Goal: Task Accomplishment & Management: Use online tool/utility

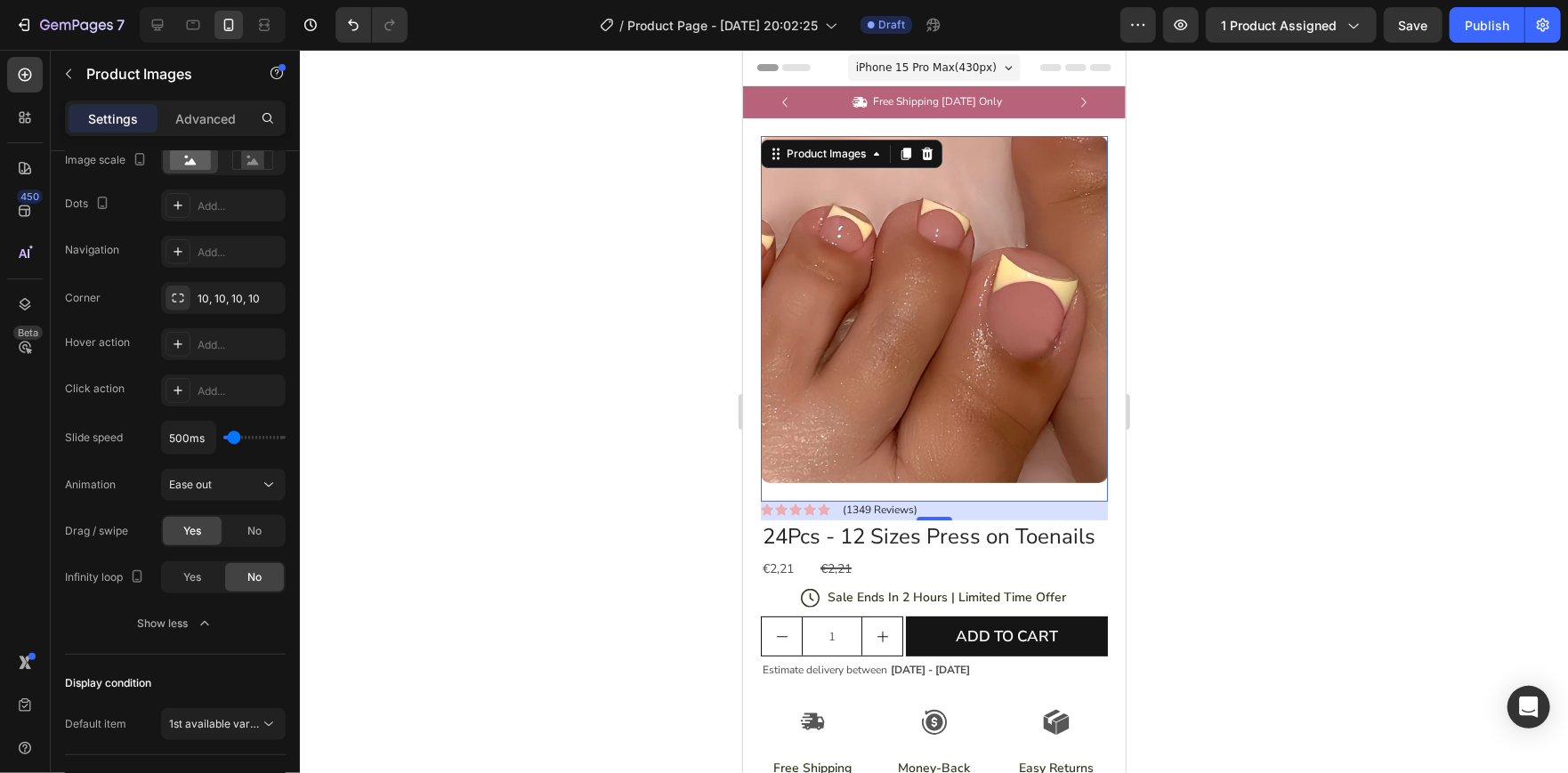
click at [1285, 340] on div at bounding box center [933, 411] width 1268 height 723
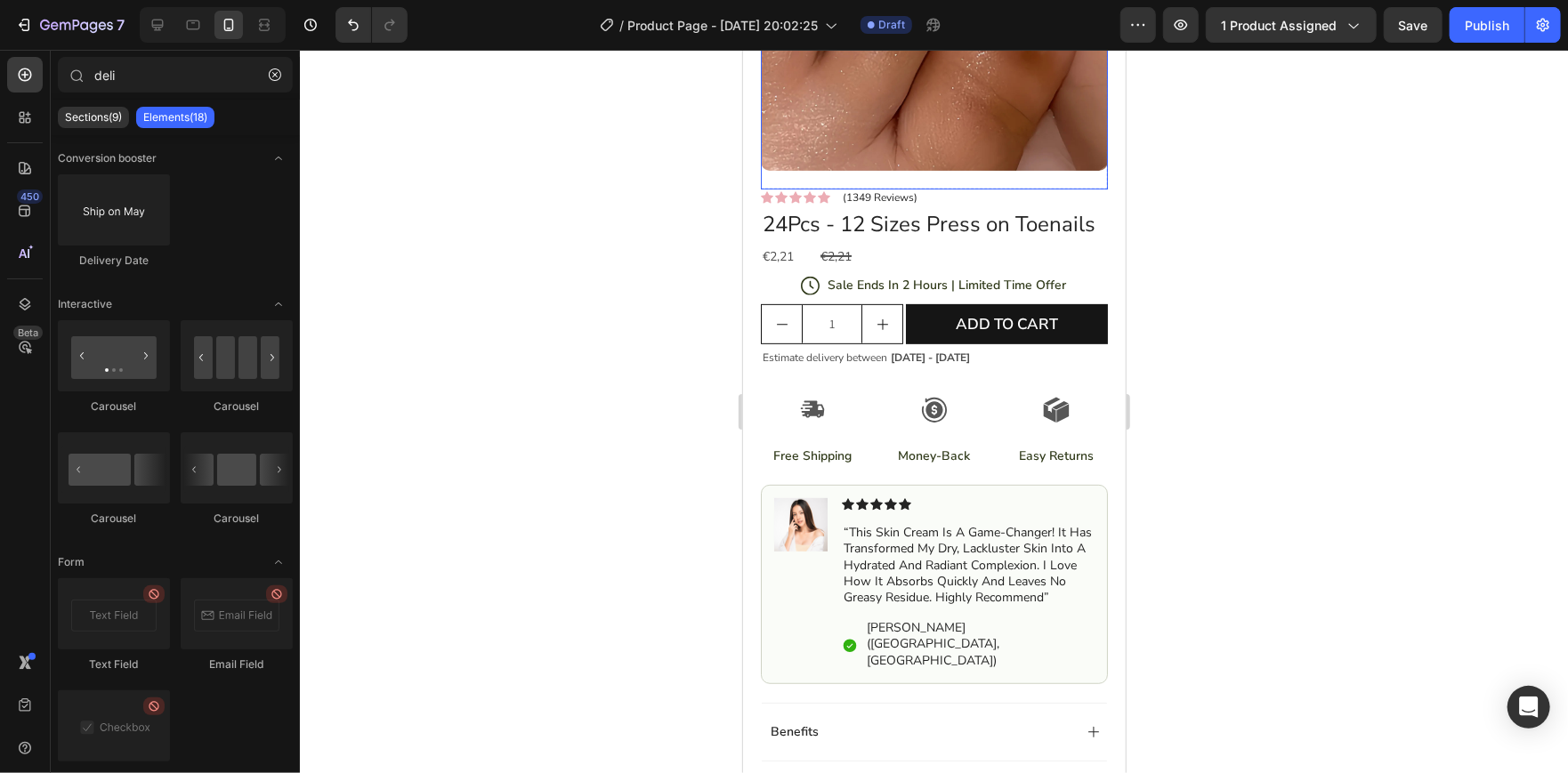
scroll to position [313, 0]
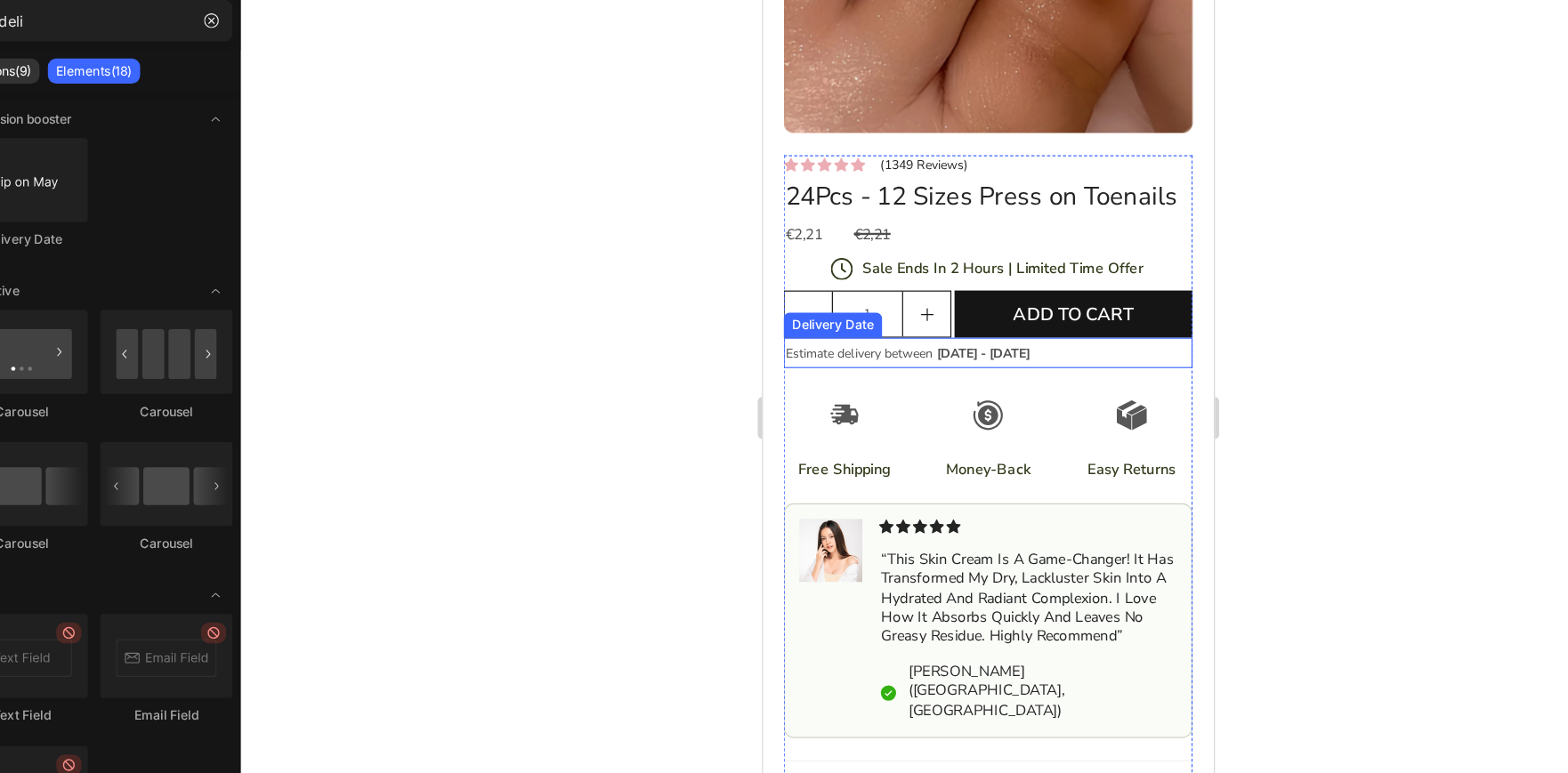
click at [1023, 311] on div "Estimate delivery between [DATE] - [DATE]" at bounding box center [953, 298] width 347 height 26
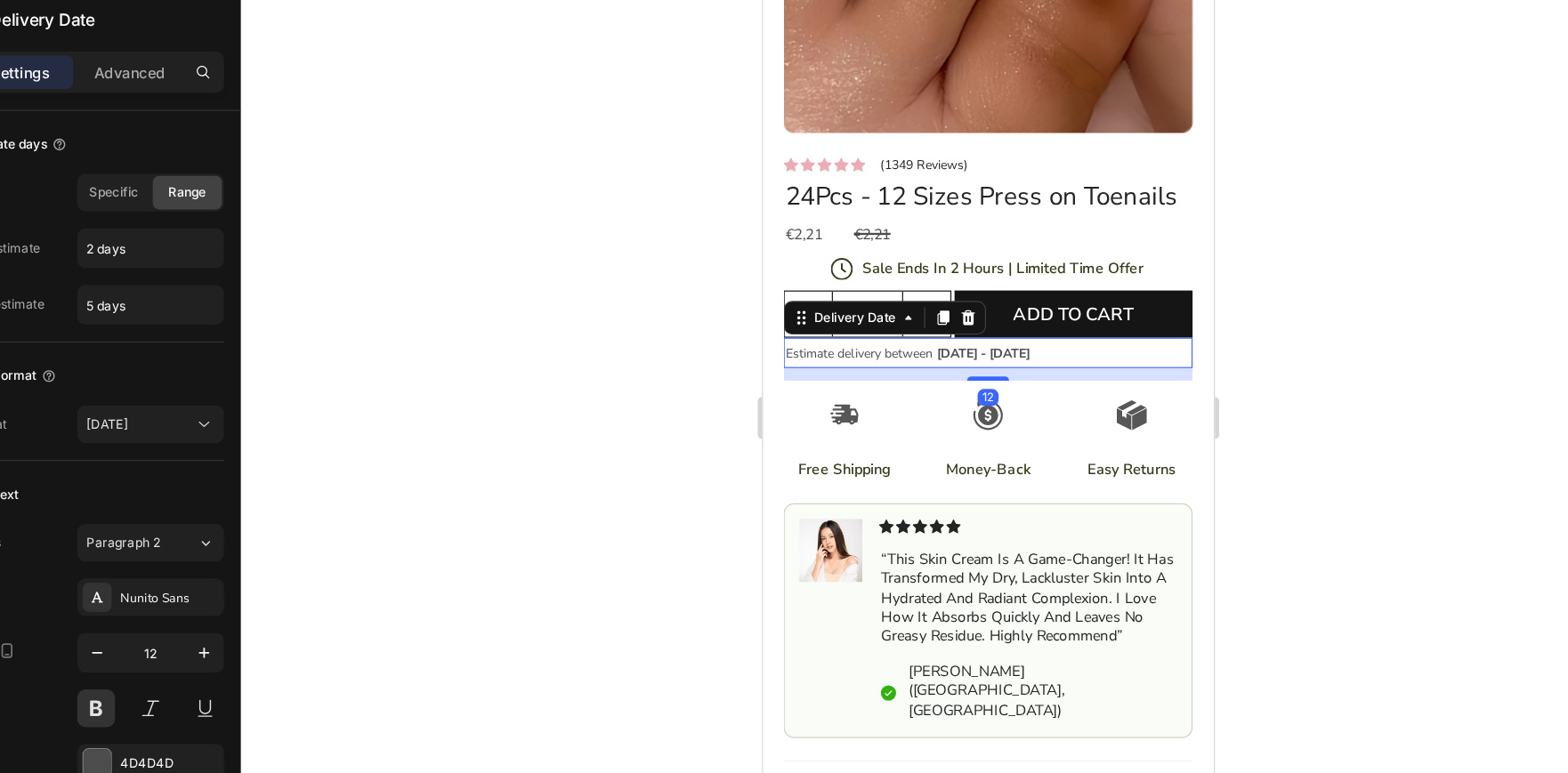
click at [626, 382] on div at bounding box center [933, 411] width 1268 height 723
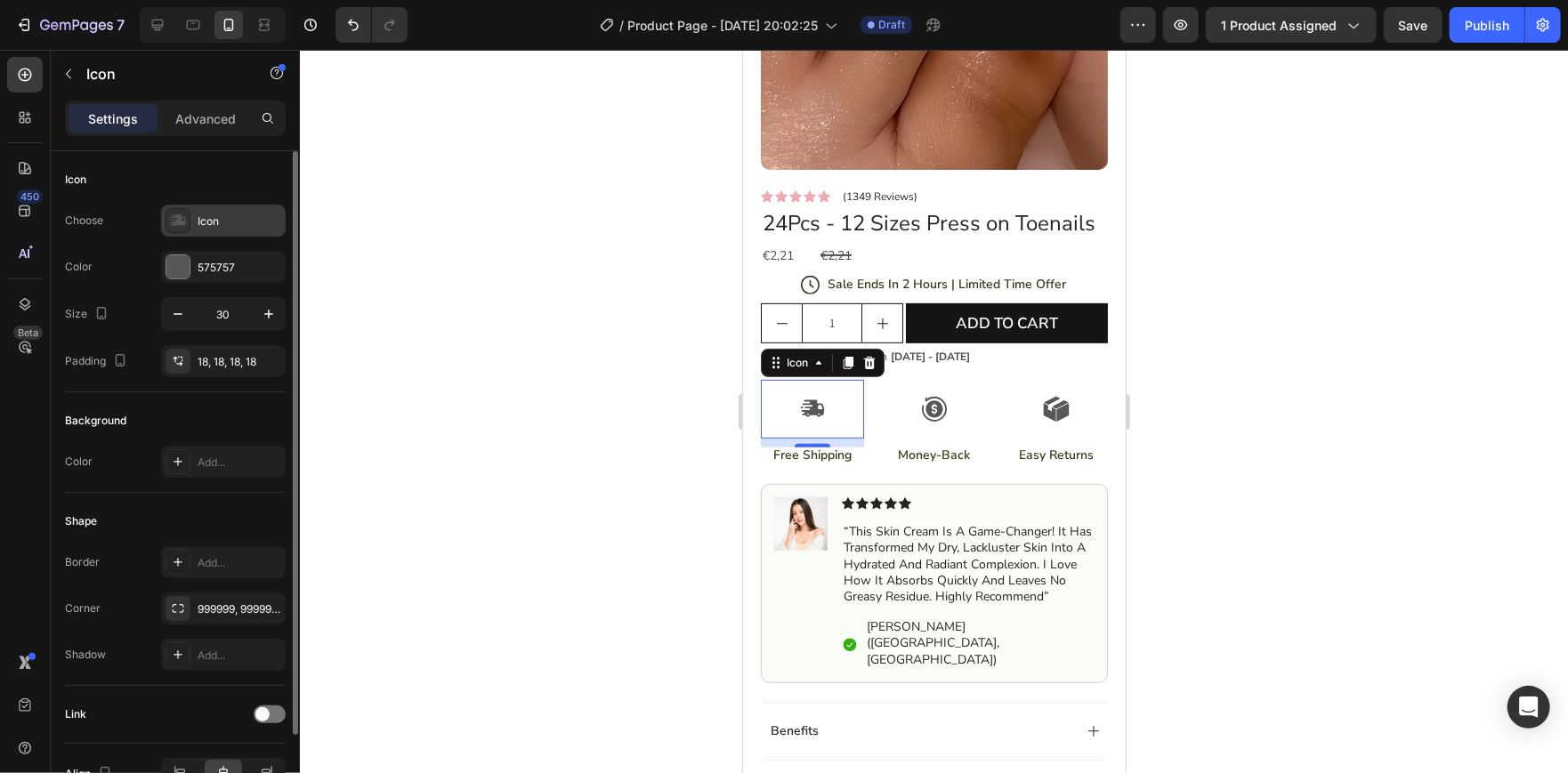
click at [226, 208] on div "Icon" at bounding box center [223, 221] width 124 height 32
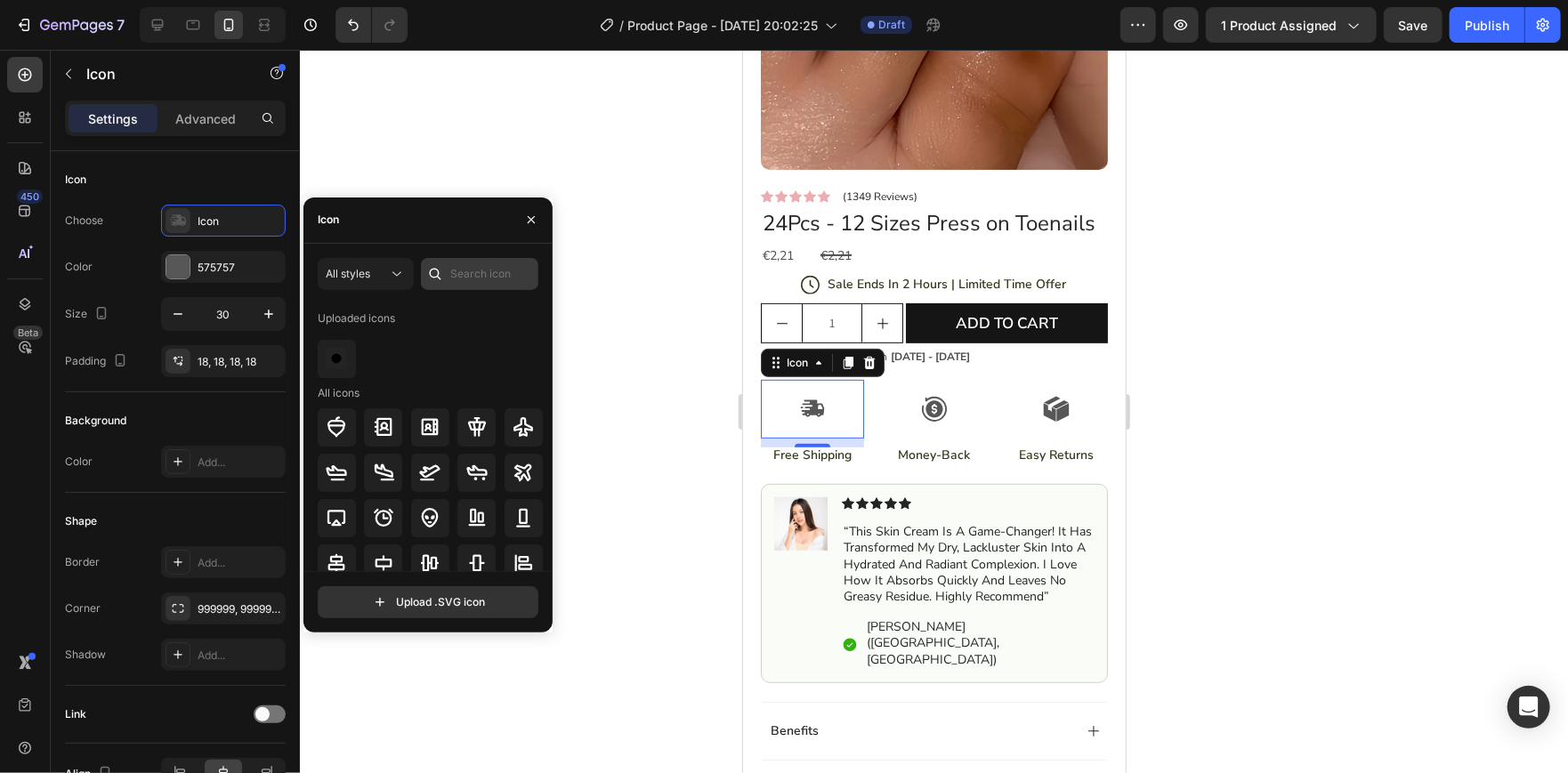
drag, startPoint x: 448, startPoint y: 265, endPoint x: 469, endPoint y: 268, distance: 21.2
click at [469, 268] on div at bounding box center [479, 274] width 117 height 32
click at [469, 268] on input "text" at bounding box center [479, 274] width 117 height 32
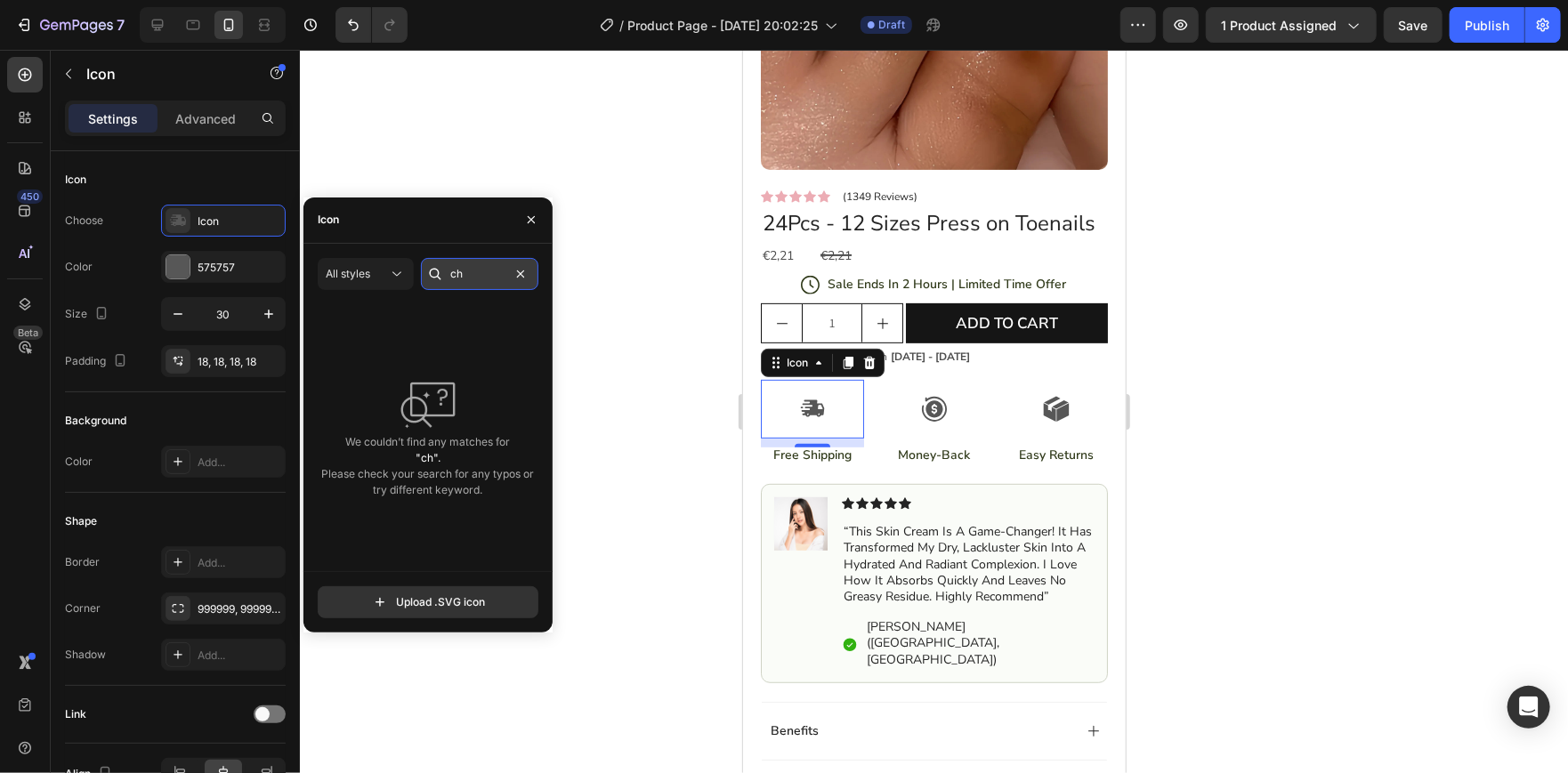
type input "c"
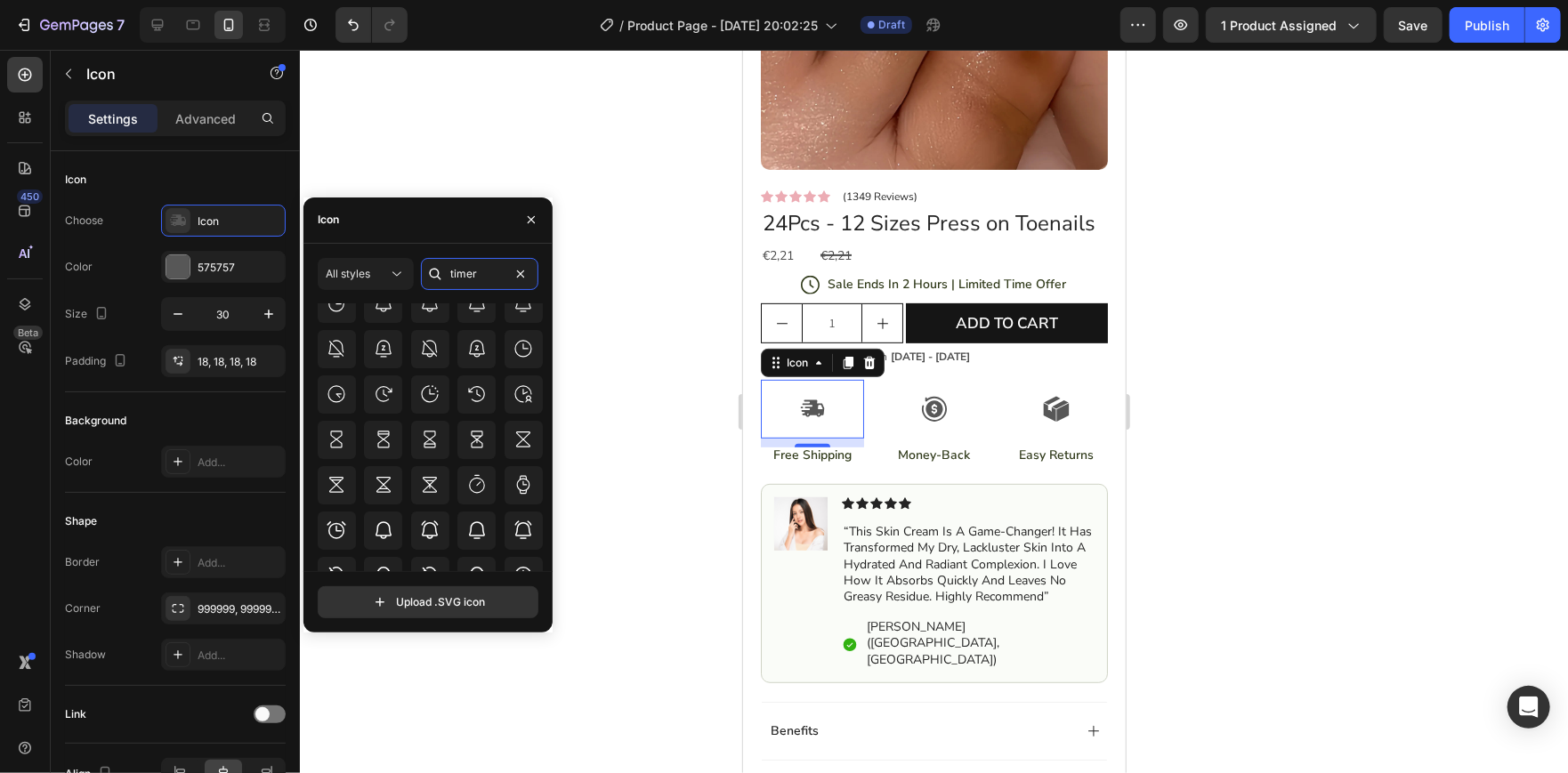
scroll to position [255, 0]
type input "timer"
click at [415, 406] on div at bounding box center [430, 395] width 38 height 38
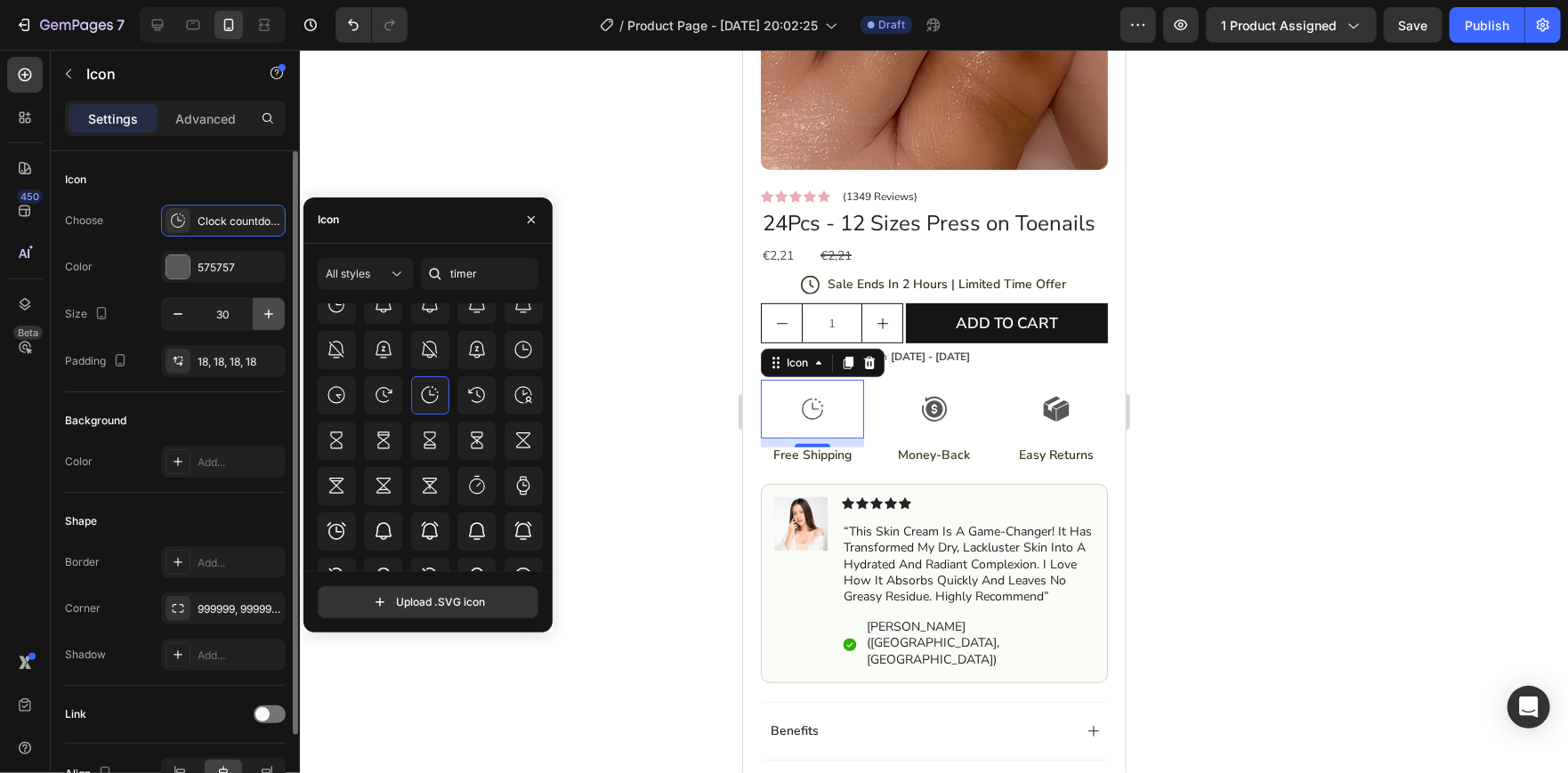
click at [257, 307] on button "button" at bounding box center [269, 314] width 32 height 32
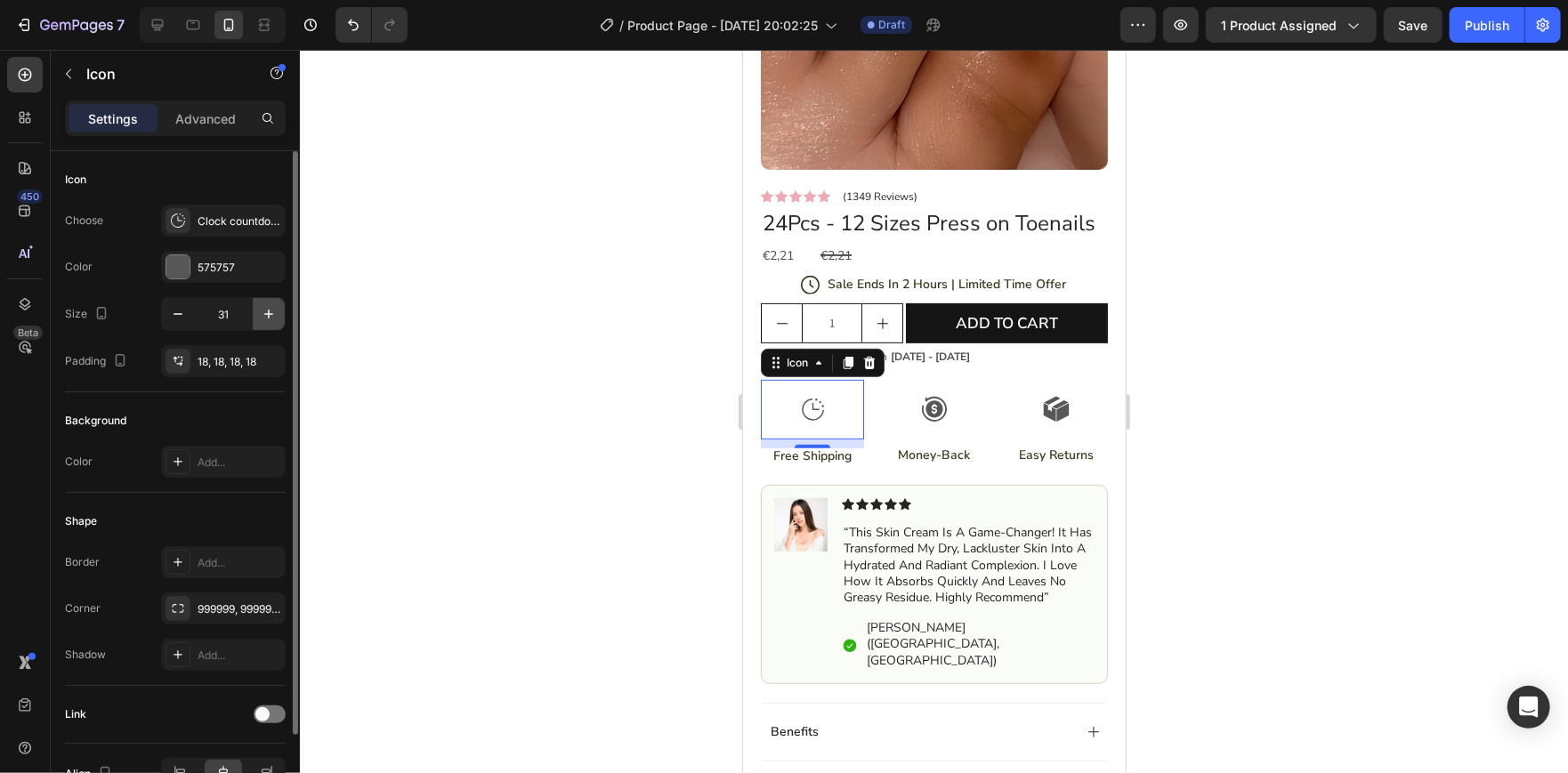
click at [257, 307] on button "button" at bounding box center [269, 314] width 32 height 32
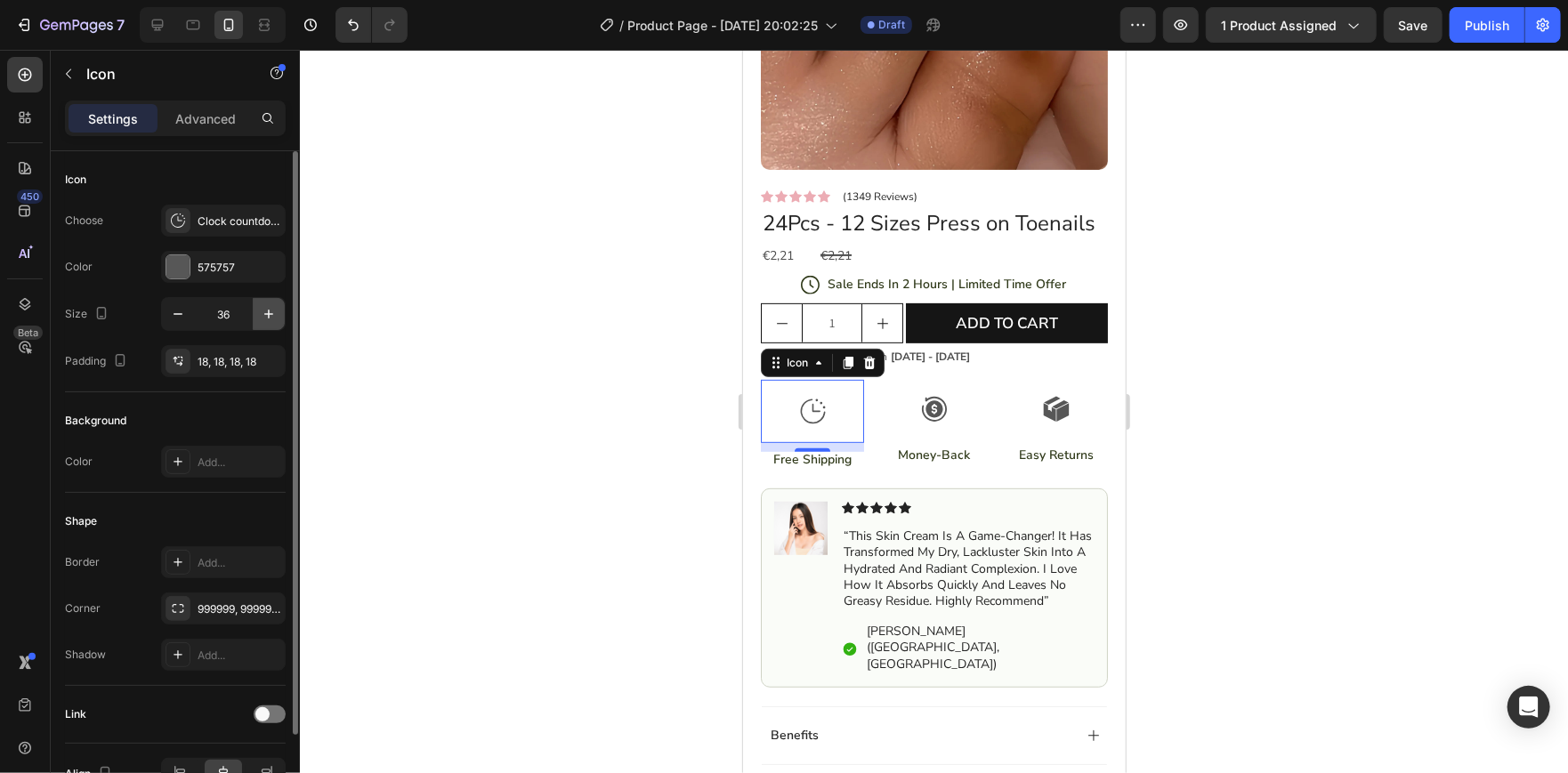
click at [257, 307] on button "button" at bounding box center [269, 314] width 32 height 32
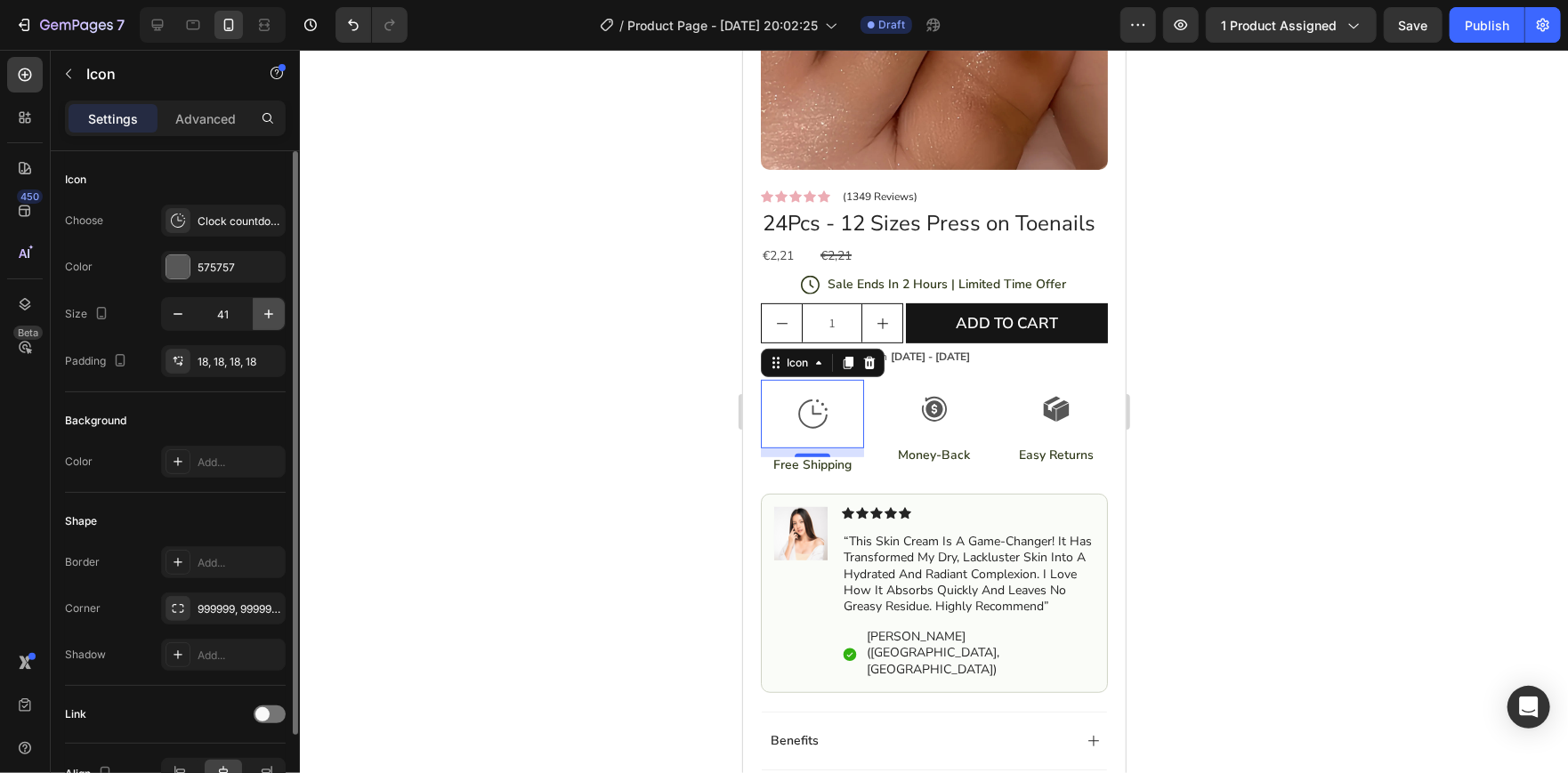
click at [257, 307] on button "button" at bounding box center [269, 314] width 32 height 32
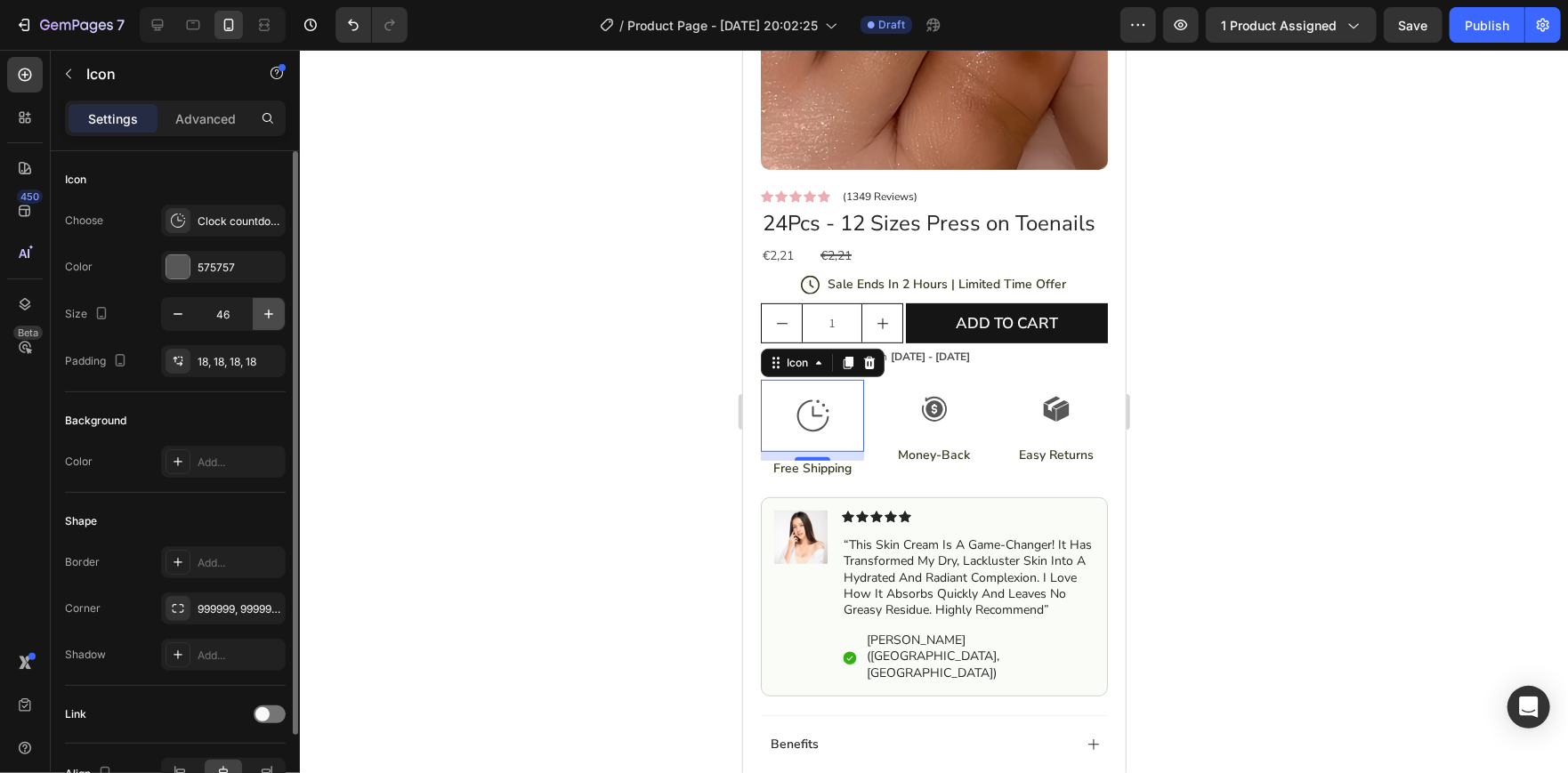
click at [257, 307] on button "button" at bounding box center [269, 314] width 32 height 32
type input "48"
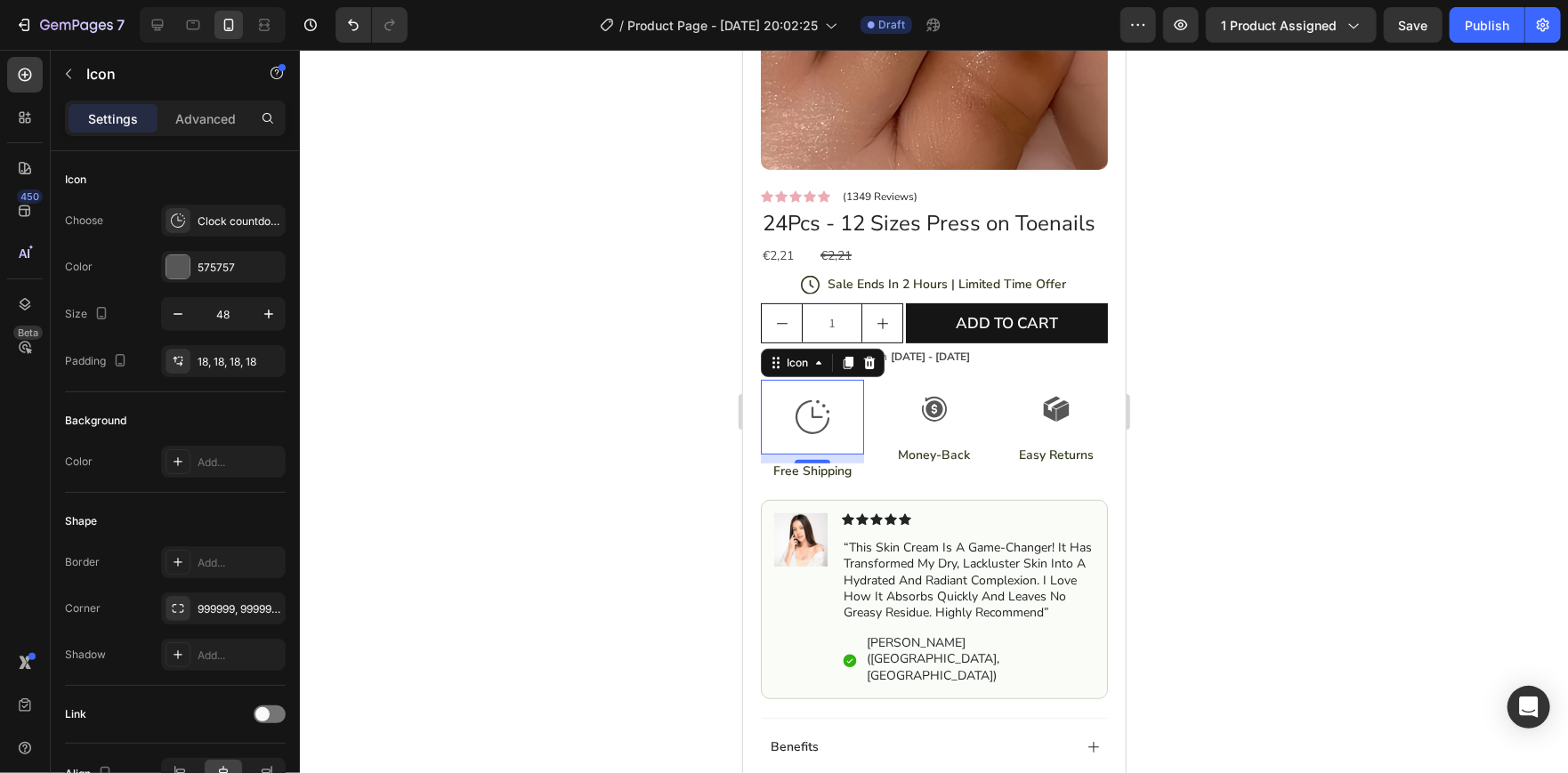
click at [453, 444] on div at bounding box center [933, 411] width 1268 height 723
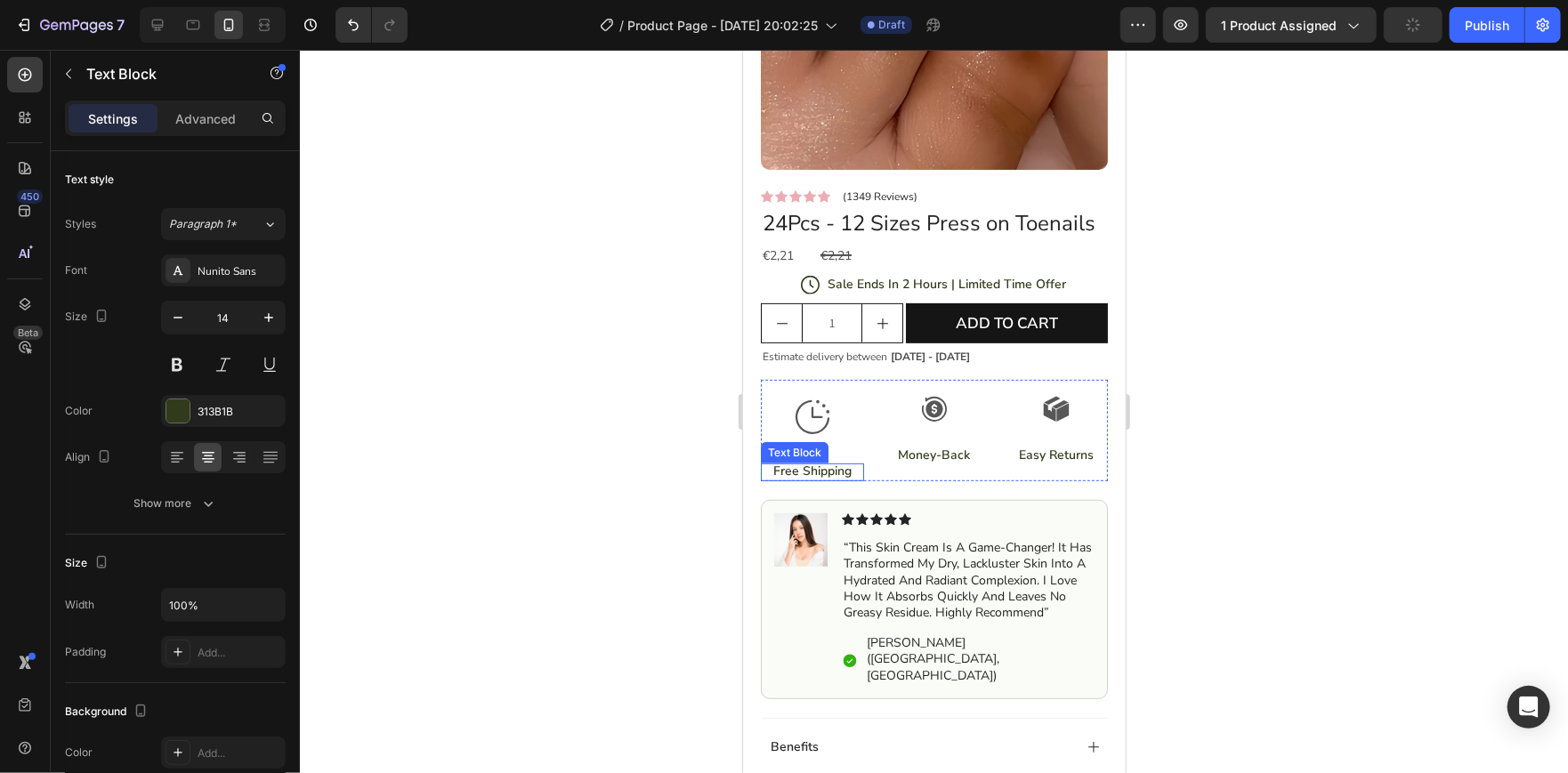
click at [822, 480] on div "Free Shipping Text Block" at bounding box center [811, 471] width 103 height 18
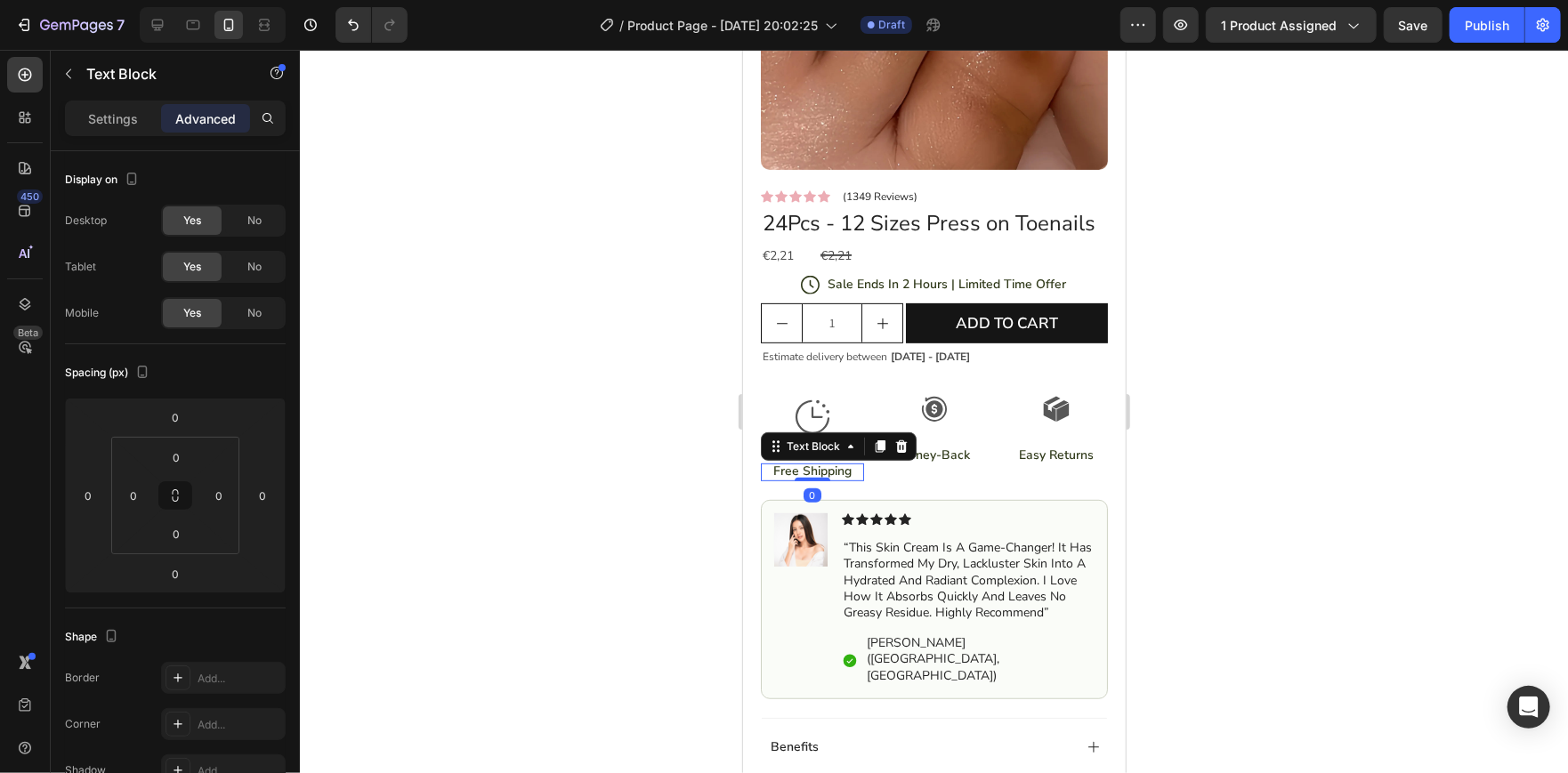
click at [838, 478] on p "Free Shipping" at bounding box center [811, 470] width 99 height 16
click at [838, 480] on div "Free Shipping" at bounding box center [811, 471] width 103 height 18
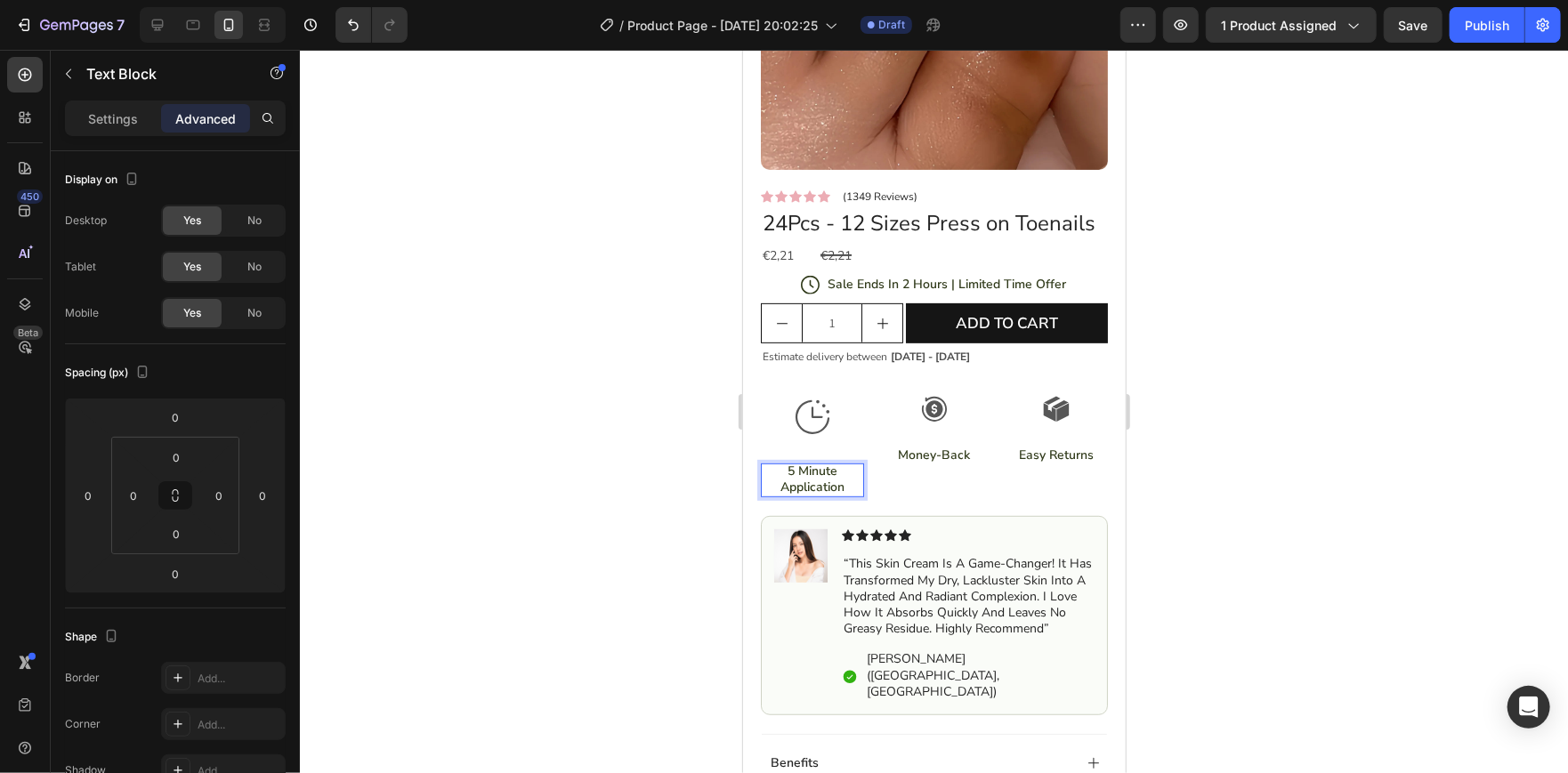
click at [582, 378] on div at bounding box center [933, 411] width 1268 height 723
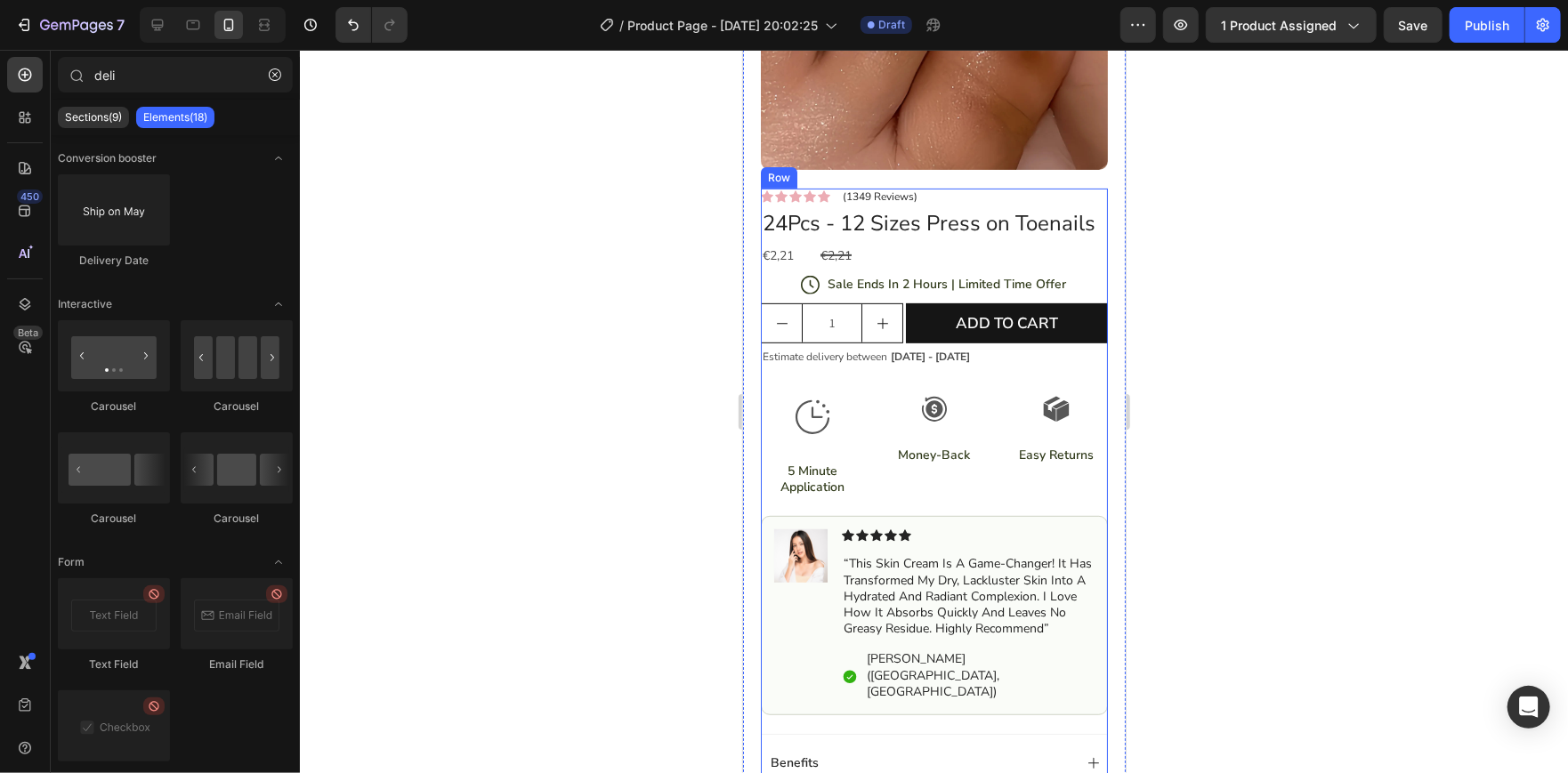
scroll to position [373, 0]
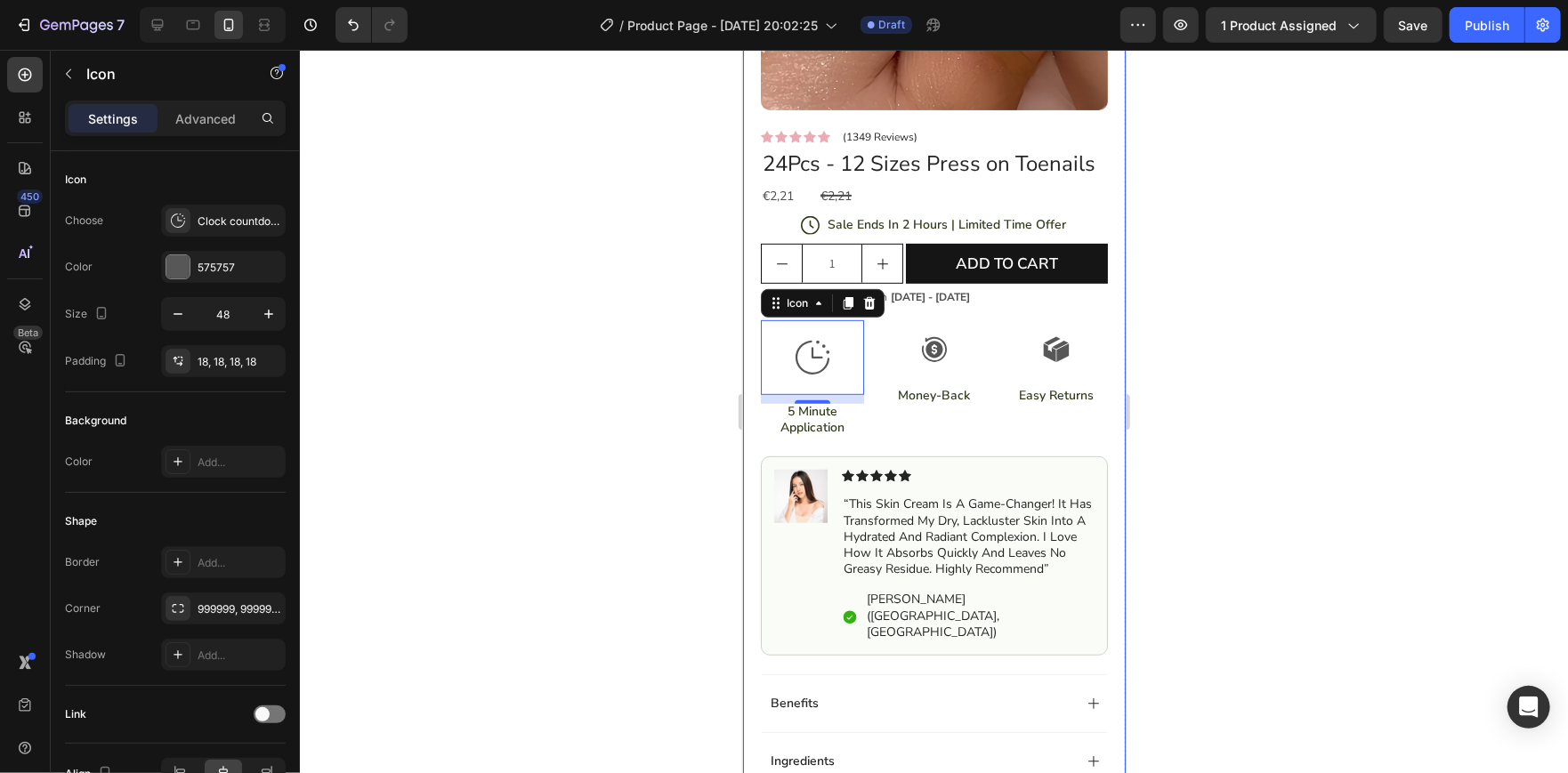
click at [615, 399] on div at bounding box center [933, 411] width 1268 height 723
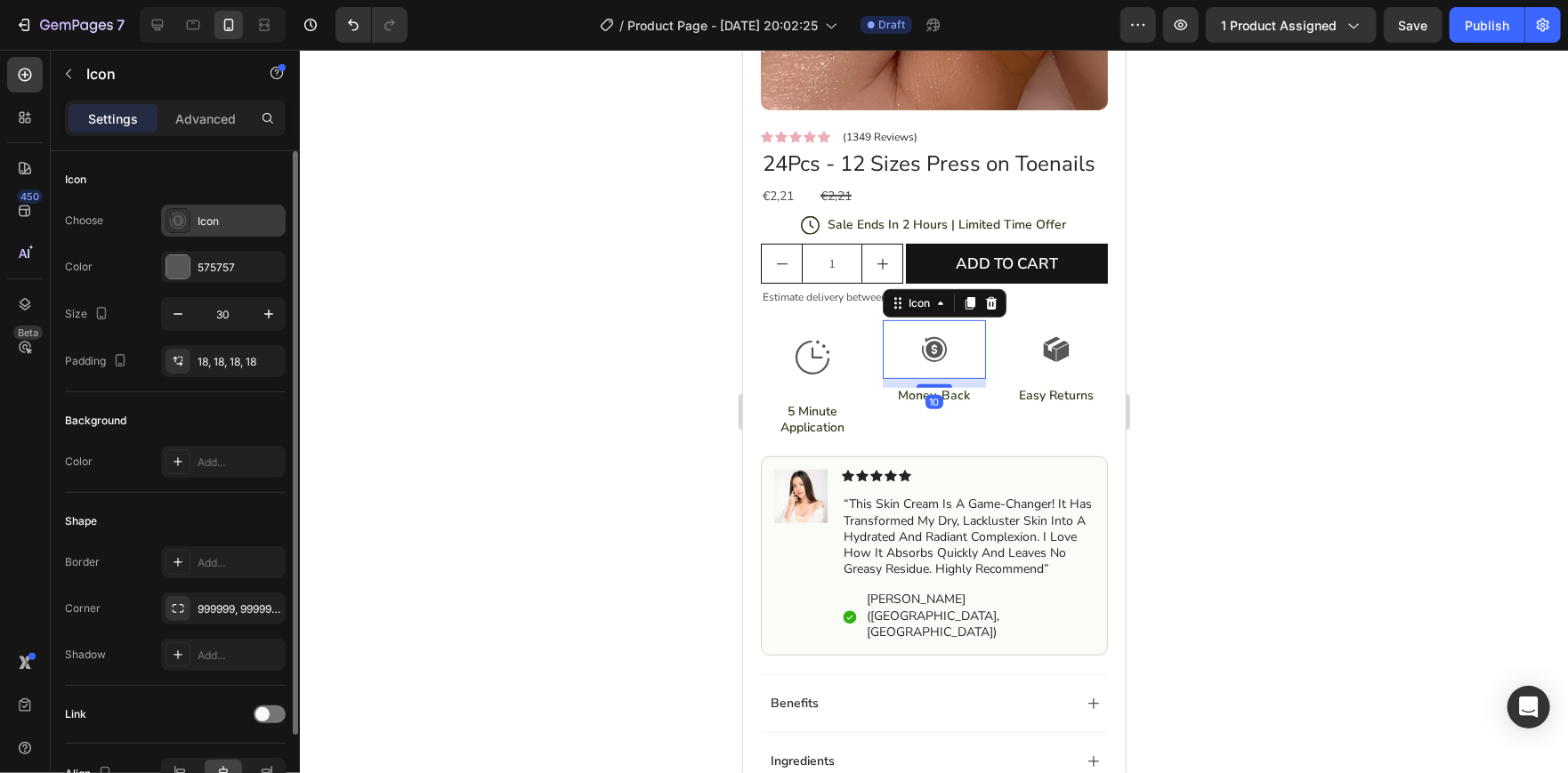
click at [220, 223] on div "Icon" at bounding box center [240, 222] width 84 height 16
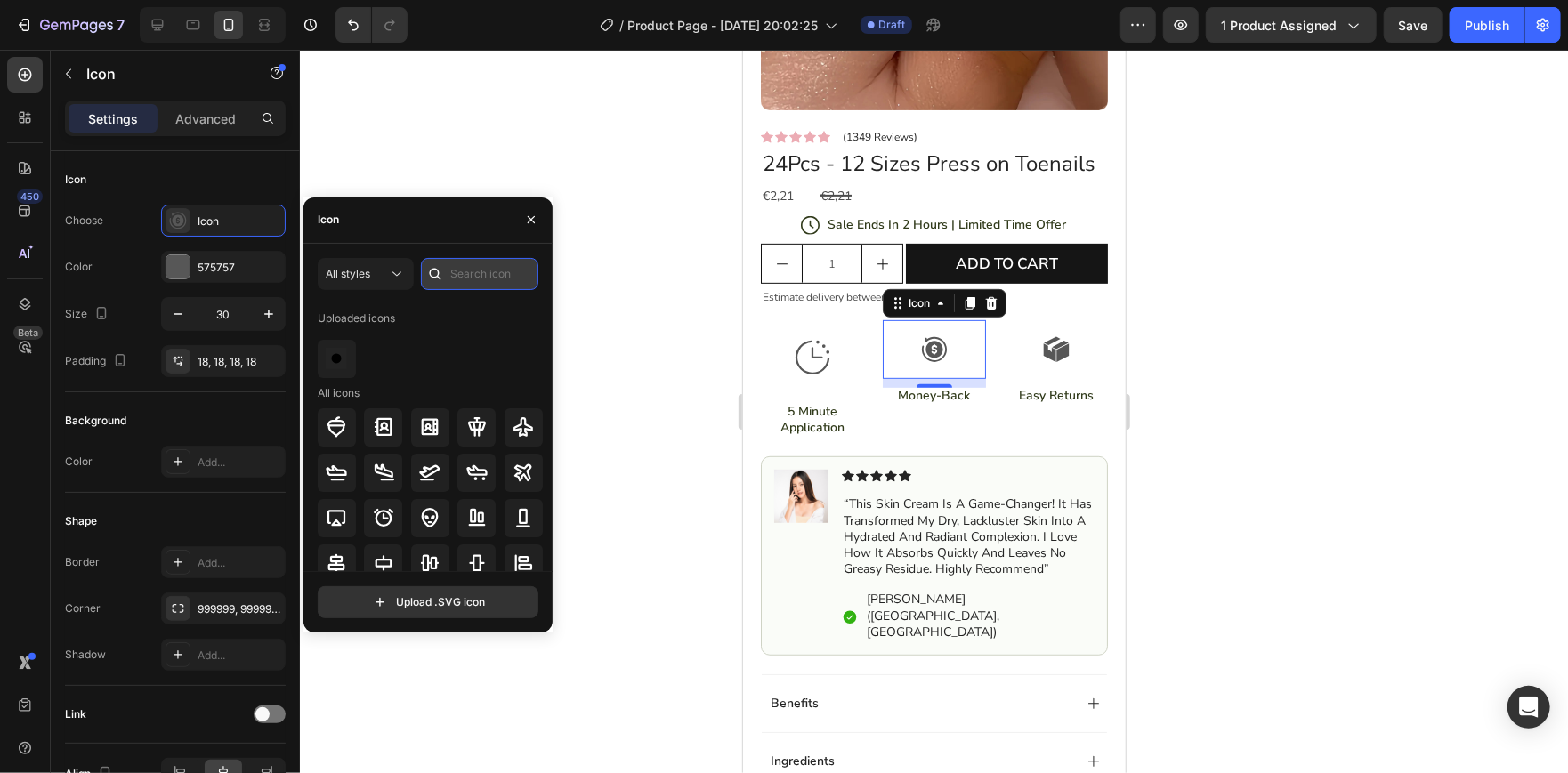
click at [475, 287] on input "text" at bounding box center [479, 274] width 117 height 32
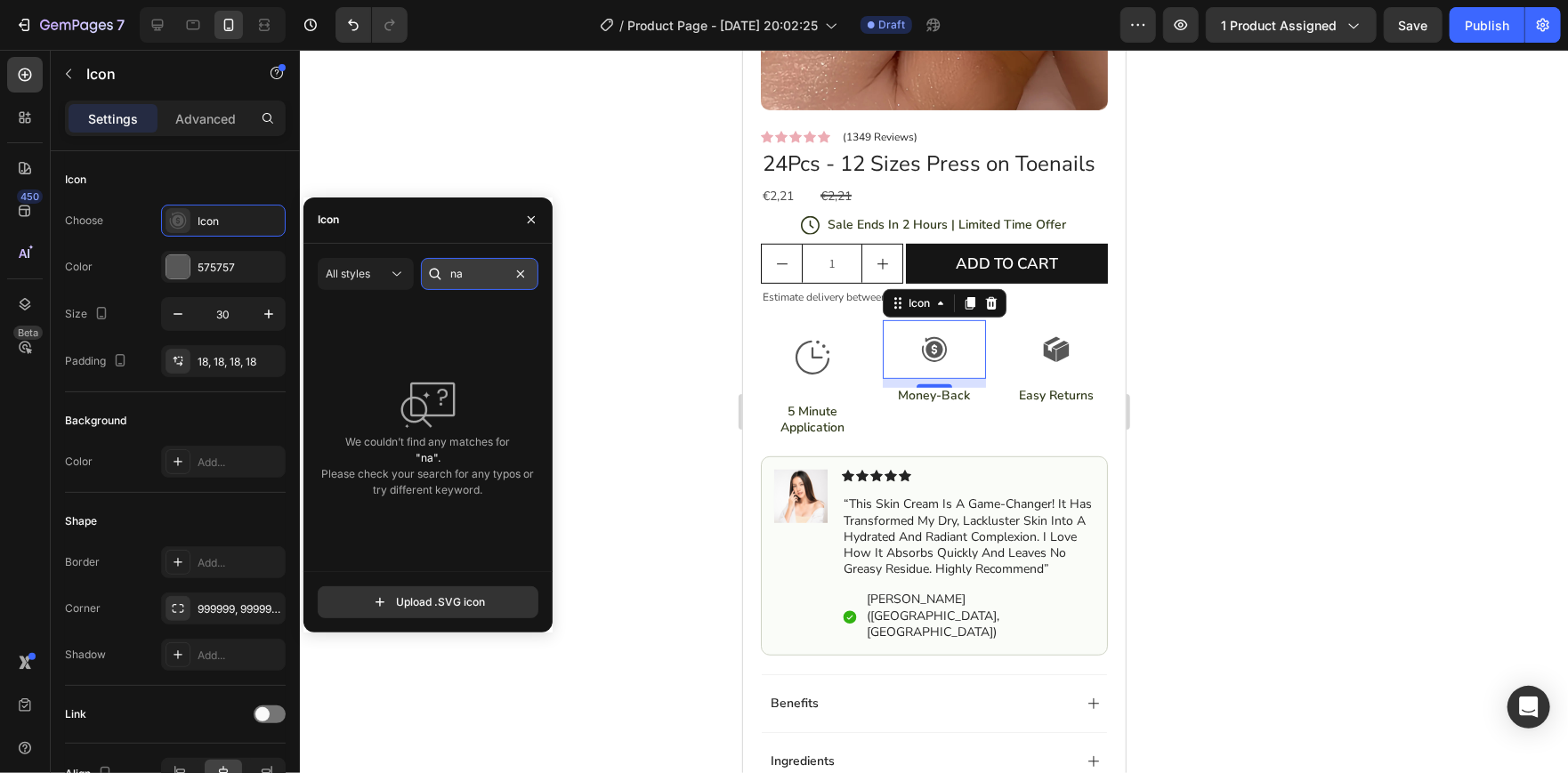
type input "n"
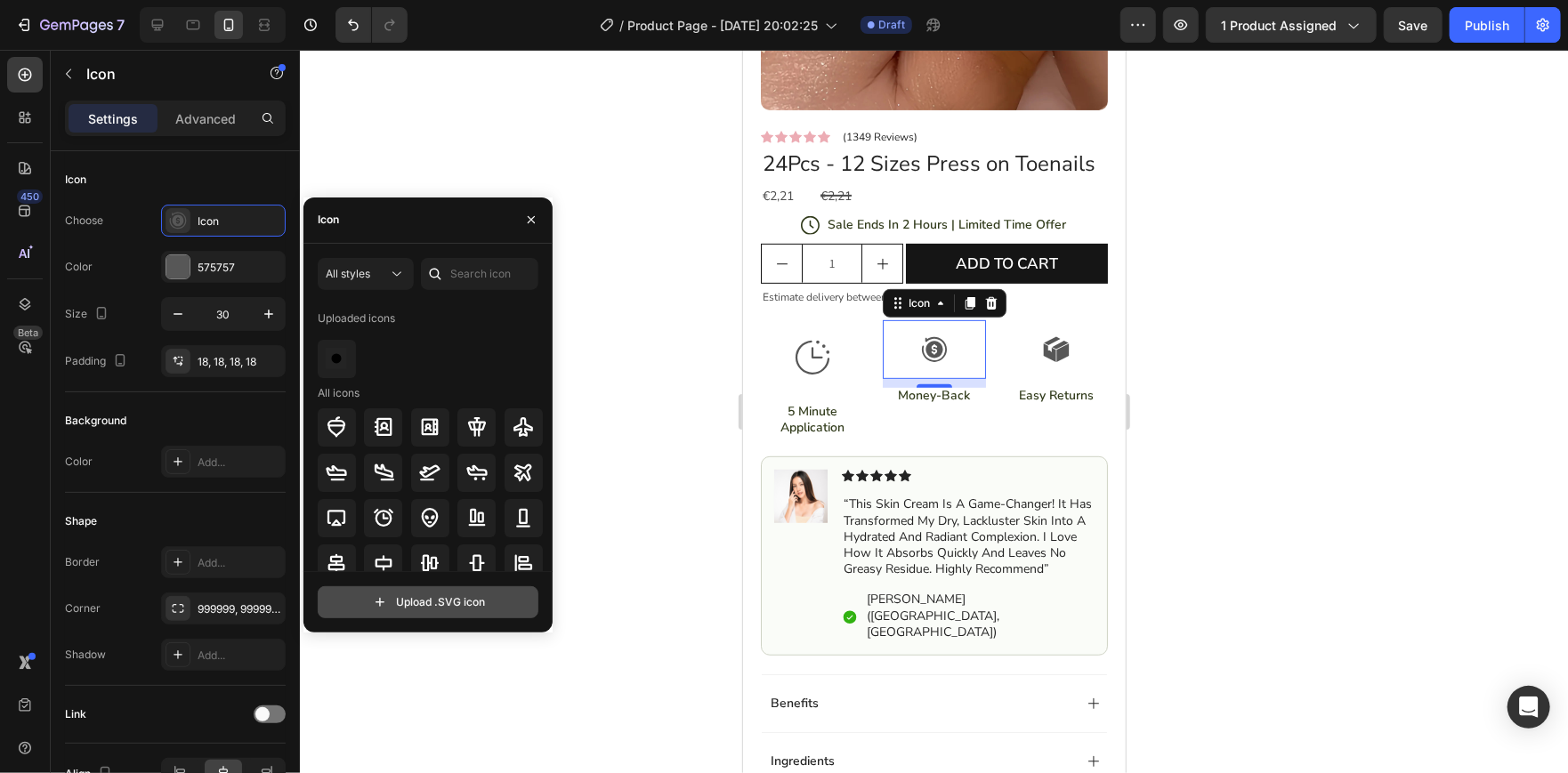
click at [399, 605] on input "file" at bounding box center [427, 602] width 219 height 30
type input "C:\fakepath\fingernail-svgrepo-com.svg"
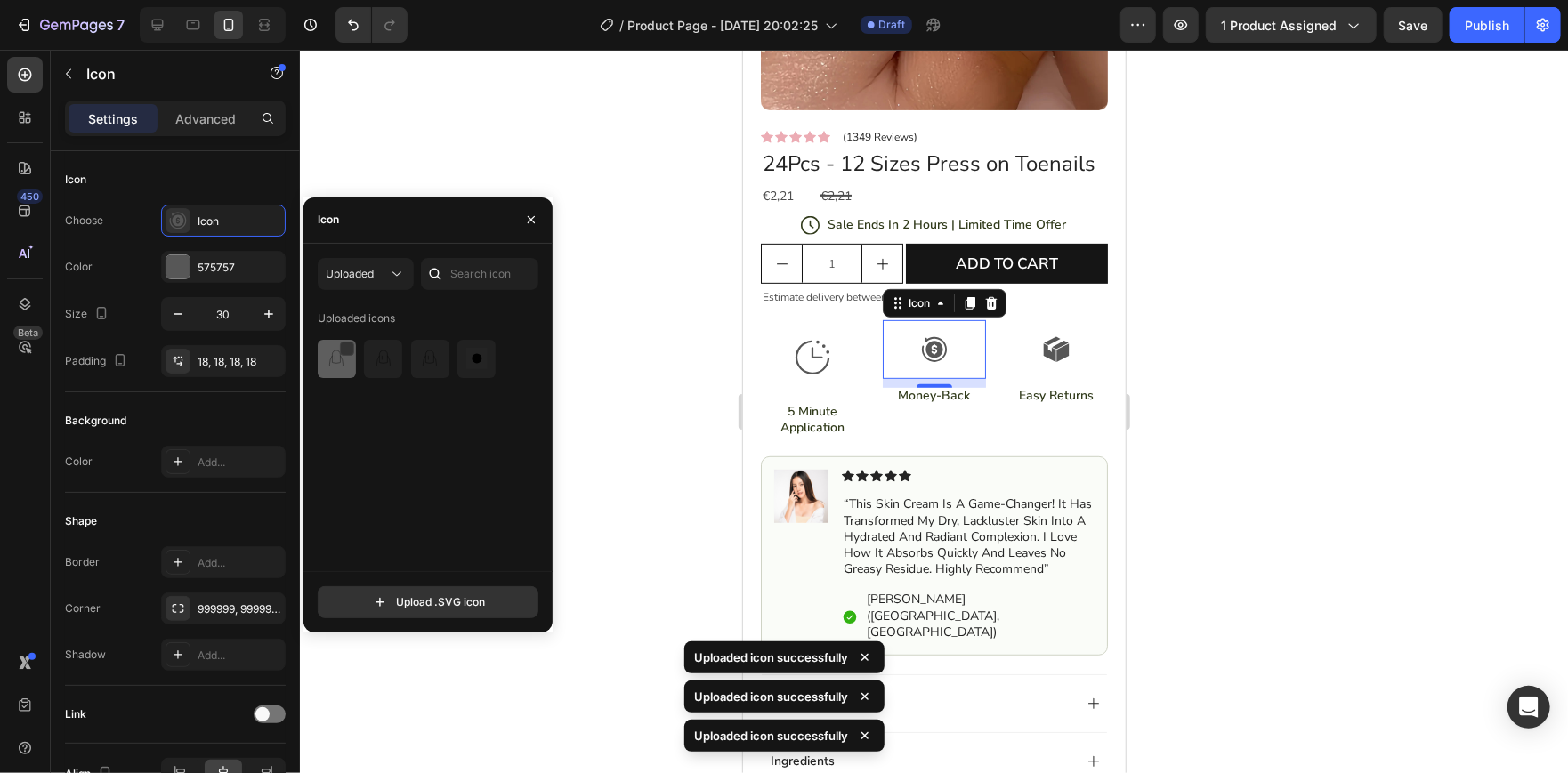
click at [335, 362] on img at bounding box center [336, 358] width 21 height 21
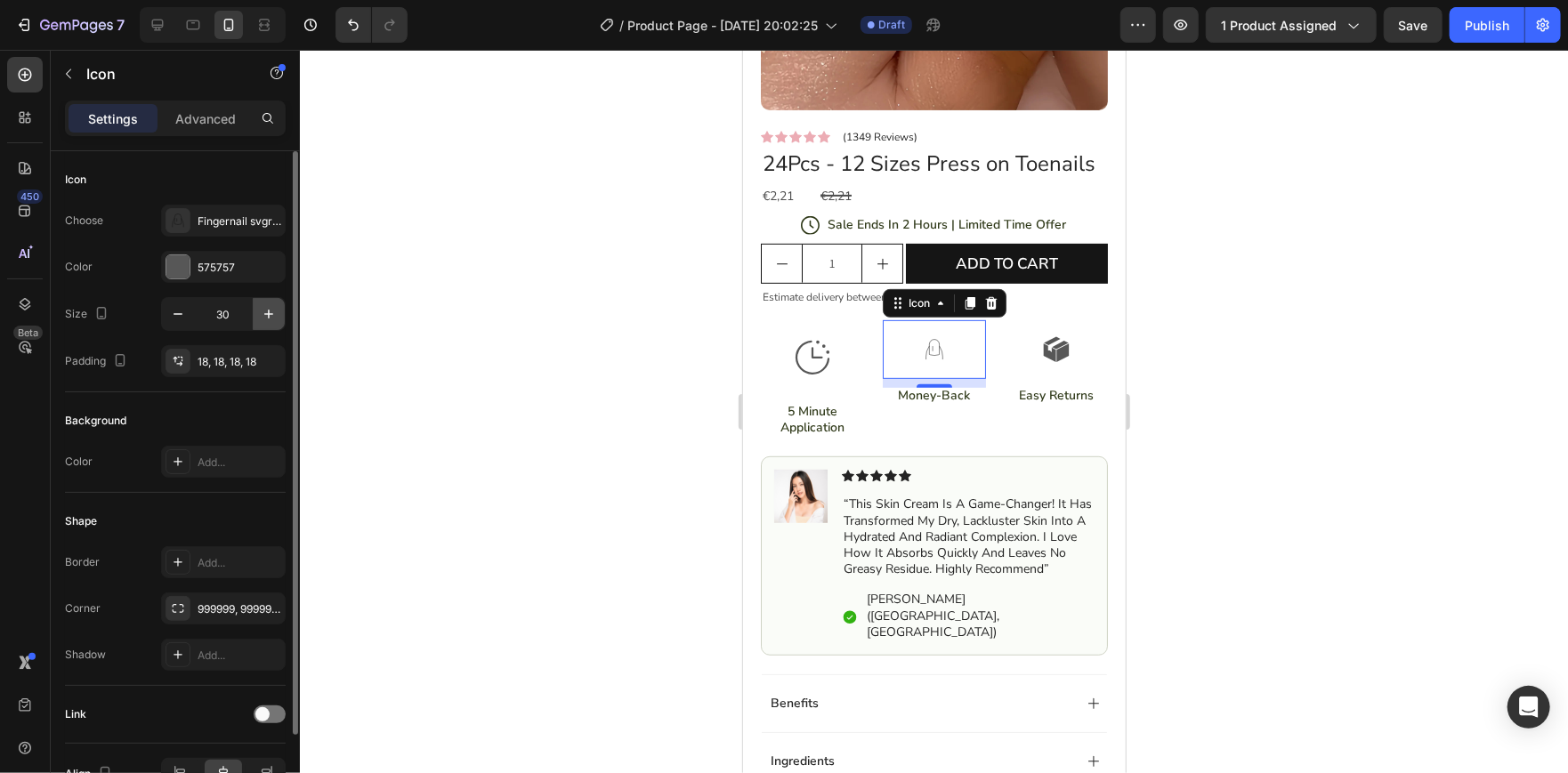
click at [266, 315] on icon "button" at bounding box center [269, 314] width 18 height 18
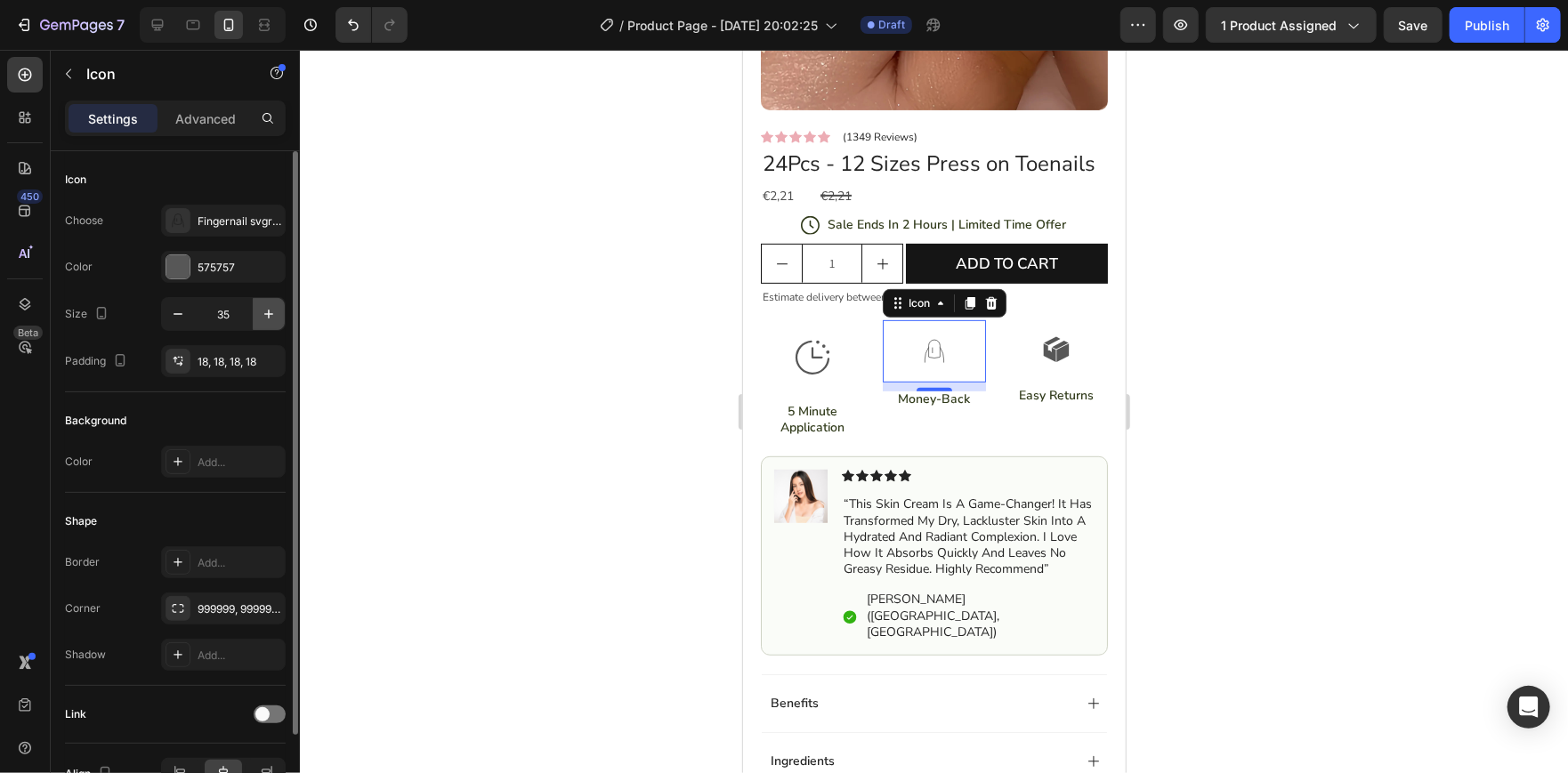
click at [266, 315] on icon "button" at bounding box center [269, 314] width 18 height 18
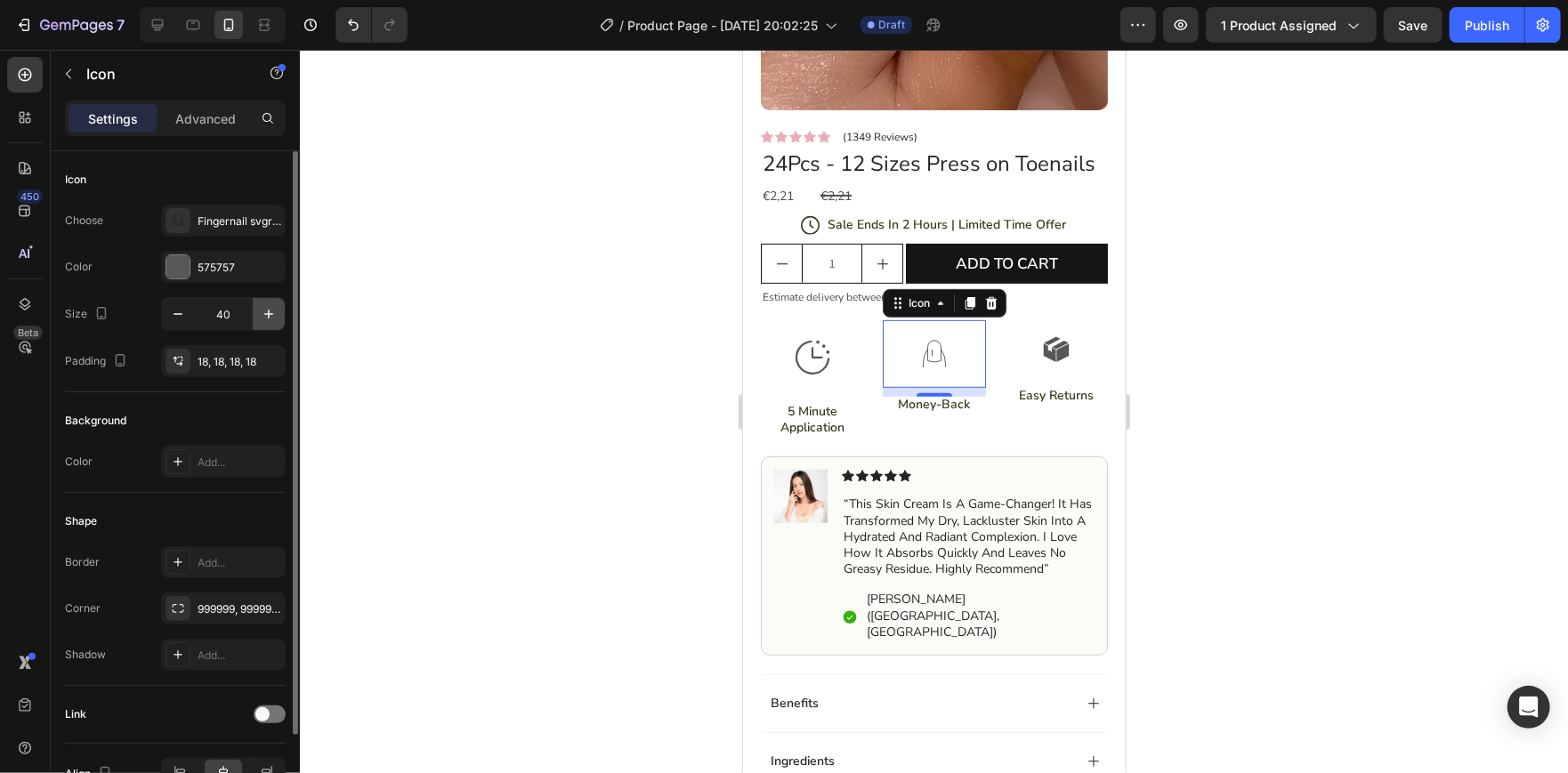
click at [266, 315] on icon "button" at bounding box center [269, 314] width 18 height 18
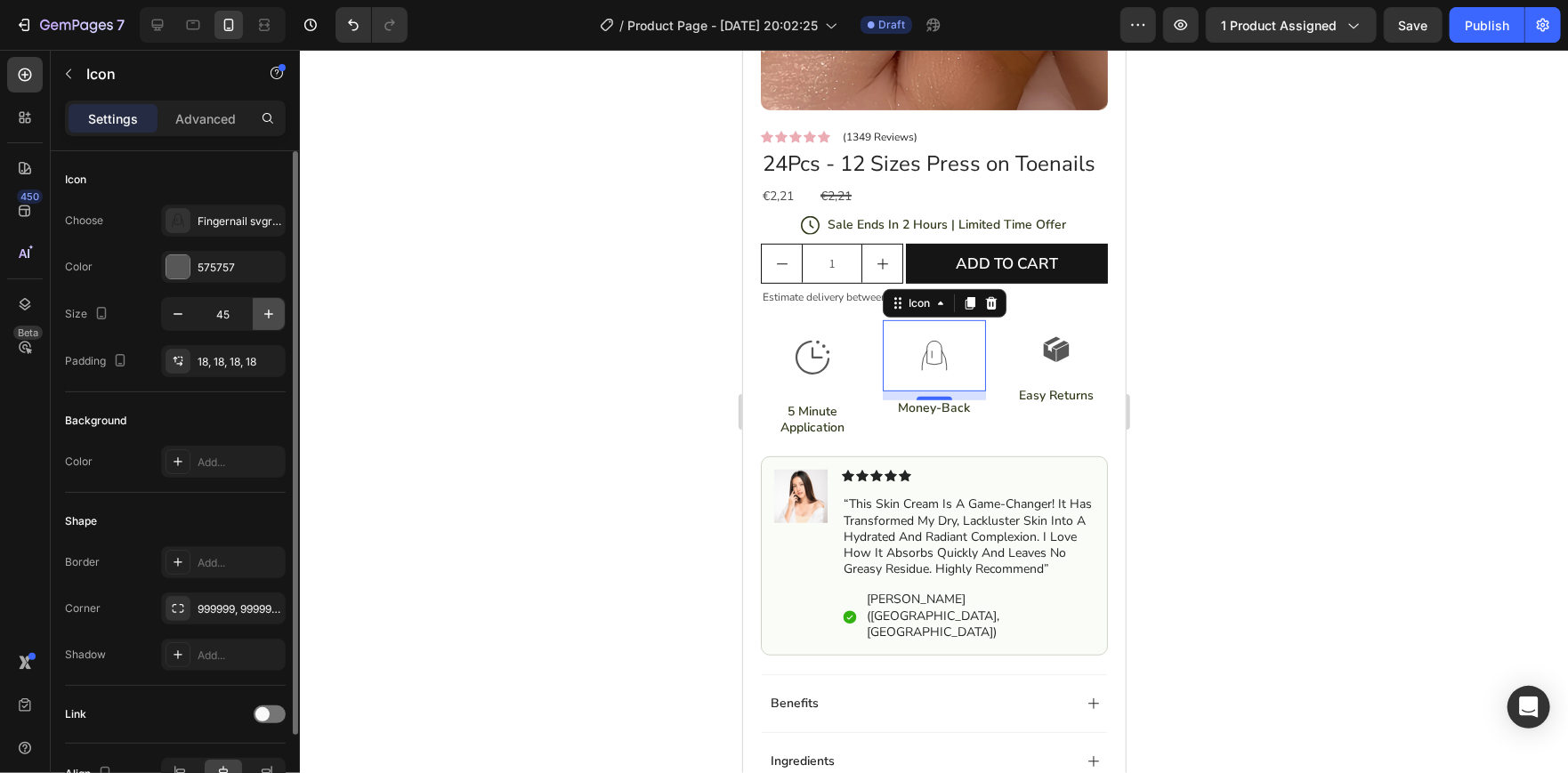
click at [266, 315] on icon "button" at bounding box center [269, 314] width 18 height 18
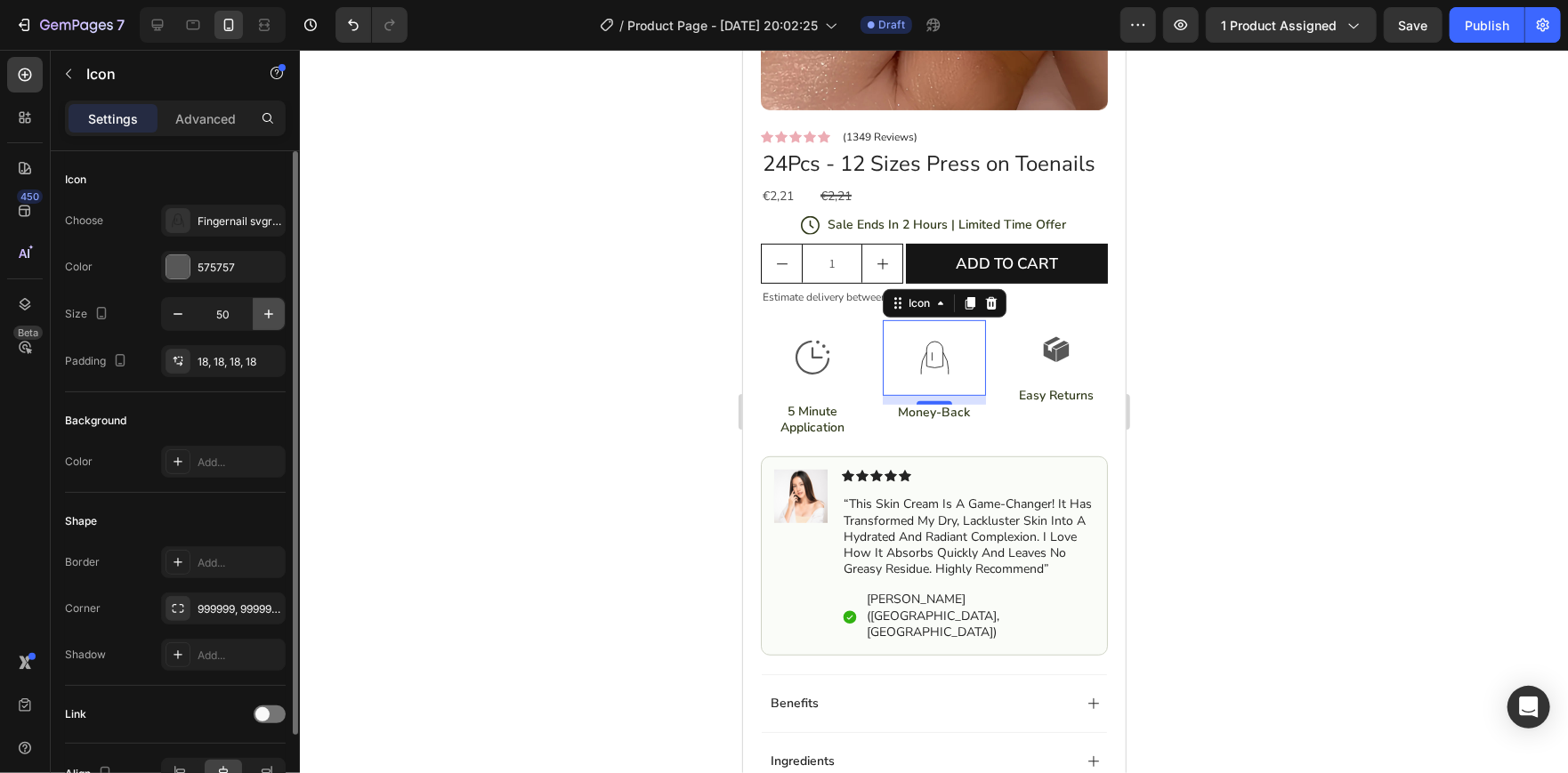
click at [266, 315] on icon "button" at bounding box center [269, 314] width 18 height 18
type input "52"
click at [198, 218] on div "Fingernail svgrepo com" at bounding box center [240, 222] width 84 height 16
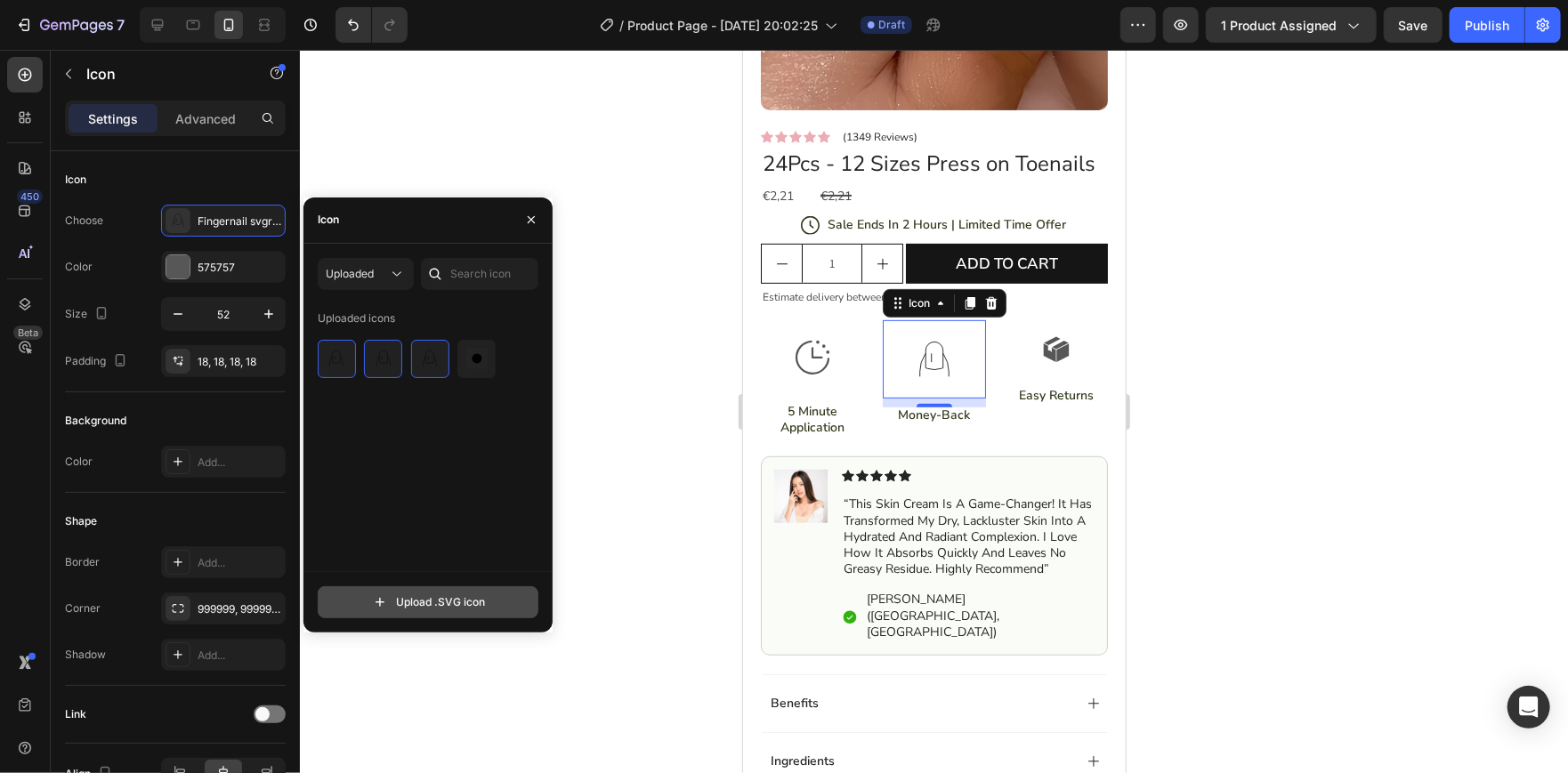
click at [395, 601] on input "file" at bounding box center [427, 602] width 219 height 30
type input "C:\fakepath\manicure-fashion-svgrepo-com.svg"
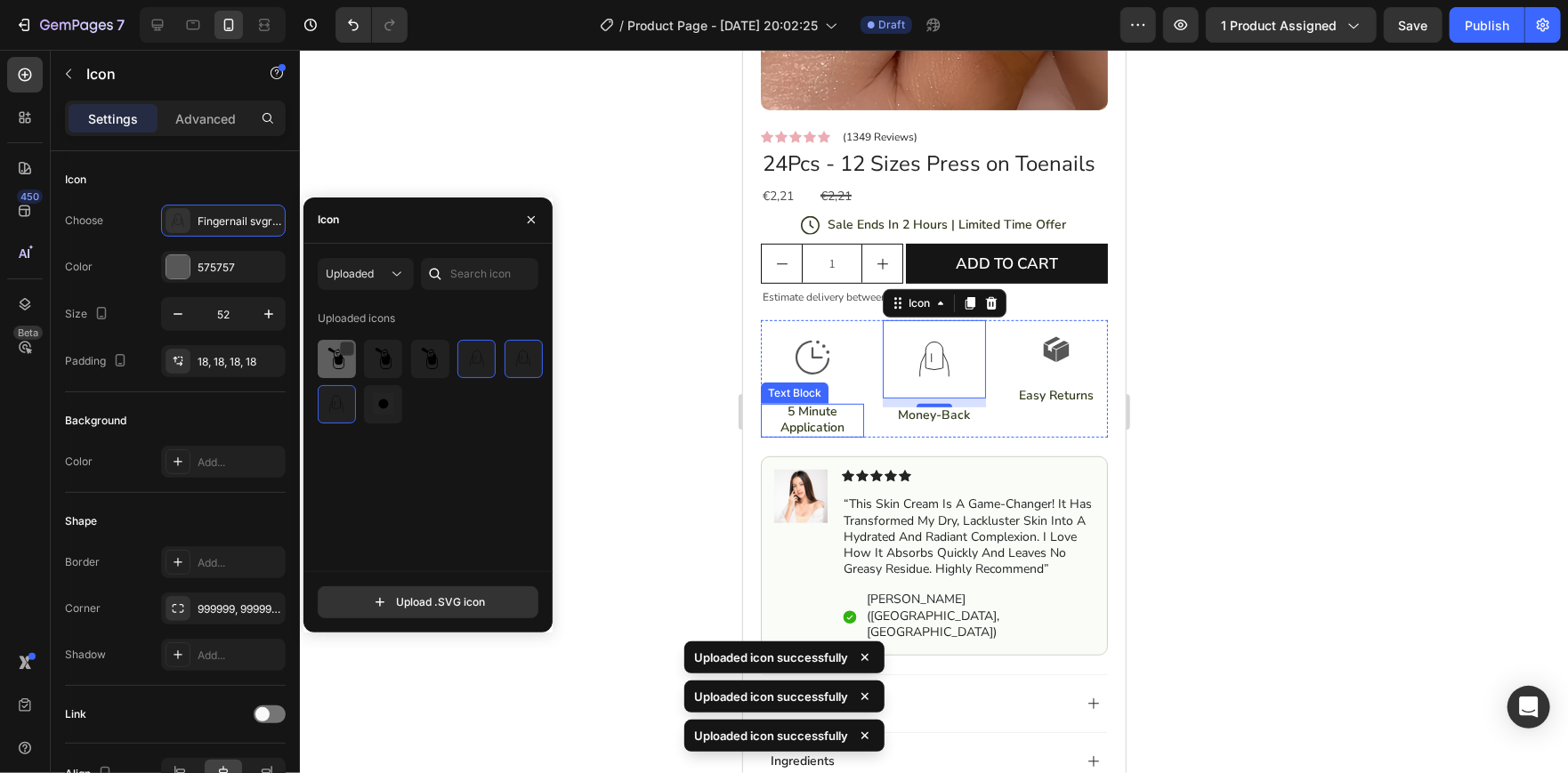
click at [335, 365] on img at bounding box center [336, 358] width 21 height 21
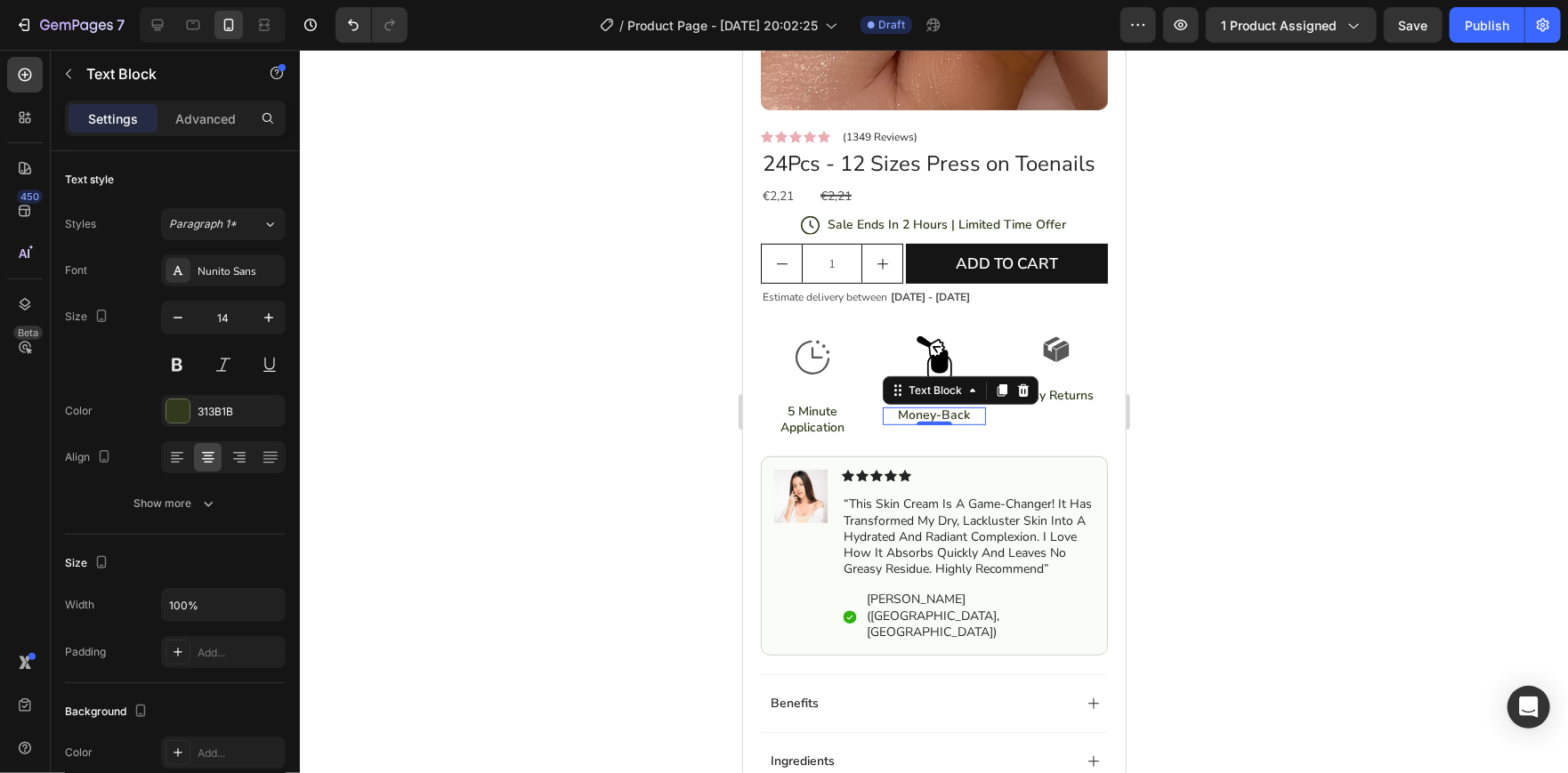
click at [937, 423] on p "Money-Back" at bounding box center [932, 415] width 99 height 16
click at [1260, 428] on div at bounding box center [933, 411] width 1268 height 723
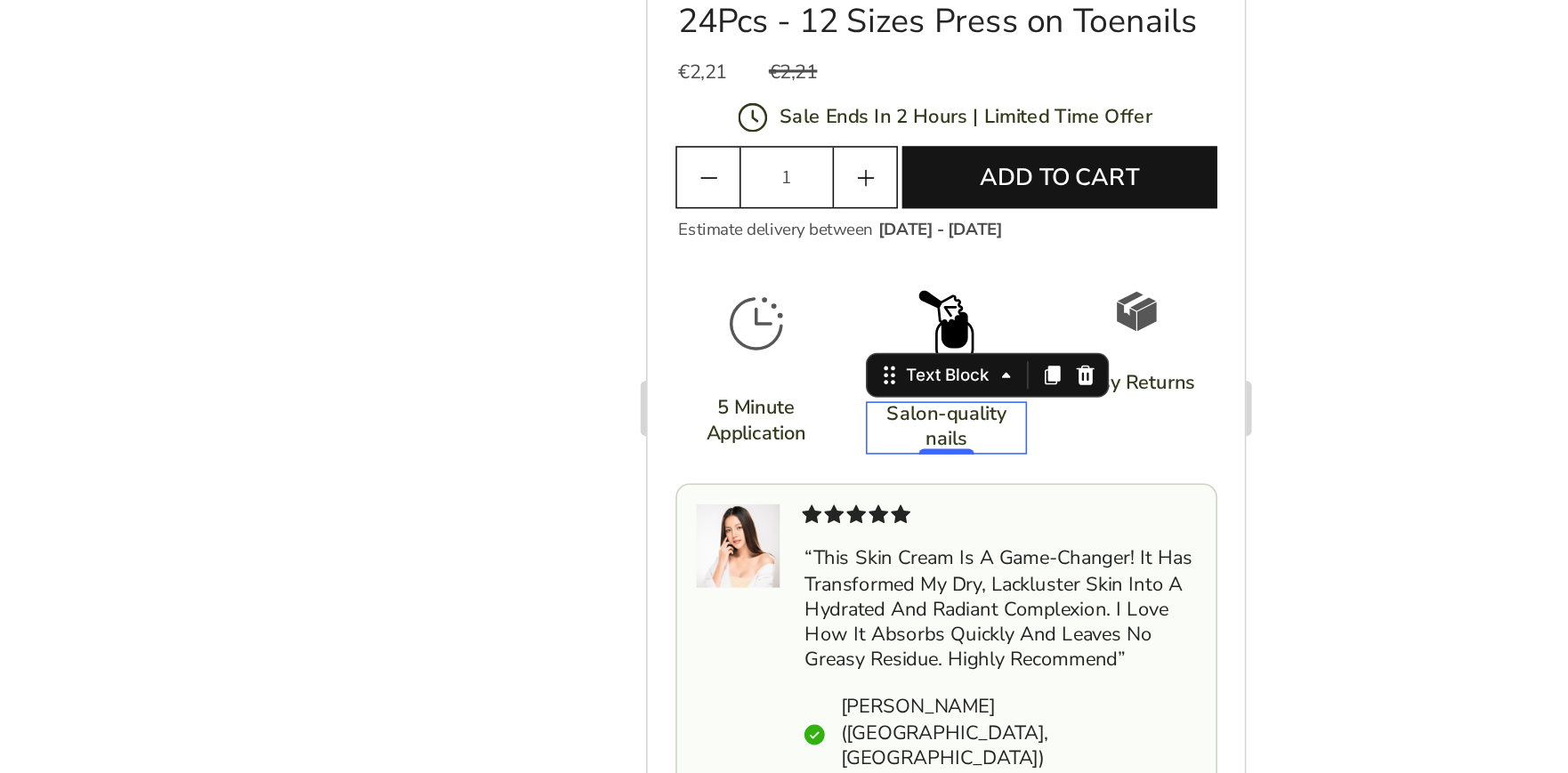
click at [1223, 421] on div at bounding box center [933, 411] width 1268 height 723
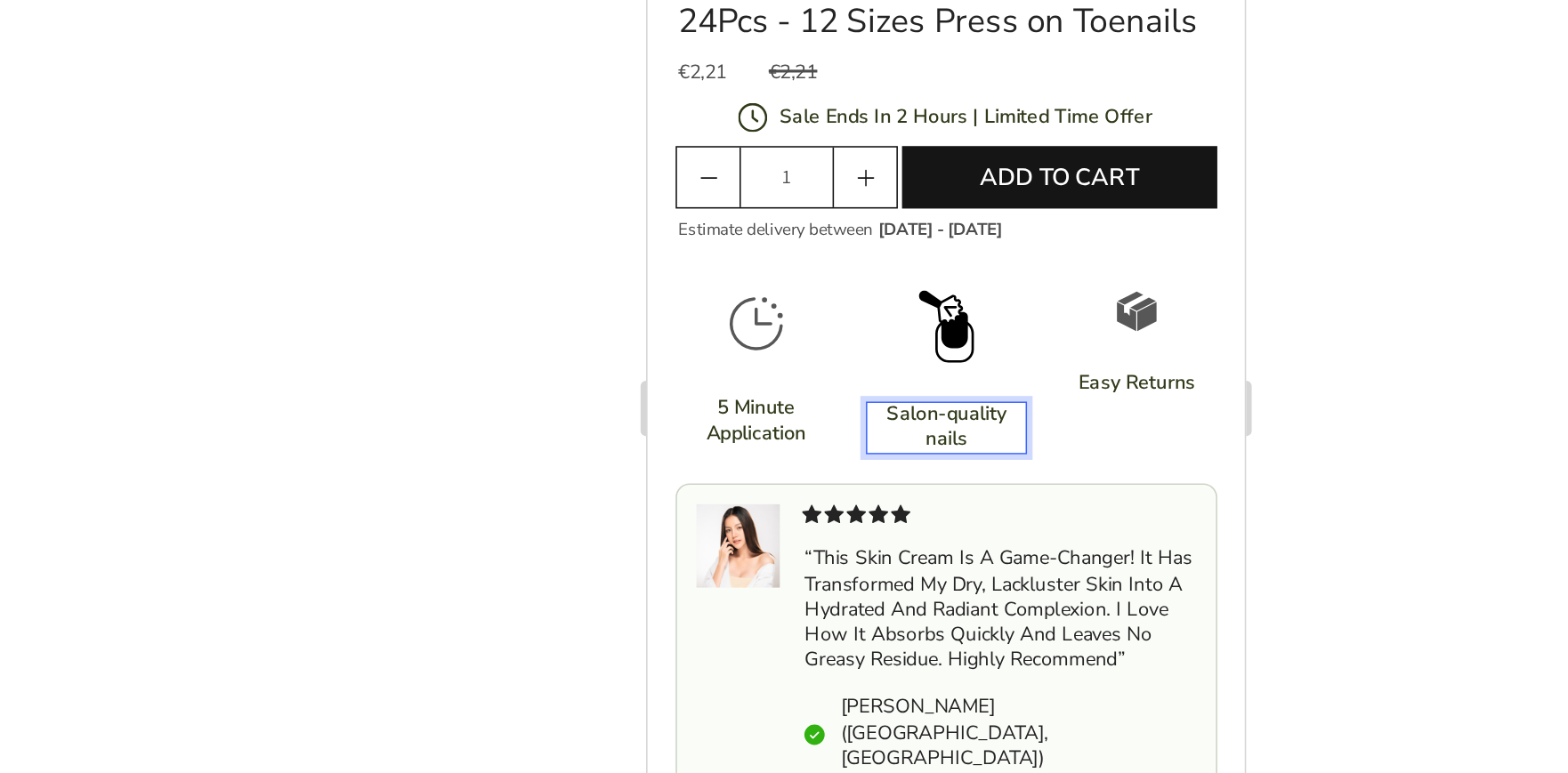
click at [822, 233] on p "Salon-quality nails" at bounding box center [837, 217] width 99 height 32
click at [838, 225] on p "Salon-quality Nails" at bounding box center [837, 217] width 99 height 32
click at [1235, 409] on div at bounding box center [933, 411] width 1268 height 723
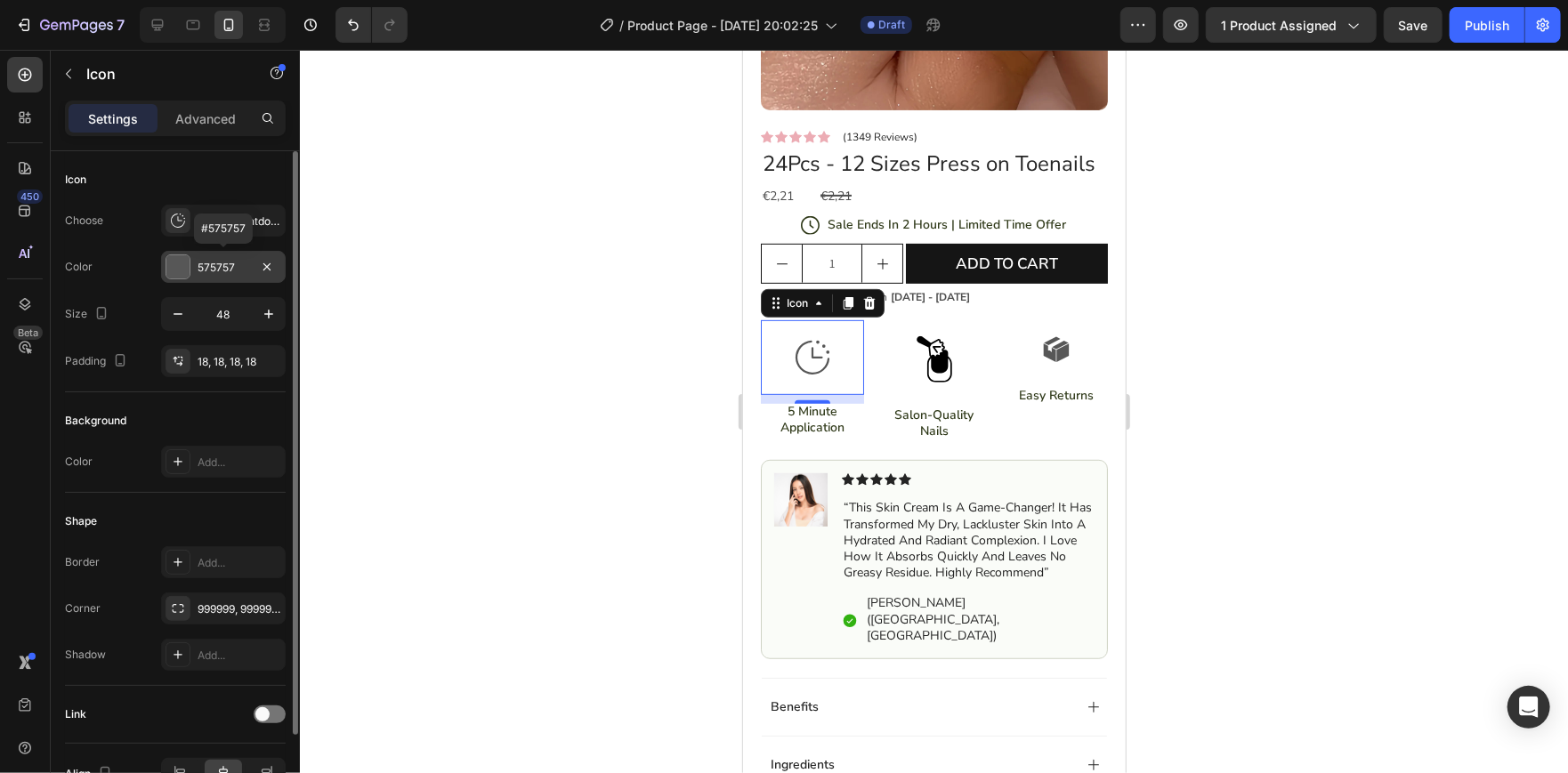
click at [183, 258] on div at bounding box center [178, 267] width 23 height 23
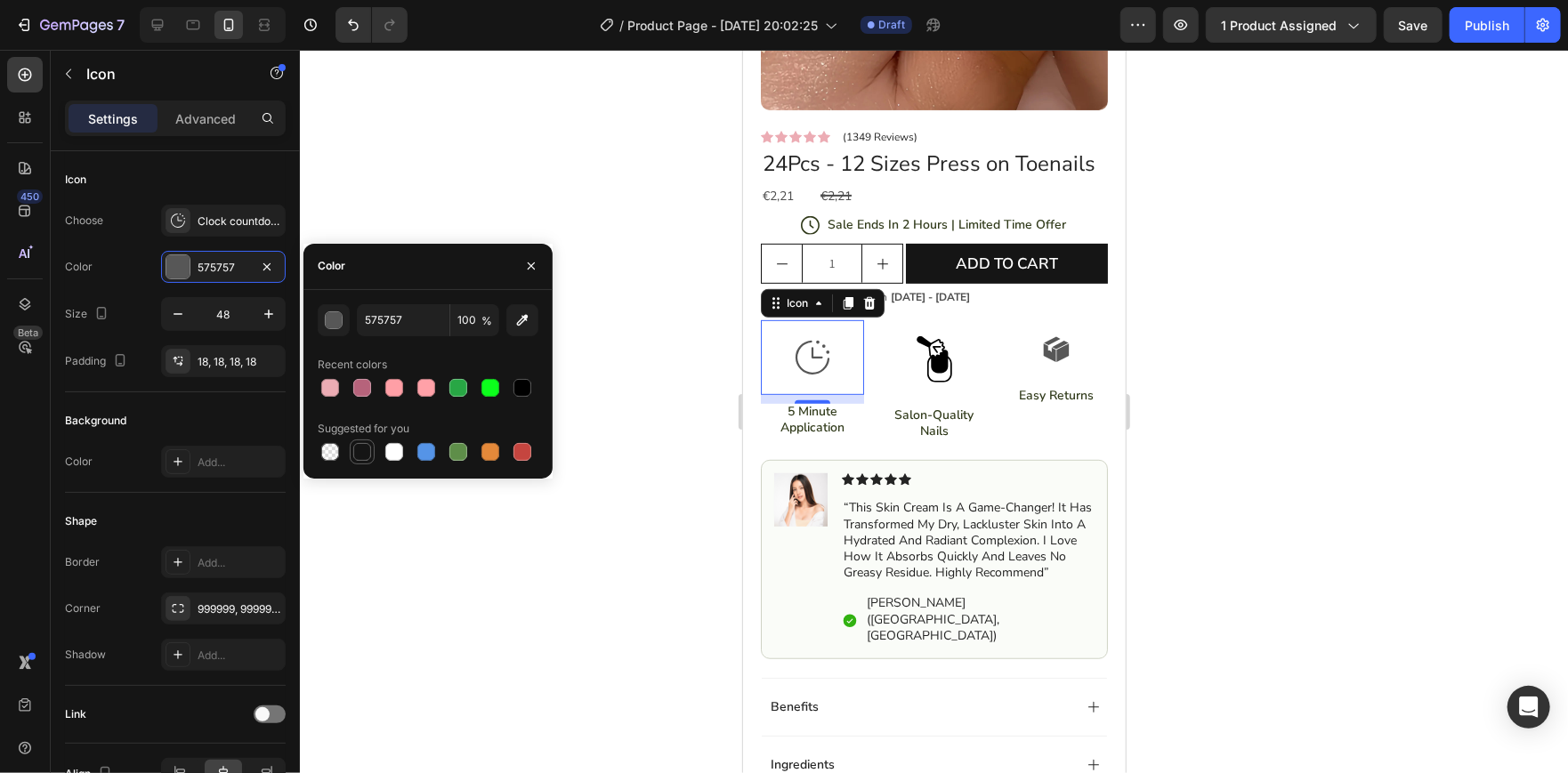
click at [357, 461] on div at bounding box center [362, 452] width 21 height 21
type input "151515"
click at [357, 461] on div at bounding box center [362, 452] width 21 height 21
click at [337, 312] on div "button" at bounding box center [334, 321] width 18 height 18
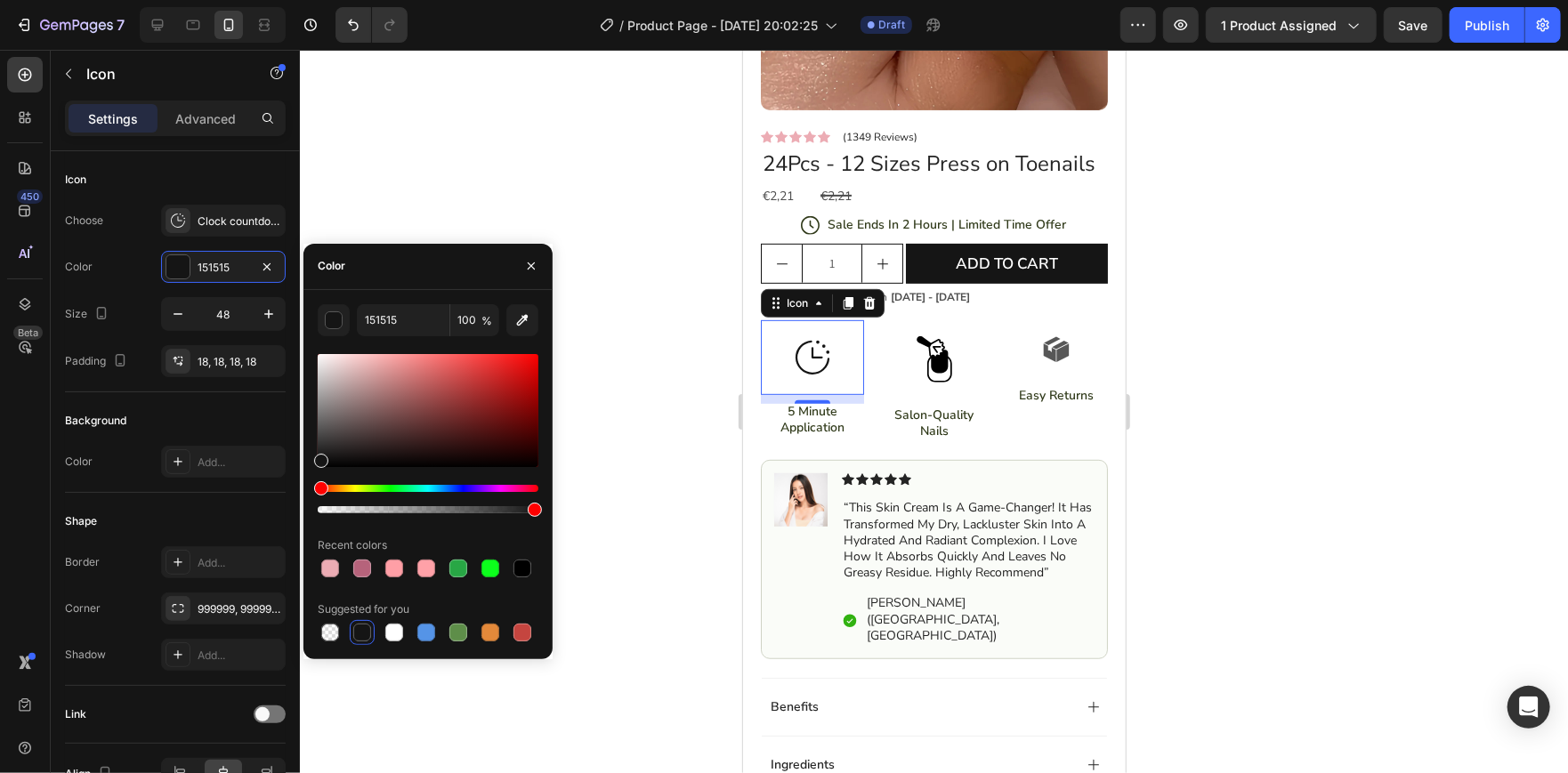
click at [628, 408] on div at bounding box center [933, 411] width 1268 height 723
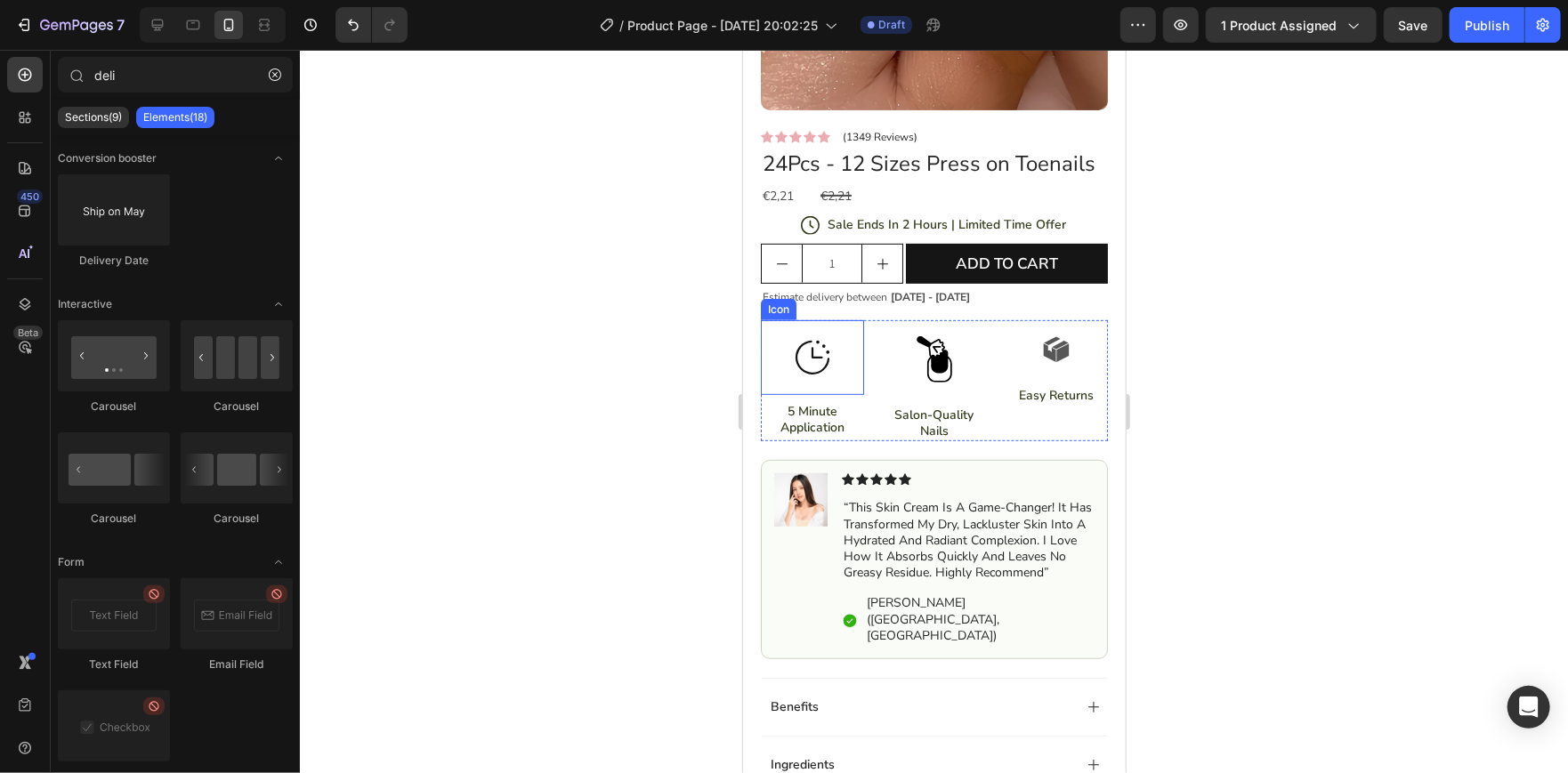
scroll to position [365, 0]
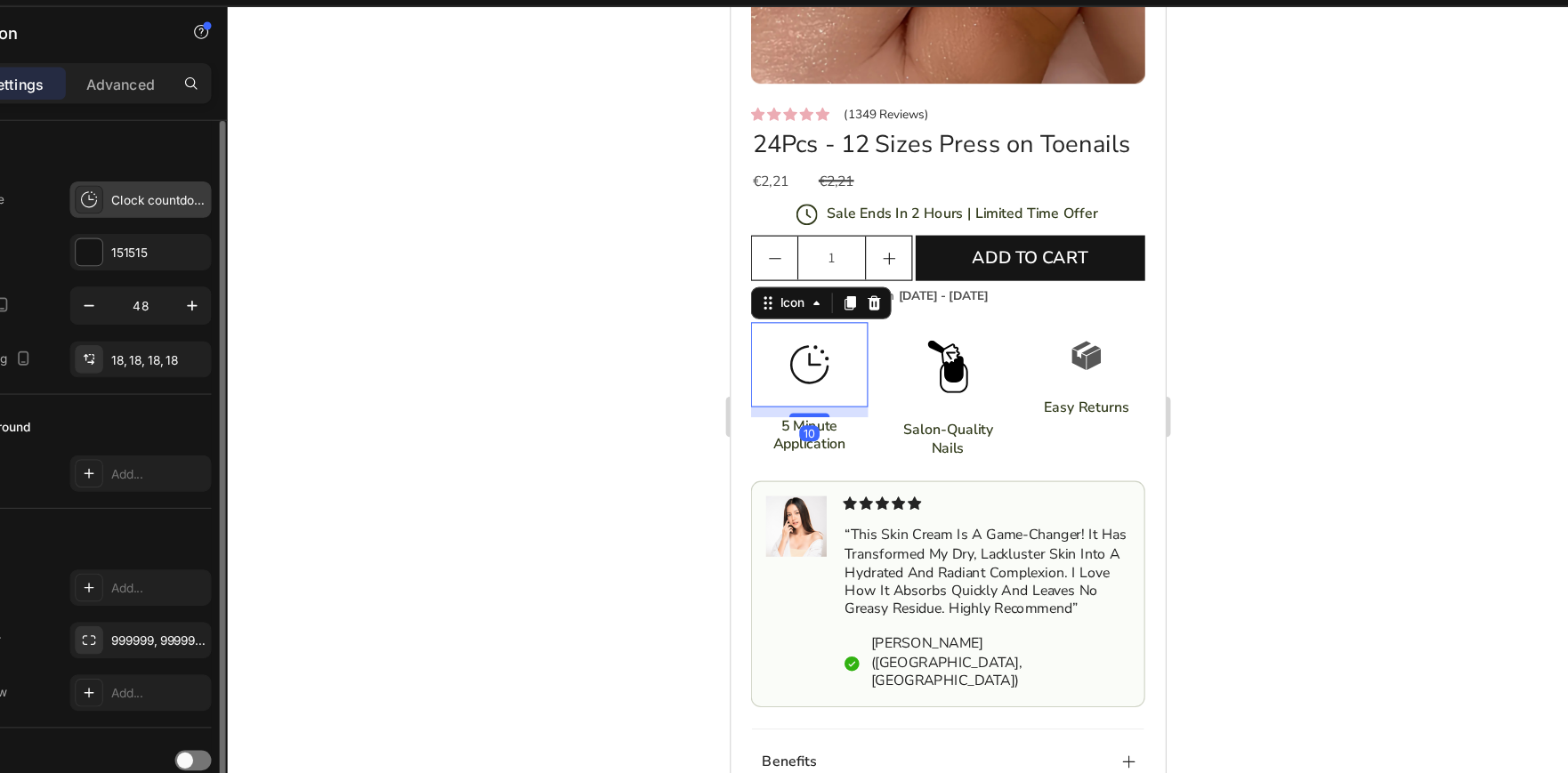
click at [168, 233] on div "Clock countdown light" at bounding box center [223, 221] width 124 height 32
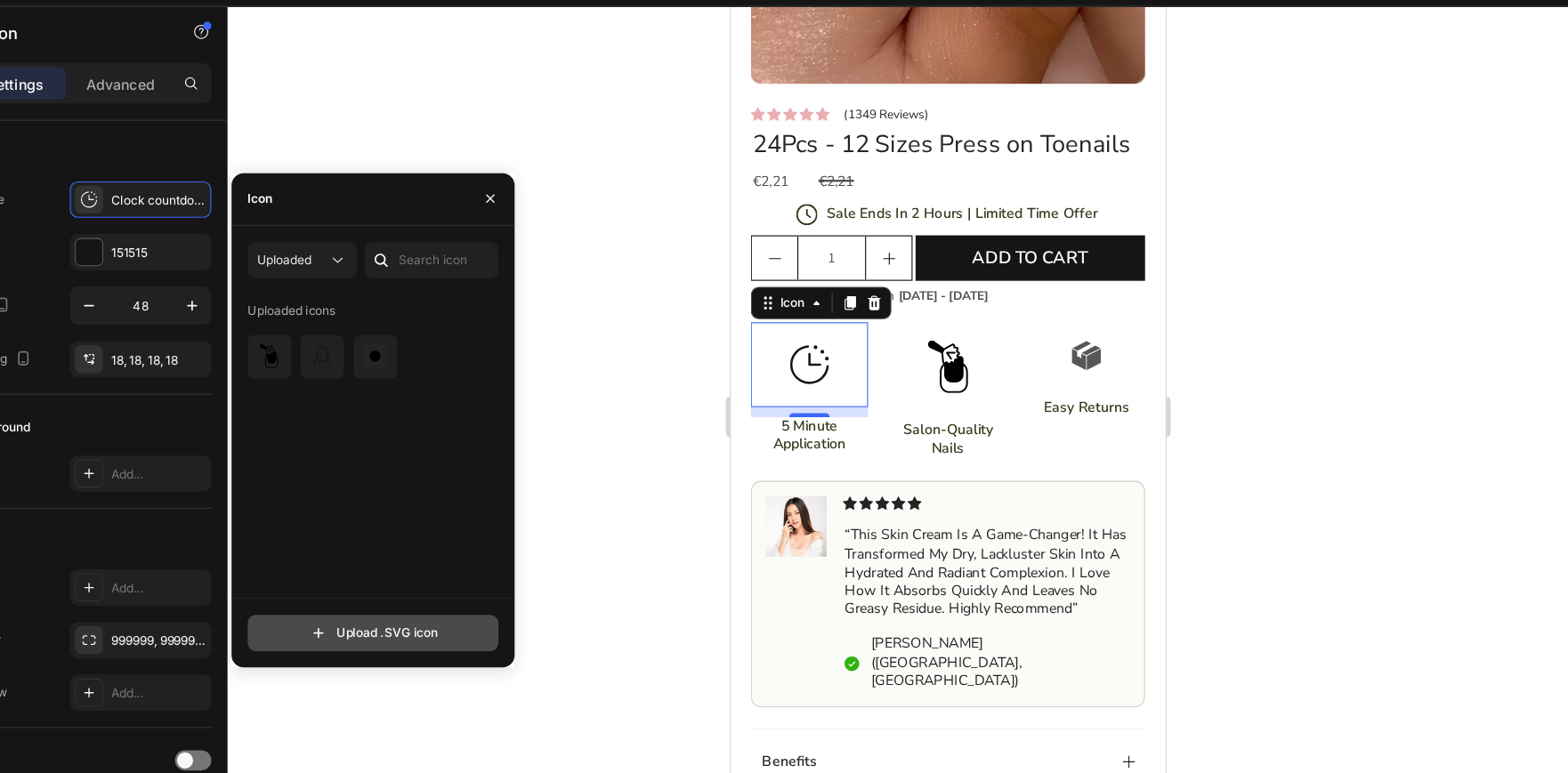
click at [443, 599] on input "file" at bounding box center [427, 602] width 219 height 30
type input "C:\fakepath\timer-svgrepo-com.svg"
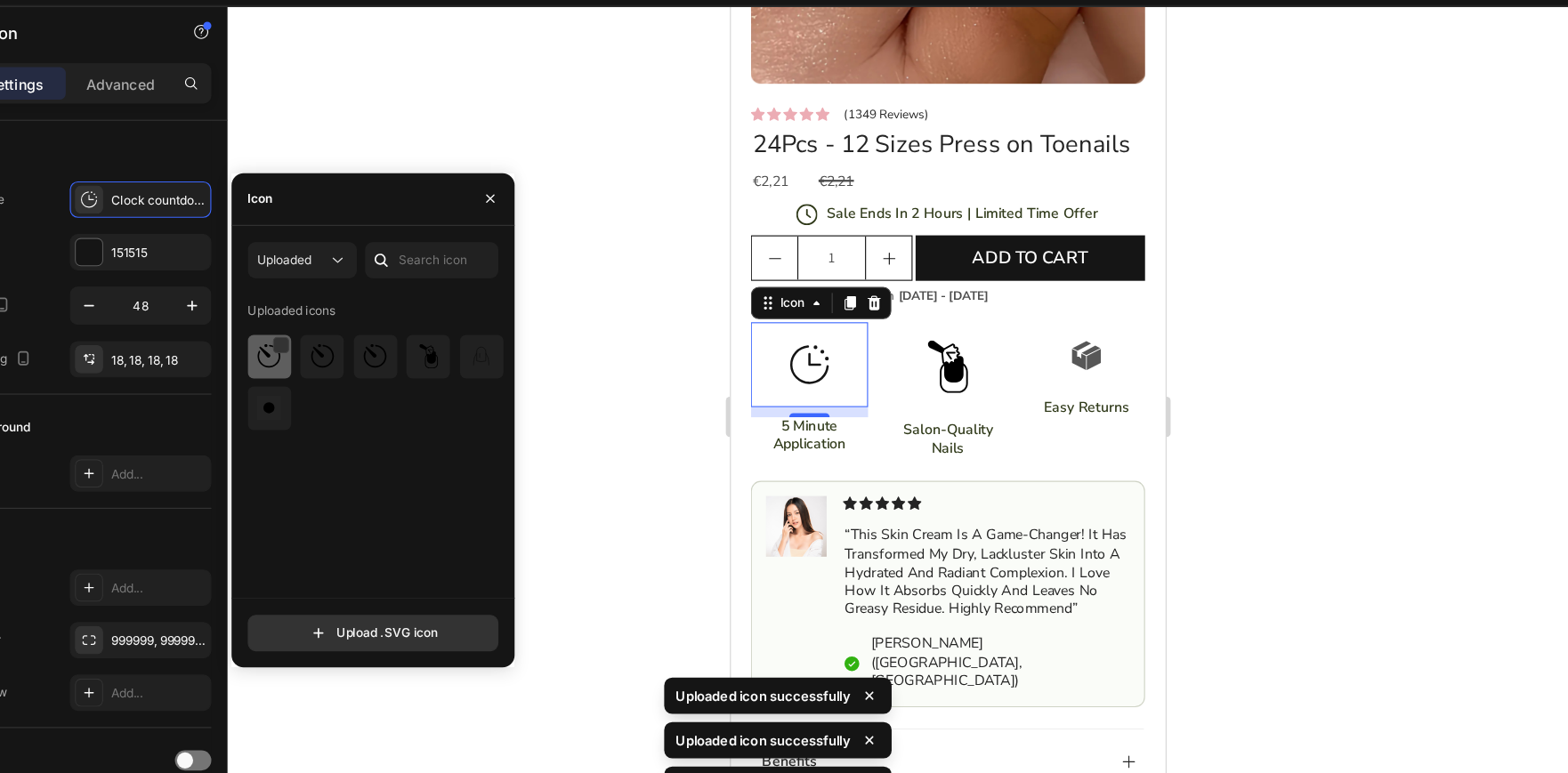
click at [364, 344] on div at bounding box center [383, 358] width 38 height 38
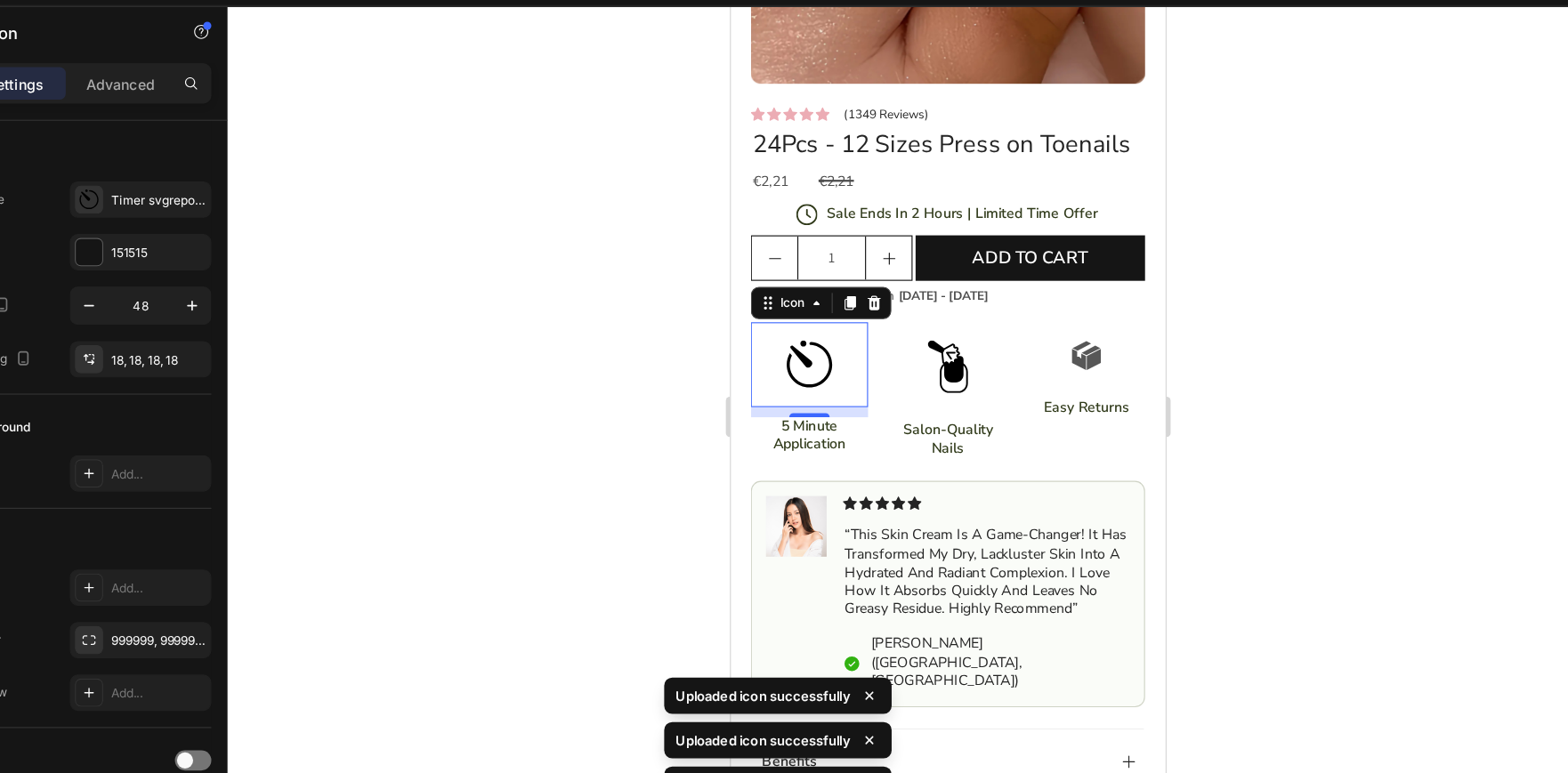
click at [657, 356] on div at bounding box center [933, 411] width 1268 height 723
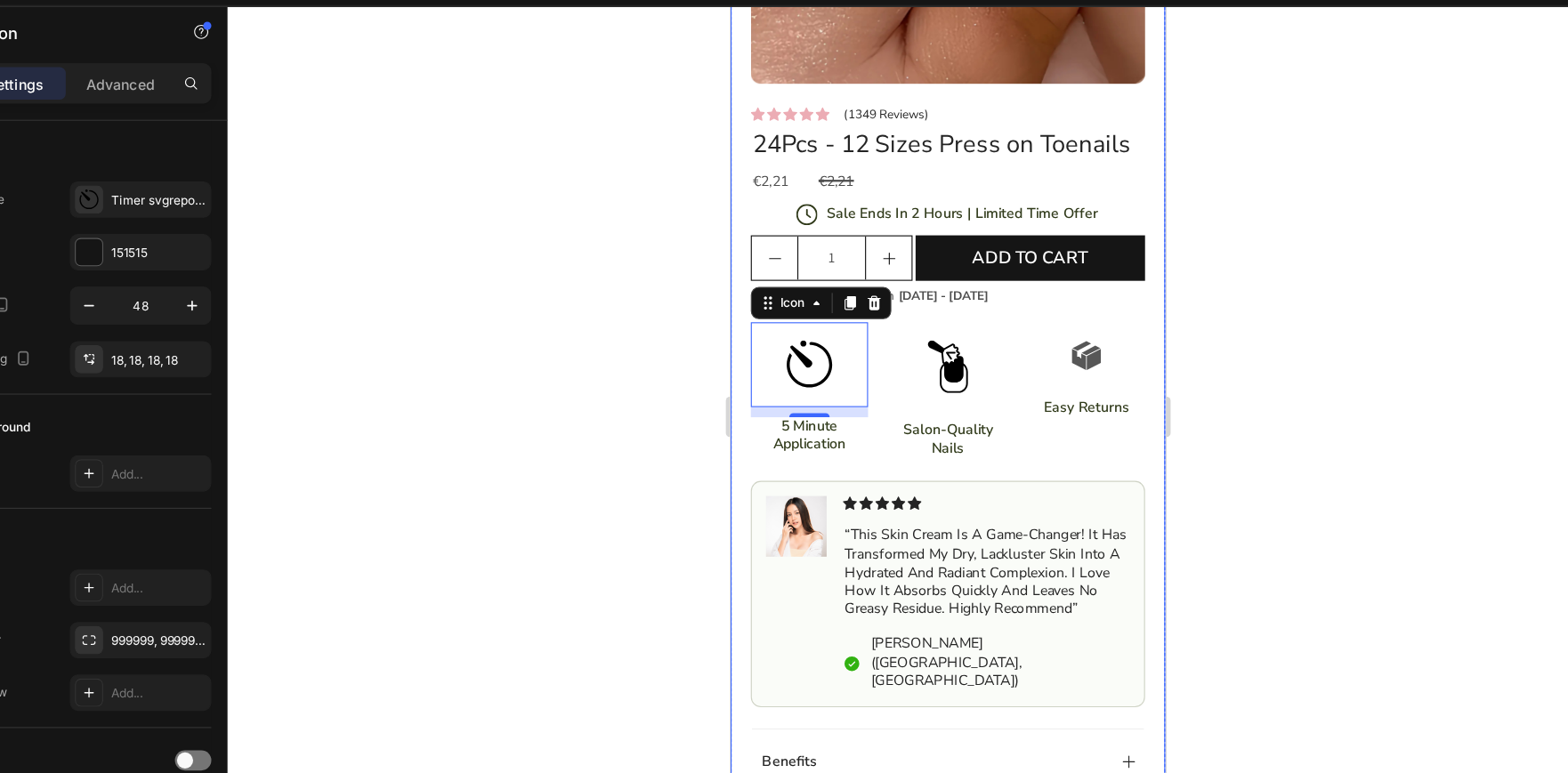
click at [534, 345] on div at bounding box center [933, 411] width 1268 height 723
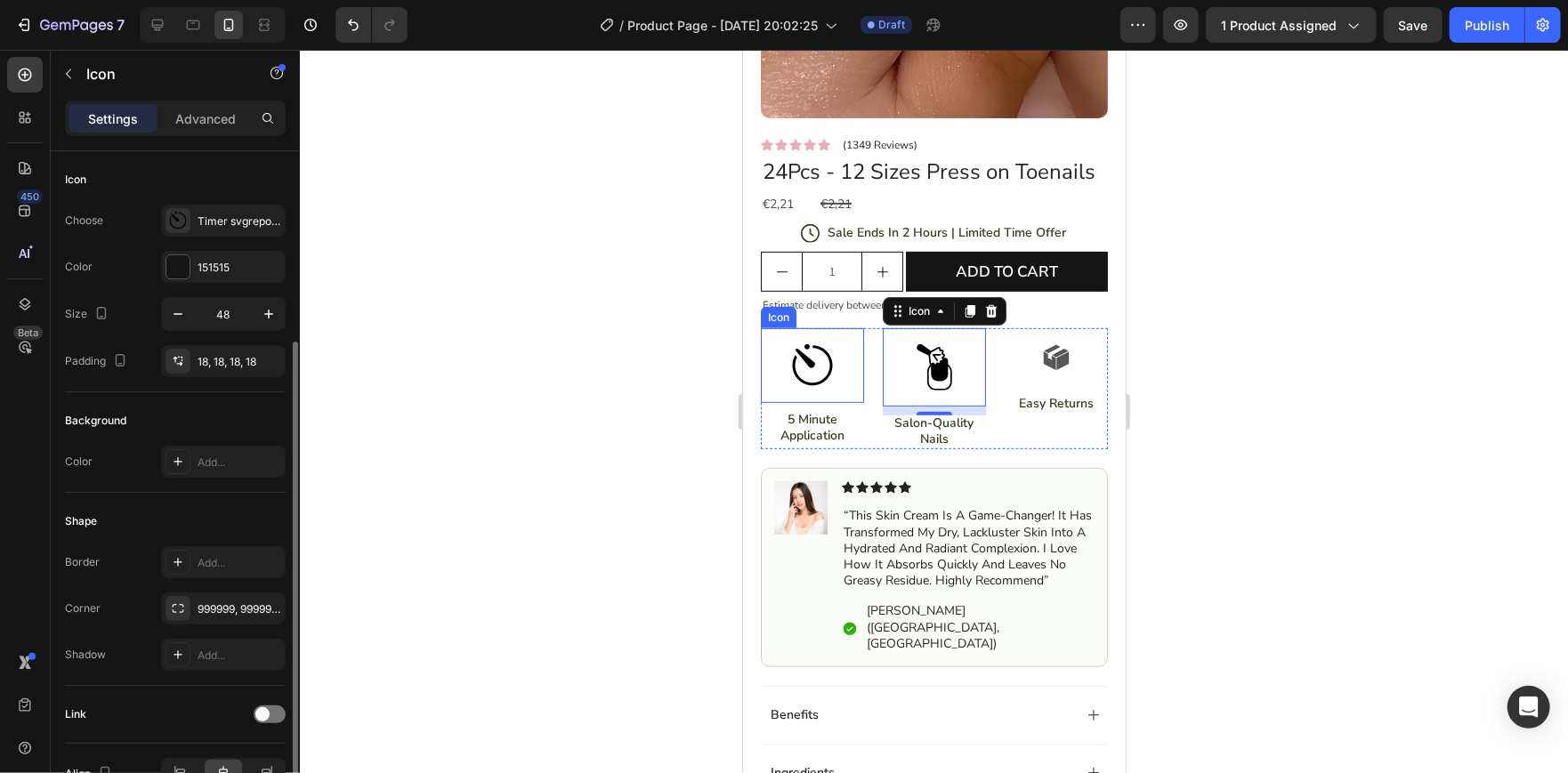
scroll to position [101, 0]
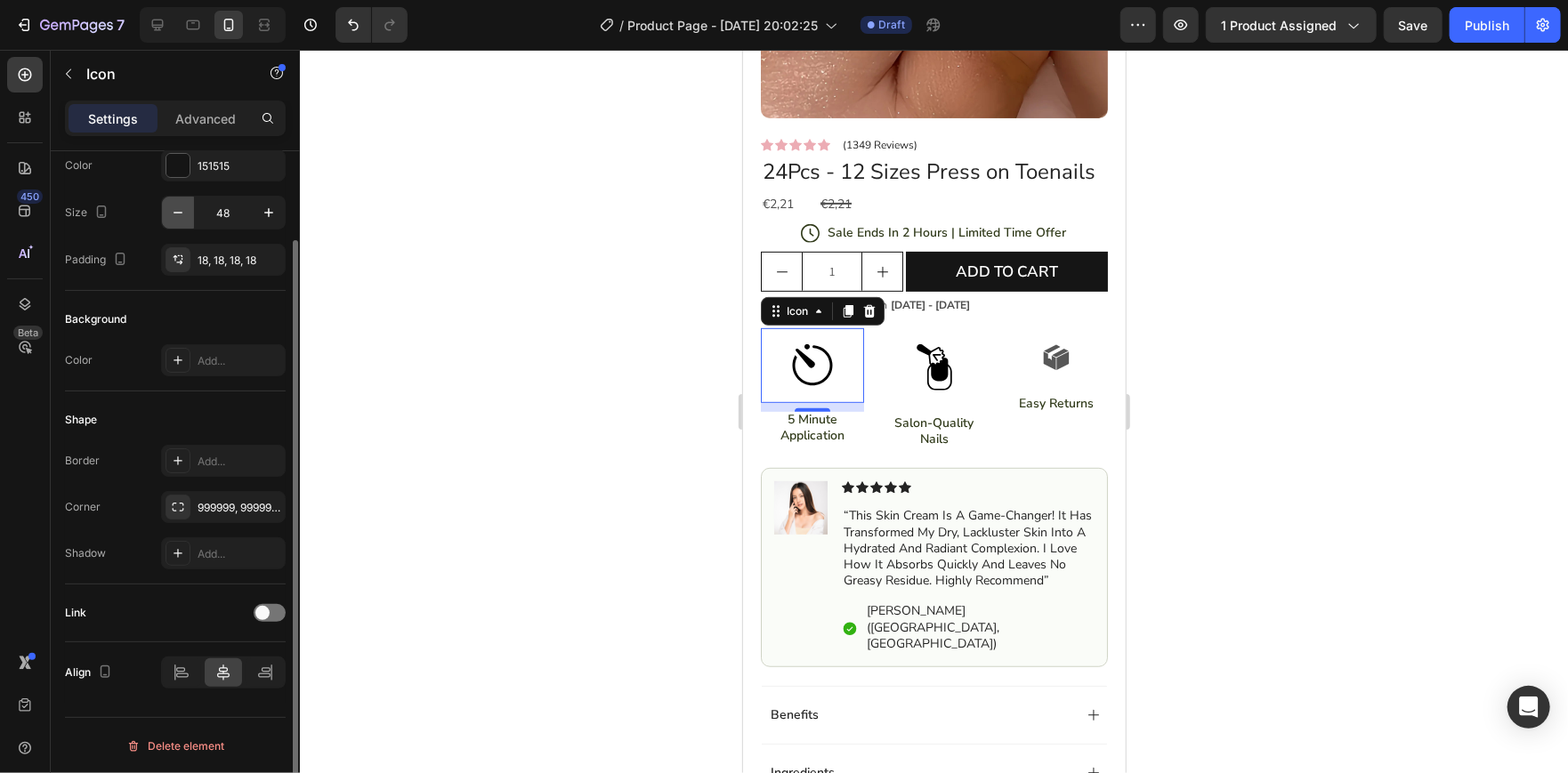
click at [182, 204] on icon "button" at bounding box center [178, 213] width 18 height 18
type input "46"
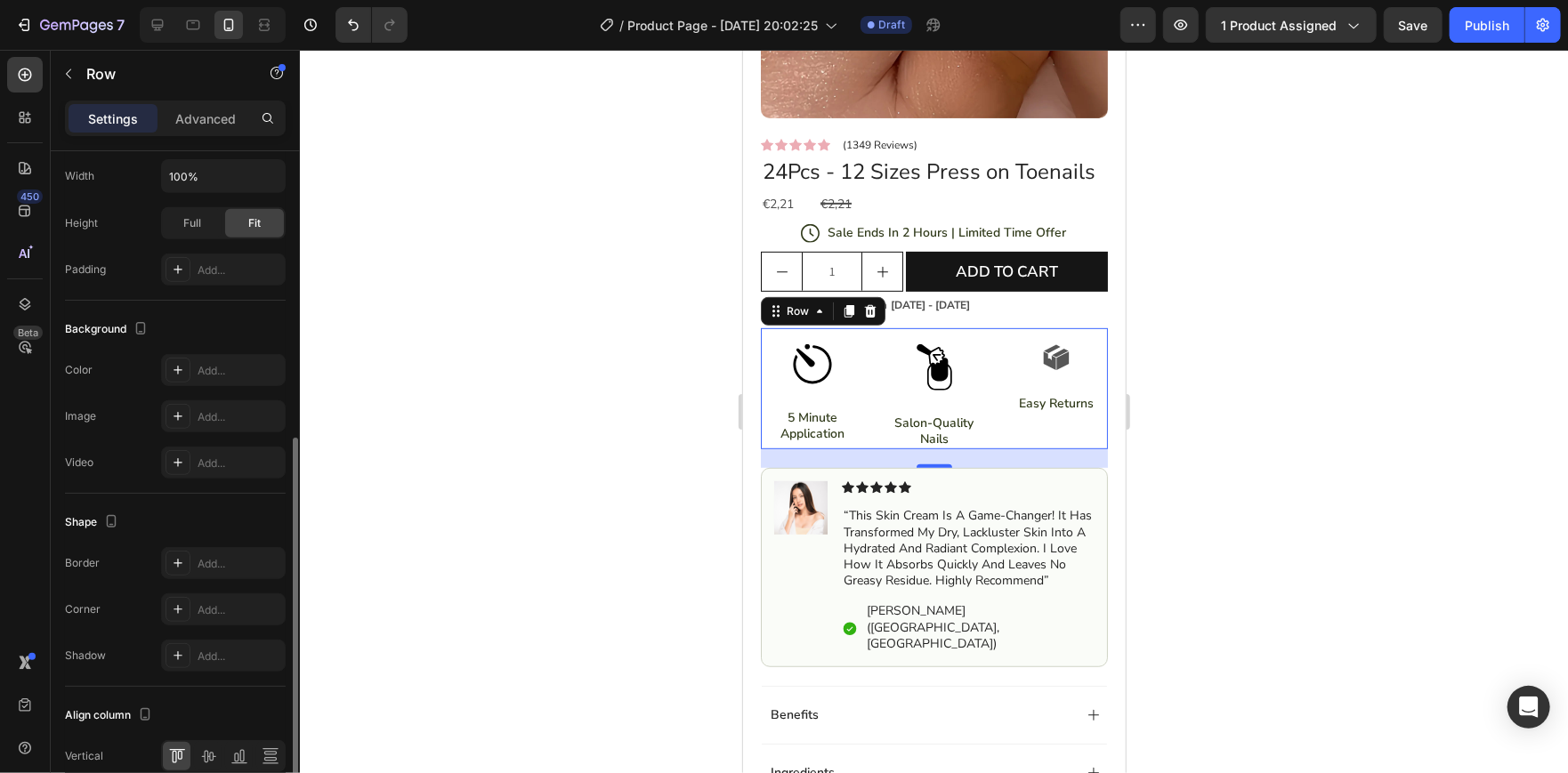
scroll to position [567, 0]
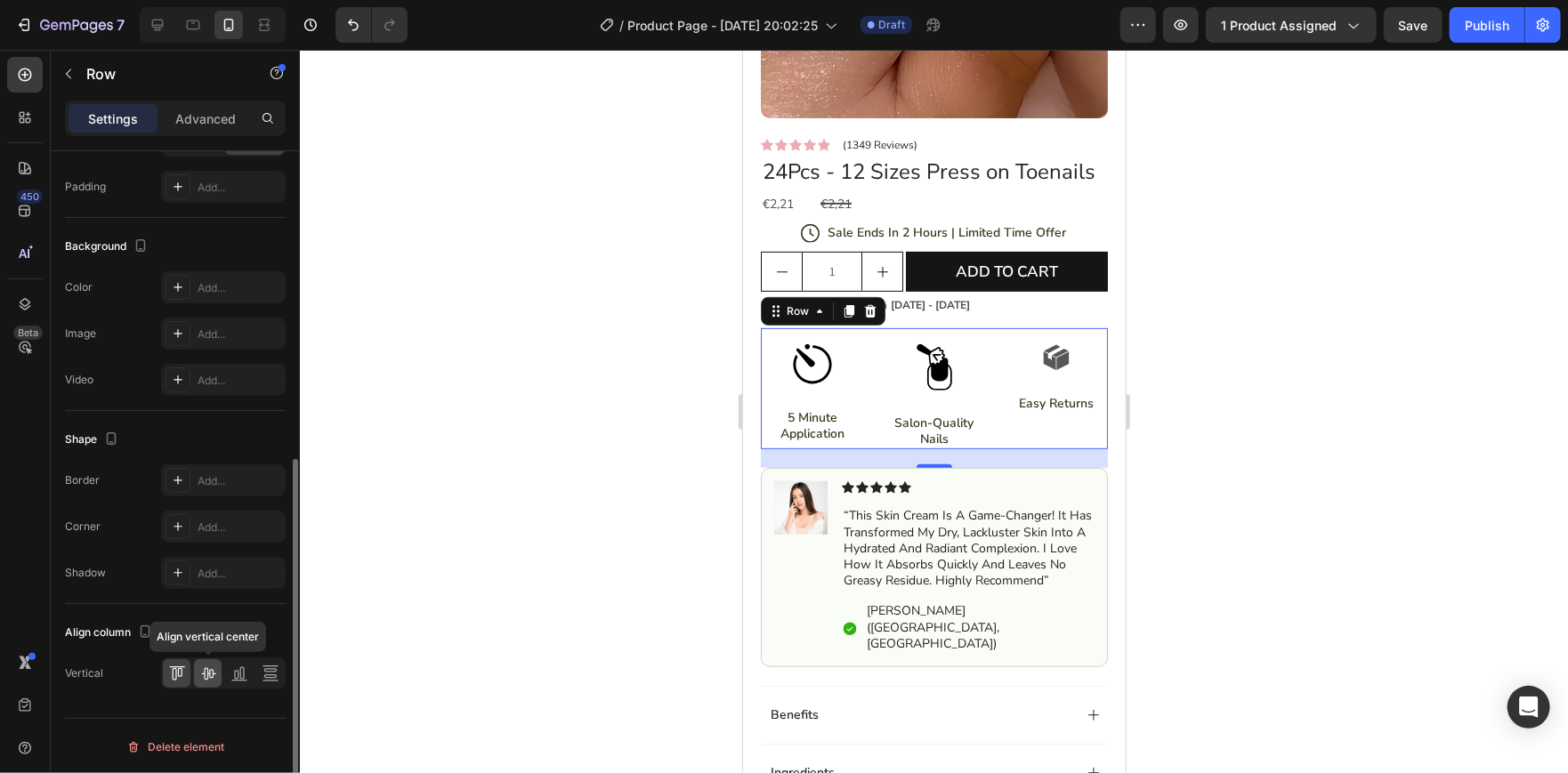
click at [205, 678] on icon at bounding box center [208, 673] width 18 height 18
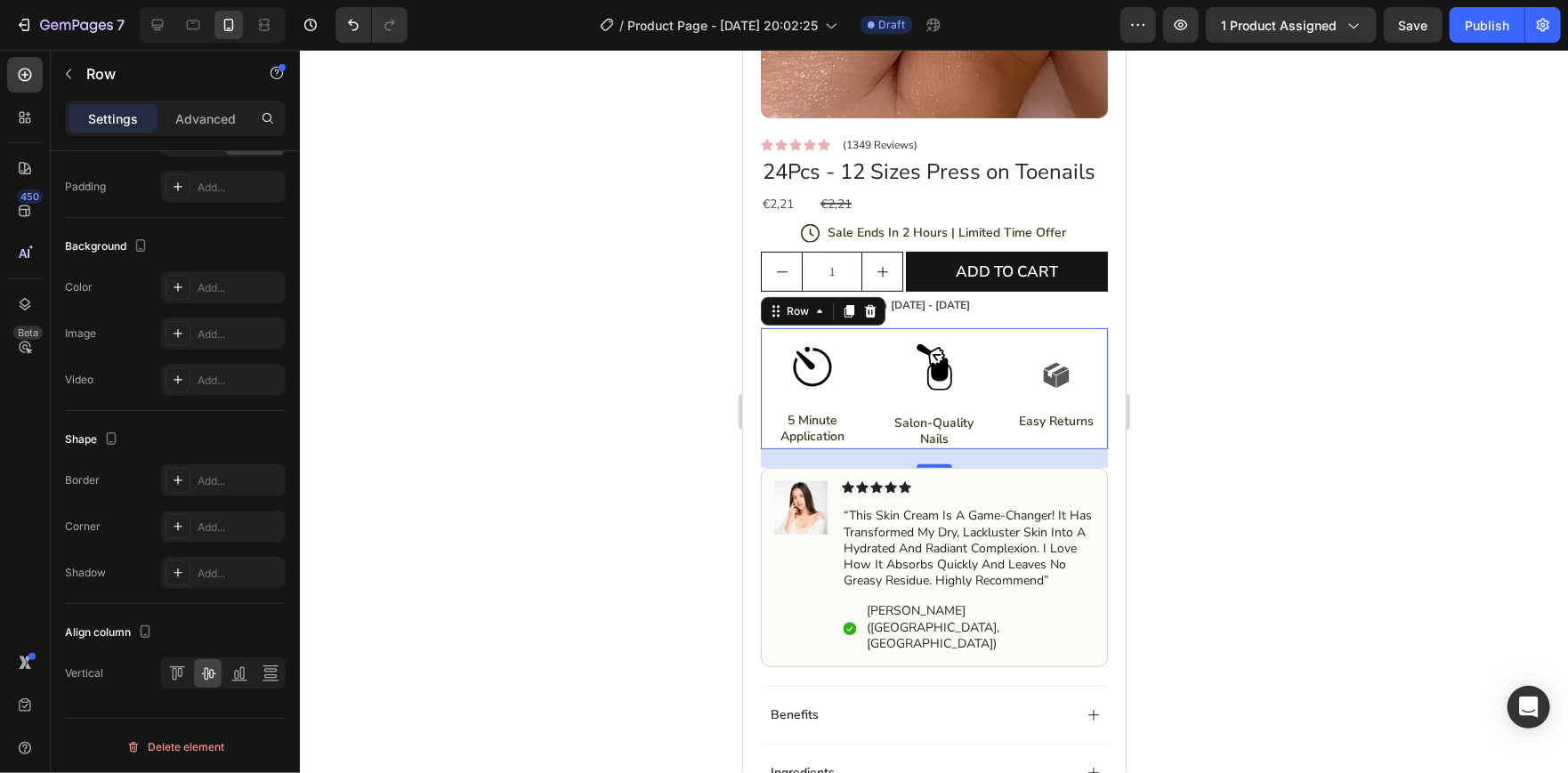
click at [430, 396] on div at bounding box center [933, 411] width 1268 height 723
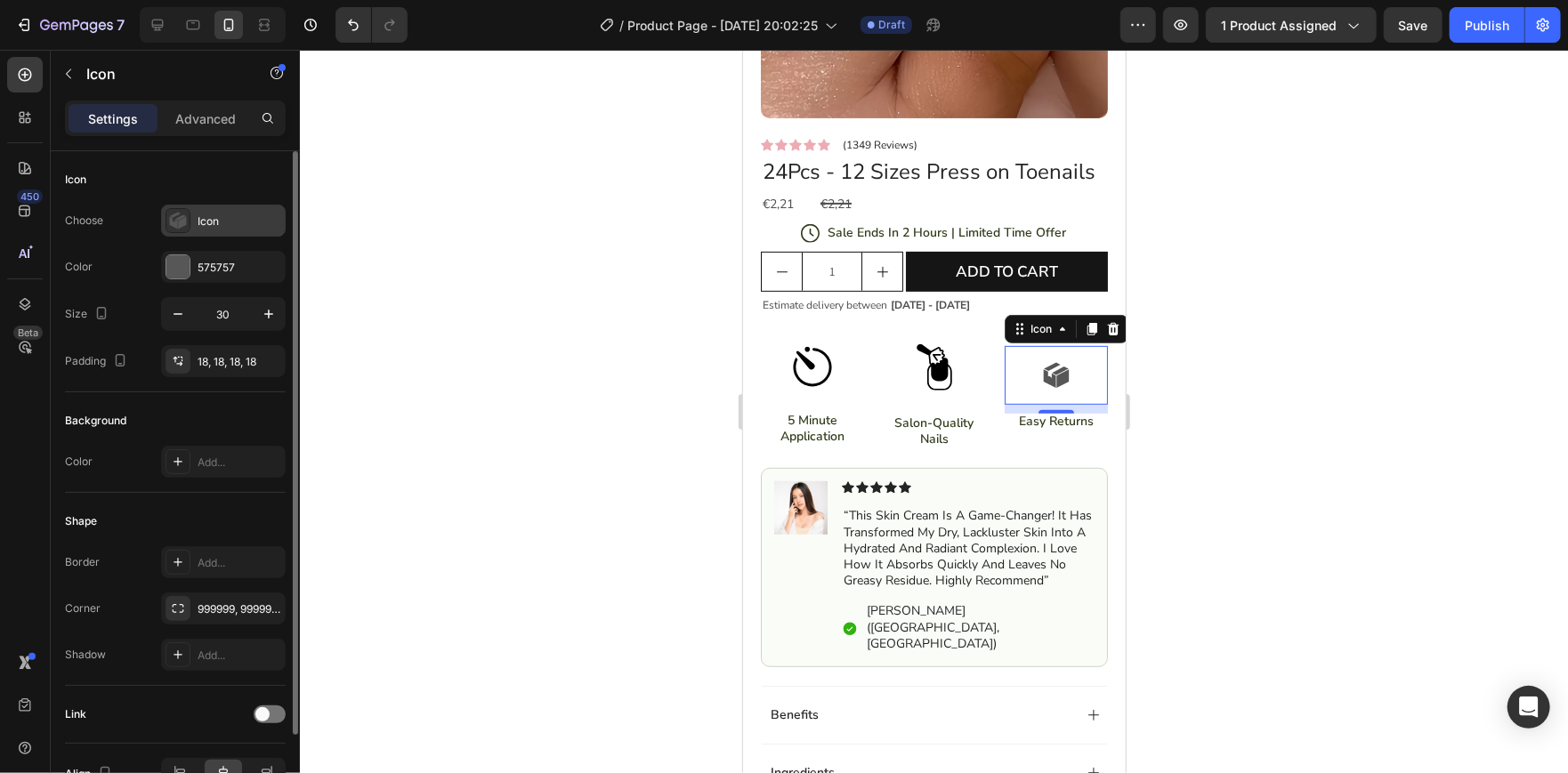
click at [268, 228] on div "Icon" at bounding box center [240, 222] width 84 height 16
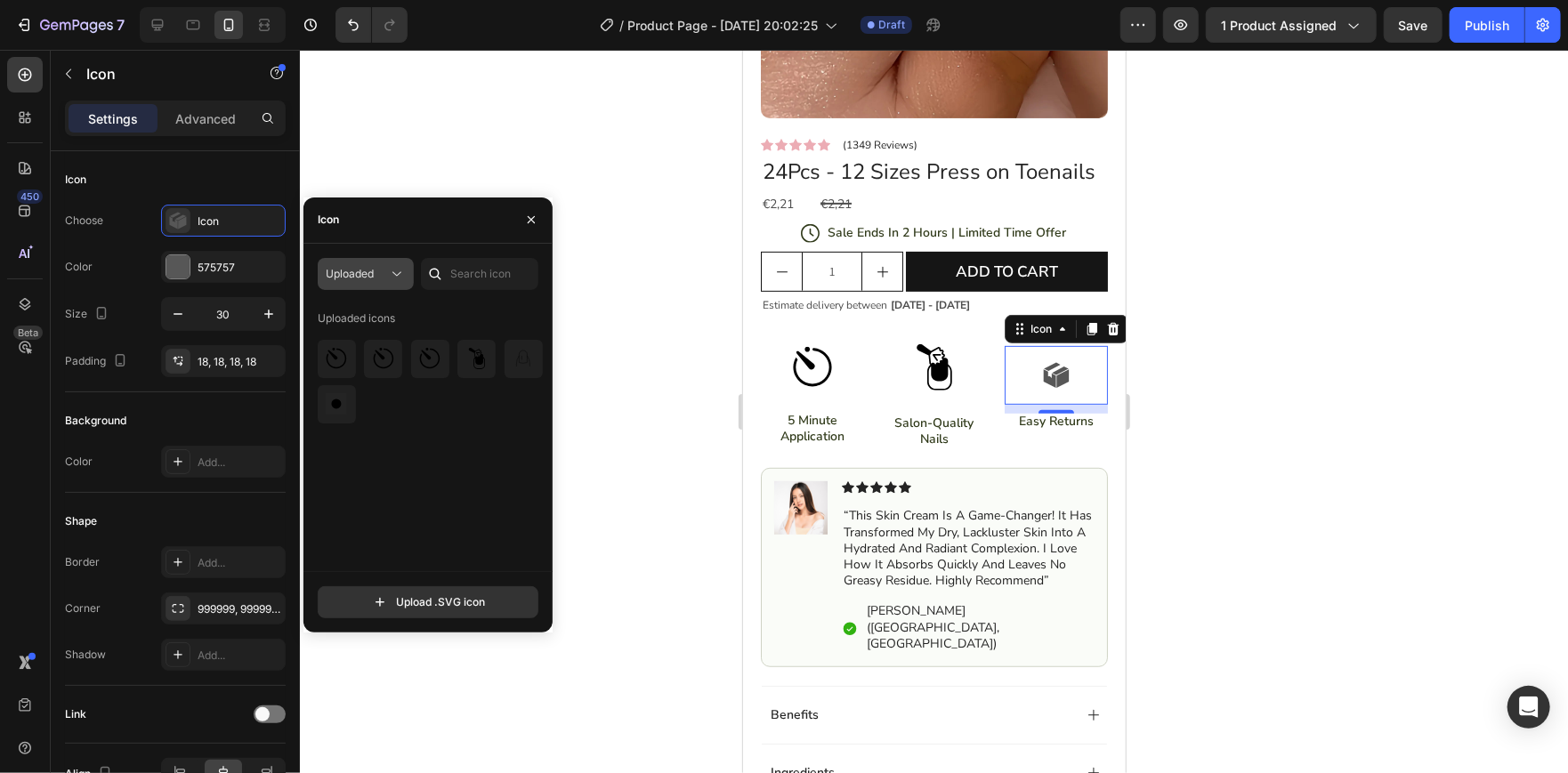
click at [384, 266] on div "Uploaded" at bounding box center [357, 274] width 63 height 16
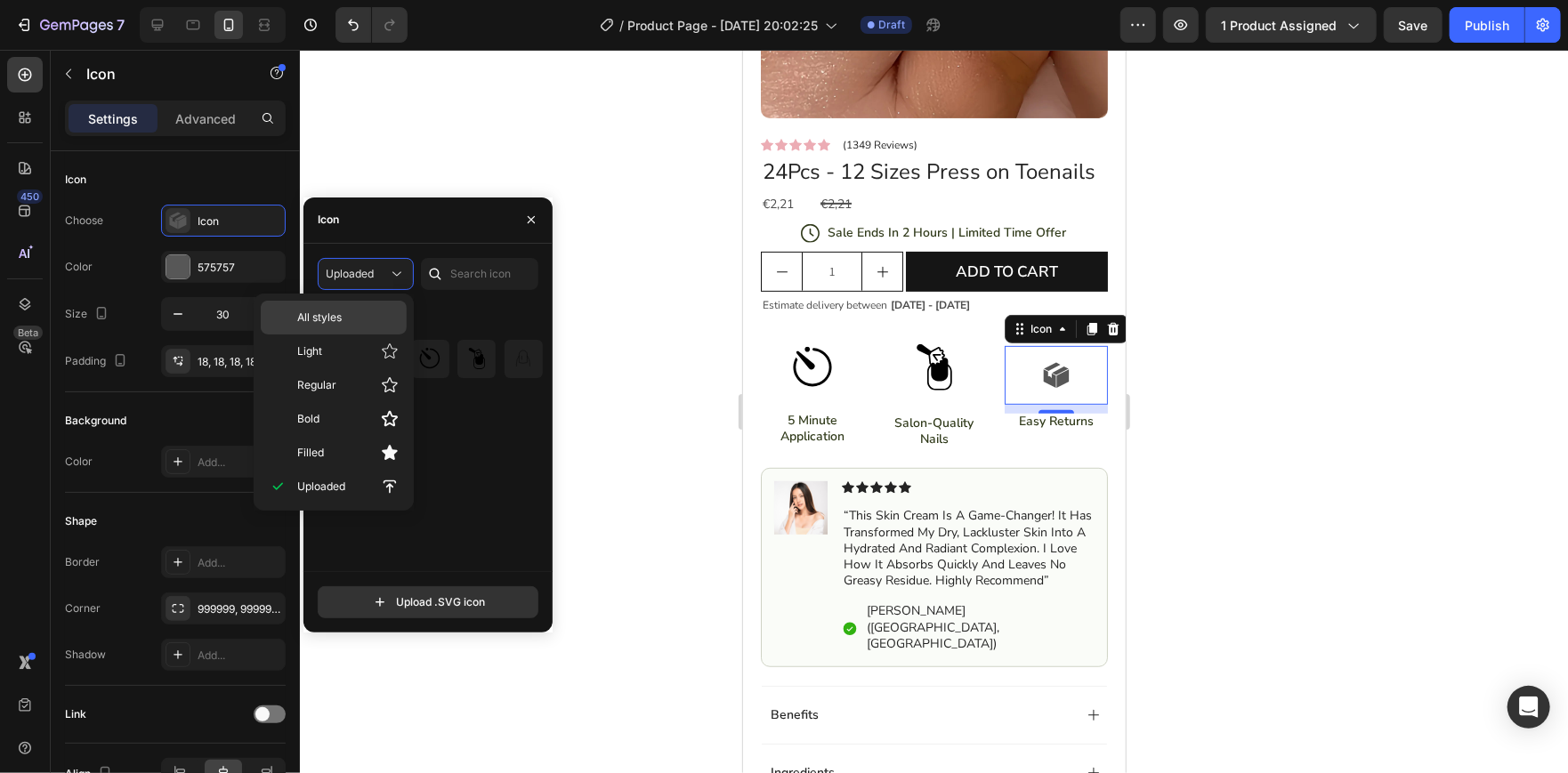
click at [355, 309] on p "All styles" at bounding box center [347, 317] width 101 height 16
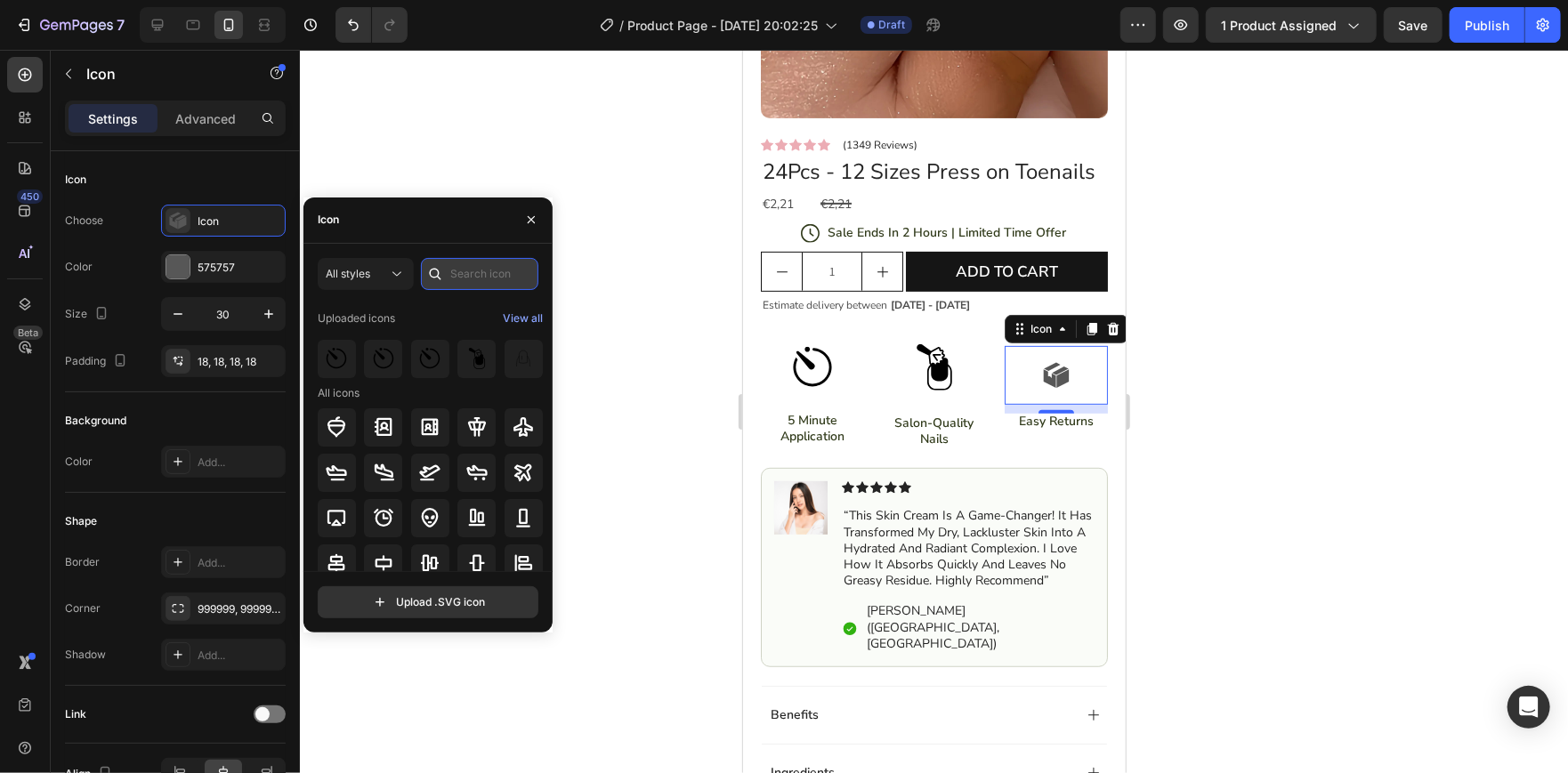
click at [490, 270] on input "text" at bounding box center [479, 274] width 117 height 32
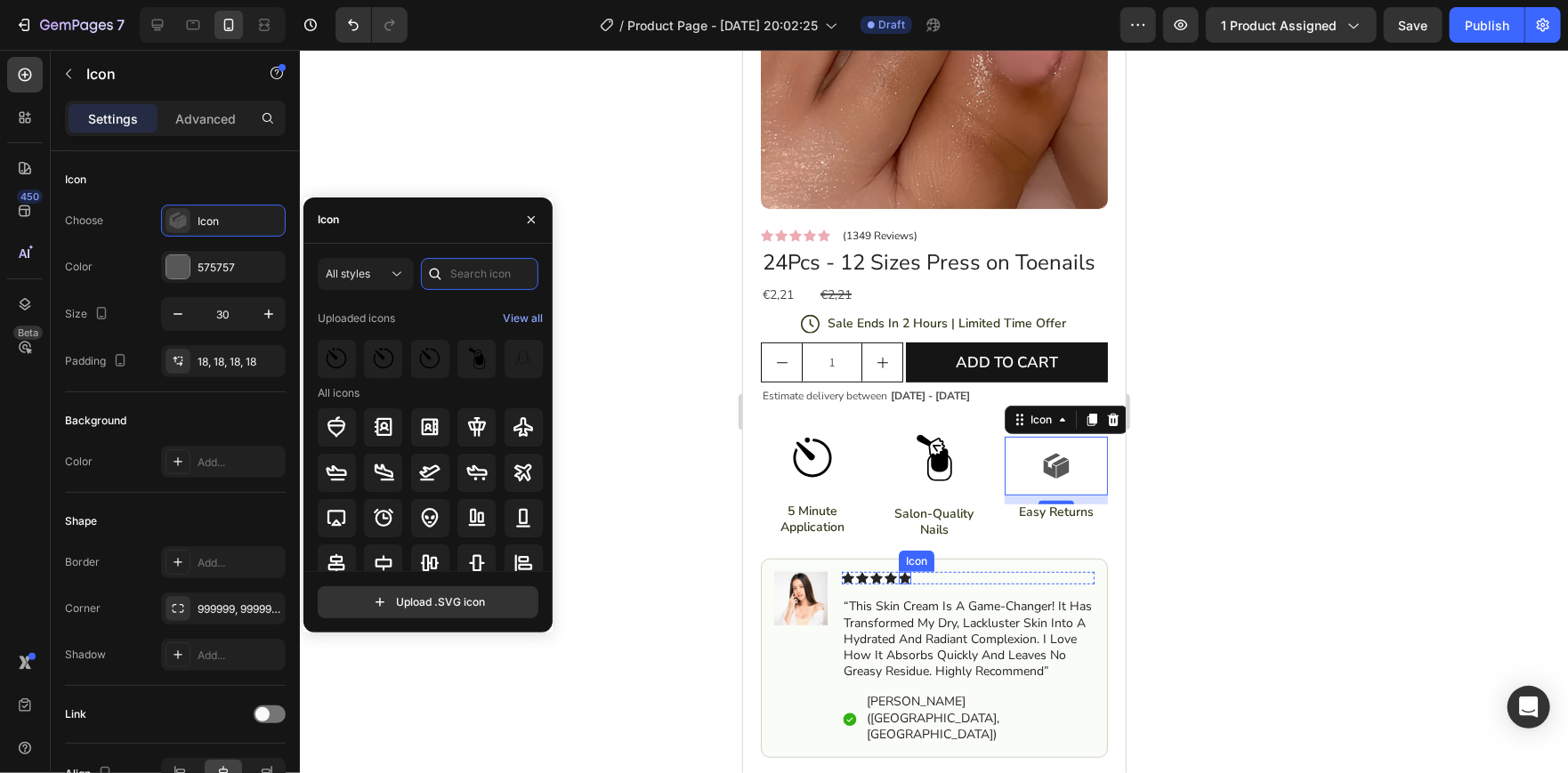
scroll to position [316, 0]
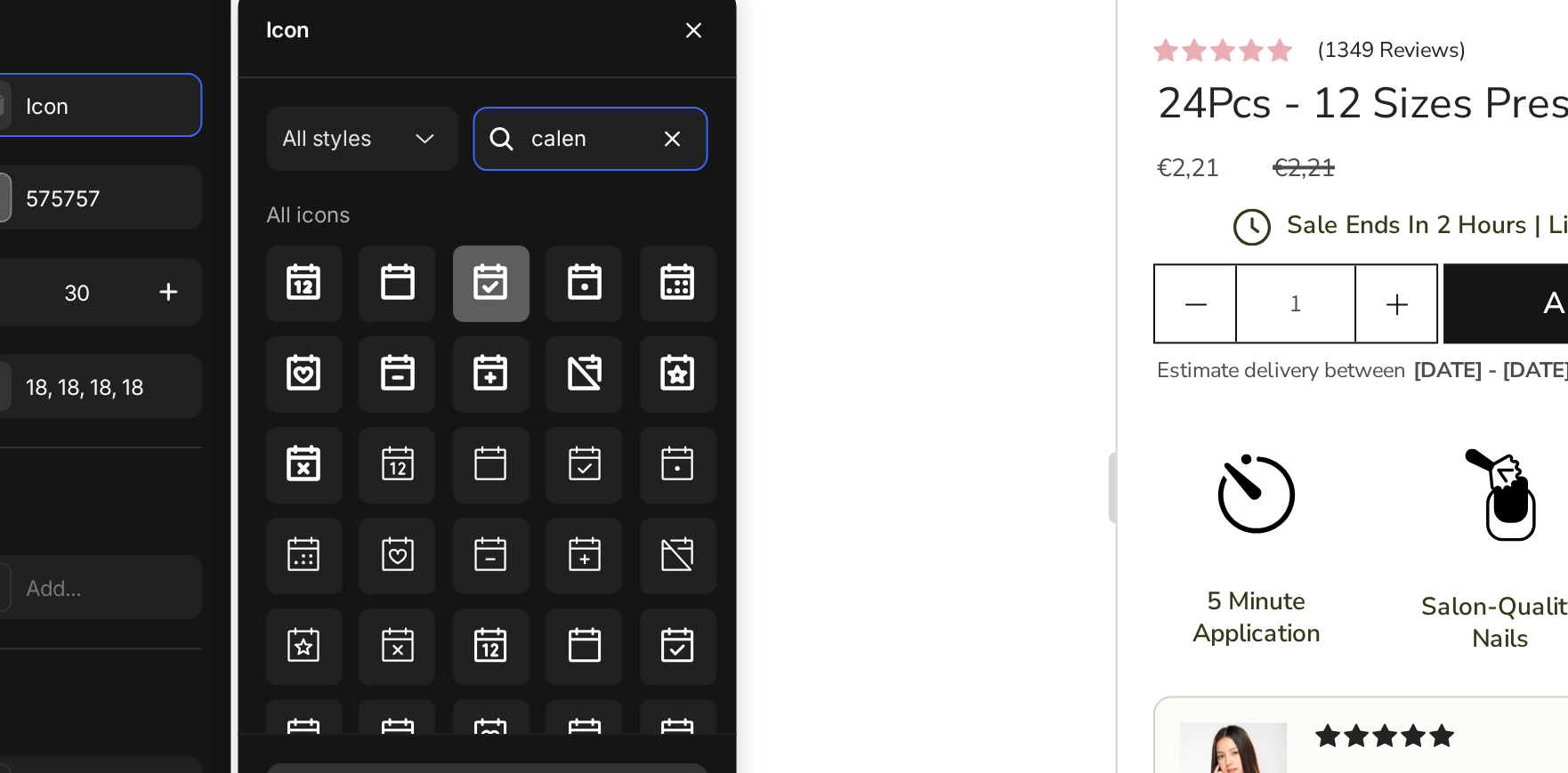
type input "calen"
click at [427, 314] on icon at bounding box center [430, 309] width 17 height 18
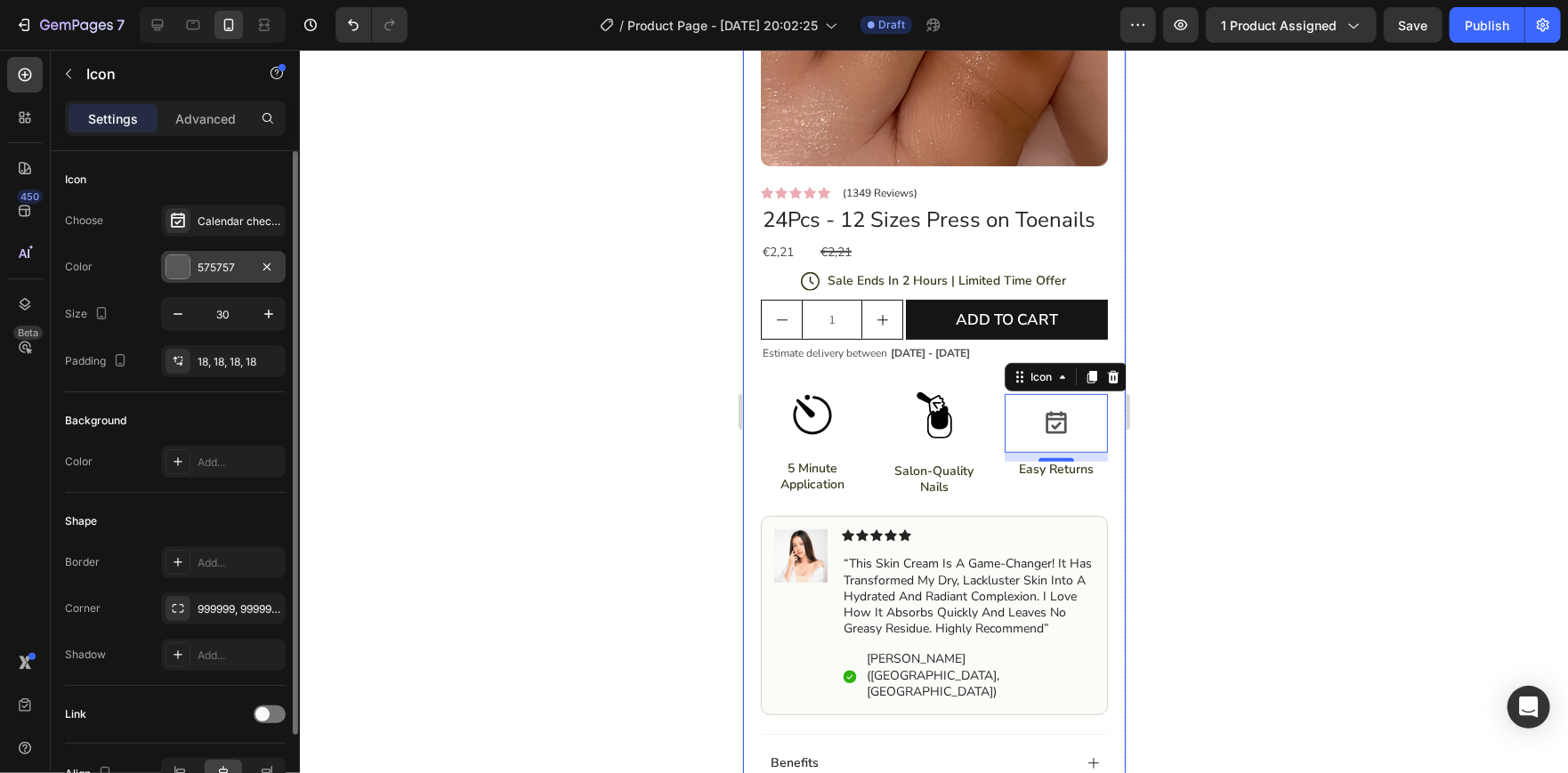
click at [172, 277] on div at bounding box center [178, 267] width 23 height 23
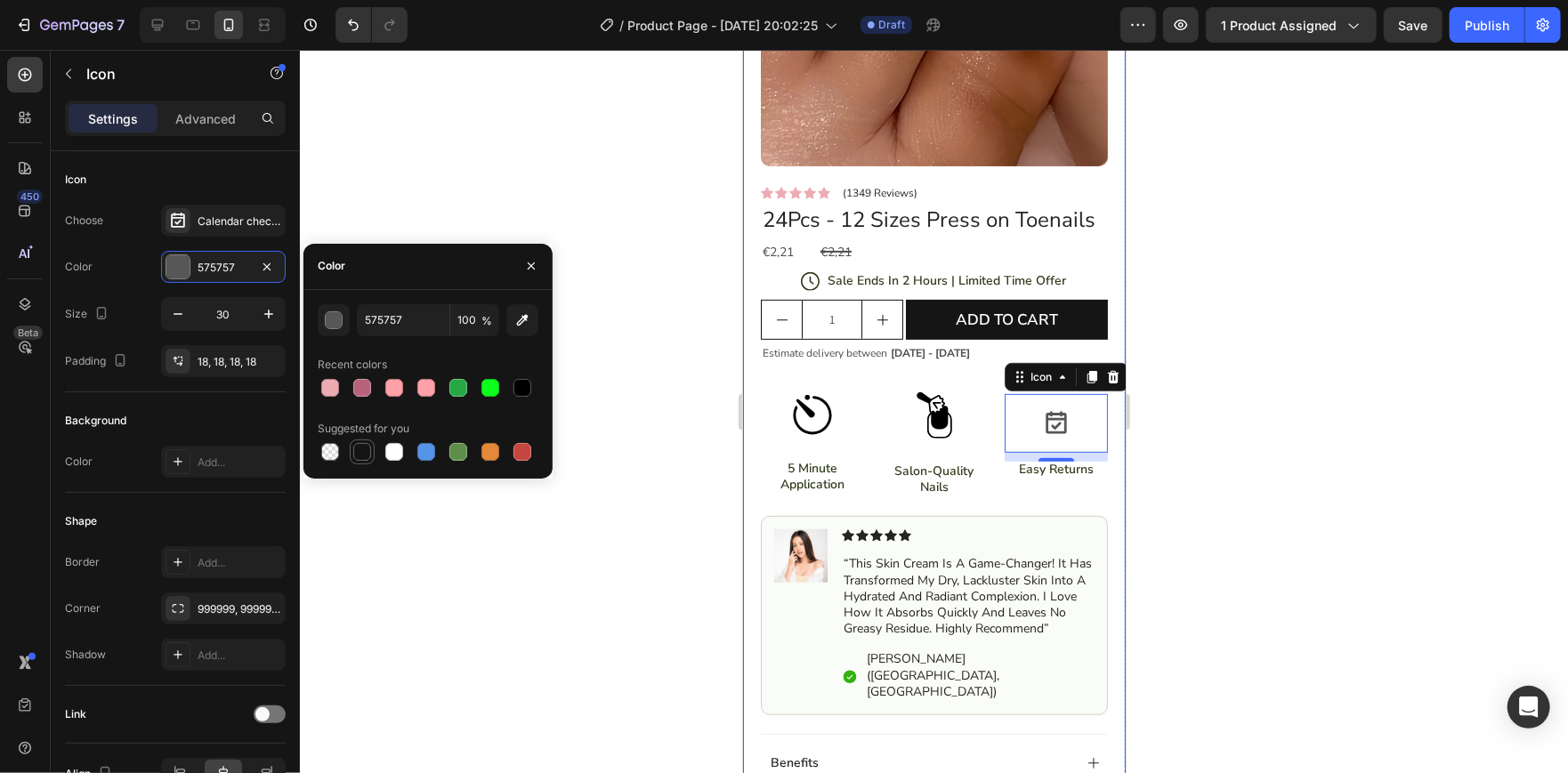
click at [366, 456] on div at bounding box center [362, 452] width 18 height 18
type input "151515"
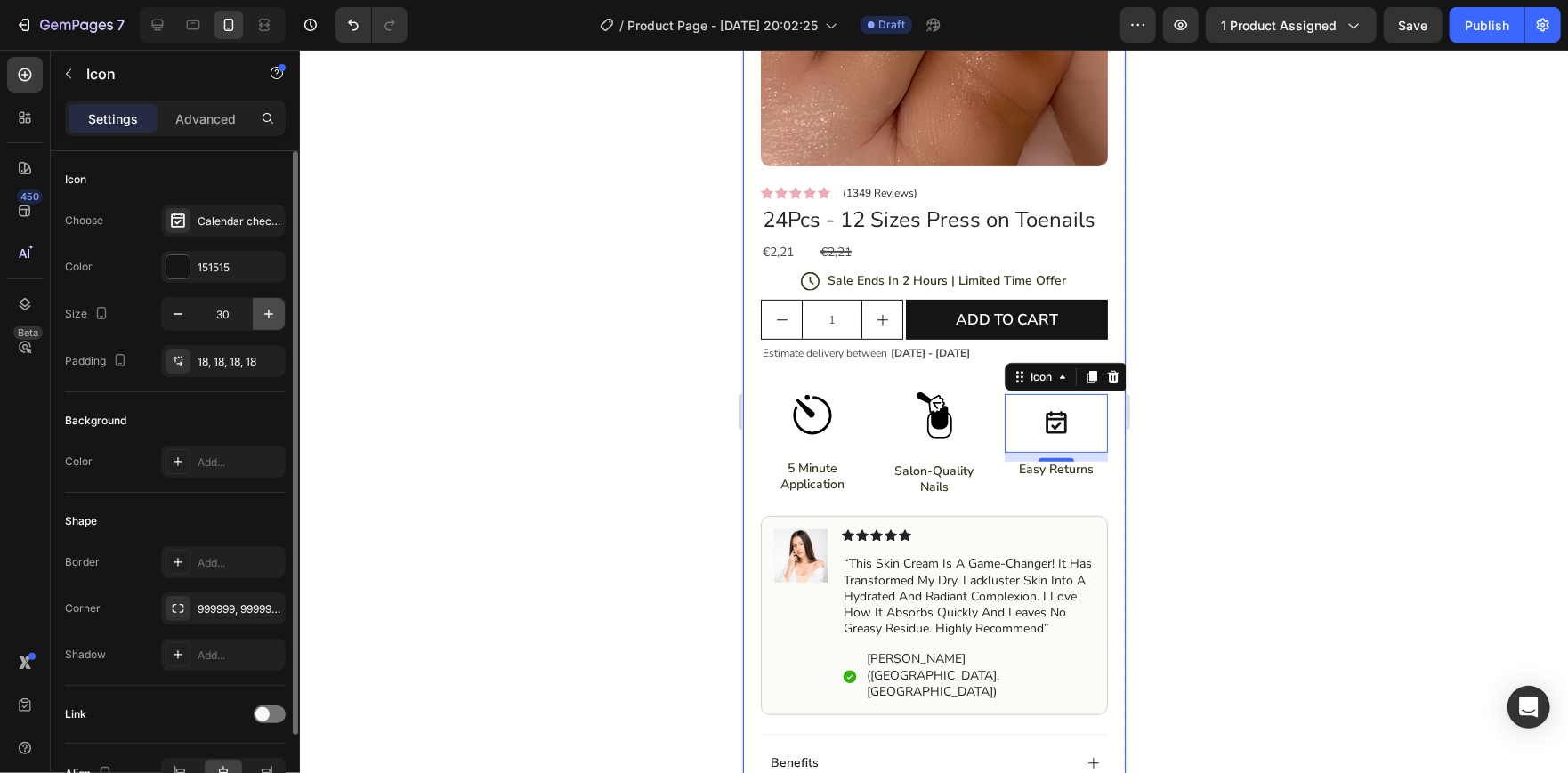
click at [265, 325] on button "button" at bounding box center [269, 314] width 32 height 32
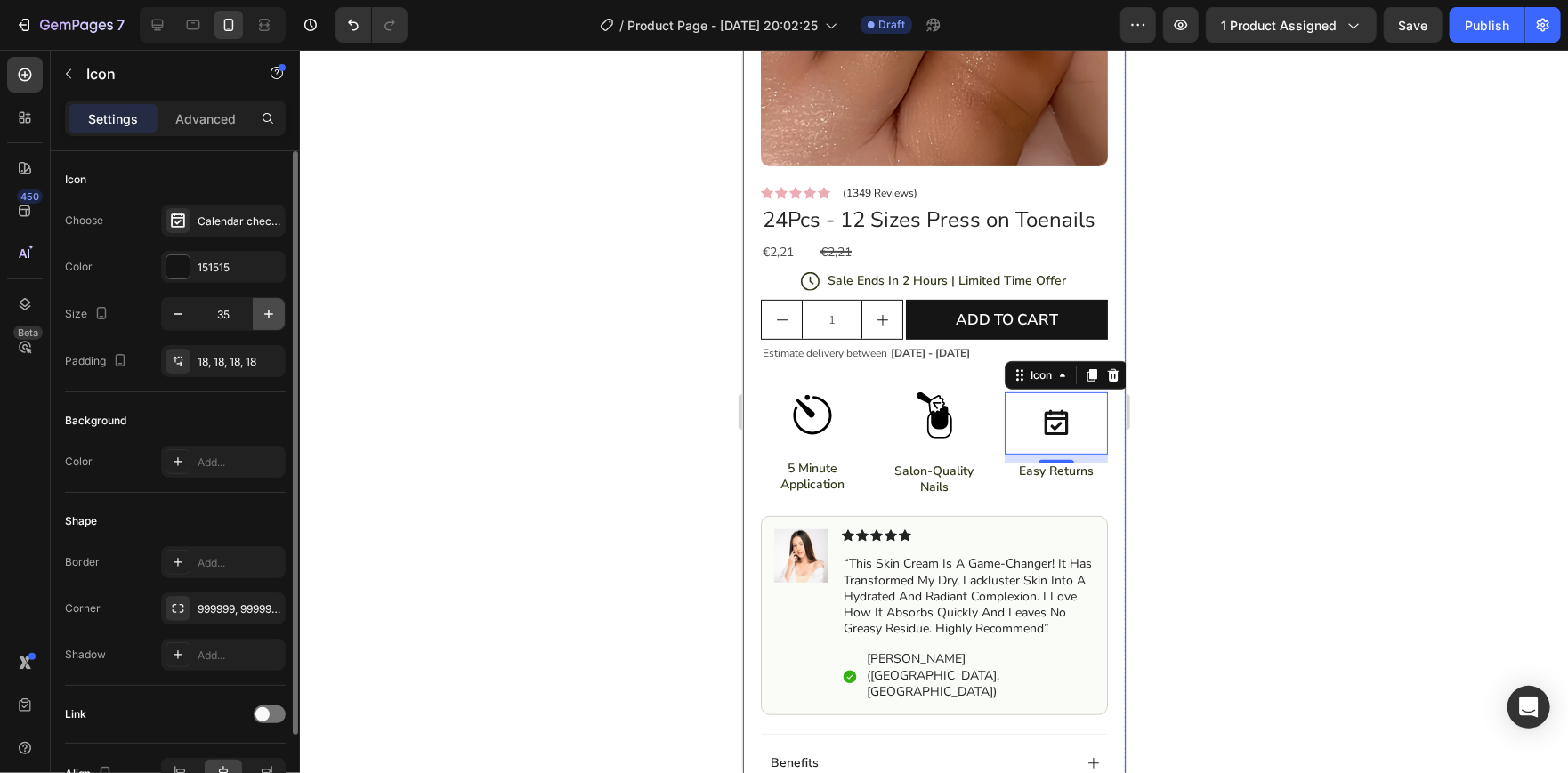
click at [265, 325] on button "button" at bounding box center [269, 314] width 32 height 32
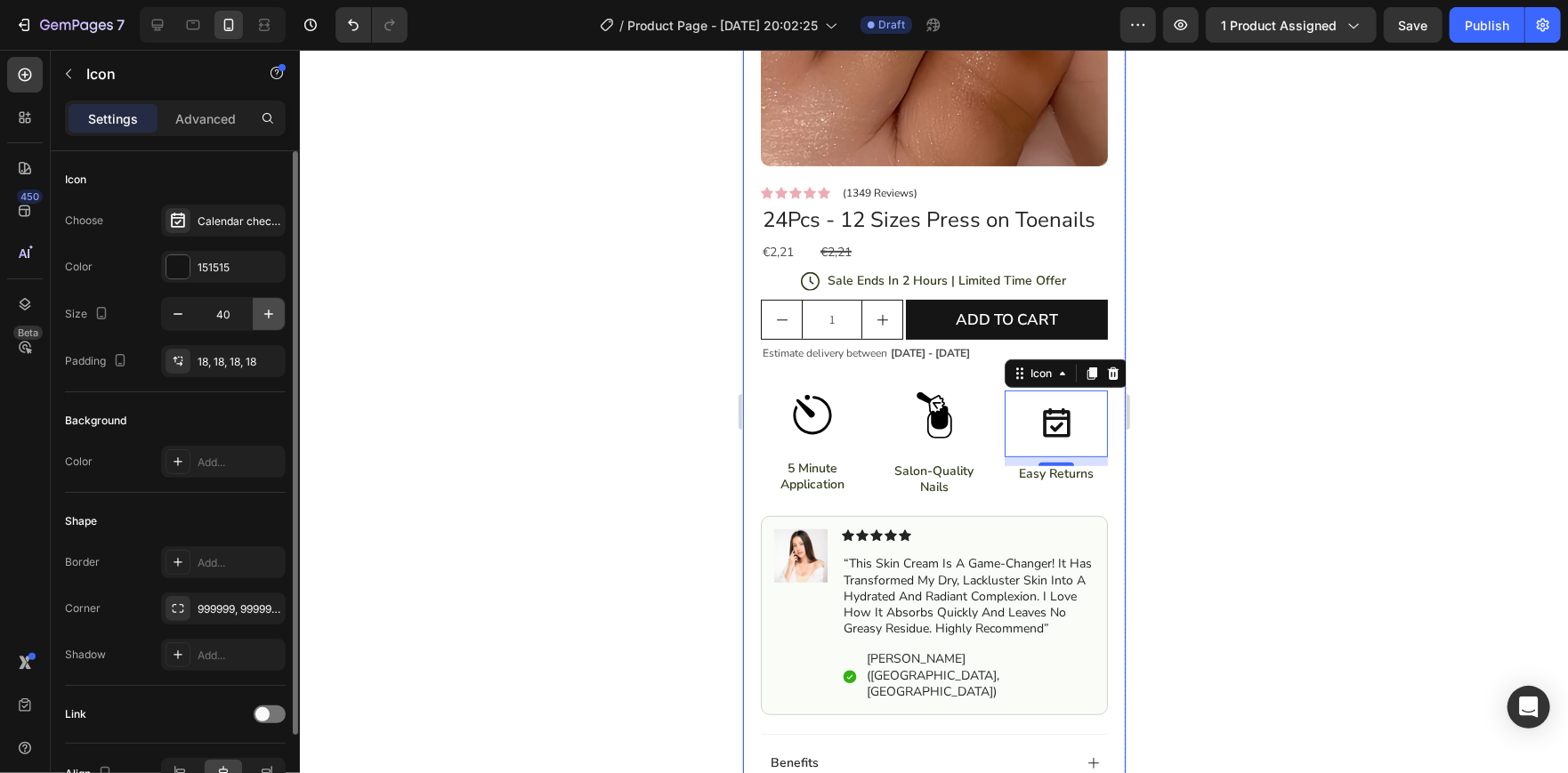
click at [265, 325] on button "button" at bounding box center [269, 314] width 32 height 32
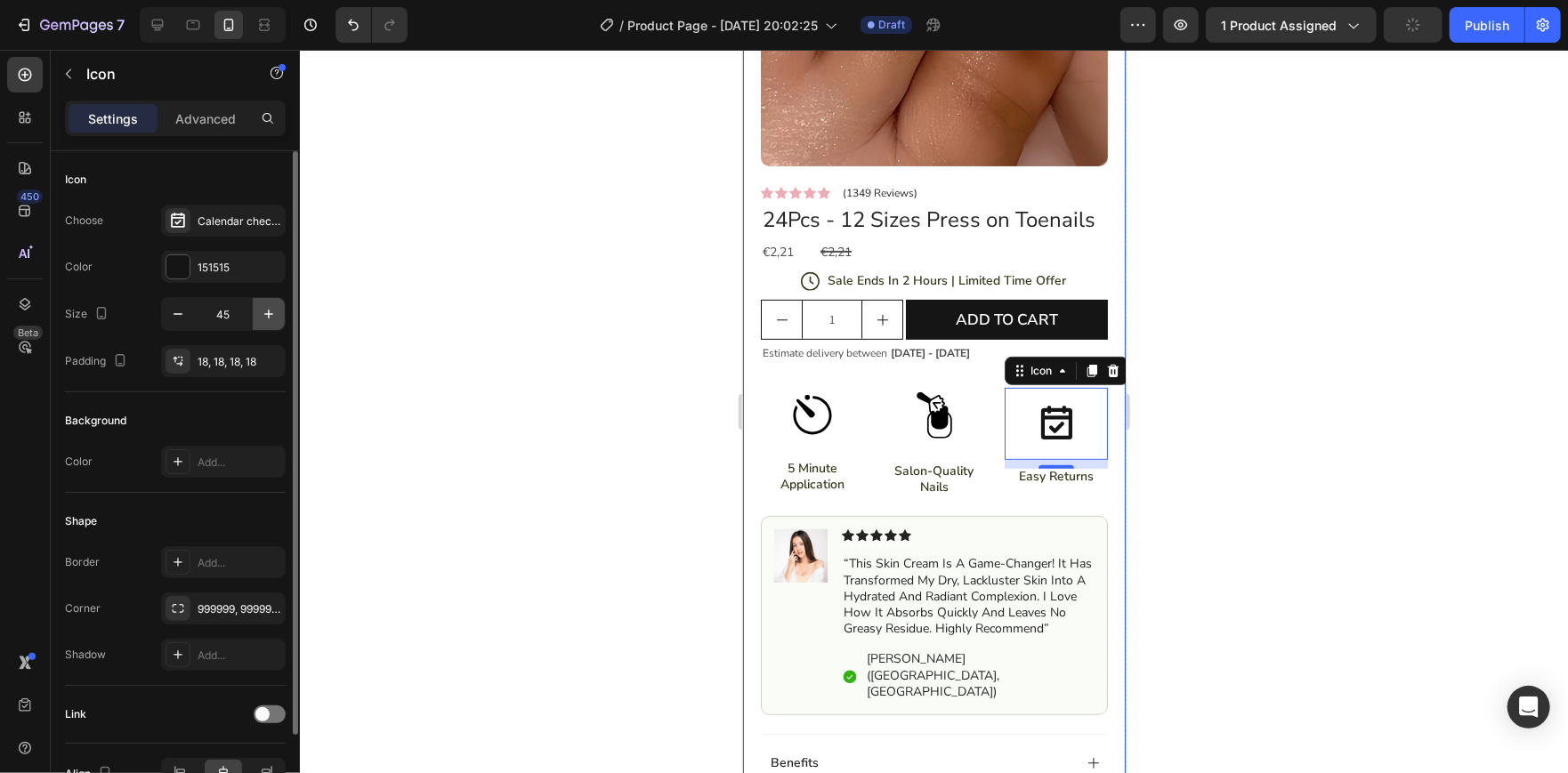
click at [265, 325] on button "button" at bounding box center [269, 314] width 32 height 32
type input "46"
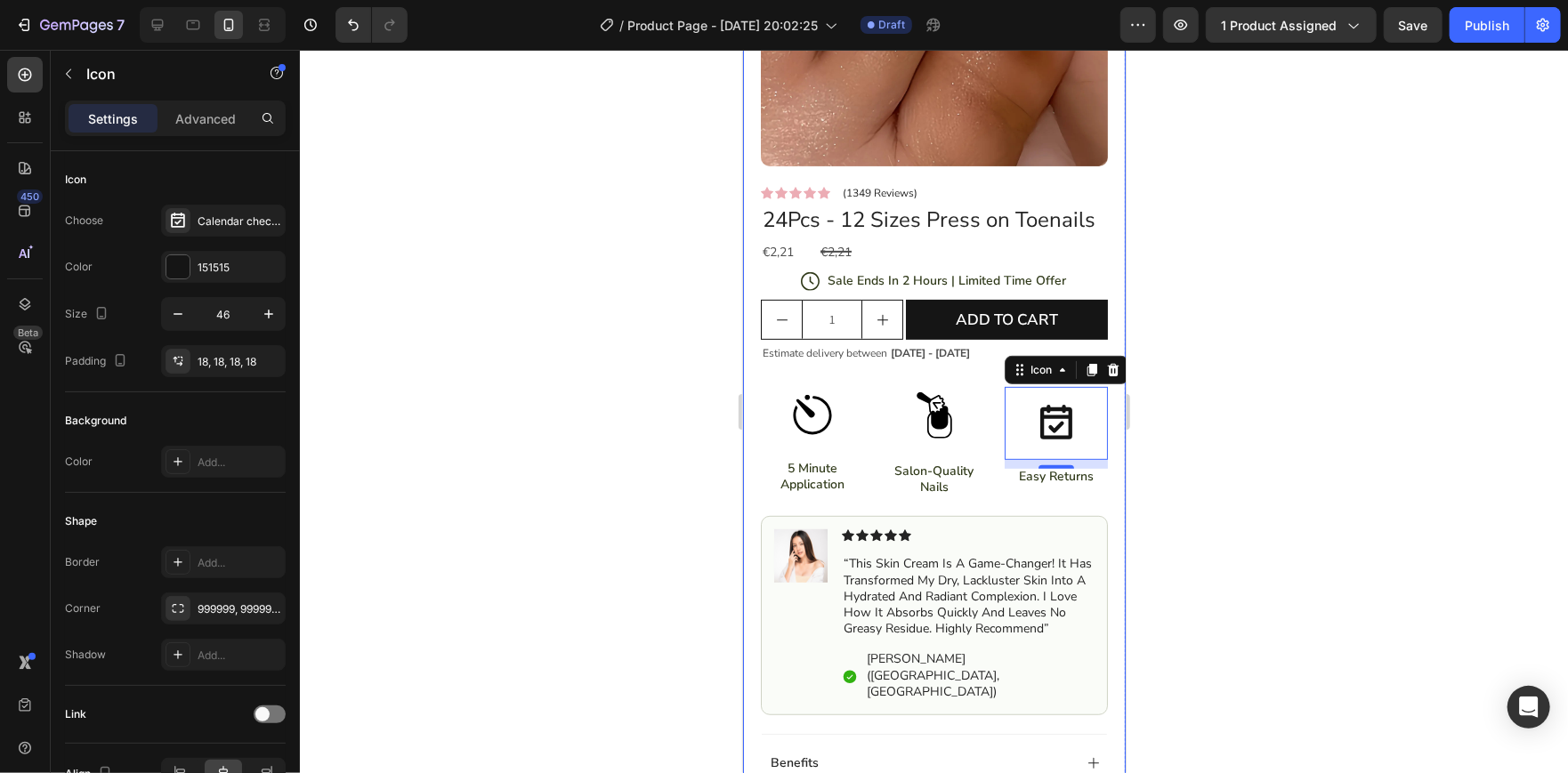
click at [666, 397] on div at bounding box center [933, 411] width 1268 height 723
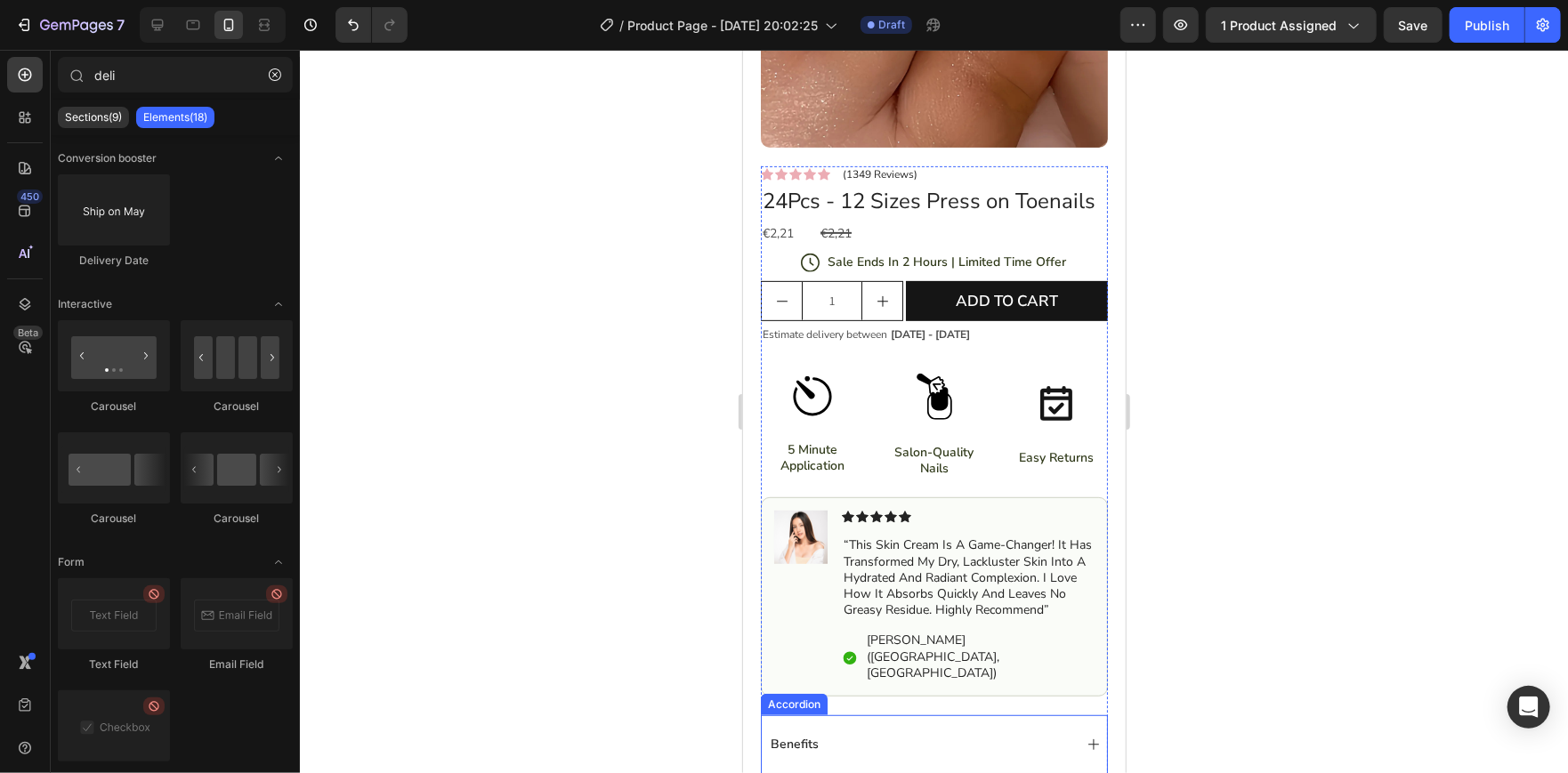
scroll to position [210, 0]
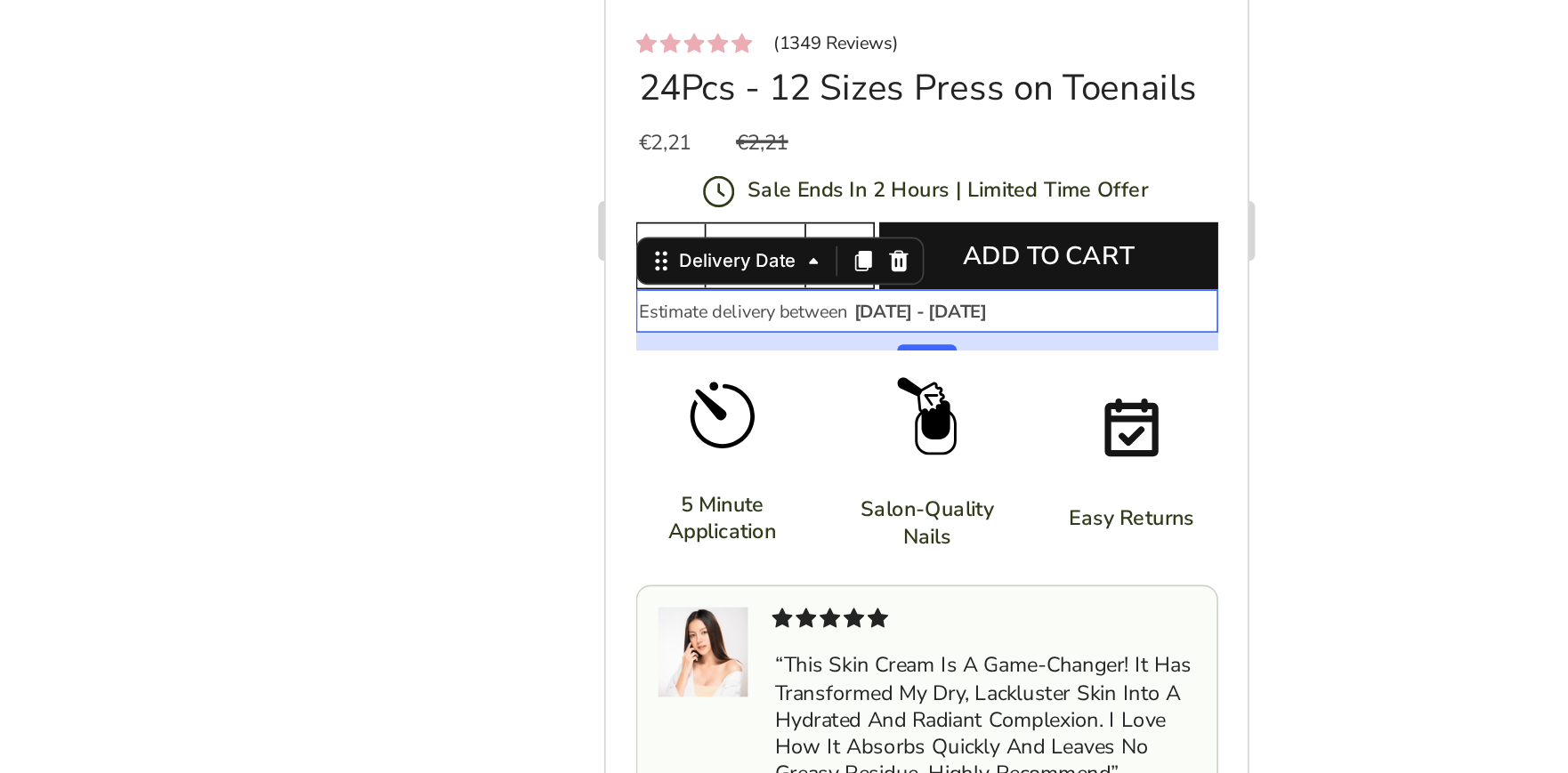
scroll to position [0, 0]
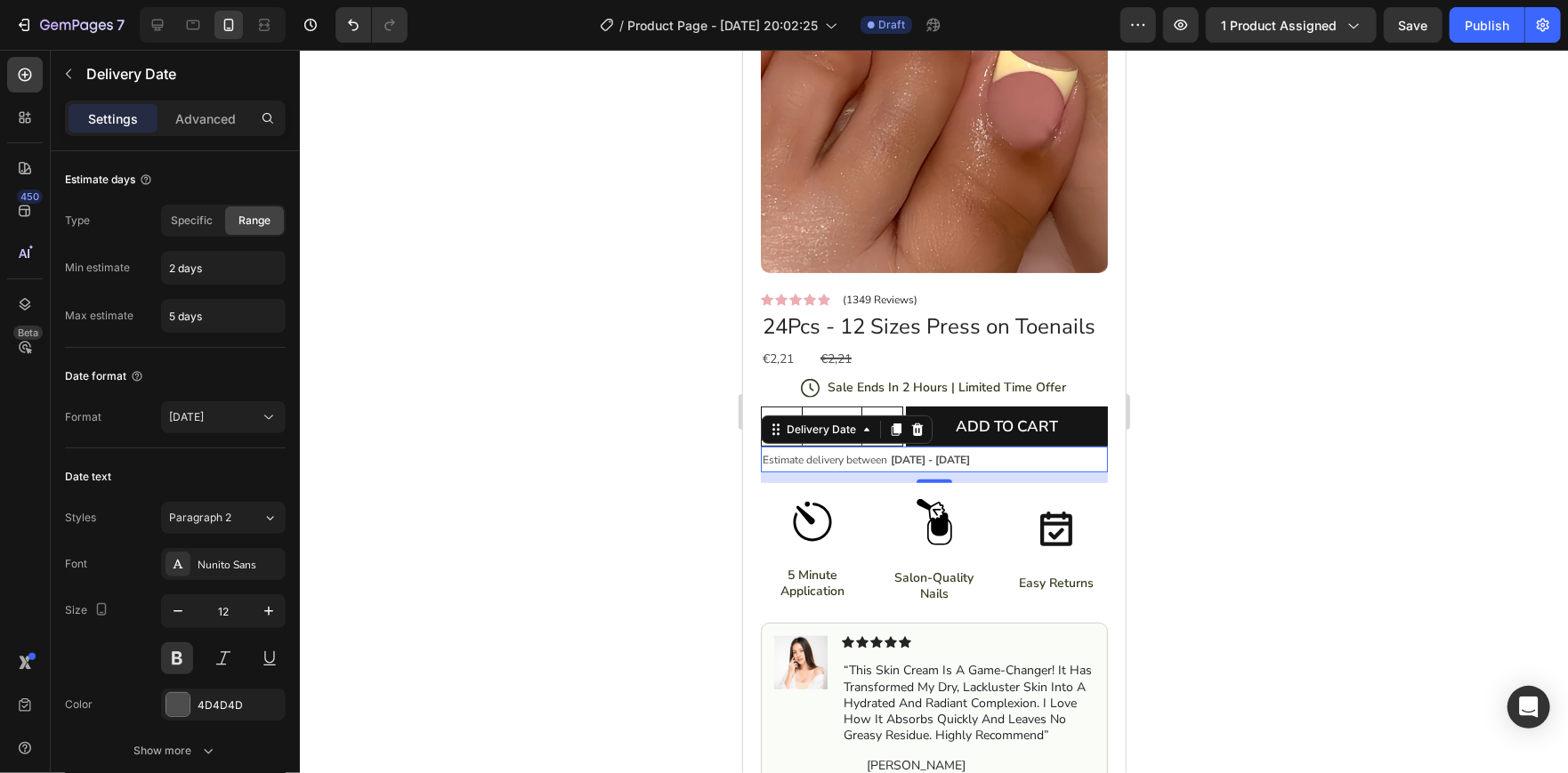
click at [1284, 383] on div at bounding box center [933, 411] width 1268 height 723
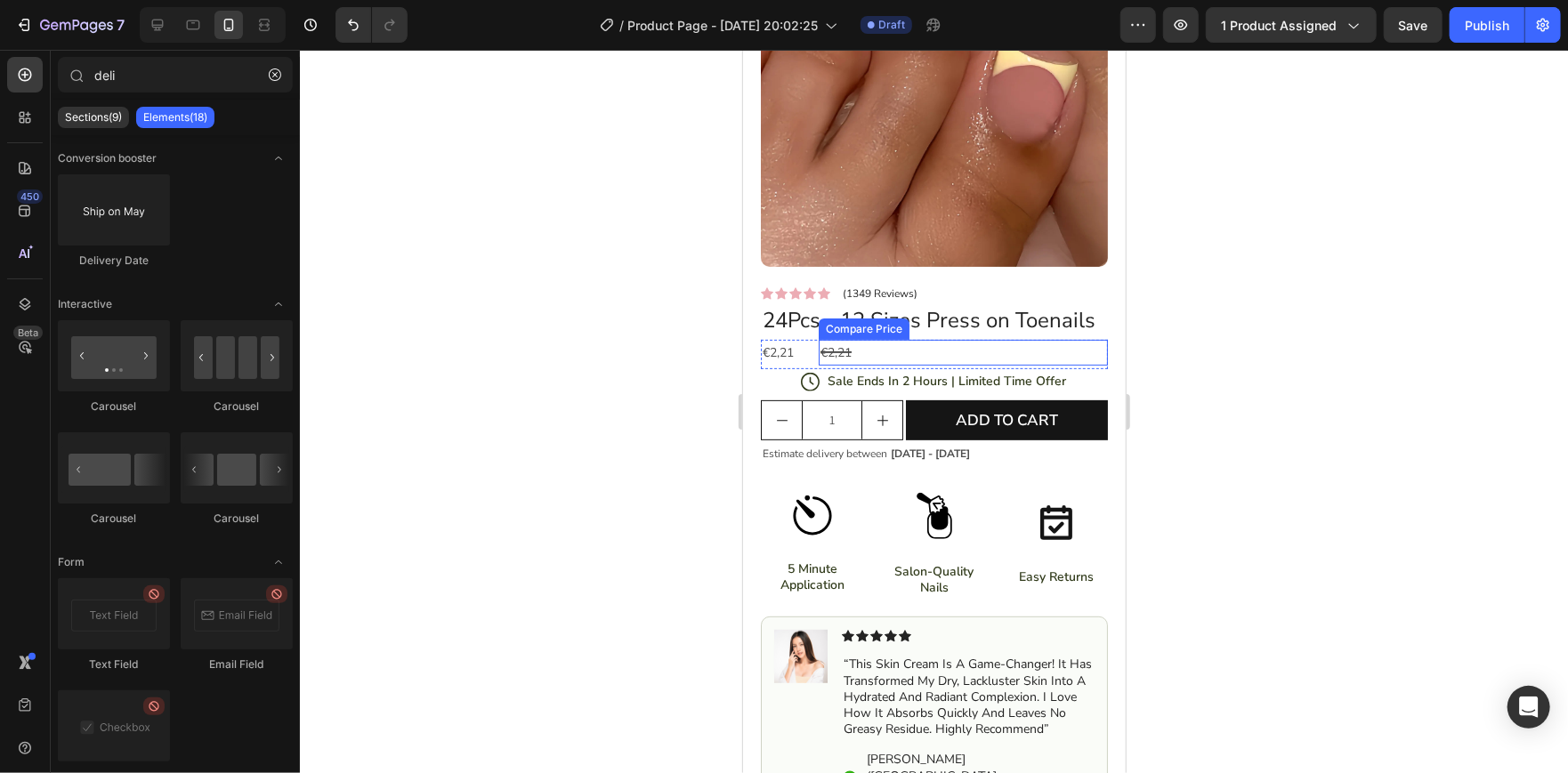
scroll to position [264, 0]
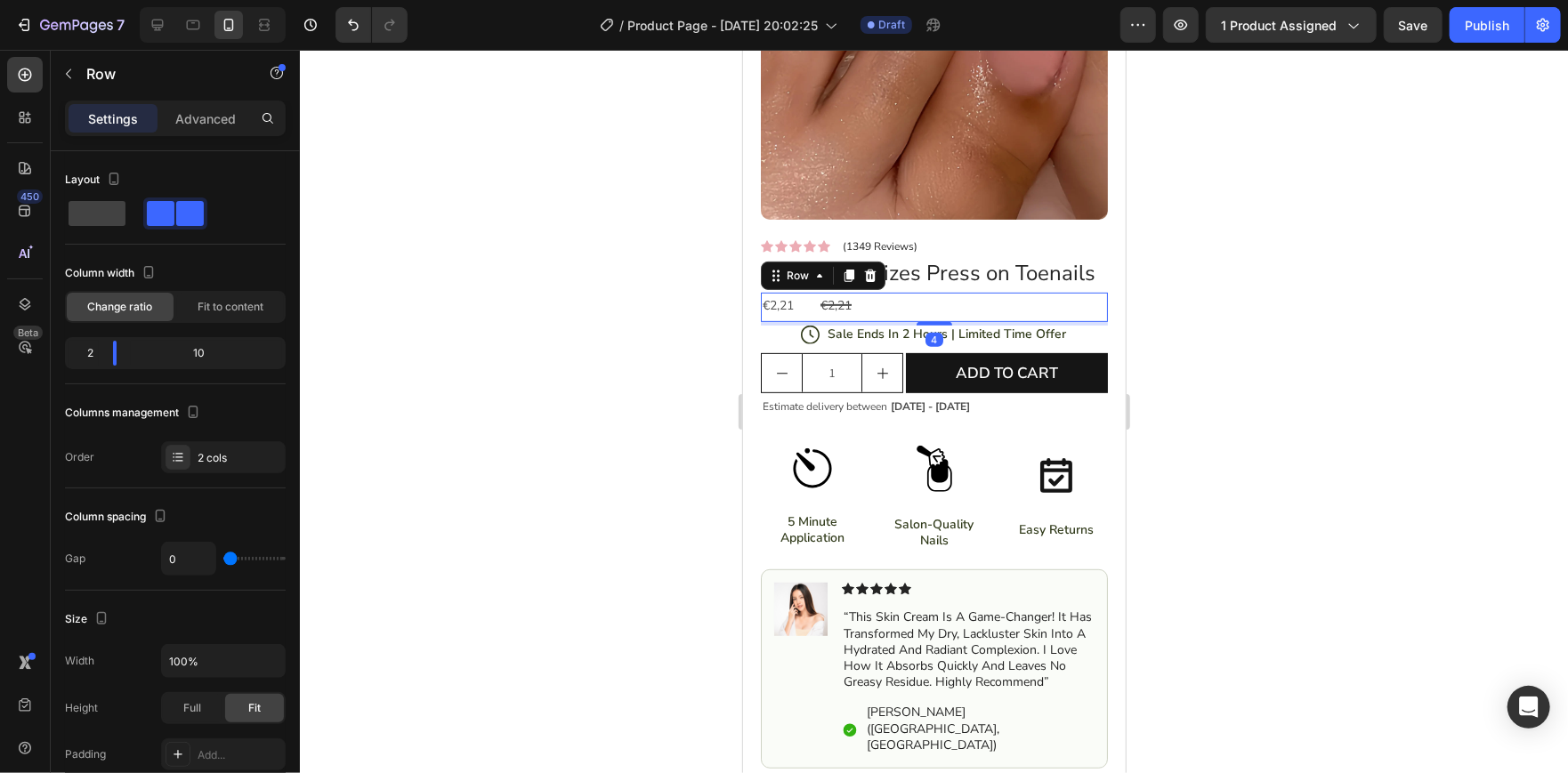
click at [621, 418] on div at bounding box center [933, 411] width 1268 height 723
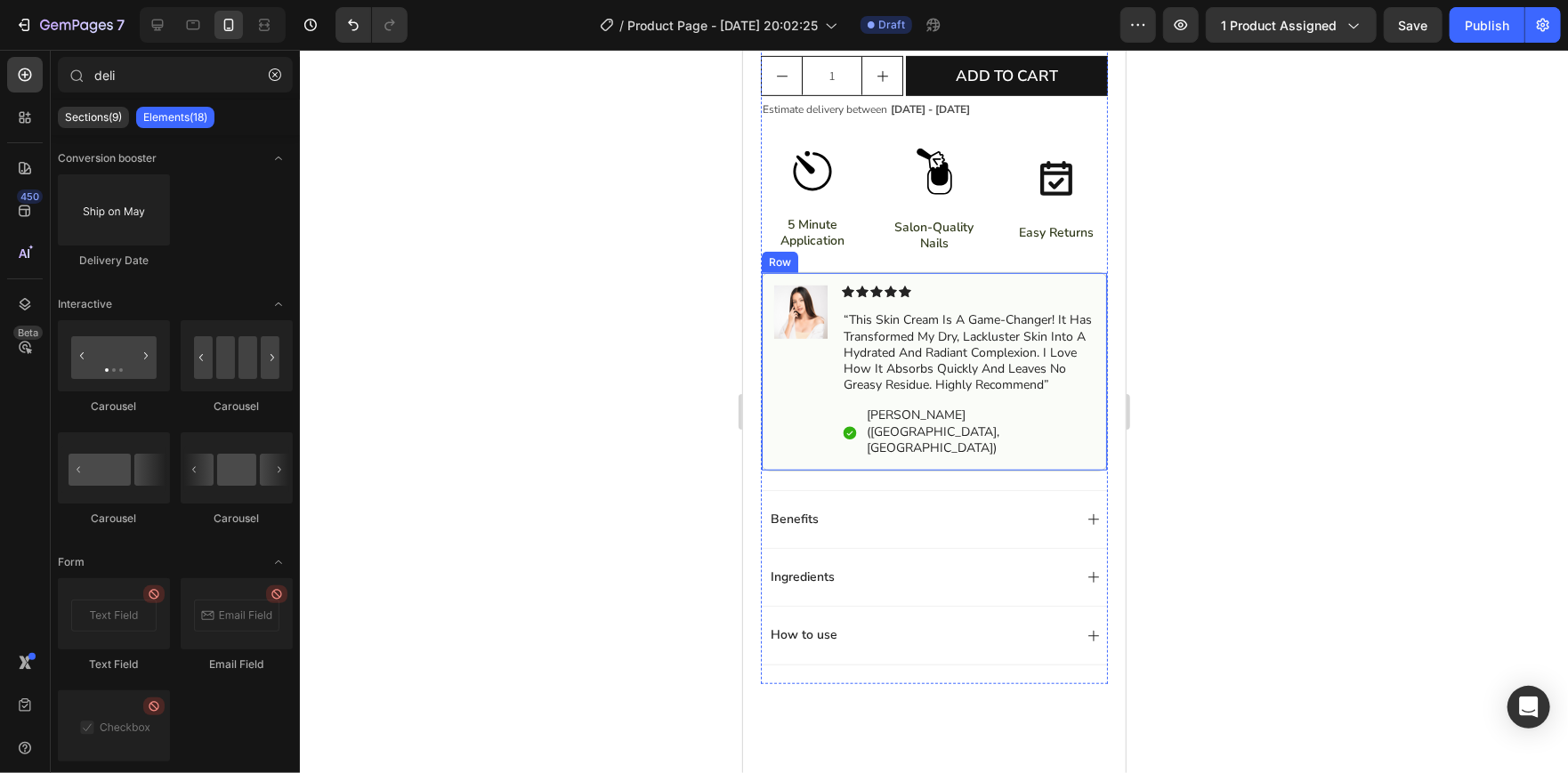
scroll to position [711, 0]
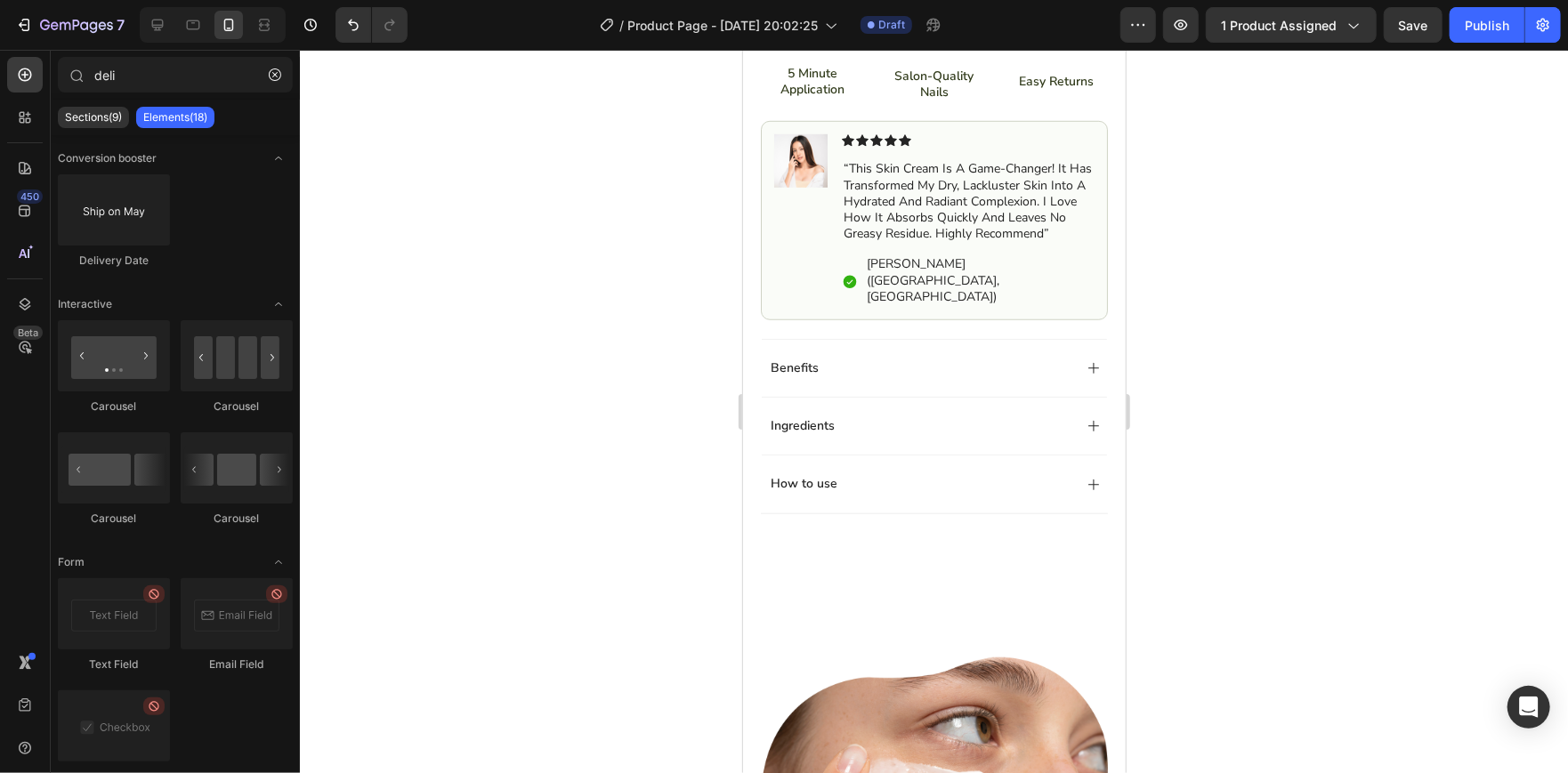
click at [1145, 443] on div at bounding box center [933, 411] width 1268 height 723
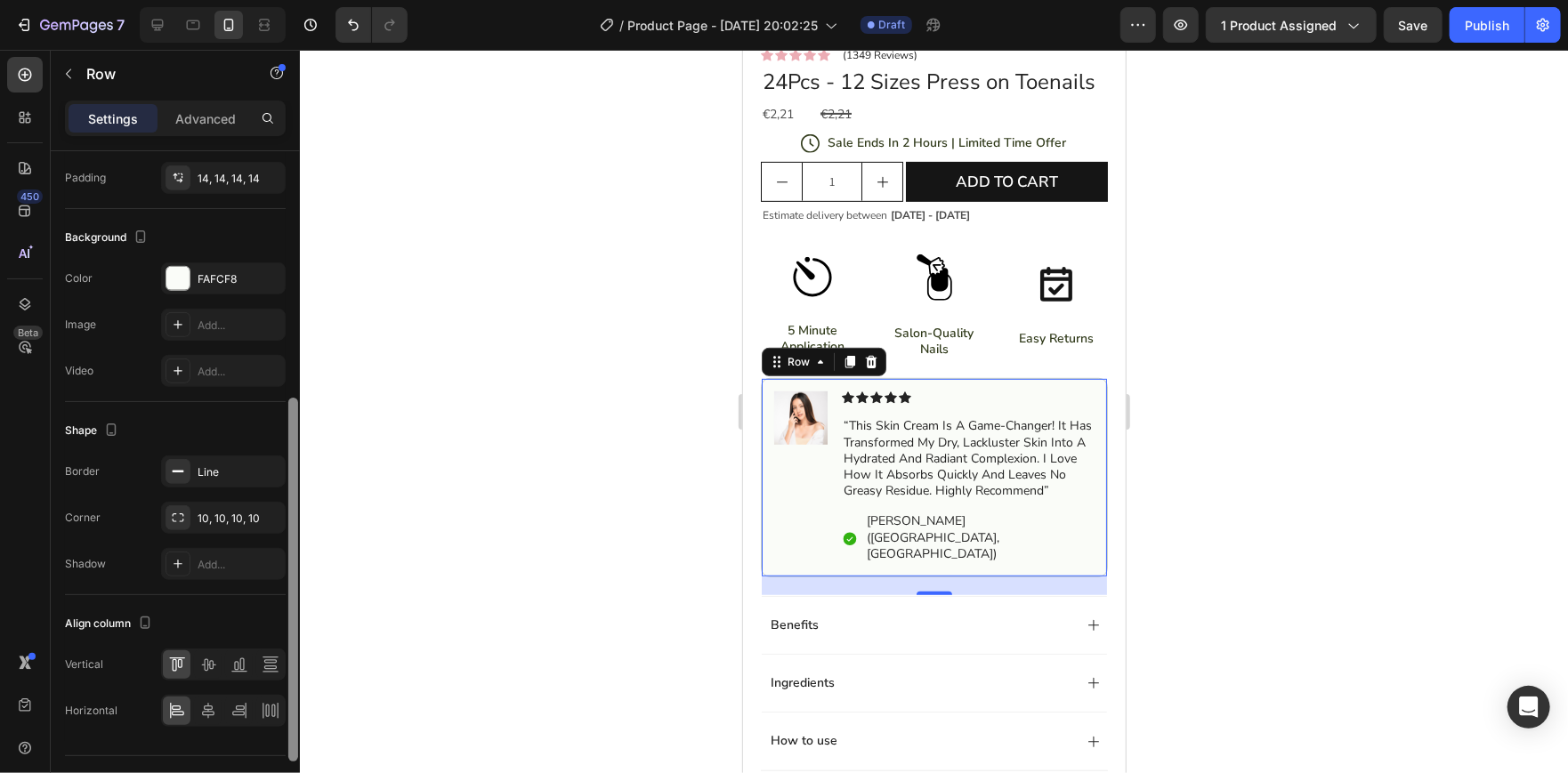
scroll to position [553, 0]
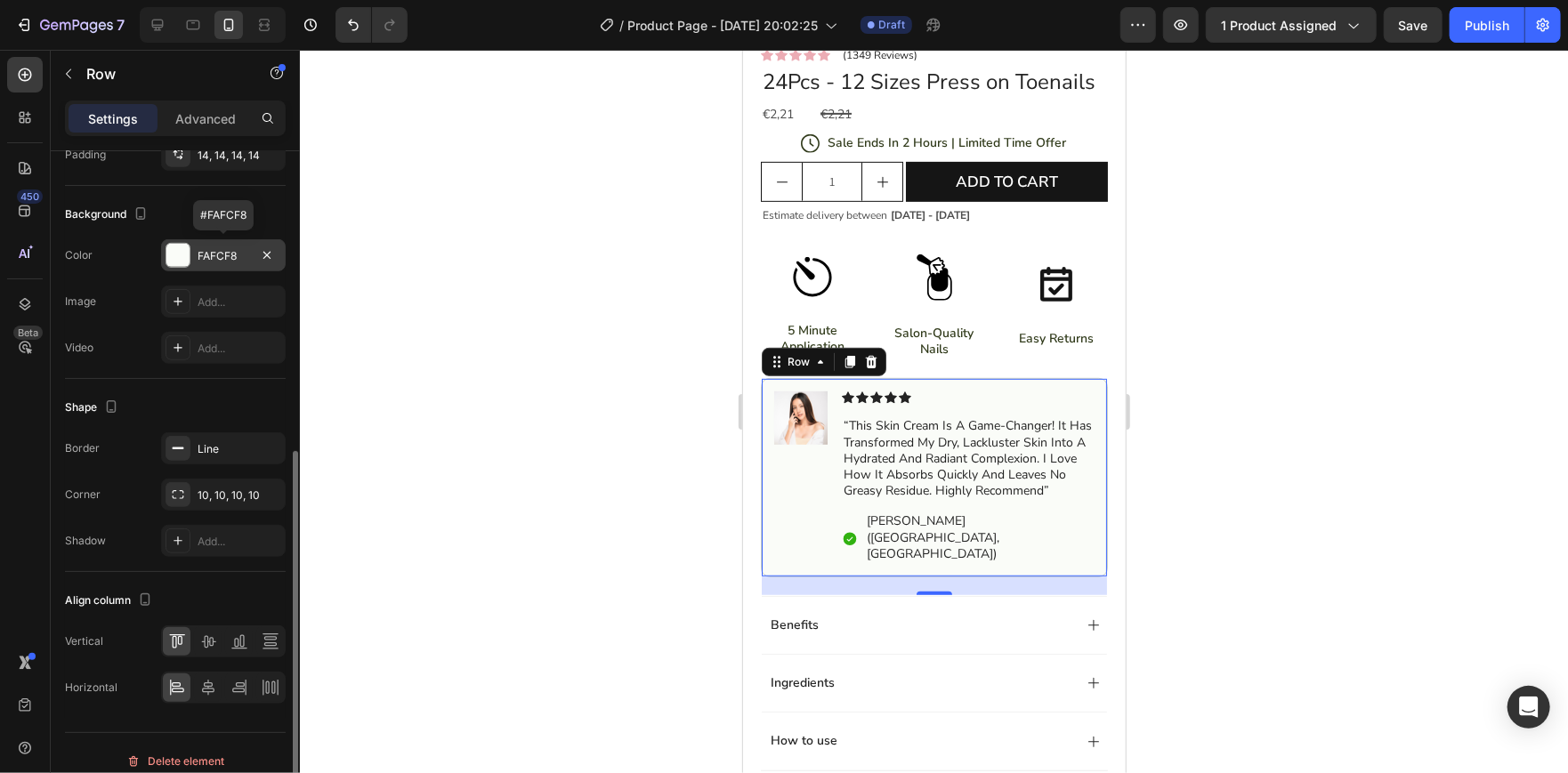
click at [176, 249] on div at bounding box center [178, 256] width 23 height 23
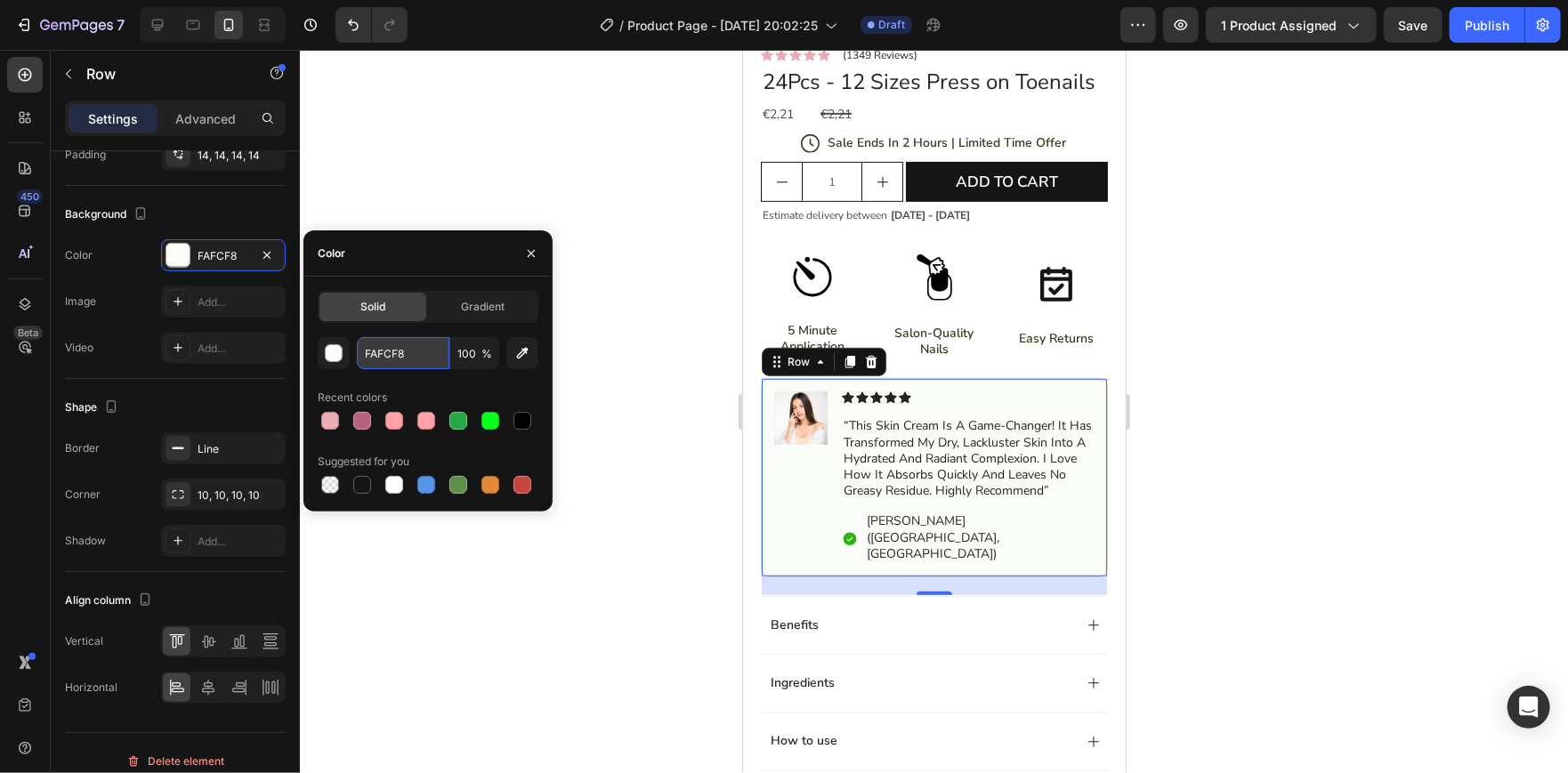
click at [364, 350] on input "FAFCF8" at bounding box center [402, 353] width 92 height 32
click at [325, 349] on div "button" at bounding box center [333, 353] width 18 height 18
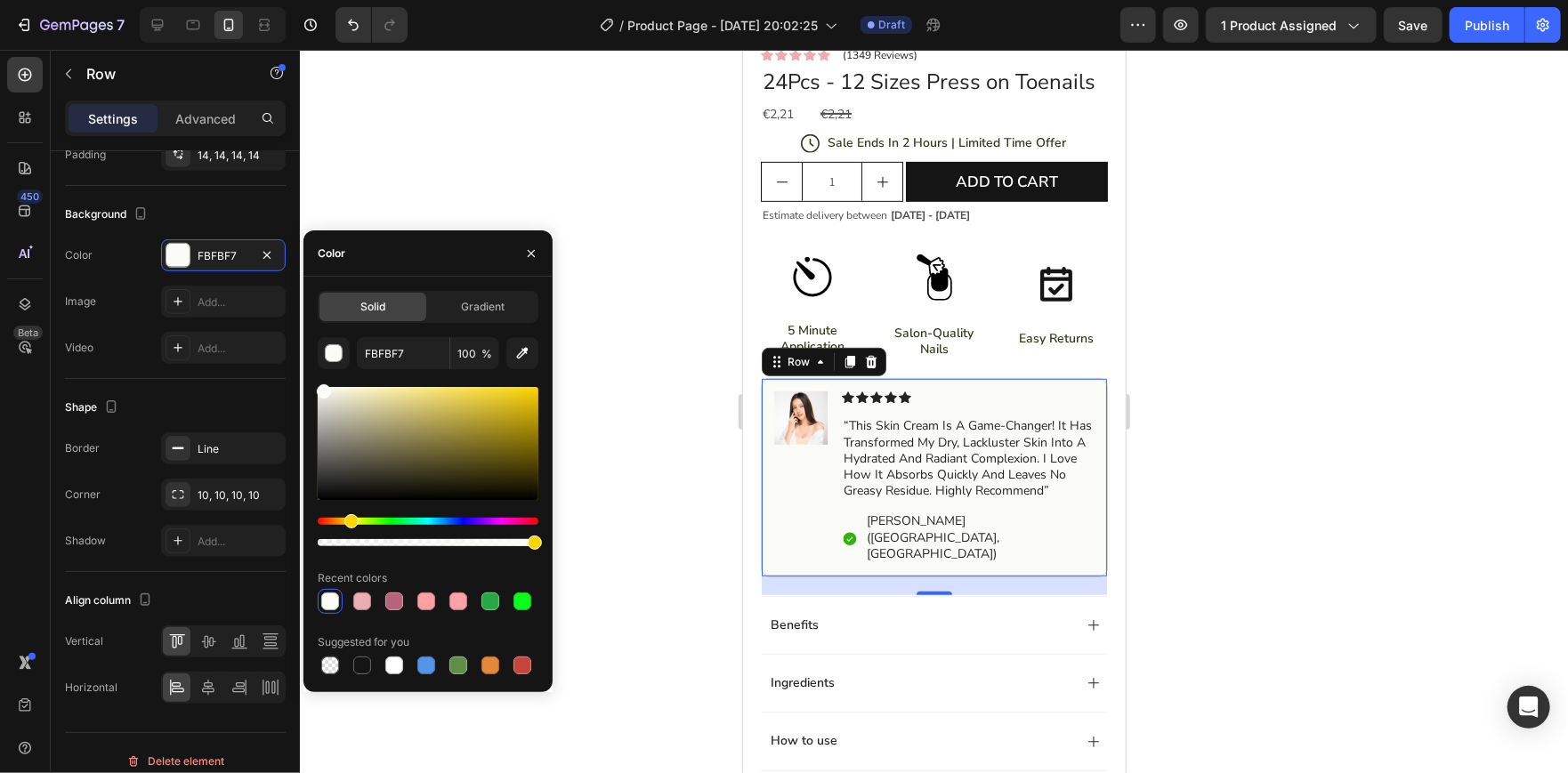
drag, startPoint x: 375, startPoint y: 524, endPoint x: 349, endPoint y: 529, distance: 26.5
click at [349, 529] on div at bounding box center [427, 532] width 221 height 29
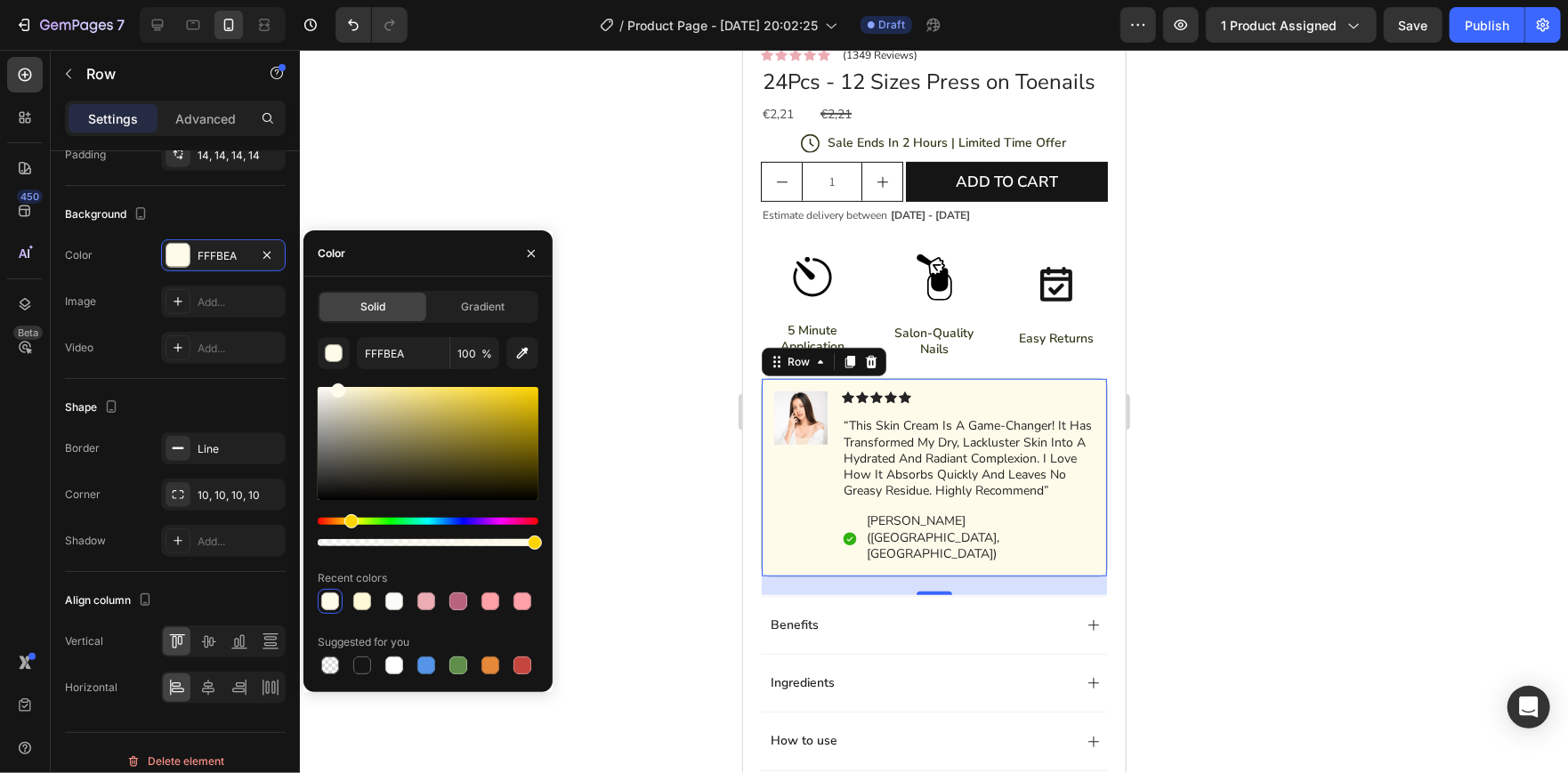
drag, startPoint x: 377, startPoint y: 402, endPoint x: 335, endPoint y: 373, distance: 51.0
click at [335, 373] on div "FFFBEA 100 % Recent colors Suggested for you" at bounding box center [427, 507] width 221 height 340
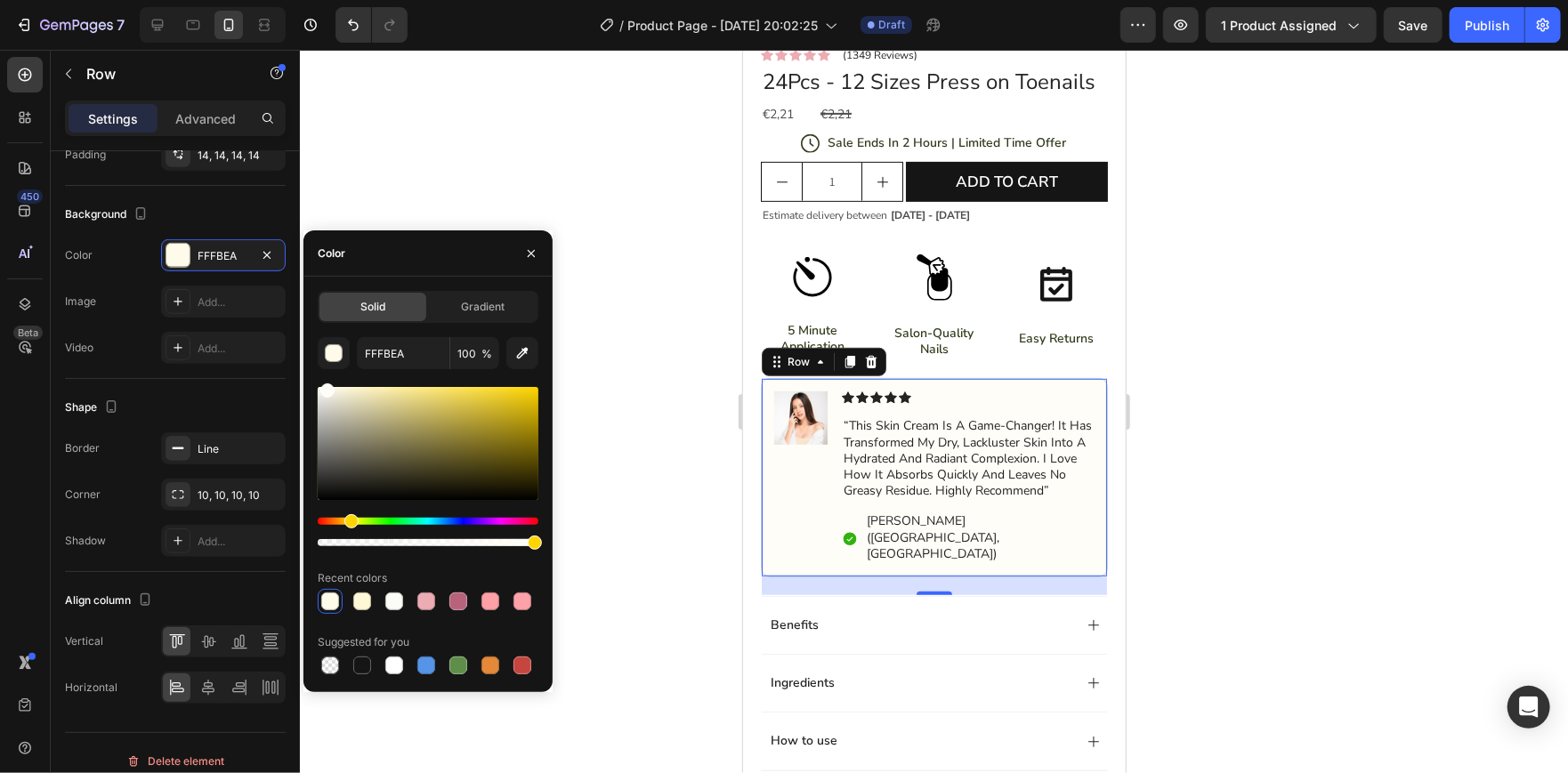
type input "FFFDF7"
drag, startPoint x: 342, startPoint y: 391, endPoint x: 325, endPoint y: 382, distance: 19.2
click at [325, 383] on div at bounding box center [327, 391] width 14 height 14
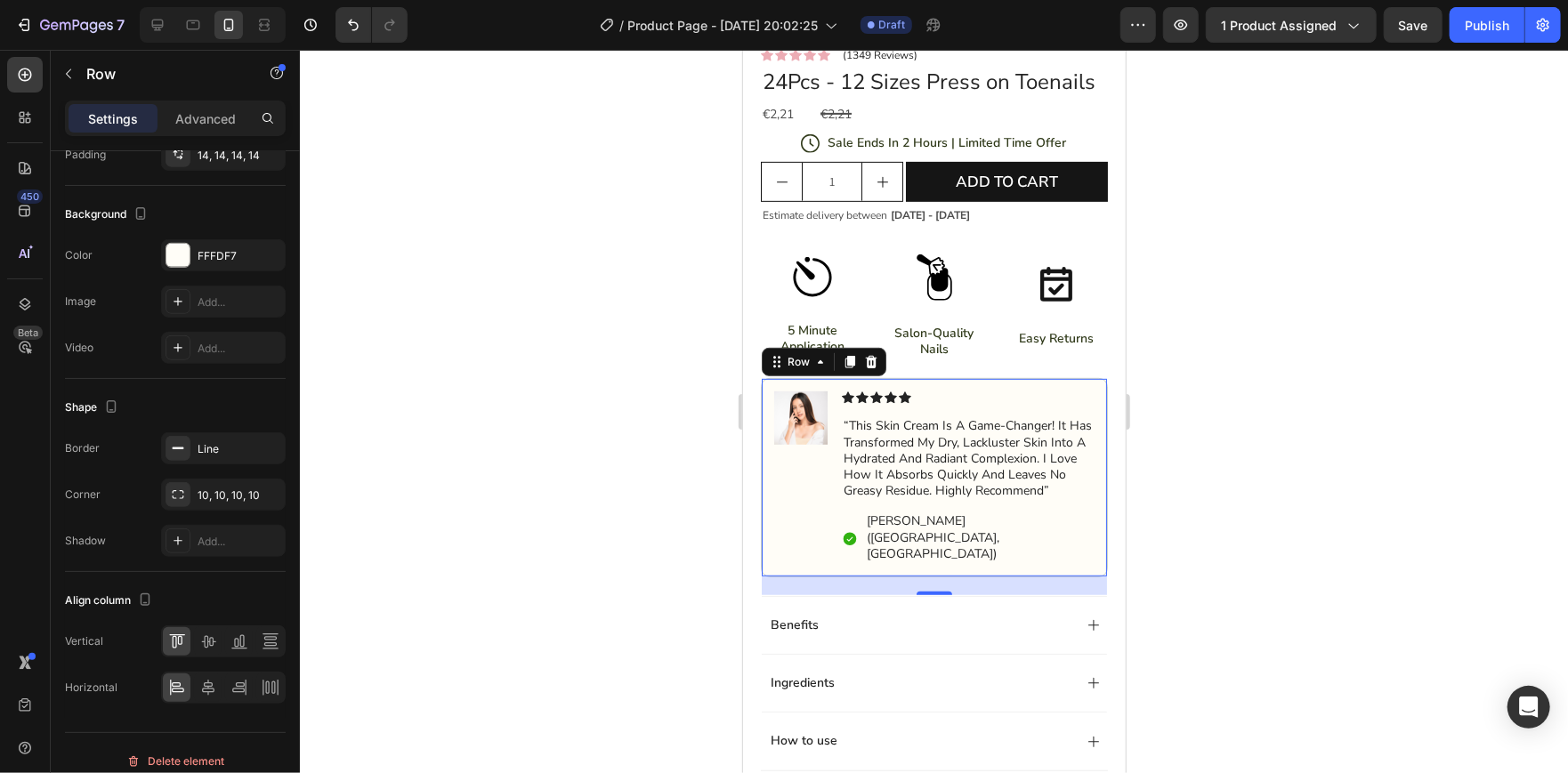
click at [625, 297] on div at bounding box center [933, 411] width 1268 height 723
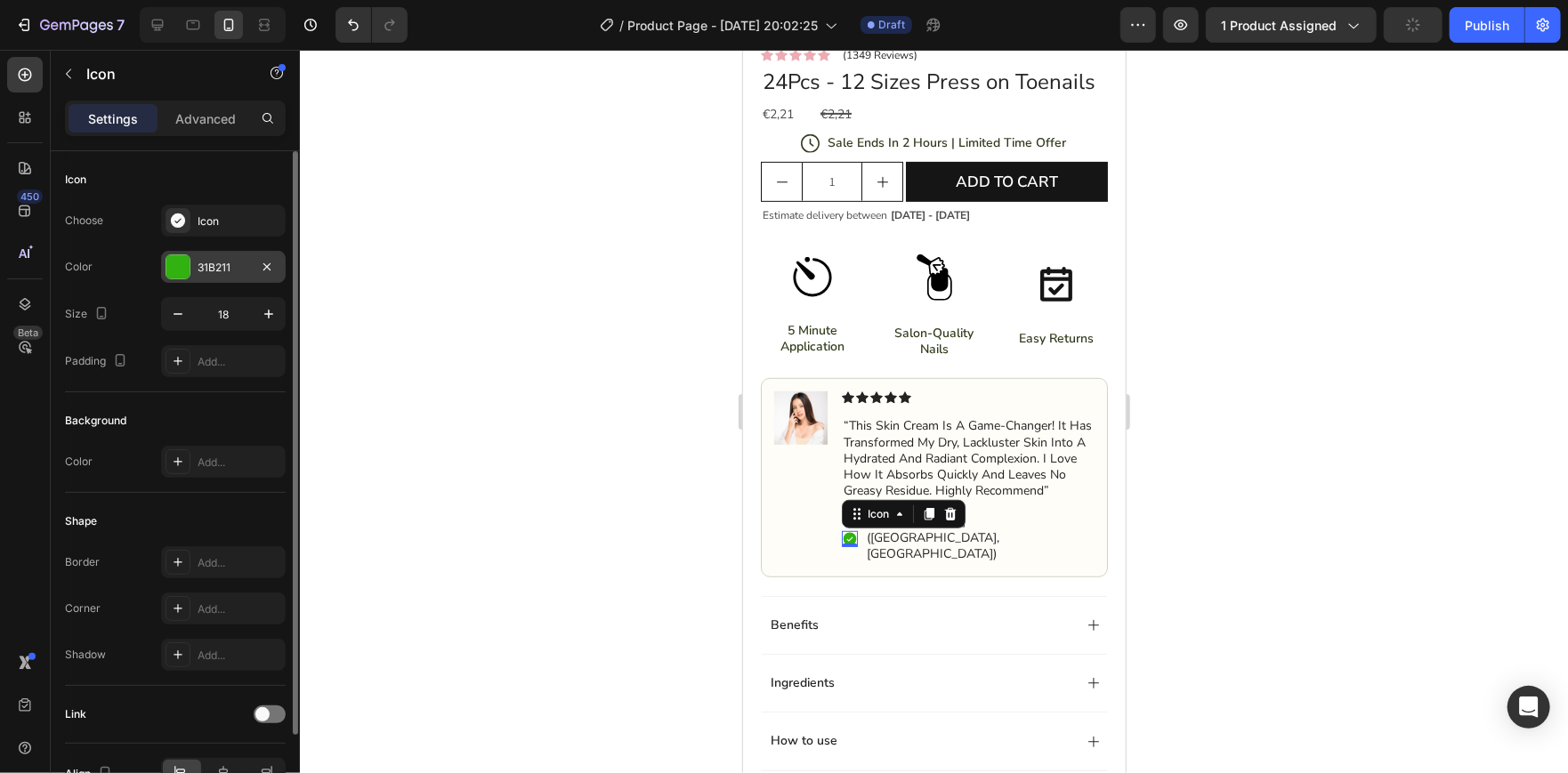
click at [183, 277] on div at bounding box center [178, 267] width 25 height 25
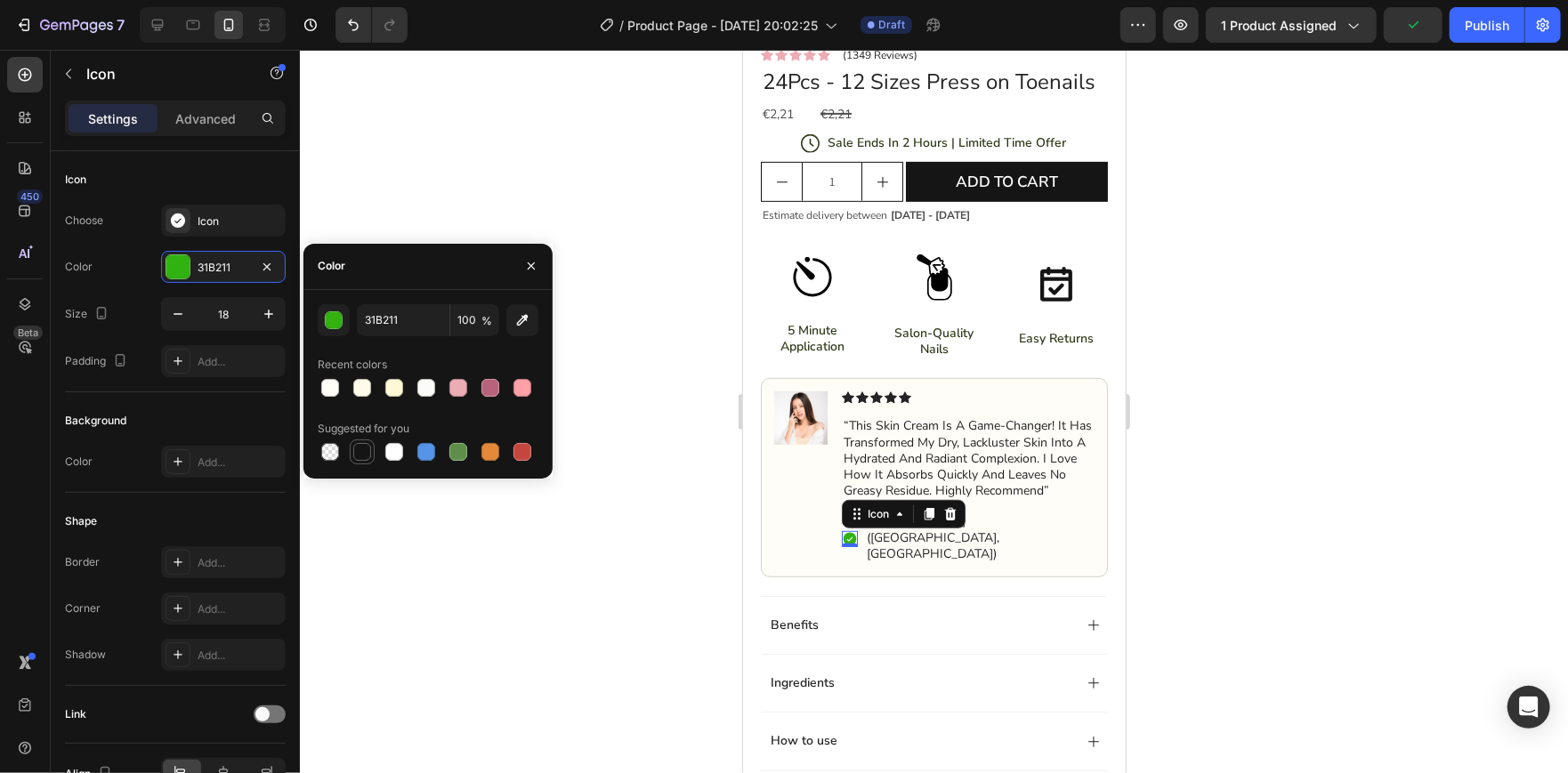
click at [358, 459] on div at bounding box center [362, 452] width 18 height 18
type input "151515"
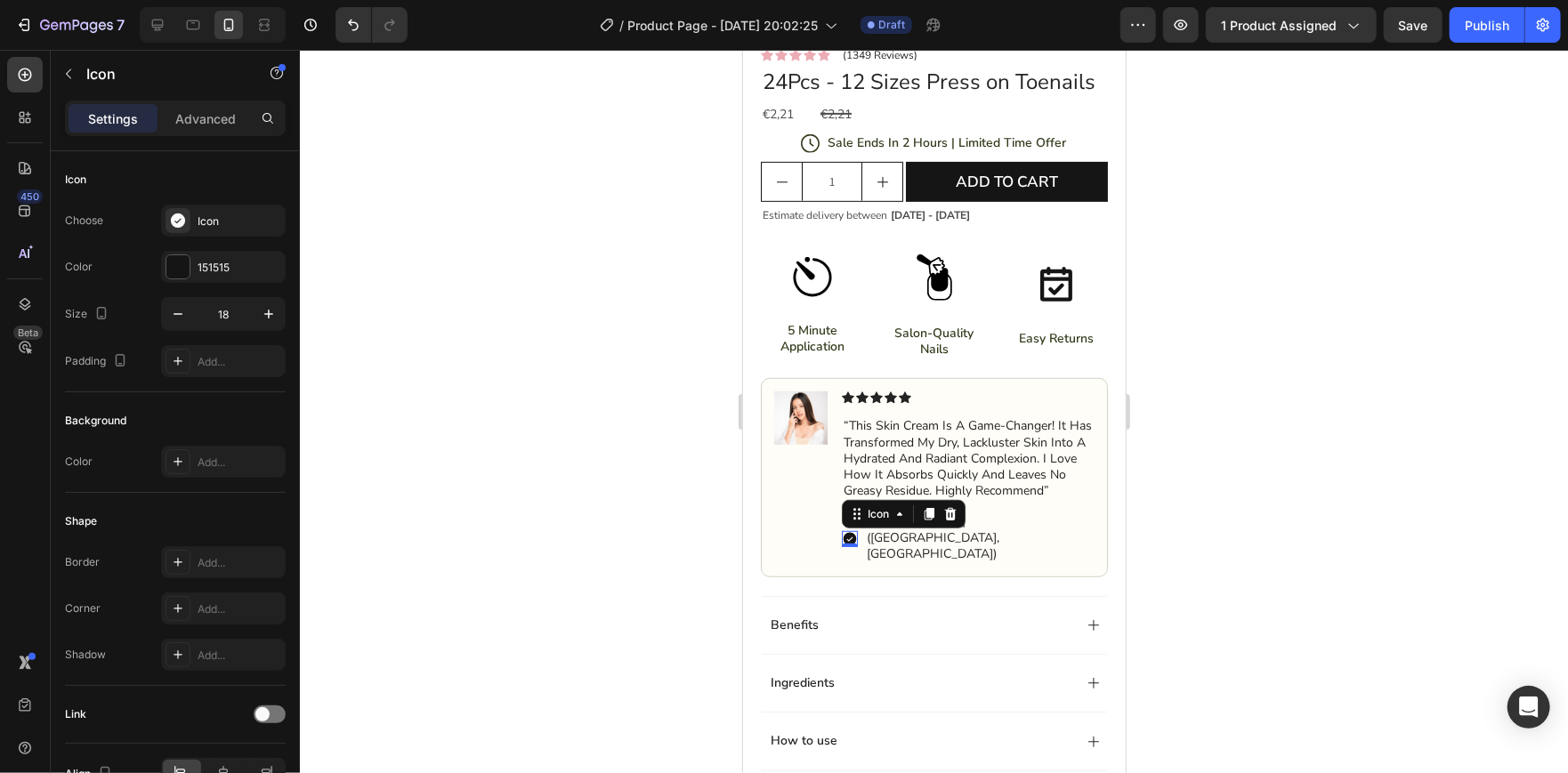
click at [579, 509] on div at bounding box center [933, 411] width 1268 height 723
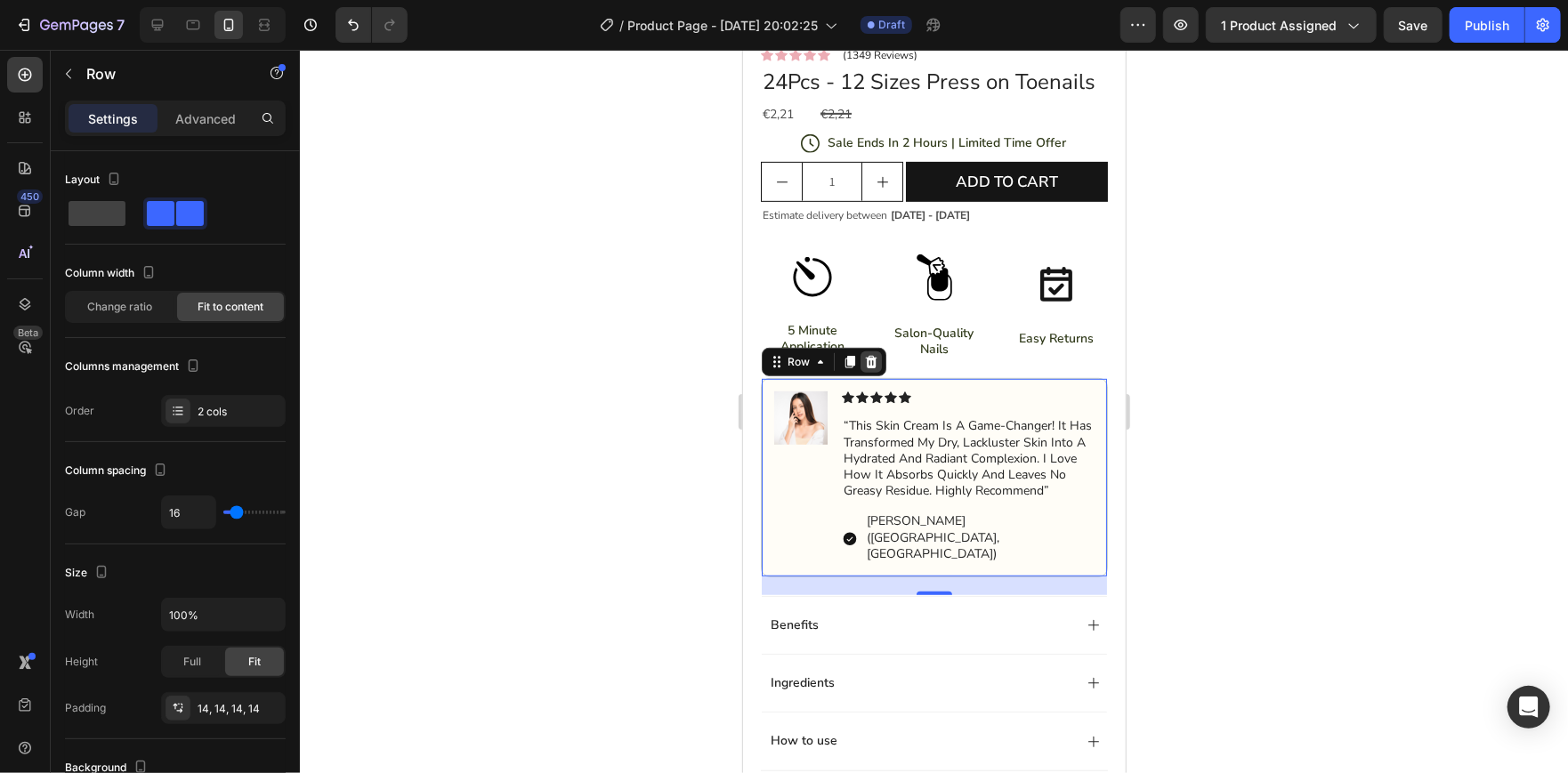
click at [872, 367] on icon at bounding box center [870, 361] width 12 height 13
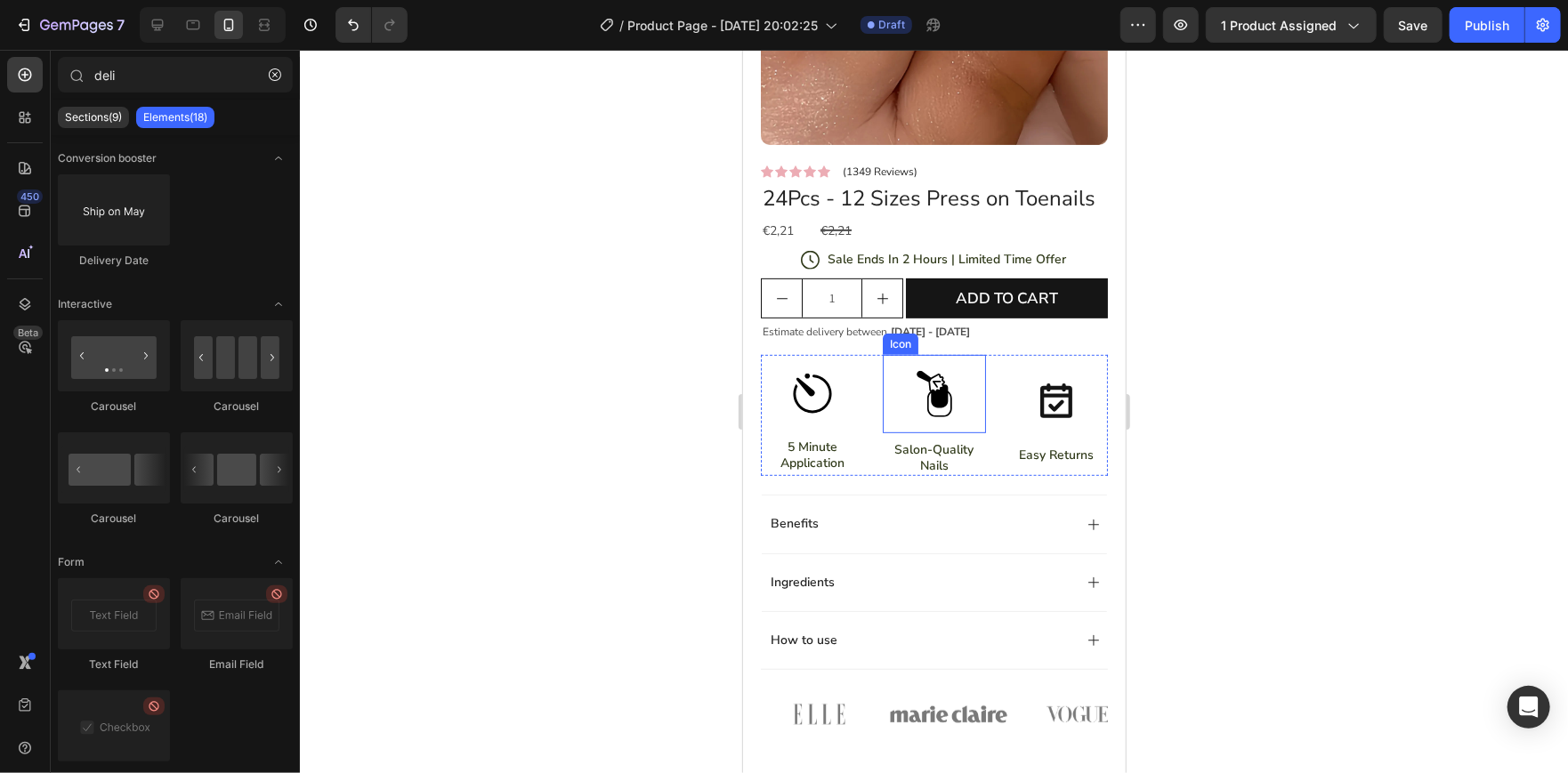
scroll to position [339, 0]
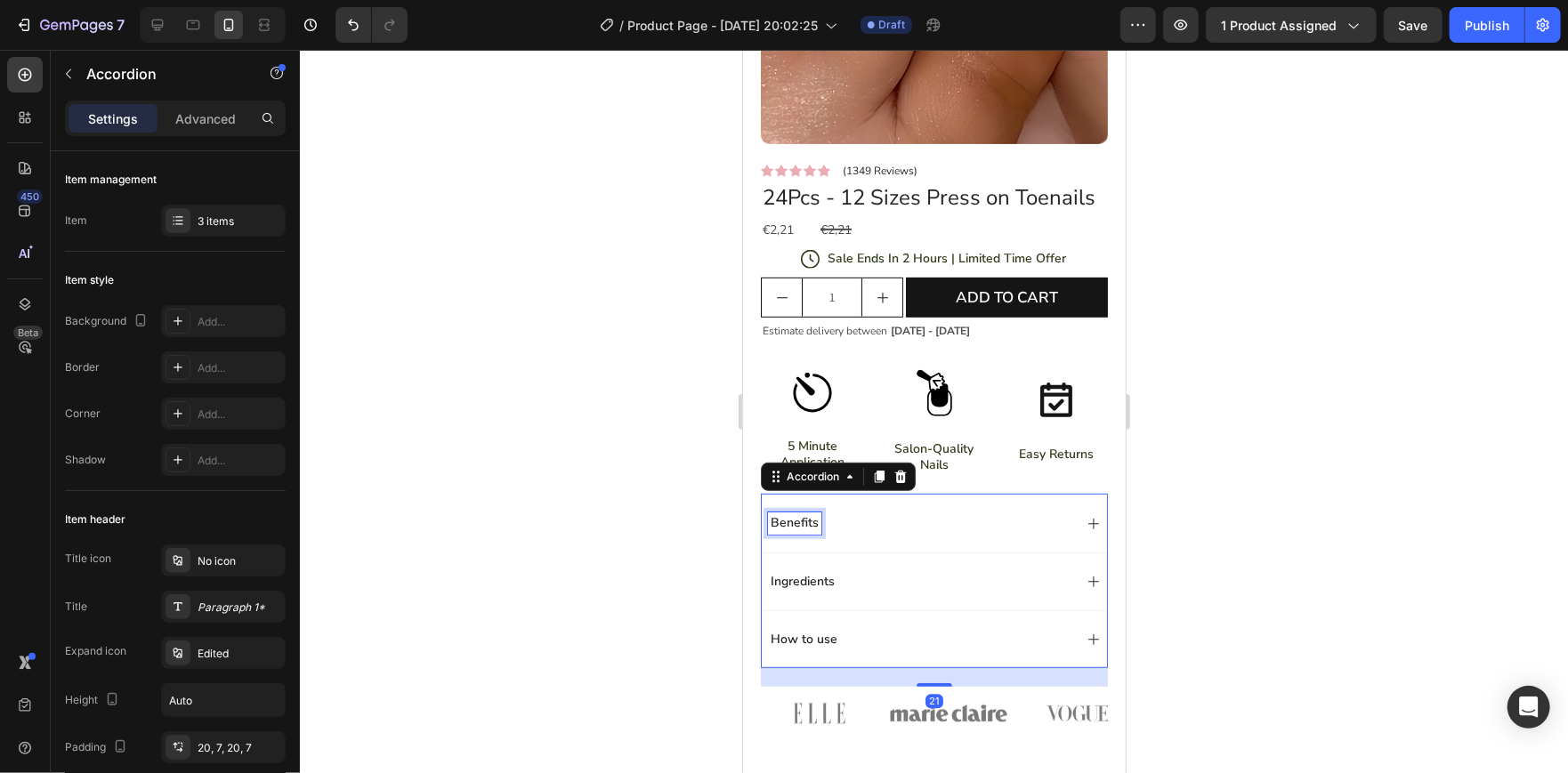
click at [799, 530] on p "Benefits" at bounding box center [794, 522] width 48 height 16
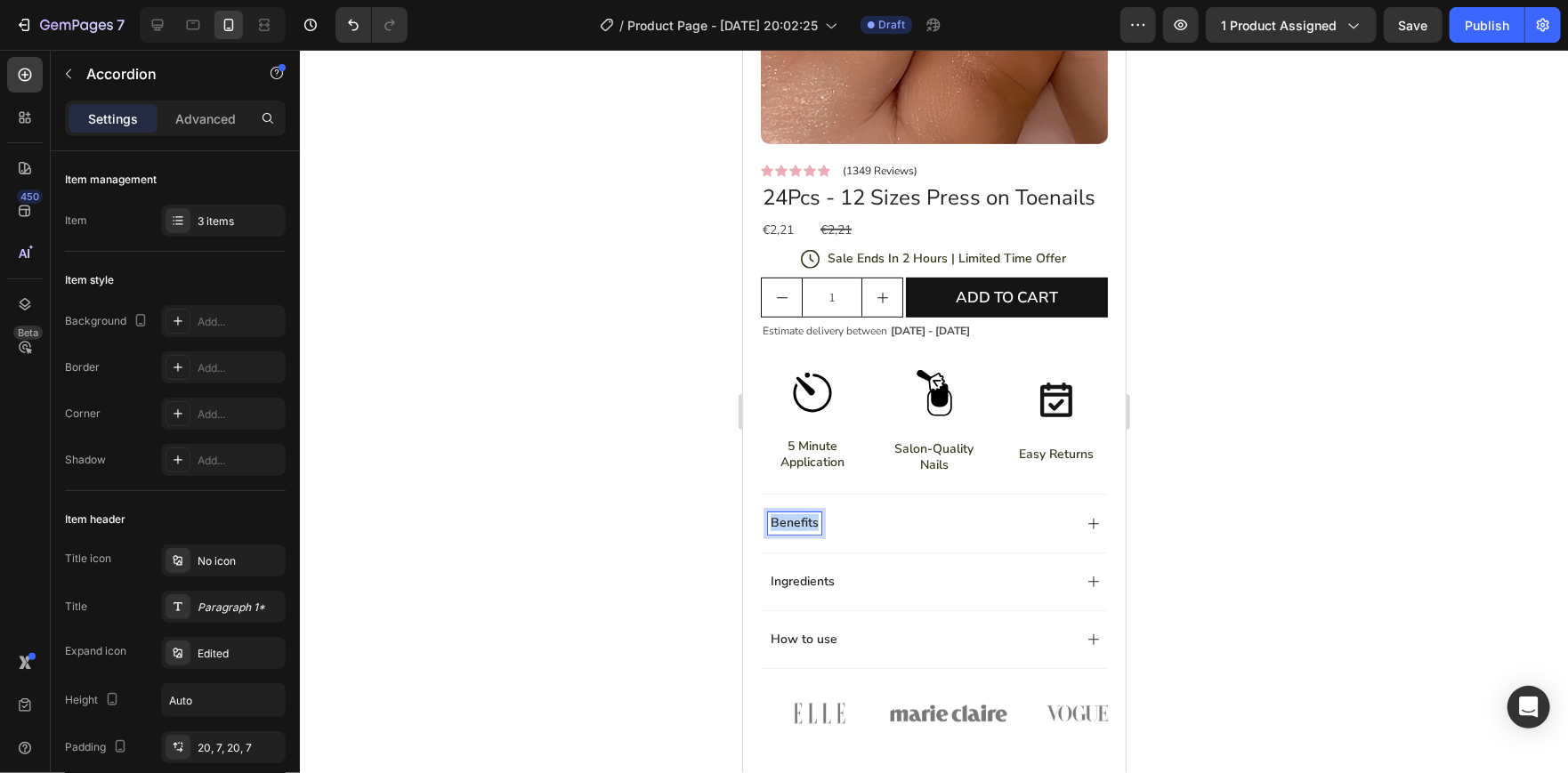
click at [799, 530] on p "Benefits" at bounding box center [794, 522] width 48 height 16
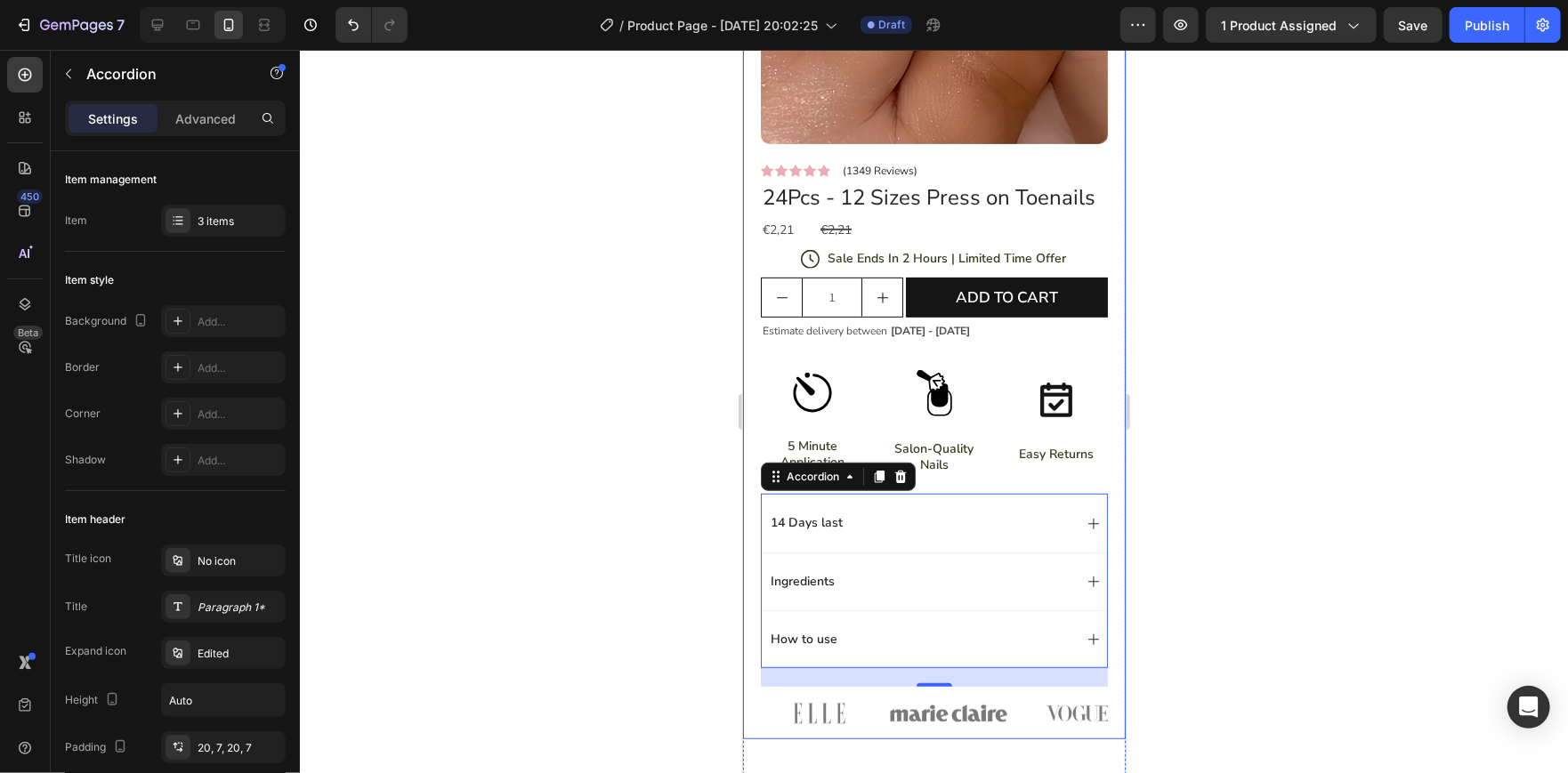
click at [619, 456] on div at bounding box center [933, 411] width 1268 height 723
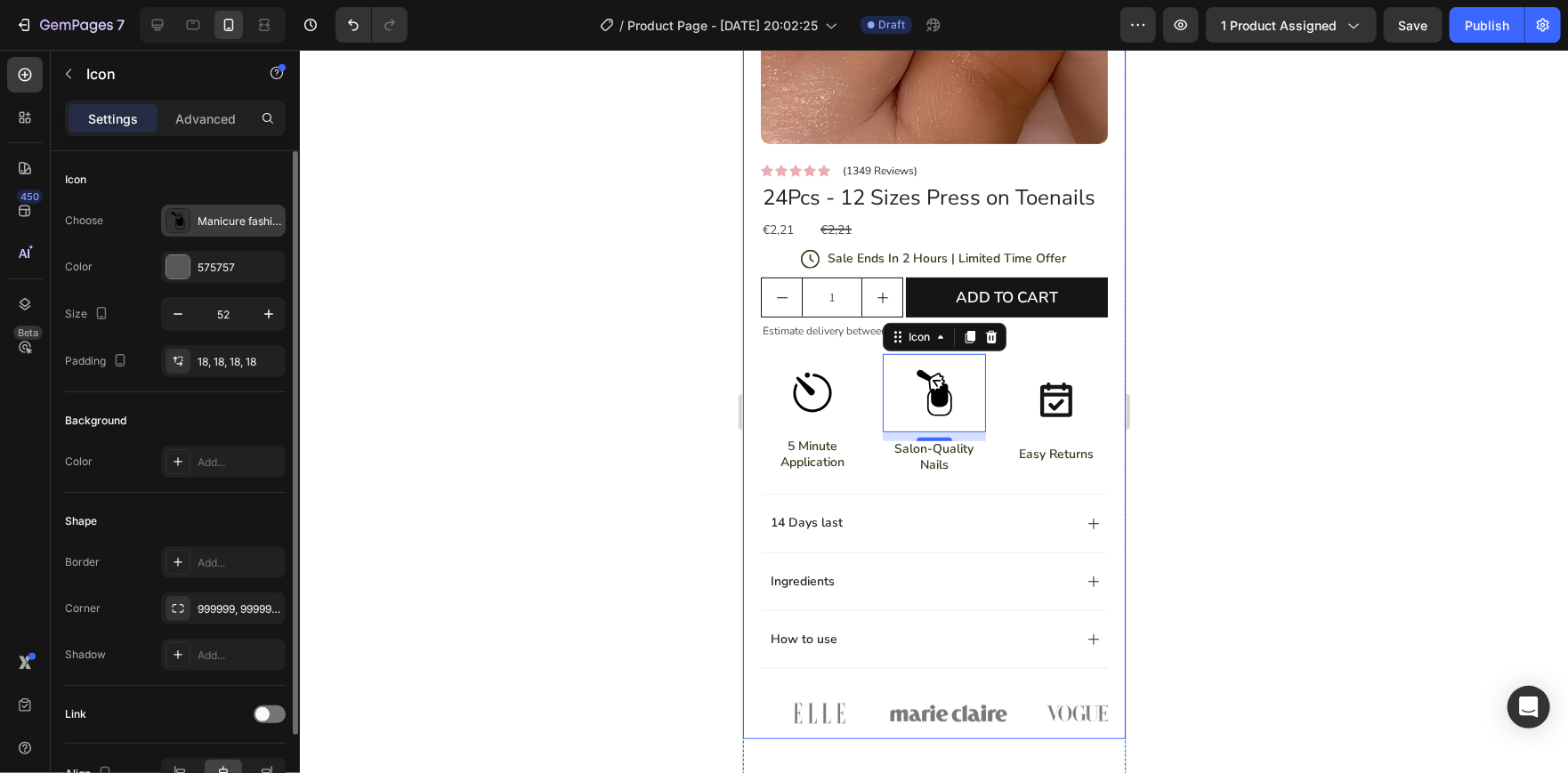
click at [219, 228] on div "Manicure fashion svgrepo com" at bounding box center [240, 222] width 84 height 16
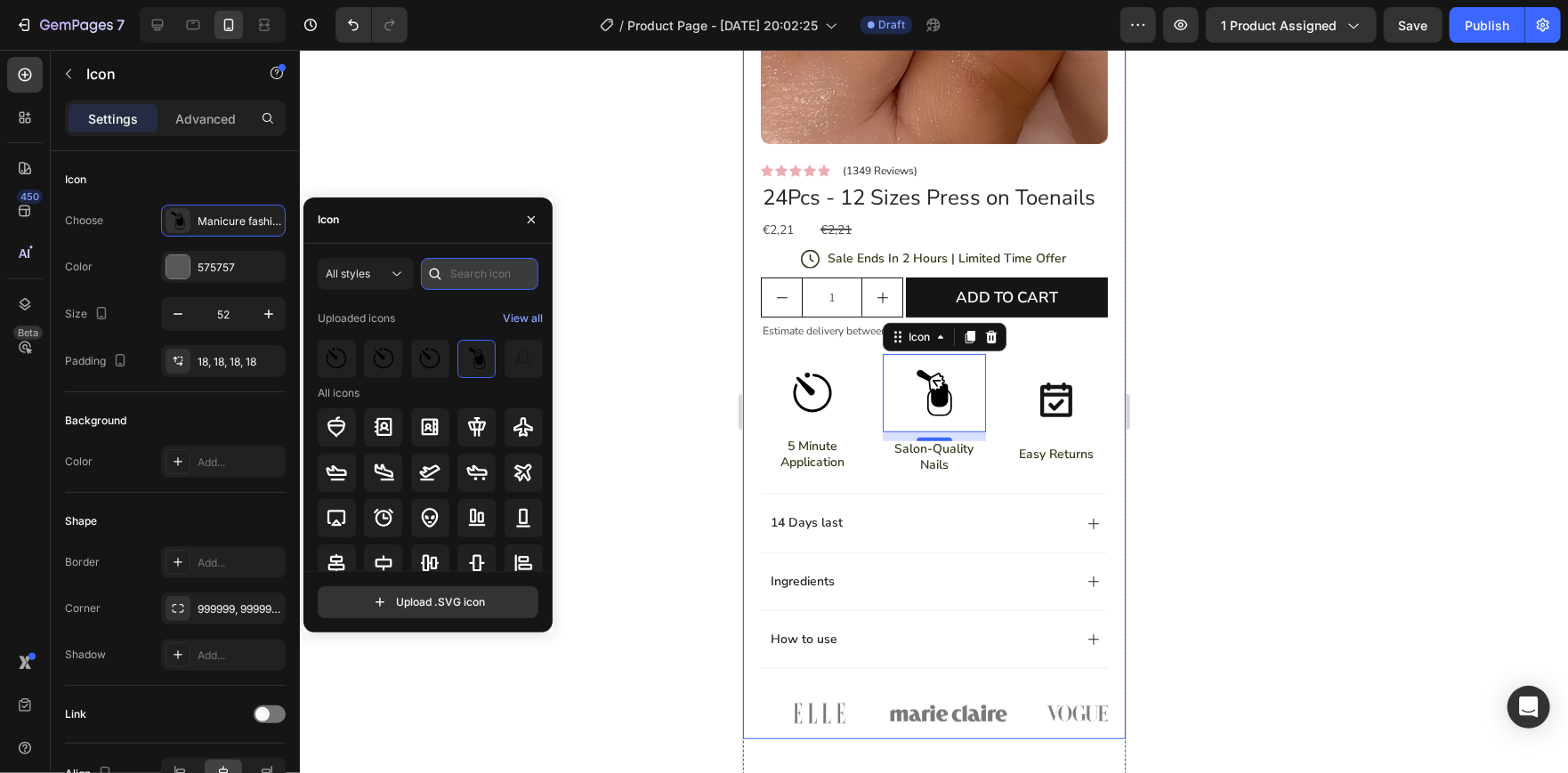
click at [451, 278] on input "text" at bounding box center [479, 274] width 117 height 32
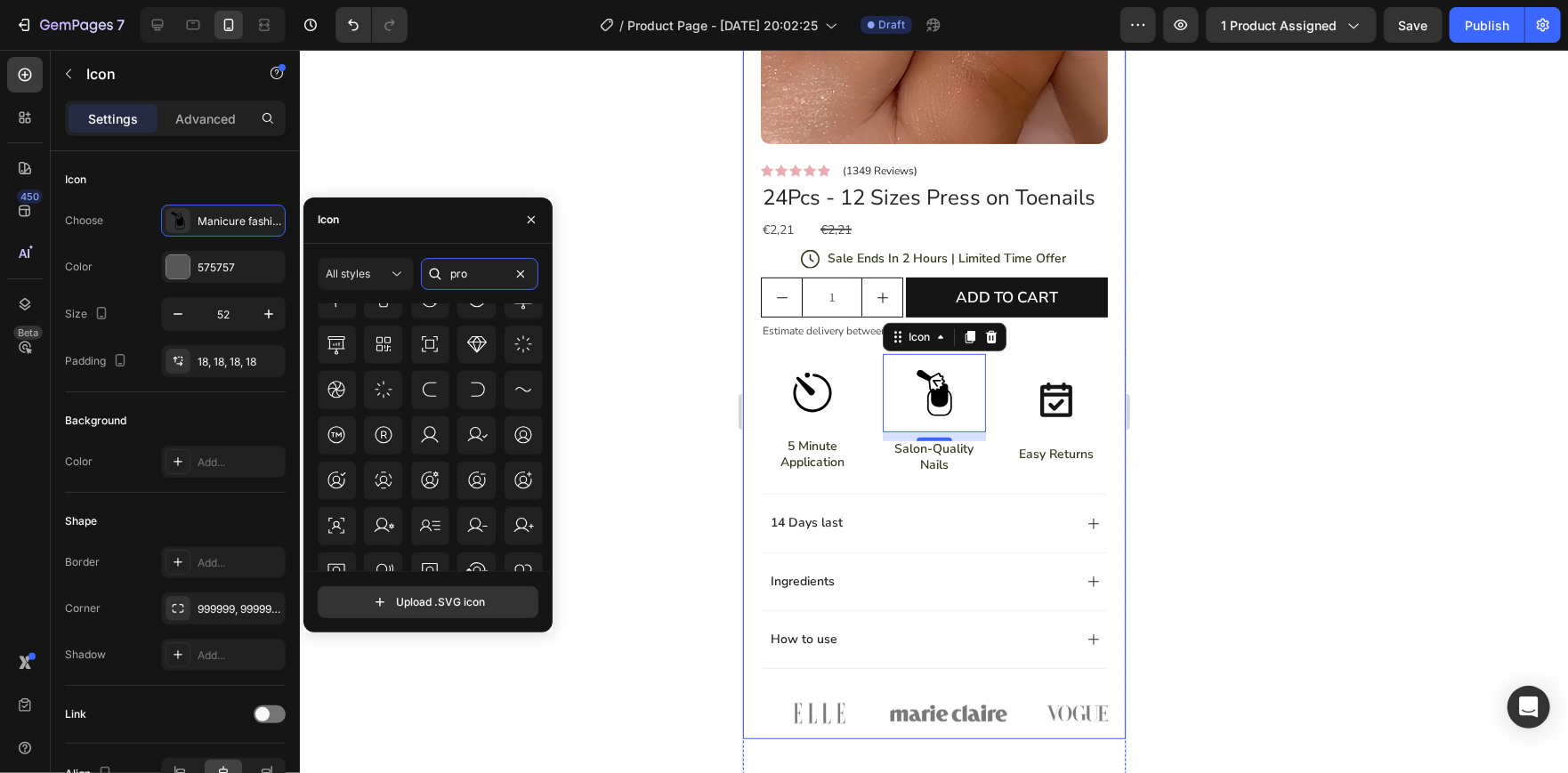
scroll to position [834, 0]
type input "pro"
click at [482, 340] on icon at bounding box center [476, 343] width 20 height 16
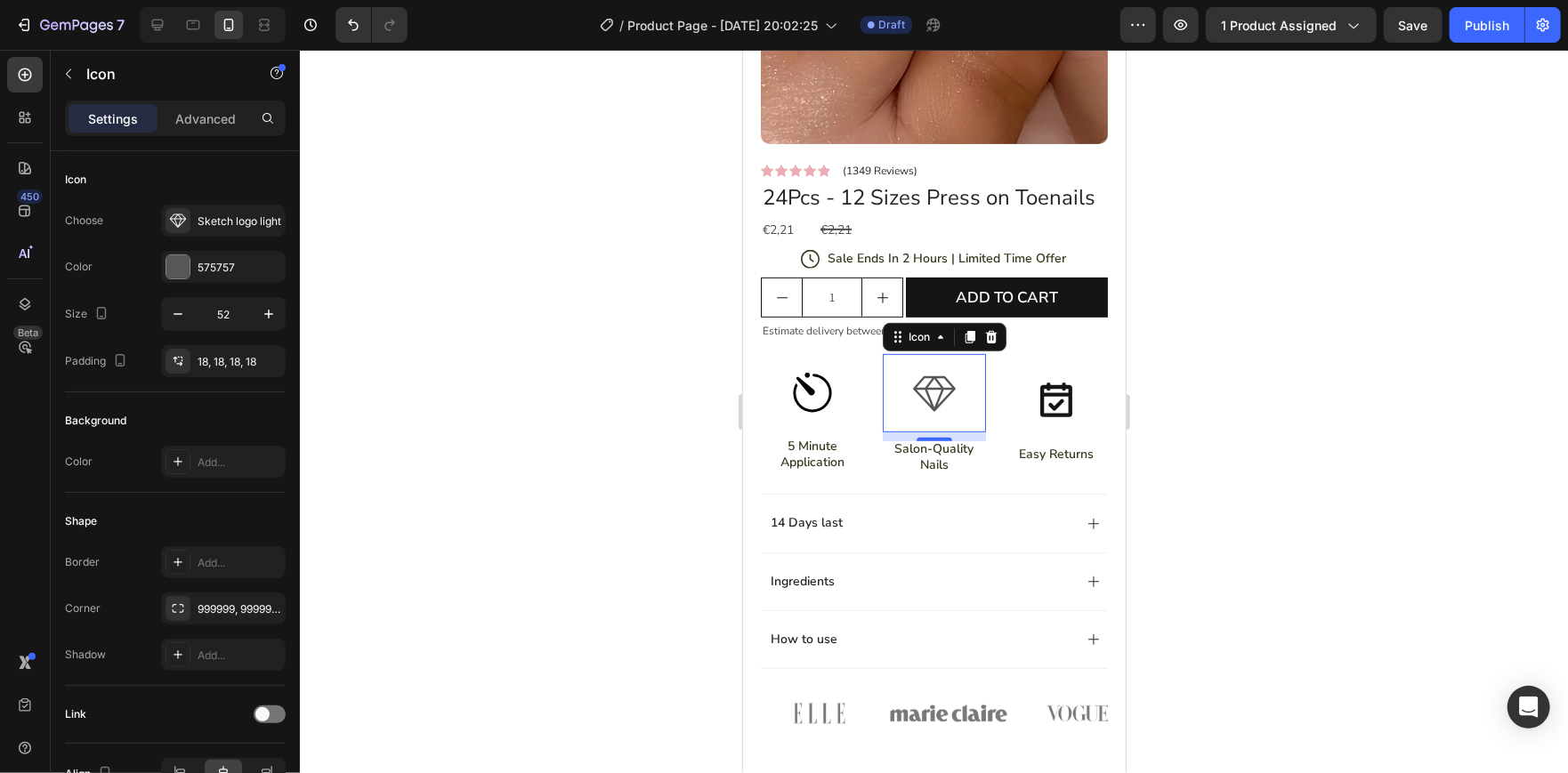
click at [690, 382] on div at bounding box center [933, 411] width 1268 height 723
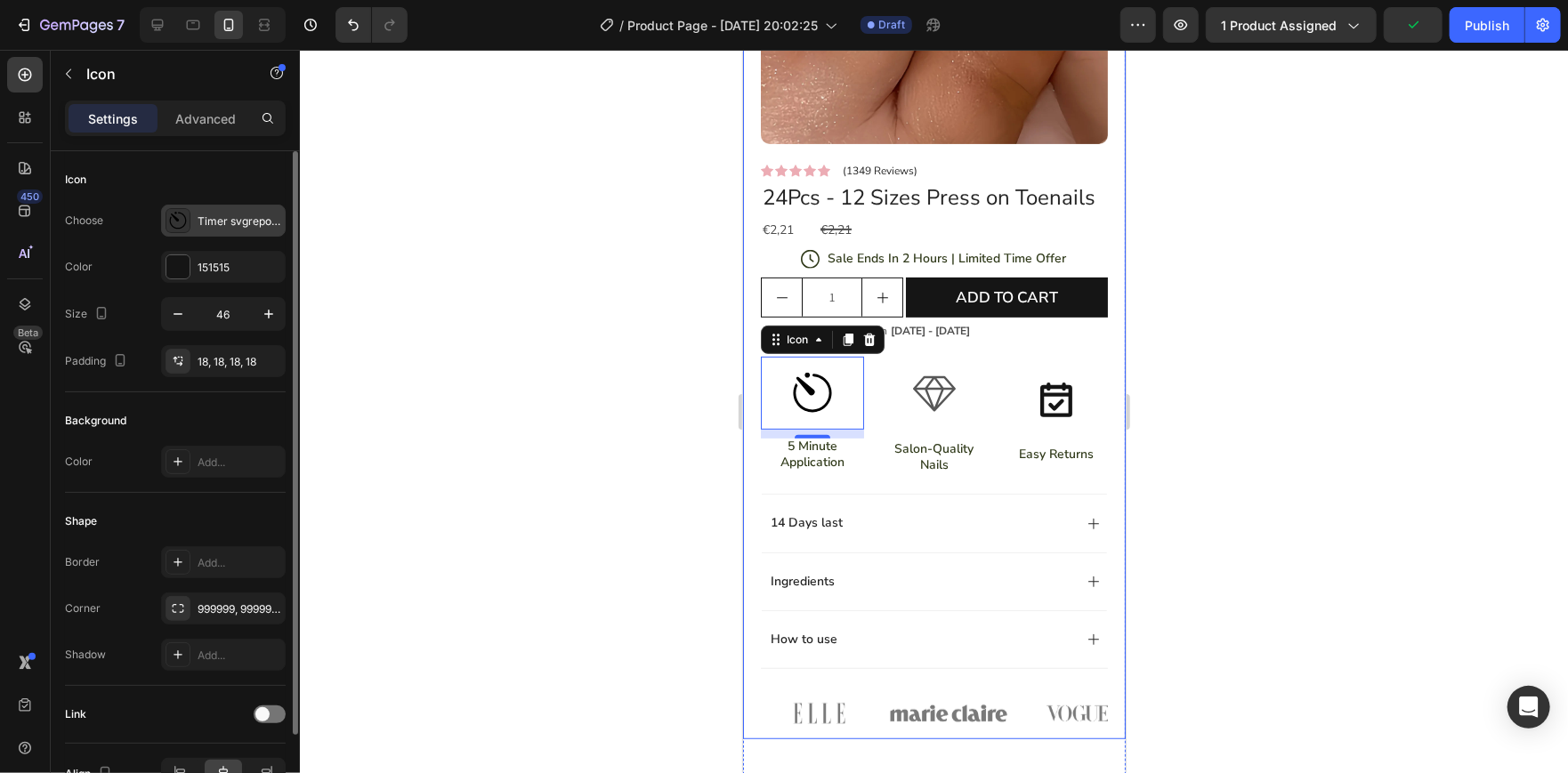
click at [225, 218] on div "Timer svgrepo com" at bounding box center [240, 222] width 84 height 16
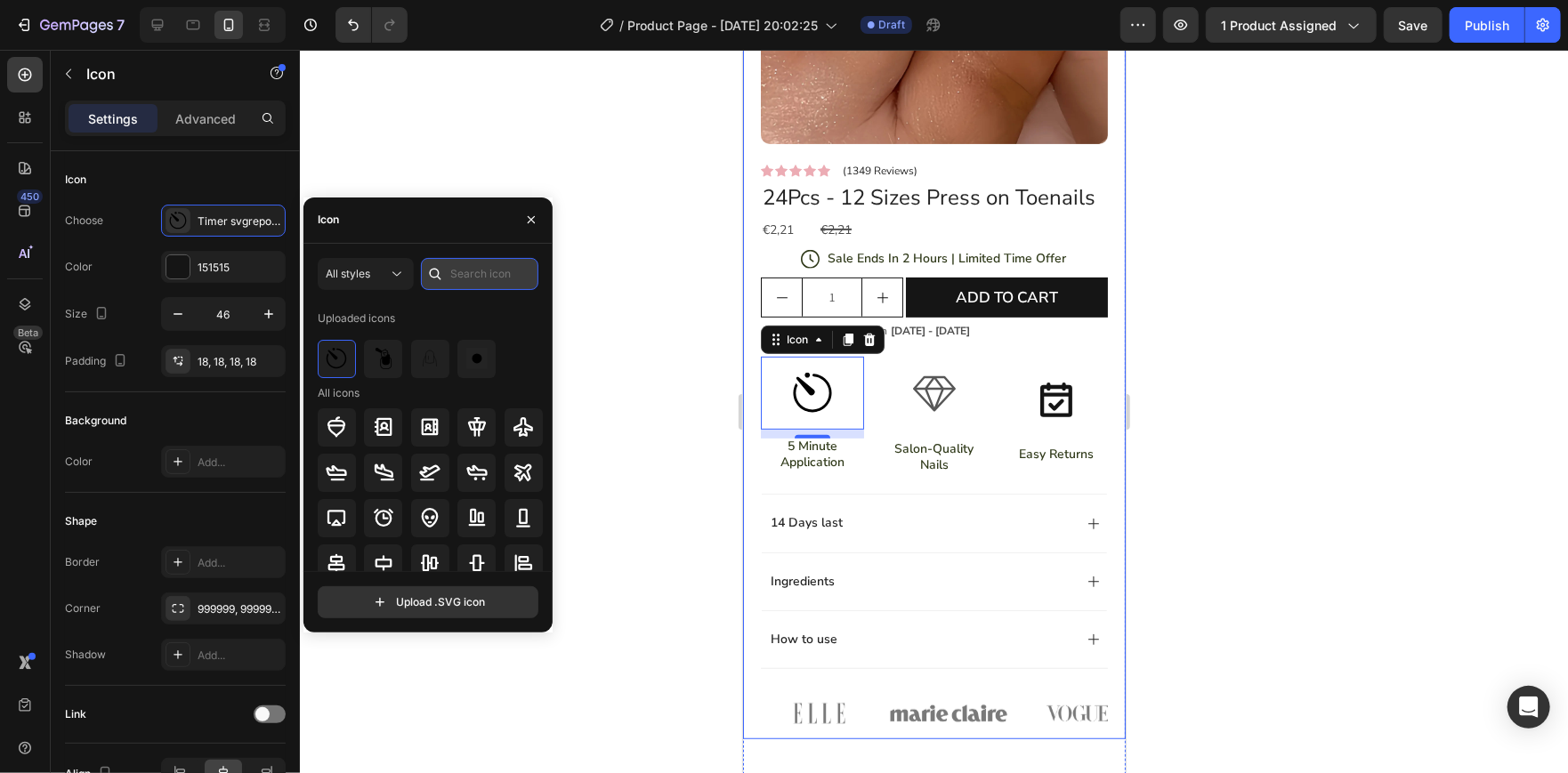
click at [483, 279] on input "text" at bounding box center [479, 274] width 117 height 32
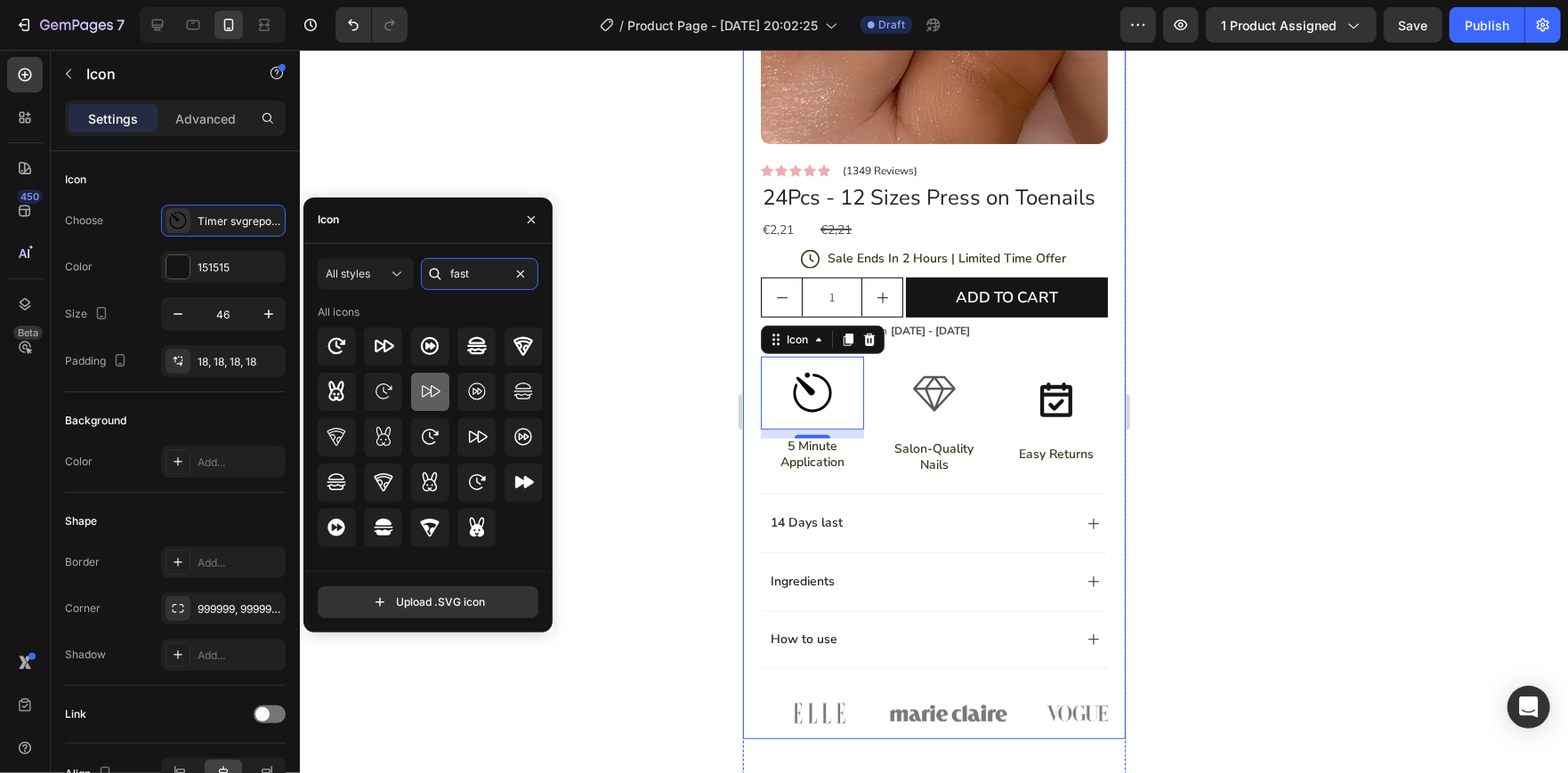
type input "fast"
click at [427, 386] on icon at bounding box center [430, 391] width 21 height 21
click at [334, 343] on icon at bounding box center [336, 346] width 21 height 21
click at [421, 430] on icon at bounding box center [430, 437] width 21 height 21
click at [476, 486] on icon at bounding box center [476, 482] width 21 height 21
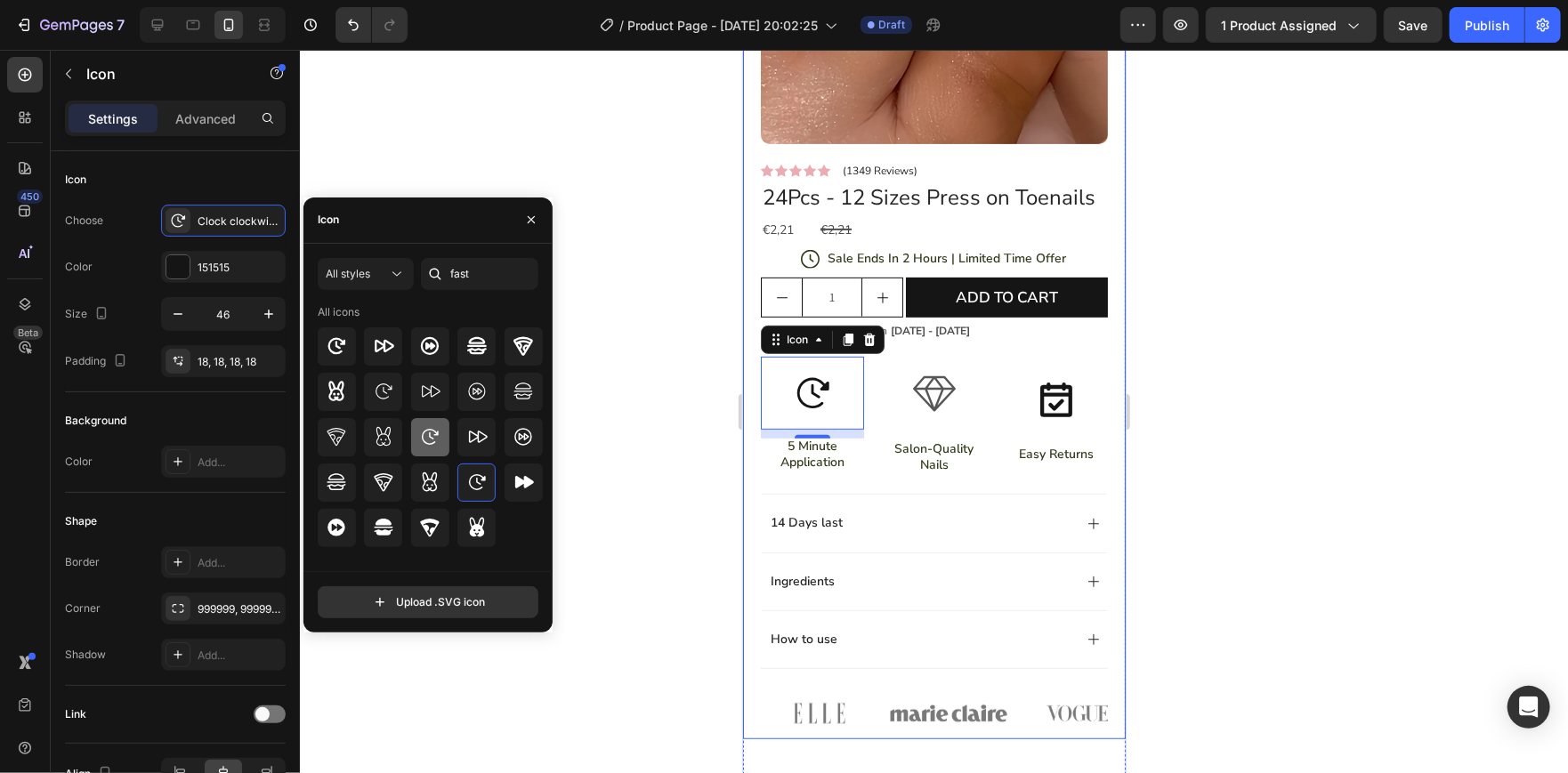
click at [431, 439] on icon at bounding box center [430, 437] width 21 height 21
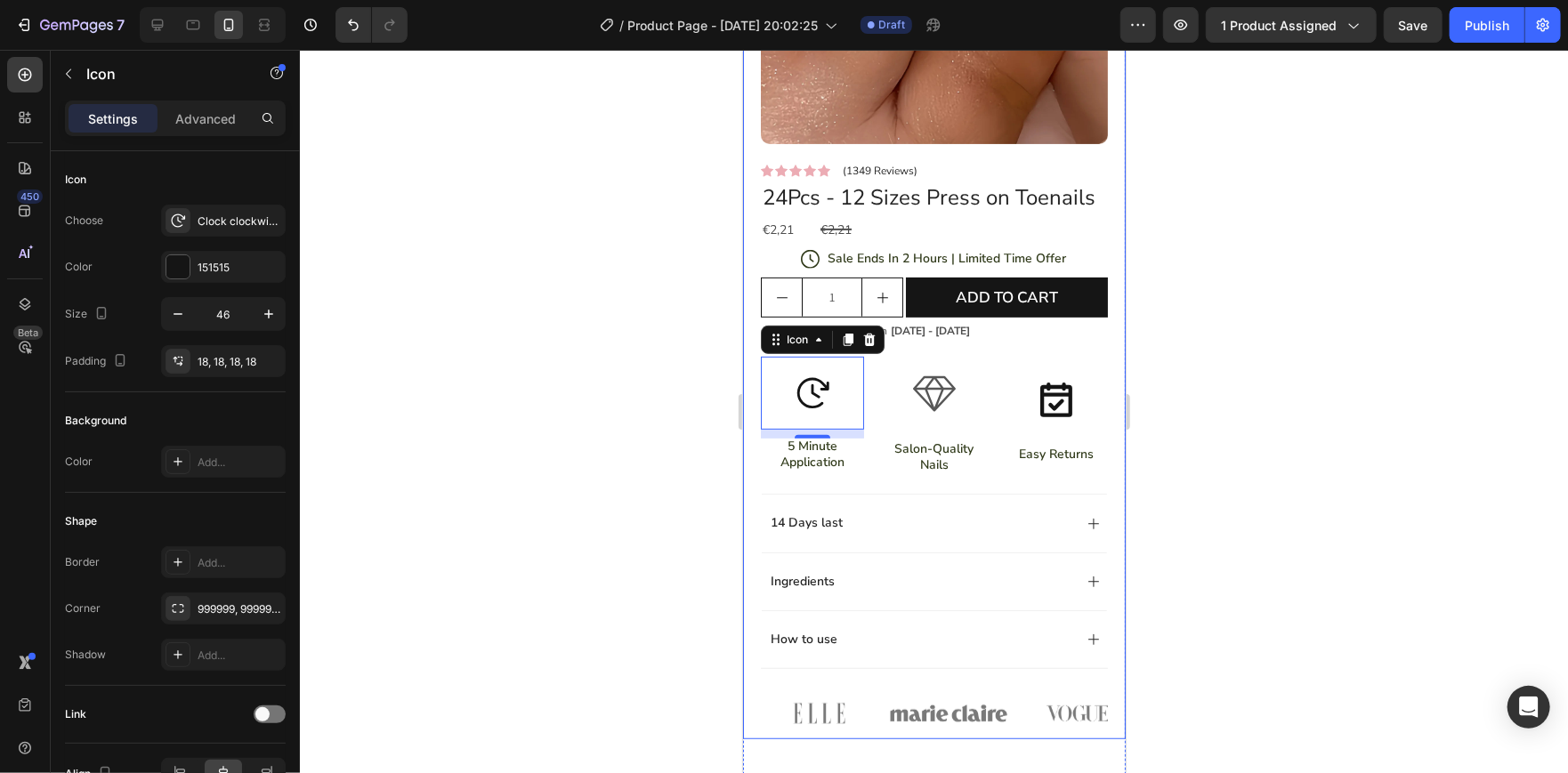
click at [653, 374] on div at bounding box center [933, 411] width 1268 height 723
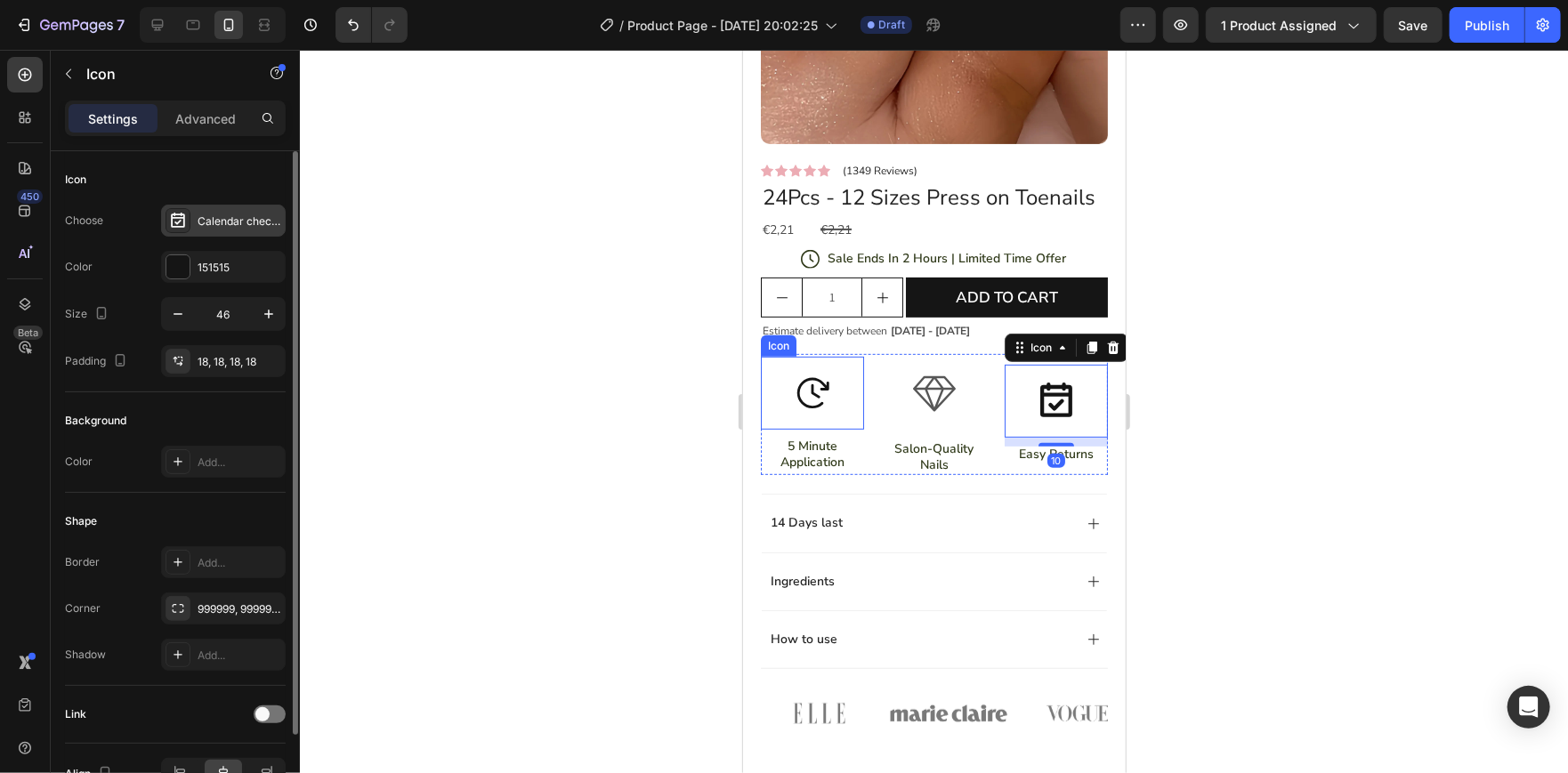
click at [205, 219] on div "Calendar check bold" at bounding box center [240, 222] width 84 height 16
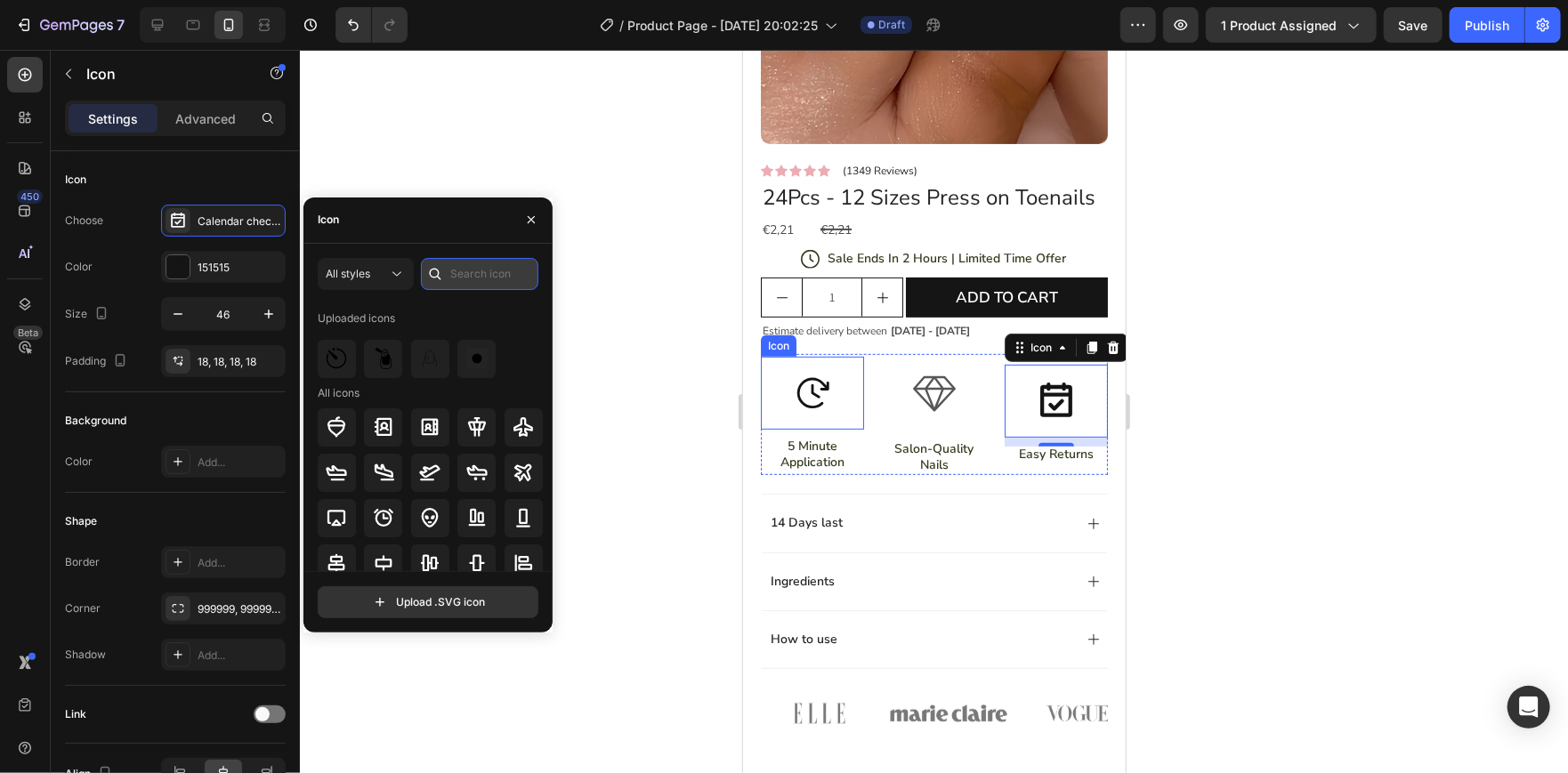
click at [462, 269] on input "text" at bounding box center [479, 274] width 117 height 32
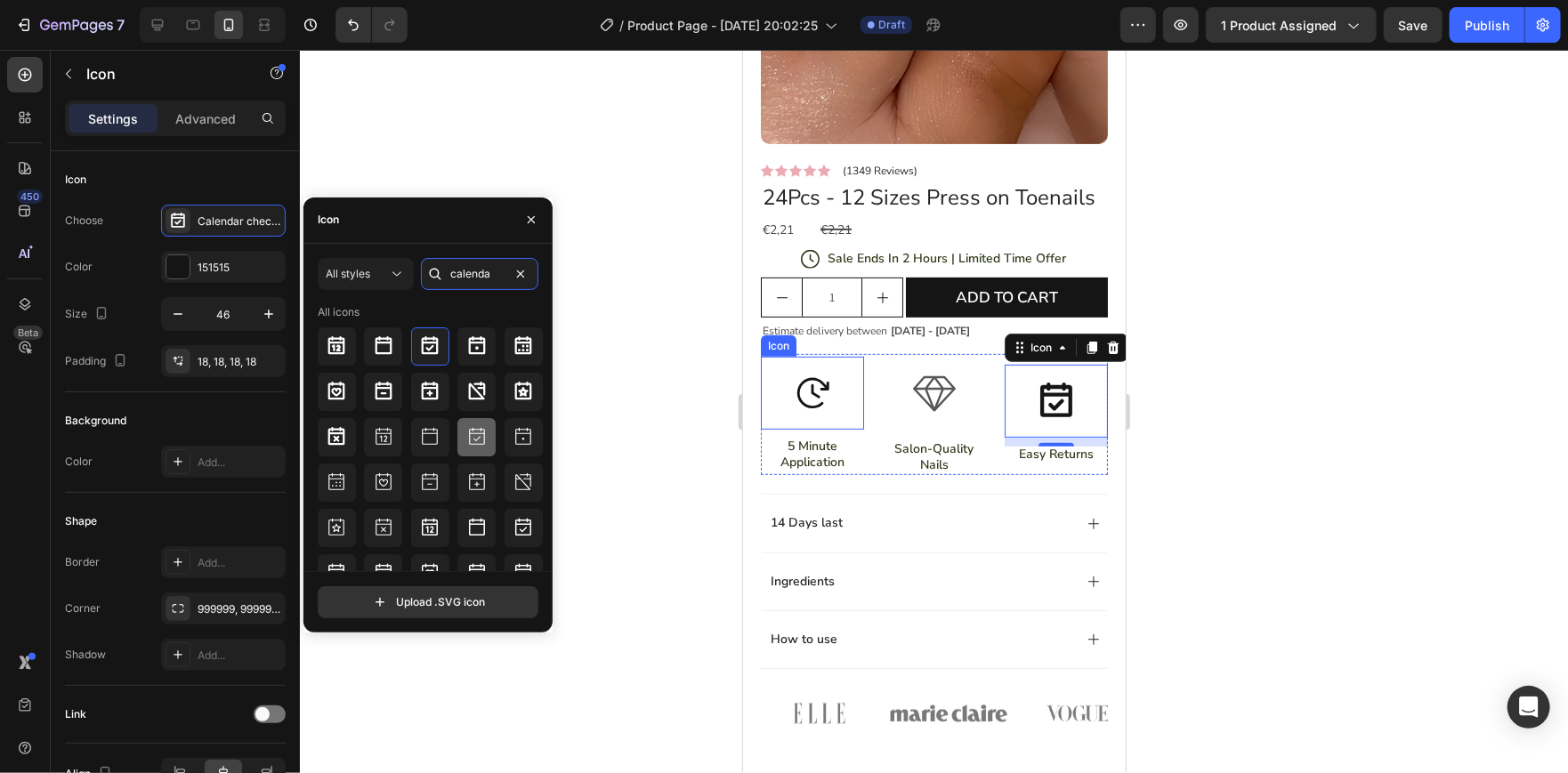
type input "calenda"
click at [484, 441] on div at bounding box center [476, 437] width 38 height 38
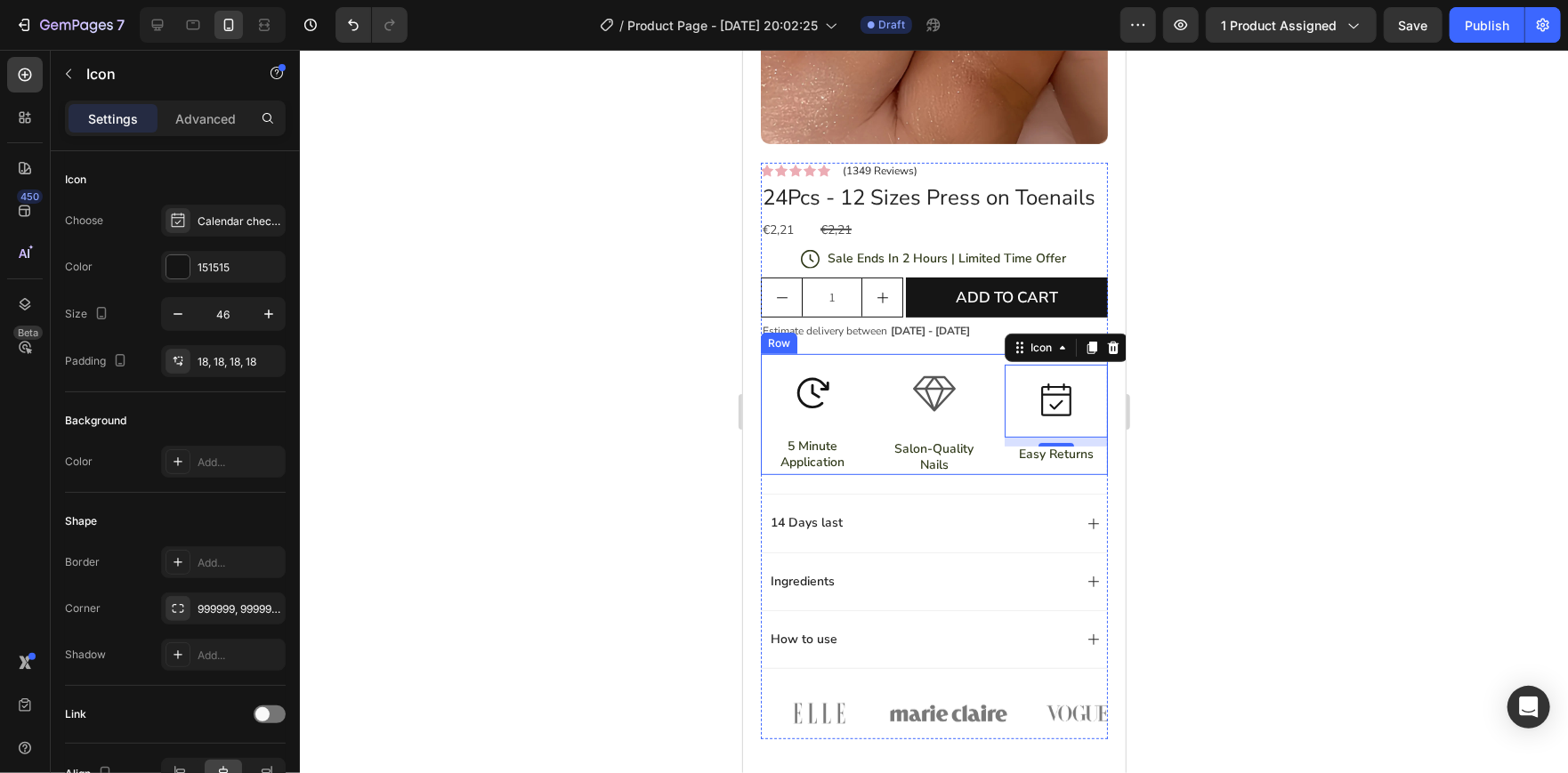
drag, startPoint x: 1454, startPoint y: 512, endPoint x: 940, endPoint y: 402, distance: 525.6
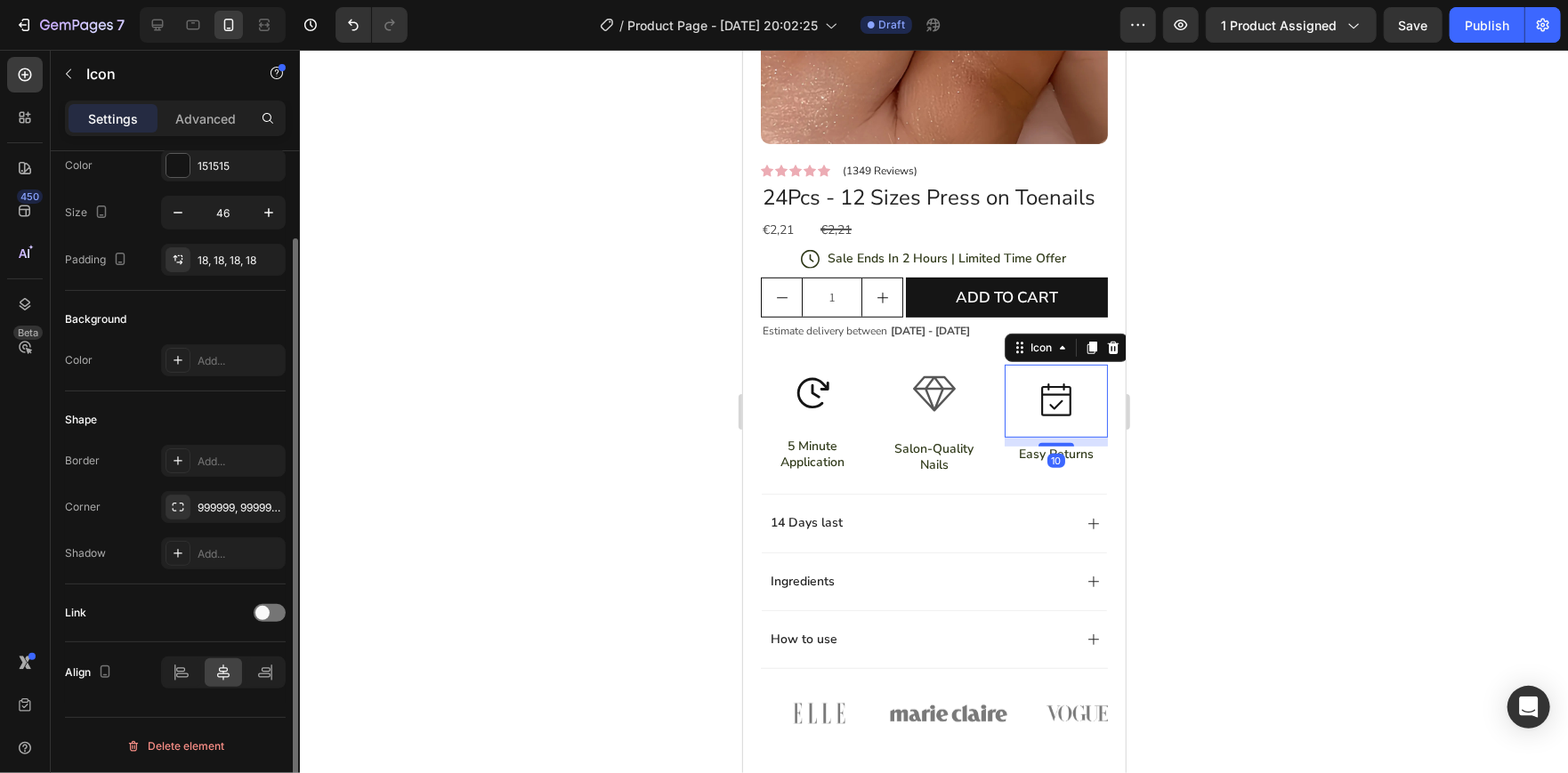
scroll to position [100, 0]
click at [223, 207] on input "46" at bounding box center [223, 214] width 59 height 32
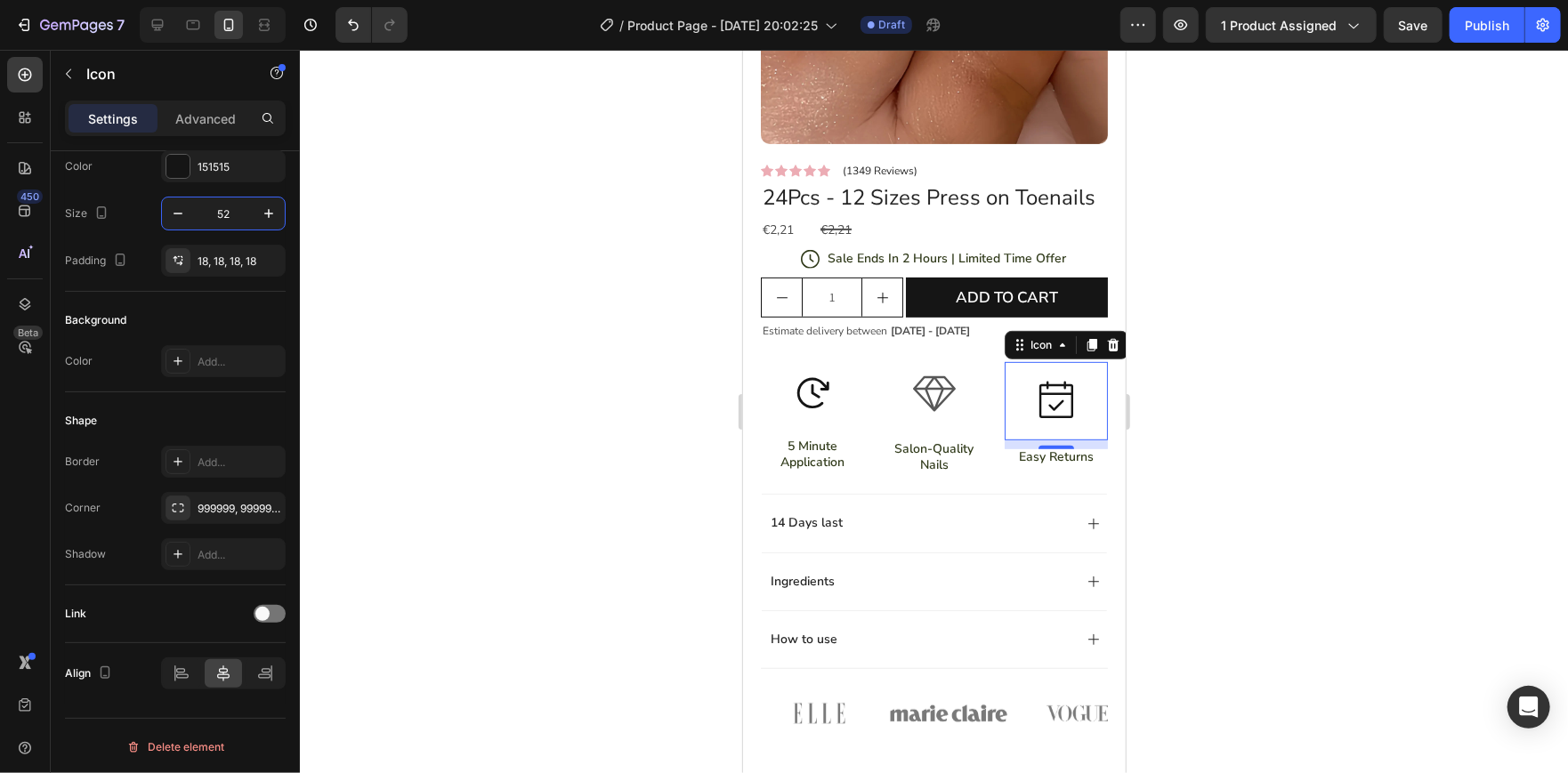
type input "52"
click at [455, 382] on div at bounding box center [933, 411] width 1268 height 723
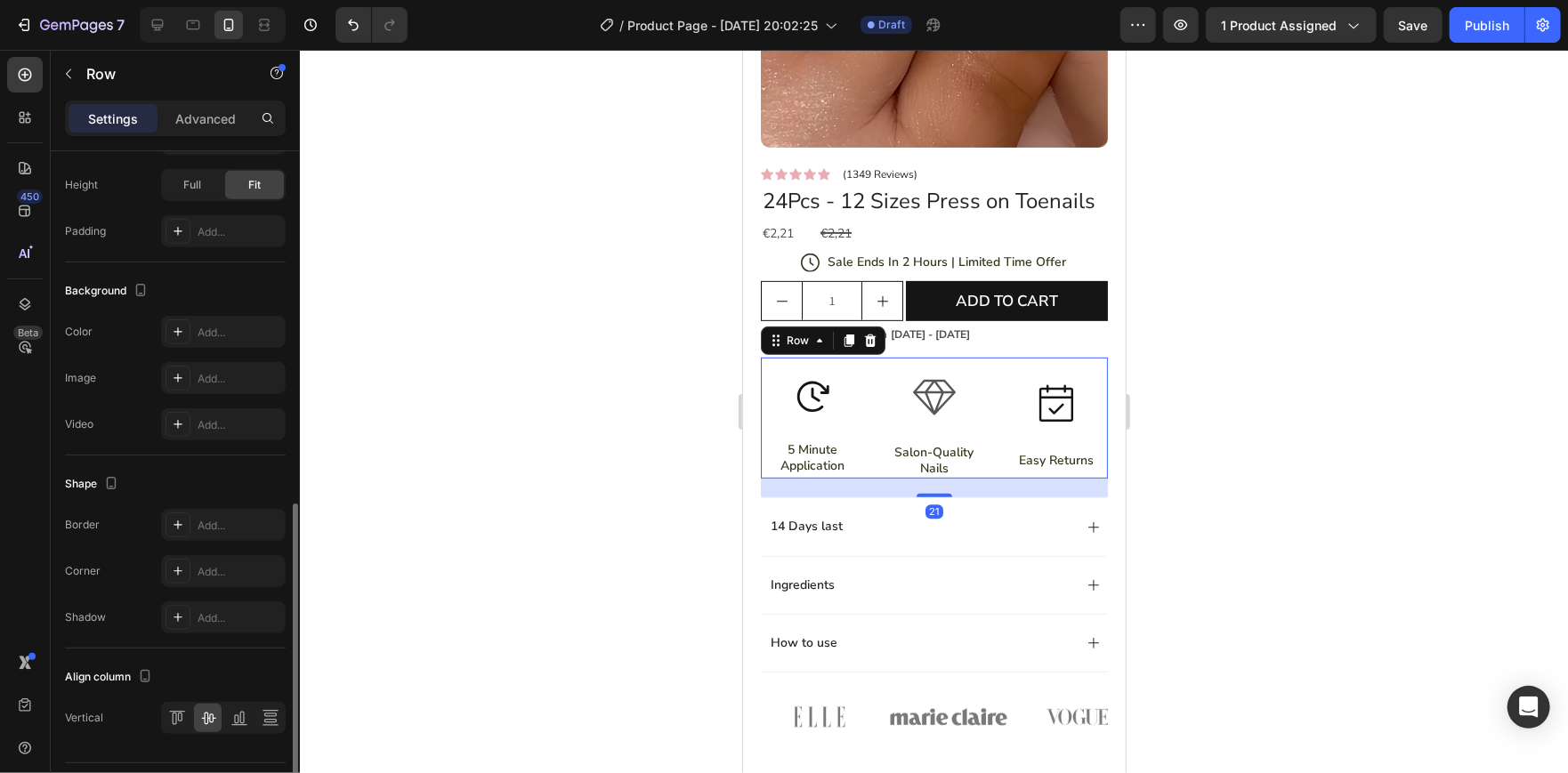
scroll to position [567, 0]
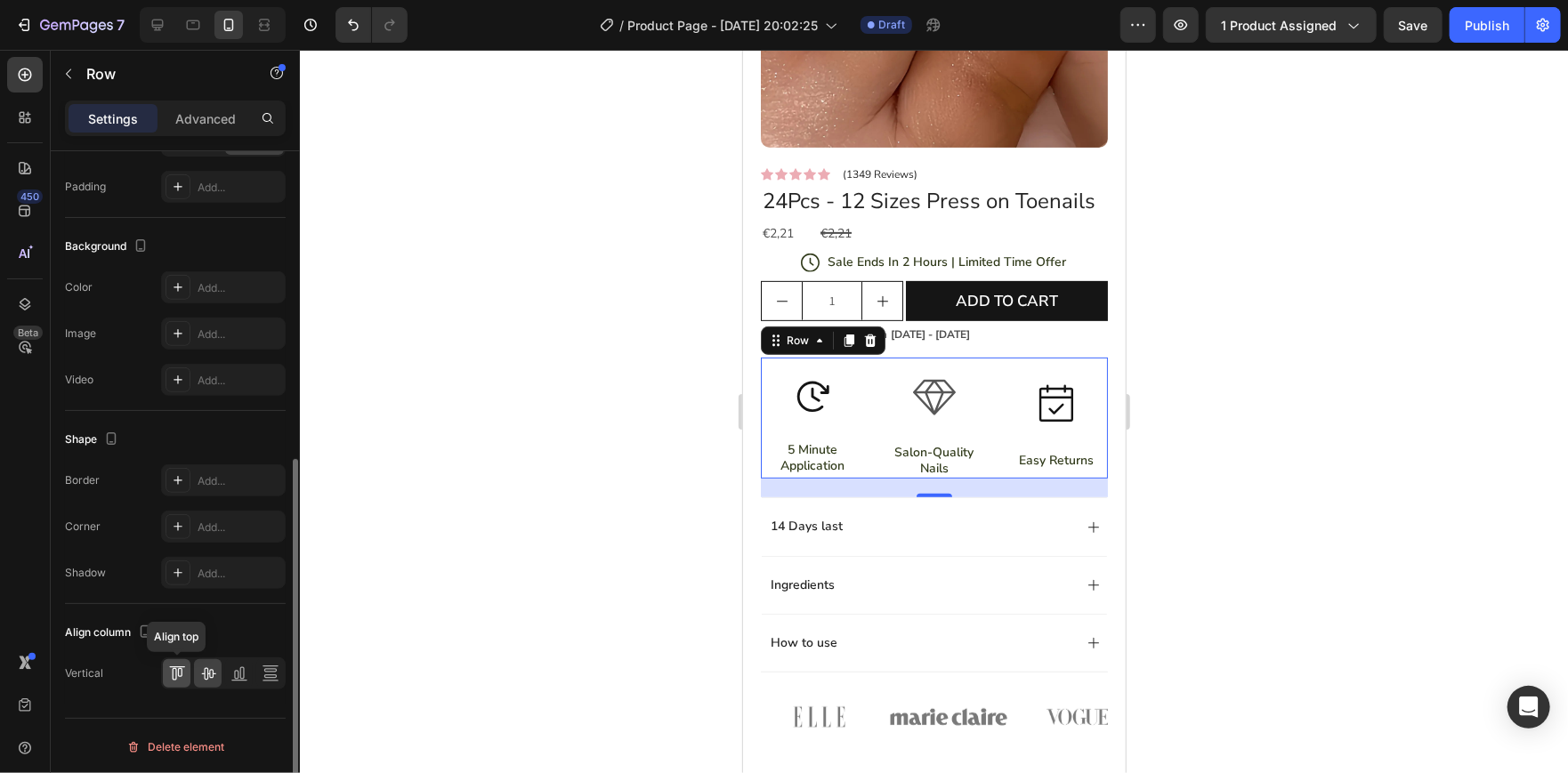
click at [180, 659] on div at bounding box center [176, 673] width 28 height 29
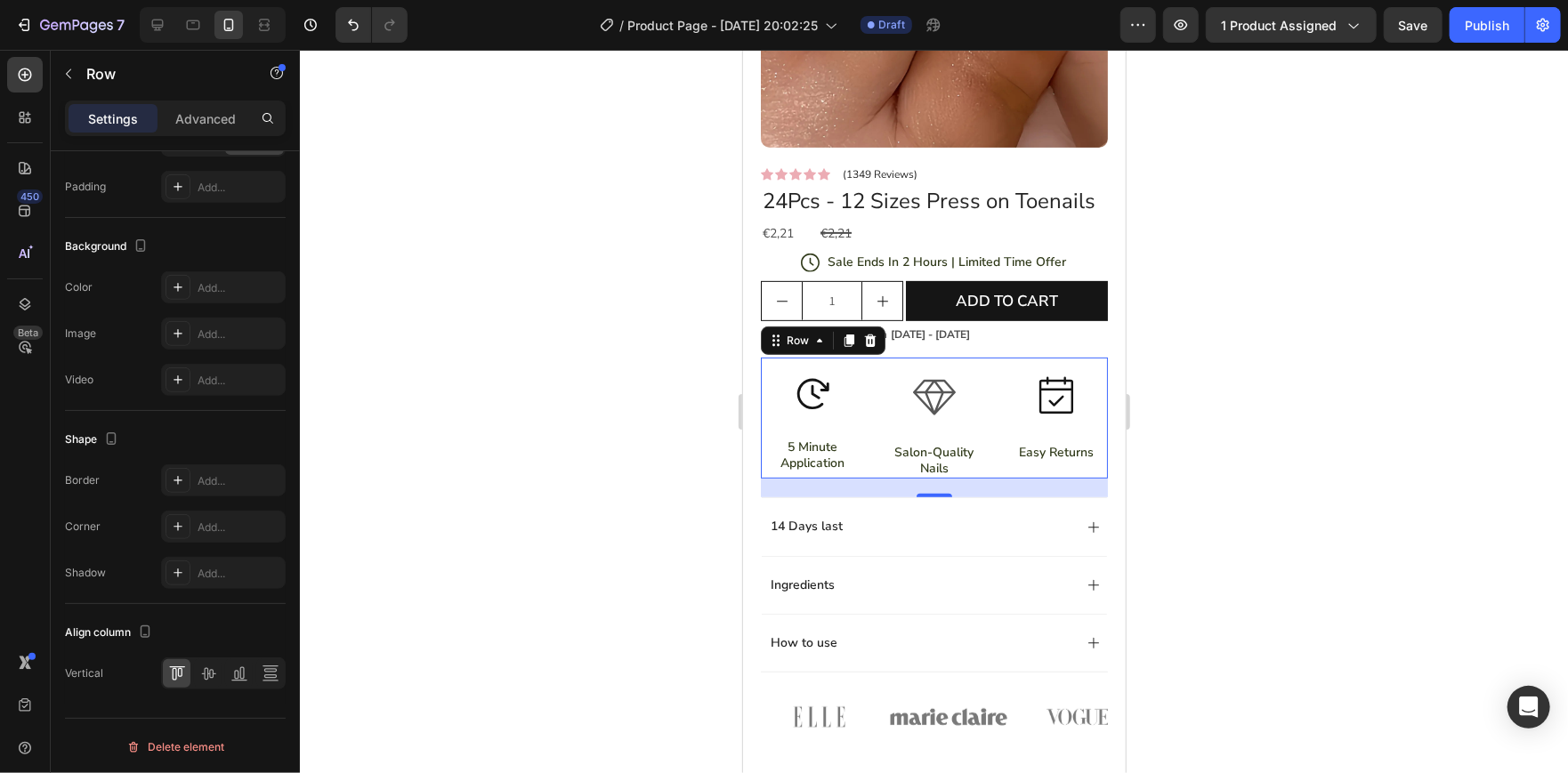
click at [603, 457] on div at bounding box center [933, 411] width 1268 height 723
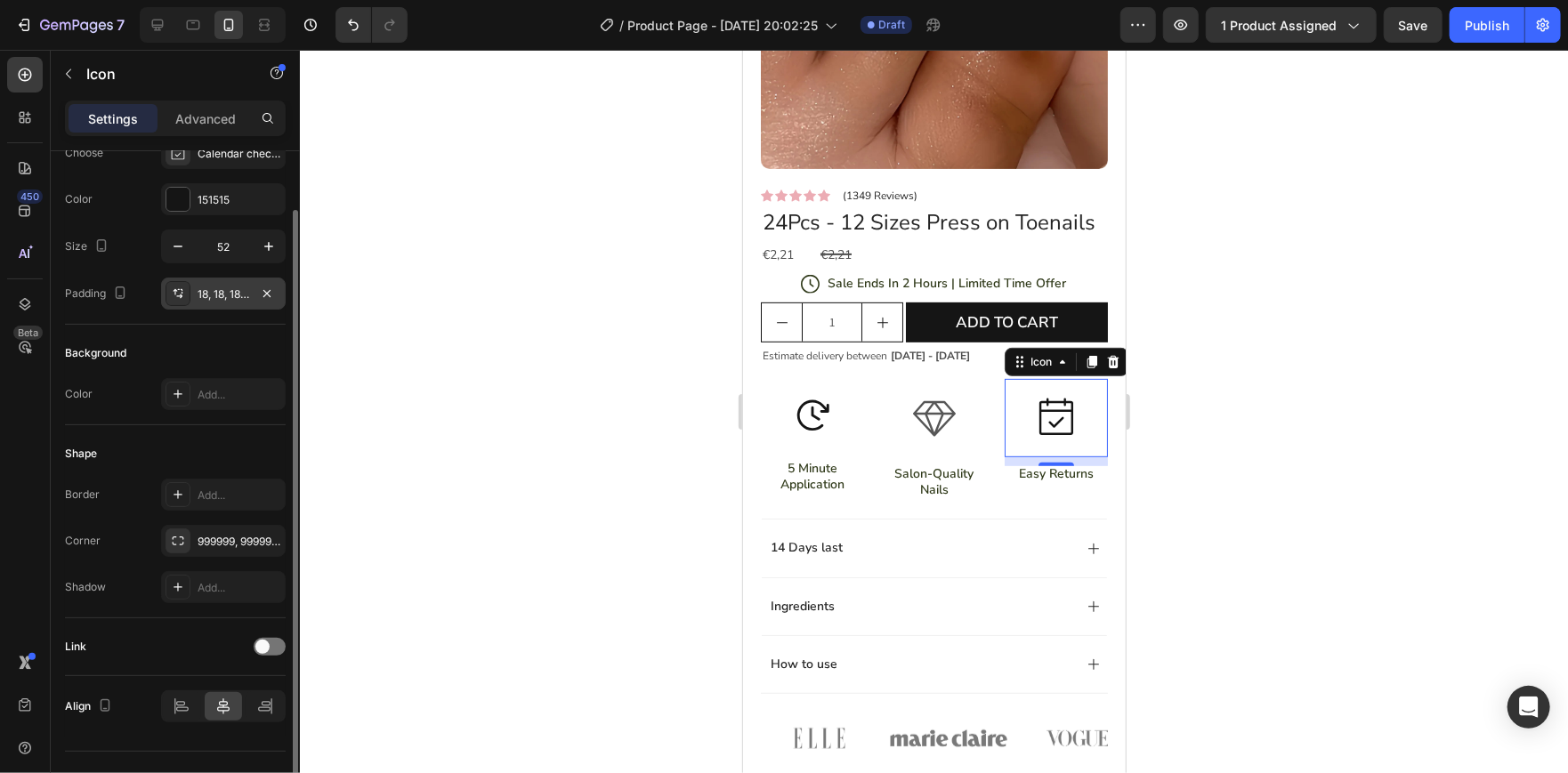
scroll to position [0, 0]
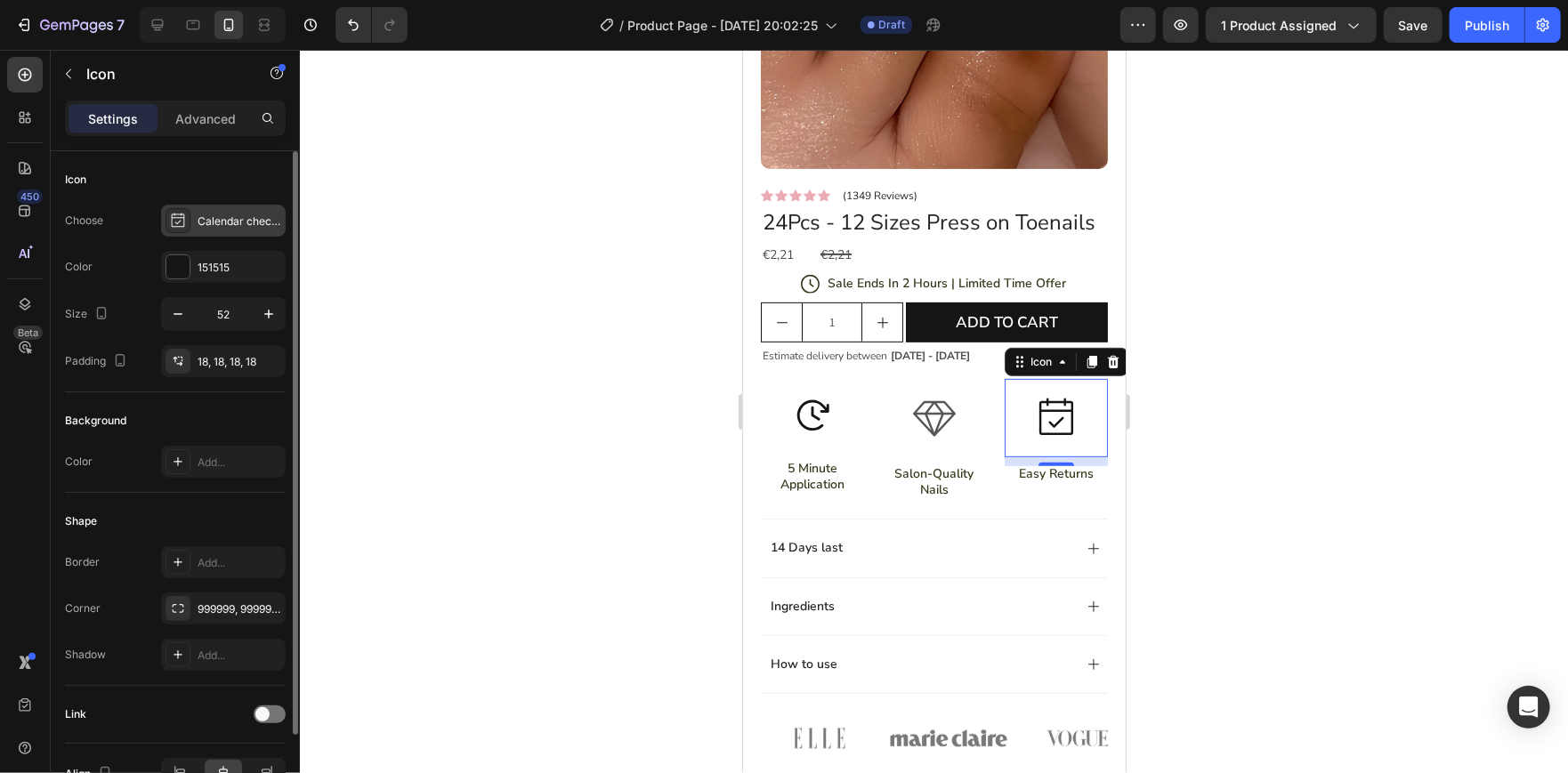
click at [210, 210] on div "Calendar check light" at bounding box center [223, 221] width 124 height 32
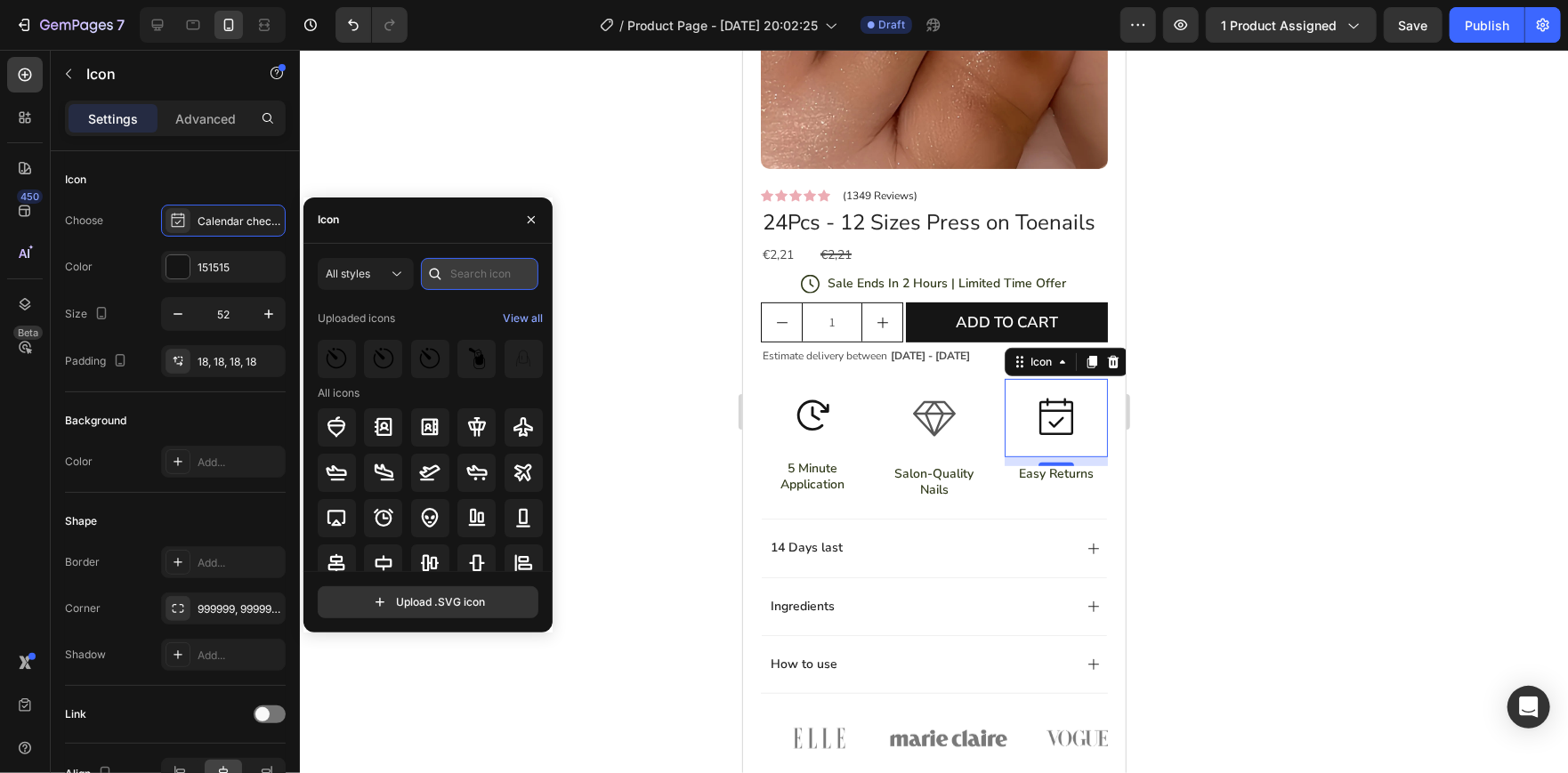
click at [464, 267] on input "text" at bounding box center [479, 274] width 117 height 32
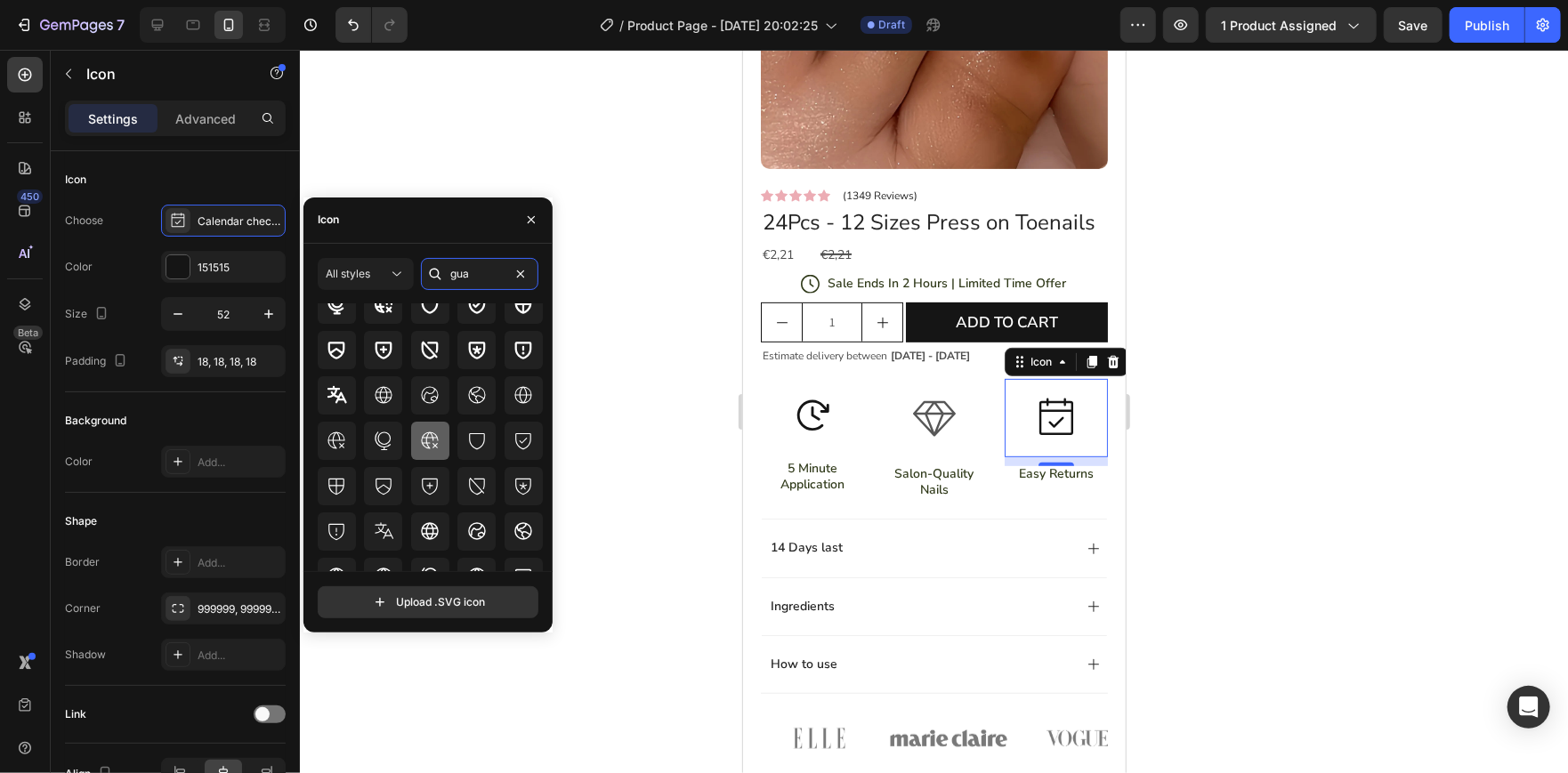
scroll to position [88, 0]
type input "gua"
click at [523, 488] on icon at bounding box center [523, 484] width 21 height 21
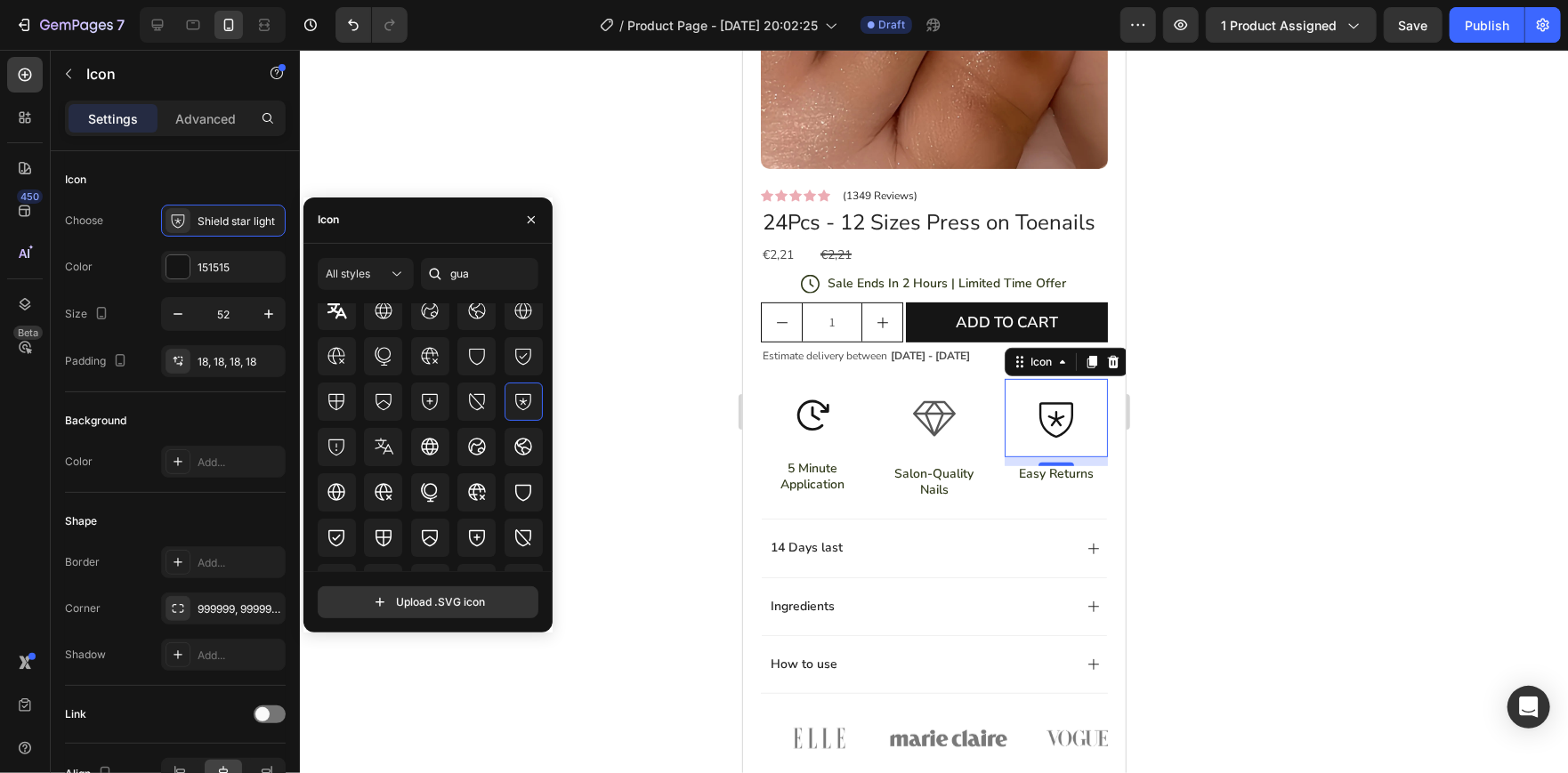
scroll to position [175, 0]
click at [338, 447] on icon at bounding box center [336, 443] width 21 height 21
click at [341, 391] on icon at bounding box center [337, 399] width 16 height 16
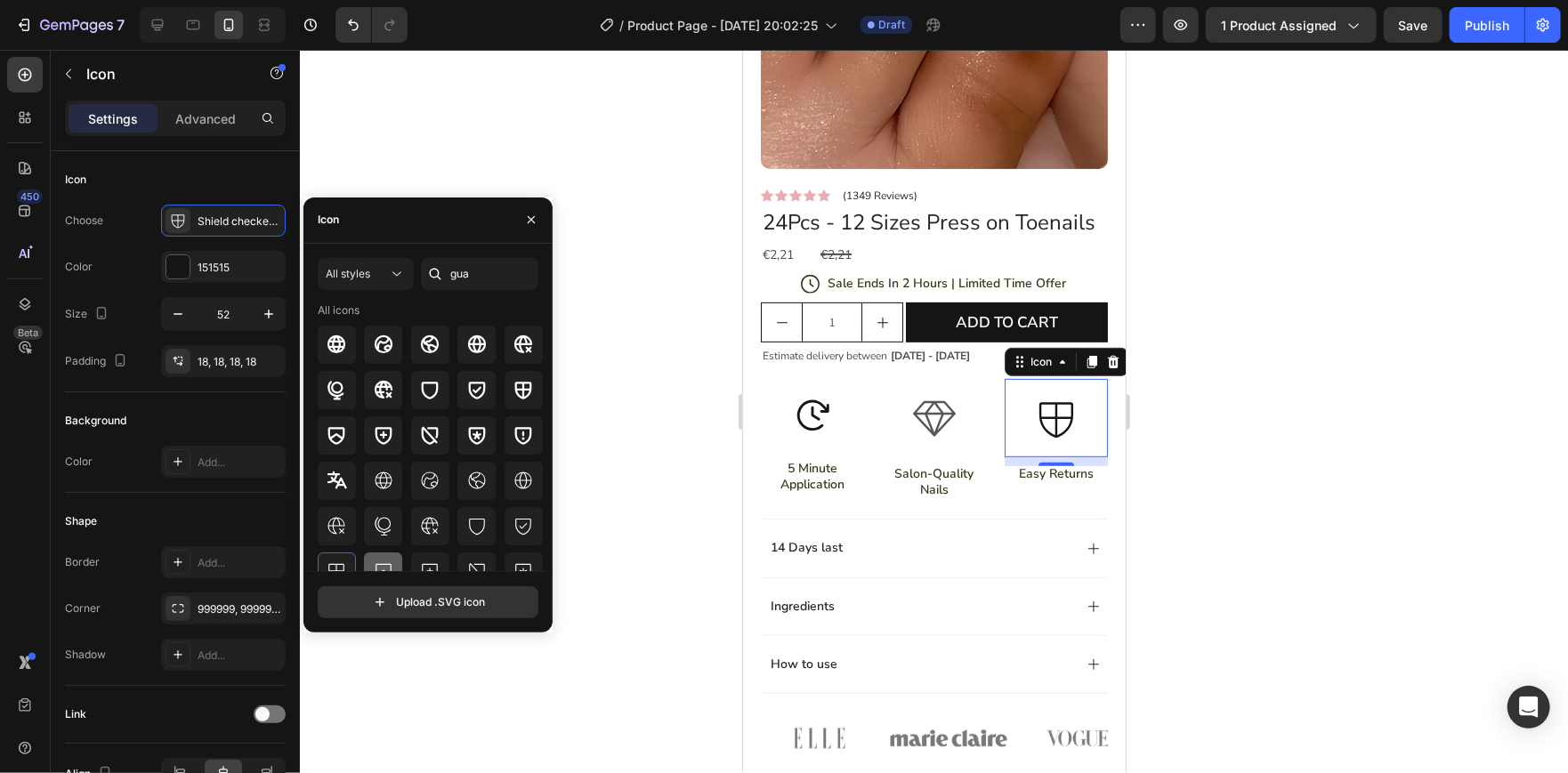
scroll to position [0, 0]
click at [466, 386] on icon at bounding box center [476, 391] width 21 height 21
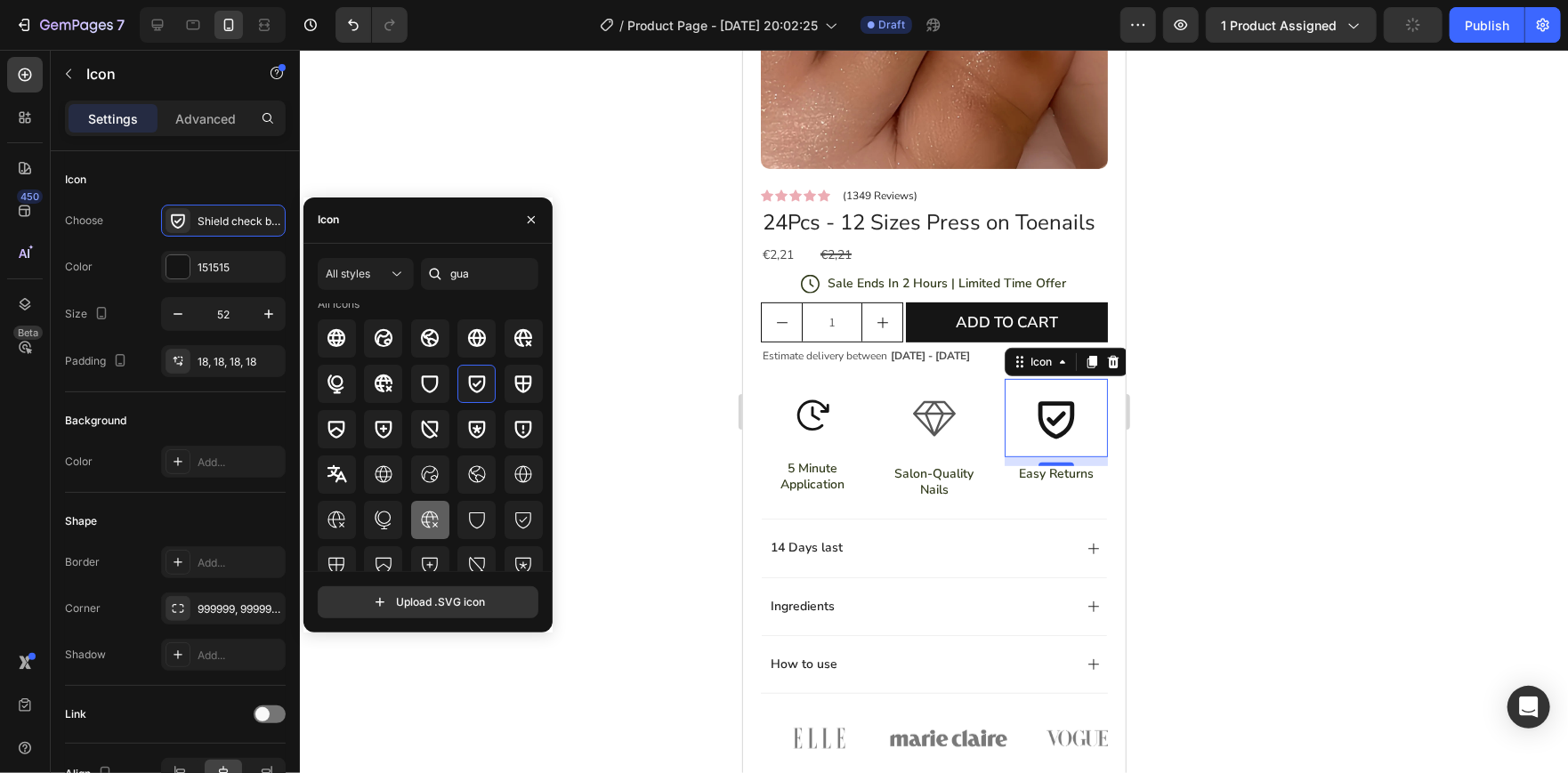
scroll to position [12, 0]
click at [529, 503] on div at bounding box center [523, 516] width 38 height 38
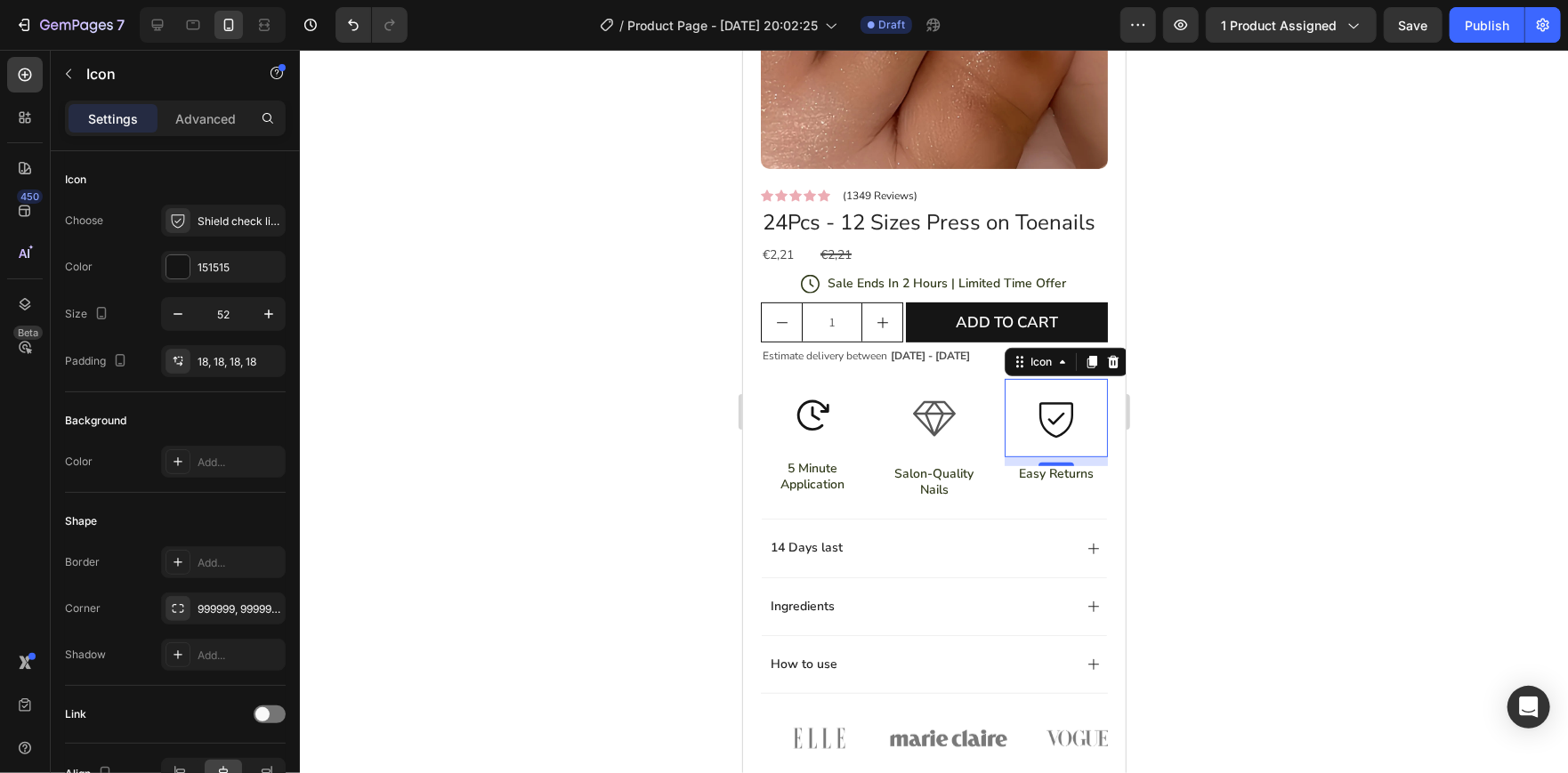
click at [621, 399] on div at bounding box center [933, 411] width 1268 height 723
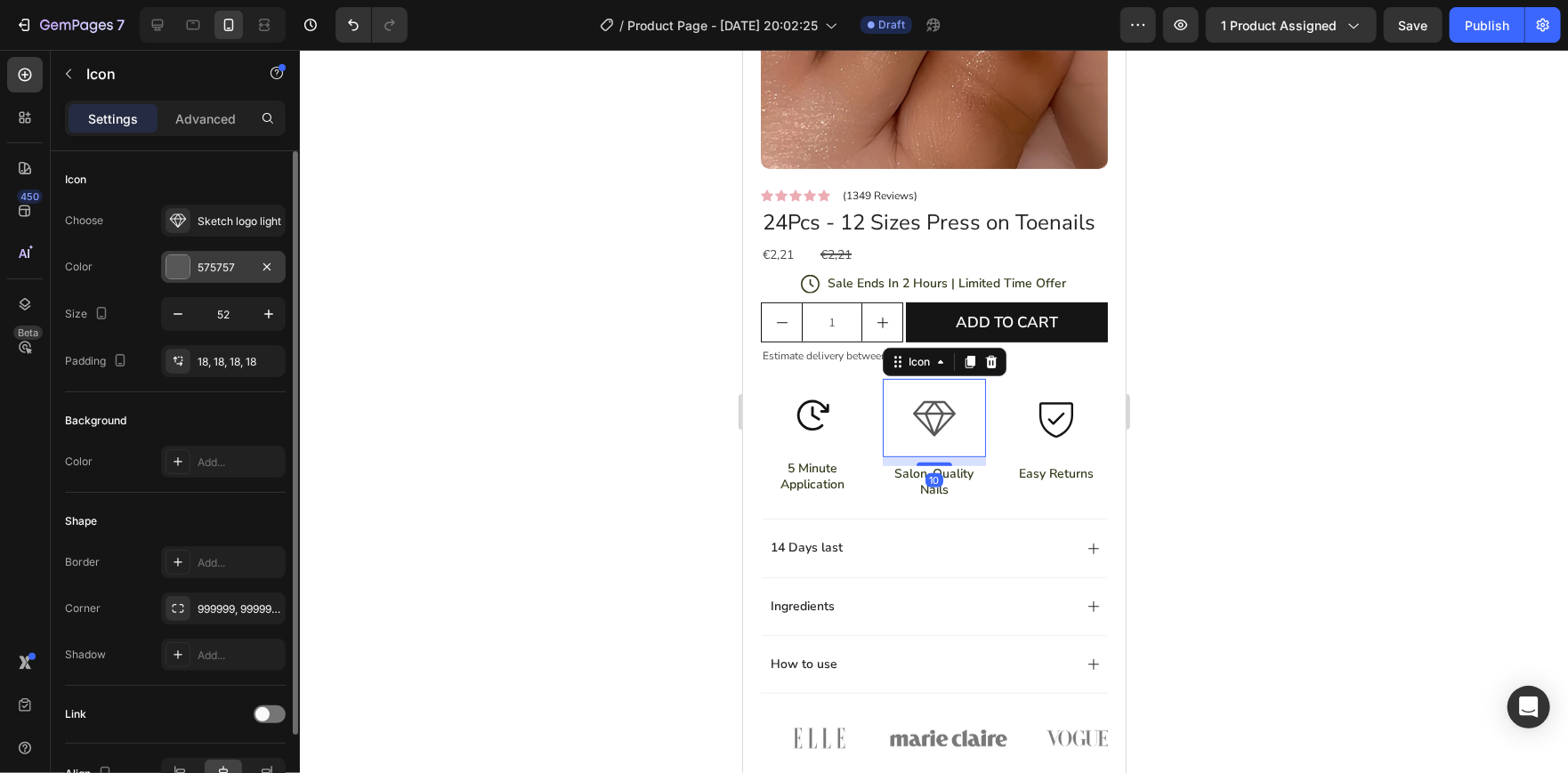
click at [167, 271] on div at bounding box center [178, 267] width 23 height 23
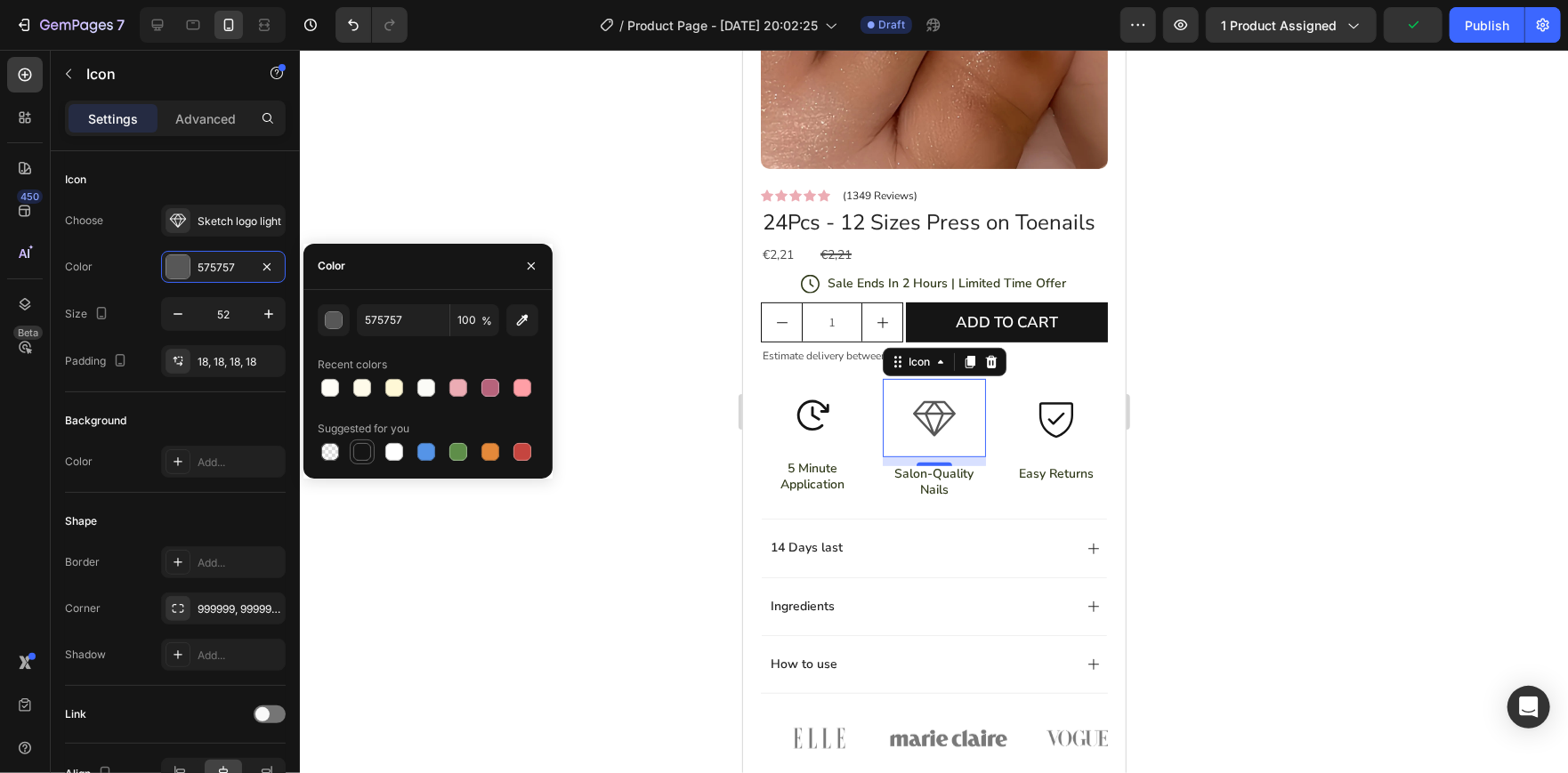
click at [357, 459] on div at bounding box center [362, 452] width 18 height 18
type input "151515"
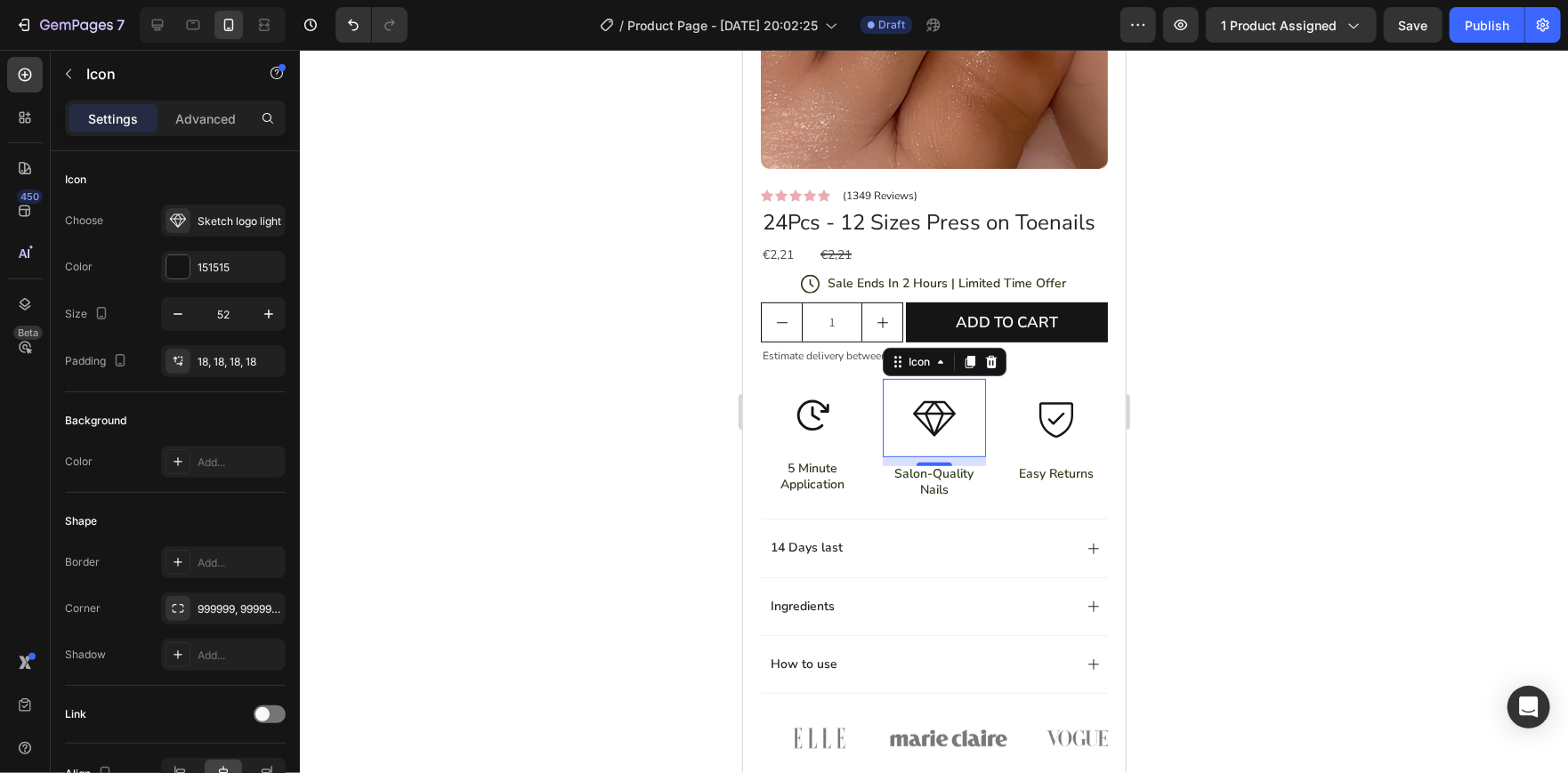
click at [580, 618] on div at bounding box center [933, 411] width 1268 height 723
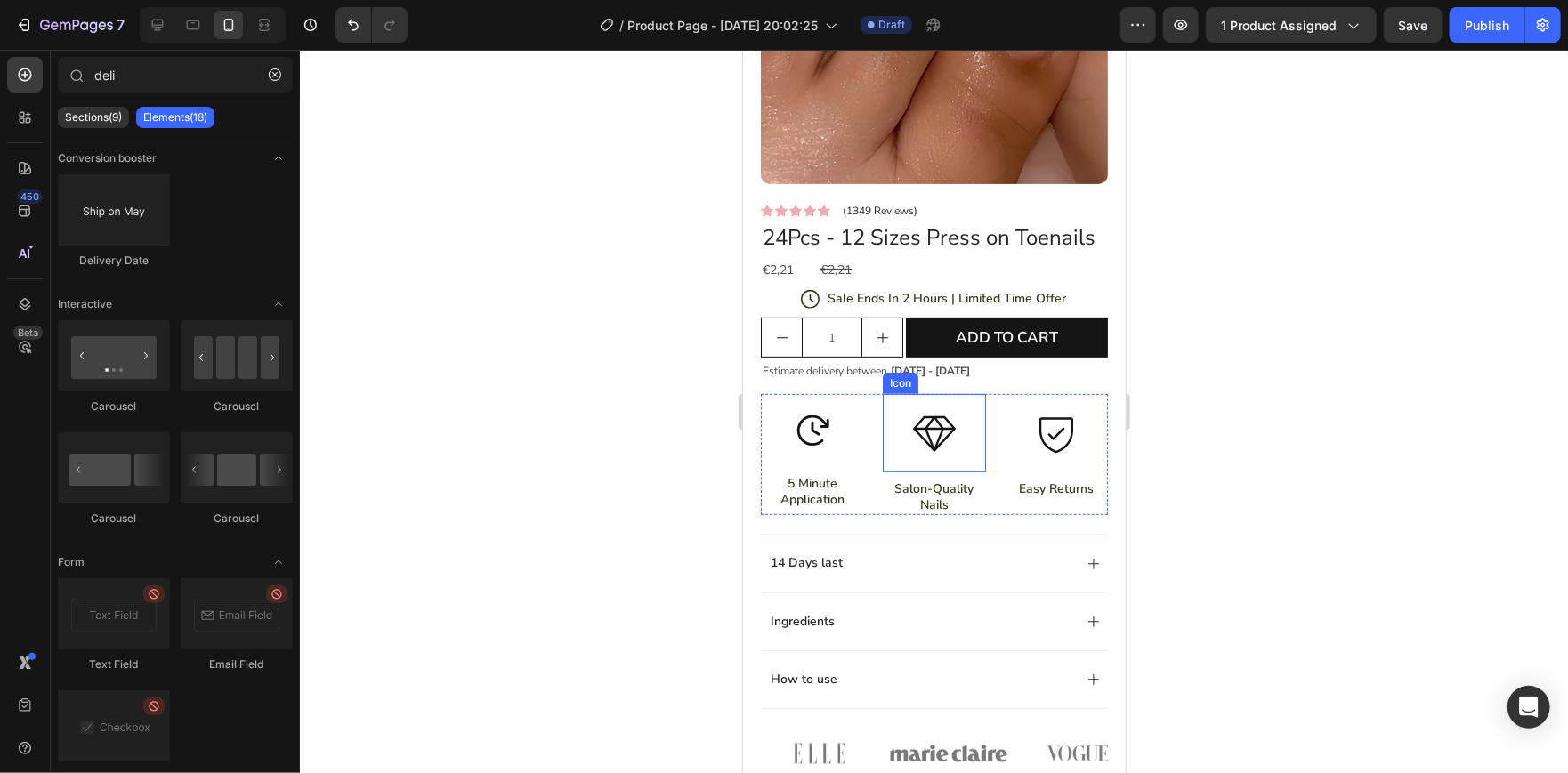
scroll to position [286, 0]
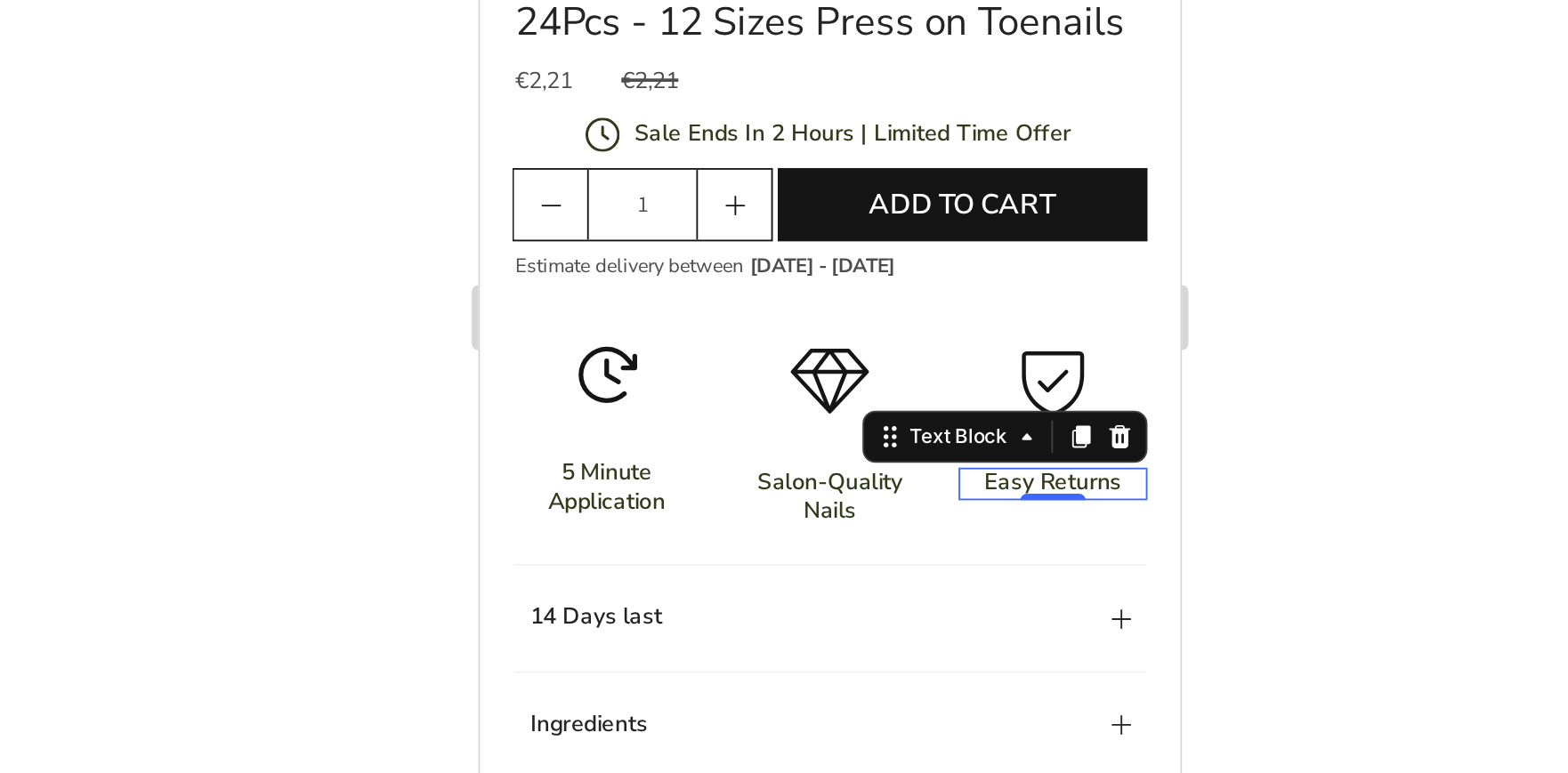
click at [782, 115] on p "Easy Returns" at bounding box center [791, 107] width 99 height 16
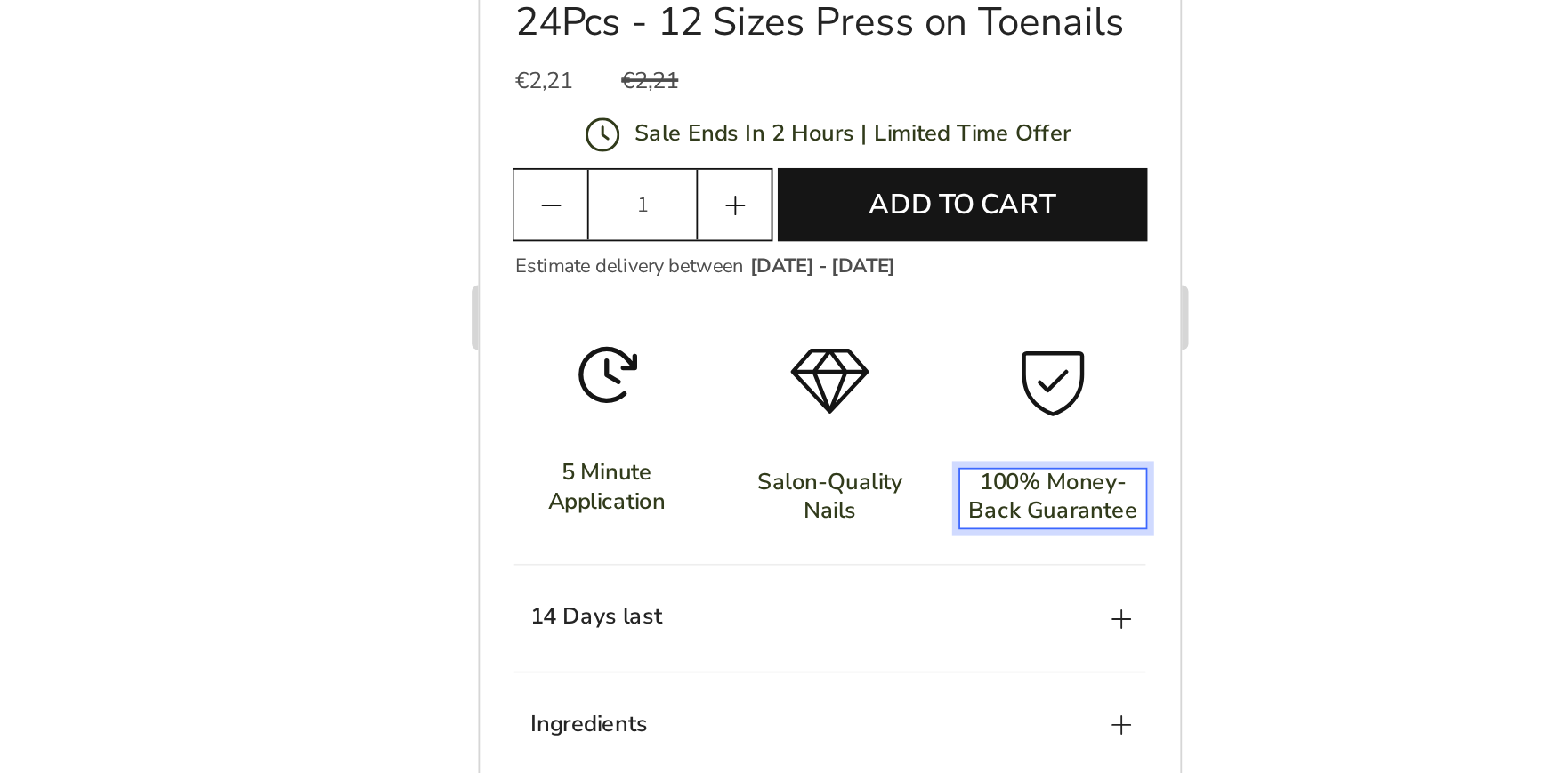
click at [1200, 542] on div at bounding box center [933, 411] width 1268 height 723
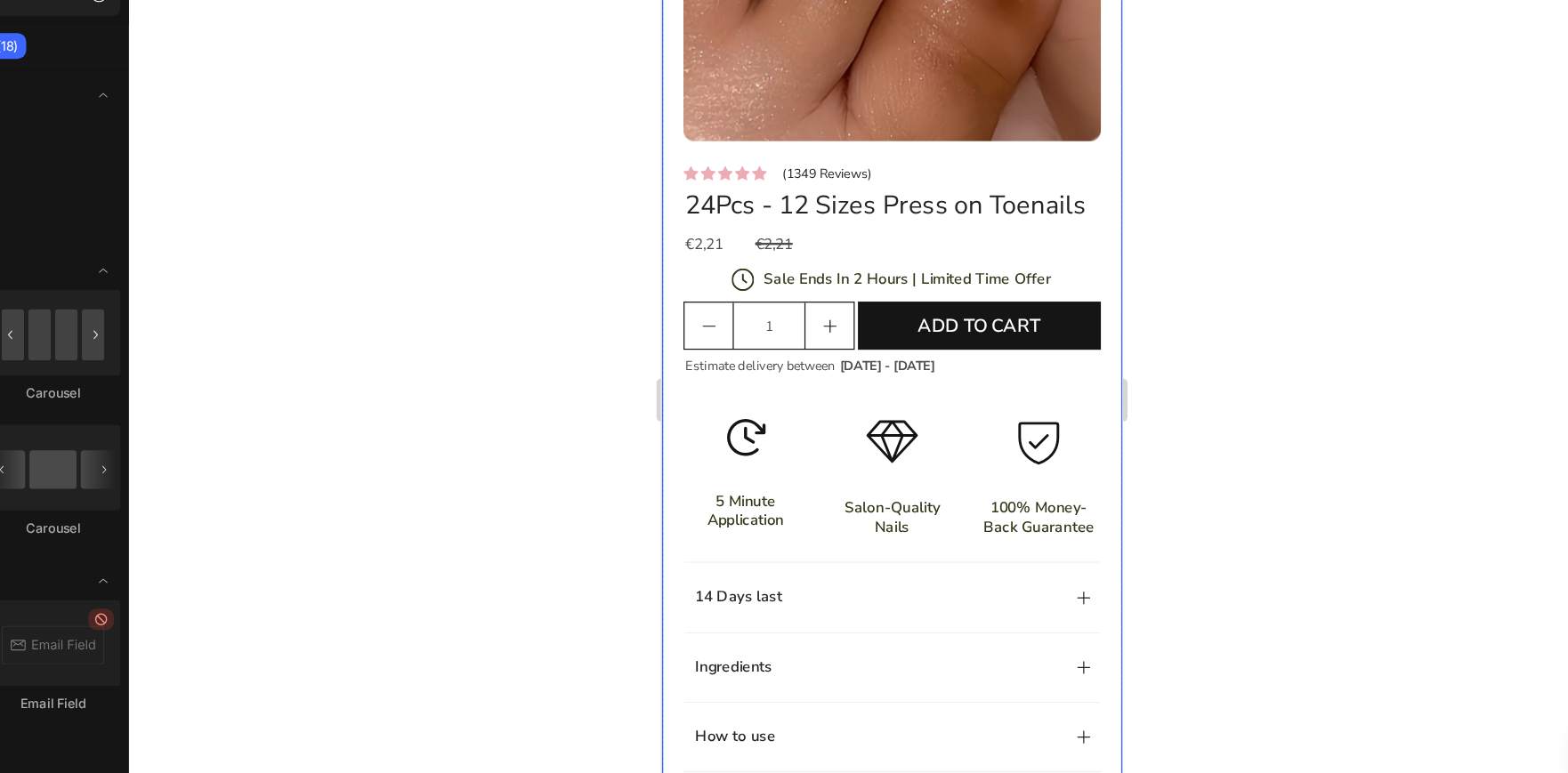
click at [1230, 564] on div at bounding box center [933, 411] width 1268 height 723
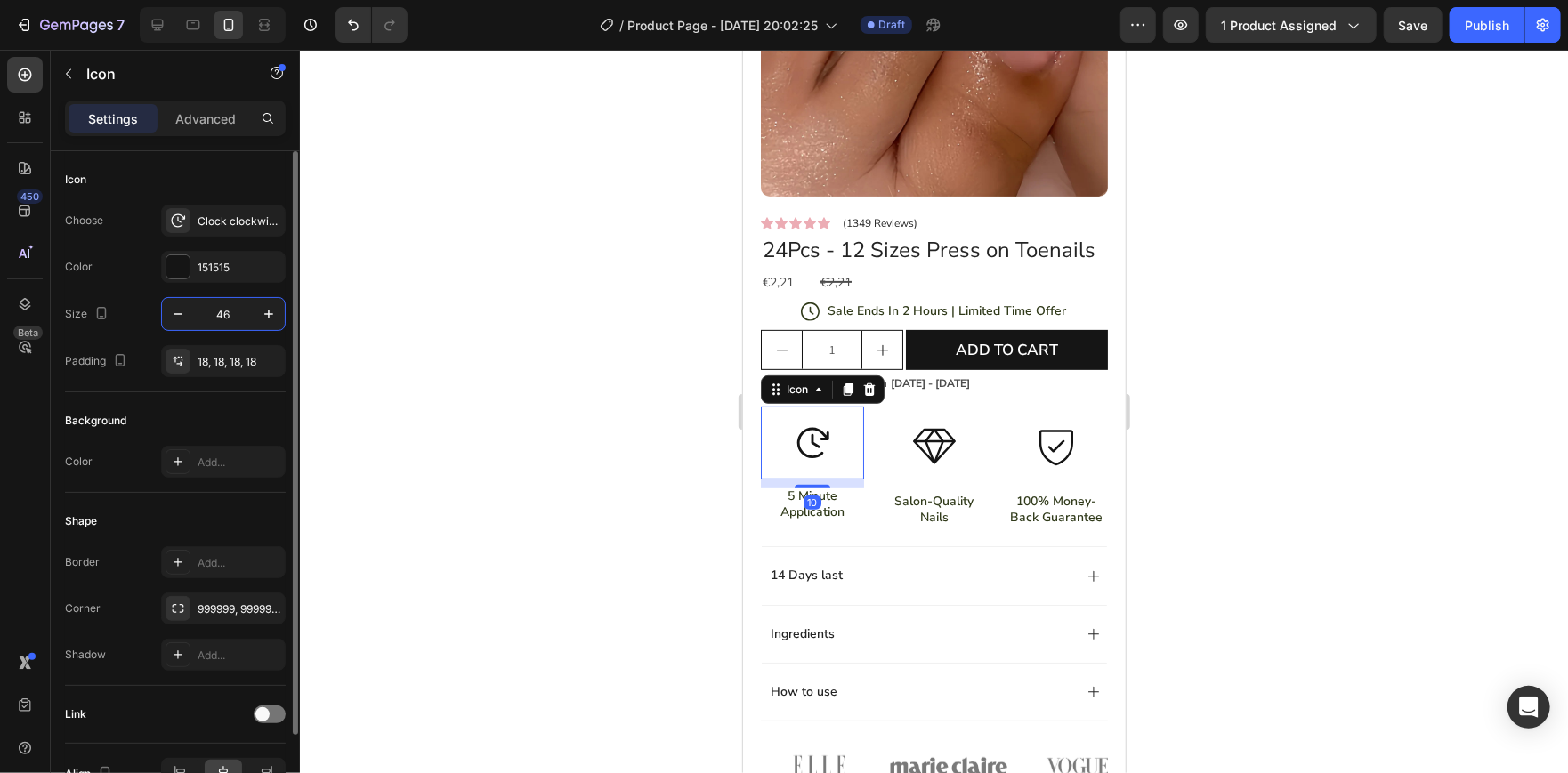
click at [224, 322] on input "46" at bounding box center [223, 314] width 59 height 32
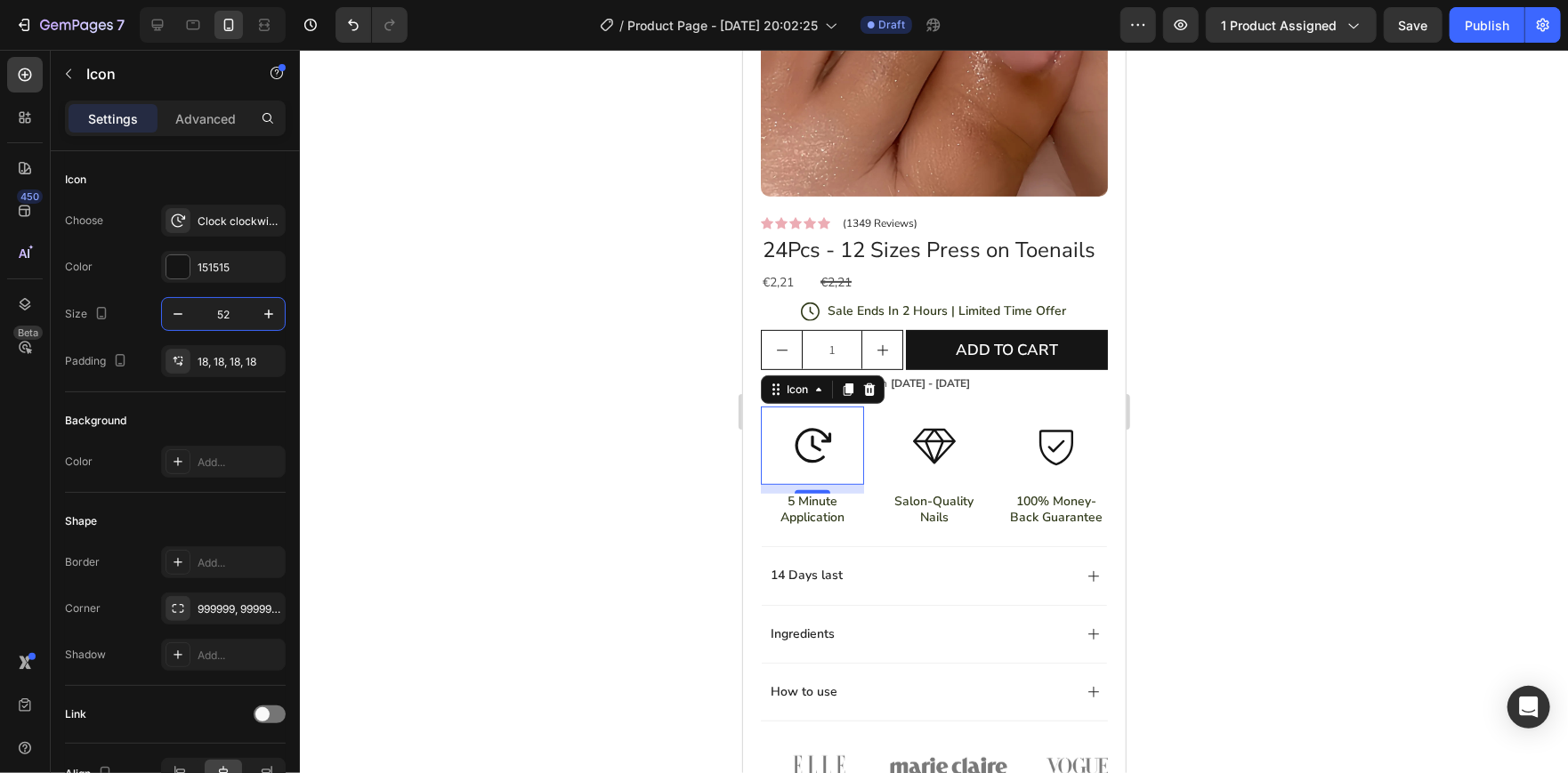
type input "52"
click at [492, 354] on div at bounding box center [933, 411] width 1268 height 723
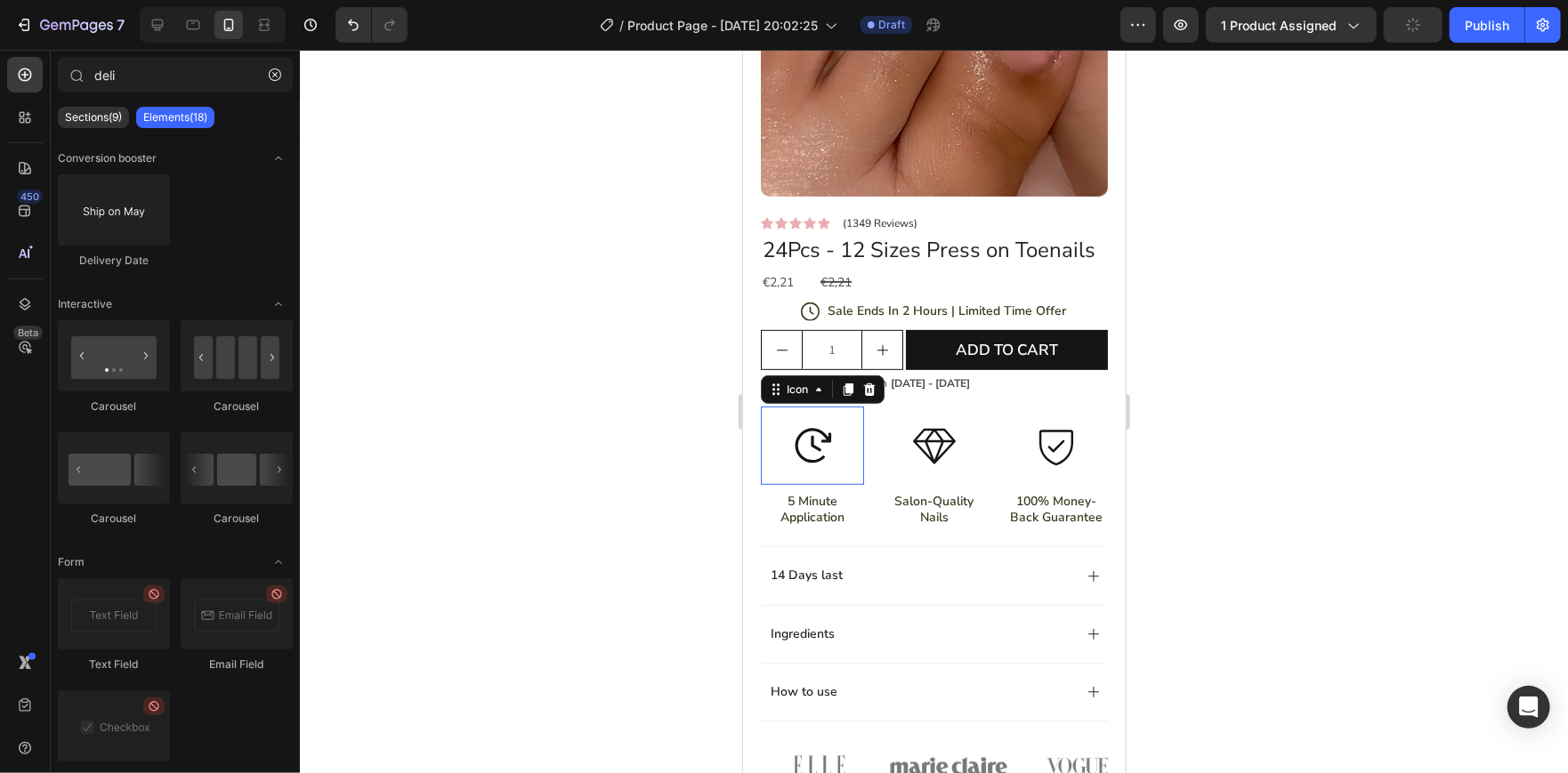
click at [816, 461] on icon at bounding box center [812, 445] width 46 height 46
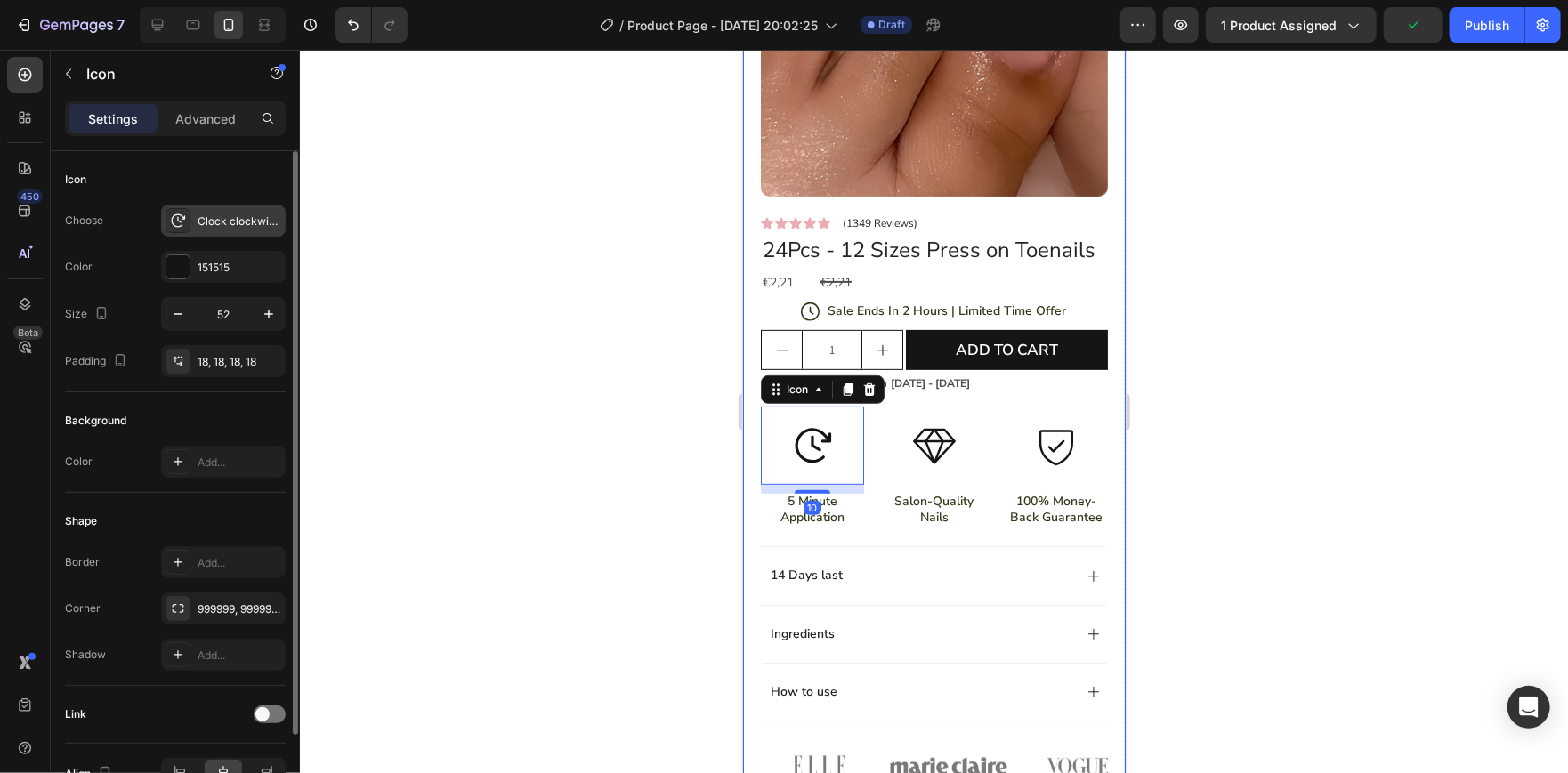
click at [245, 226] on div "Clock clockwise regular" at bounding box center [240, 222] width 84 height 16
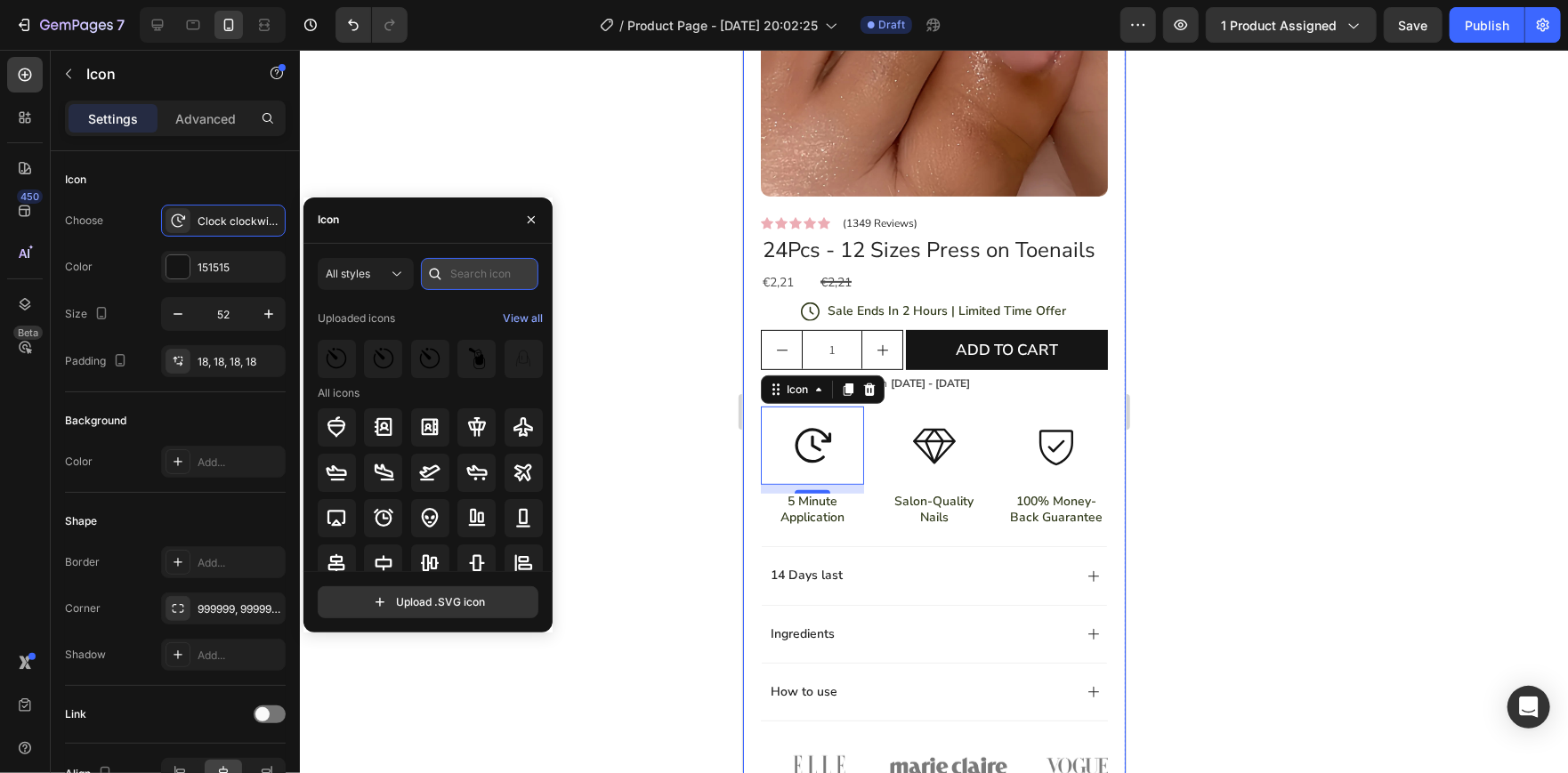
click at [455, 272] on input "text" at bounding box center [479, 274] width 117 height 32
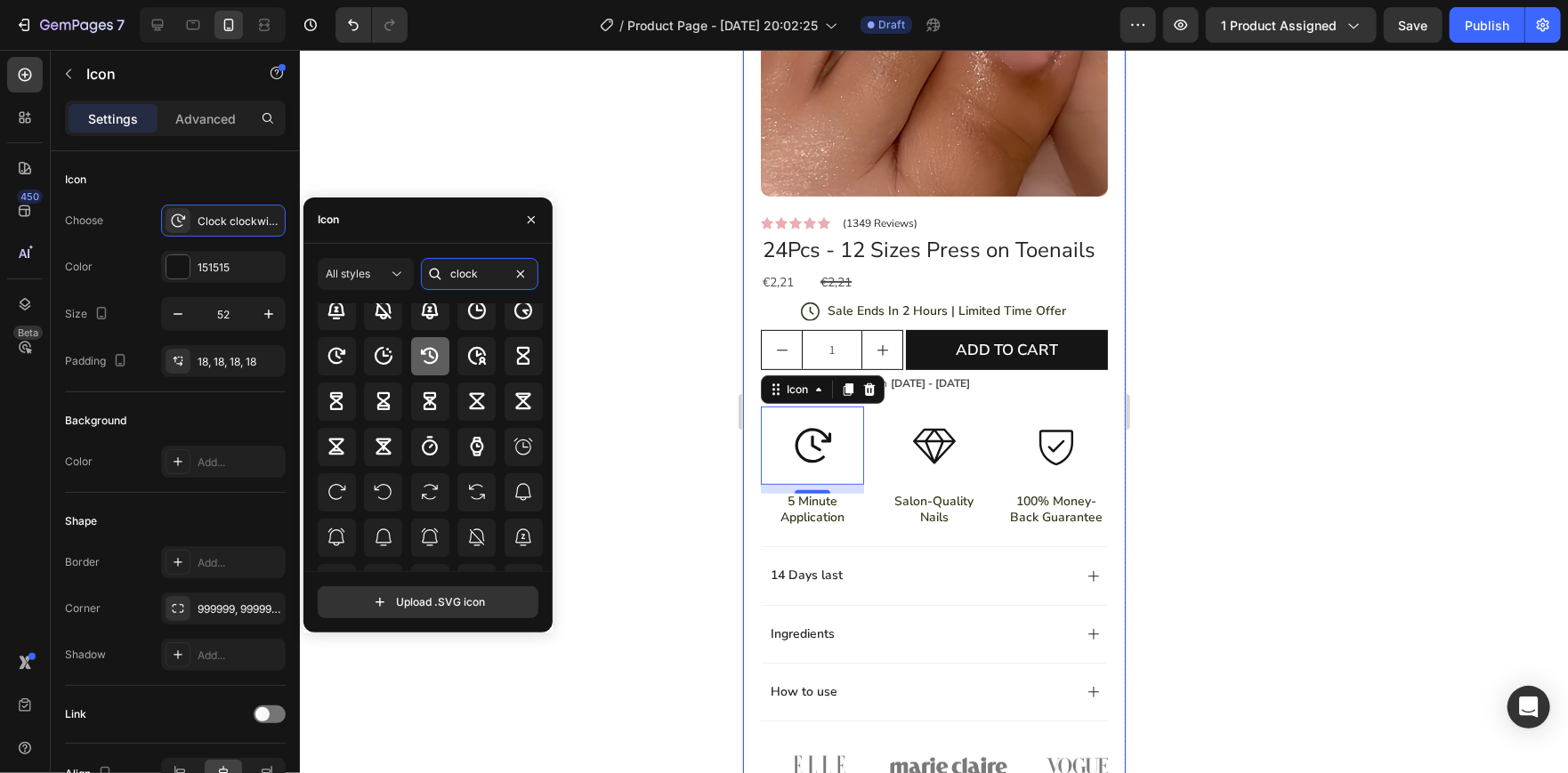
scroll to position [127, 0]
type input "clock"
click at [507, 437] on div at bounding box center [523, 446] width 38 height 38
click at [675, 379] on div at bounding box center [933, 411] width 1268 height 723
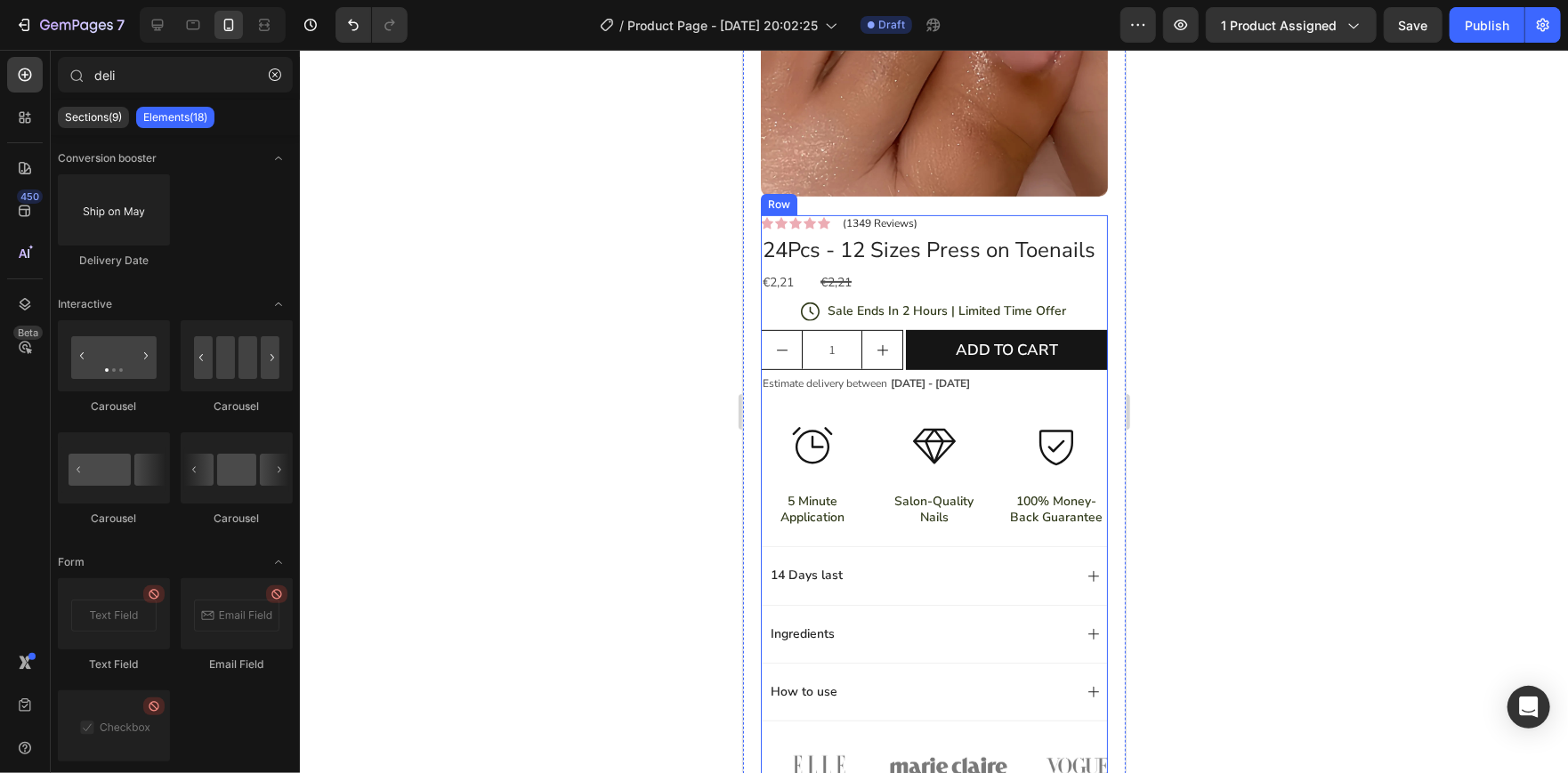
scroll to position [275, 0]
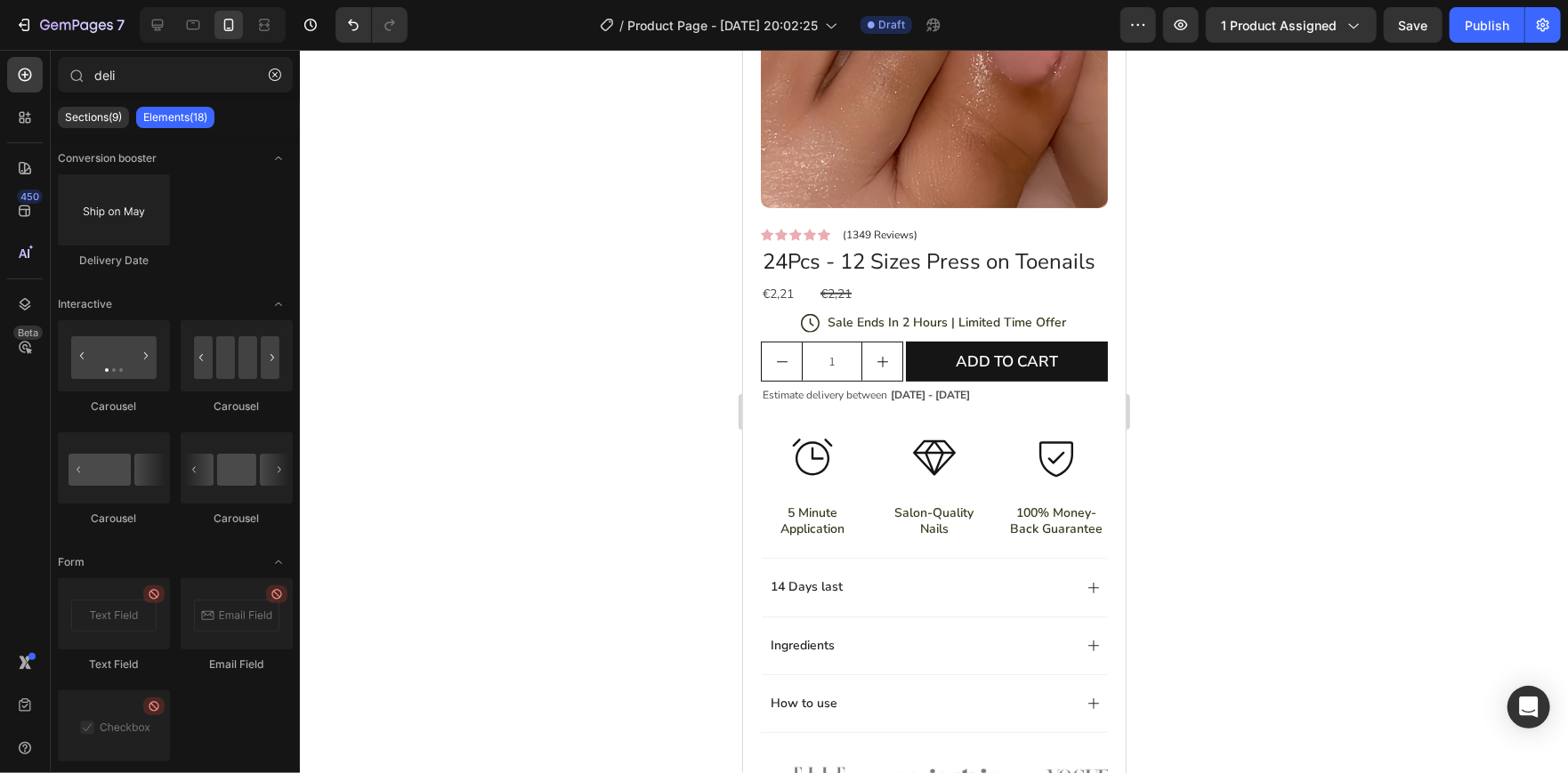
click at [1156, 455] on div at bounding box center [933, 411] width 1268 height 723
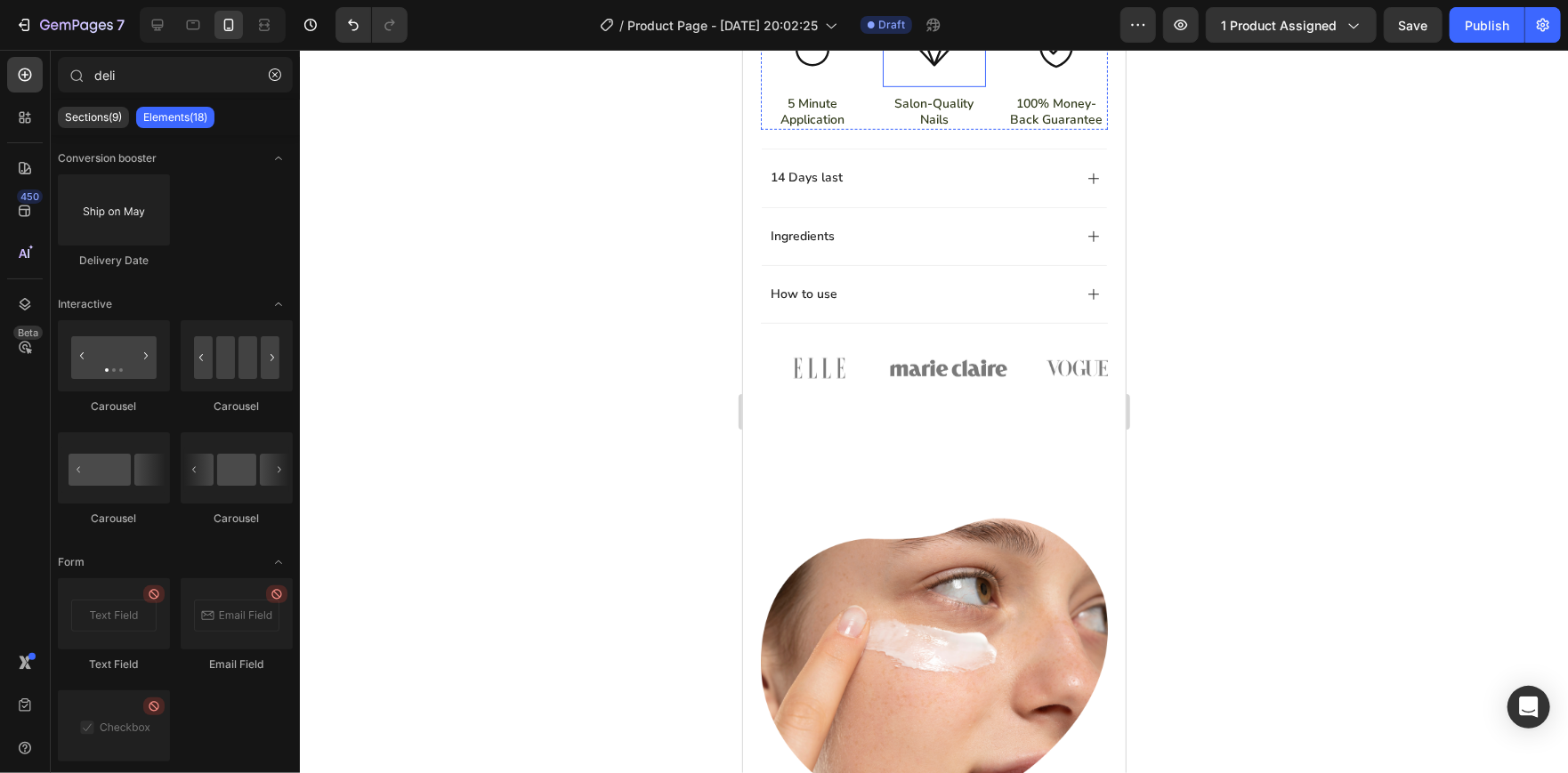
scroll to position [938, 0]
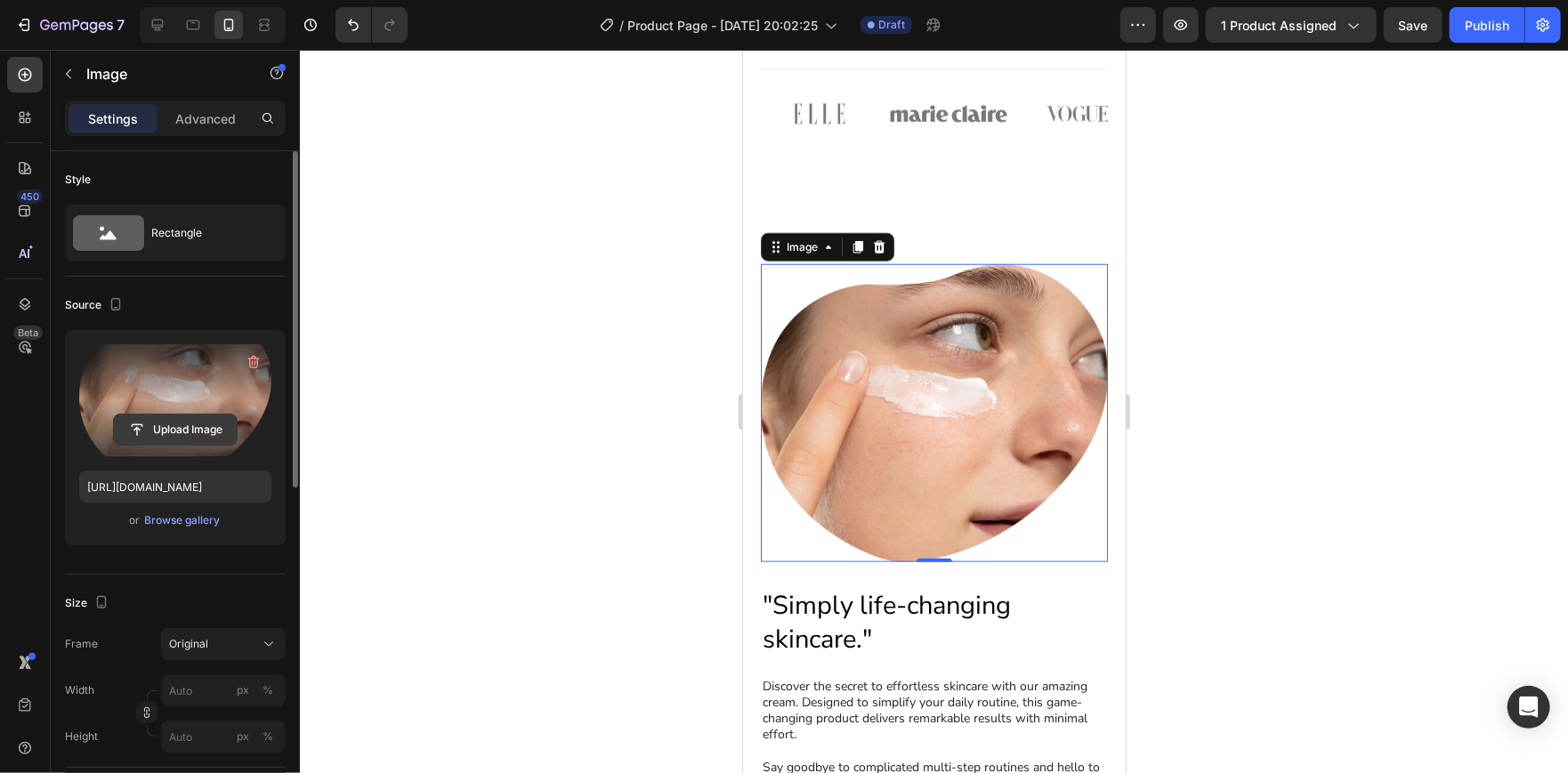
click at [165, 433] on input "file" at bounding box center [174, 430] width 122 height 30
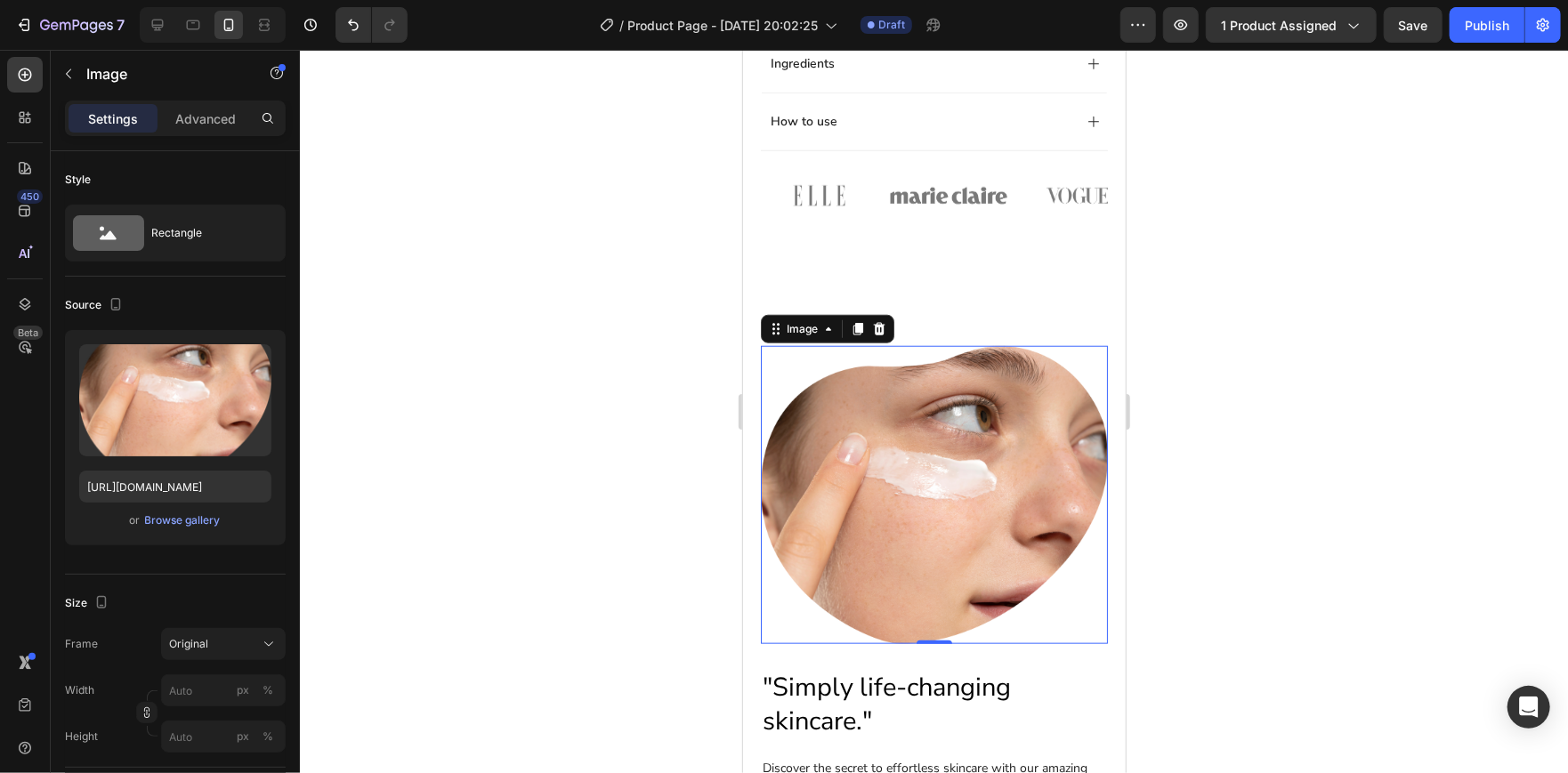
scroll to position [1060, 0]
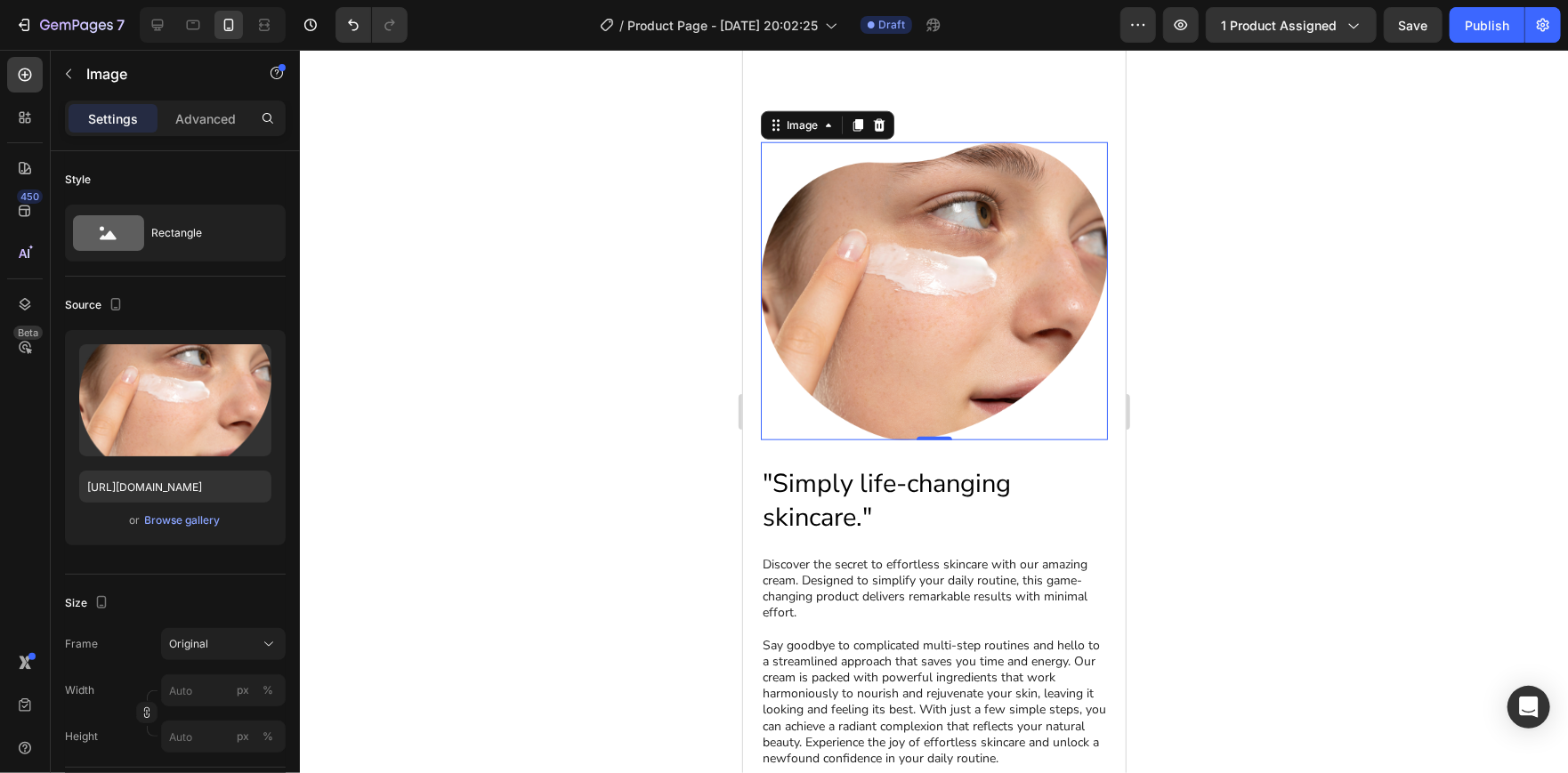
click at [1233, 343] on div at bounding box center [933, 411] width 1268 height 723
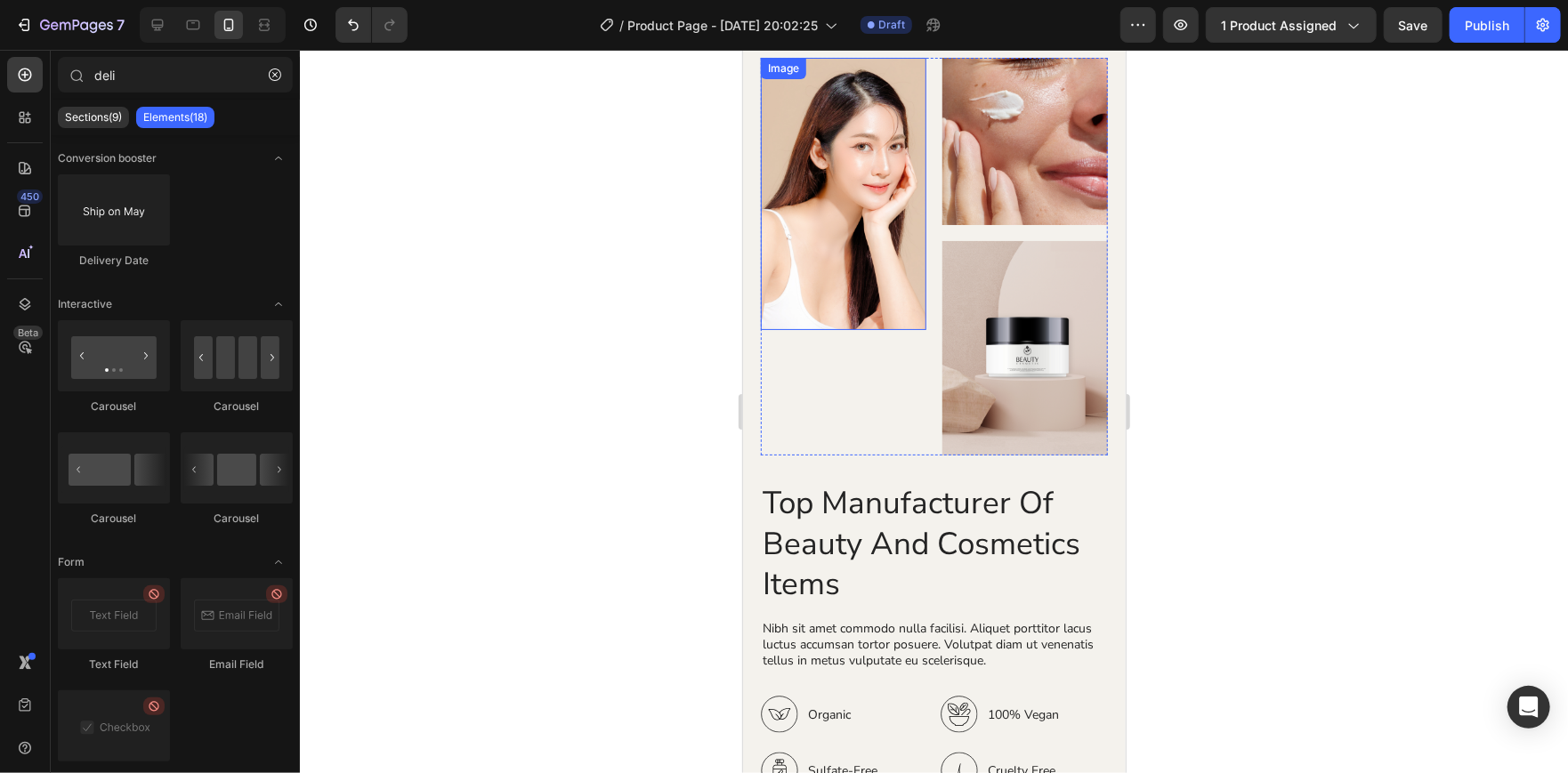
scroll to position [2494, 0]
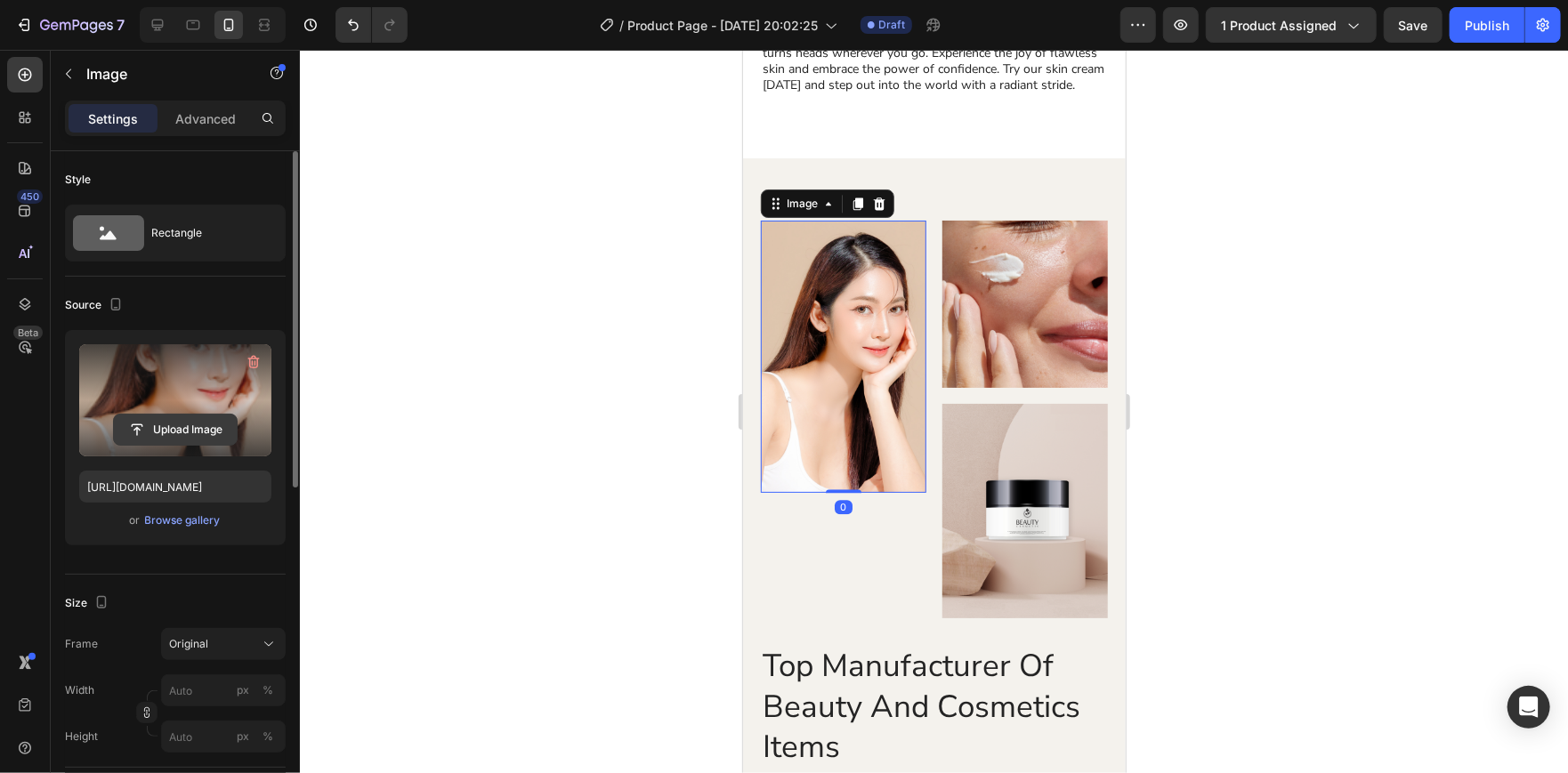
click at [168, 415] on input "file" at bounding box center [174, 430] width 122 height 30
click at [148, 422] on input "file" at bounding box center [174, 430] width 122 height 30
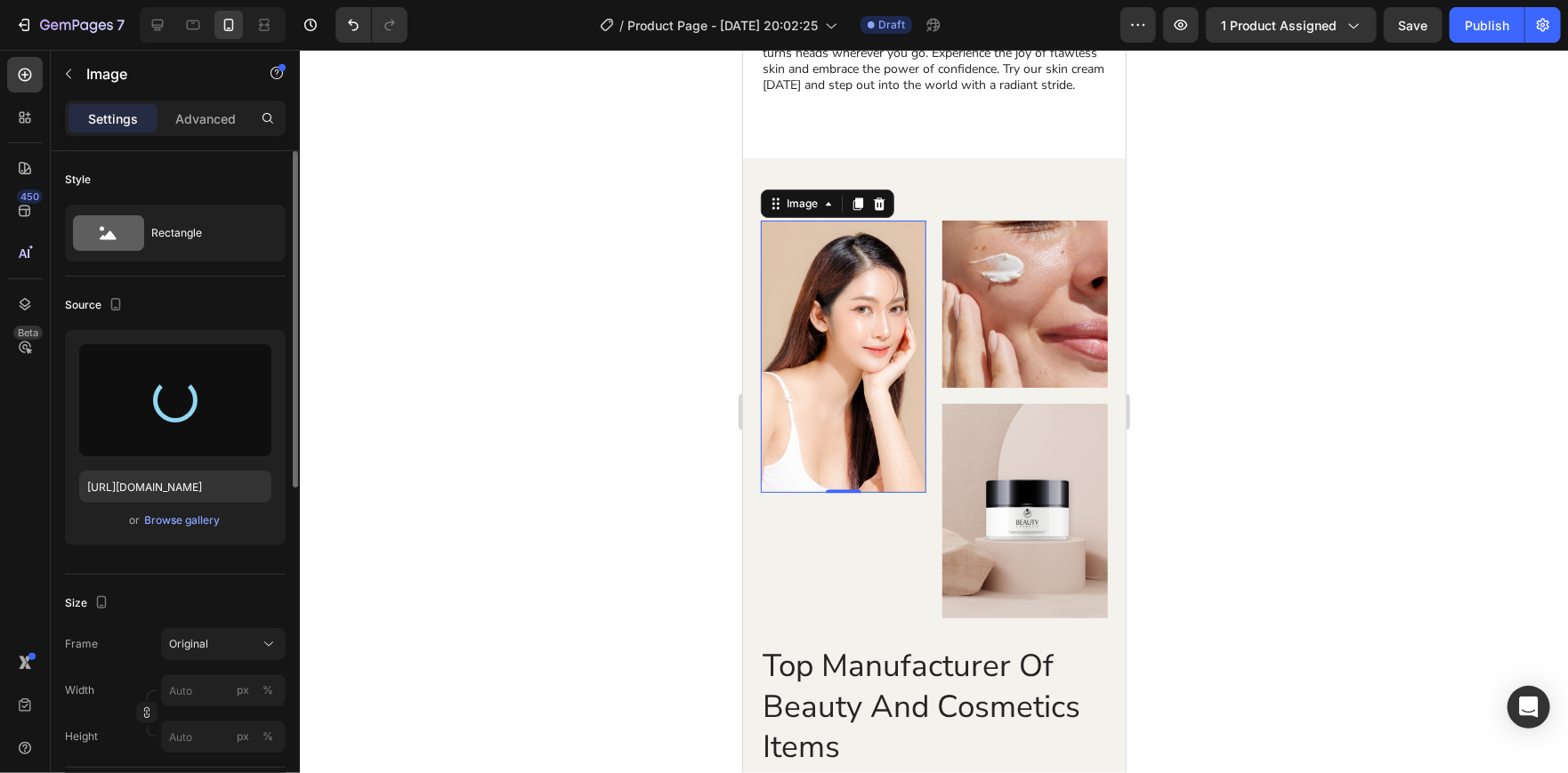
type input "[URL][DOMAIN_NAME]"
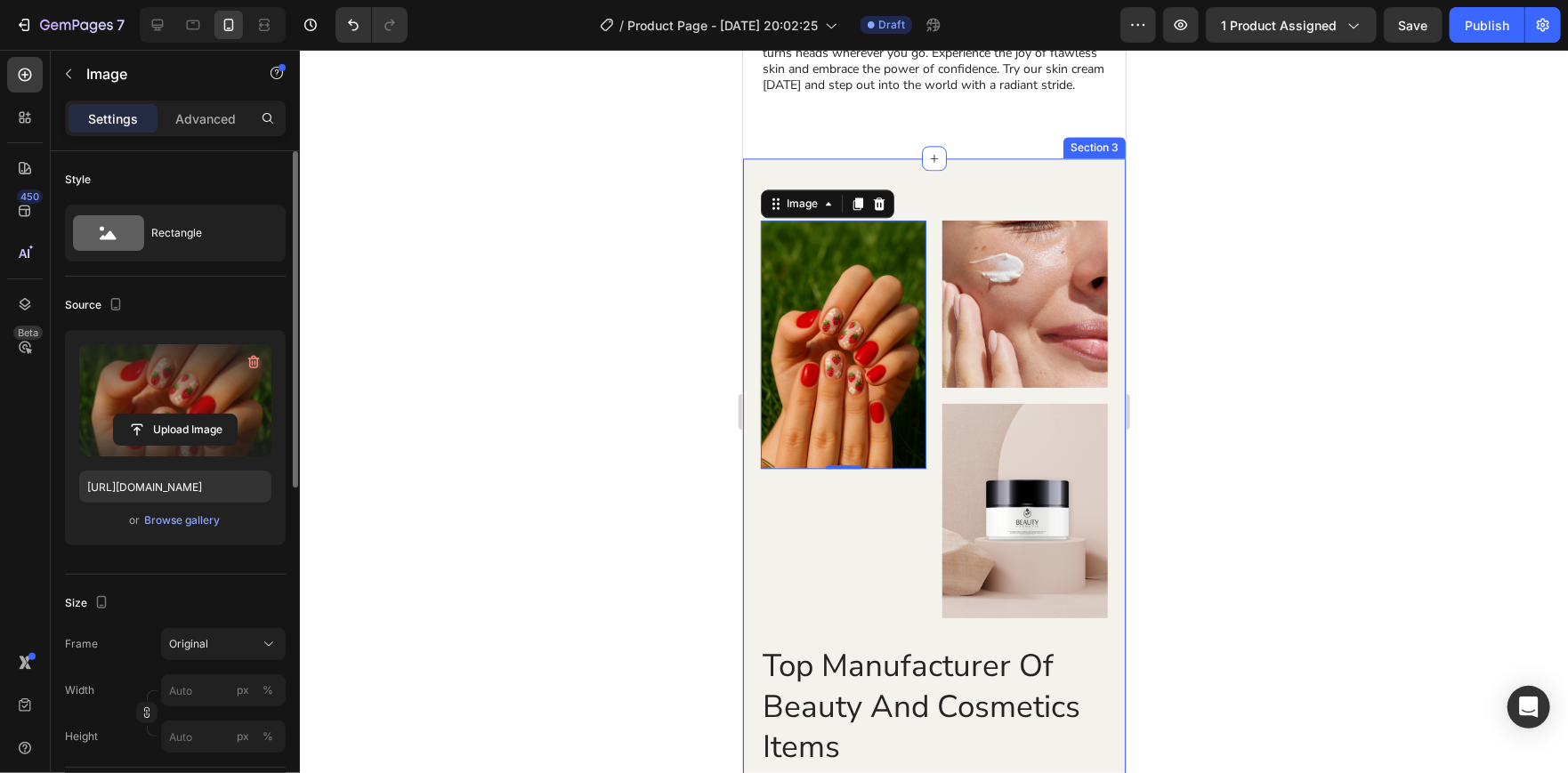
click at [561, 297] on div at bounding box center [933, 411] width 1268 height 723
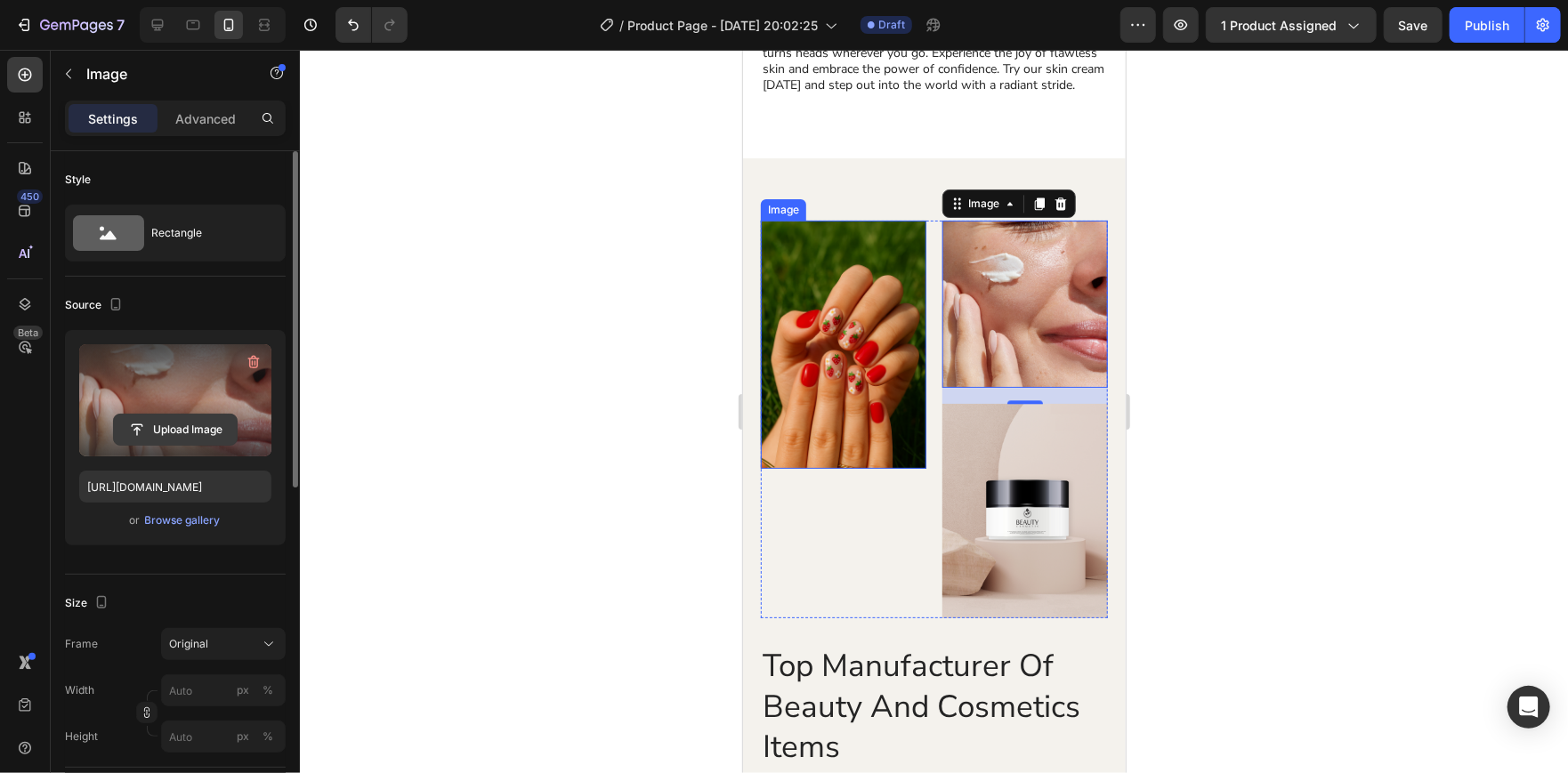
click at [156, 443] on input "file" at bounding box center [174, 430] width 122 height 30
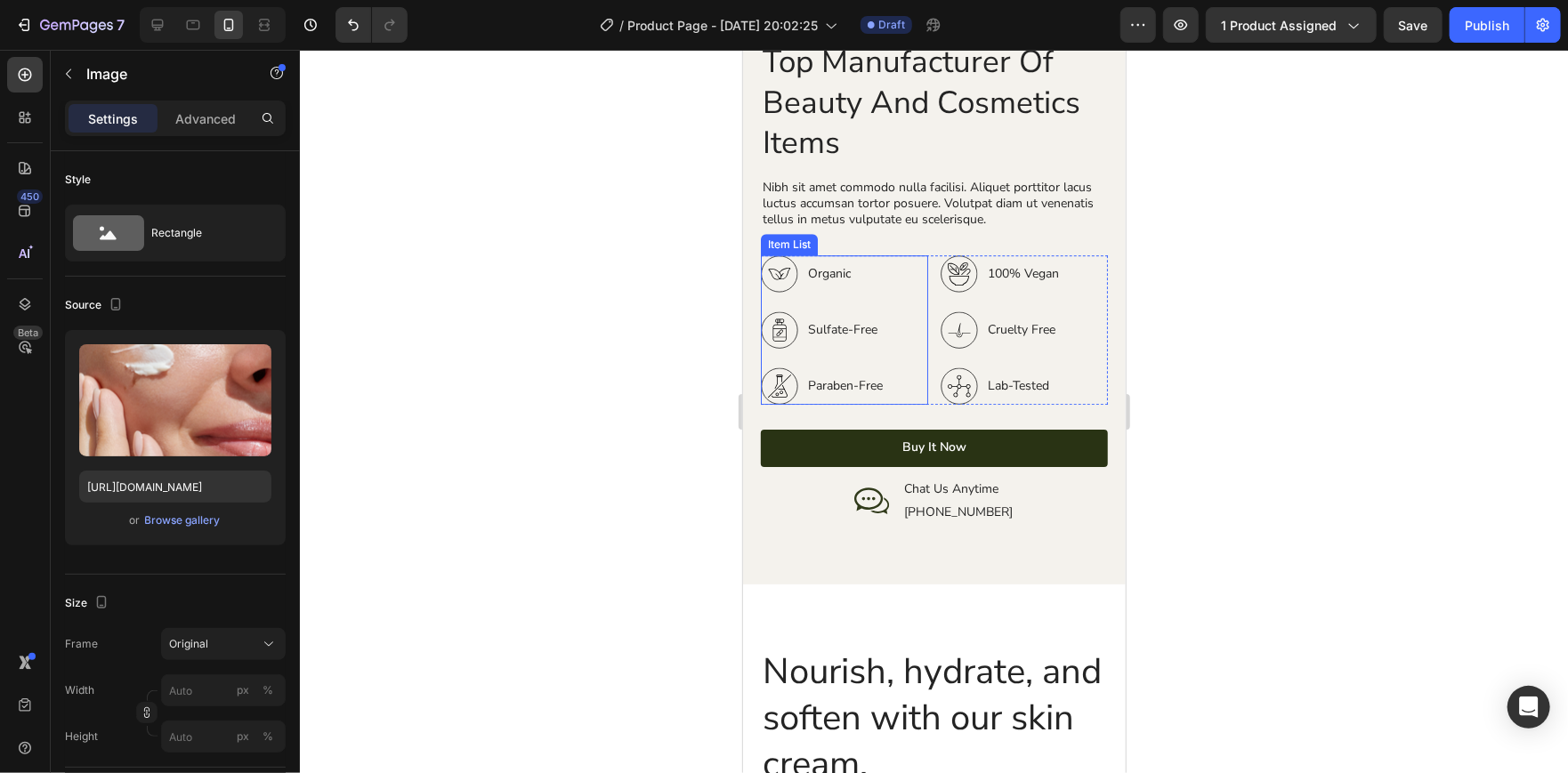
scroll to position [0, 0]
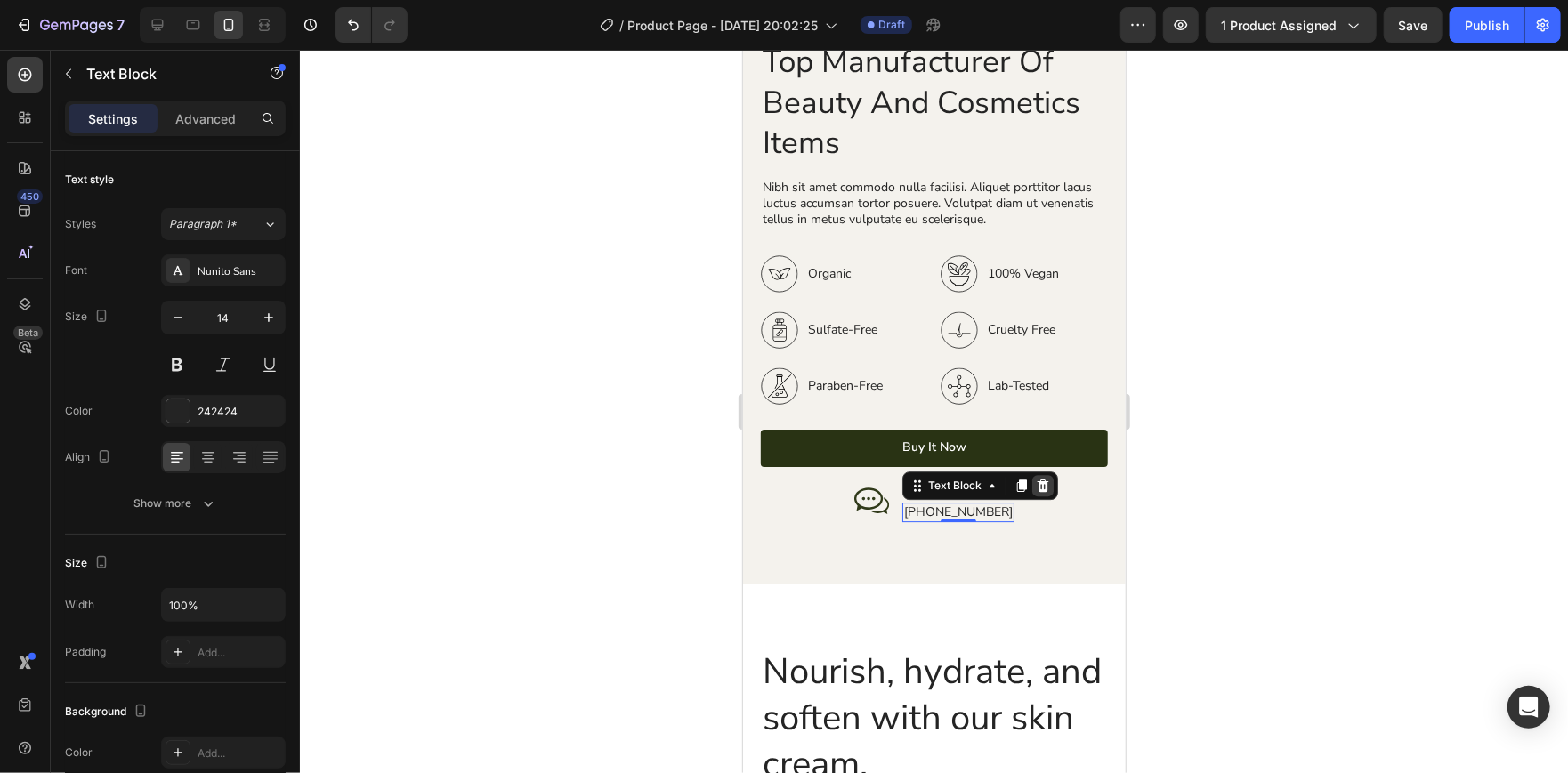
click at [1040, 478] on icon at bounding box center [1041, 484] width 12 height 13
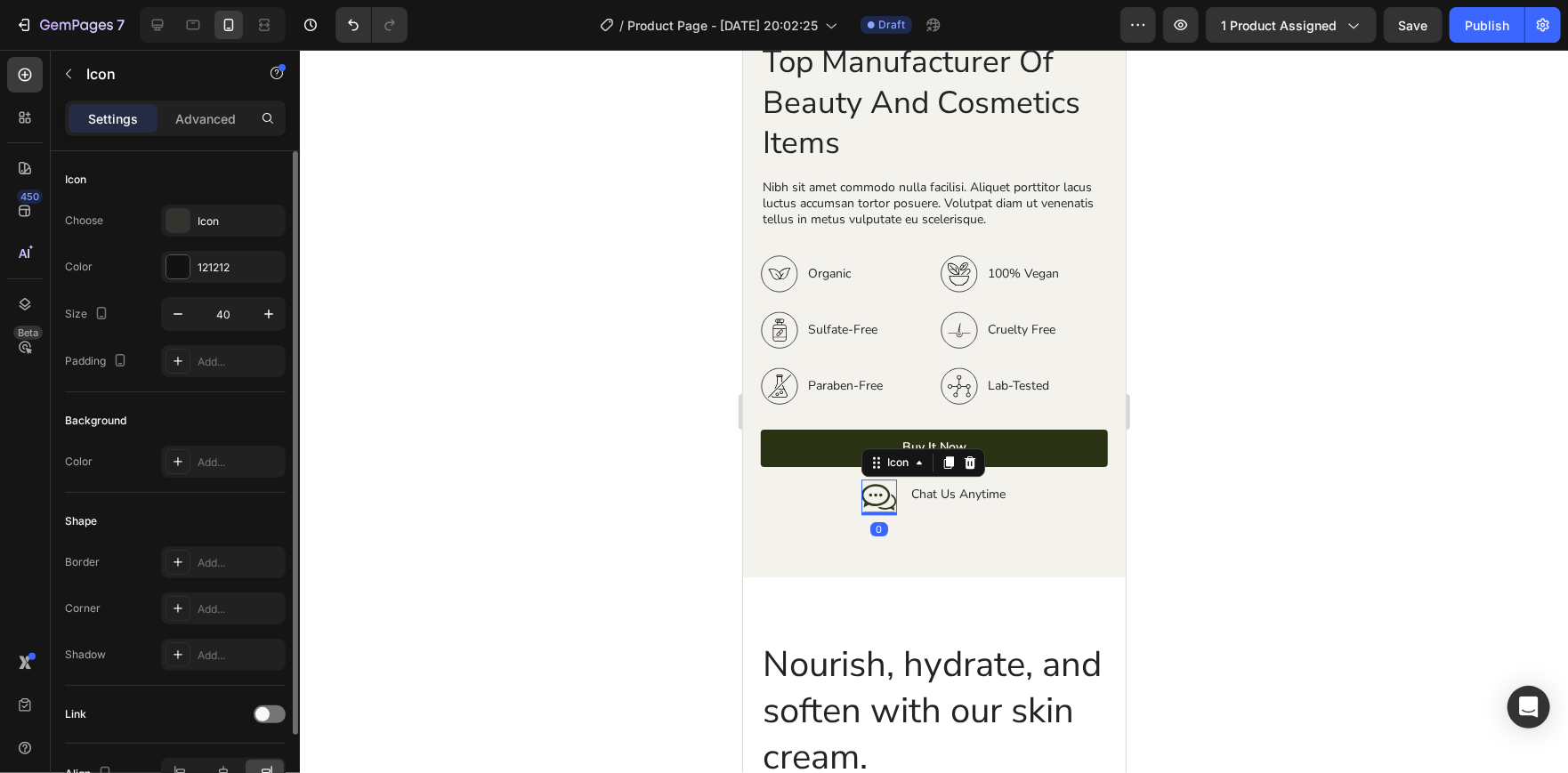
click at [158, 271] on div "Color 121212" at bounding box center [175, 267] width 221 height 32
click at [161, 271] on div "121212" at bounding box center [223, 267] width 124 height 32
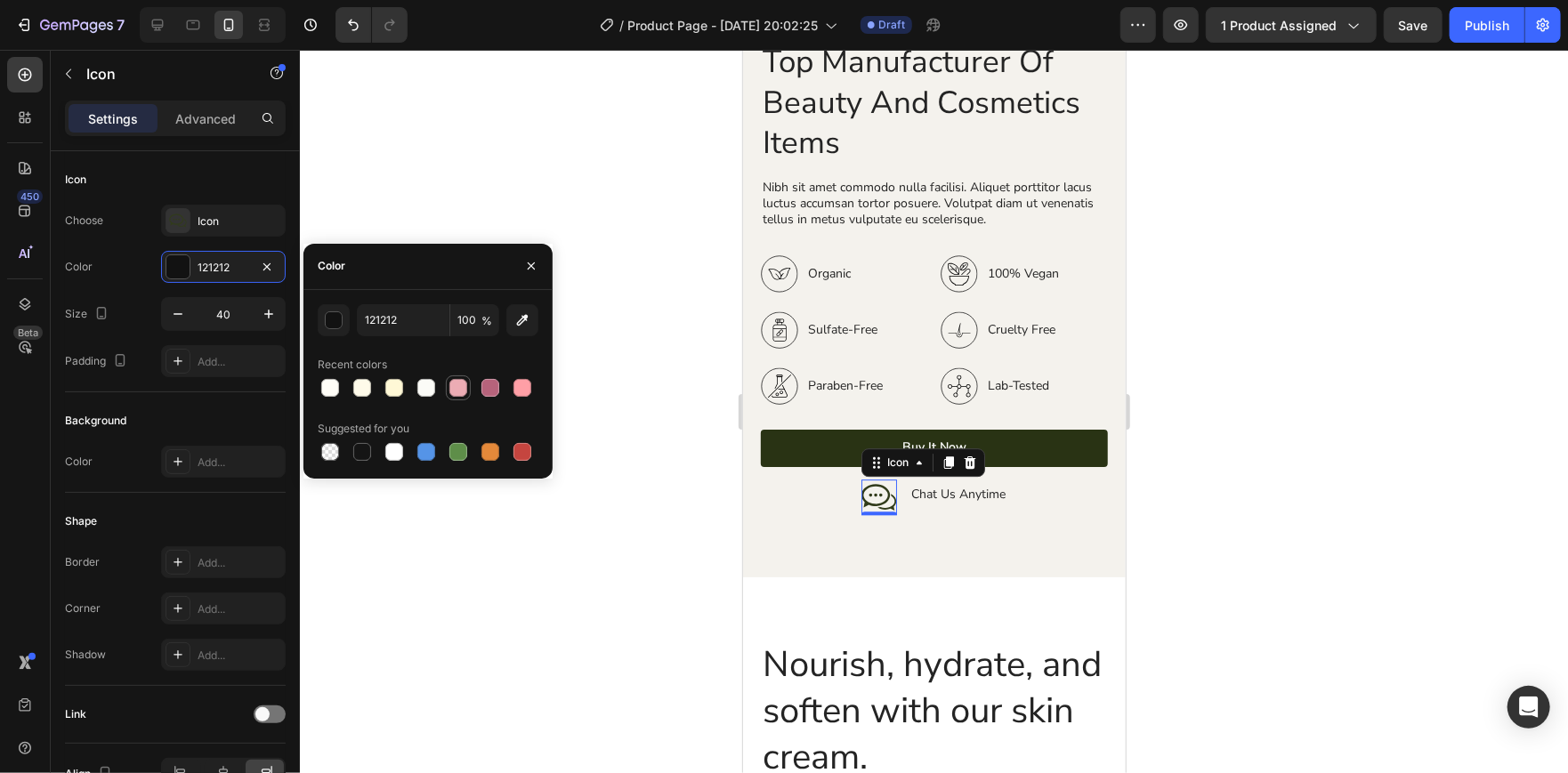
click at [457, 390] on div at bounding box center [459, 388] width 18 height 18
type input "ECACB4"
click at [457, 390] on div at bounding box center [459, 388] width 18 height 18
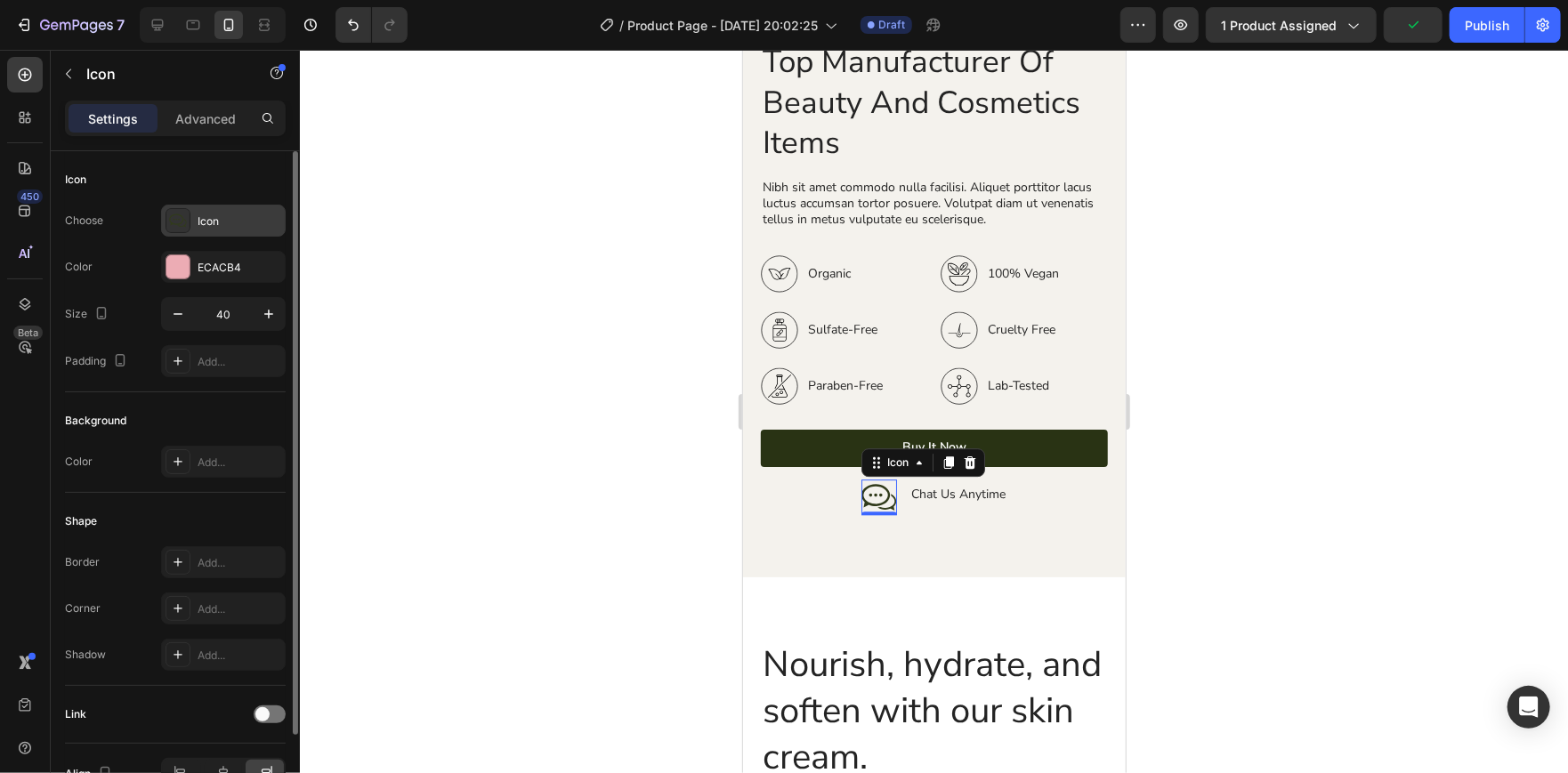
click at [182, 229] on div at bounding box center [178, 221] width 25 height 25
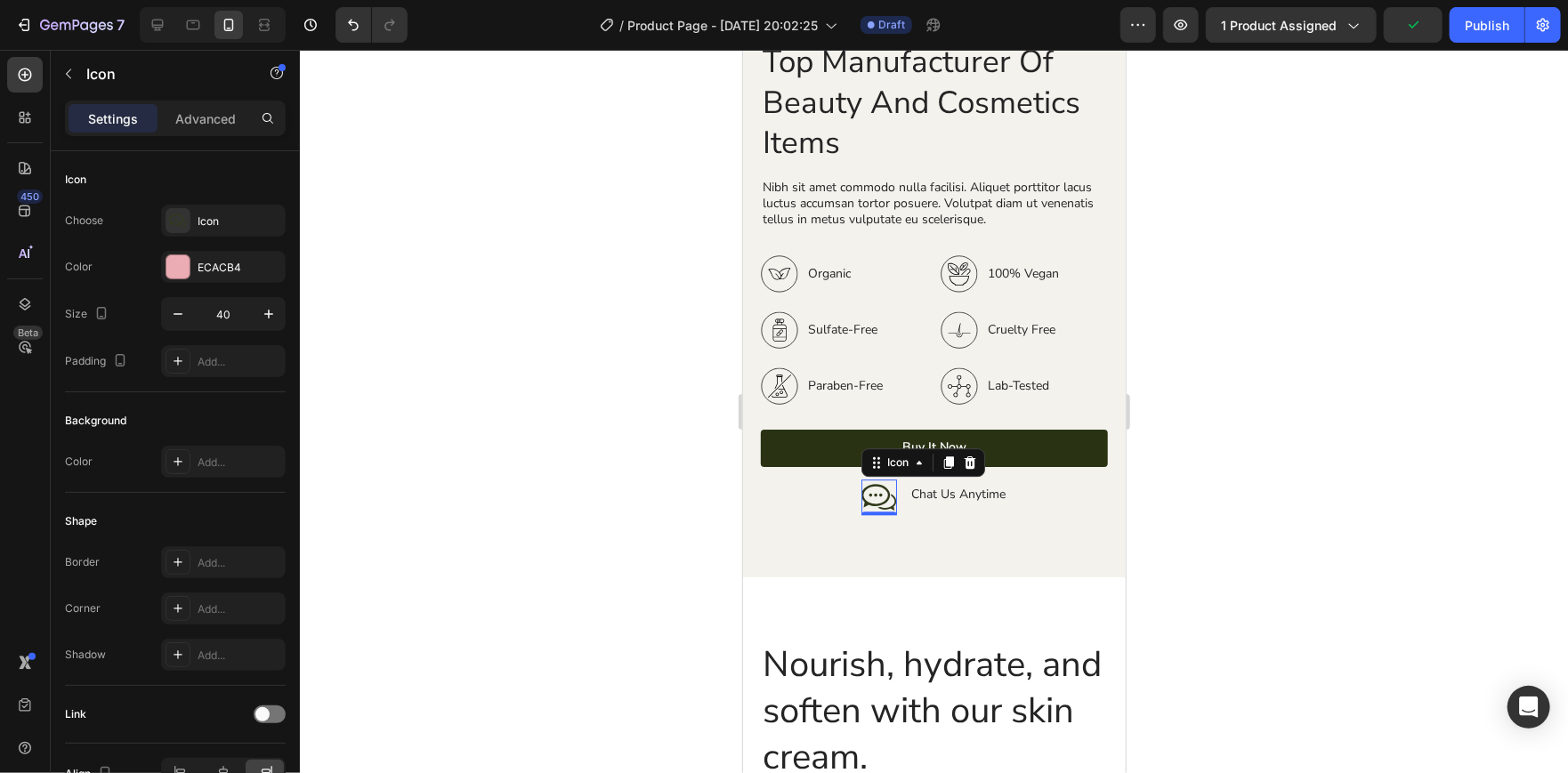
click at [609, 436] on div at bounding box center [933, 411] width 1268 height 723
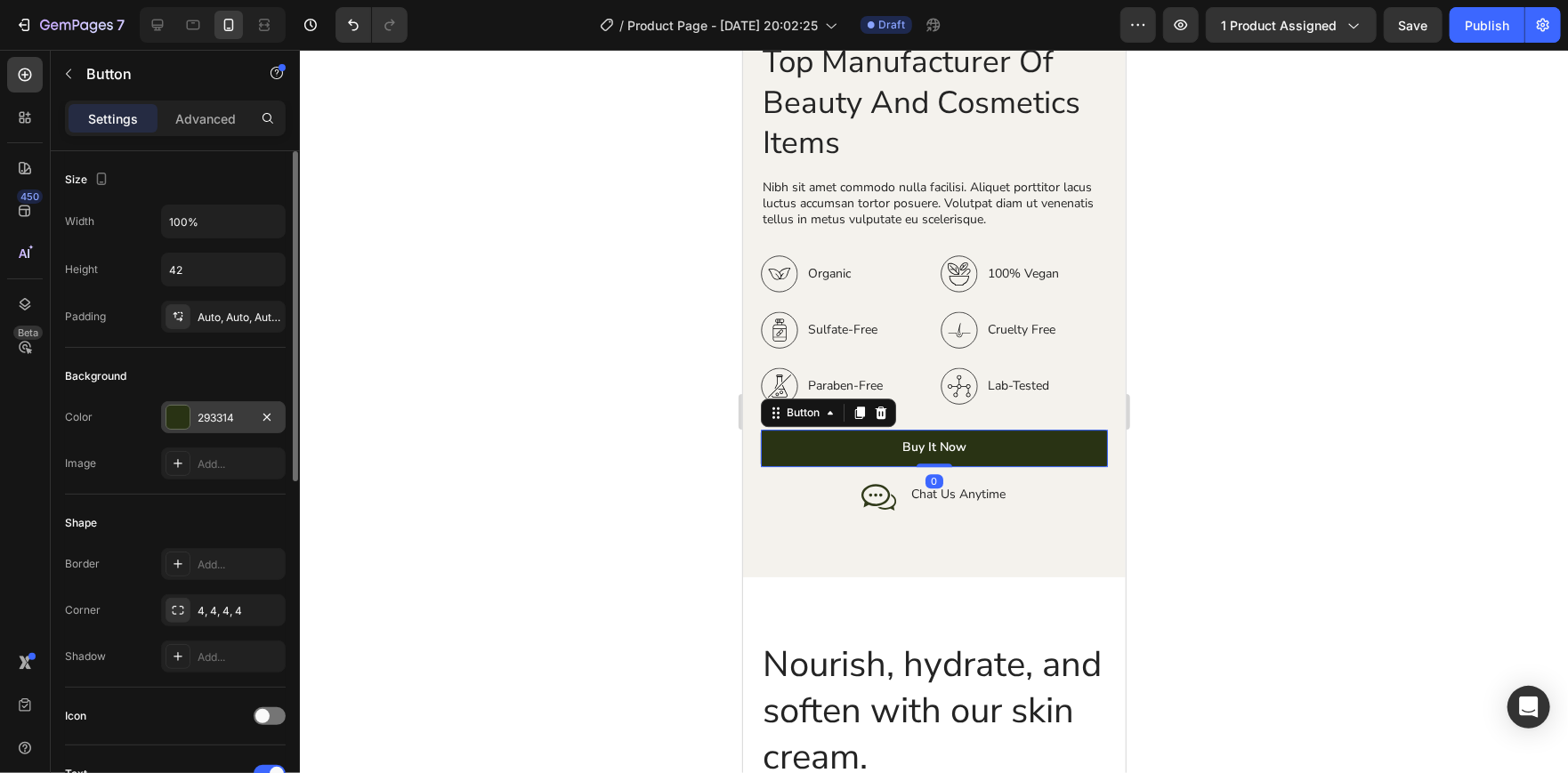
click at [175, 413] on div at bounding box center [178, 417] width 23 height 23
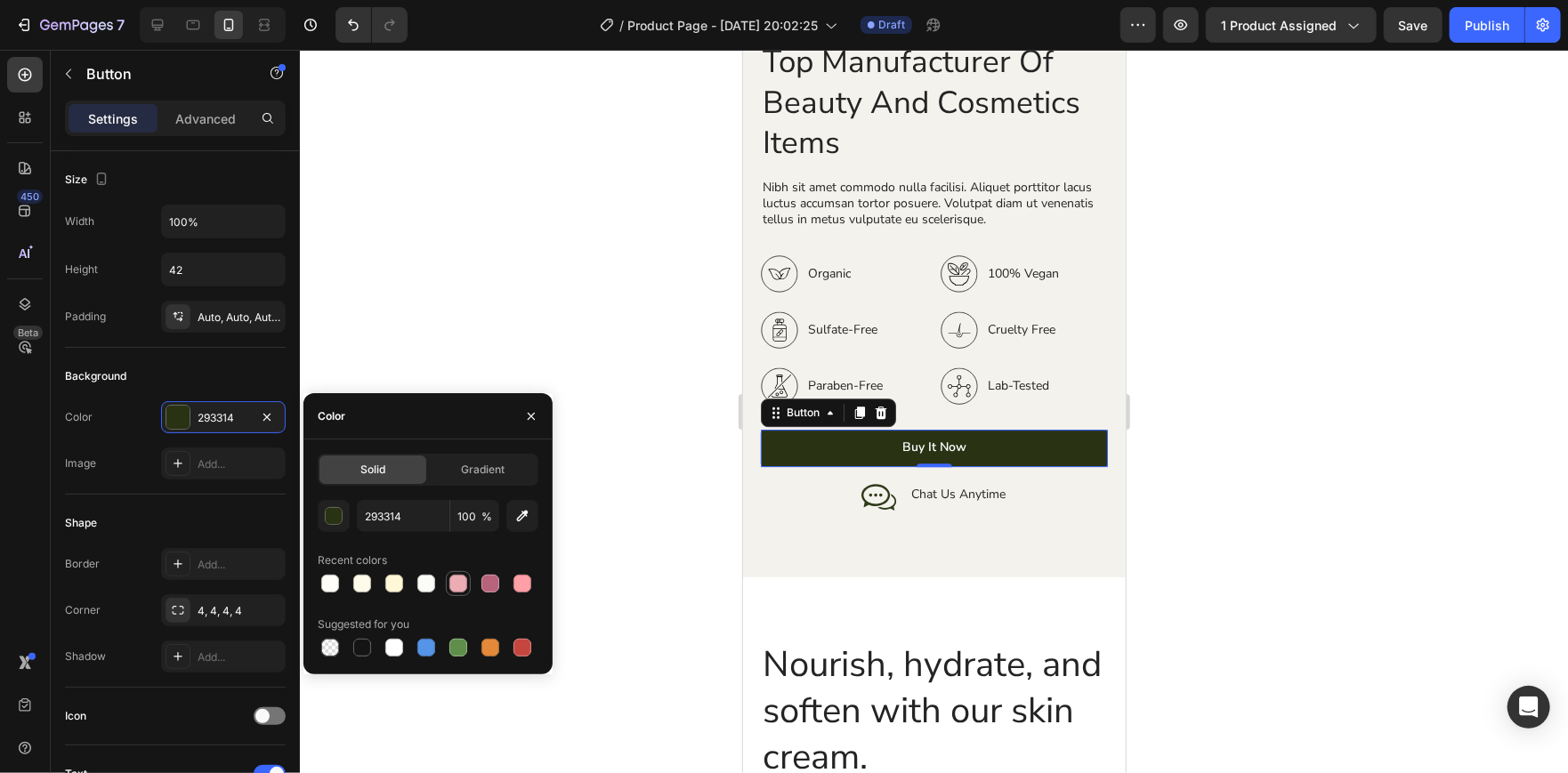
click at [448, 576] on div at bounding box center [459, 584] width 21 height 21
type input "ECACB4"
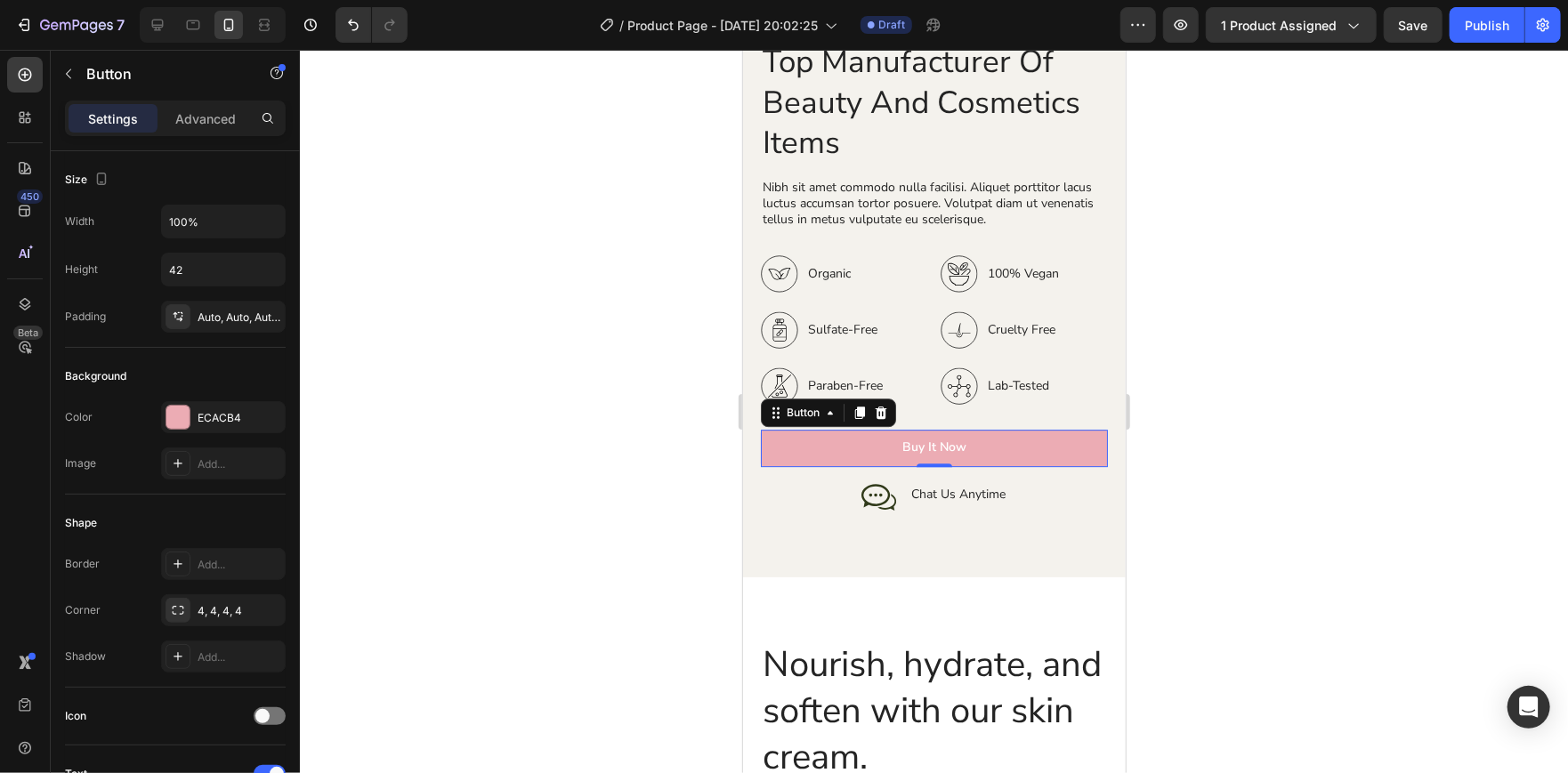
click at [485, 333] on div at bounding box center [933, 411] width 1268 height 723
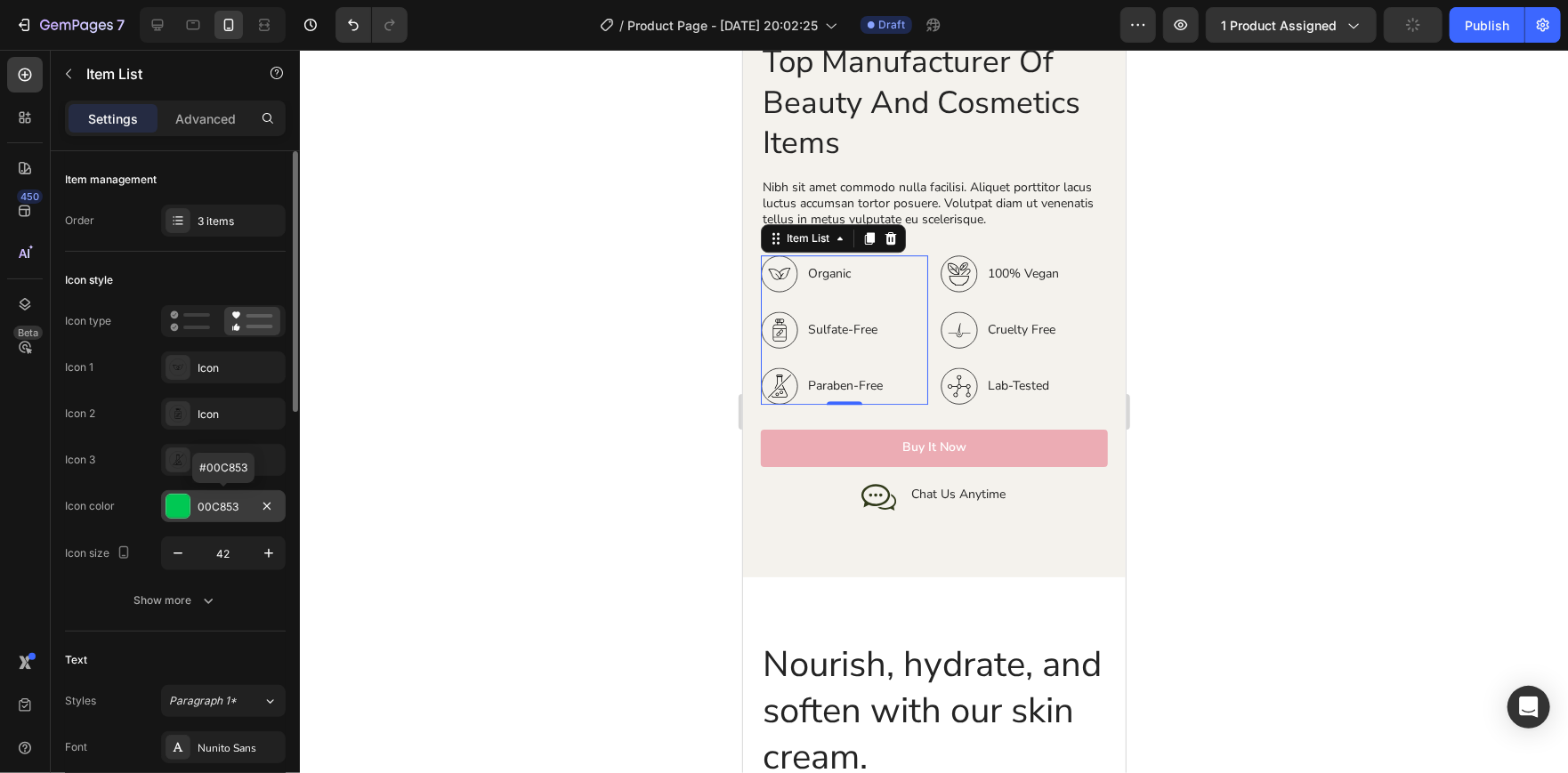
click at [167, 500] on div at bounding box center [178, 506] width 23 height 23
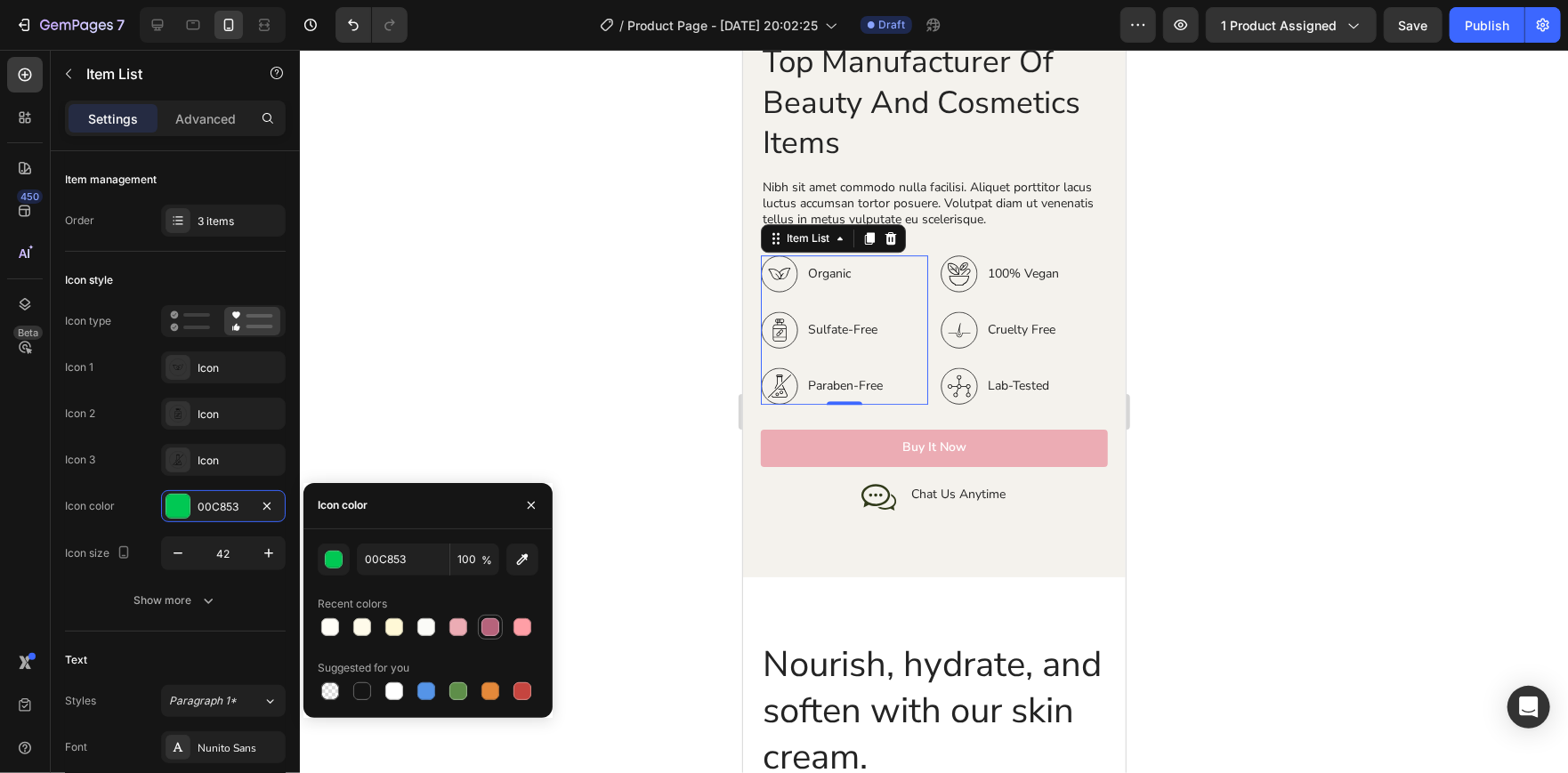
click at [493, 626] on div at bounding box center [490, 627] width 18 height 18
type input "B6637B"
click at [493, 626] on div at bounding box center [490, 627] width 18 height 18
click at [525, 346] on div at bounding box center [933, 411] width 1268 height 723
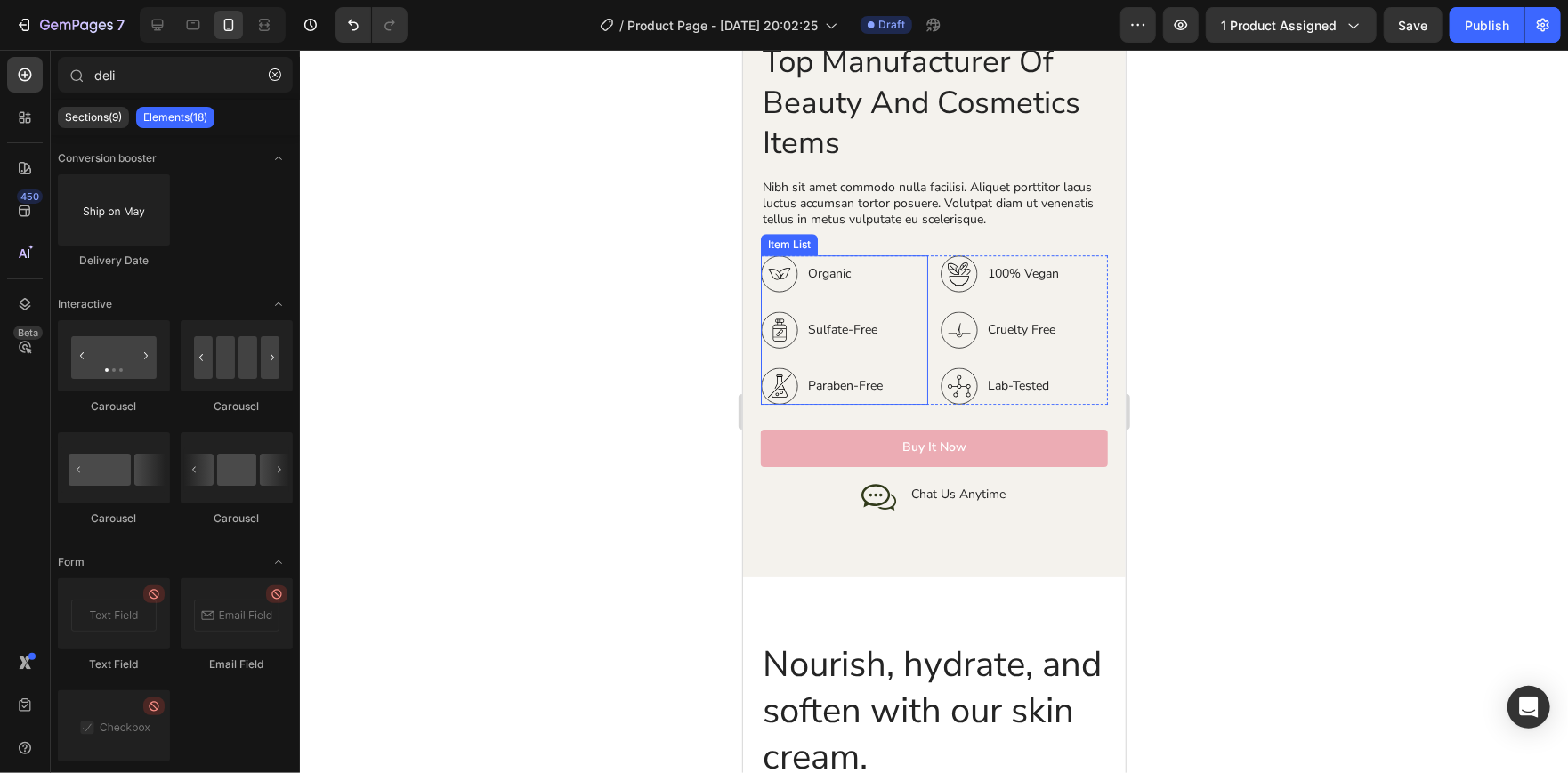
scroll to position [3082, 0]
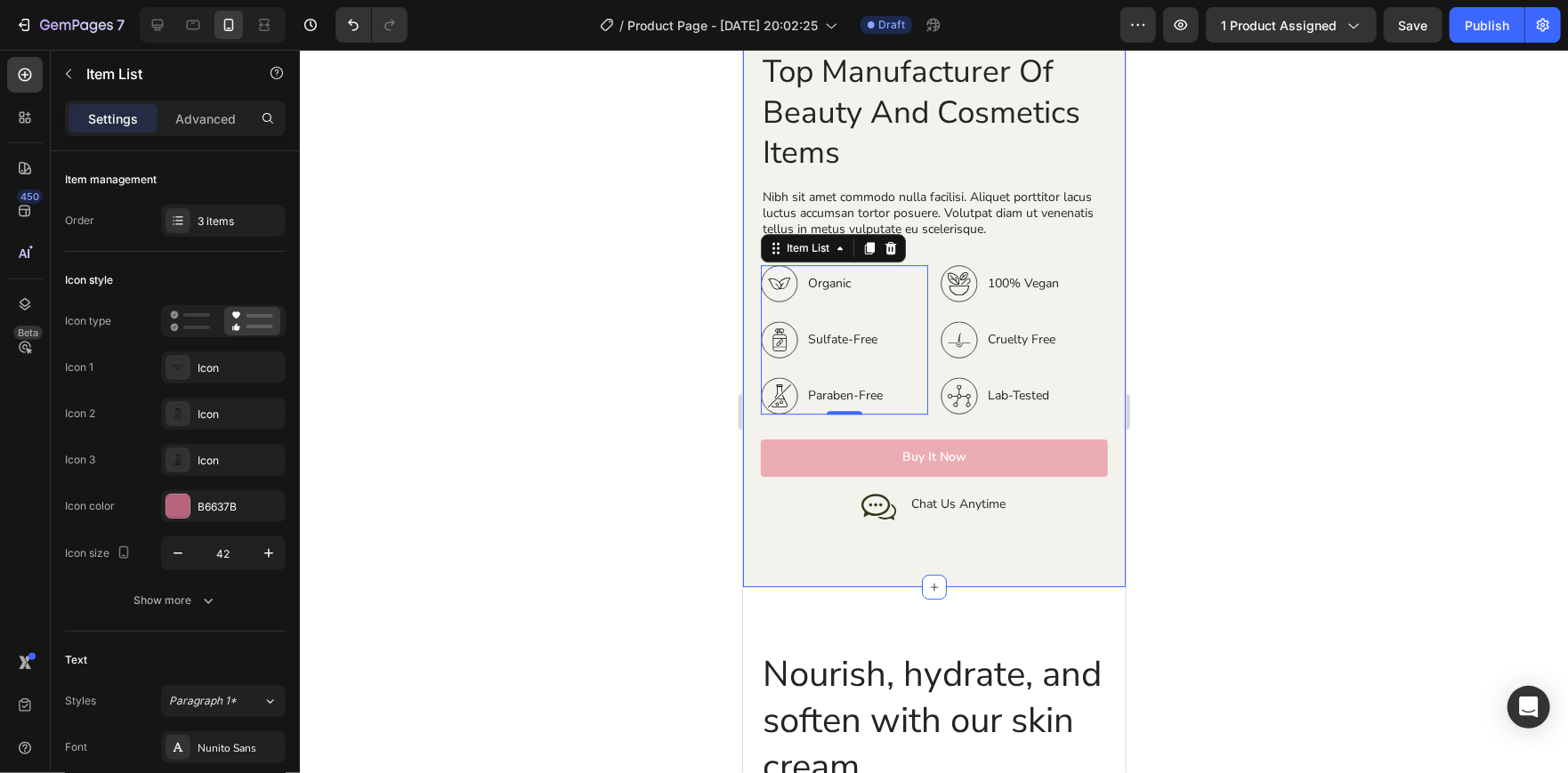
click at [650, 261] on div at bounding box center [933, 411] width 1268 height 723
click at [821, 273] on p "Organic" at bounding box center [845, 282] width 75 height 19
click at [779, 281] on icon at bounding box center [779, 283] width 38 height 38
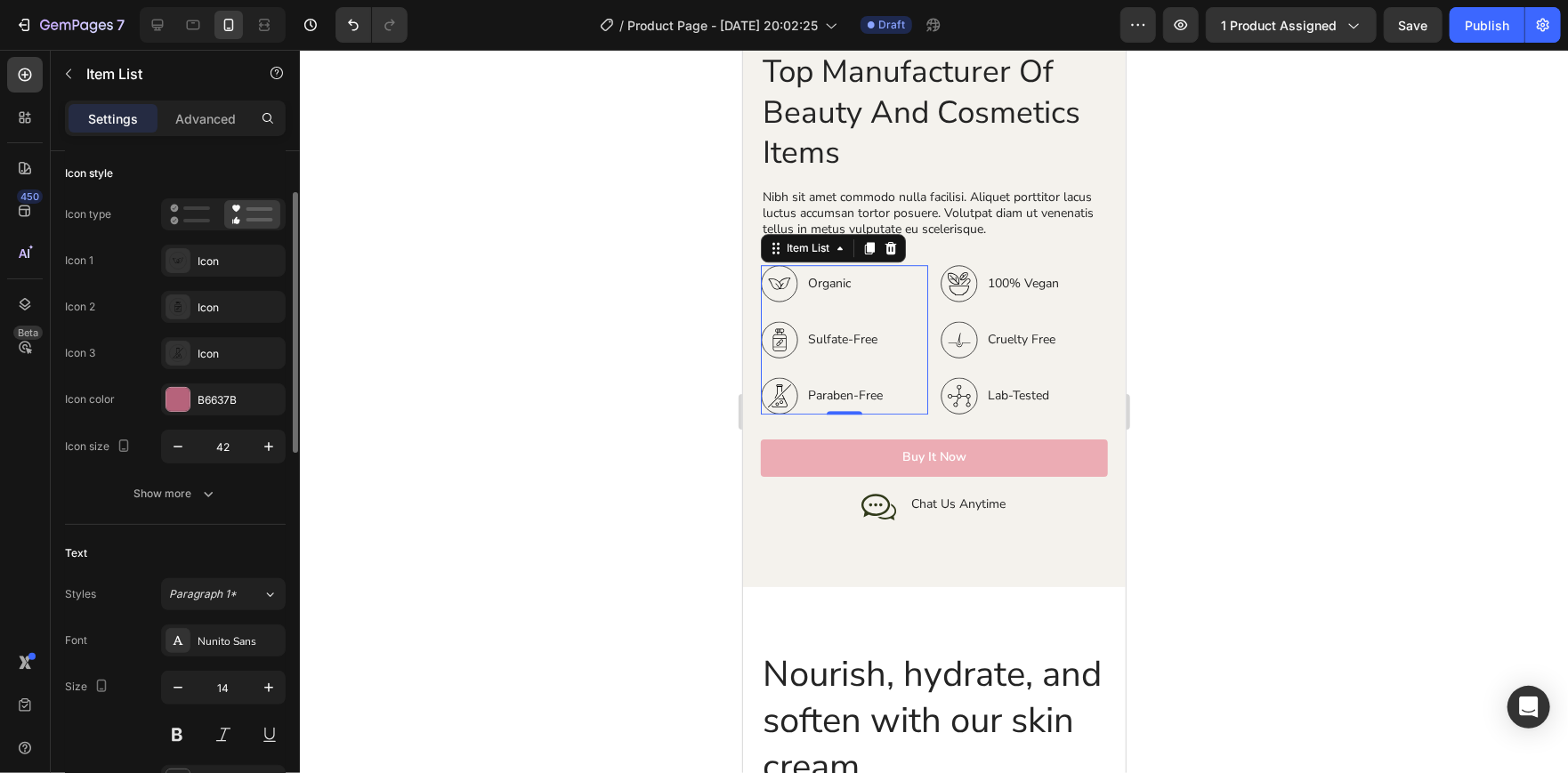
scroll to position [105, 0]
click at [577, 390] on div at bounding box center [933, 411] width 1268 height 723
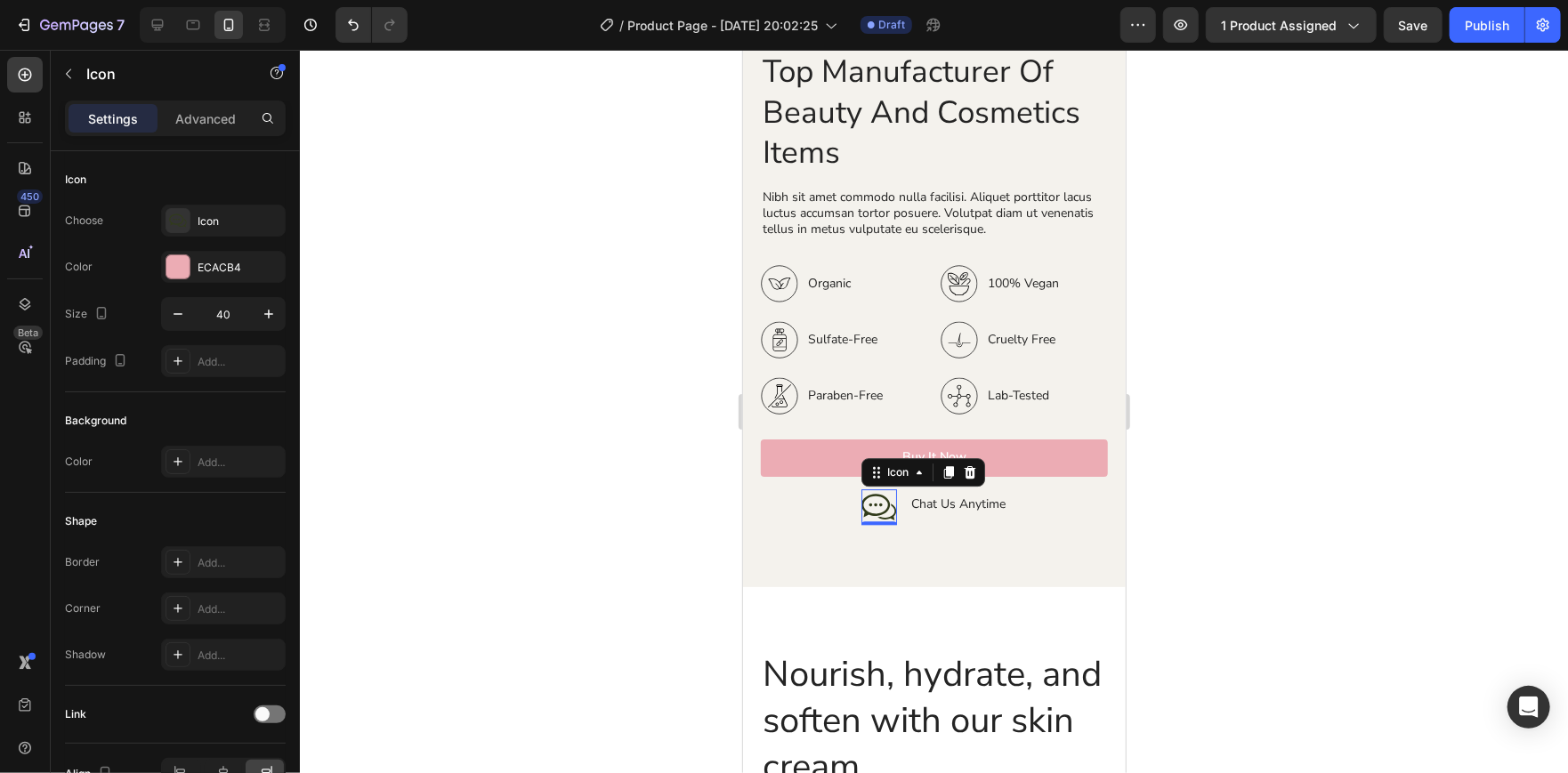
click at [575, 373] on div at bounding box center [933, 411] width 1268 height 723
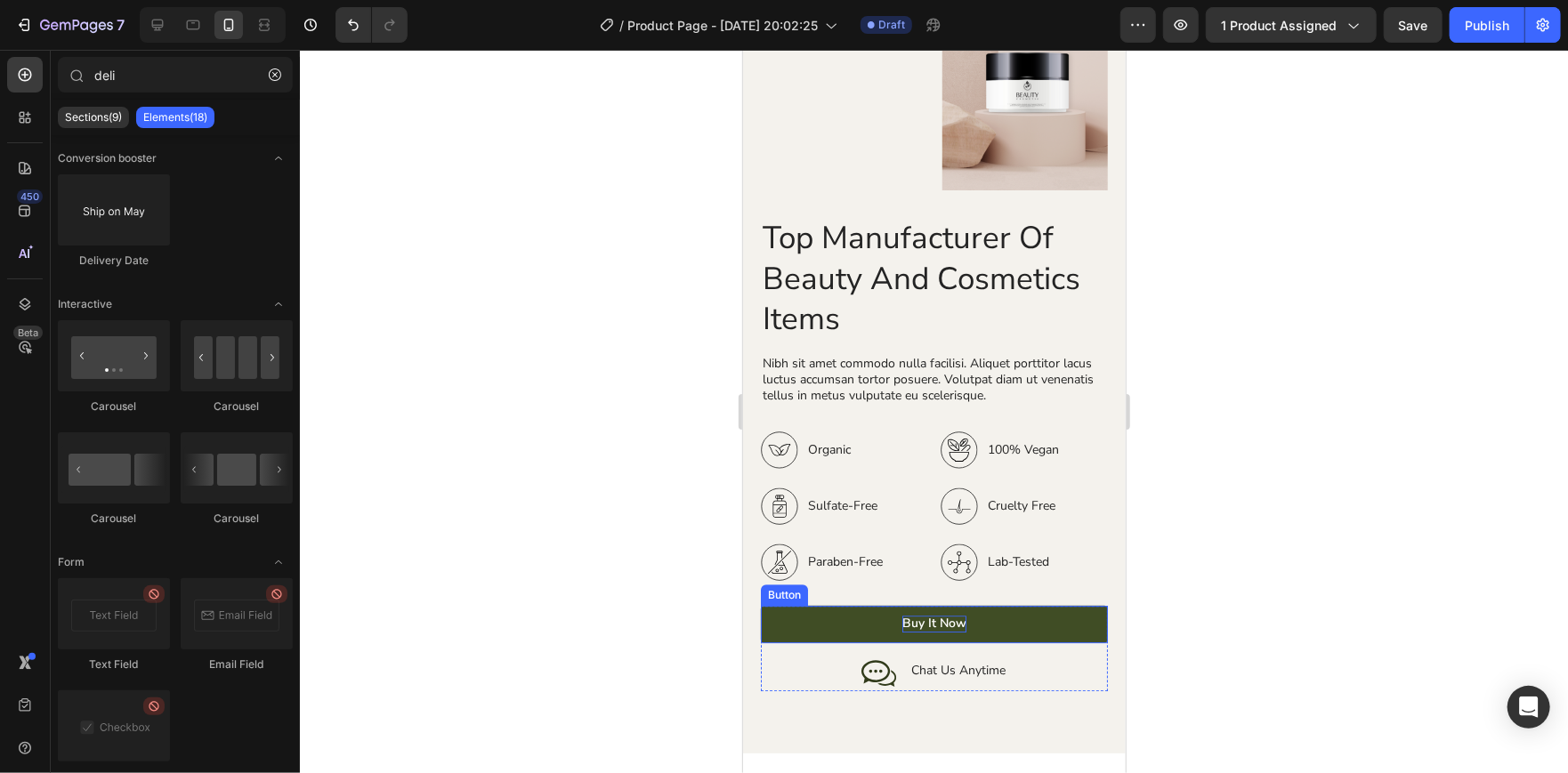
scroll to position [2915, 0]
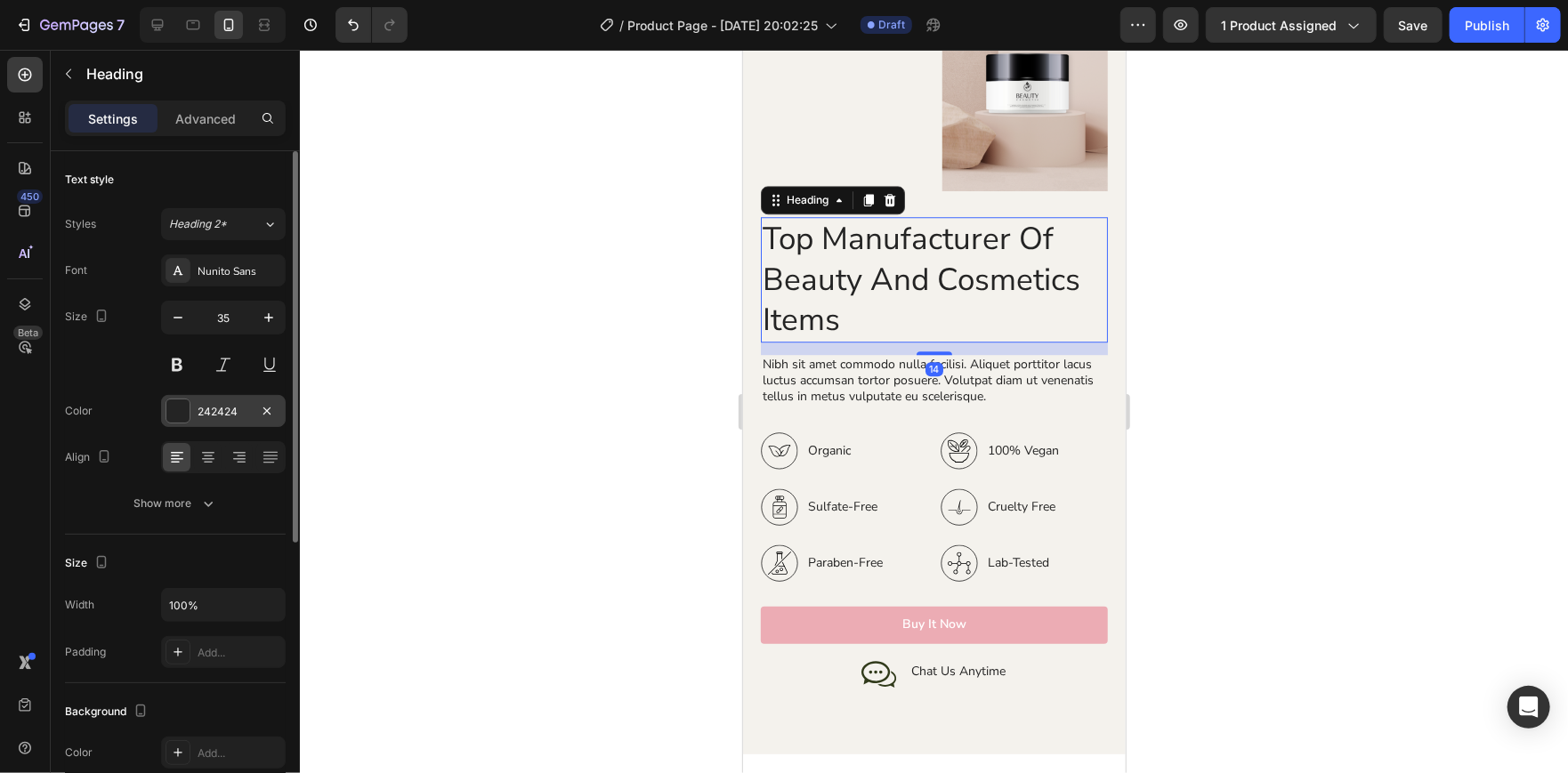
click at [173, 405] on div at bounding box center [178, 411] width 23 height 23
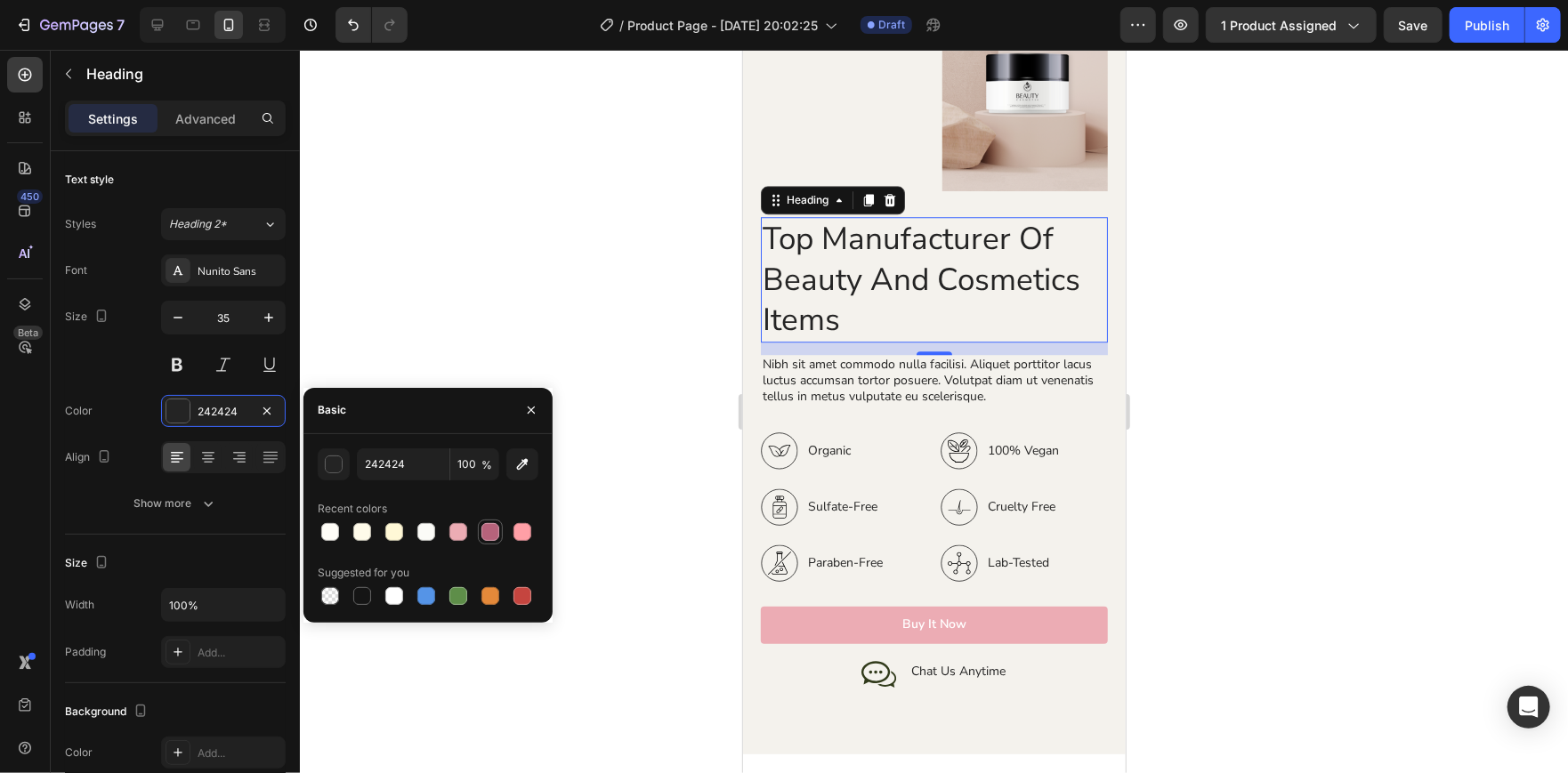
click at [485, 533] on div at bounding box center [490, 532] width 18 height 18
type input "B6637B"
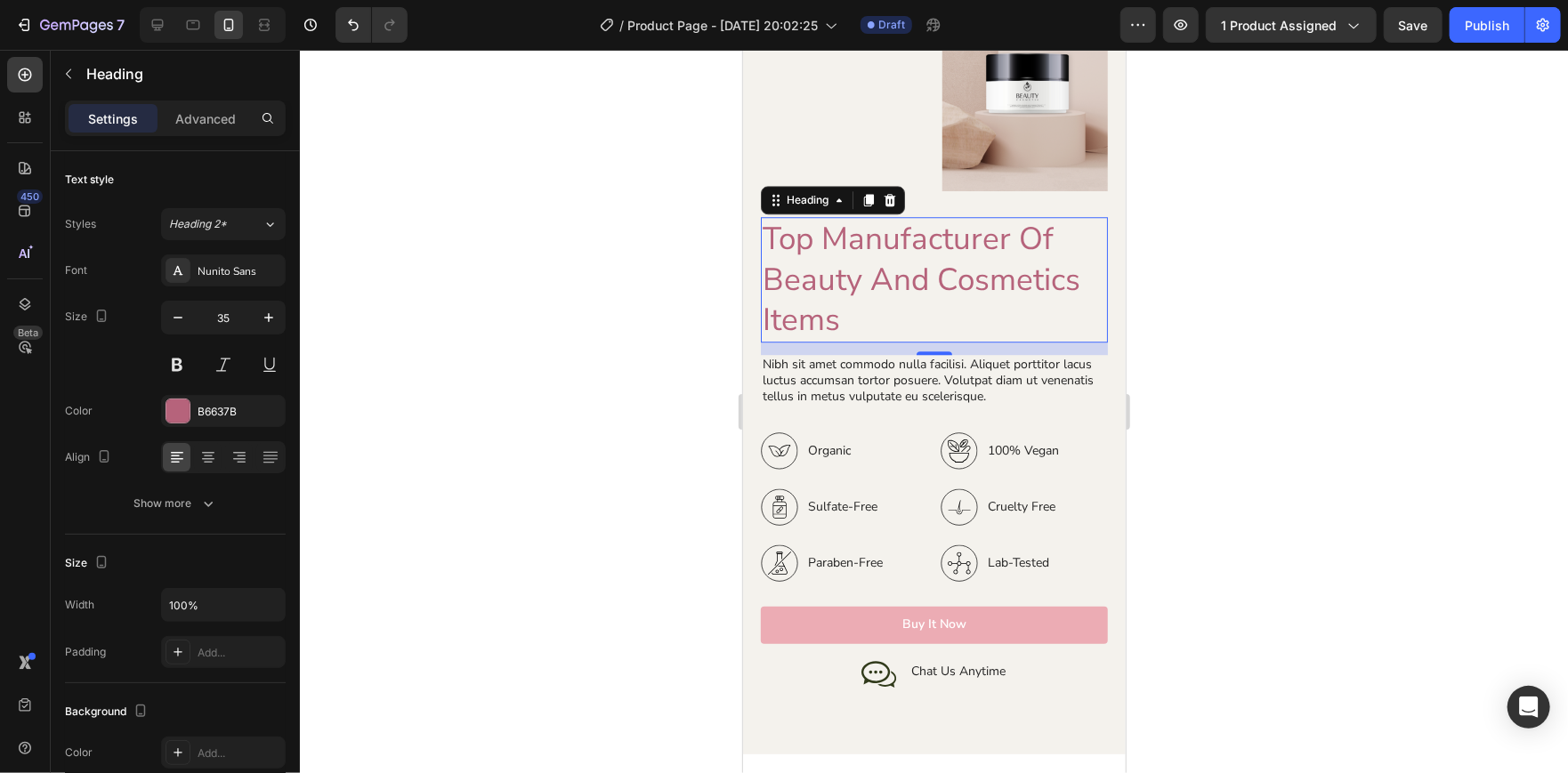
click at [503, 294] on div at bounding box center [933, 411] width 1268 height 723
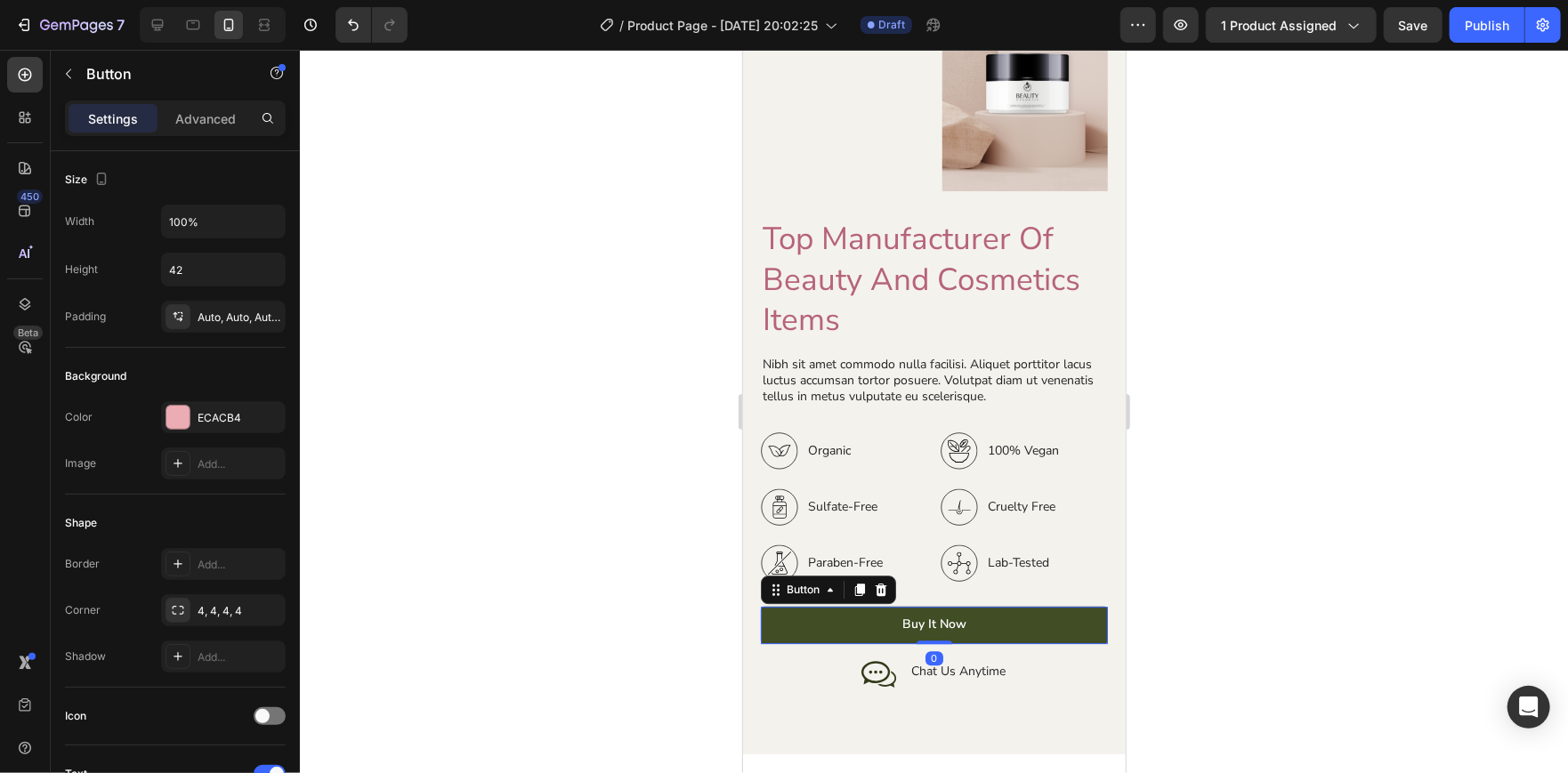
click at [841, 606] on link "Buy It Now" at bounding box center [933, 625] width 347 height 38
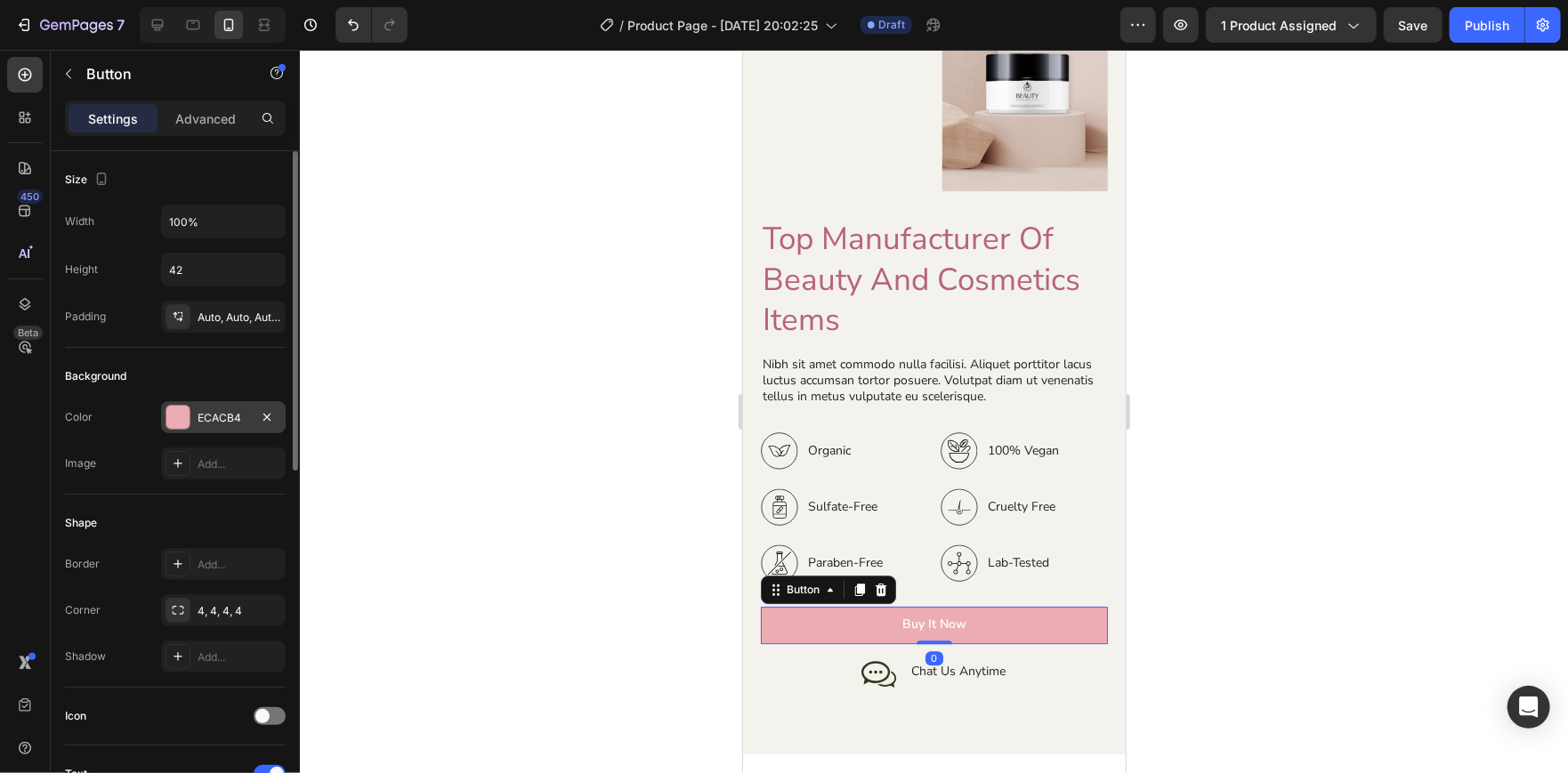
click at [183, 424] on div at bounding box center [178, 417] width 23 height 23
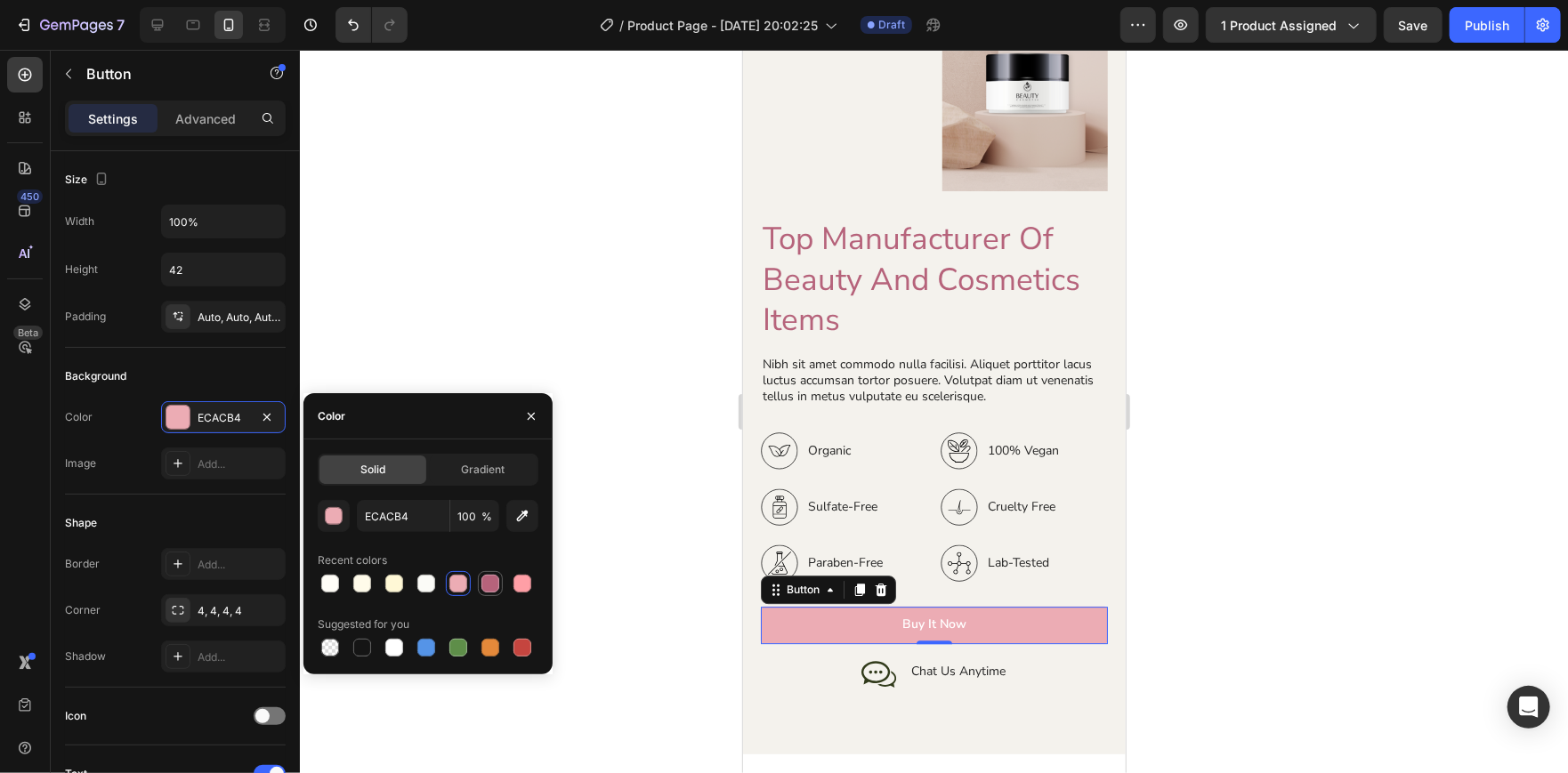
click at [481, 578] on div at bounding box center [490, 584] width 18 height 18
type input "B6637B"
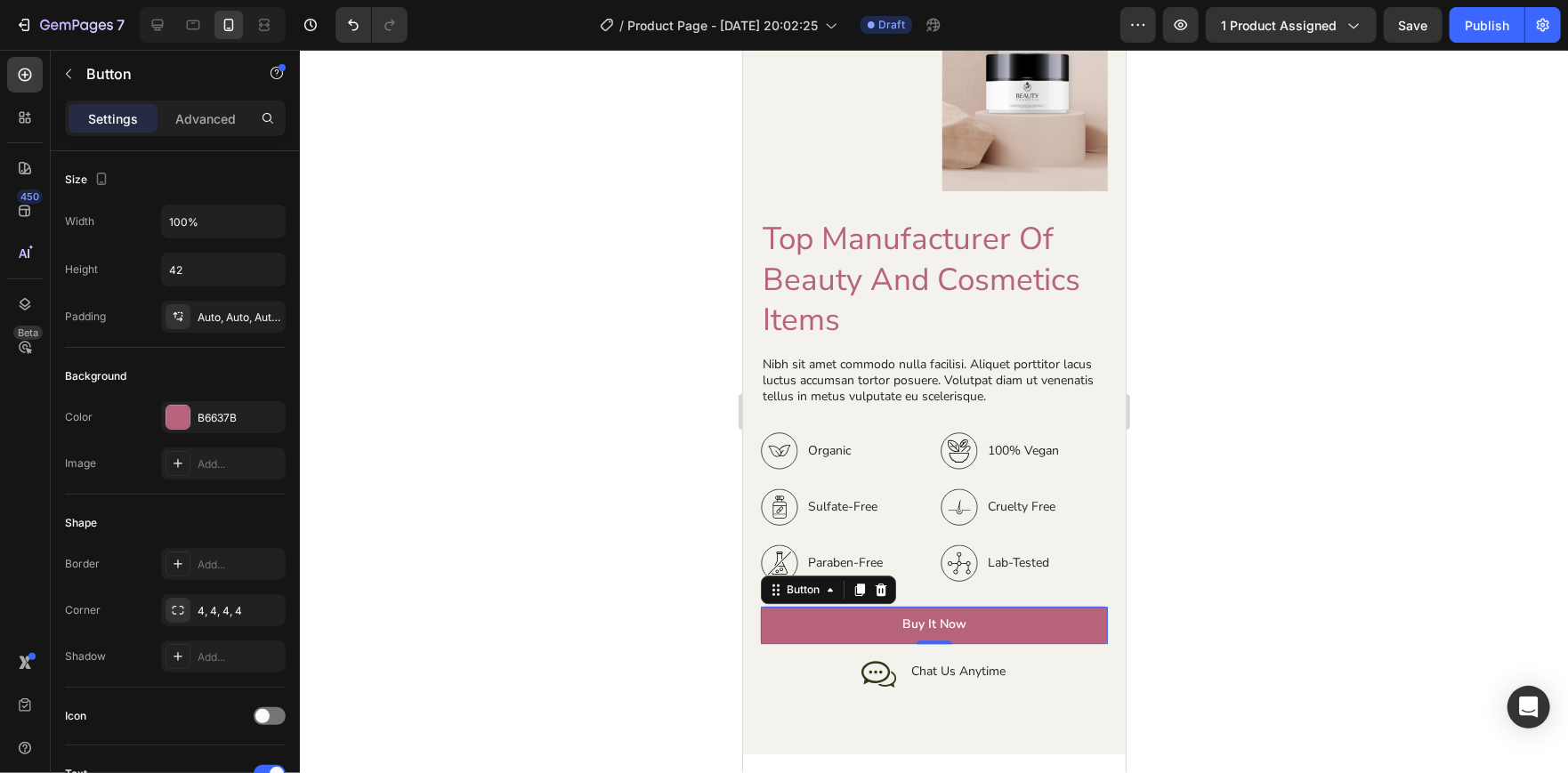
click at [598, 284] on div at bounding box center [933, 411] width 1268 height 723
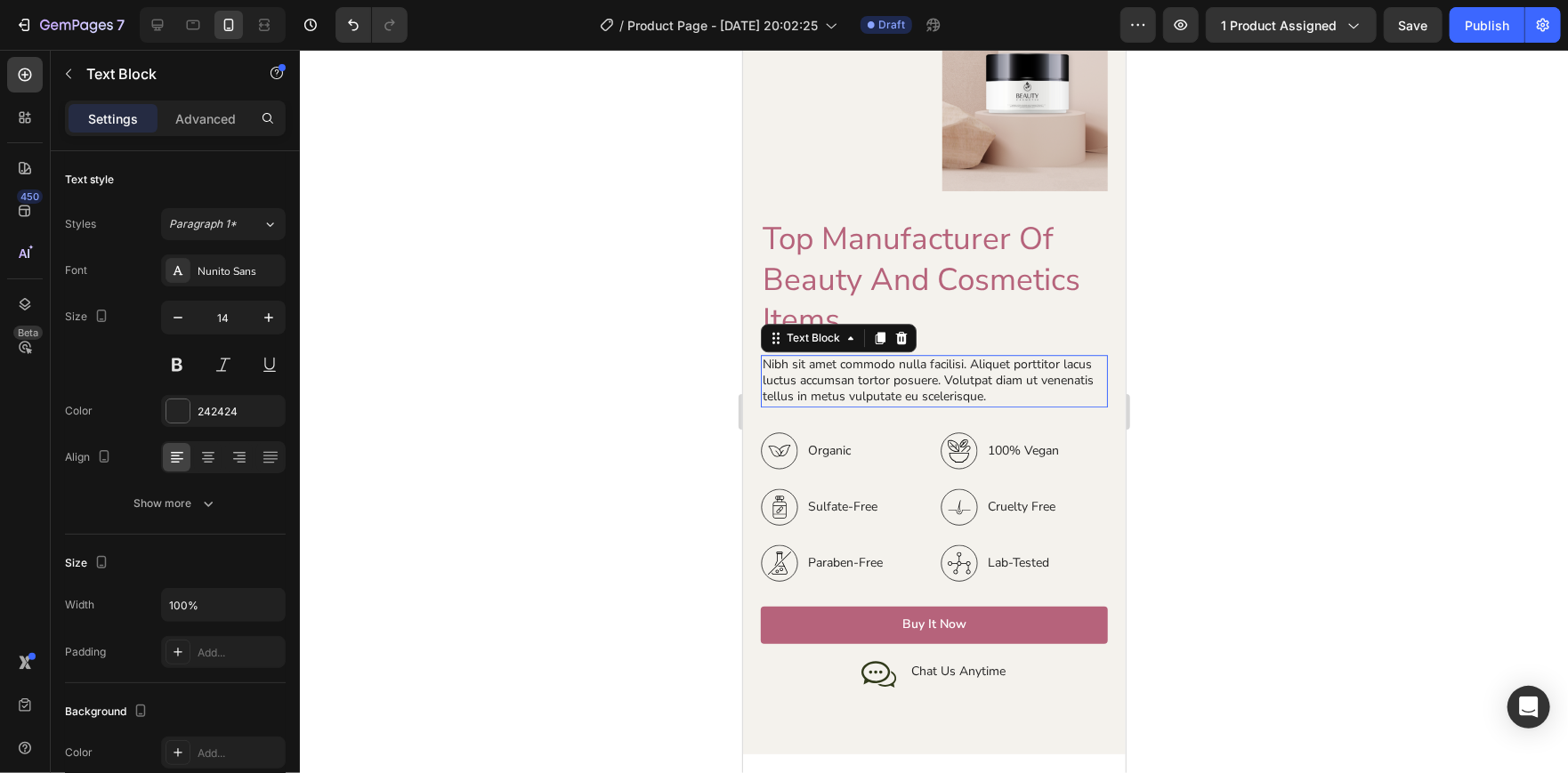
click at [978, 376] on p "Nibh sit amet commodo nulla facilisi. Aliquet porttitor lacus luctus accumsan t…" at bounding box center [933, 380] width 343 height 49
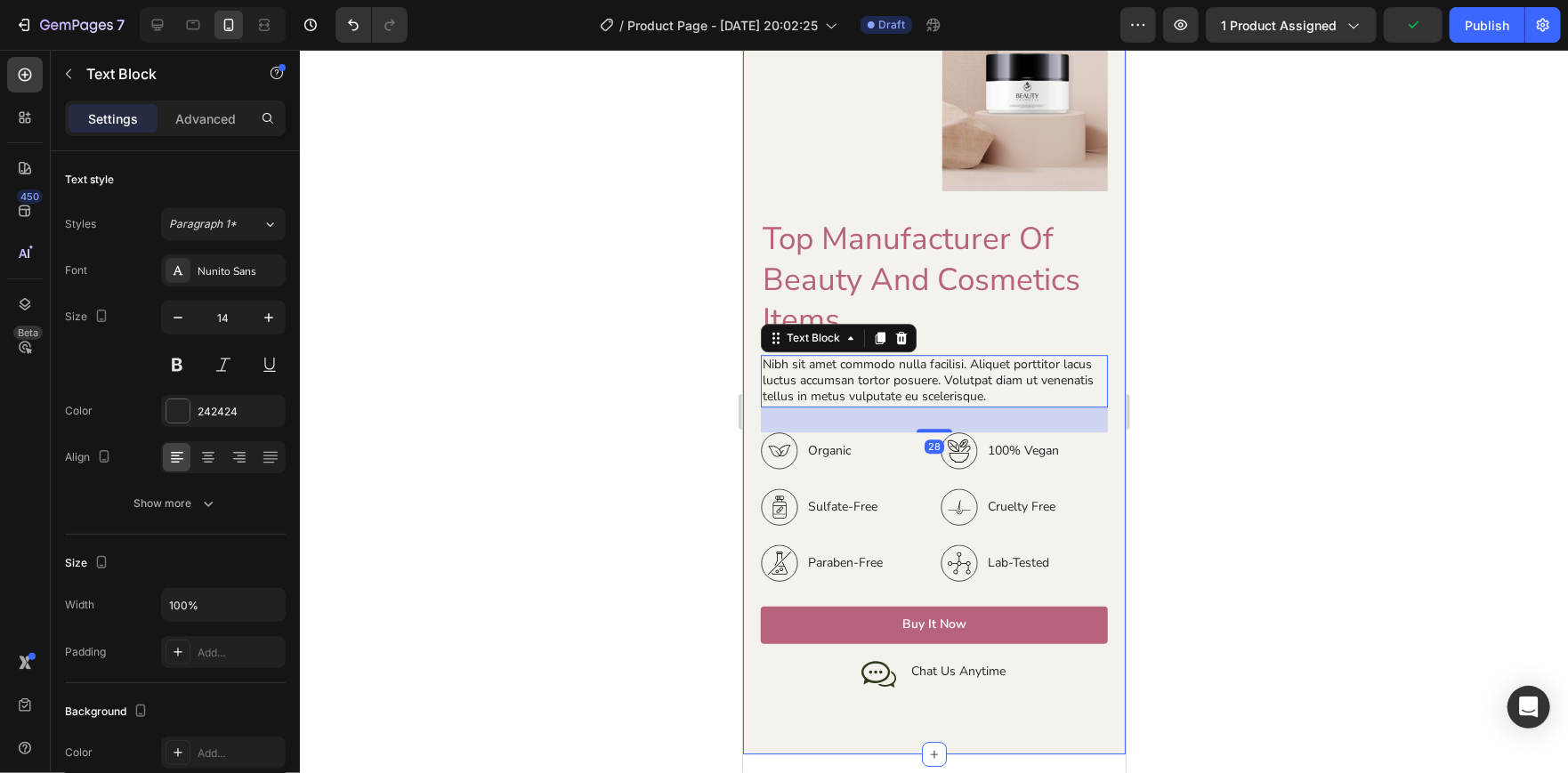
click at [1271, 424] on div at bounding box center [933, 411] width 1268 height 723
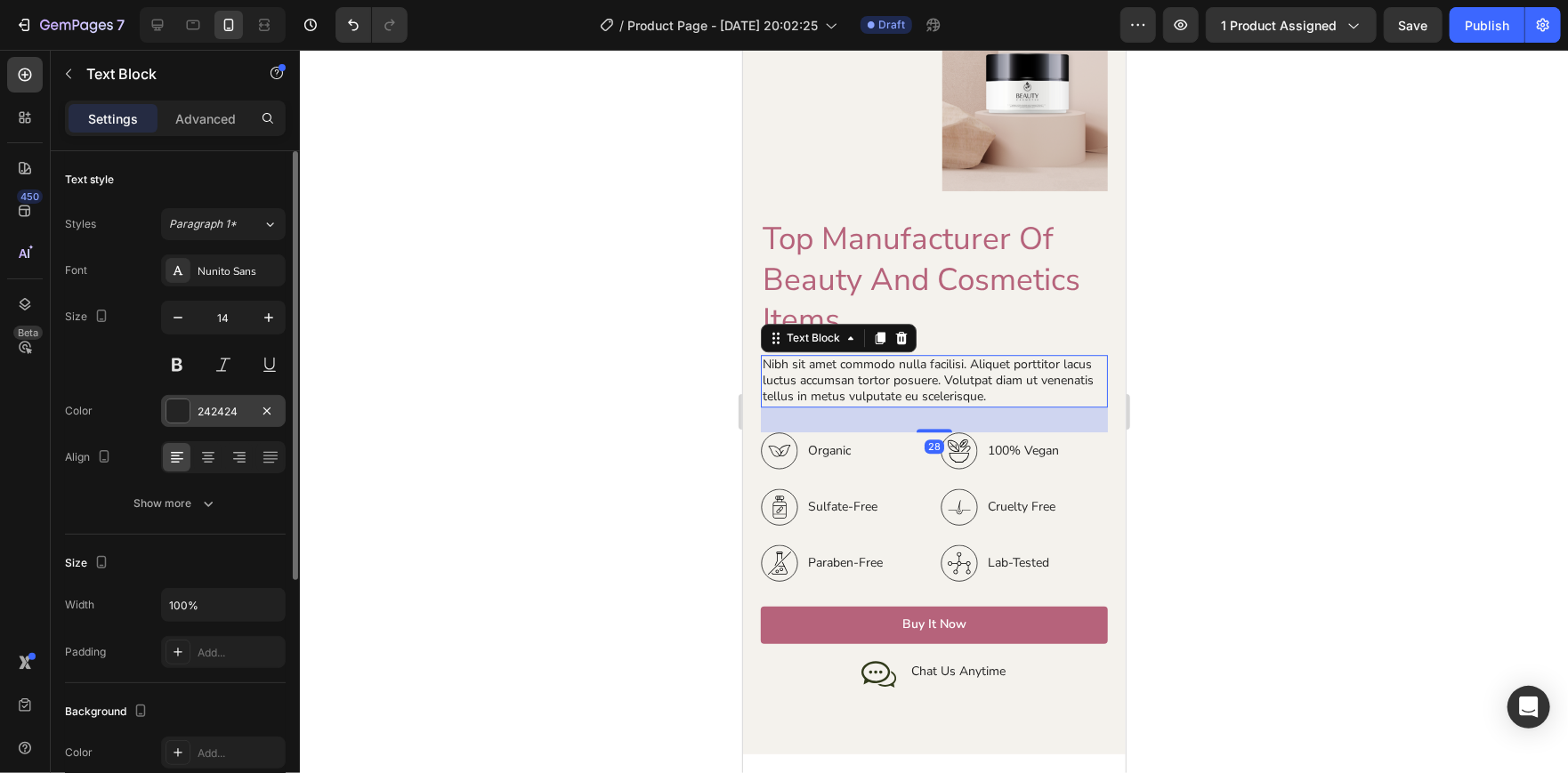
click at [194, 405] on div "242424" at bounding box center [223, 411] width 124 height 32
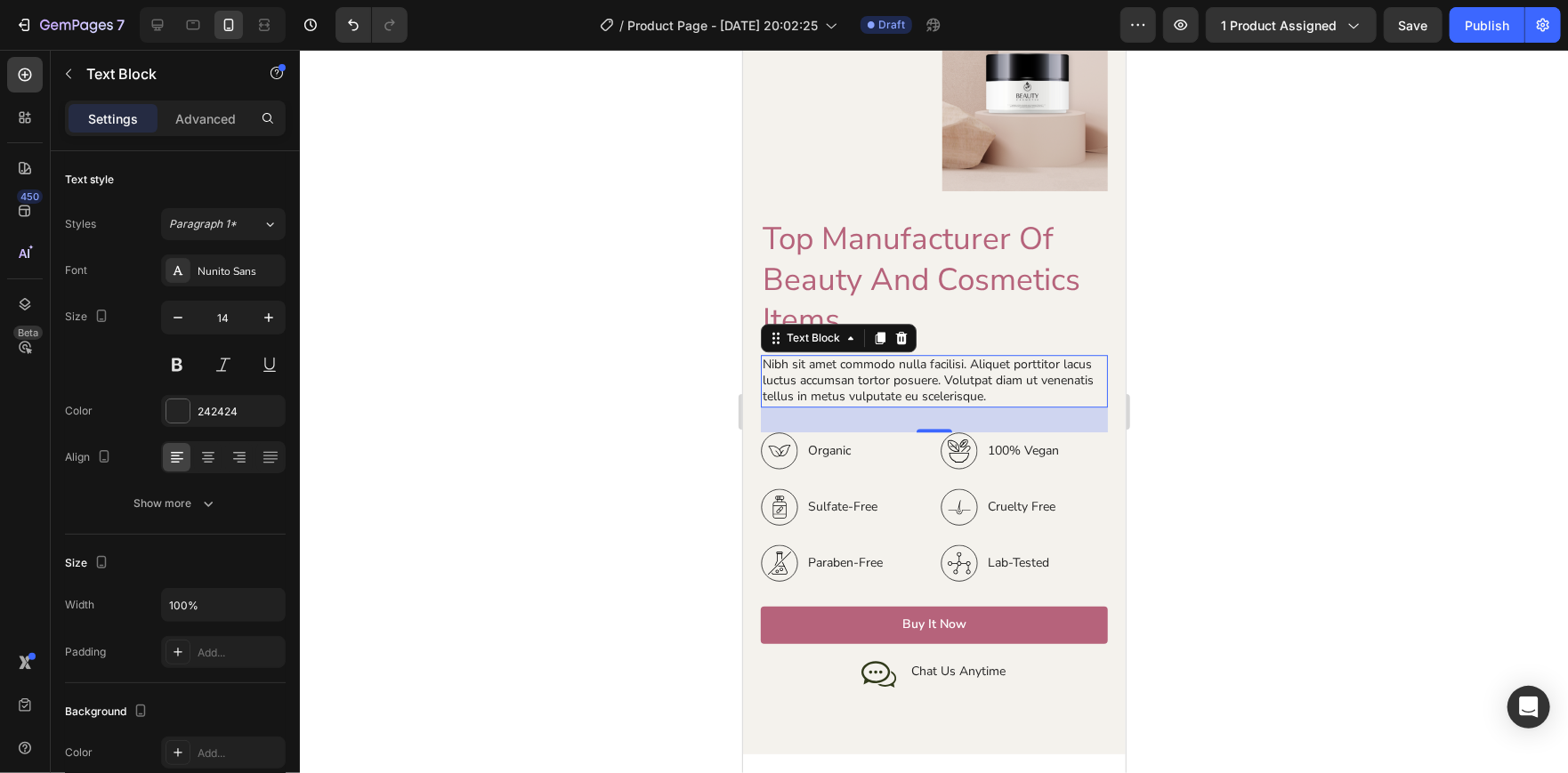
click at [543, 314] on div at bounding box center [933, 411] width 1268 height 723
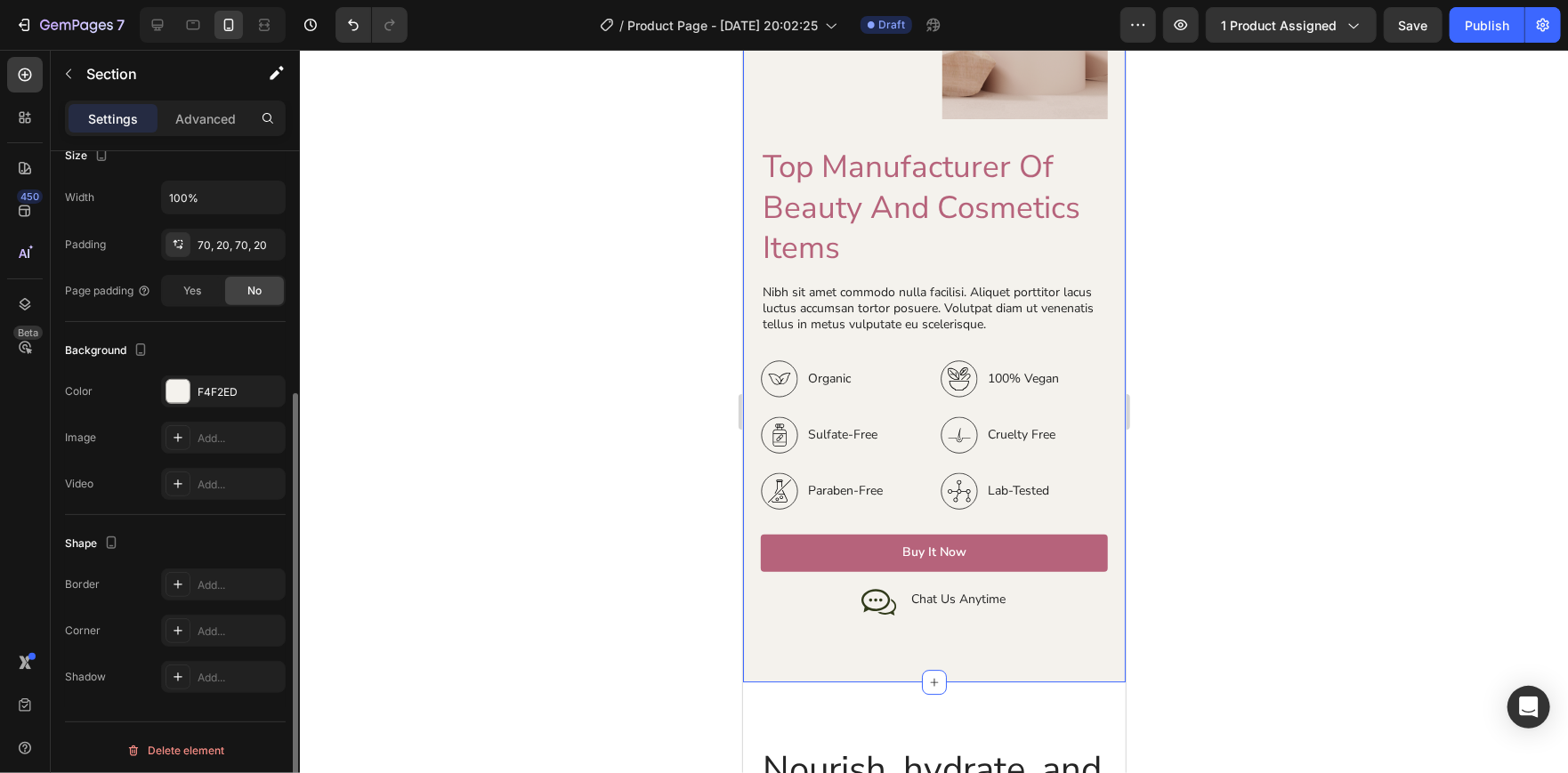
scroll to position [365, 0]
click at [209, 382] on div "F4F2ED" at bounding box center [223, 388] width 52 height 16
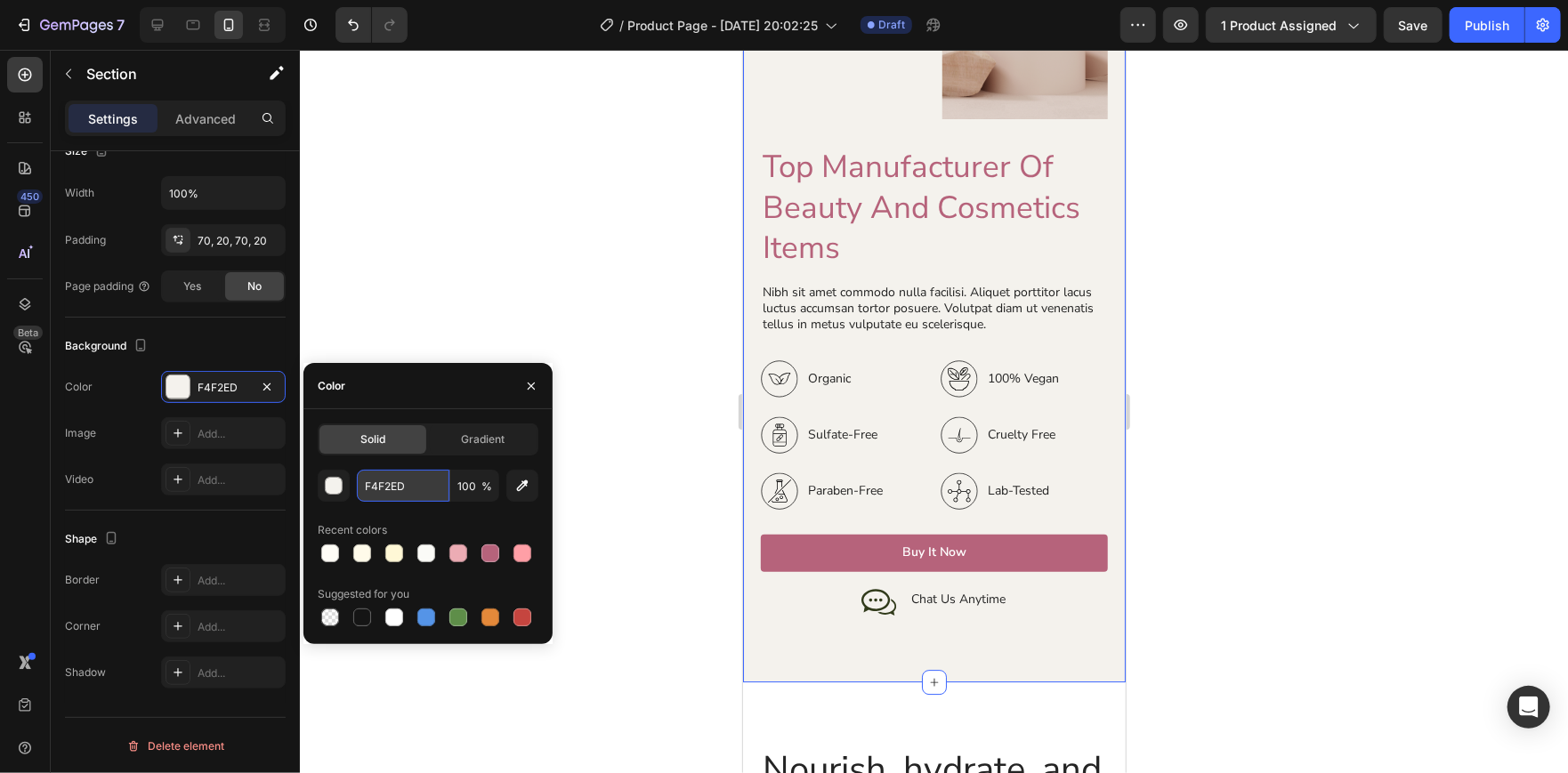
click at [406, 484] on input "F4F2ED" at bounding box center [402, 485] width 92 height 32
paste input "#fbf6f3"
click at [487, 512] on div "#fbf6f3 100 % Recent colors Suggested for you" at bounding box center [427, 549] width 221 height 160
type input "FBF6F3"
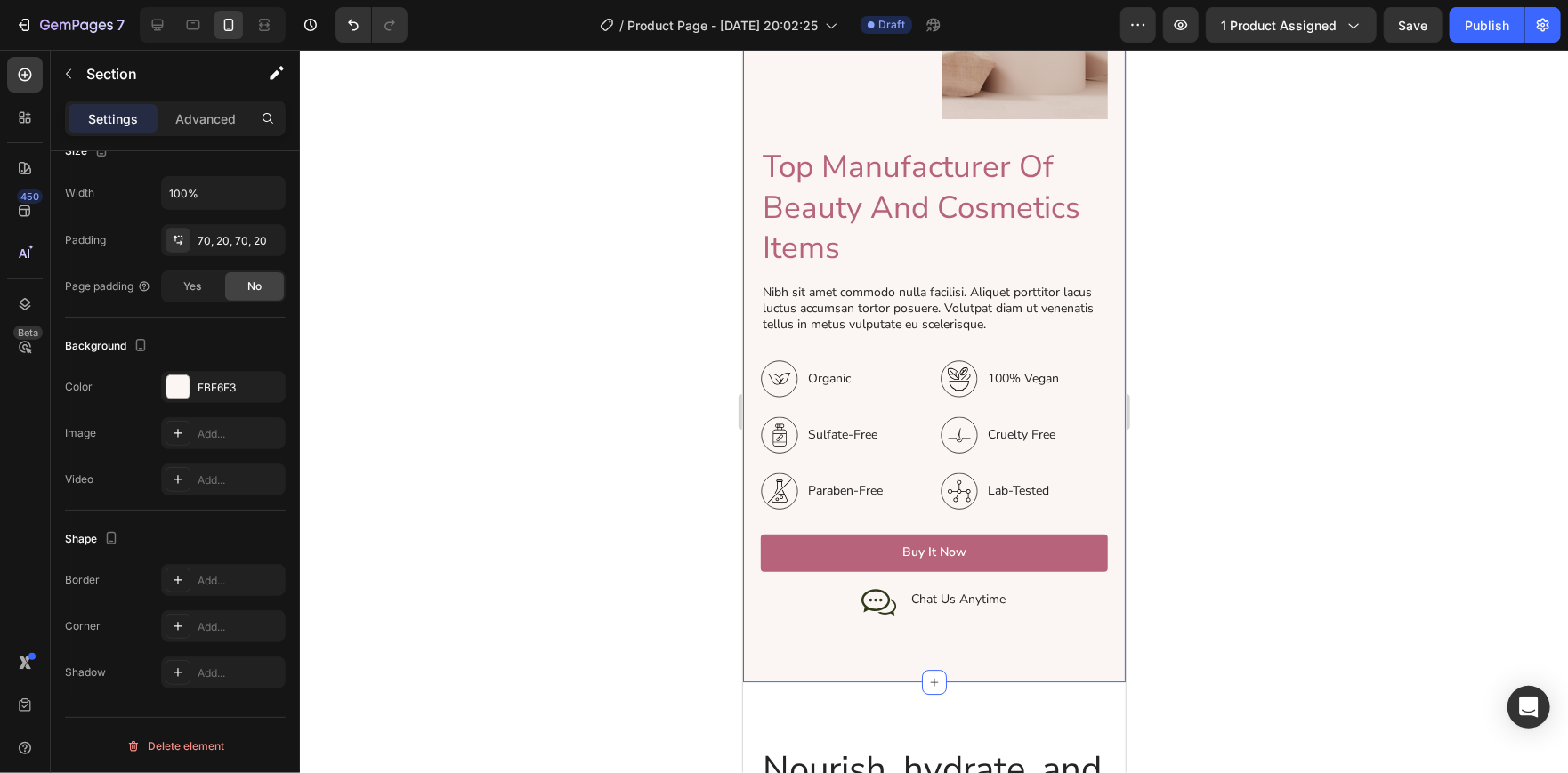
click at [597, 258] on div at bounding box center [933, 411] width 1268 height 723
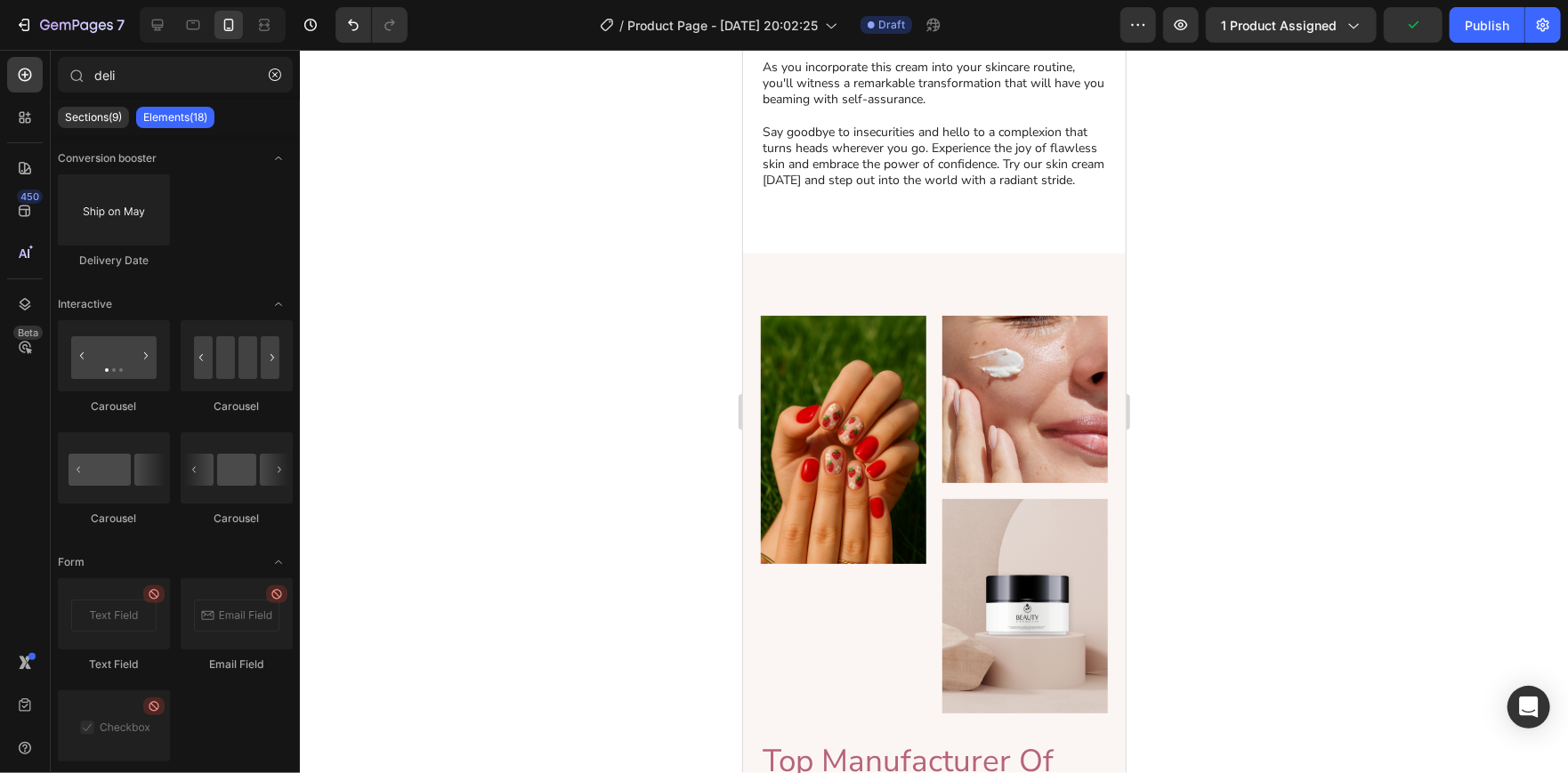
scroll to position [2599, 0]
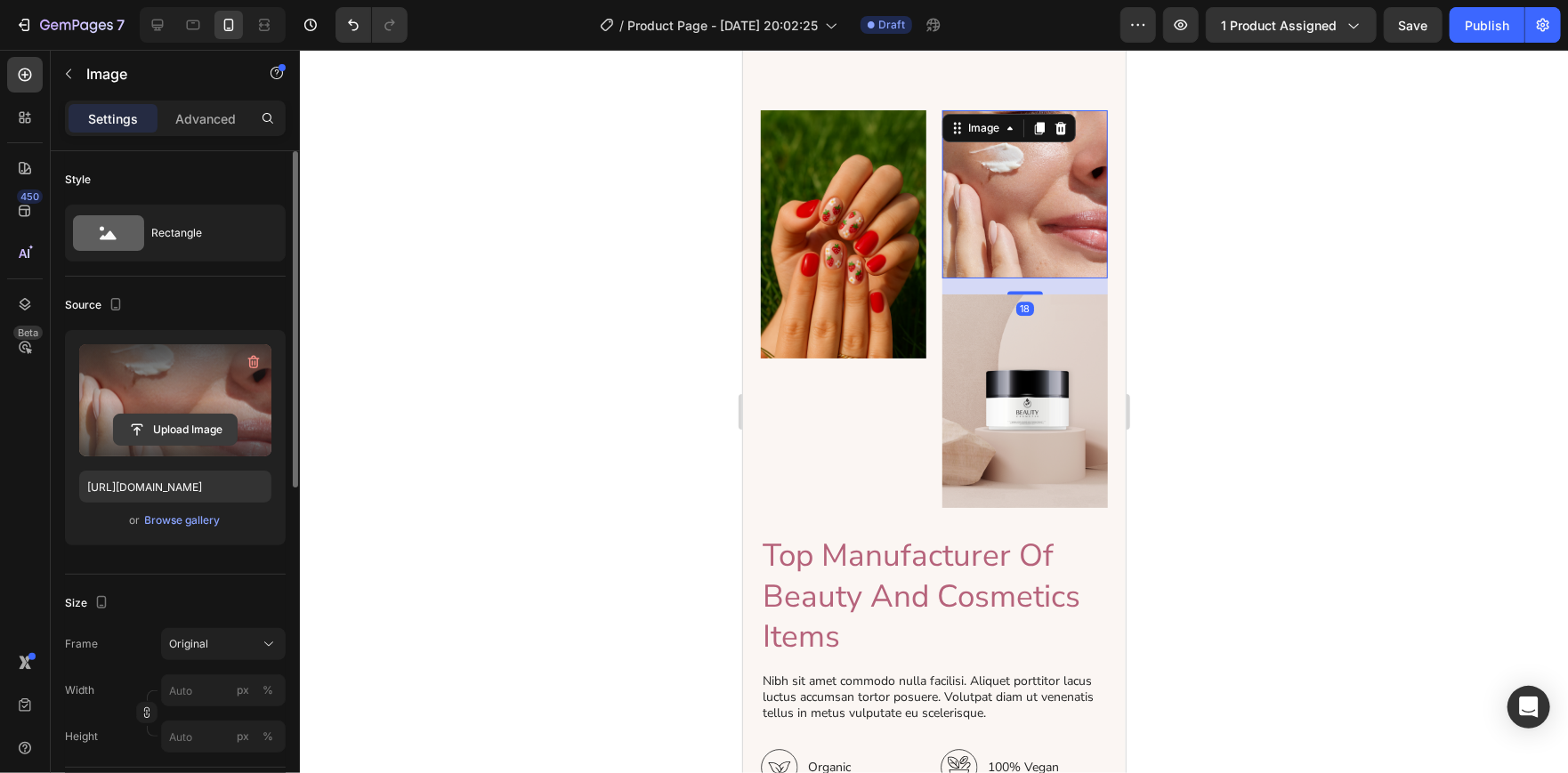
click at [179, 416] on input "file" at bounding box center [174, 430] width 122 height 30
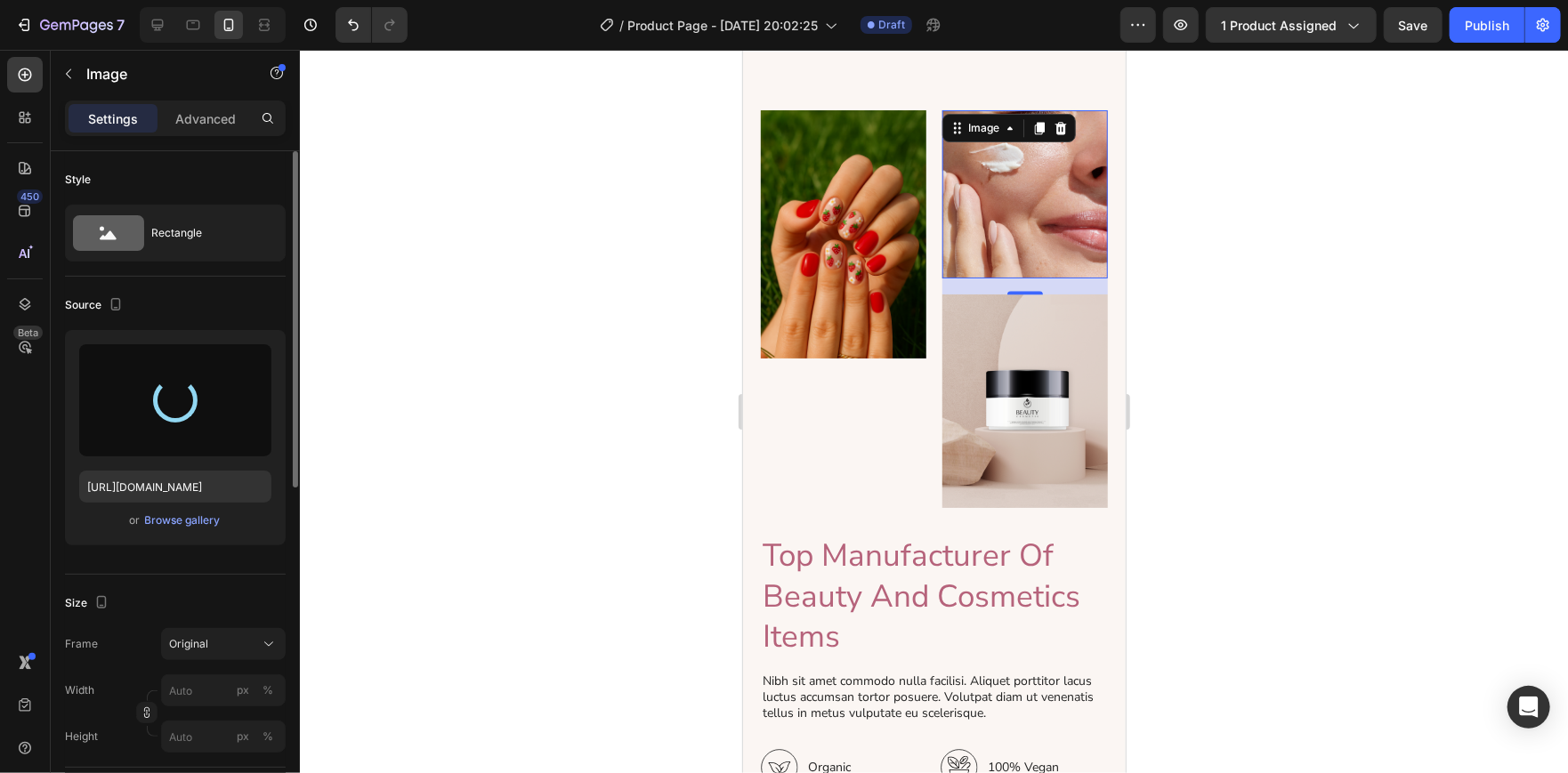
type input "[URL][DOMAIN_NAME]"
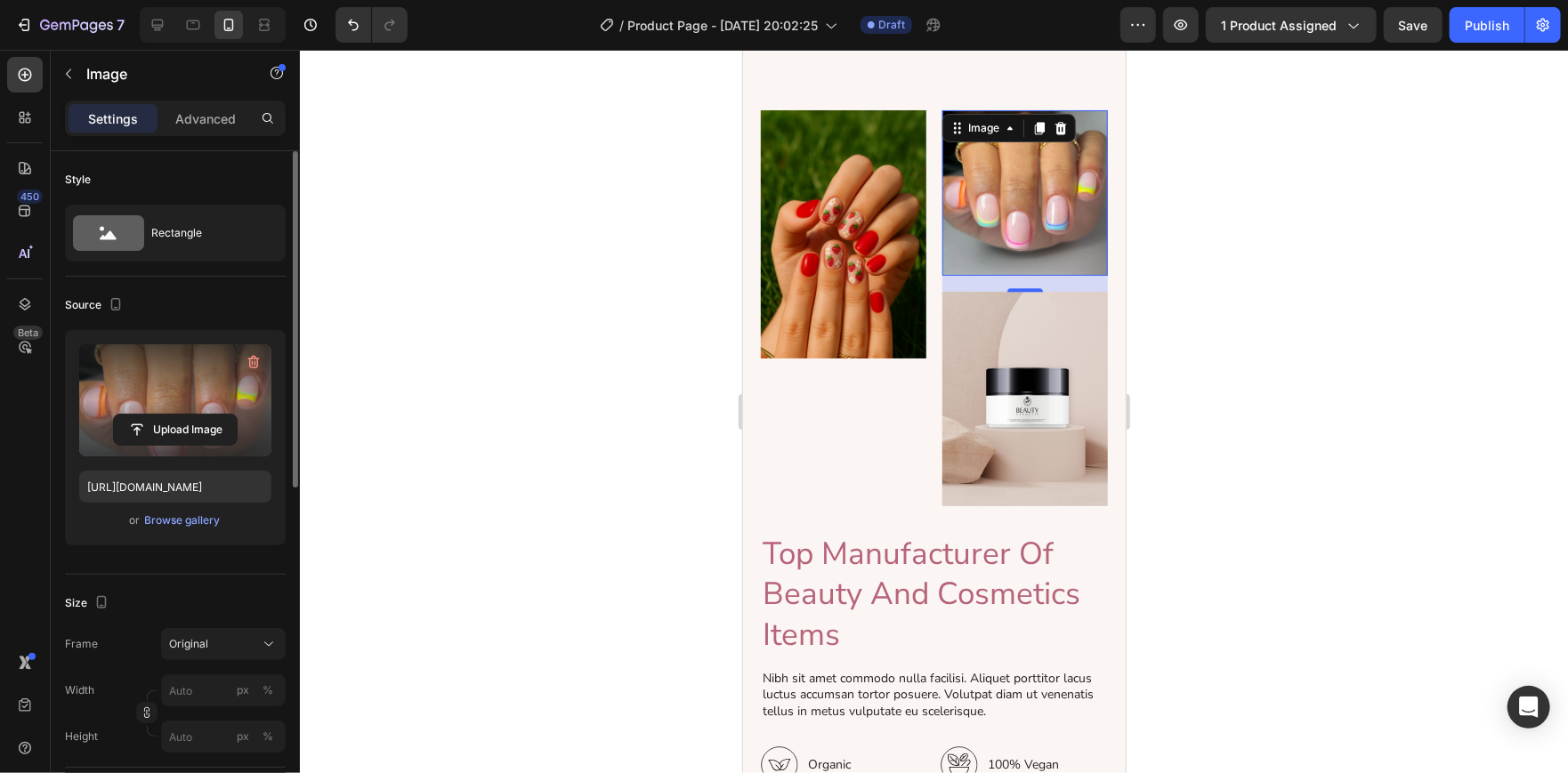
click at [1207, 244] on div at bounding box center [933, 411] width 1268 height 723
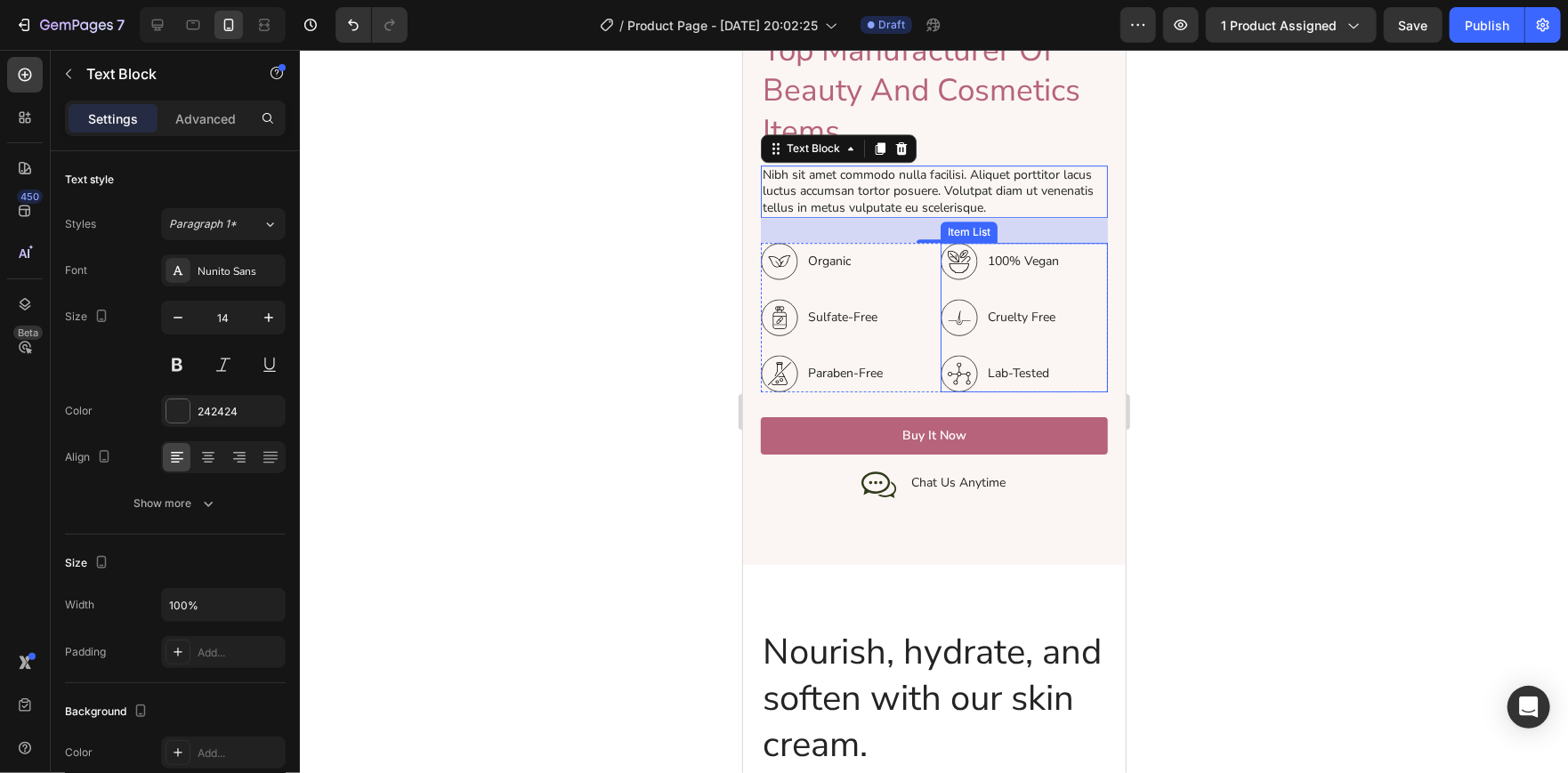
scroll to position [3103, 0]
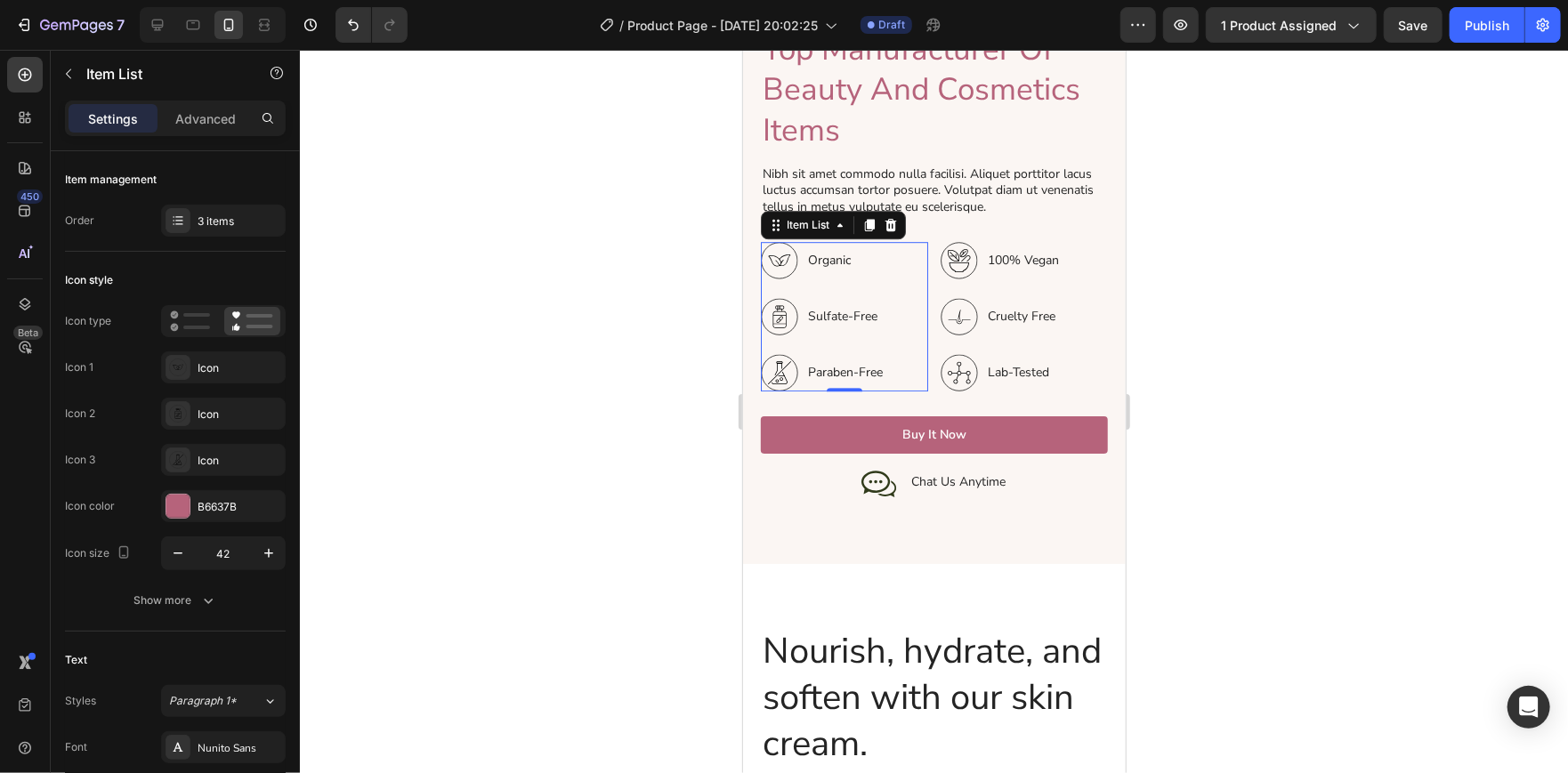
click at [778, 254] on icon at bounding box center [779, 259] width 22 height 12
click at [184, 364] on icon at bounding box center [178, 367] width 18 height 18
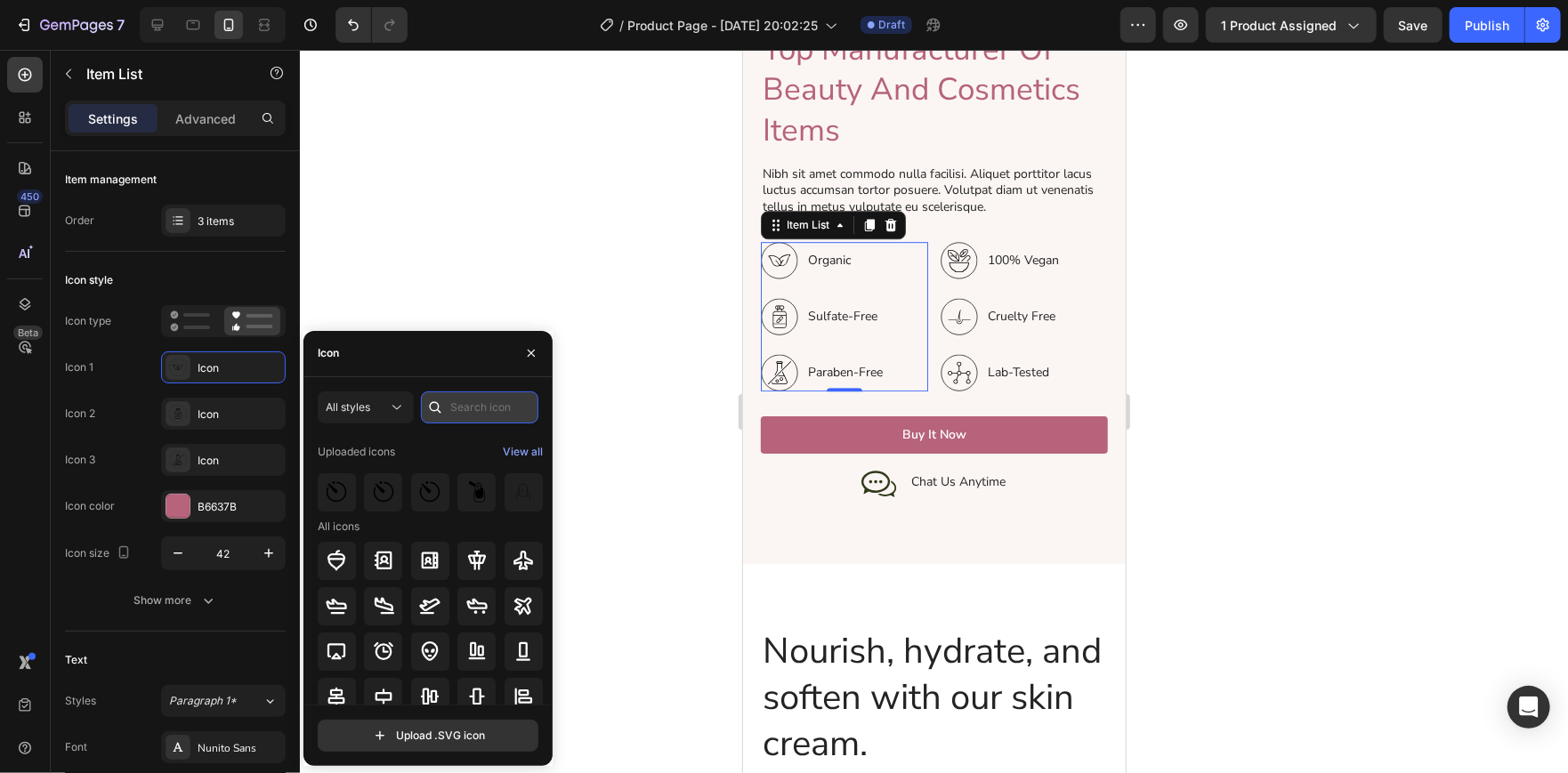
click at [474, 404] on input "text" at bounding box center [479, 408] width 117 height 32
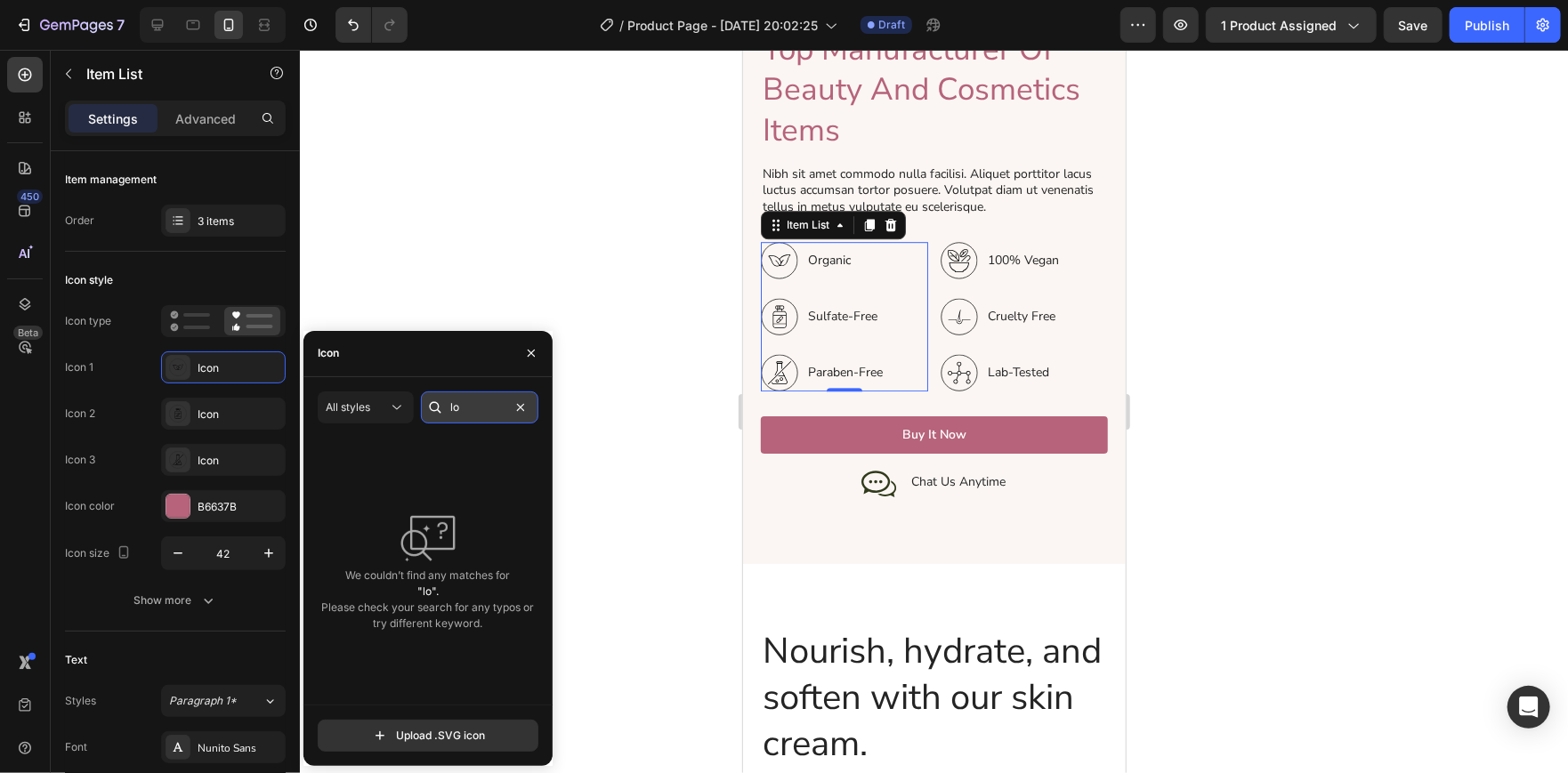
type input "l"
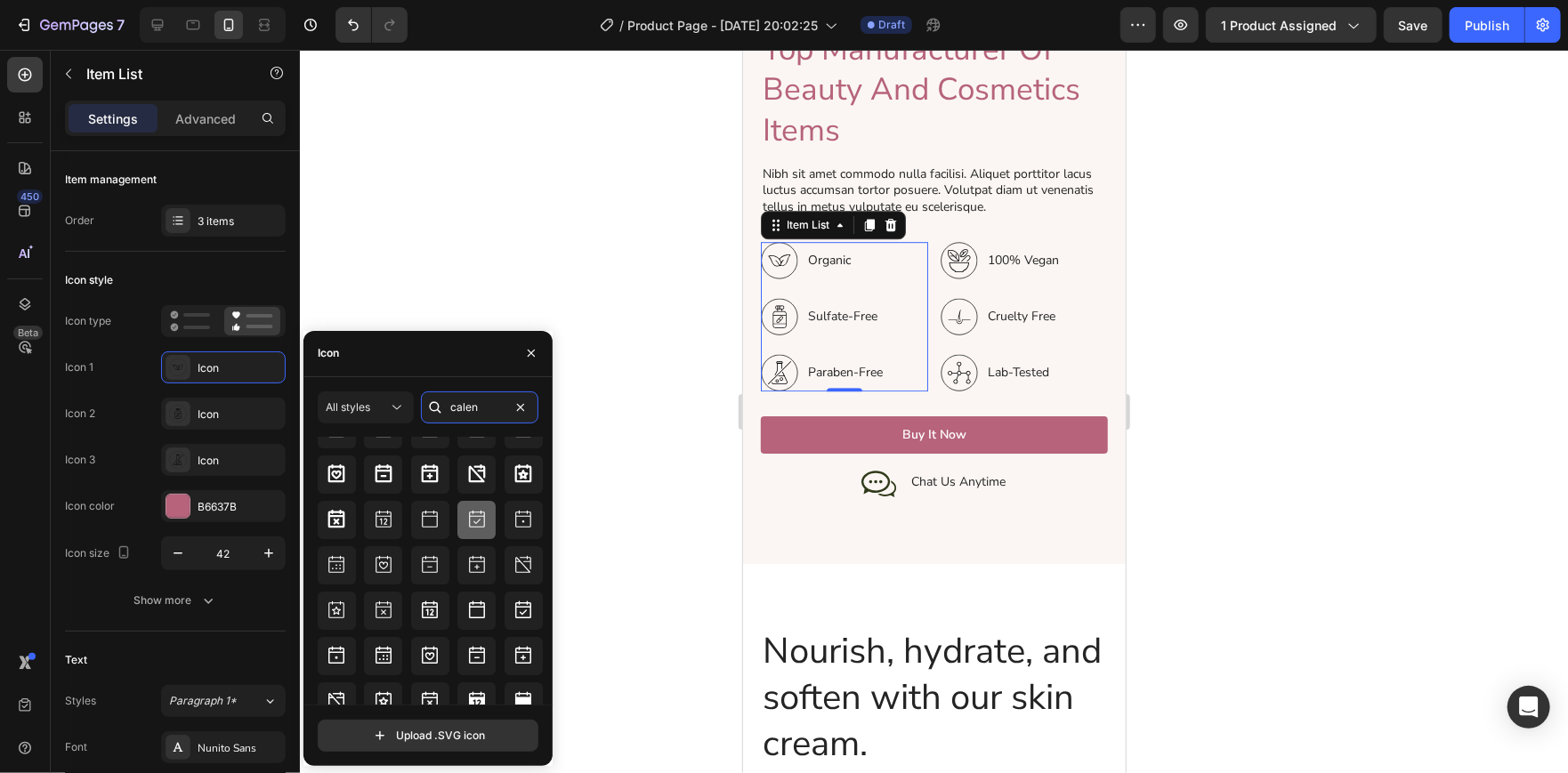
scroll to position [50, 0]
type input "calen"
click at [480, 525] on icon at bounding box center [476, 519] width 16 height 17
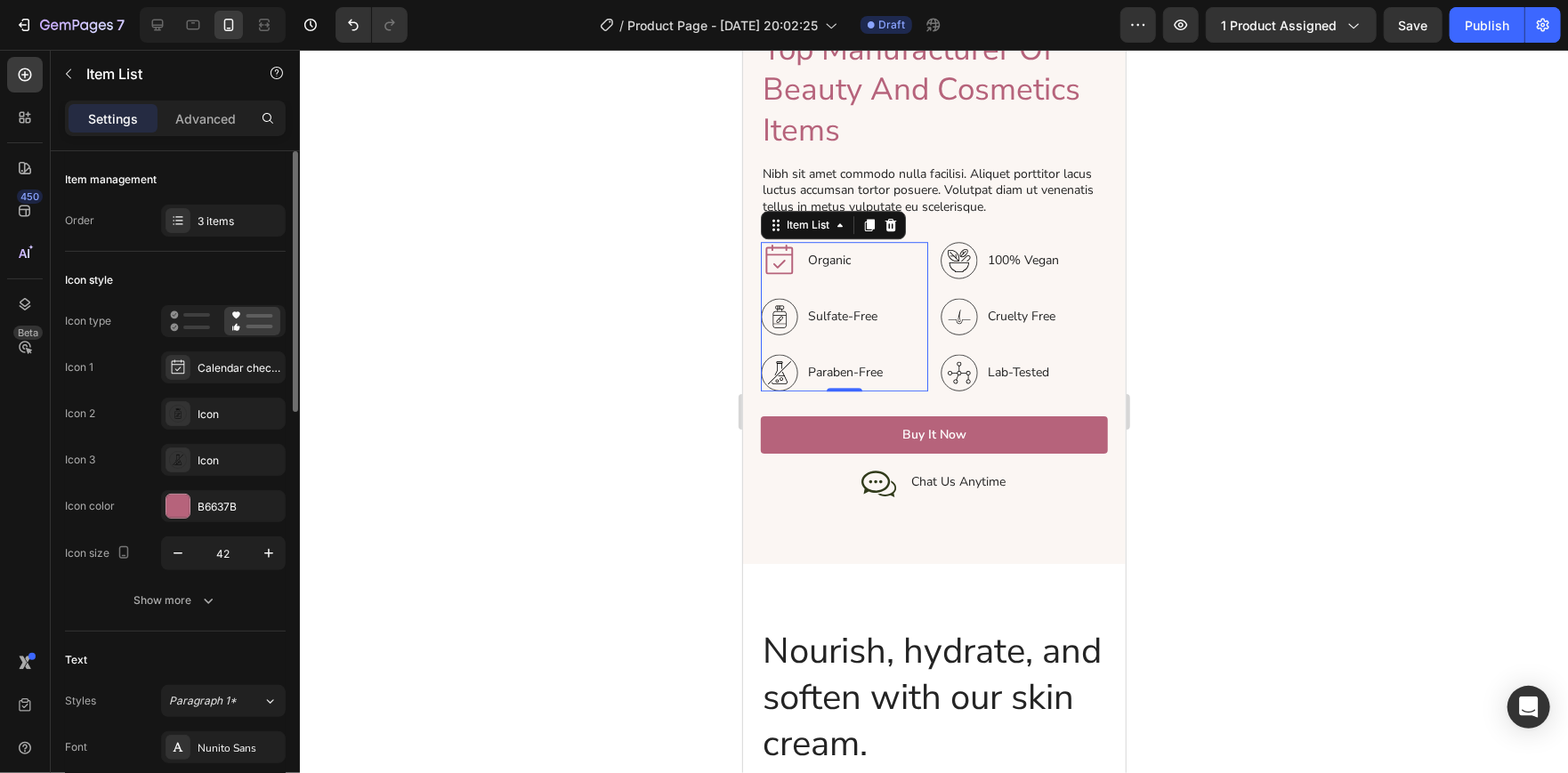
click at [137, 398] on div "Icon 1 Calendar check light" at bounding box center [175, 414] width 221 height 32
click at [194, 593] on div "Show more" at bounding box center [175, 601] width 83 height 18
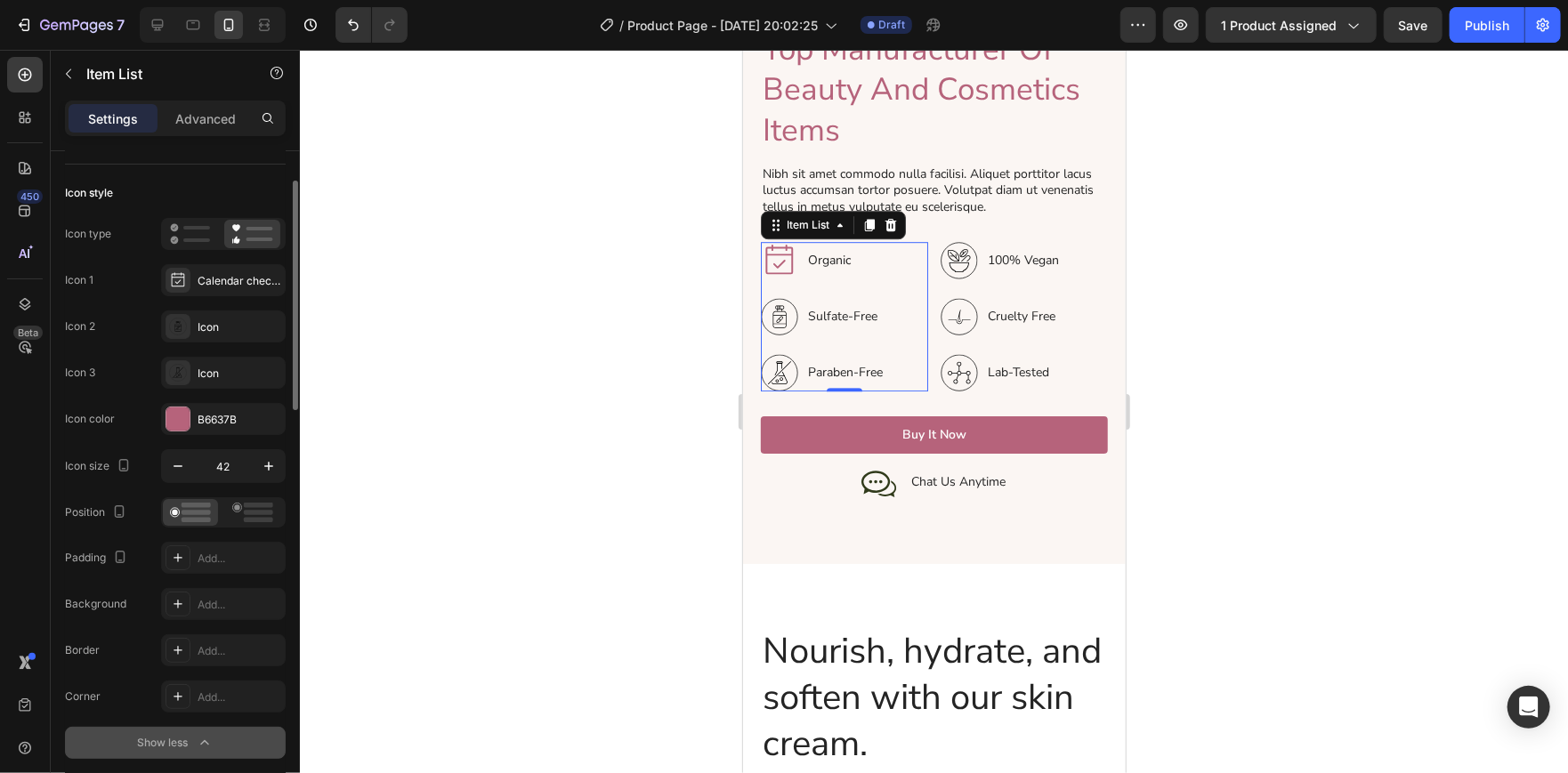
scroll to position [89, 0]
click at [175, 643] on icon at bounding box center [178, 649] width 14 height 14
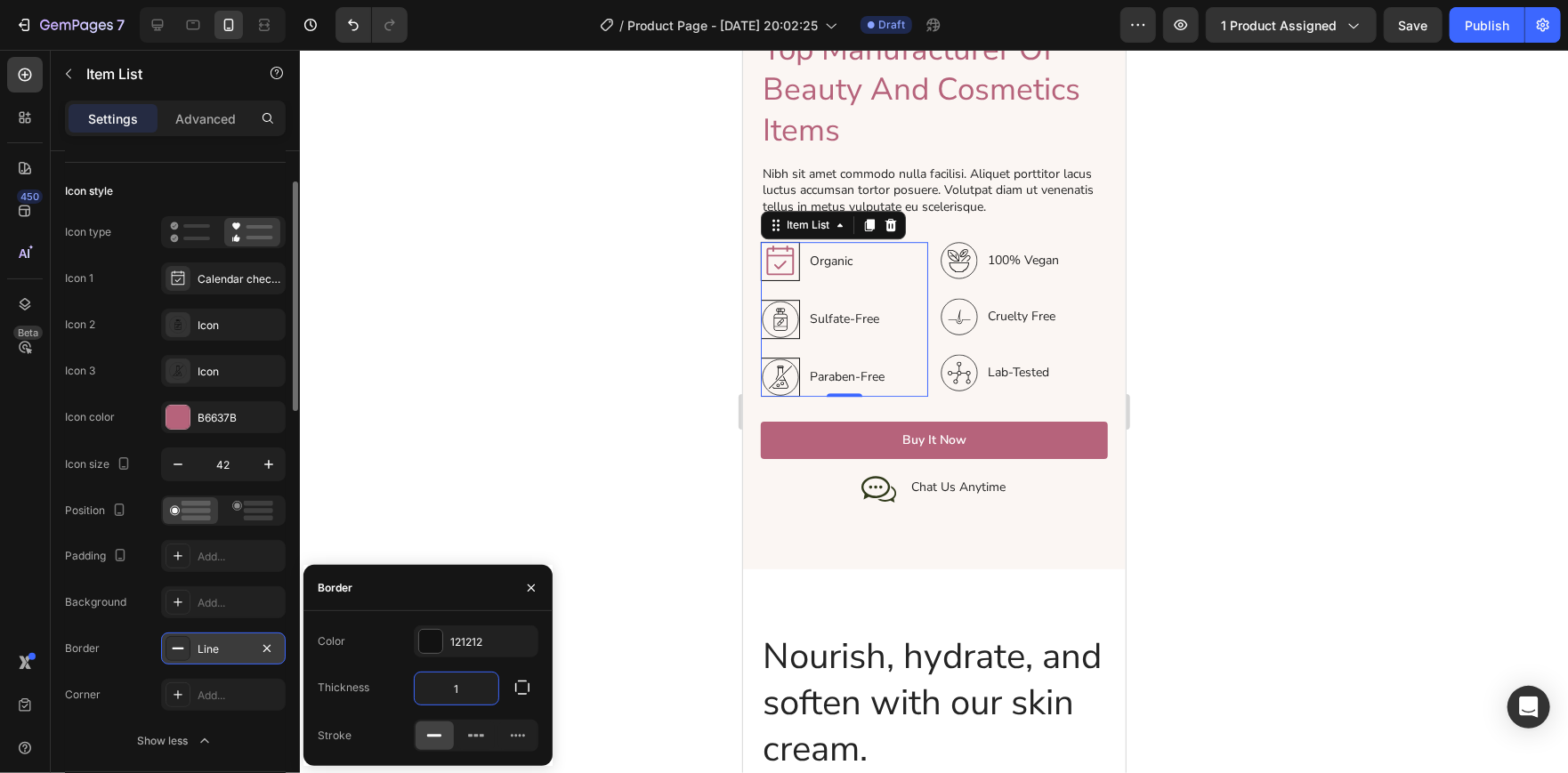
click at [482, 691] on input "1" at bounding box center [457, 688] width 84 height 32
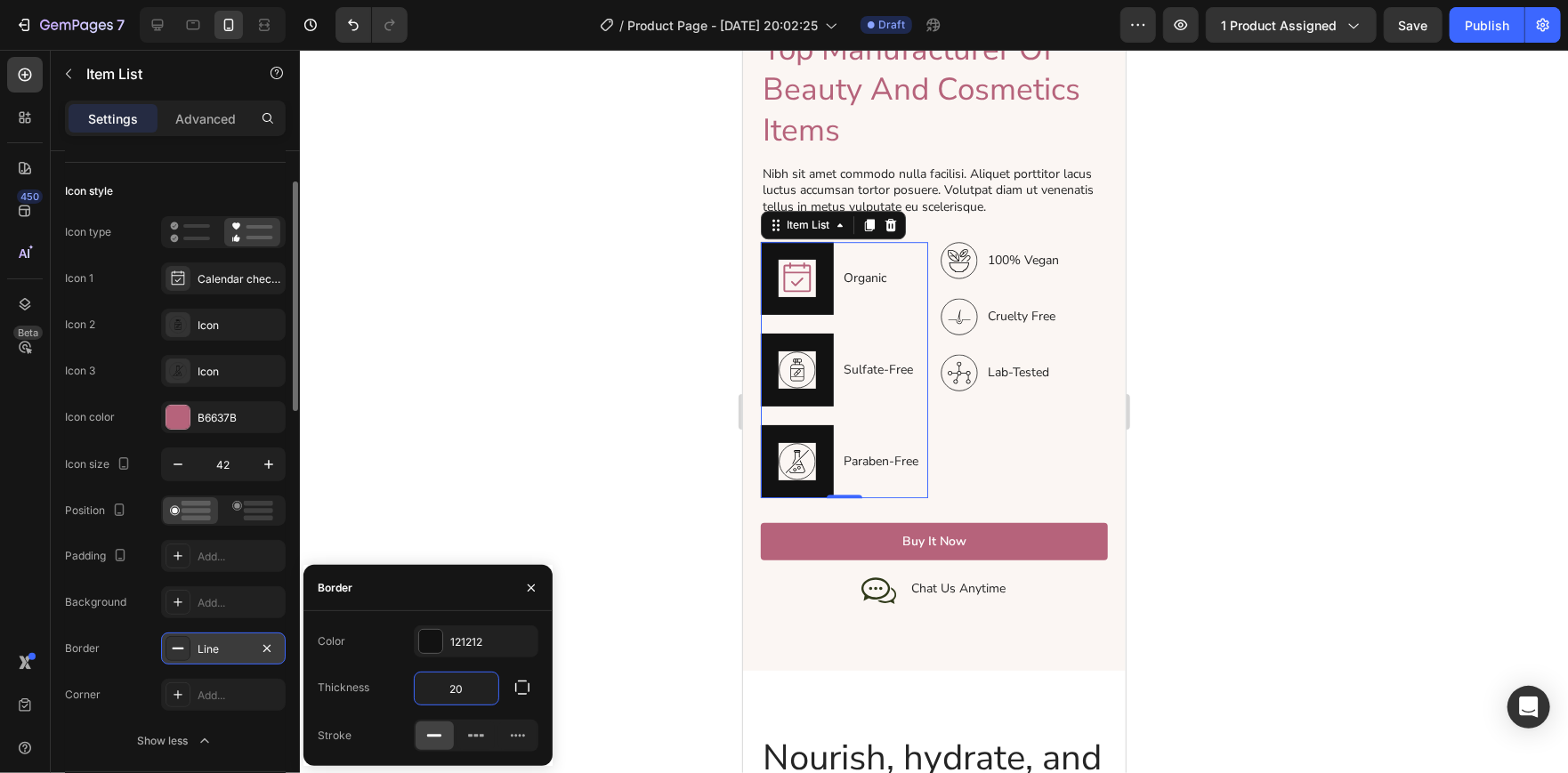
type input "2"
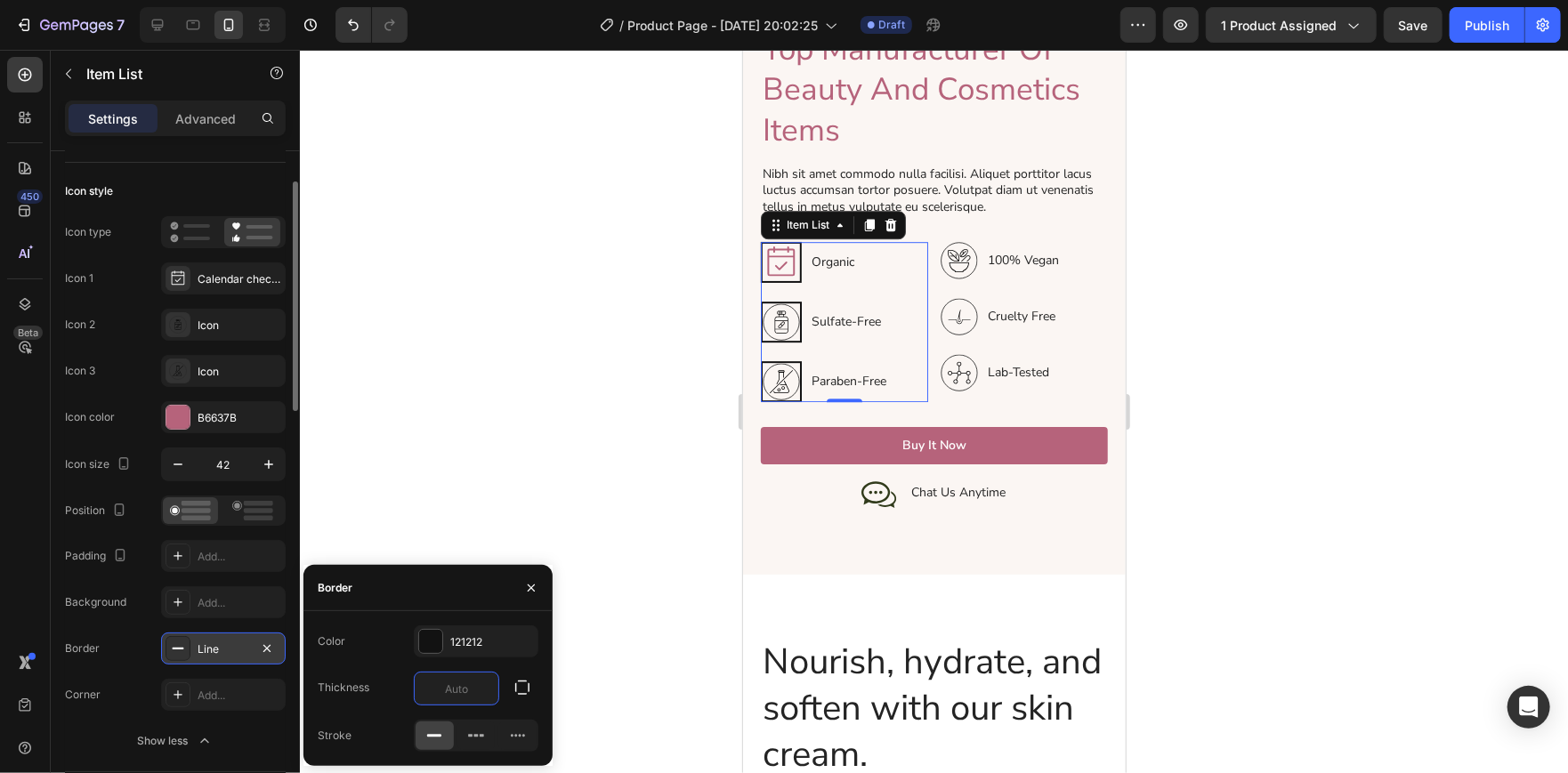
type input "1"
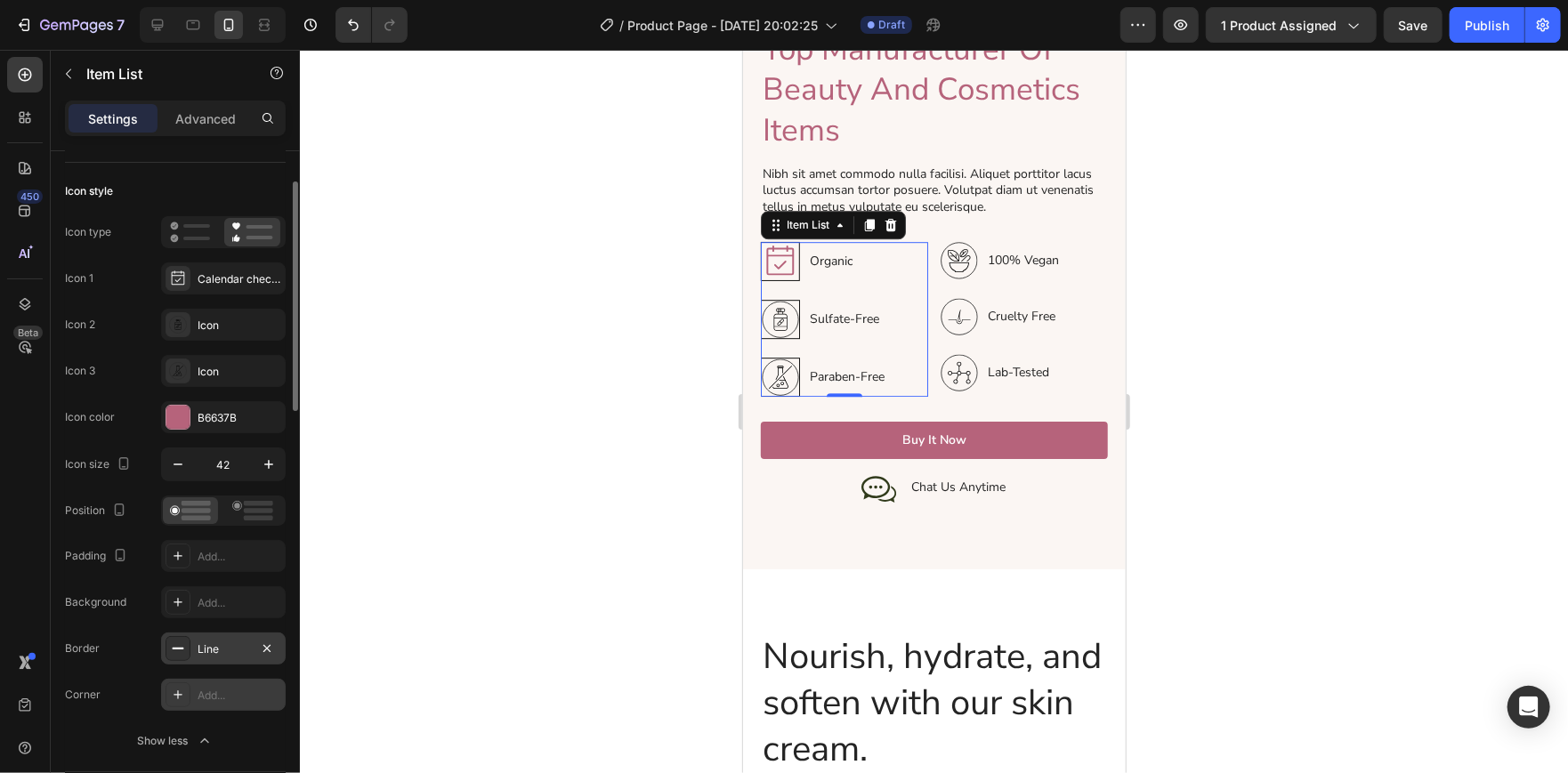
click at [224, 683] on div "Add..." at bounding box center [223, 694] width 124 height 32
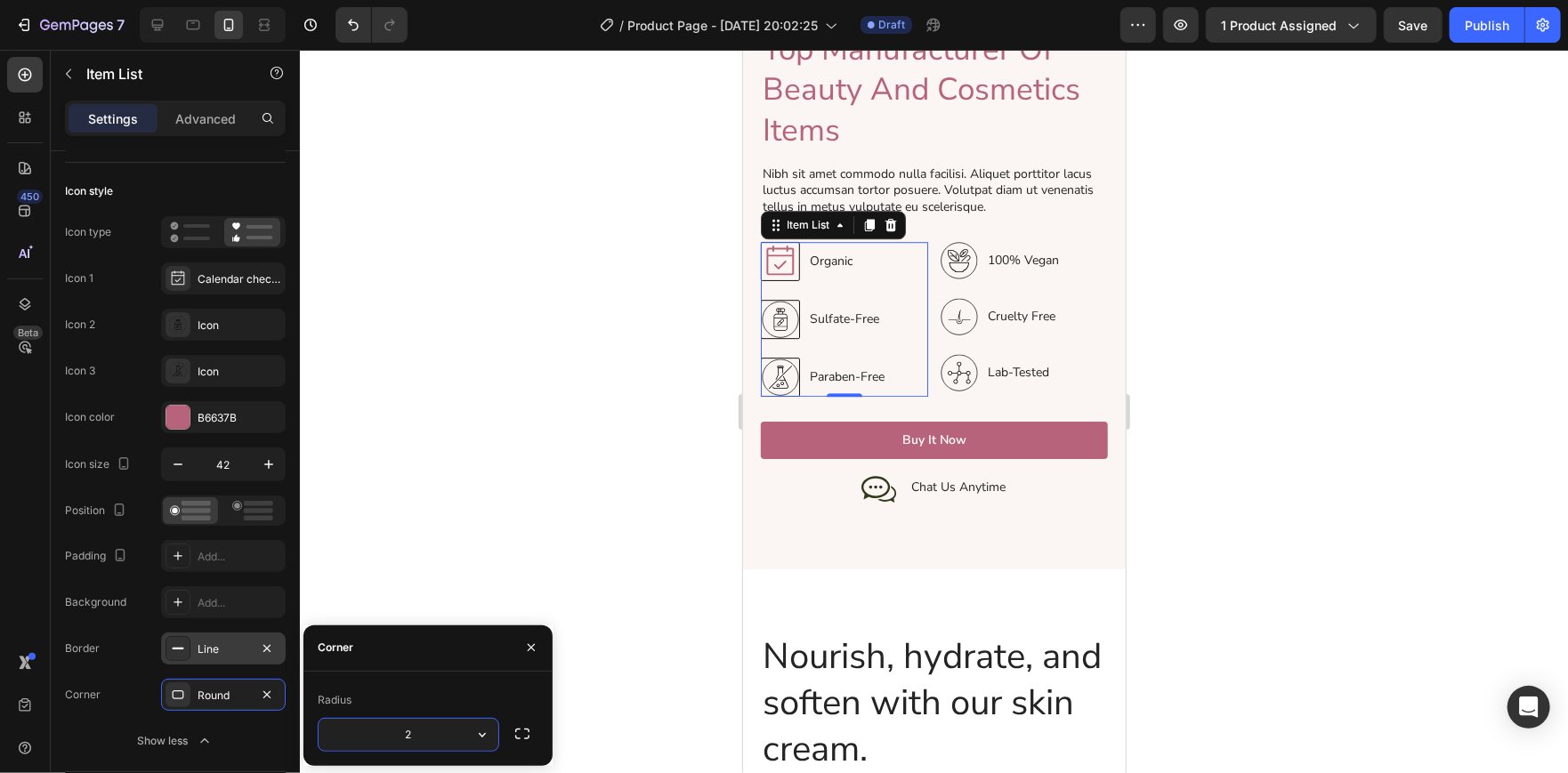
type input "20"
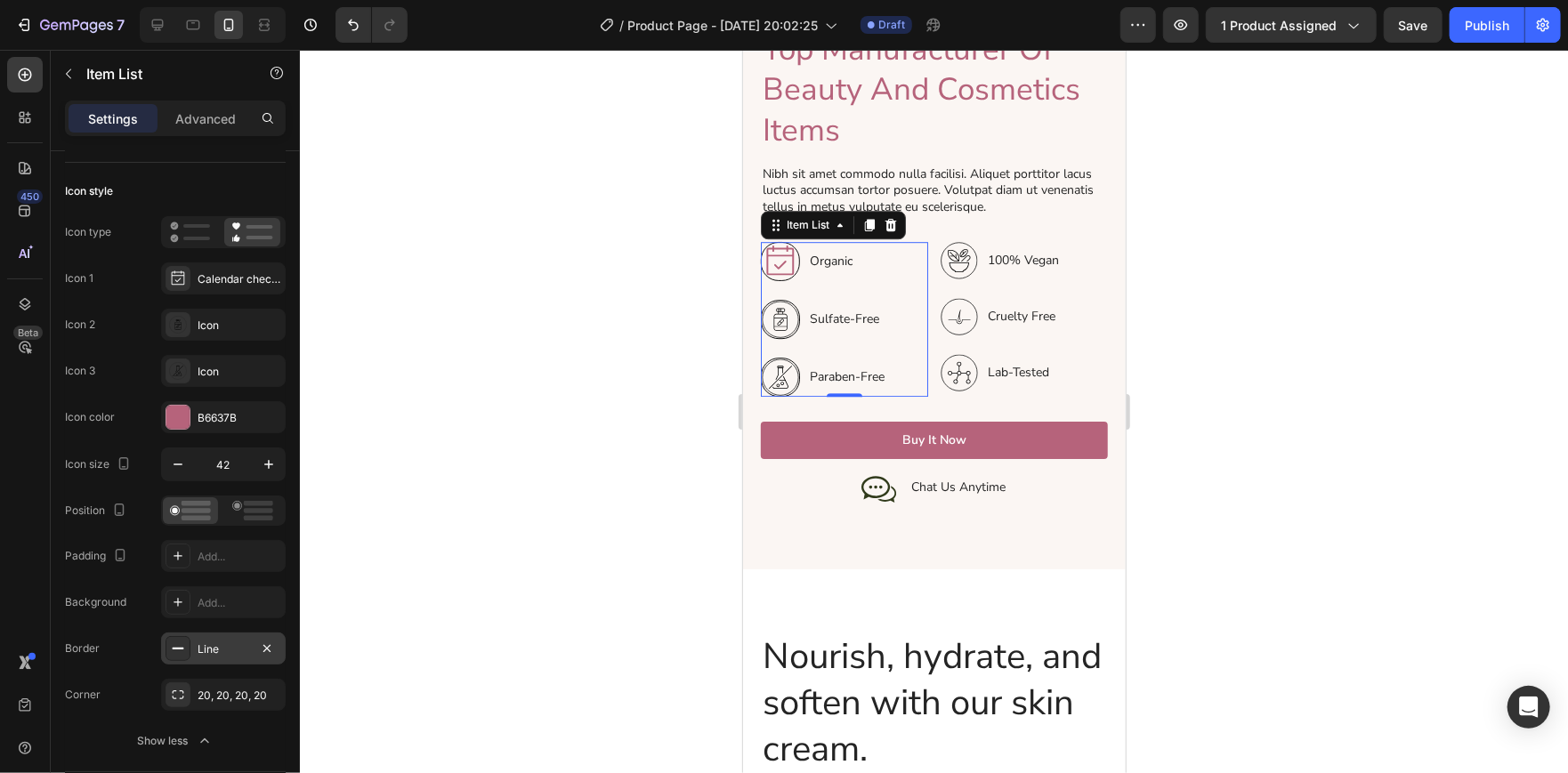
click at [499, 423] on div at bounding box center [933, 411] width 1268 height 723
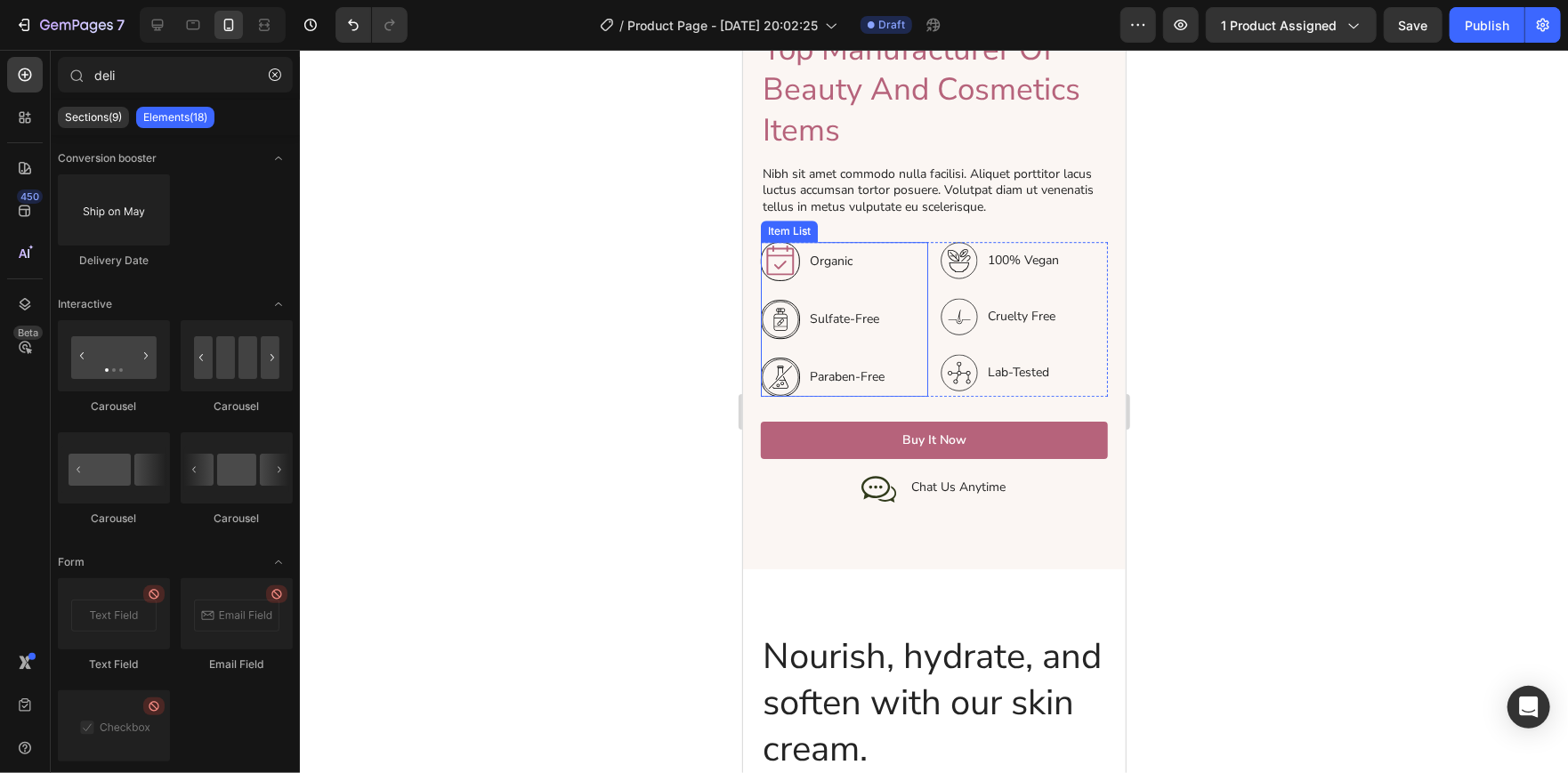
click at [774, 242] on icon at bounding box center [780, 261] width 38 height 38
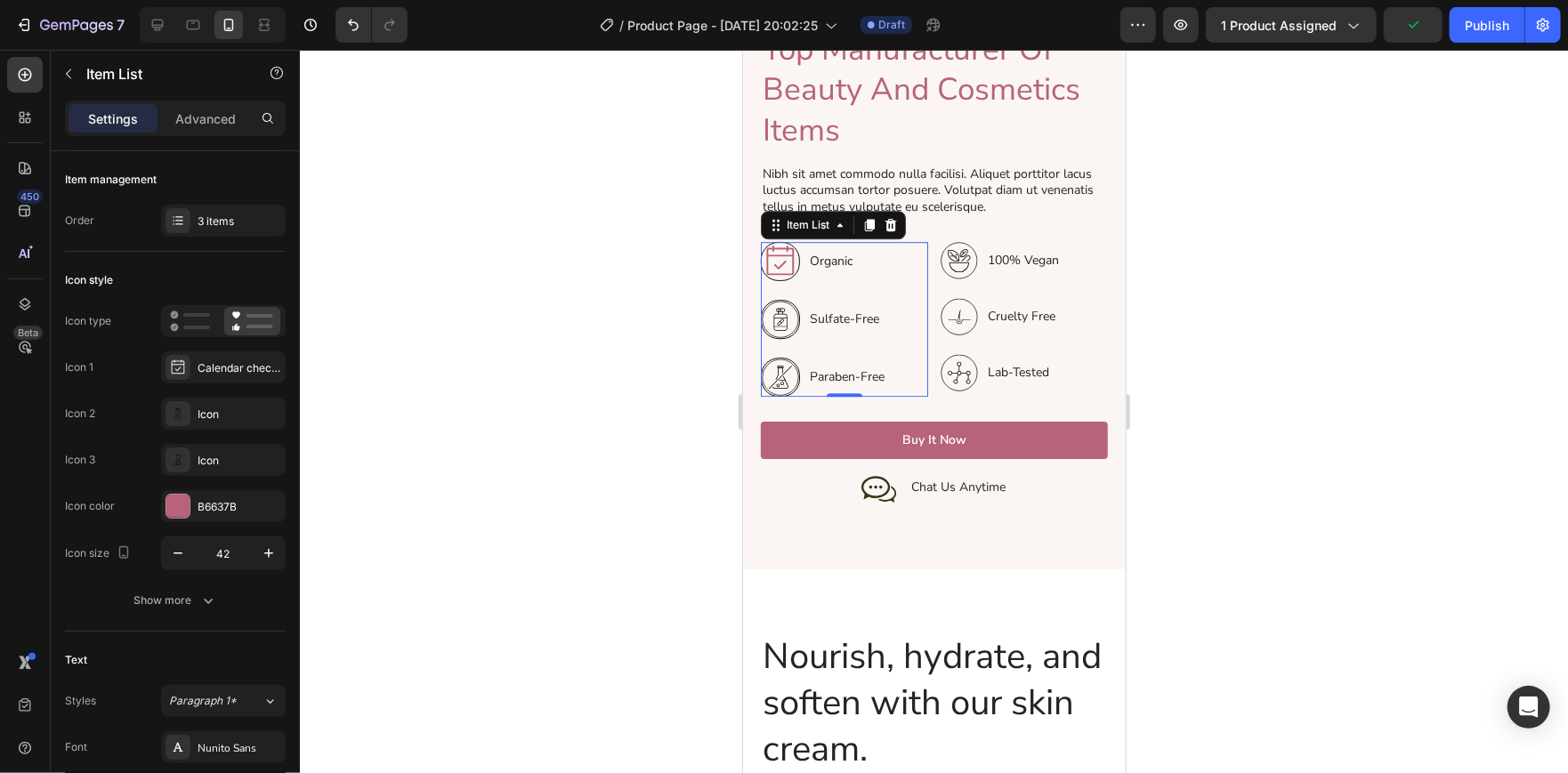
click at [782, 248] on icon at bounding box center [780, 259] width 28 height 29
click at [237, 366] on div "Calendar check light" at bounding box center [240, 368] width 84 height 16
click at [517, 263] on div at bounding box center [933, 411] width 1268 height 723
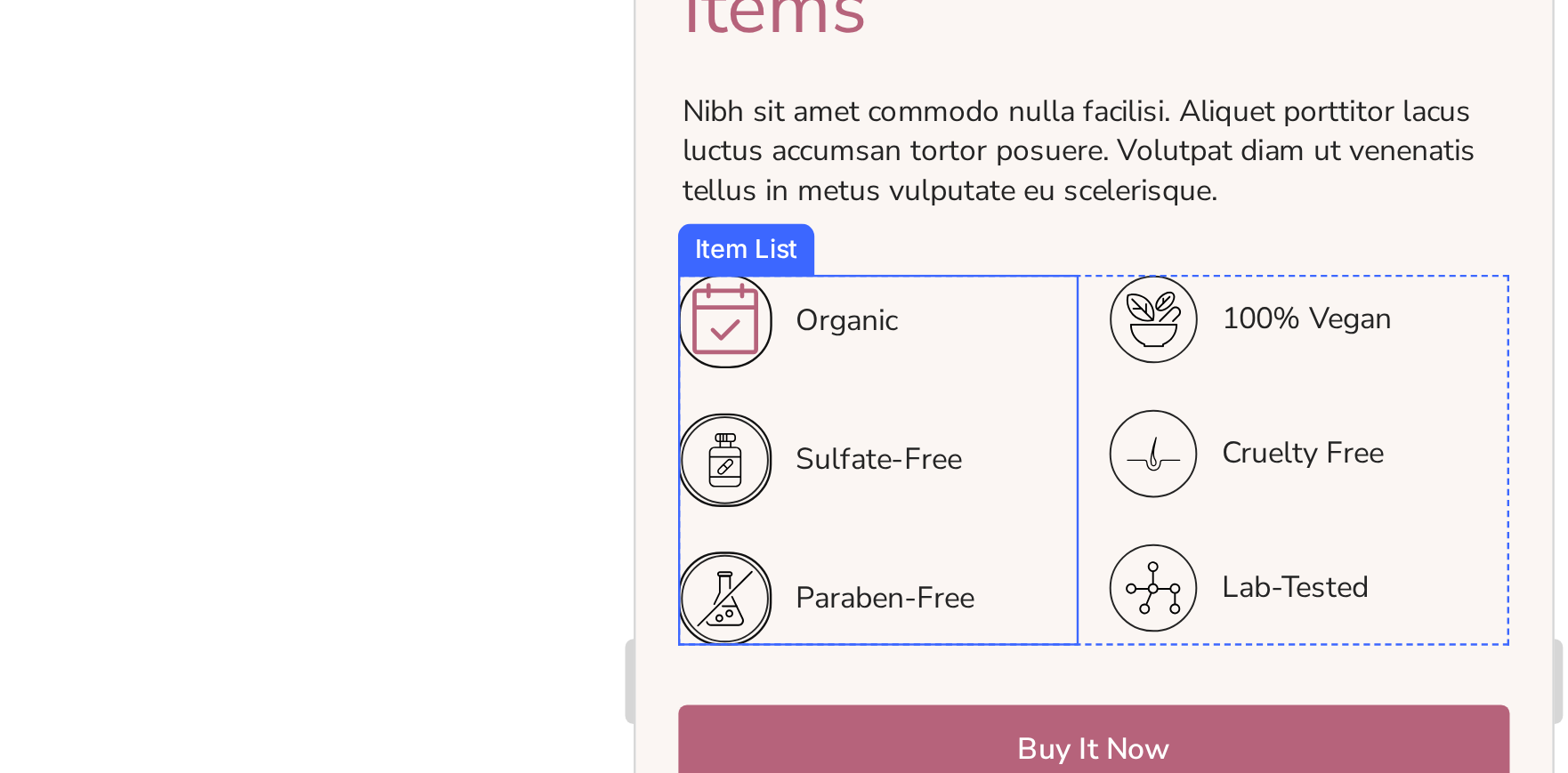
click at [724, 21] on div "Organic" at bounding box center [738, 26] width 80 height 24
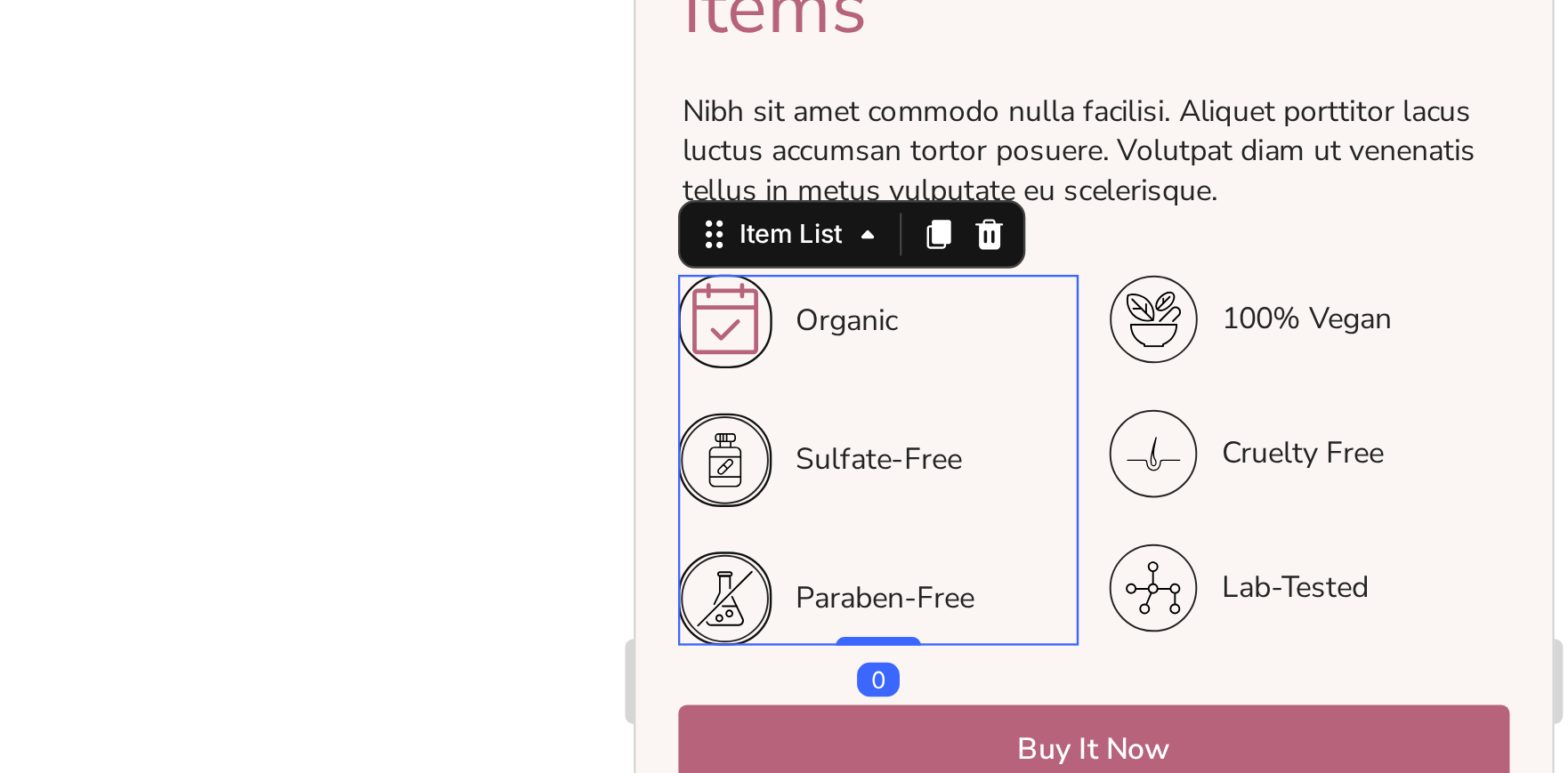
click at [680, 15] on icon at bounding box center [671, 27] width 38 height 38
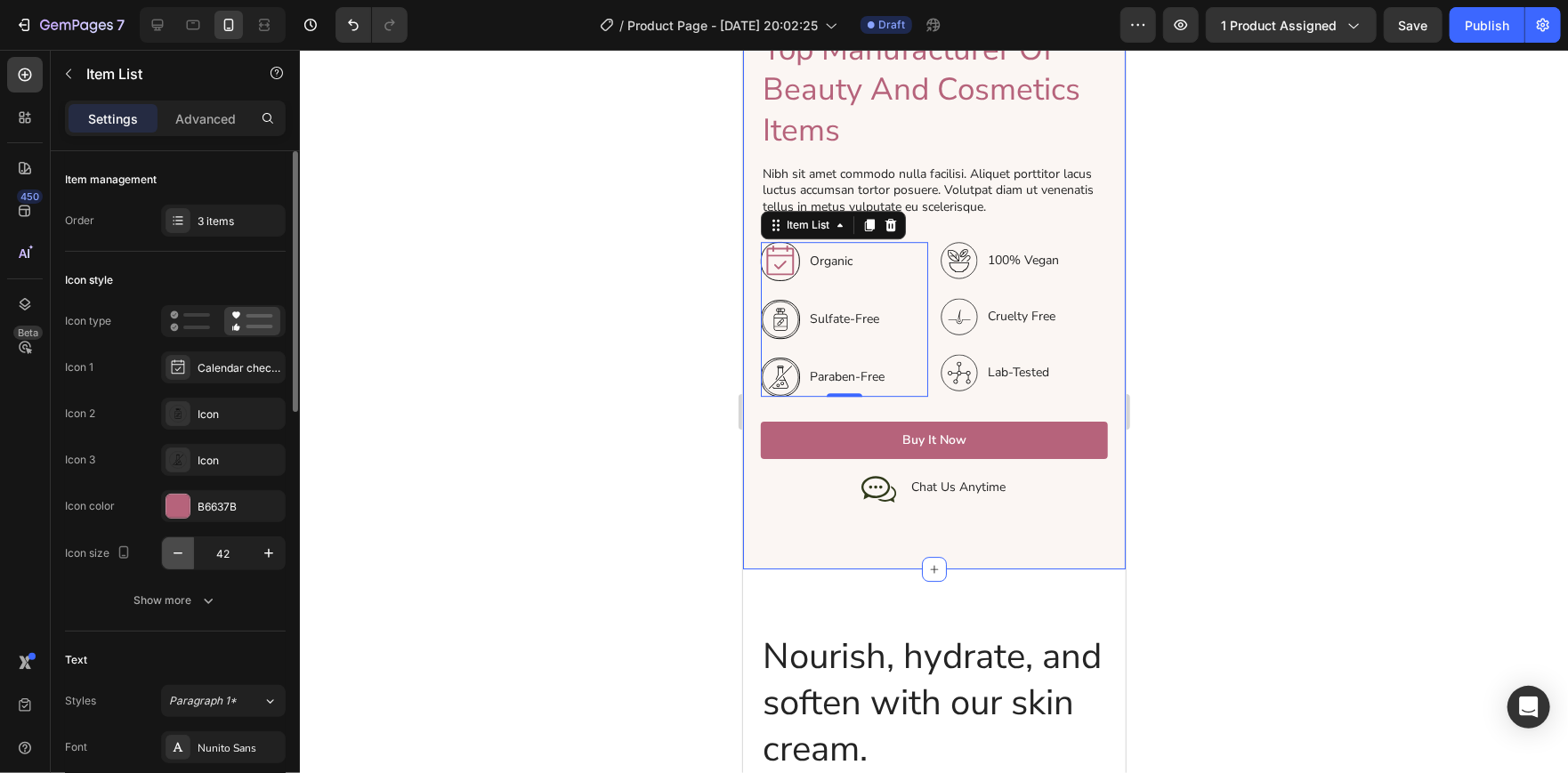
click at [182, 560] on icon "button" at bounding box center [178, 553] width 18 height 18
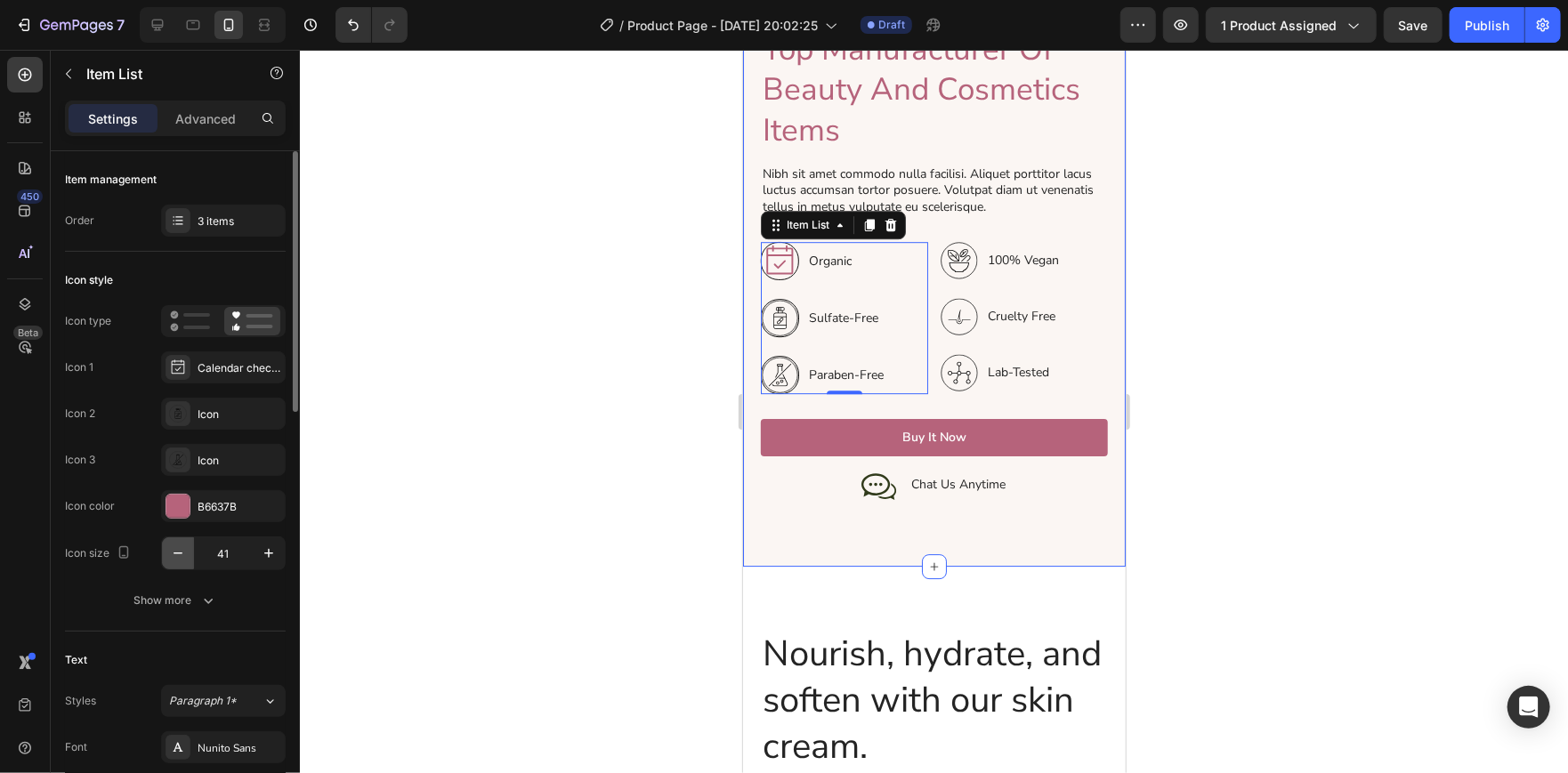
click at [182, 560] on icon "button" at bounding box center [178, 553] width 18 height 18
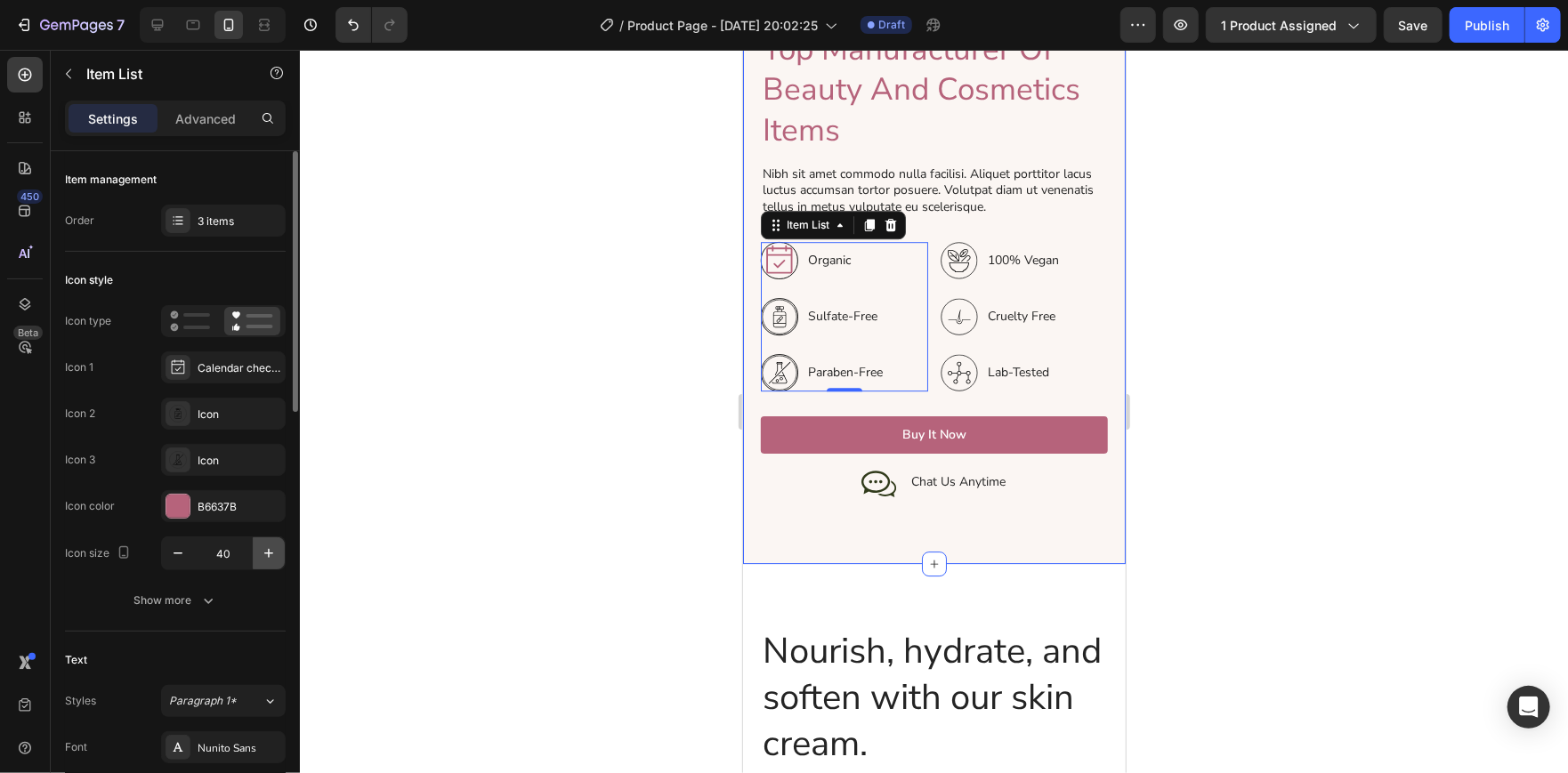
click at [266, 550] on icon "button" at bounding box center [269, 553] width 18 height 18
type input "42"
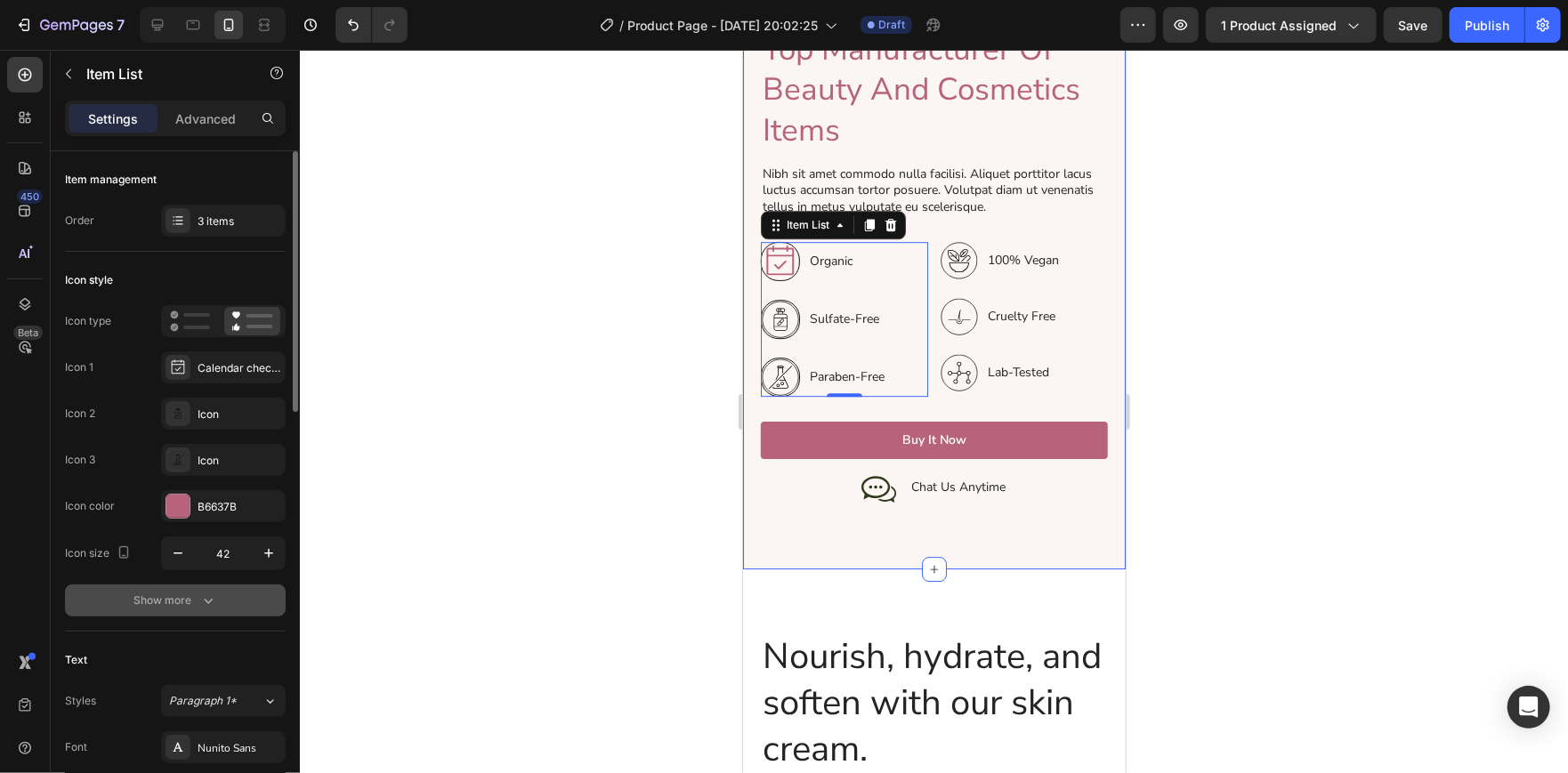
click at [172, 584] on button "Show more" at bounding box center [175, 601] width 221 height 32
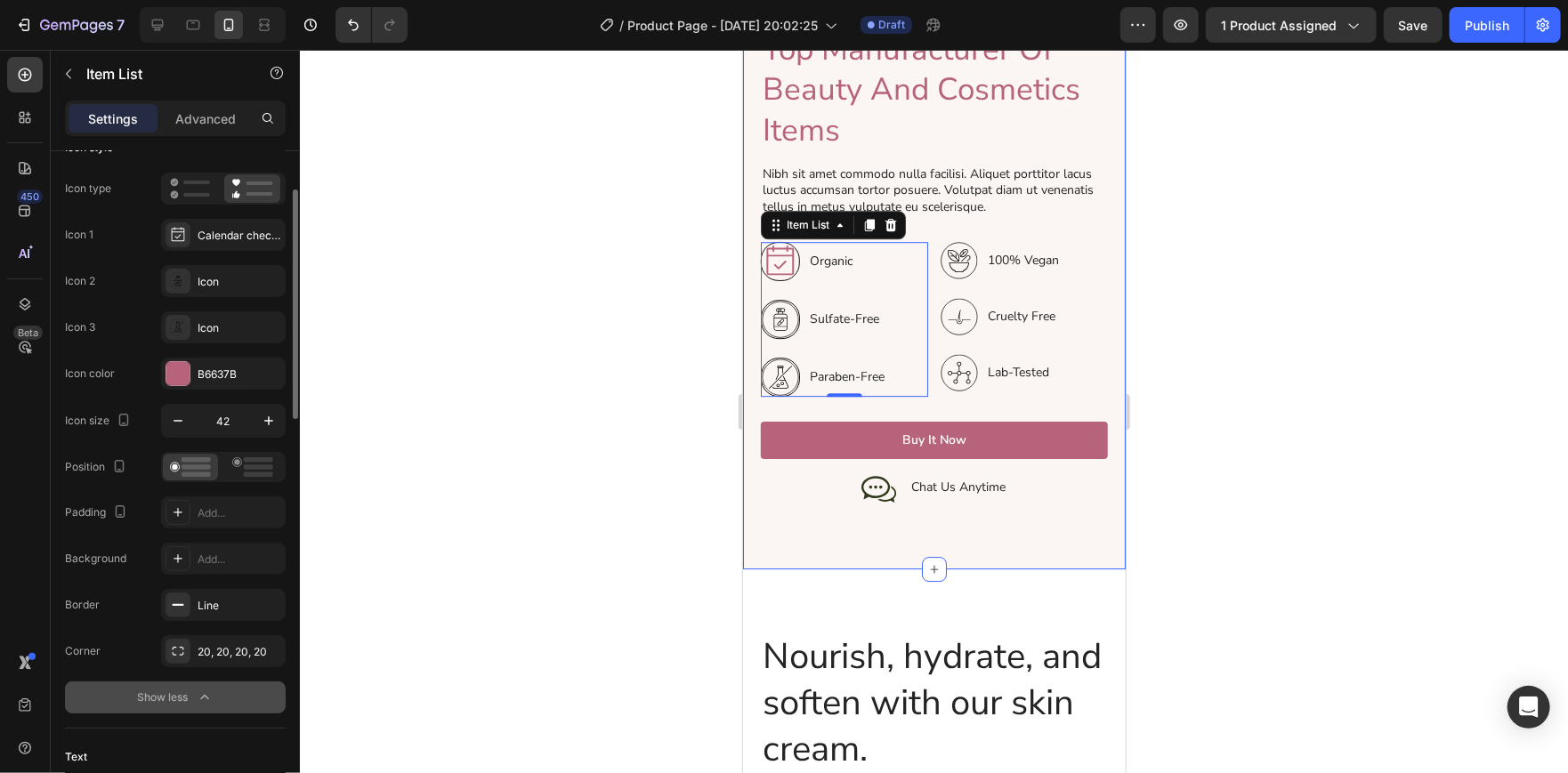
scroll to position [138, 0]
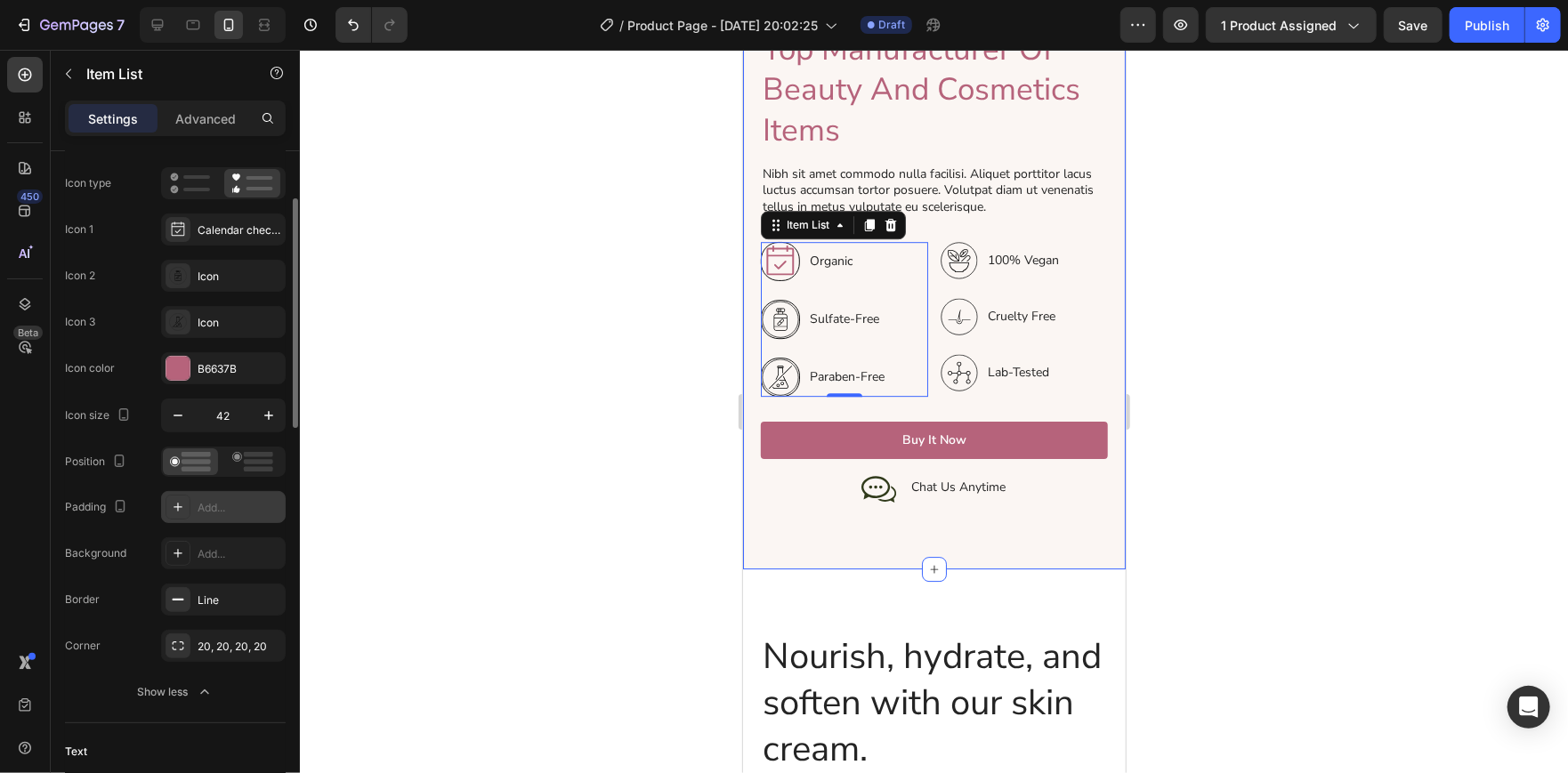
click at [207, 507] on div "Add..." at bounding box center [240, 508] width 84 height 16
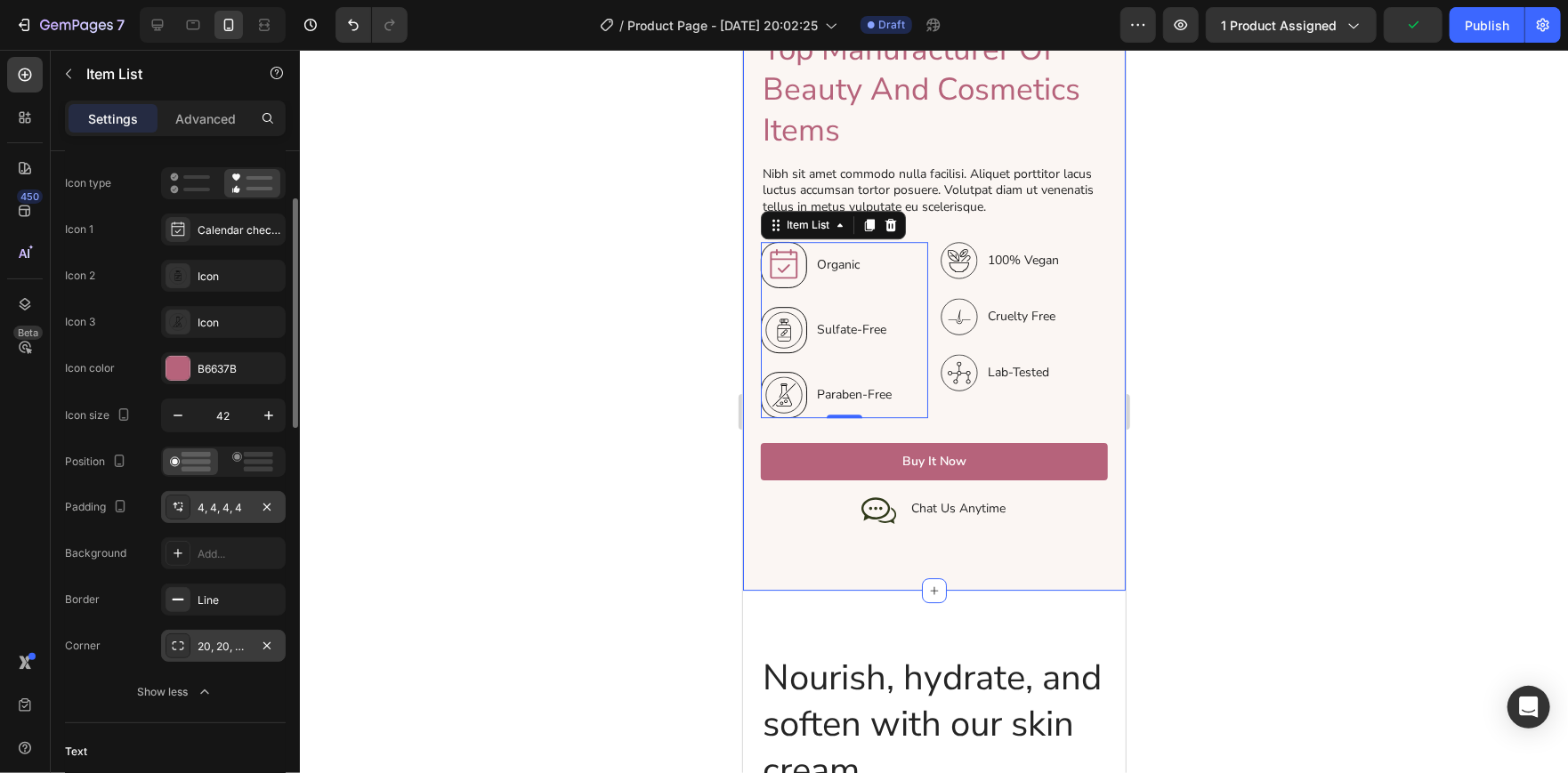
click at [234, 639] on div "20, 20, 20, 20" at bounding box center [223, 647] width 52 height 16
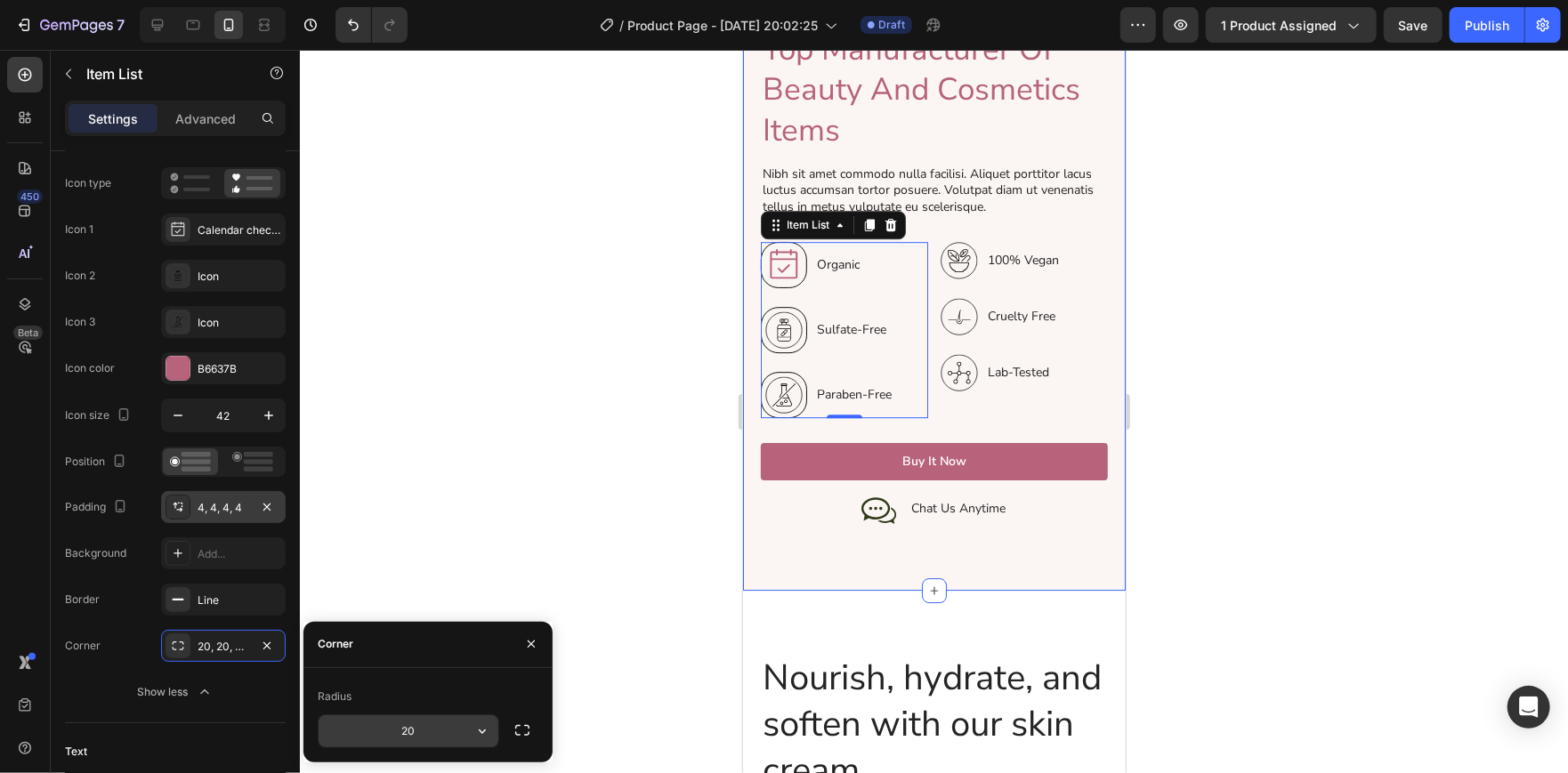
click at [414, 721] on input "20" at bounding box center [408, 731] width 180 height 32
type input "100"
click at [521, 459] on div at bounding box center [933, 411] width 1268 height 723
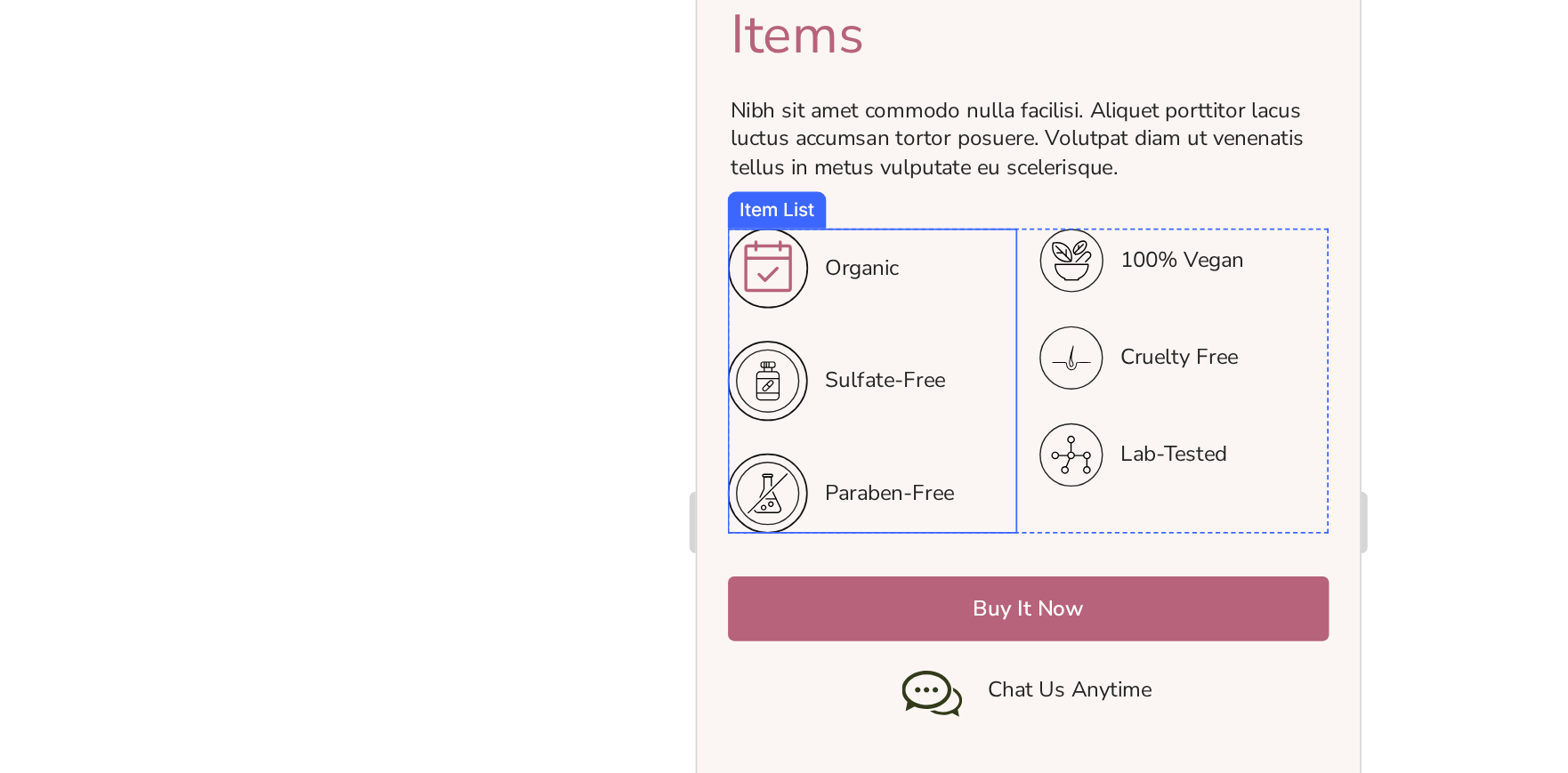
click at [735, 159] on icon at bounding box center [737, 176] width 38 height 38
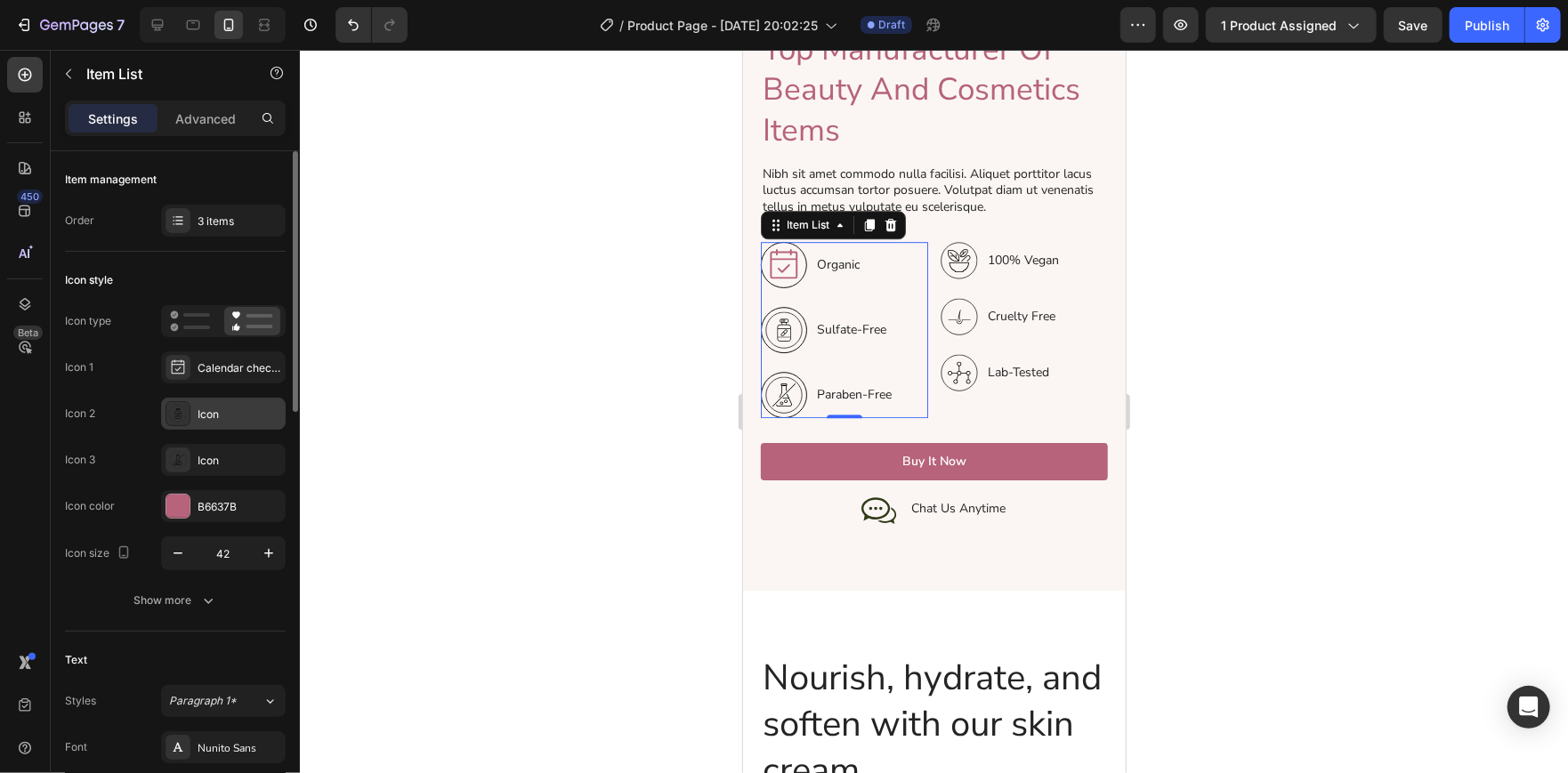
click at [181, 413] on icon at bounding box center [178, 414] width 18 height 18
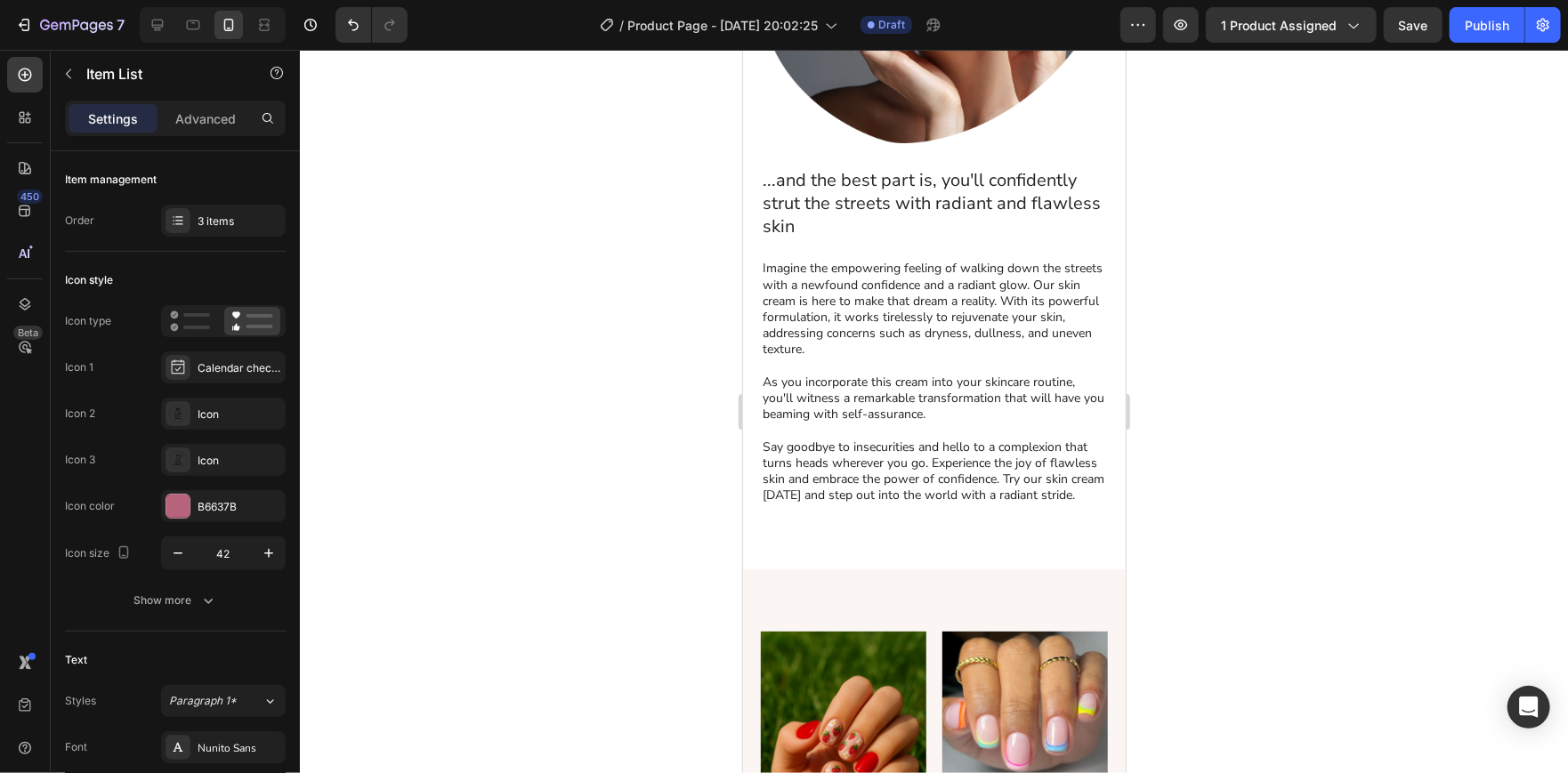
scroll to position [2085, 0]
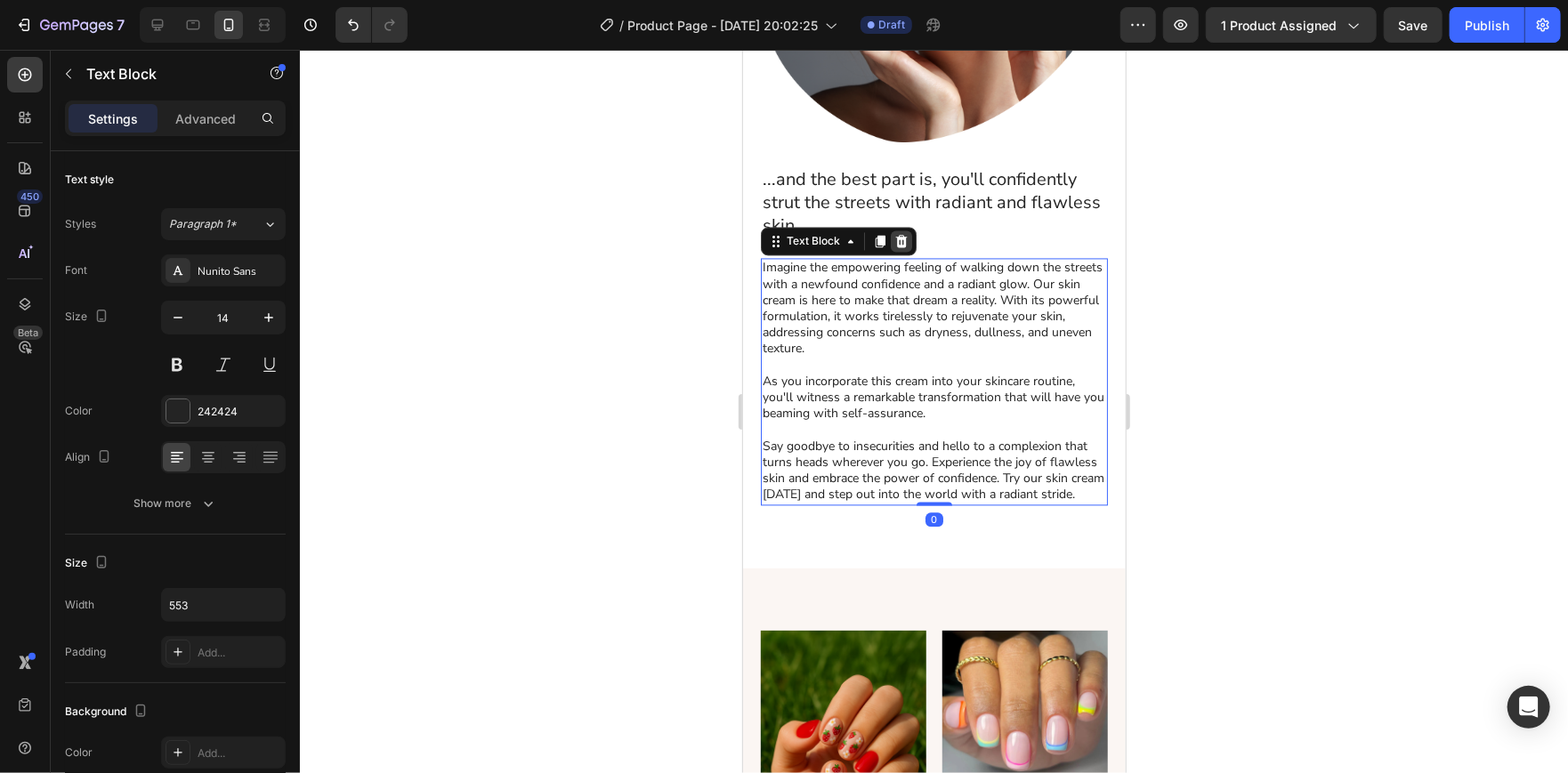
click at [896, 235] on icon at bounding box center [900, 241] width 12 height 13
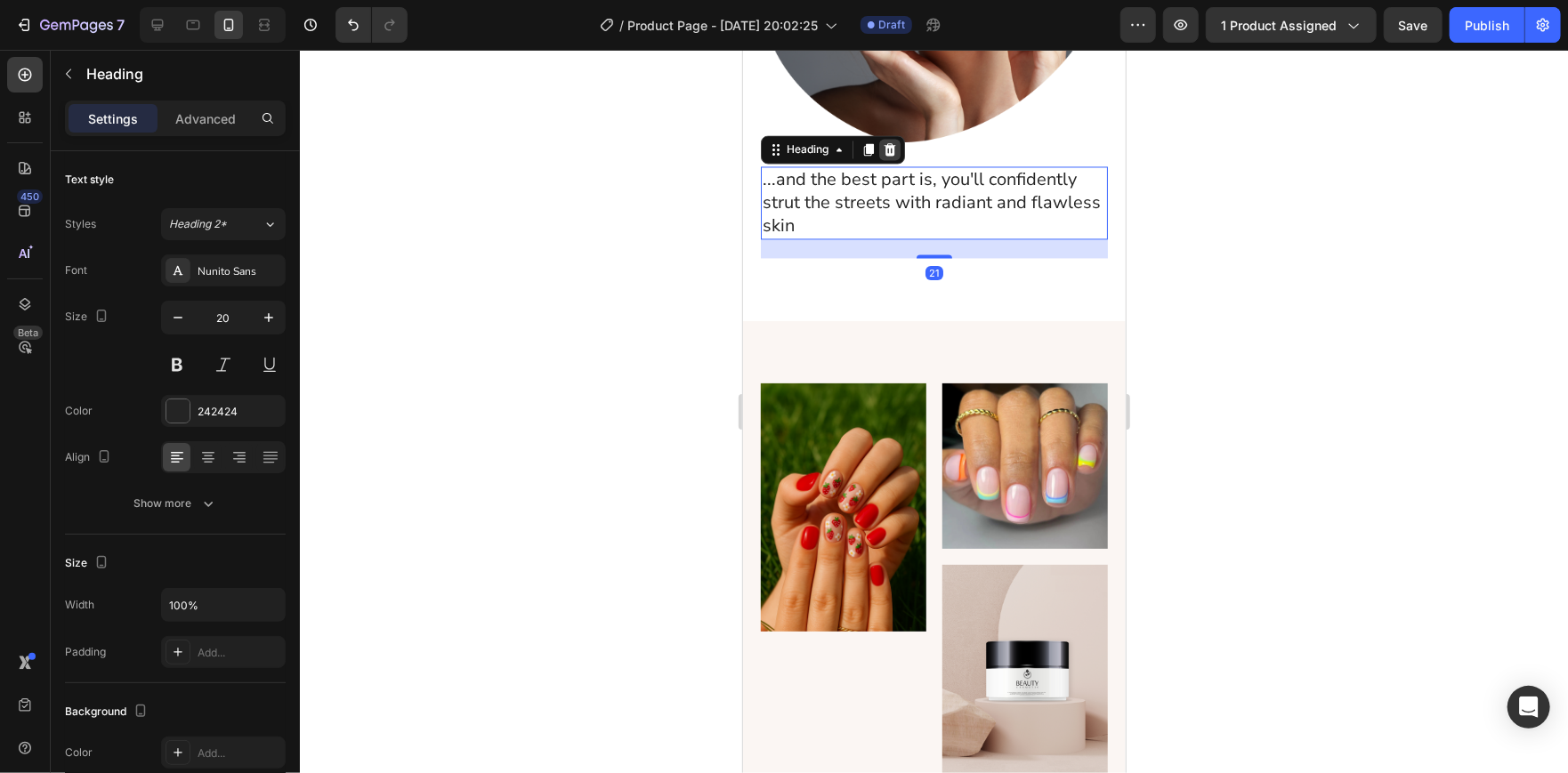
click at [889, 143] on icon at bounding box center [889, 149] width 12 height 13
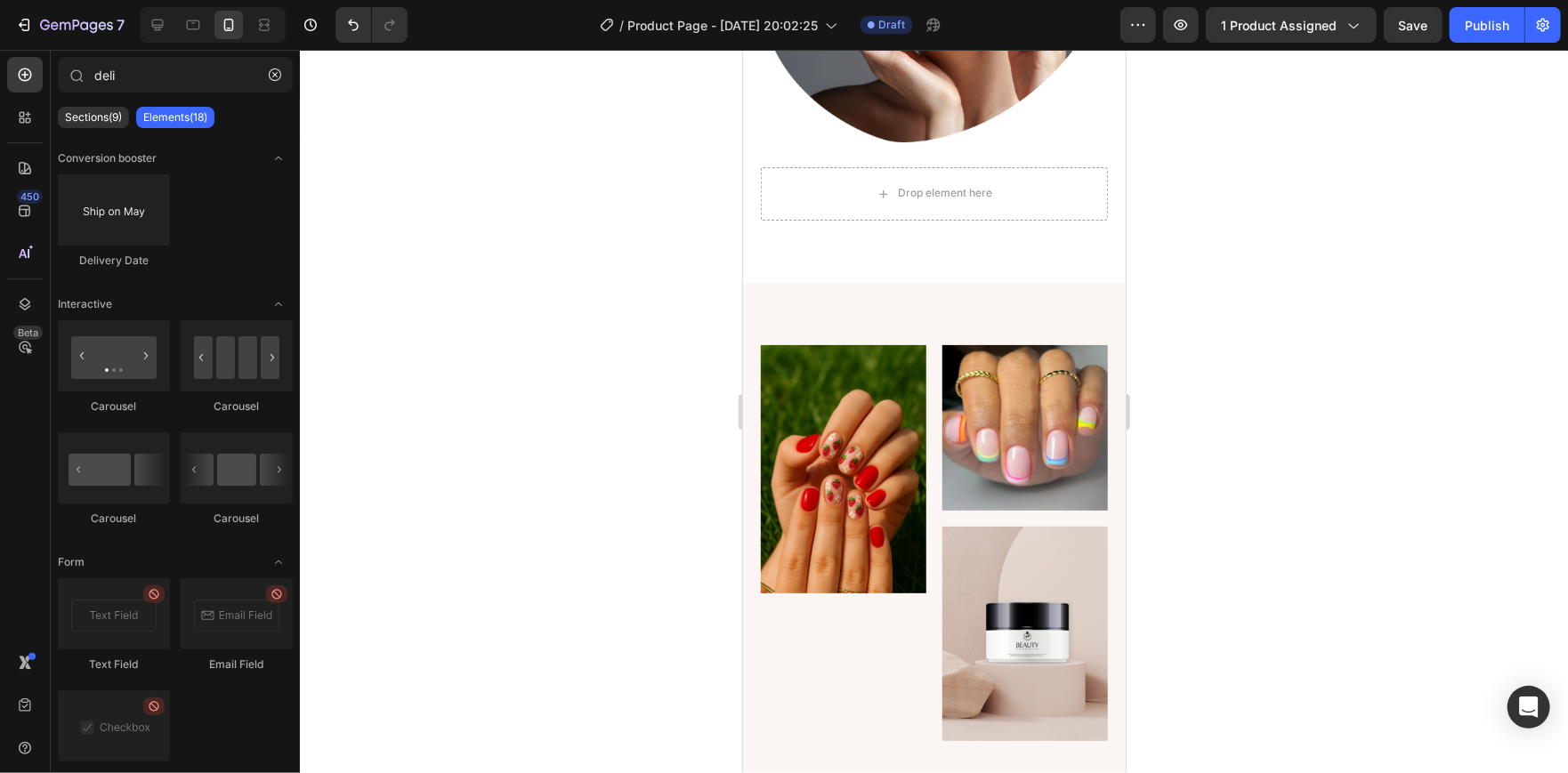
scroll to position [1928, 0]
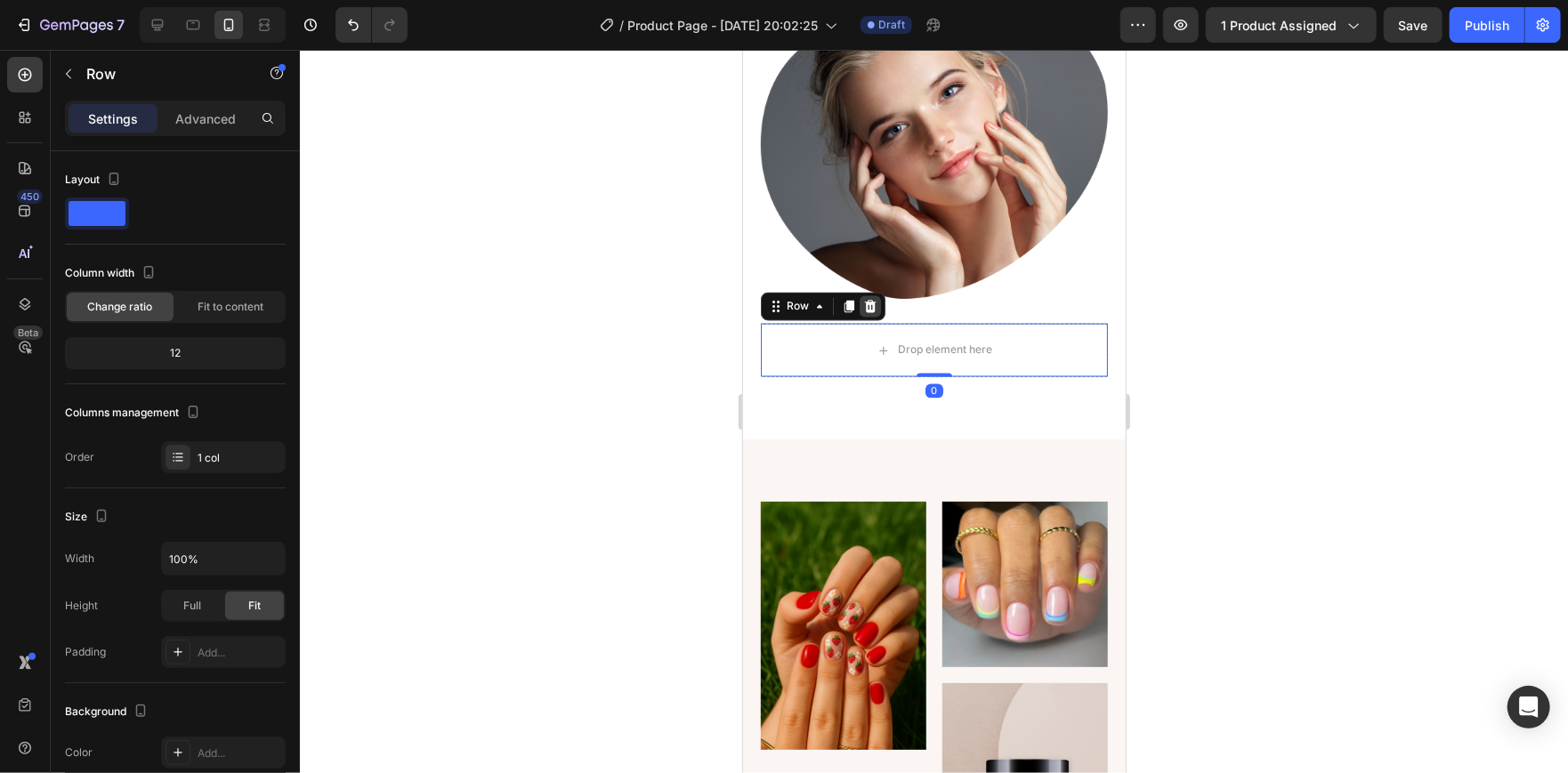
click at [868, 299] on icon at bounding box center [869, 306] width 12 height 13
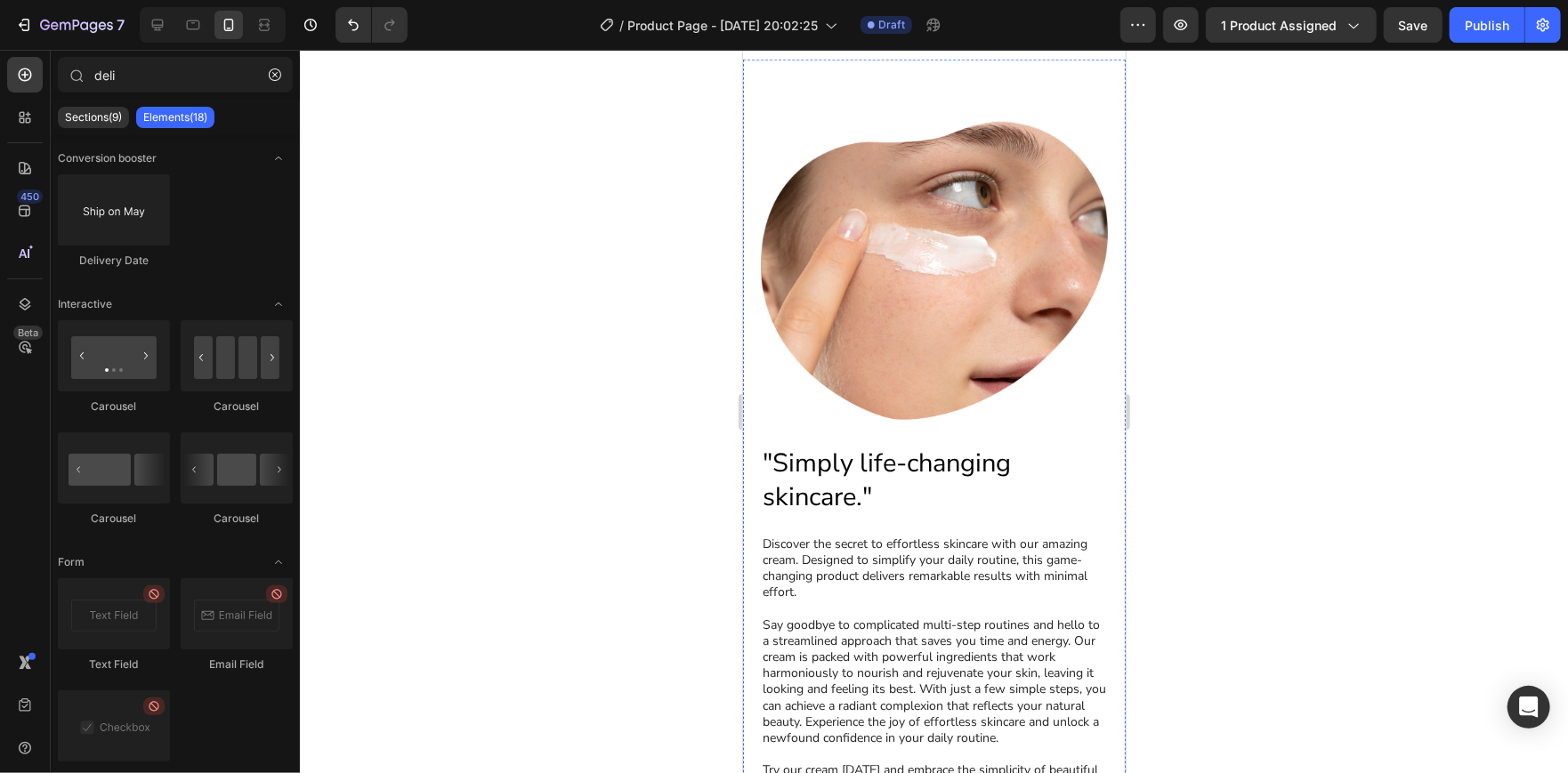
scroll to position [1082, 0]
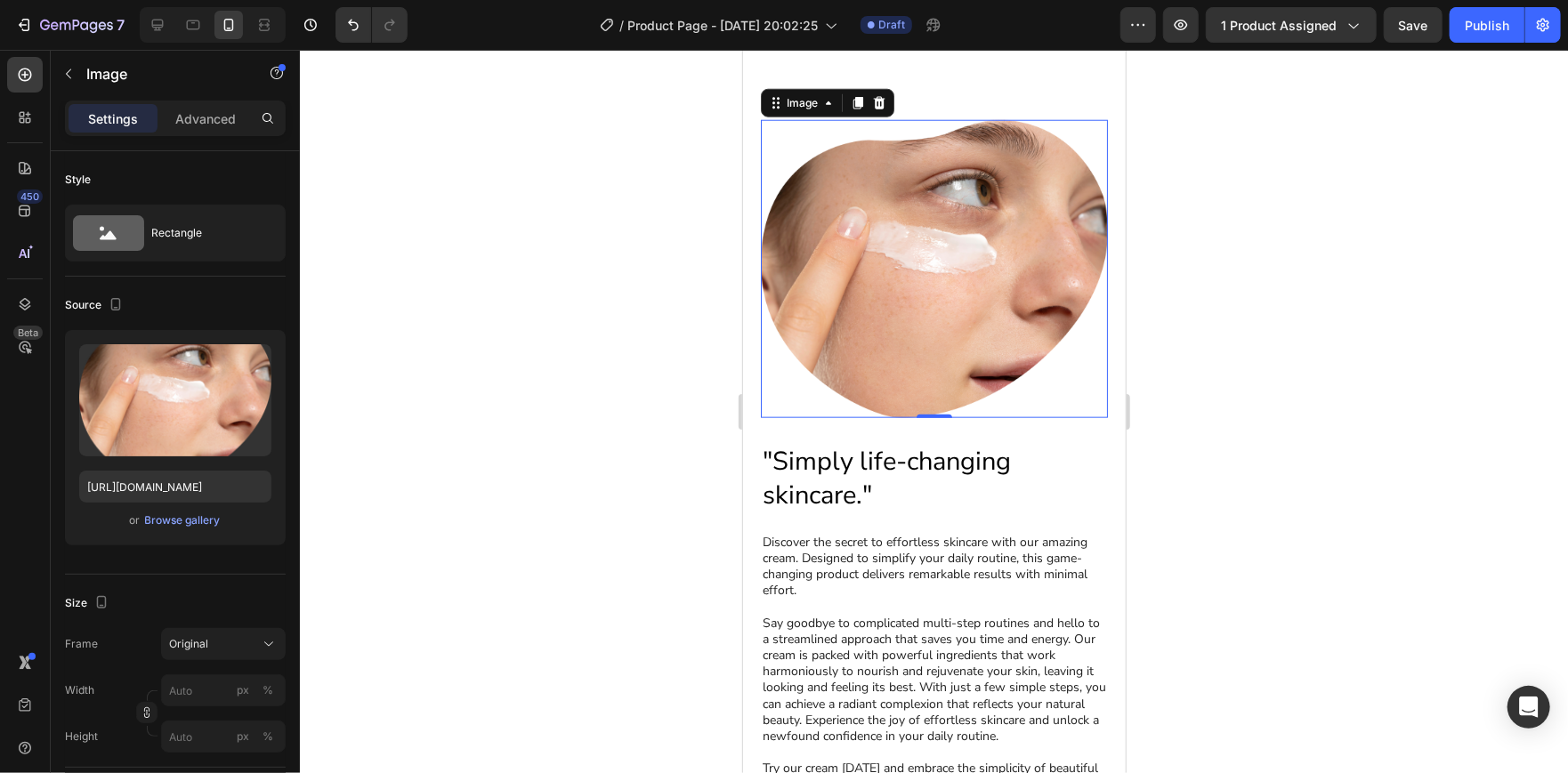
click at [1314, 349] on div at bounding box center [933, 411] width 1268 height 723
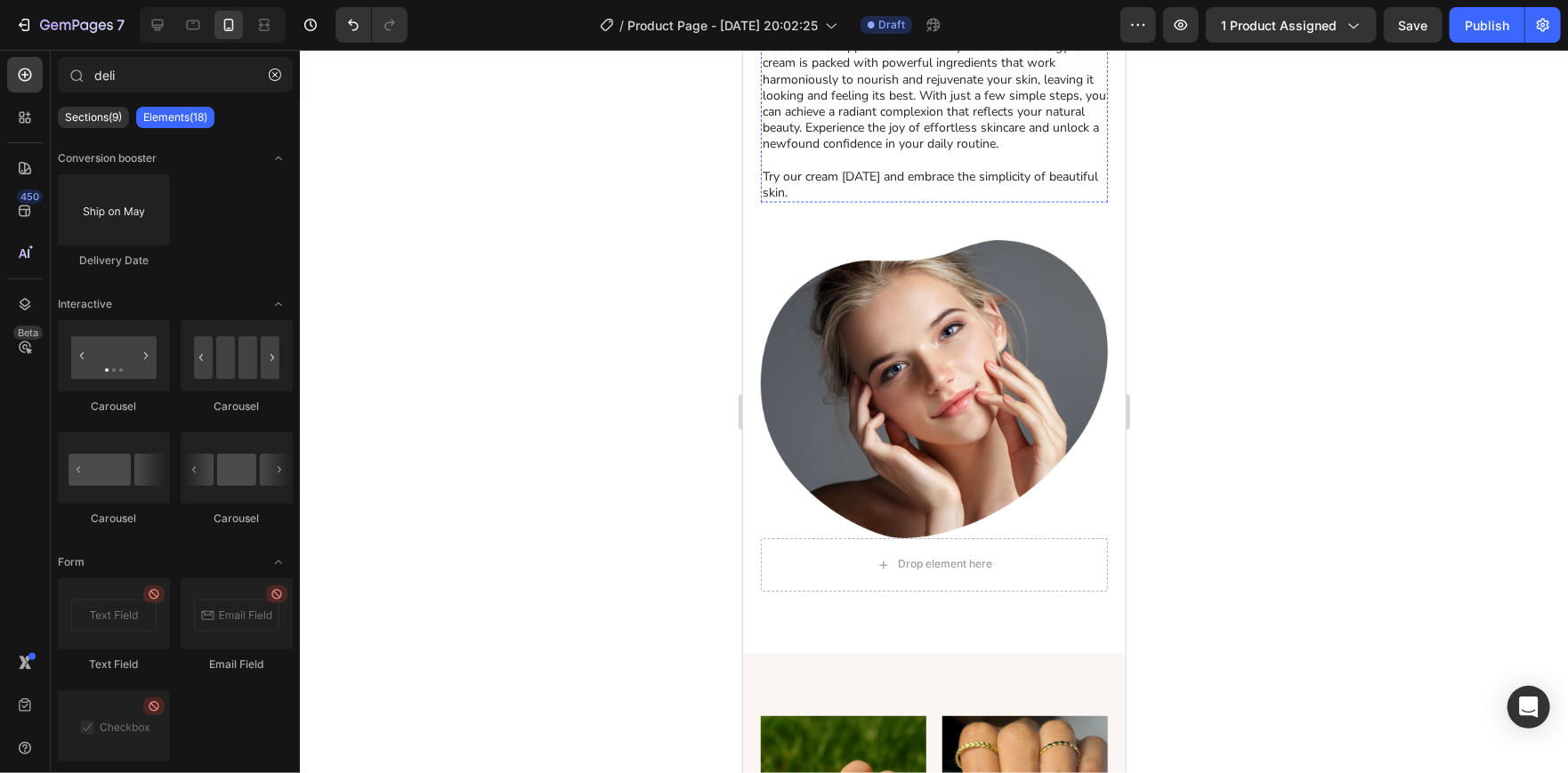
scroll to position [1551, 0]
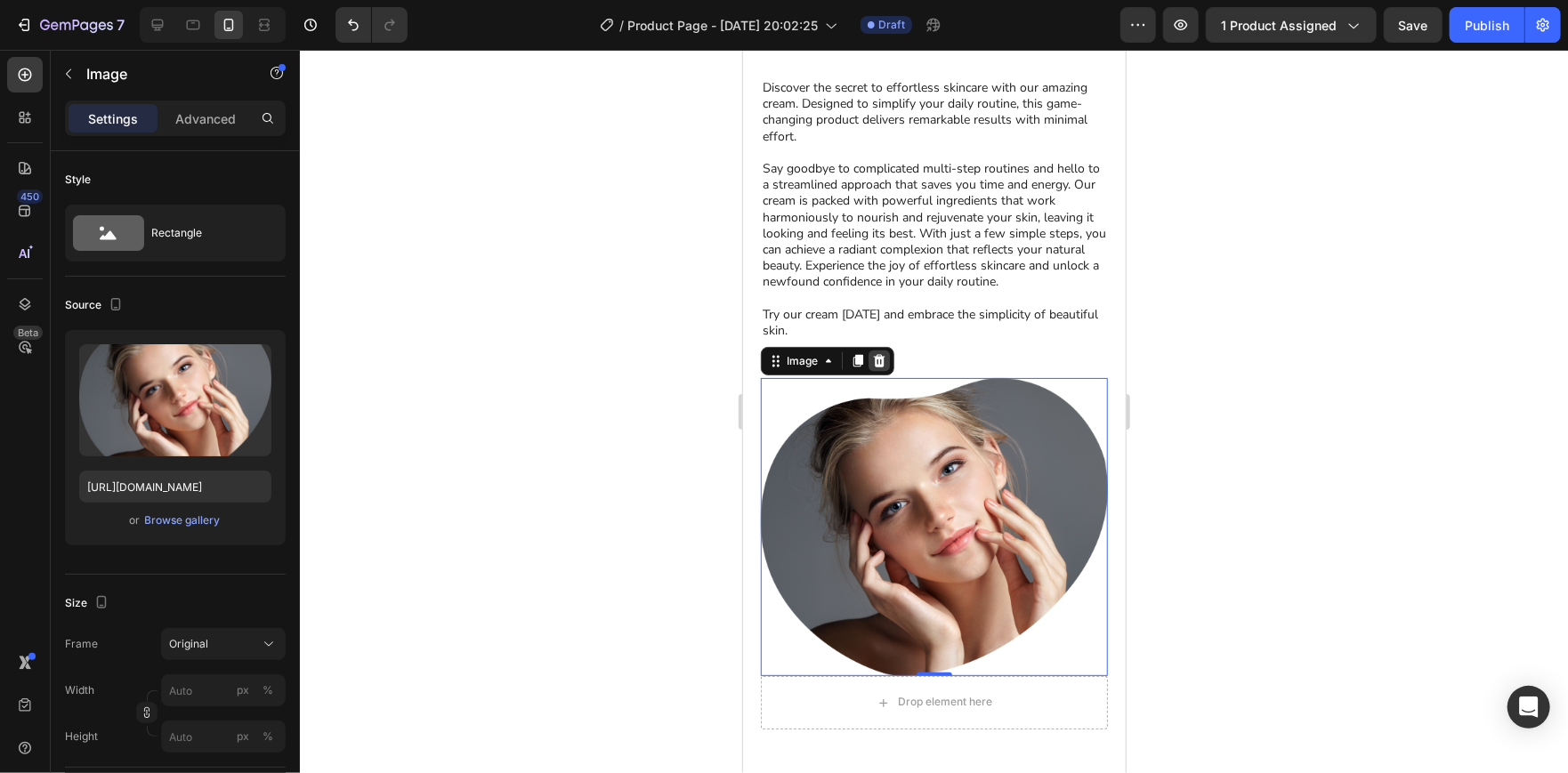
click at [879, 353] on icon at bounding box center [878, 360] width 14 height 14
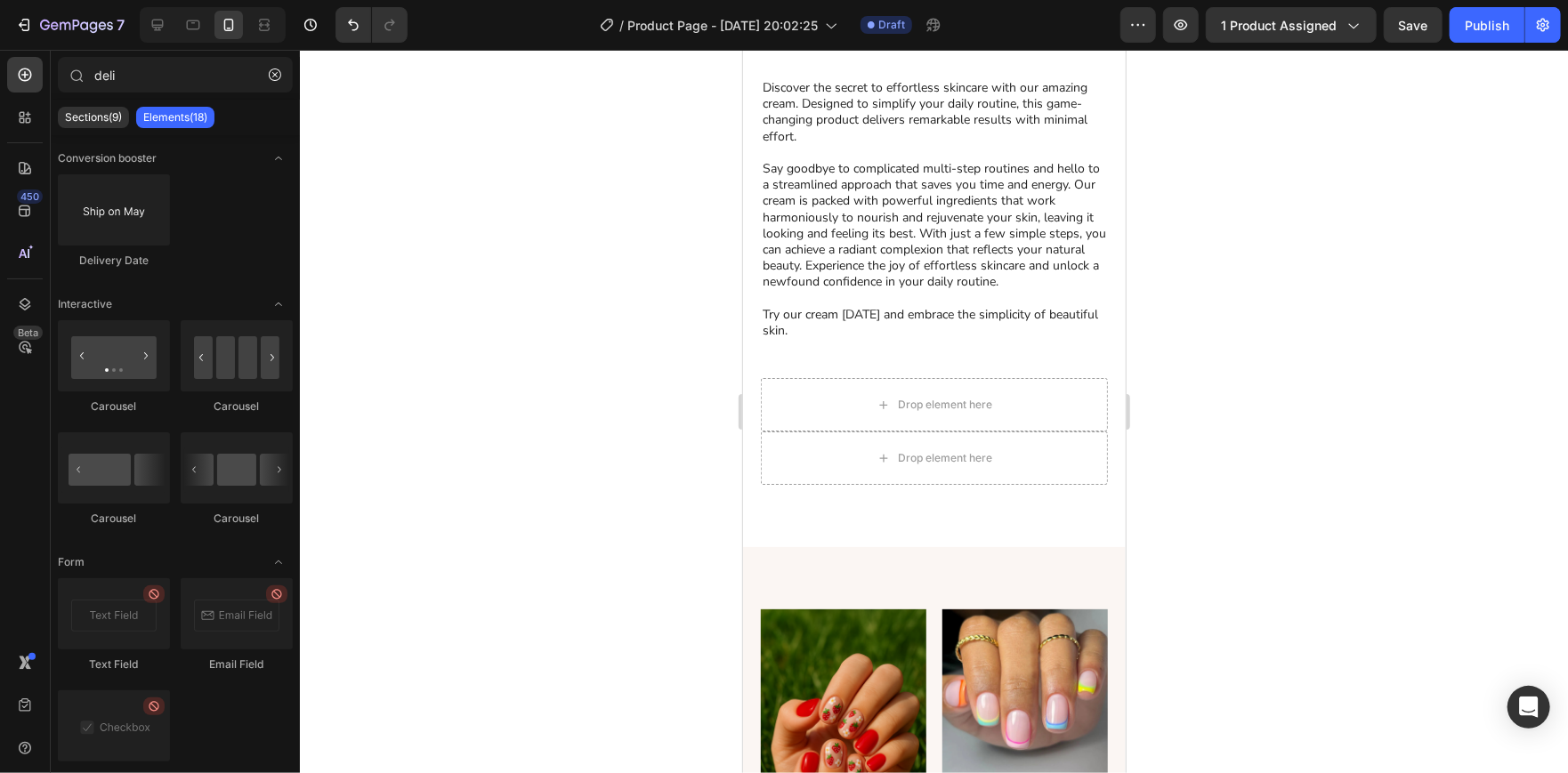
scroll to position [1349, 0]
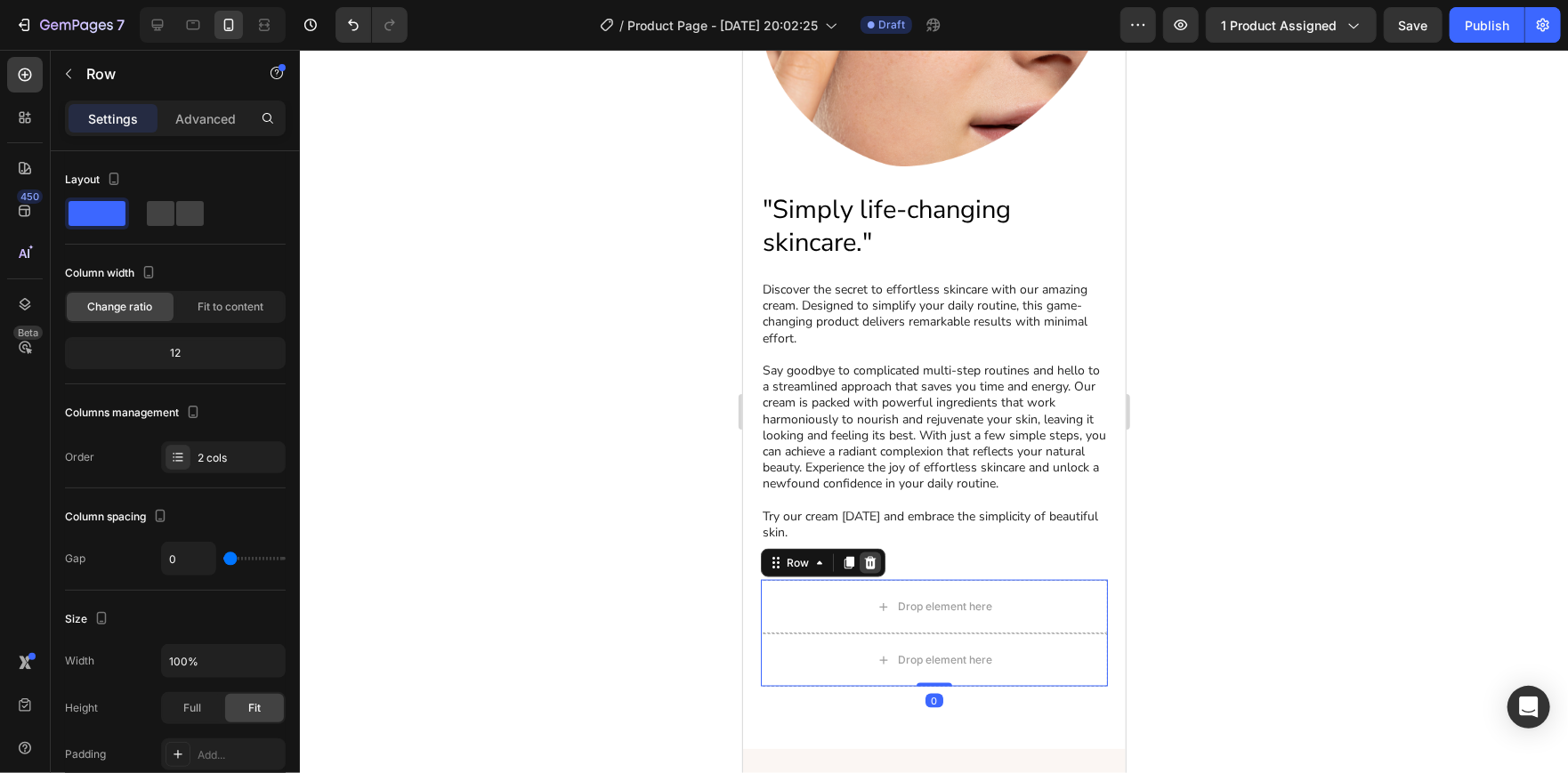
click at [864, 556] on icon at bounding box center [869, 562] width 12 height 13
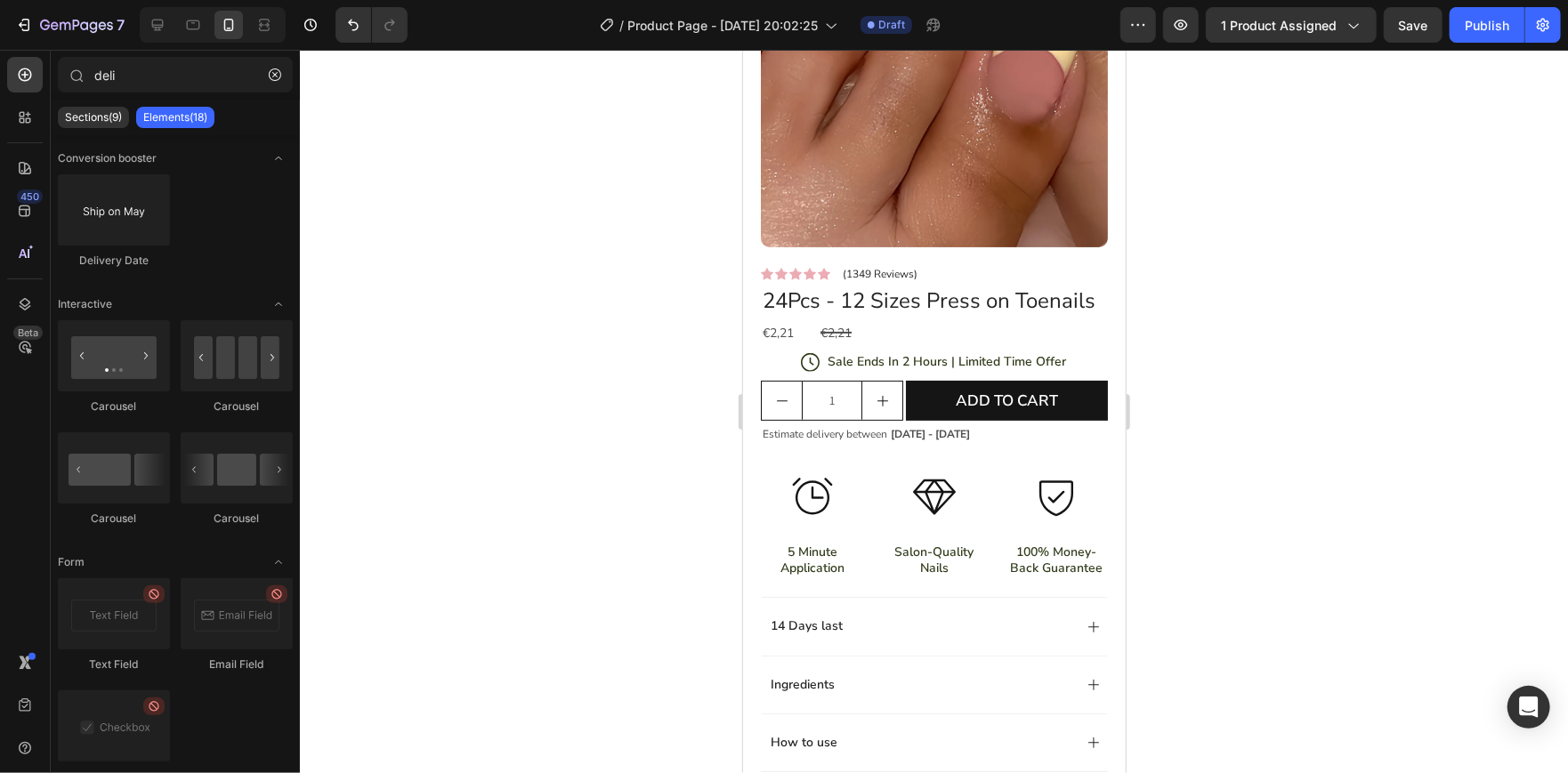
scroll to position [237, 0]
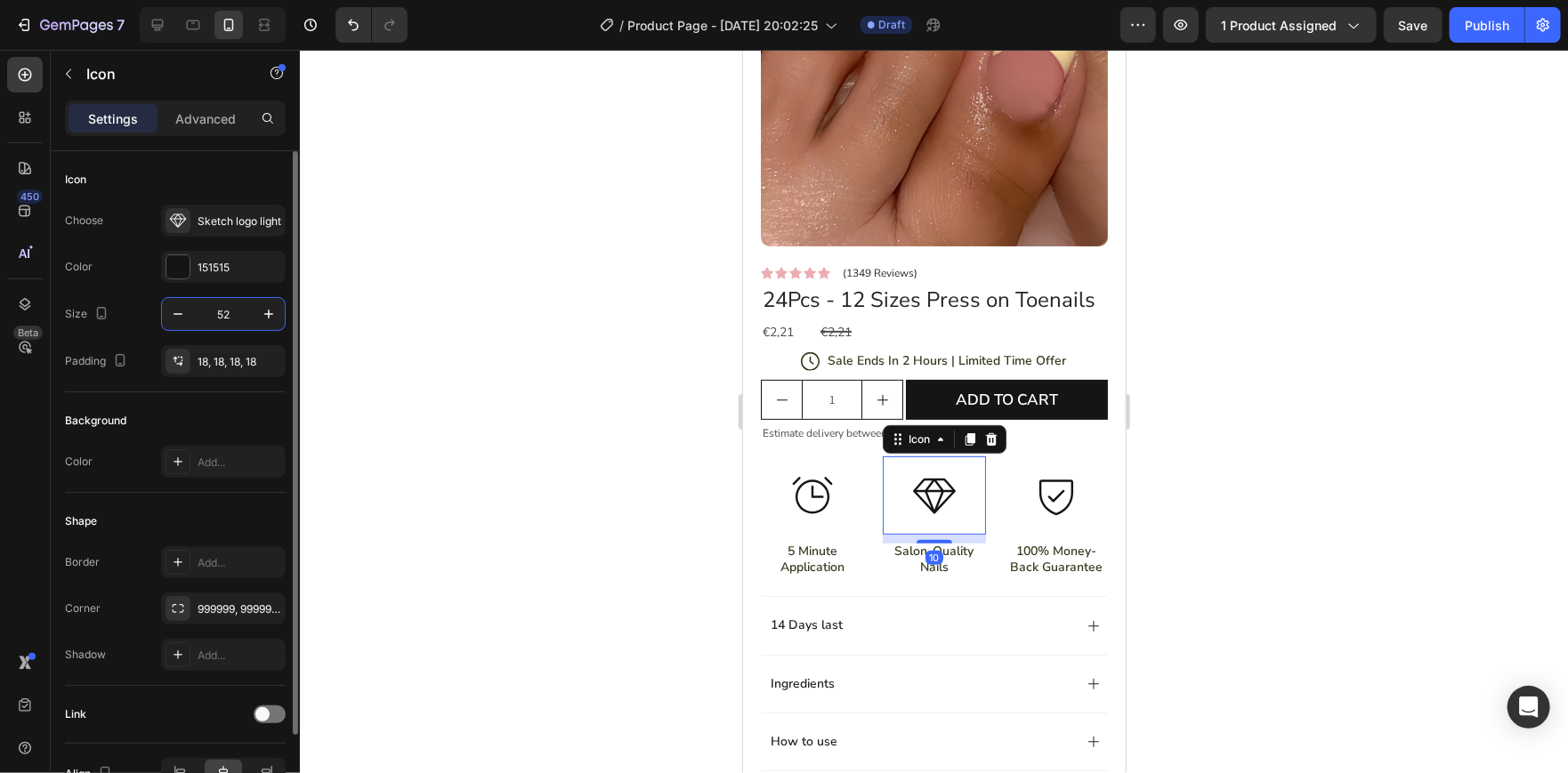
click at [226, 313] on input "52" at bounding box center [223, 314] width 59 height 32
type input "40"
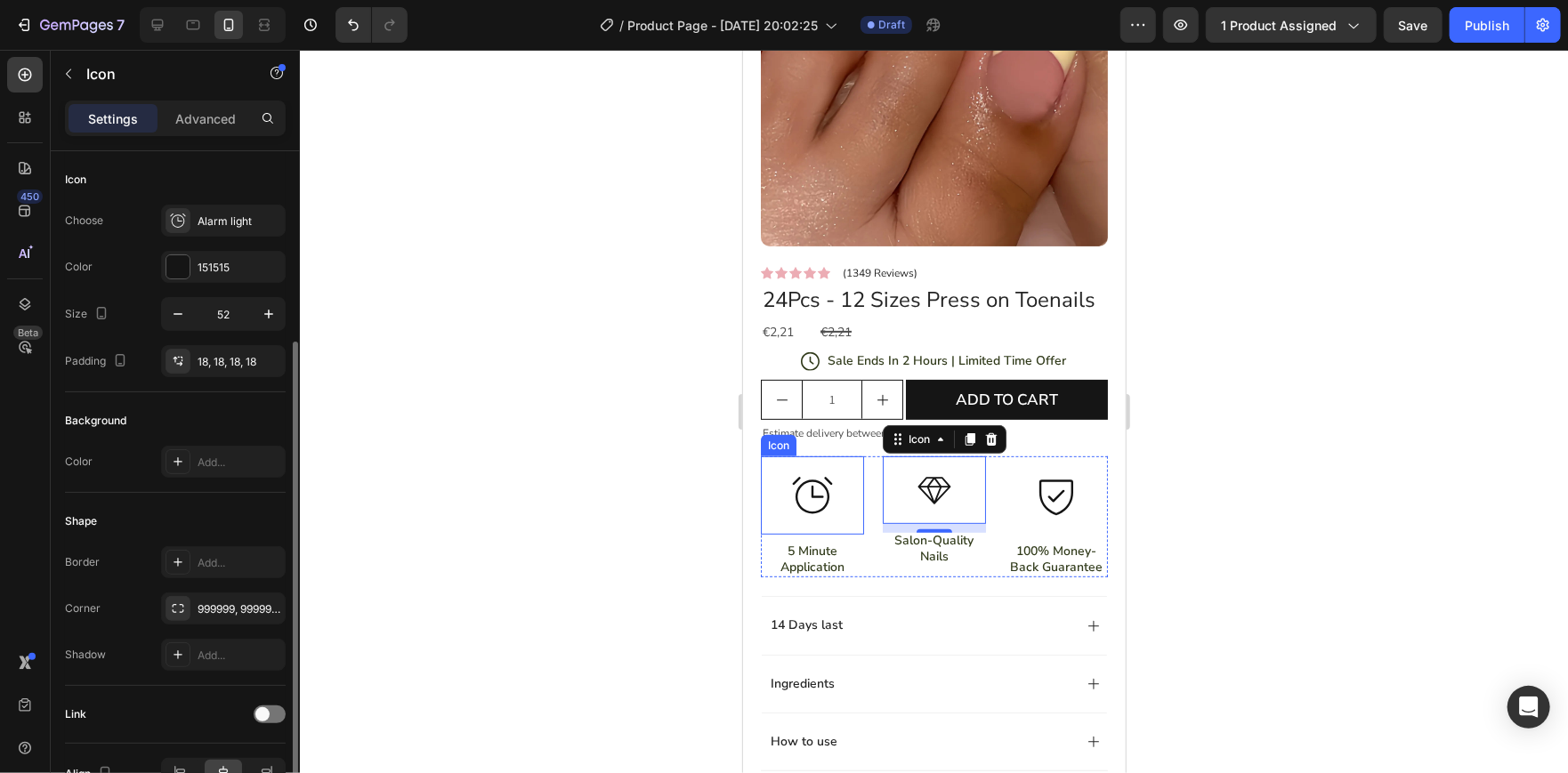
click at [819, 512] on icon at bounding box center [812, 493] width 40 height 37
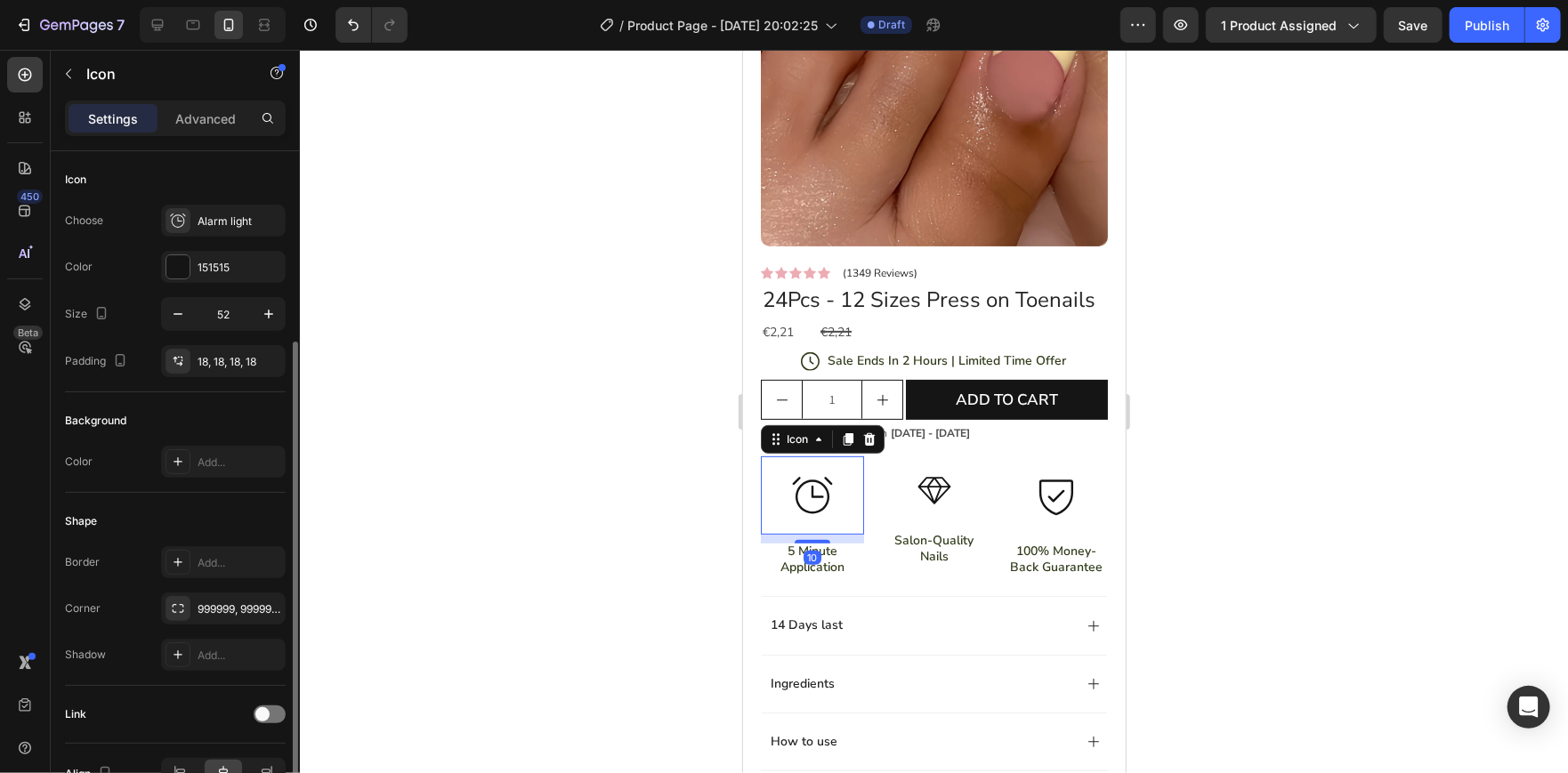
scroll to position [101, 0]
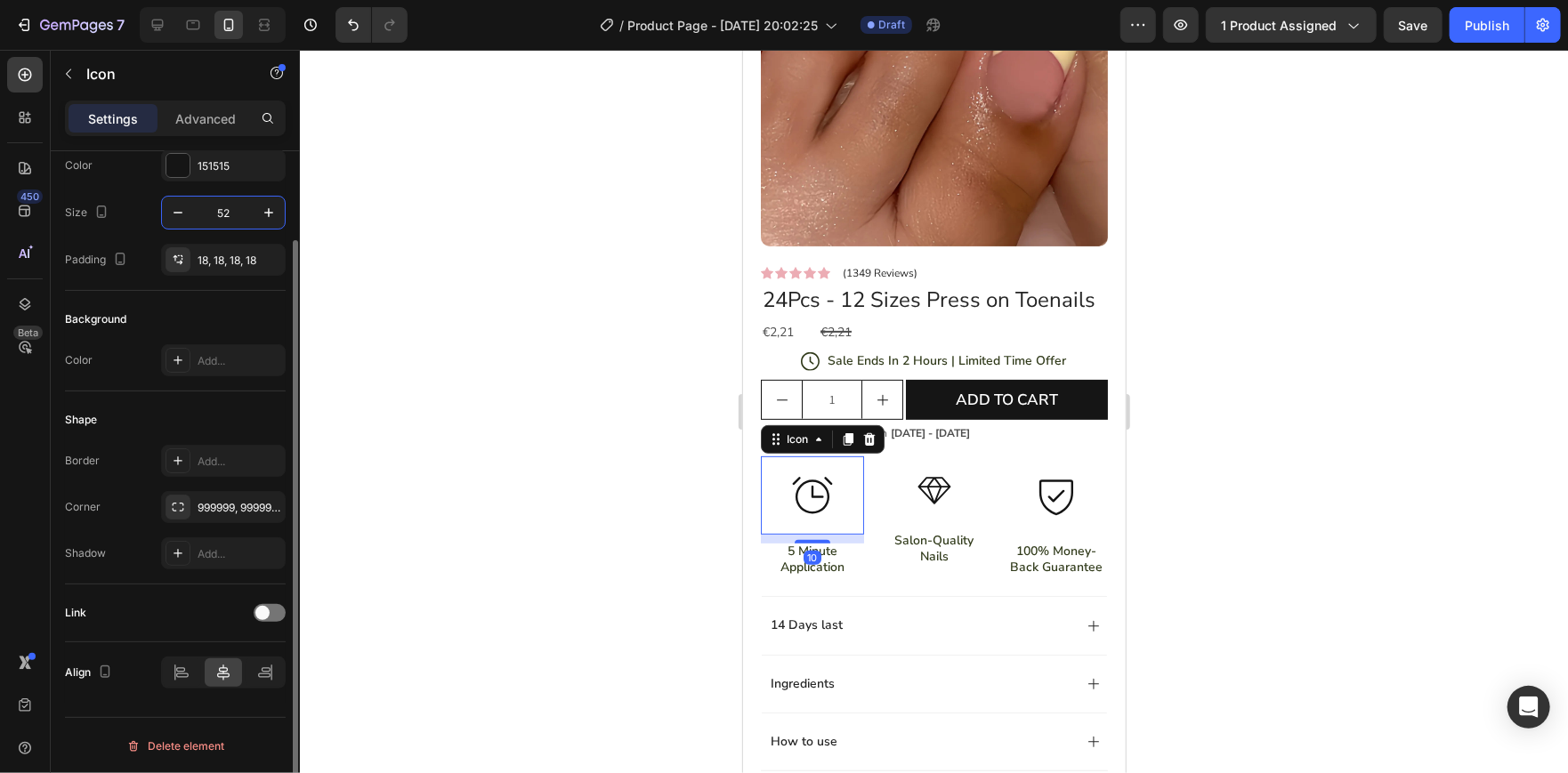
click at [240, 217] on input "52" at bounding box center [223, 213] width 59 height 32
type input "40"
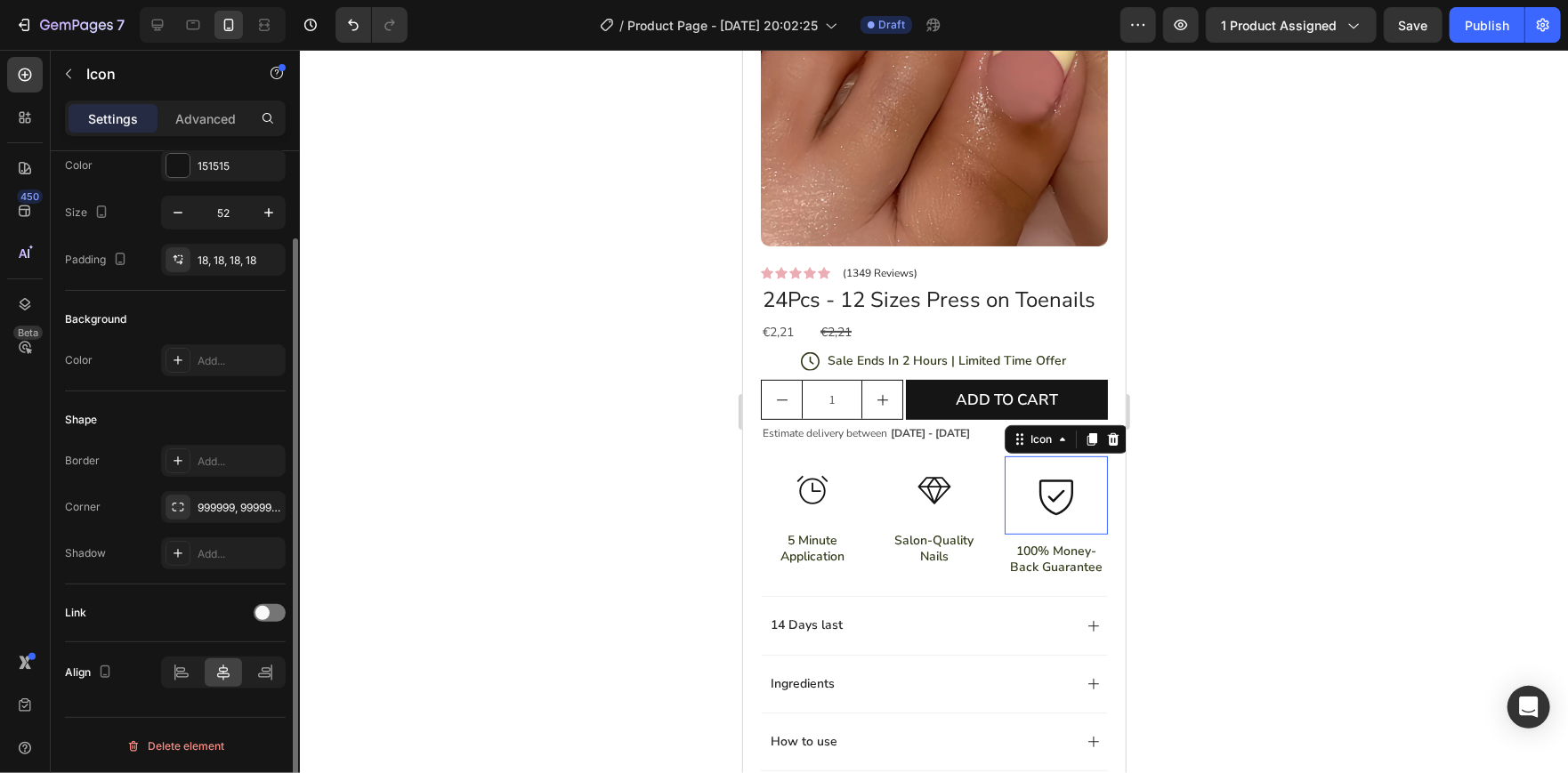
scroll to position [100, 0]
click at [1050, 517] on icon at bounding box center [1055, 494] width 46 height 46
click at [218, 219] on input "52" at bounding box center [223, 214] width 59 height 32
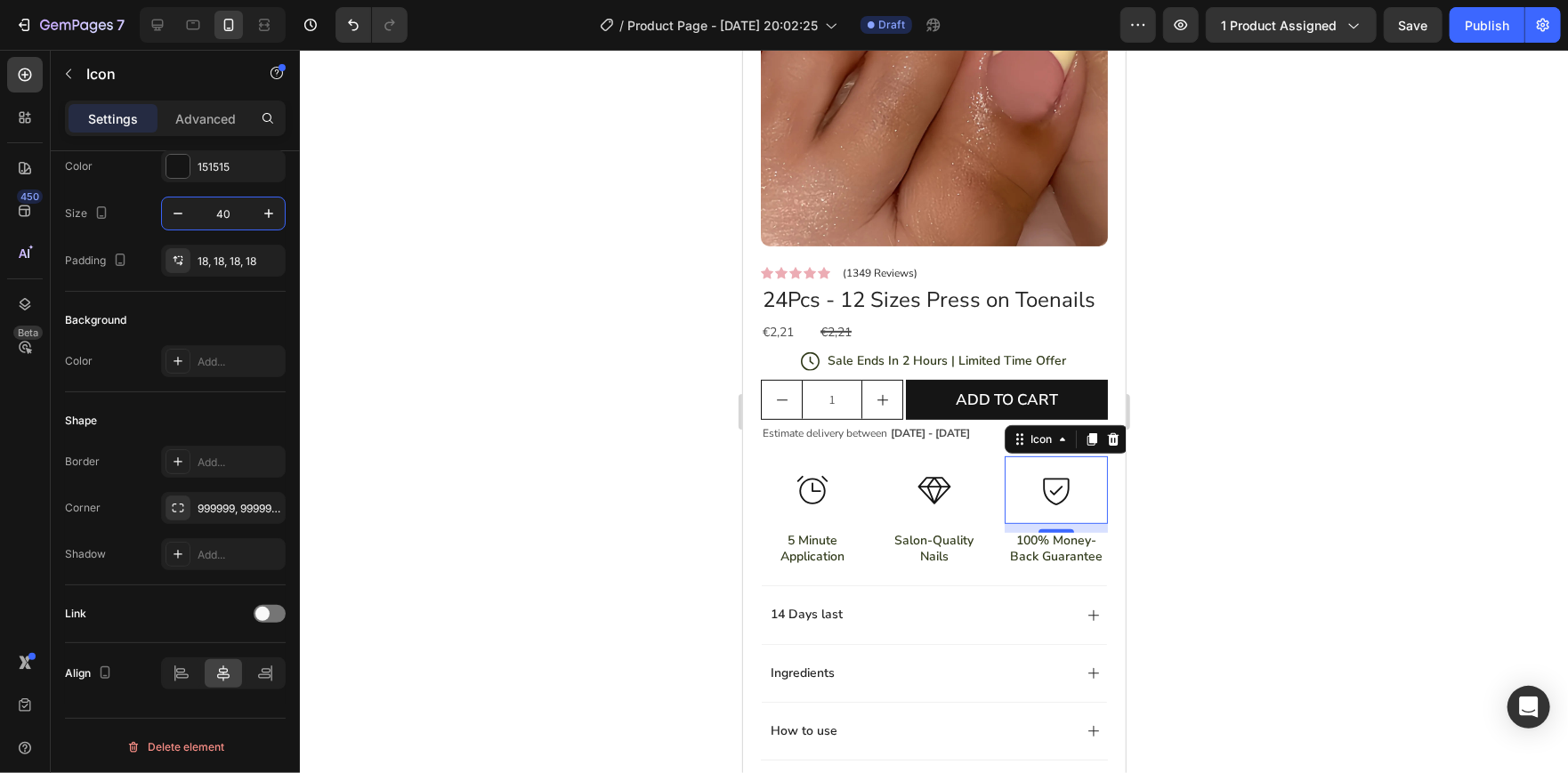
type input "40"
click at [503, 433] on div at bounding box center [933, 411] width 1268 height 723
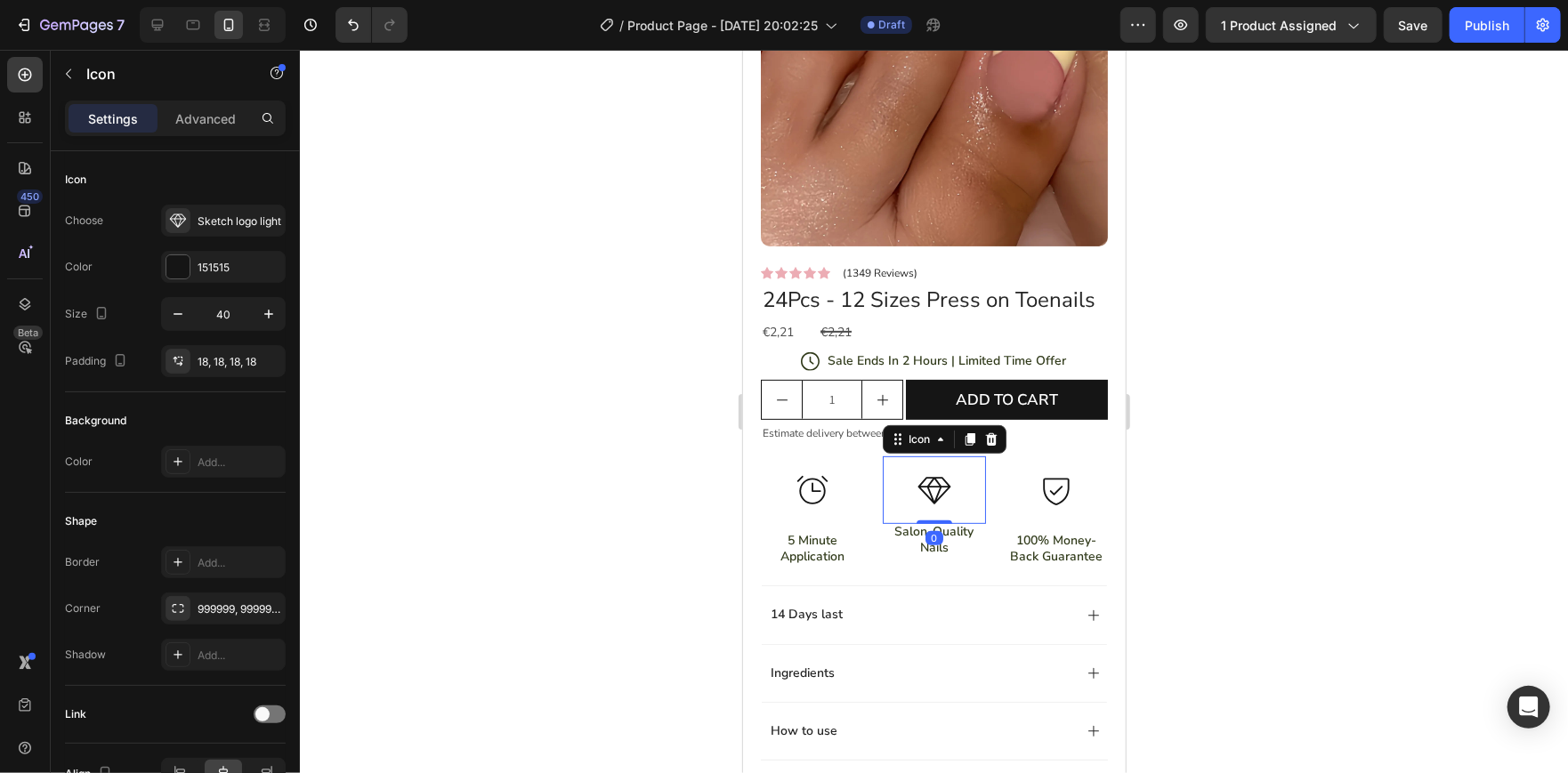
drag, startPoint x: 941, startPoint y: 544, endPoint x: 941, endPoint y: 526, distance: 18.0
click at [941, 523] on div "Icon 0" at bounding box center [932, 490] width 103 height 68
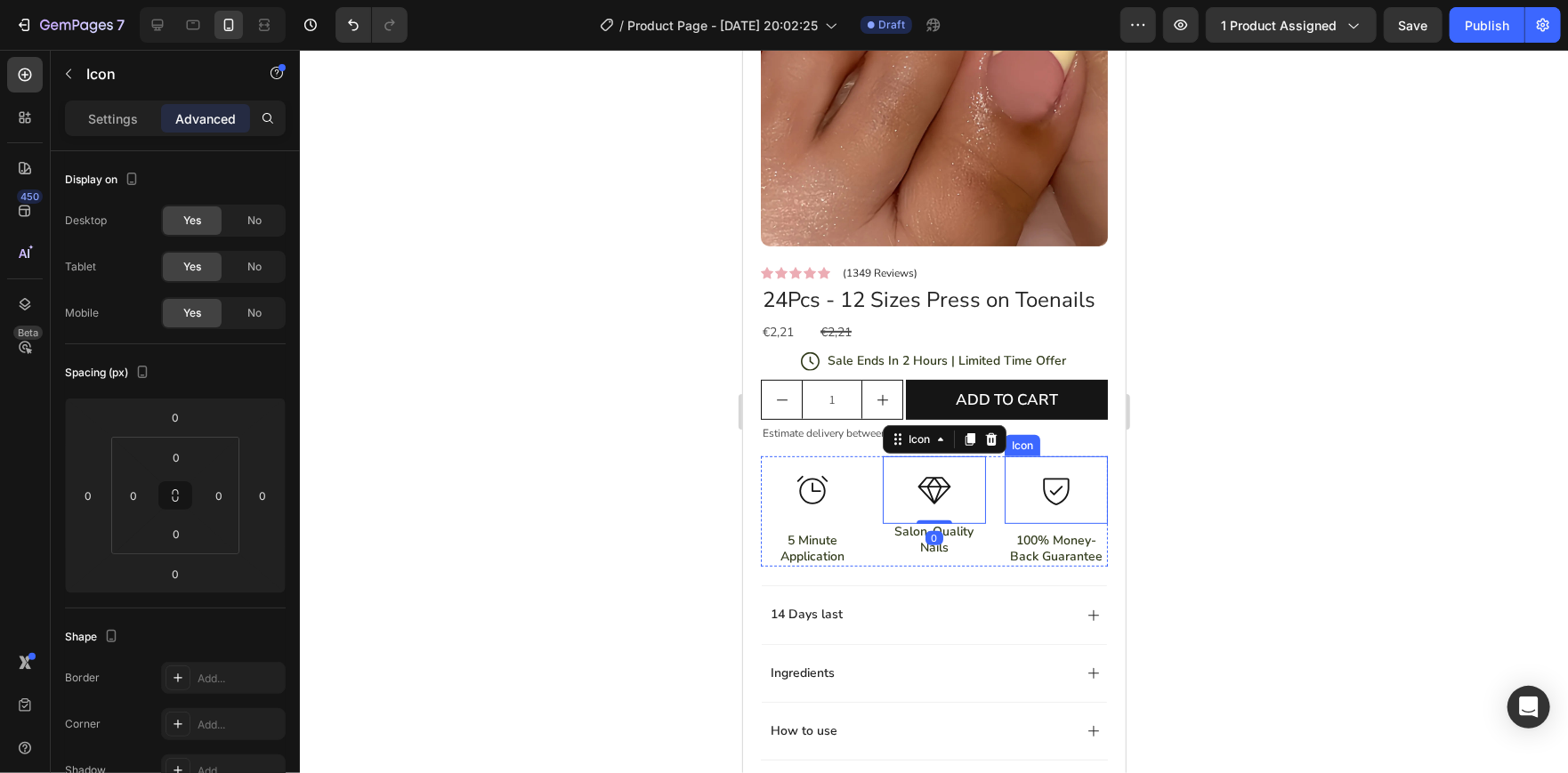
scroll to position [99, 0]
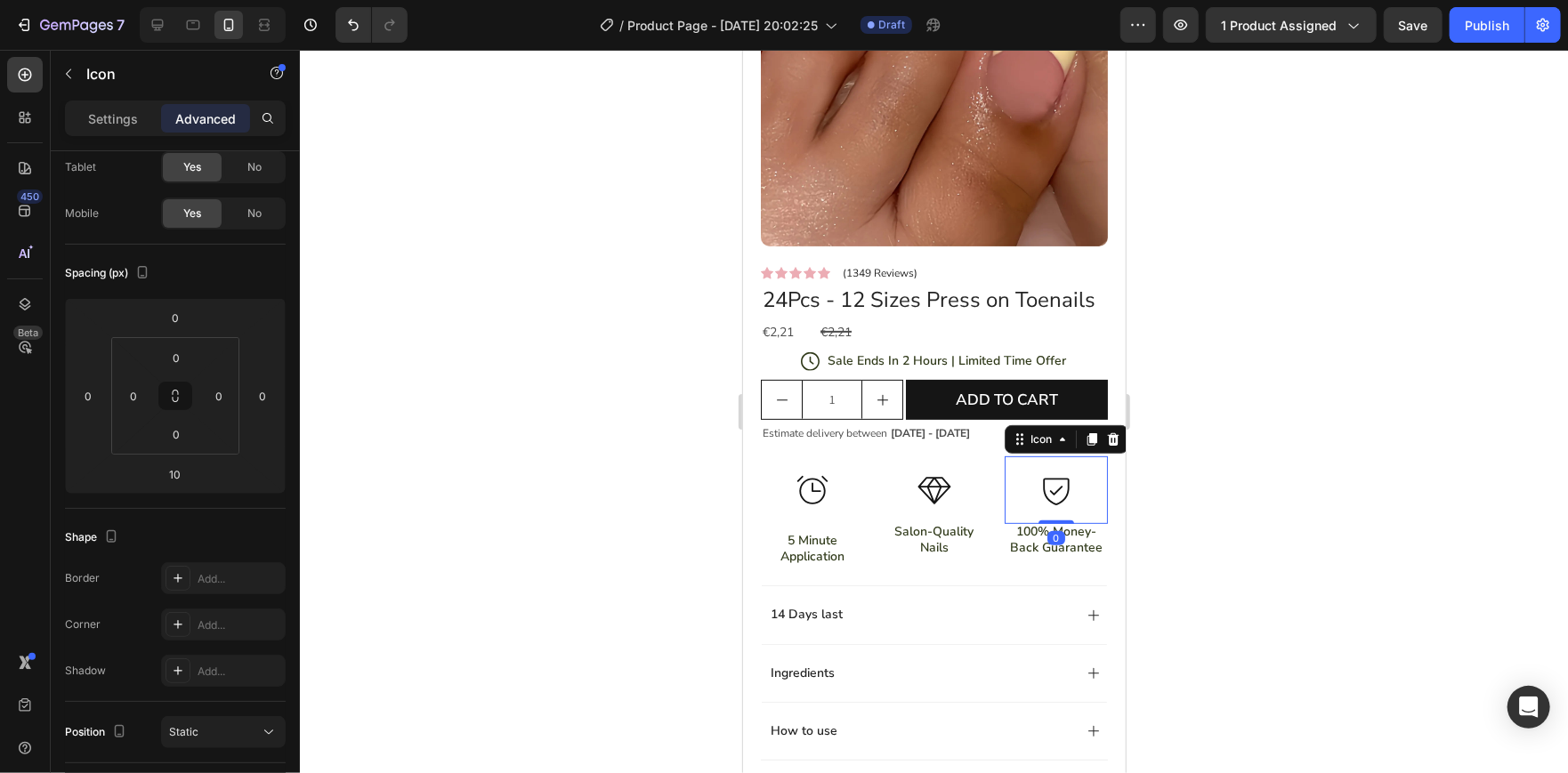
drag, startPoint x: 1050, startPoint y: 545, endPoint x: 1052, endPoint y: 526, distance: 19.1
click at [1052, 523] on div "Icon 0" at bounding box center [1055, 490] width 103 height 68
type input "0"
click at [840, 523] on div "Icon" at bounding box center [811, 490] width 103 height 68
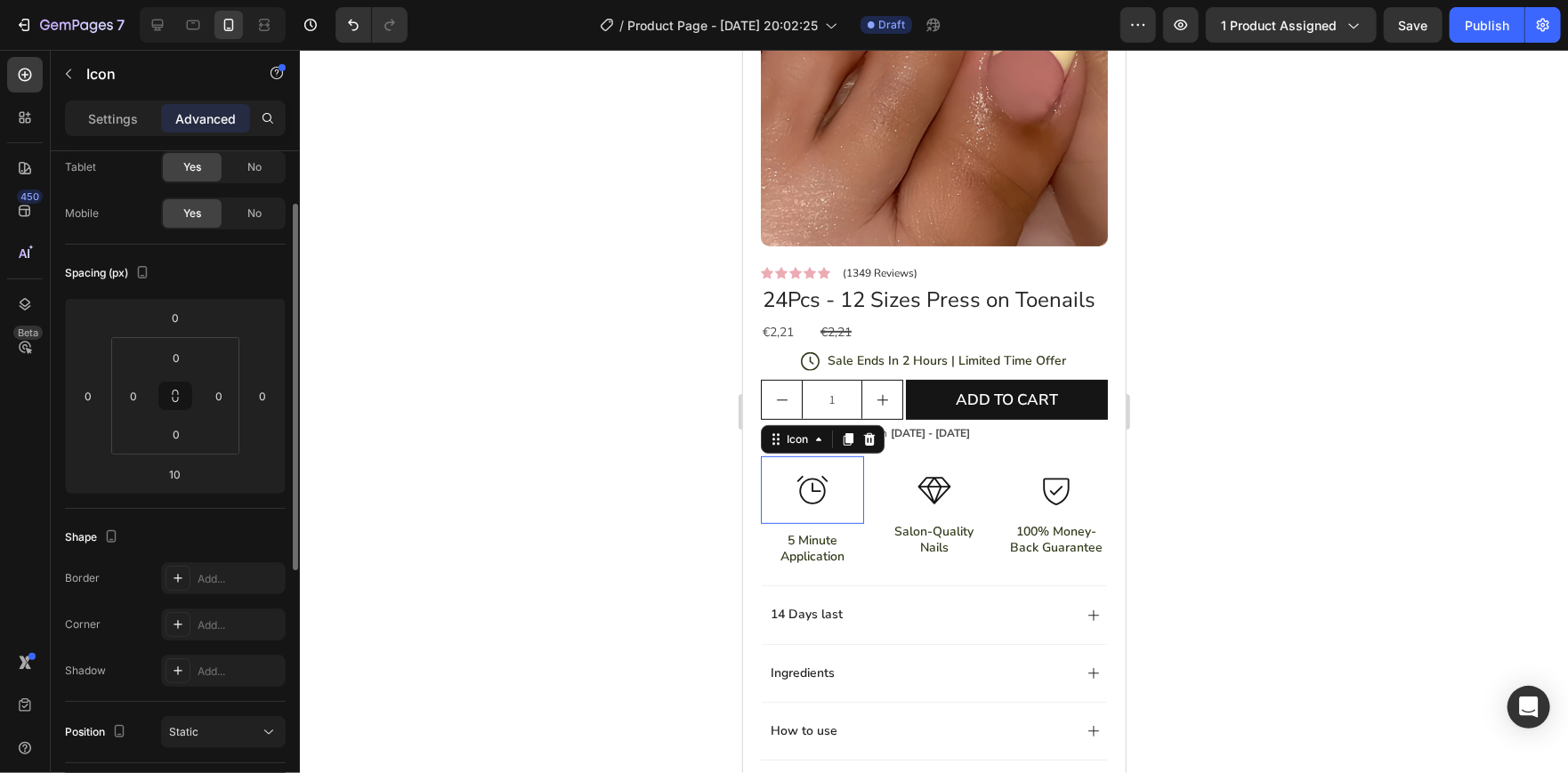
scroll to position [98, 0]
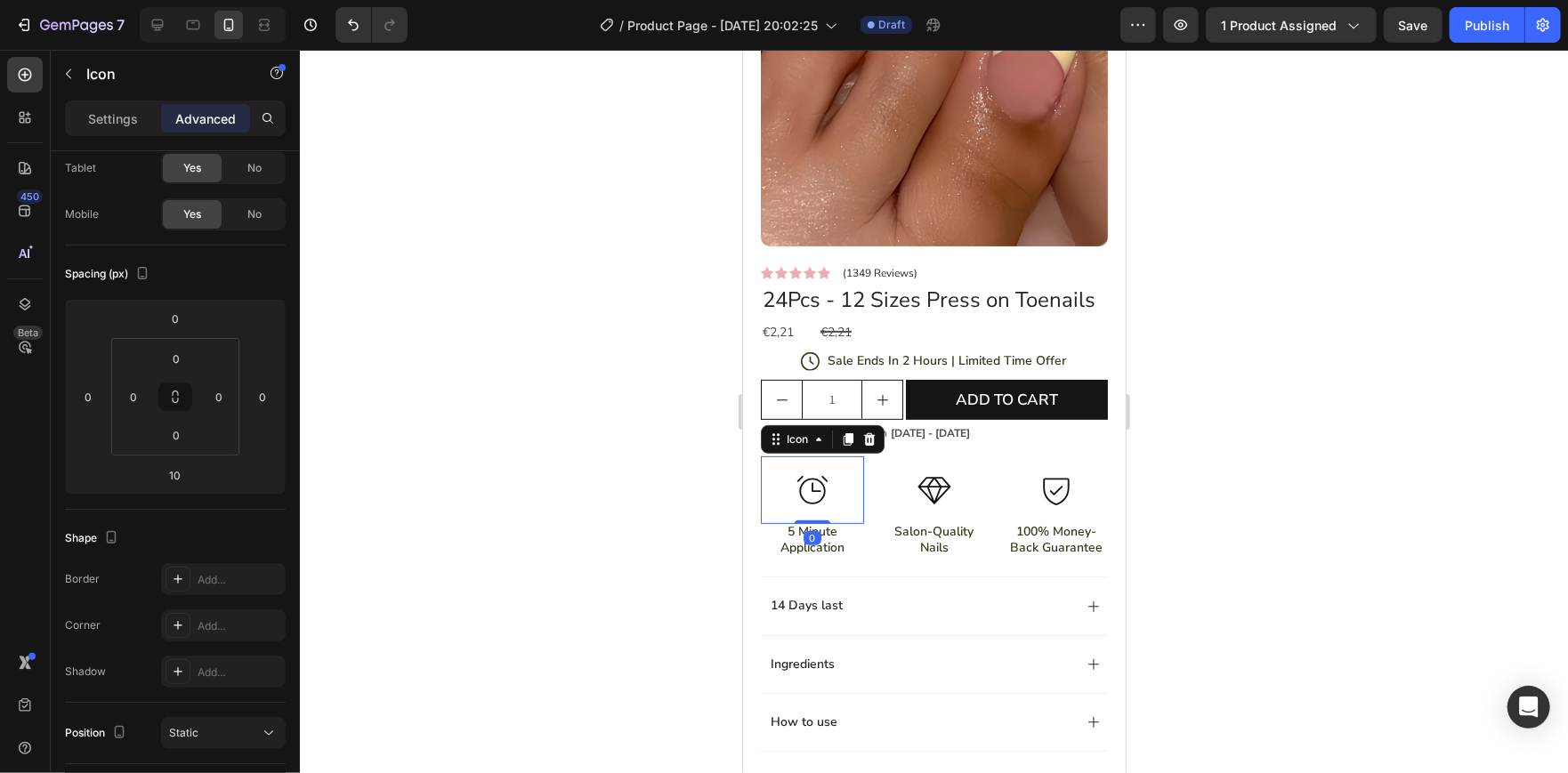
drag, startPoint x: 817, startPoint y: 544, endPoint x: 813, endPoint y: 500, distance: 44.2
click at [813, 500] on div "Icon 0" at bounding box center [811, 490] width 103 height 68
type input "0"
click at [644, 537] on div at bounding box center [933, 411] width 1268 height 723
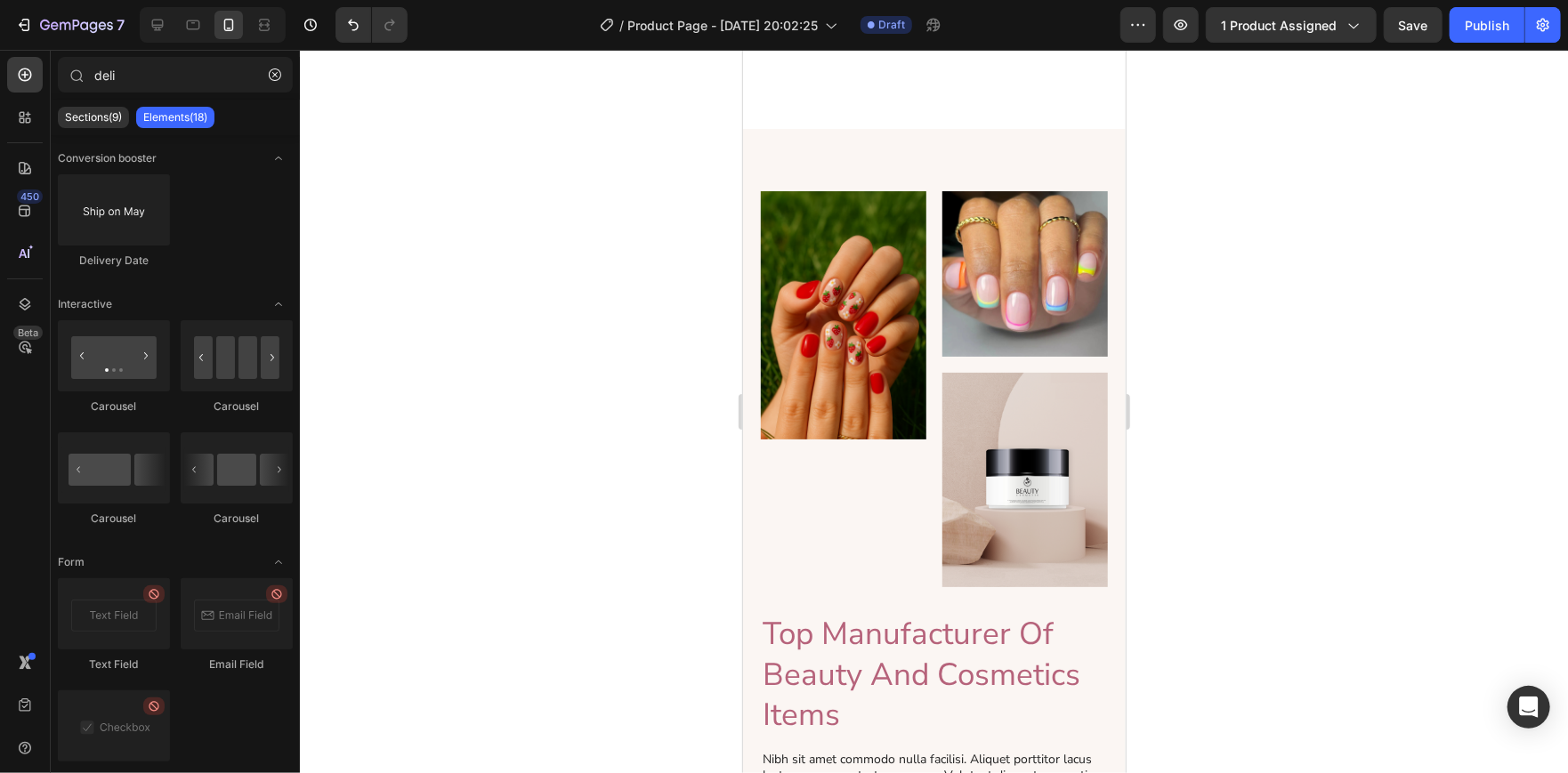
scroll to position [1841, 0]
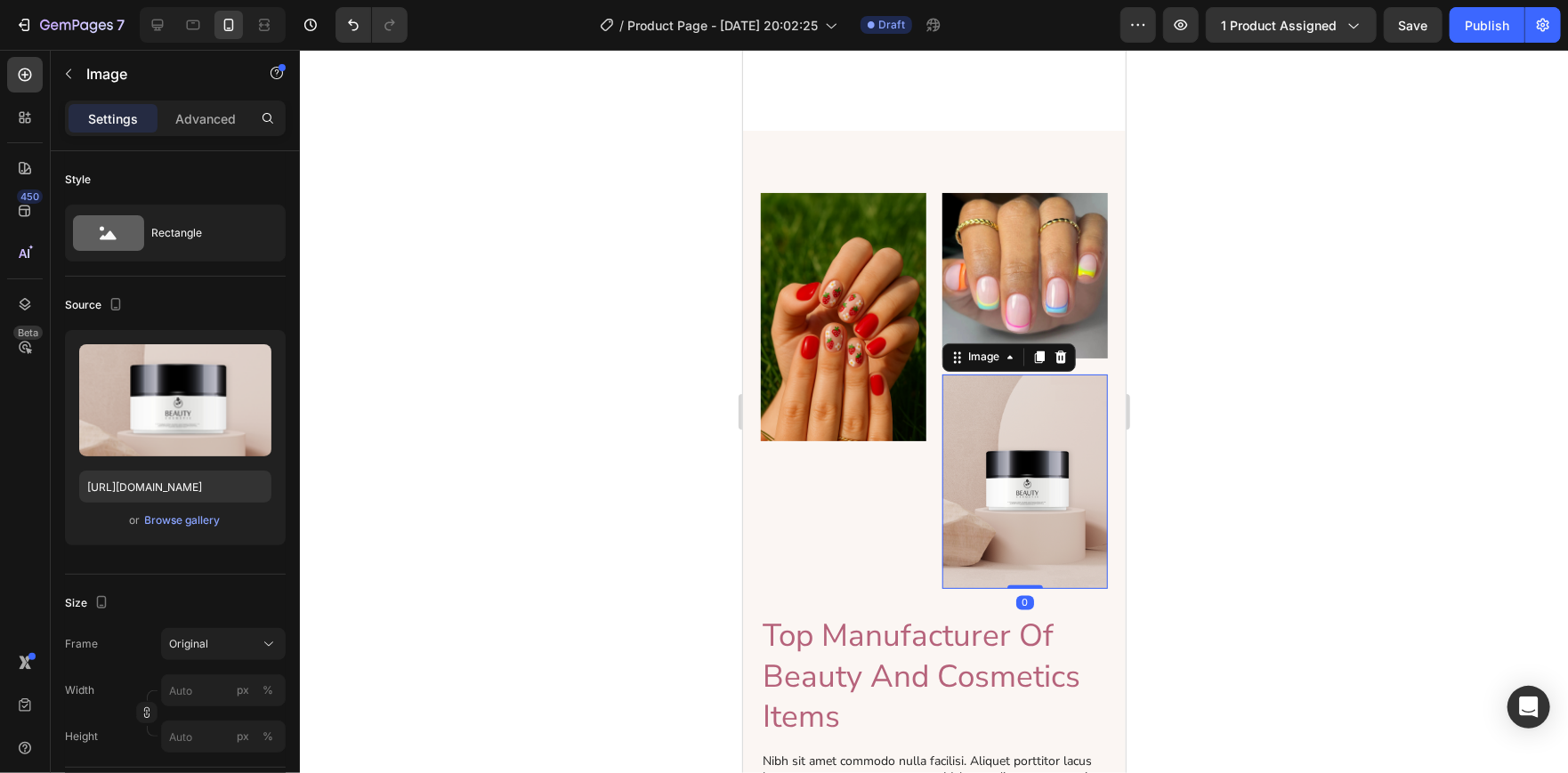
click at [971, 450] on img at bounding box center [1024, 481] width 165 height 214
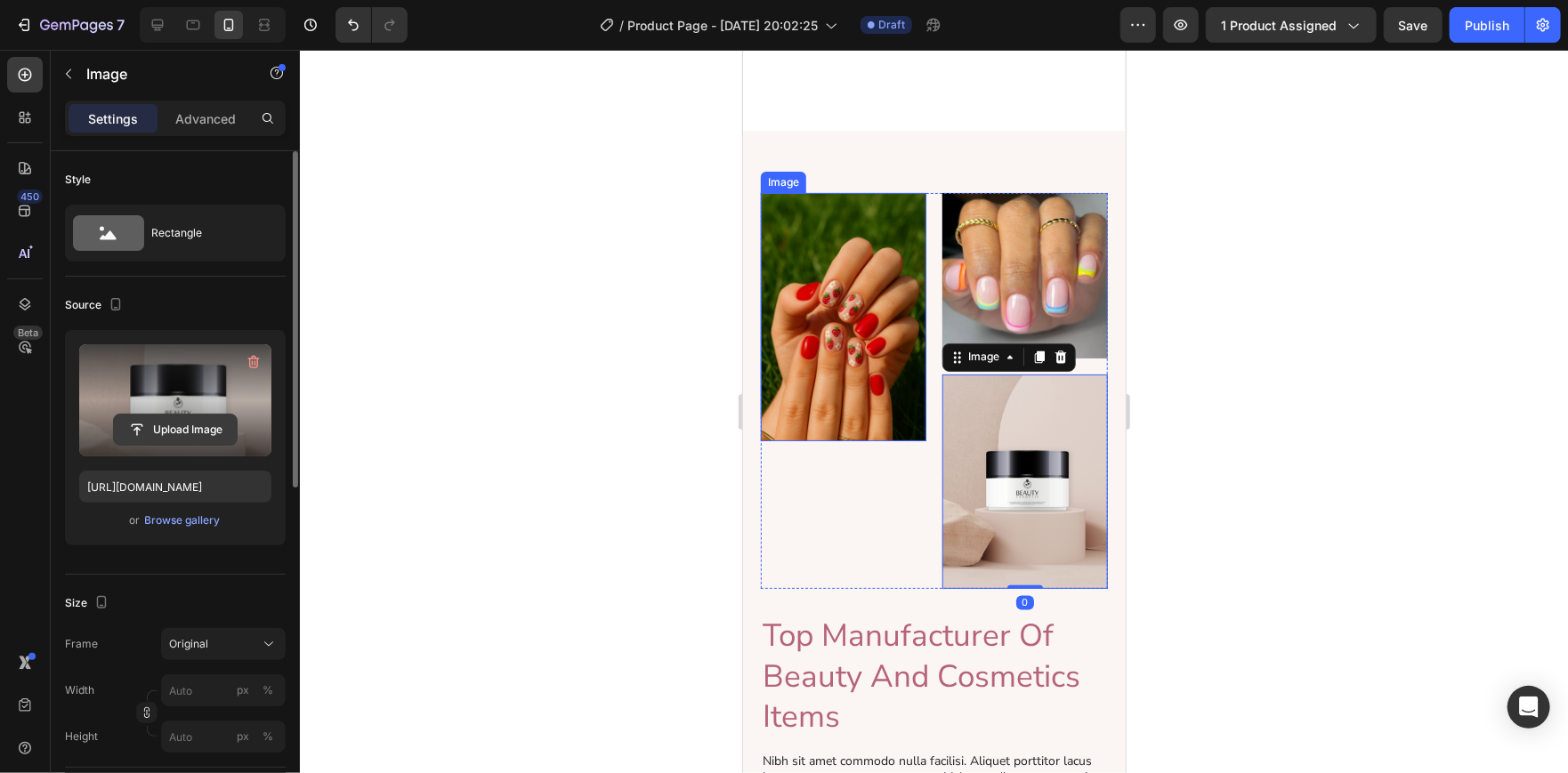
click at [149, 424] on input "file" at bounding box center [174, 430] width 122 height 30
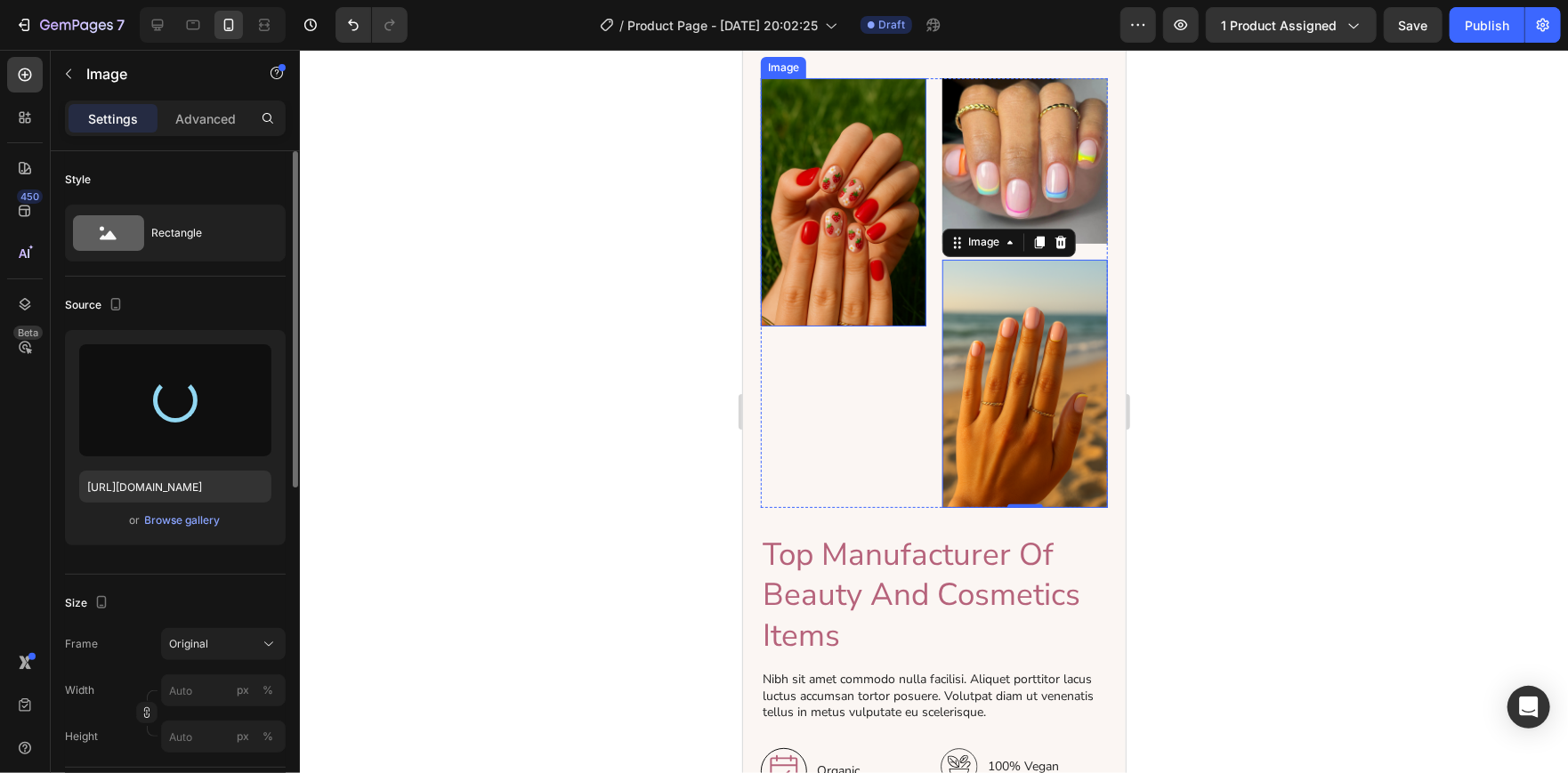
type input "[URL][DOMAIN_NAME]"
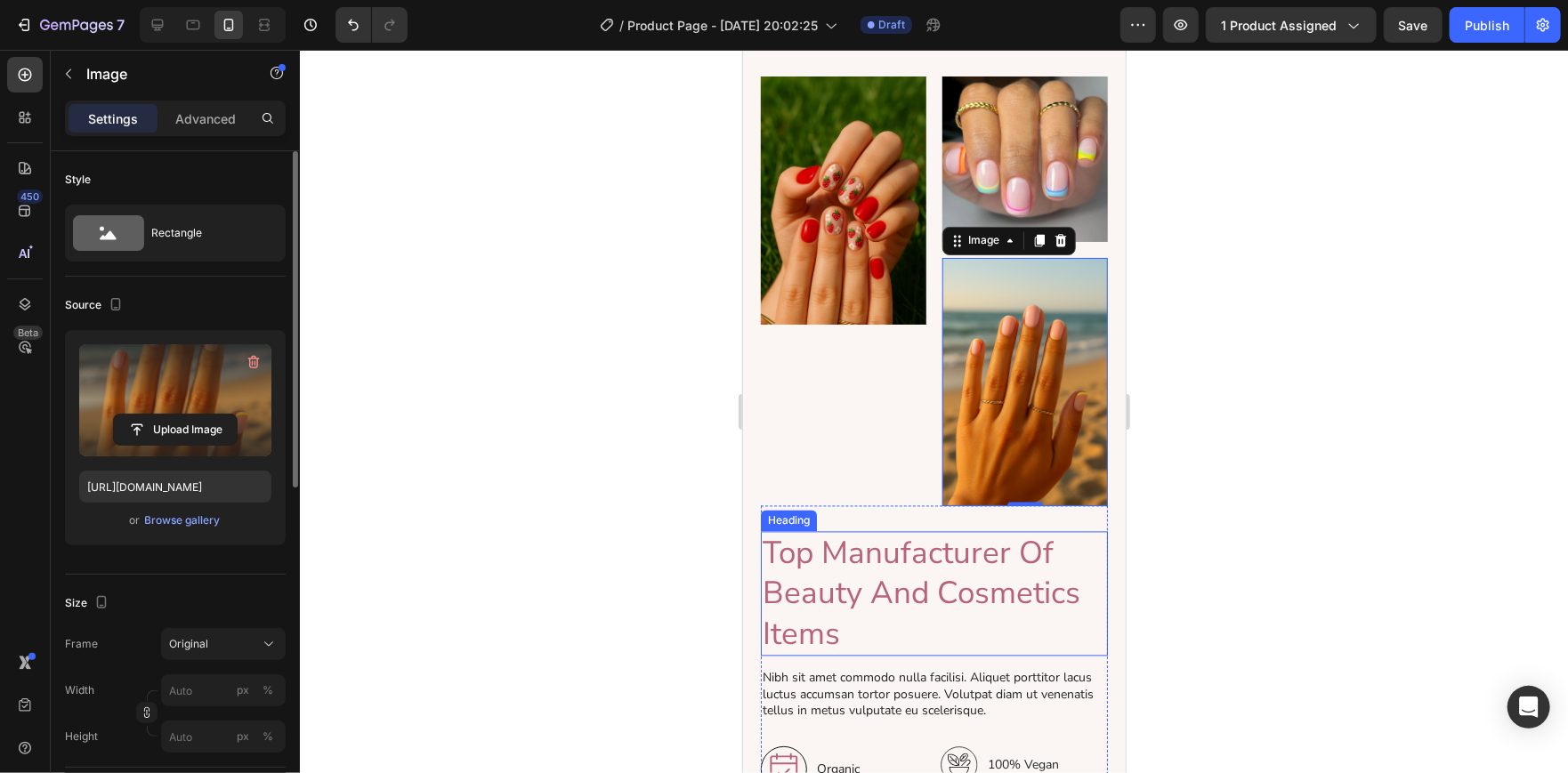
scroll to position [1944, 0]
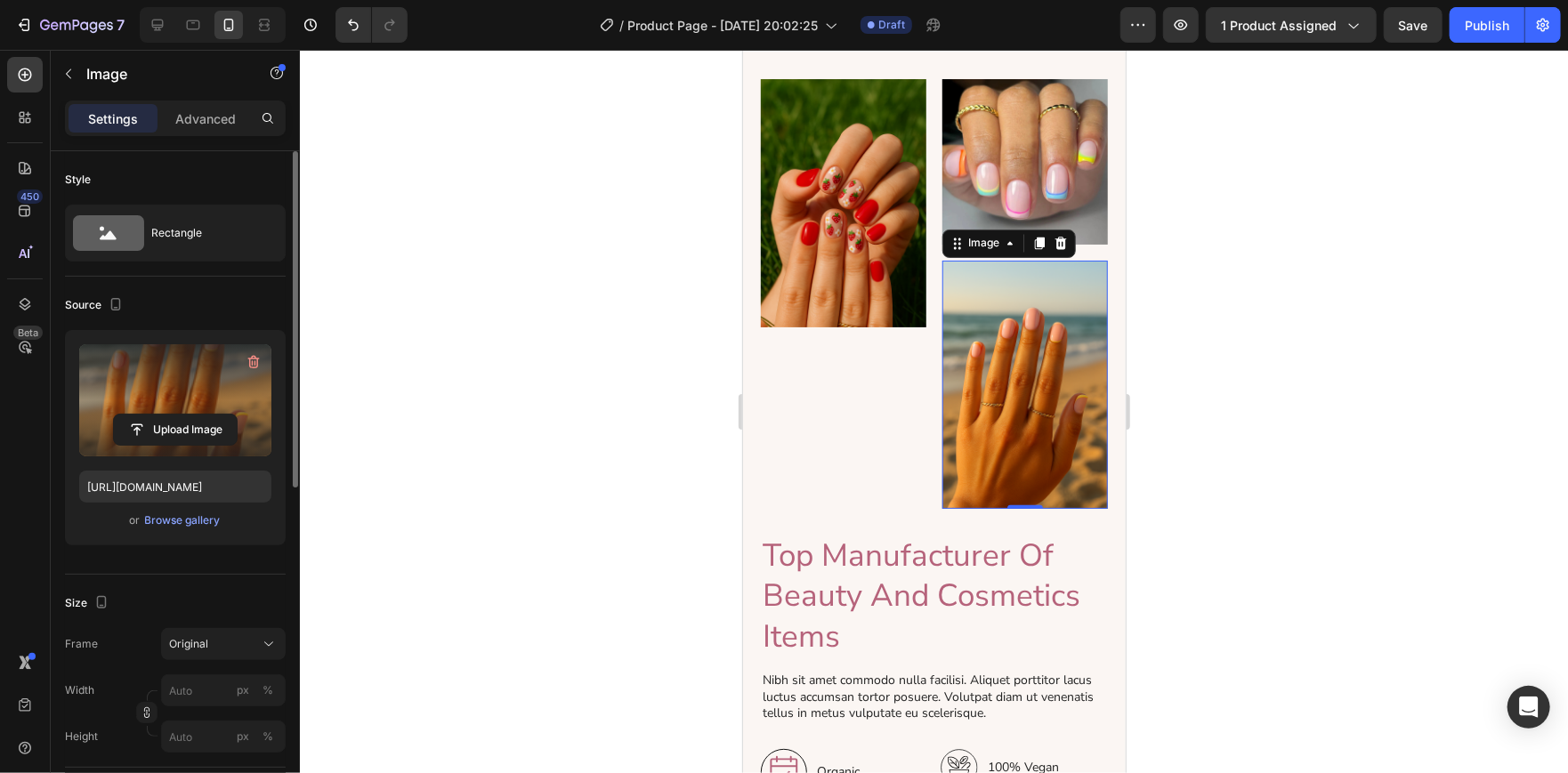
click at [1186, 440] on div at bounding box center [933, 411] width 1268 height 723
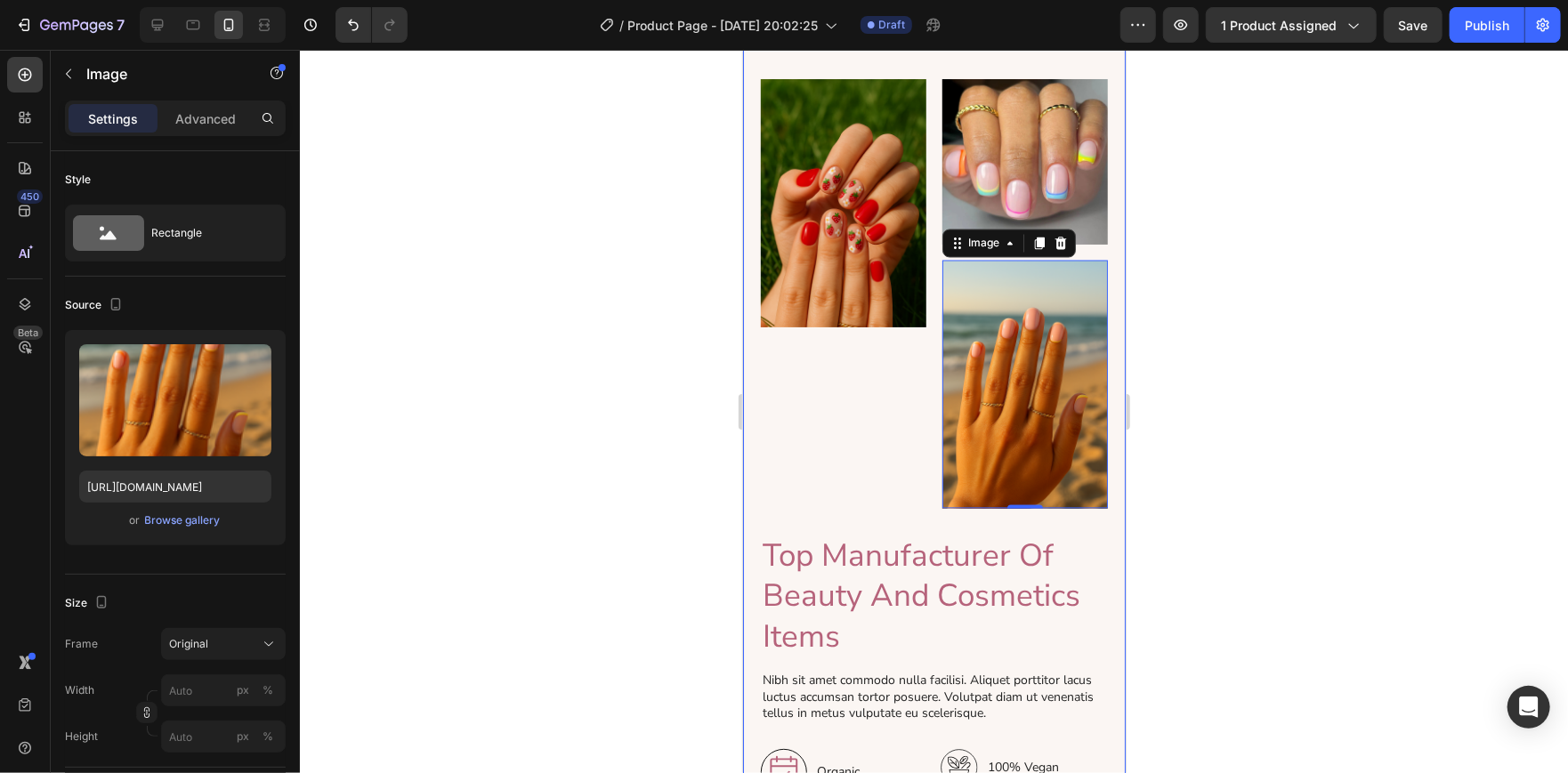
click at [1231, 446] on div at bounding box center [933, 411] width 1268 height 723
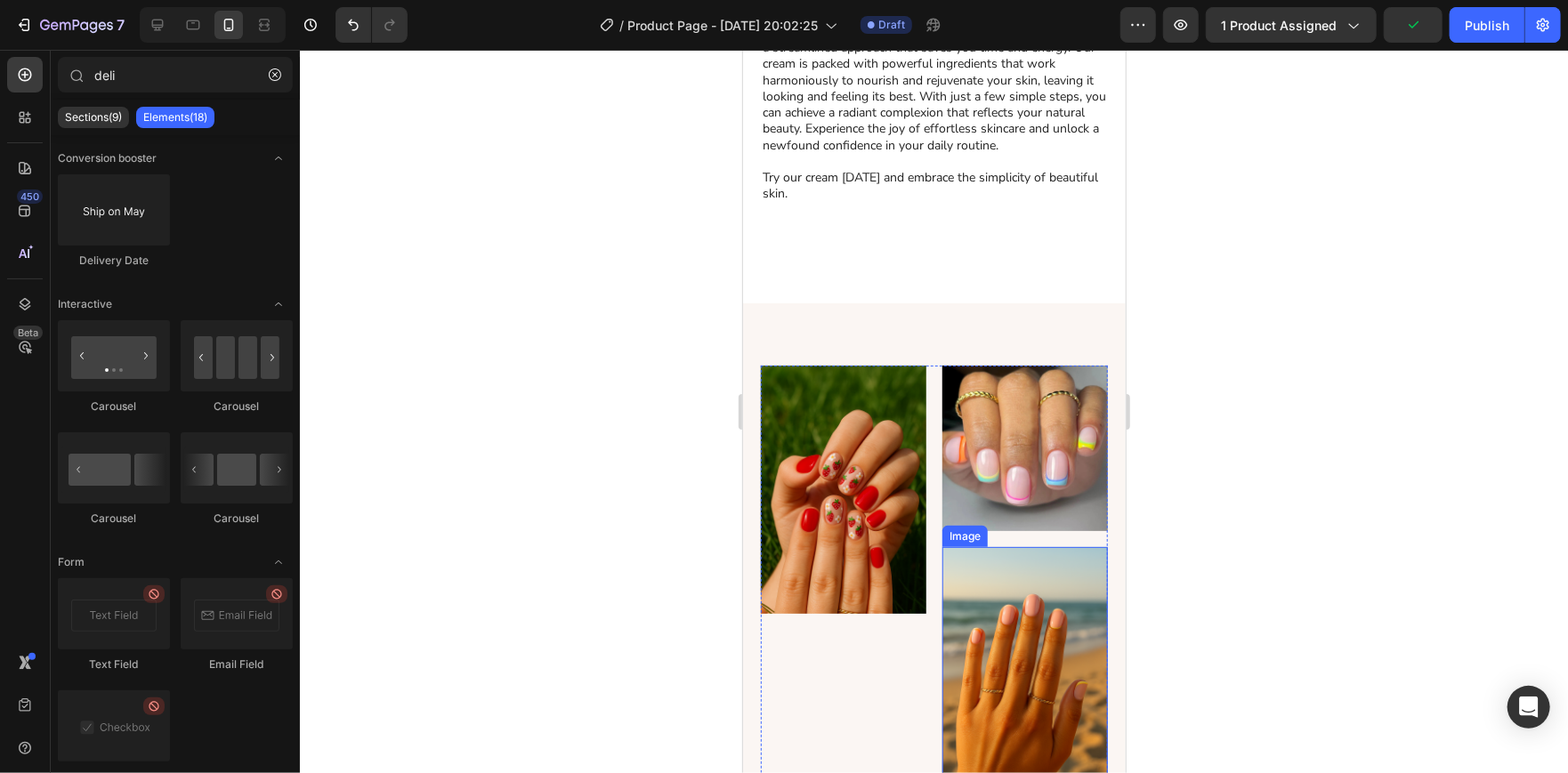
scroll to position [1668, 0]
click at [1279, 361] on div at bounding box center [933, 411] width 1268 height 723
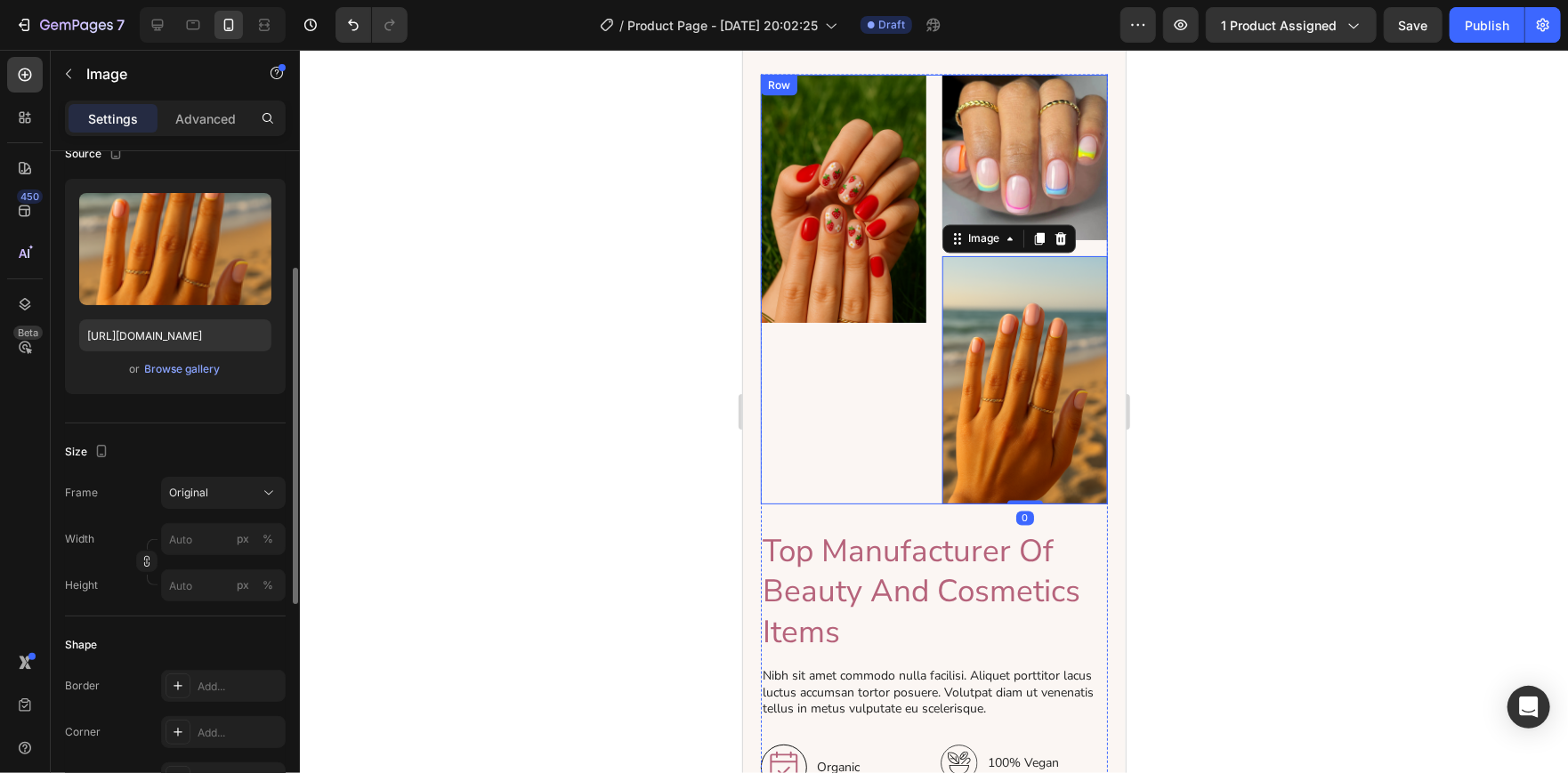
scroll to position [183, 0]
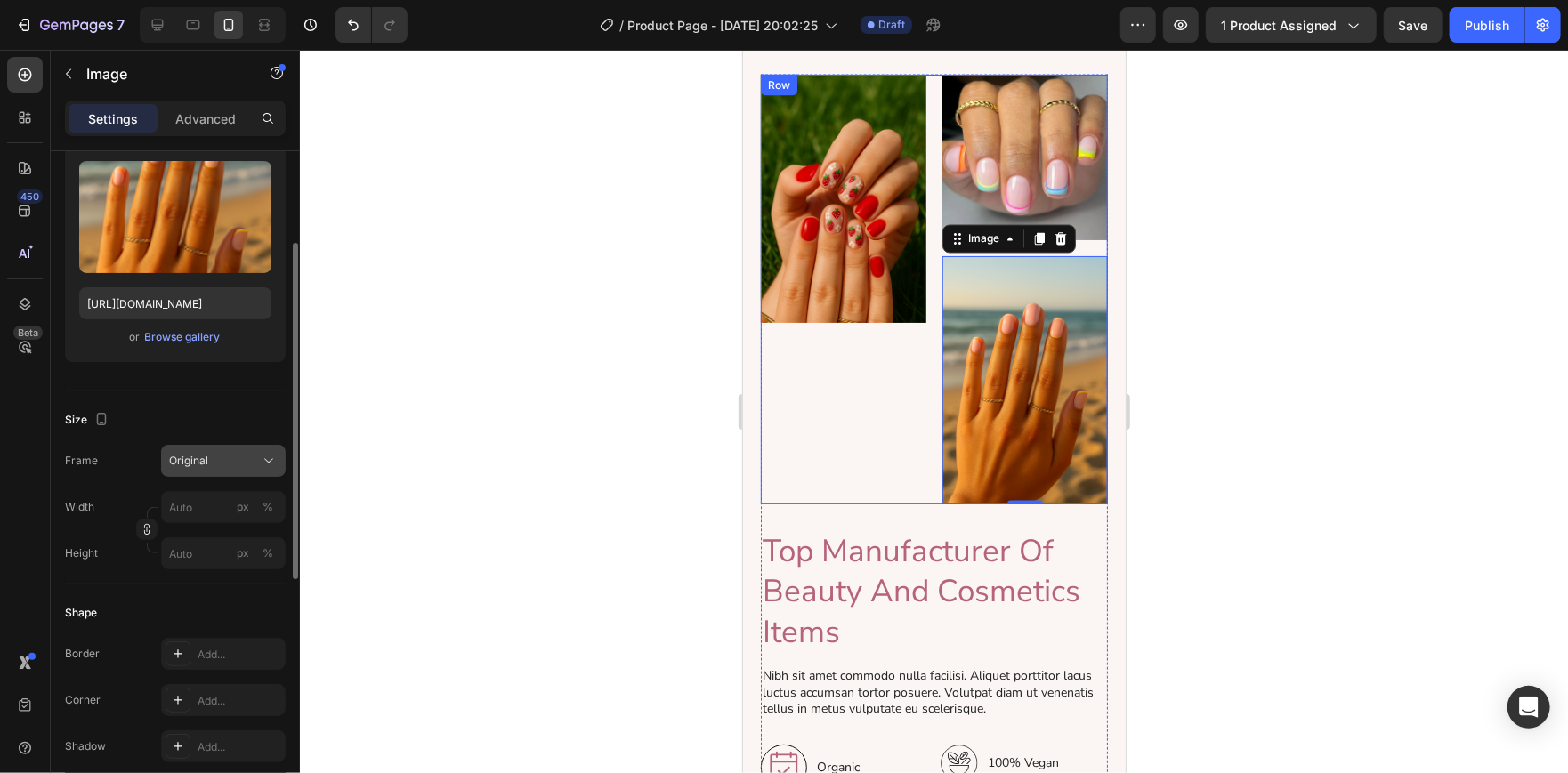
click at [211, 449] on button "Original" at bounding box center [223, 461] width 124 height 32
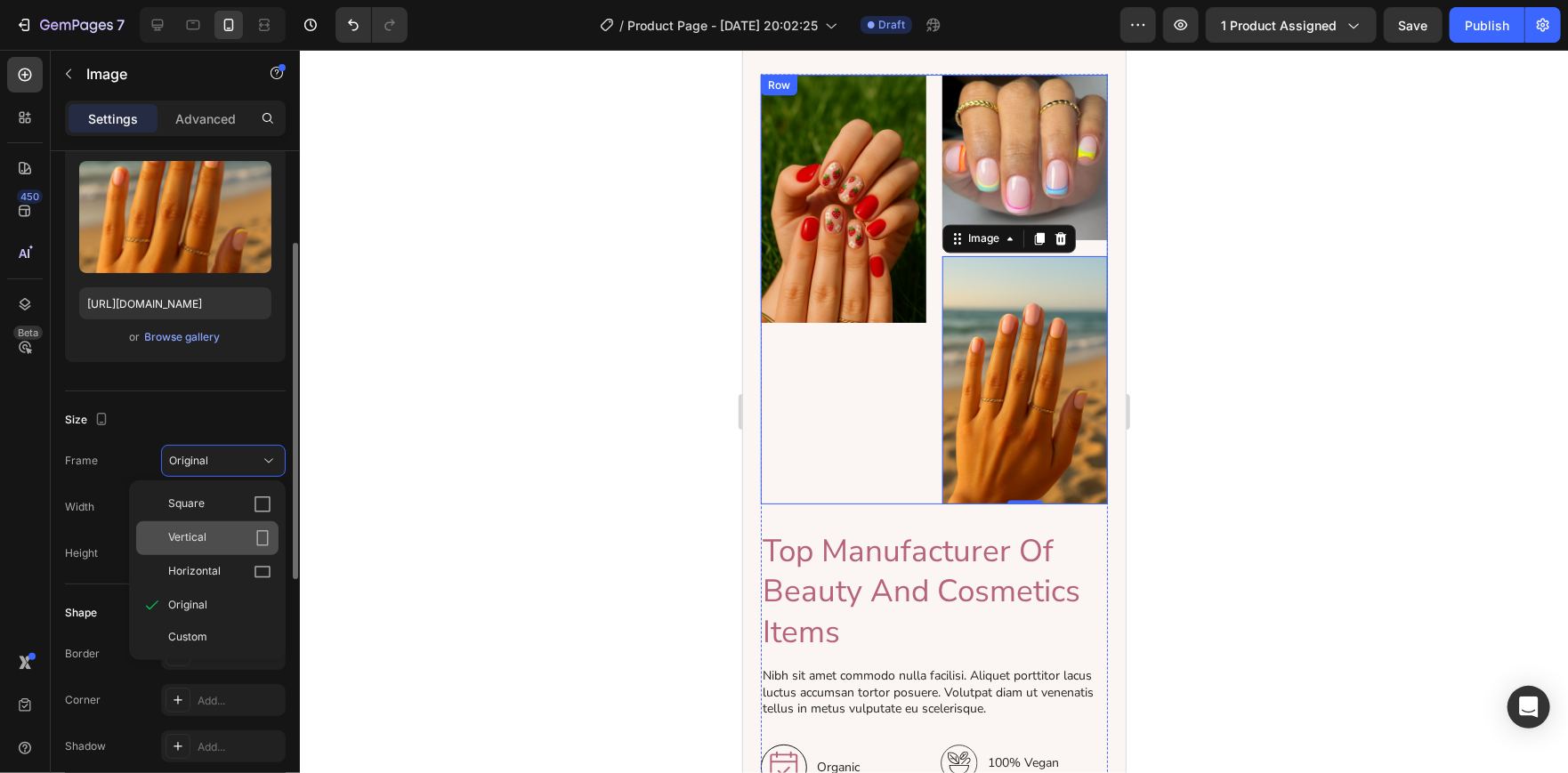
click at [244, 542] on div "Vertical" at bounding box center [219, 538] width 103 height 18
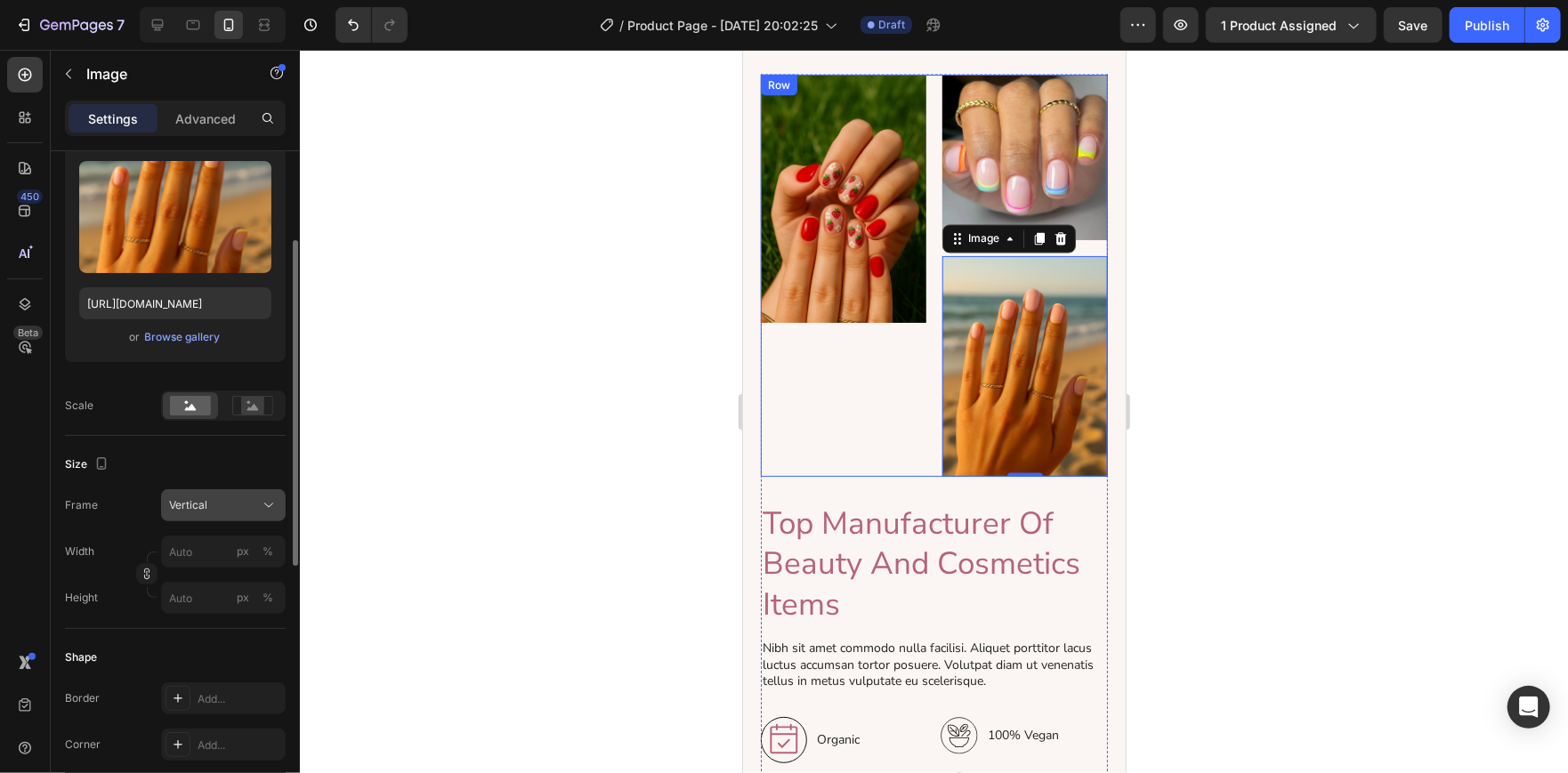
click at [248, 511] on div "Vertical" at bounding box center [213, 505] width 88 height 16
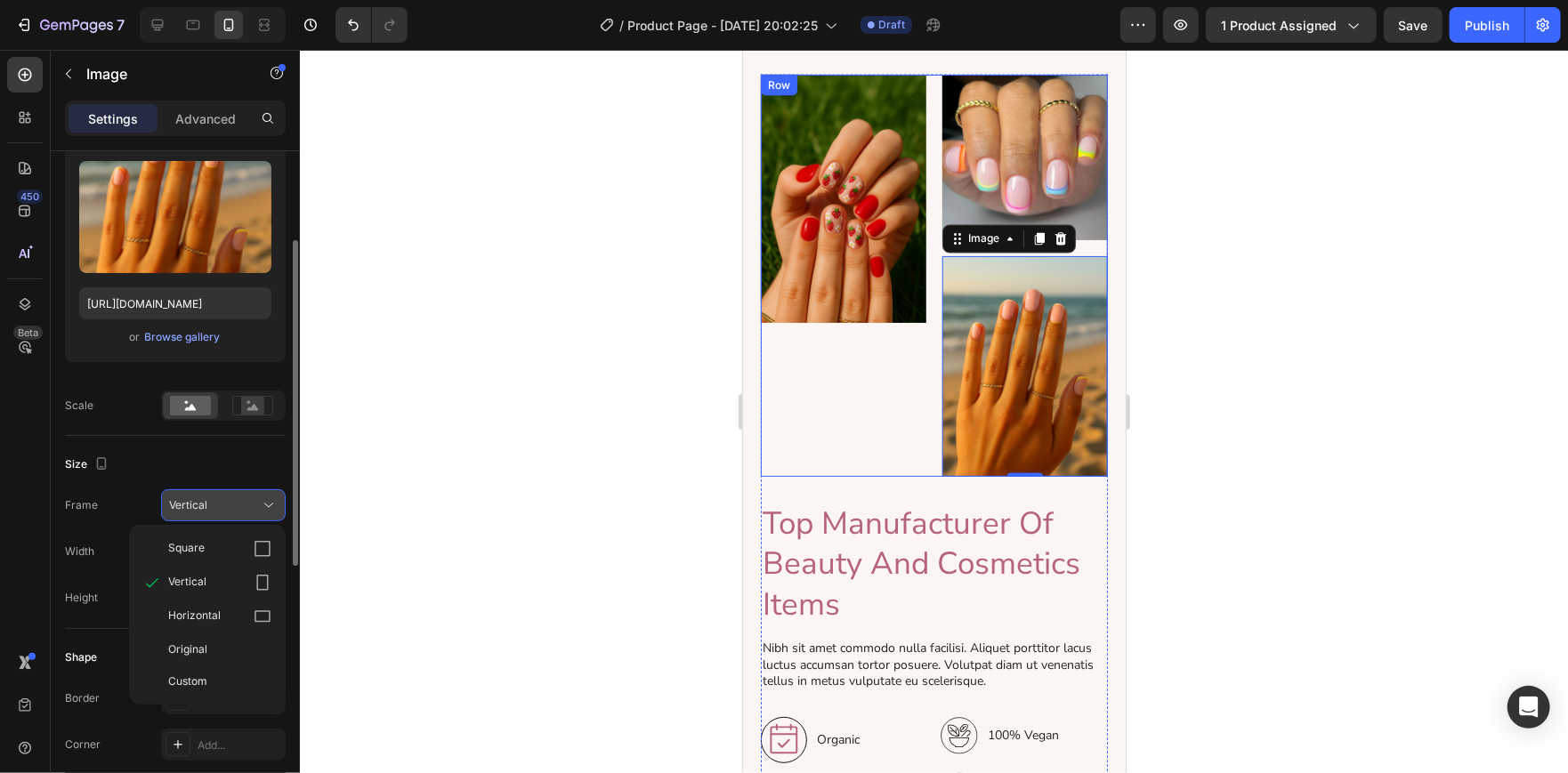
click at [248, 511] on div "Vertical" at bounding box center [213, 505] width 88 height 16
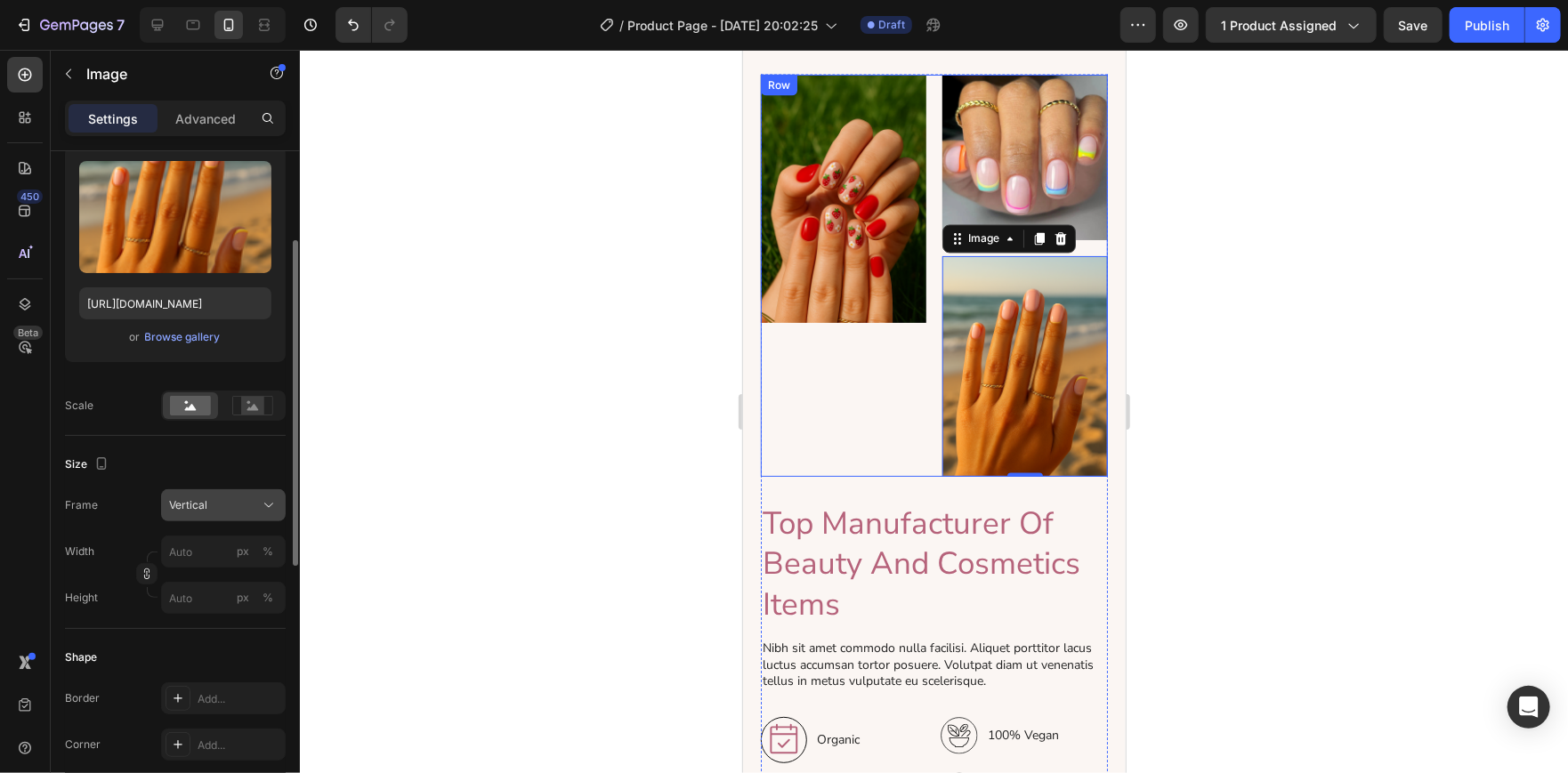
click at [246, 508] on div "Vertical" at bounding box center [213, 505] width 88 height 16
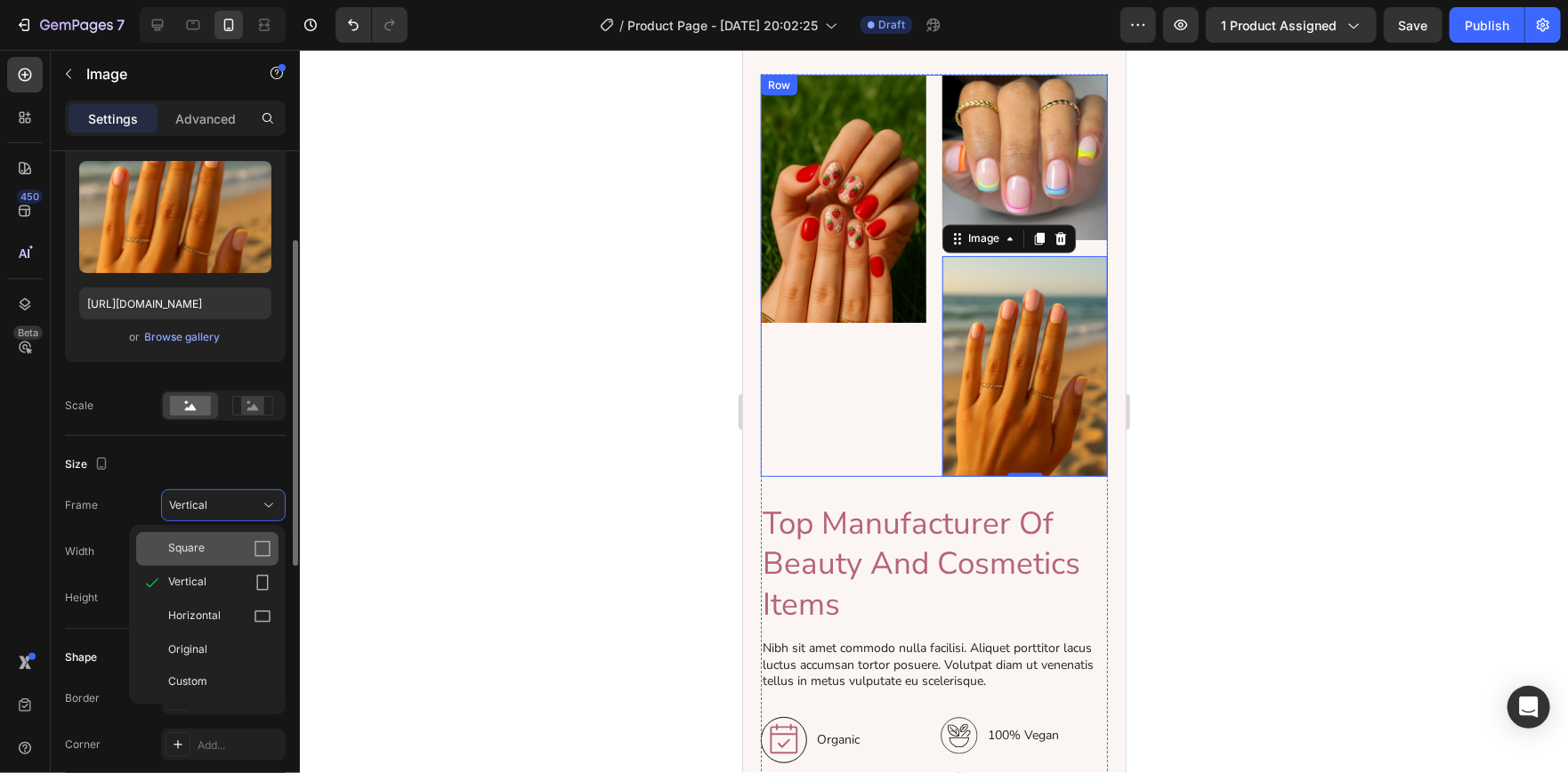
click at [255, 534] on div "Square" at bounding box center [207, 549] width 142 height 34
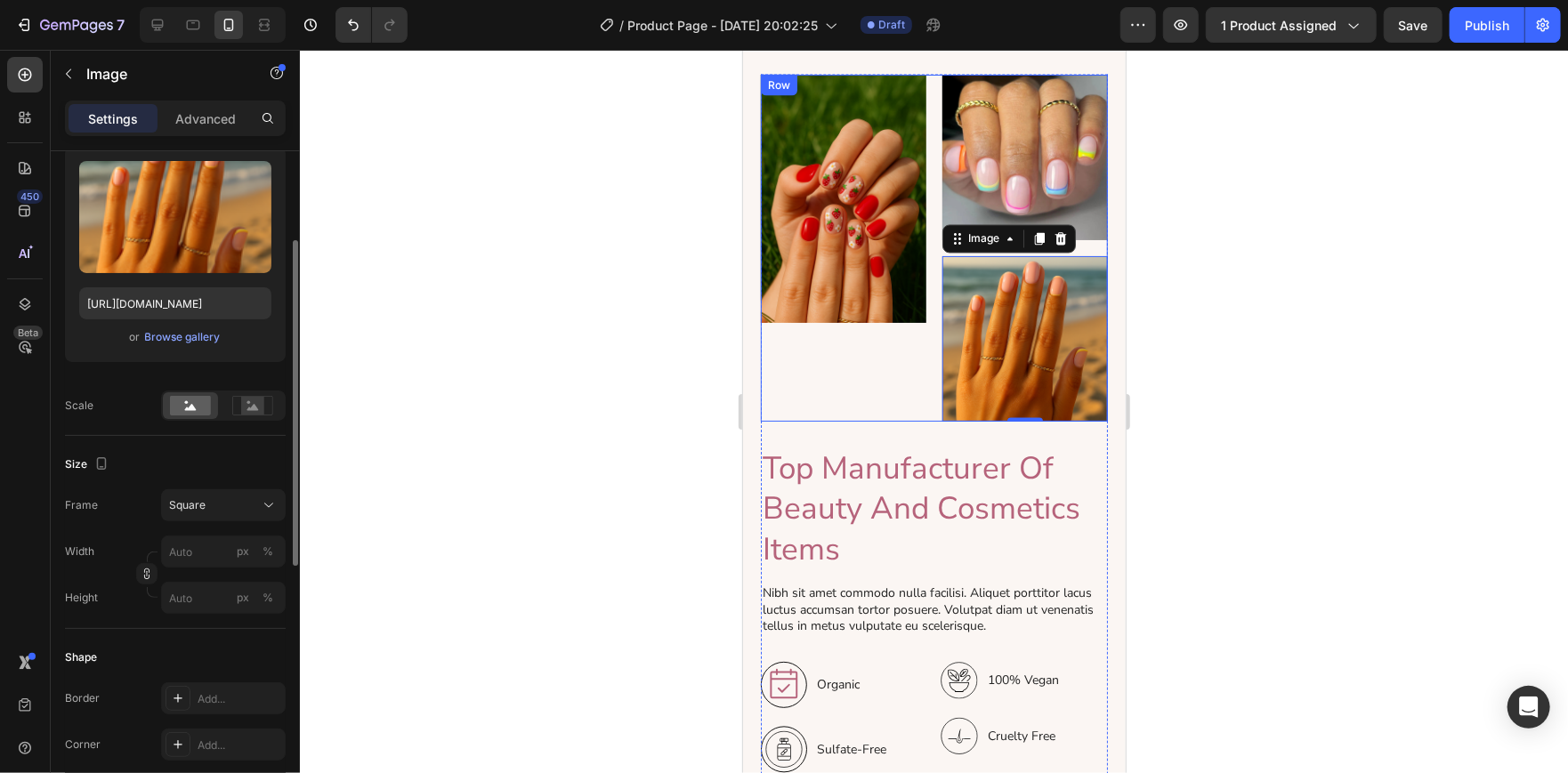
click at [535, 439] on div at bounding box center [933, 411] width 1268 height 723
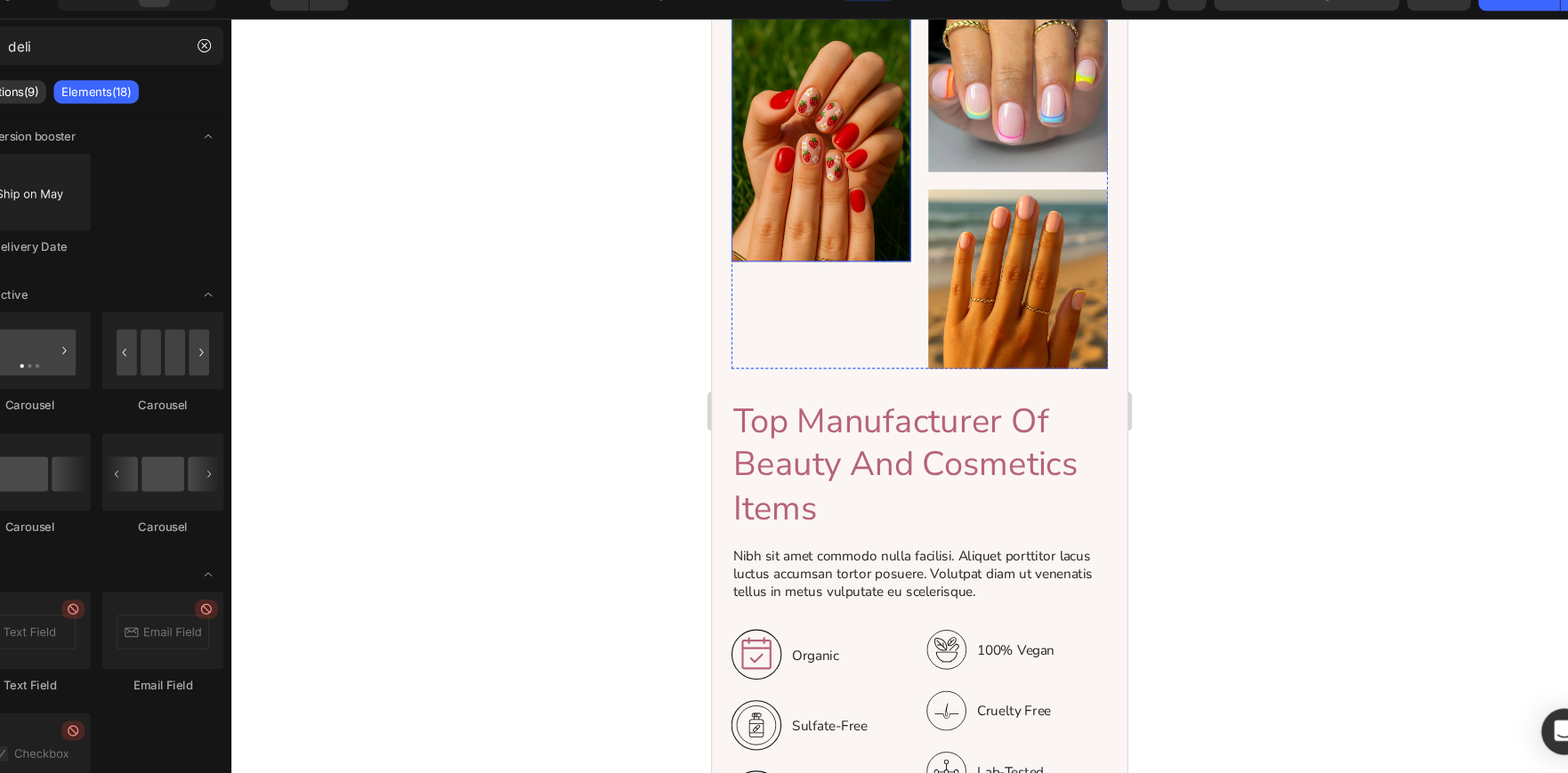
scroll to position [1996, 0]
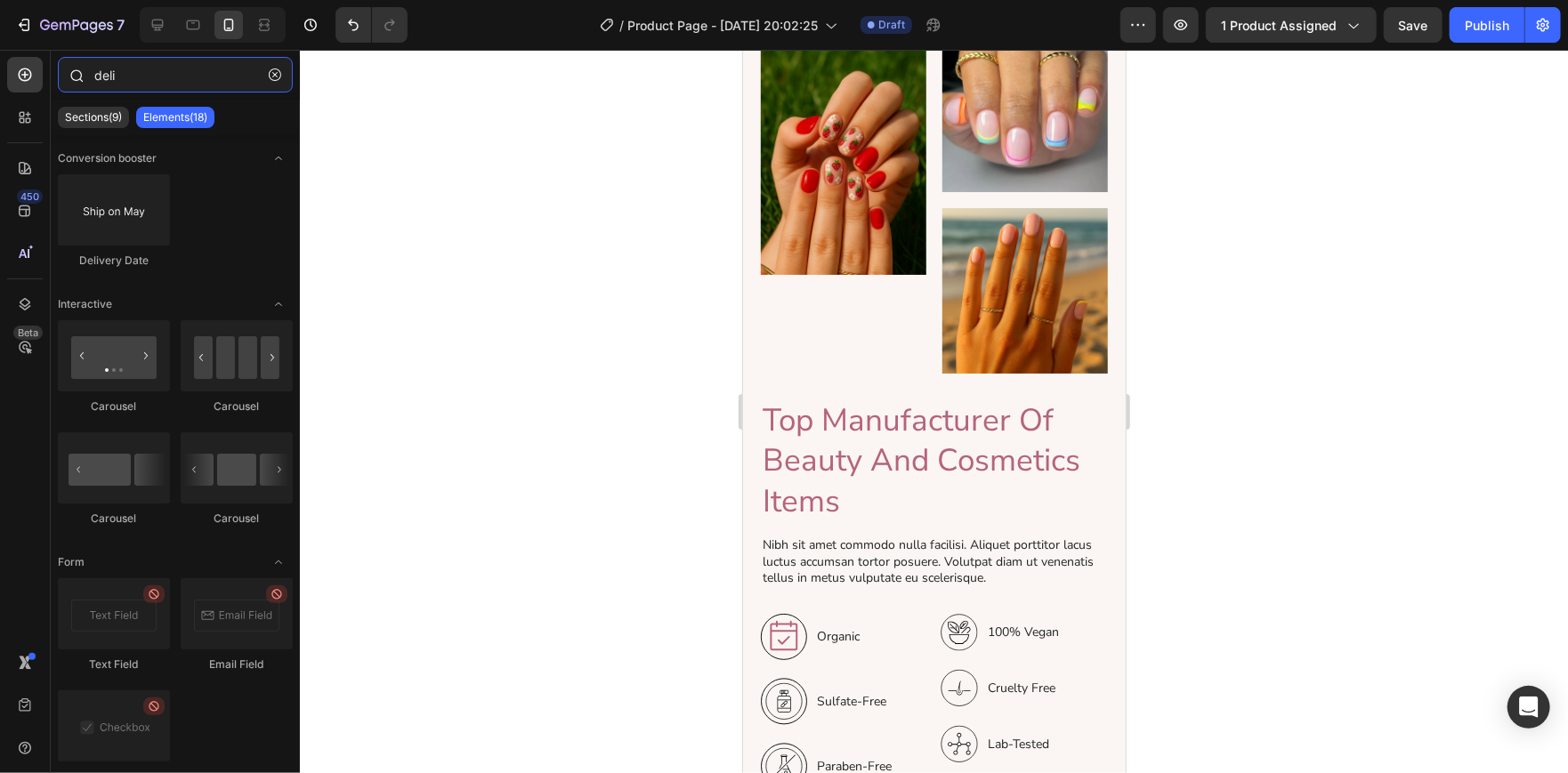
click at [159, 77] on input "deli" at bounding box center [175, 75] width 235 height 36
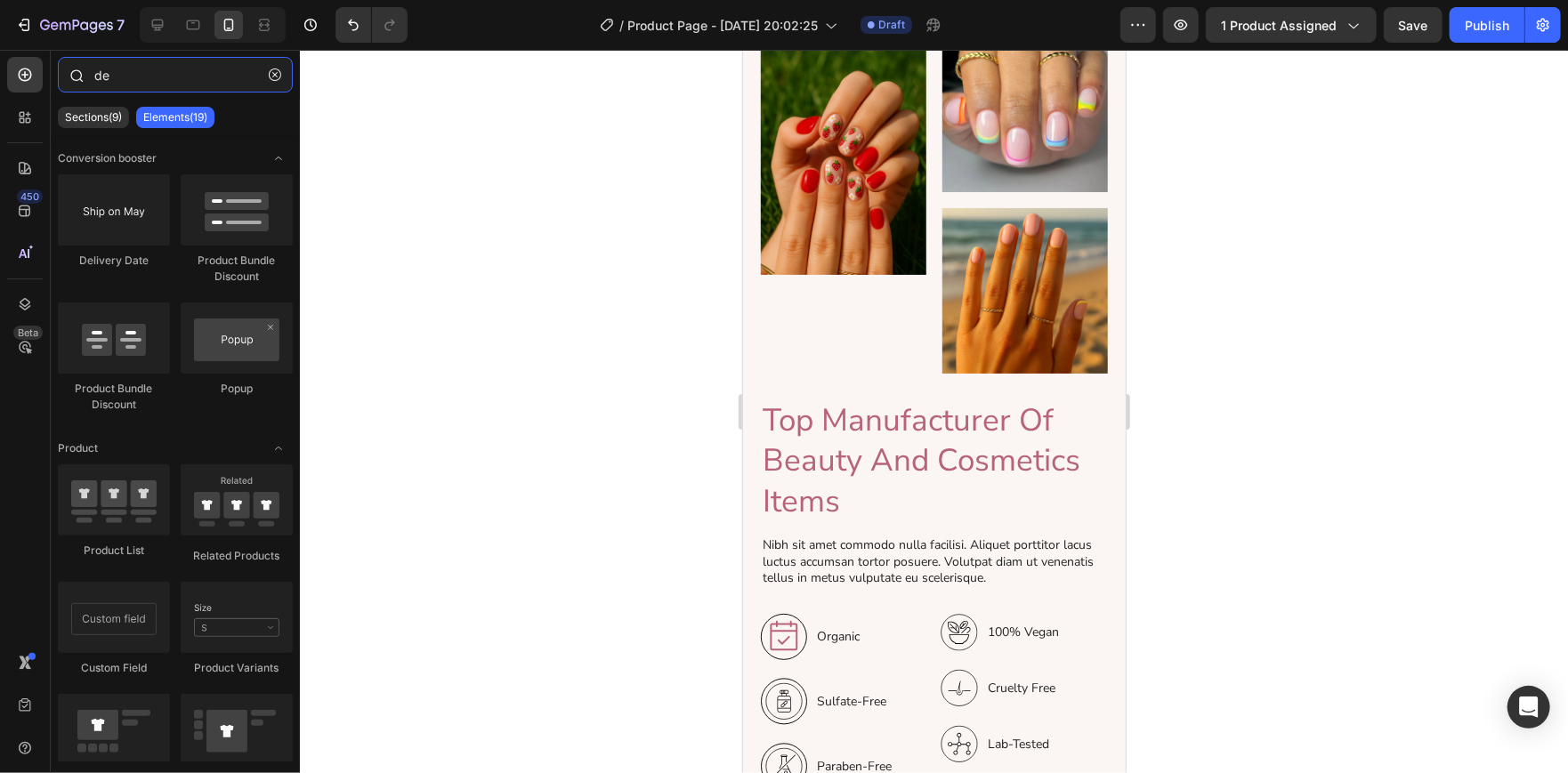
type input "d"
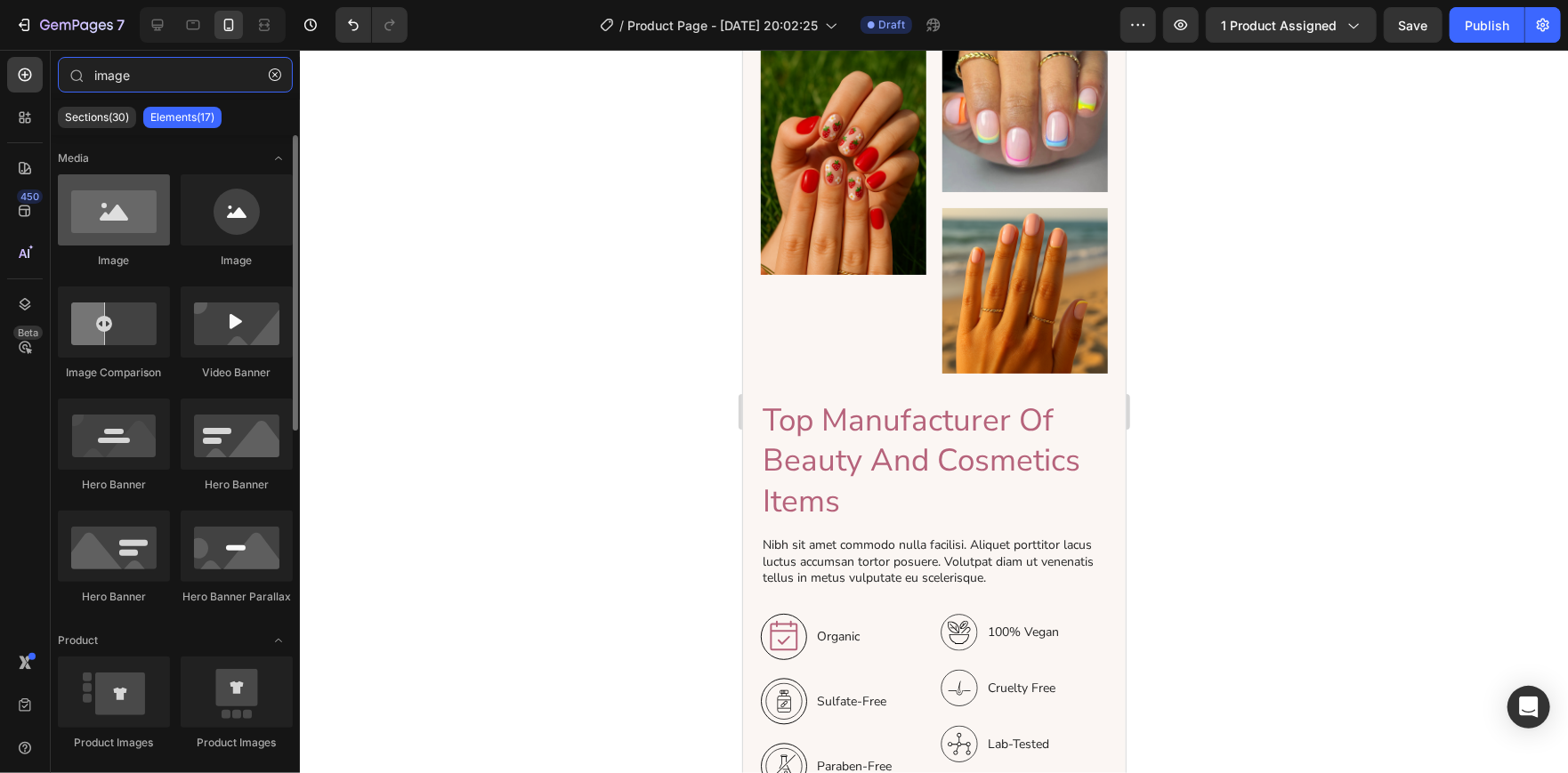
type input "image"
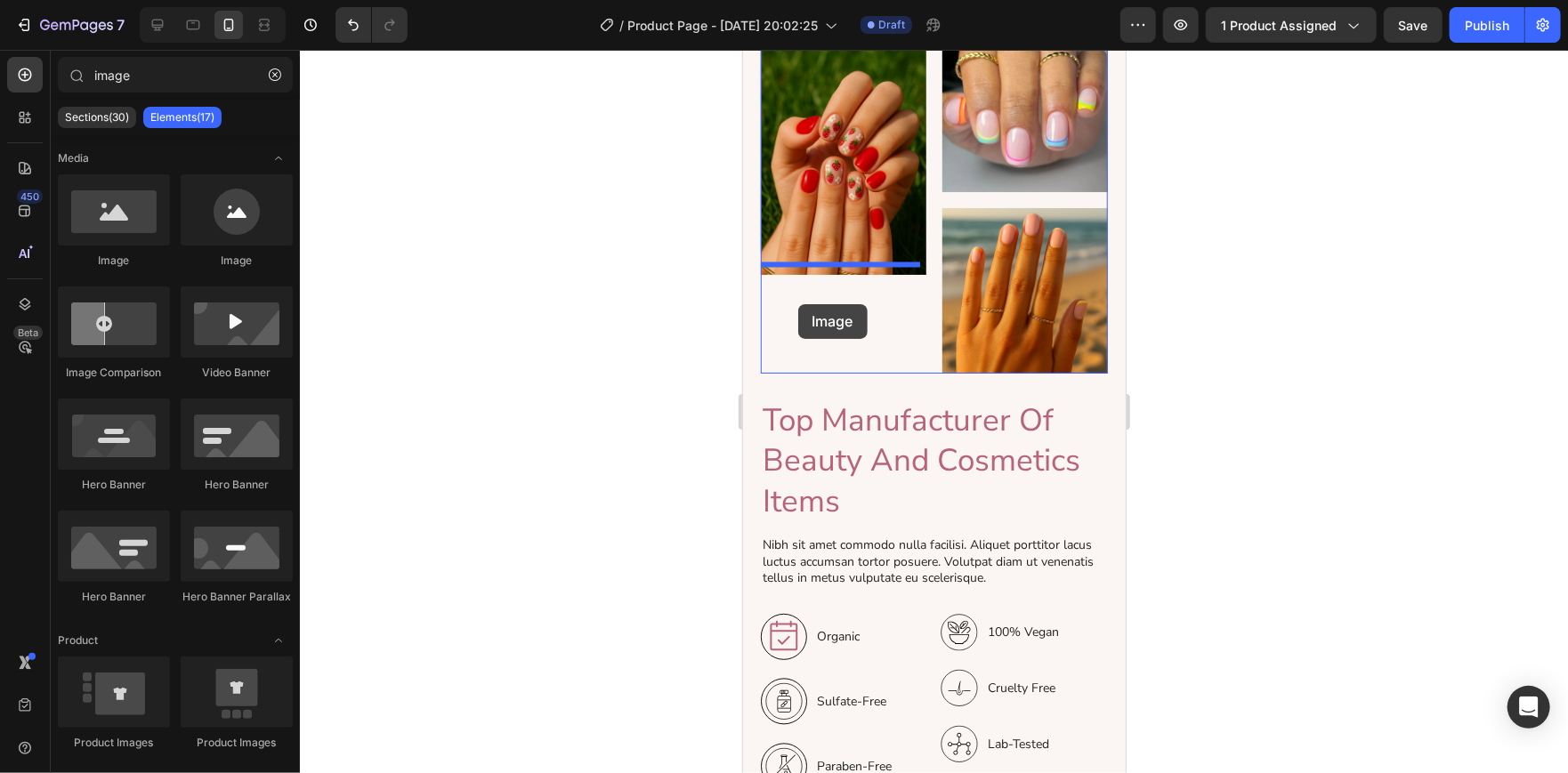
drag, startPoint x: 877, startPoint y: 273, endPoint x: 797, endPoint y: 303, distance: 85.4
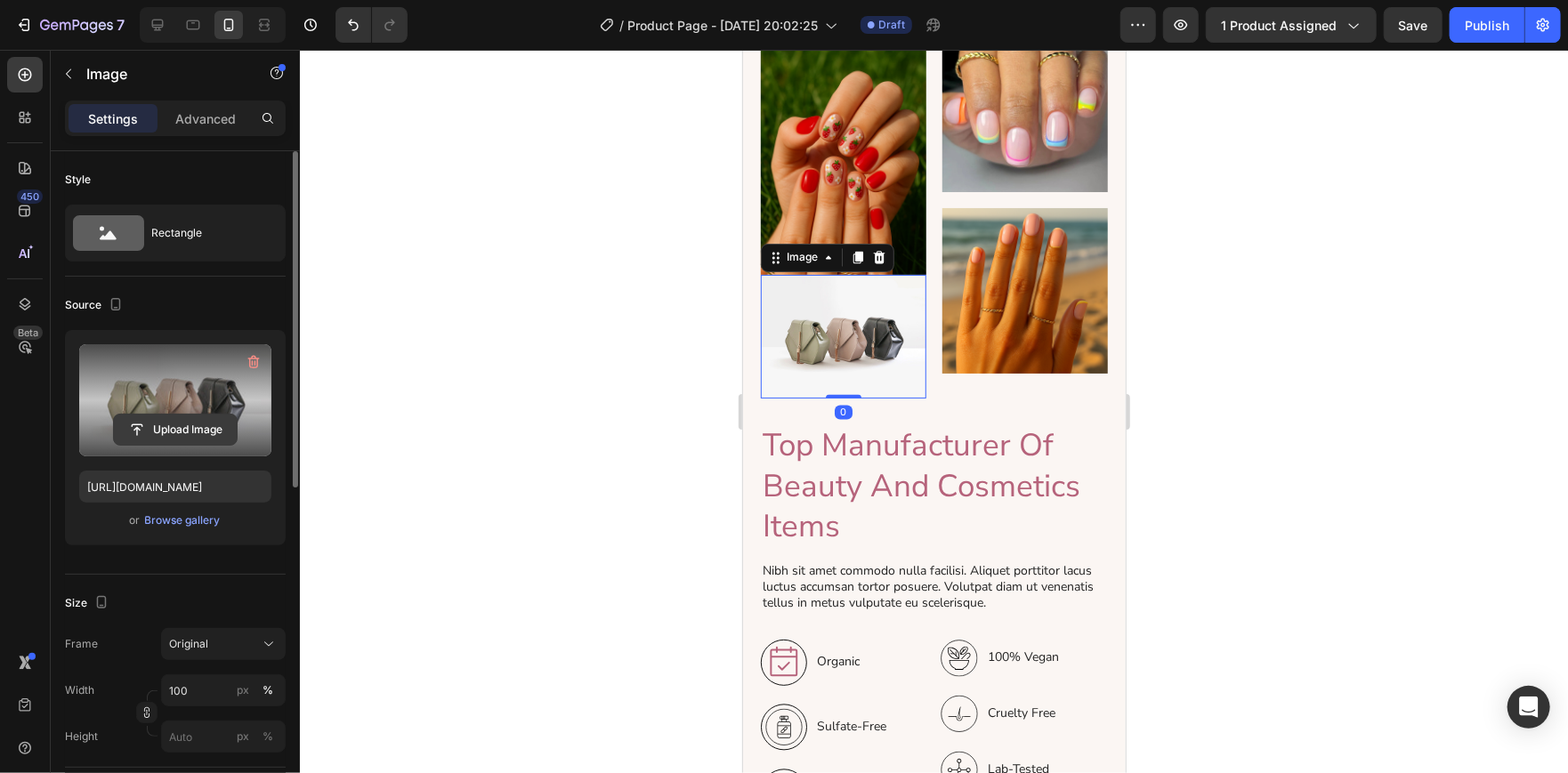
click at [178, 422] on input "file" at bounding box center [174, 430] width 122 height 30
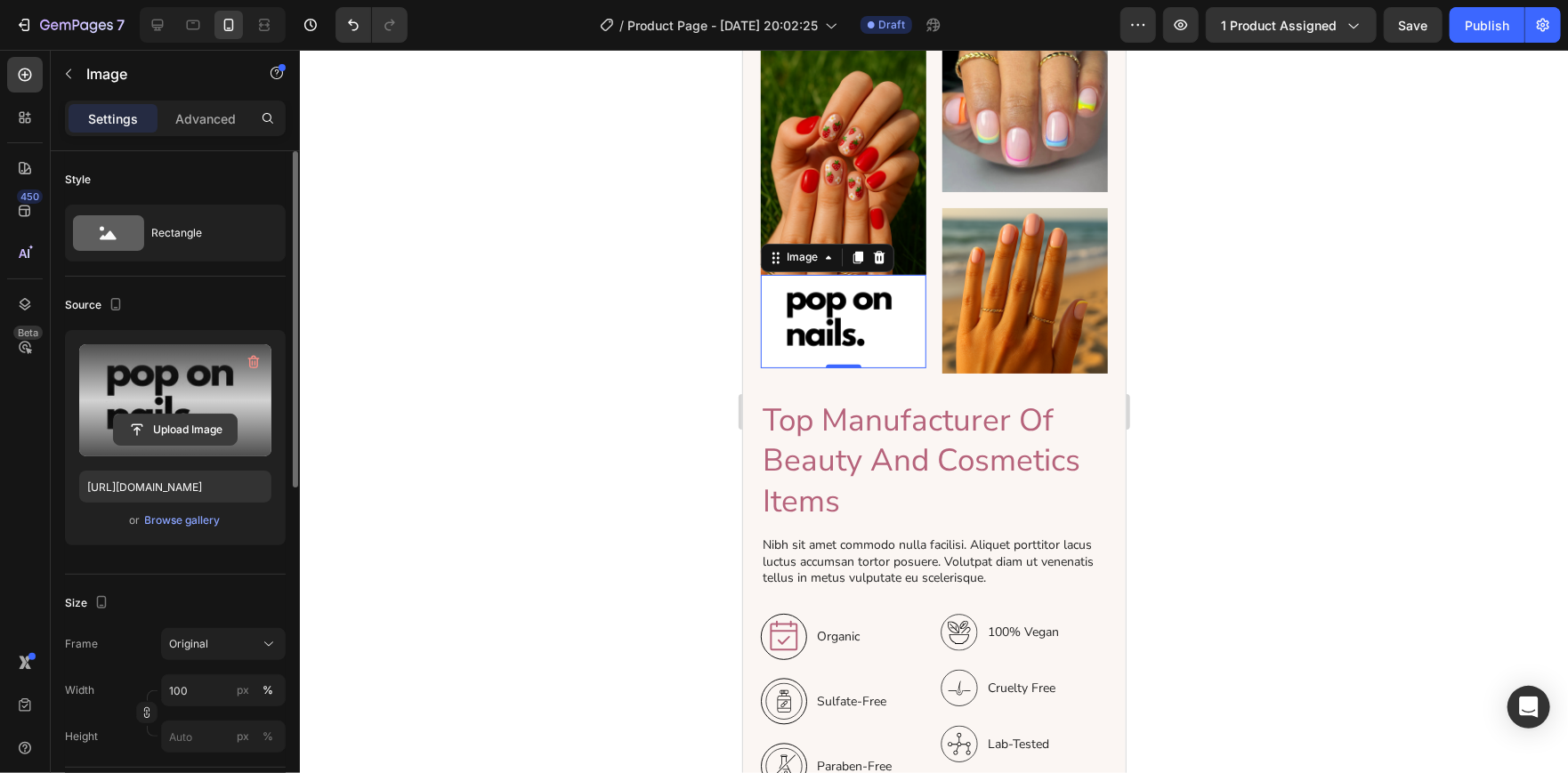
click at [144, 419] on input "file" at bounding box center [174, 430] width 122 height 30
click at [169, 418] on input "file" at bounding box center [174, 430] width 122 height 30
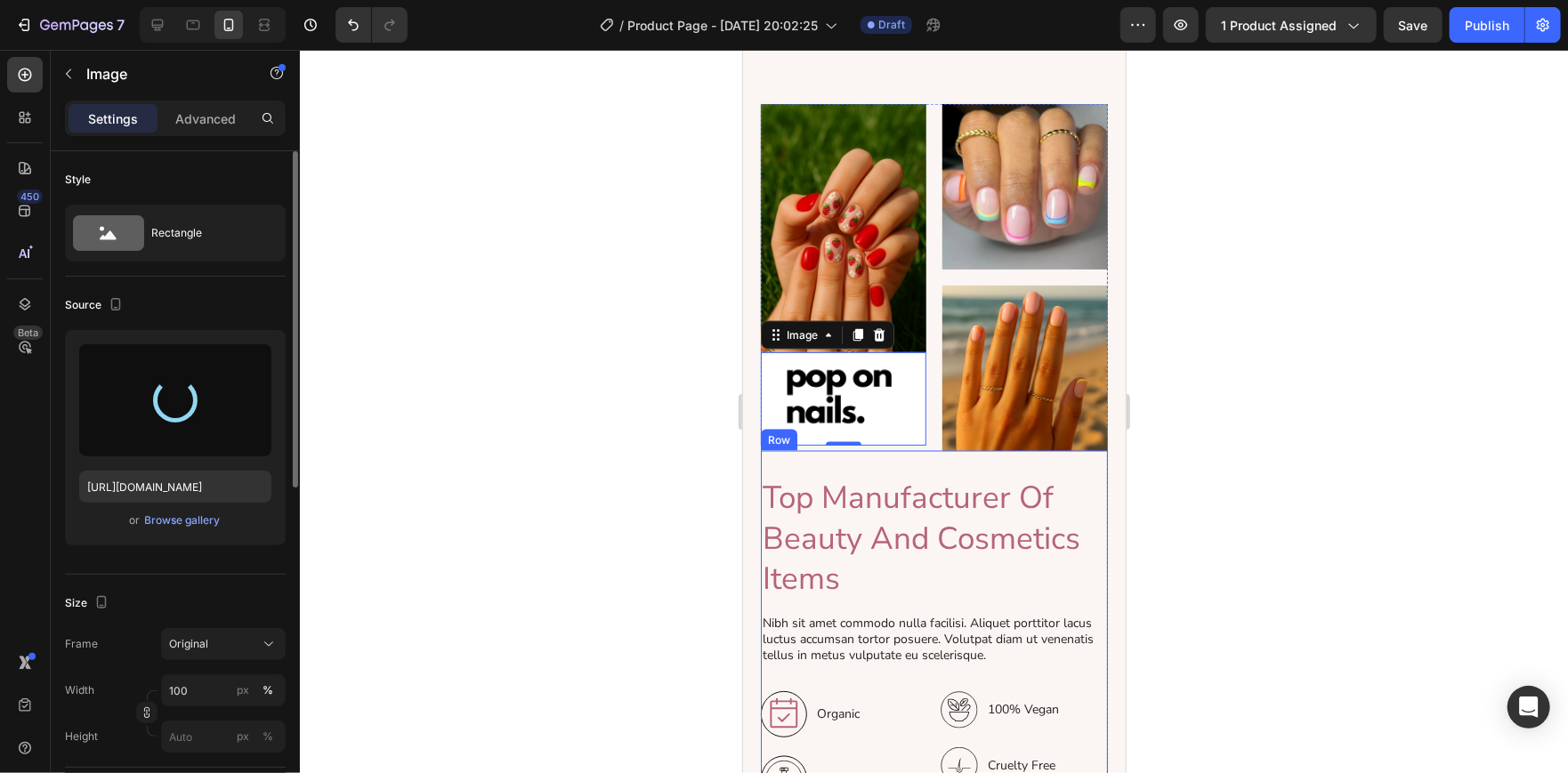
scroll to position [1631, 0]
type input "[URL][DOMAIN_NAME]"
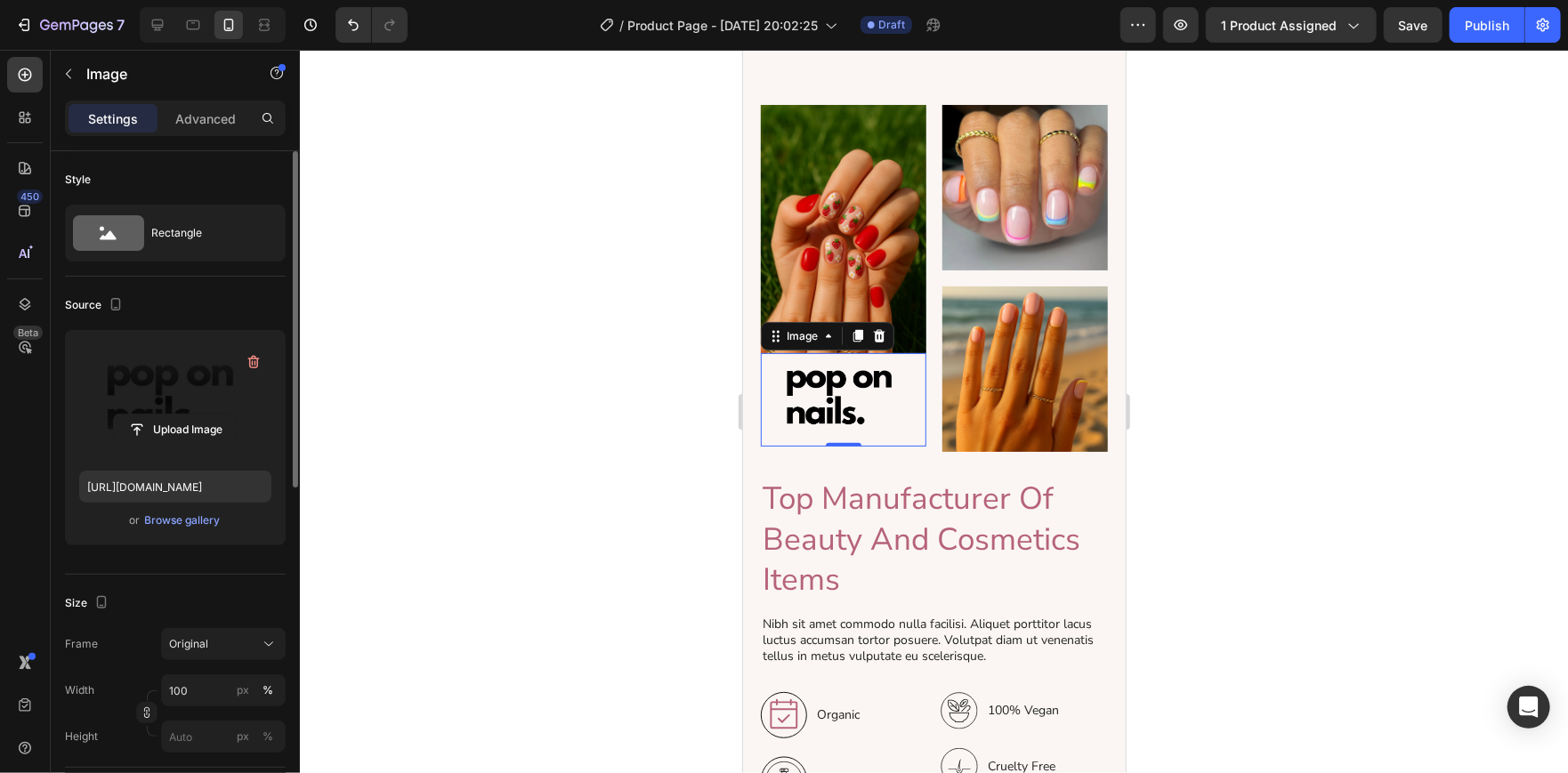
click at [1285, 407] on div at bounding box center [933, 411] width 1268 height 723
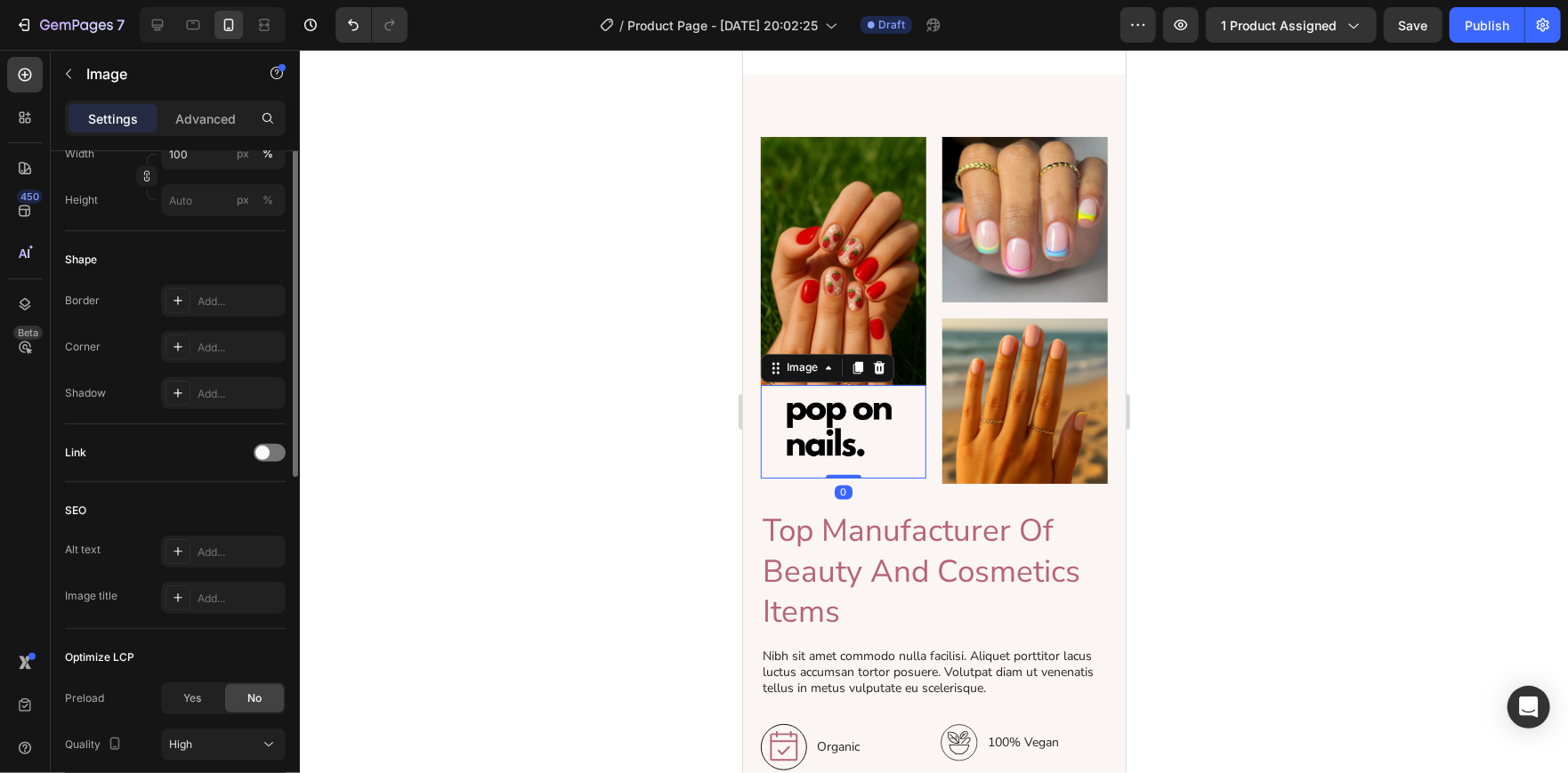
scroll to position [669, 0]
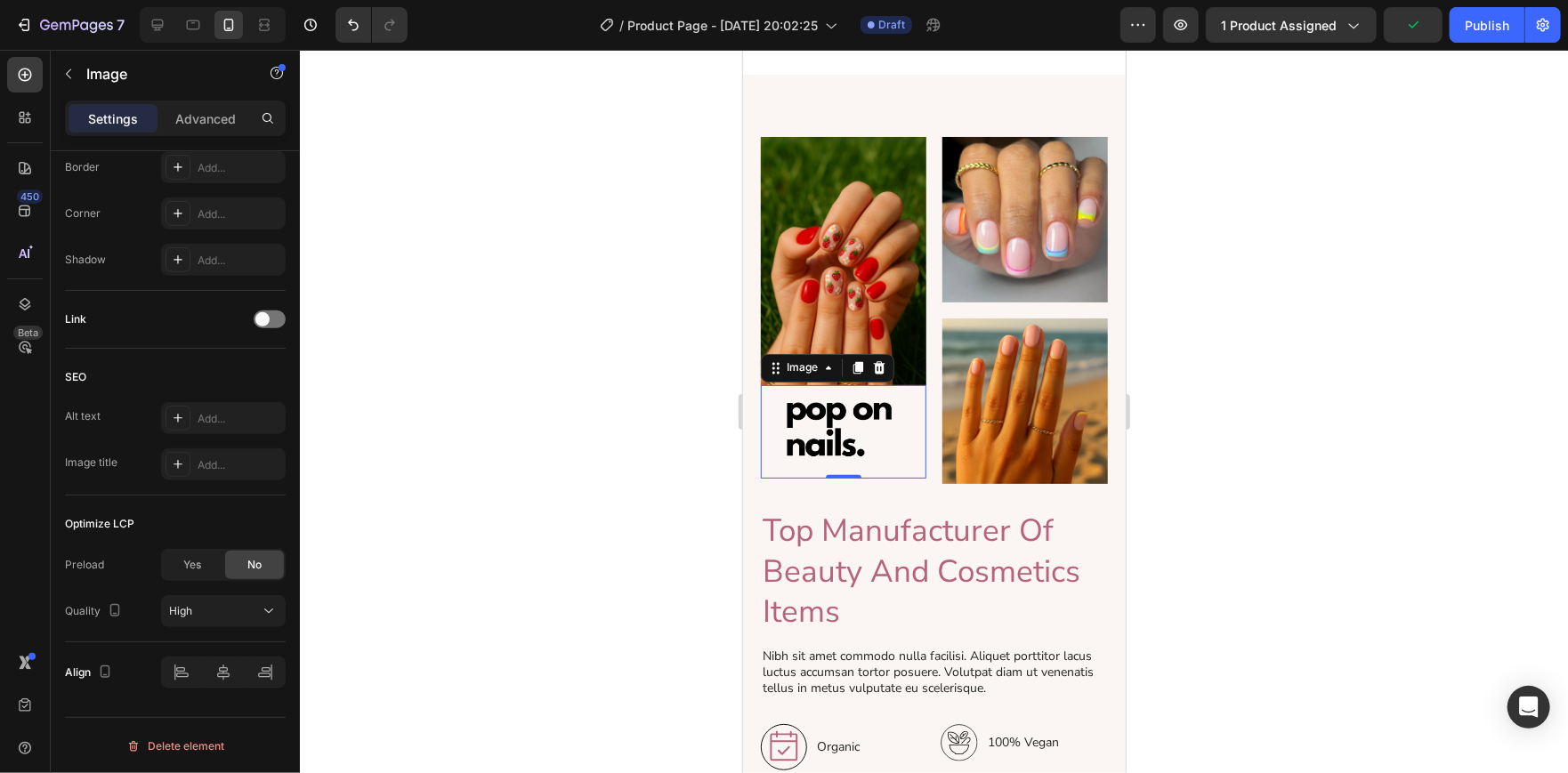
click at [500, 531] on div at bounding box center [933, 411] width 1268 height 723
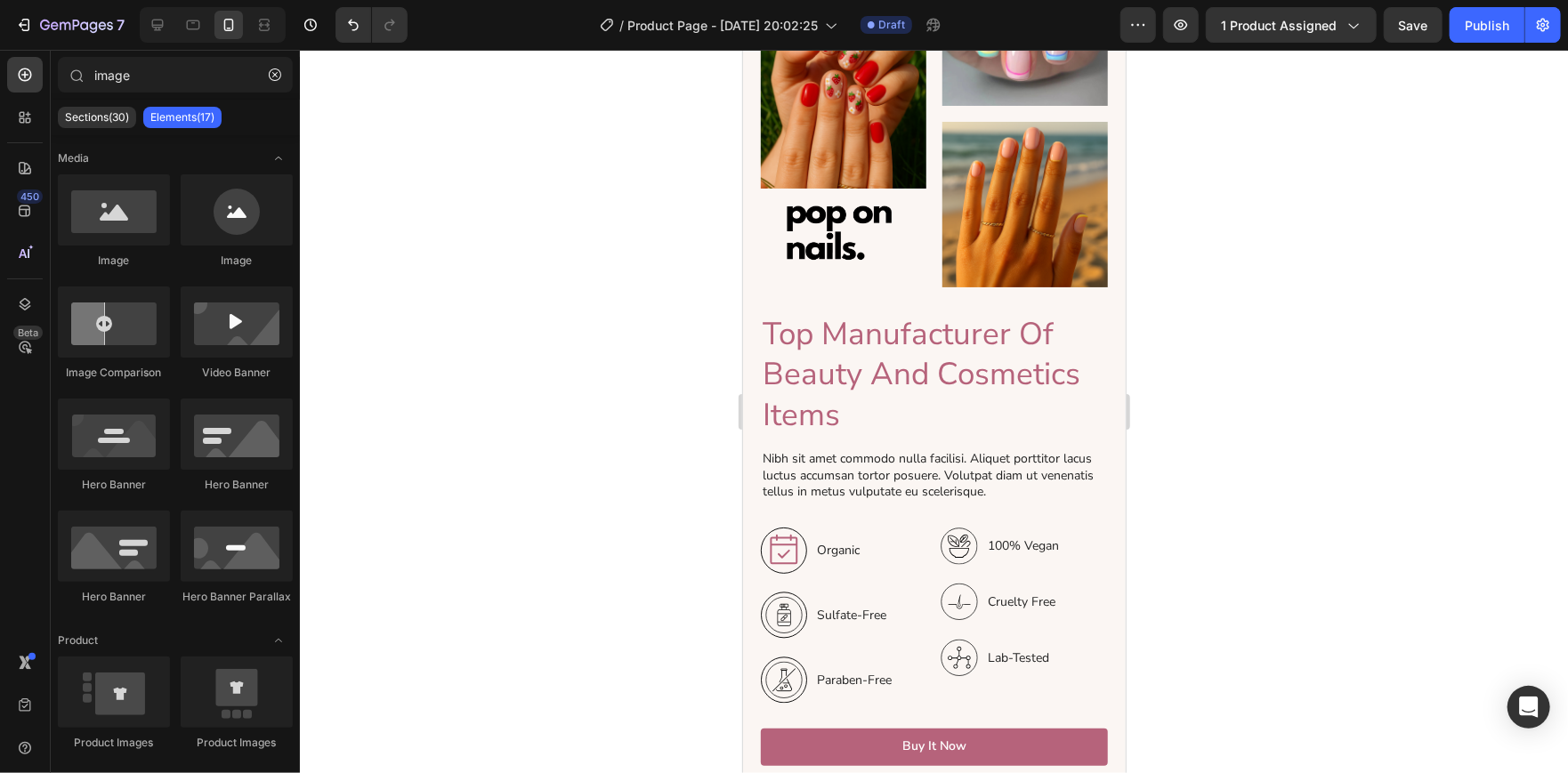
scroll to position [2332, 0]
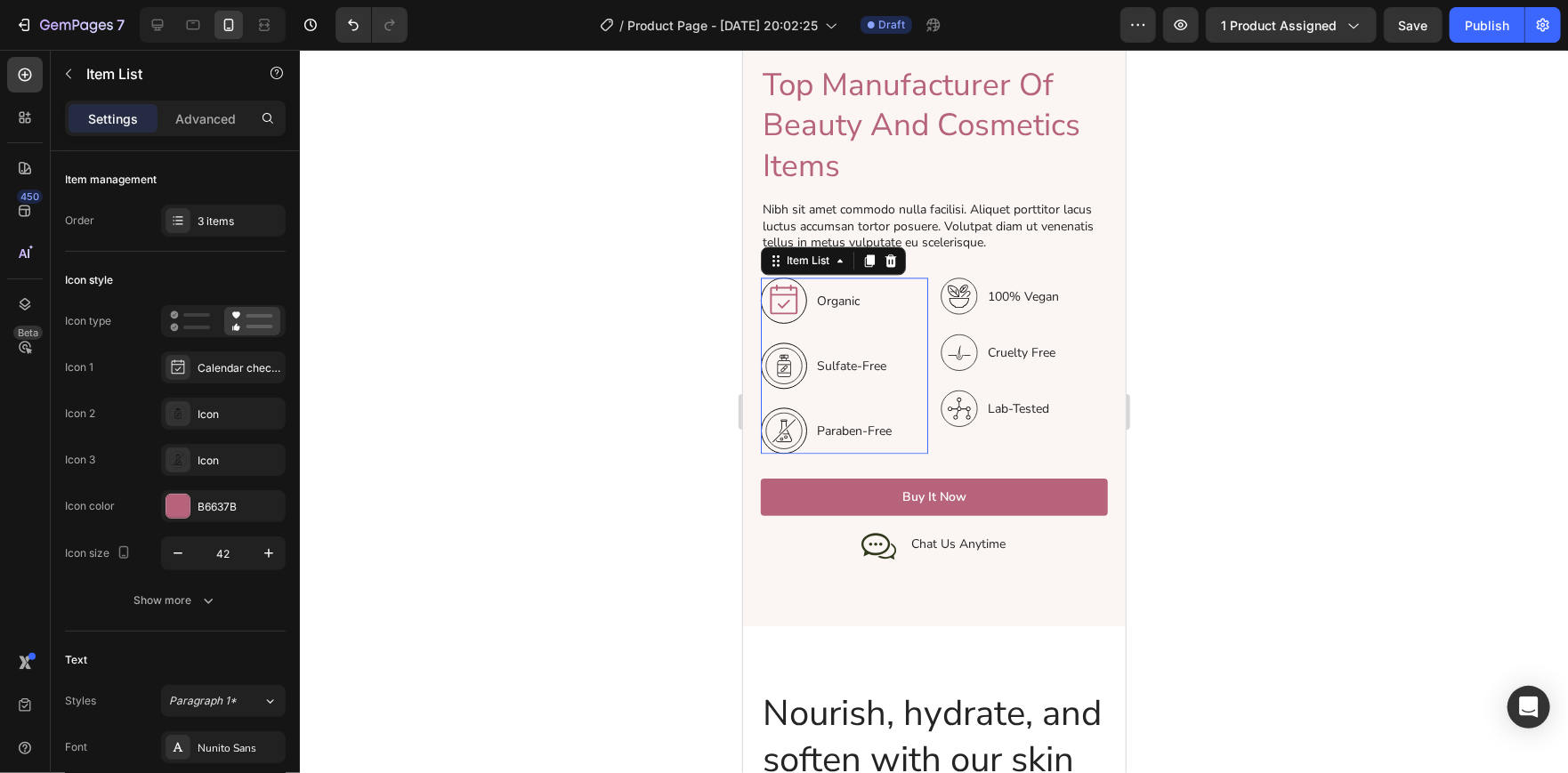
click at [780, 290] on icon at bounding box center [783, 299] width 38 height 38
click at [238, 368] on div "Calendar check light" at bounding box center [240, 368] width 84 height 16
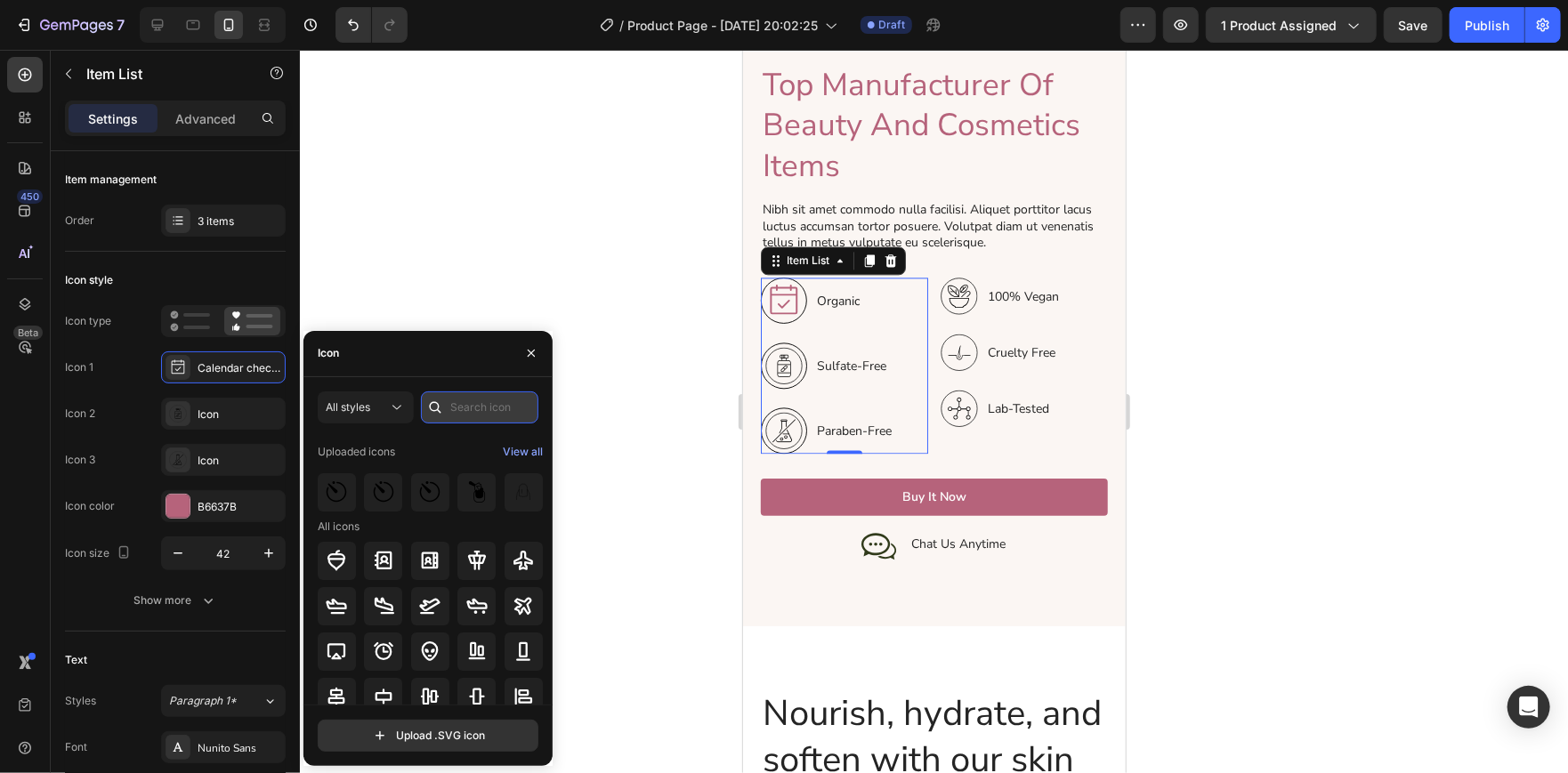
click at [463, 399] on input "text" at bounding box center [479, 408] width 117 height 32
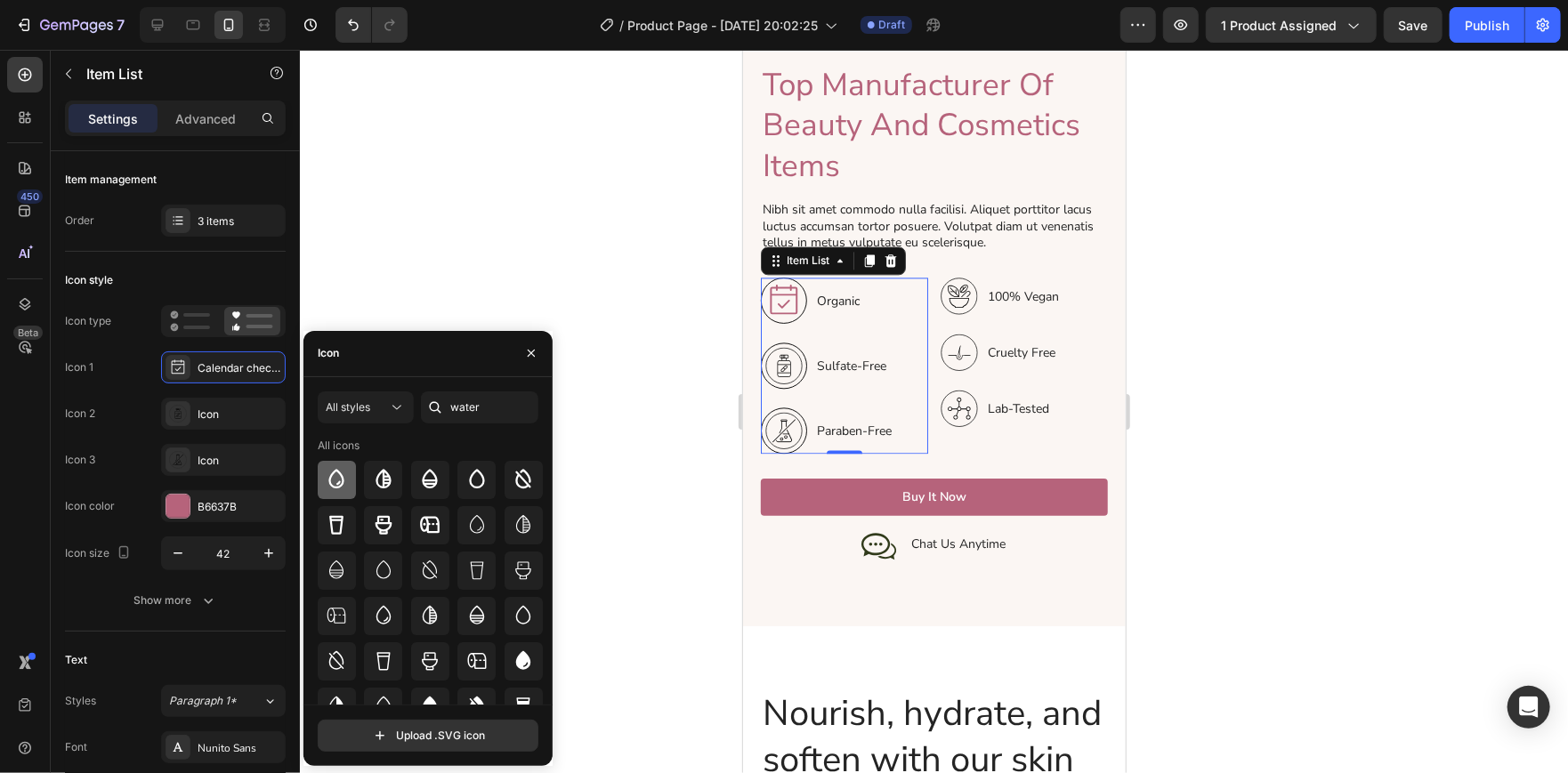
click at [345, 476] on icon at bounding box center [336, 479] width 21 height 21
click at [502, 399] on input "water" at bounding box center [479, 408] width 117 height 32
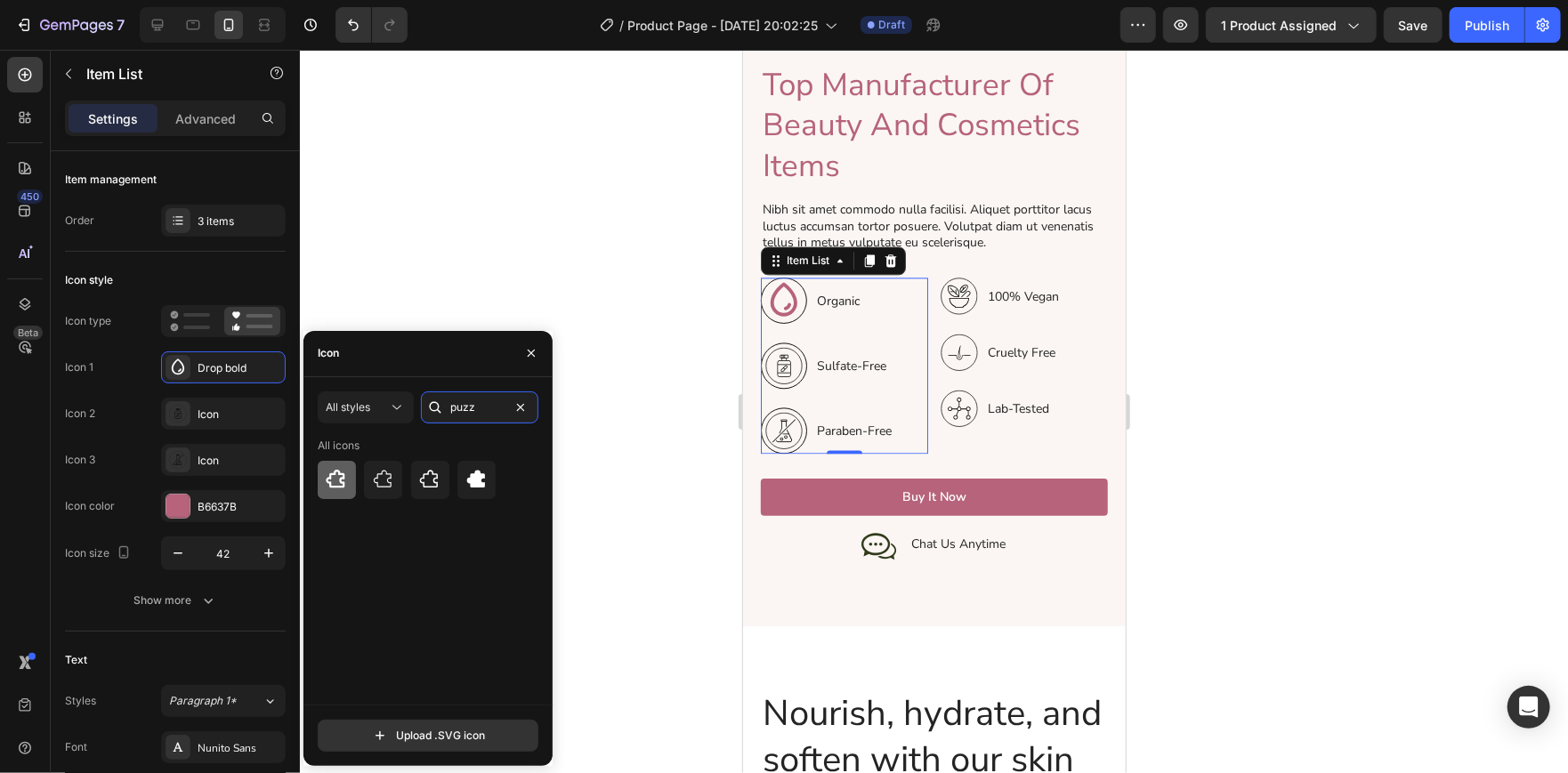
type input "puzz"
click at [333, 475] on icon at bounding box center [335, 479] width 19 height 18
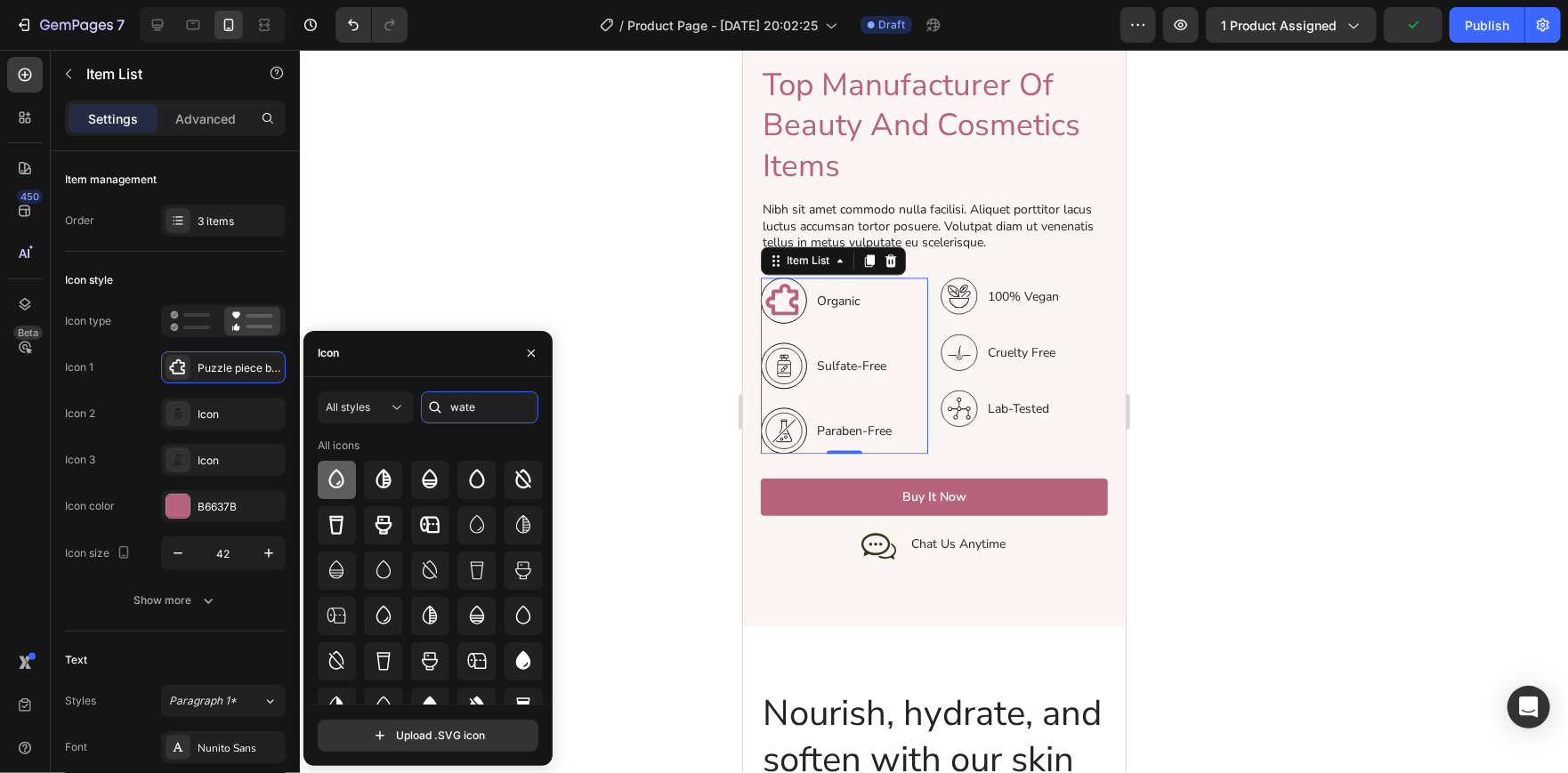
type input "wate"
click at [339, 481] on icon at bounding box center [336, 479] width 15 height 20
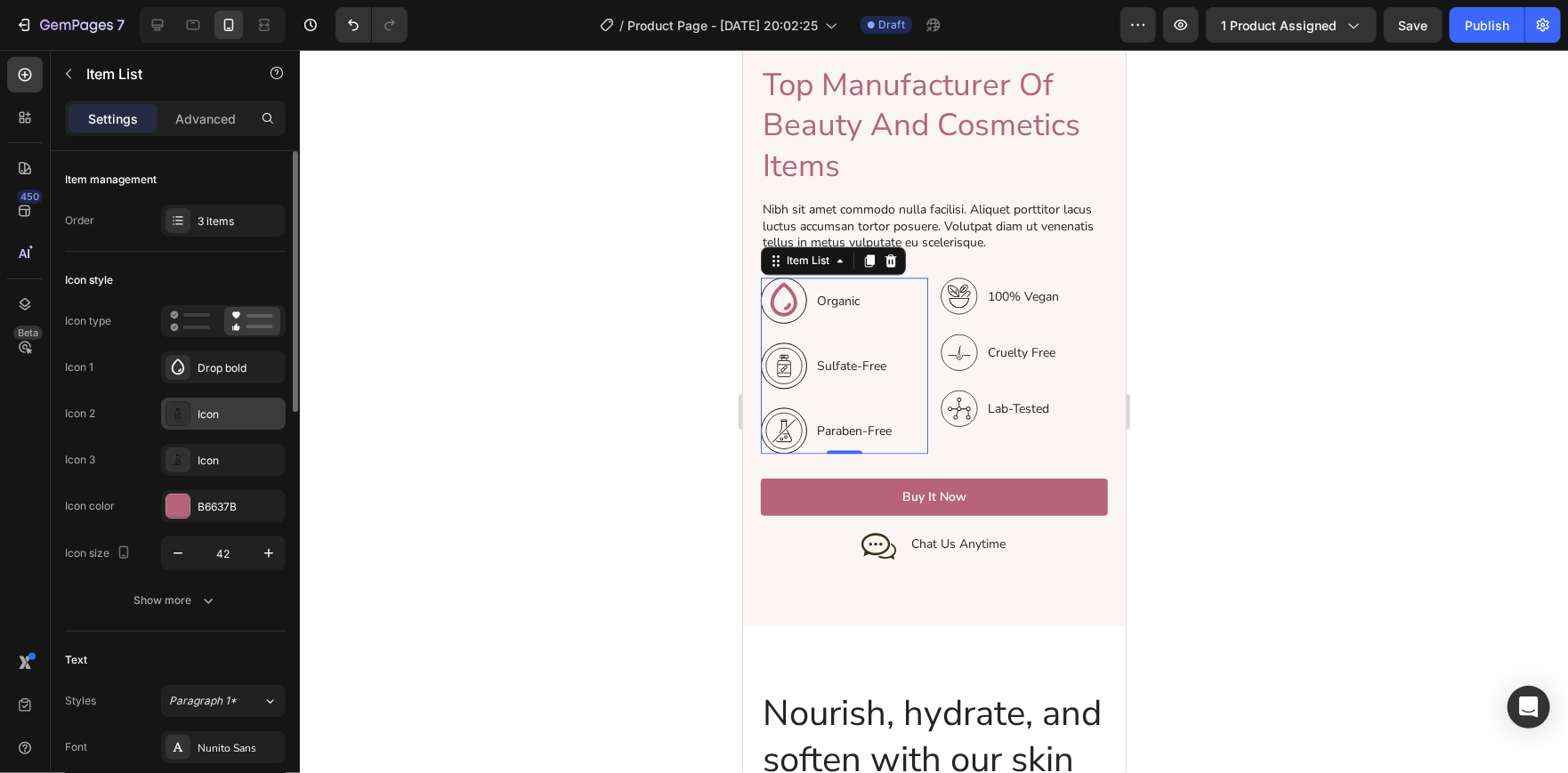
click at [172, 409] on icon at bounding box center [178, 414] width 18 height 18
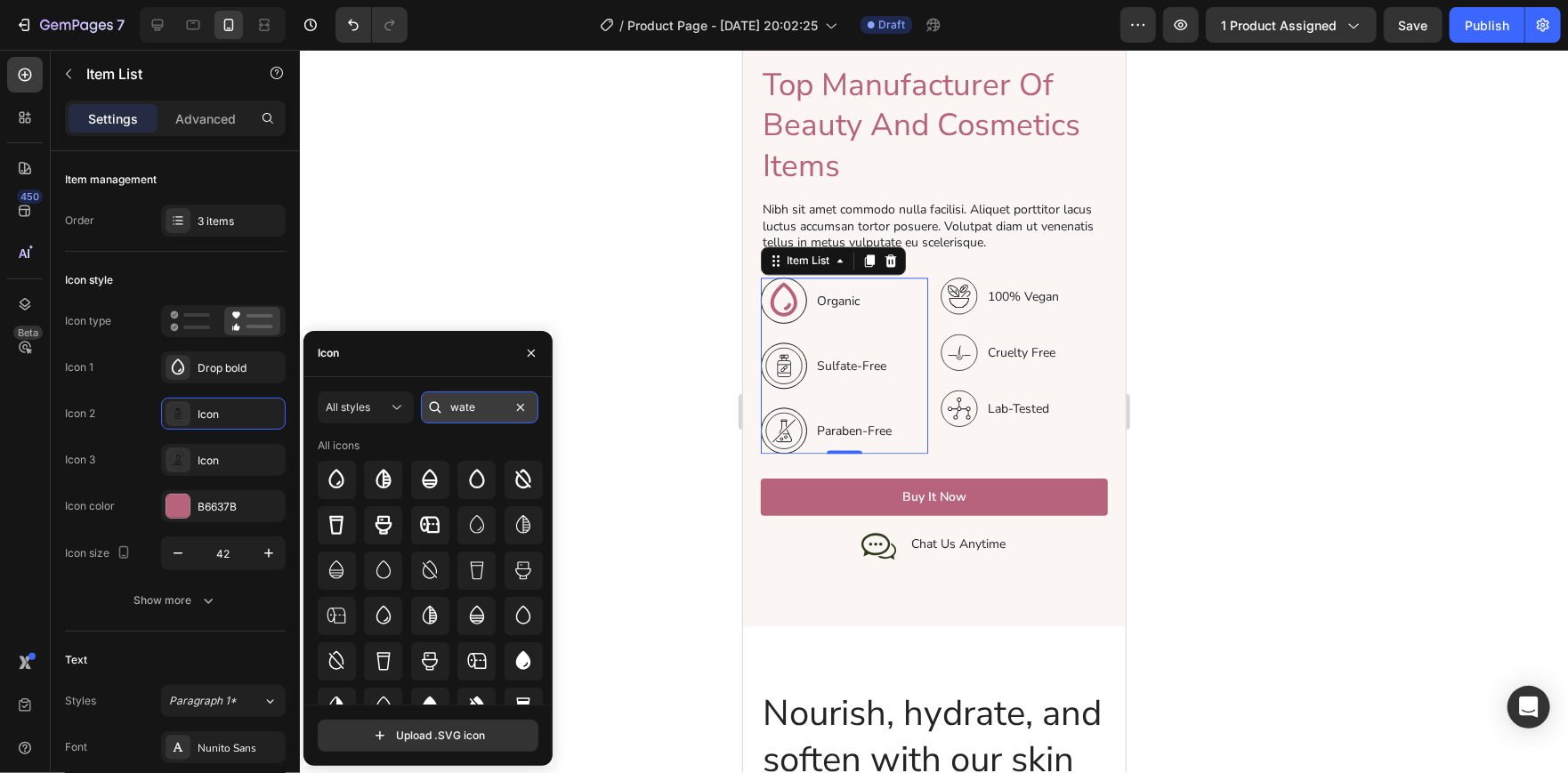
click at [489, 394] on input "wate" at bounding box center [479, 408] width 117 height 32
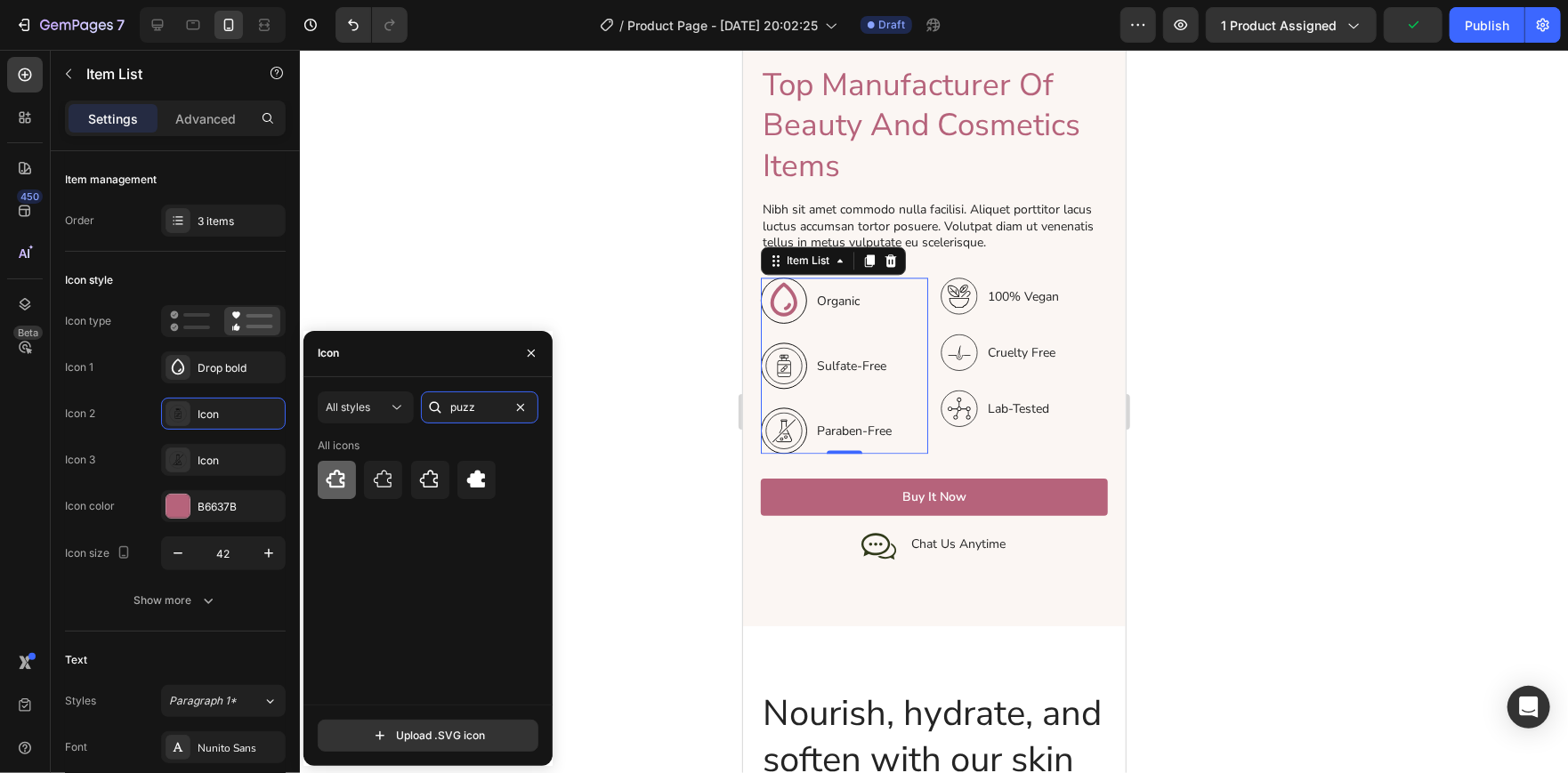
type input "puzz"
click at [327, 483] on icon at bounding box center [336, 479] width 21 height 21
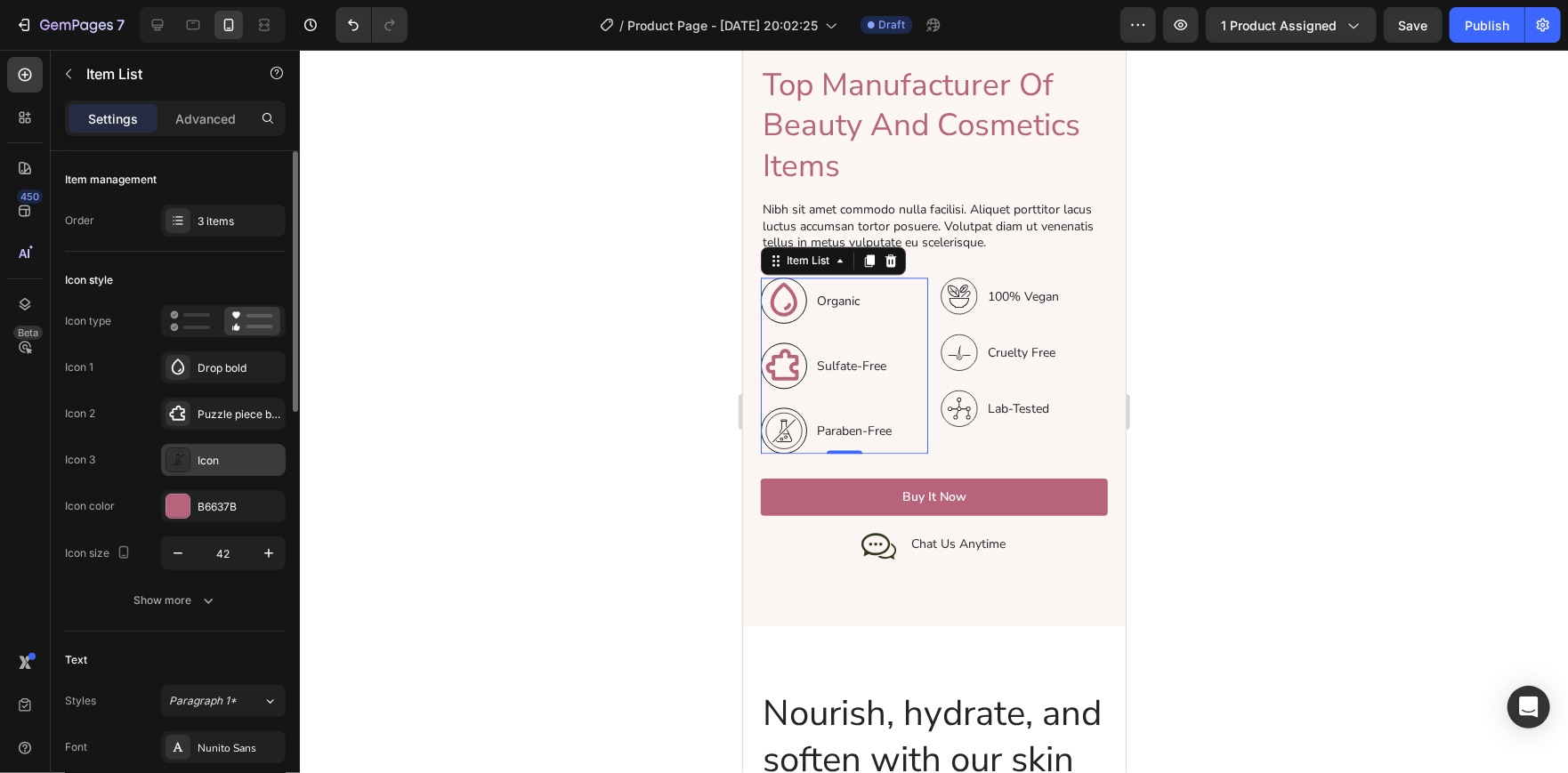
click at [186, 457] on rect at bounding box center [177, 459] width 17 height 17
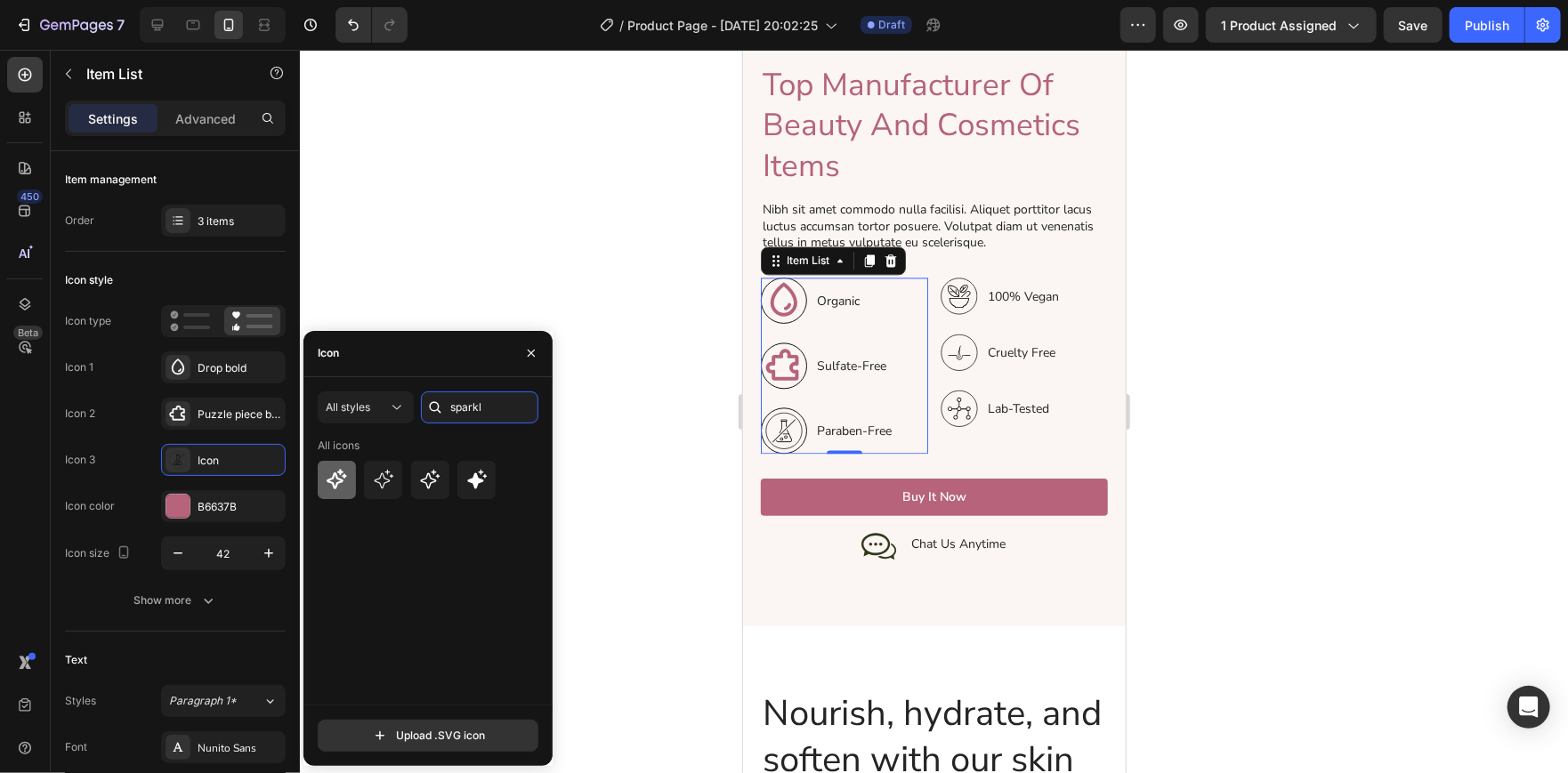
type input "sparkl"
click at [326, 472] on icon at bounding box center [336, 479] width 21 height 21
click at [385, 485] on icon at bounding box center [384, 479] width 21 height 21
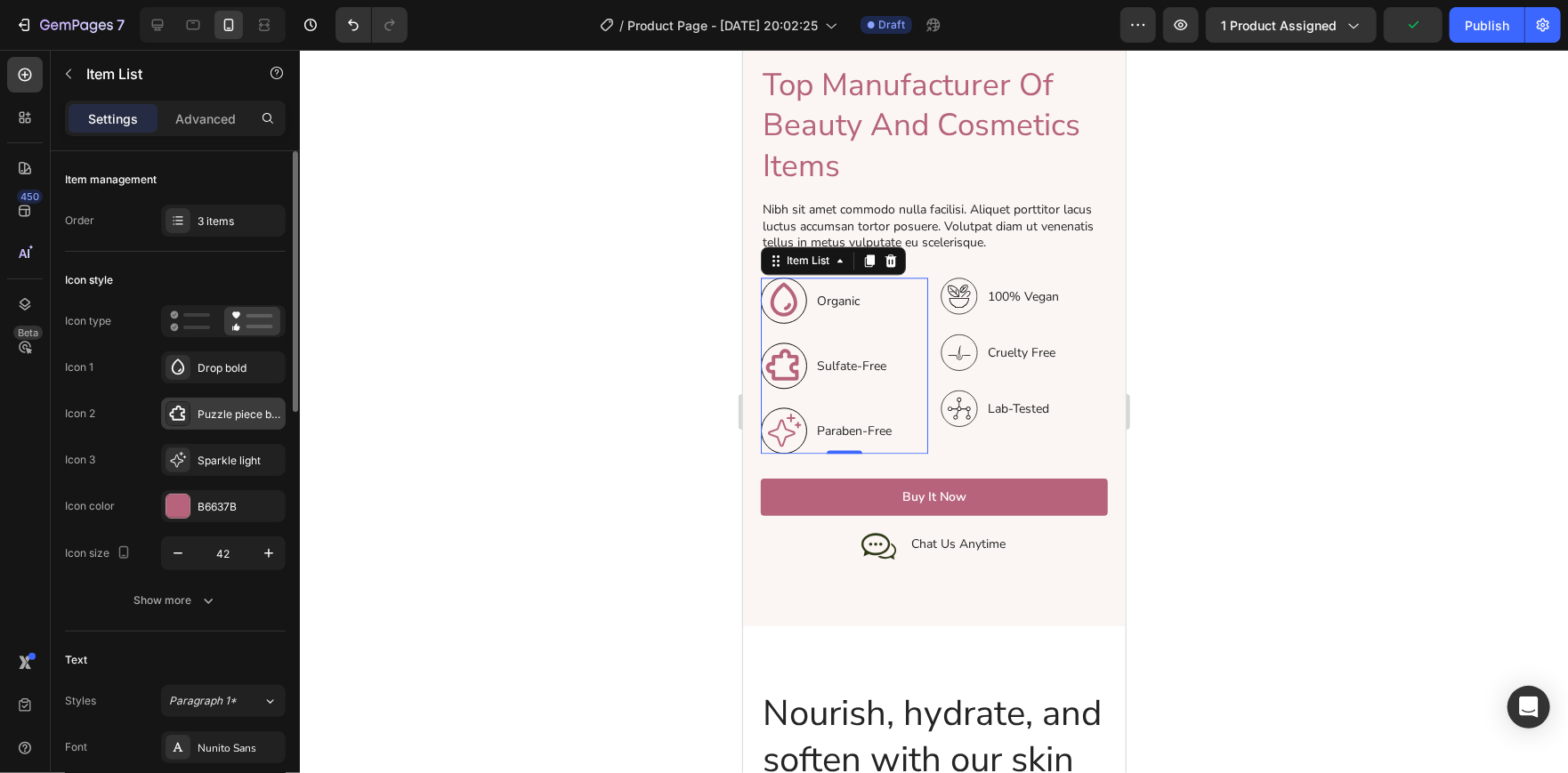
click at [174, 418] on icon at bounding box center [177, 413] width 16 height 15
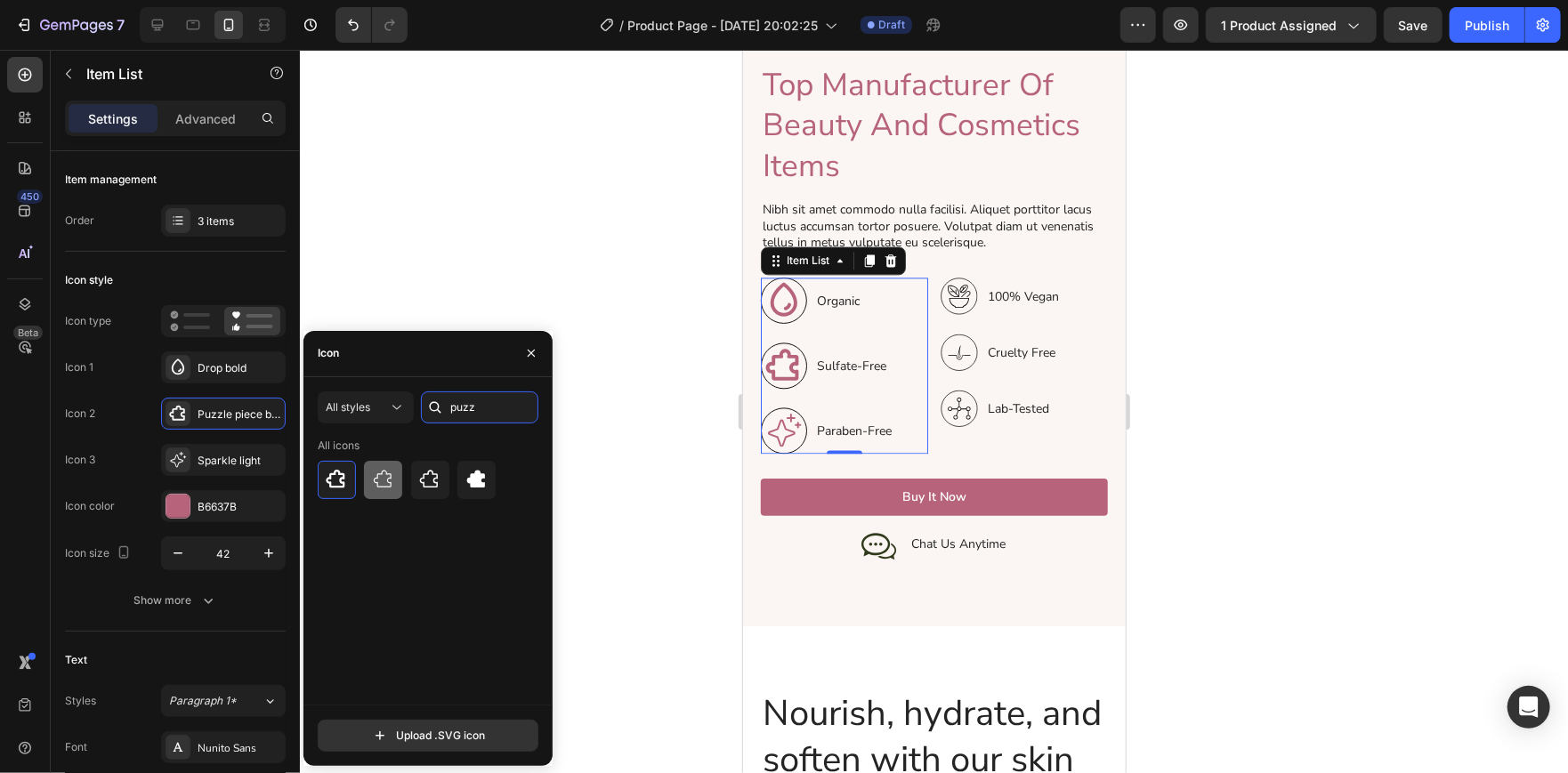
type input "puzz"
click at [375, 477] on icon at bounding box center [383, 478] width 18 height 17
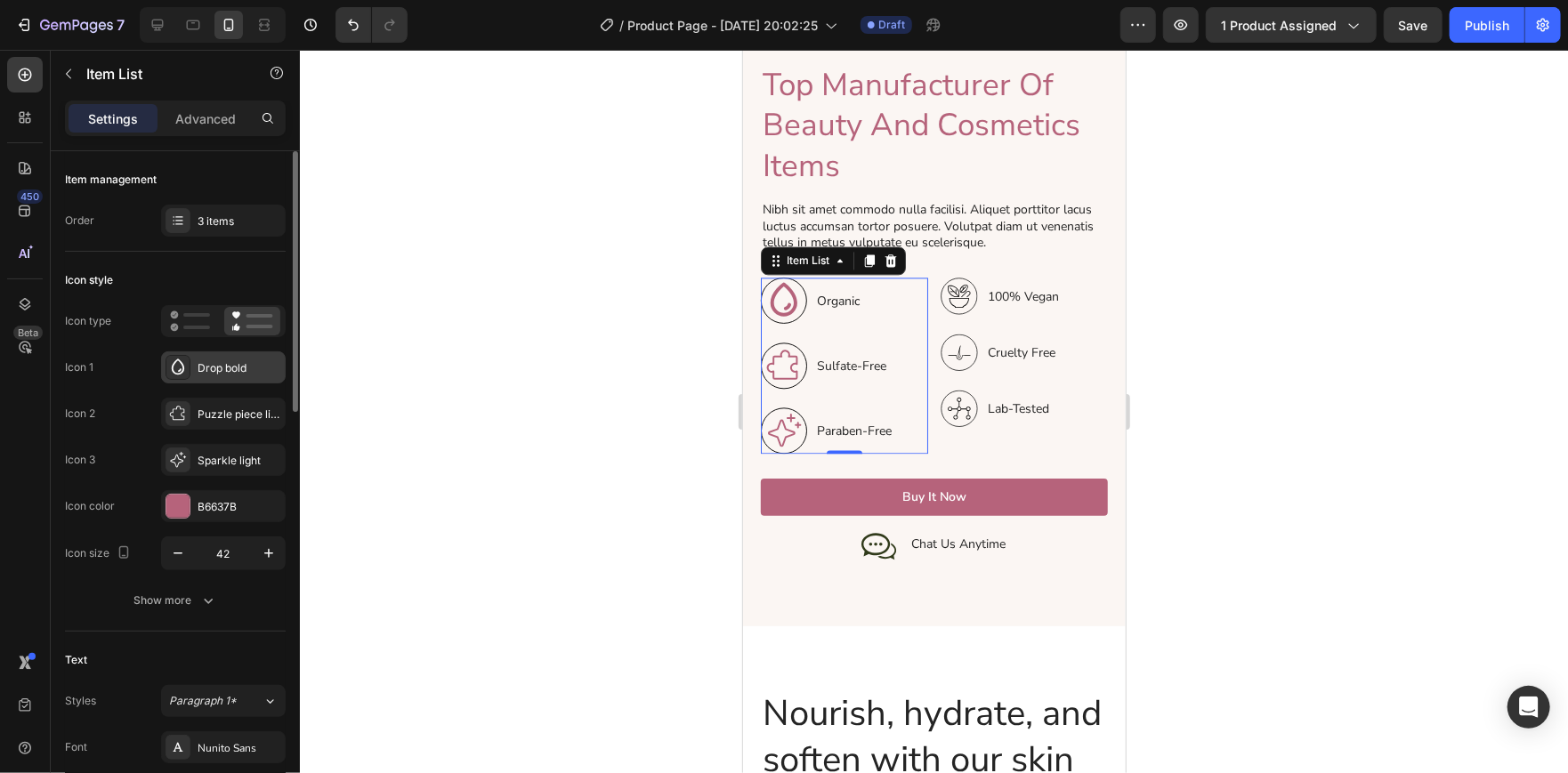
click at [194, 363] on div "Drop bold" at bounding box center [223, 367] width 124 height 32
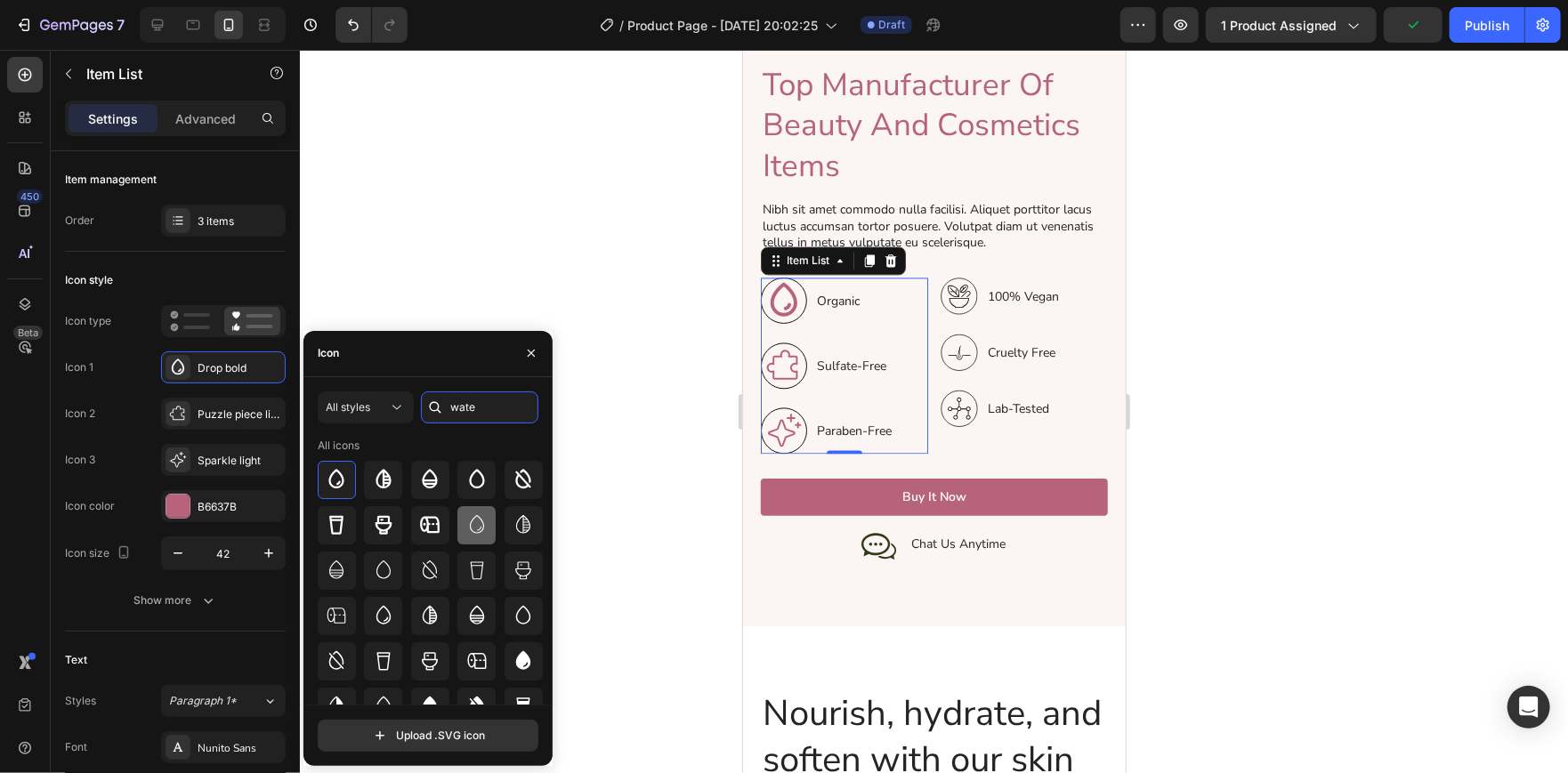
type input "wate"
click at [477, 522] on icon at bounding box center [476, 525] width 21 height 21
click at [520, 164] on div at bounding box center [933, 411] width 1268 height 723
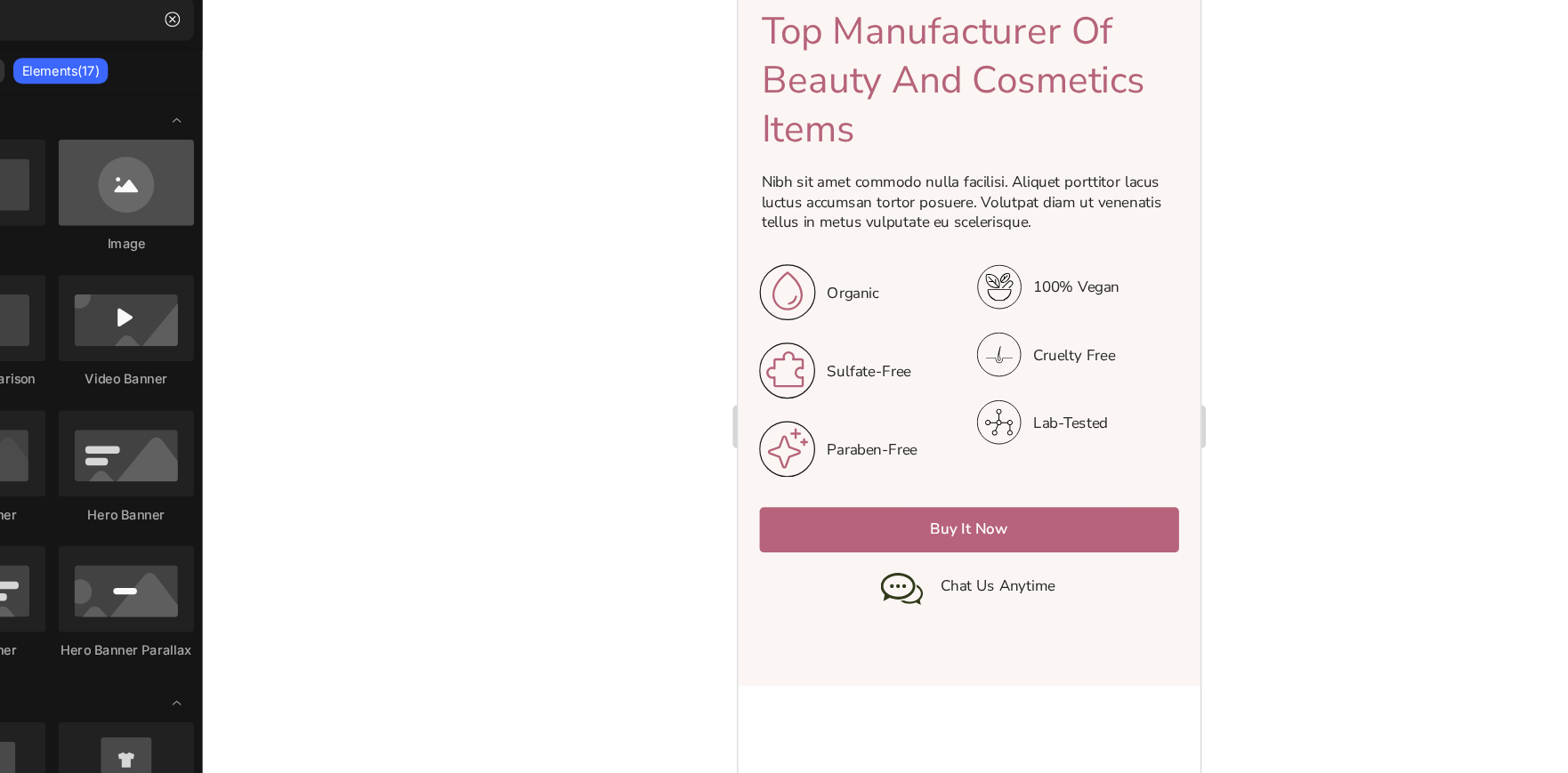
scroll to position [67, 0]
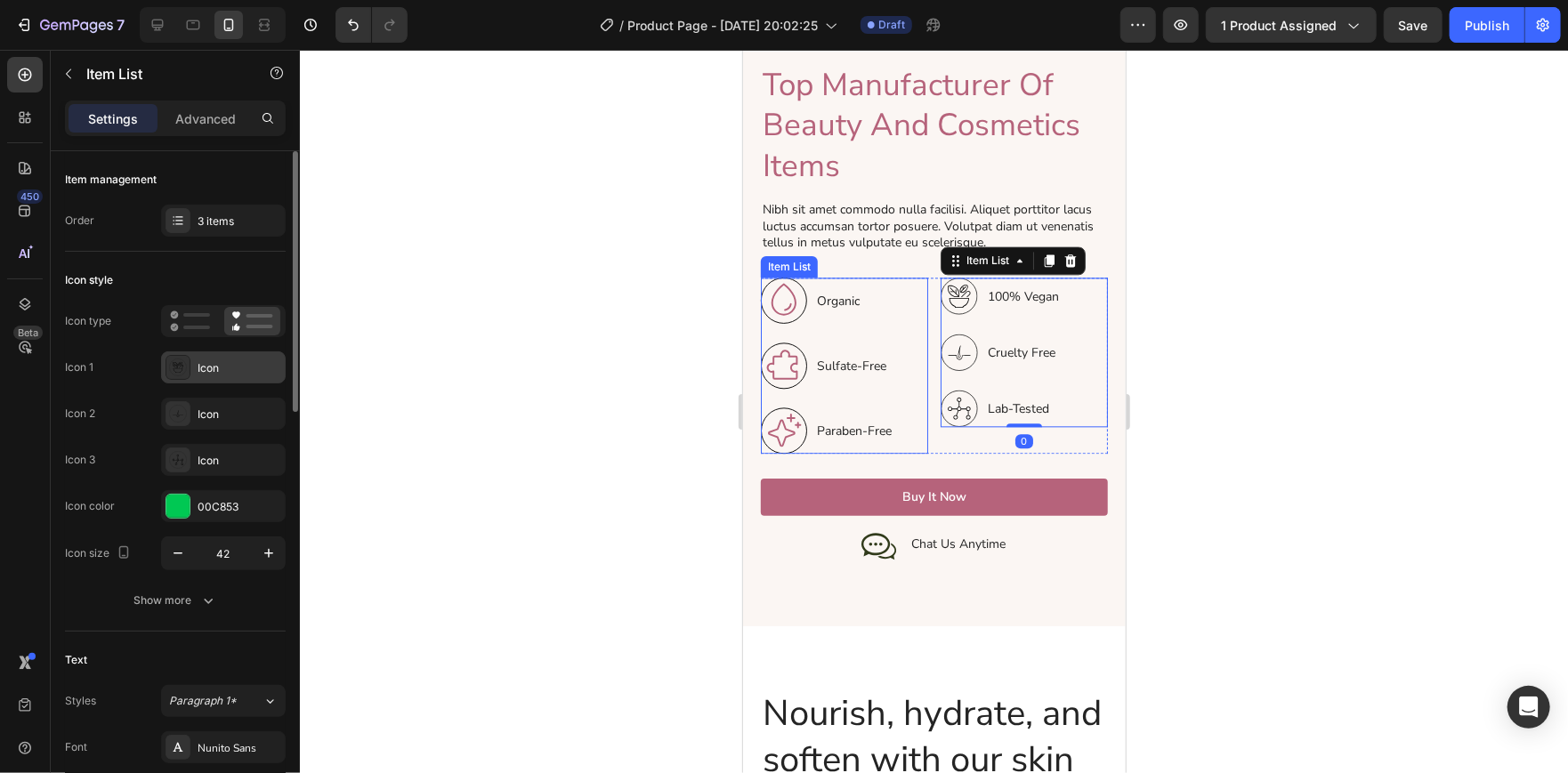
click at [230, 365] on div "Icon" at bounding box center [240, 368] width 84 height 16
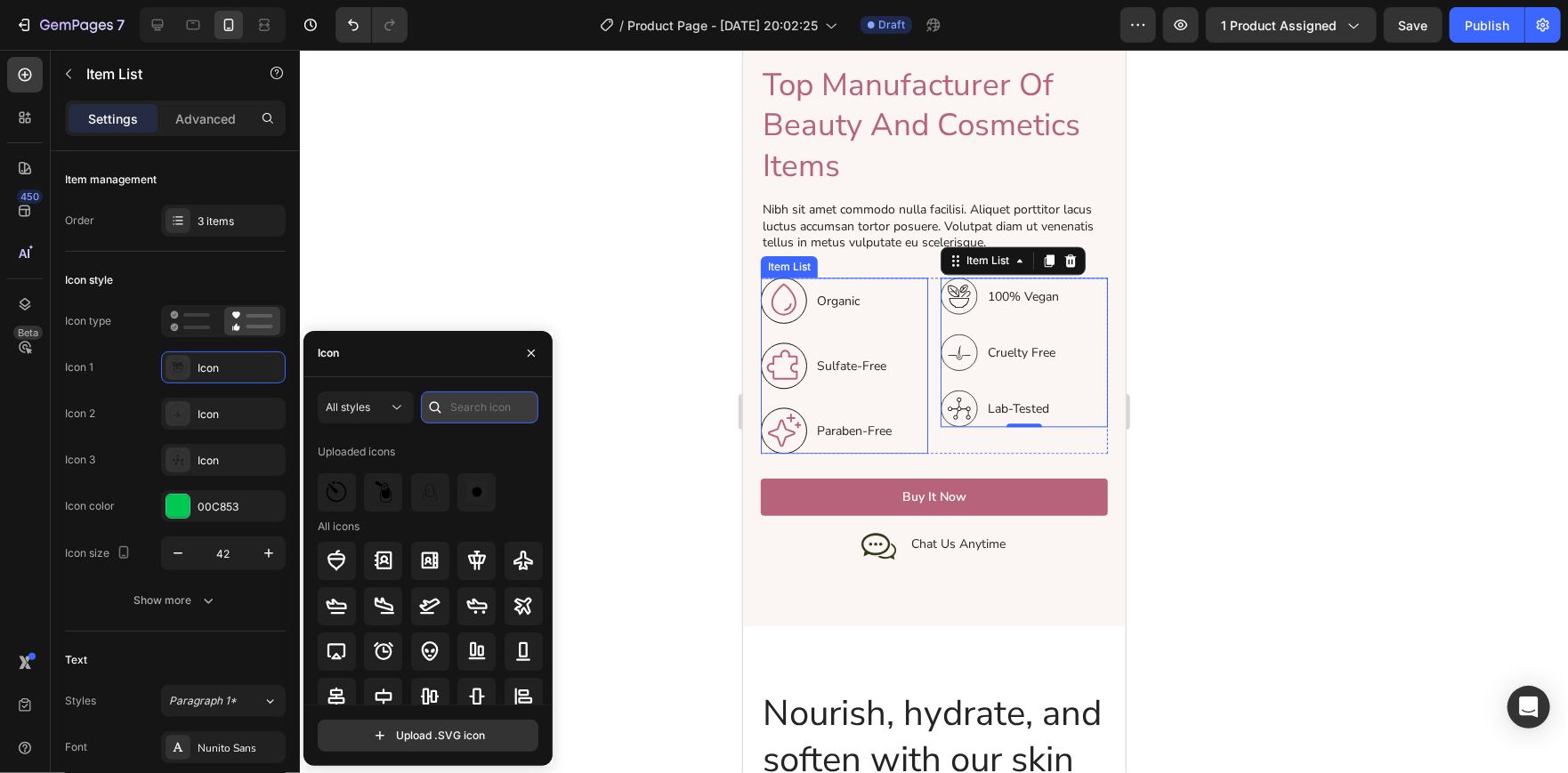
click at [523, 408] on input "text" at bounding box center [479, 408] width 117 height 32
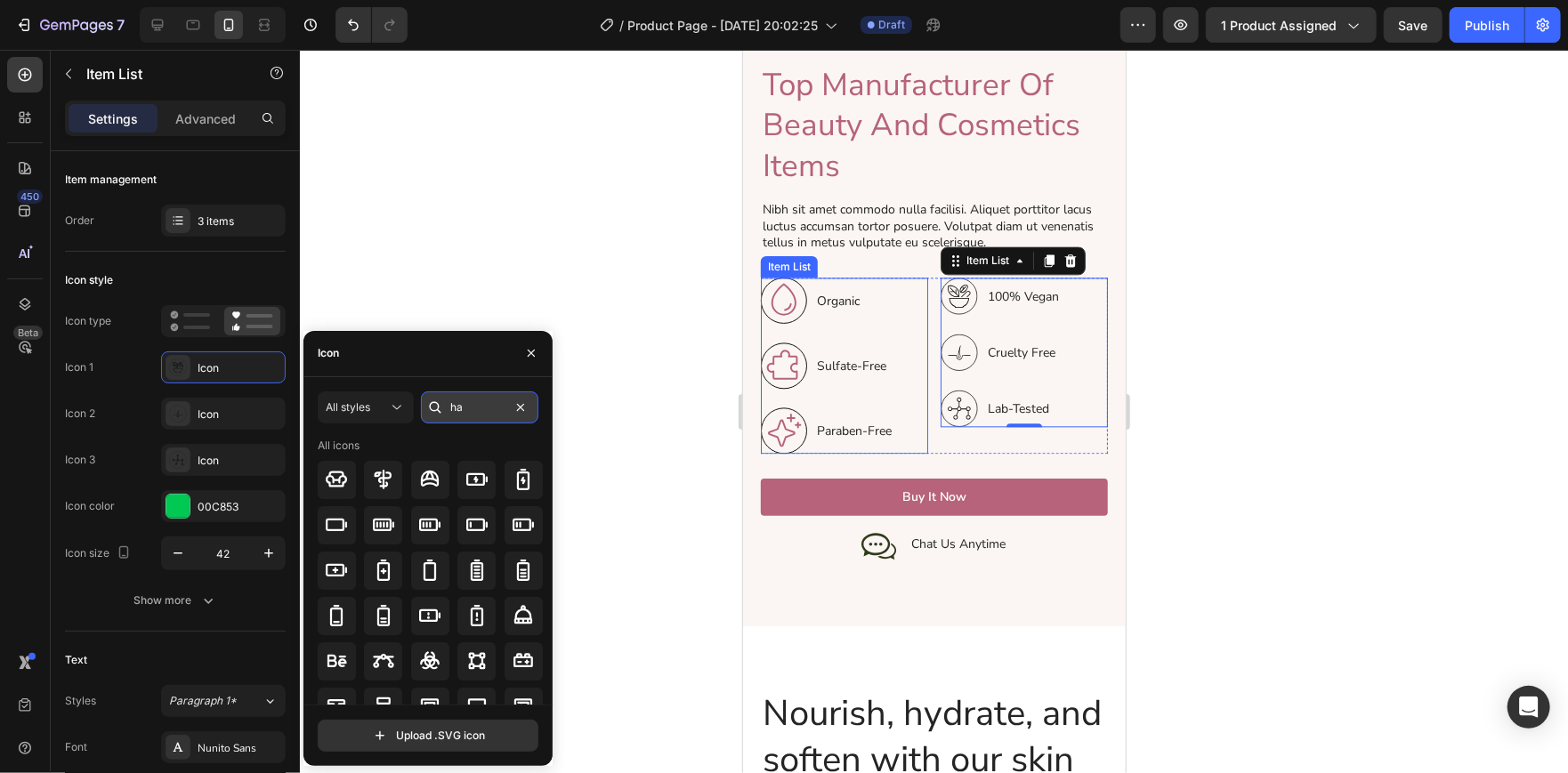
type input "h"
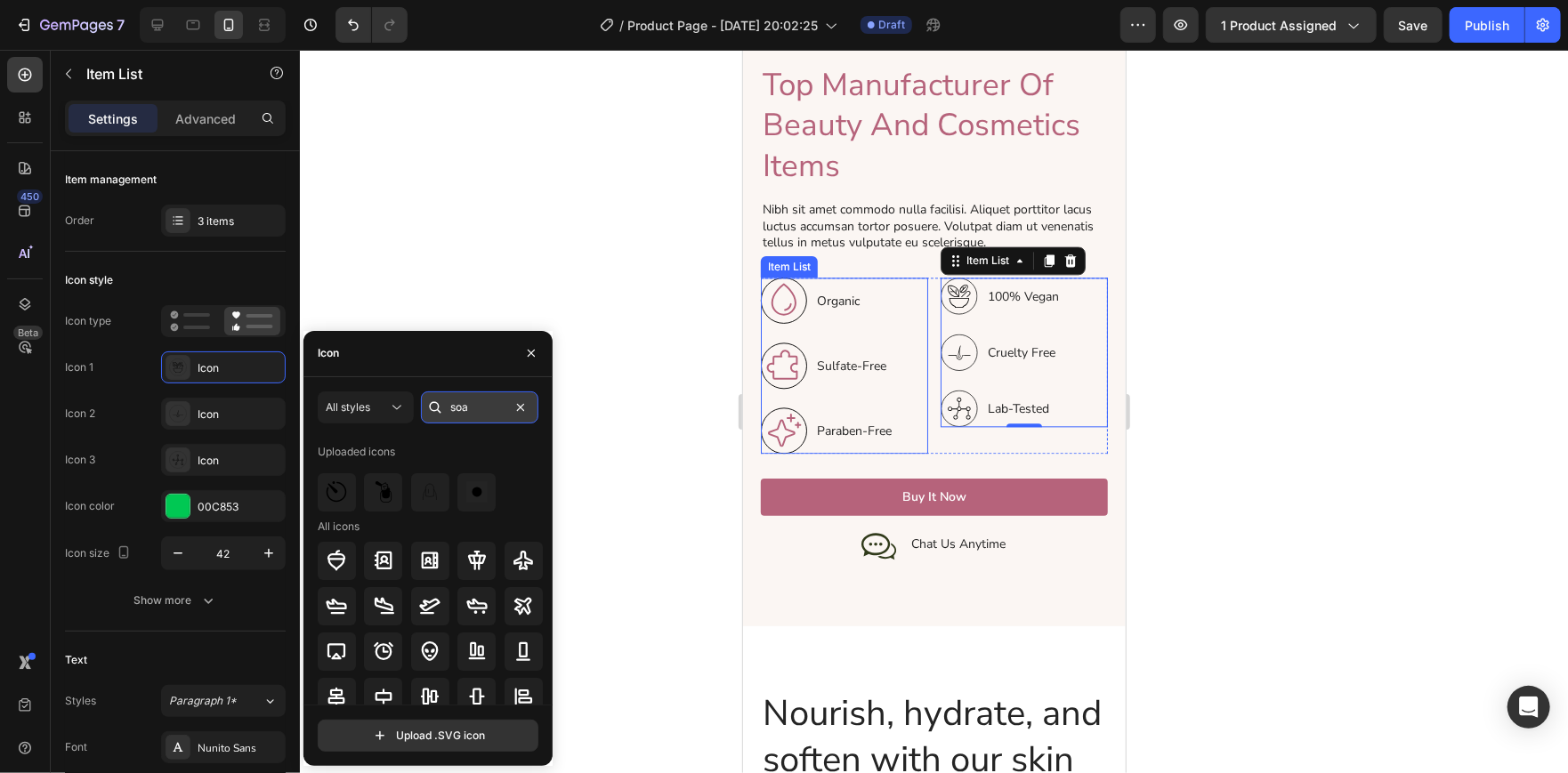
type input "soap"
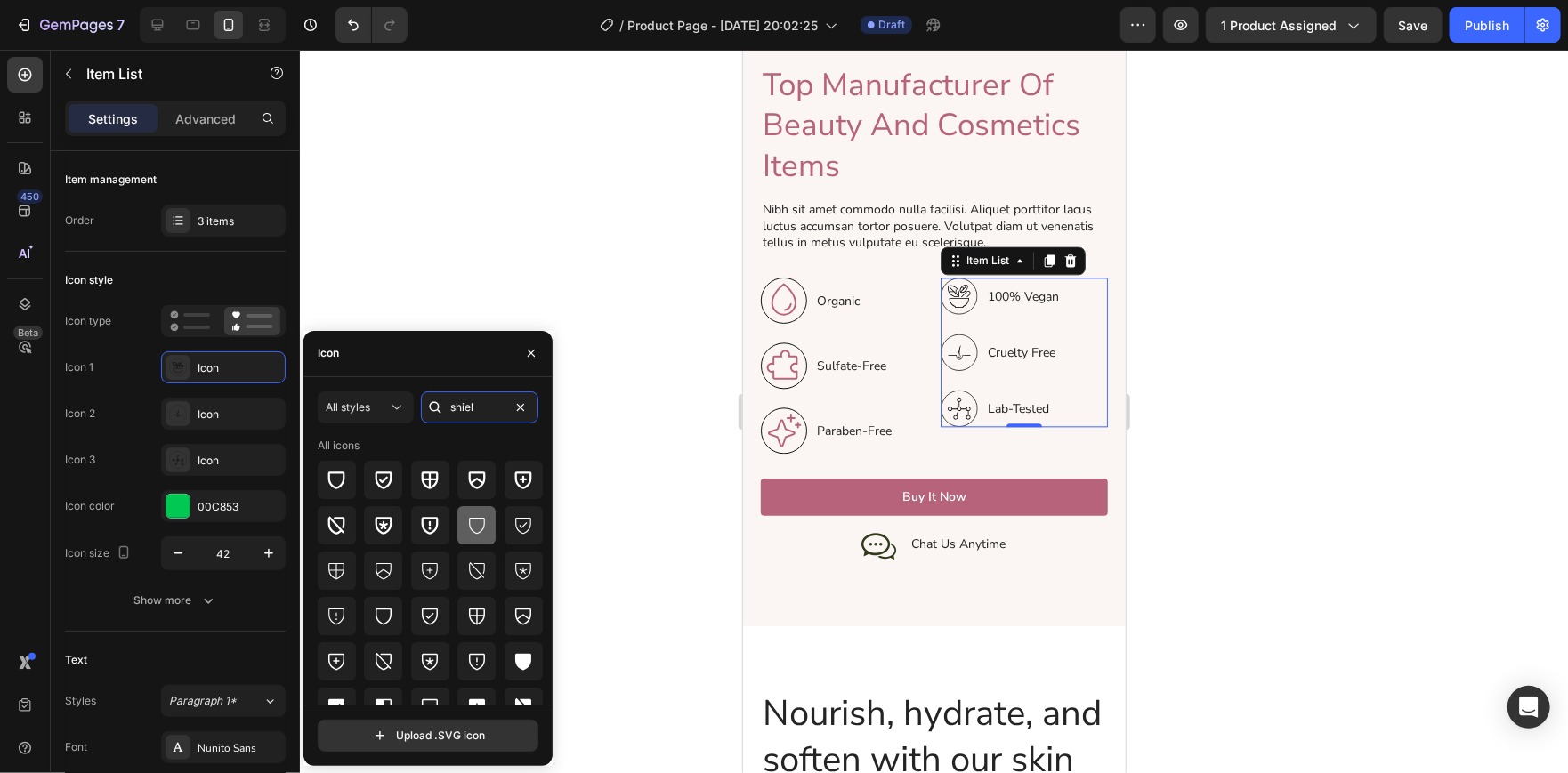
type input "shiel"
click at [490, 533] on div at bounding box center [476, 525] width 38 height 38
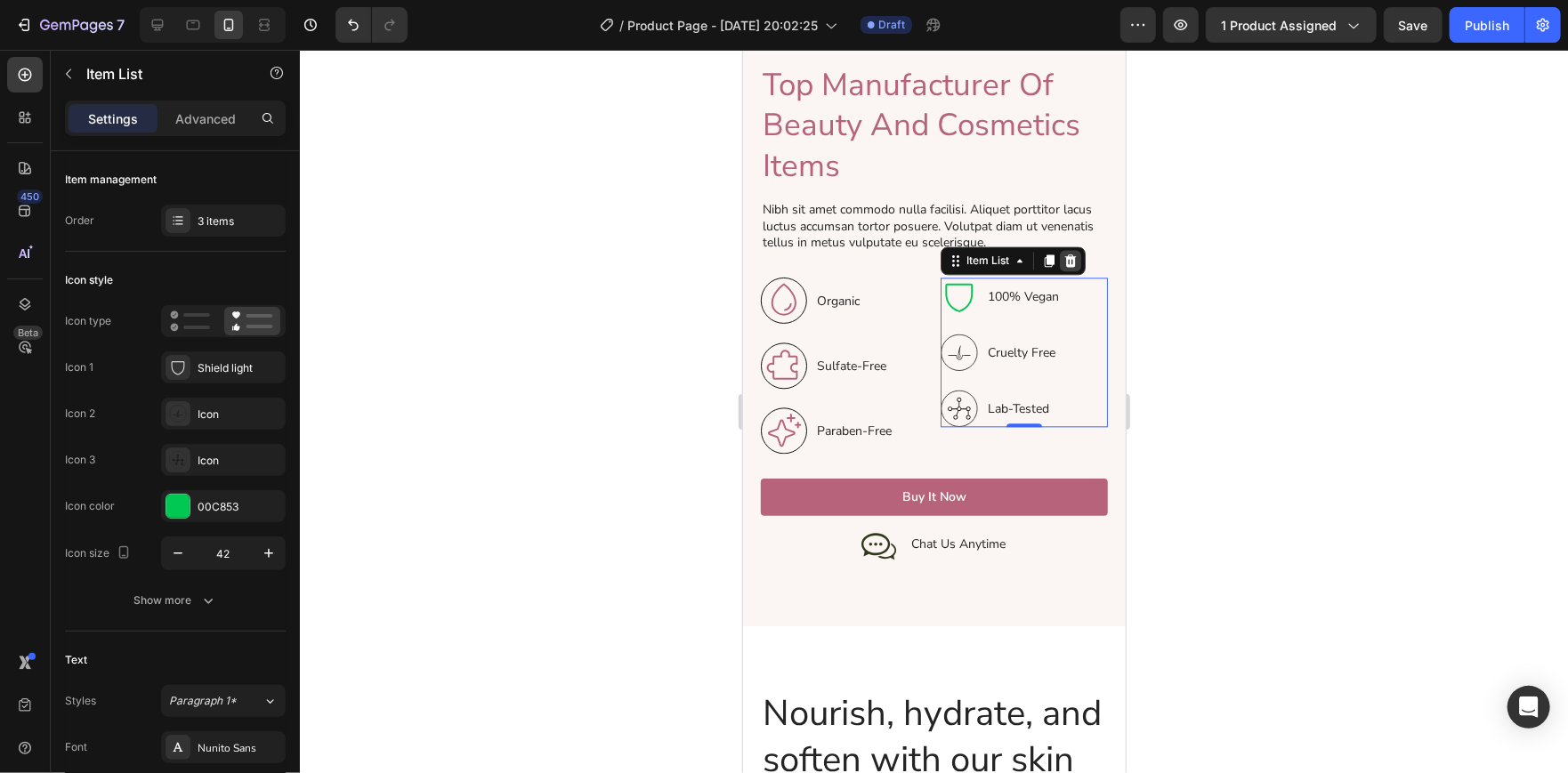
click at [1066, 254] on icon at bounding box center [1069, 260] width 12 height 13
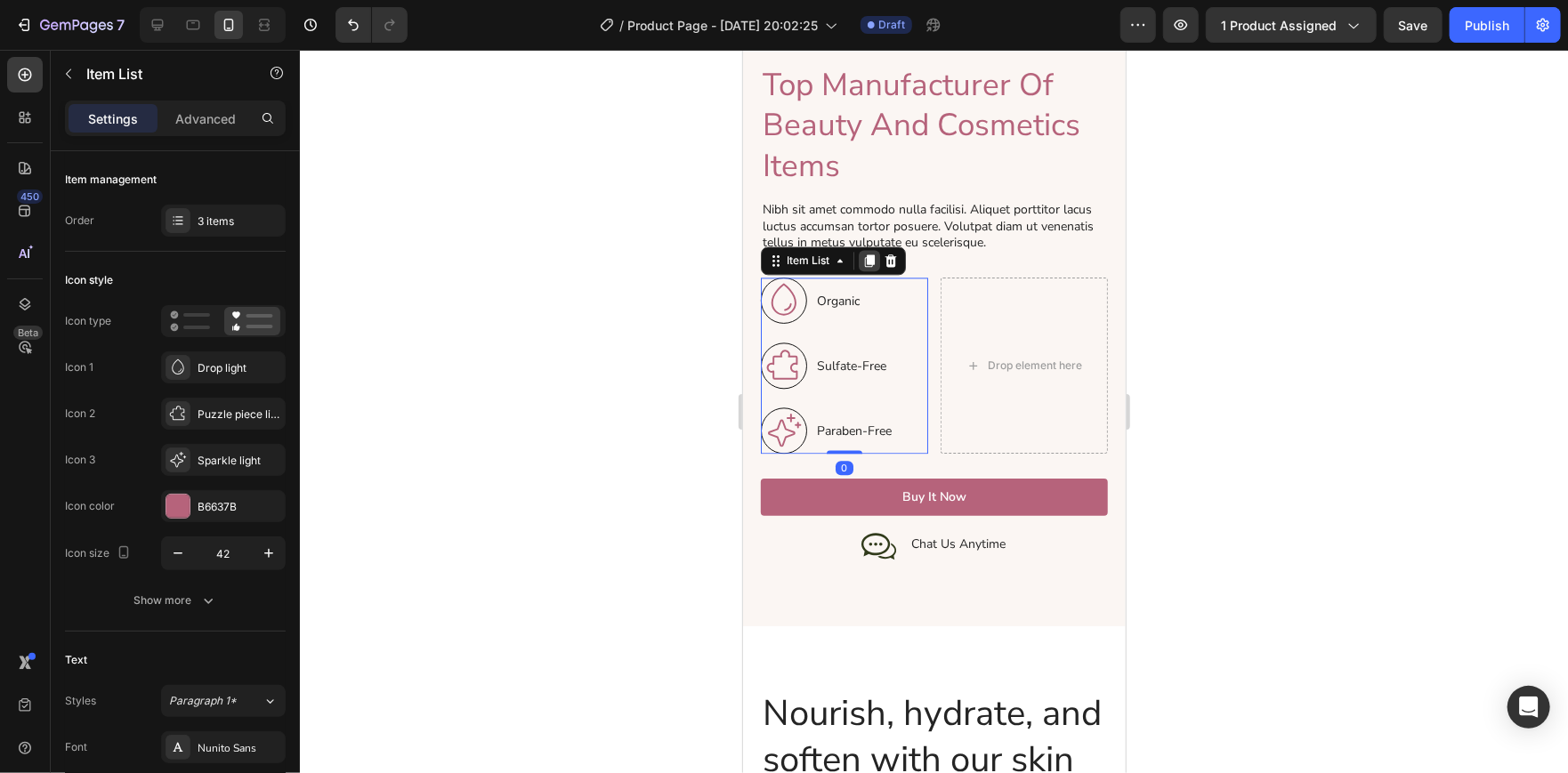
click at [870, 249] on div at bounding box center [868, 260] width 21 height 21
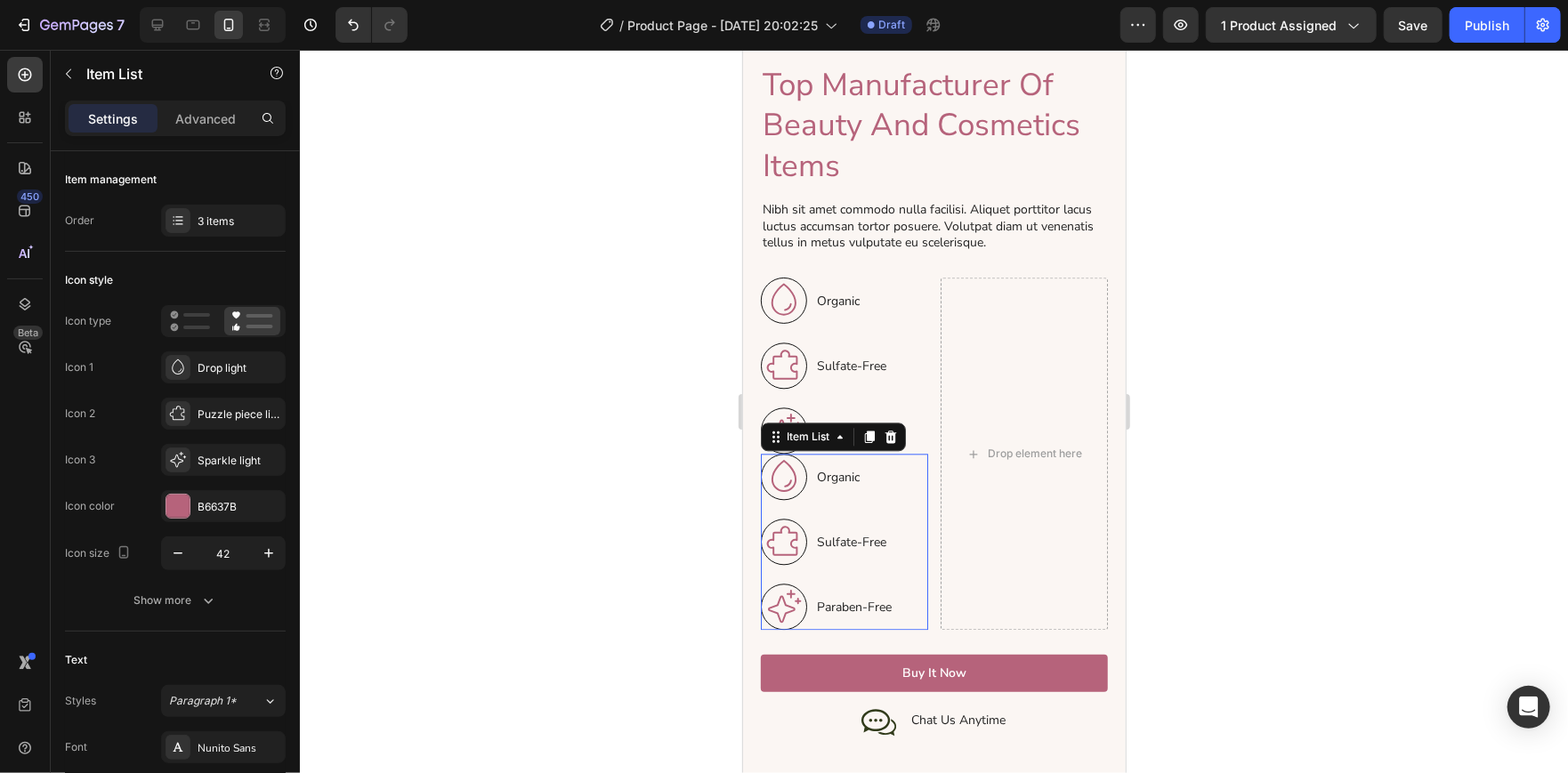
scroll to position [669, 0]
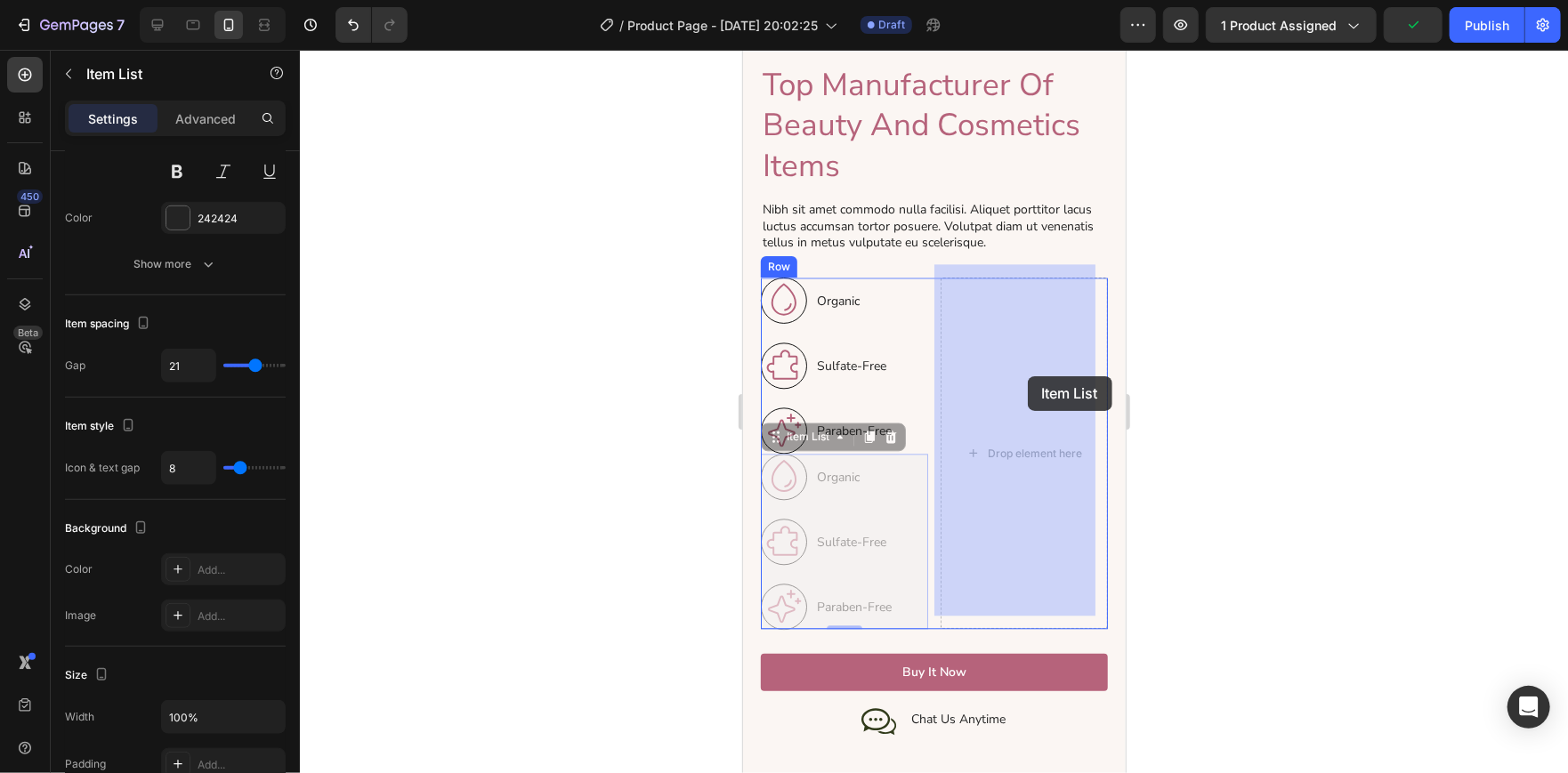
drag, startPoint x: 911, startPoint y: 507, endPoint x: 1023, endPoint y: 379, distance: 170.1
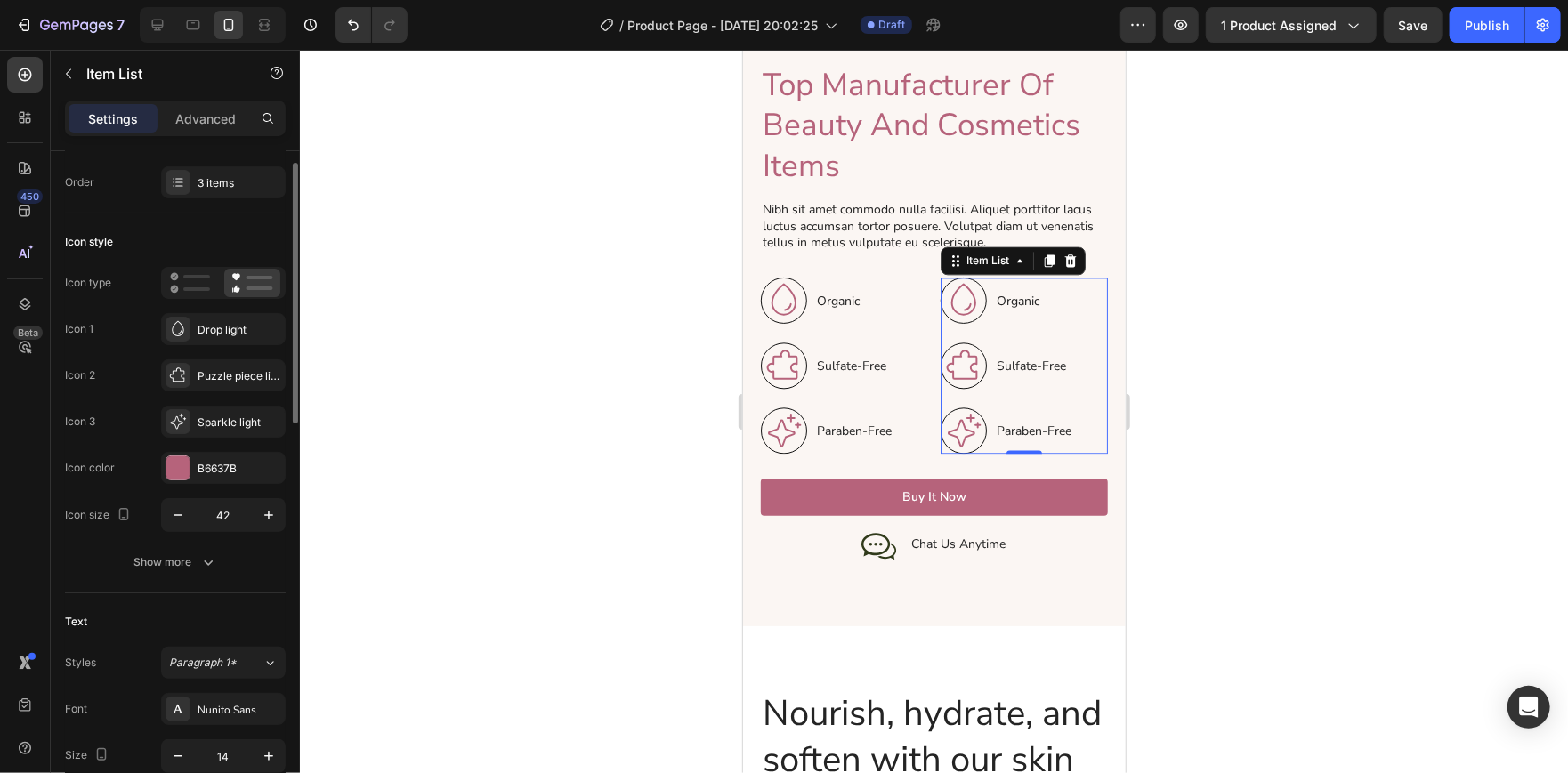
scroll to position [35, 0]
click at [216, 318] on div "Drop light" at bounding box center [223, 332] width 124 height 32
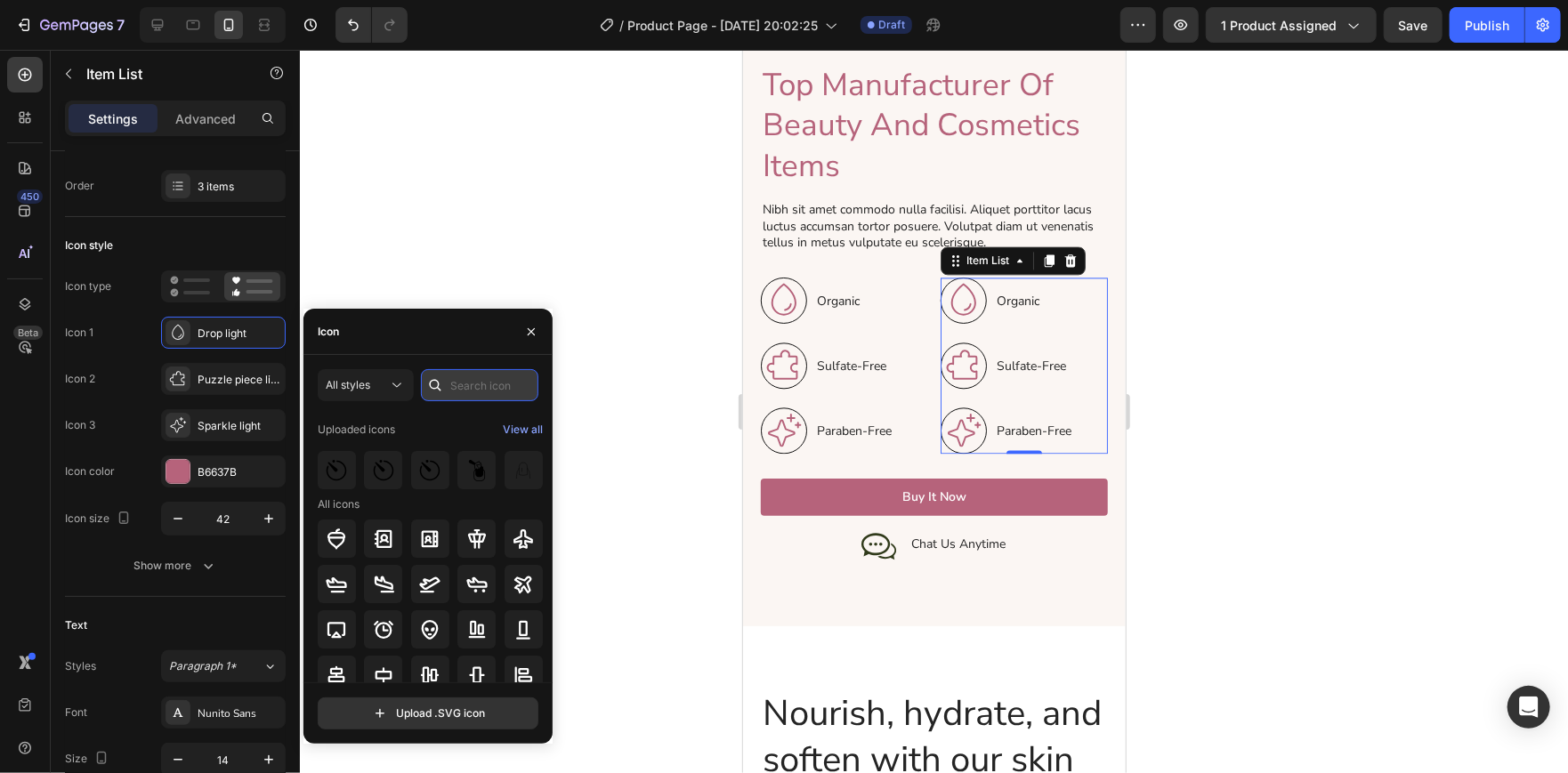
click at [463, 381] on input "text" at bounding box center [479, 385] width 117 height 32
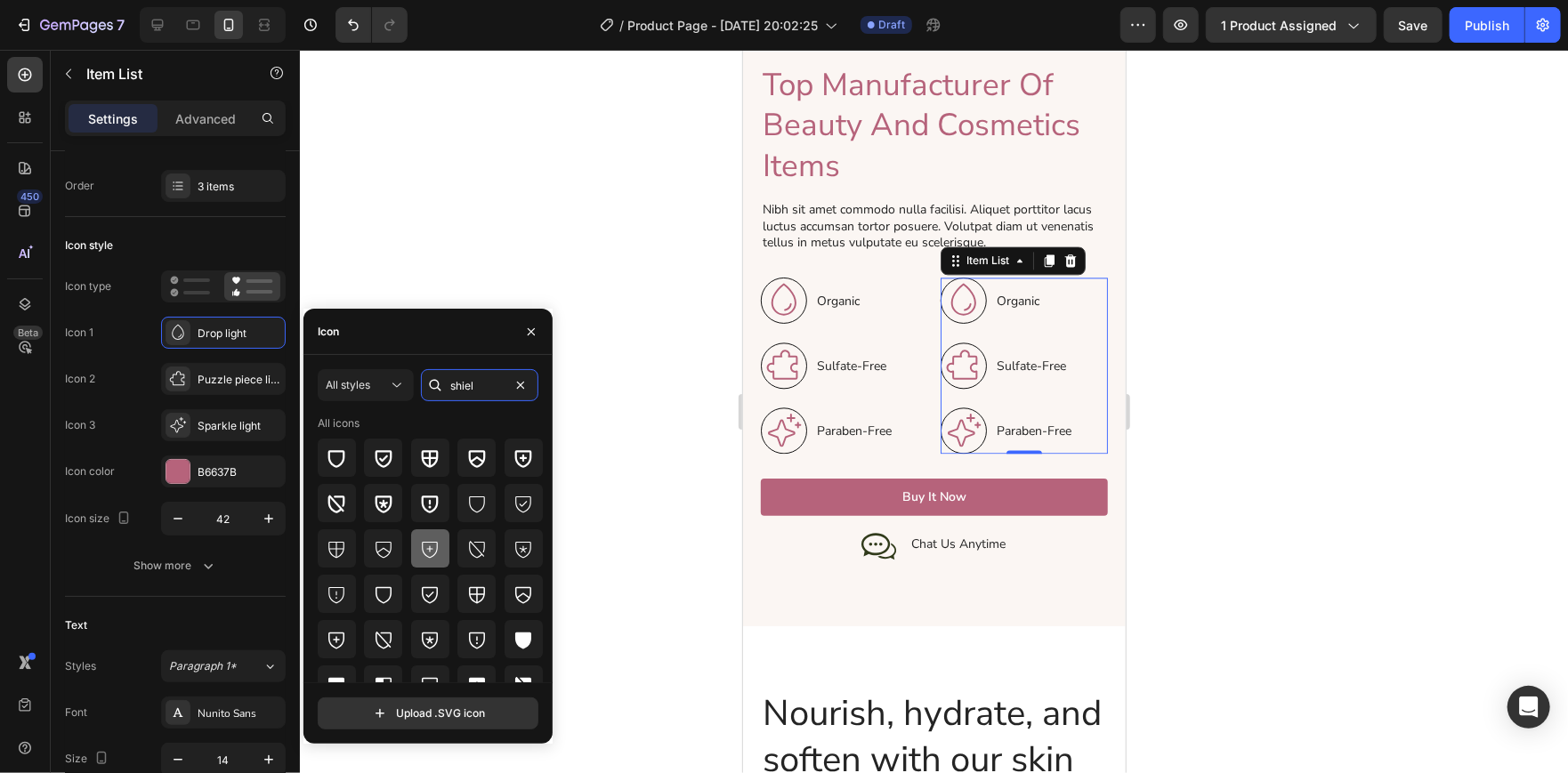
type input "shiel"
click at [418, 559] on div at bounding box center [430, 548] width 38 height 38
click at [333, 556] on icon at bounding box center [336, 549] width 21 height 21
click at [381, 593] on icon at bounding box center [384, 594] width 21 height 21
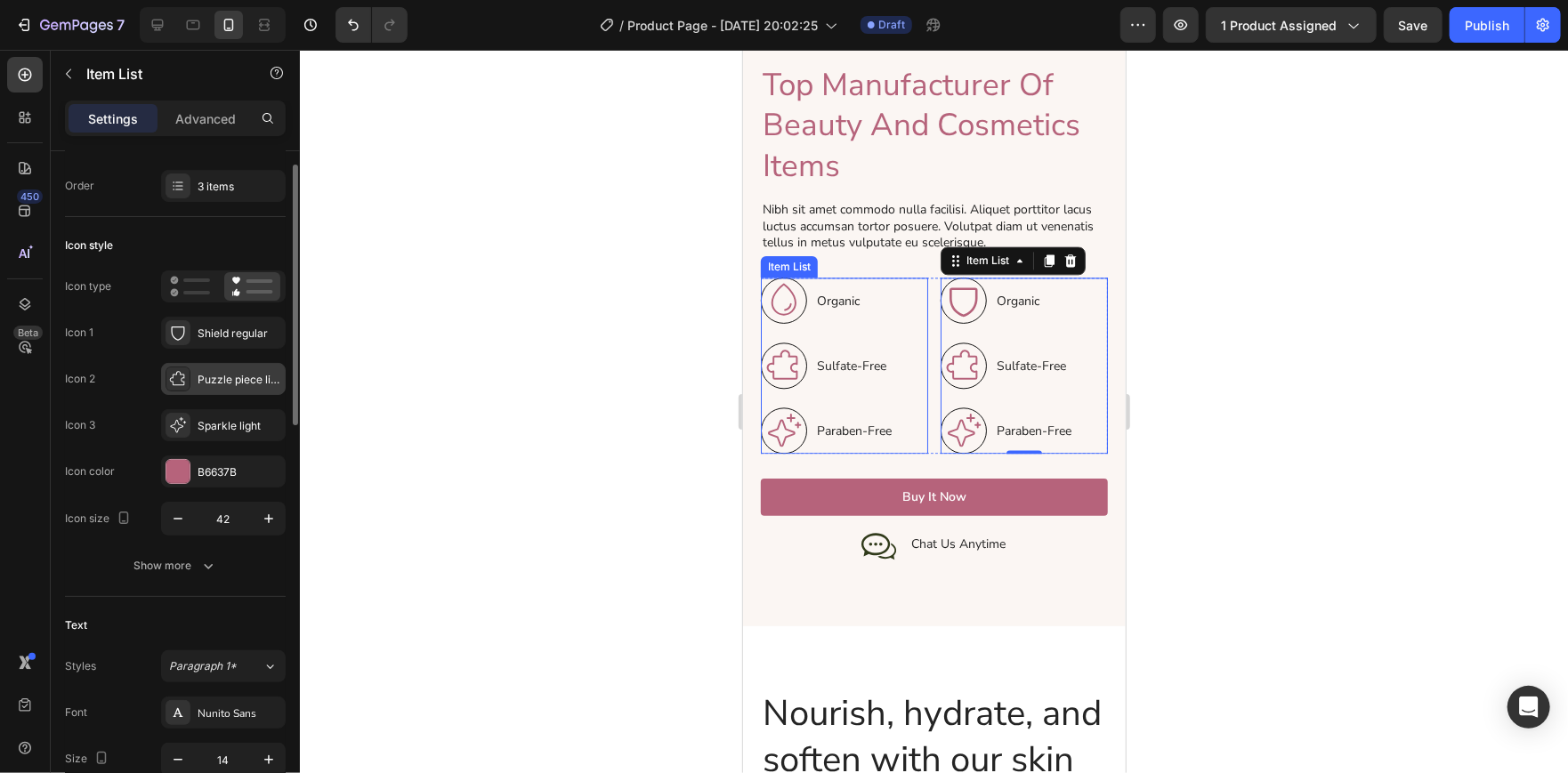
click at [215, 376] on div "Puzzle piece light" at bounding box center [240, 380] width 84 height 16
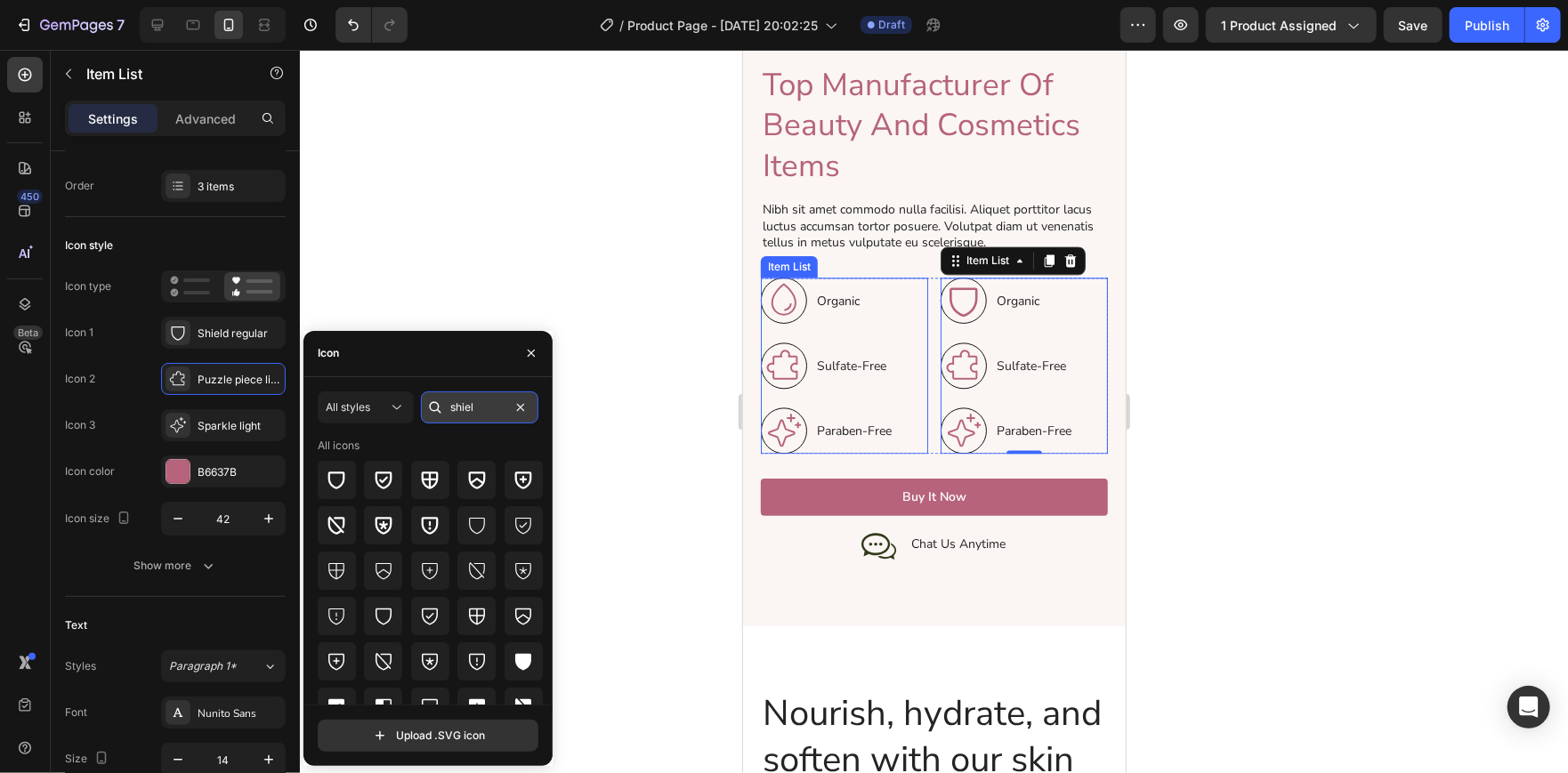
click at [481, 399] on input "shiel" at bounding box center [479, 408] width 117 height 32
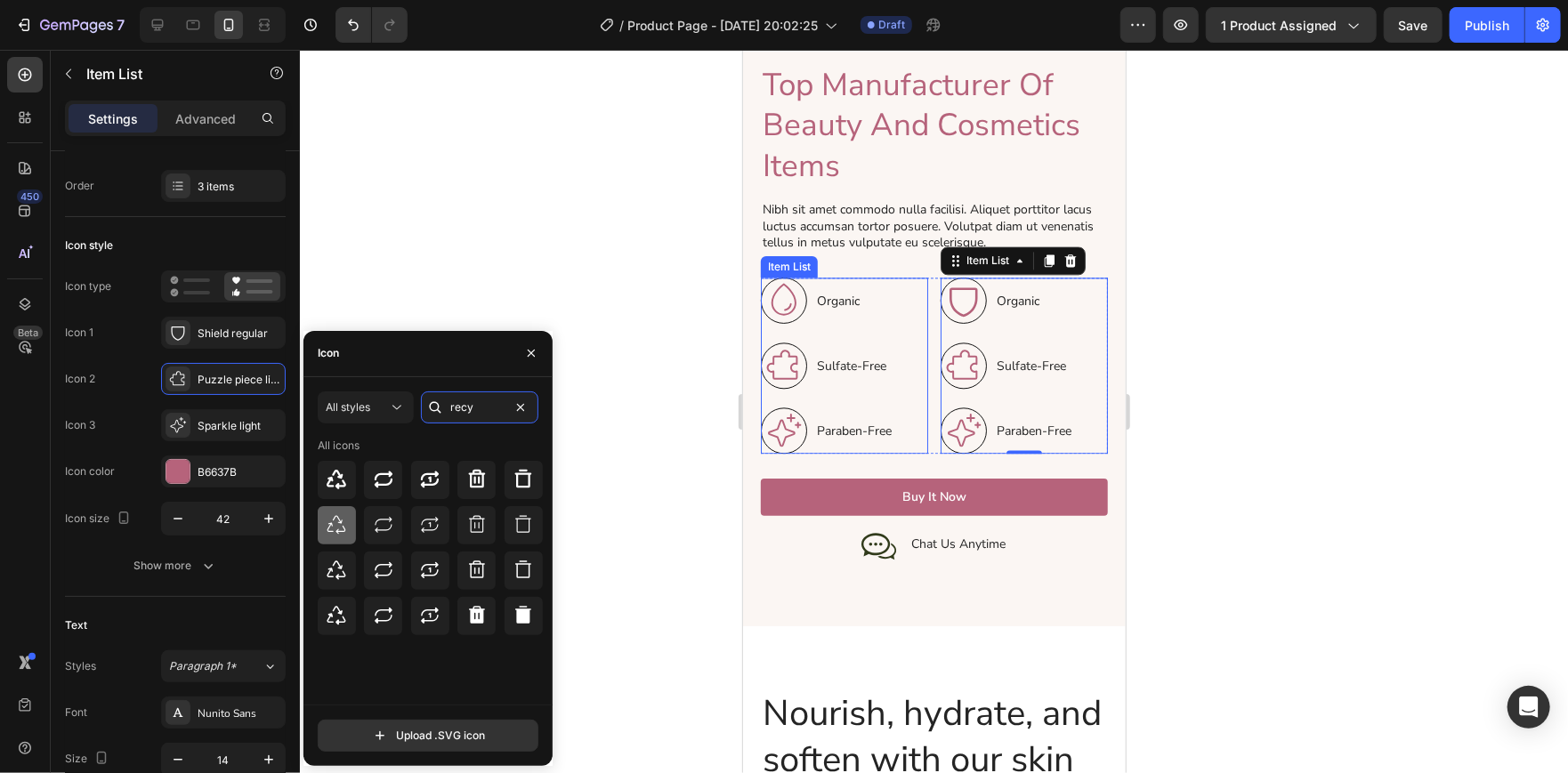
type input "recy"
click at [343, 525] on icon at bounding box center [336, 525] width 21 height 21
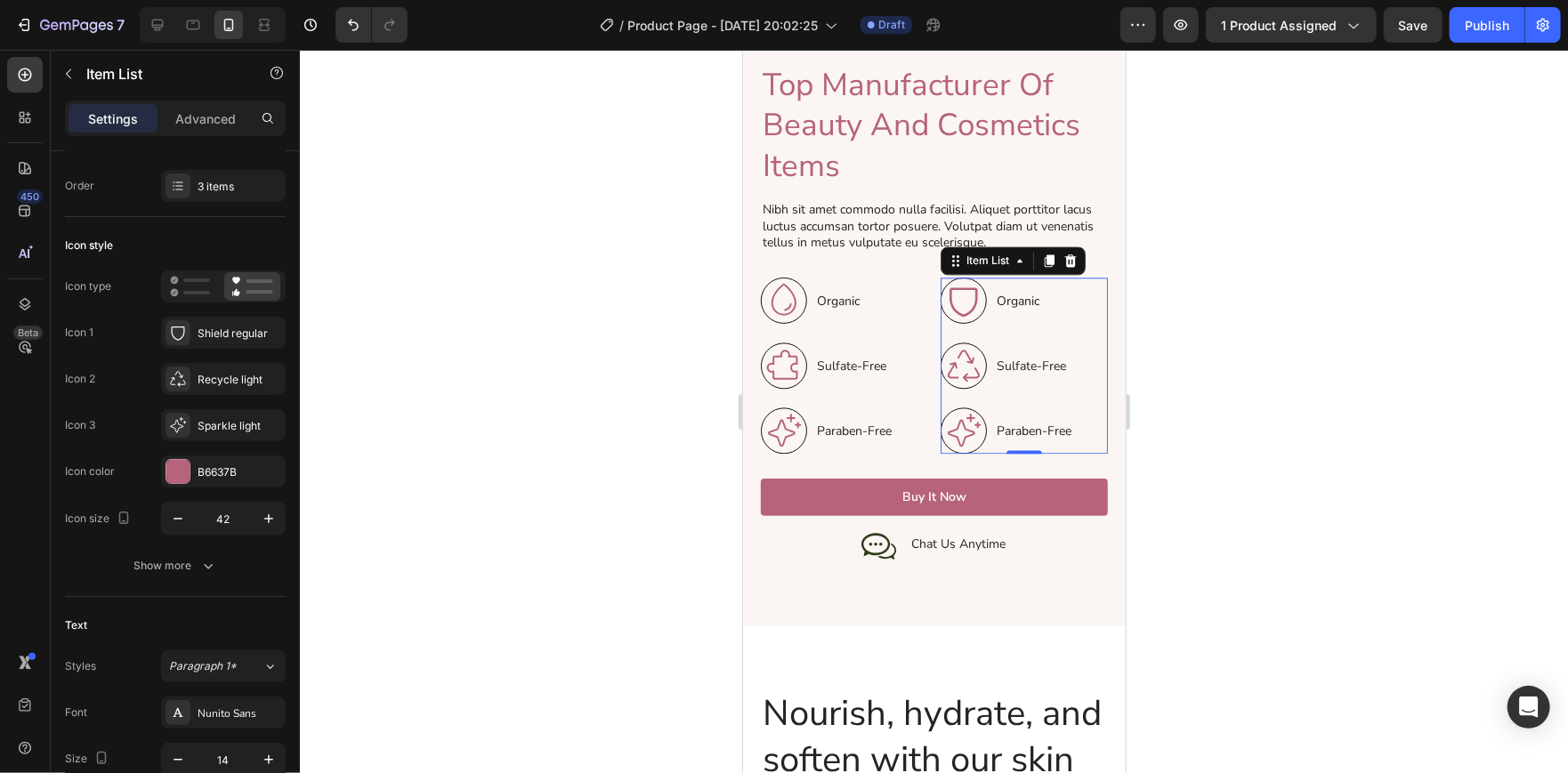
click at [603, 280] on div at bounding box center [933, 411] width 1268 height 723
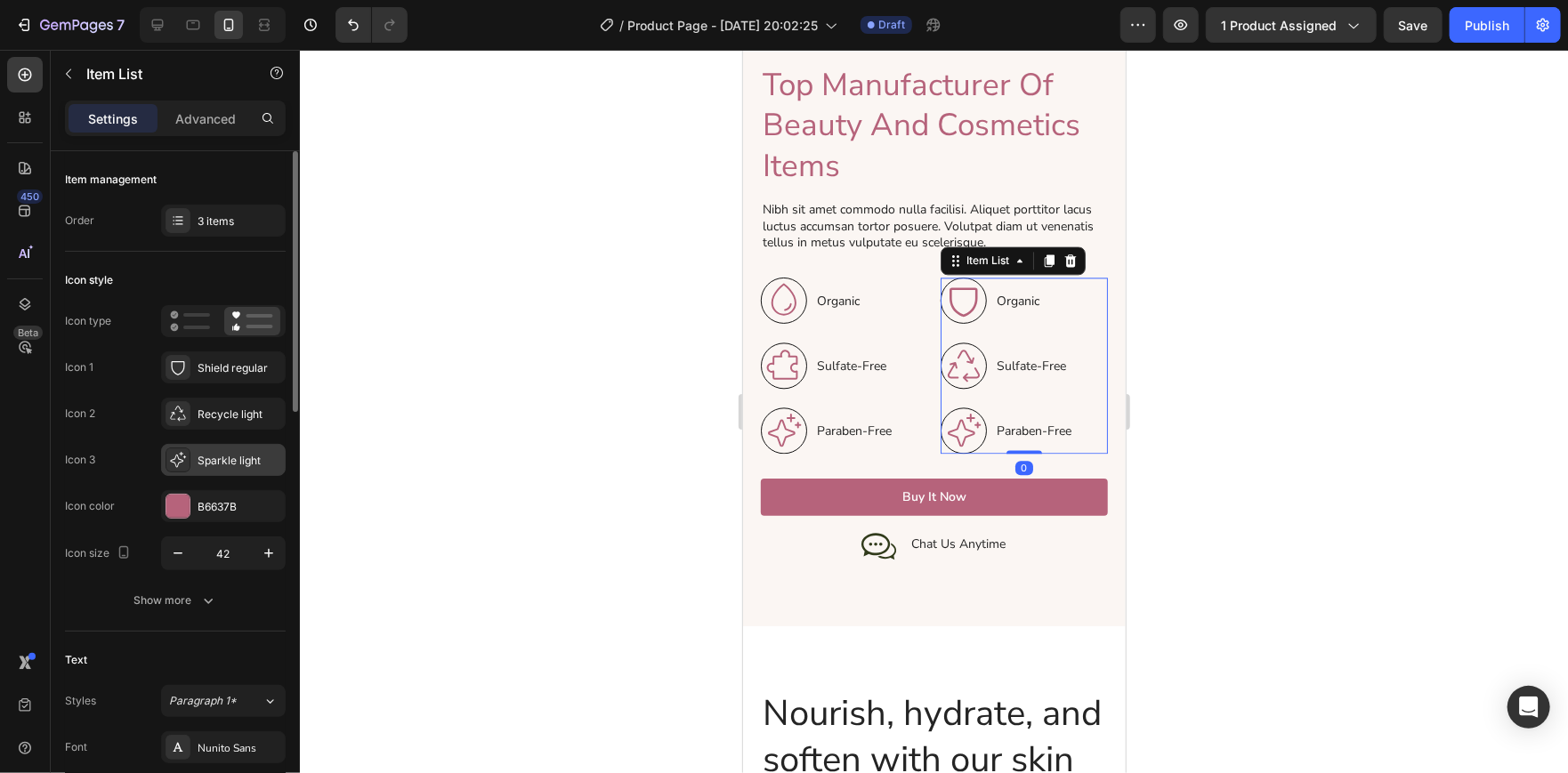
click at [227, 446] on div "Sparkle light" at bounding box center [223, 460] width 124 height 32
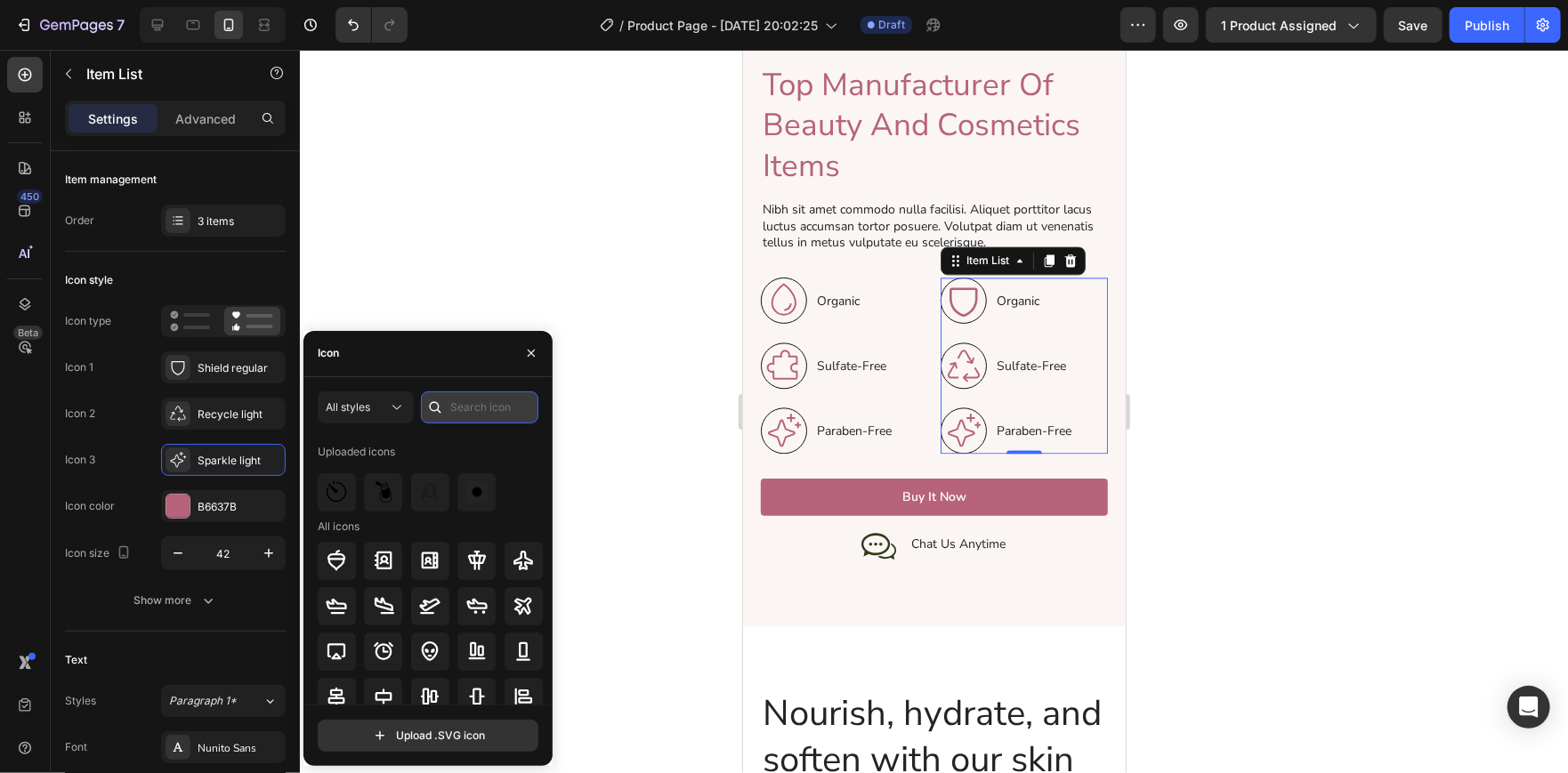
click at [485, 412] on input "text" at bounding box center [479, 408] width 117 height 32
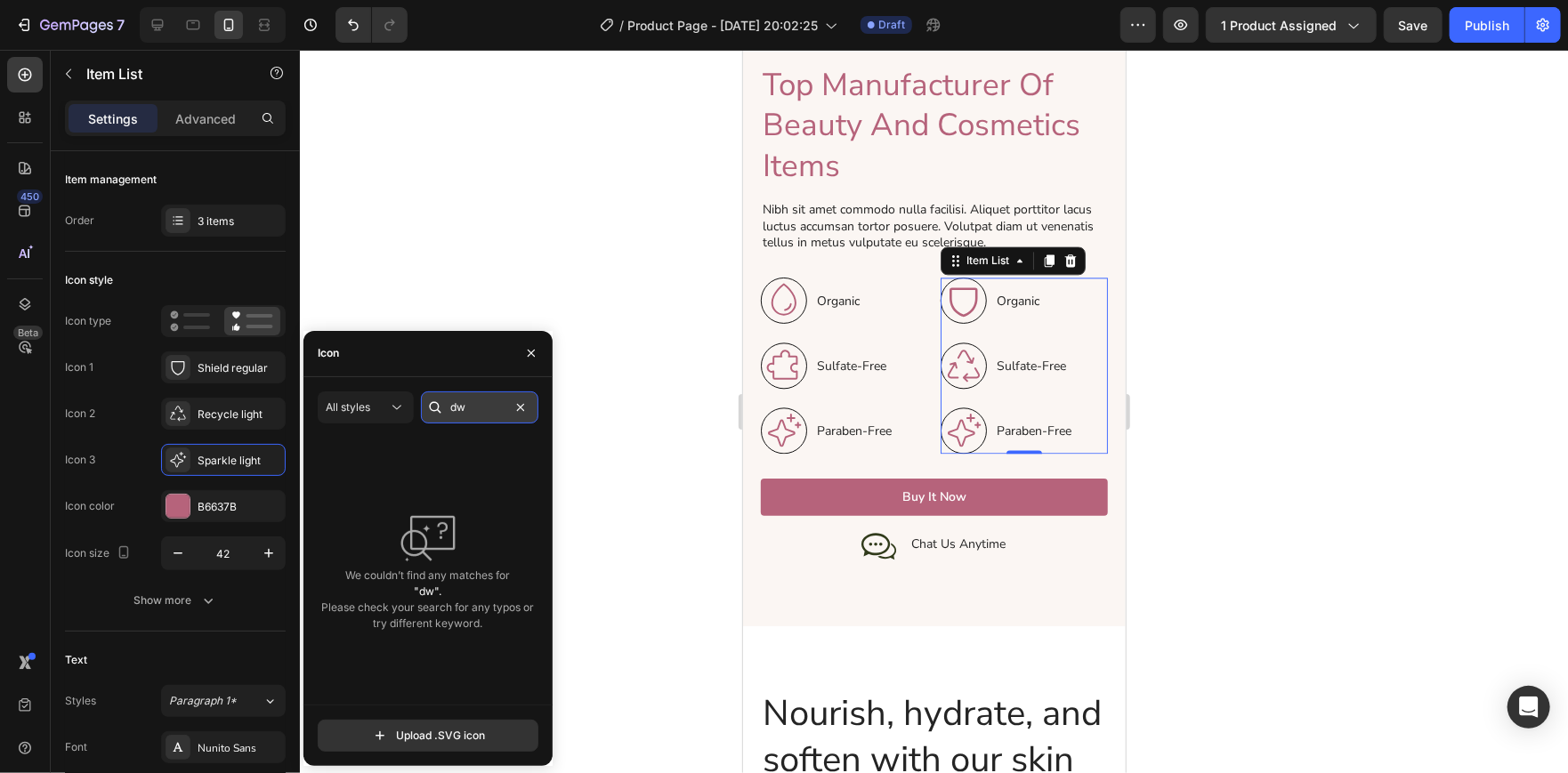
type input "d"
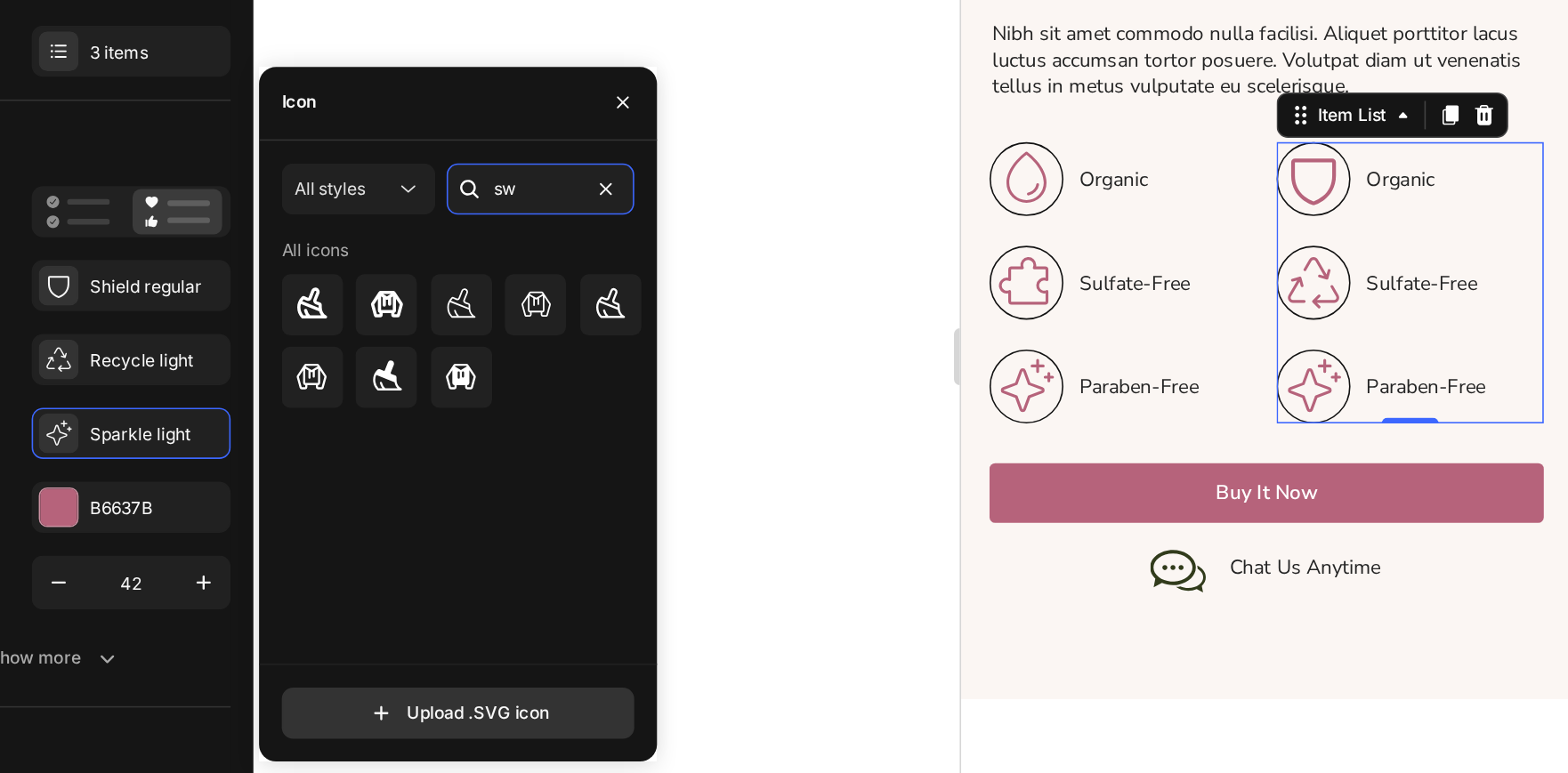
type input "s"
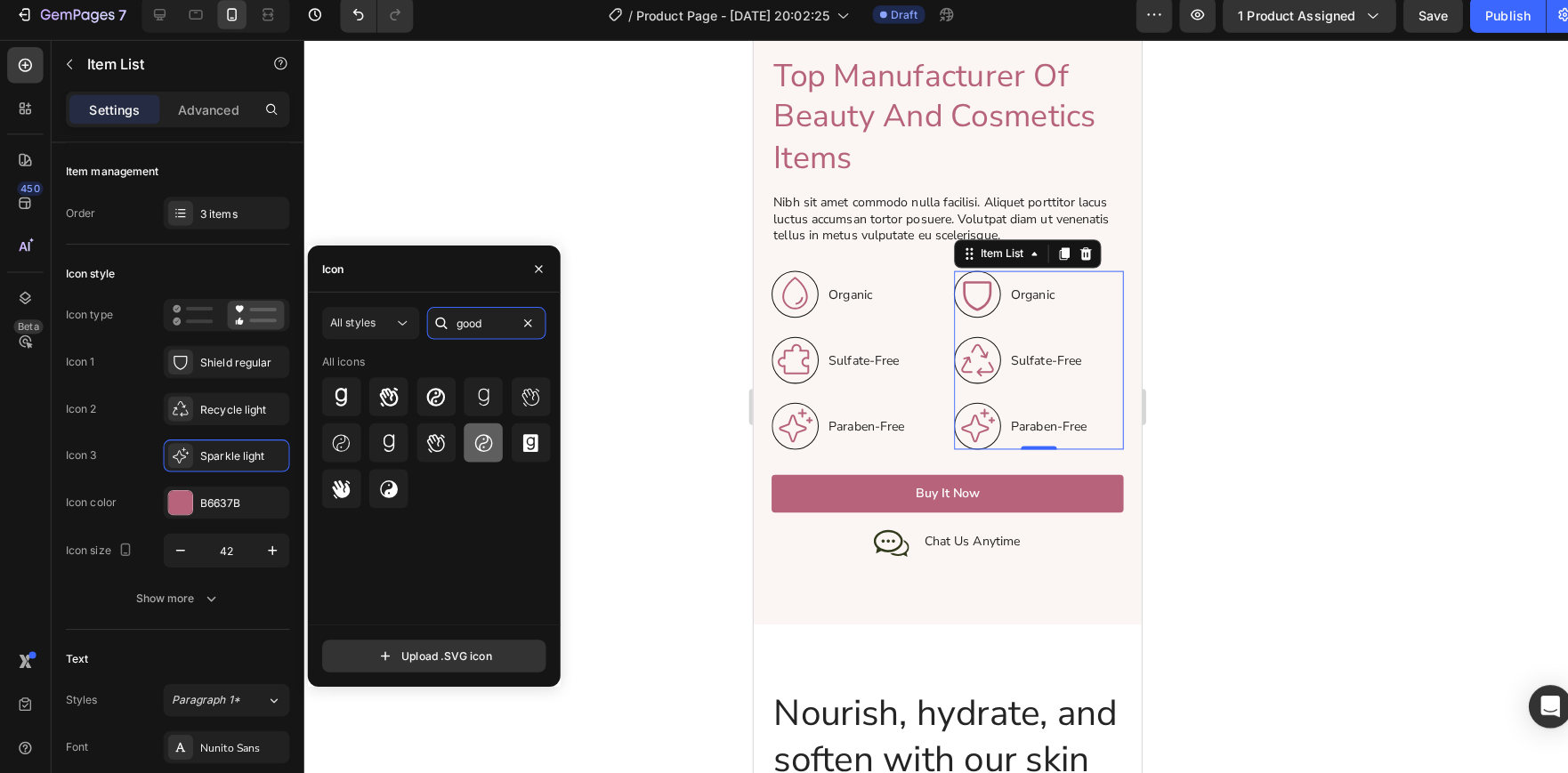
scroll to position [0, 0]
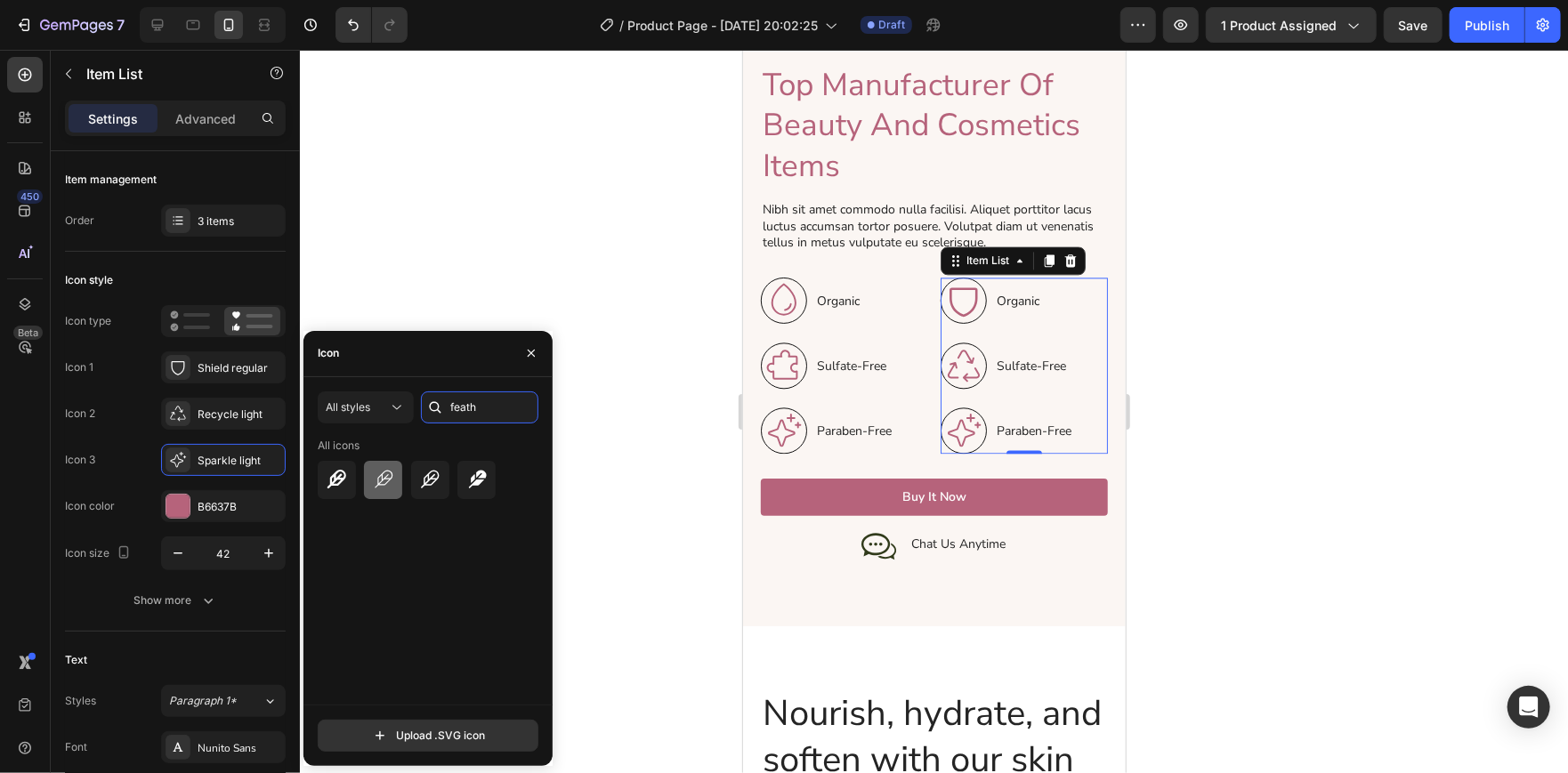
type input "feath"
click at [389, 483] on icon at bounding box center [384, 479] width 21 height 21
click at [435, 475] on icon at bounding box center [430, 479] width 21 height 21
click at [366, 478] on div at bounding box center [383, 480] width 38 height 38
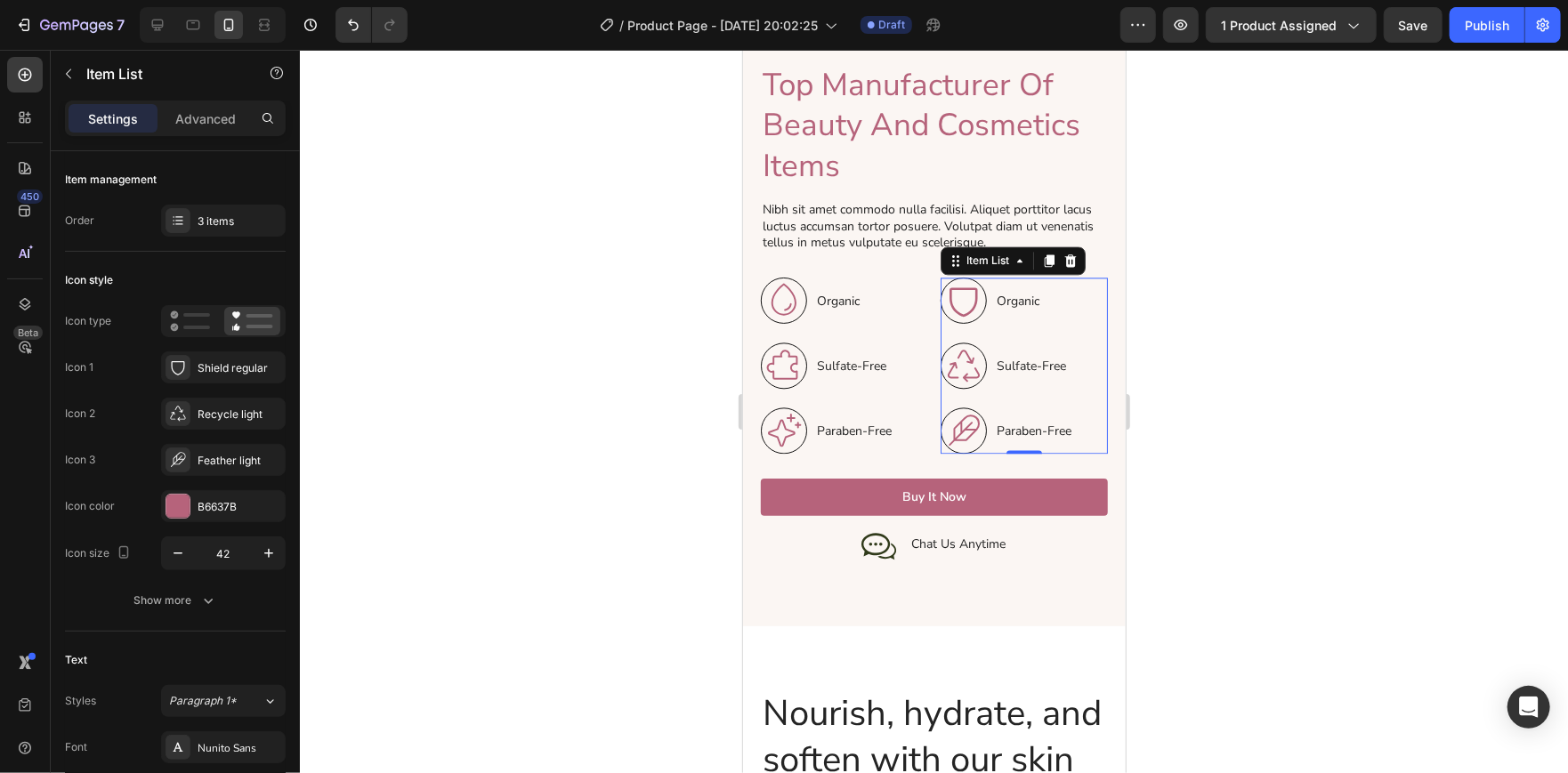
click at [579, 170] on div at bounding box center [933, 411] width 1268 height 723
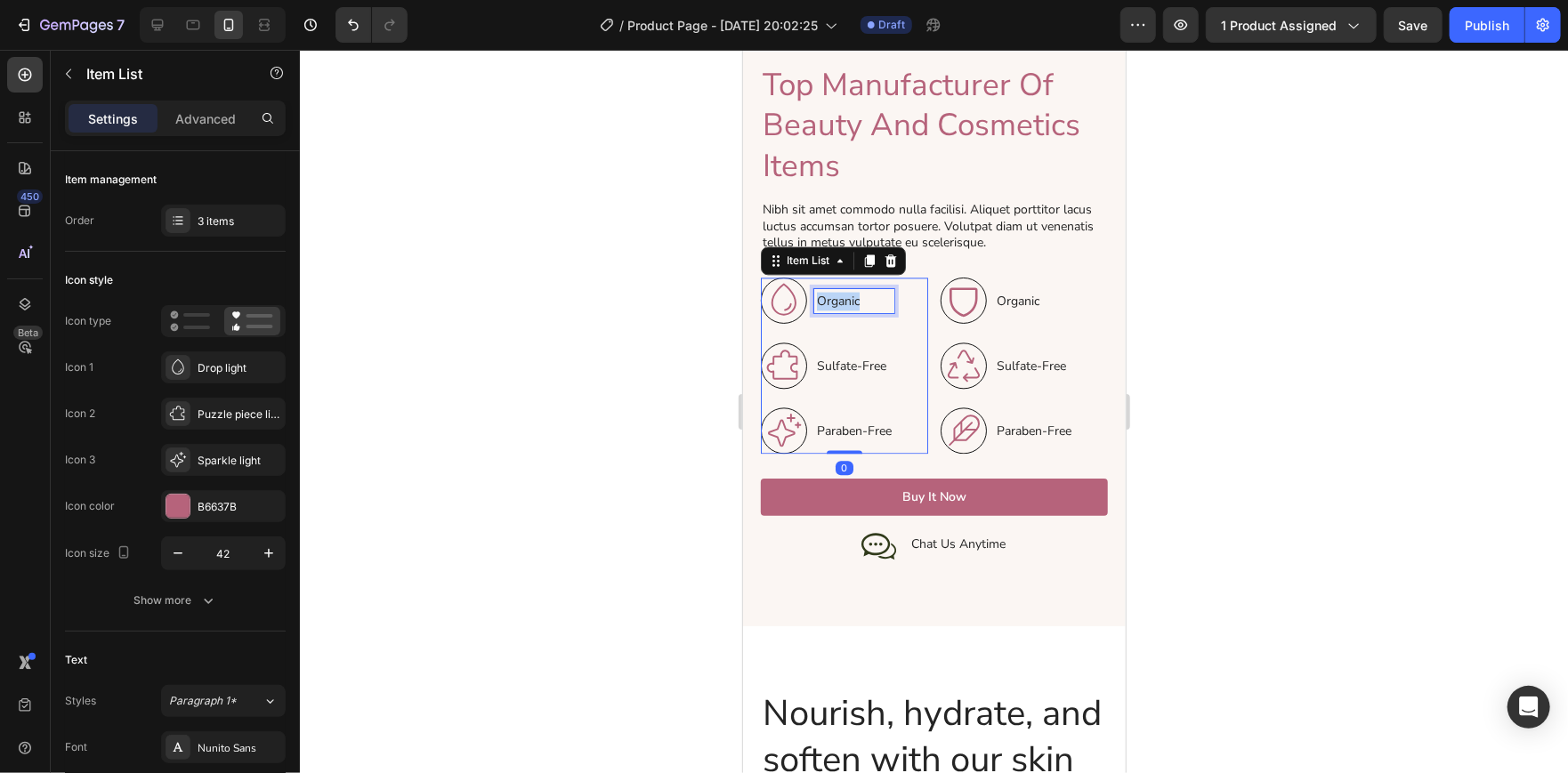
click at [830, 290] on p "Organic" at bounding box center [854, 299] width 75 height 19
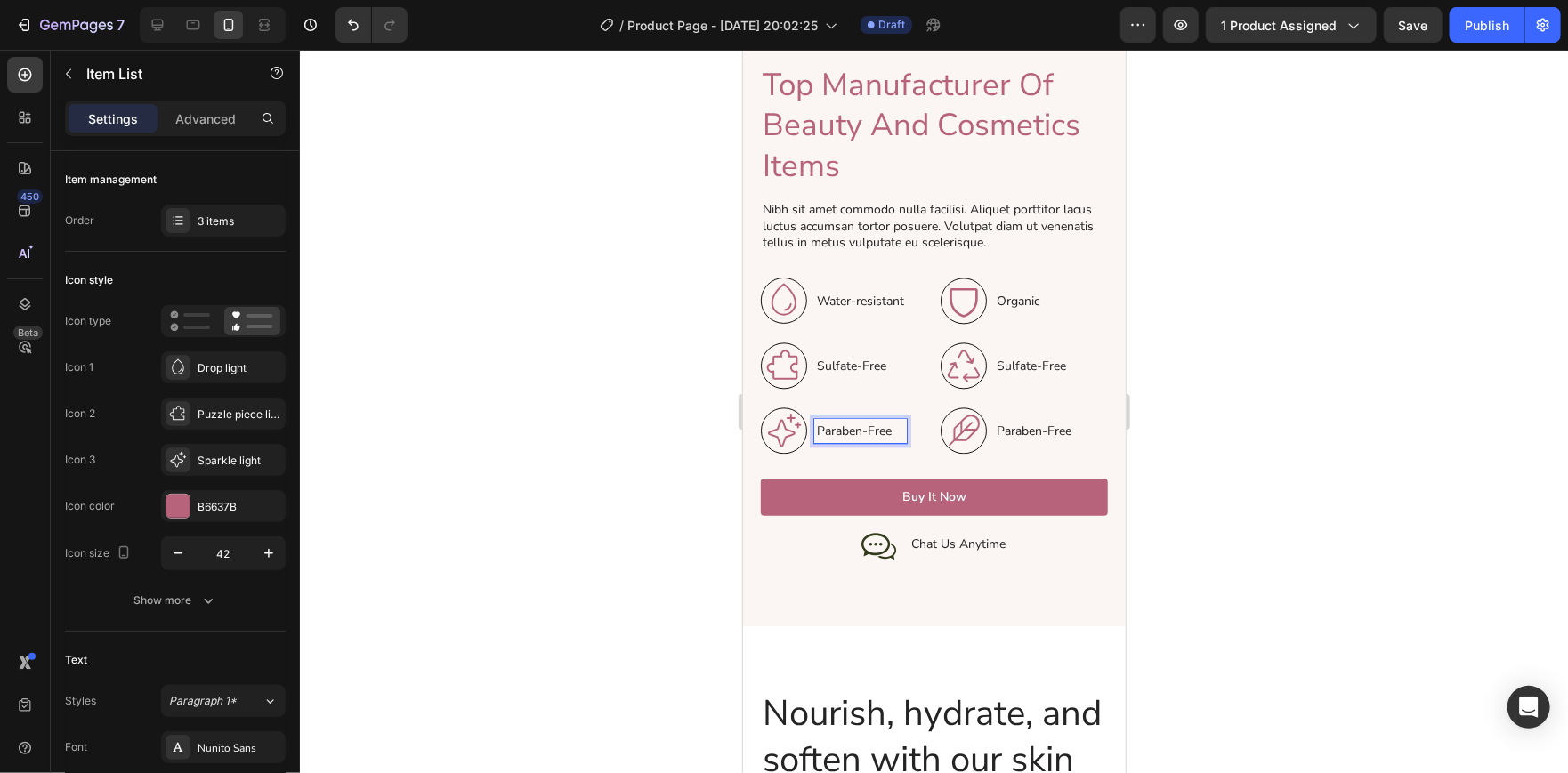
click at [847, 422] on p "Paraben-Free" at bounding box center [860, 430] width 88 height 19
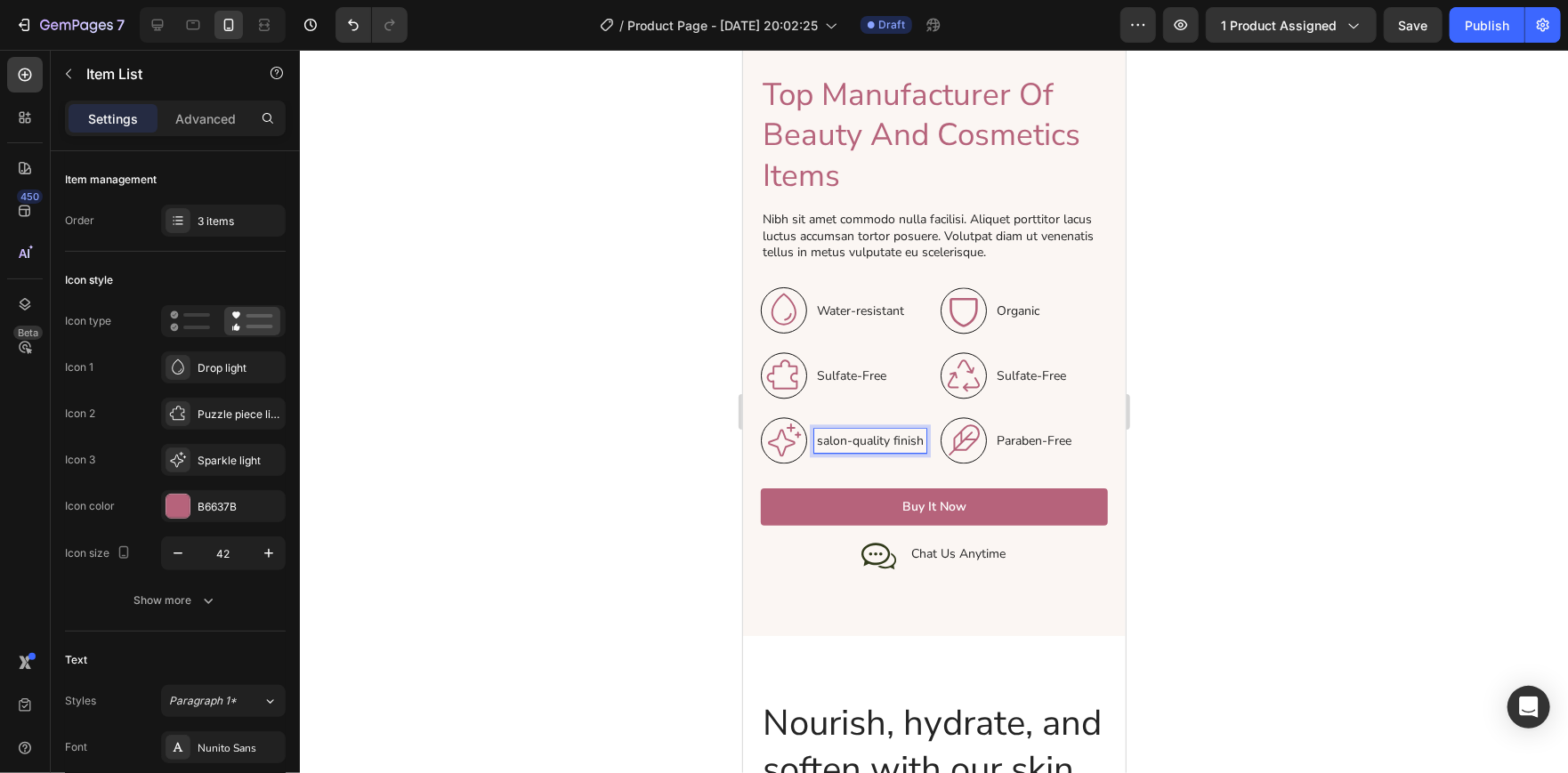
scroll to position [2332, 0]
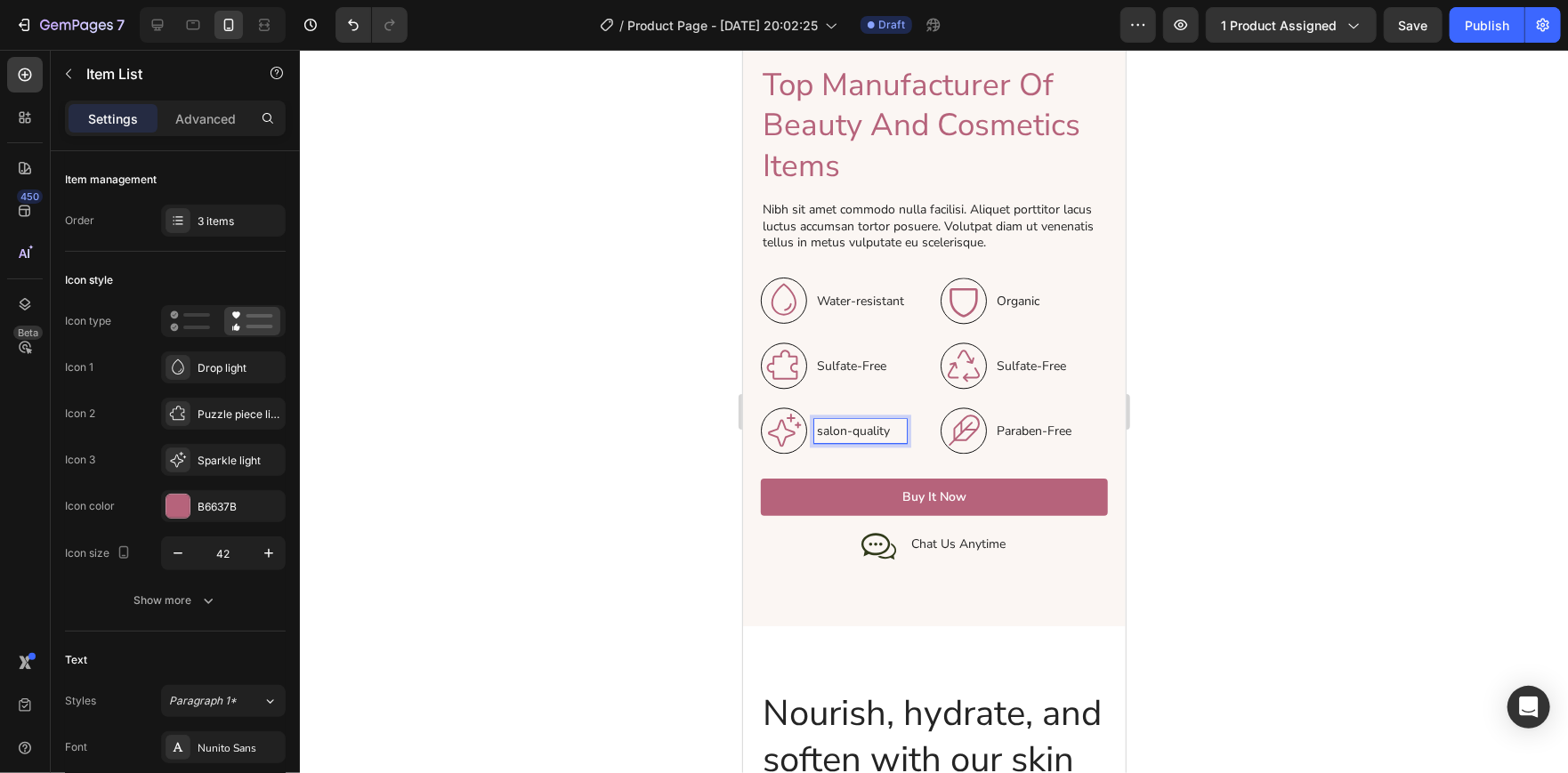
click at [817, 421] on p "salon-quality" at bounding box center [860, 430] width 88 height 19
click at [822, 421] on p "salon-quality" at bounding box center [860, 430] width 88 height 19
click at [859, 421] on p "Salon-quality" at bounding box center [860, 430] width 88 height 19
click at [1420, 419] on div at bounding box center [933, 411] width 1268 height 723
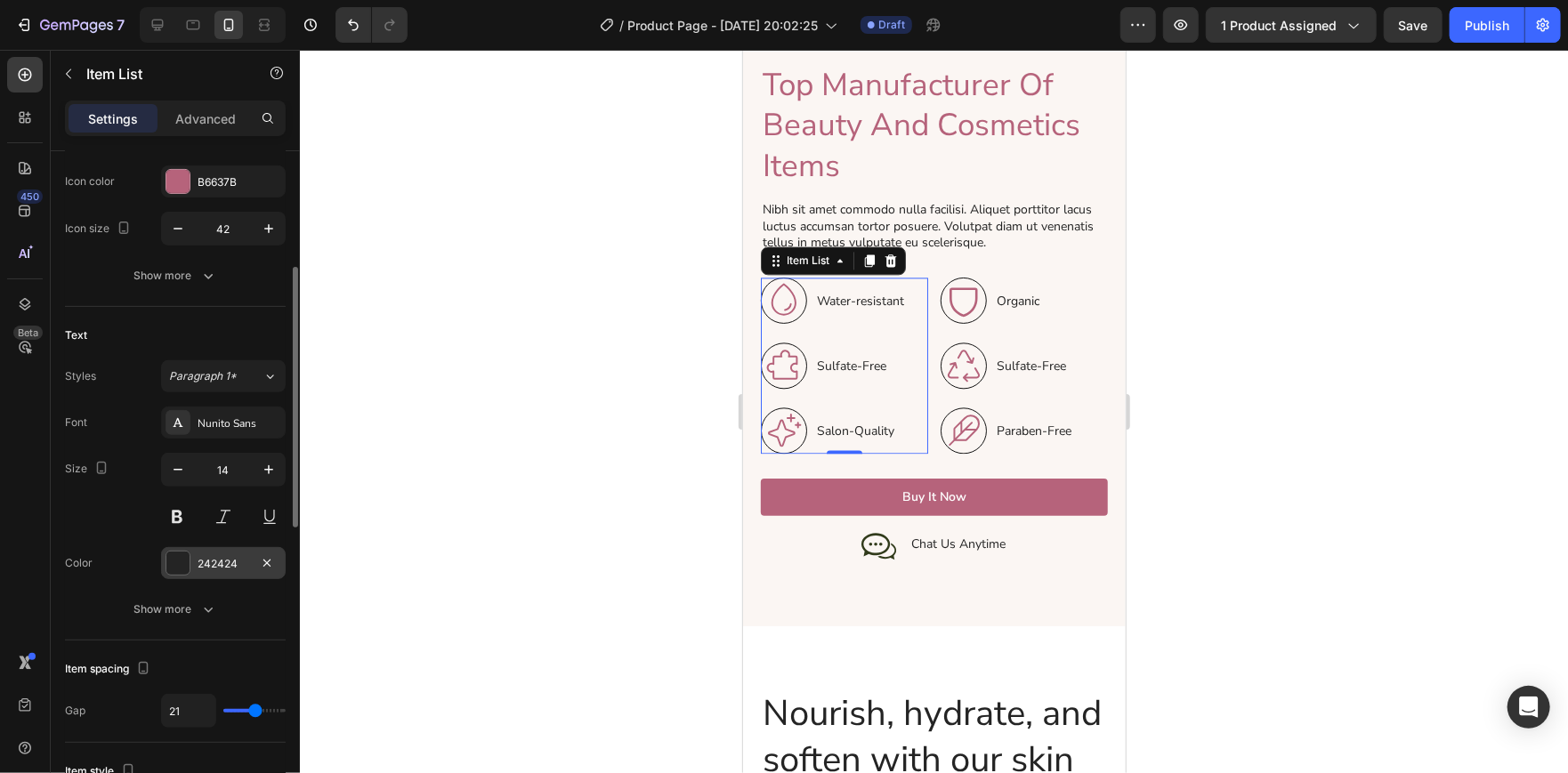
scroll to position [307, 0]
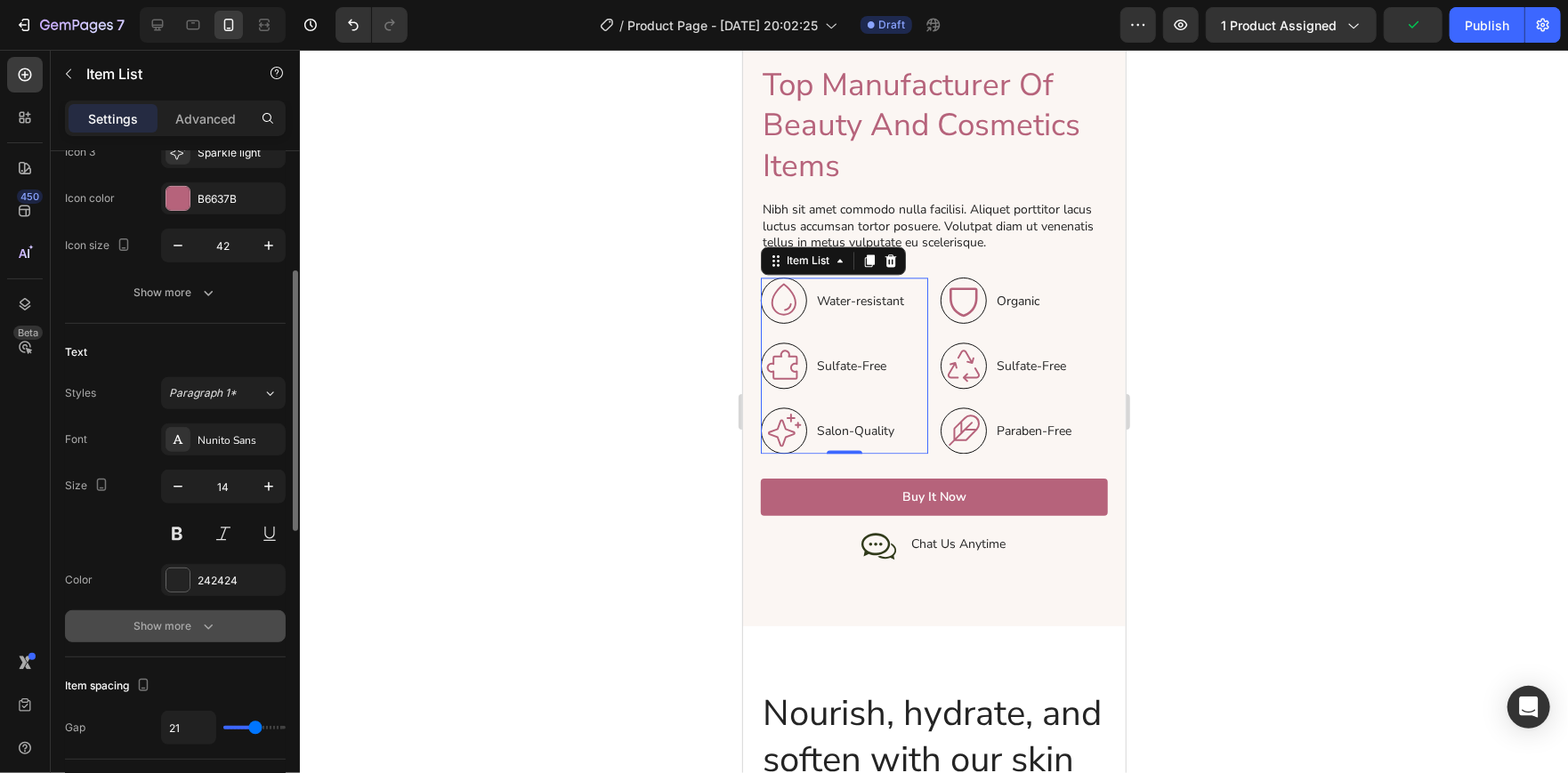
click at [181, 614] on button "Show more" at bounding box center [175, 626] width 221 height 32
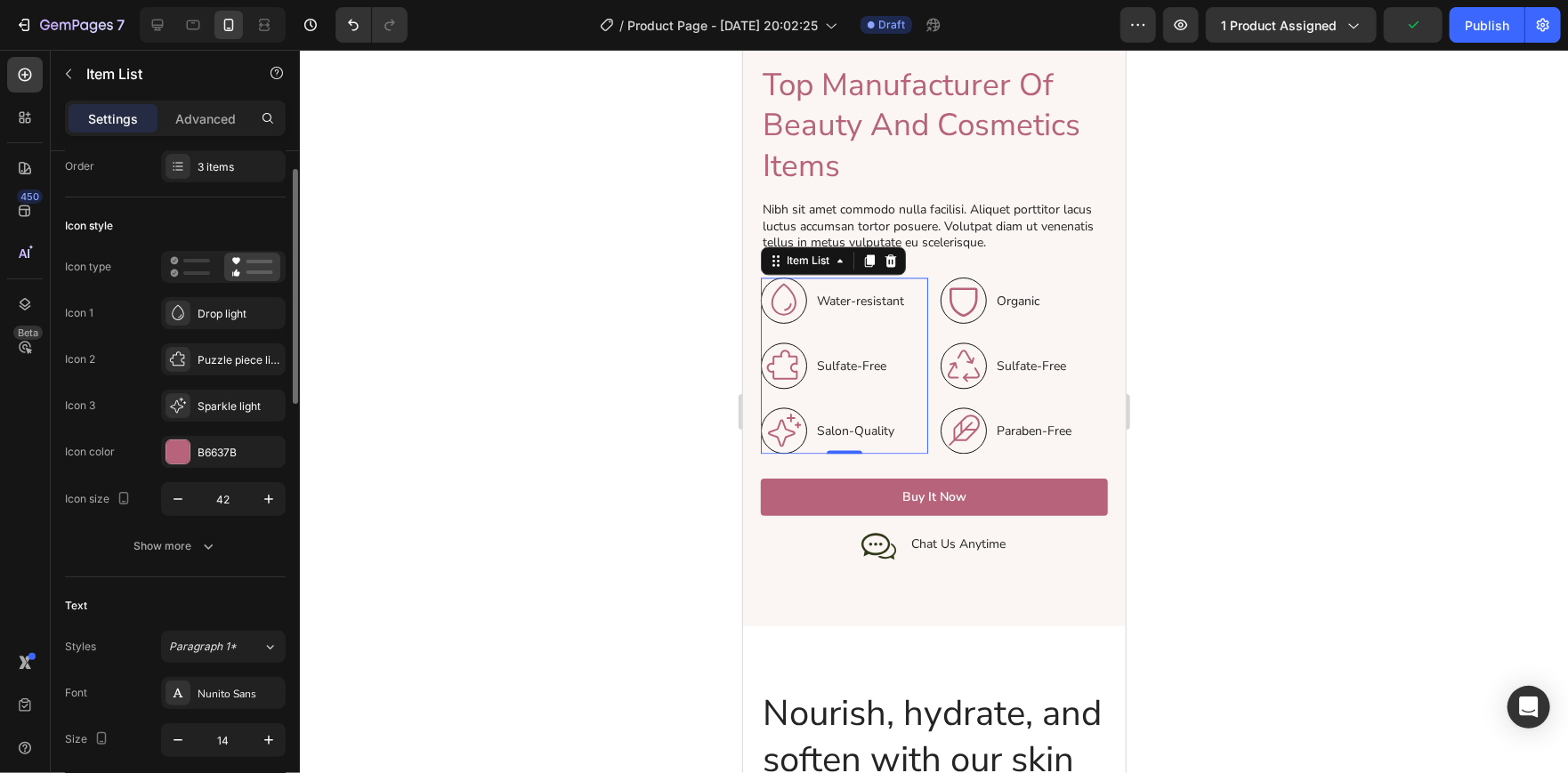
scroll to position [54, 0]
click at [190, 544] on div "Show more" at bounding box center [175, 547] width 83 height 18
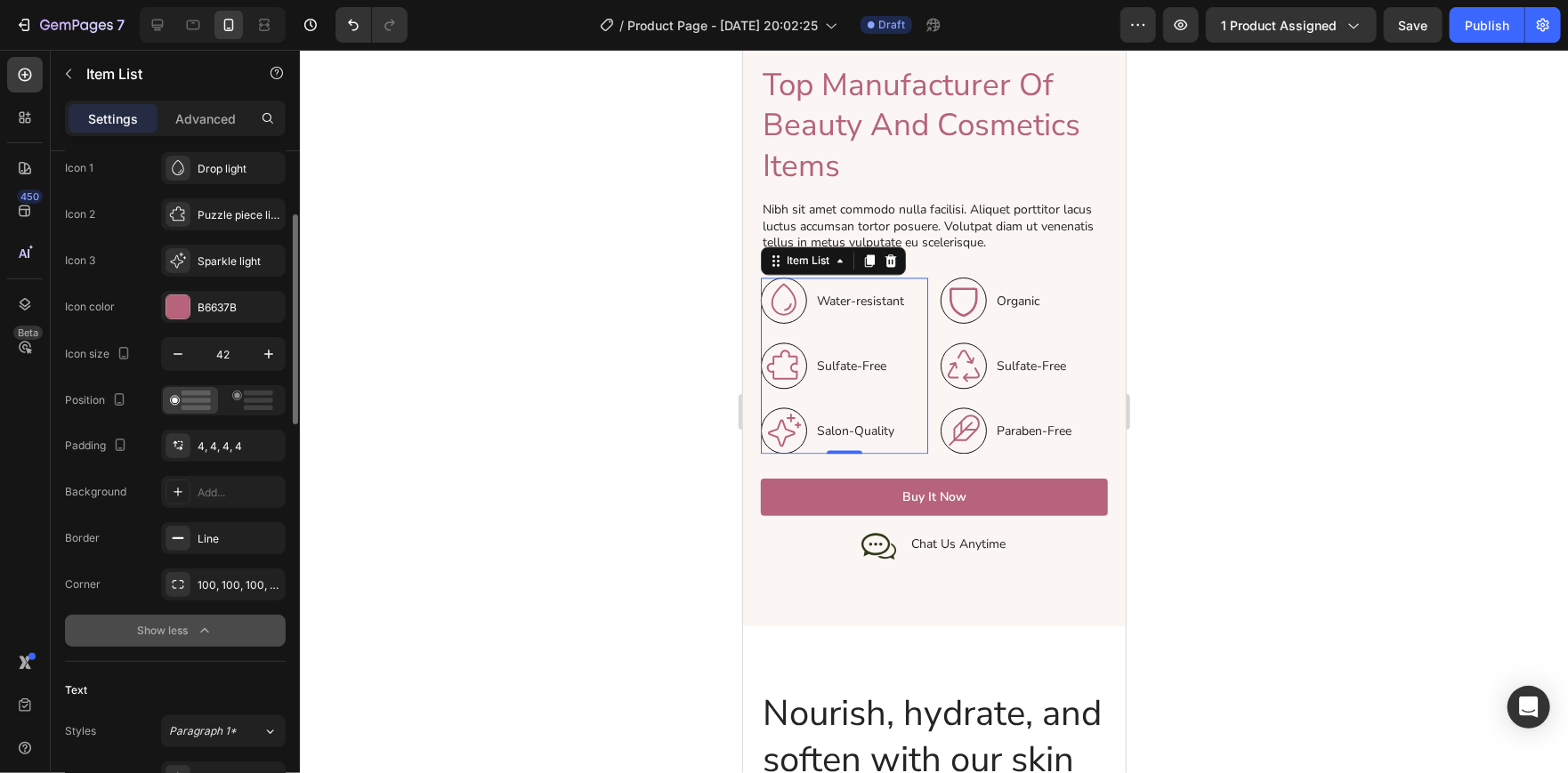
scroll to position [203, 0]
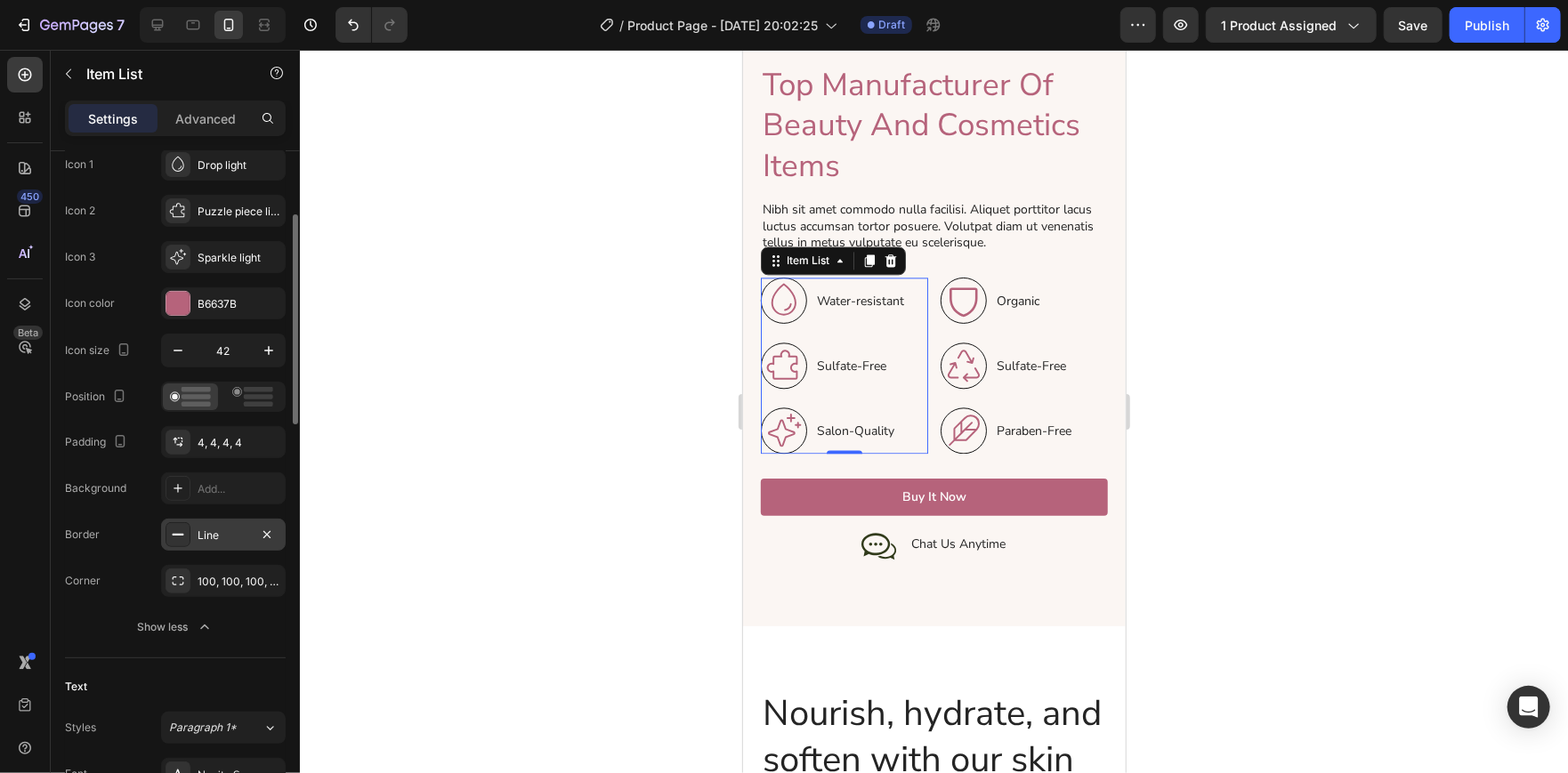
click at [223, 538] on div "Line" at bounding box center [223, 535] width 52 height 16
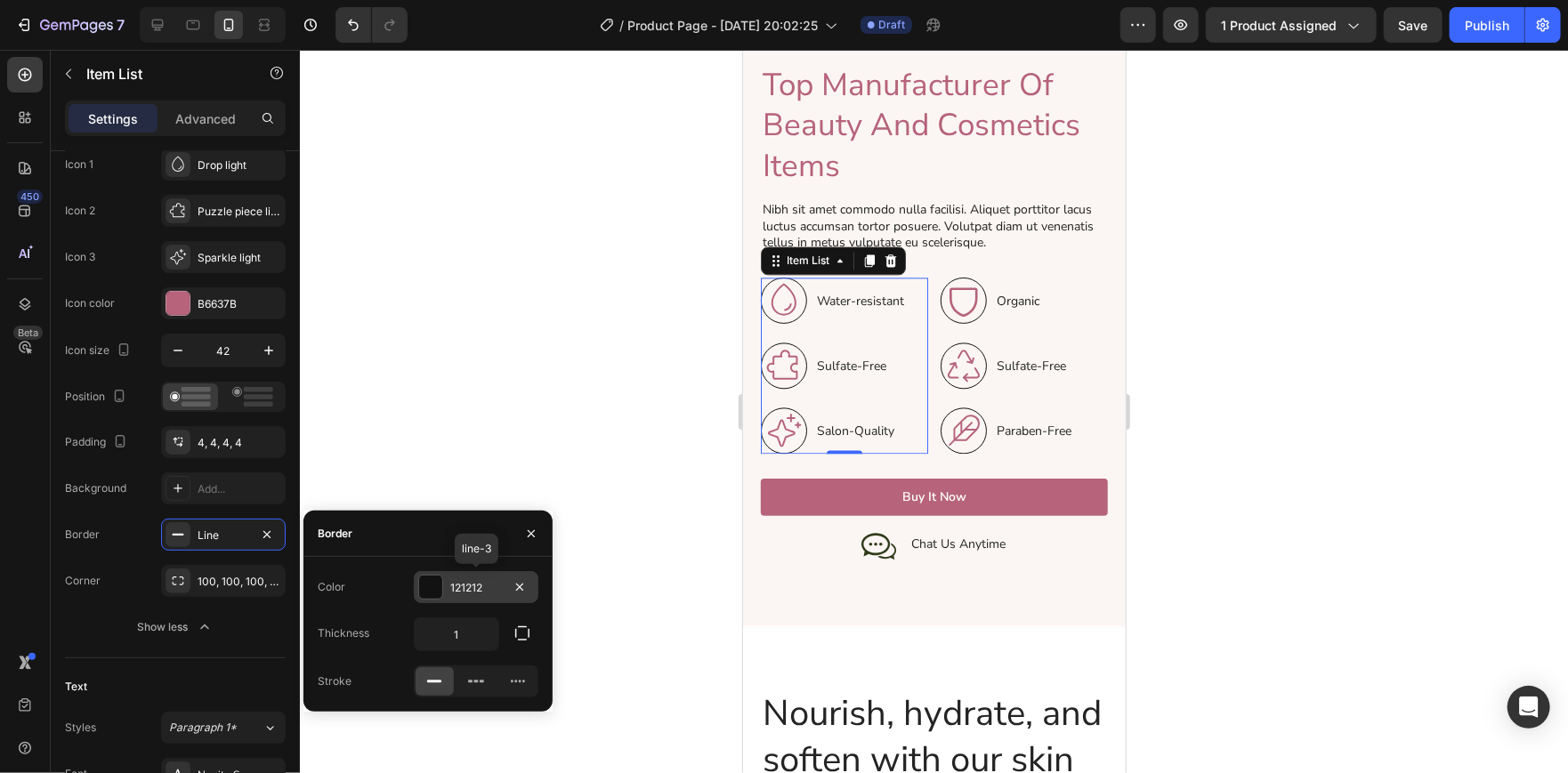
click at [438, 576] on div at bounding box center [431, 587] width 23 height 23
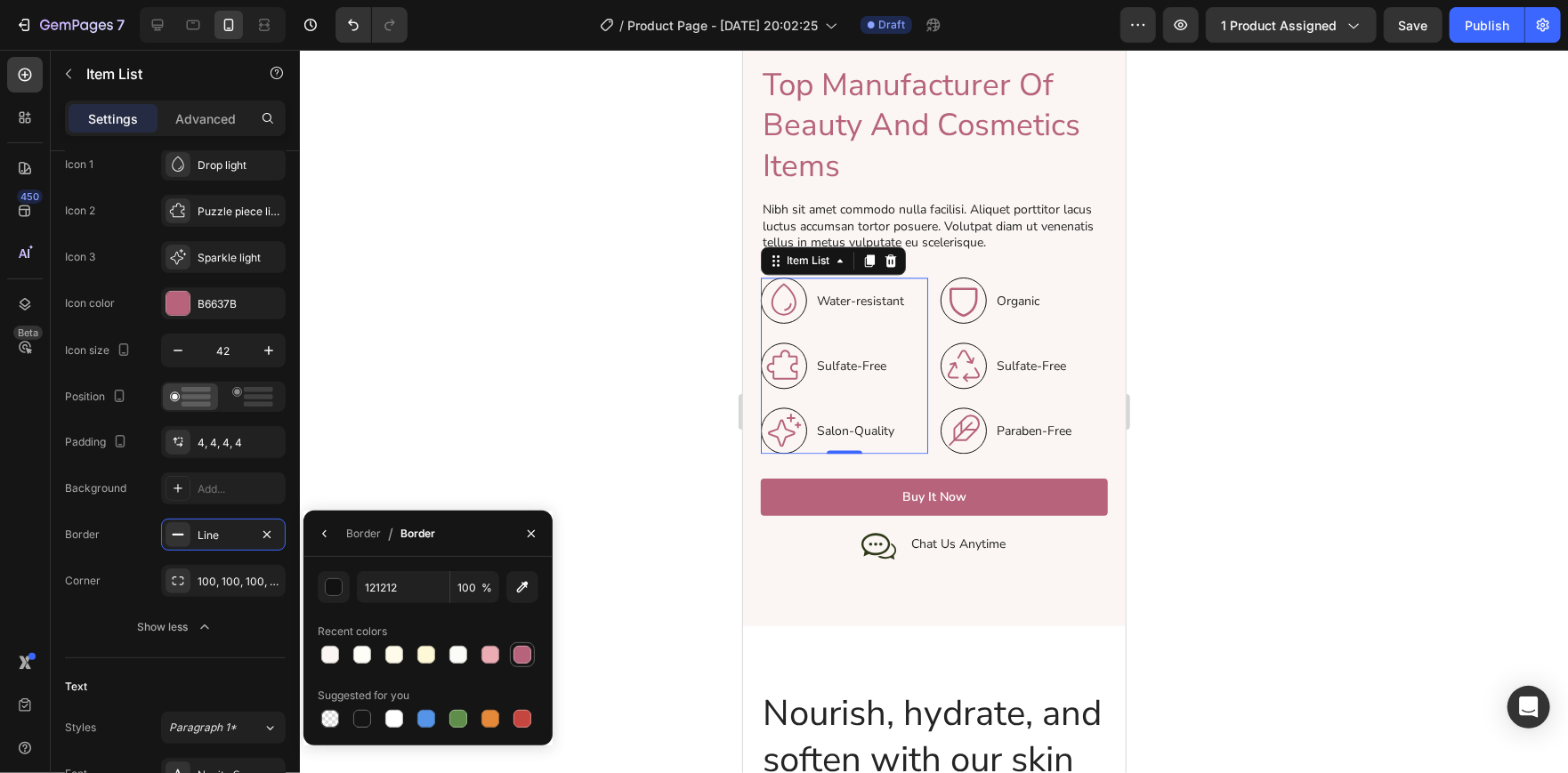
click at [514, 648] on div at bounding box center [522, 654] width 18 height 18
type input "B6637B"
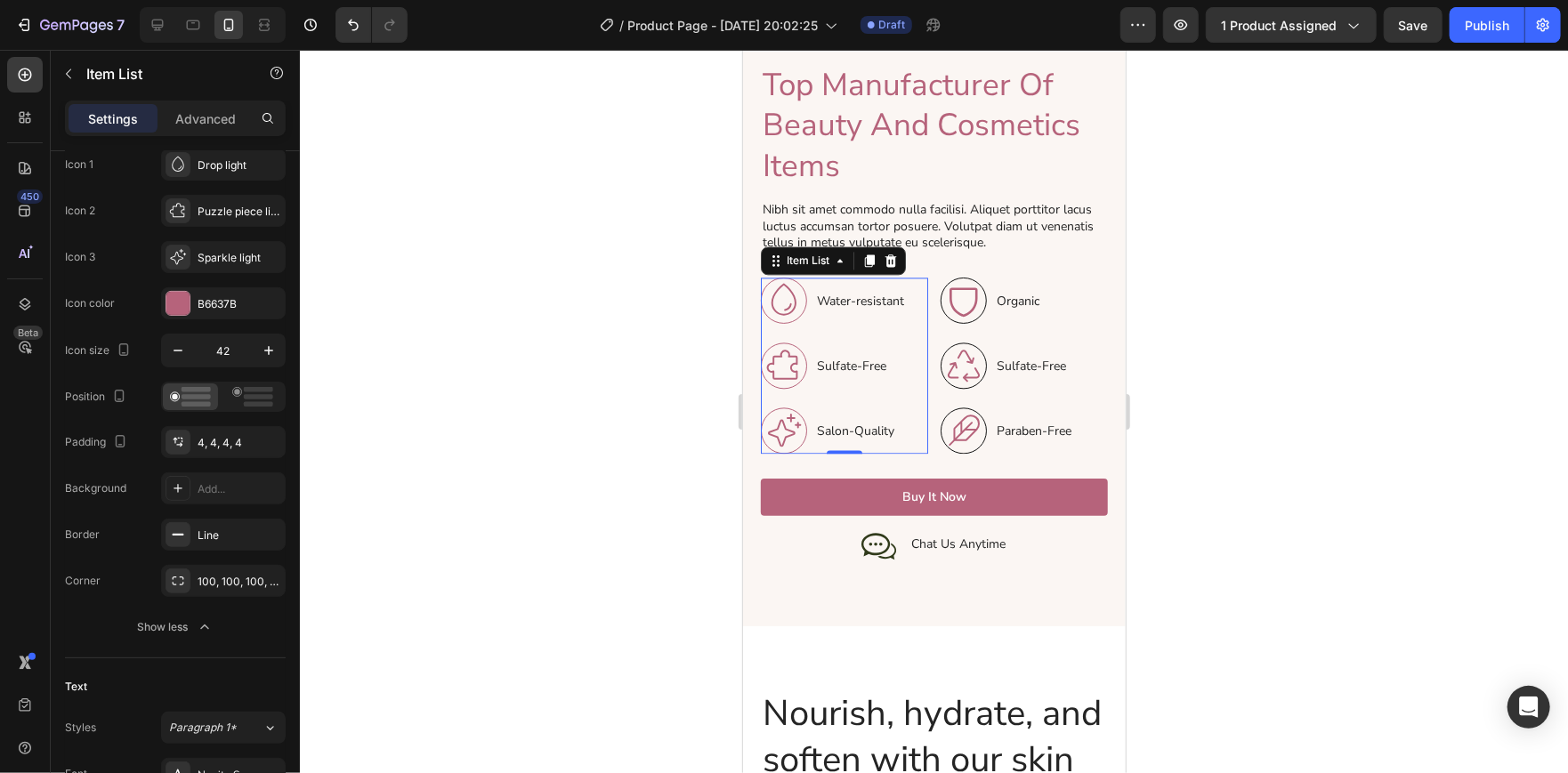
click at [519, 435] on div at bounding box center [933, 411] width 1268 height 723
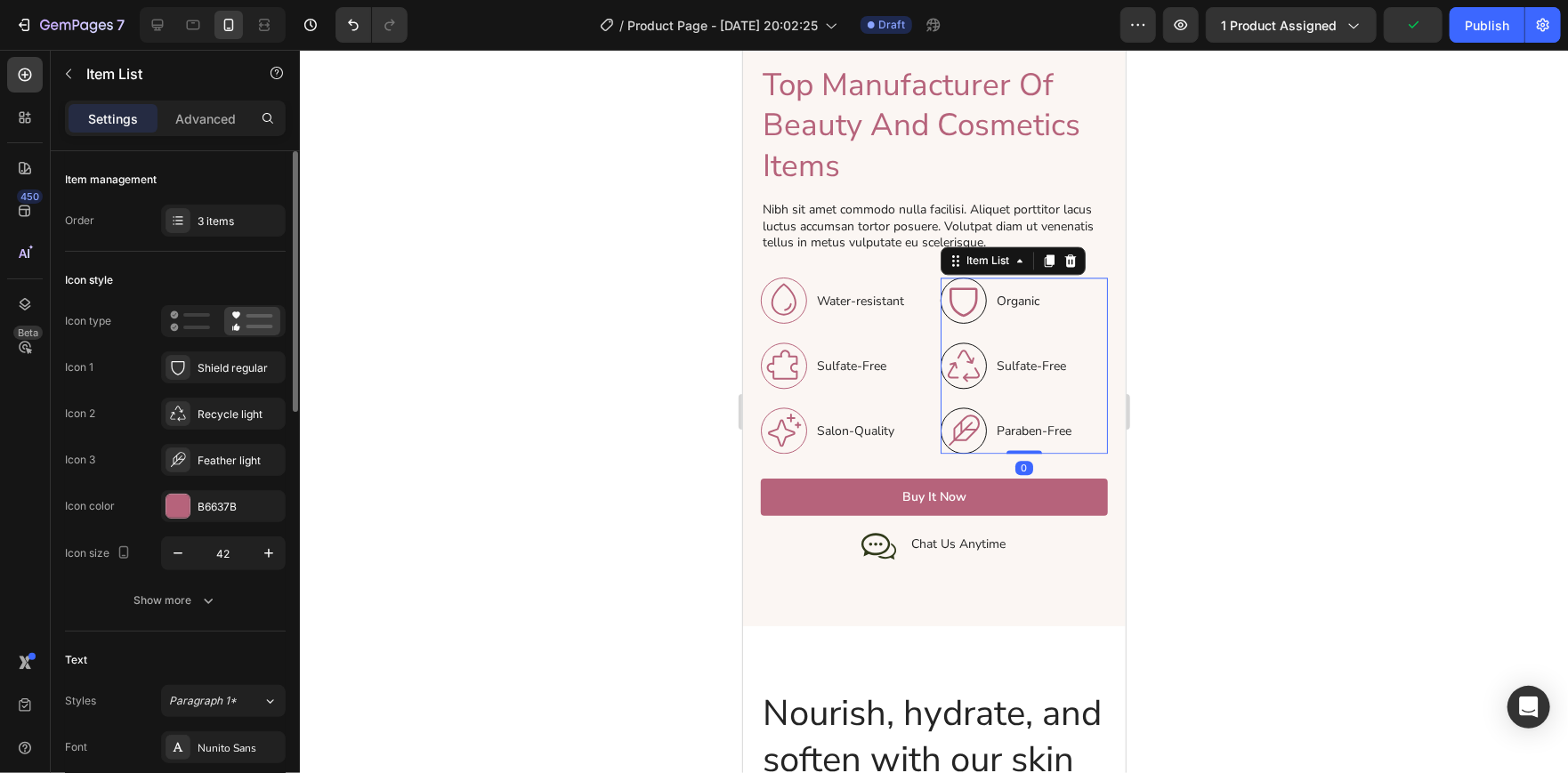
click at [184, 583] on div "Icon type Icon 1 Shield regular Icon 2 Recycle light Icon 3 Feather light Icon …" at bounding box center [175, 460] width 221 height 311
click at [184, 584] on button "Show more" at bounding box center [175, 601] width 221 height 32
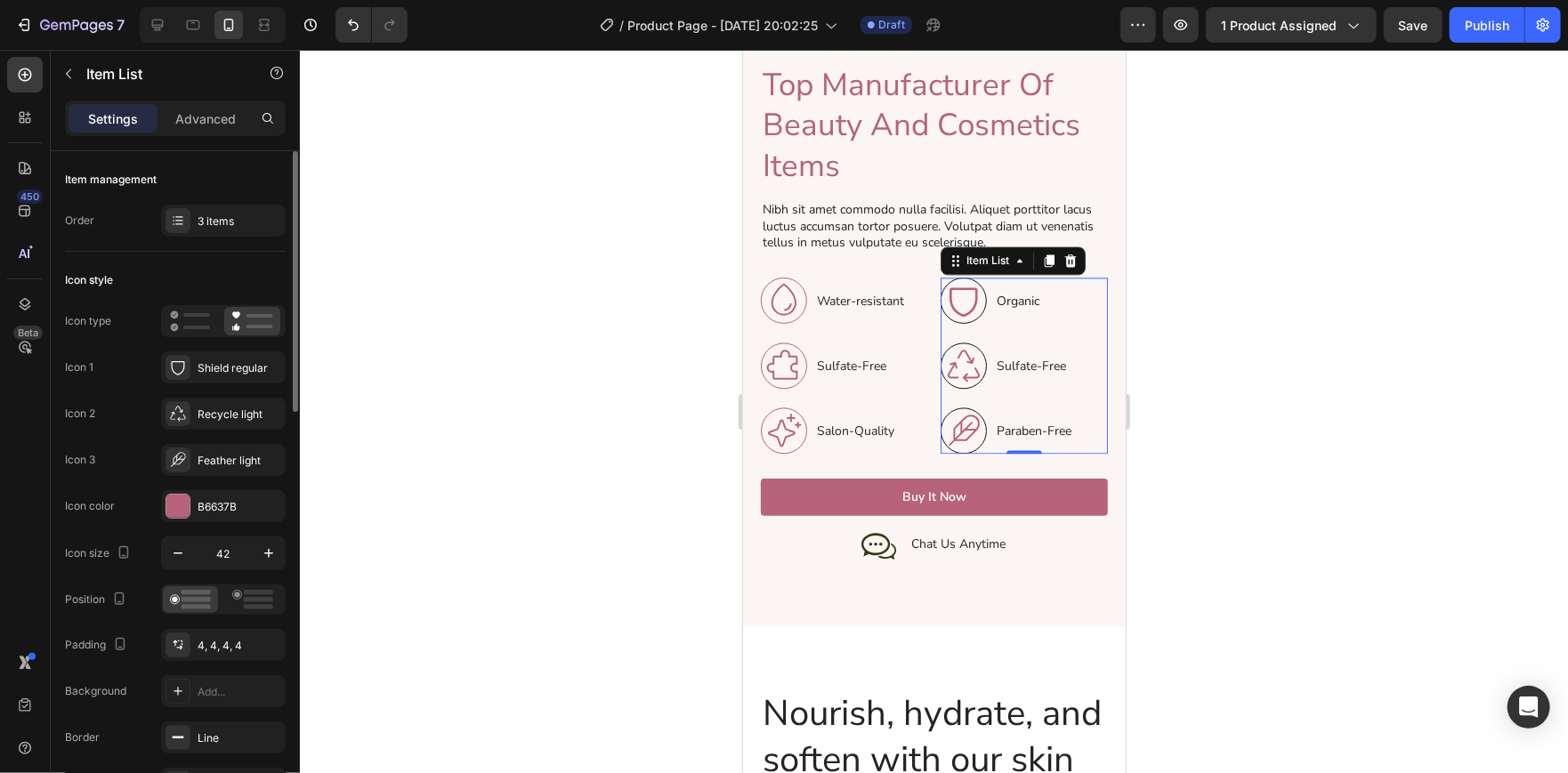
scroll to position [85, 0]
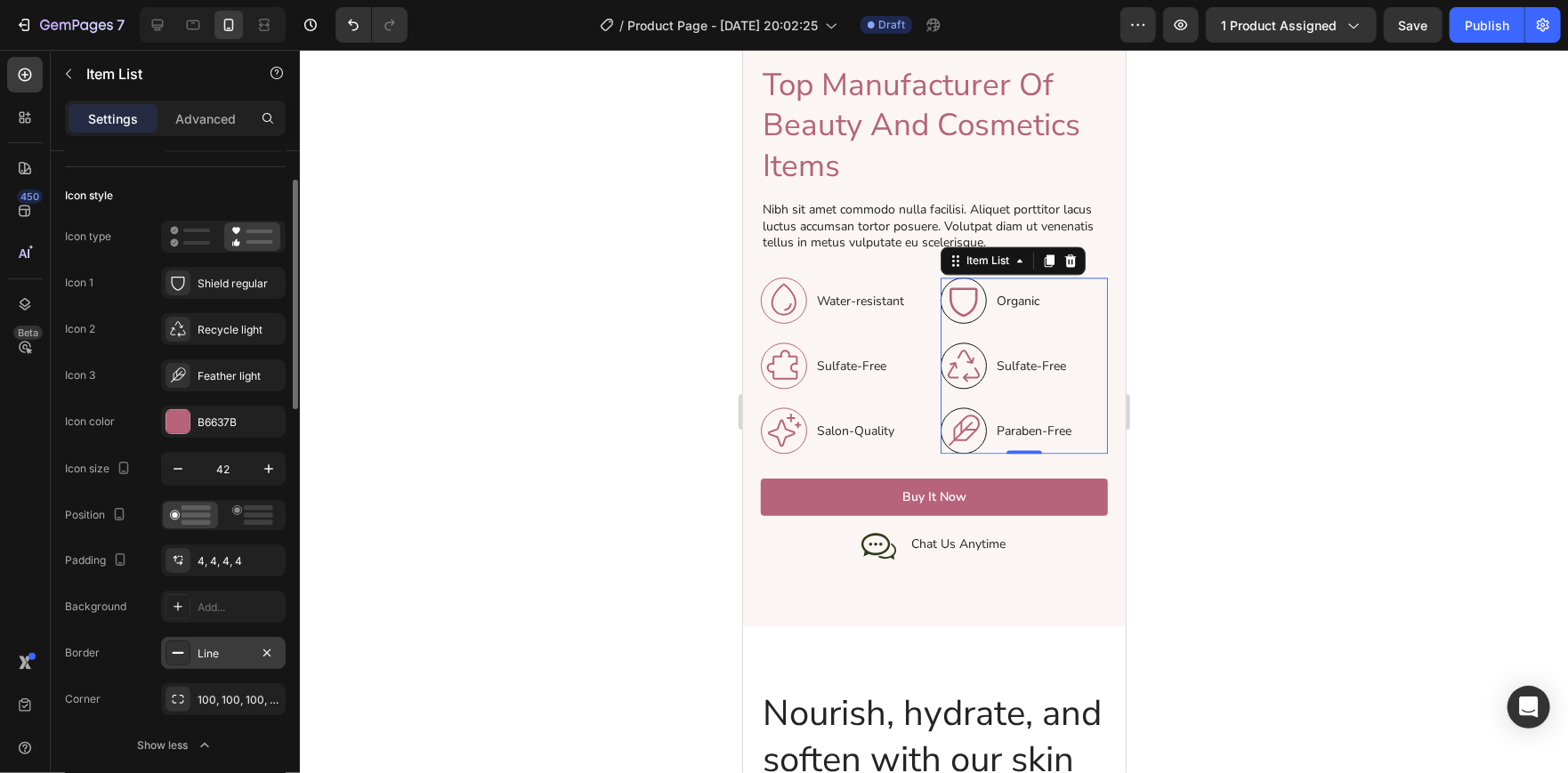
click at [232, 647] on div "Line" at bounding box center [223, 653] width 52 height 16
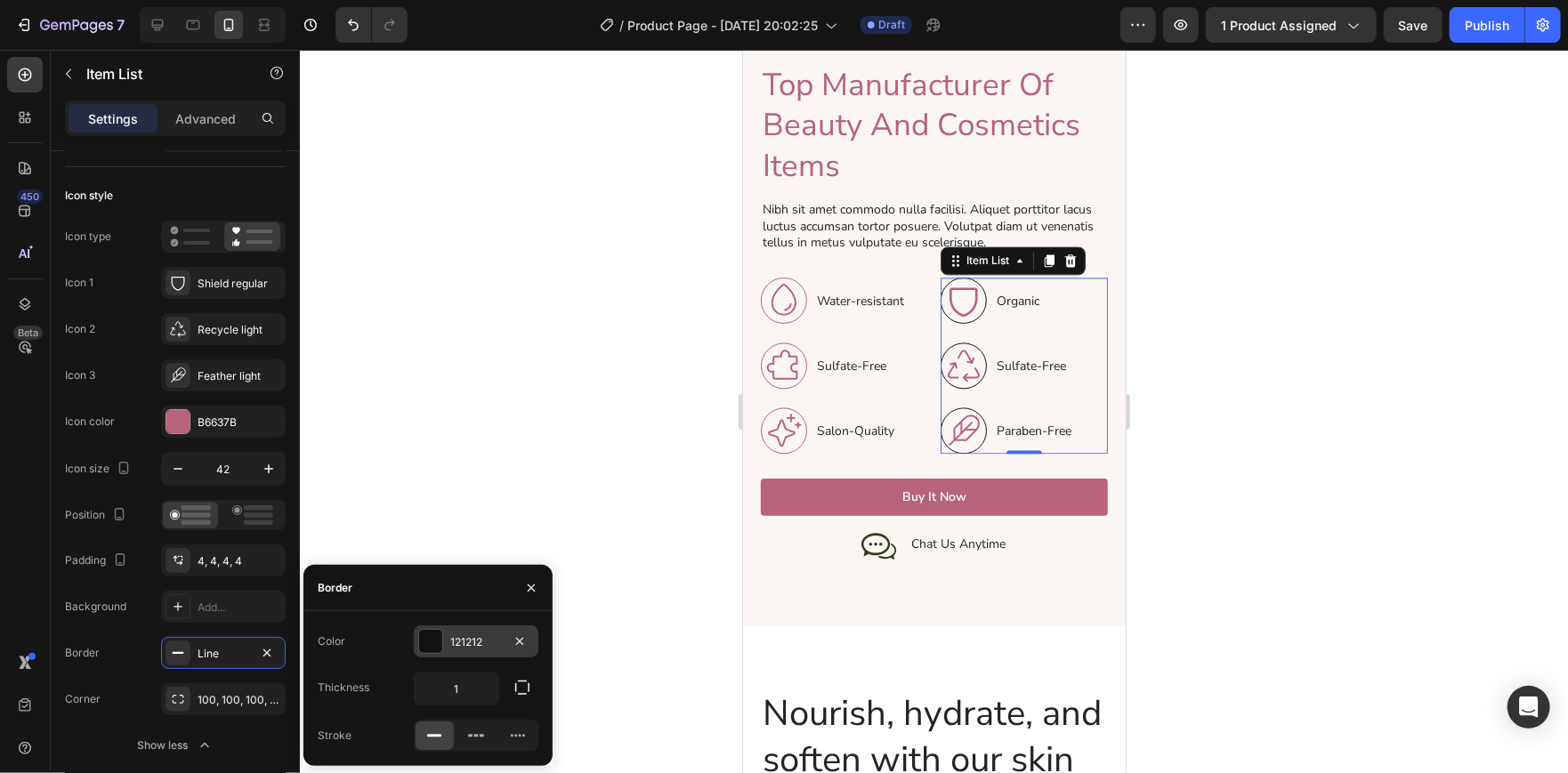
click at [425, 626] on div "121212" at bounding box center [476, 642] width 124 height 32
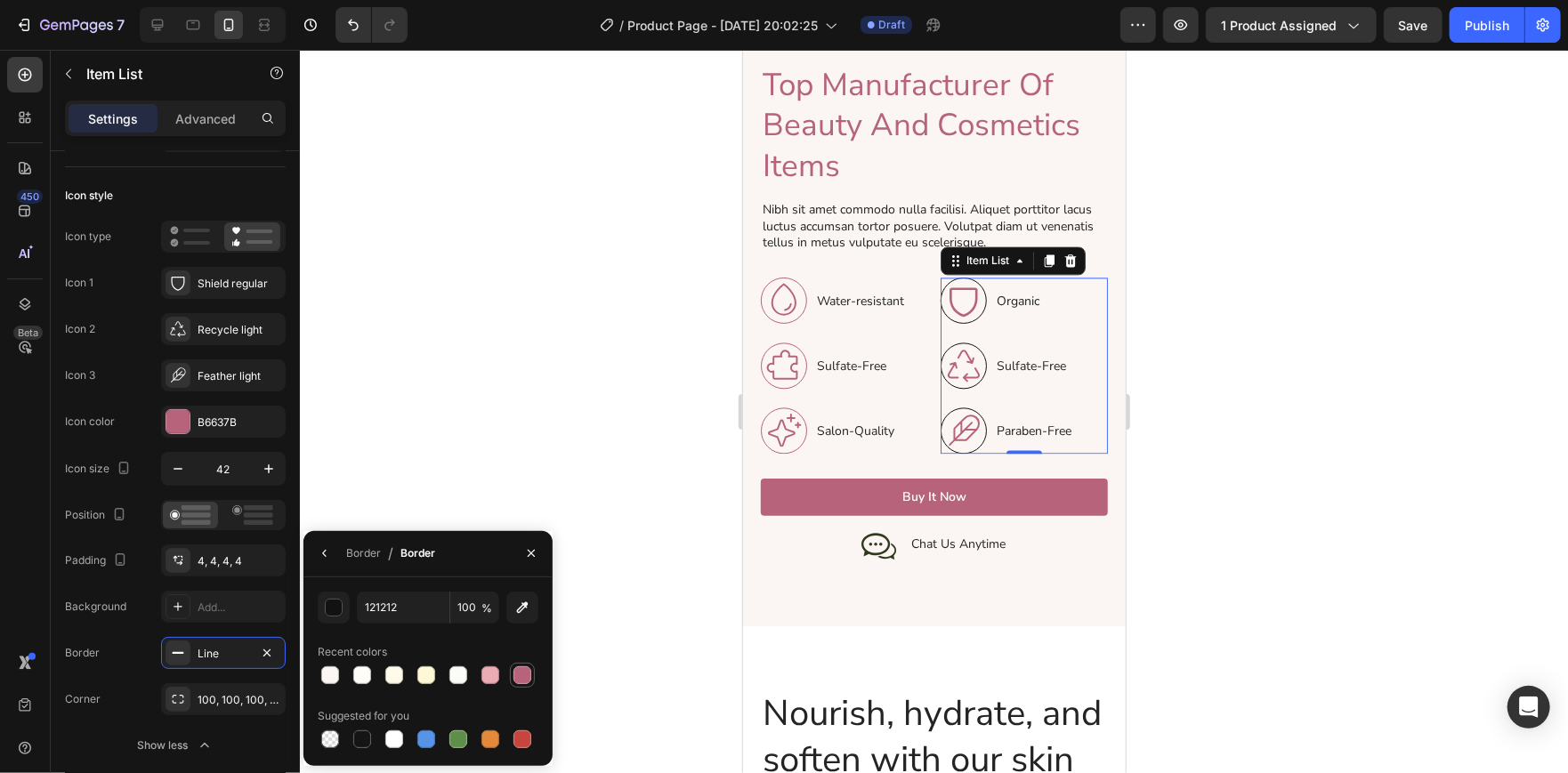
click at [520, 680] on div at bounding box center [522, 675] width 18 height 18
type input "B6637B"
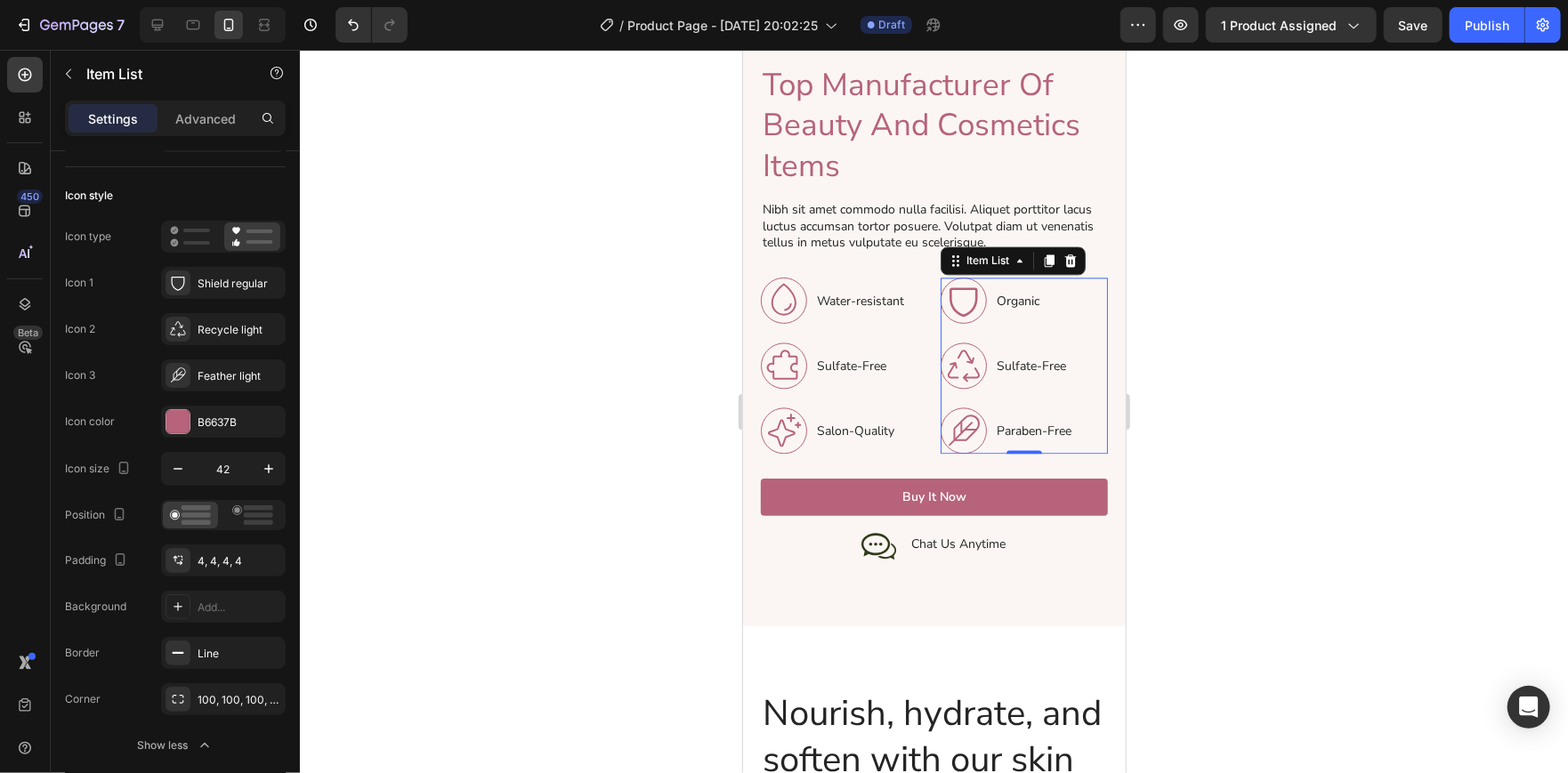
click at [588, 430] on div at bounding box center [933, 411] width 1268 height 723
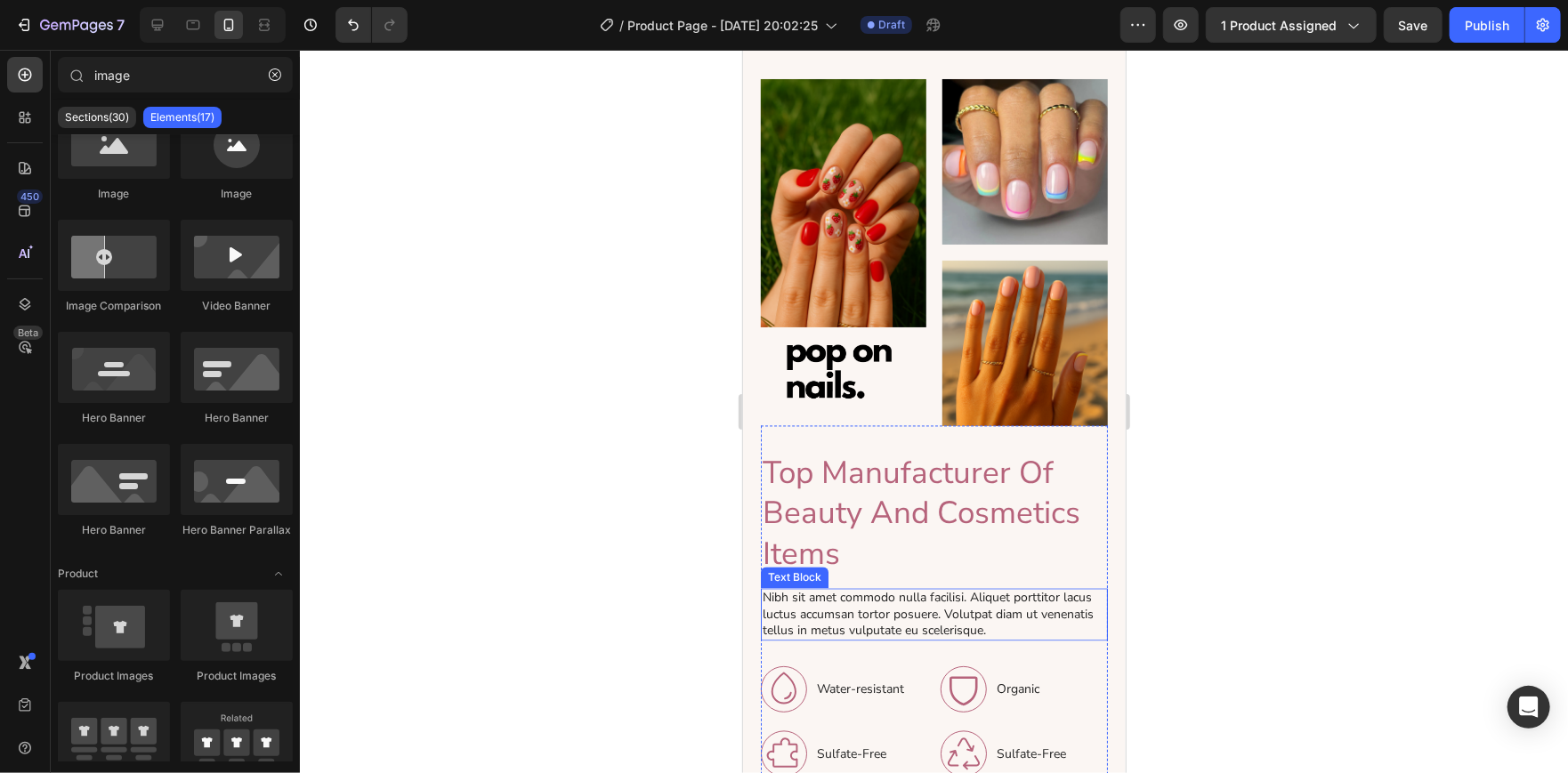
scroll to position [1960, 0]
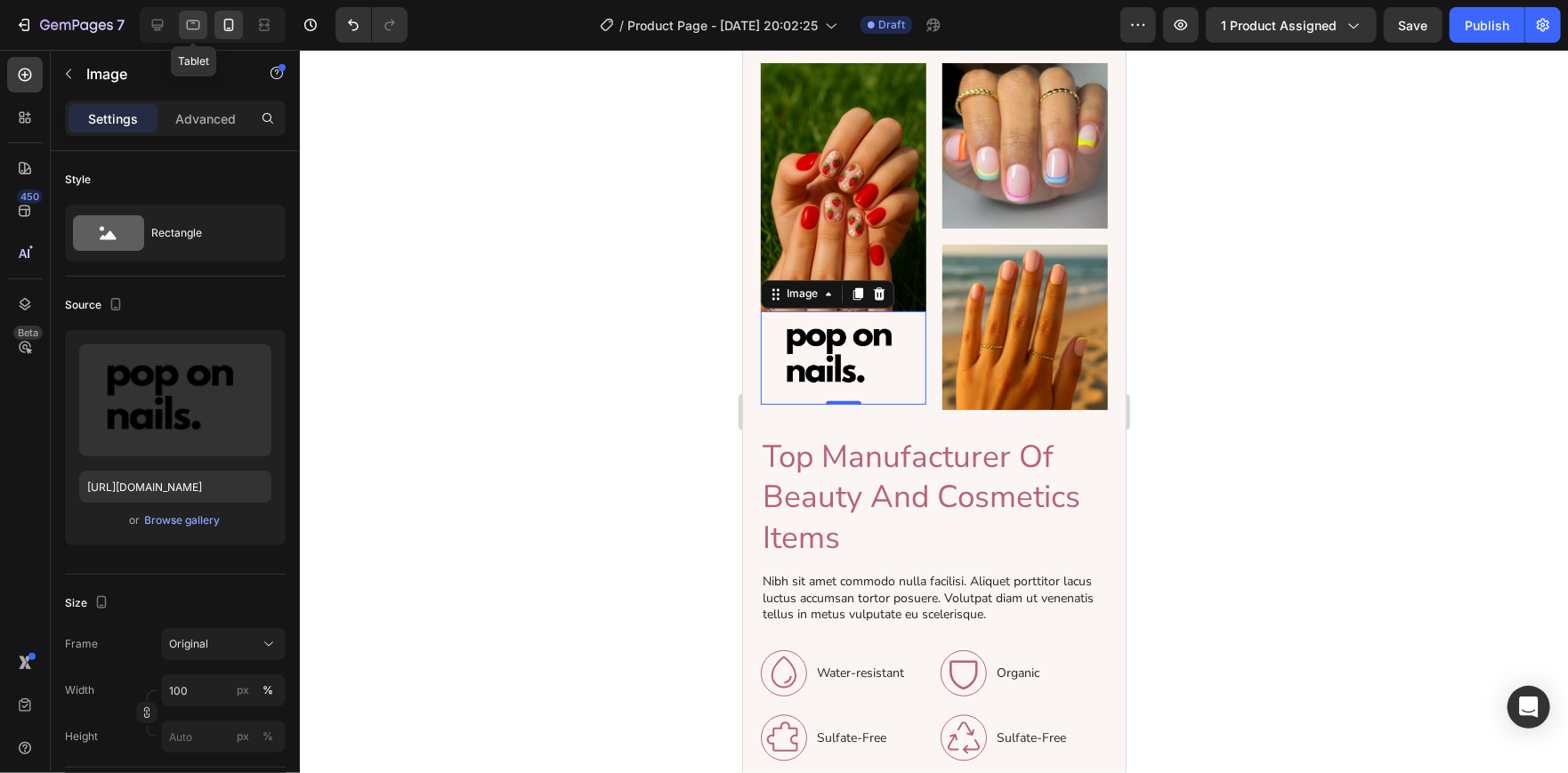
click at [198, 30] on icon at bounding box center [193, 25] width 18 height 18
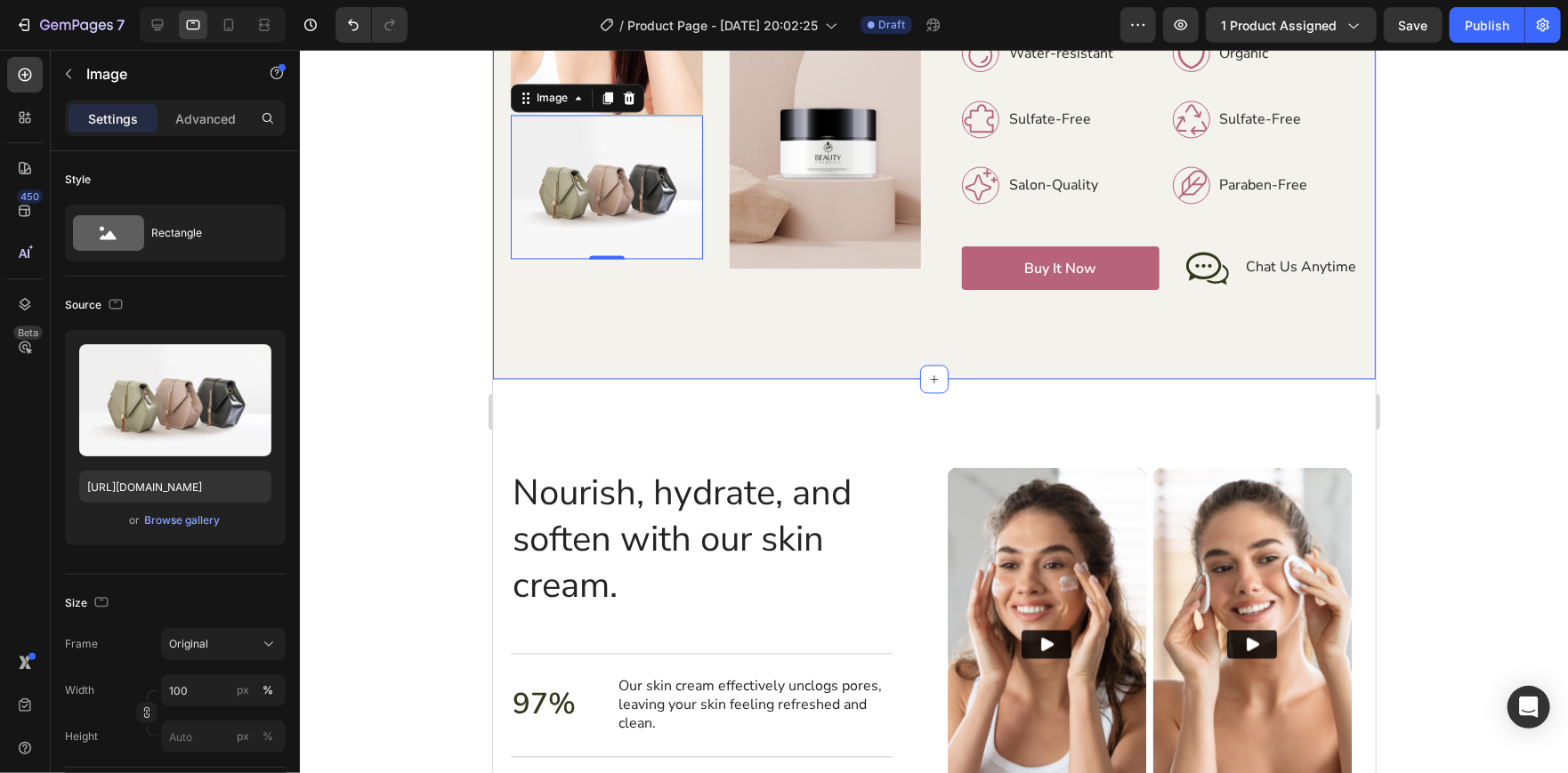
scroll to position [1973, 0]
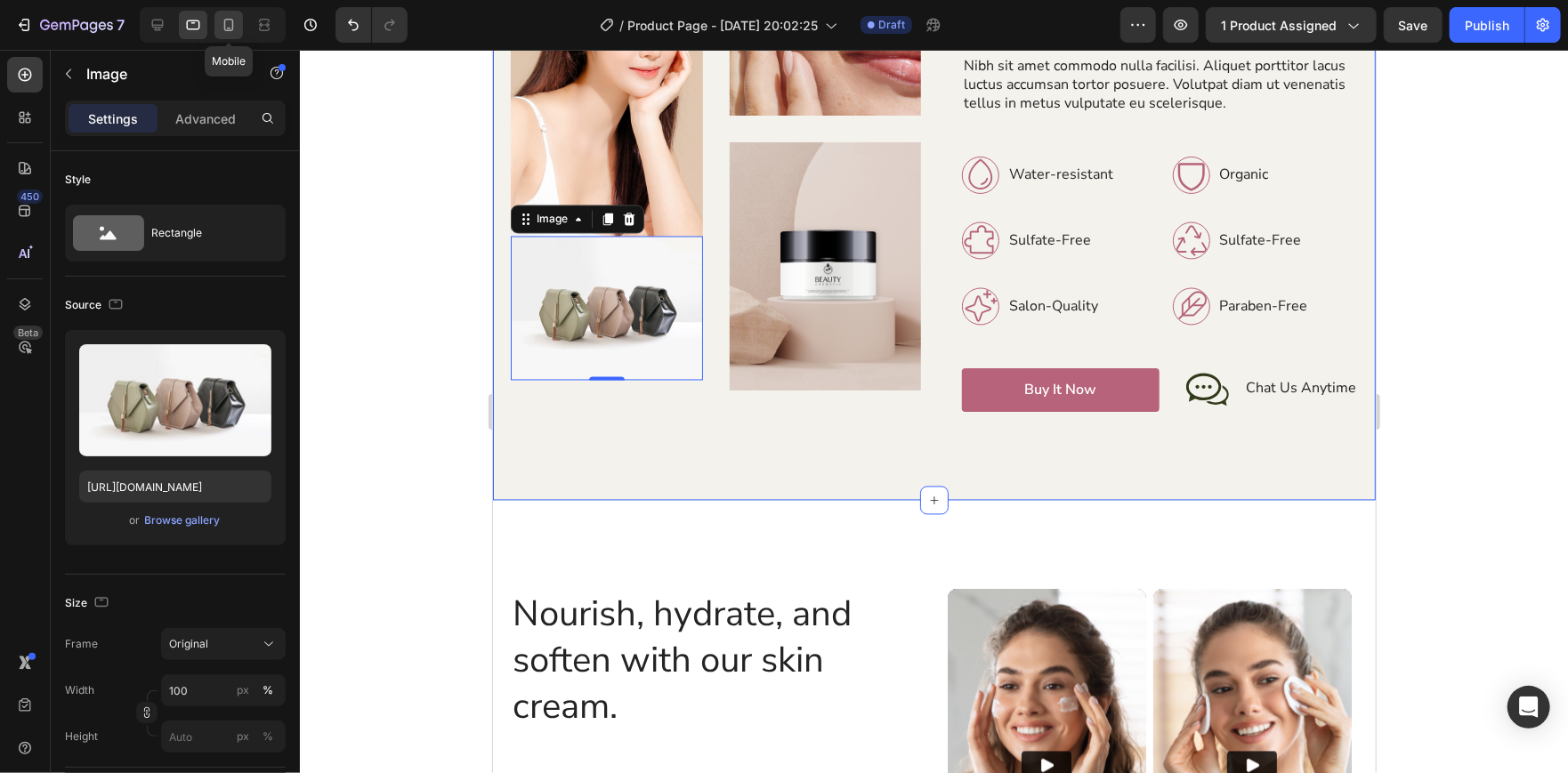
click at [237, 28] on icon at bounding box center [229, 25] width 18 height 18
type input "[URL][DOMAIN_NAME]"
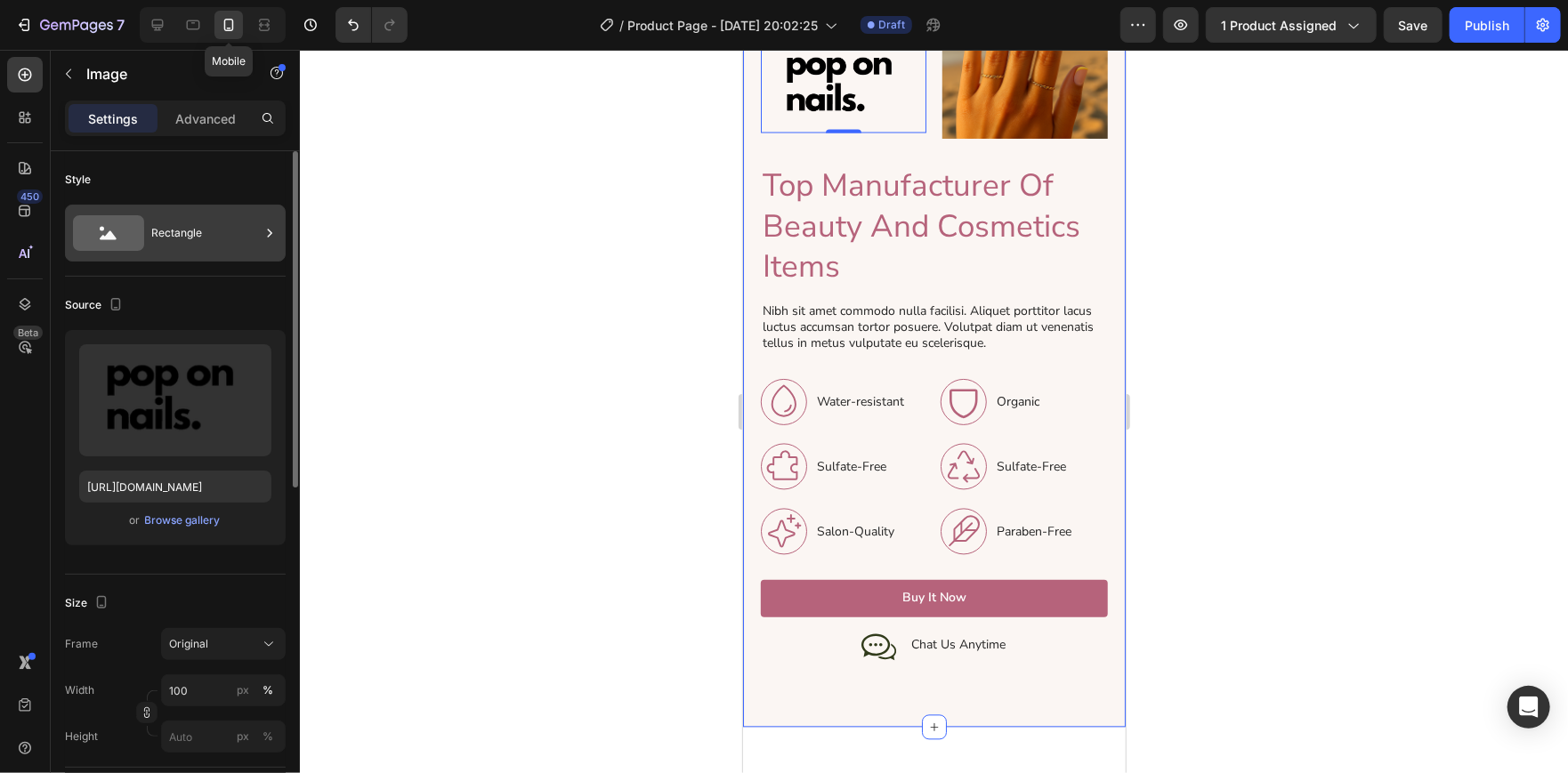
scroll to position [1892, 0]
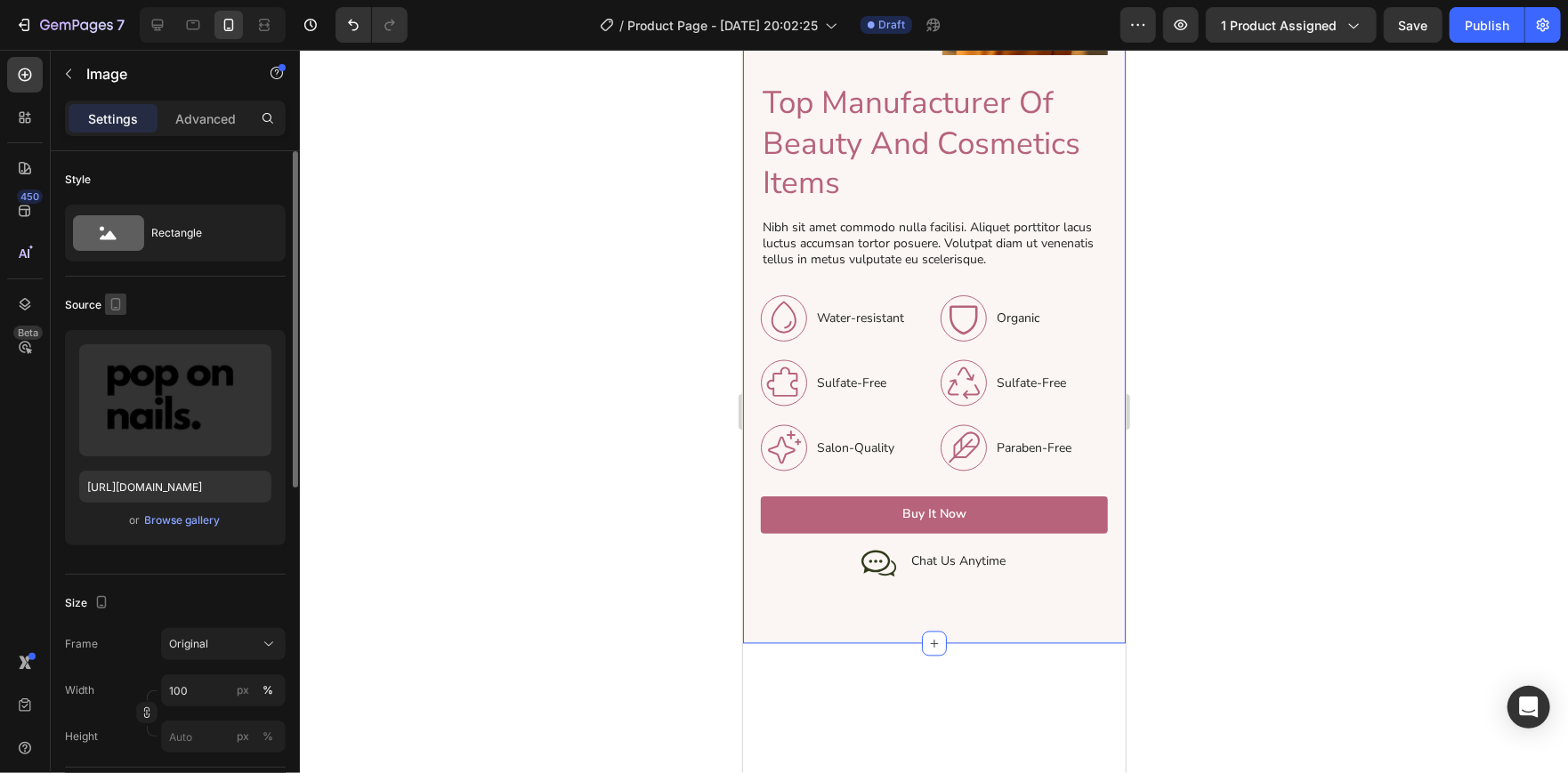
click at [114, 300] on icon "button" at bounding box center [115, 304] width 18 height 18
click at [120, 330] on icon "button" at bounding box center [119, 332] width 18 height 18
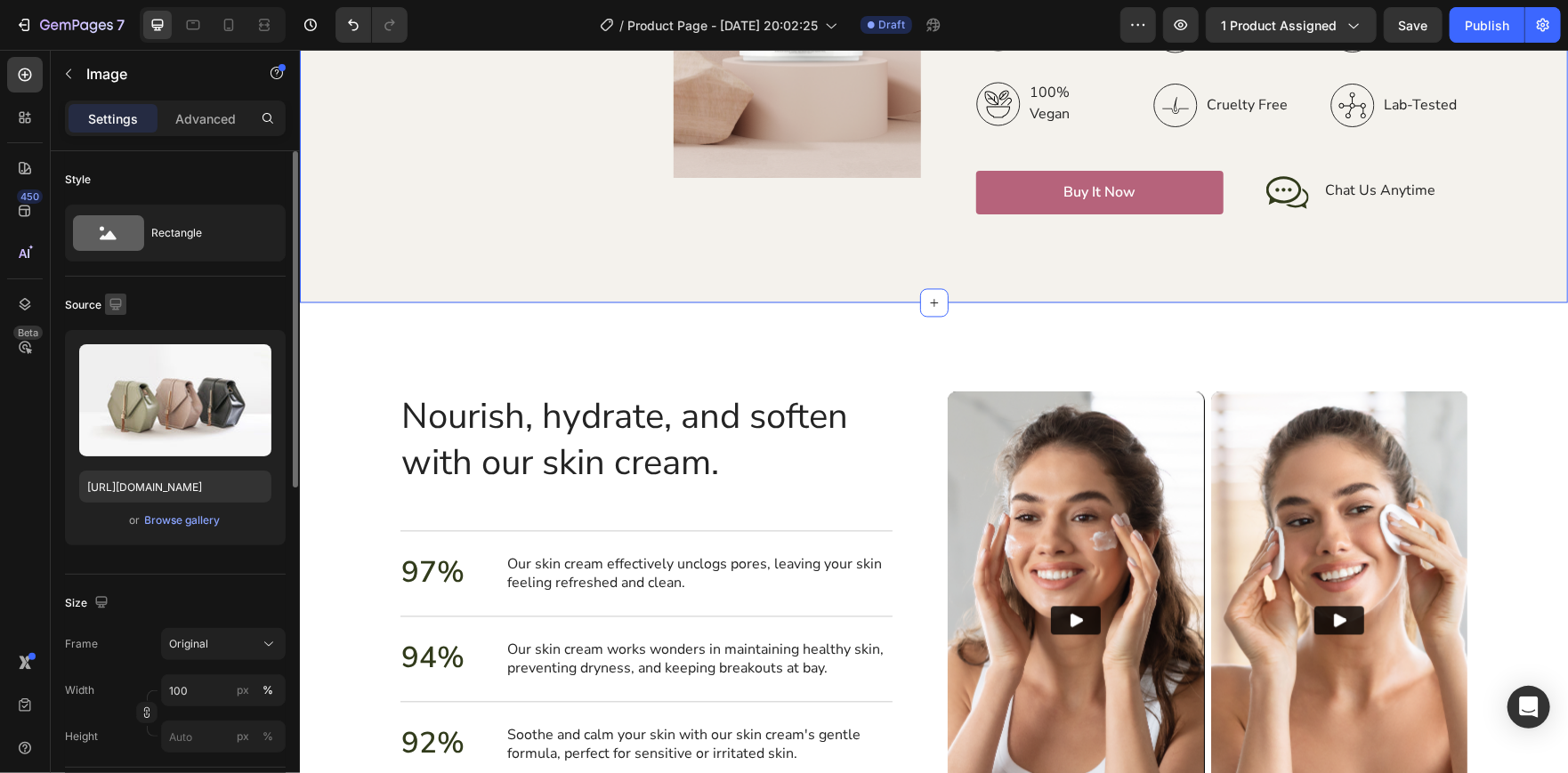
scroll to position [2130, 0]
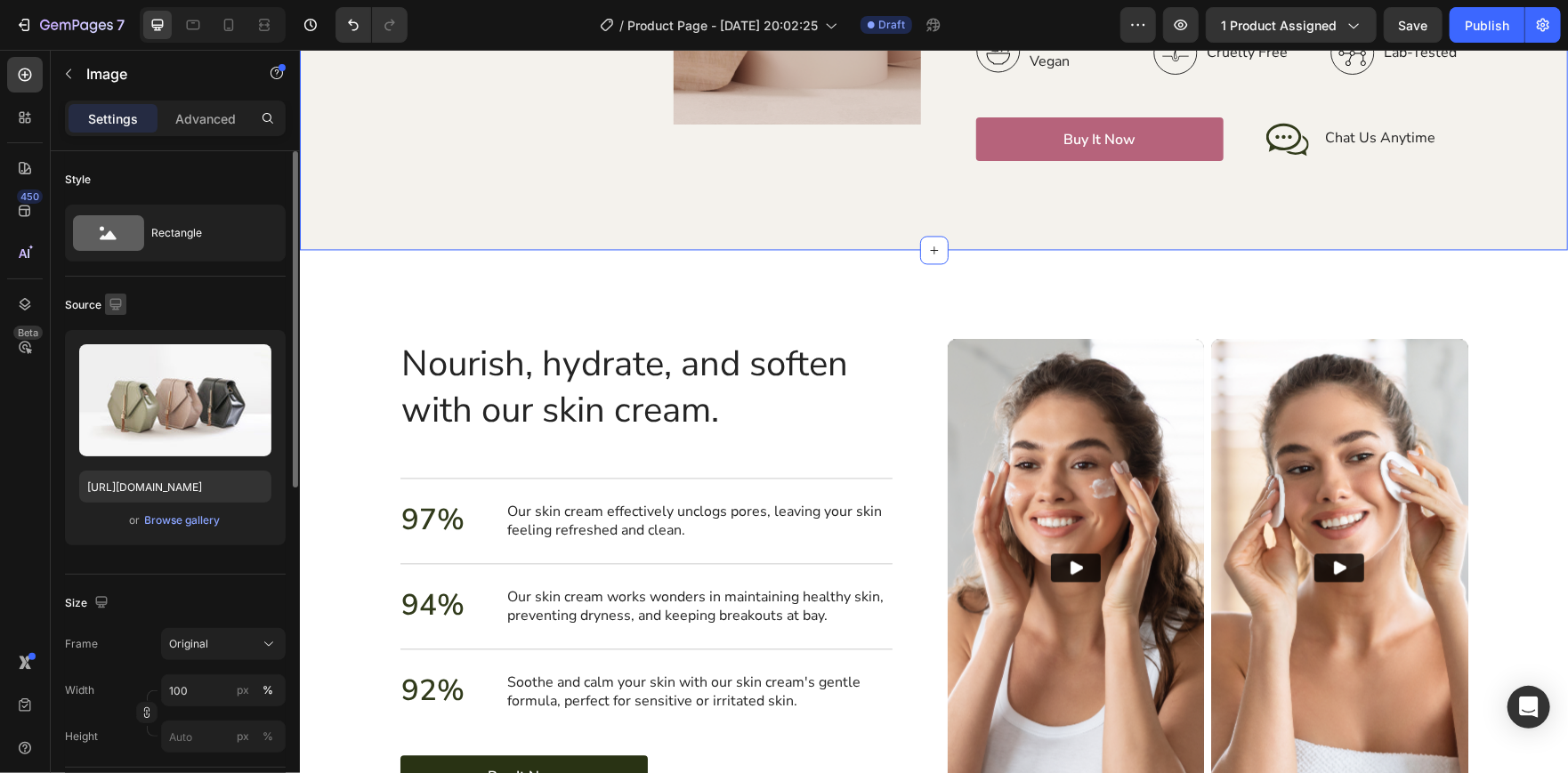
click at [110, 301] on icon "button" at bounding box center [115, 304] width 18 height 18
click at [122, 398] on icon "button" at bounding box center [119, 397] width 10 height 13
type input "[URL][DOMAIN_NAME]"
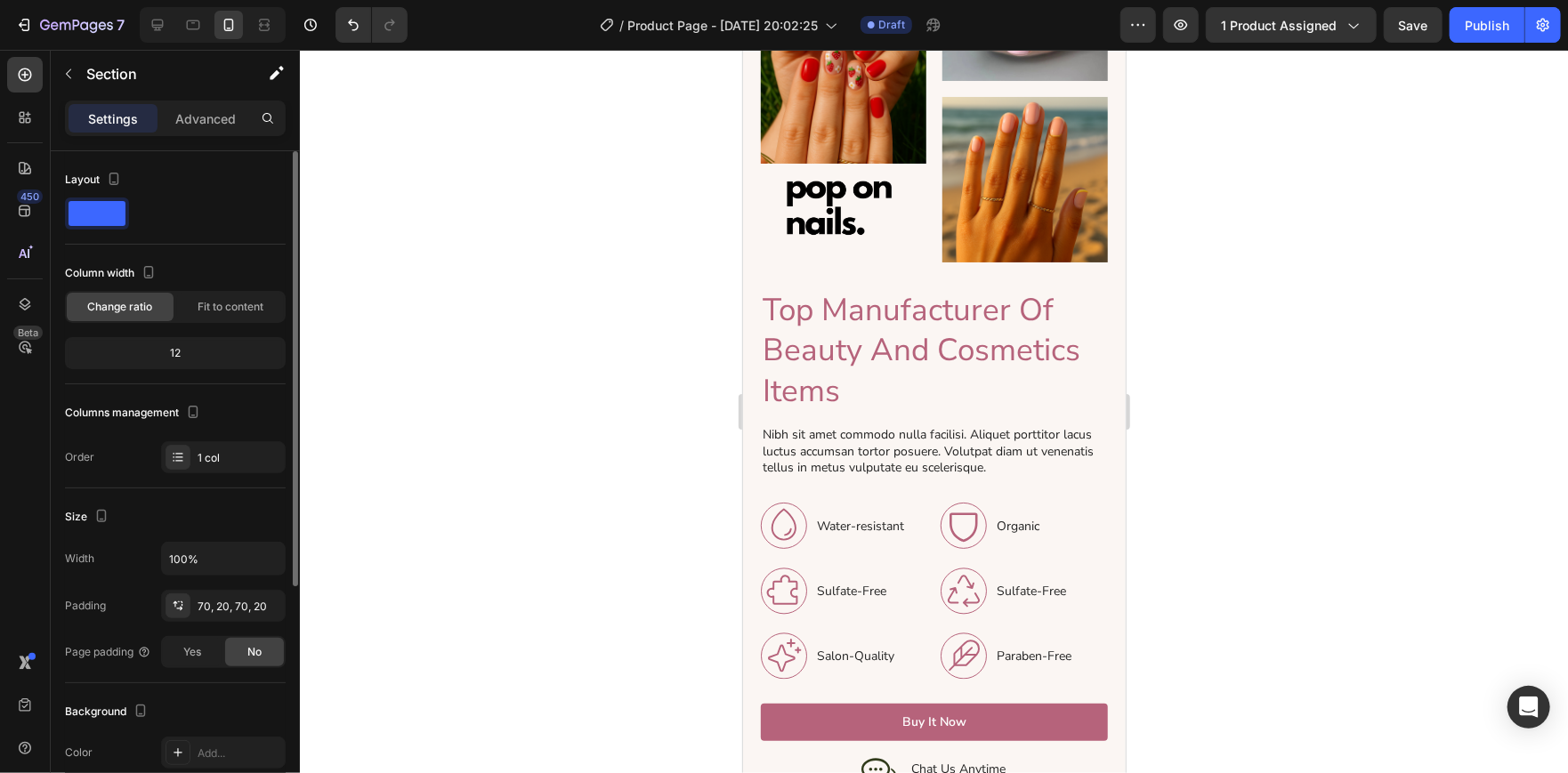
scroll to position [2109, 0]
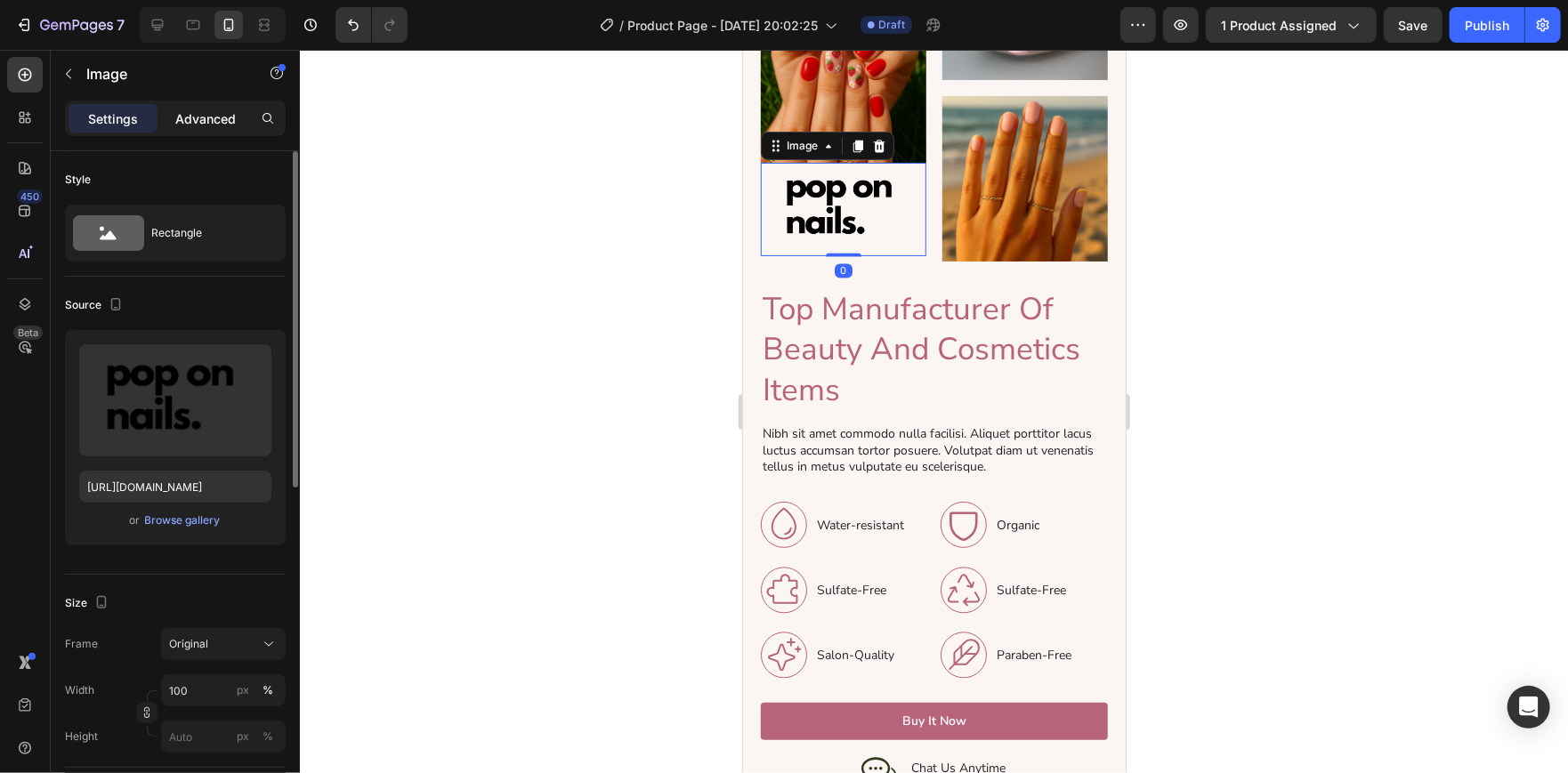
click at [194, 119] on p "Advanced" at bounding box center [206, 118] width 61 height 19
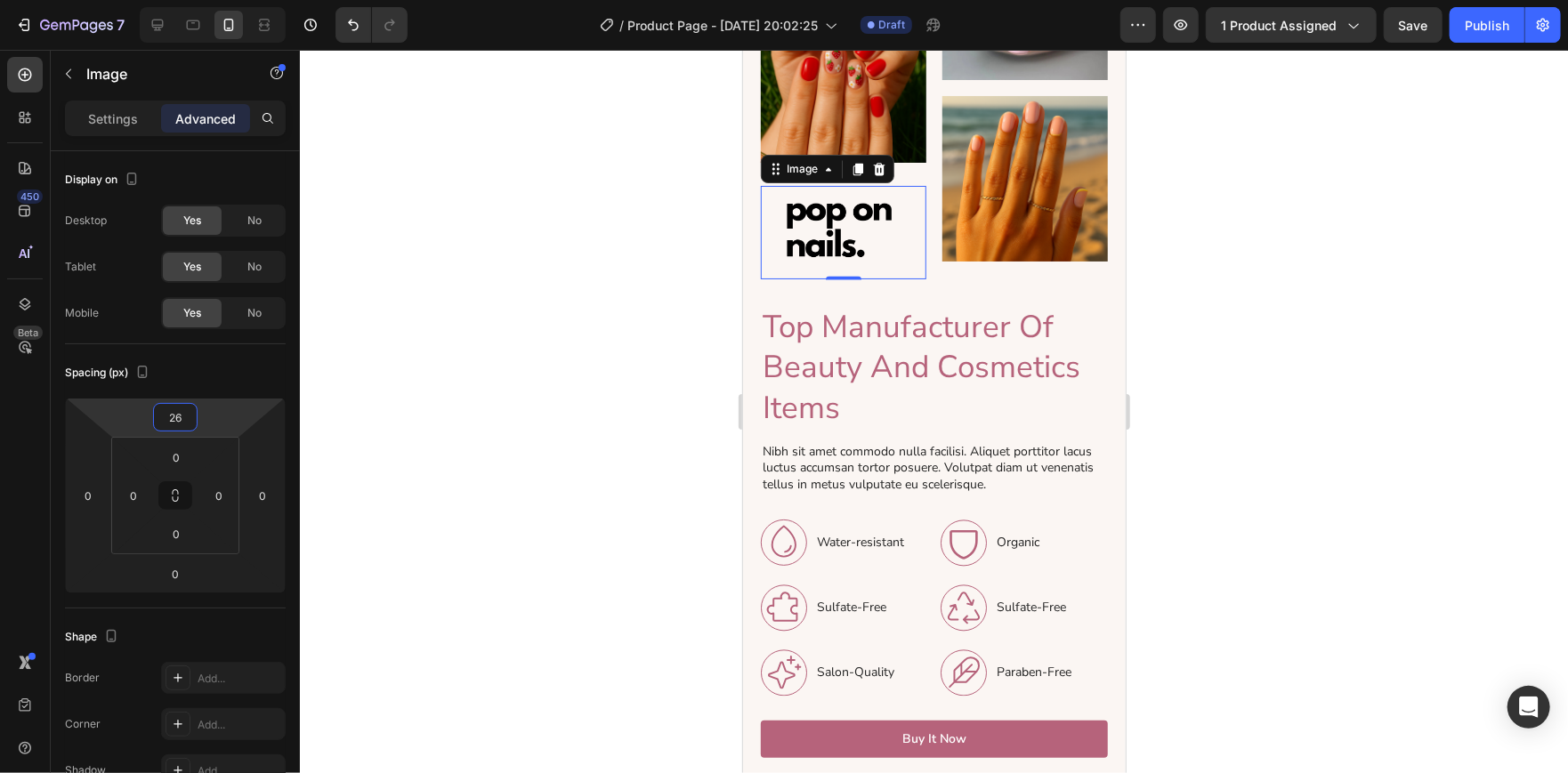
type input "24"
drag, startPoint x: 174, startPoint y: 434, endPoint x: 177, endPoint y: 424, distance: 10.4
click at [177, 0] on html "7 / Product Page - Aug 27, 20:02:25 Draft Preview 1 product assigned Save Publi…" at bounding box center [784, 0] width 1568 height 0
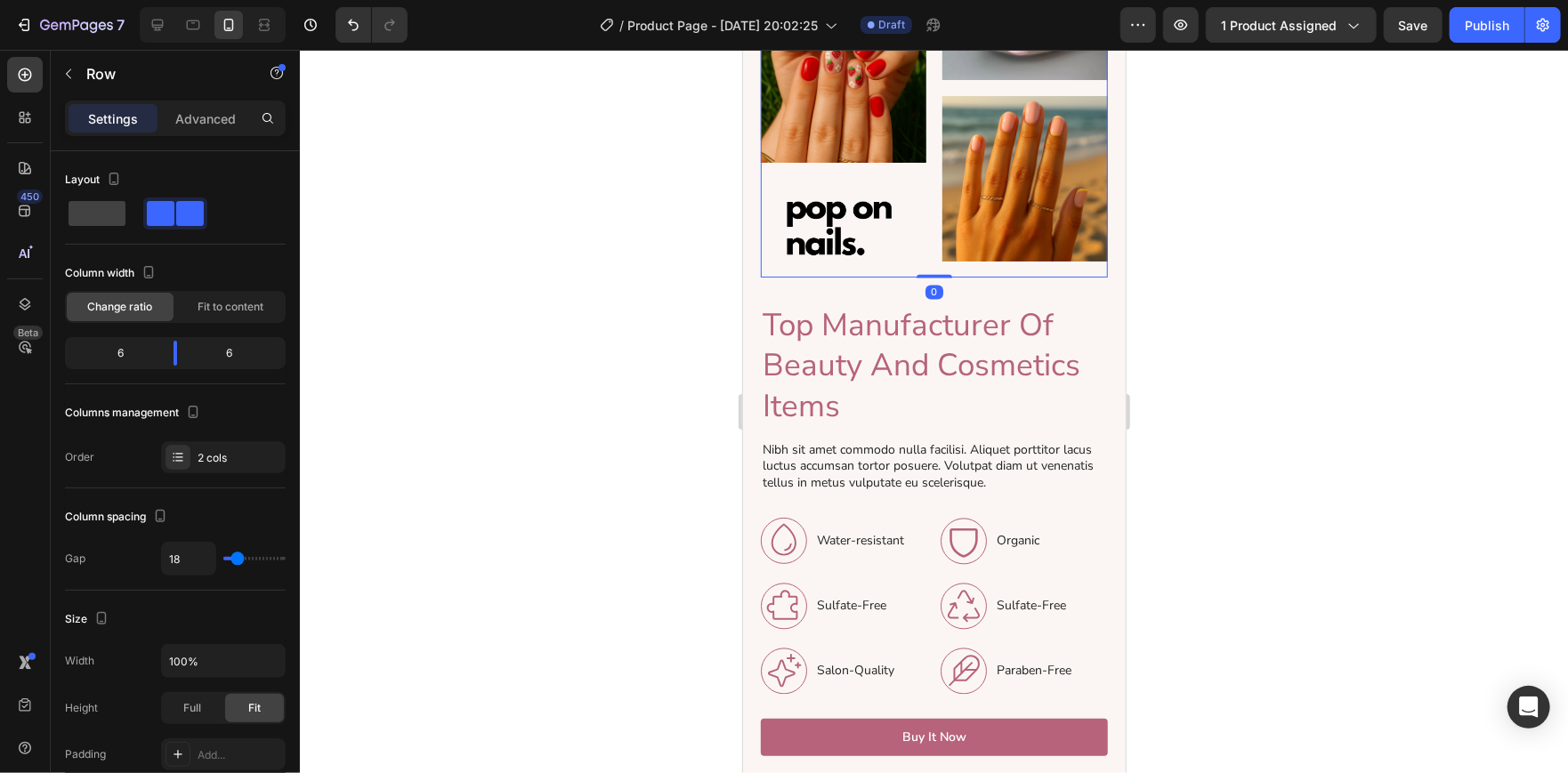
click at [930, 251] on div "Image Image Image Image Row 0" at bounding box center [933, 95] width 347 height 363
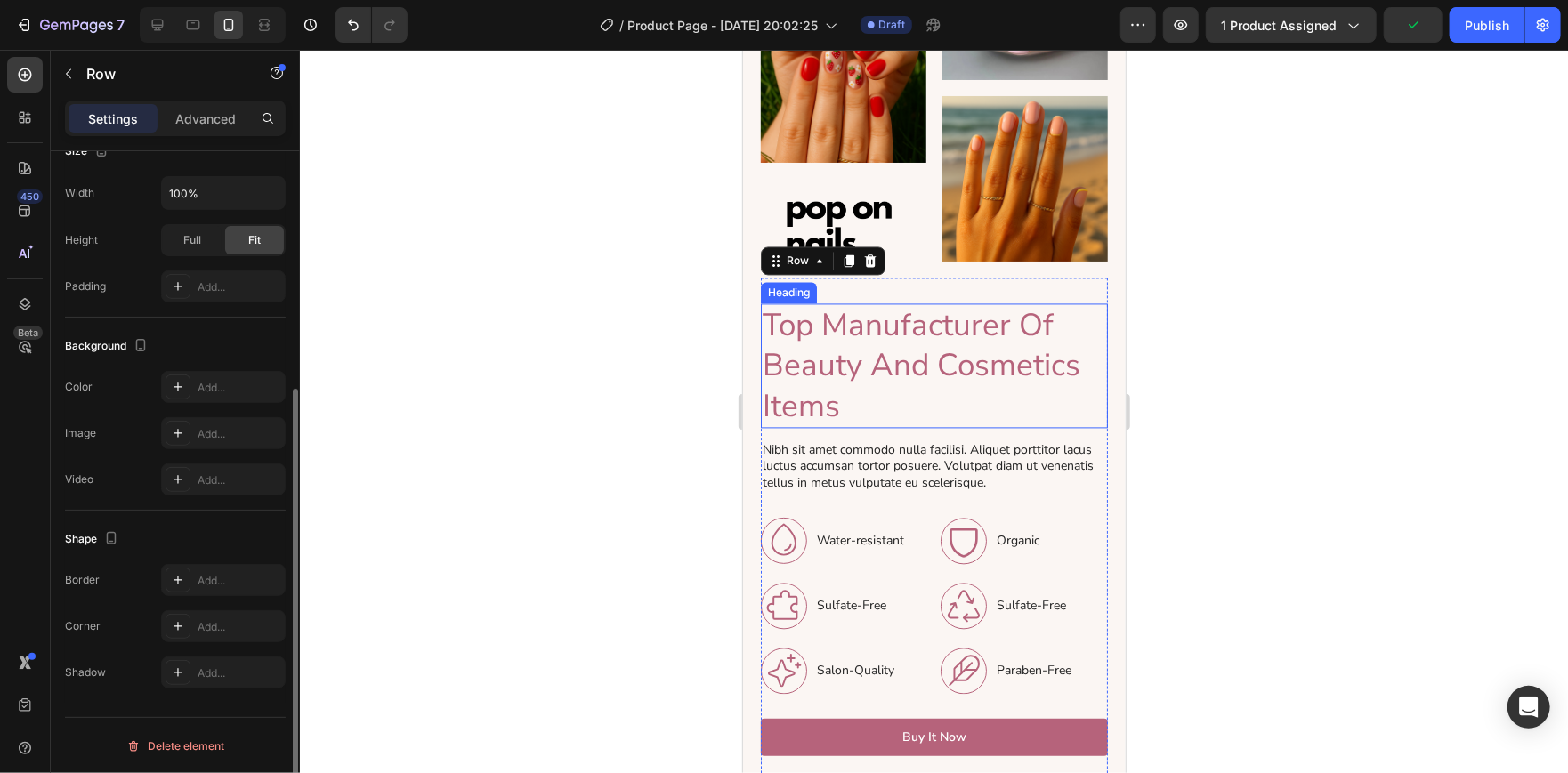
scroll to position [0, 0]
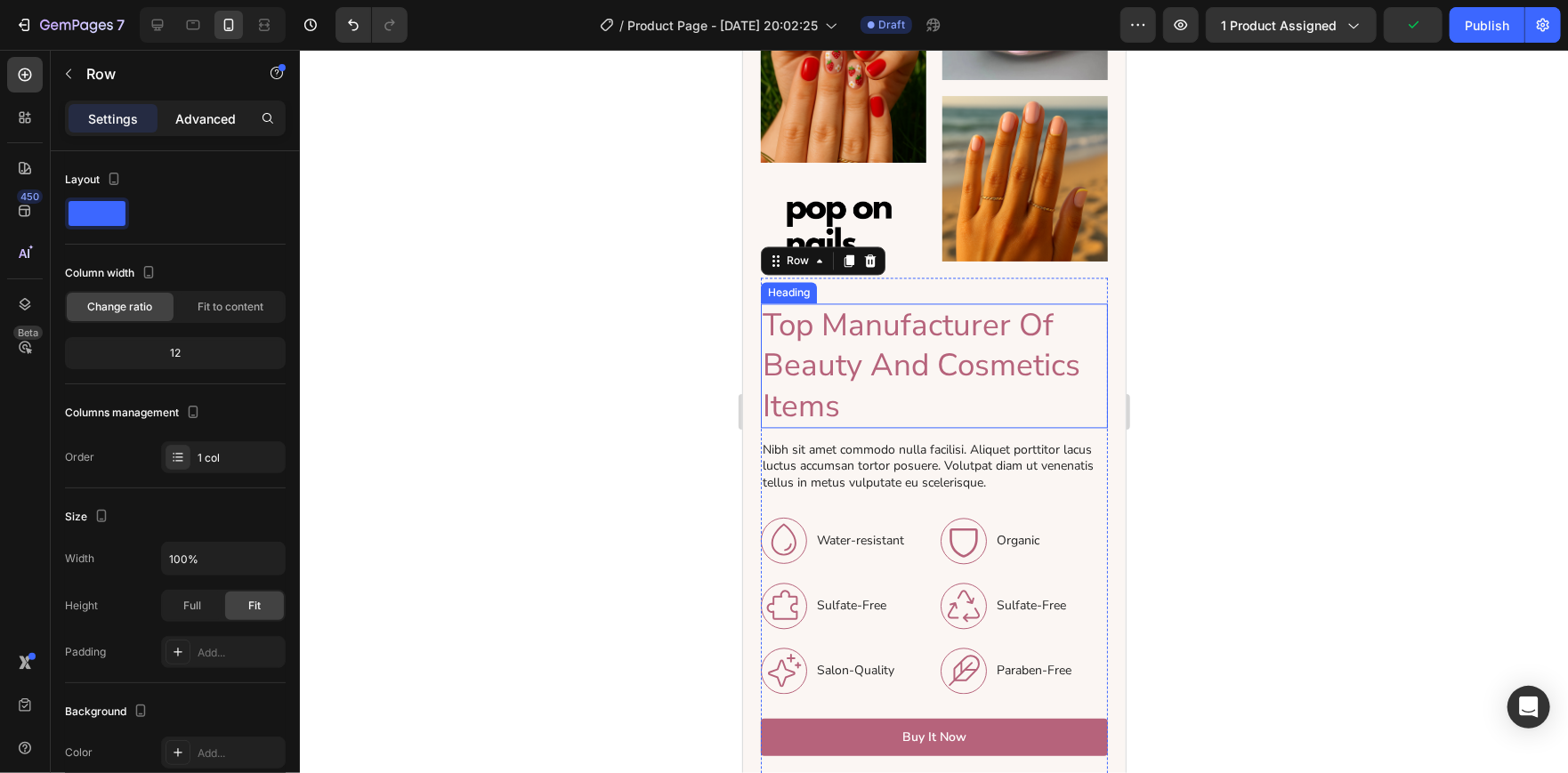
click at [185, 119] on p "Advanced" at bounding box center [206, 118] width 61 height 19
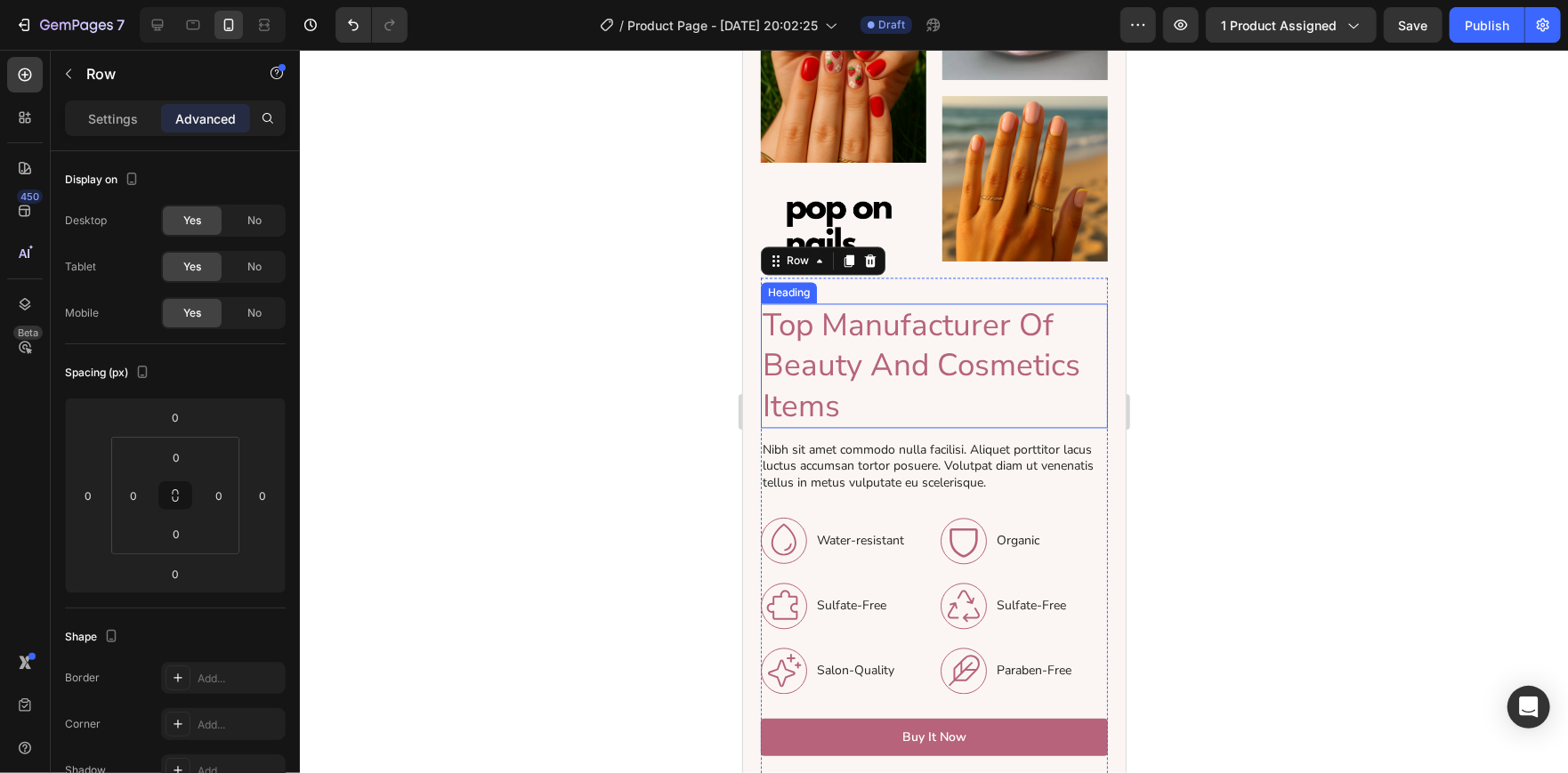
click at [495, 414] on div at bounding box center [933, 411] width 1268 height 723
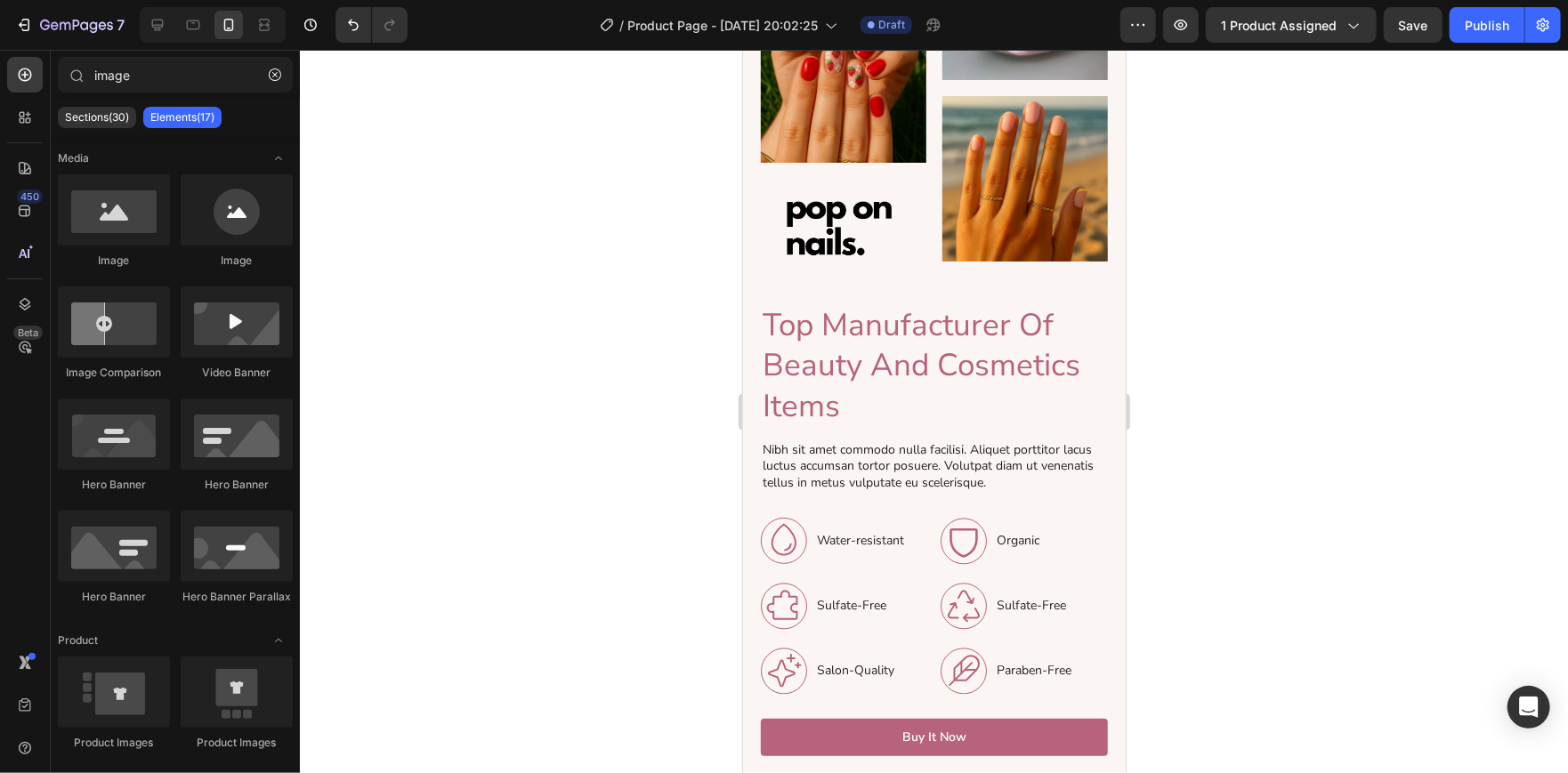
click at [1311, 341] on div at bounding box center [933, 411] width 1268 height 723
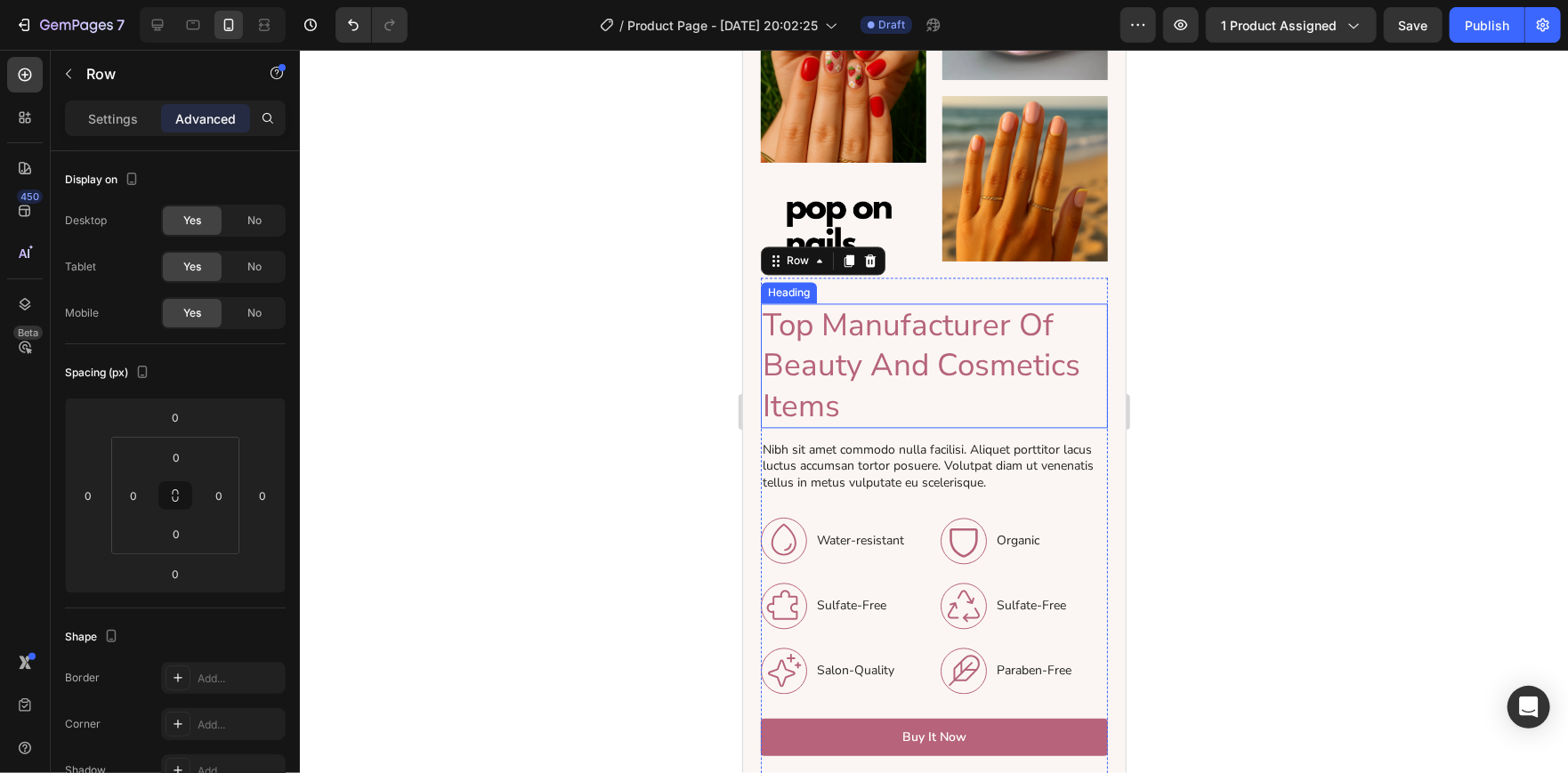
click at [122, 137] on div "Settings Advanced" at bounding box center [175, 125] width 249 height 51
click at [122, 132] on div "Settings Advanced" at bounding box center [175, 118] width 221 height 36
click at [121, 129] on div "Settings" at bounding box center [114, 118] width 89 height 29
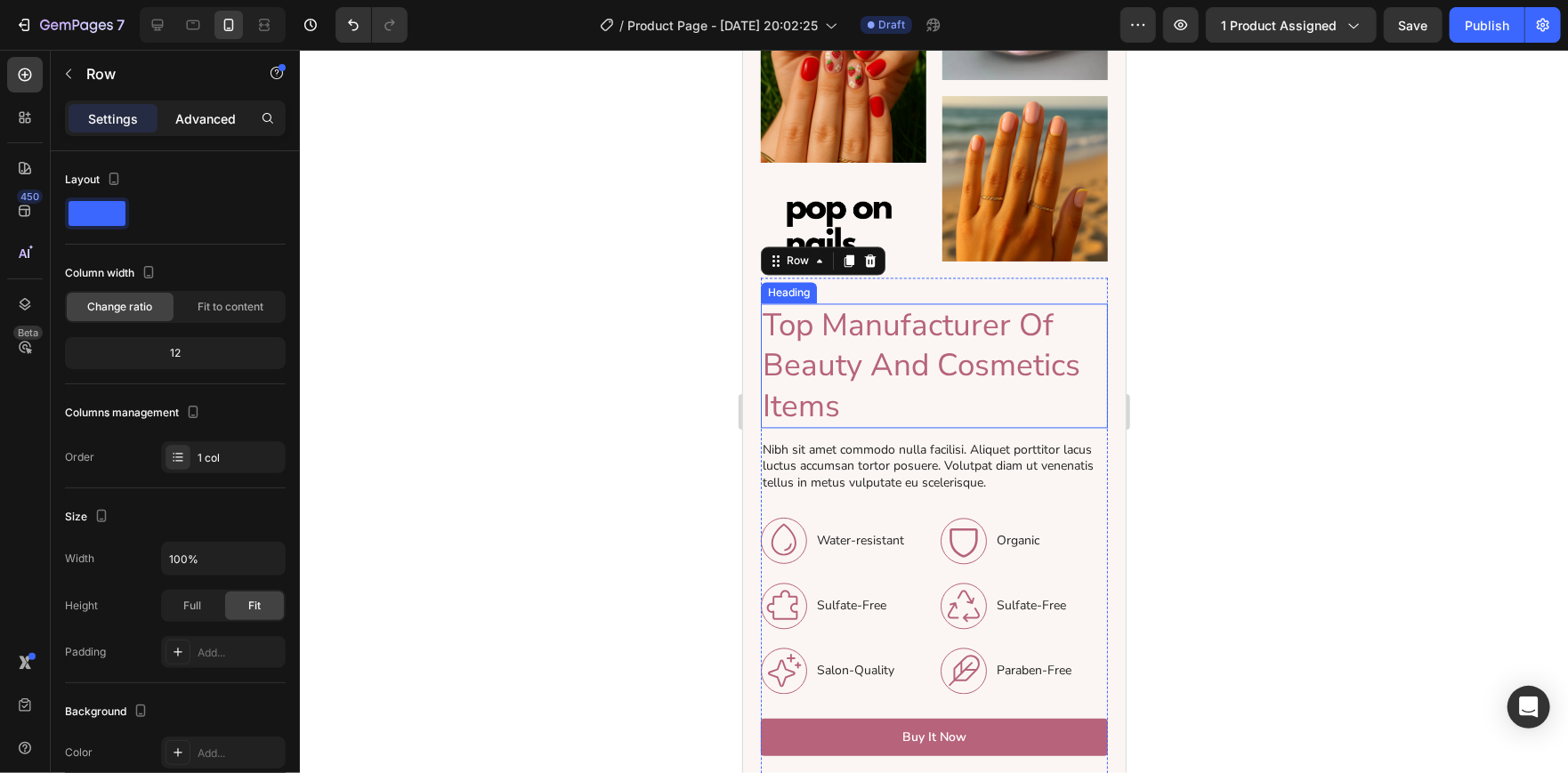
click at [207, 122] on p "Advanced" at bounding box center [206, 118] width 61 height 19
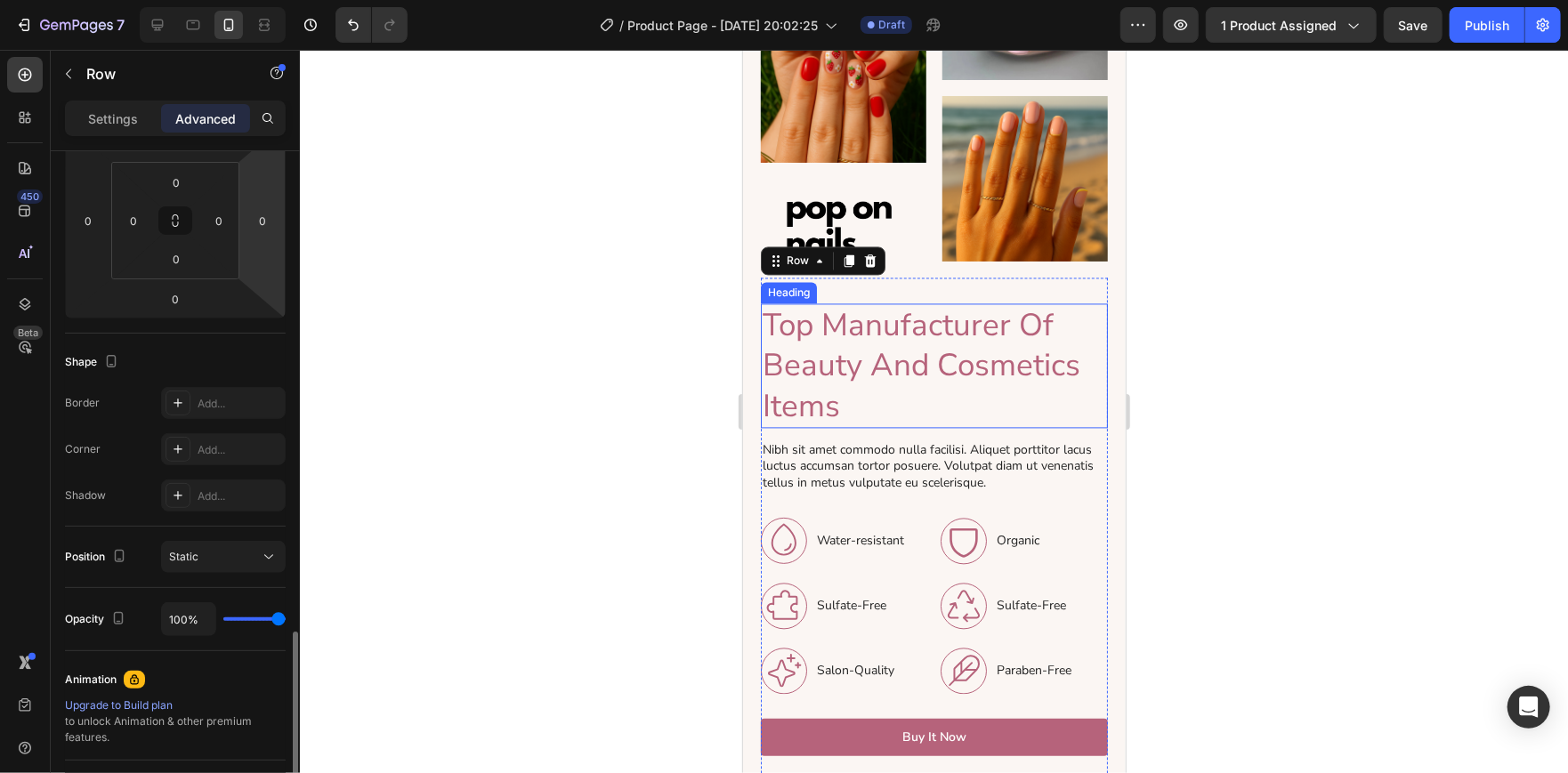
scroll to position [561, 0]
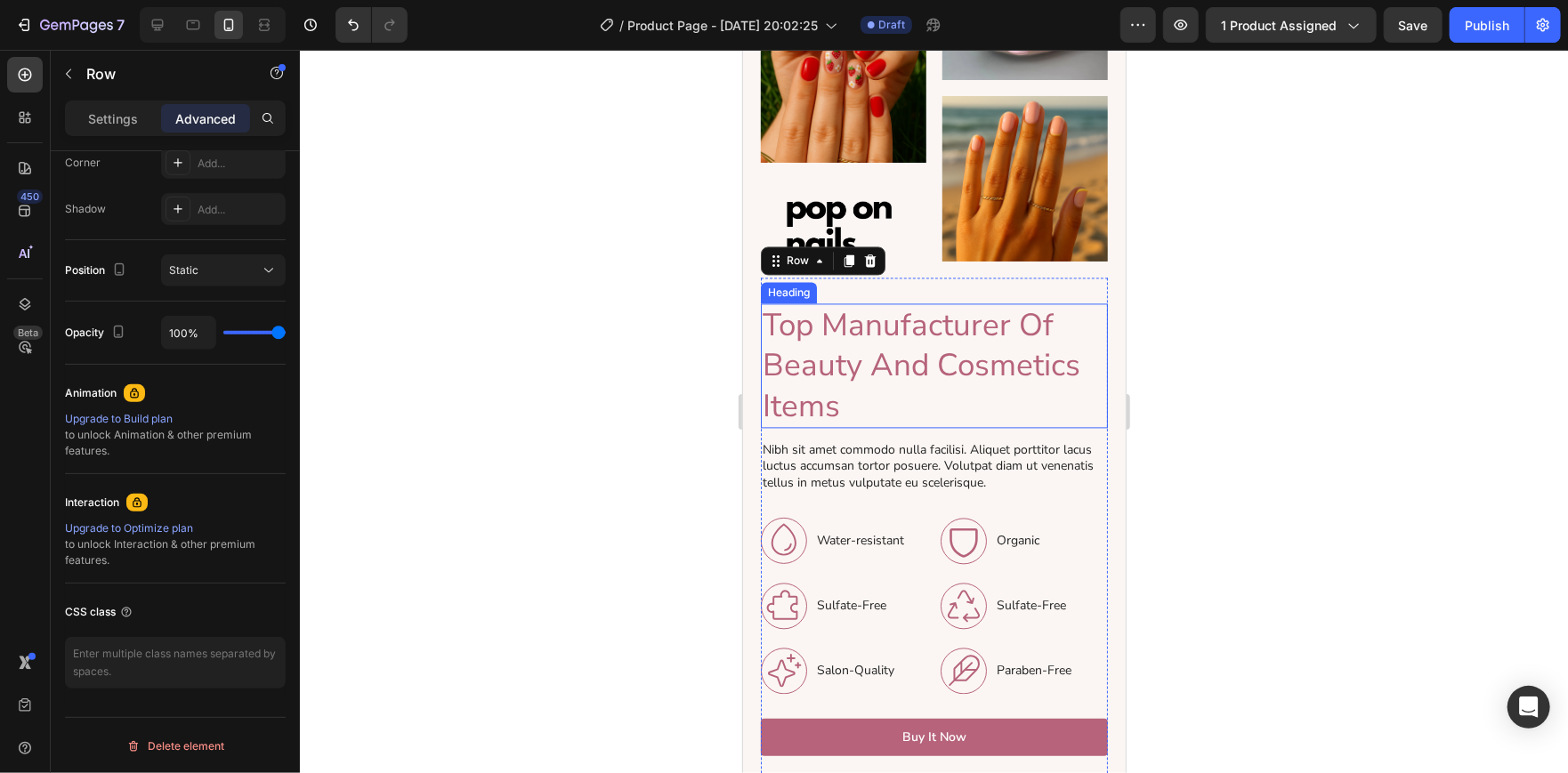
click at [593, 382] on div at bounding box center [933, 411] width 1268 height 723
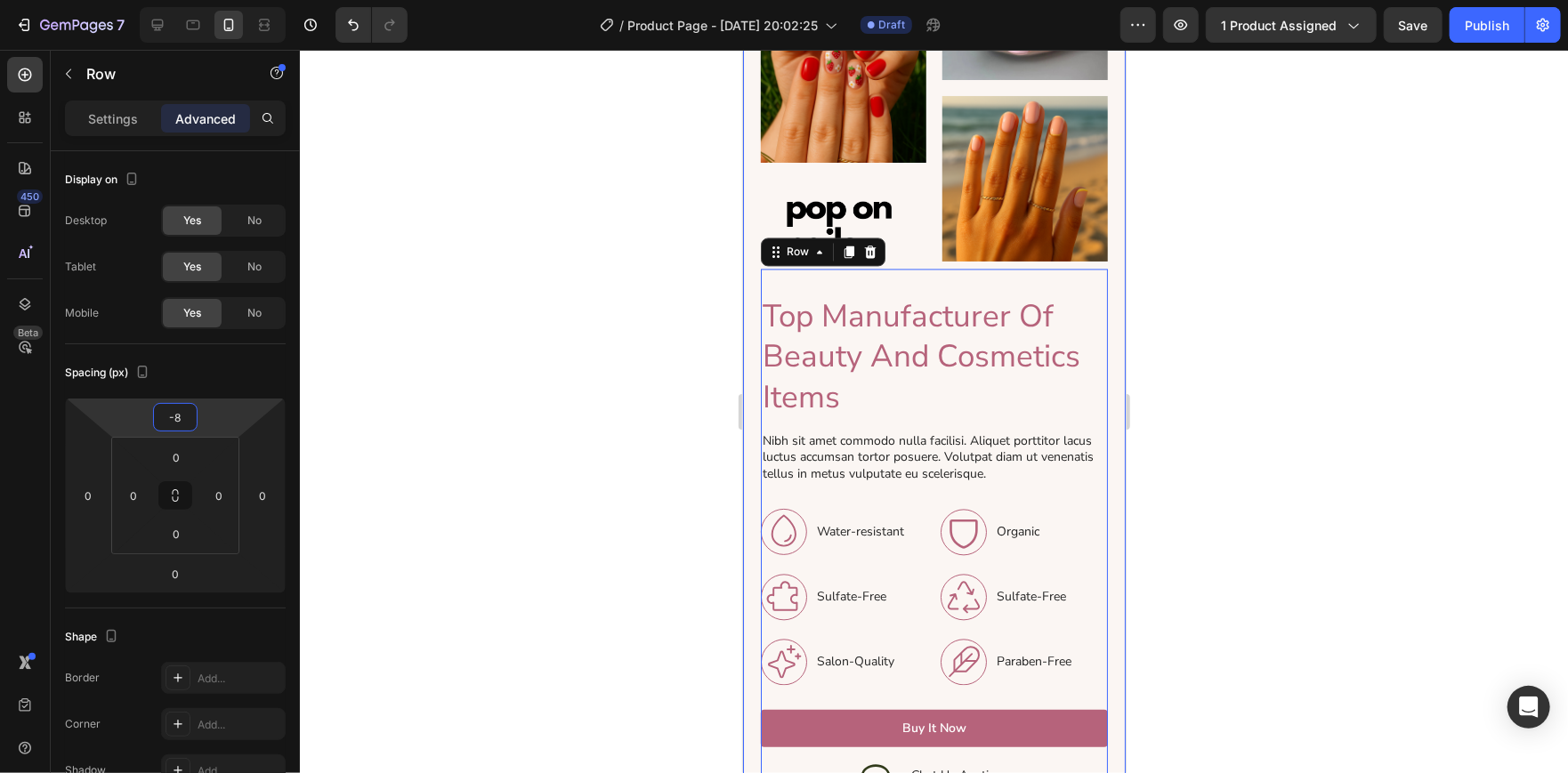
type input "-6"
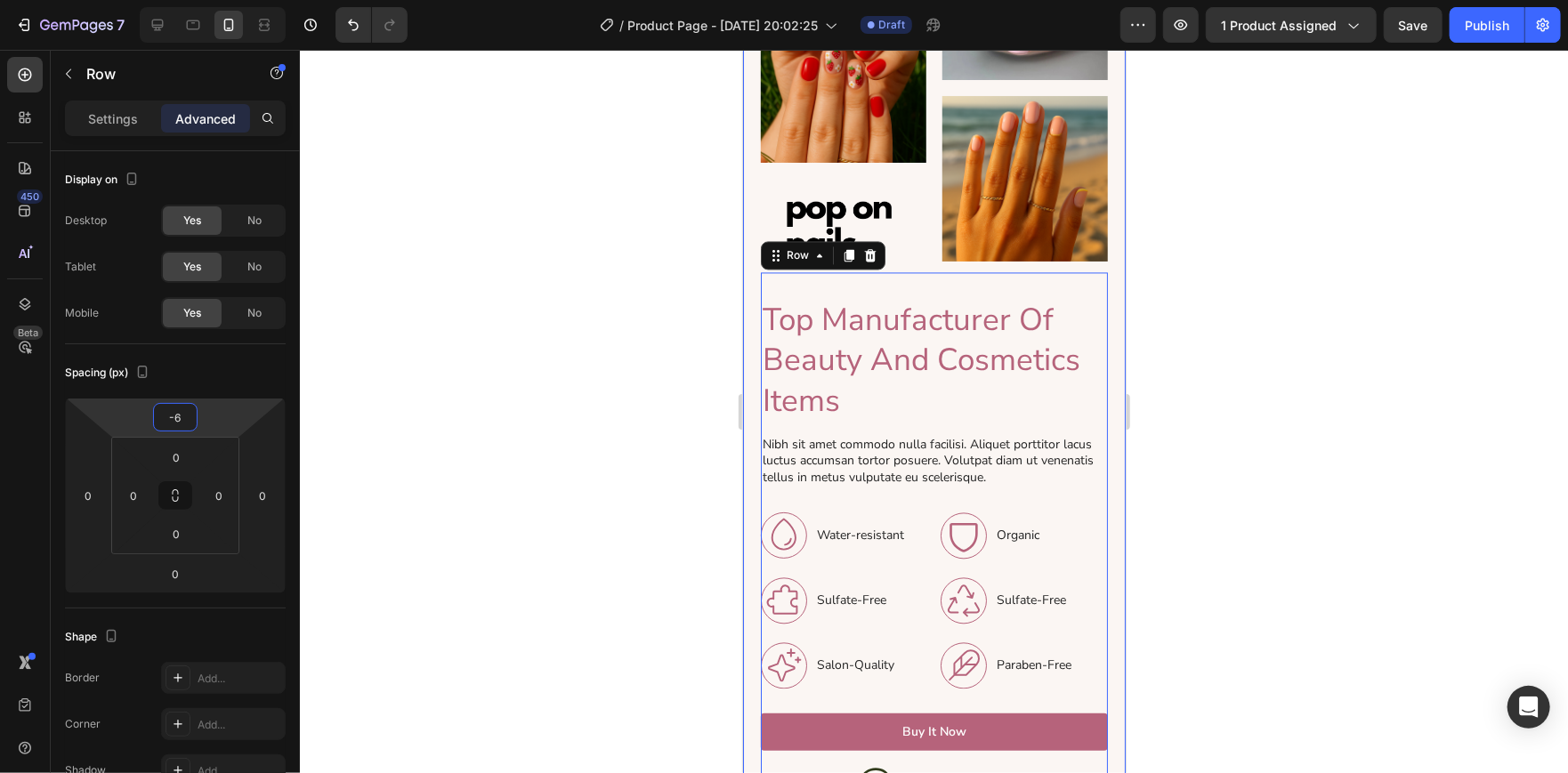
click at [176, 0] on html "7 / Product Page - Aug 27, 20:02:25 Draft Preview 1 product assigned Save Publi…" at bounding box center [784, 0] width 1568 height 0
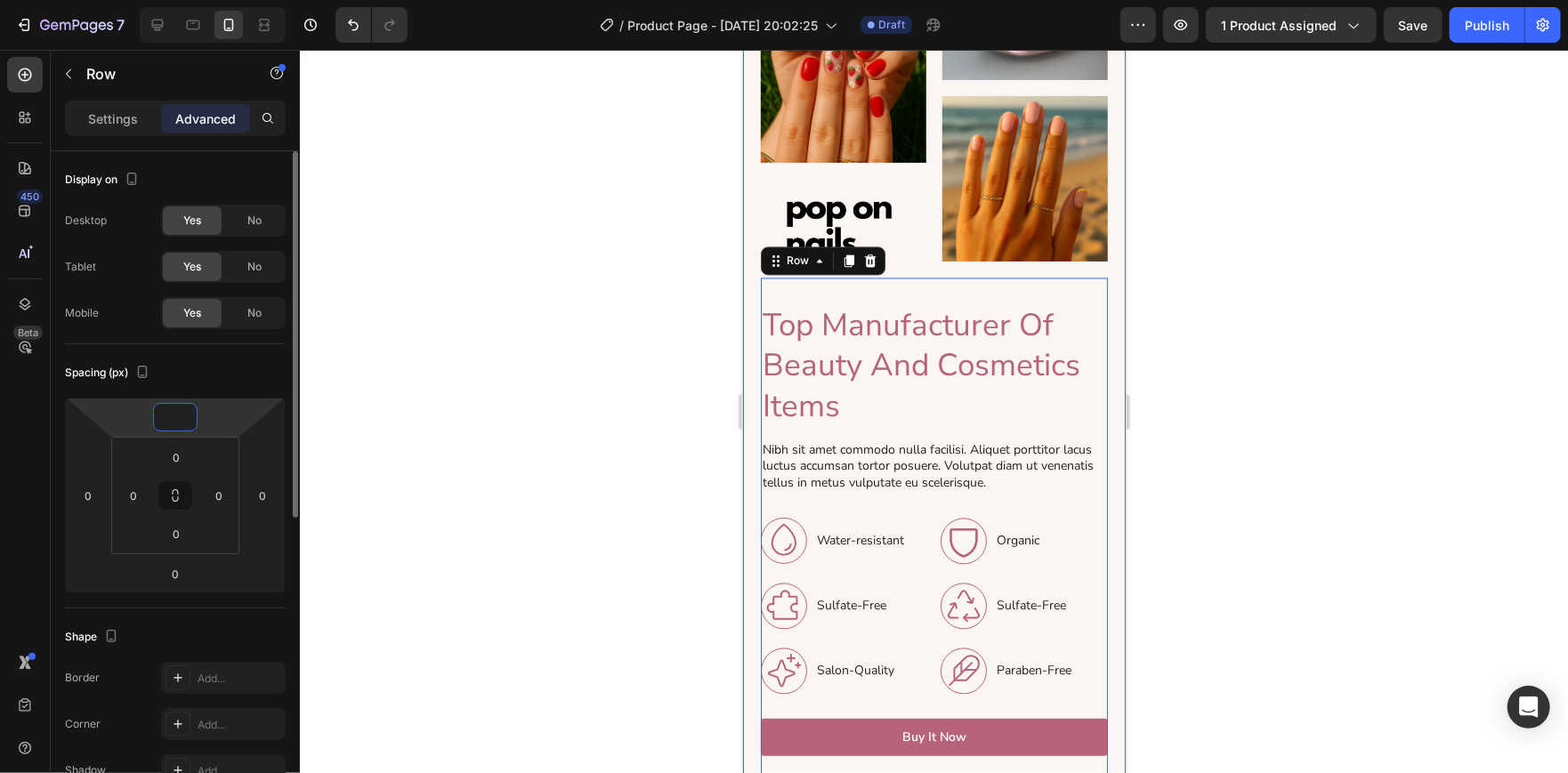
type input "0"
click at [212, 370] on div "Spacing (px)" at bounding box center [175, 373] width 221 height 29
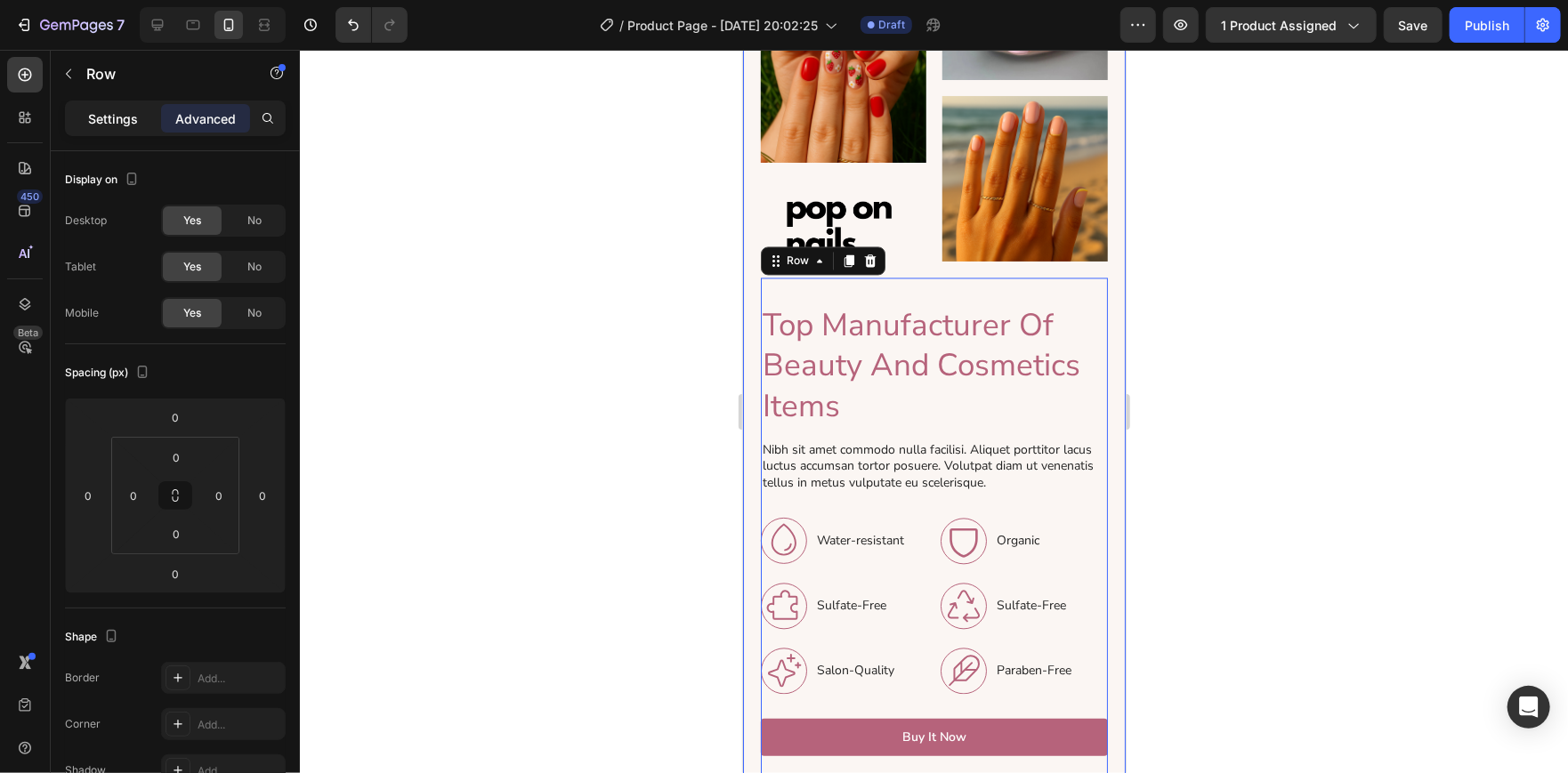
click at [122, 130] on div "Settings" at bounding box center [114, 118] width 89 height 29
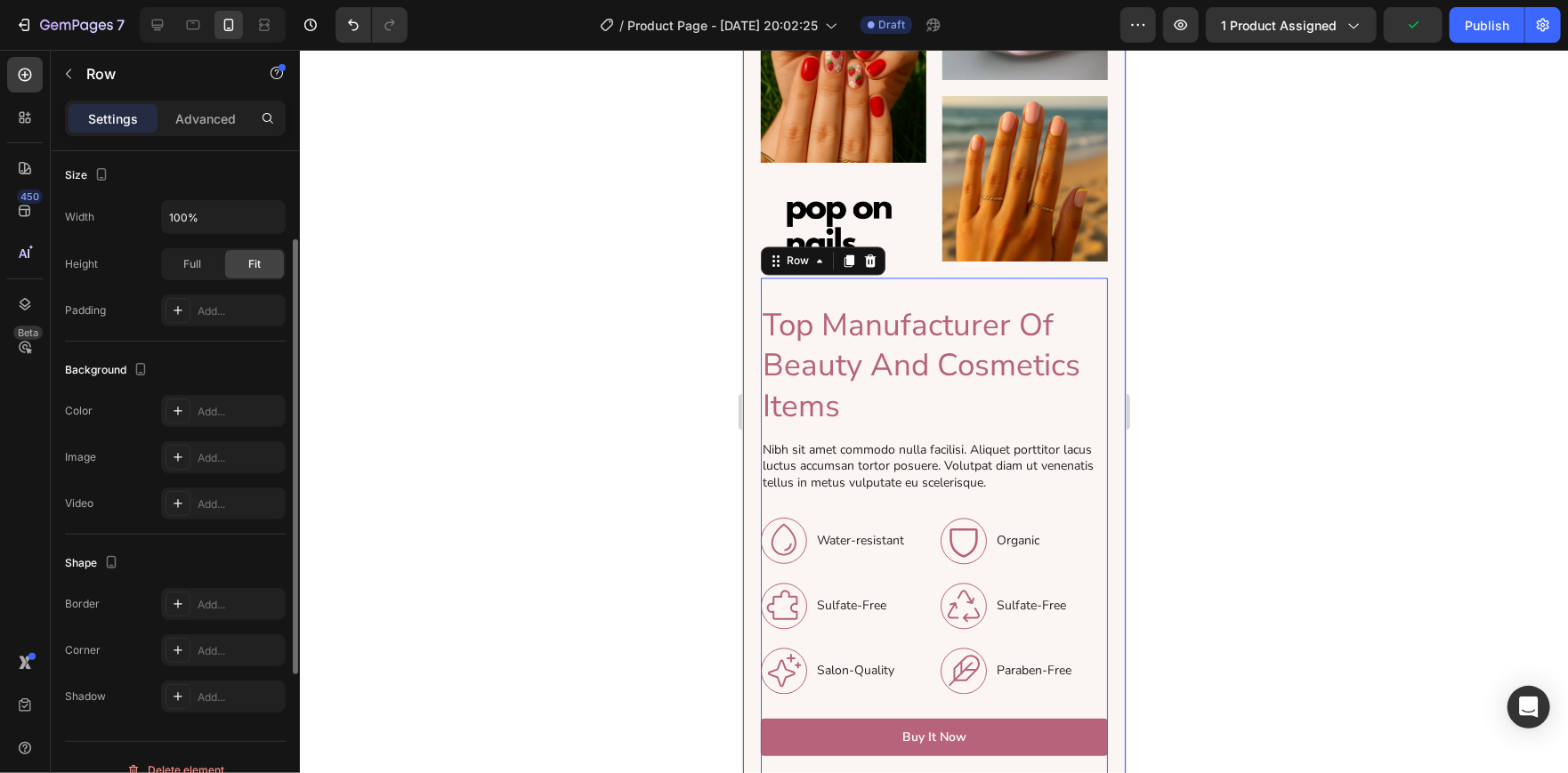
scroll to position [365, 0]
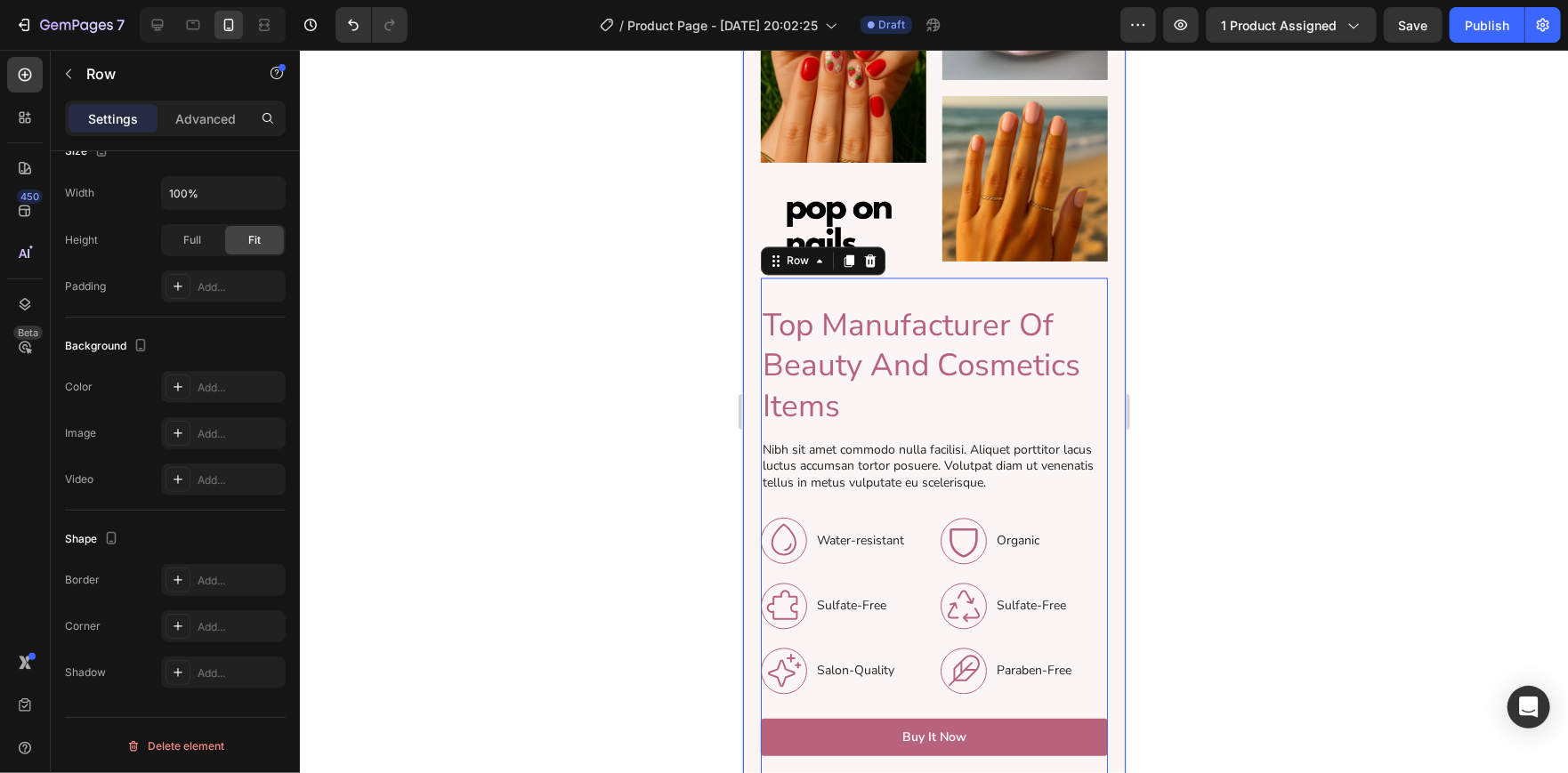
click at [662, 323] on div at bounding box center [933, 411] width 1268 height 723
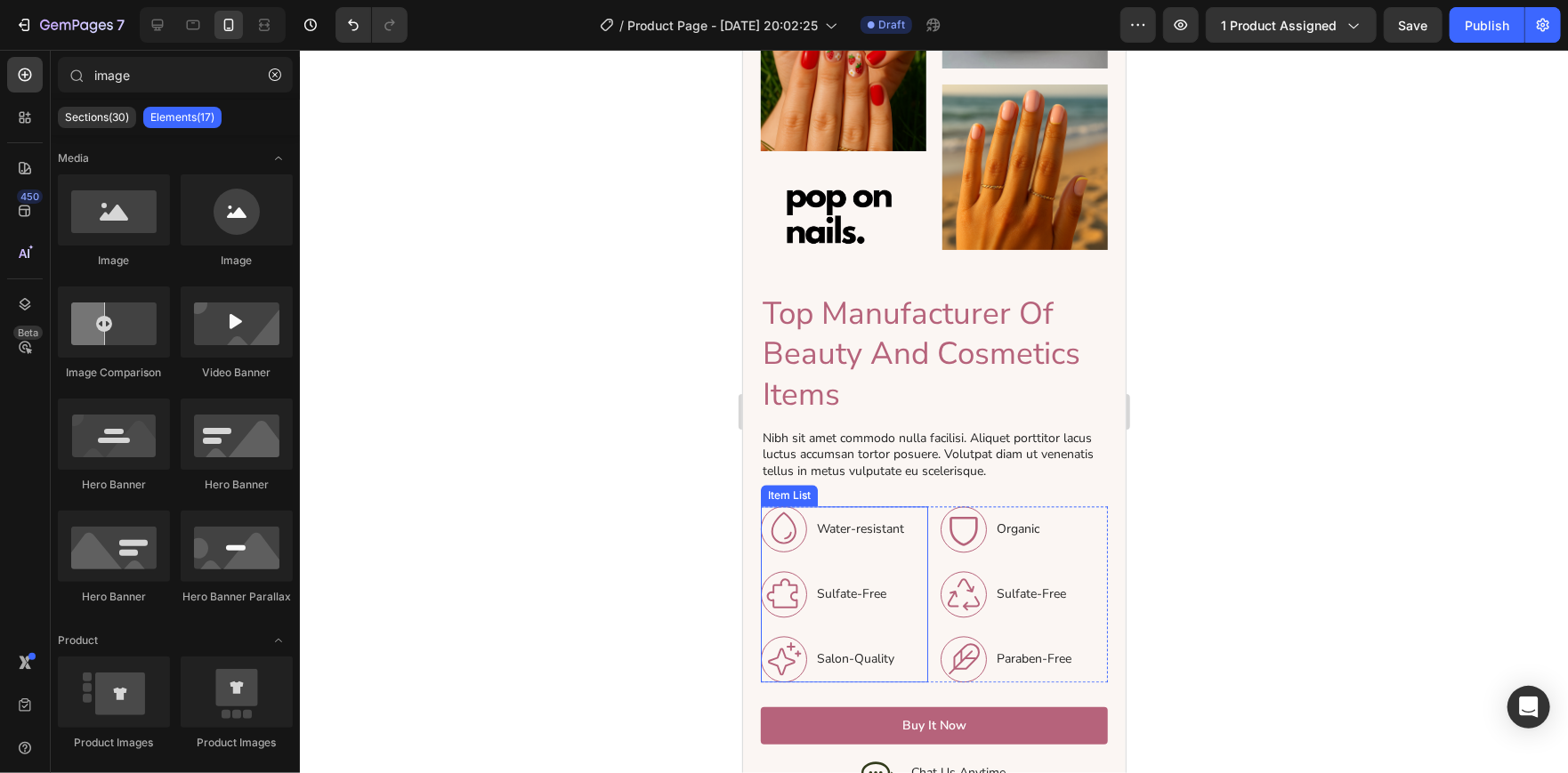
scroll to position [2273, 0]
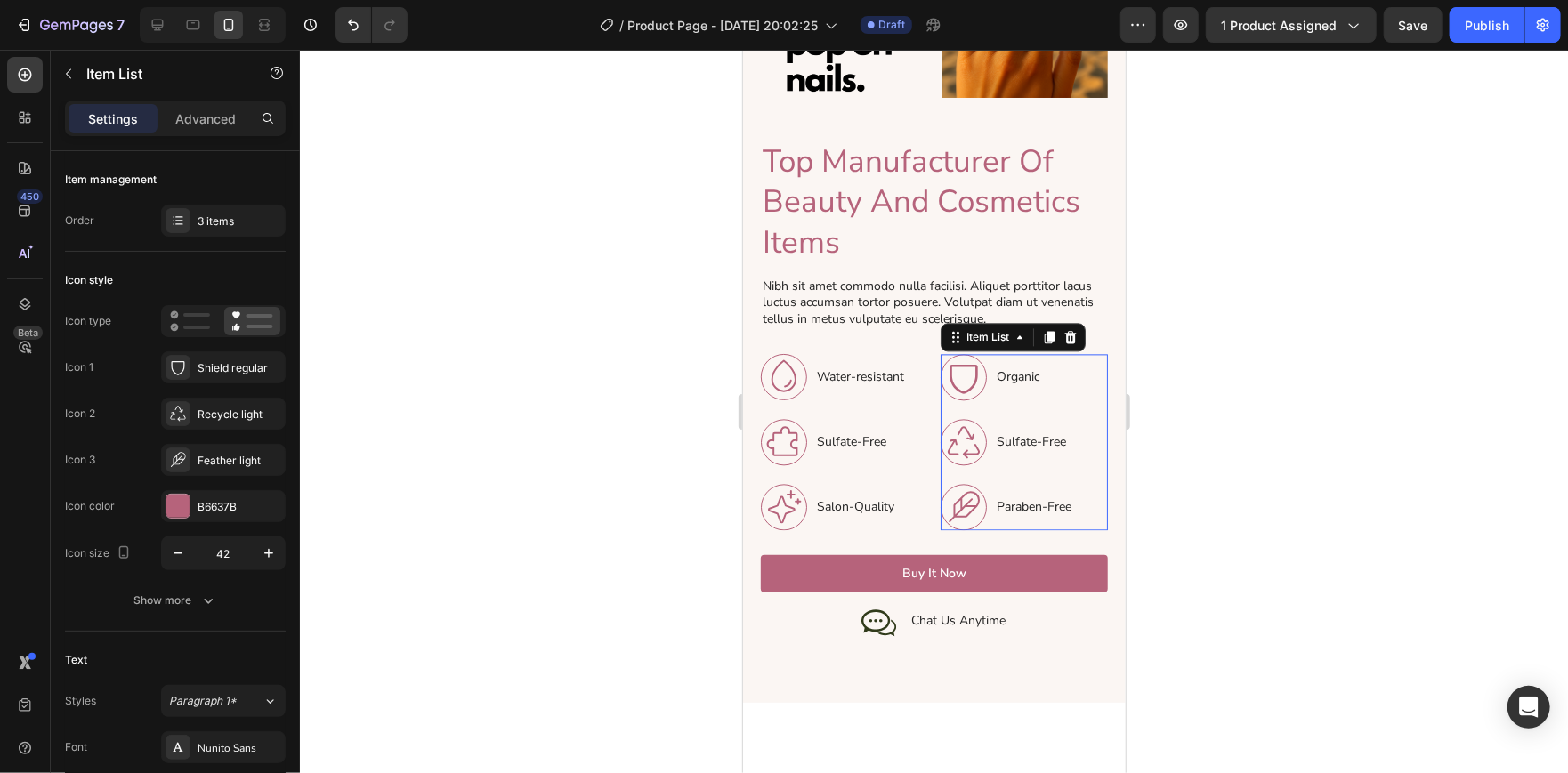
click at [1022, 496] on p "Paraben-Free" at bounding box center [1033, 505] width 75 height 19
click at [1017, 493] on div "Paraben-Free" at bounding box center [1033, 505] width 80 height 24
click at [1007, 459] on div at bounding box center [1007, 459] width 0 height 0
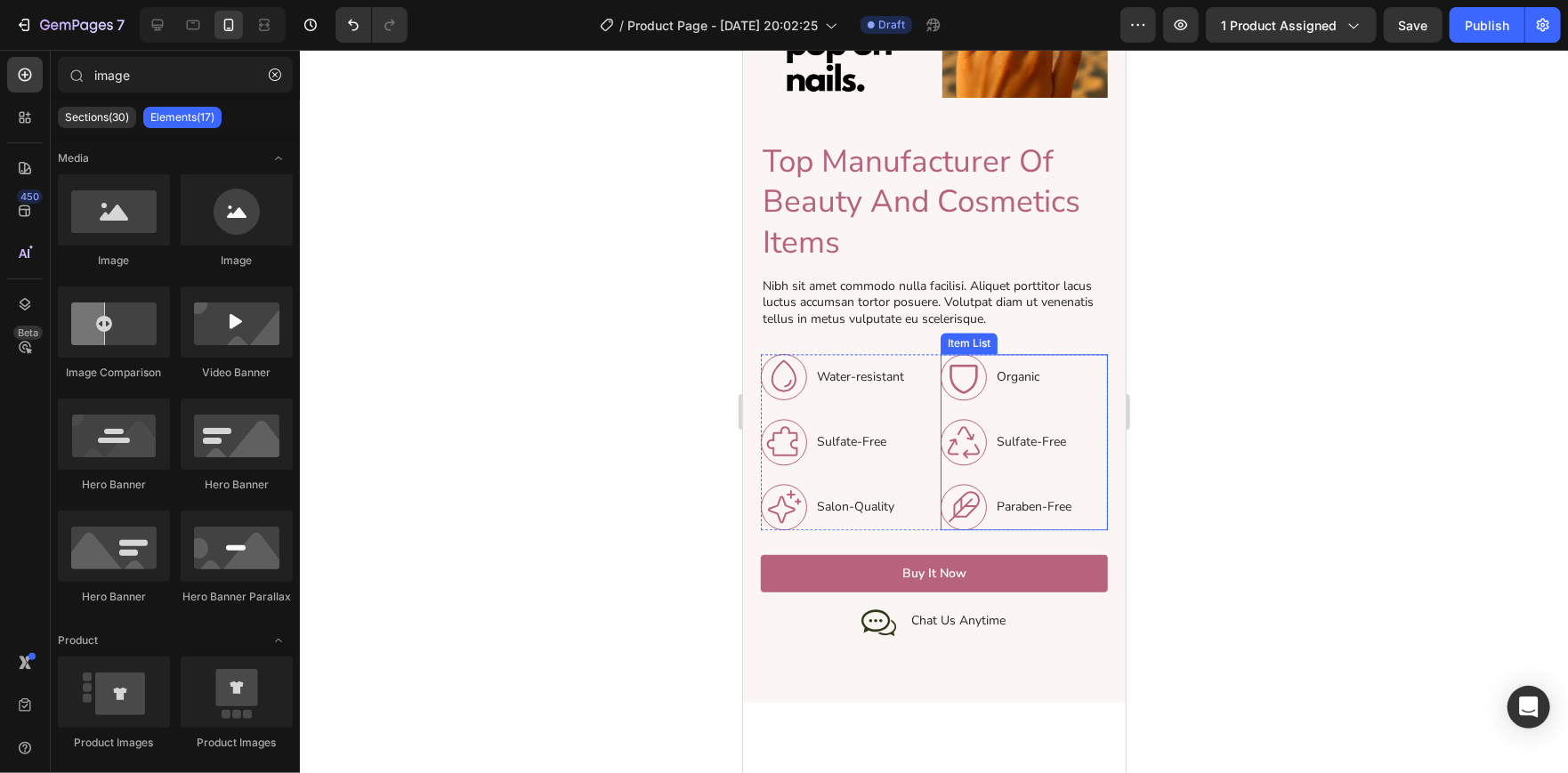
click at [1015, 496] on p "Paraben-Free" at bounding box center [1033, 505] width 75 height 19
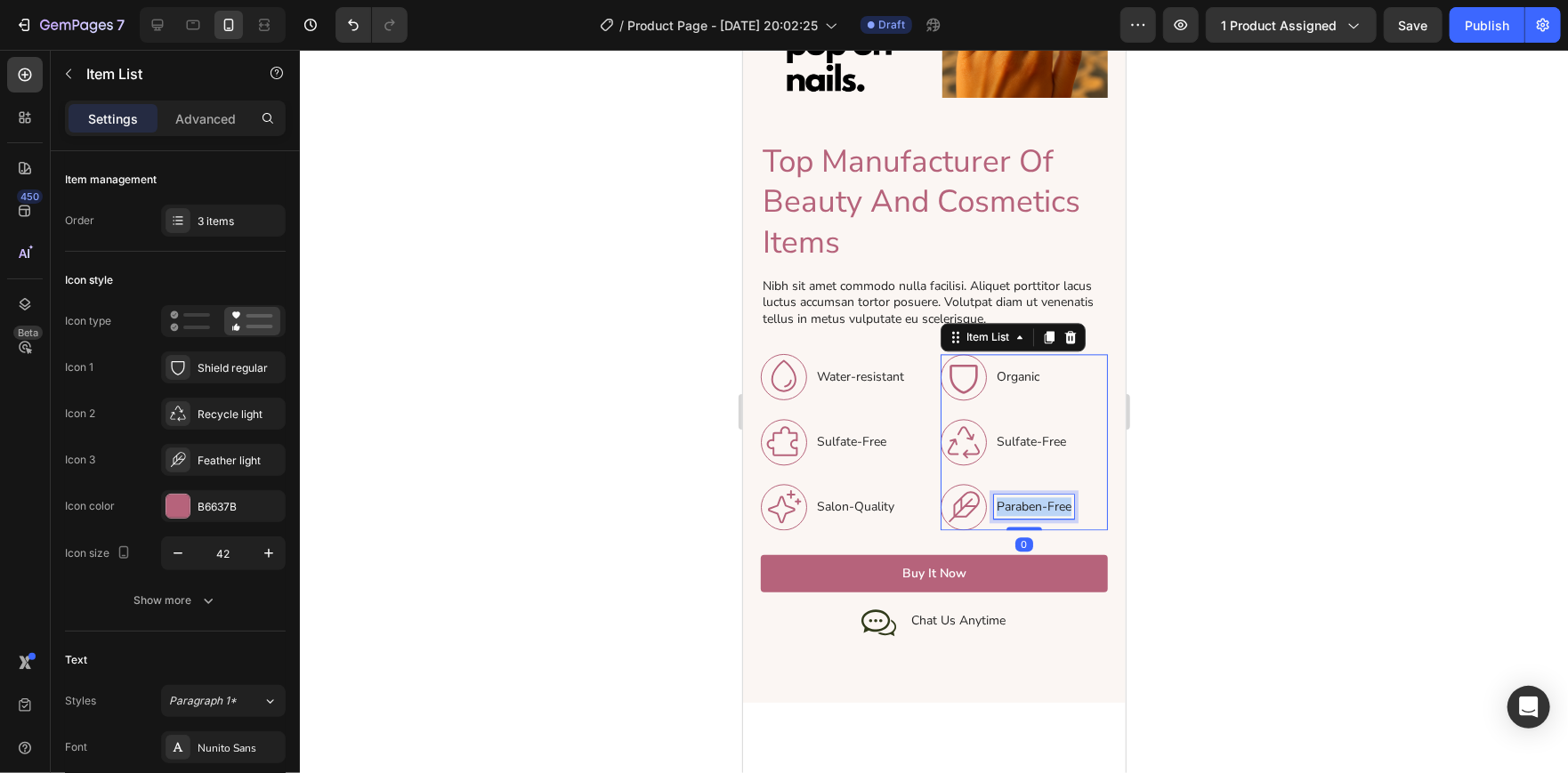
click at [1015, 496] on p "Paraben-Free" at bounding box center [1033, 505] width 75 height 19
click at [1216, 446] on div at bounding box center [933, 411] width 1268 height 723
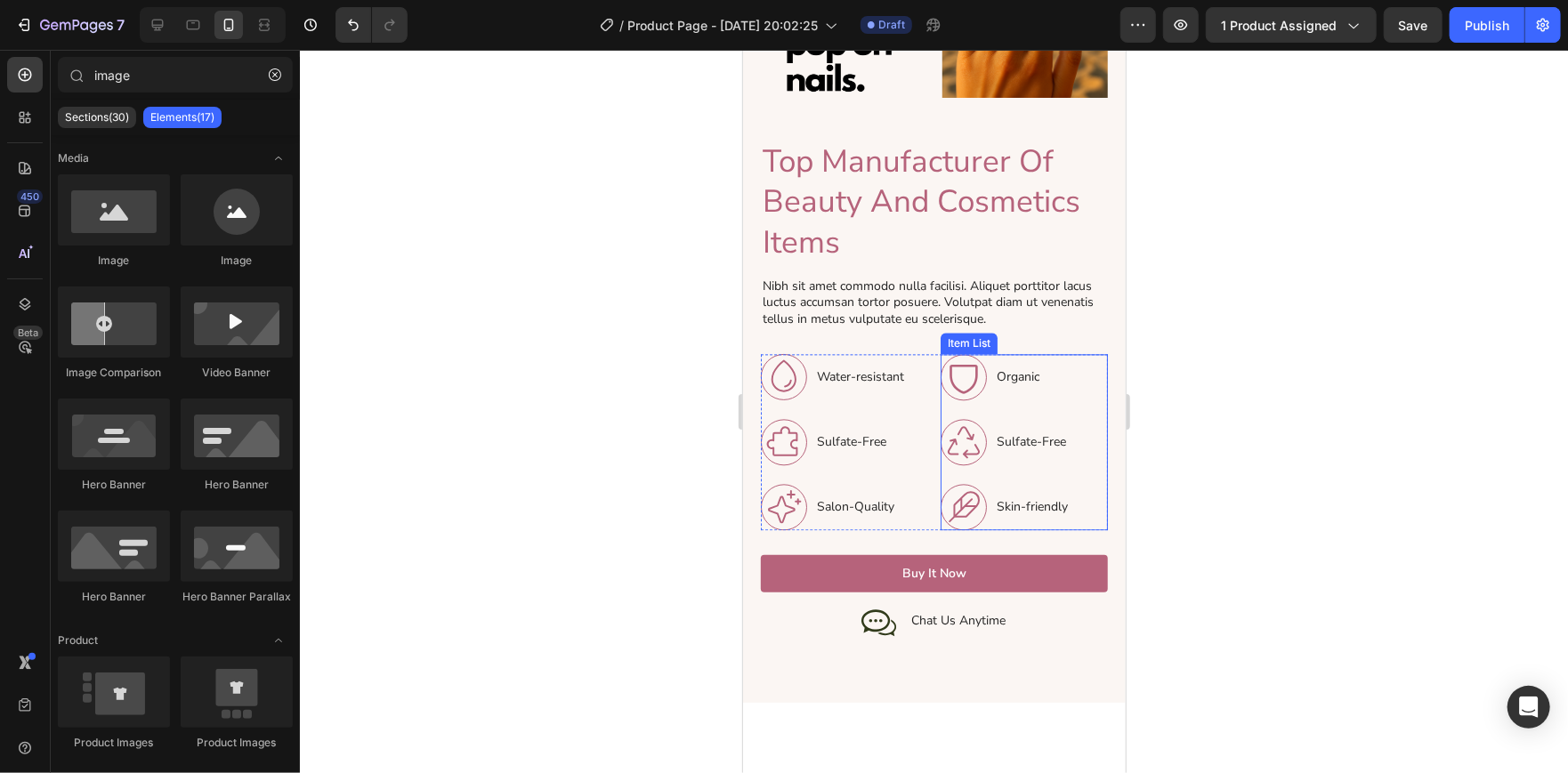
scroll to position [2258, 0]
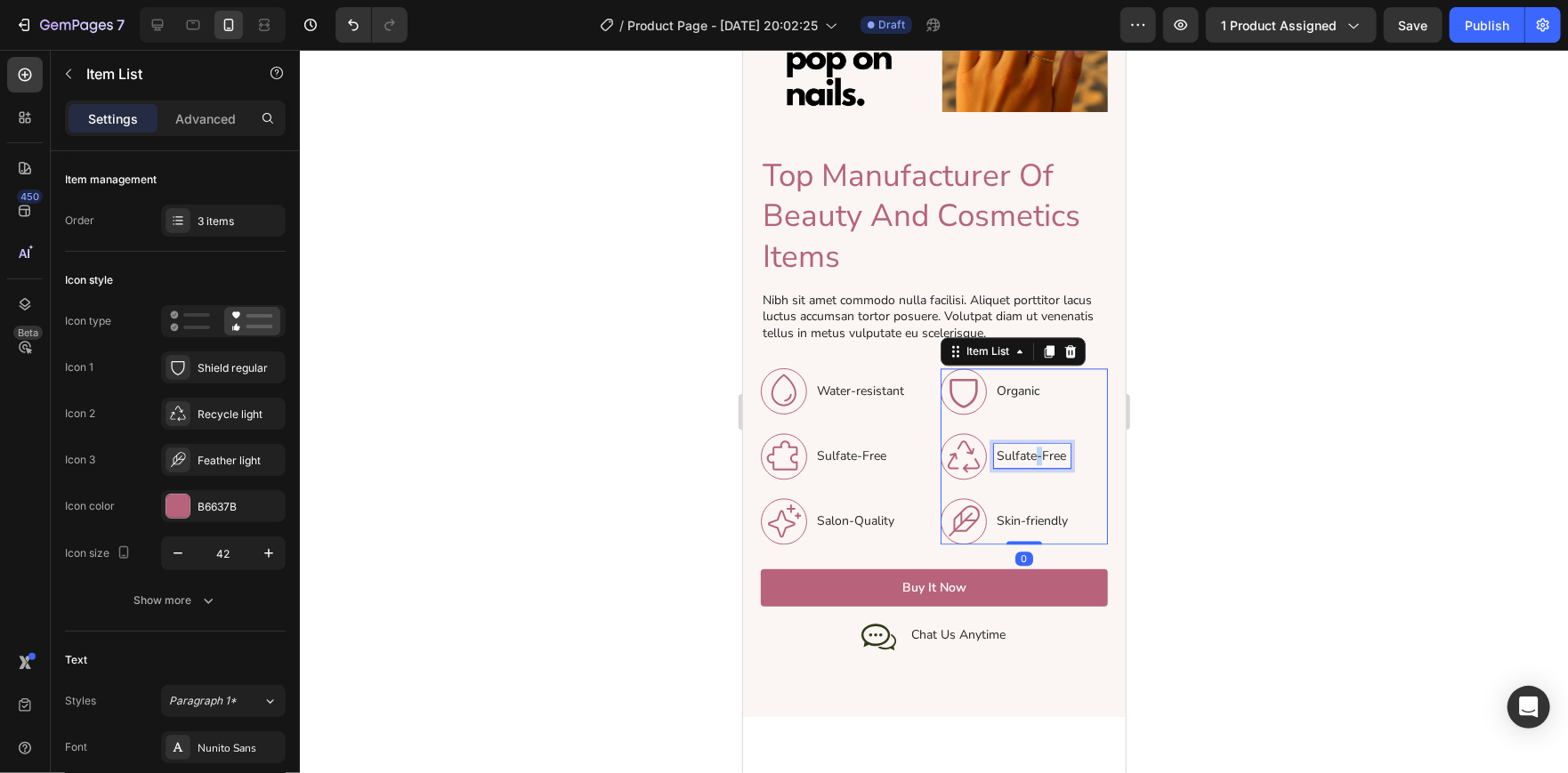
click at [1028, 446] on p "Sulfate-Free" at bounding box center [1032, 455] width 72 height 19
click at [557, 484] on div at bounding box center [933, 411] width 1268 height 723
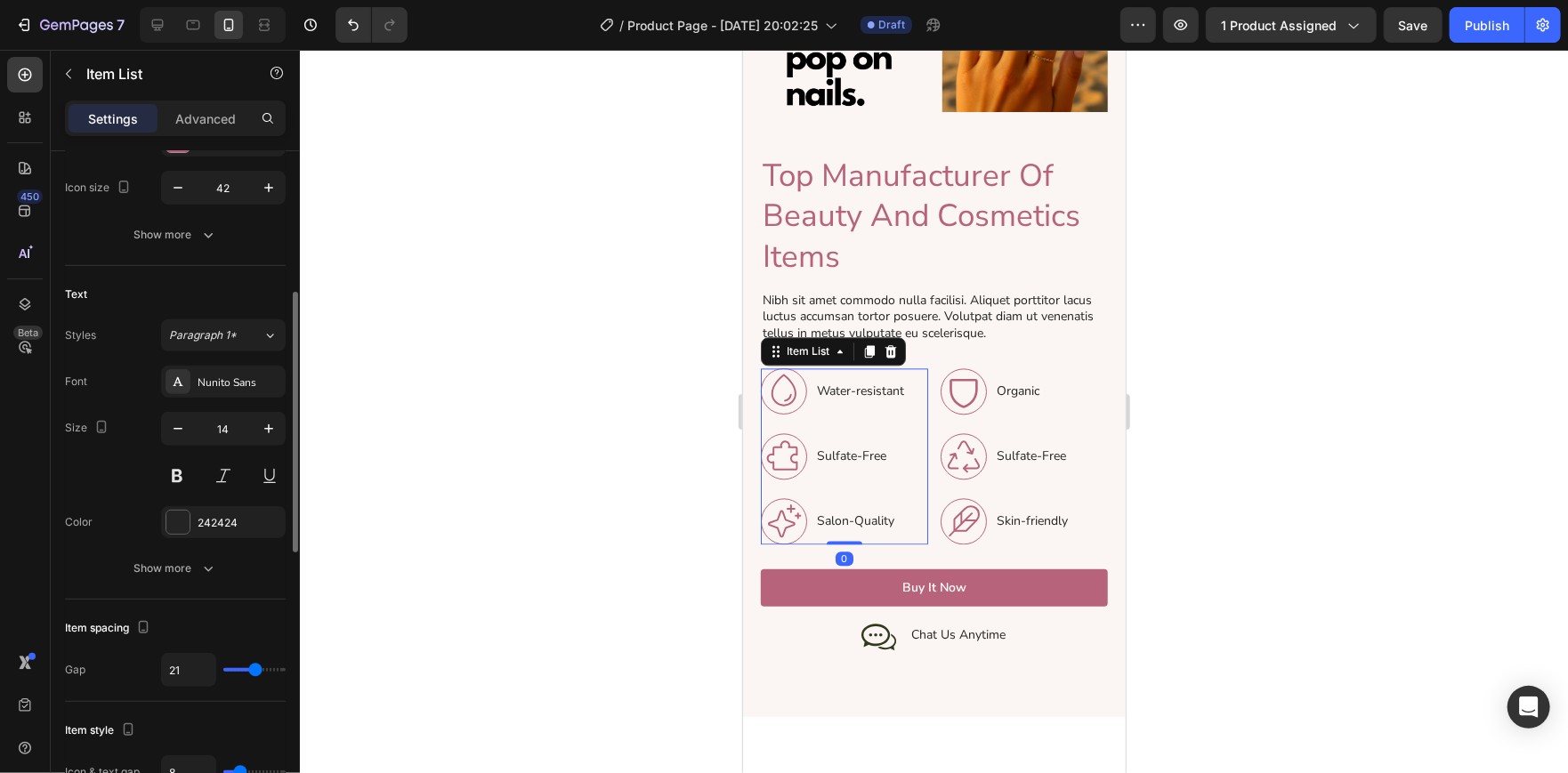
scroll to position [366, 0]
click at [172, 525] on div at bounding box center [178, 521] width 23 height 23
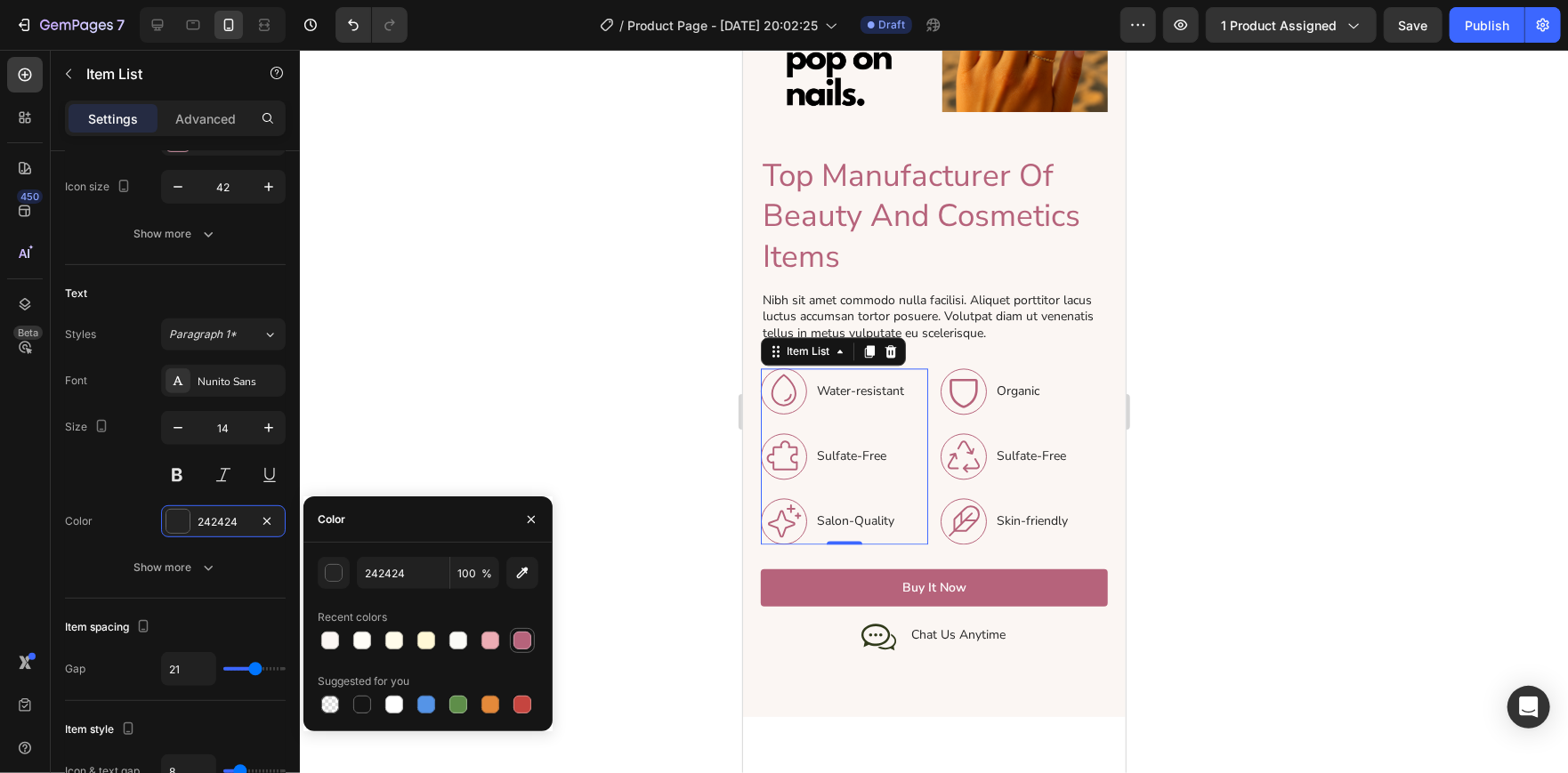
click at [517, 638] on div at bounding box center [522, 641] width 18 height 18
type input "B6637B"
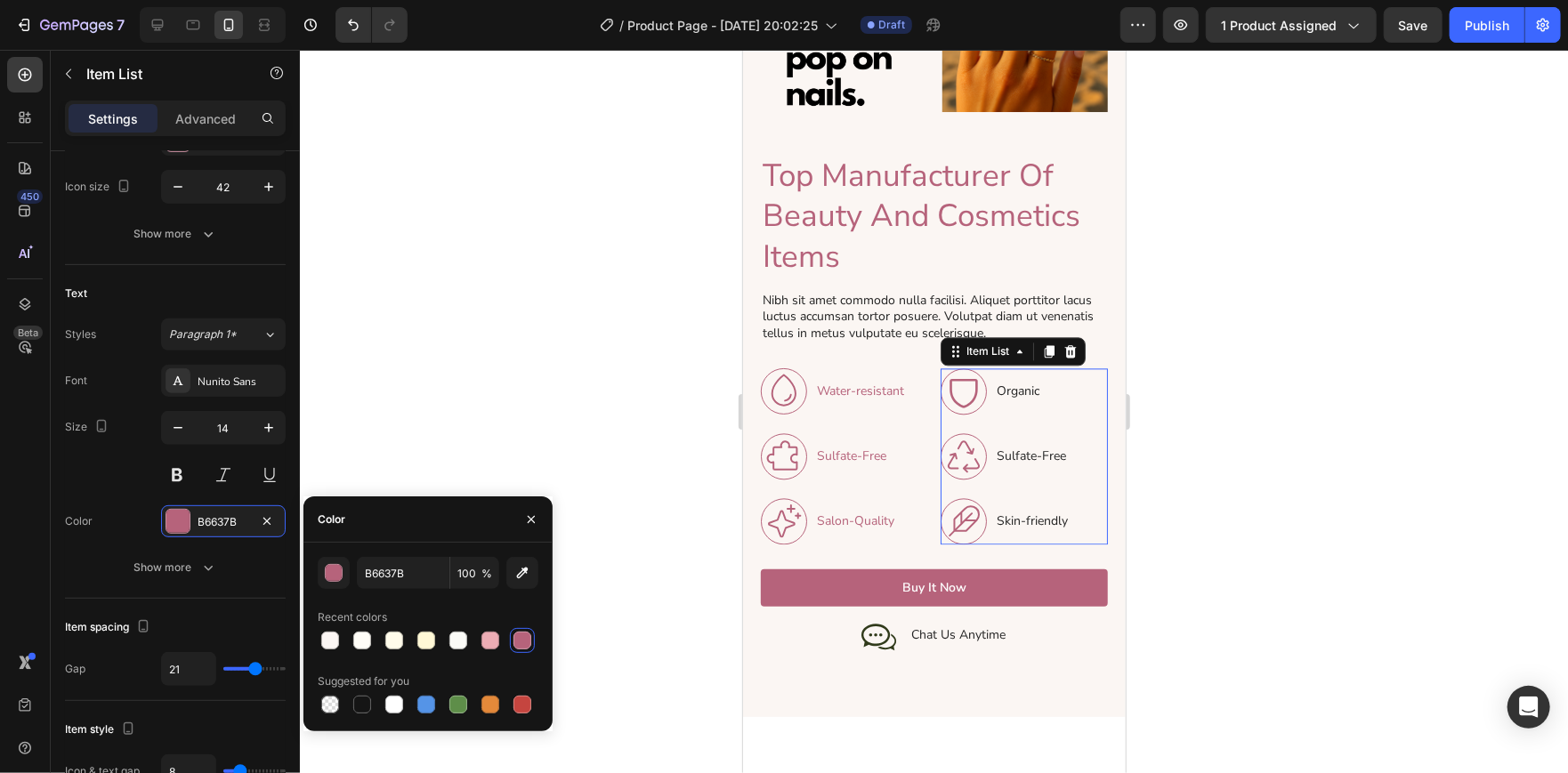
scroll to position [365, 0]
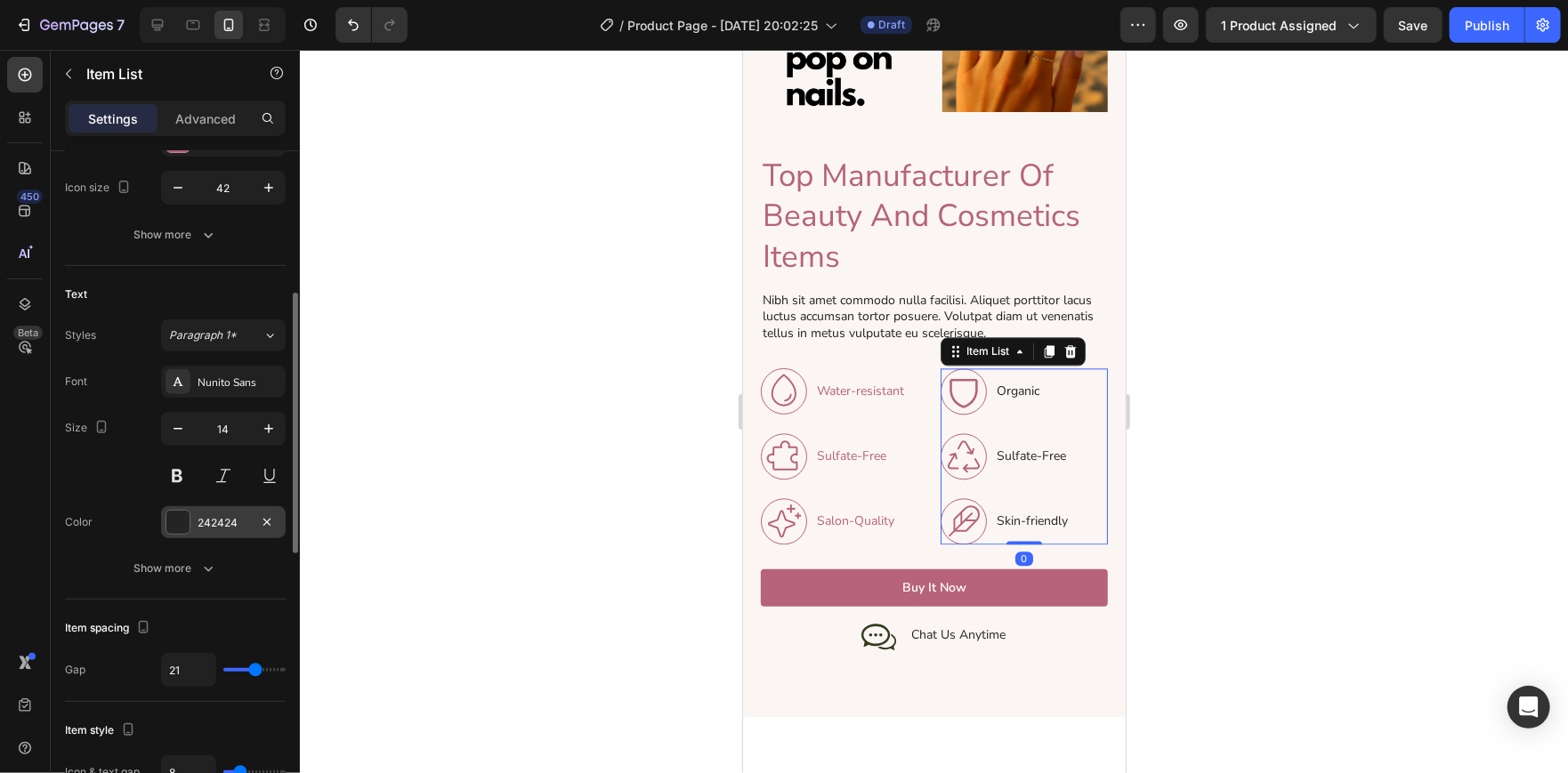
click at [174, 521] on div at bounding box center [178, 522] width 23 height 23
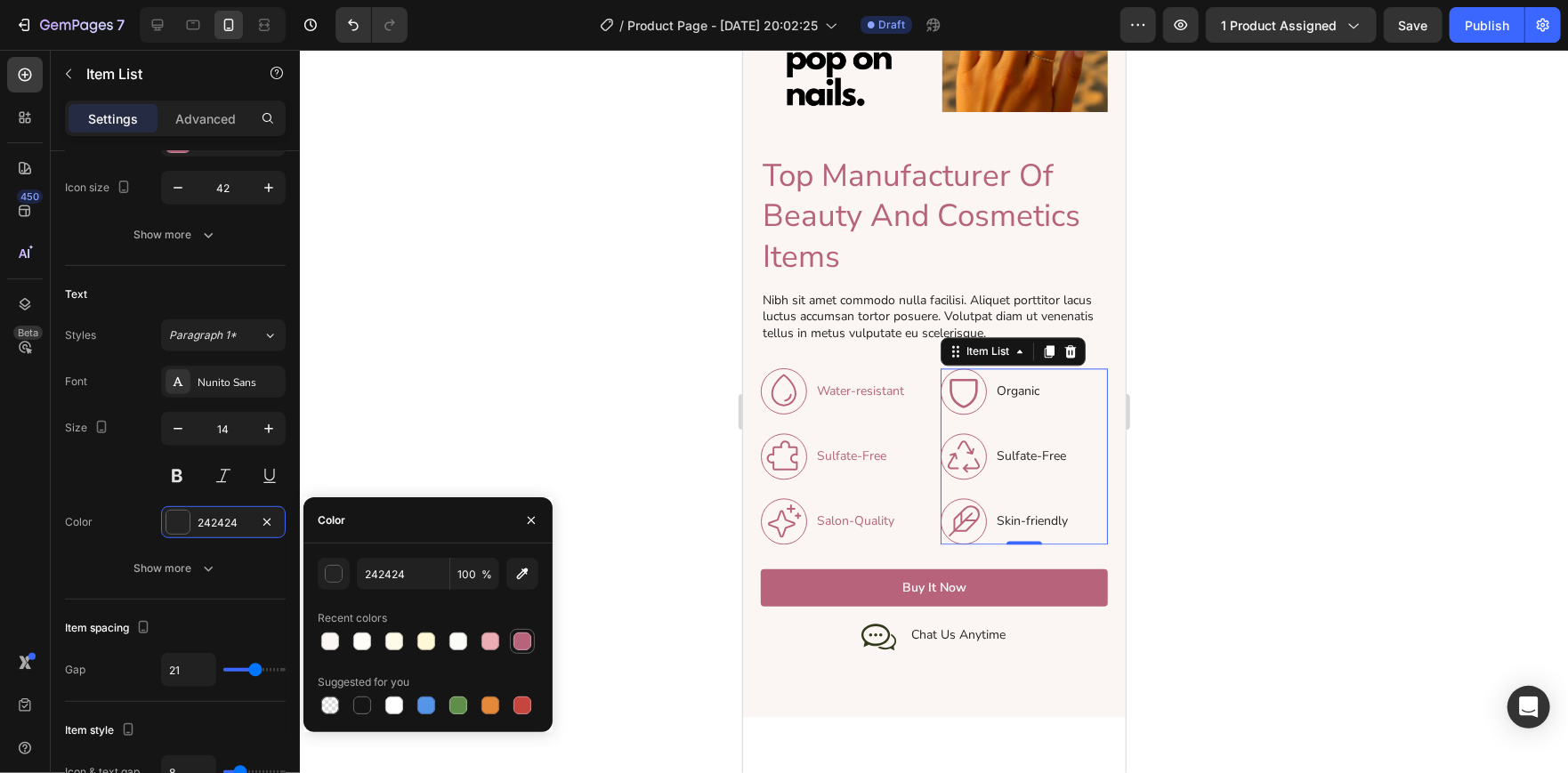
click at [523, 635] on div at bounding box center [522, 642] width 18 height 18
type input "B6637B"
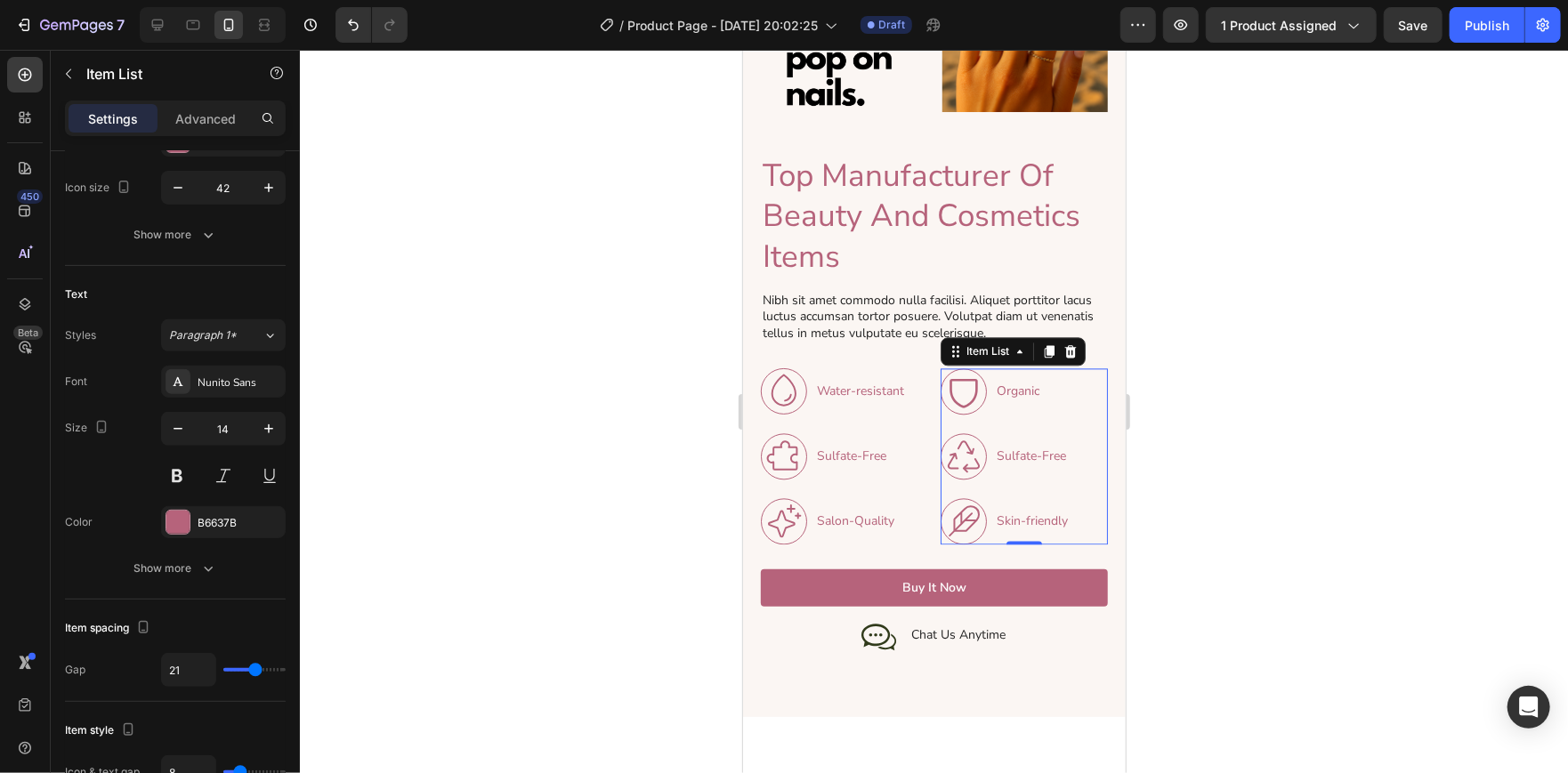
click at [616, 357] on div at bounding box center [933, 411] width 1268 height 723
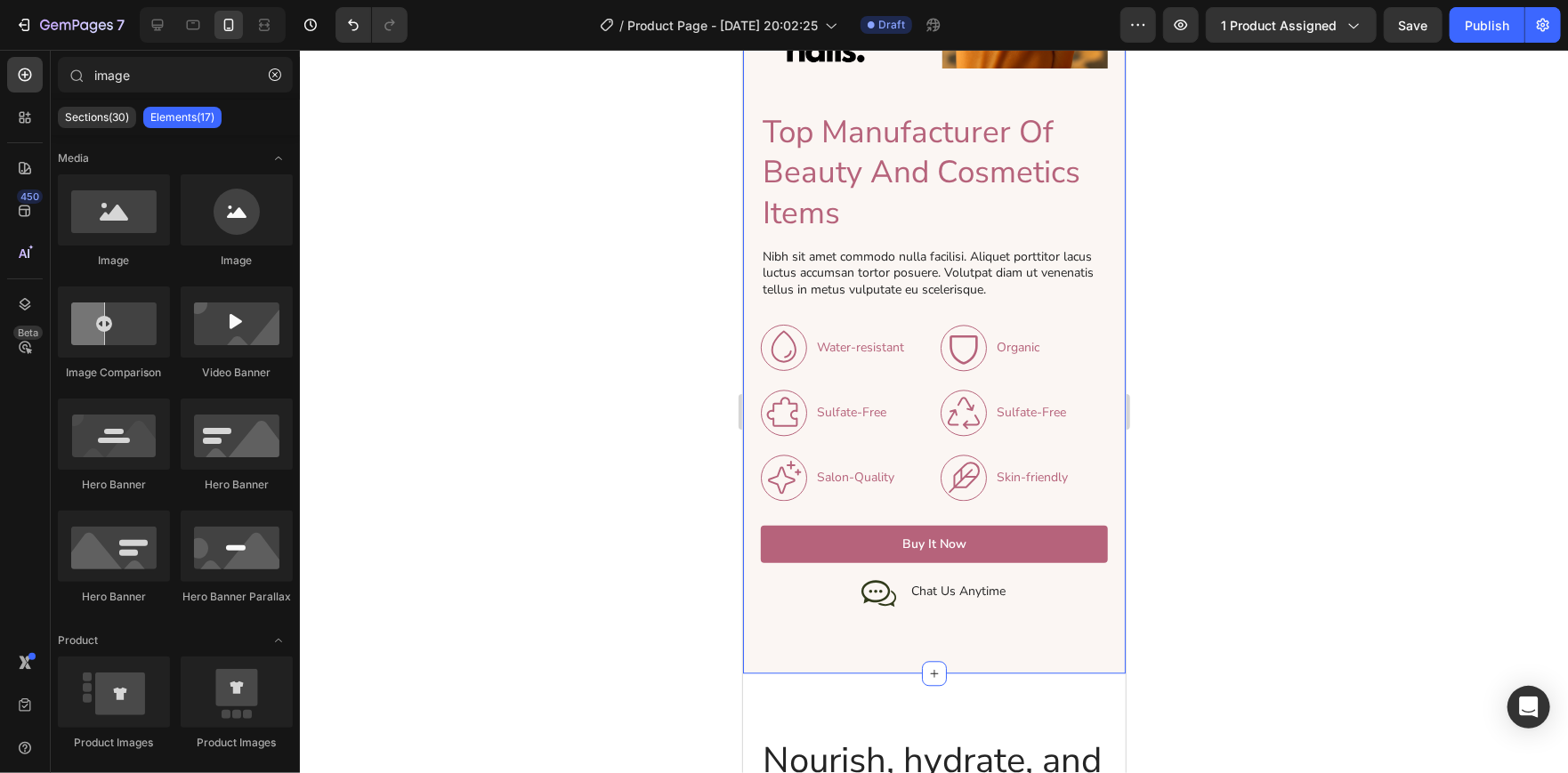
scroll to position [2305, 0]
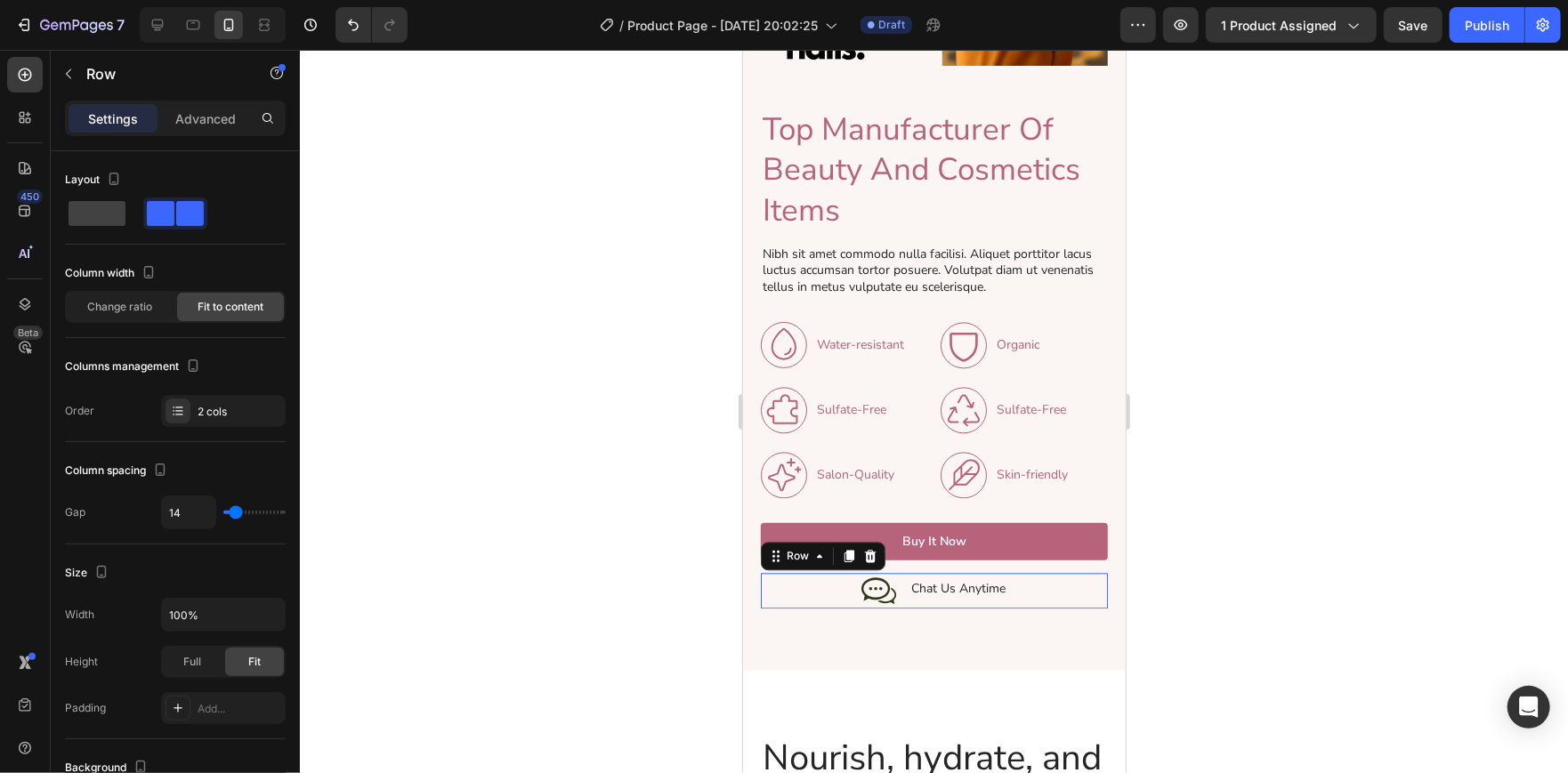
click at [1036, 572] on div "Icon Chat Us Anytime Text Block Row 0" at bounding box center [933, 590] width 347 height 36
click at [873, 548] on icon at bounding box center [869, 555] width 14 height 14
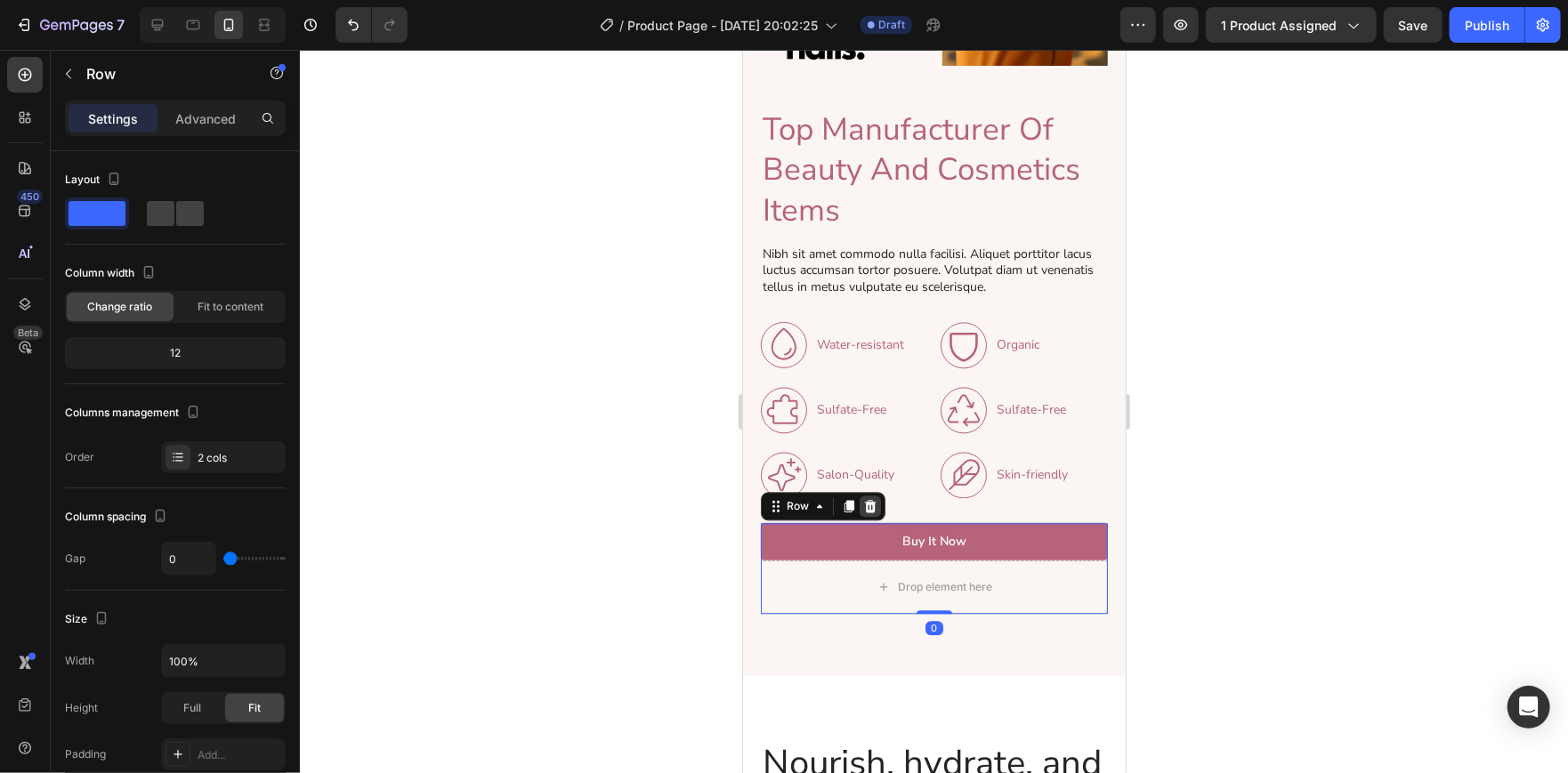
click at [870, 499] on icon at bounding box center [869, 505] width 12 height 13
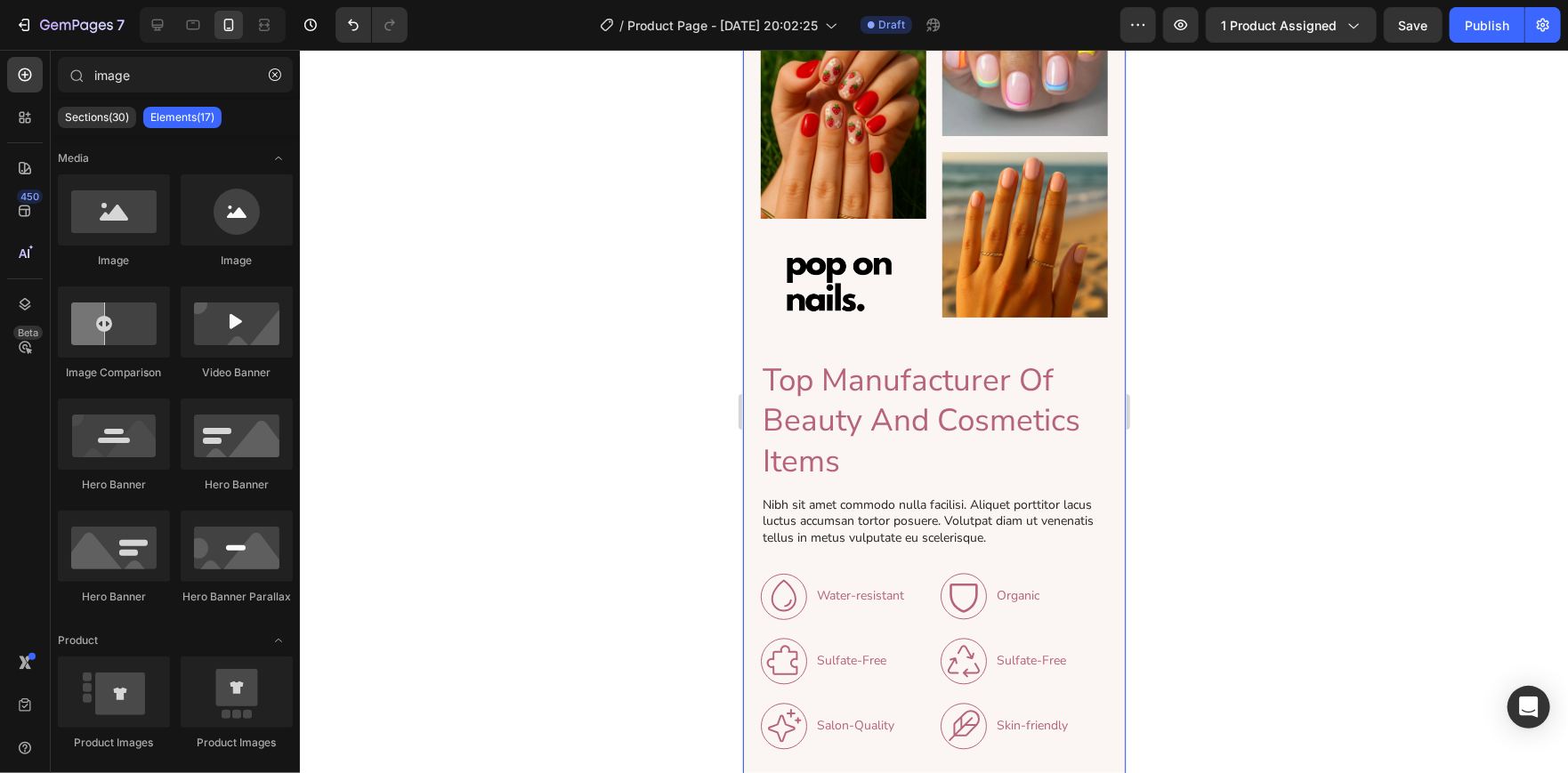
scroll to position [2201, 0]
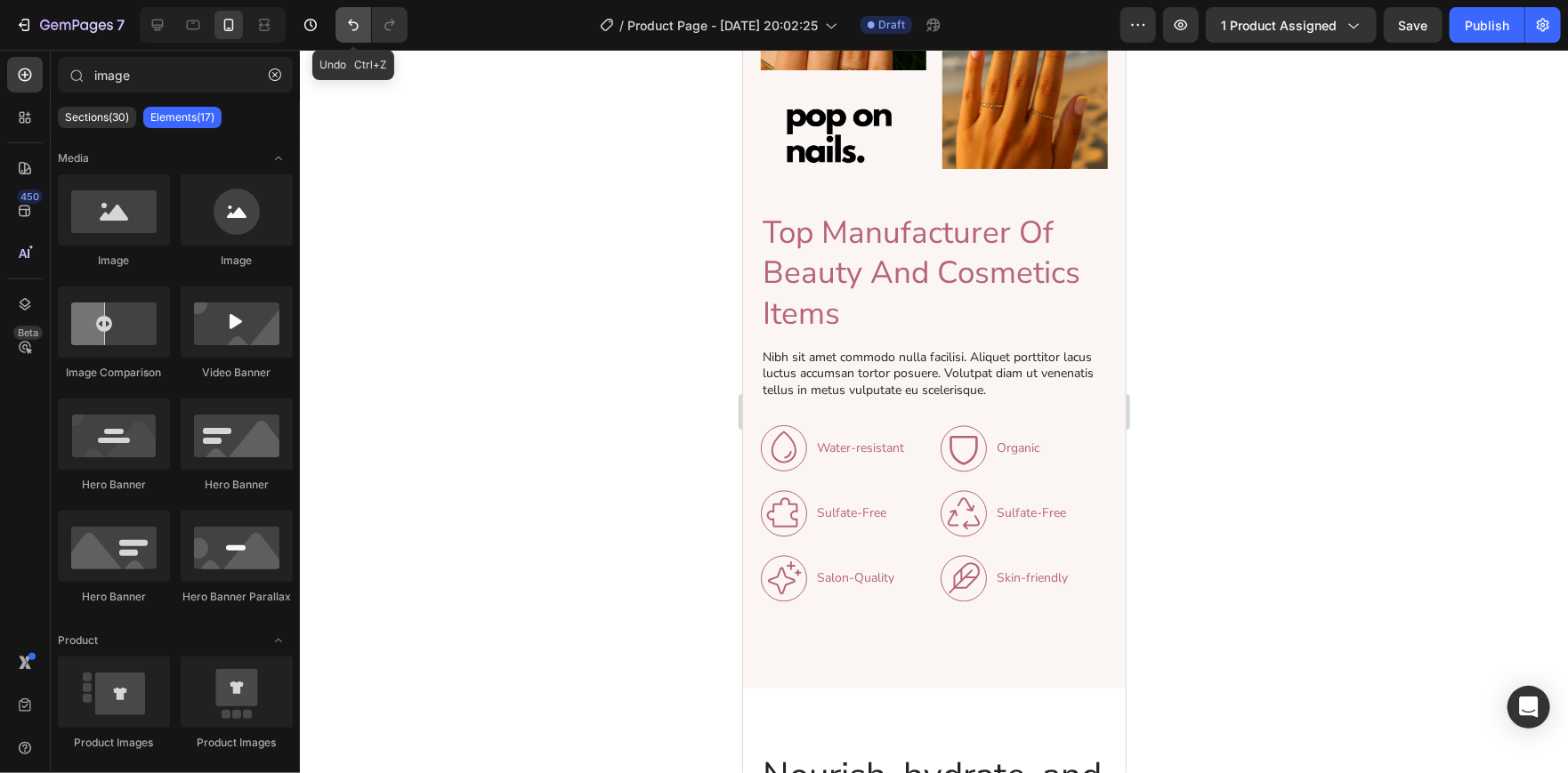
click at [342, 22] on button "Undo/Redo" at bounding box center [353, 25] width 36 height 36
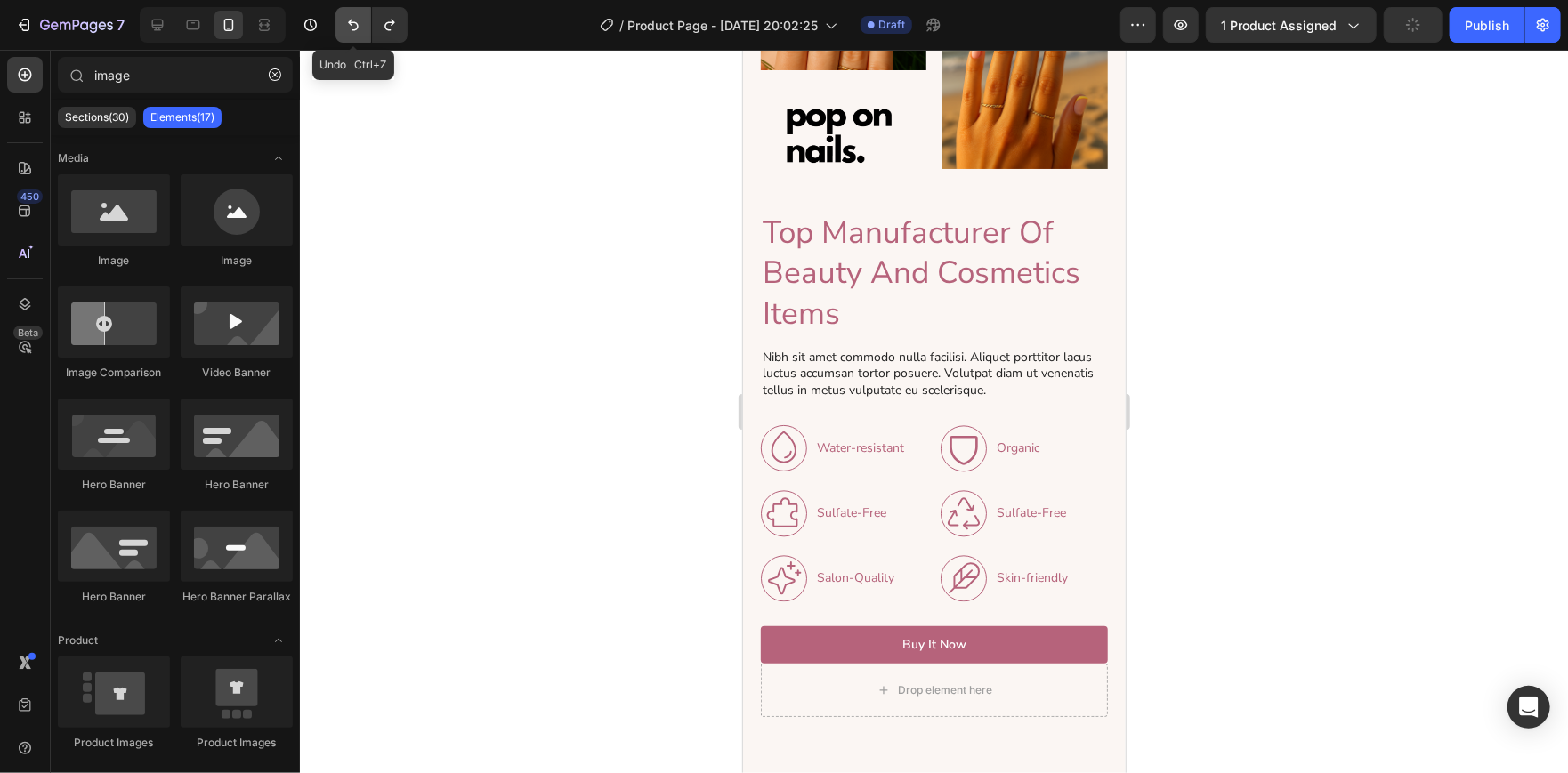
click at [342, 22] on button "Undo/Redo" at bounding box center [353, 25] width 36 height 36
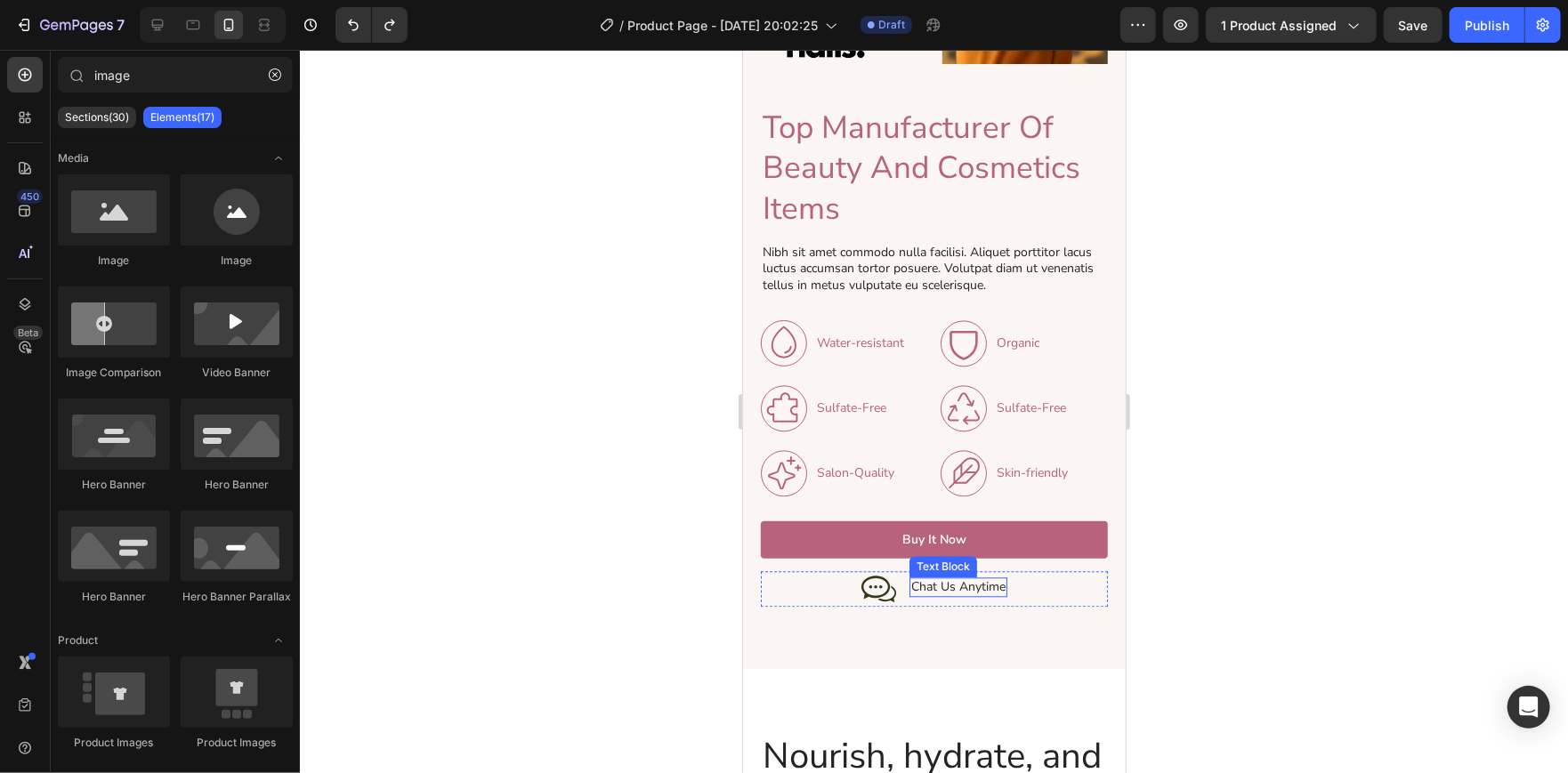
scroll to position [2381, 0]
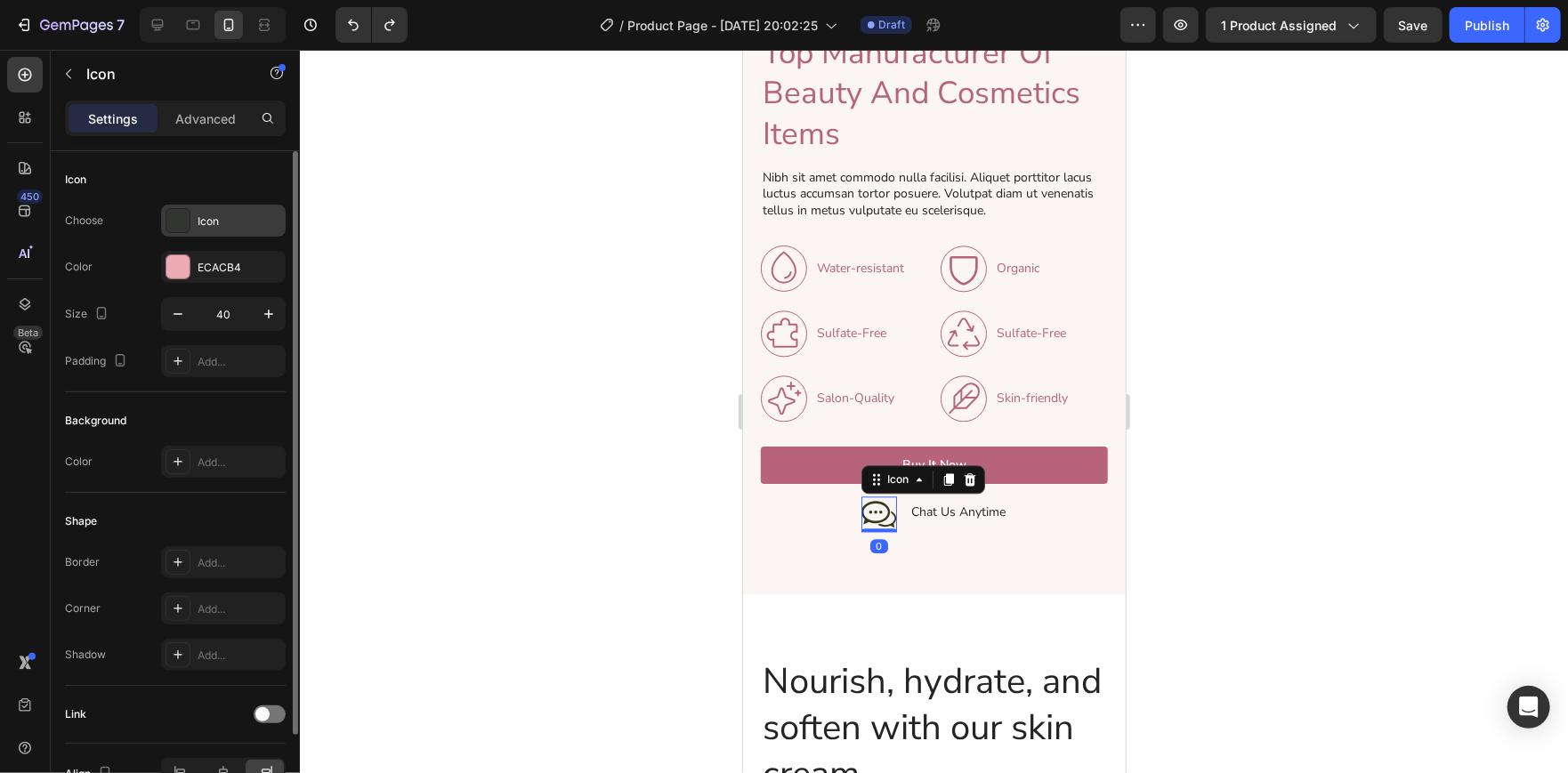
click at [205, 218] on div "Icon" at bounding box center [240, 222] width 84 height 16
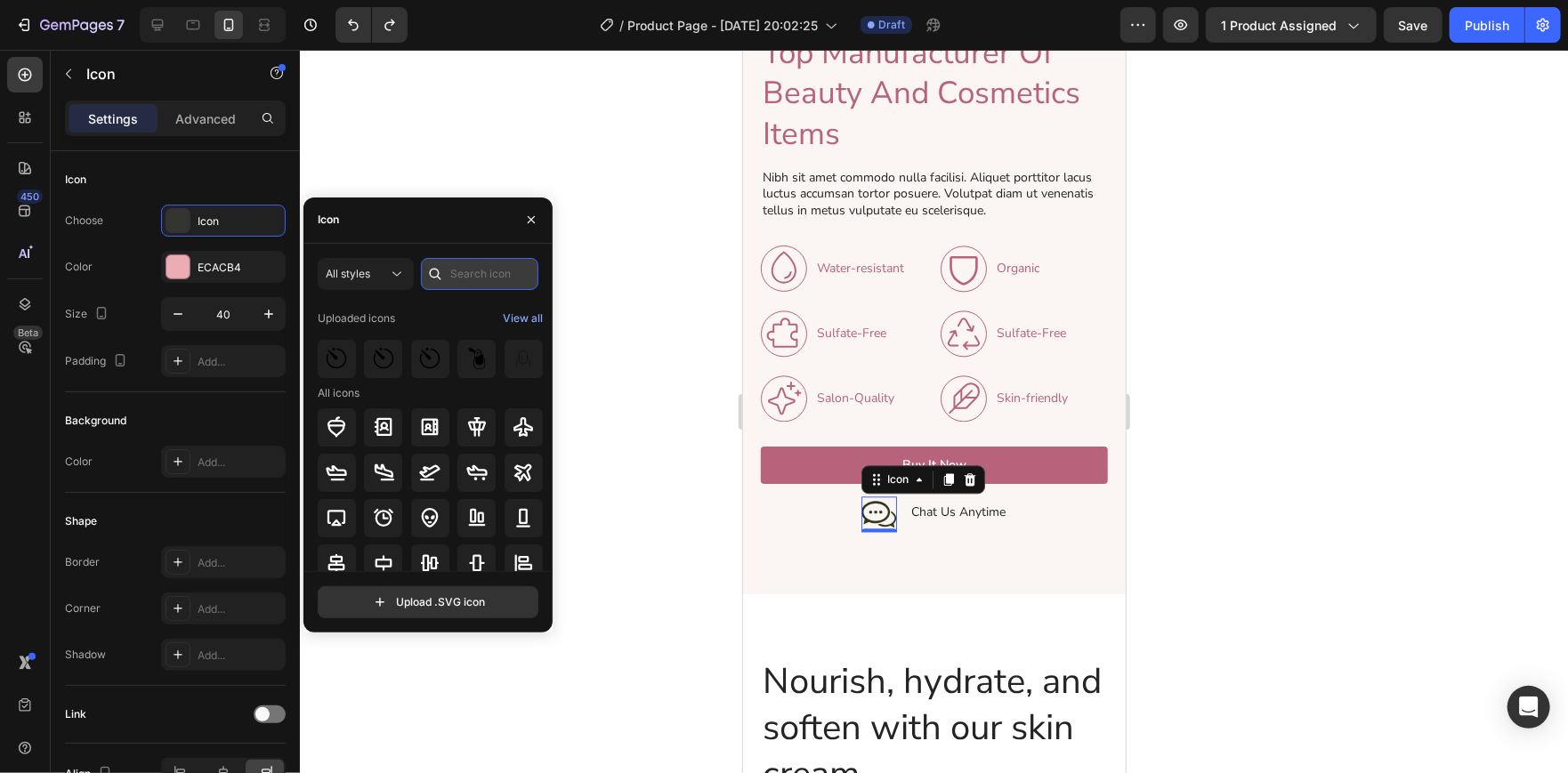
click at [480, 273] on input "text" at bounding box center [479, 274] width 117 height 32
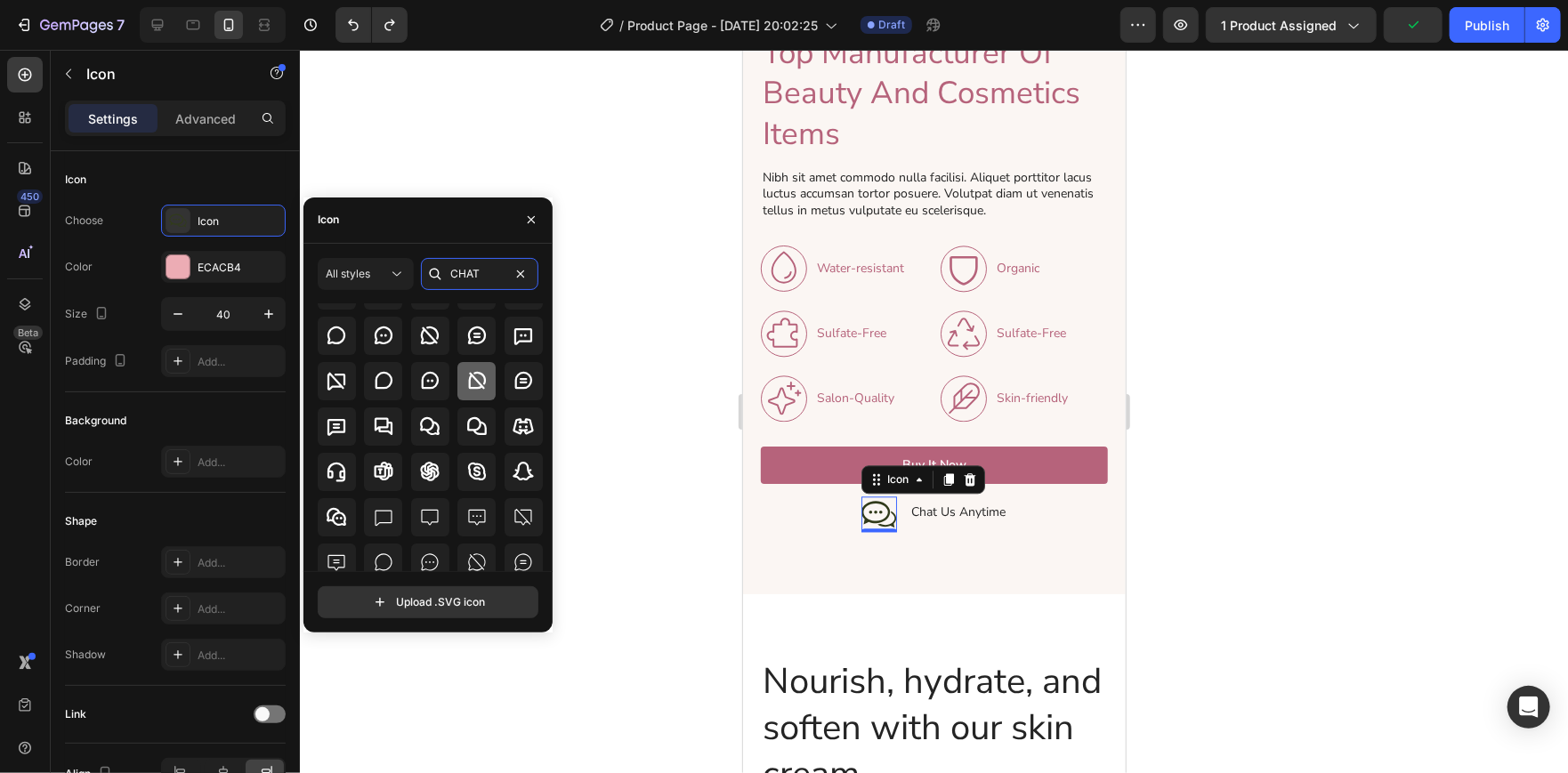
scroll to position [58, 0]
type input "CHAT"
click at [376, 332] on icon at bounding box center [384, 333] width 21 height 21
click at [430, 376] on icon at bounding box center [430, 379] width 21 height 21
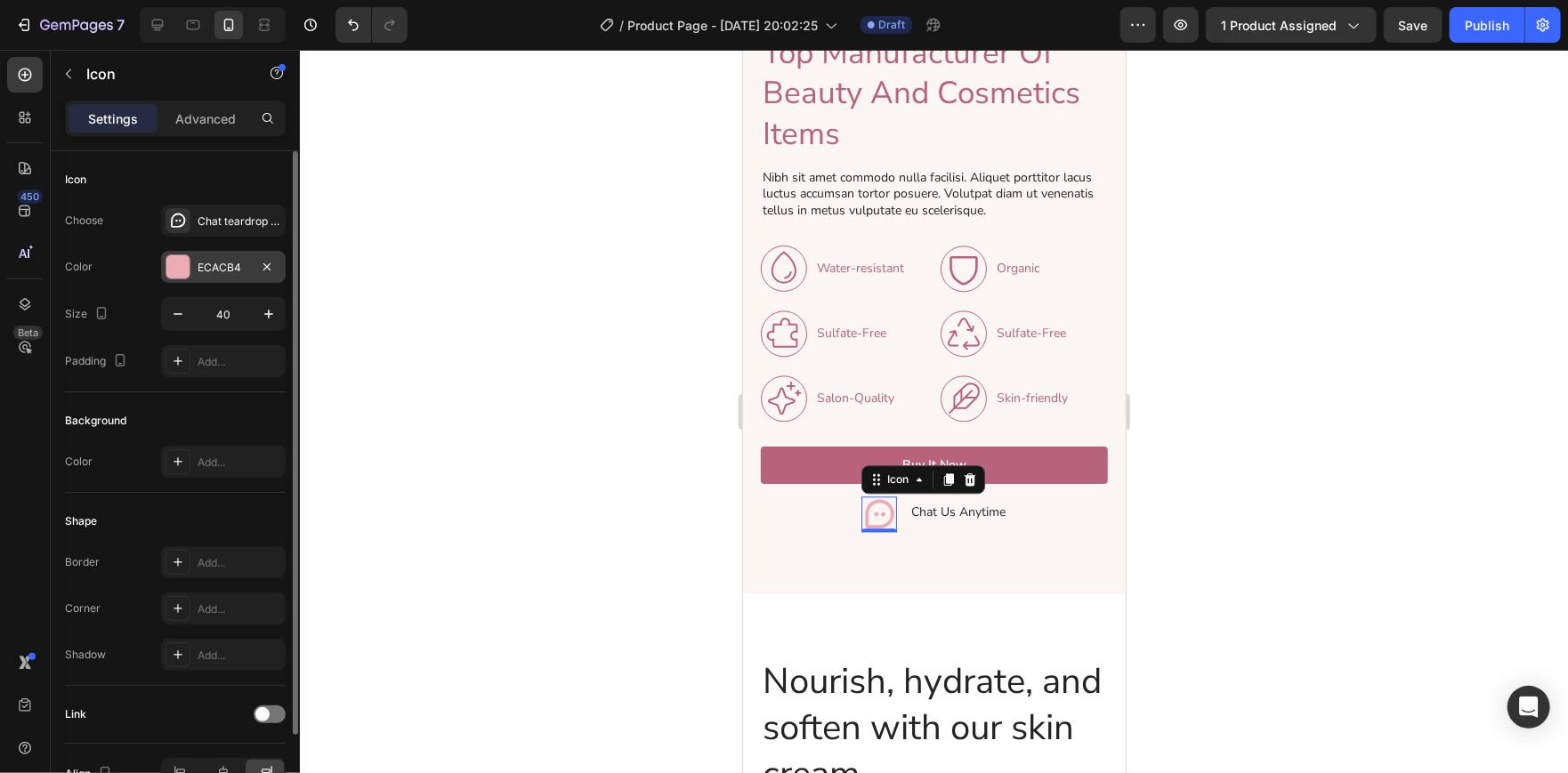
click at [172, 269] on div at bounding box center [178, 267] width 23 height 23
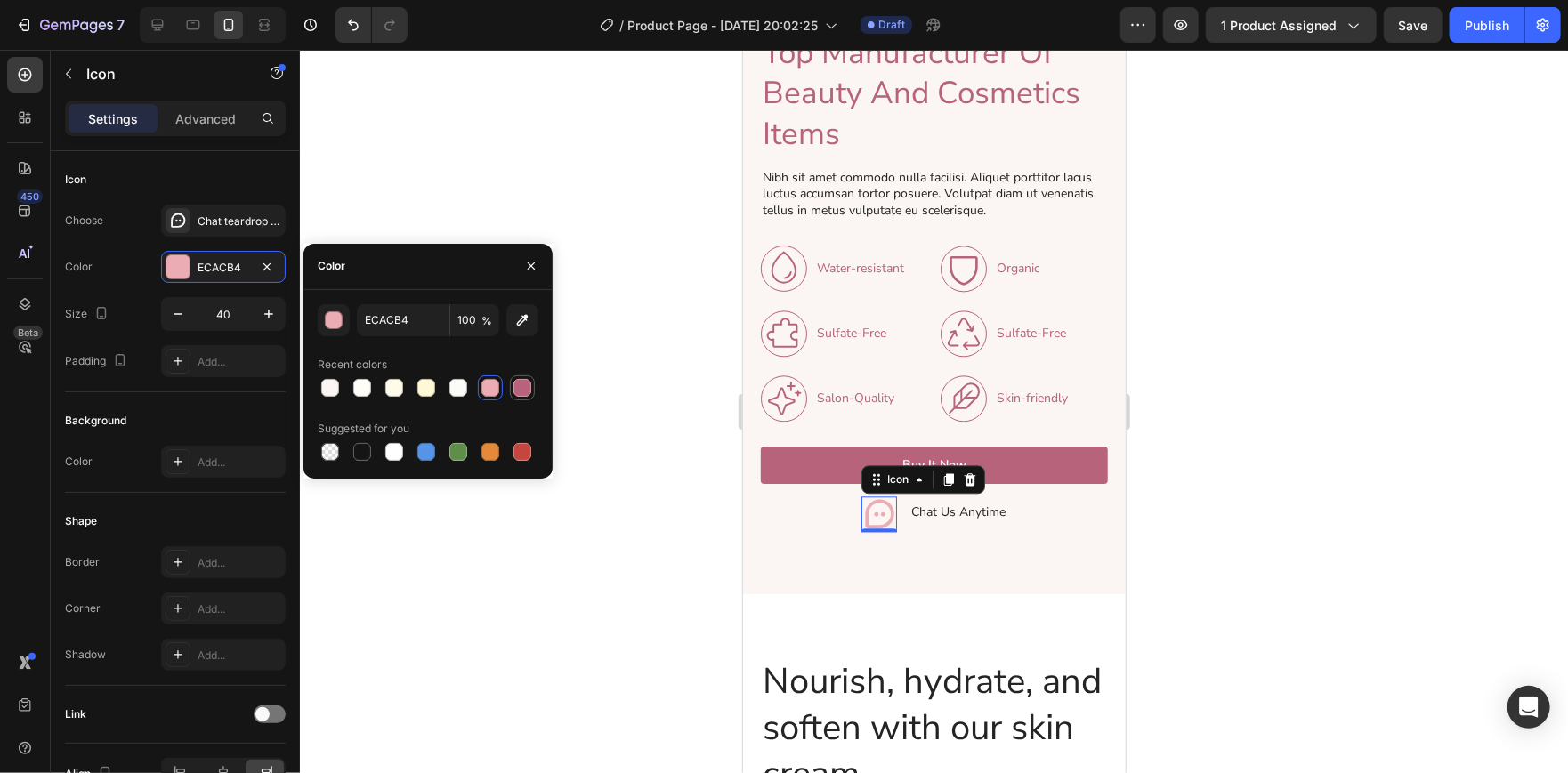
click at [529, 386] on div at bounding box center [522, 388] width 18 height 18
type input "B6637B"
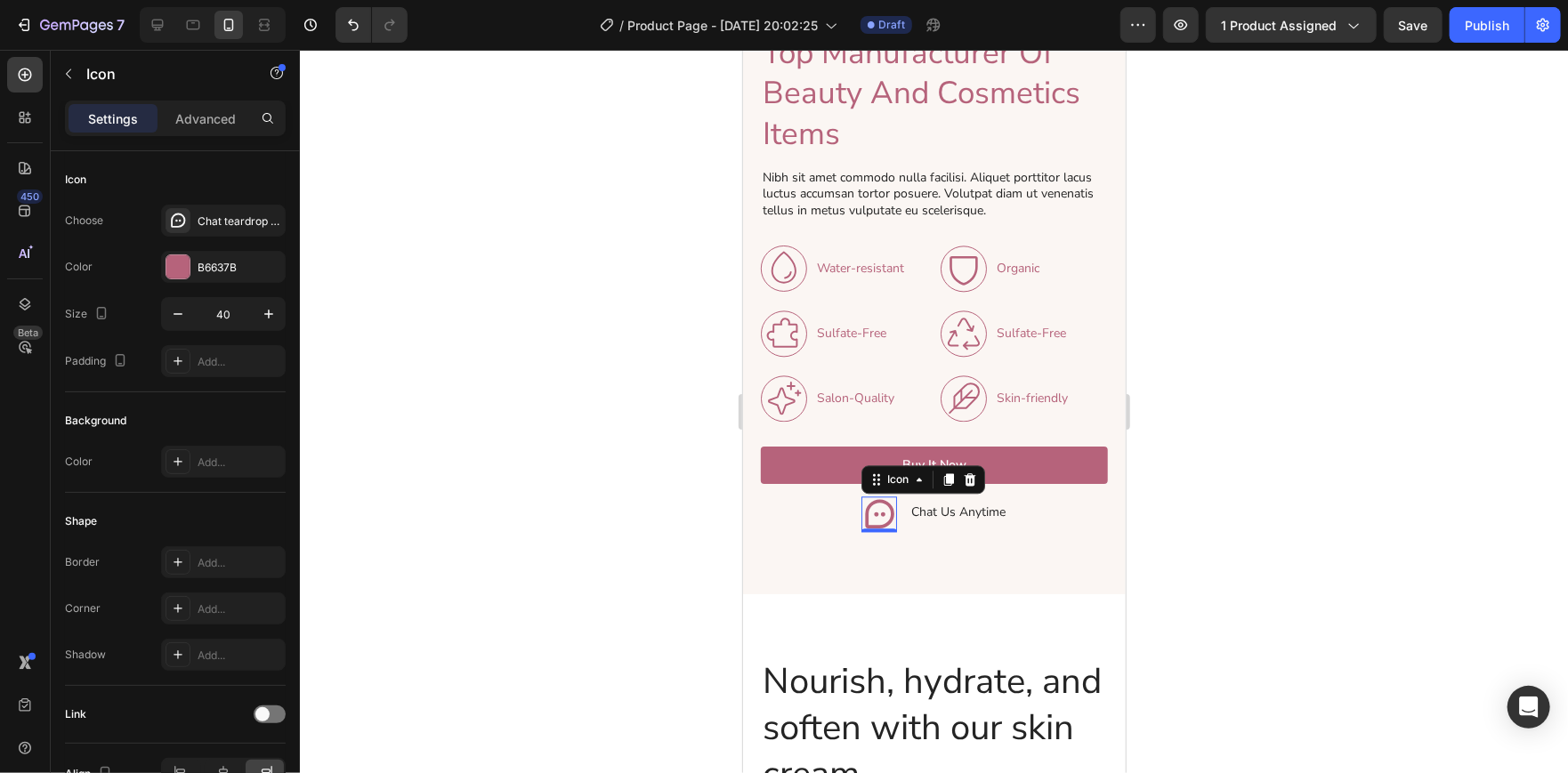
click at [621, 488] on div at bounding box center [933, 411] width 1268 height 723
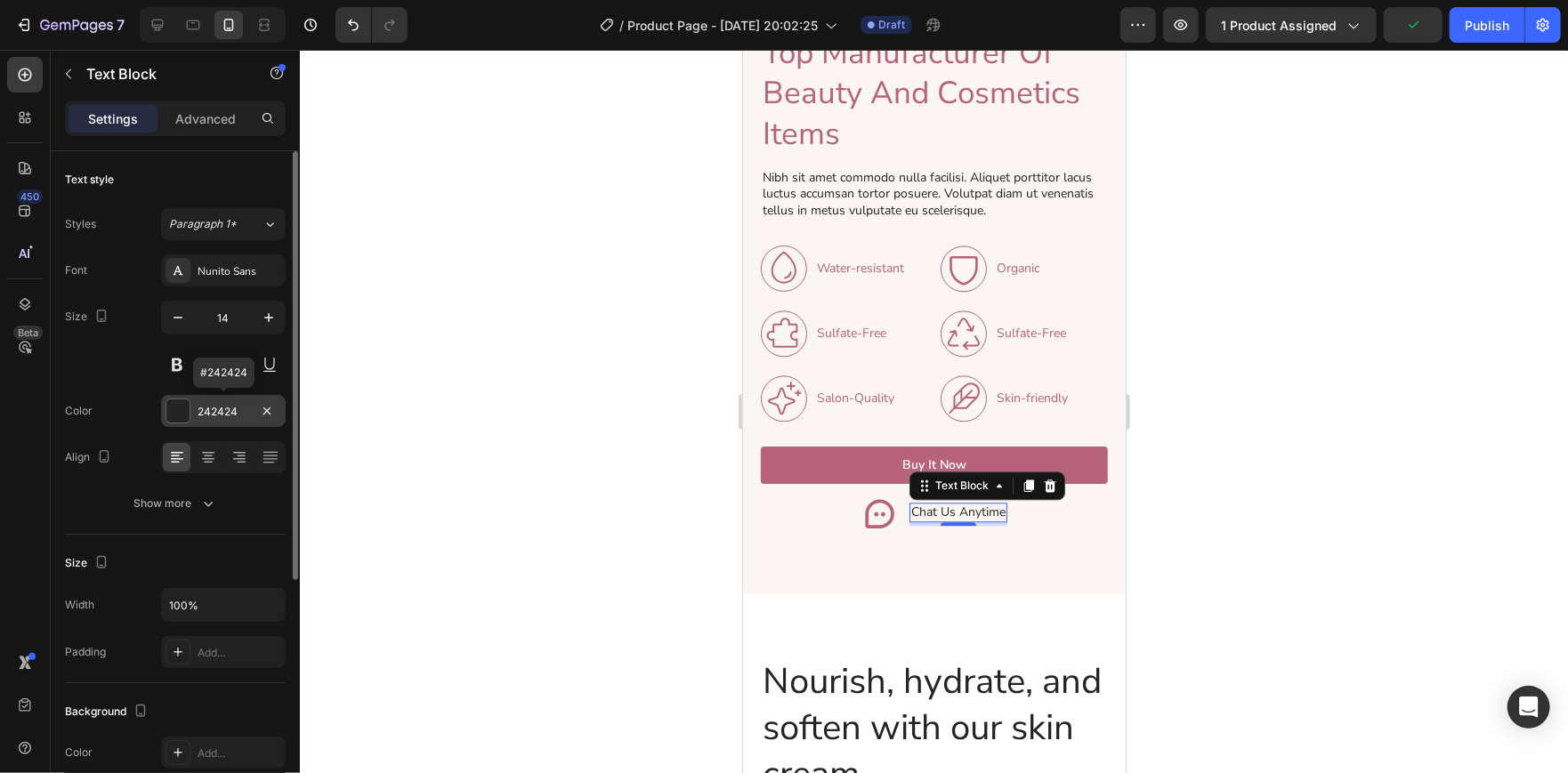
click at [192, 420] on div "242424" at bounding box center [223, 411] width 124 height 32
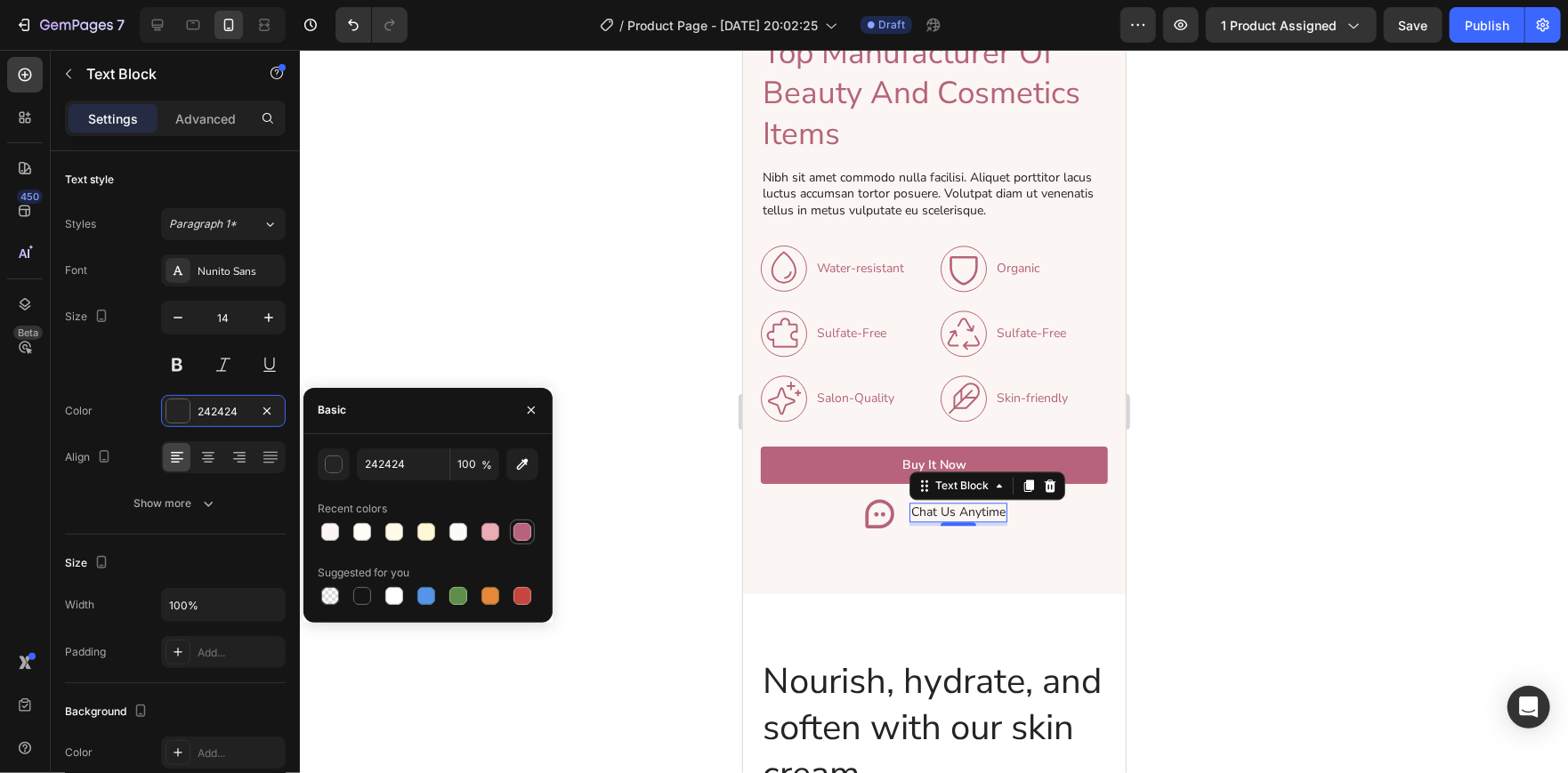
click at [518, 535] on div at bounding box center [522, 532] width 18 height 18
type input "B6637B"
click at [1192, 508] on div at bounding box center [933, 411] width 1268 height 723
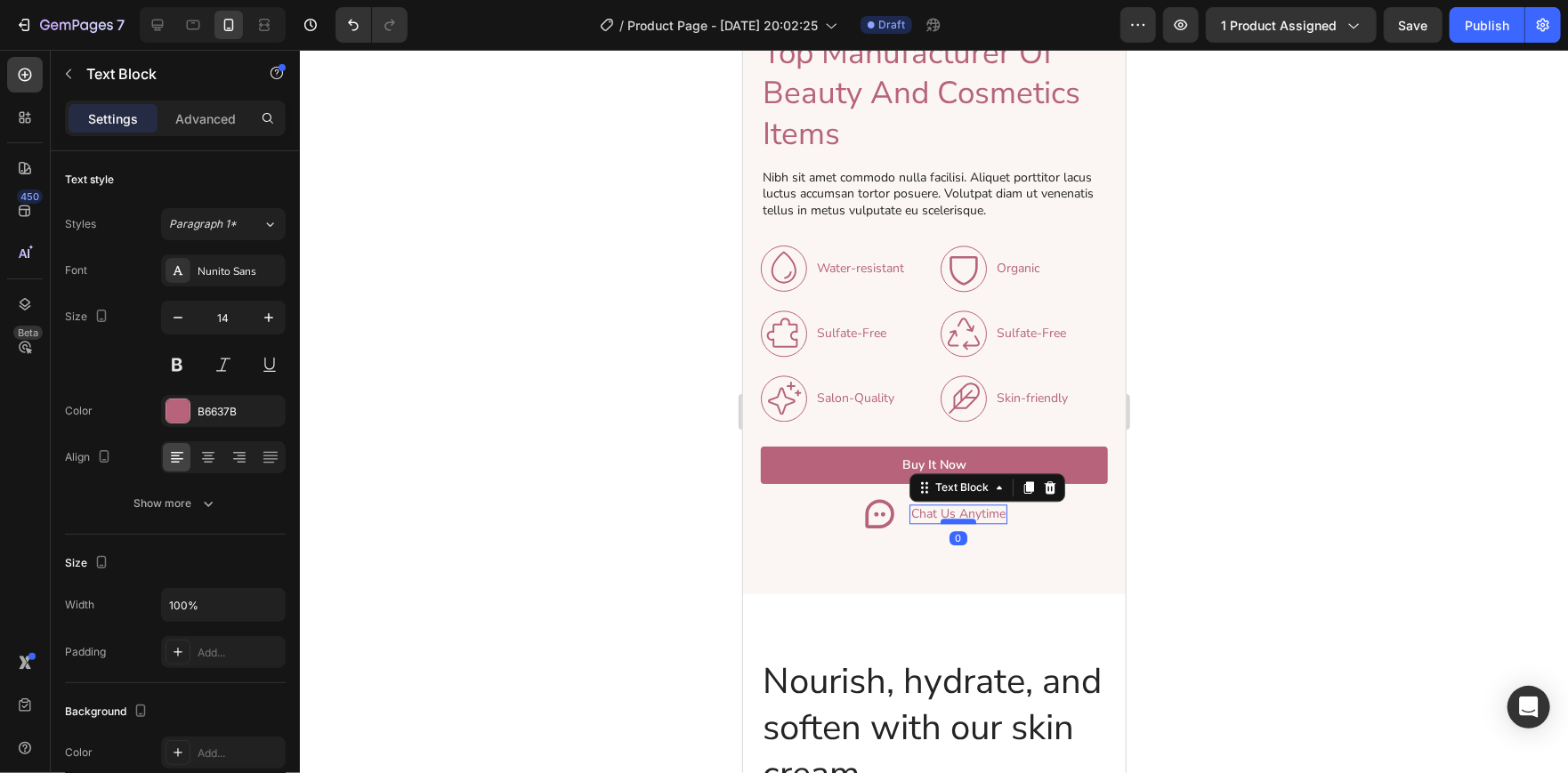
click at [955, 517] on div at bounding box center [957, 520] width 36 height 5
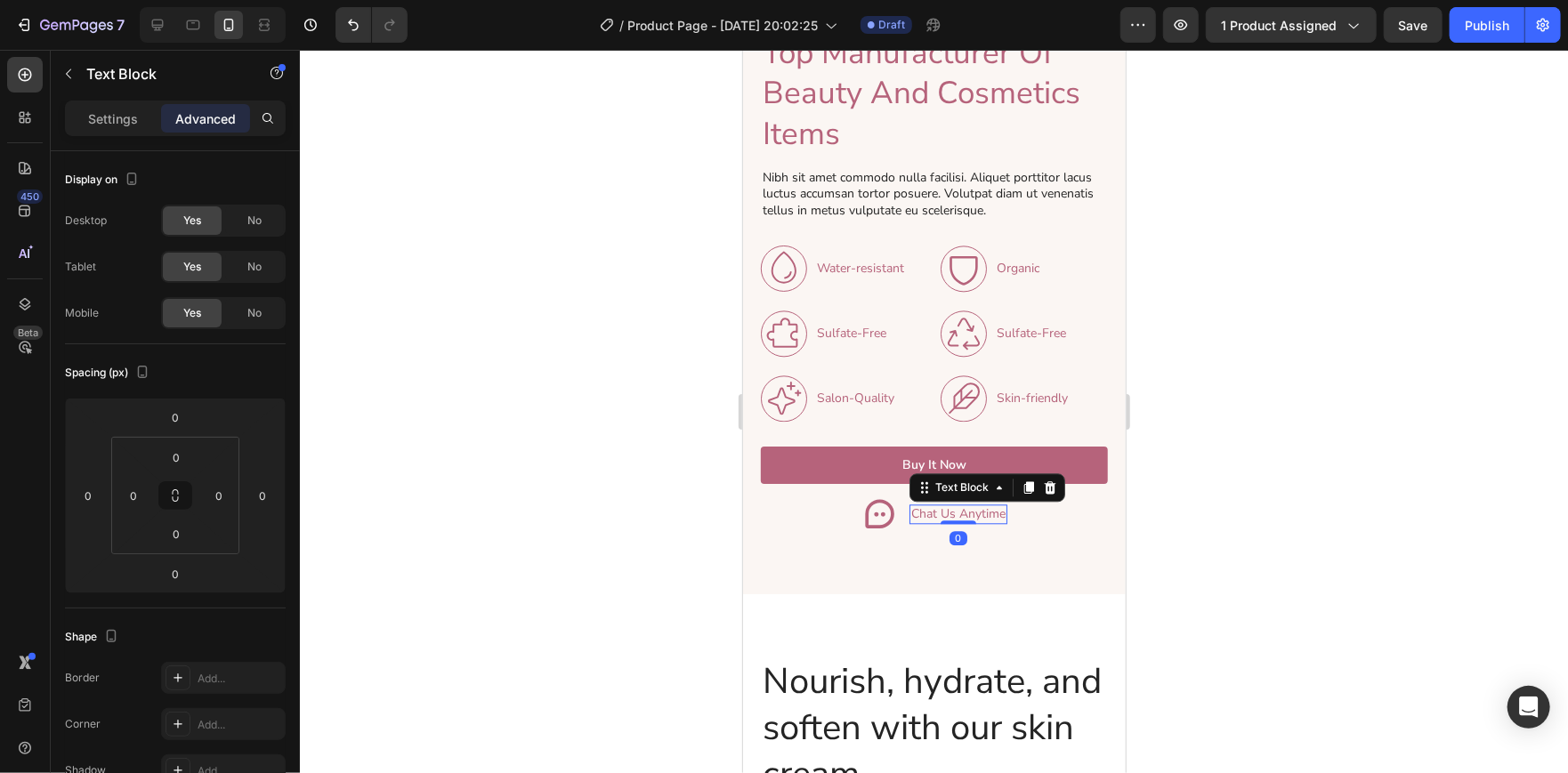
click at [1278, 471] on div at bounding box center [933, 411] width 1268 height 723
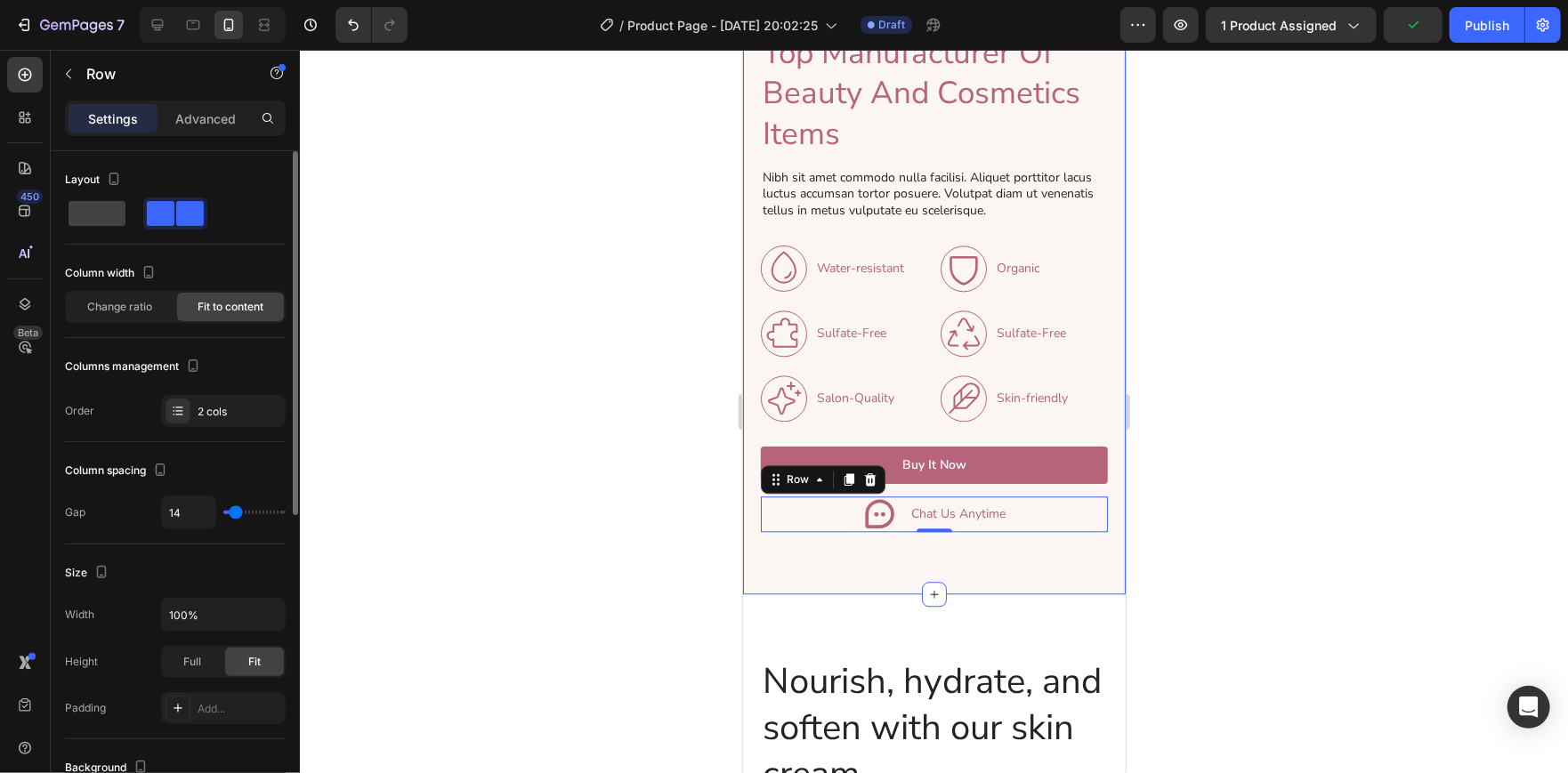
type input "6"
type input "3"
type input "1"
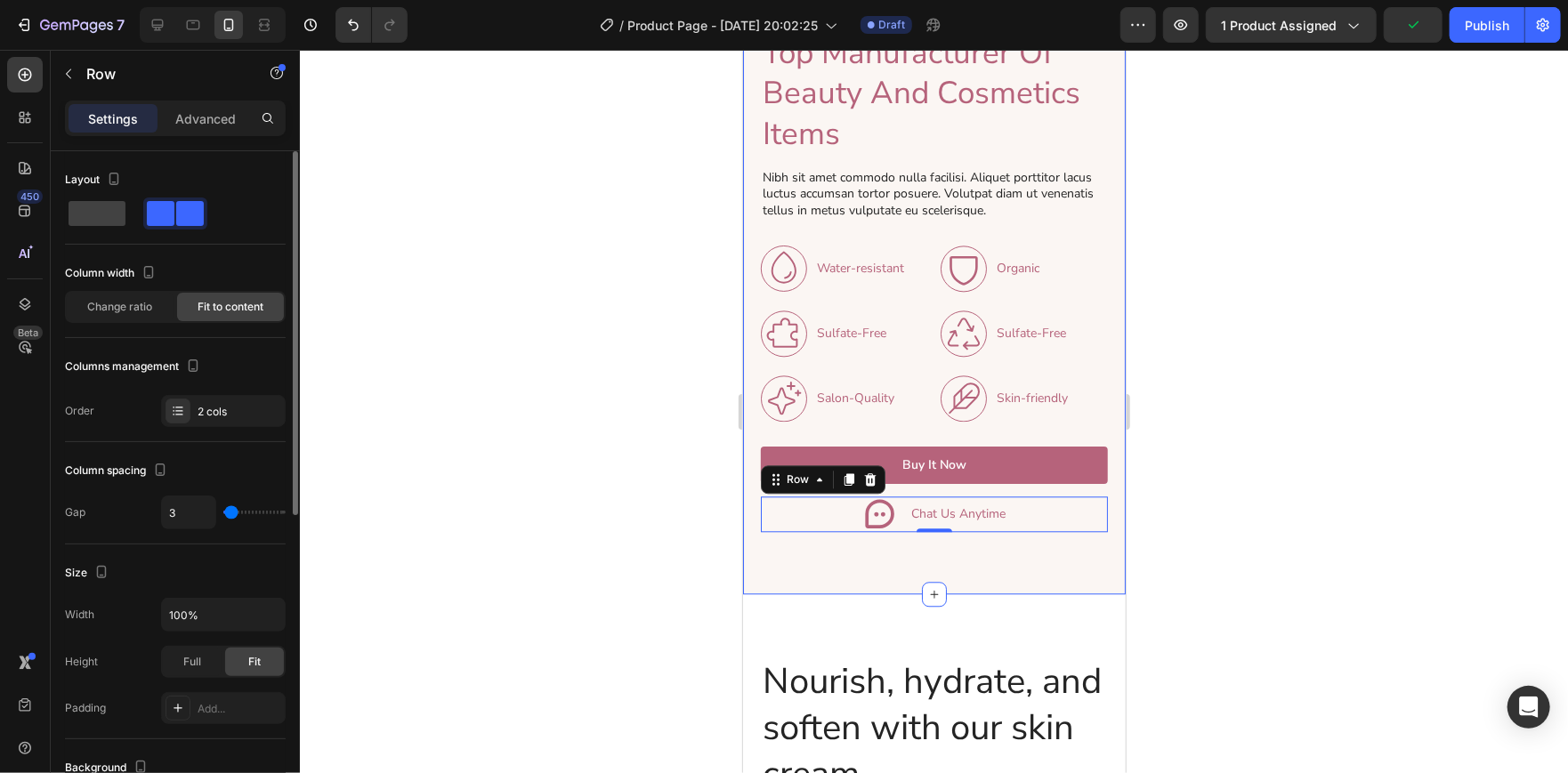
type input "1"
type input "0"
click at [227, 510] on input "range" at bounding box center [255, 512] width 63 height 4
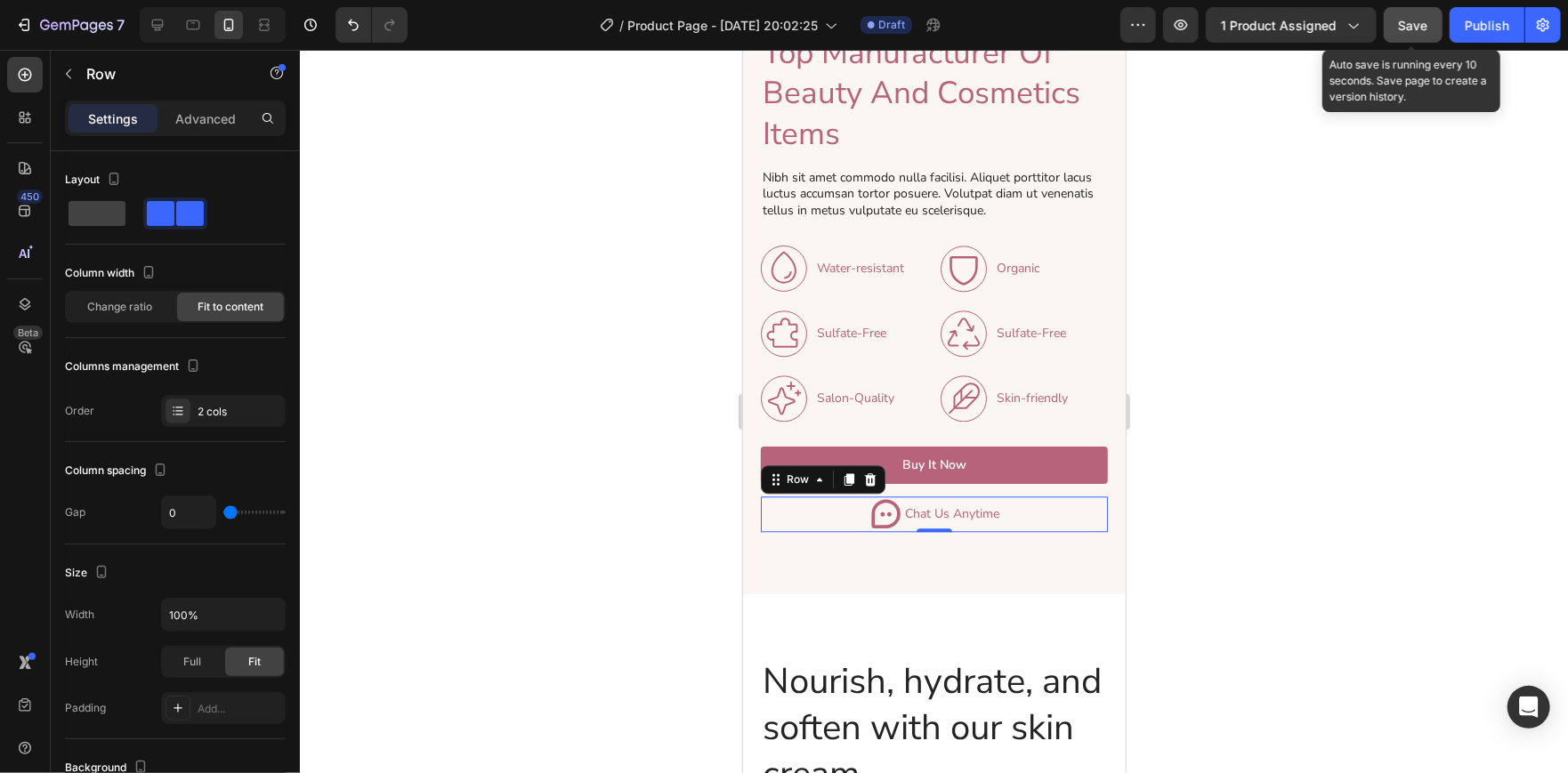
click at [1418, 20] on span "Save" at bounding box center [1412, 25] width 30 height 15
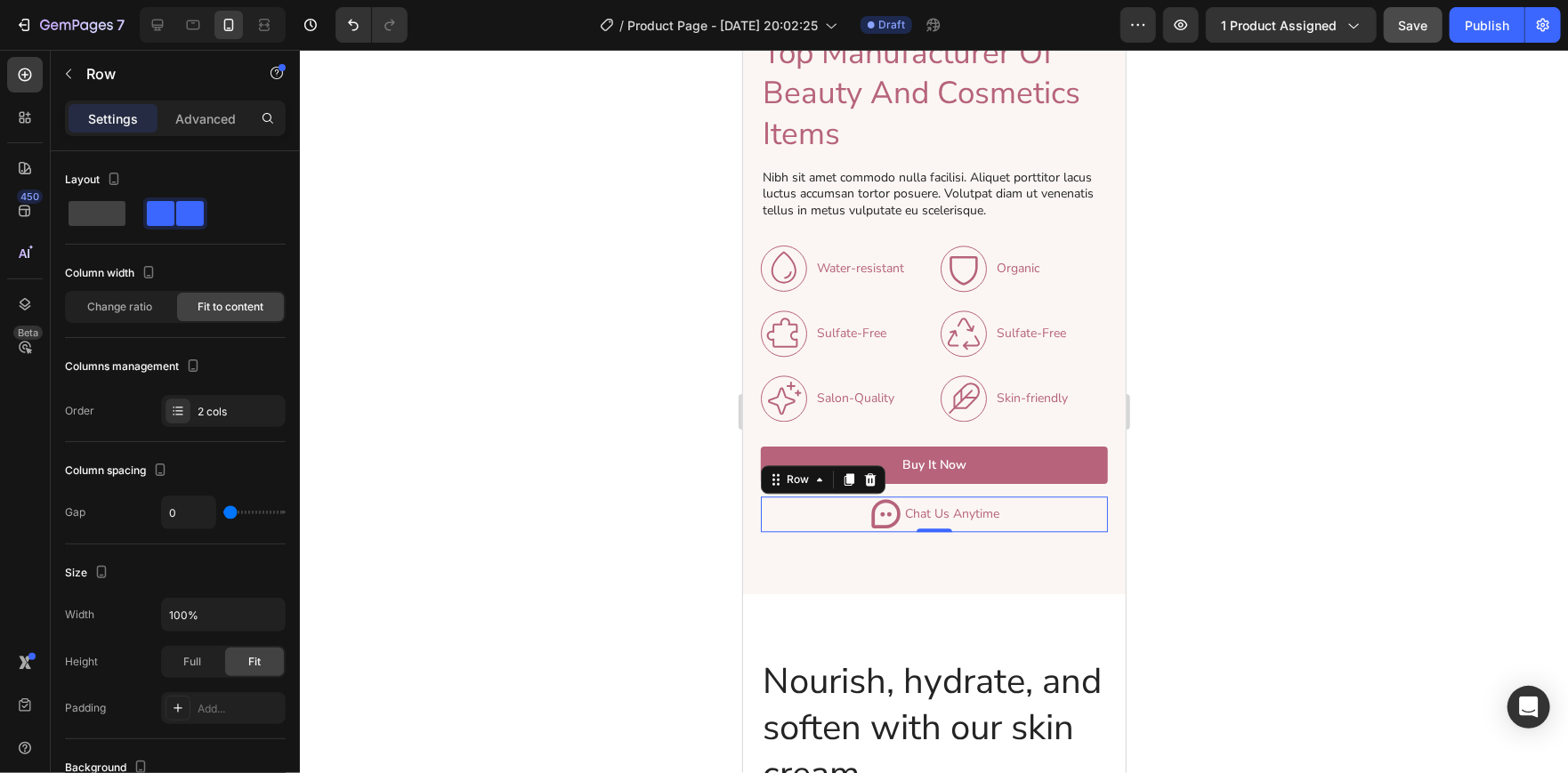
click at [1237, 245] on div at bounding box center [933, 411] width 1268 height 723
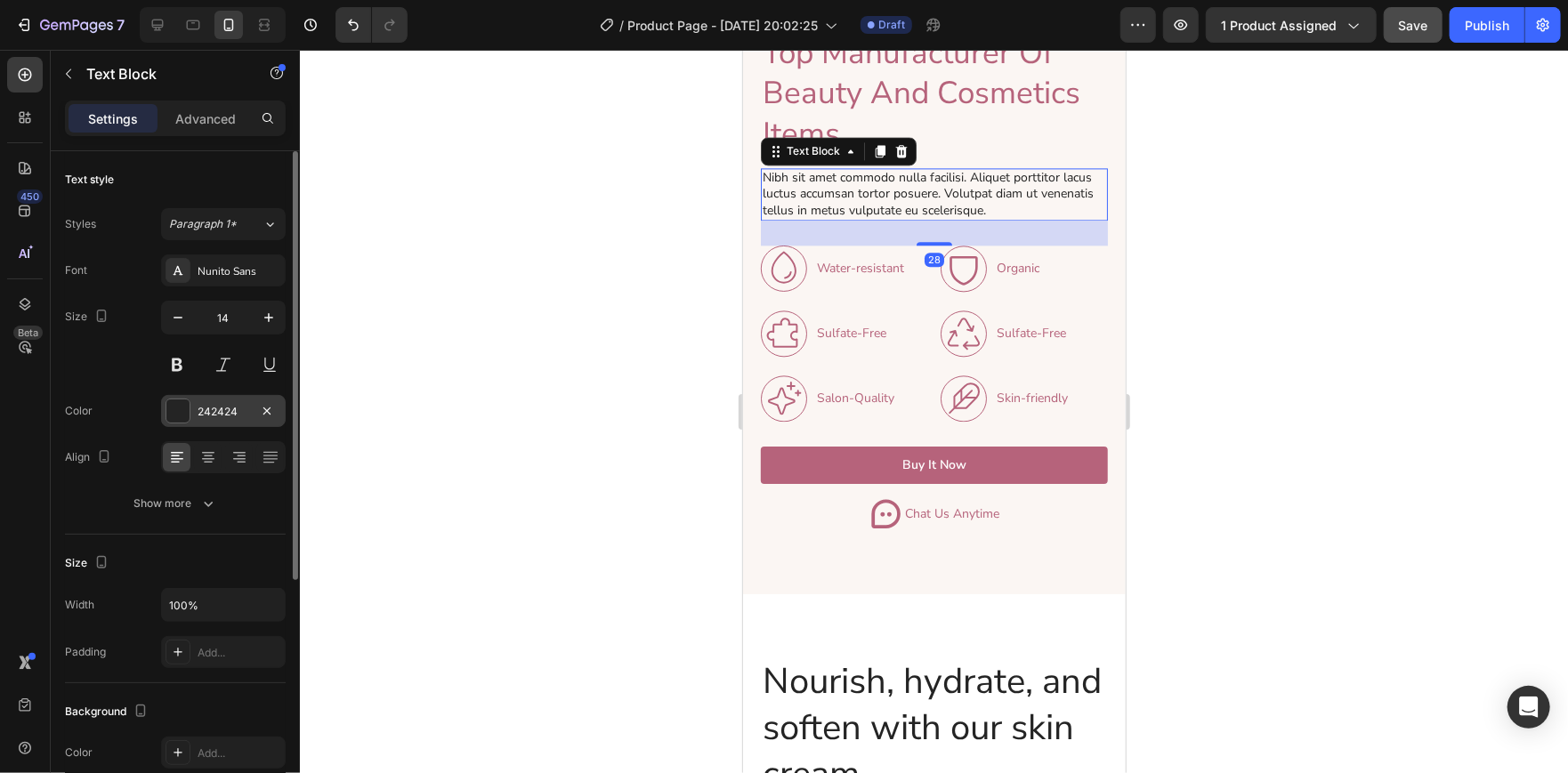
click at [173, 410] on div at bounding box center [178, 411] width 23 height 23
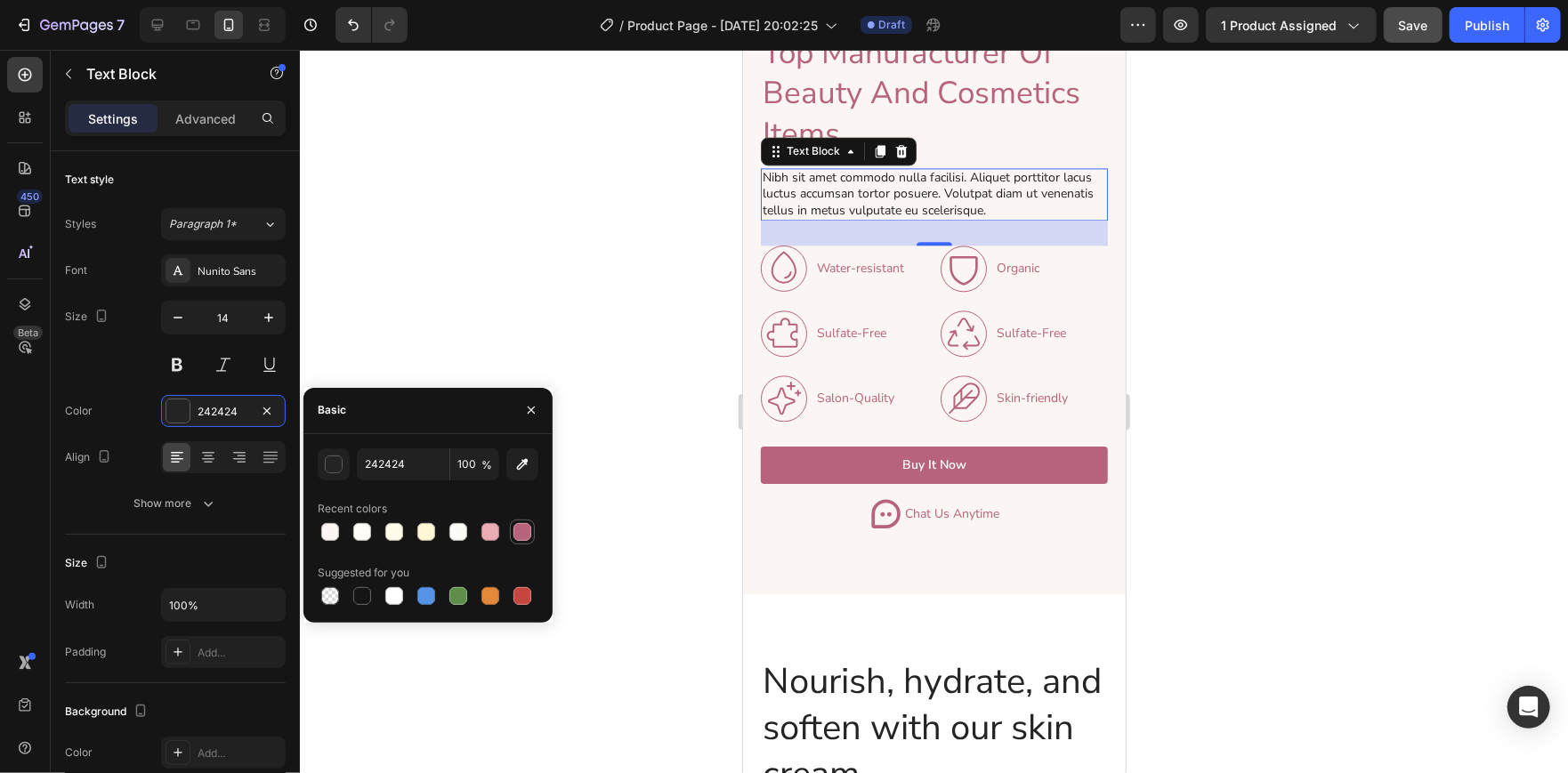
click at [516, 530] on div at bounding box center [522, 532] width 18 height 18
type input "B6637B"
click at [662, 199] on div at bounding box center [933, 411] width 1268 height 723
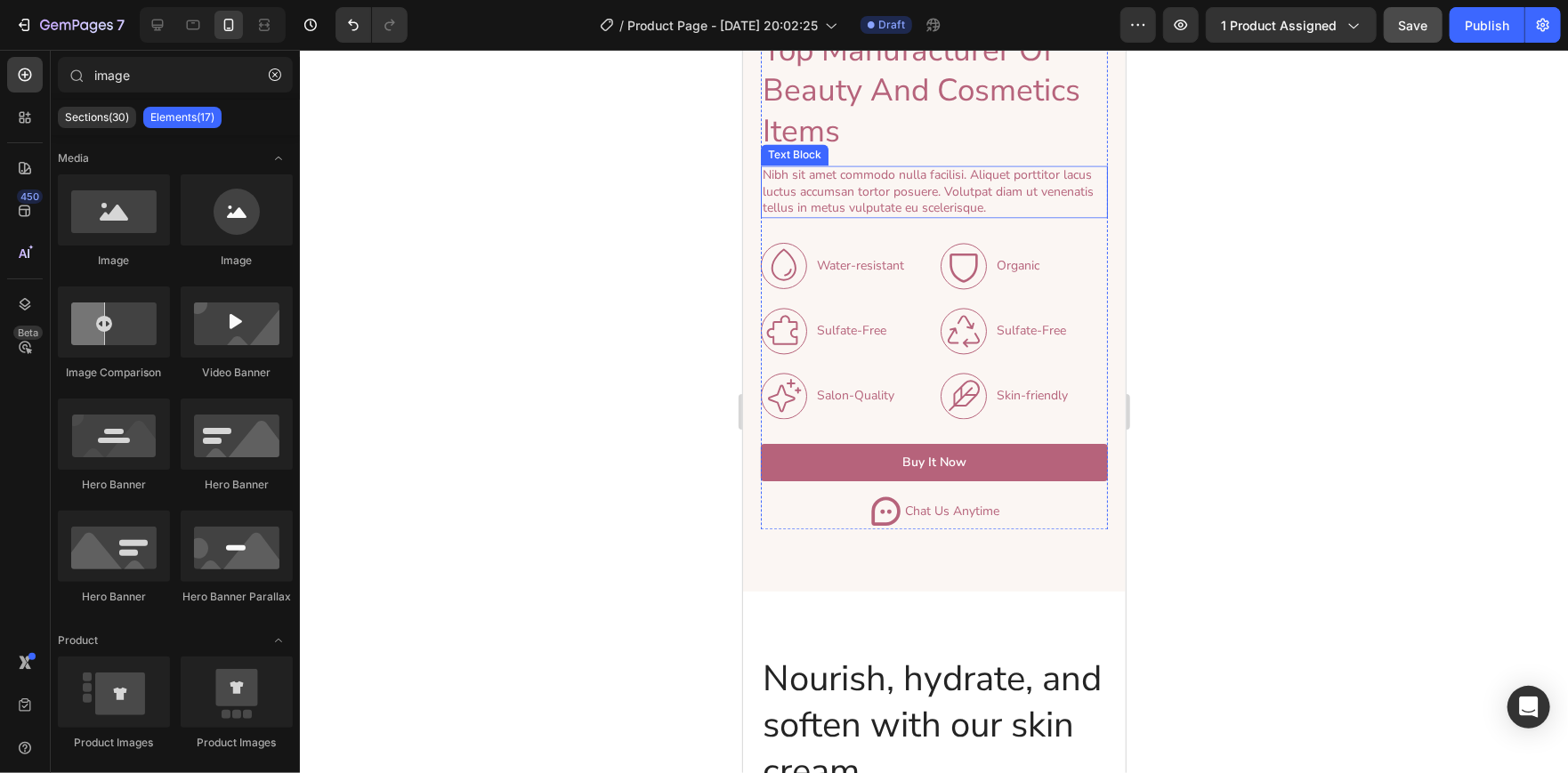
scroll to position [2188, 0]
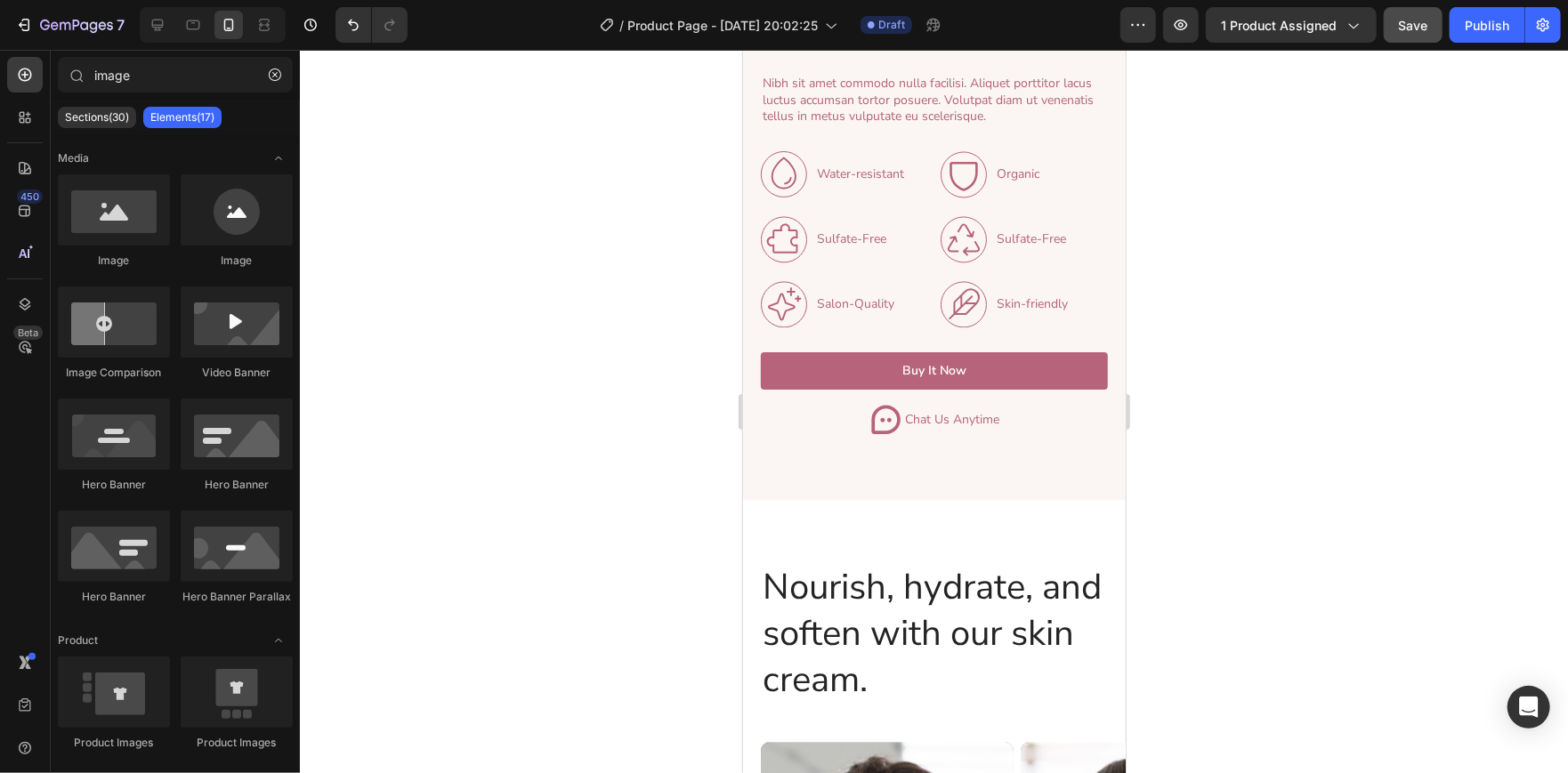
click at [1251, 425] on div at bounding box center [933, 411] width 1268 height 723
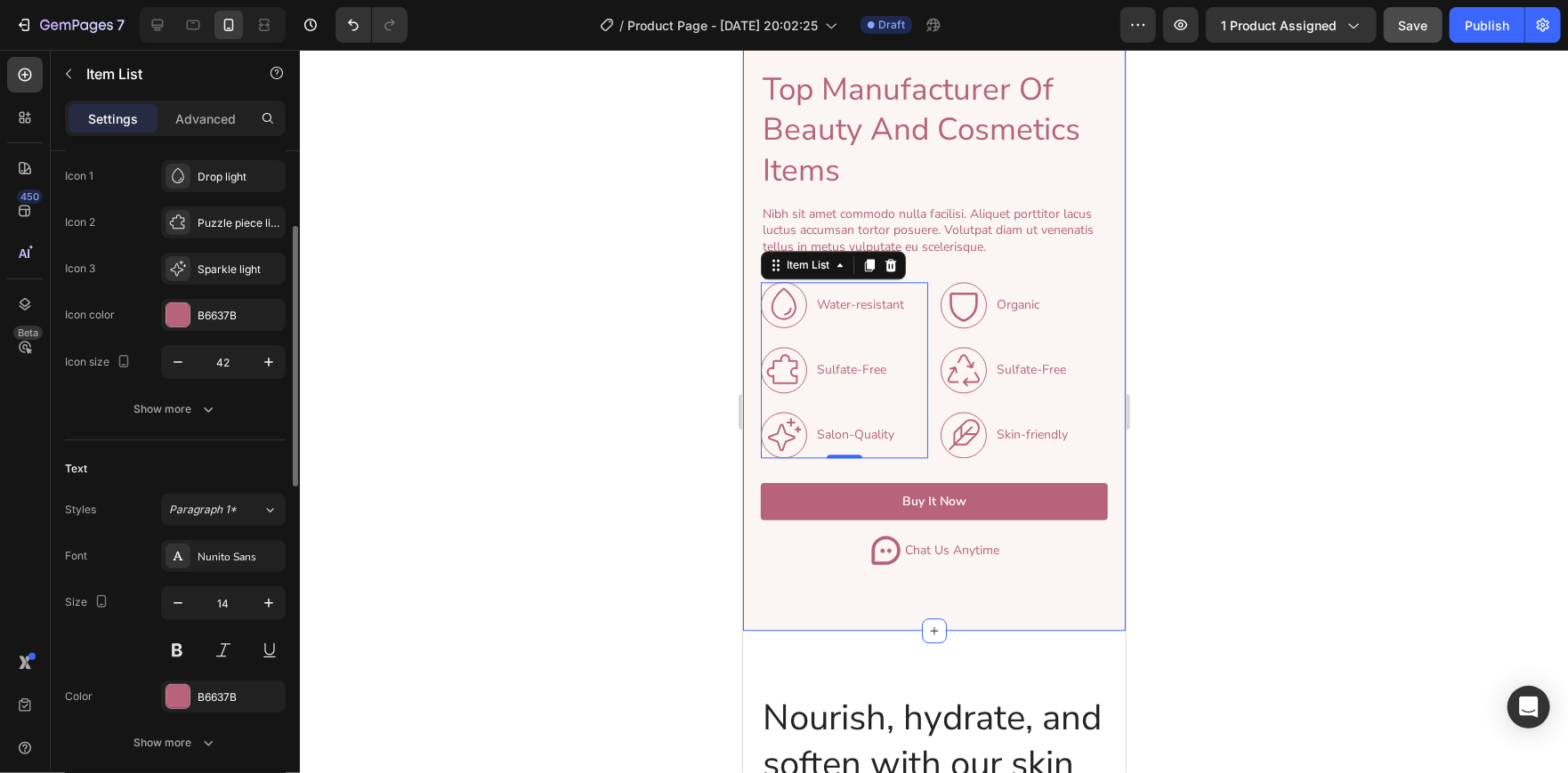
scroll to position [193, 0]
click at [181, 688] on div at bounding box center [178, 694] width 23 height 23
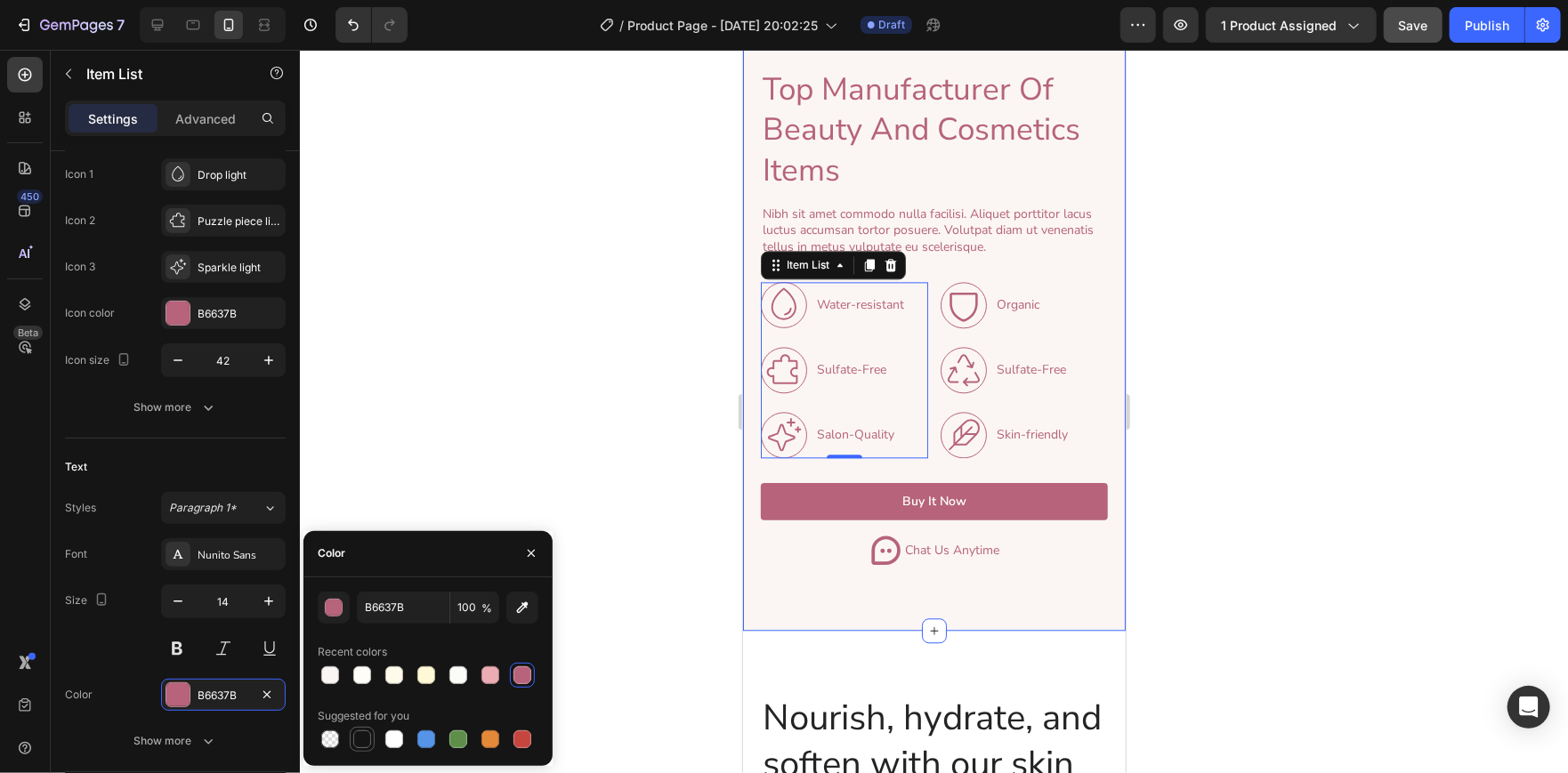
click at [365, 736] on div at bounding box center [362, 739] width 18 height 18
type input "151515"
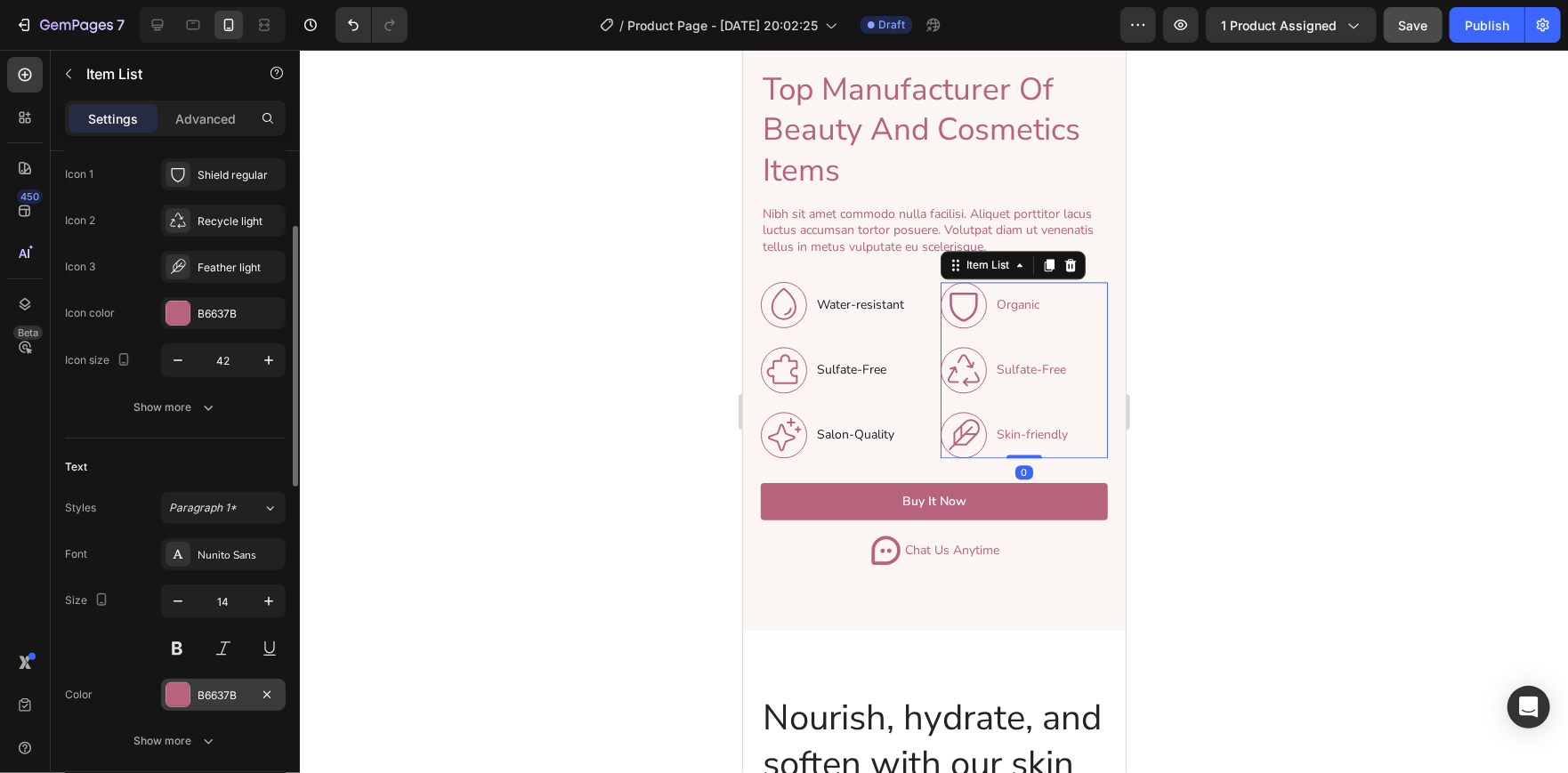
click at [181, 695] on div at bounding box center [178, 694] width 23 height 23
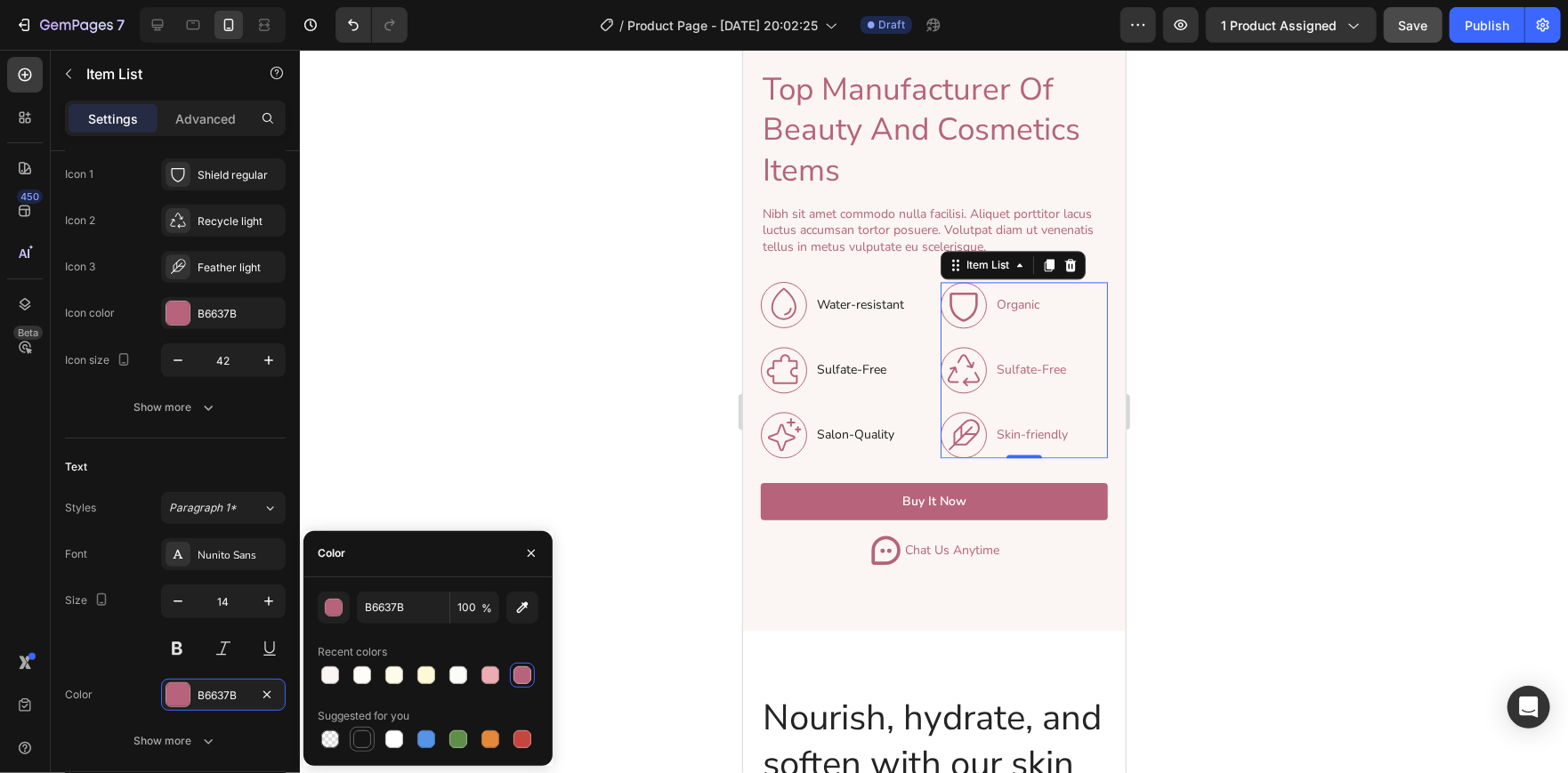
click at [366, 744] on div at bounding box center [362, 739] width 18 height 18
type input "151515"
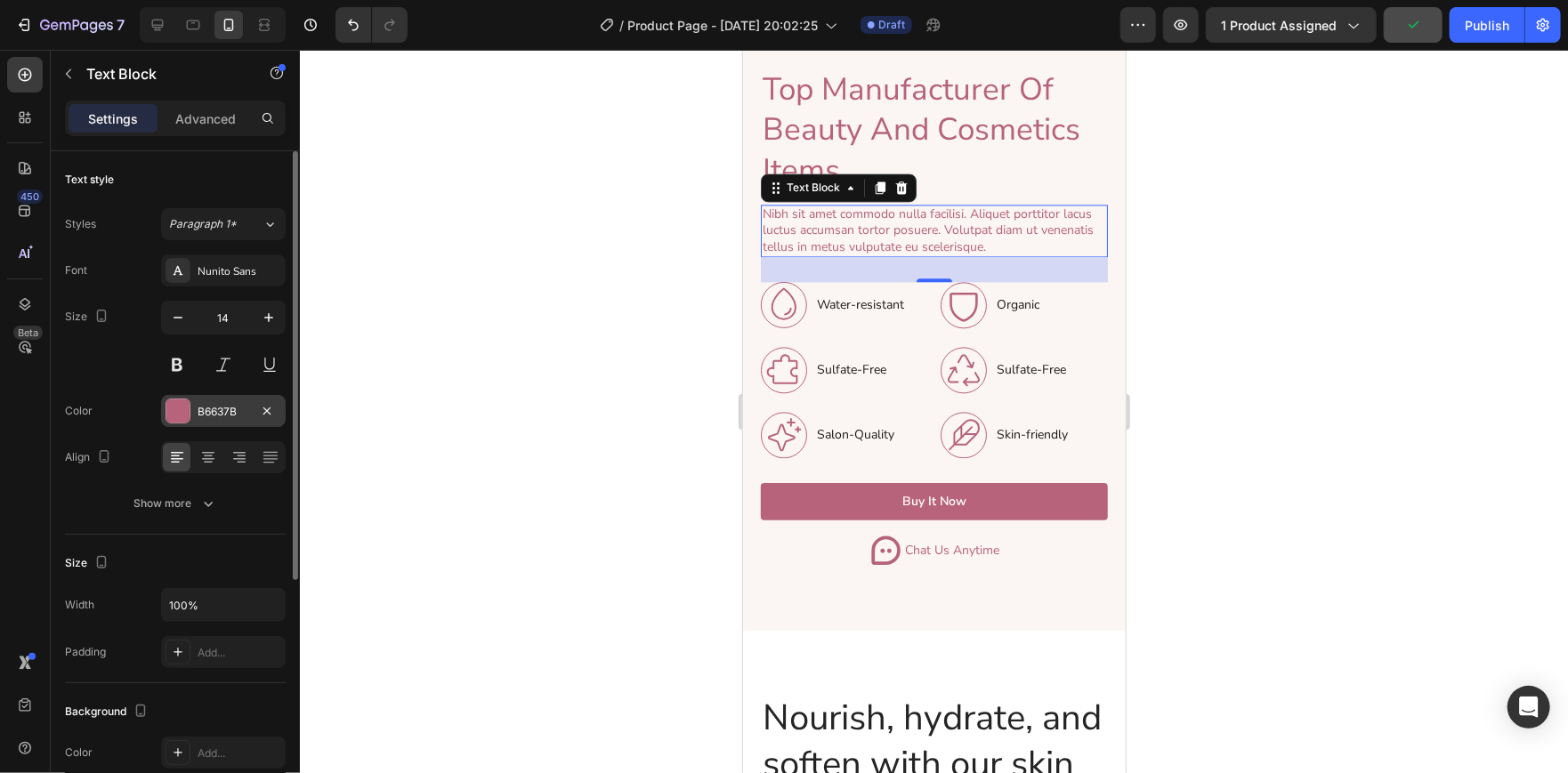
click at [172, 408] on div at bounding box center [178, 411] width 23 height 23
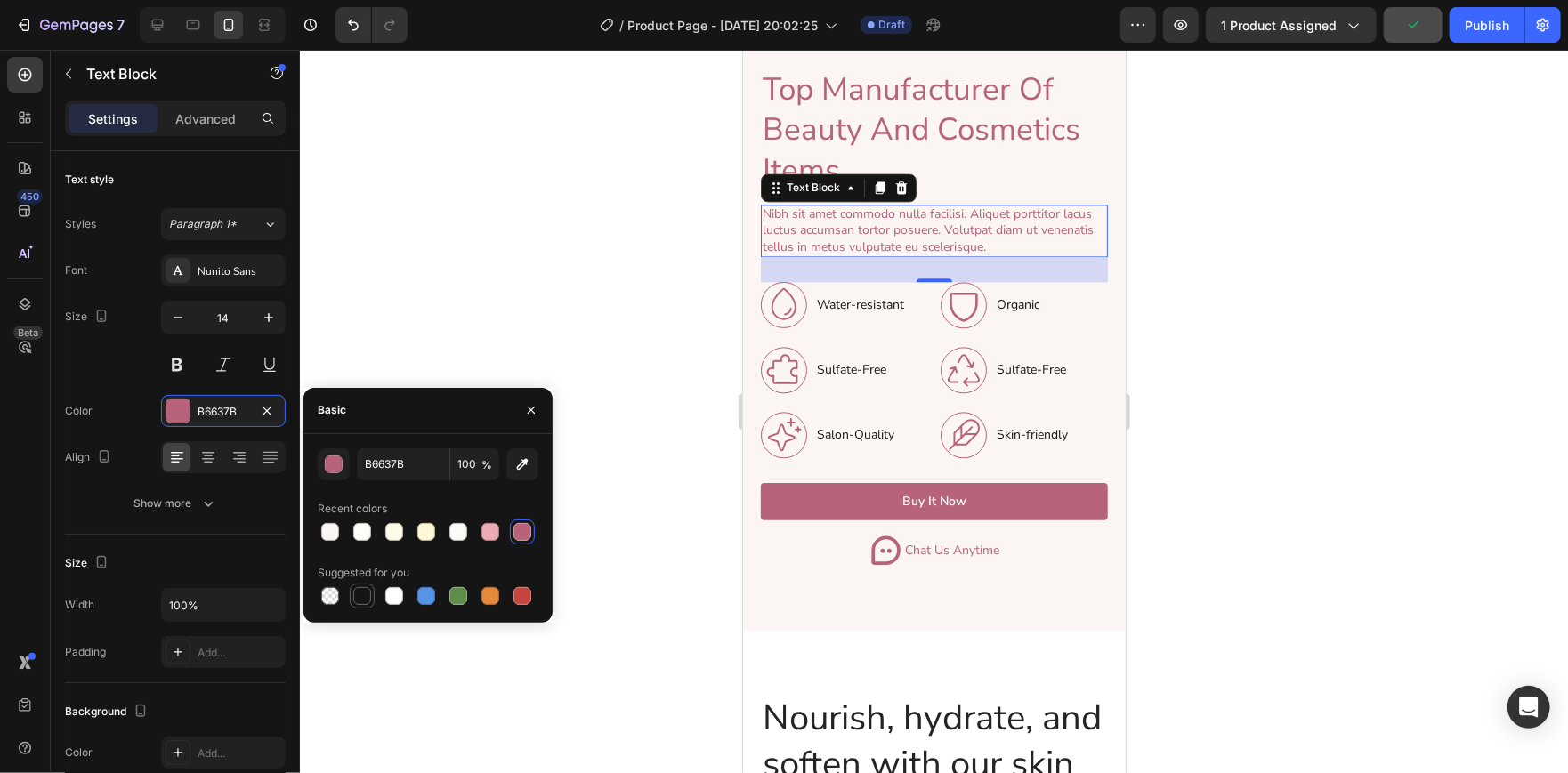
click at [366, 595] on div at bounding box center [362, 596] width 18 height 18
type input "151515"
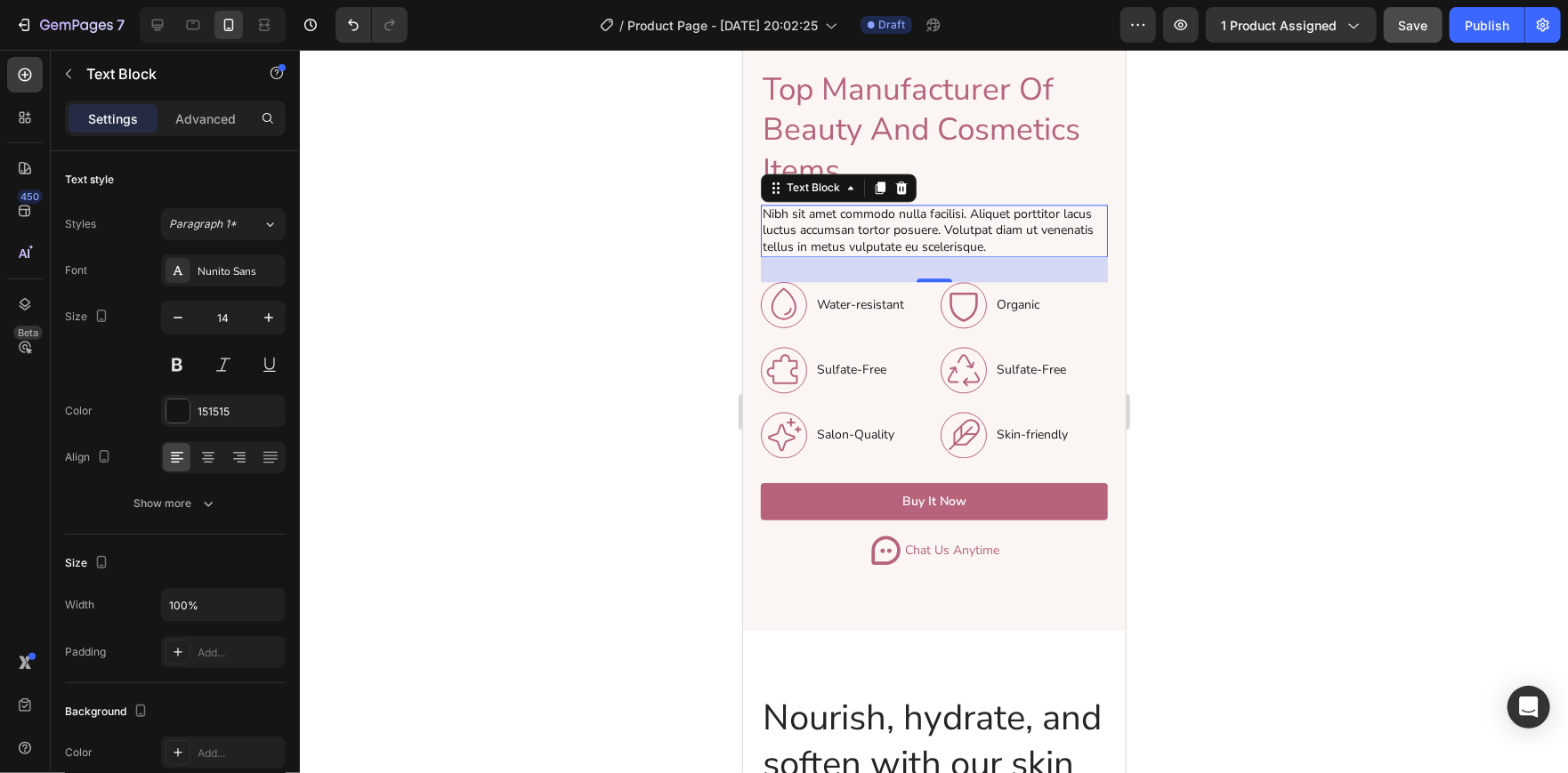
click at [542, 96] on div at bounding box center [933, 411] width 1268 height 723
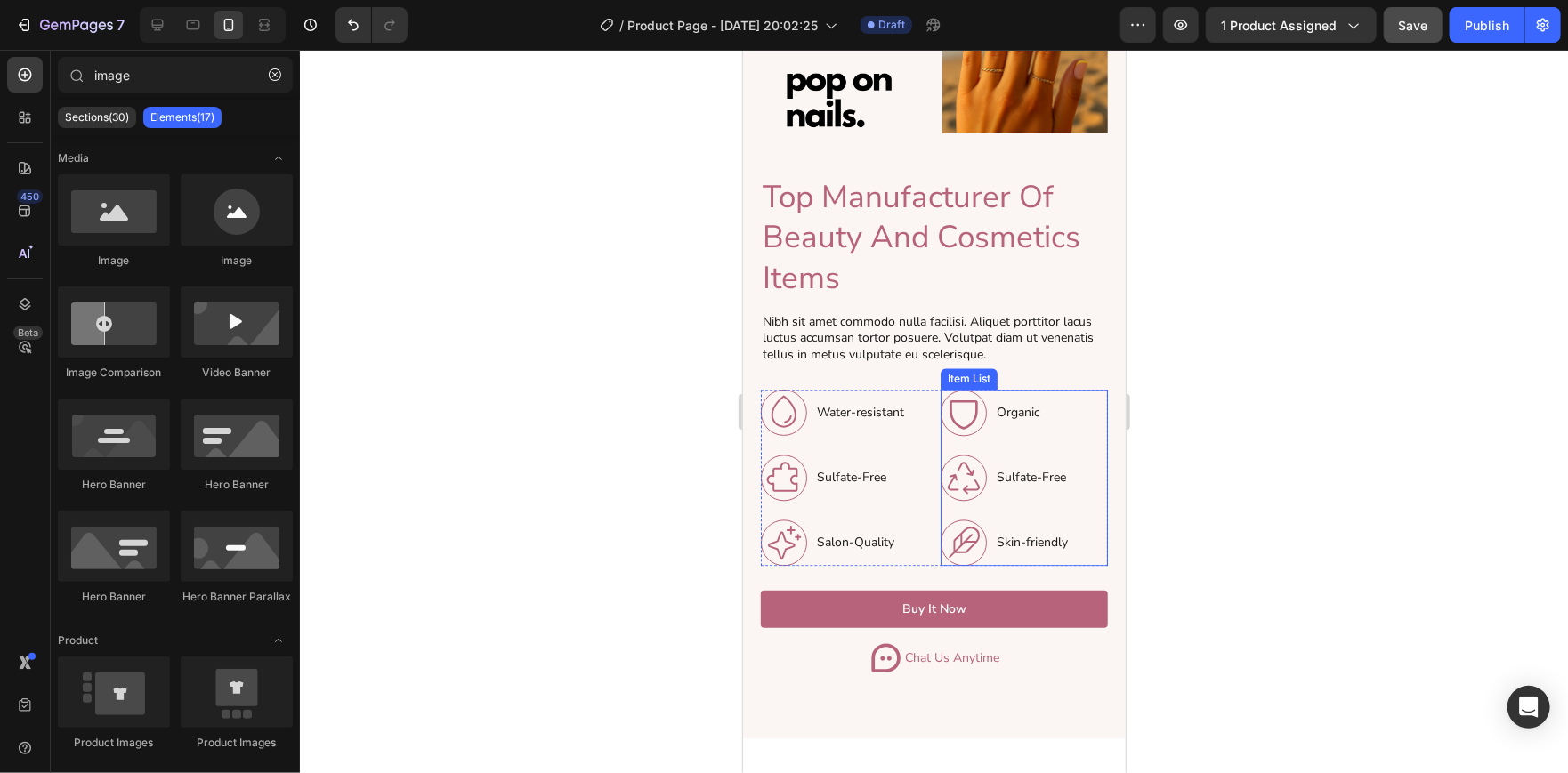
scroll to position [2312, 0]
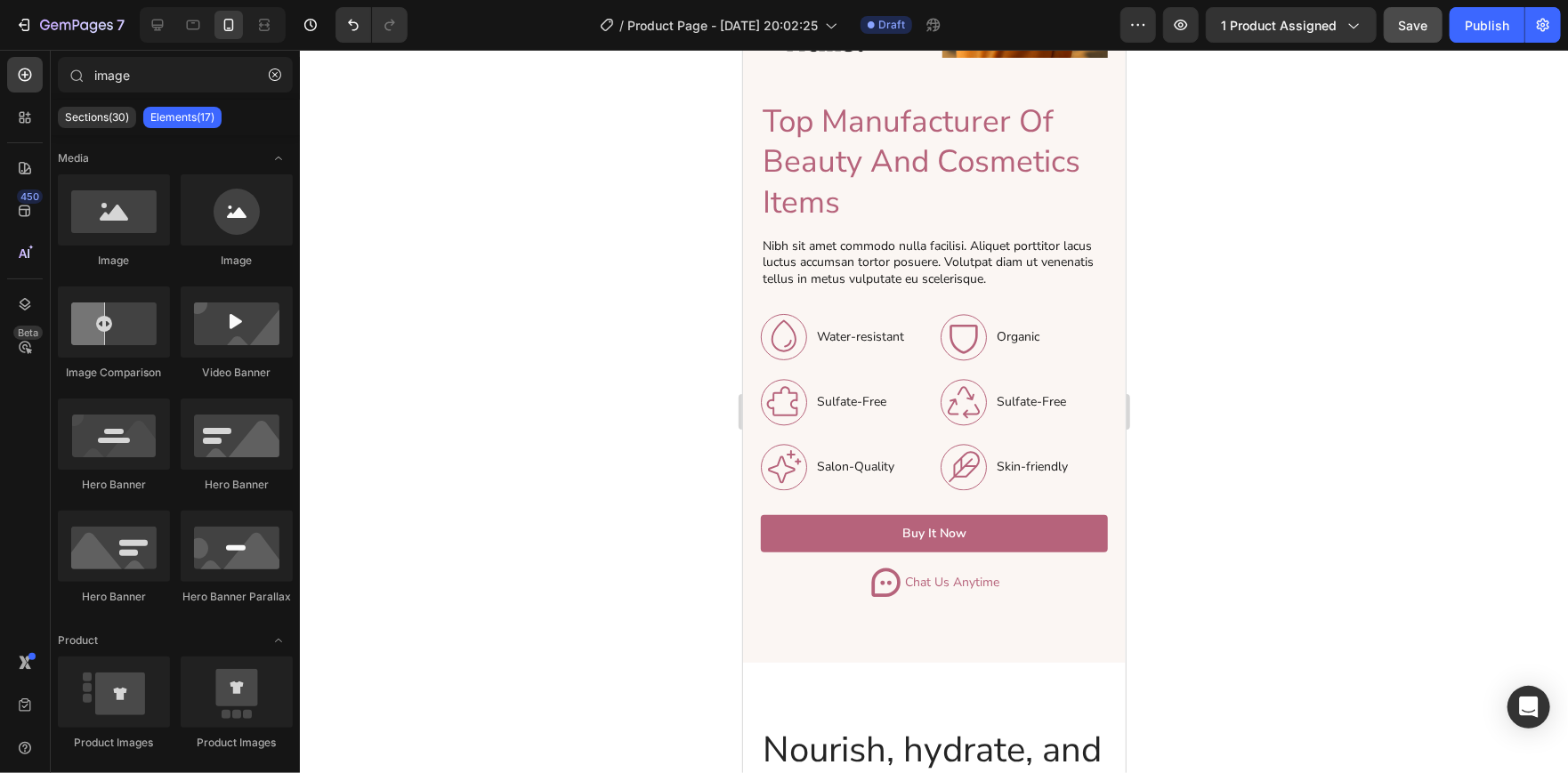
click at [1169, 260] on div at bounding box center [933, 411] width 1268 height 723
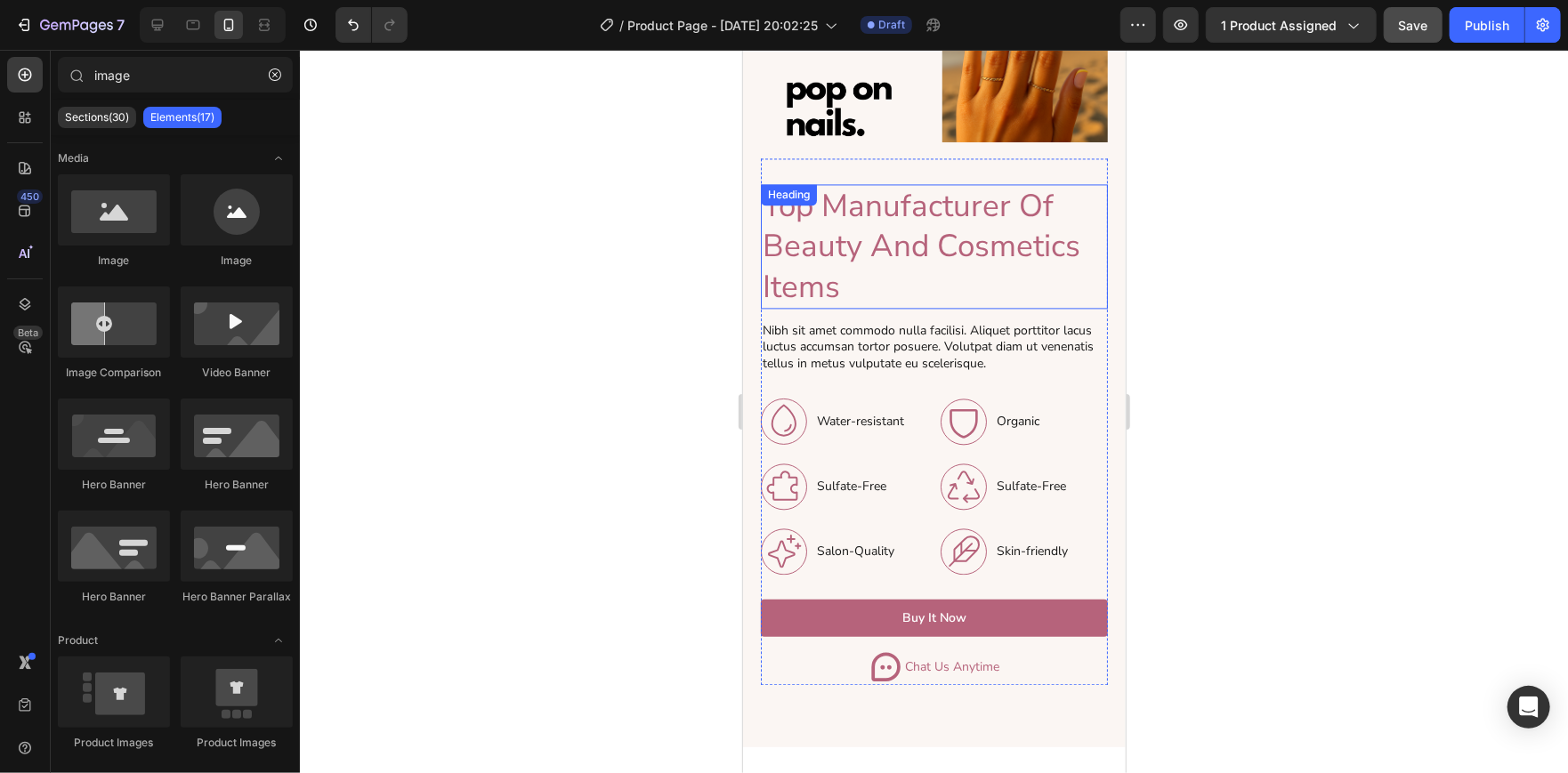
scroll to position [2228, 0]
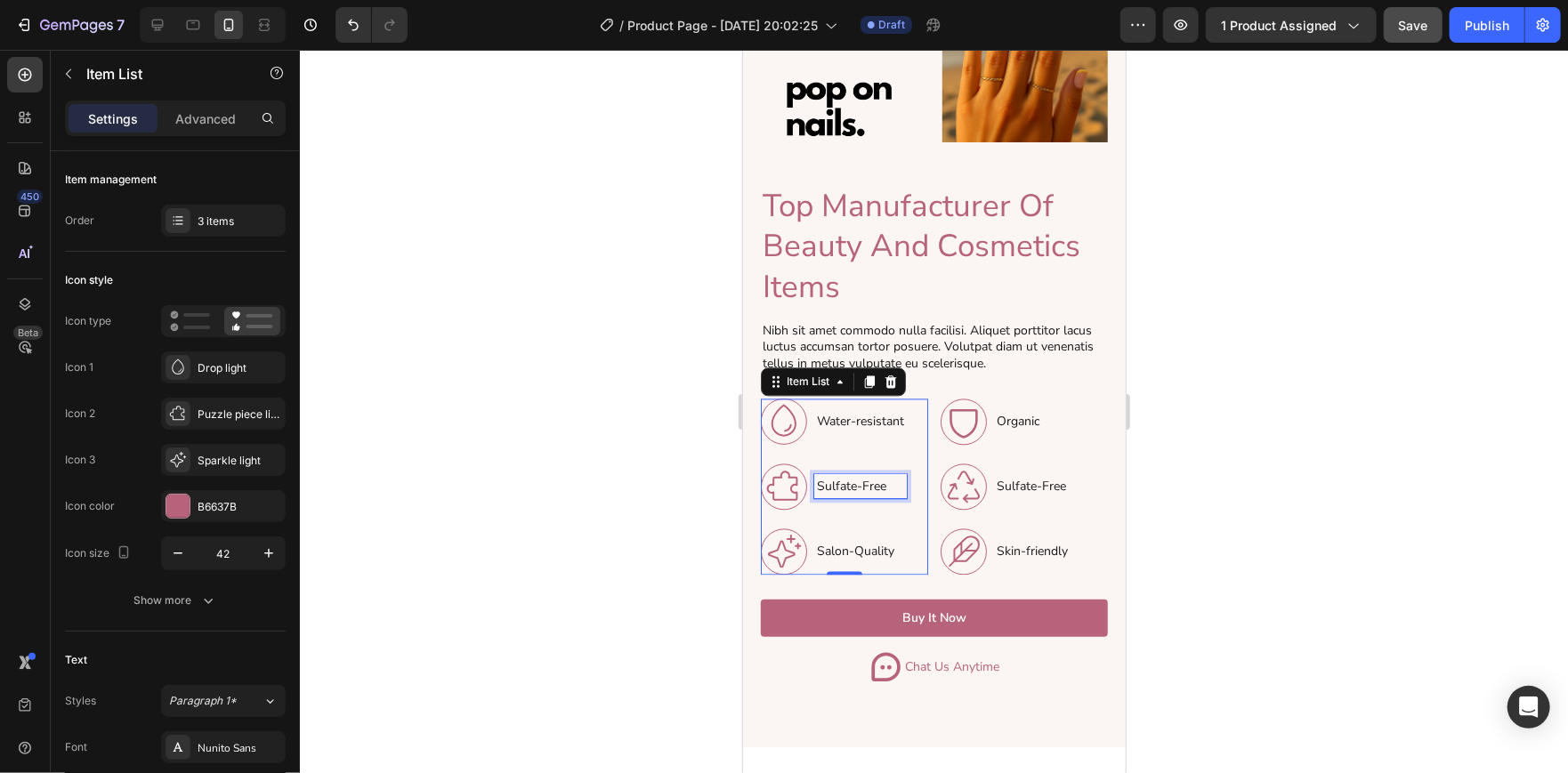
click at [864, 475] on p "Sulfate-Free" at bounding box center [860, 484] width 88 height 19
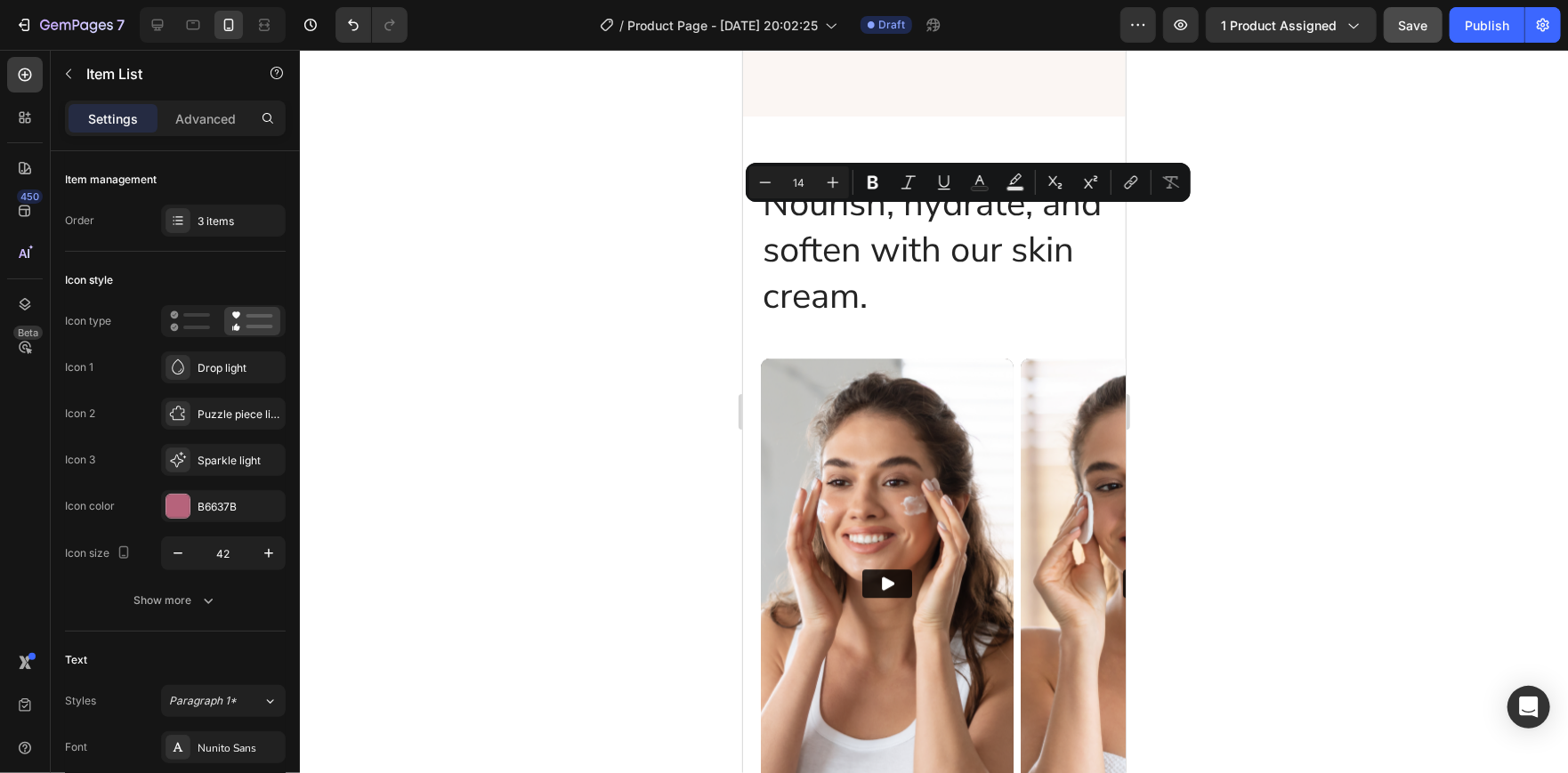
type input "16"
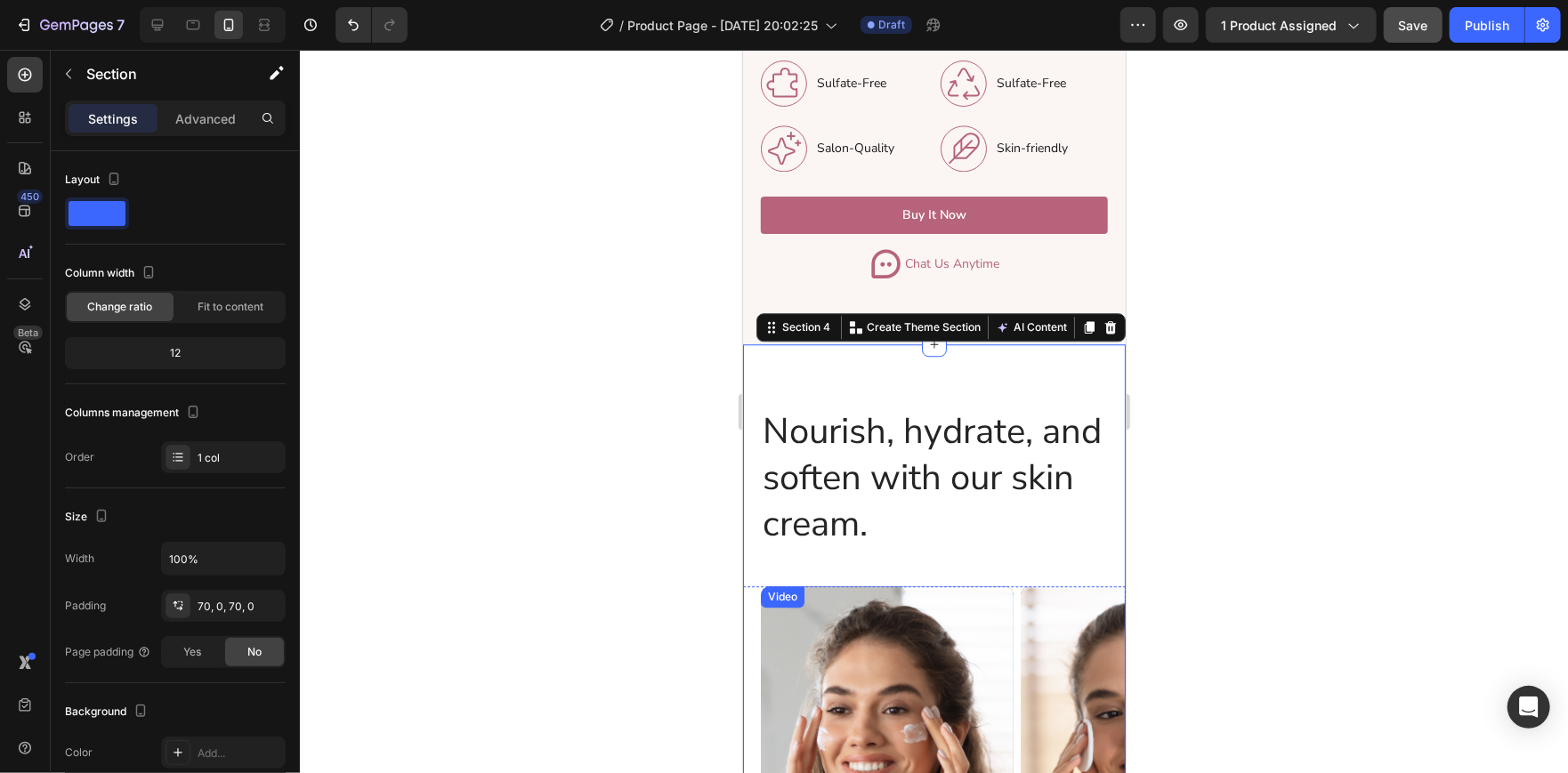
scroll to position [2630, 0]
click at [1102, 320] on icon at bounding box center [1109, 327] width 14 height 14
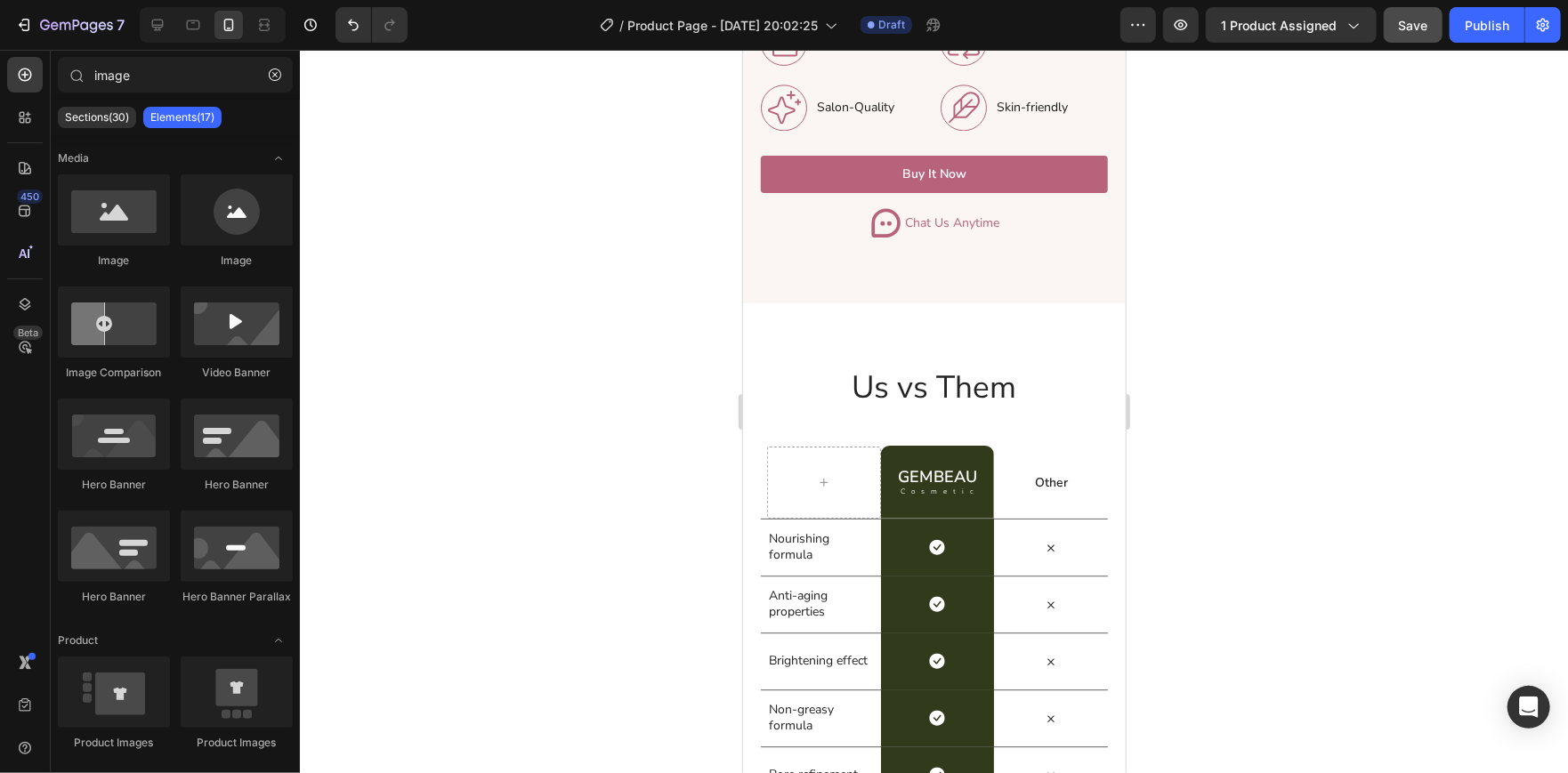
scroll to position [2675, 0]
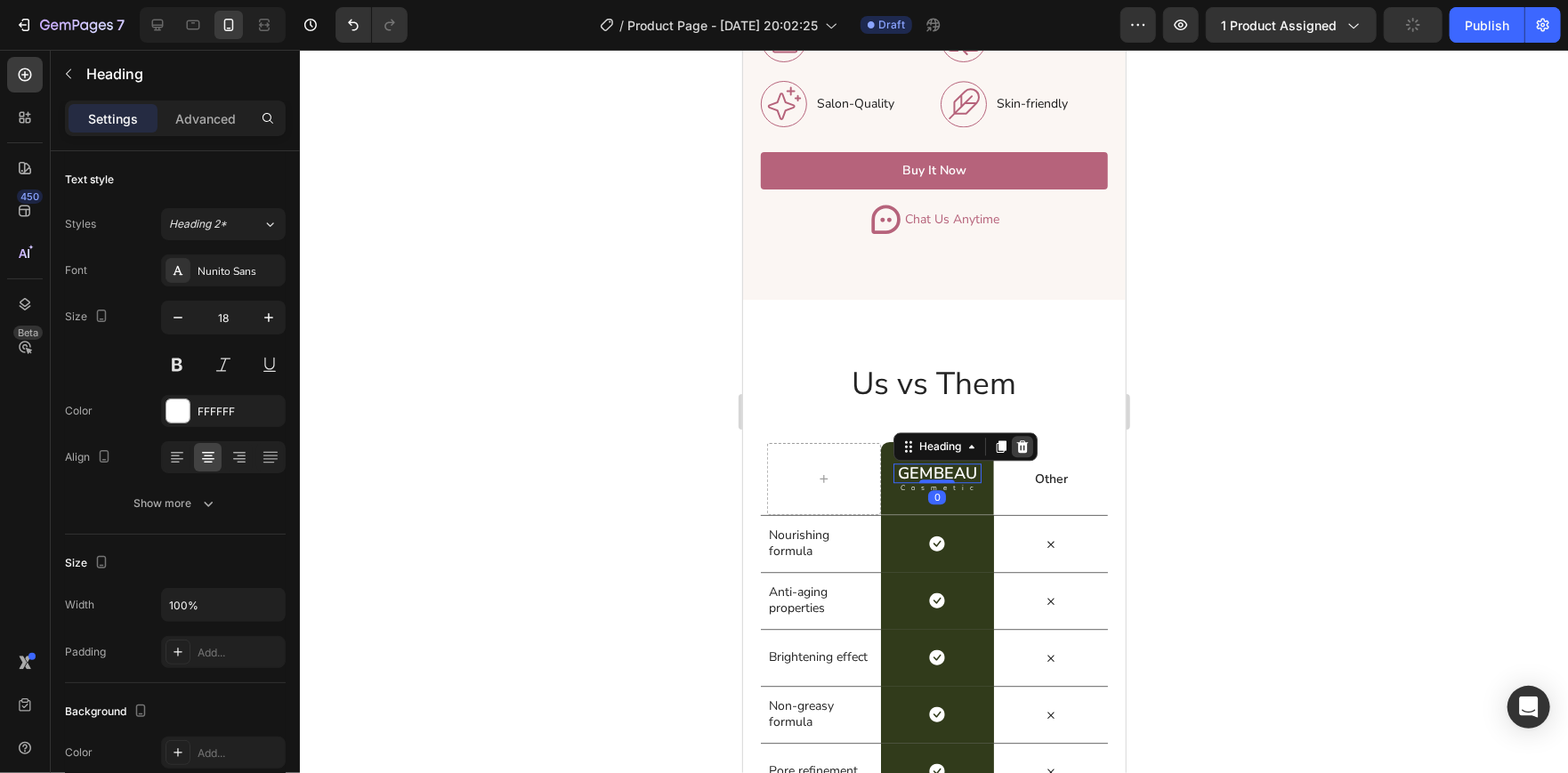
click at [1015, 440] on icon at bounding box center [1020, 446] width 12 height 13
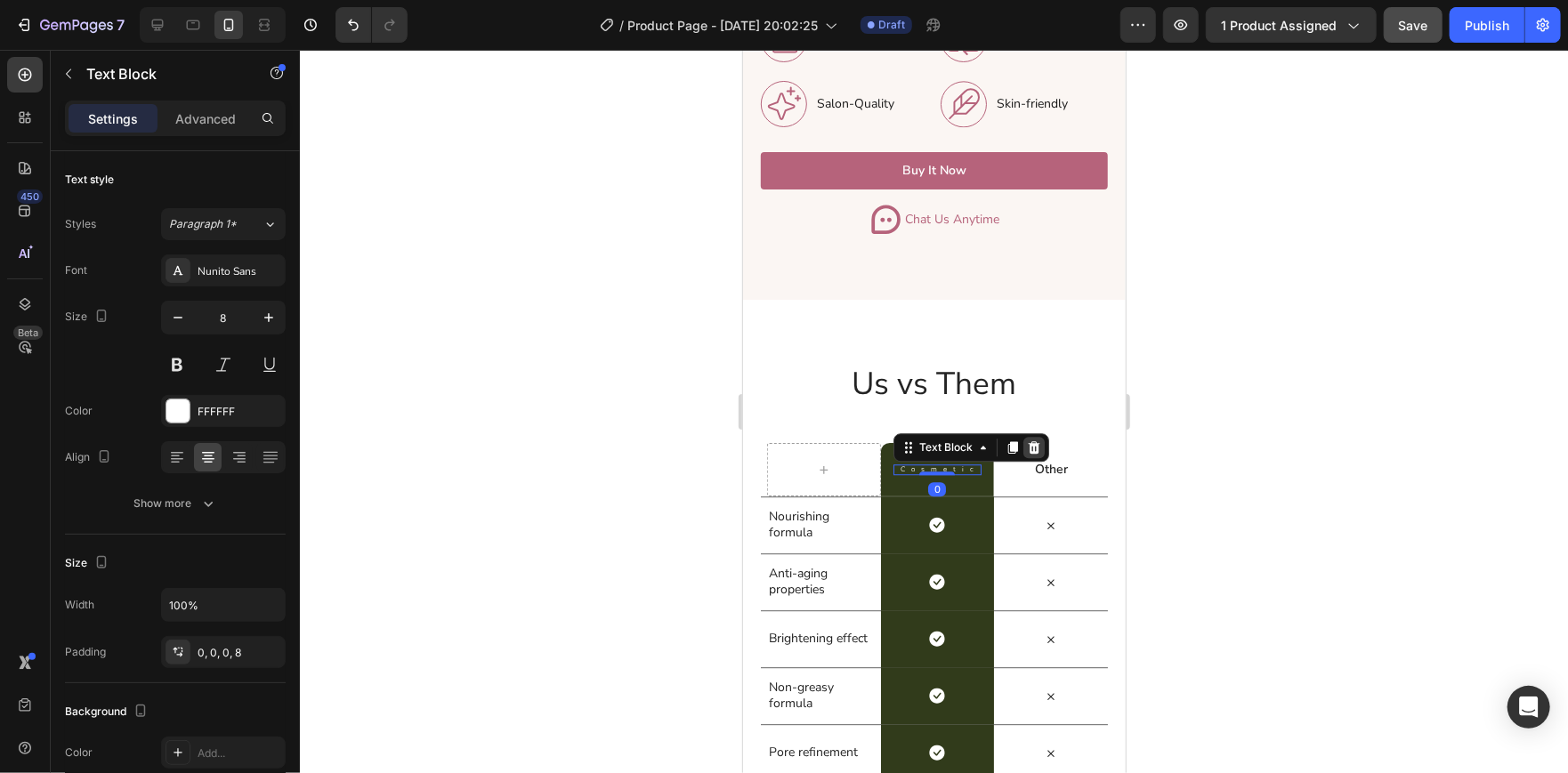
click at [1026, 441] on icon at bounding box center [1032, 447] width 12 height 13
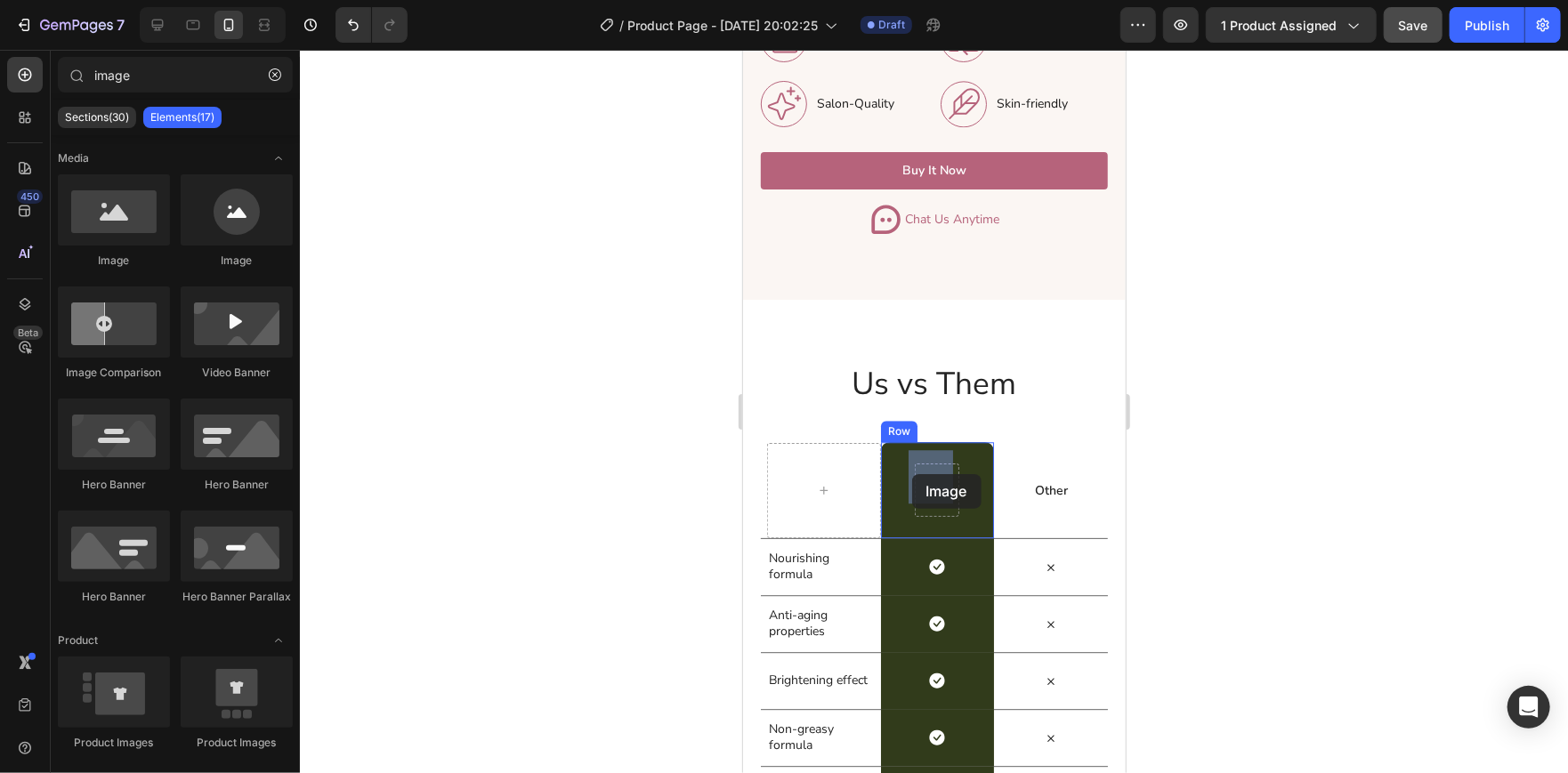
drag, startPoint x: 856, startPoint y: 213, endPoint x: 911, endPoint y: 473, distance: 265.8
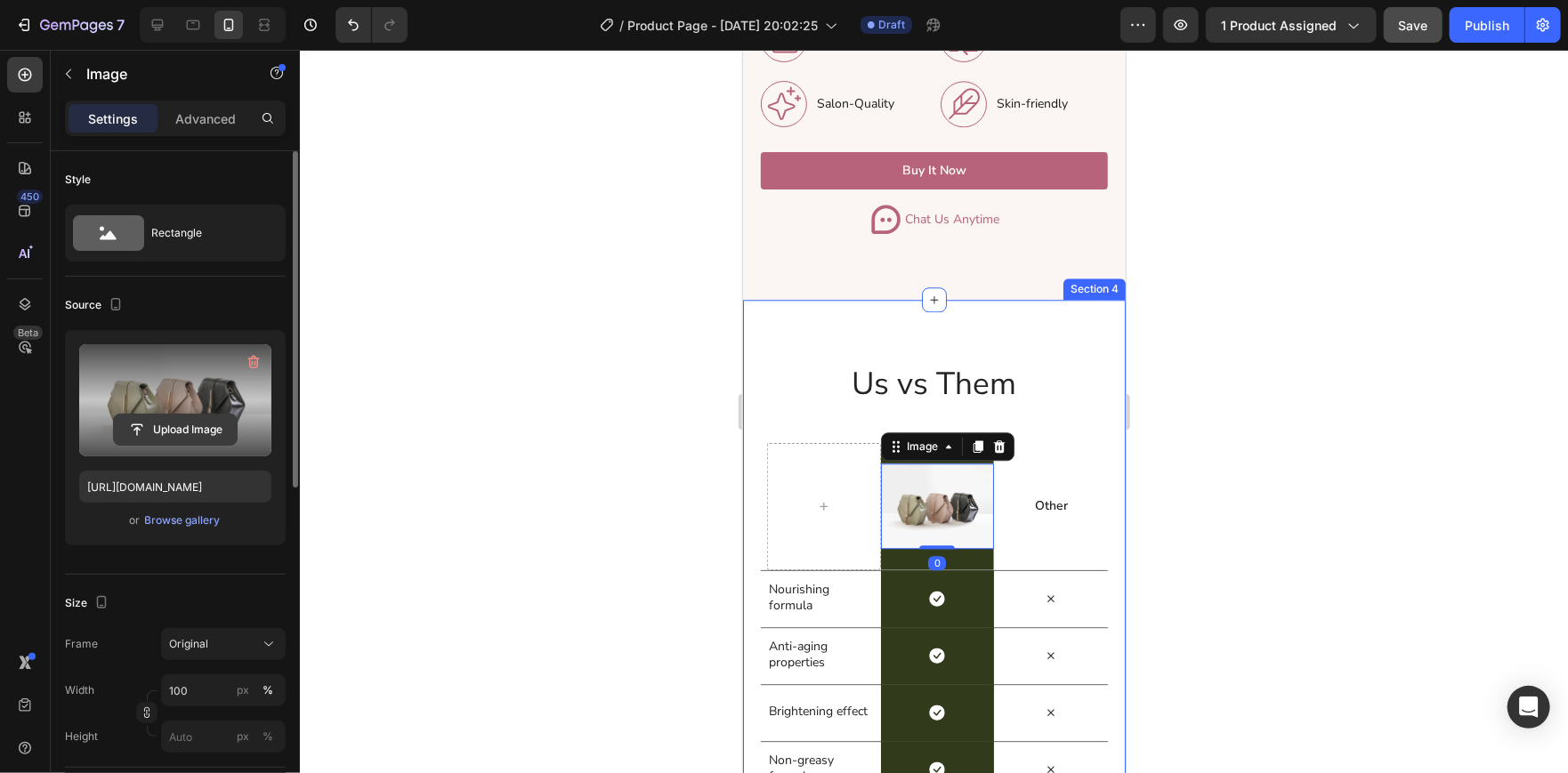
click at [152, 424] on input "file" at bounding box center [174, 430] width 122 height 30
type input "[URL][DOMAIN_NAME]"
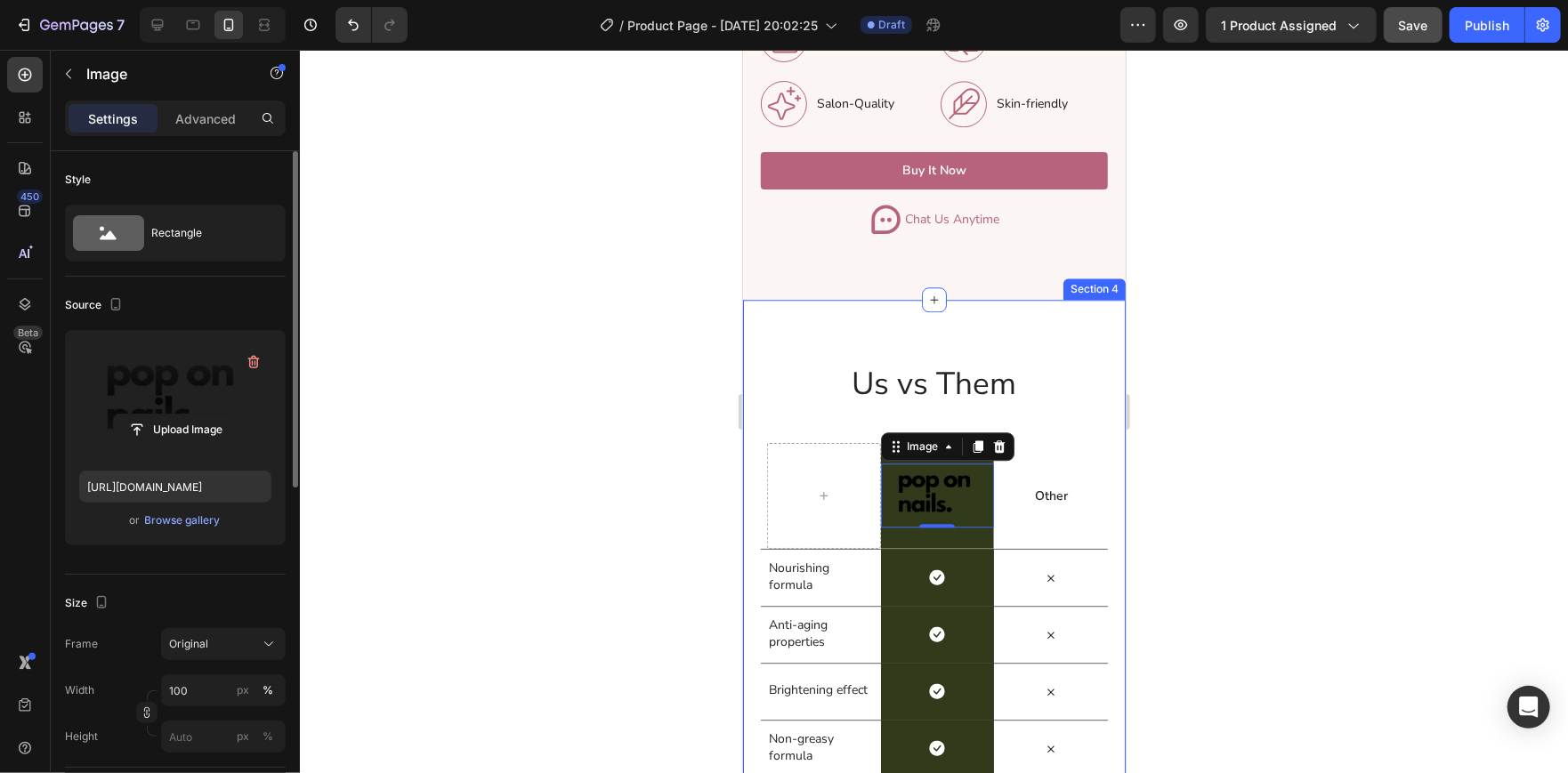
click at [501, 332] on div at bounding box center [933, 411] width 1268 height 723
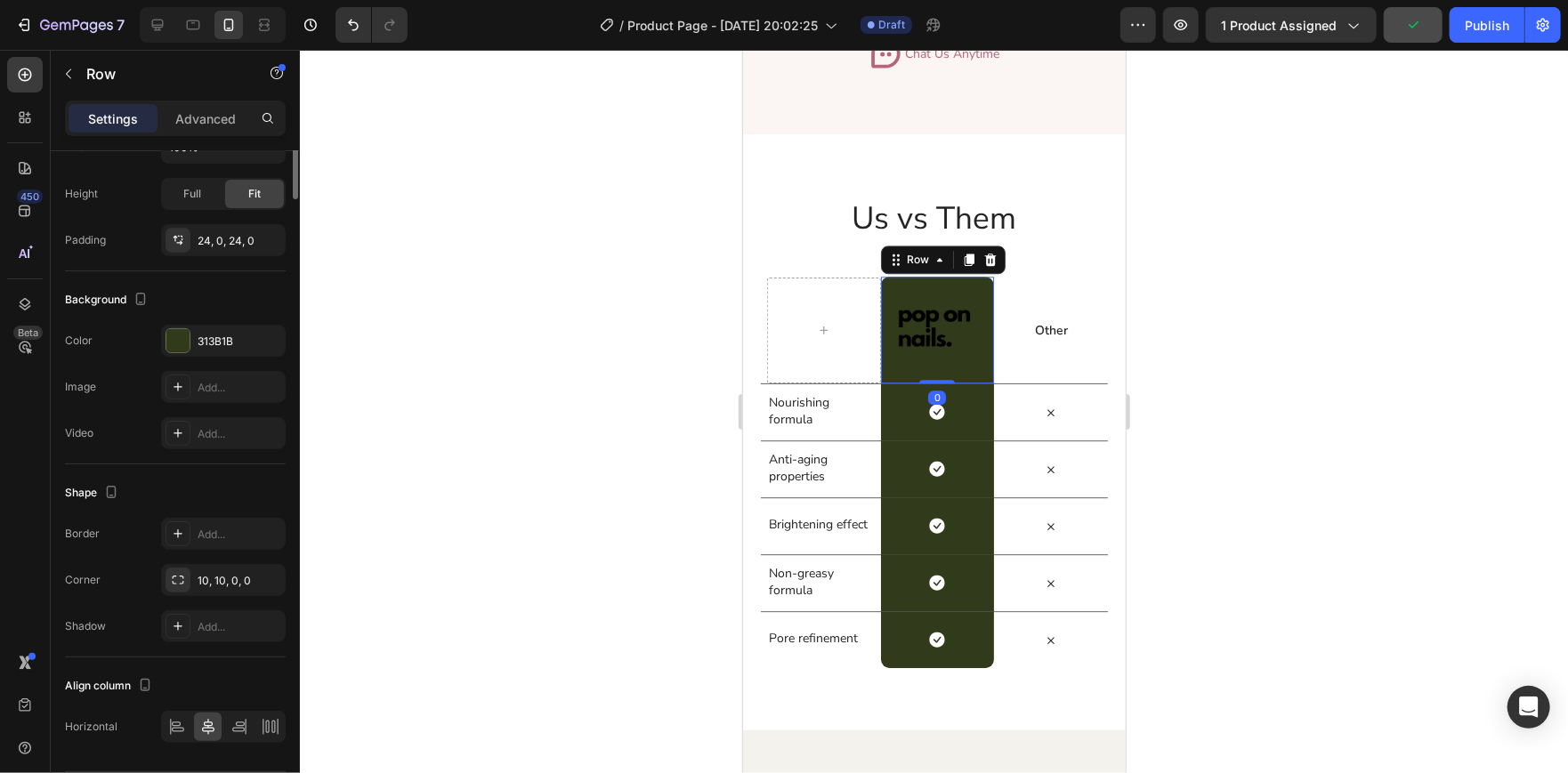
scroll to position [0, 0]
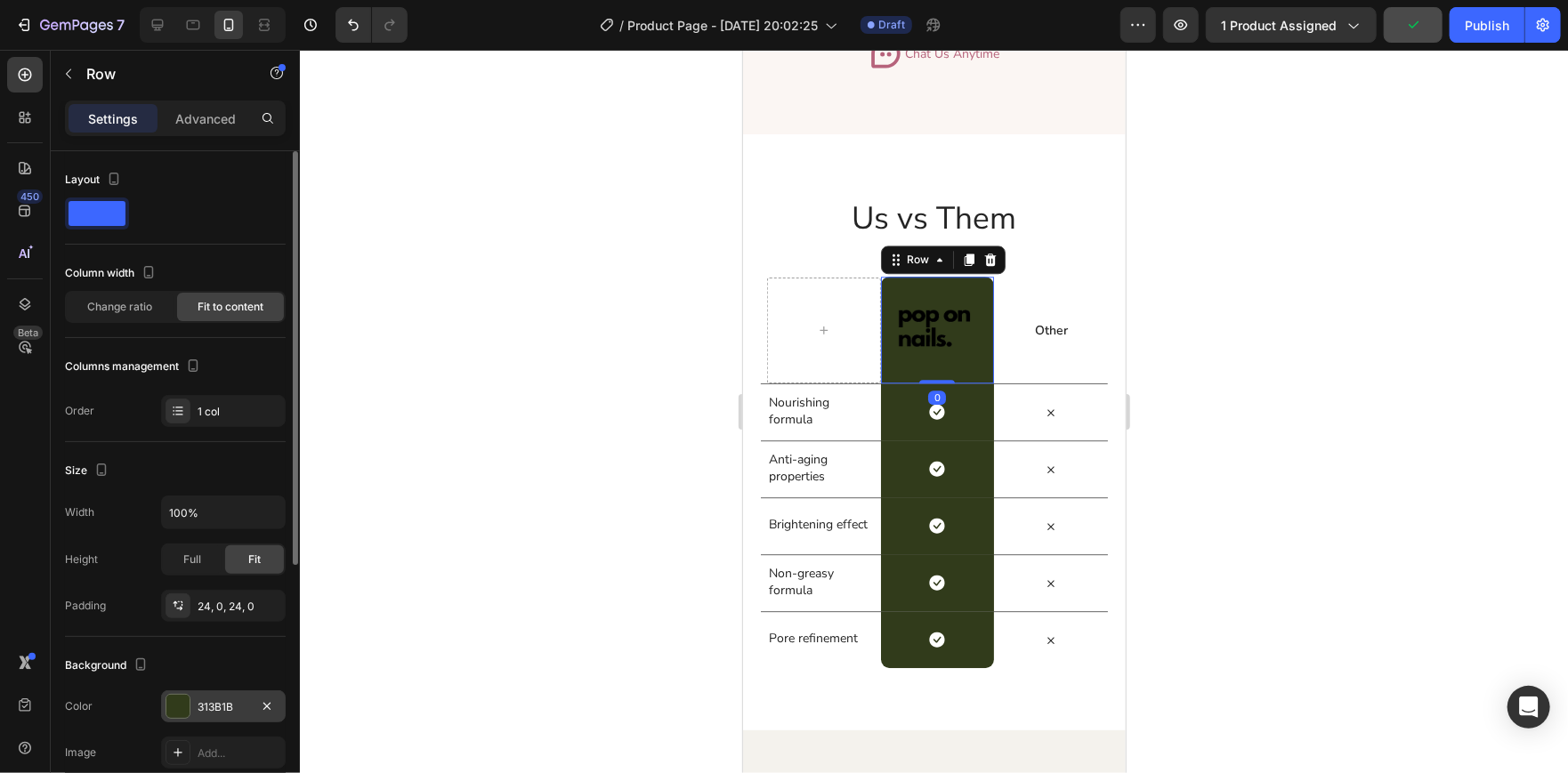
click at [174, 701] on div at bounding box center [178, 706] width 23 height 23
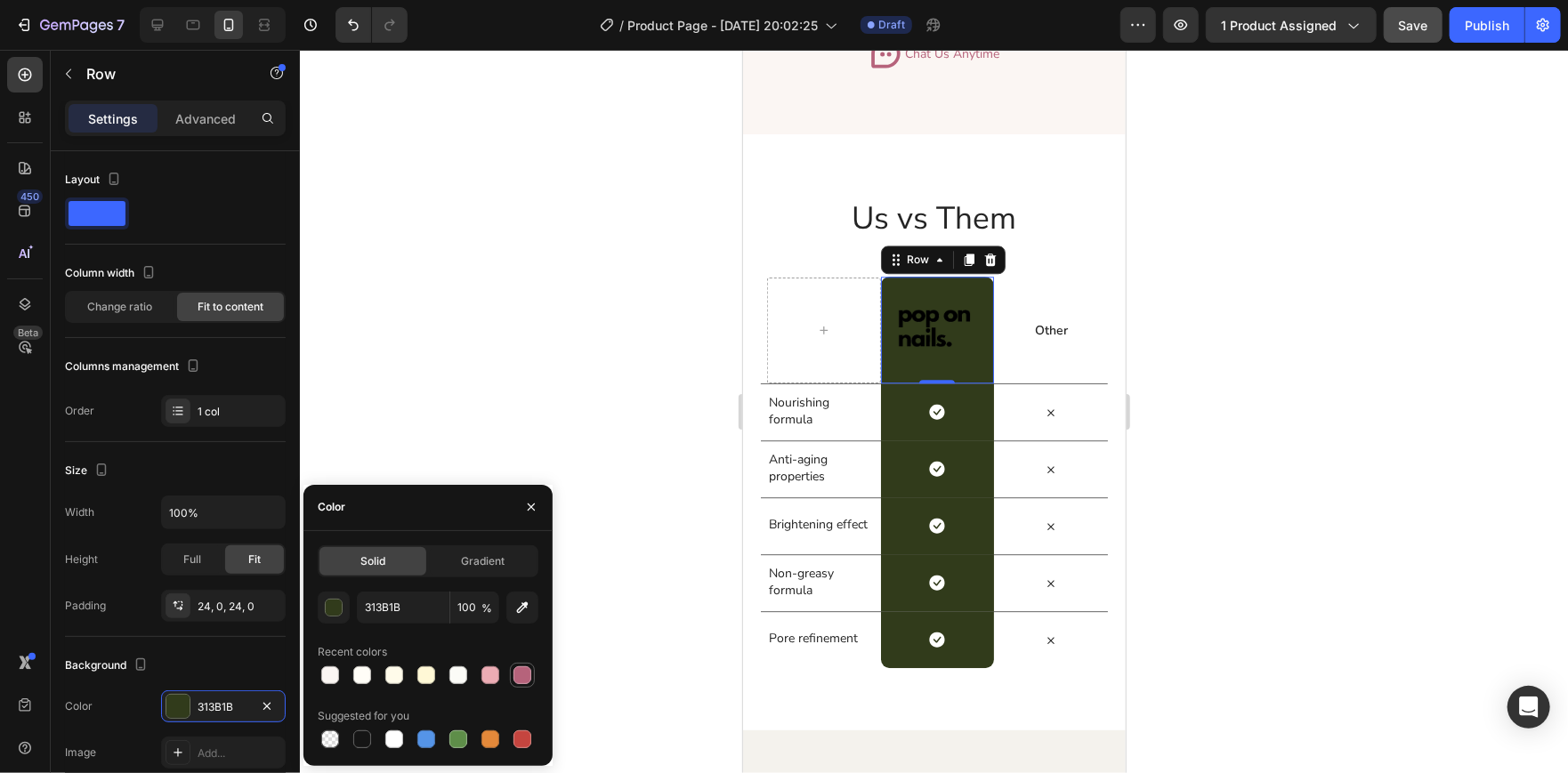
click at [525, 680] on div at bounding box center [522, 675] width 18 height 18
type input "B6637B"
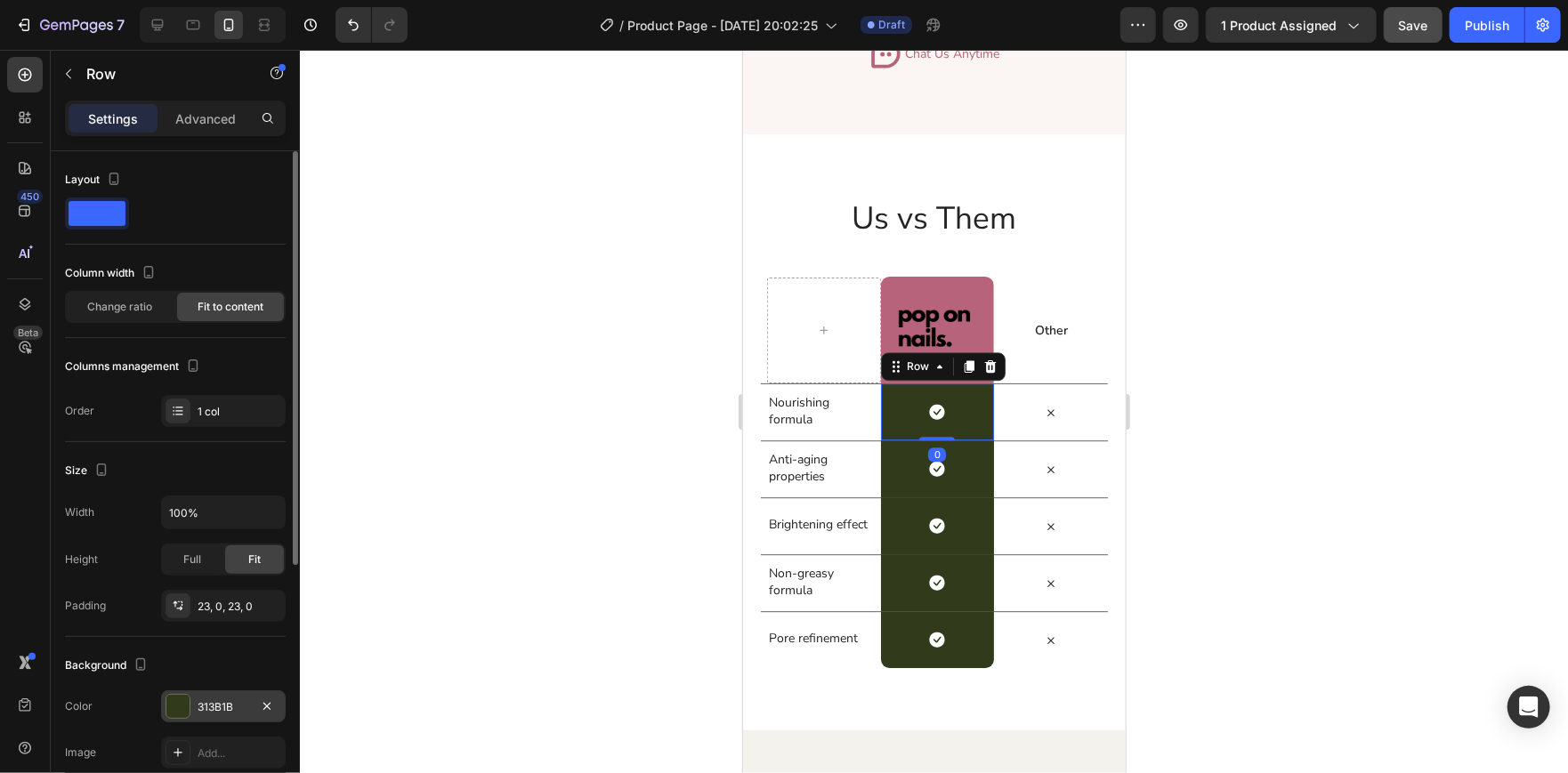
click at [171, 697] on div at bounding box center [178, 706] width 23 height 23
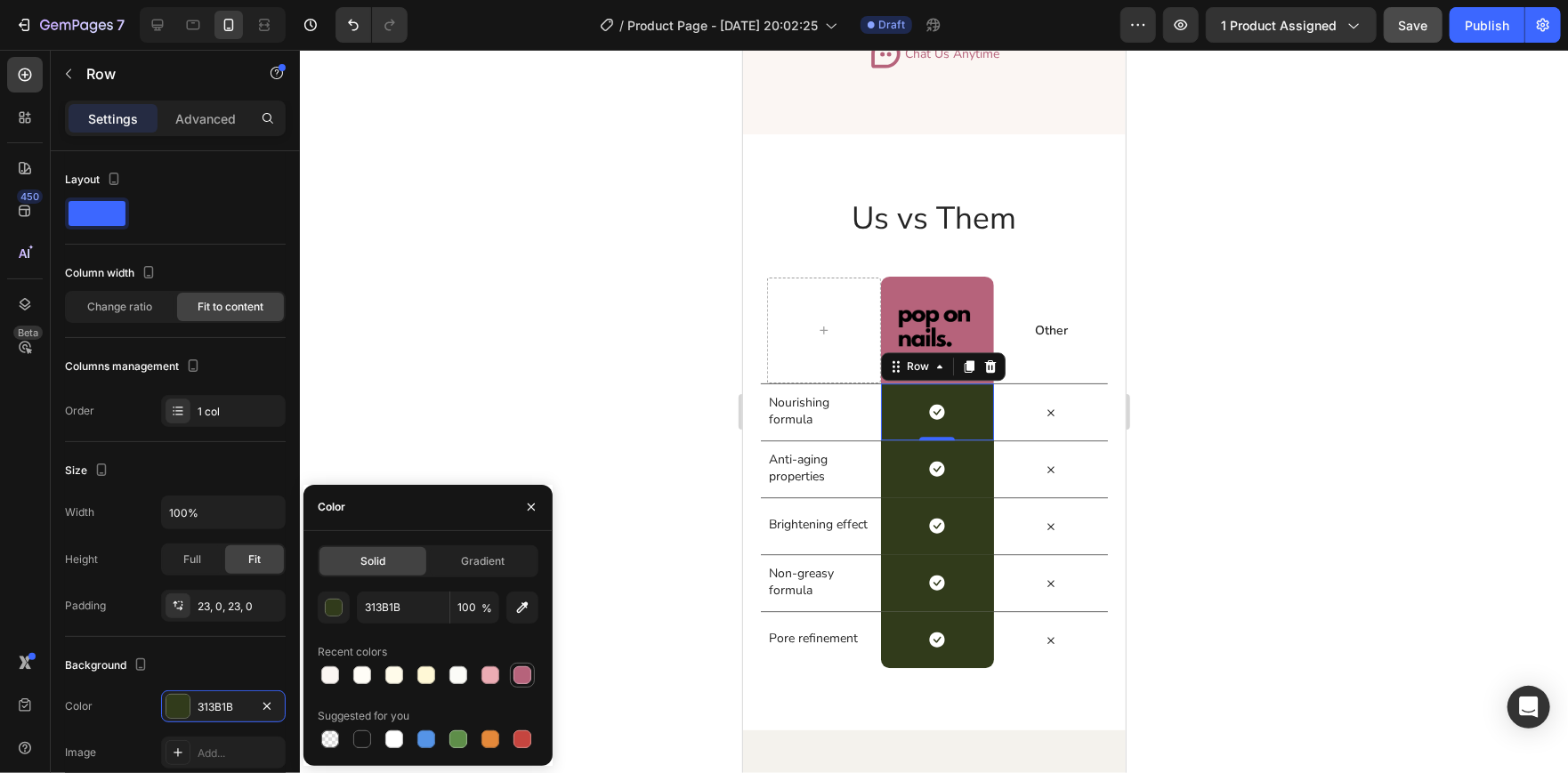
click at [521, 673] on div at bounding box center [522, 675] width 18 height 18
type input "B6637B"
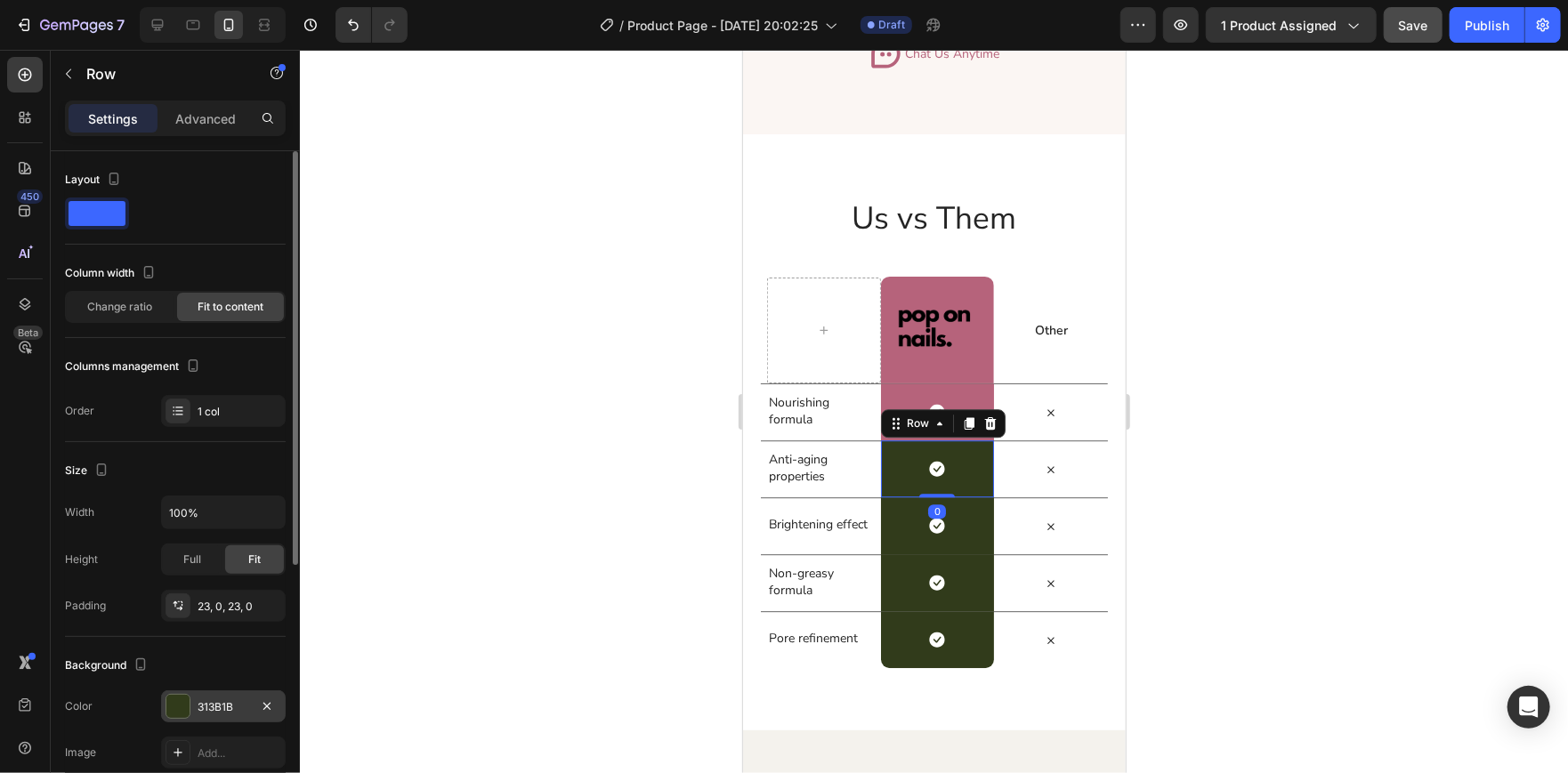
click at [182, 706] on div at bounding box center [178, 706] width 23 height 23
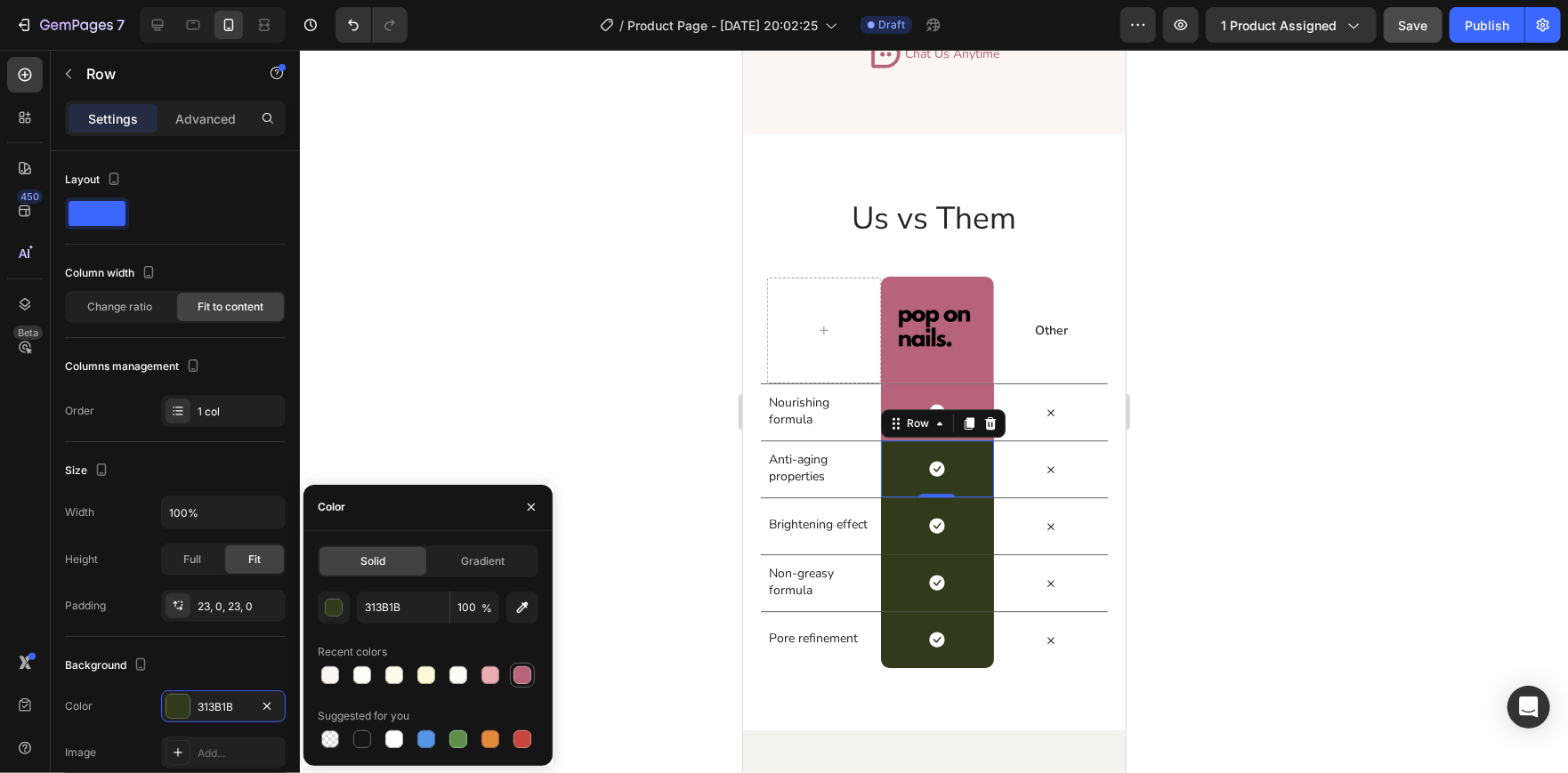
click at [522, 670] on div at bounding box center [522, 675] width 18 height 18
type input "B6637B"
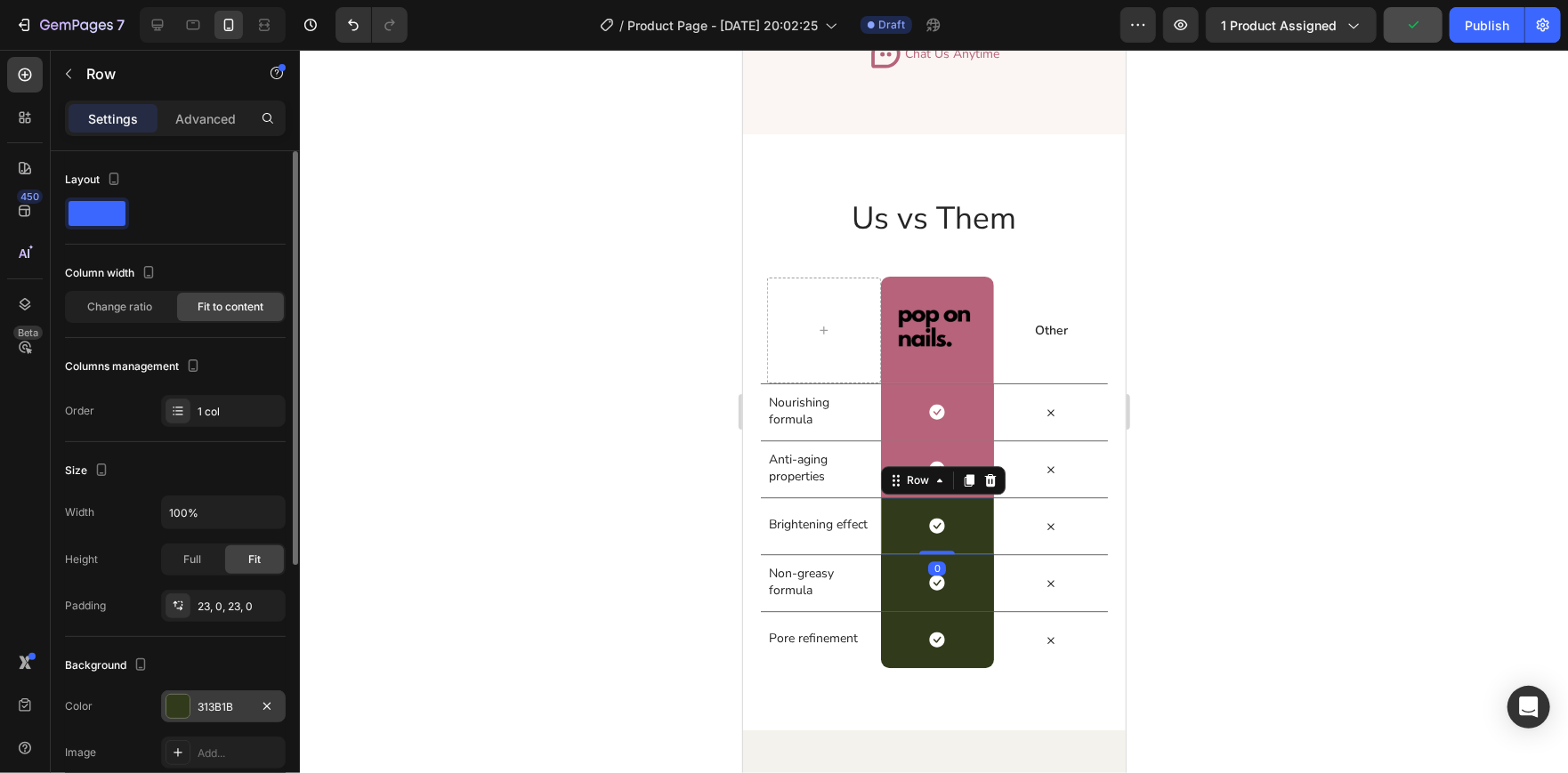
click at [177, 700] on div at bounding box center [178, 706] width 23 height 23
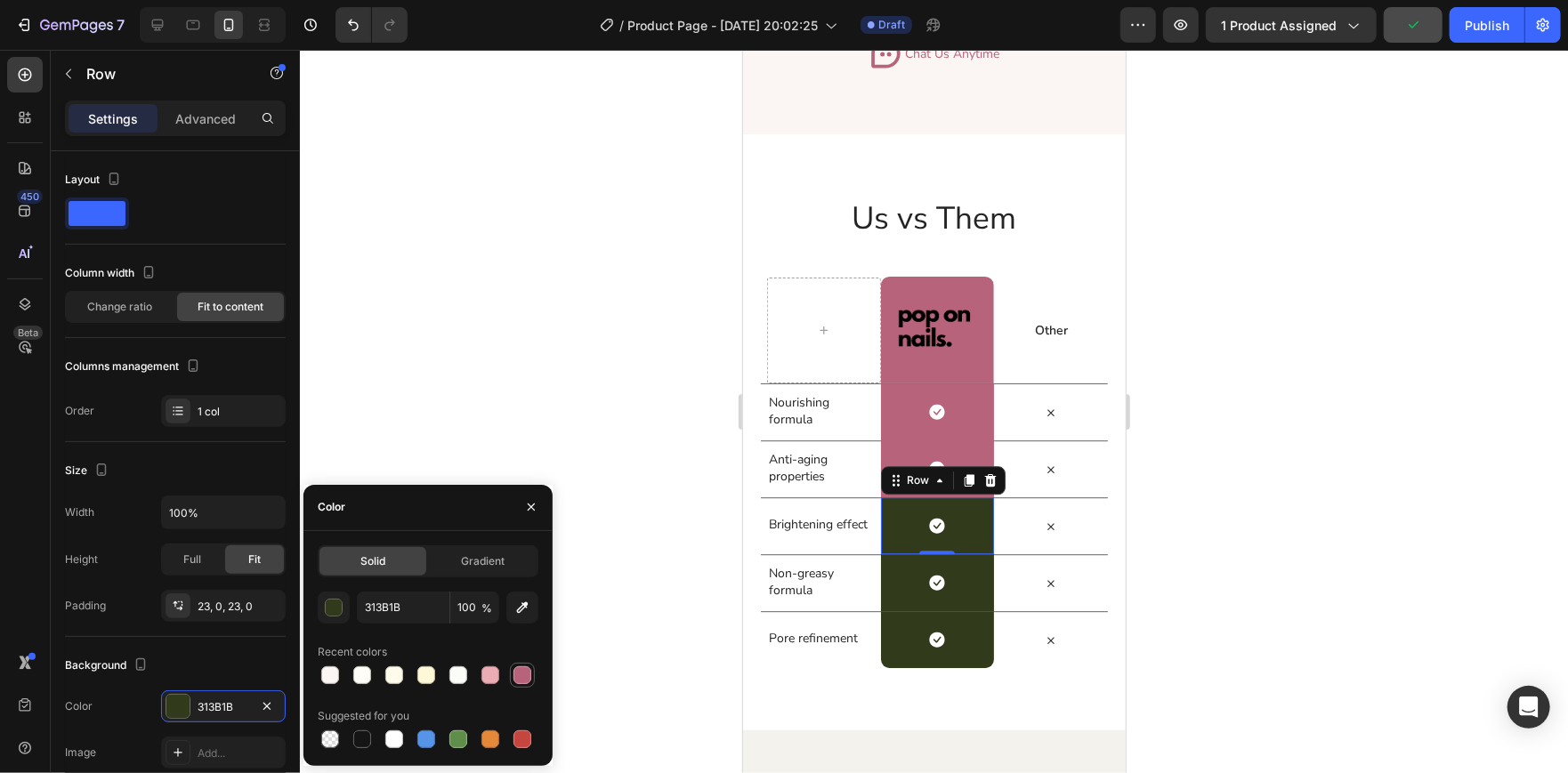
click at [527, 669] on div at bounding box center [522, 675] width 18 height 18
type input "B6637B"
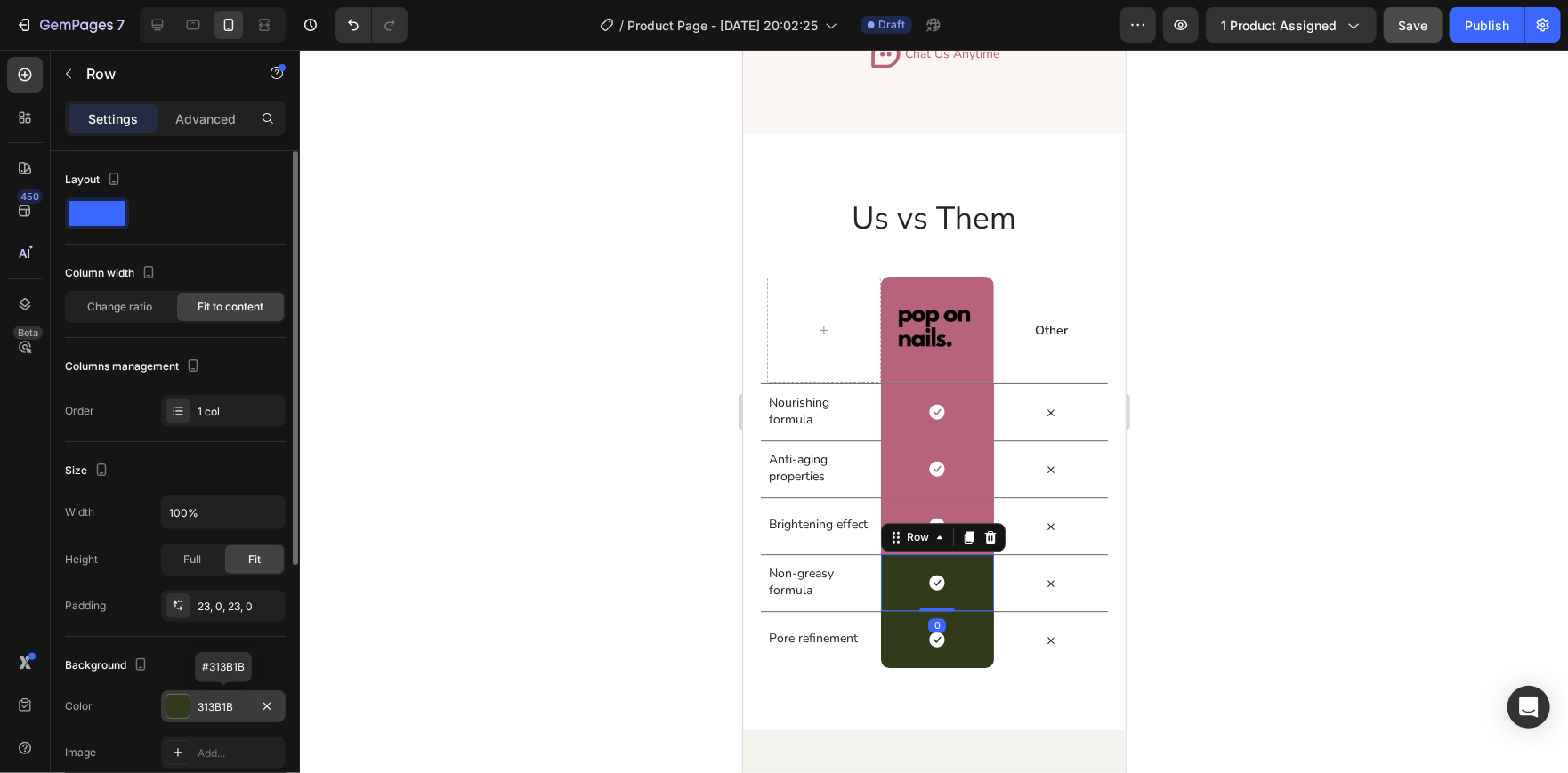
click at [182, 719] on div "313B1B" at bounding box center [223, 706] width 124 height 32
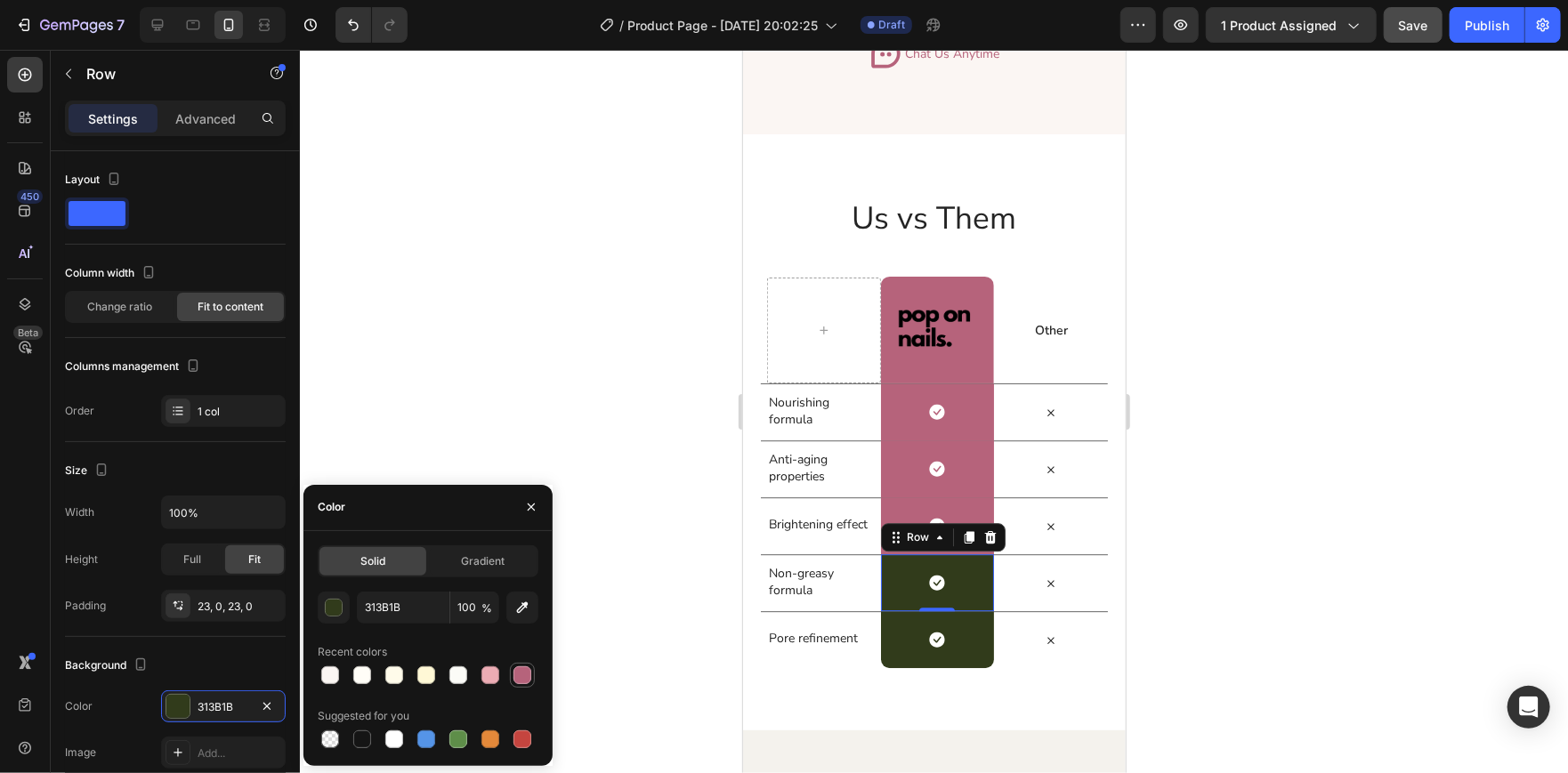
click at [530, 676] on div at bounding box center [522, 675] width 18 height 18
type input "B6637B"
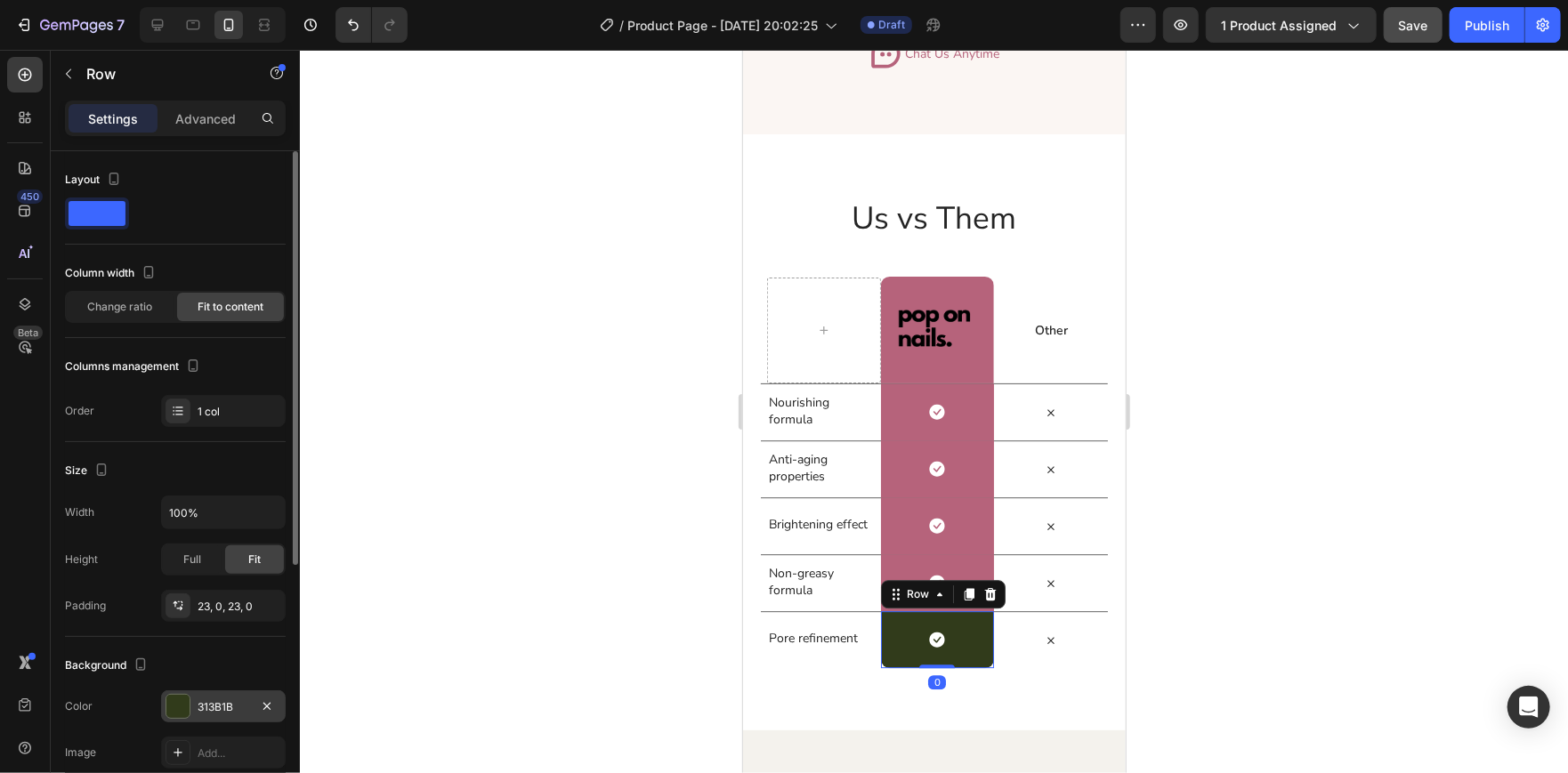
click at [180, 714] on div at bounding box center [178, 706] width 23 height 23
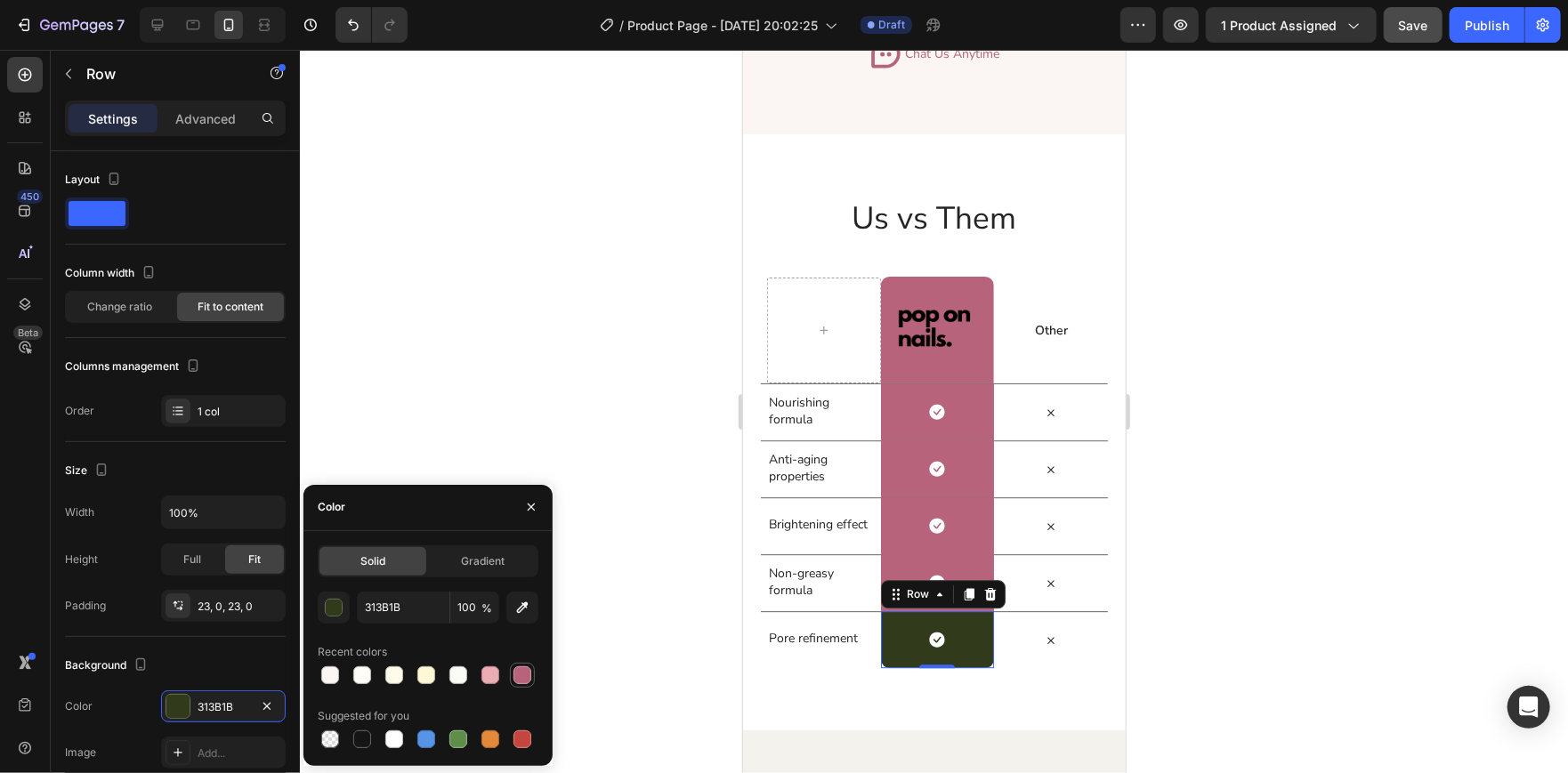
click at [534, 672] on div at bounding box center [522, 675] width 25 height 25
type input "B6637B"
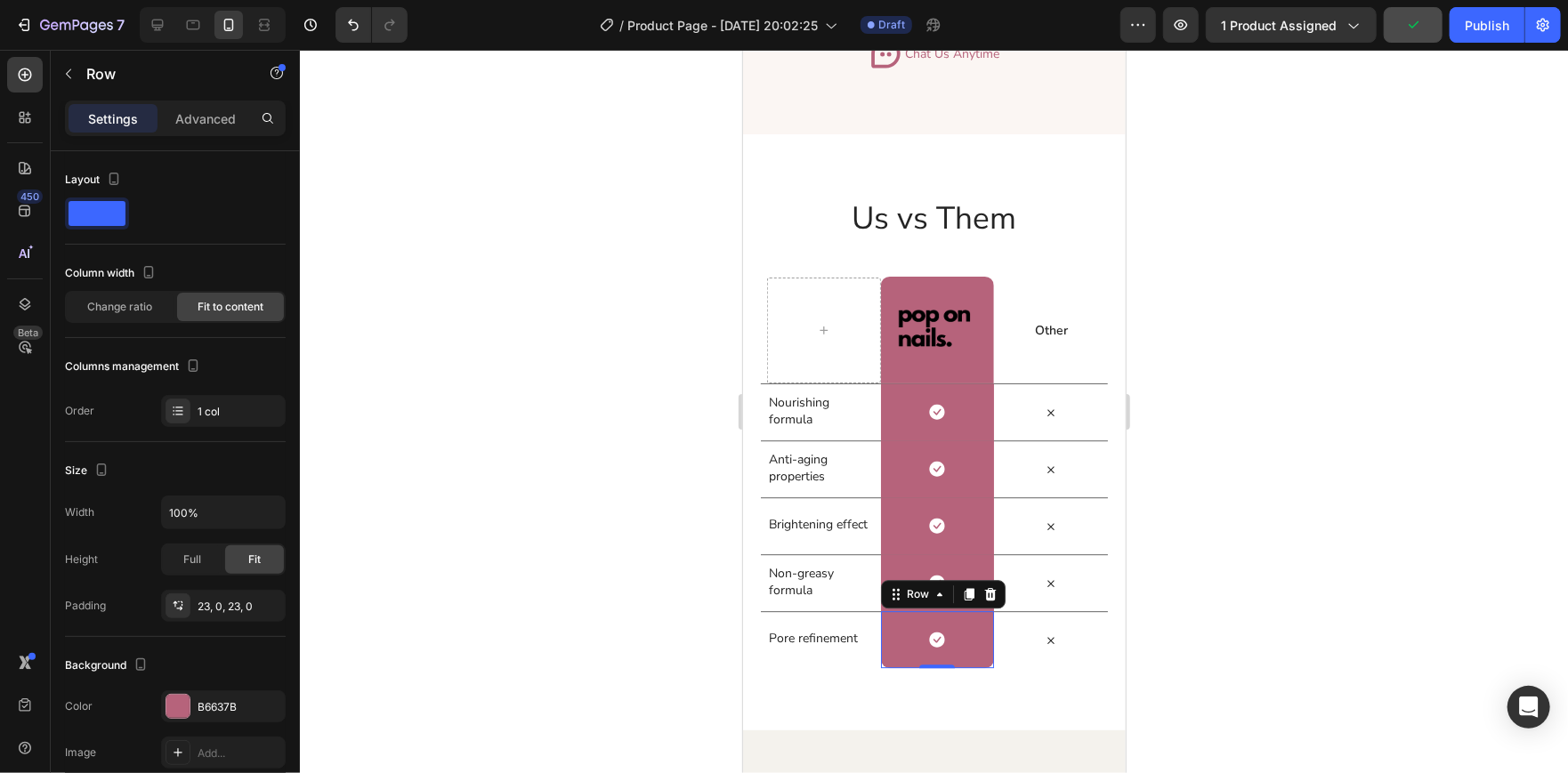
click at [664, 481] on div at bounding box center [933, 411] width 1268 height 723
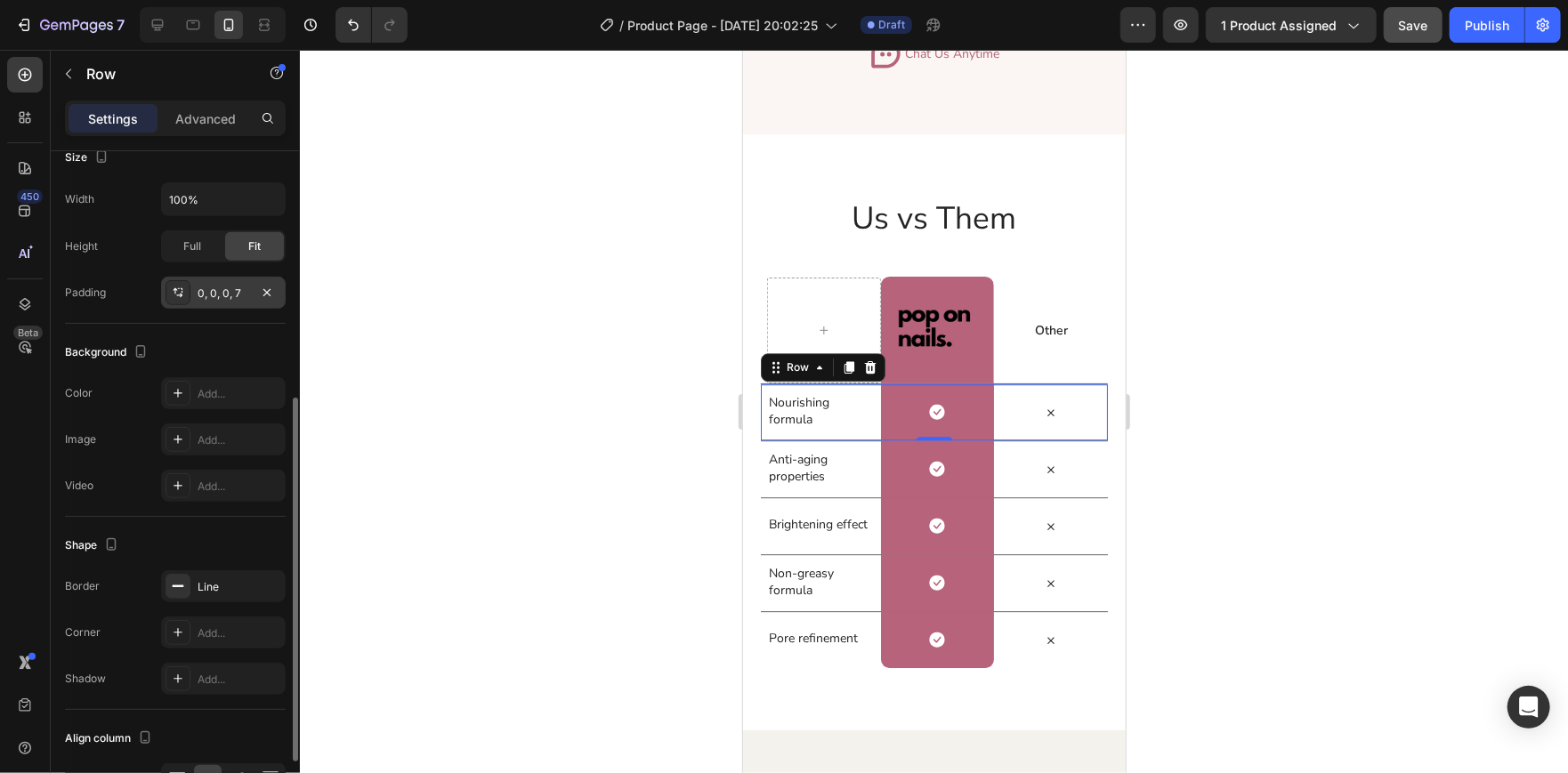
scroll to position [567, 0]
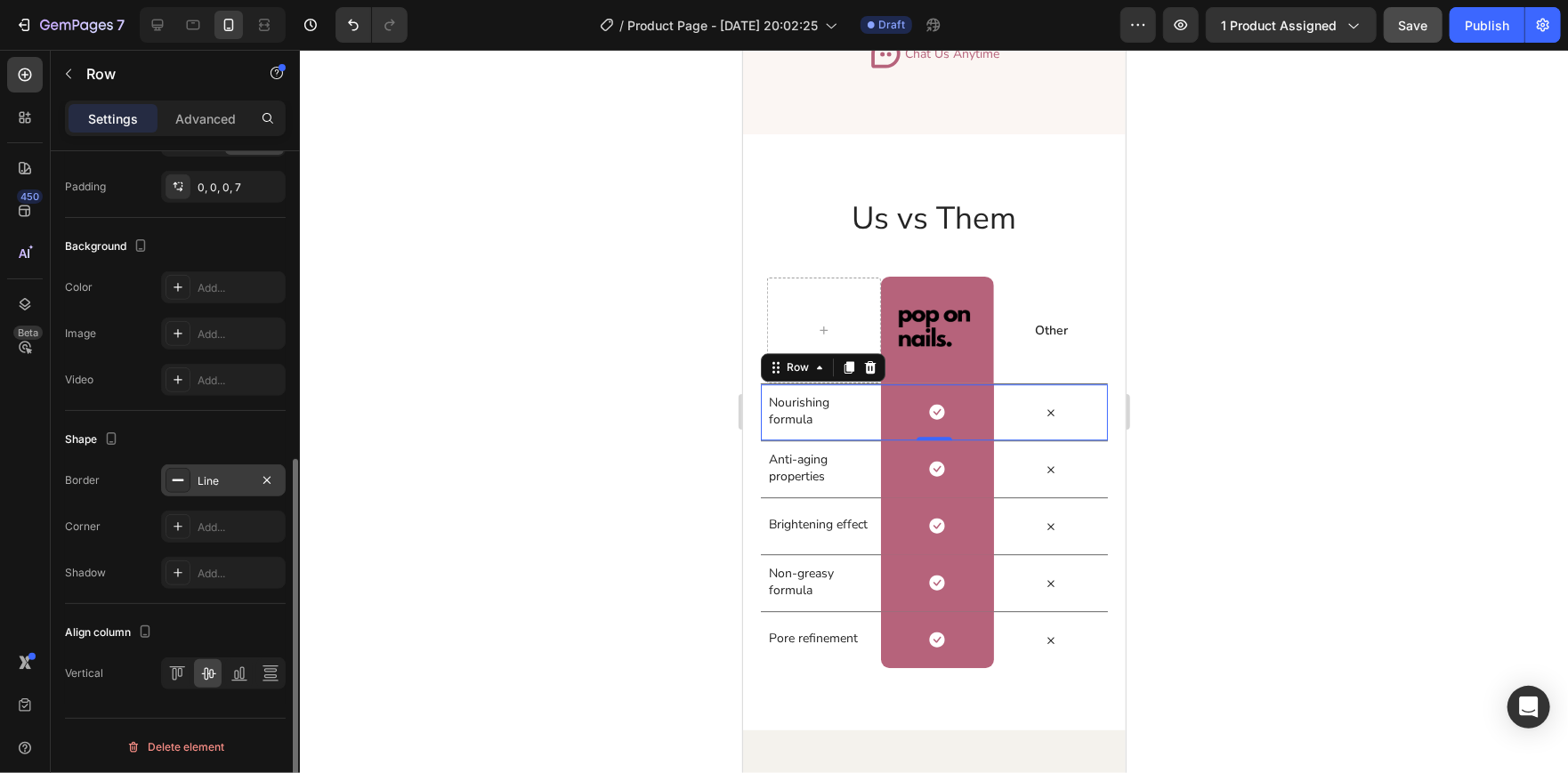
click at [207, 474] on div "Line" at bounding box center [223, 481] width 52 height 16
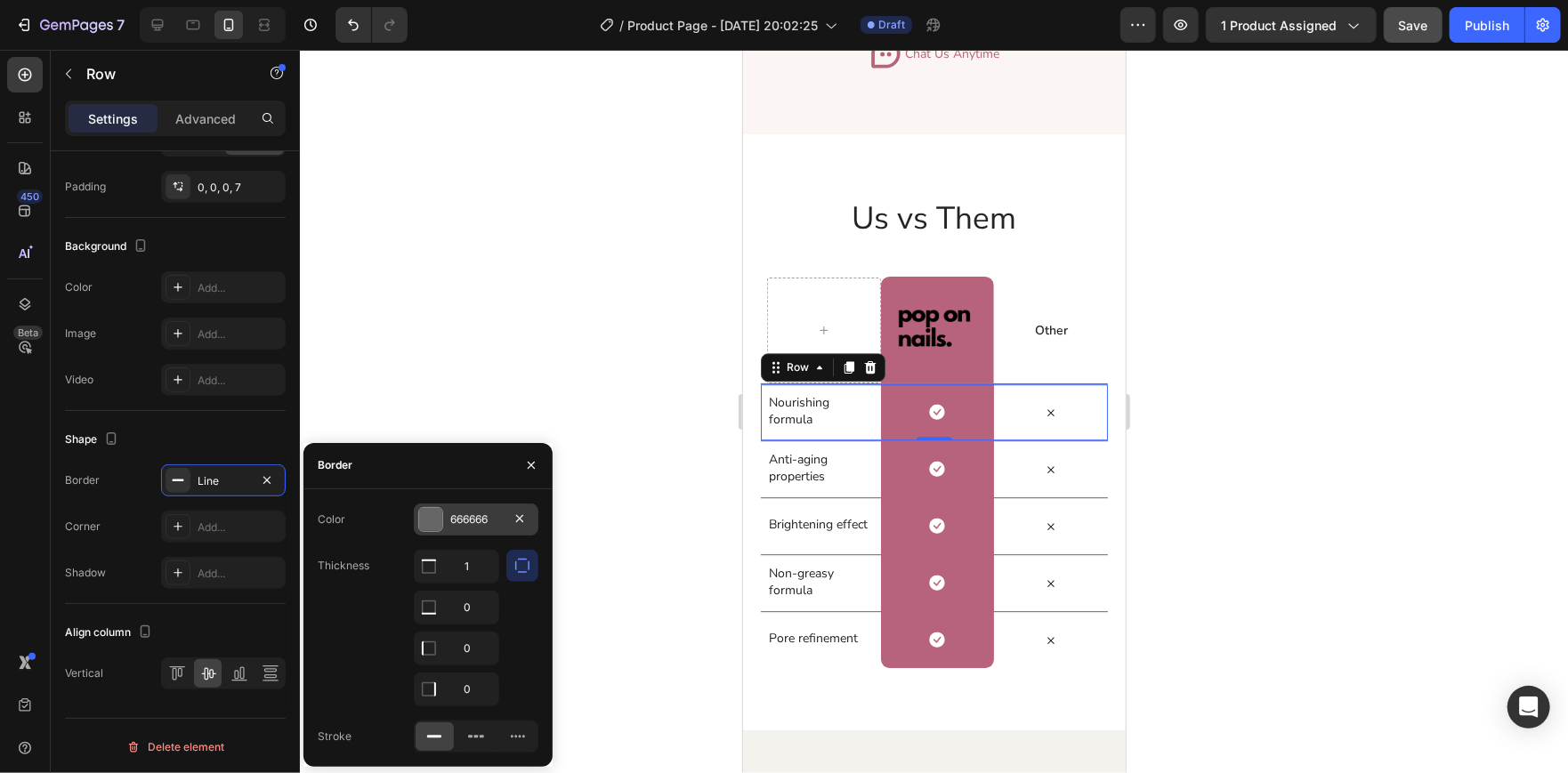
click at [442, 517] on div at bounding box center [431, 519] width 23 height 23
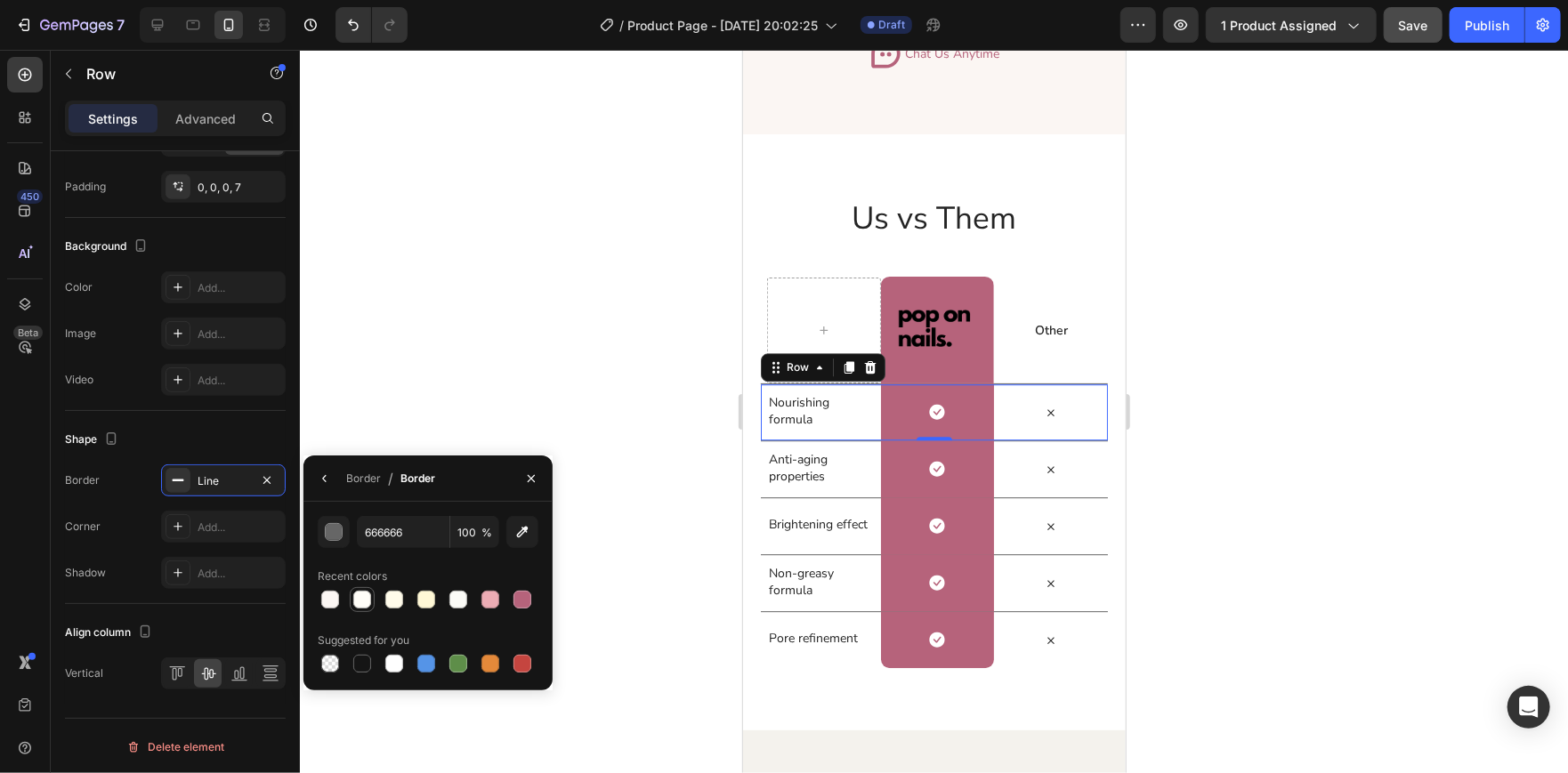
click at [358, 600] on div at bounding box center [362, 600] width 18 height 18
type input "FFFDF7"
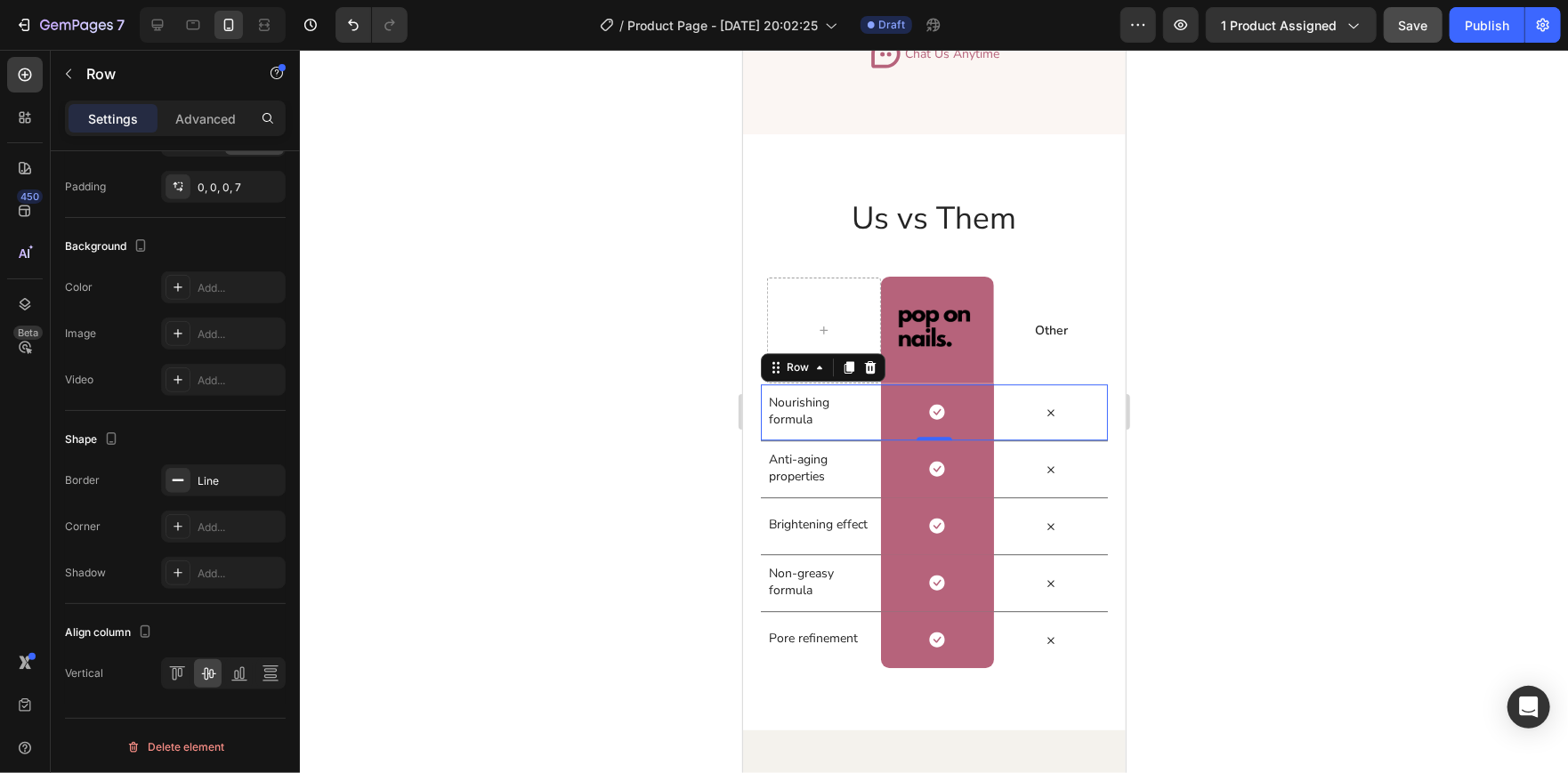
click at [472, 383] on div at bounding box center [933, 411] width 1268 height 723
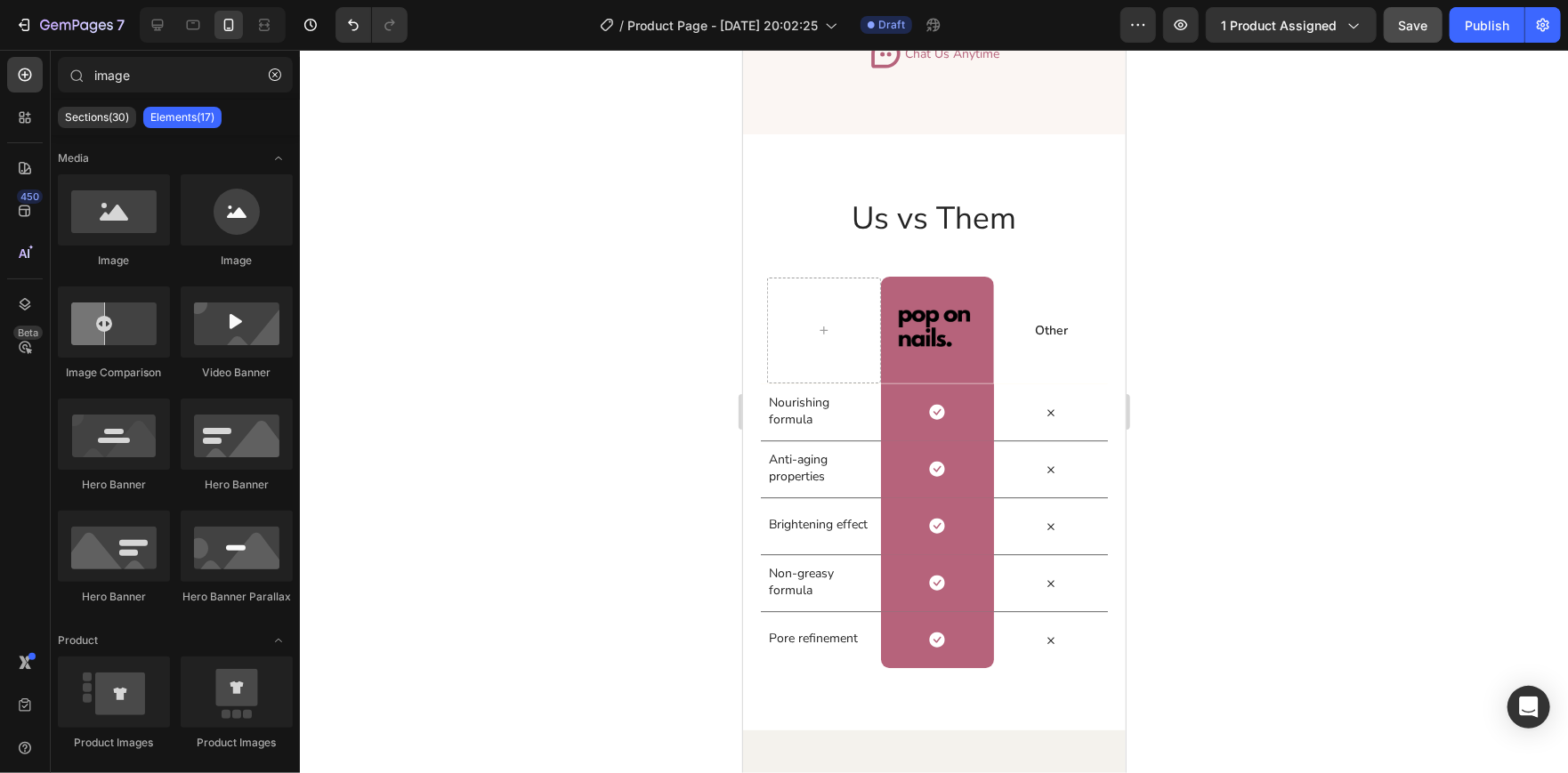
click at [472, 383] on div at bounding box center [933, 411] width 1268 height 723
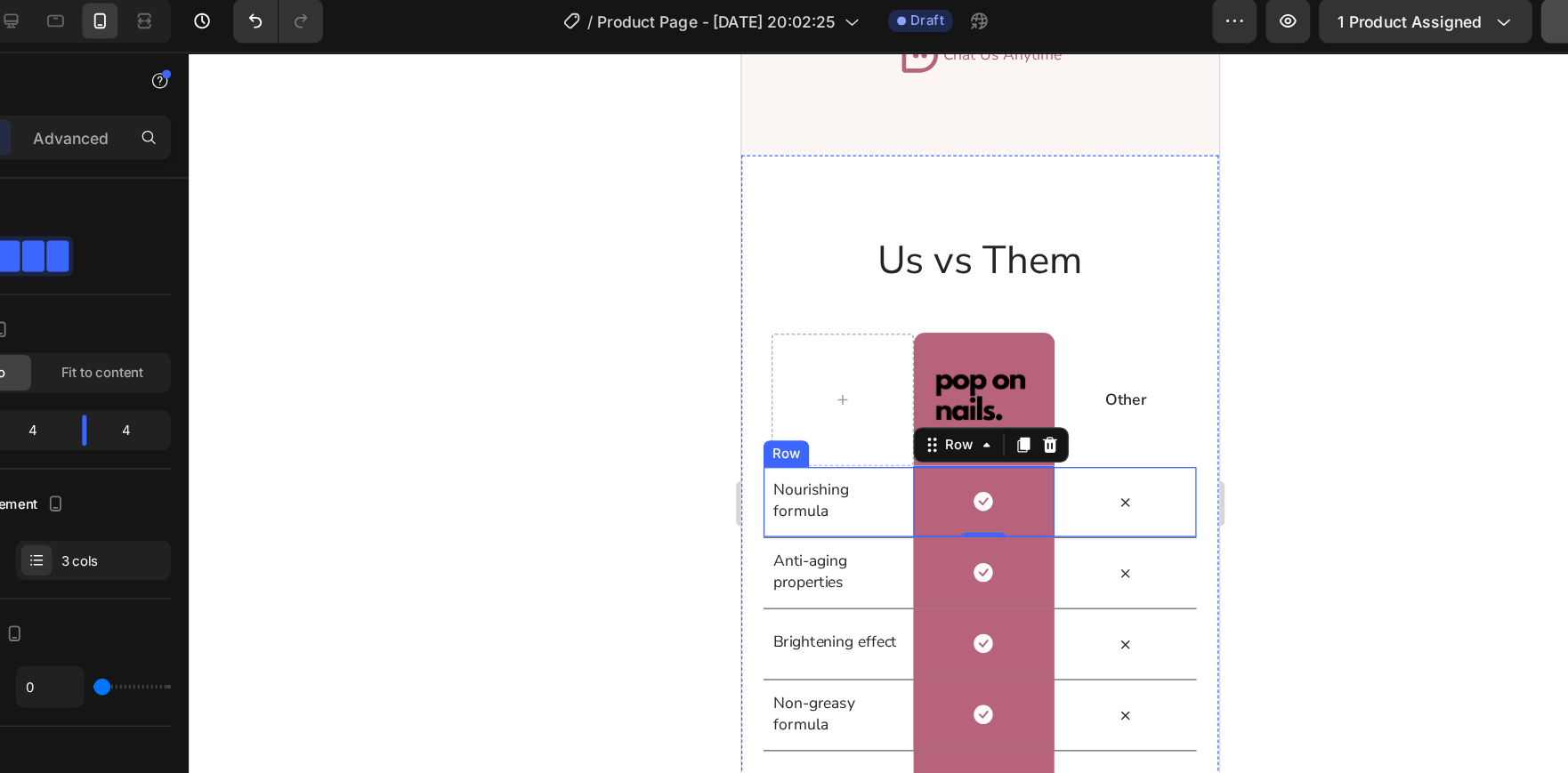
scroll to position [420, 0]
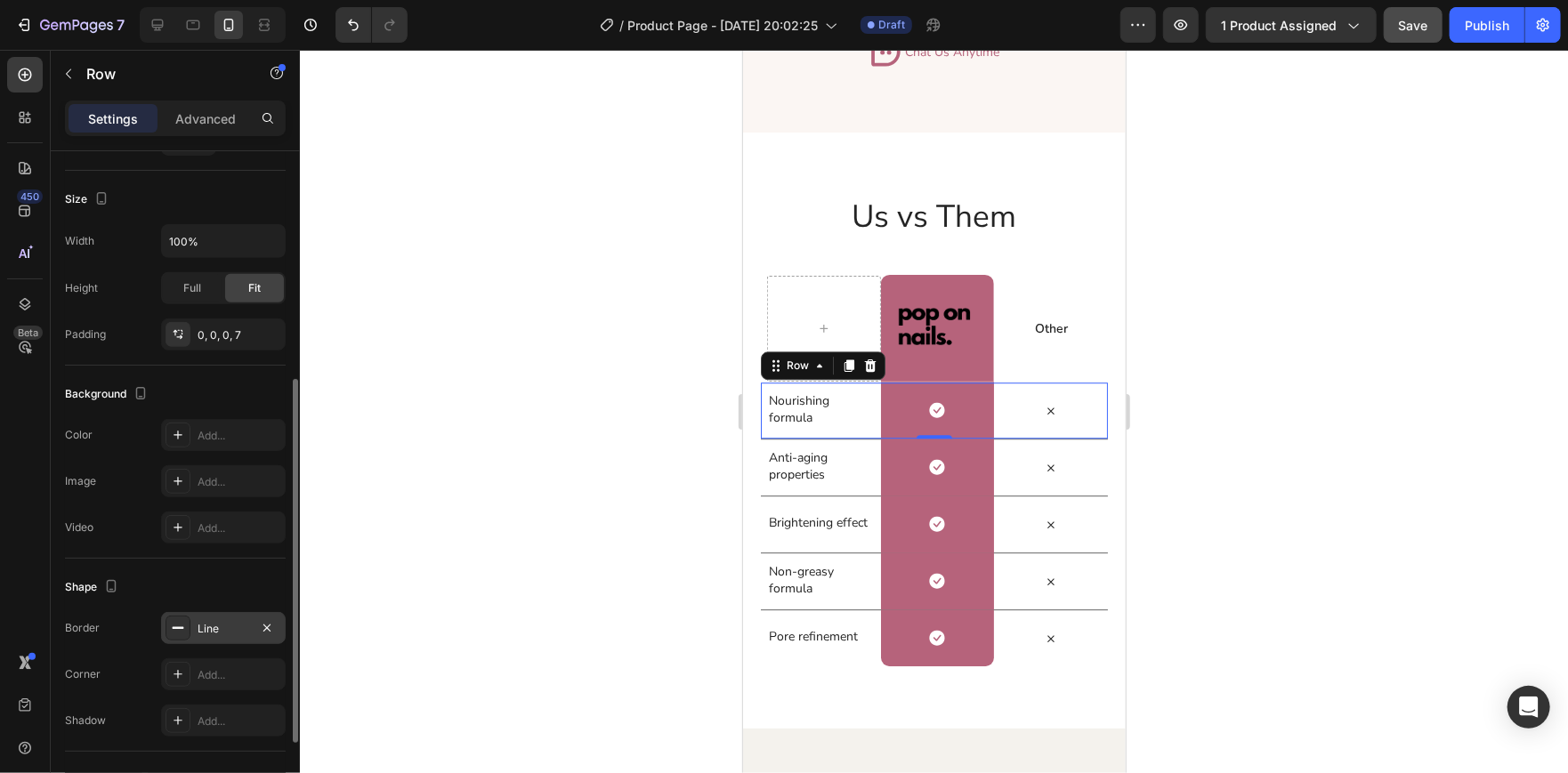
click at [203, 628] on div "Line" at bounding box center [223, 629] width 52 height 16
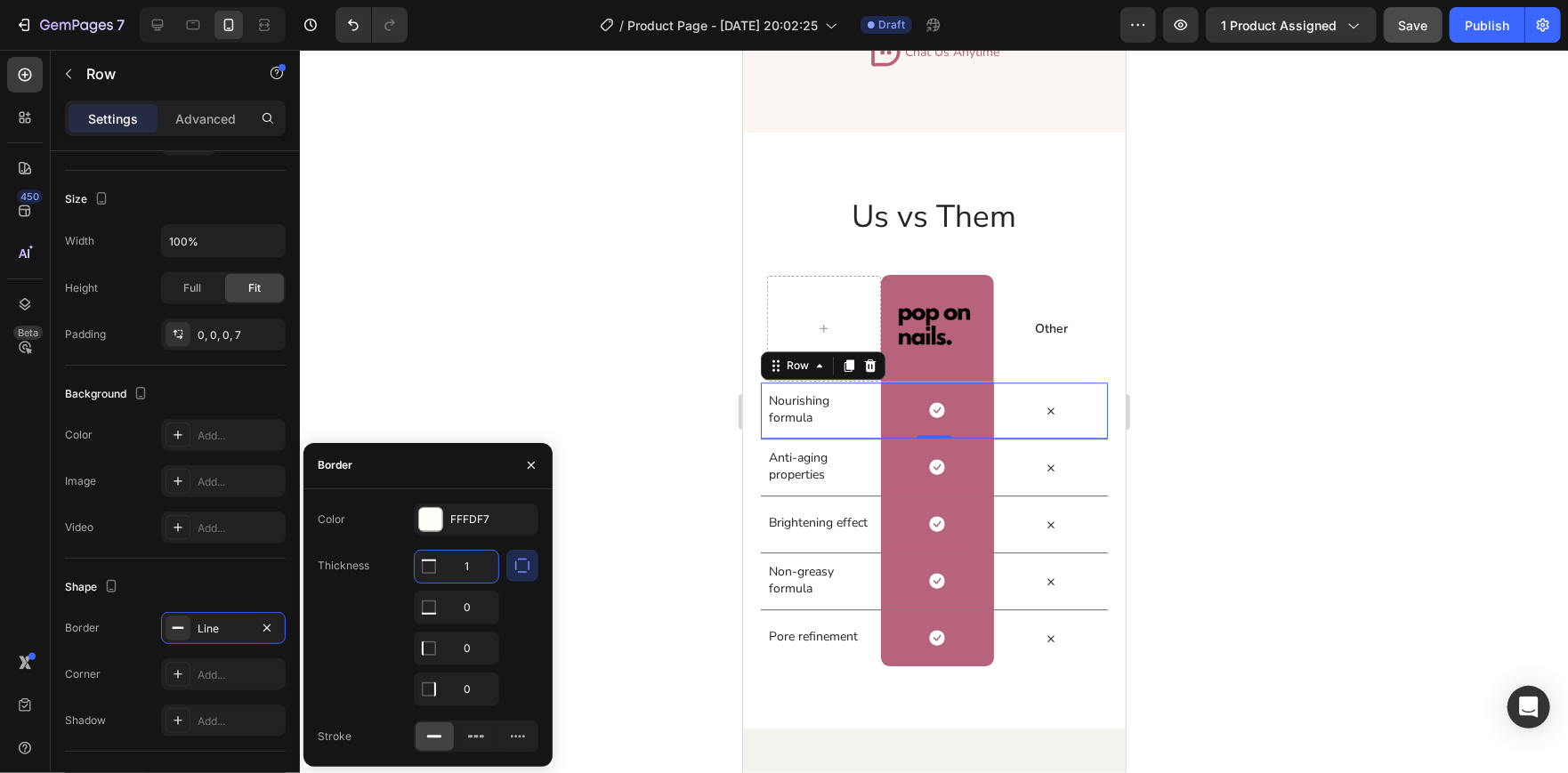
click at [475, 550] on input "1" at bounding box center [457, 567] width 84 height 32
type input "2"
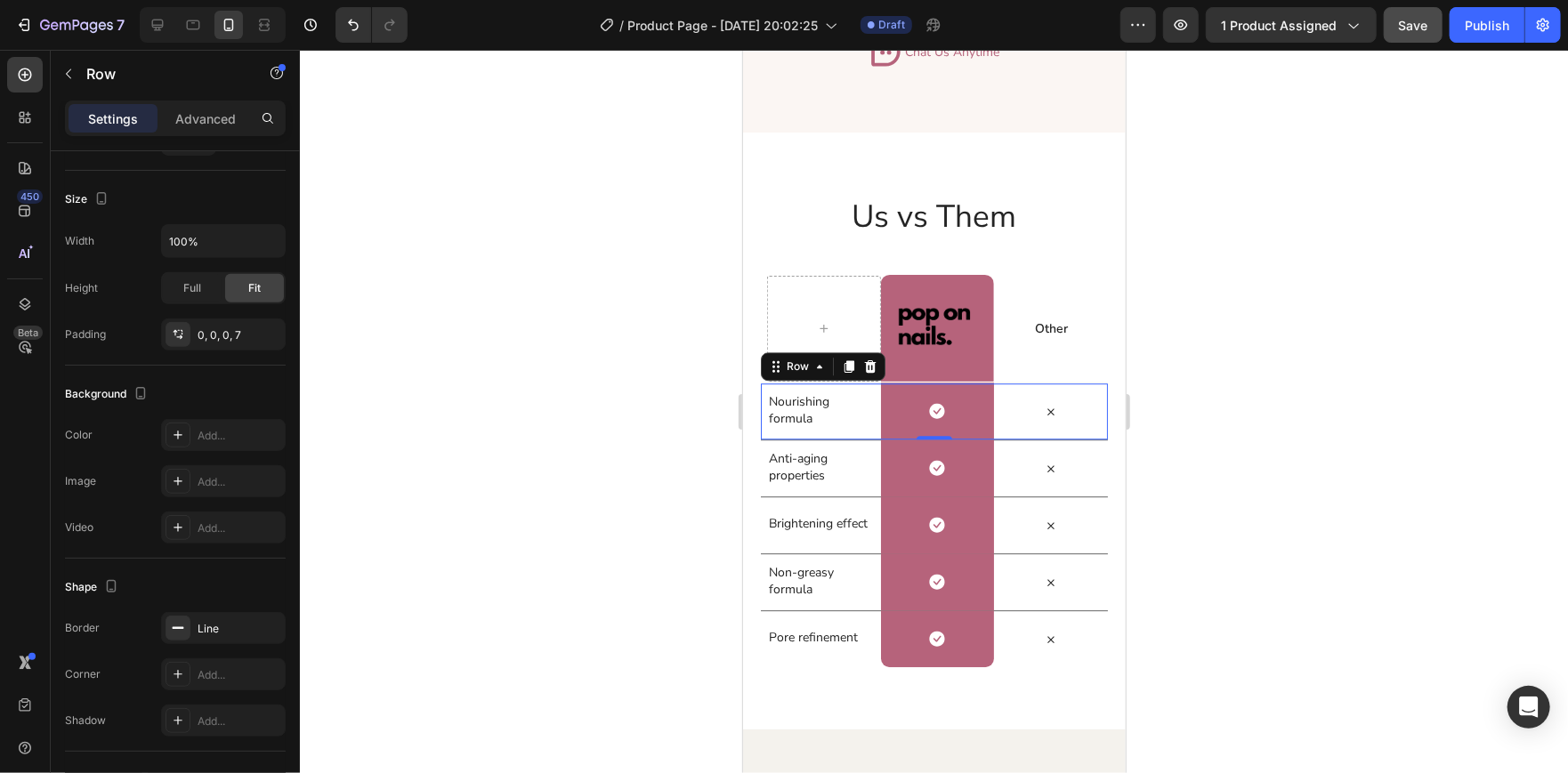
click at [519, 366] on div at bounding box center [933, 411] width 1268 height 723
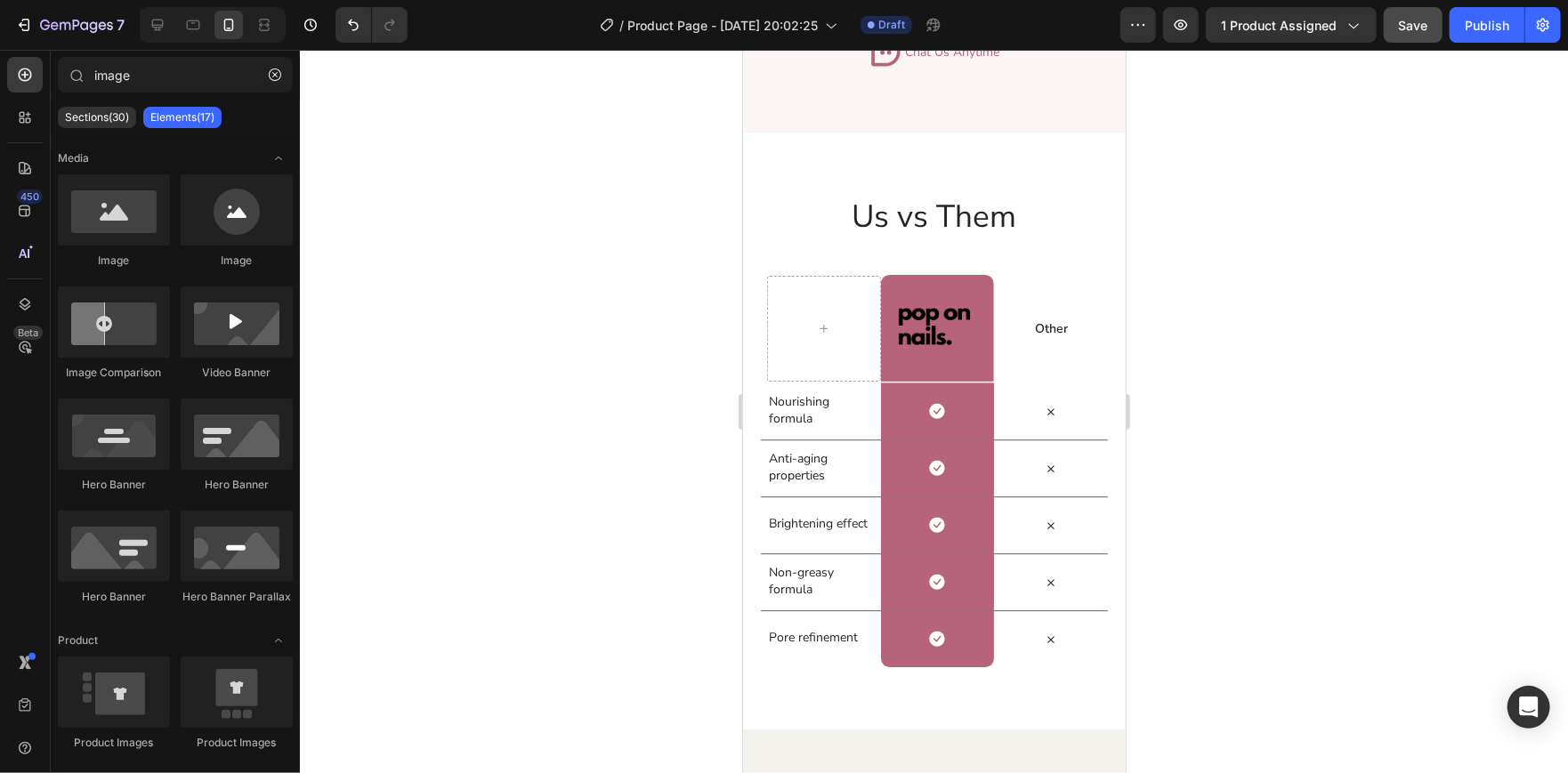
click at [519, 366] on div at bounding box center [933, 411] width 1268 height 723
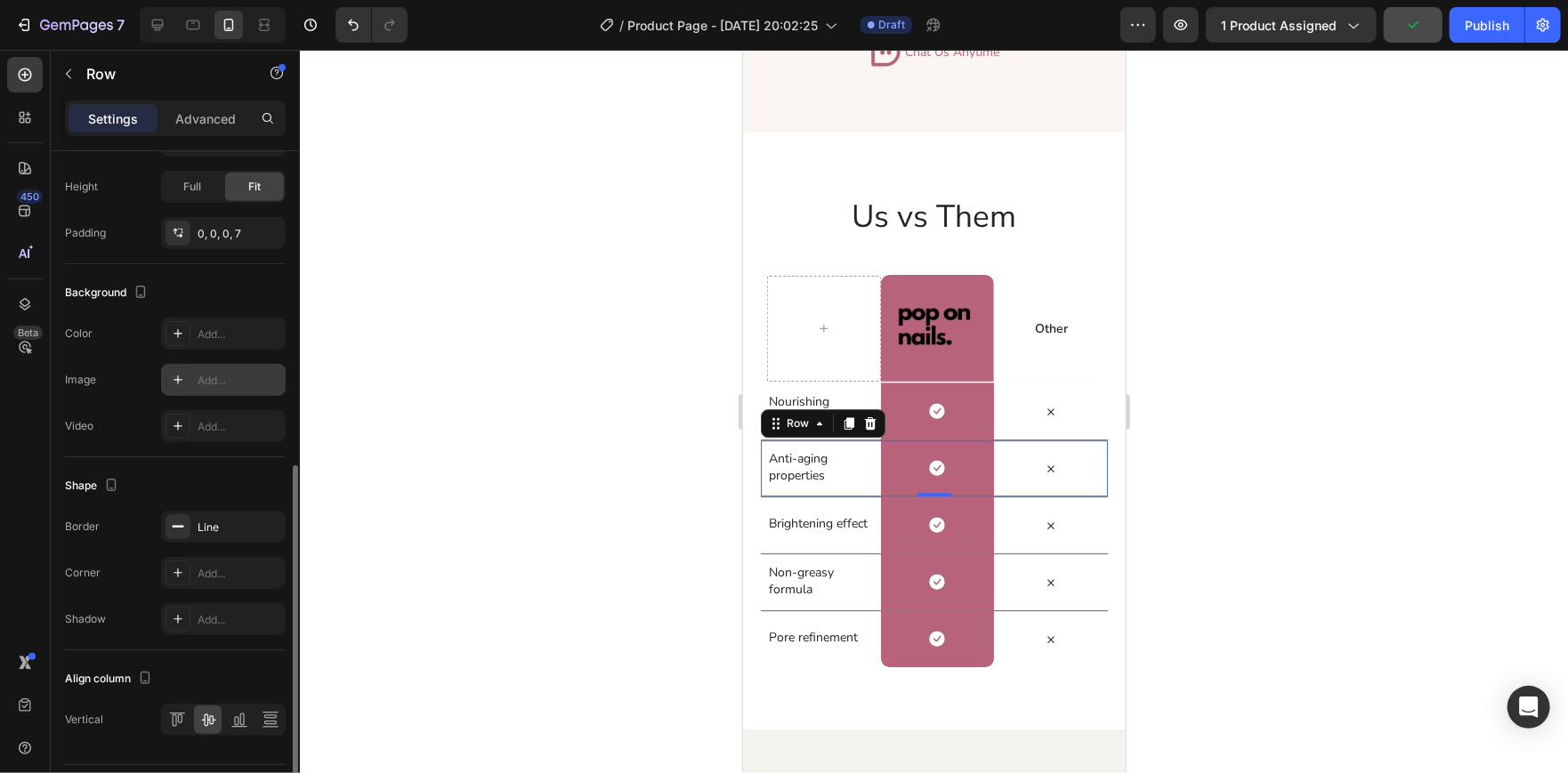
scroll to position [553, 0]
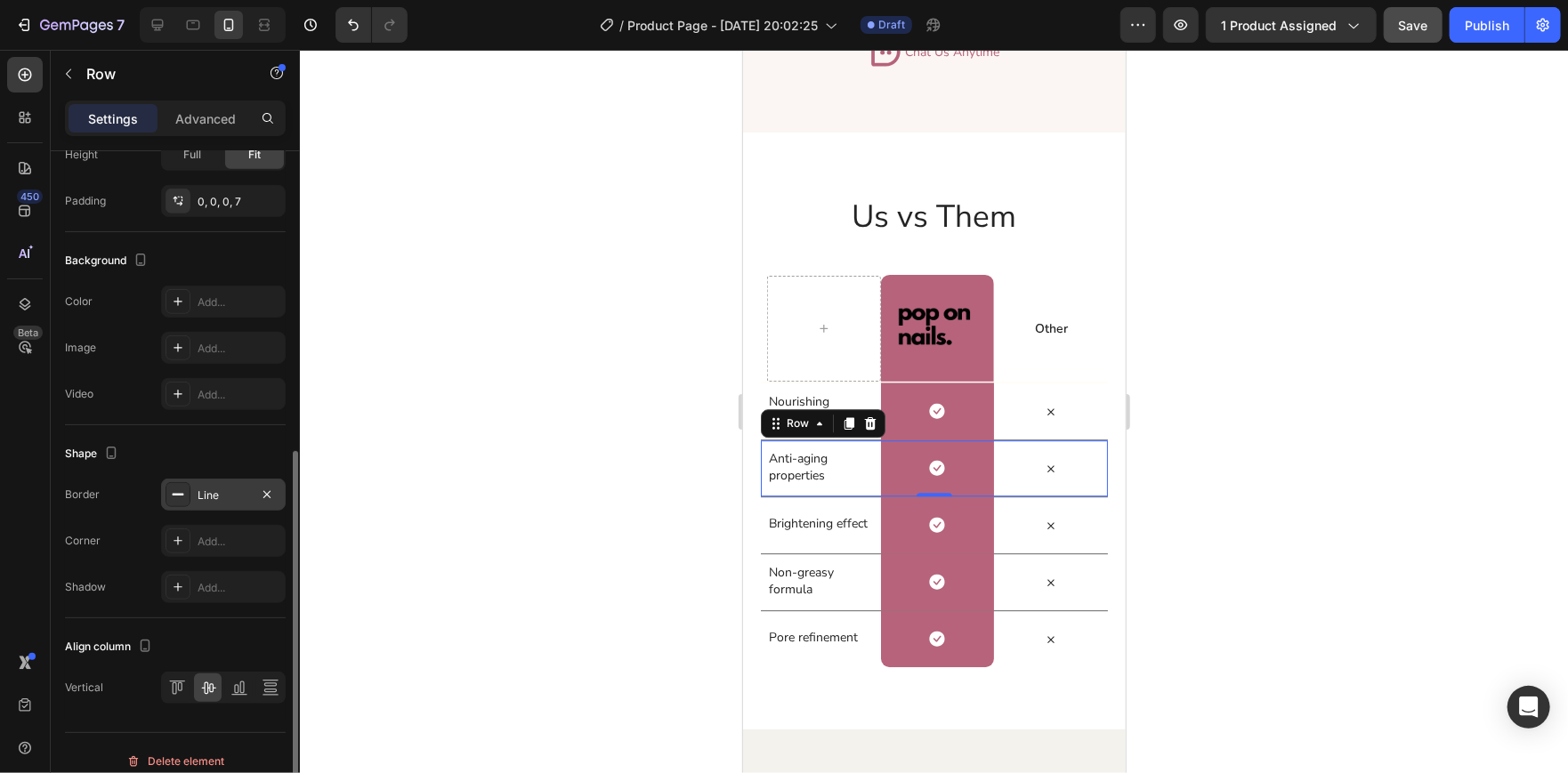
click at [194, 494] on div "Line" at bounding box center [223, 494] width 124 height 32
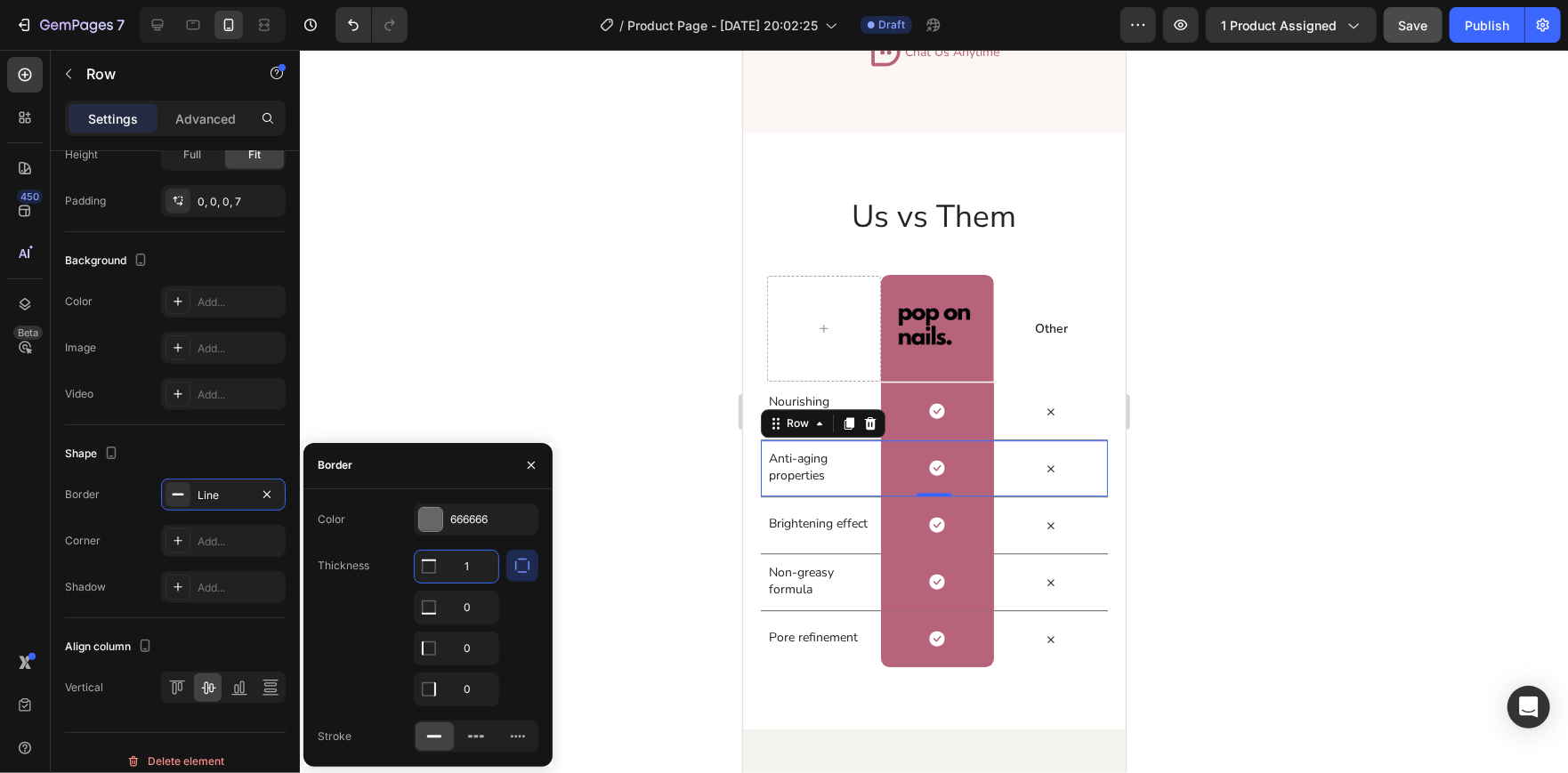
click at [481, 562] on input "1" at bounding box center [457, 567] width 84 height 32
type input "2"
click at [426, 524] on div at bounding box center [431, 519] width 23 height 23
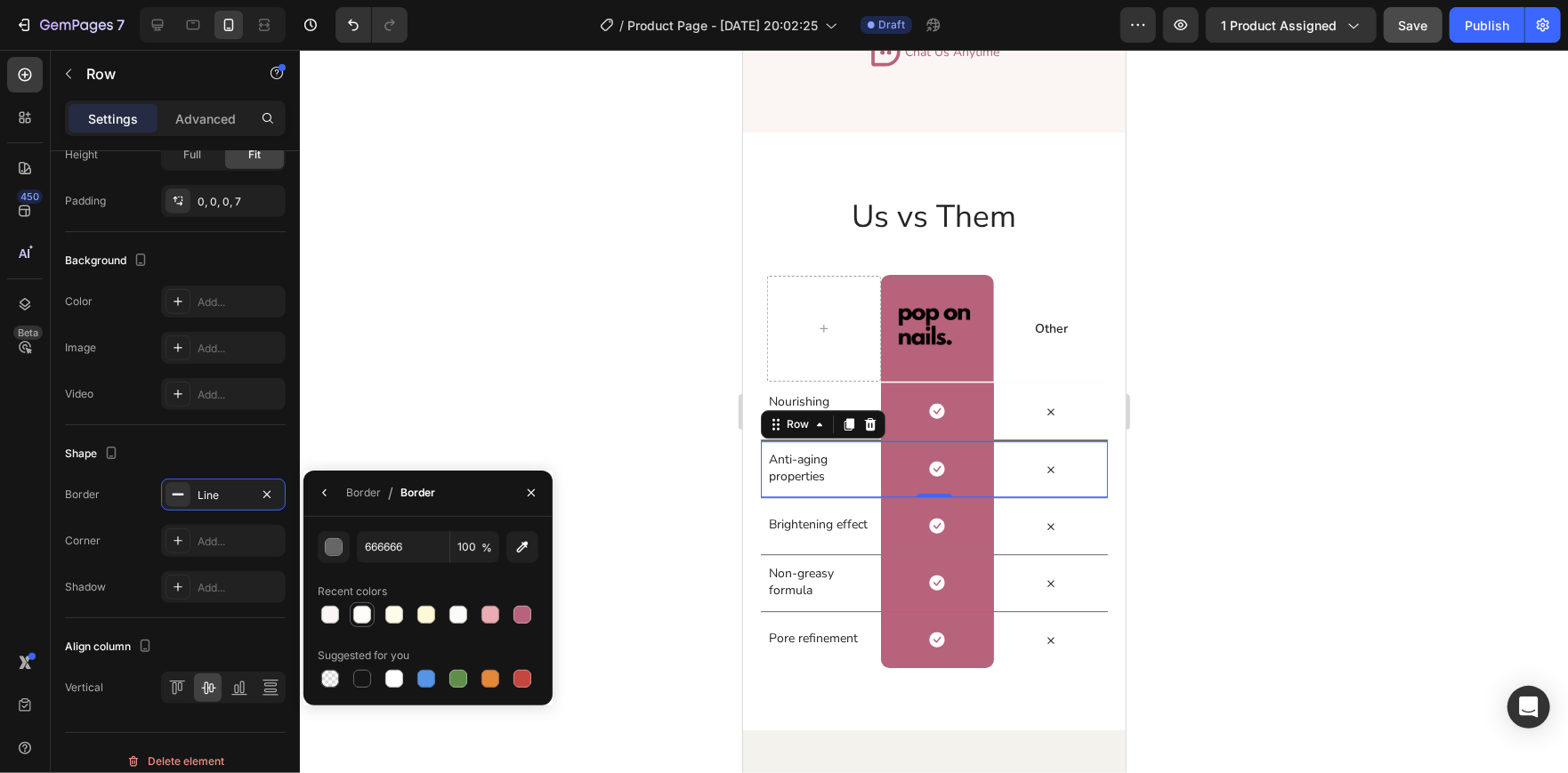
click at [357, 618] on div at bounding box center [362, 615] width 18 height 18
type input "FFFDF7"
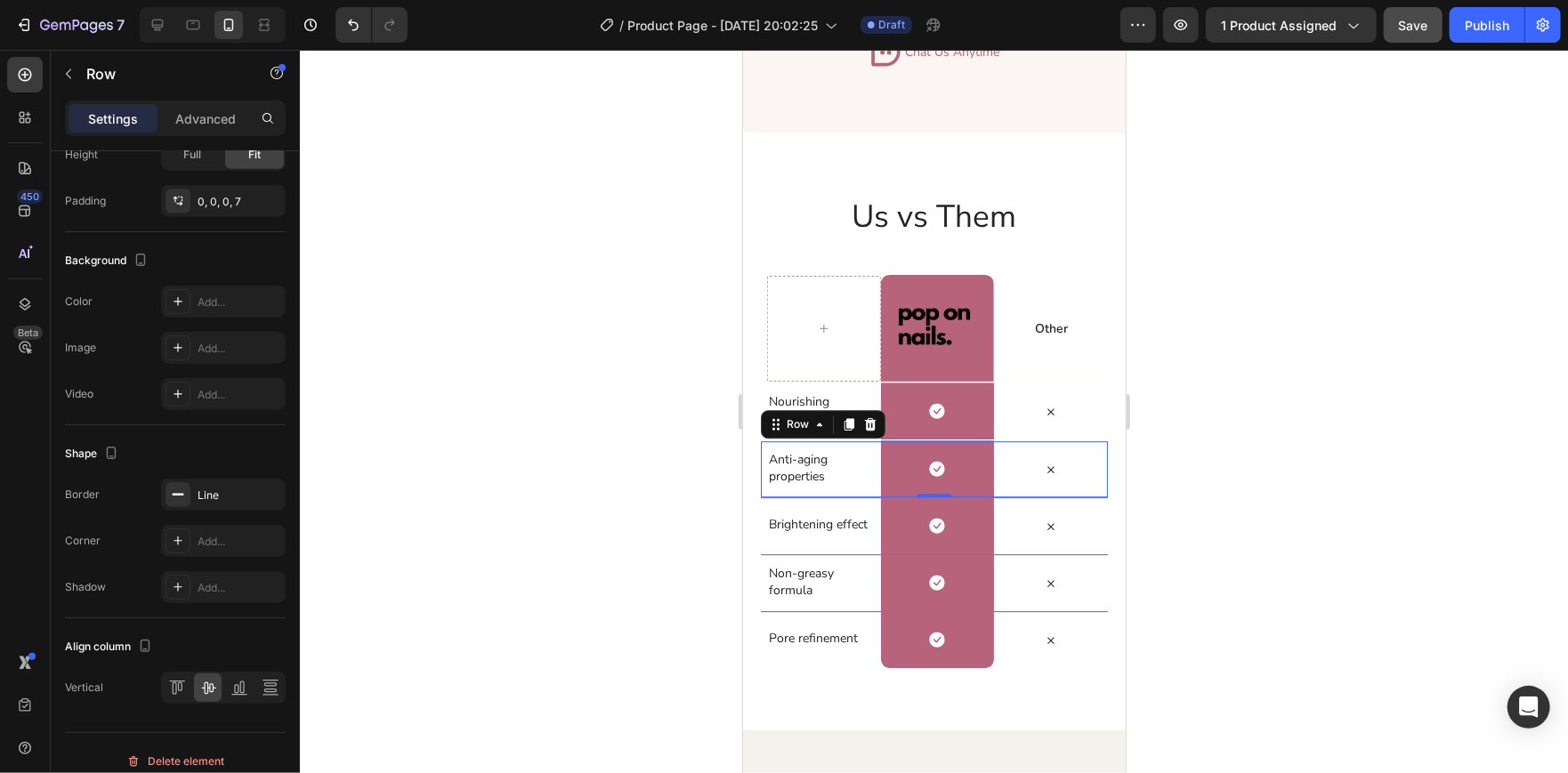
click at [569, 428] on div at bounding box center [933, 411] width 1268 height 723
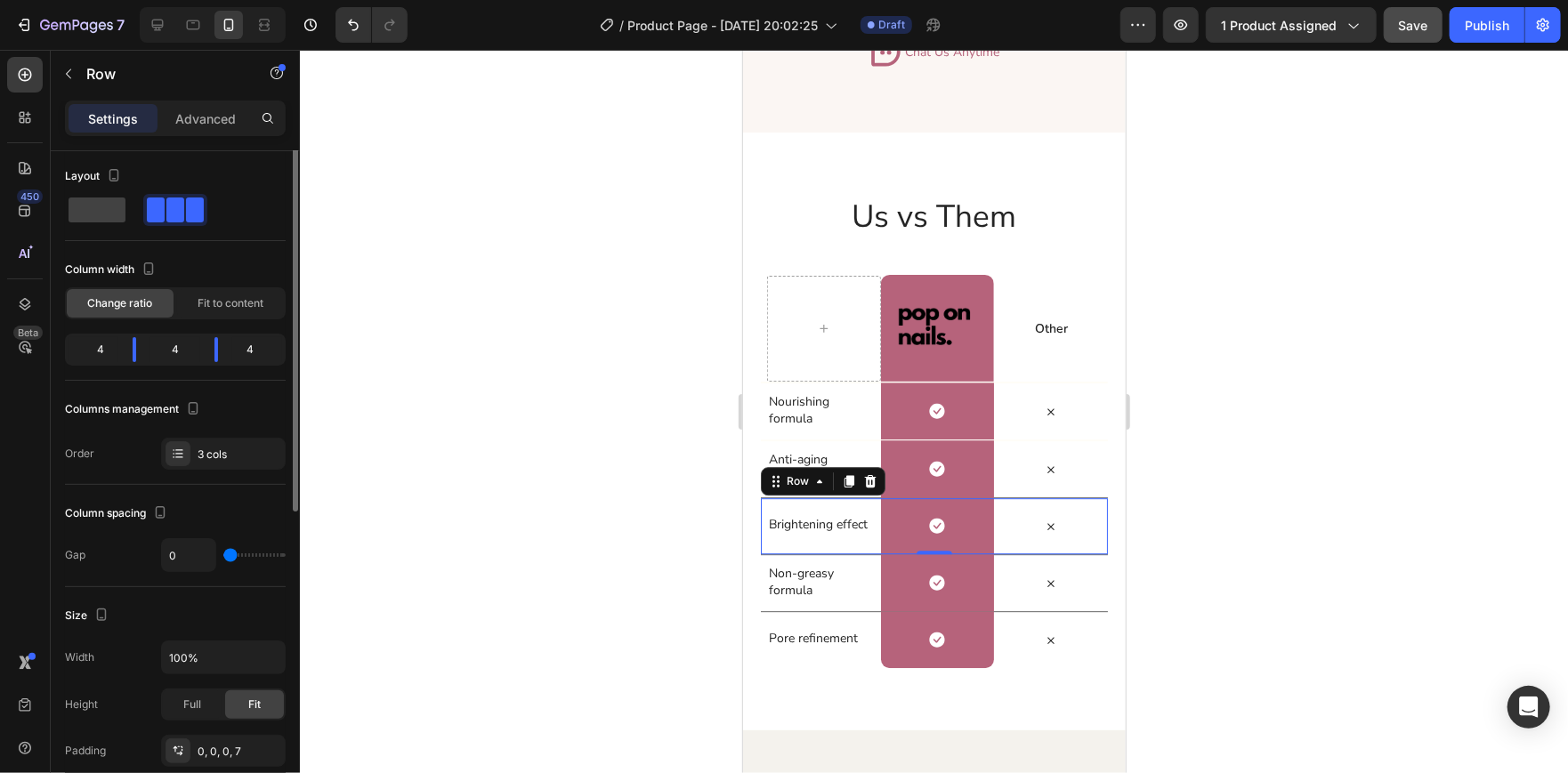
scroll to position [0, 0]
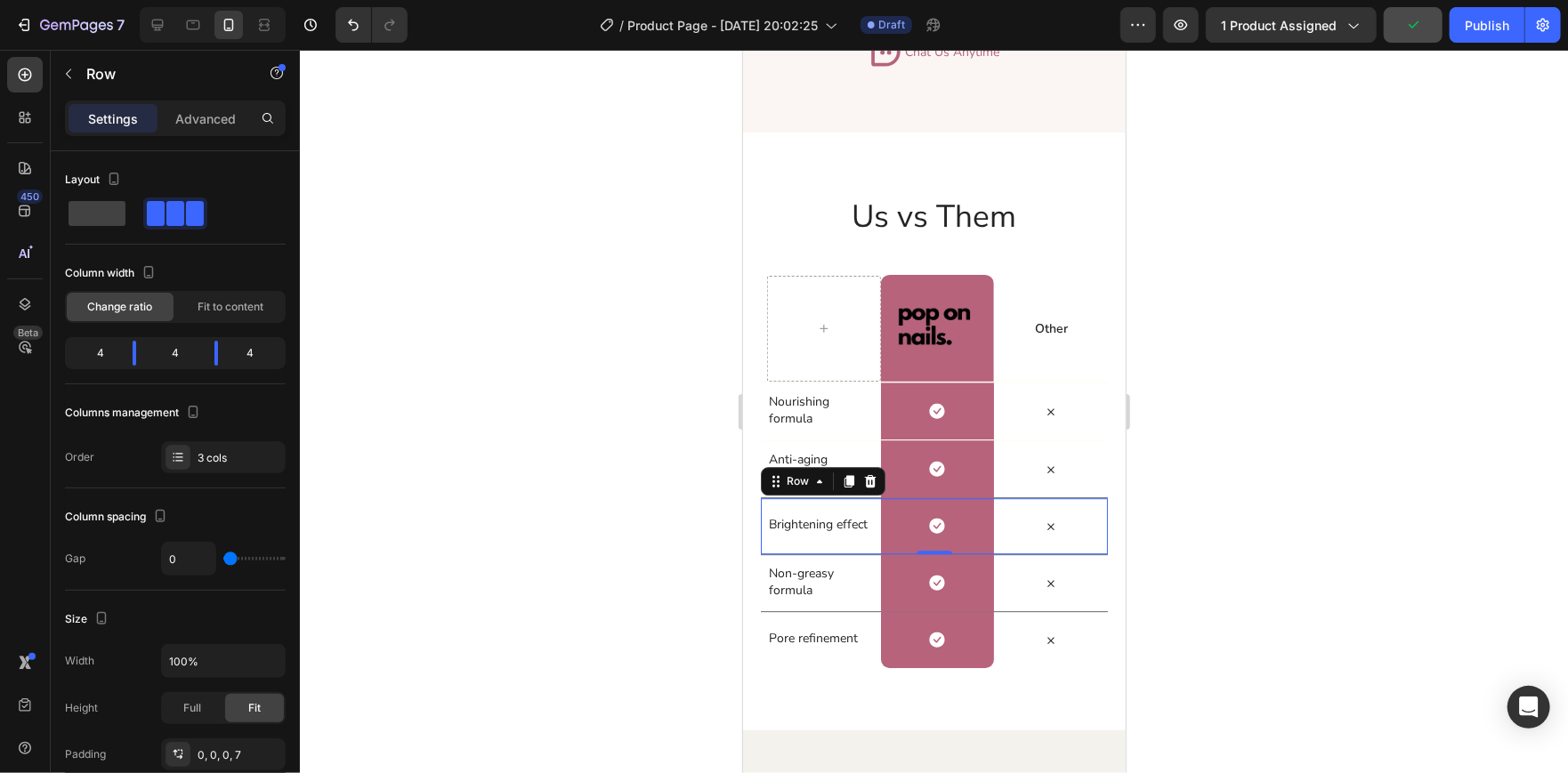
click at [1321, 461] on div at bounding box center [933, 411] width 1268 height 723
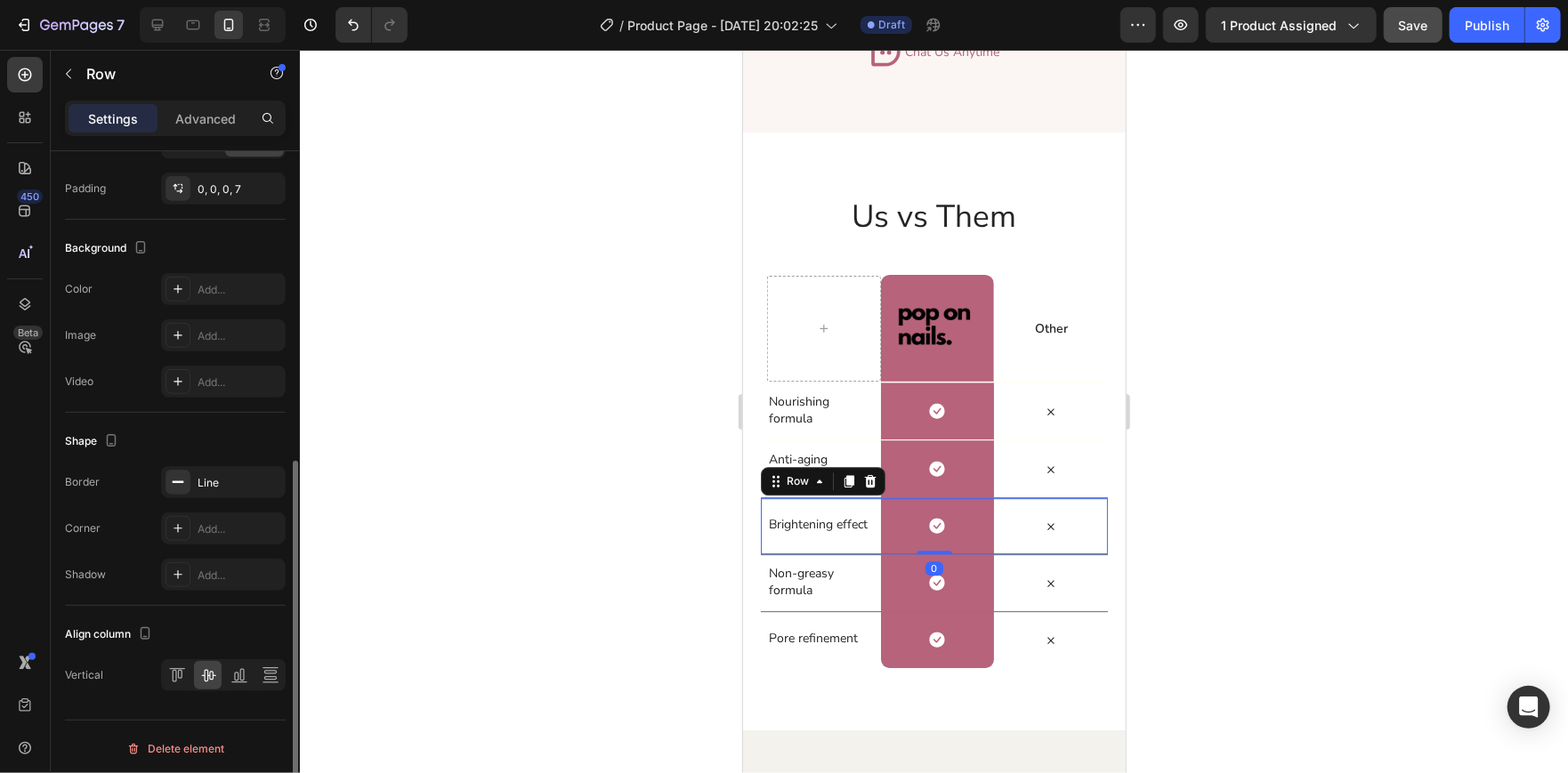
scroll to position [567, 0]
click at [189, 480] on div at bounding box center [178, 480] width 25 height 25
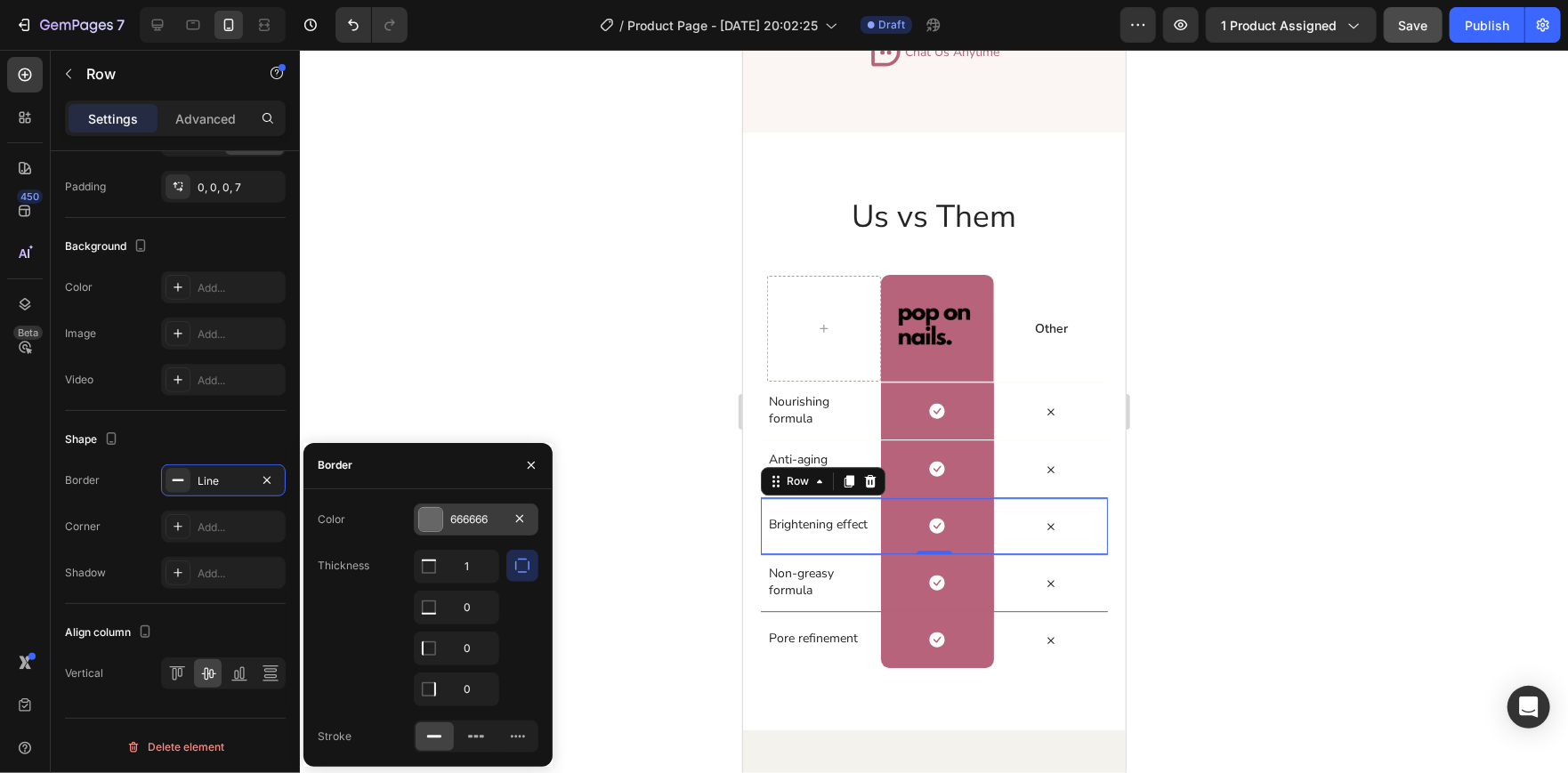
click at [434, 522] on div at bounding box center [431, 519] width 23 height 23
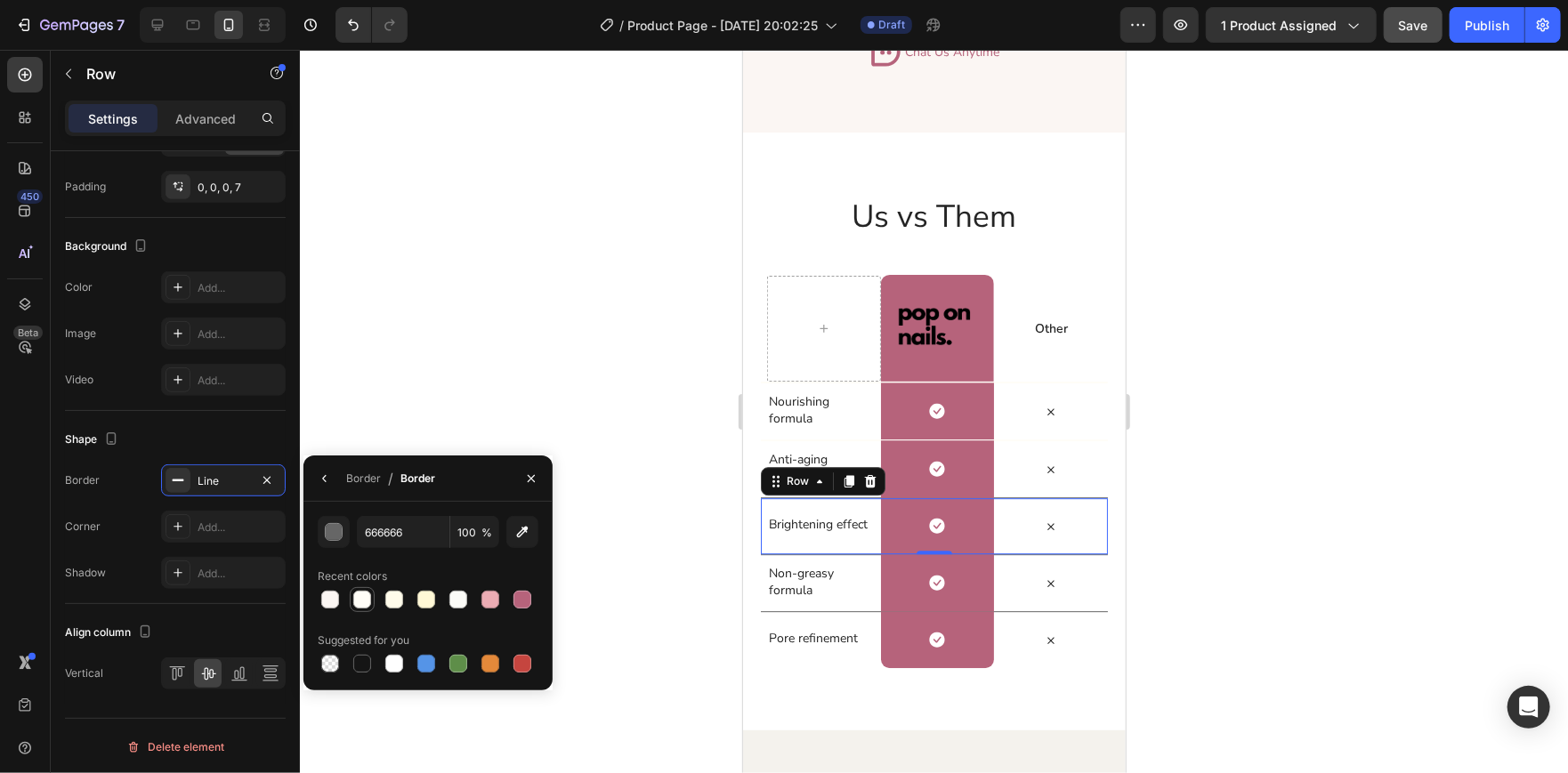
click at [369, 606] on div at bounding box center [362, 600] width 18 height 18
type input "FFFDF7"
click at [211, 483] on div "Line" at bounding box center [223, 481] width 52 height 16
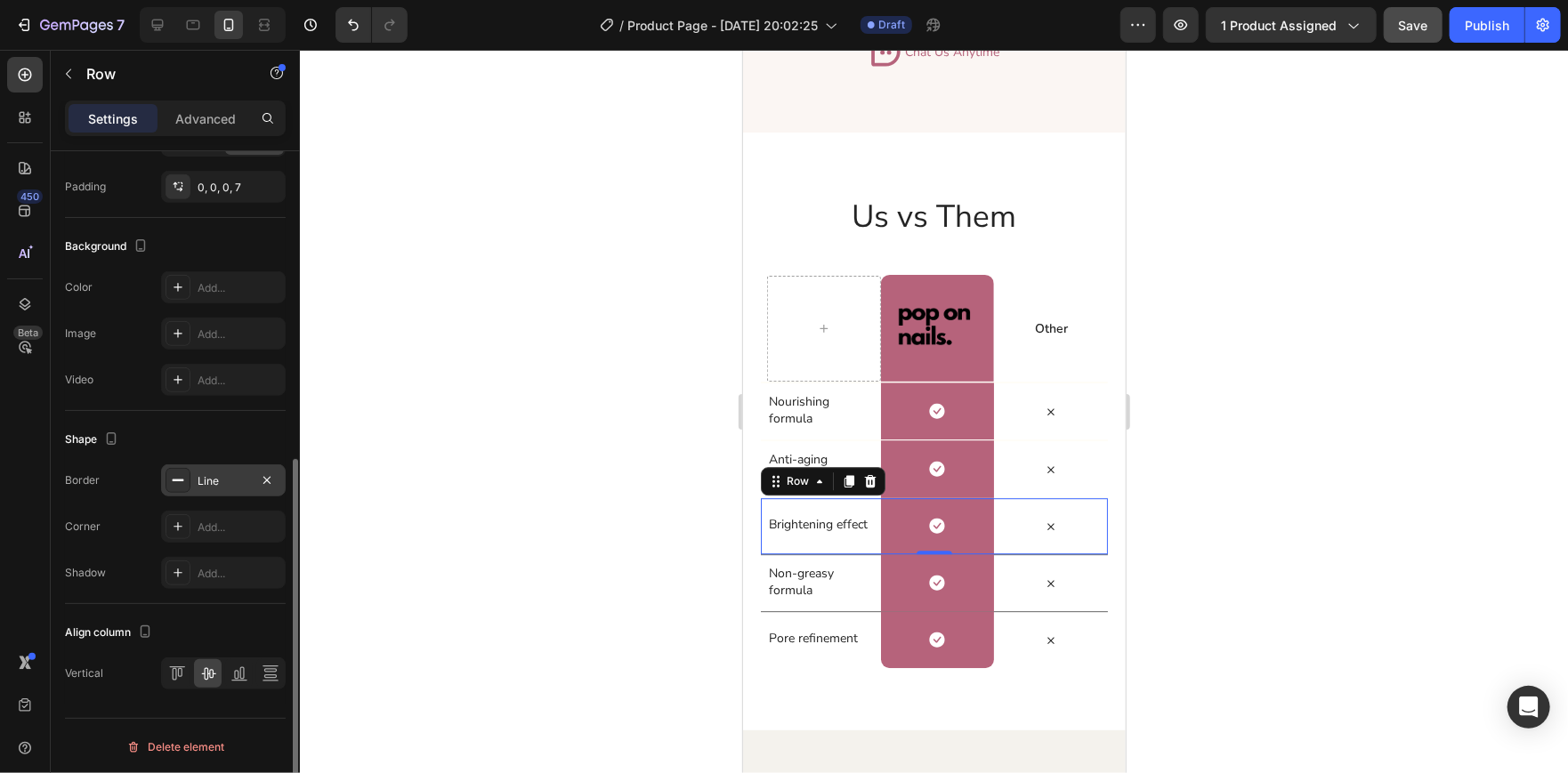
click at [211, 483] on div "Line" at bounding box center [223, 481] width 52 height 16
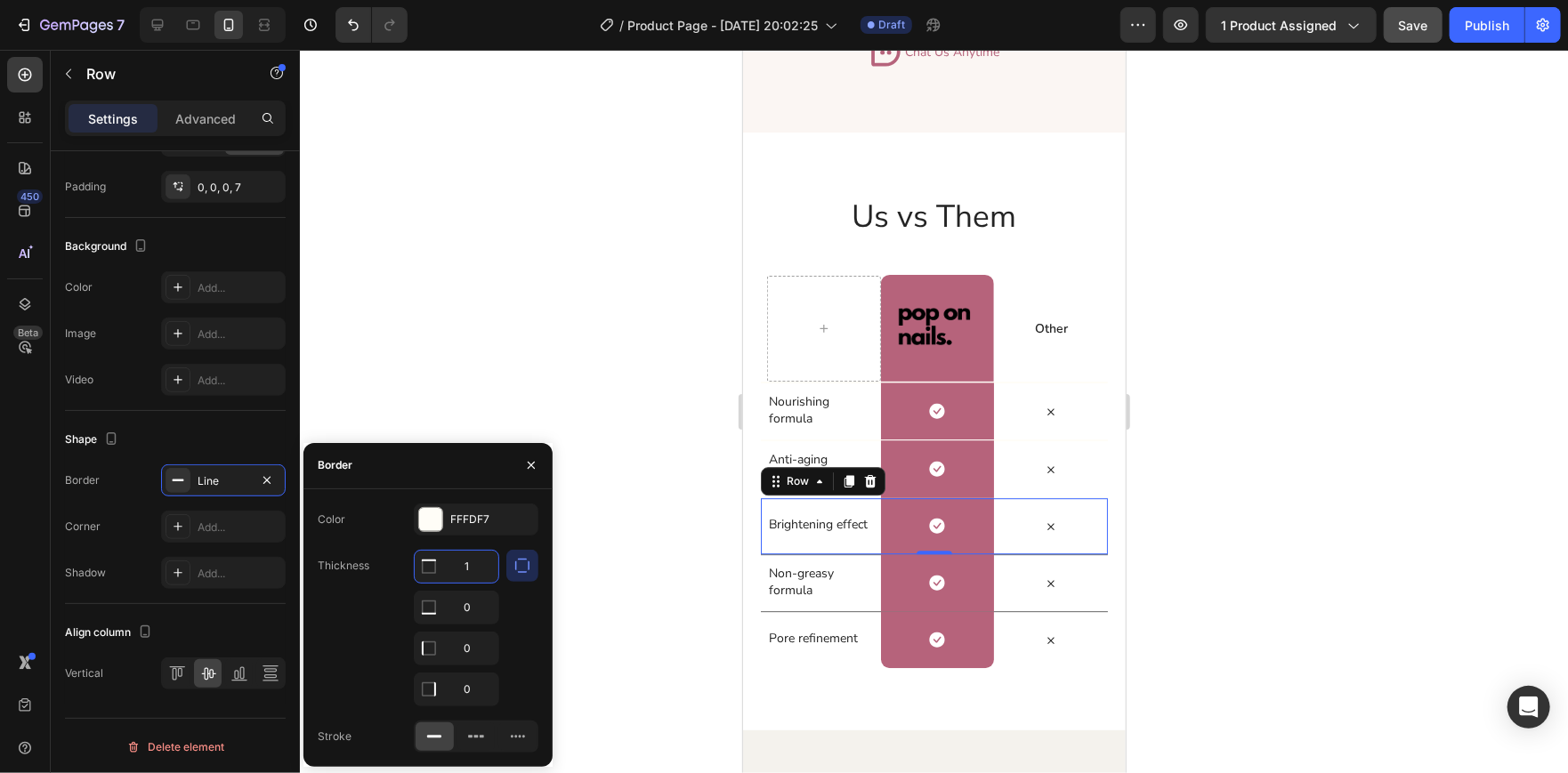
click at [474, 558] on input "1" at bounding box center [457, 567] width 84 height 32
type input "2"
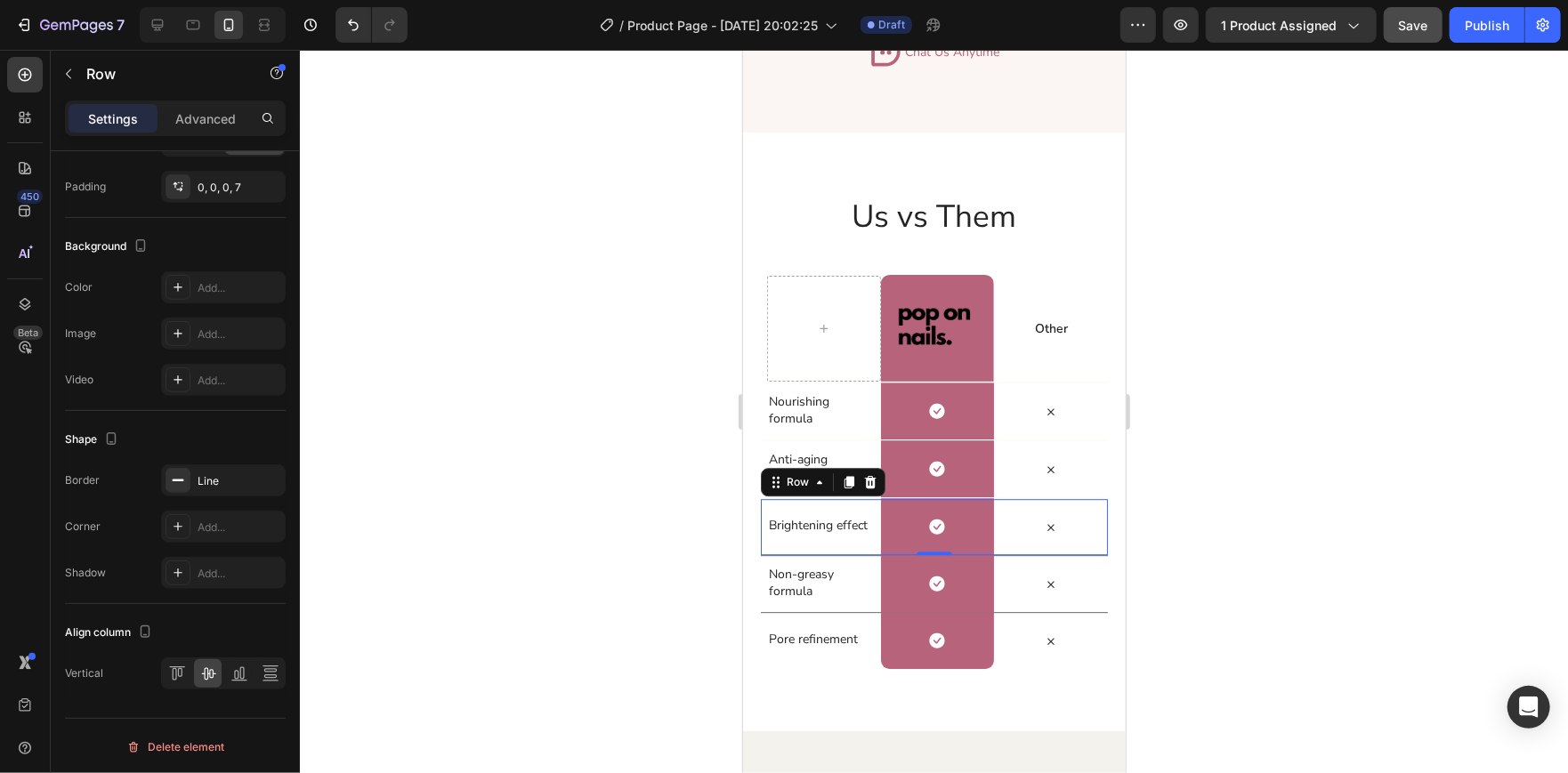
click at [565, 316] on div at bounding box center [933, 411] width 1268 height 723
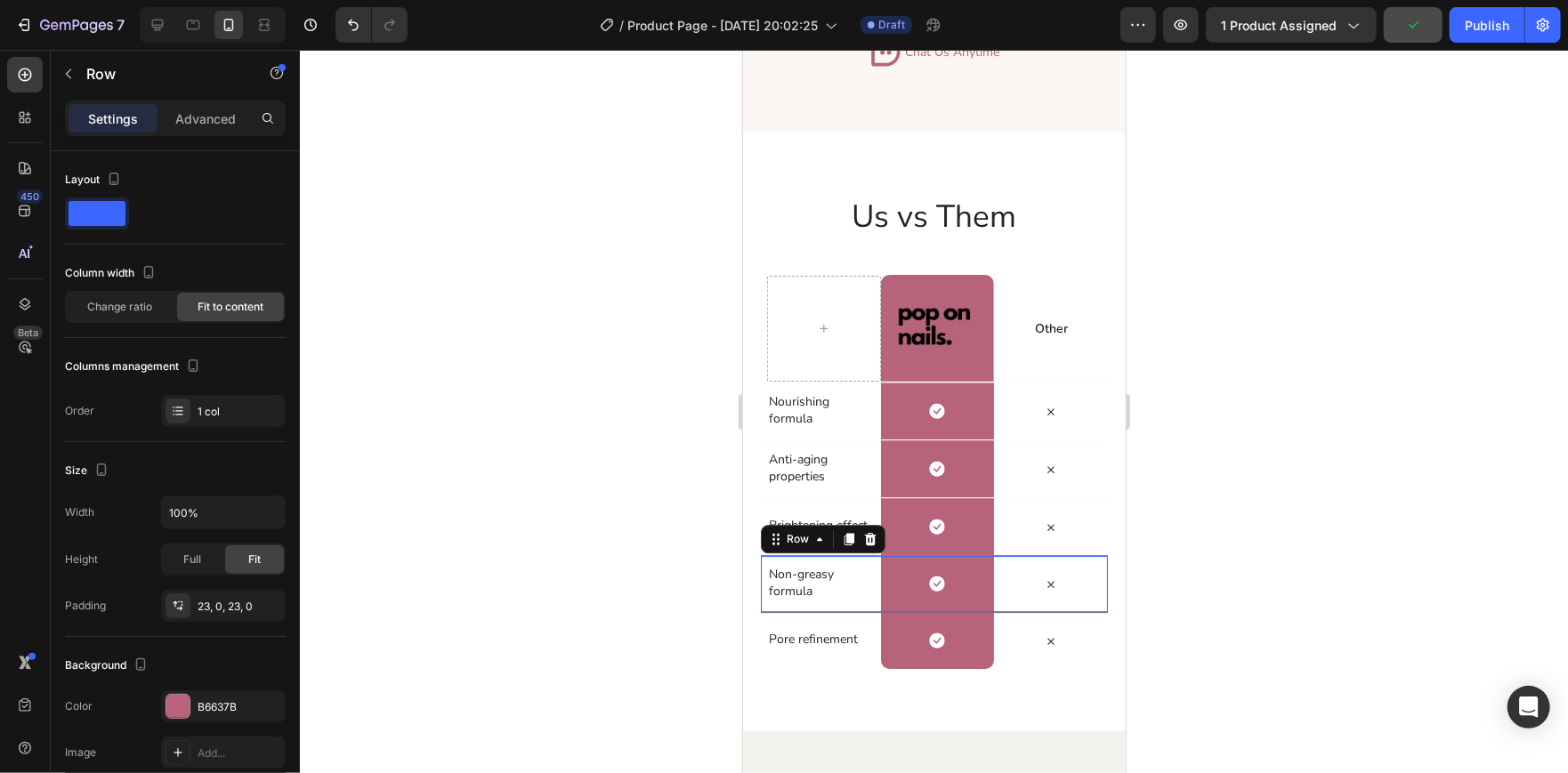
scroll to position [420, 0]
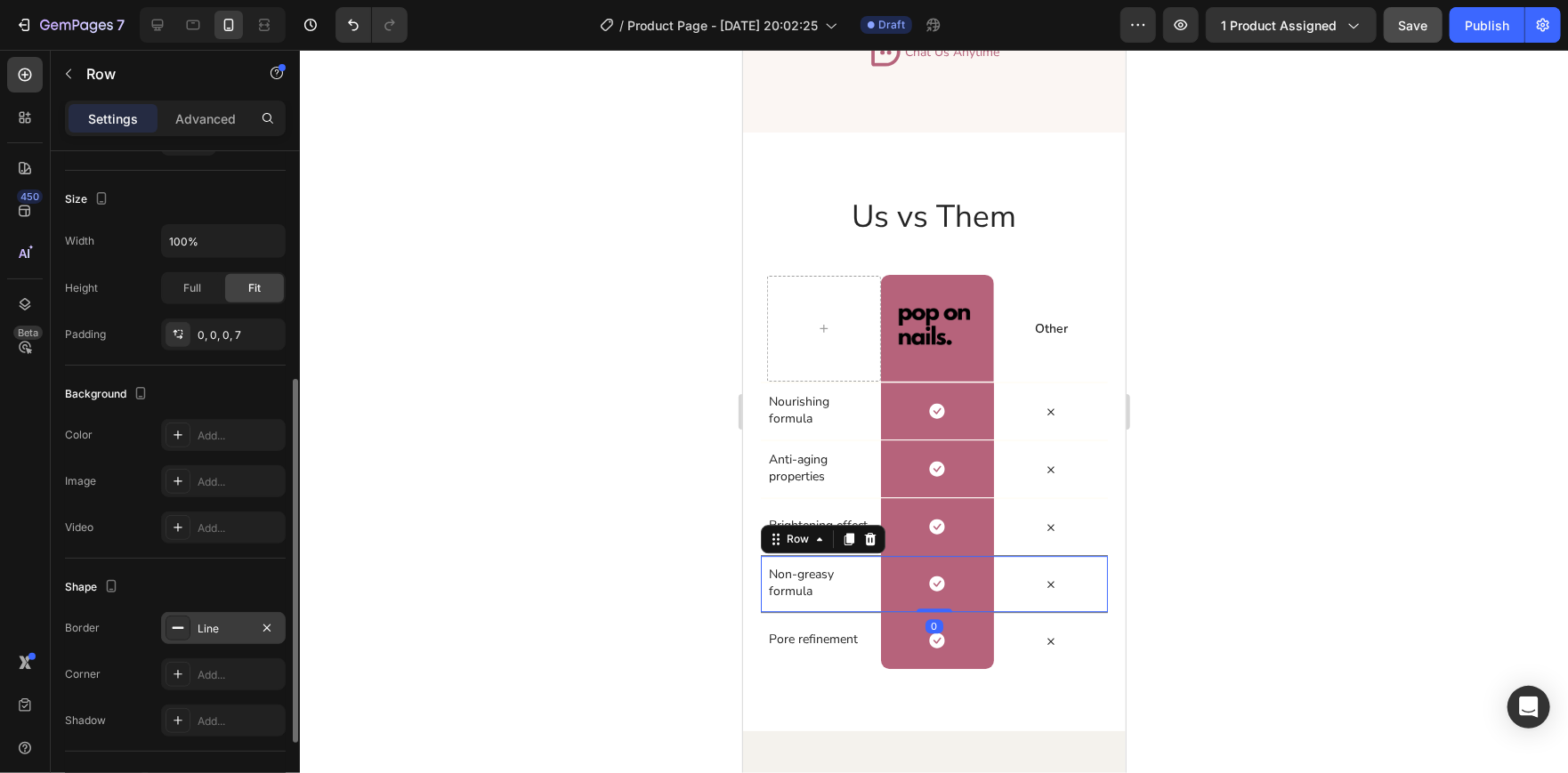
click at [198, 618] on div "Line" at bounding box center [223, 628] width 124 height 32
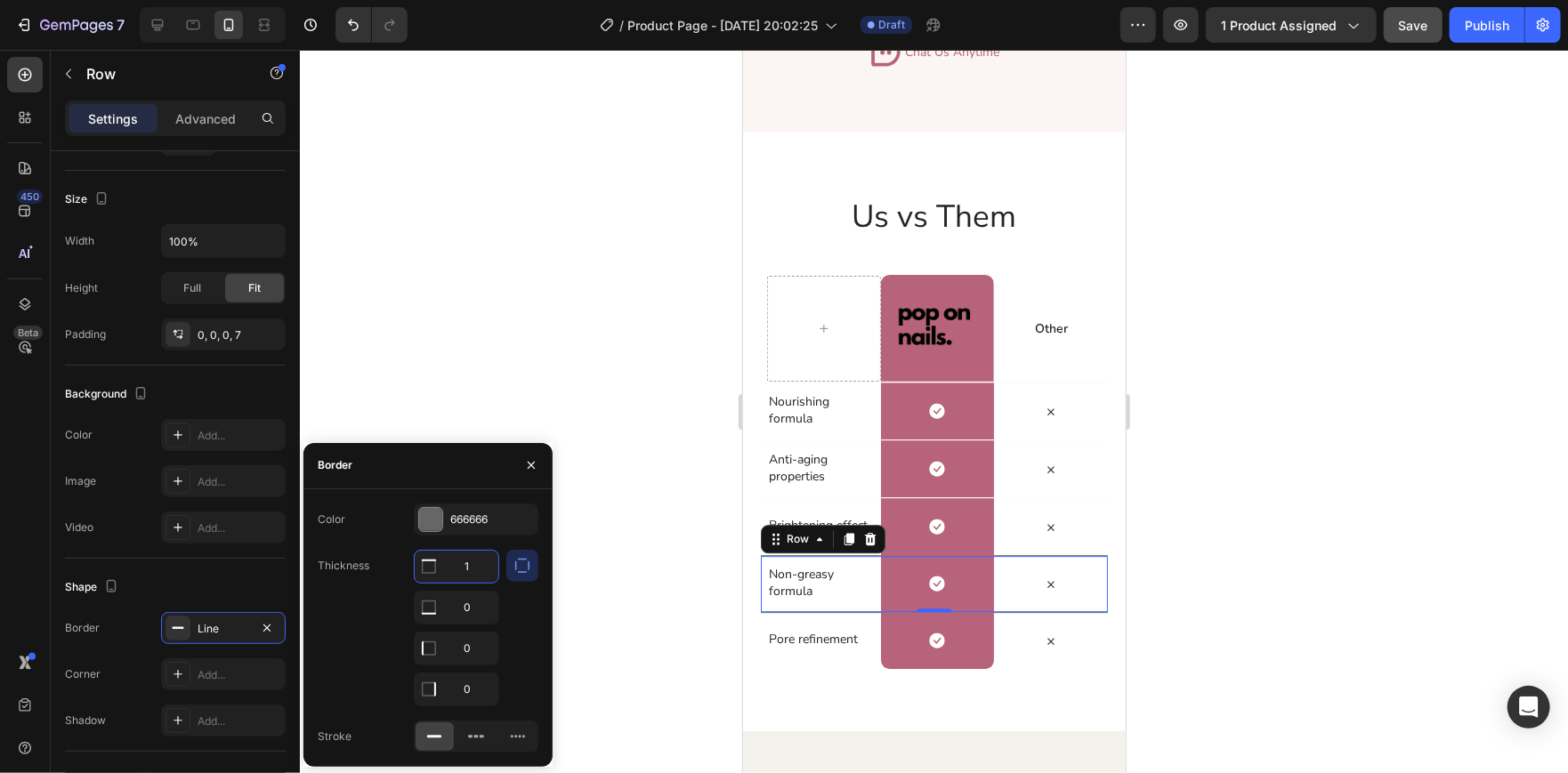
click at [479, 576] on input "1" at bounding box center [457, 567] width 84 height 32
type input "2"
click at [428, 532] on div "666666" at bounding box center [476, 519] width 124 height 32
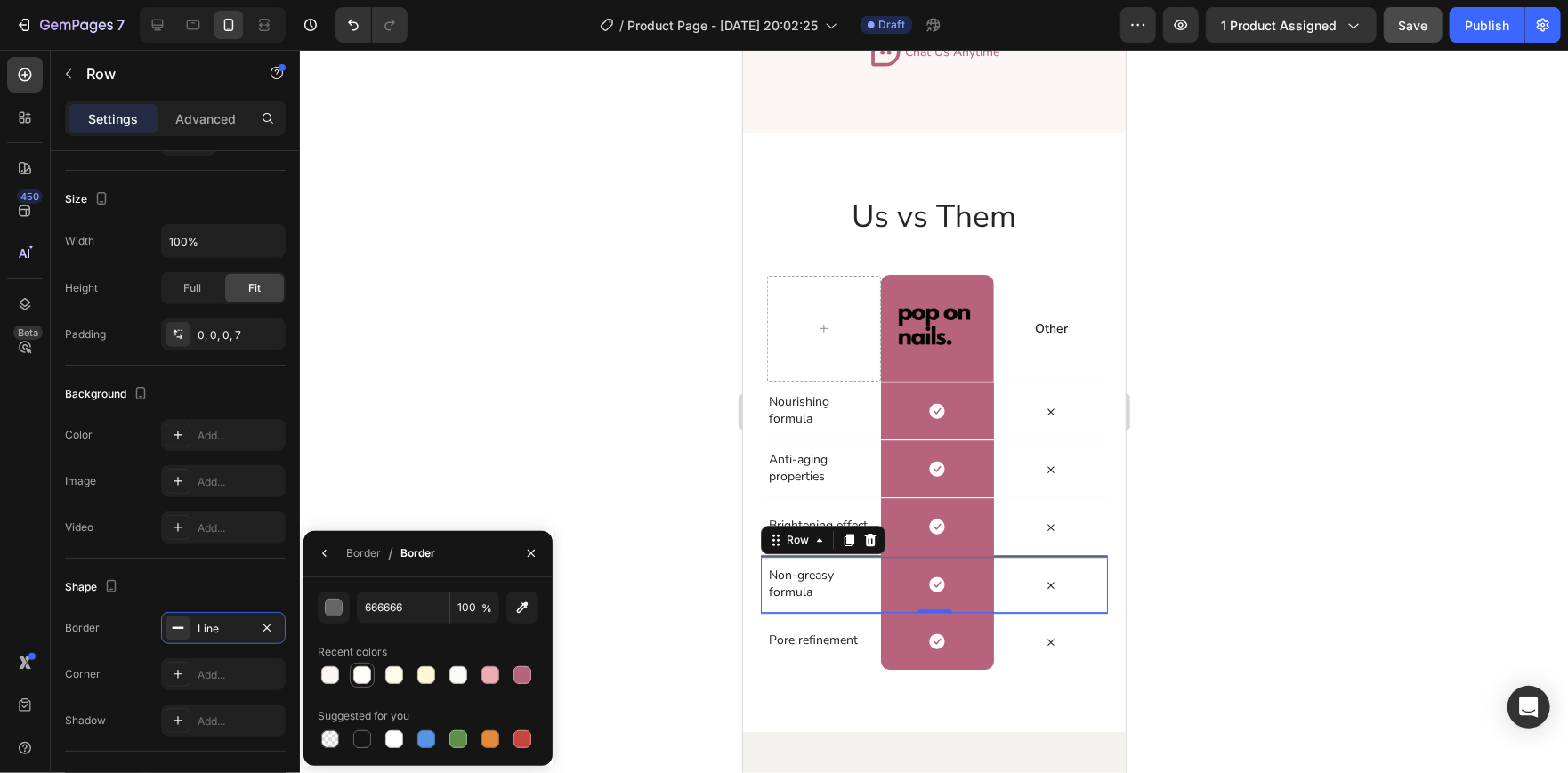
click at [358, 666] on div at bounding box center [362, 675] width 18 height 18
click at [363, 732] on div at bounding box center [362, 739] width 18 height 18
type input "151515"
click at [619, 412] on div at bounding box center [933, 411] width 1268 height 723
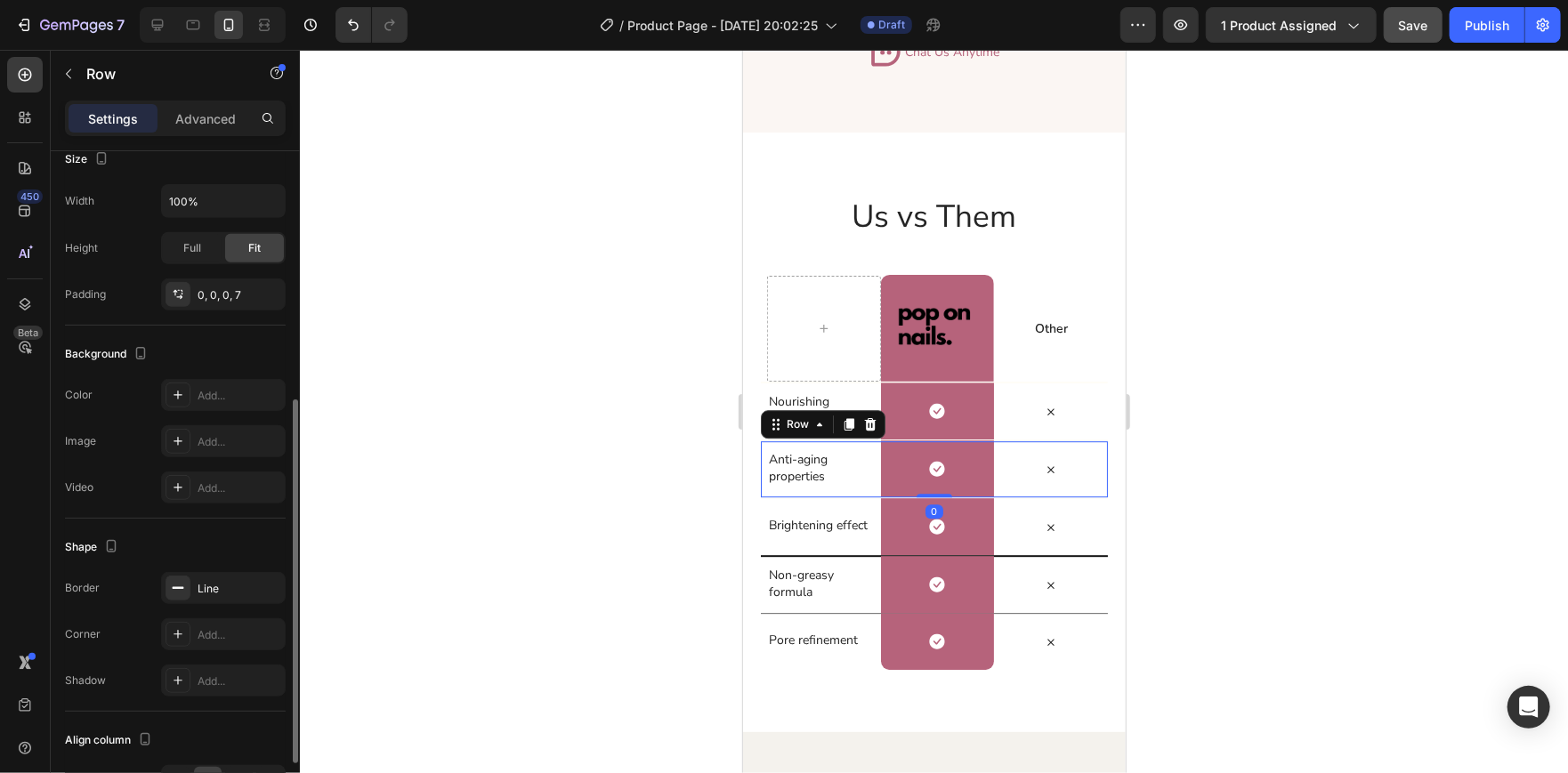
scroll to position [567, 0]
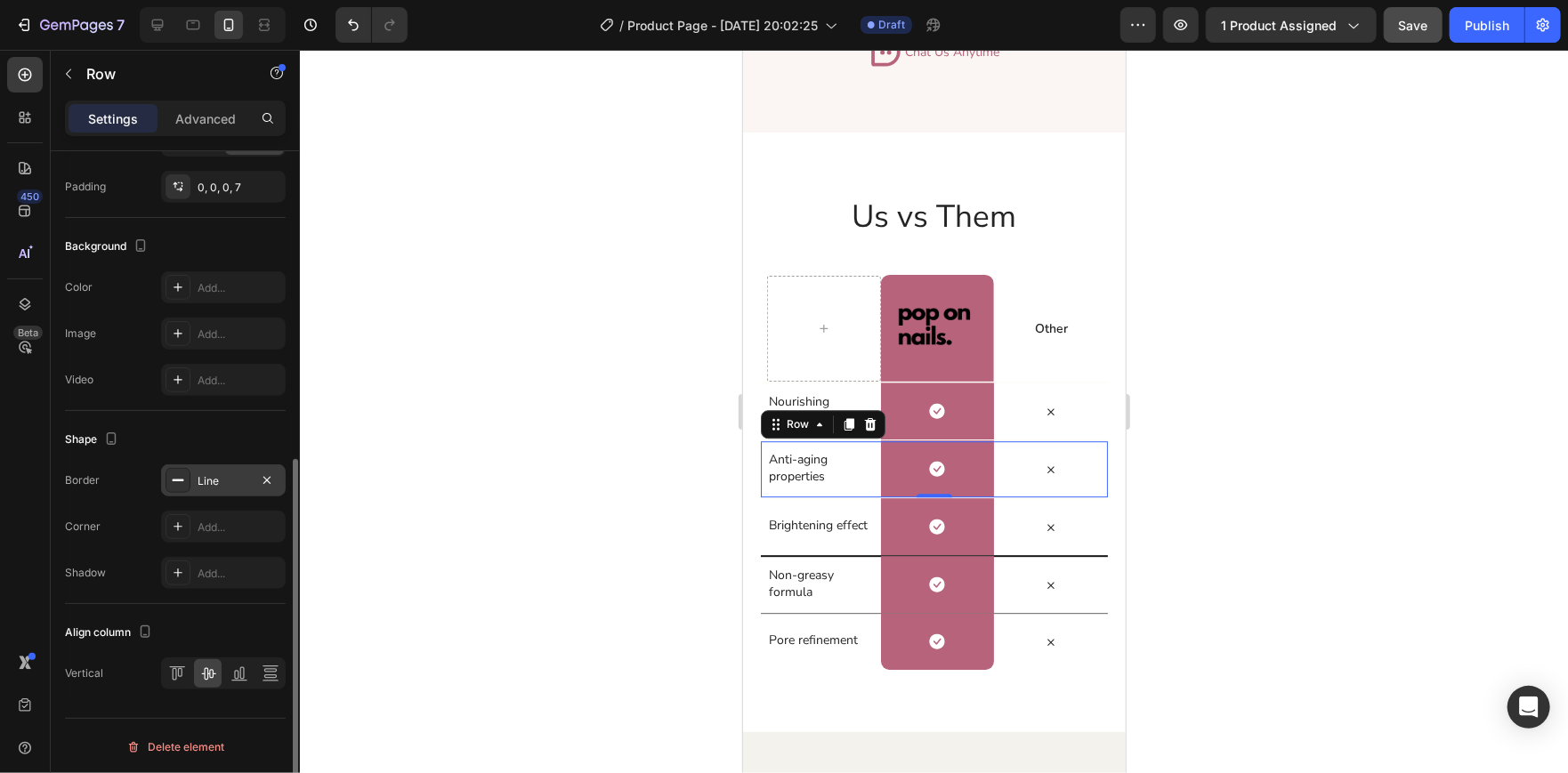
click at [197, 469] on div "Line" at bounding box center [223, 480] width 124 height 32
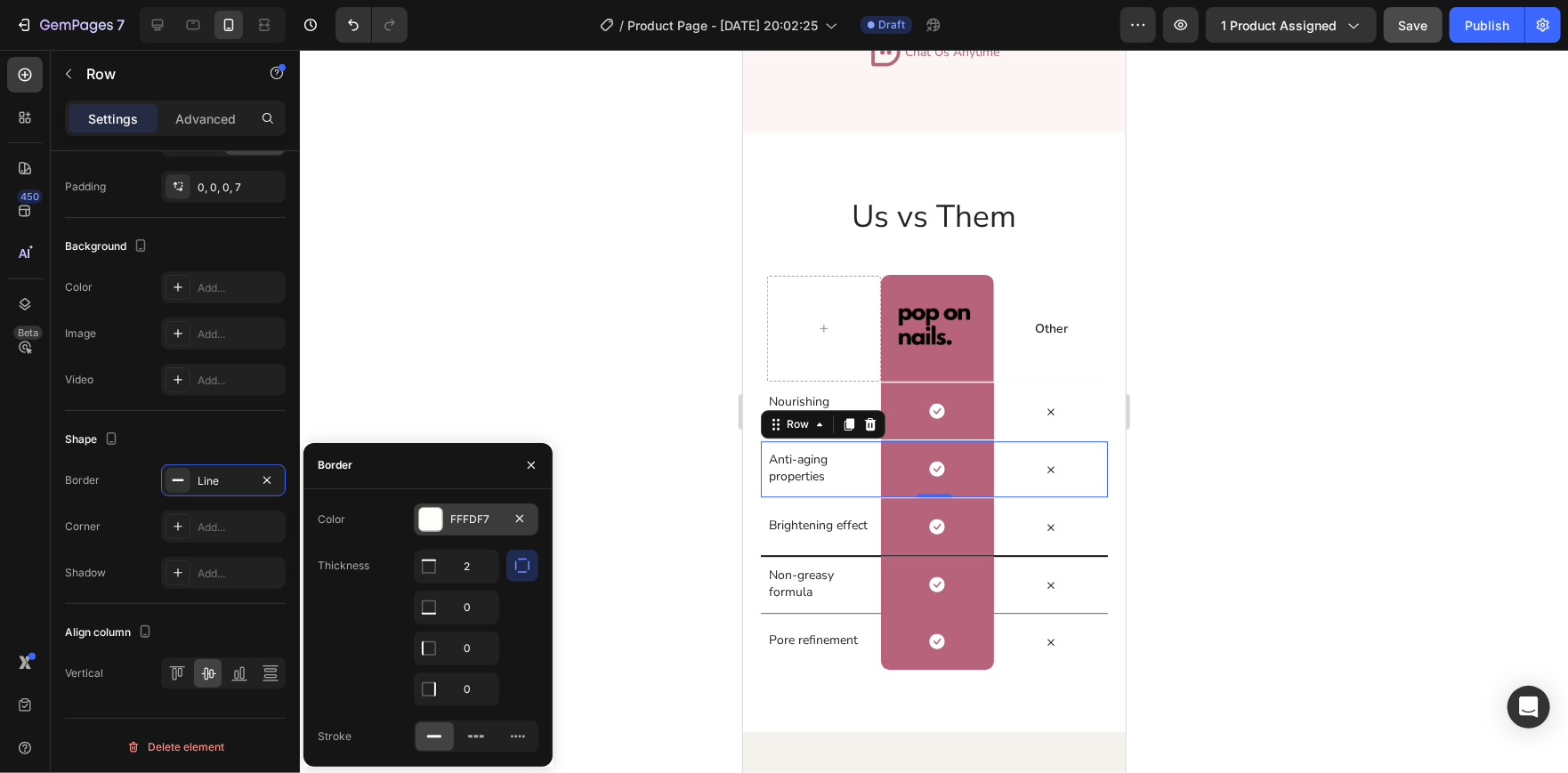
click at [417, 511] on div "FFFDF7" at bounding box center [476, 519] width 124 height 32
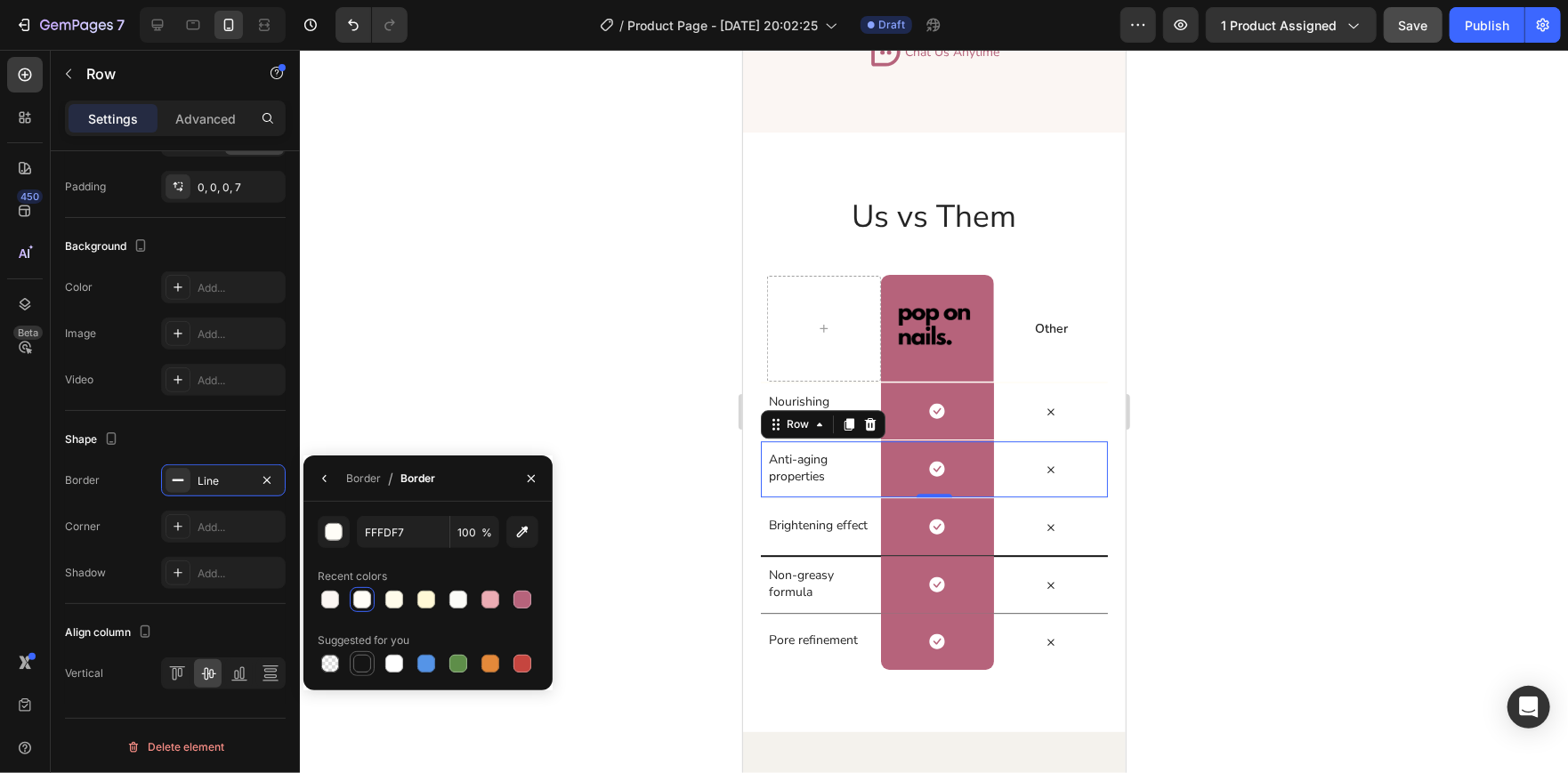
click at [358, 663] on div at bounding box center [362, 663] width 18 height 18
type input "151515"
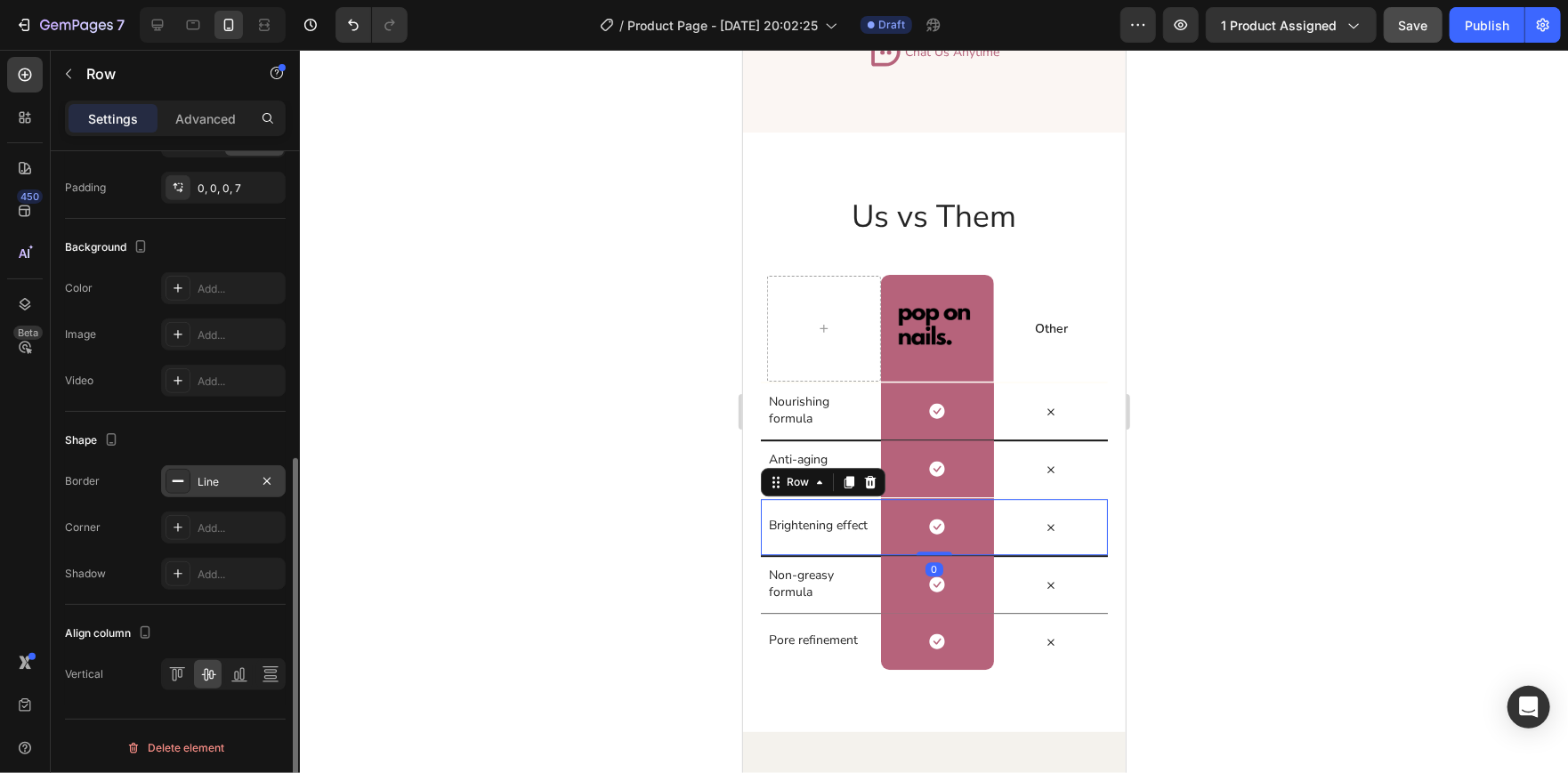
click at [223, 483] on div "Line" at bounding box center [223, 482] width 52 height 16
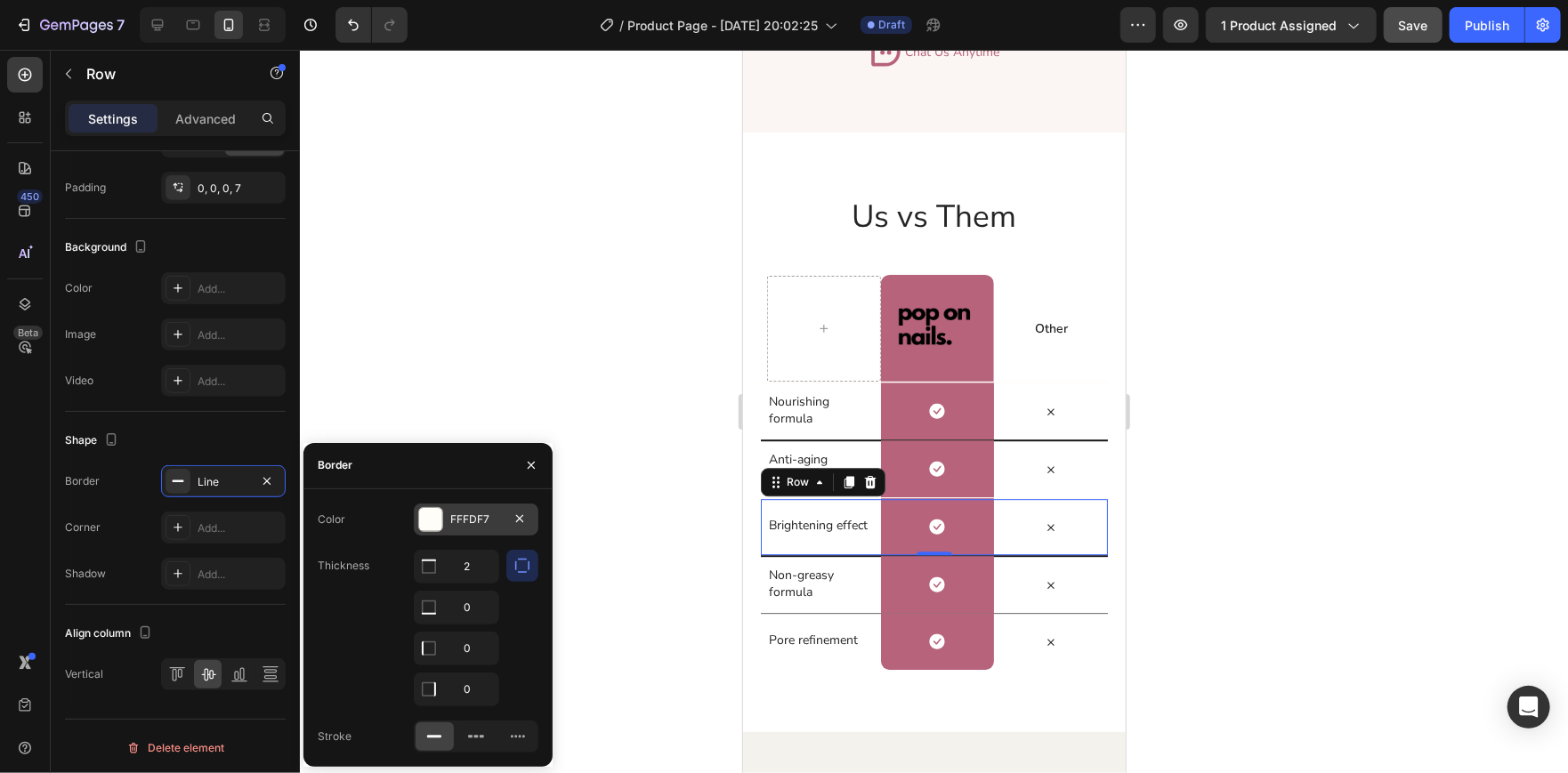
click at [446, 508] on div "FFFDF7" at bounding box center [476, 519] width 124 height 32
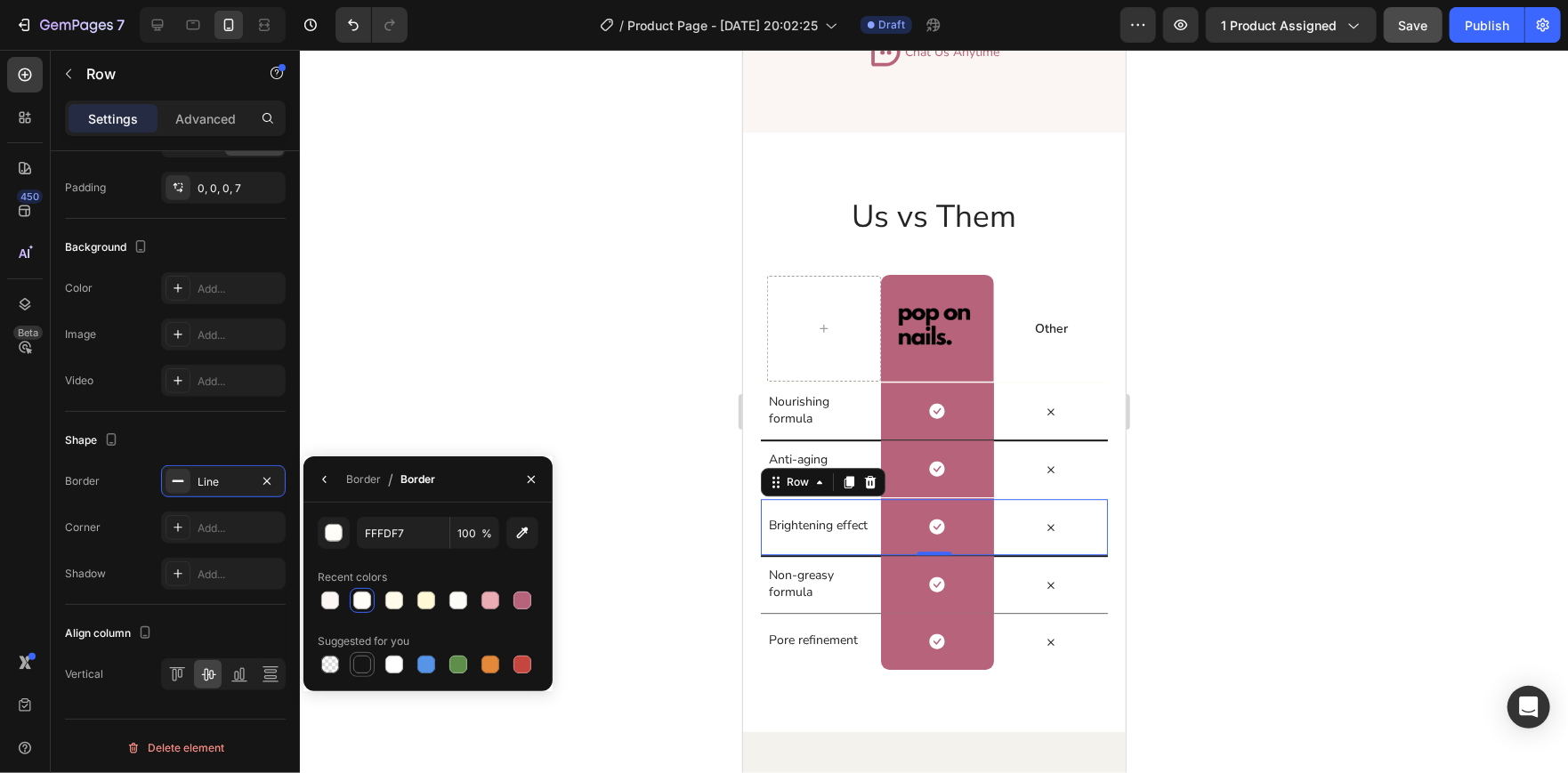
click at [351, 662] on div at bounding box center [362, 664] width 21 height 21
type input "151515"
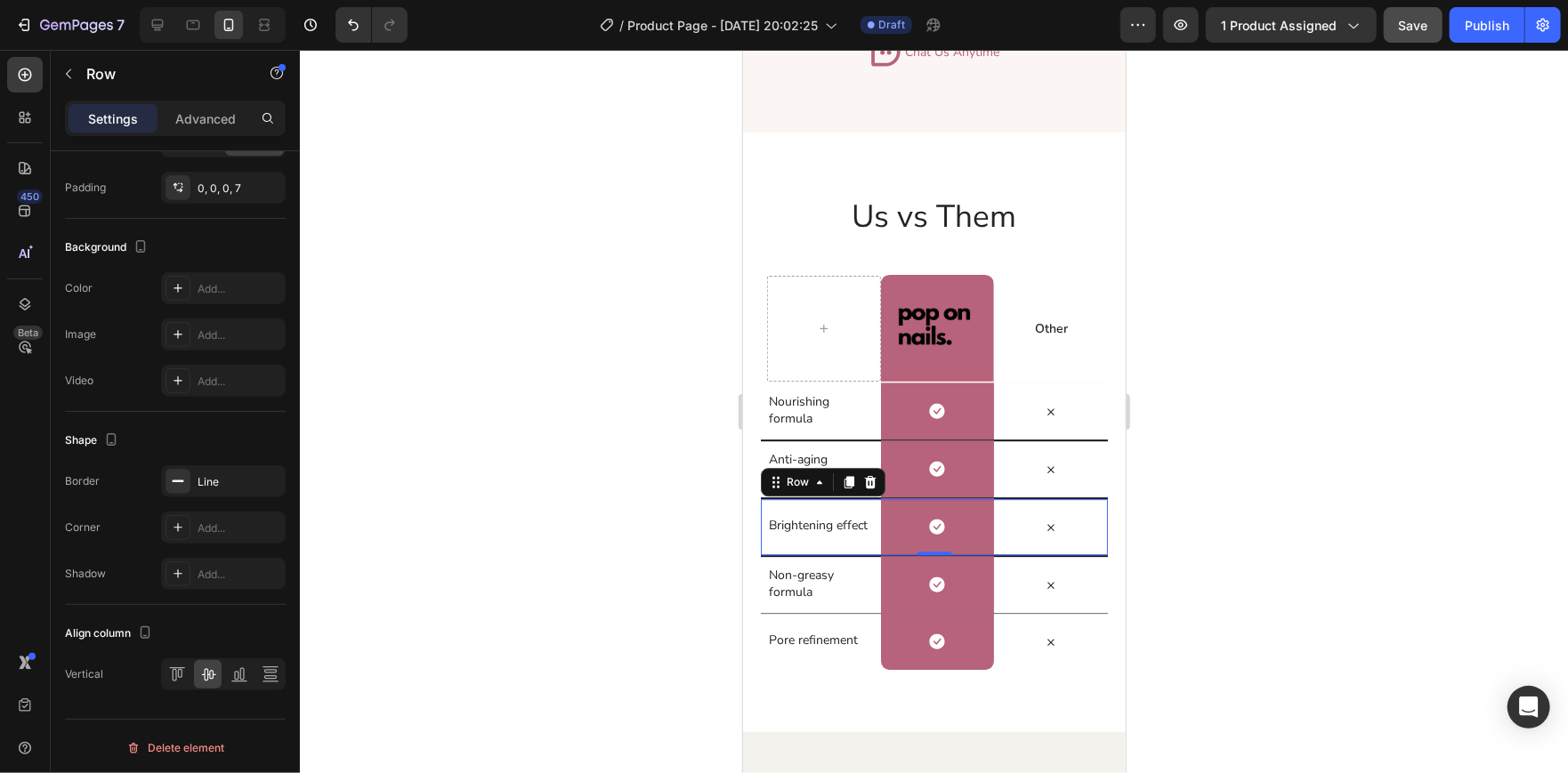
click at [540, 399] on div at bounding box center [933, 411] width 1268 height 723
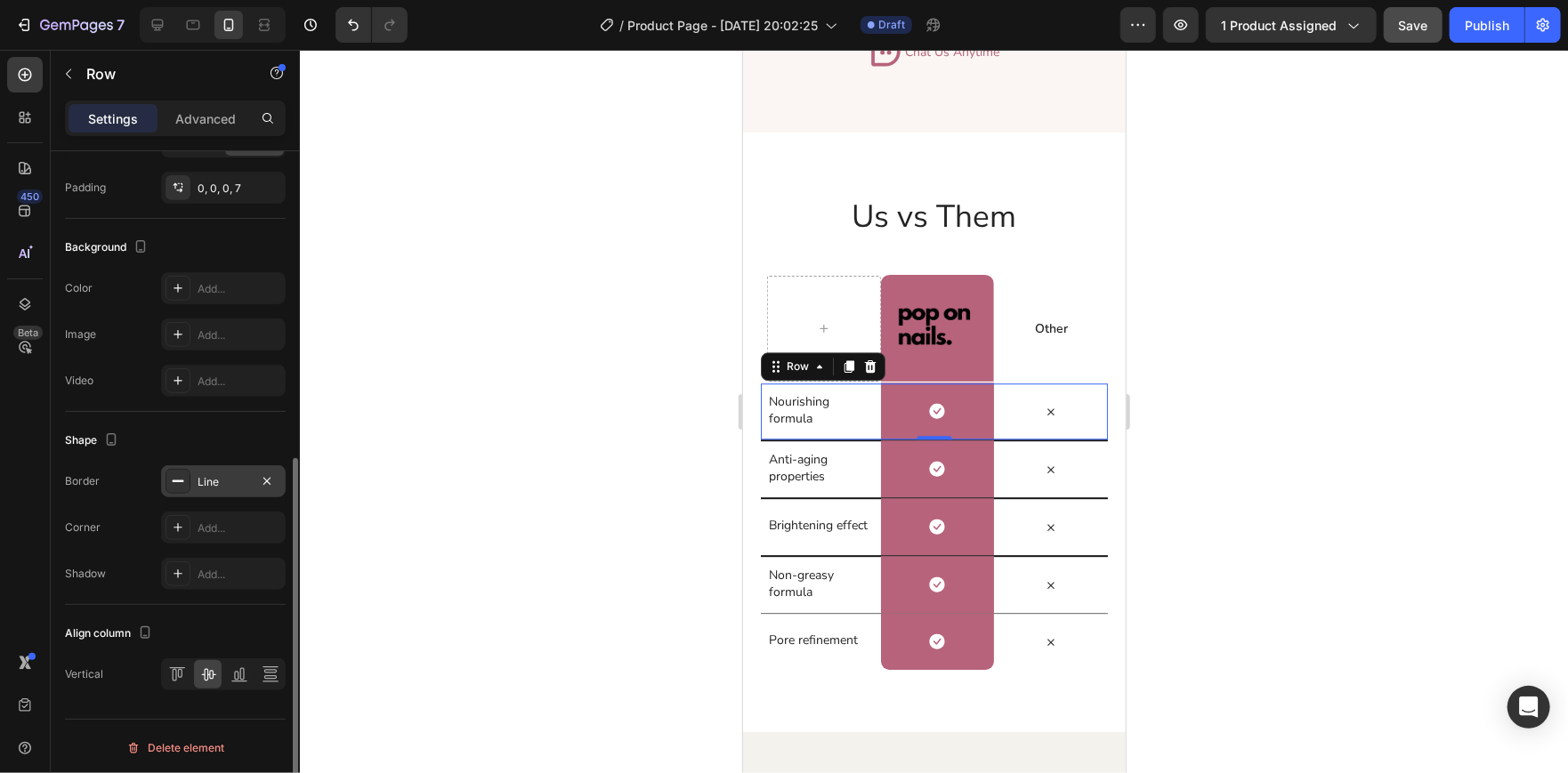
click at [186, 477] on div at bounding box center [178, 481] width 25 height 25
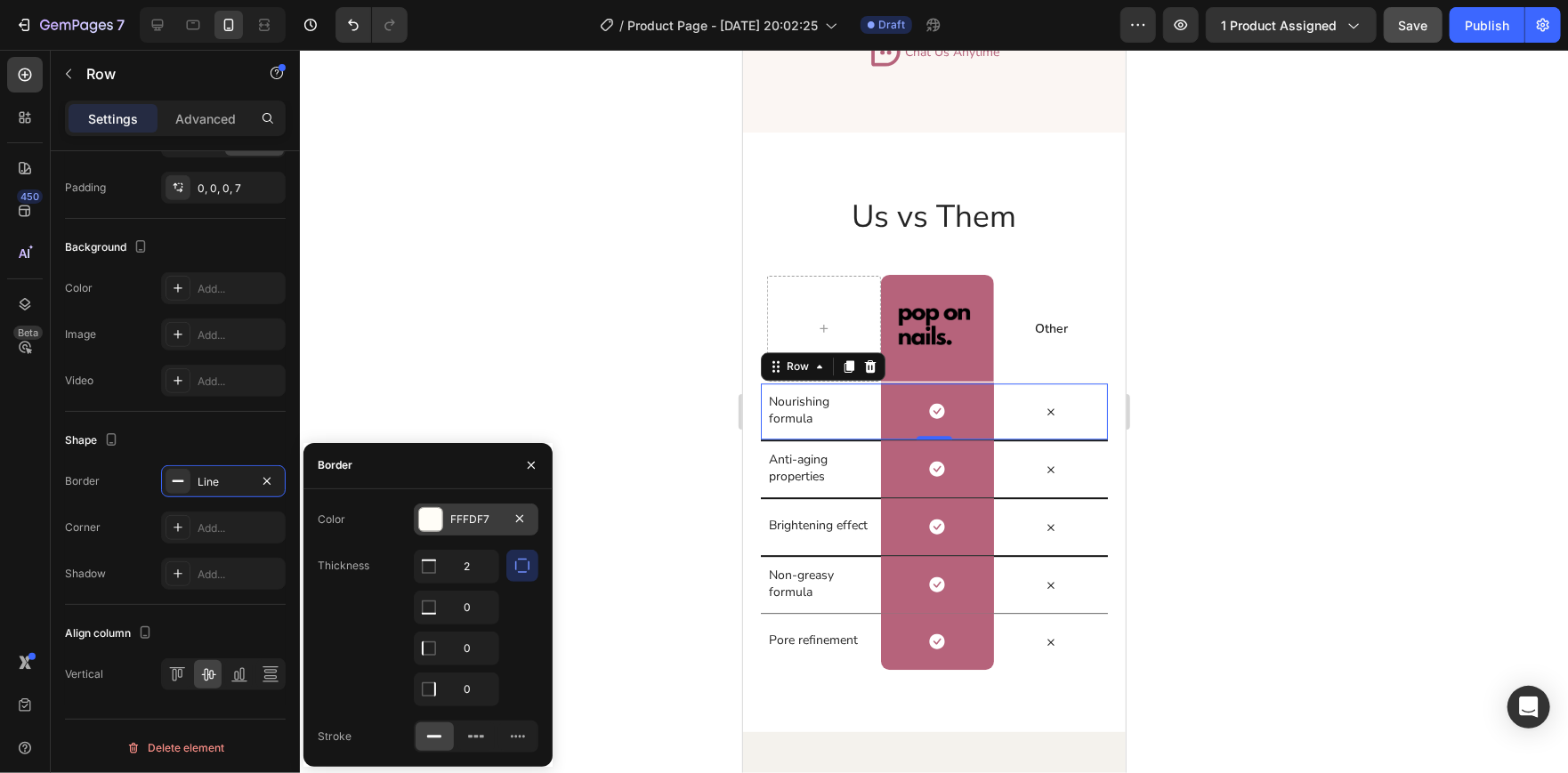
click at [434, 508] on div at bounding box center [431, 519] width 23 height 23
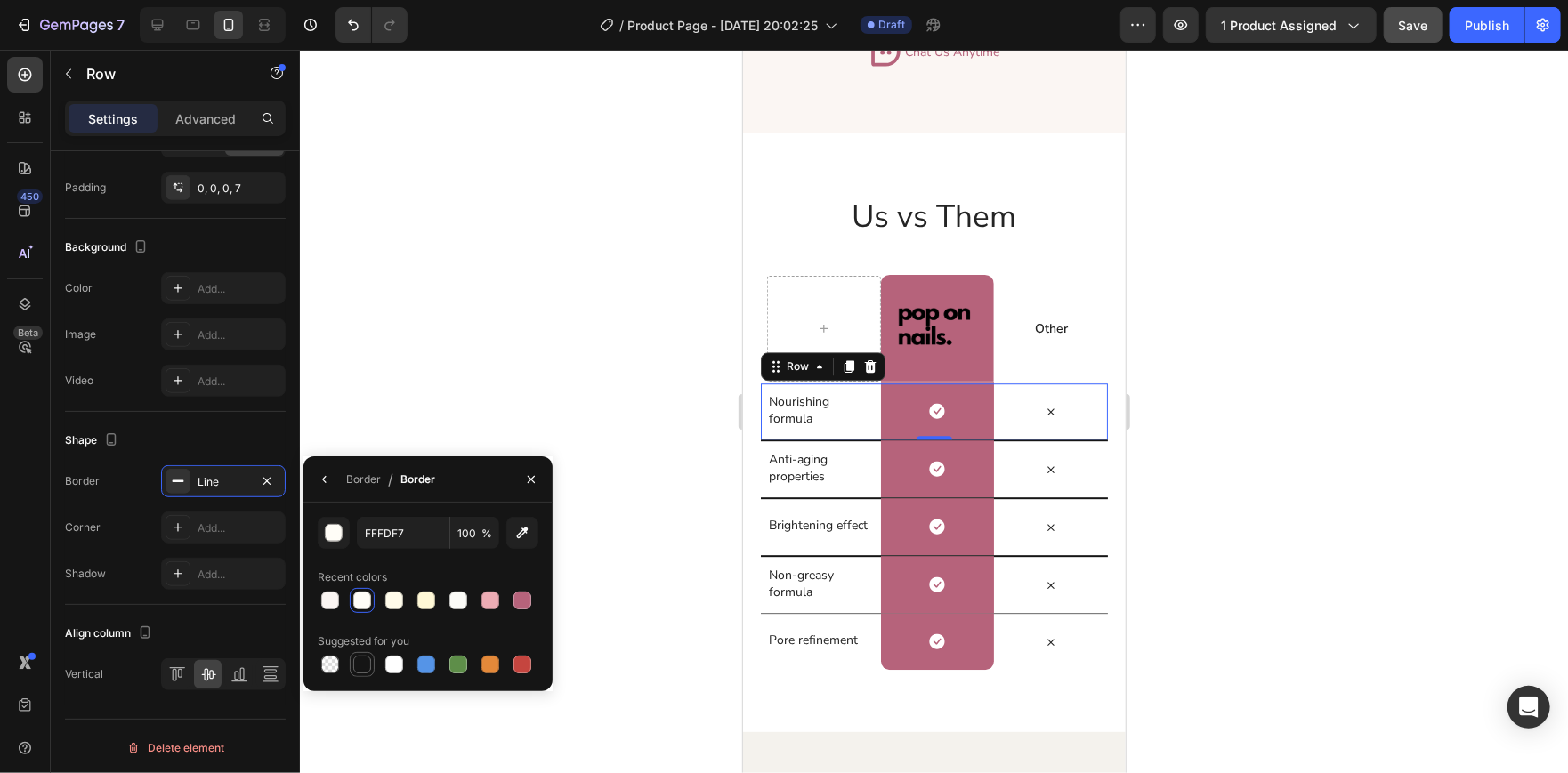
click at [366, 659] on div at bounding box center [362, 664] width 18 height 18
type input "151515"
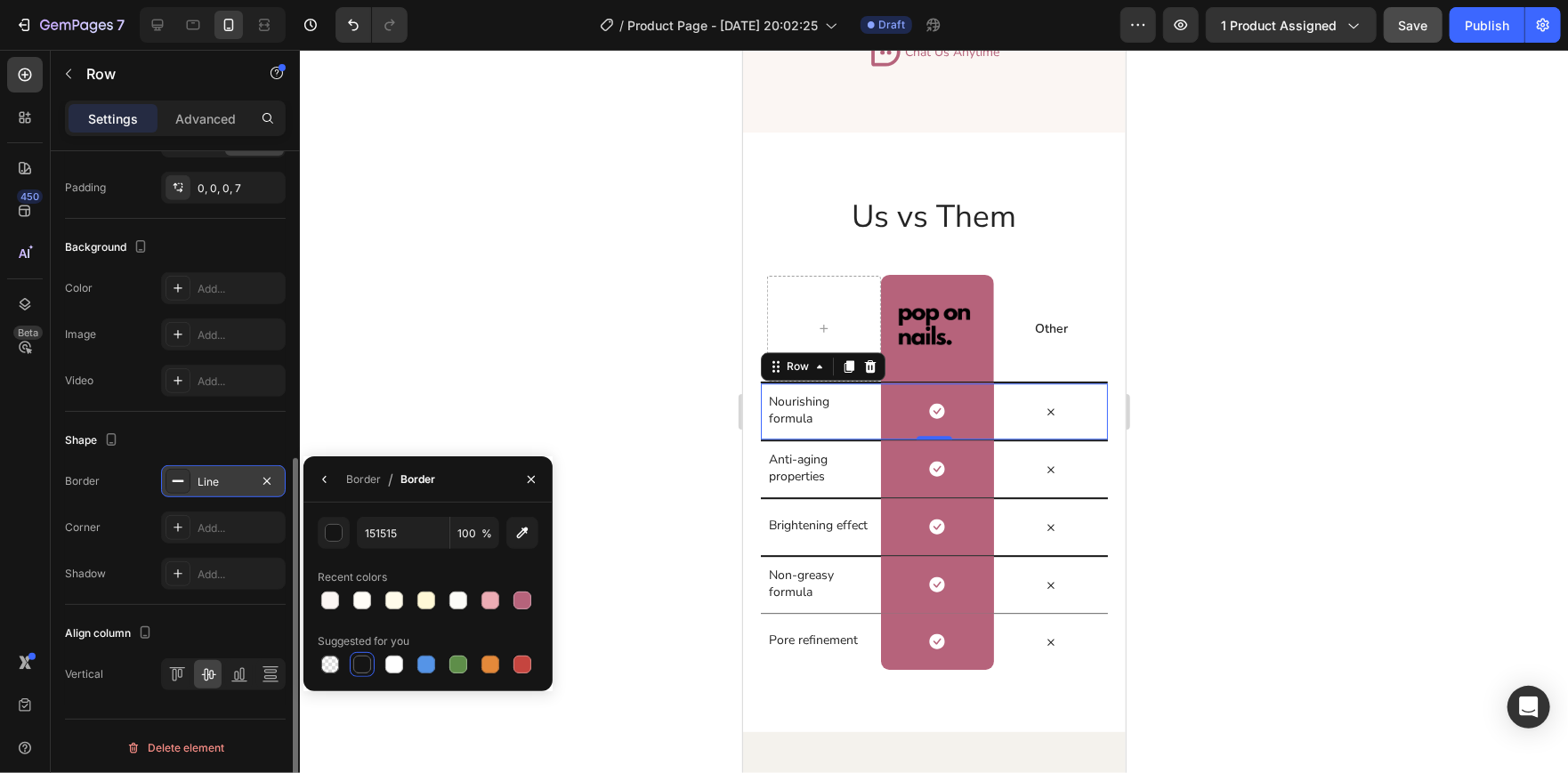
click at [202, 484] on div "Line" at bounding box center [223, 482] width 52 height 16
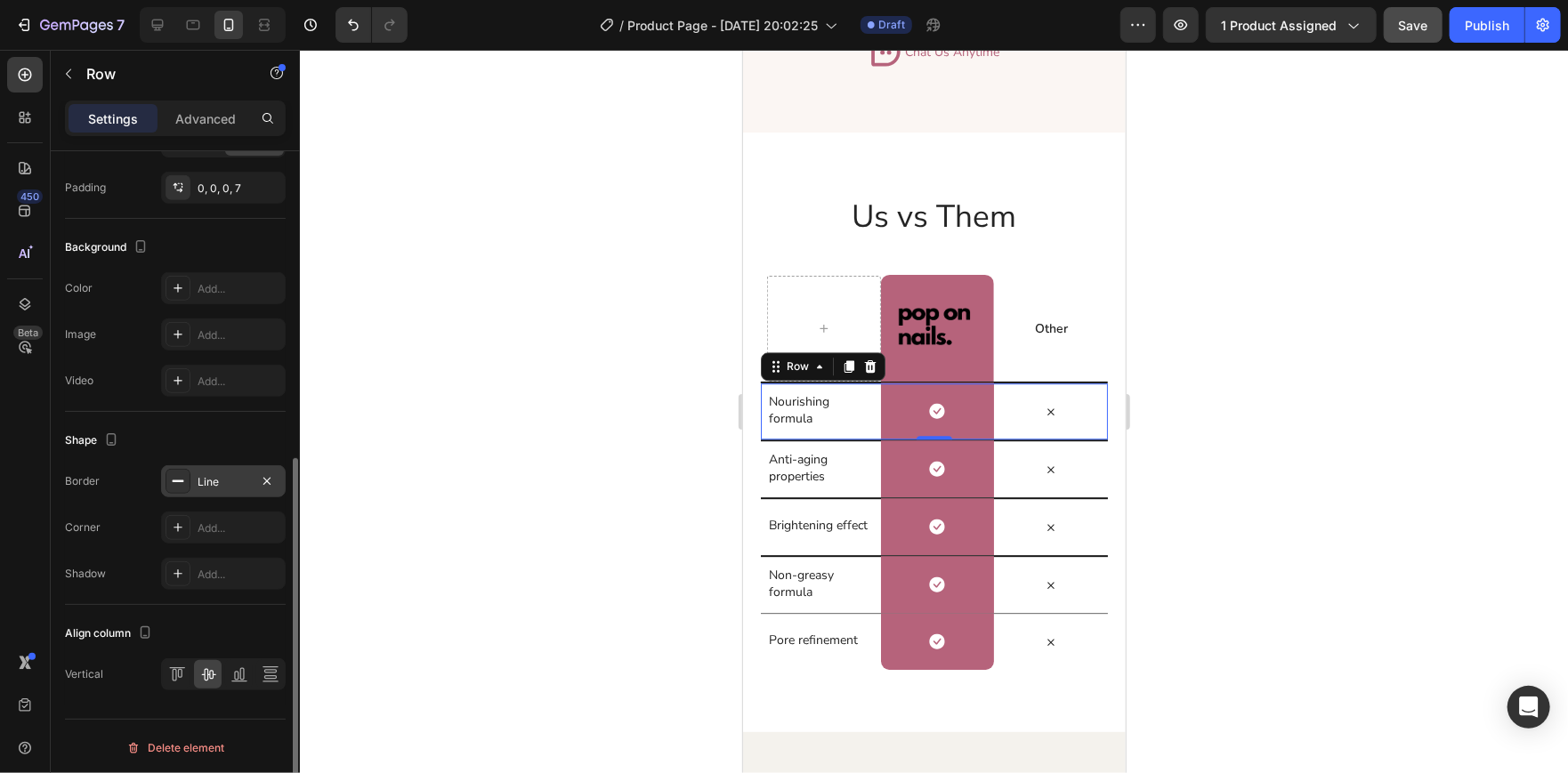
click at [164, 479] on div "Line" at bounding box center [223, 481] width 124 height 32
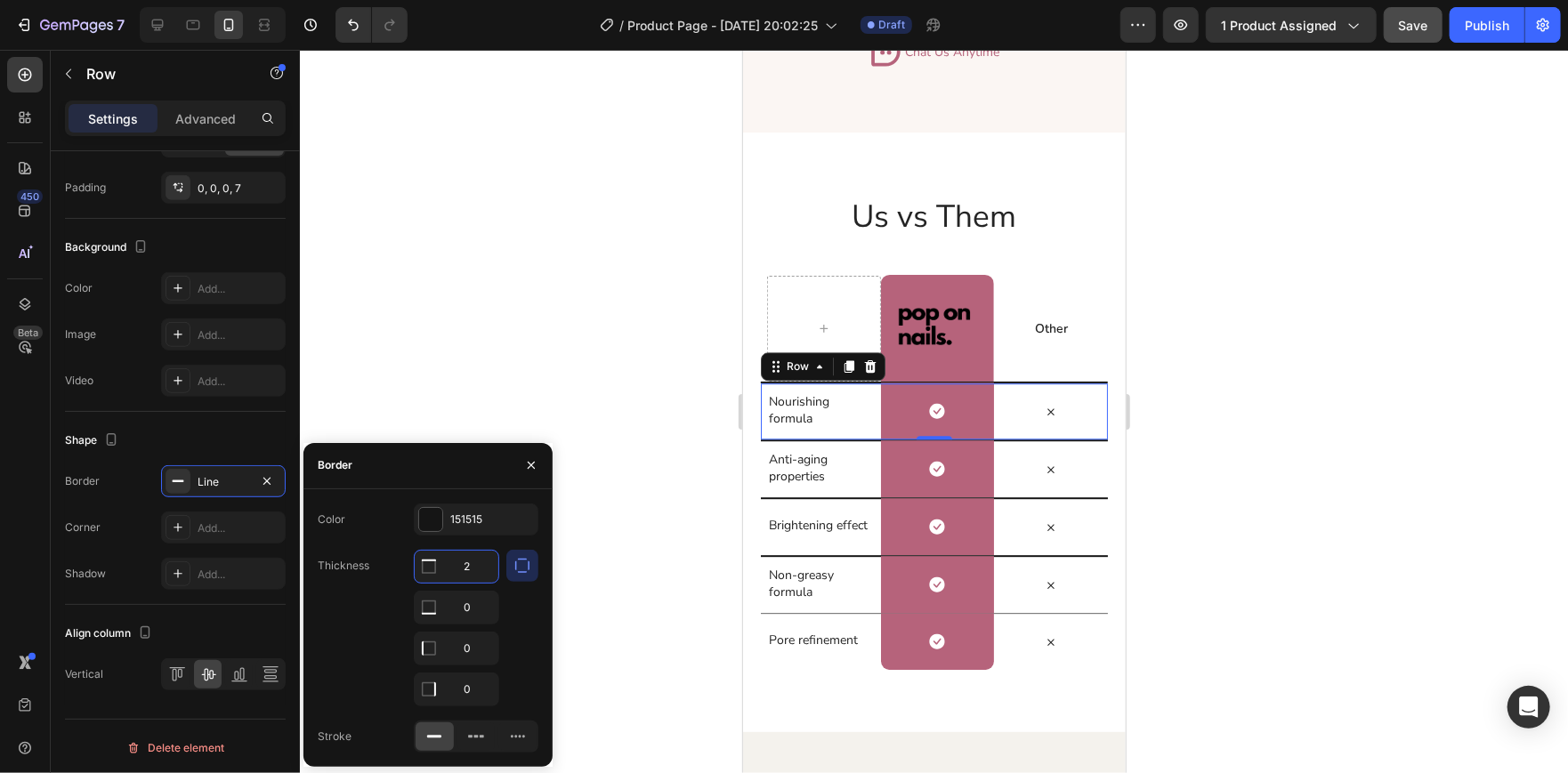
click at [484, 559] on input "2" at bounding box center [457, 567] width 84 height 32
type input "1"
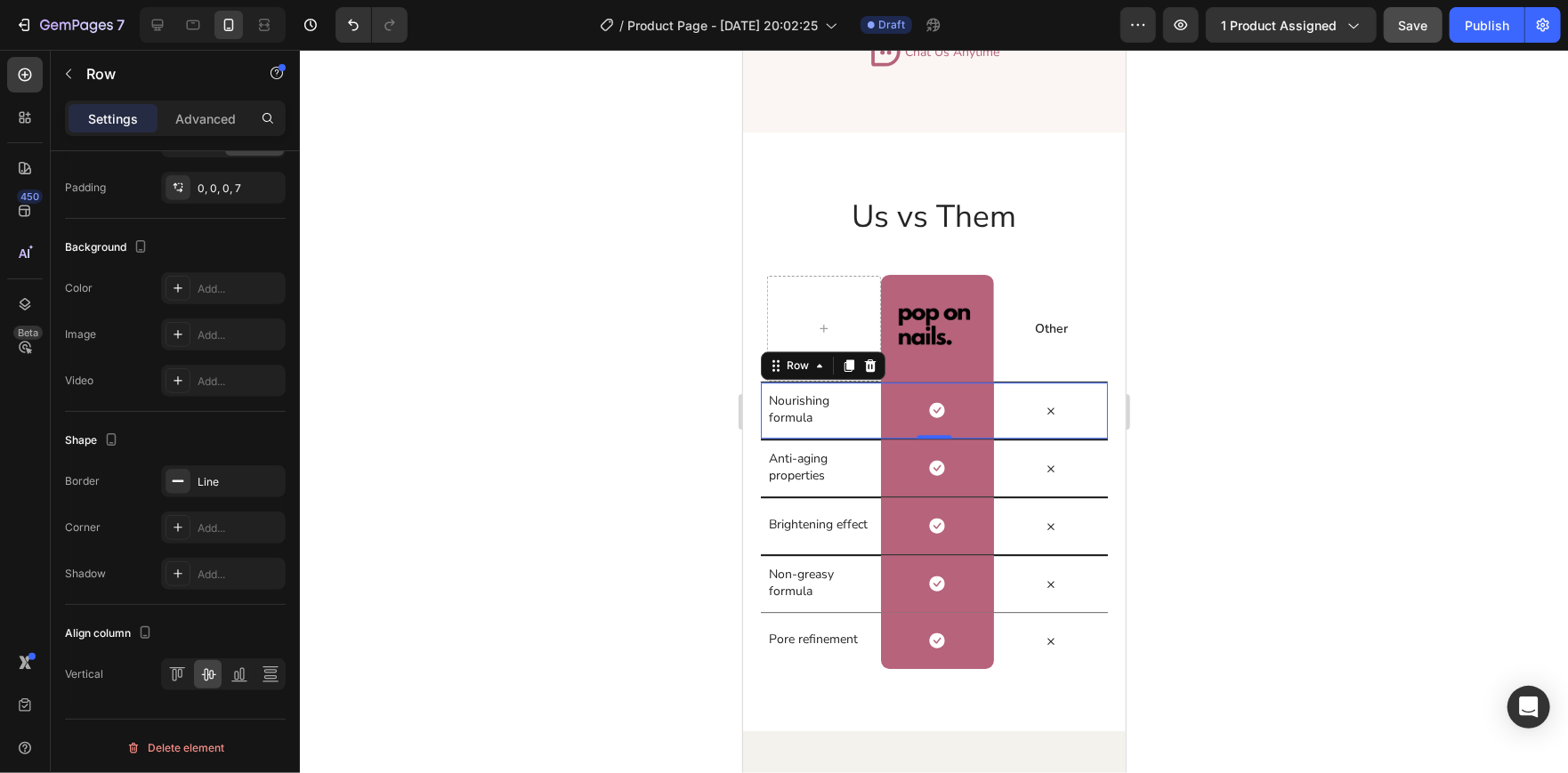
click at [537, 246] on div at bounding box center [933, 411] width 1268 height 723
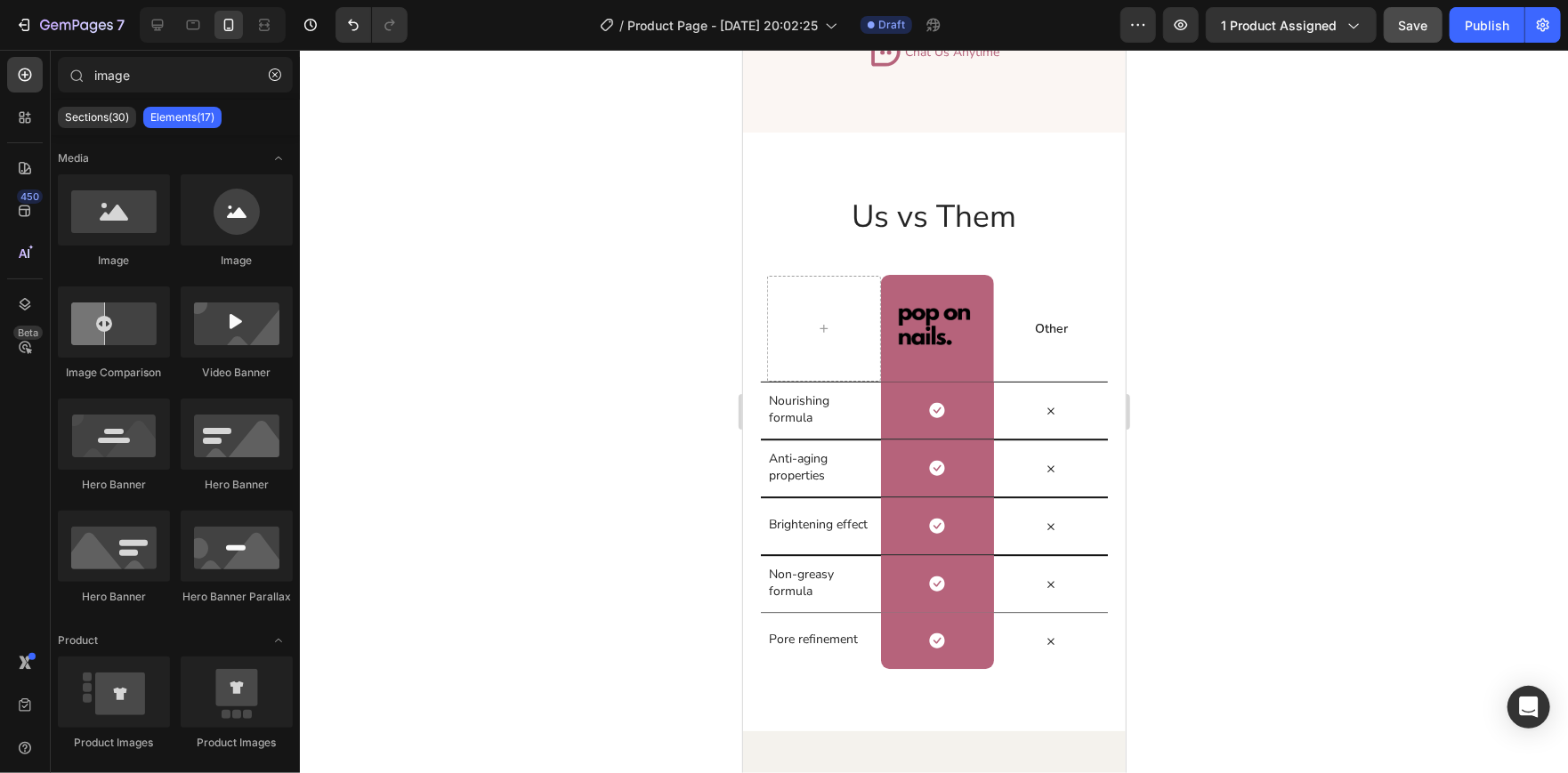
click at [537, 246] on div at bounding box center [933, 411] width 1268 height 723
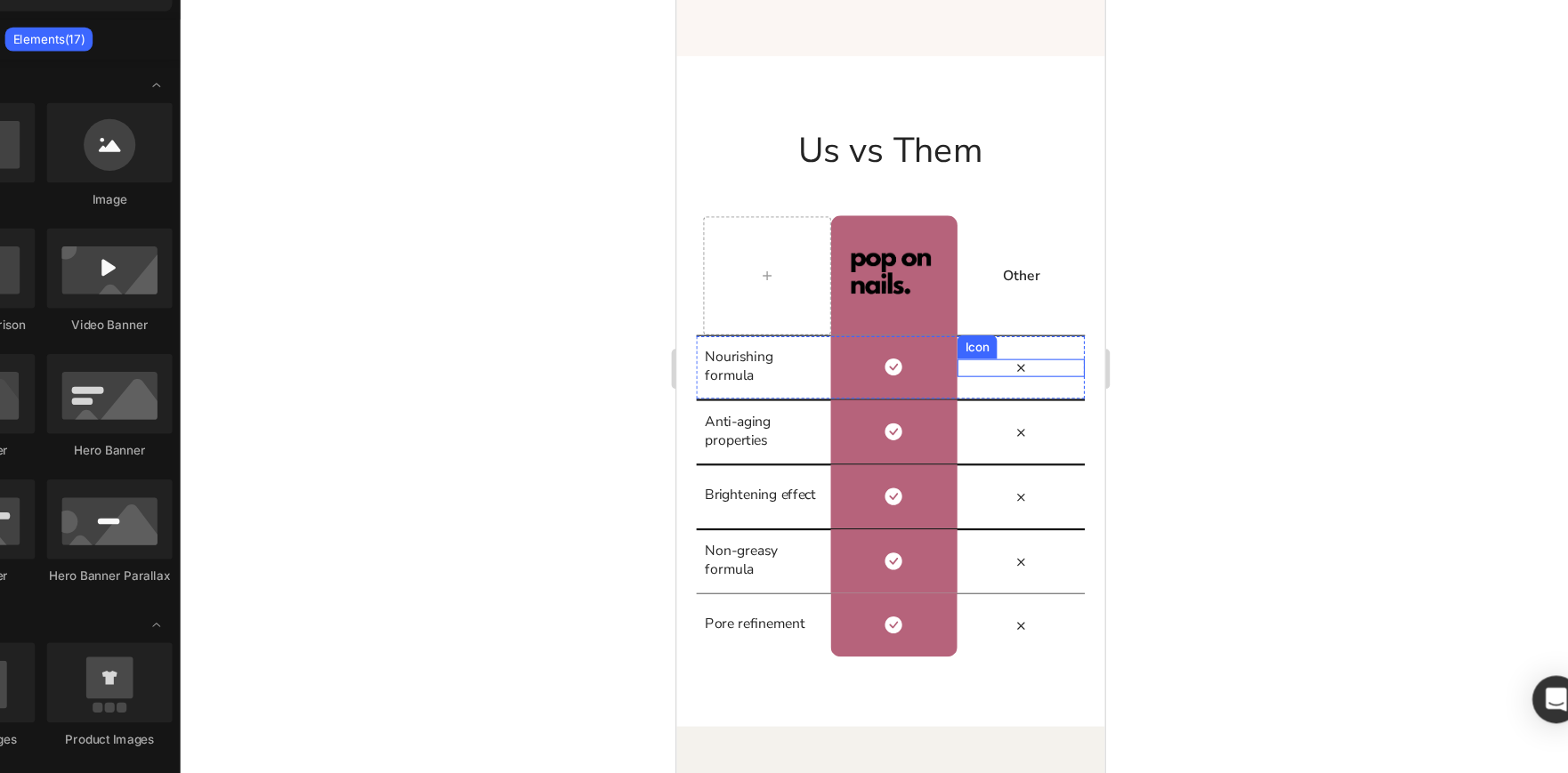
scroll to position [0, 0]
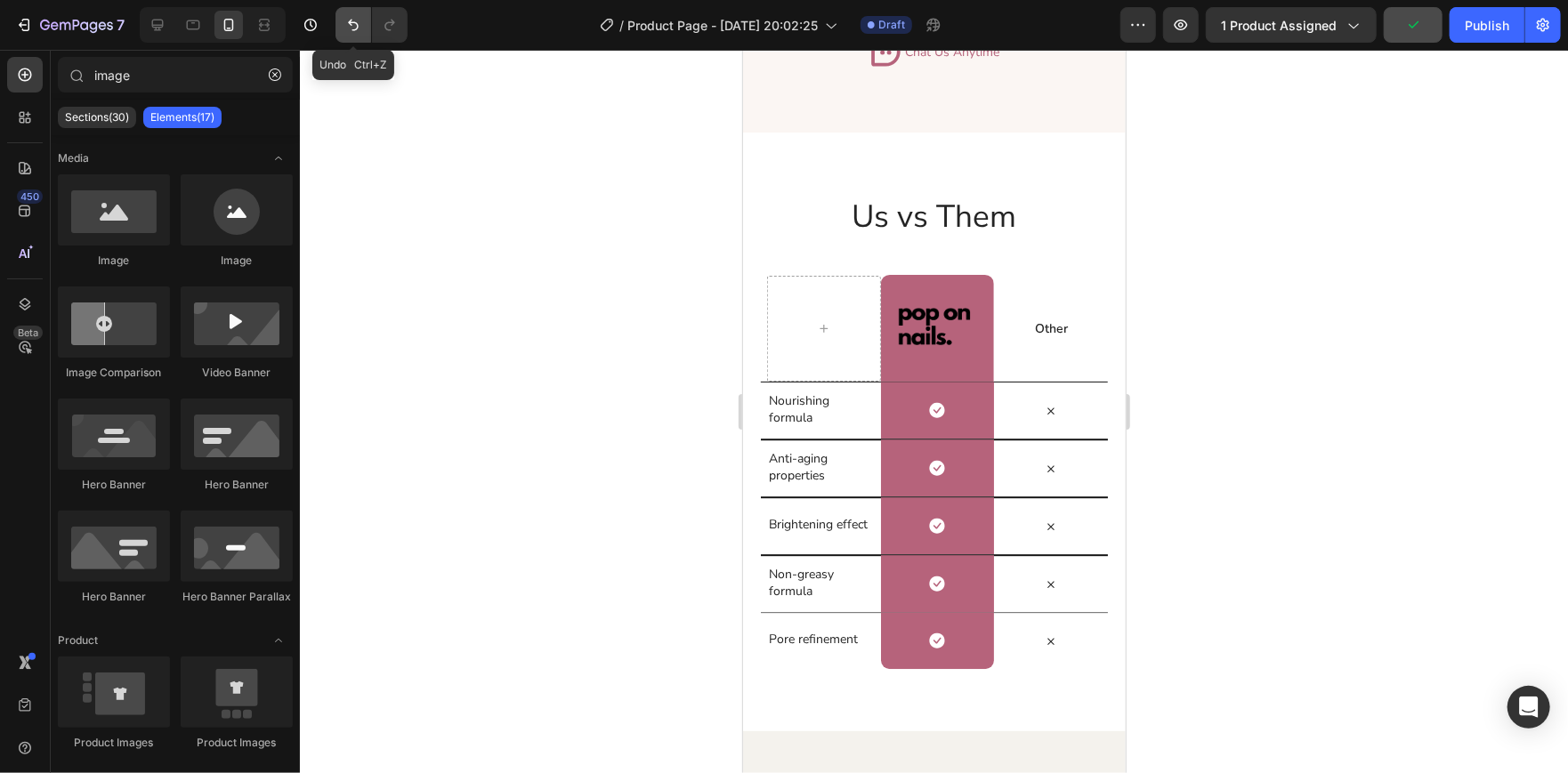
click at [346, 41] on button "Undo/Redo" at bounding box center [353, 25] width 36 height 36
click at [537, 240] on div at bounding box center [933, 411] width 1268 height 723
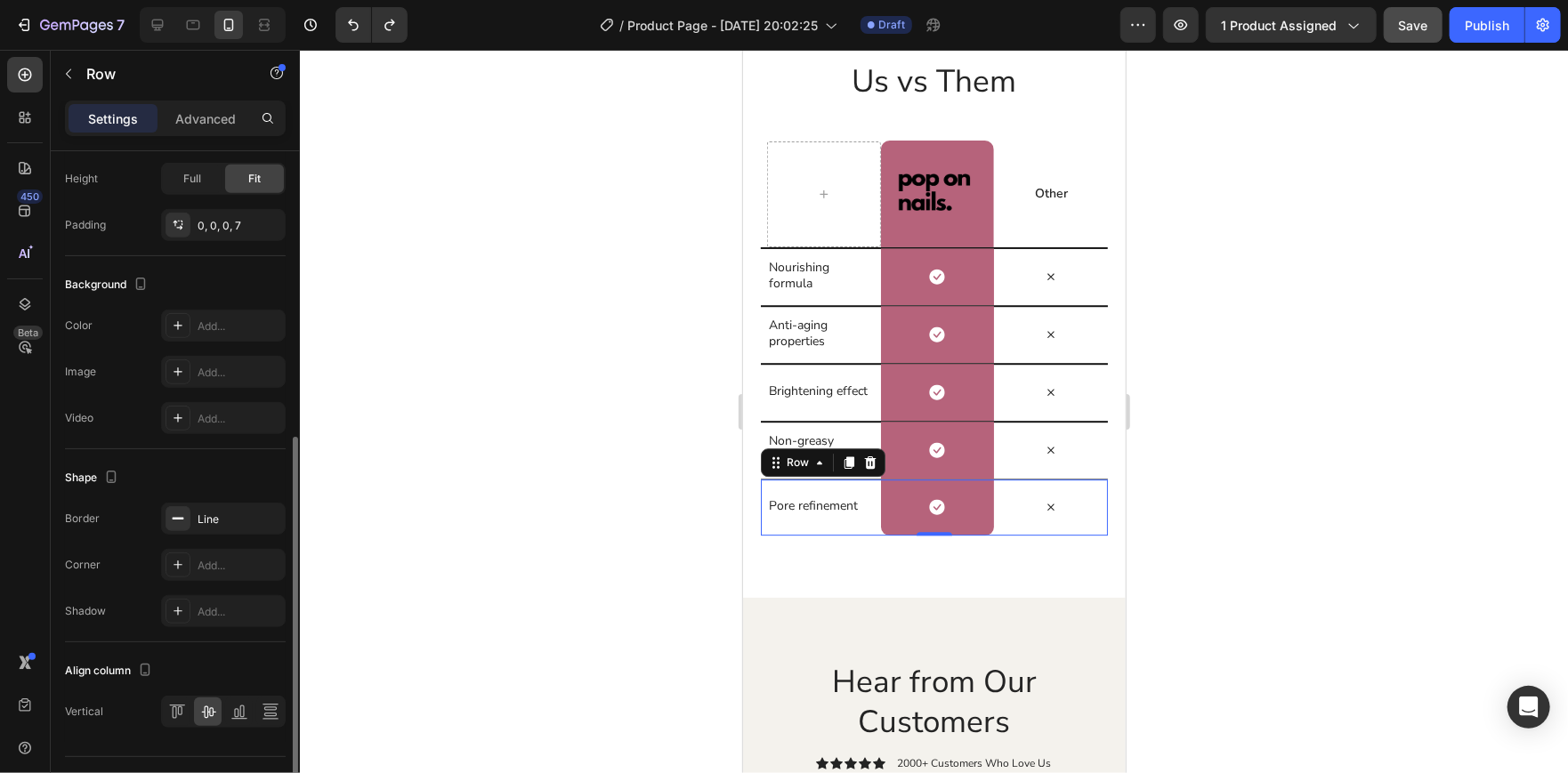
scroll to position [528, 0]
click at [186, 523] on div at bounding box center [178, 519] width 25 height 25
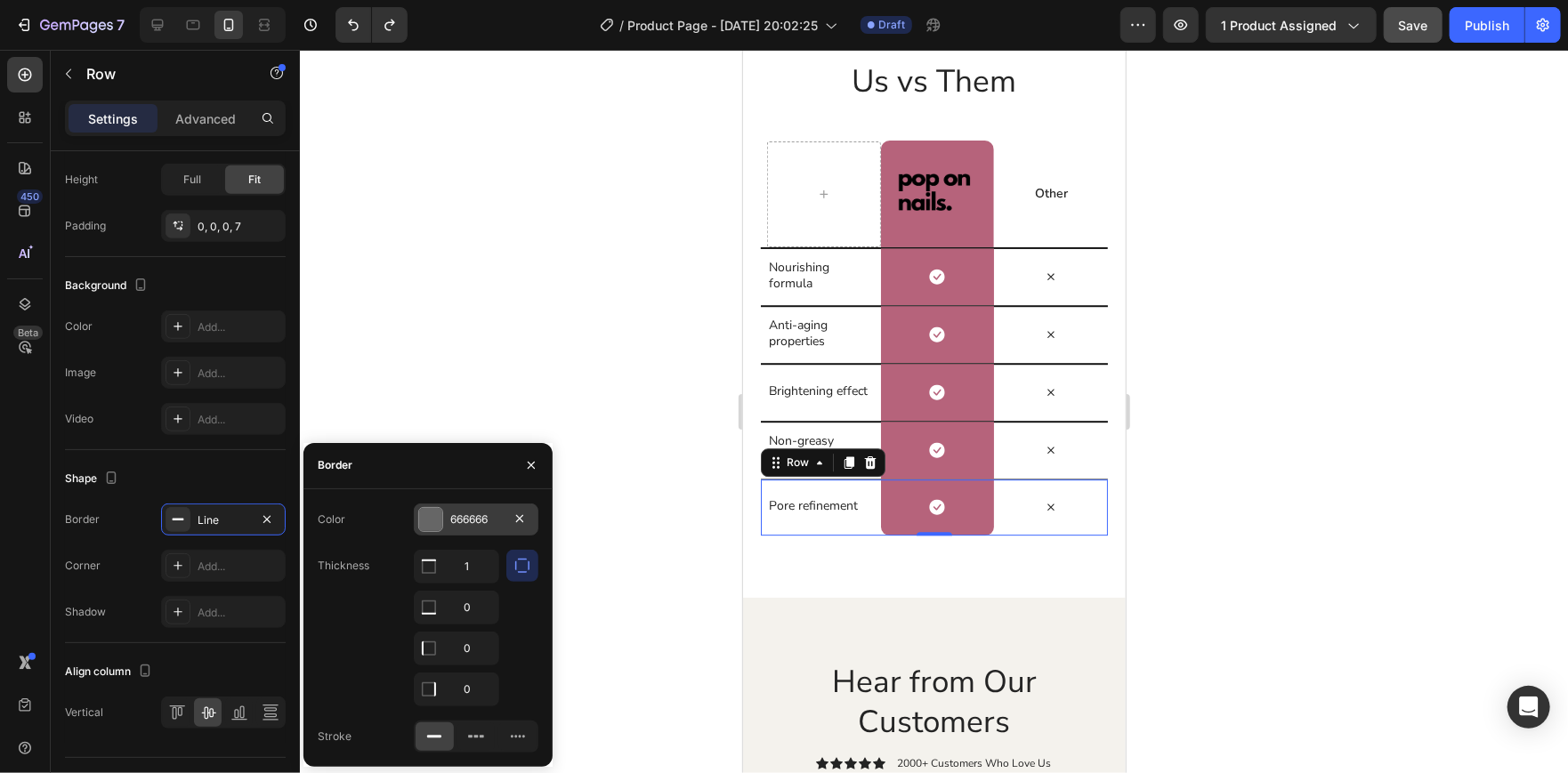
click at [424, 512] on div at bounding box center [431, 519] width 23 height 23
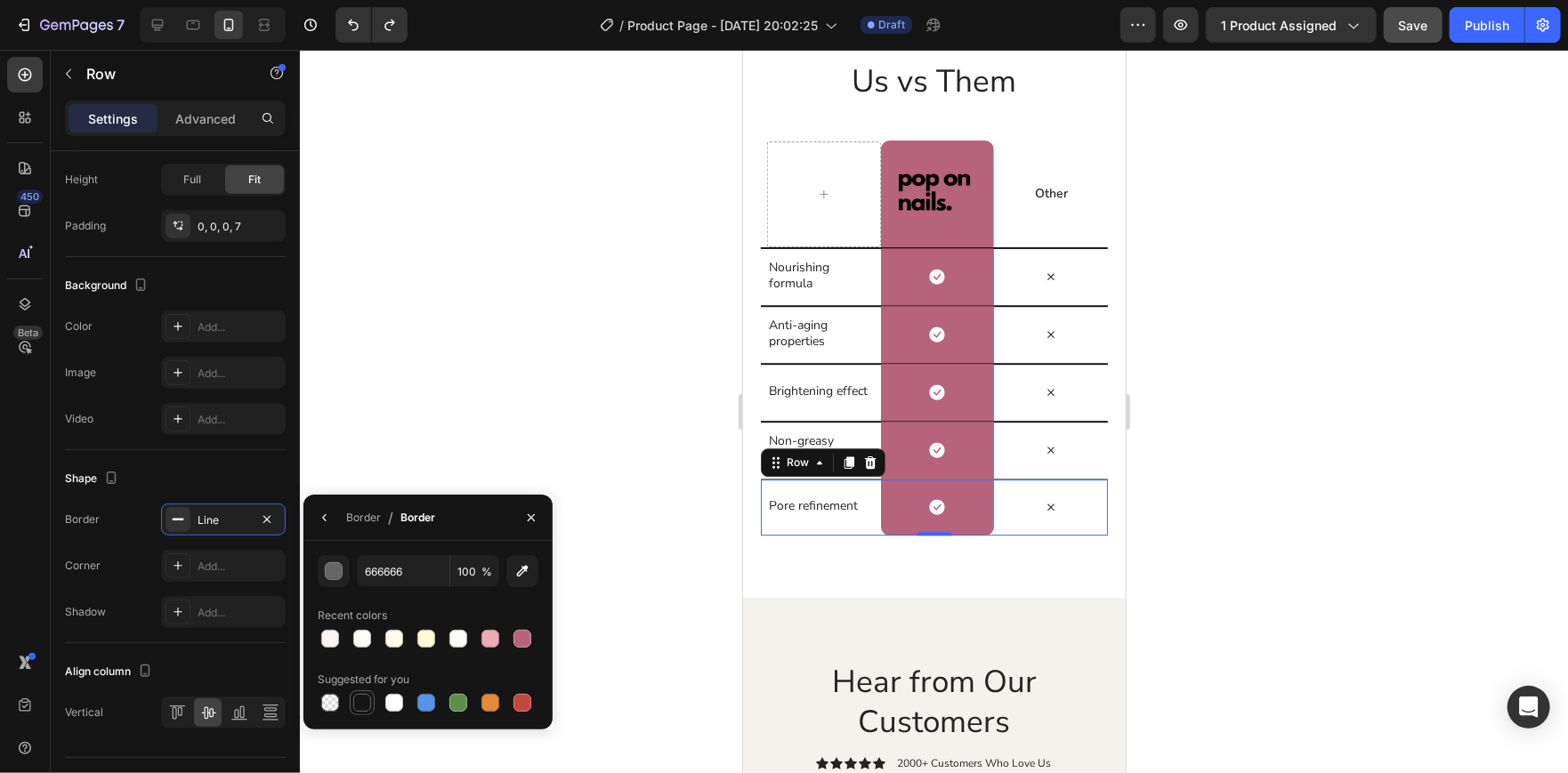
click at [360, 696] on div at bounding box center [362, 702] width 18 height 18
type input "151515"
click at [230, 515] on div "Line" at bounding box center [223, 520] width 52 height 16
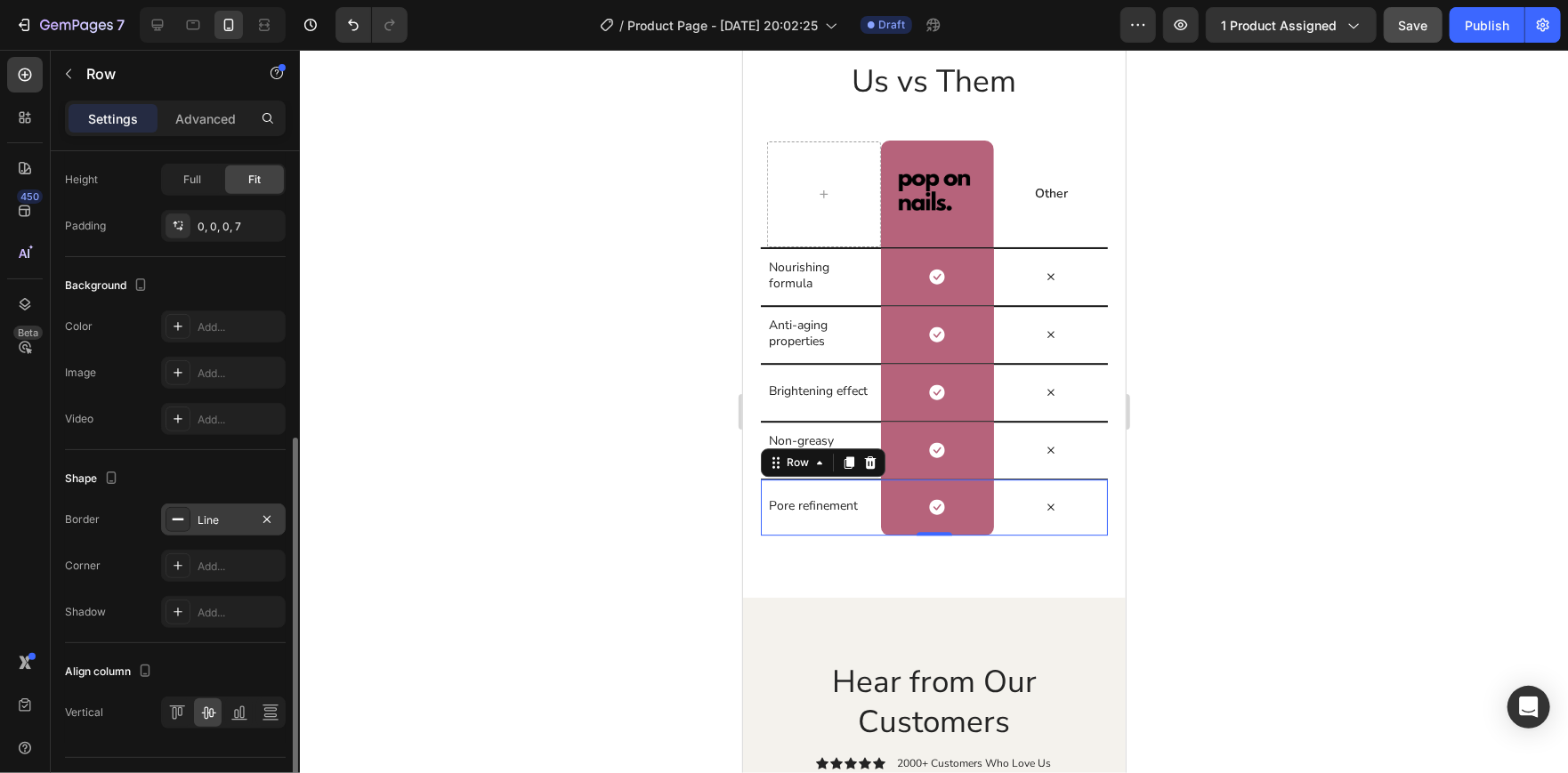
click at [230, 515] on div "Line" at bounding box center [223, 520] width 52 height 16
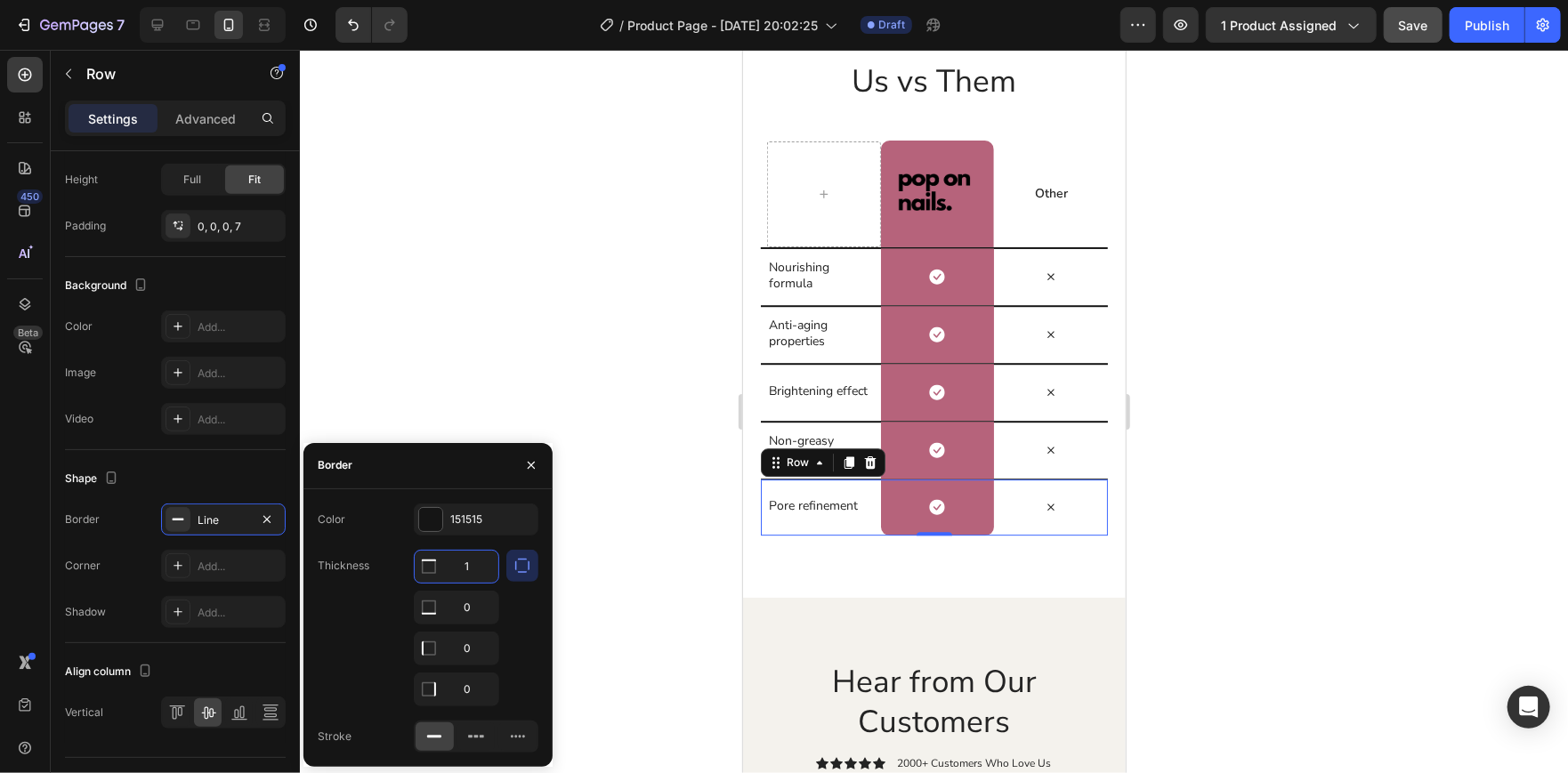
click at [471, 554] on input "1" at bounding box center [457, 567] width 84 height 32
type input "2"
click at [493, 338] on div at bounding box center [933, 411] width 1268 height 723
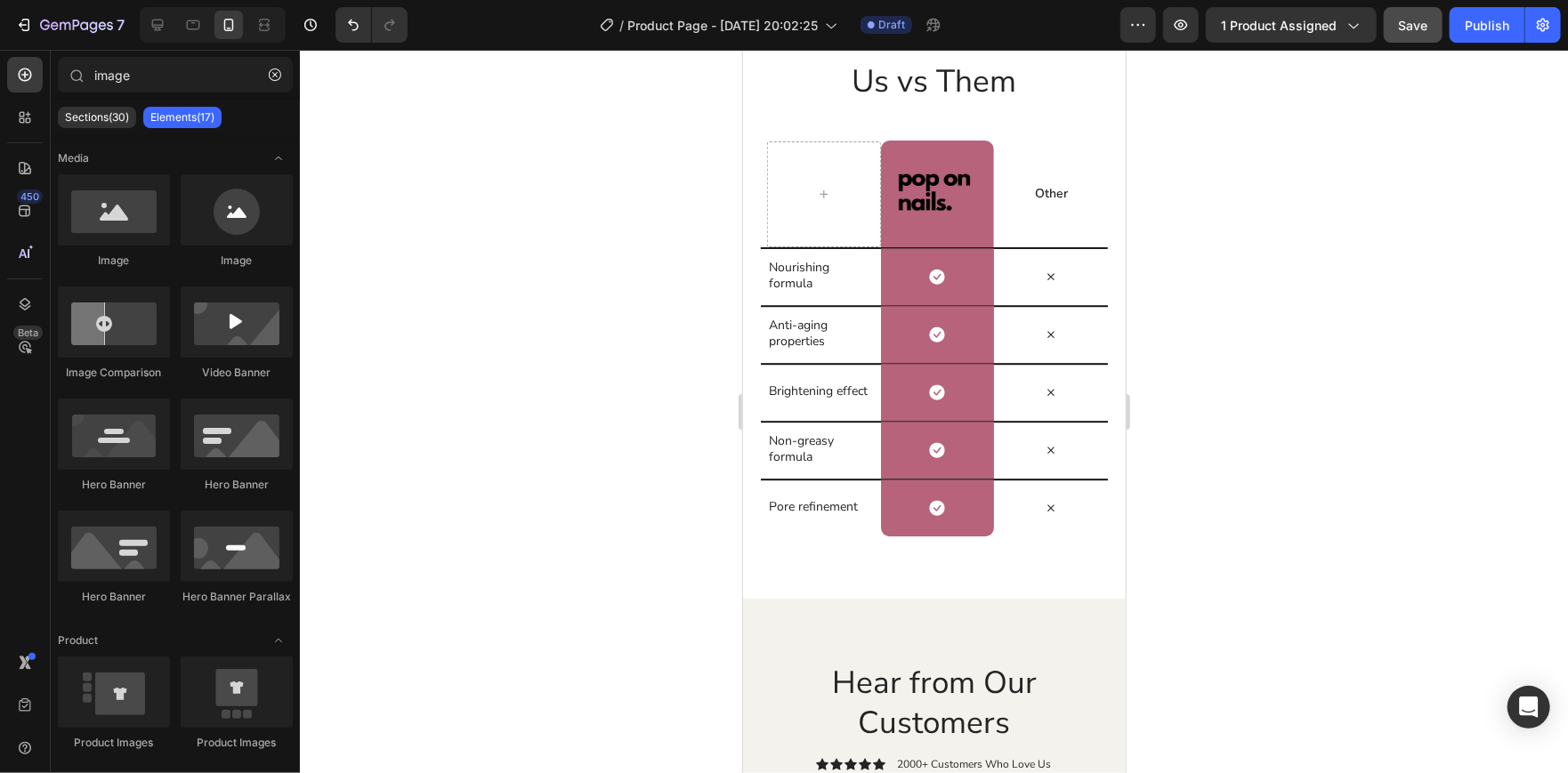
click at [493, 338] on div at bounding box center [933, 411] width 1268 height 723
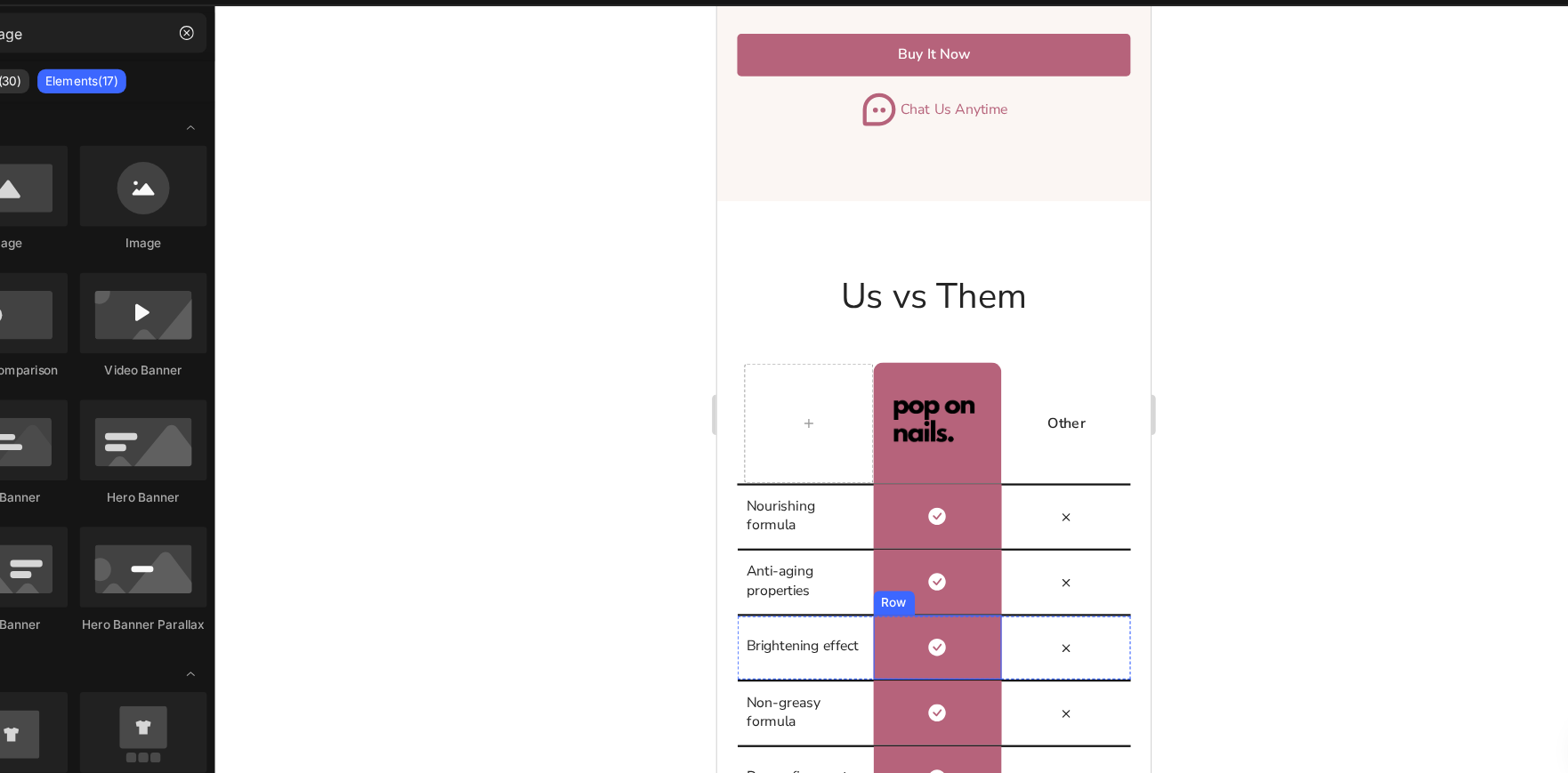
scroll to position [2955, 0]
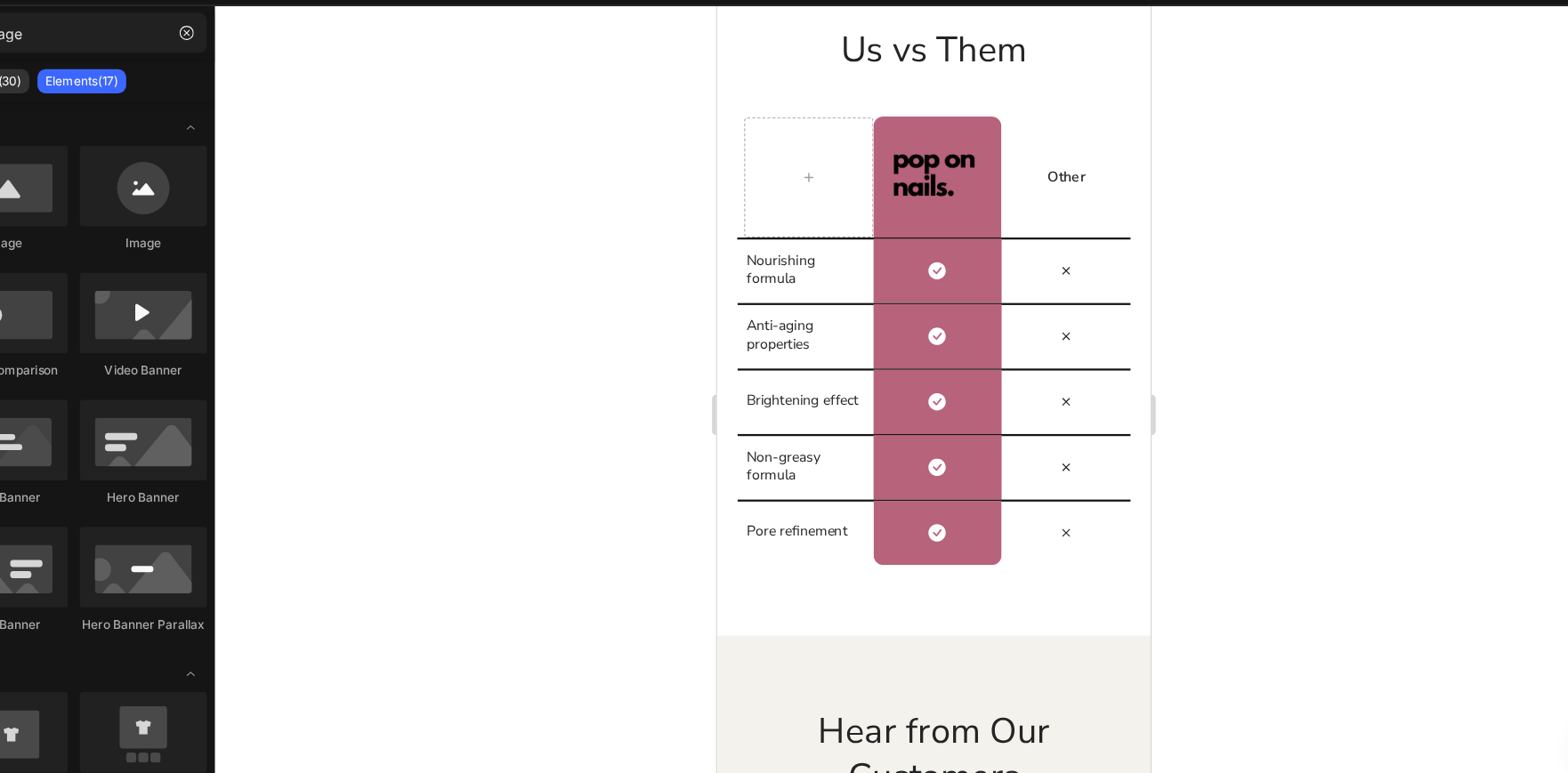
click at [1247, 262] on div at bounding box center [933, 411] width 1268 height 723
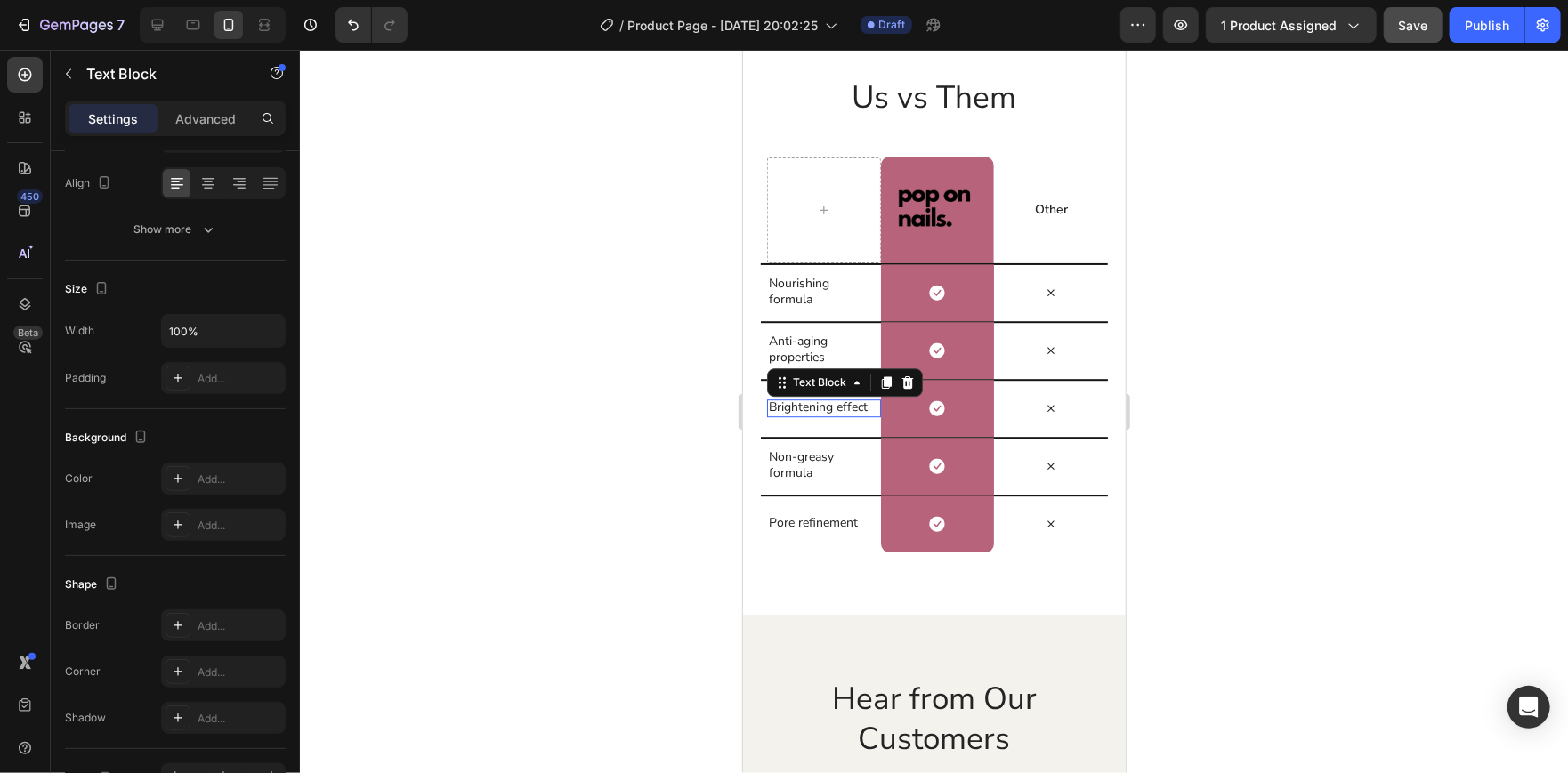
scroll to position [0, 0]
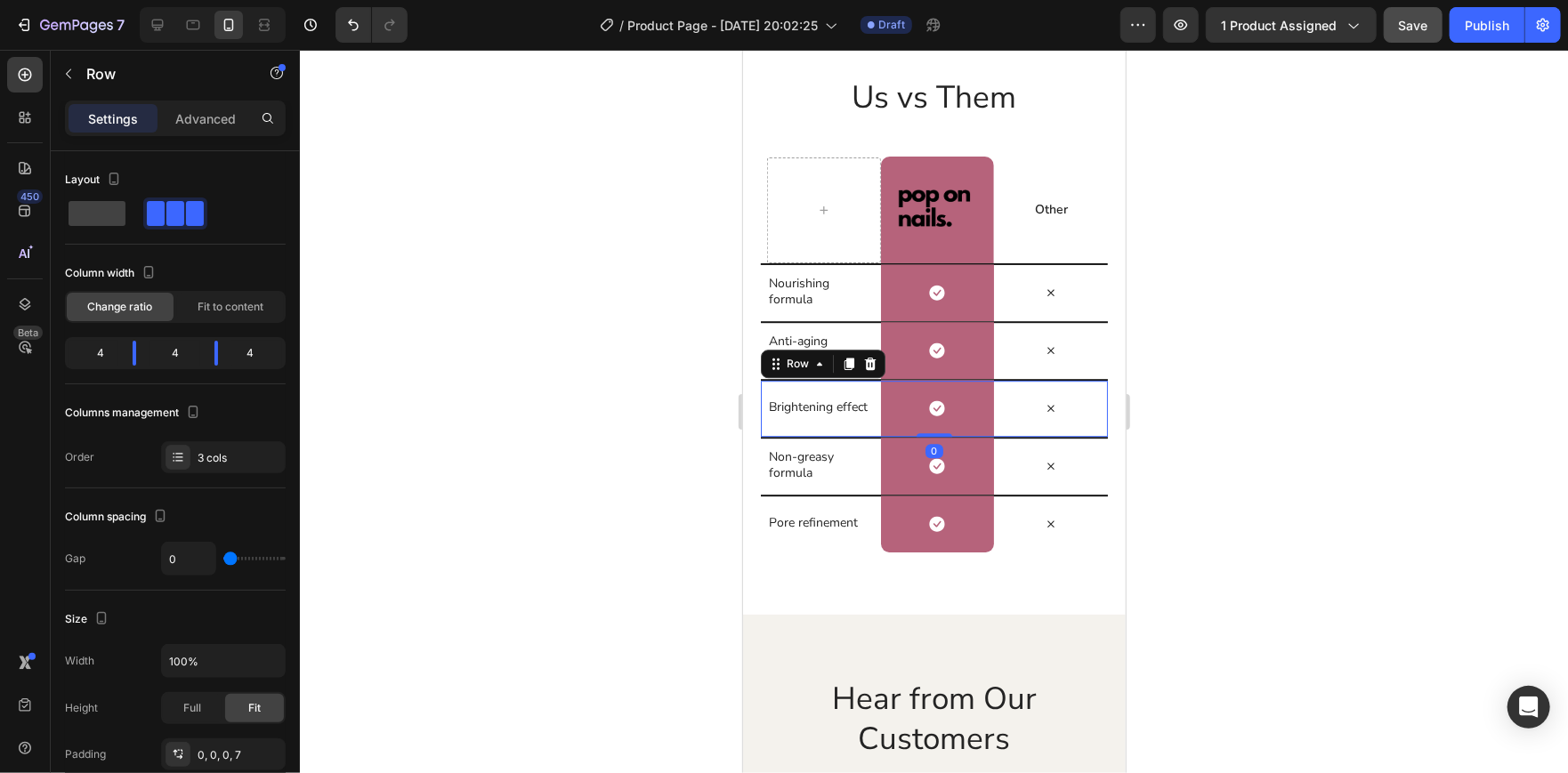
click at [1271, 341] on div at bounding box center [933, 411] width 1268 height 723
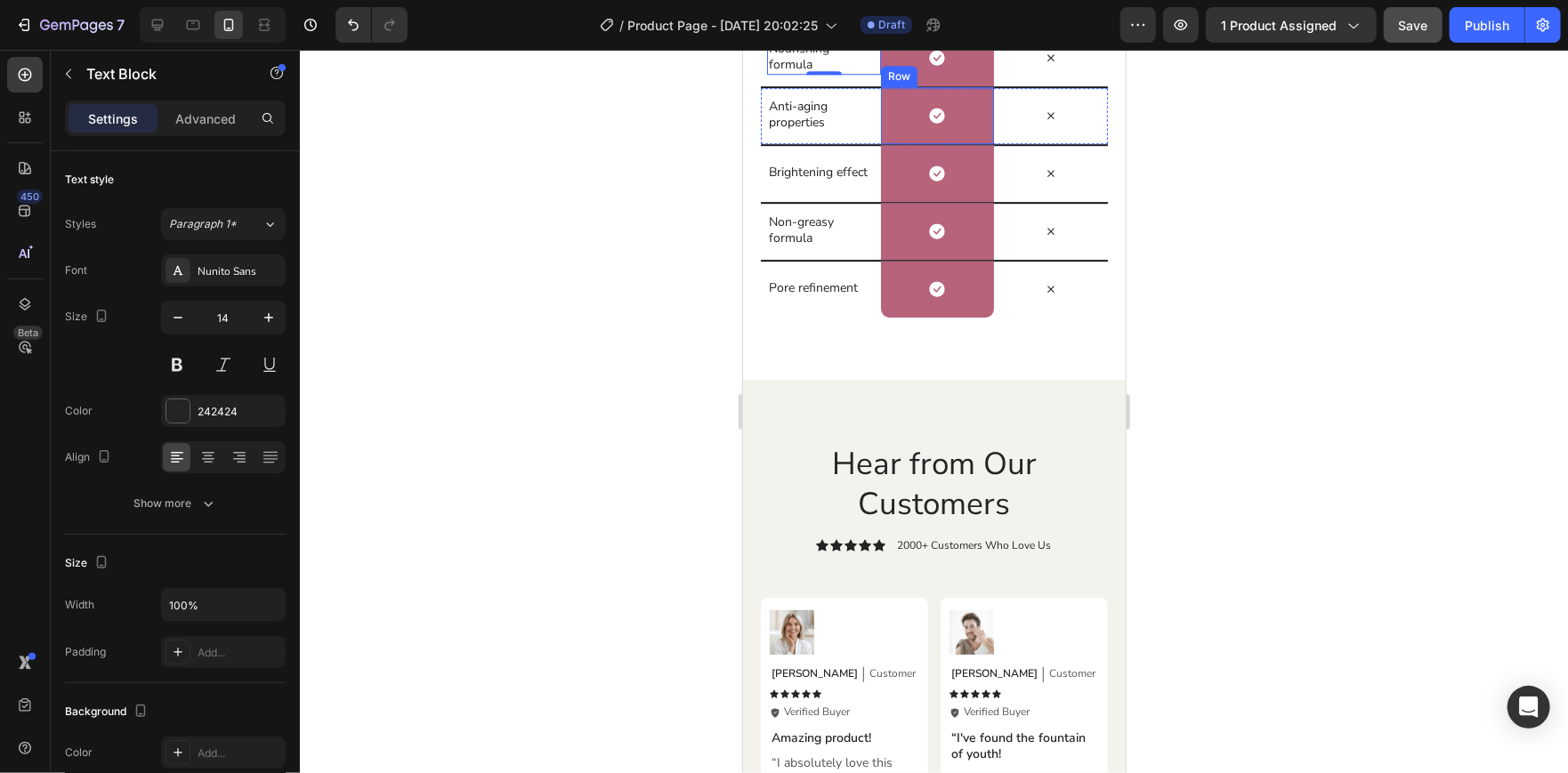
scroll to position [3186, 0]
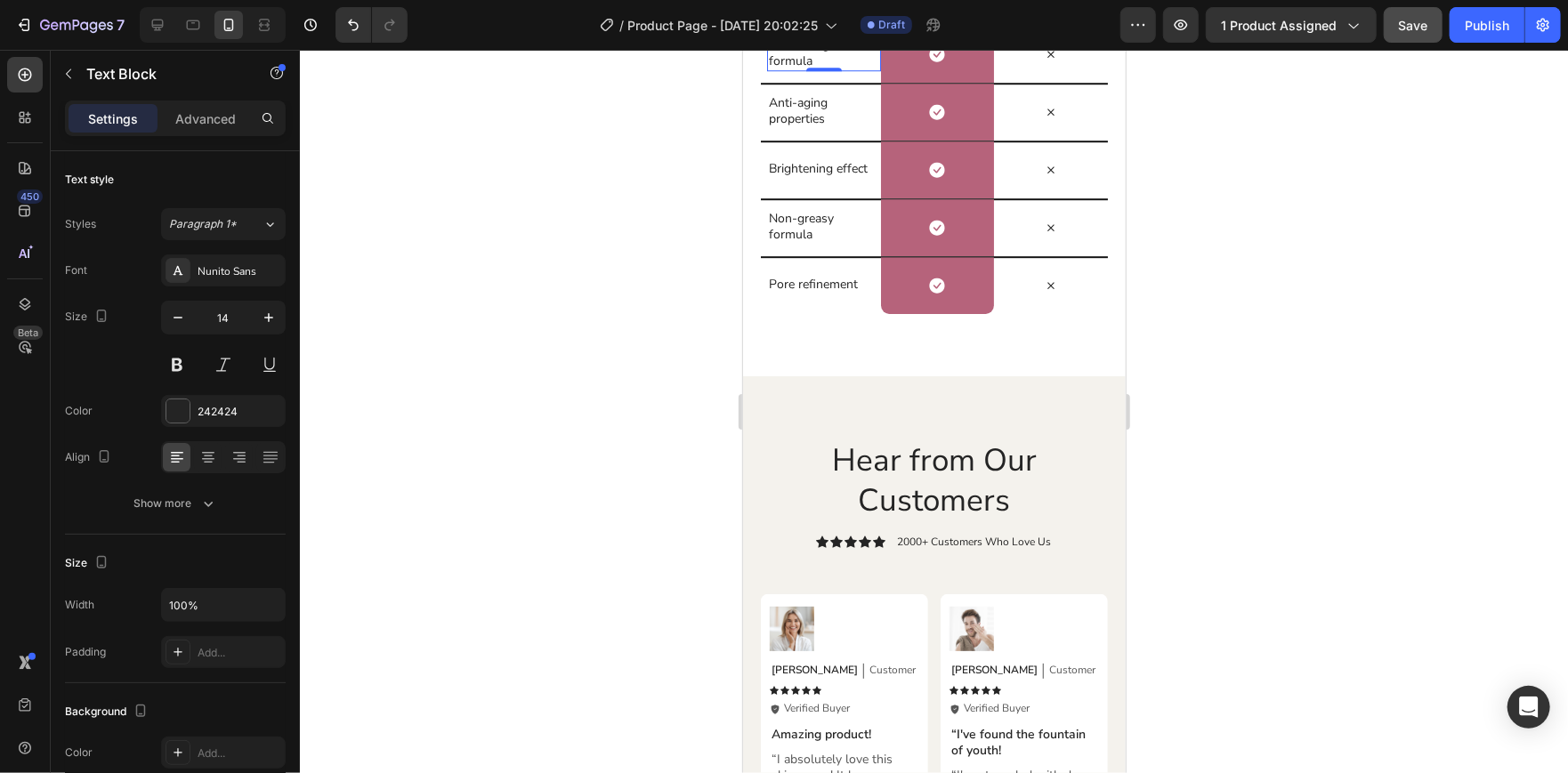
click at [1146, 327] on div at bounding box center [933, 411] width 1268 height 723
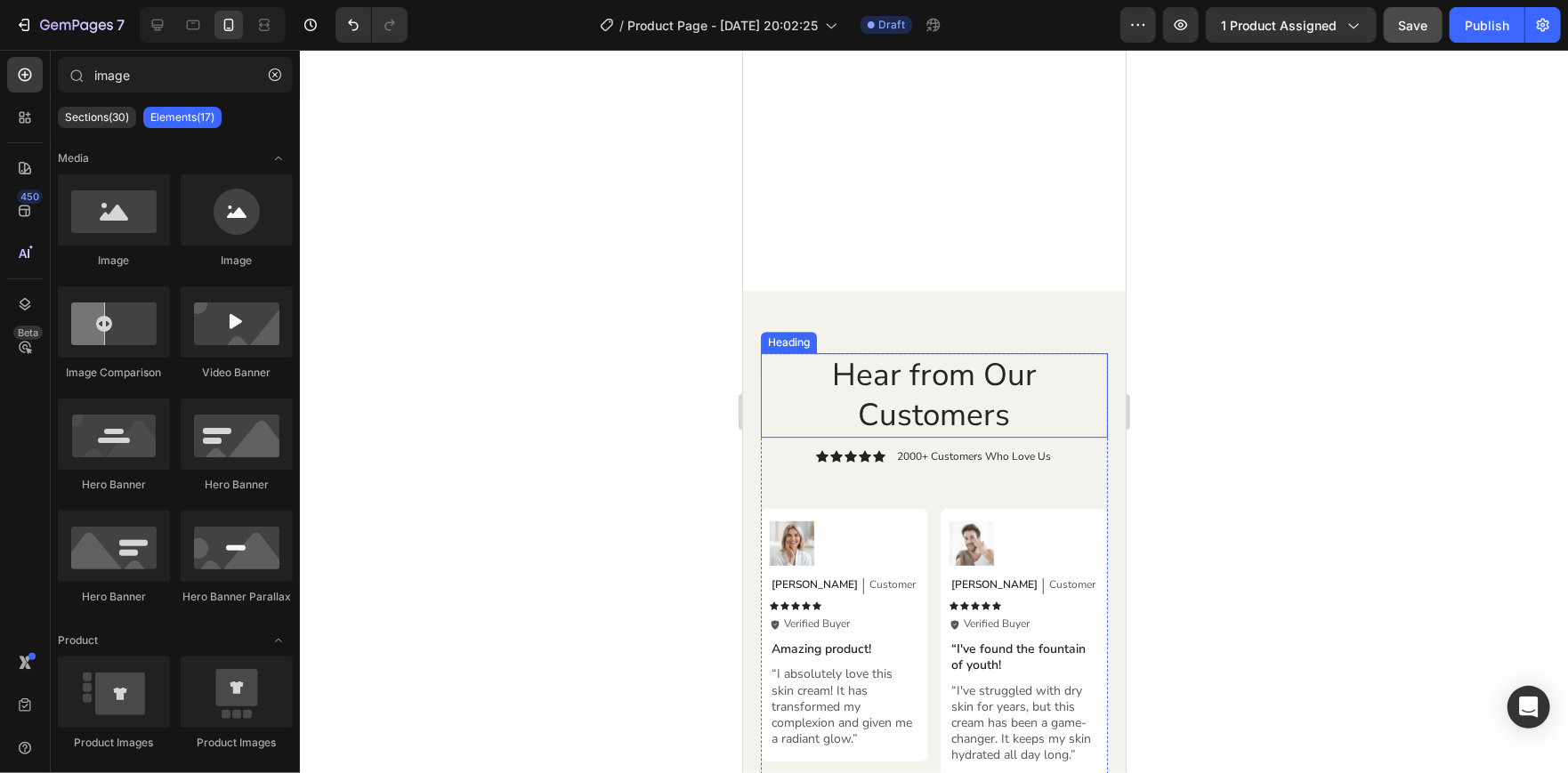
scroll to position [3228, 0]
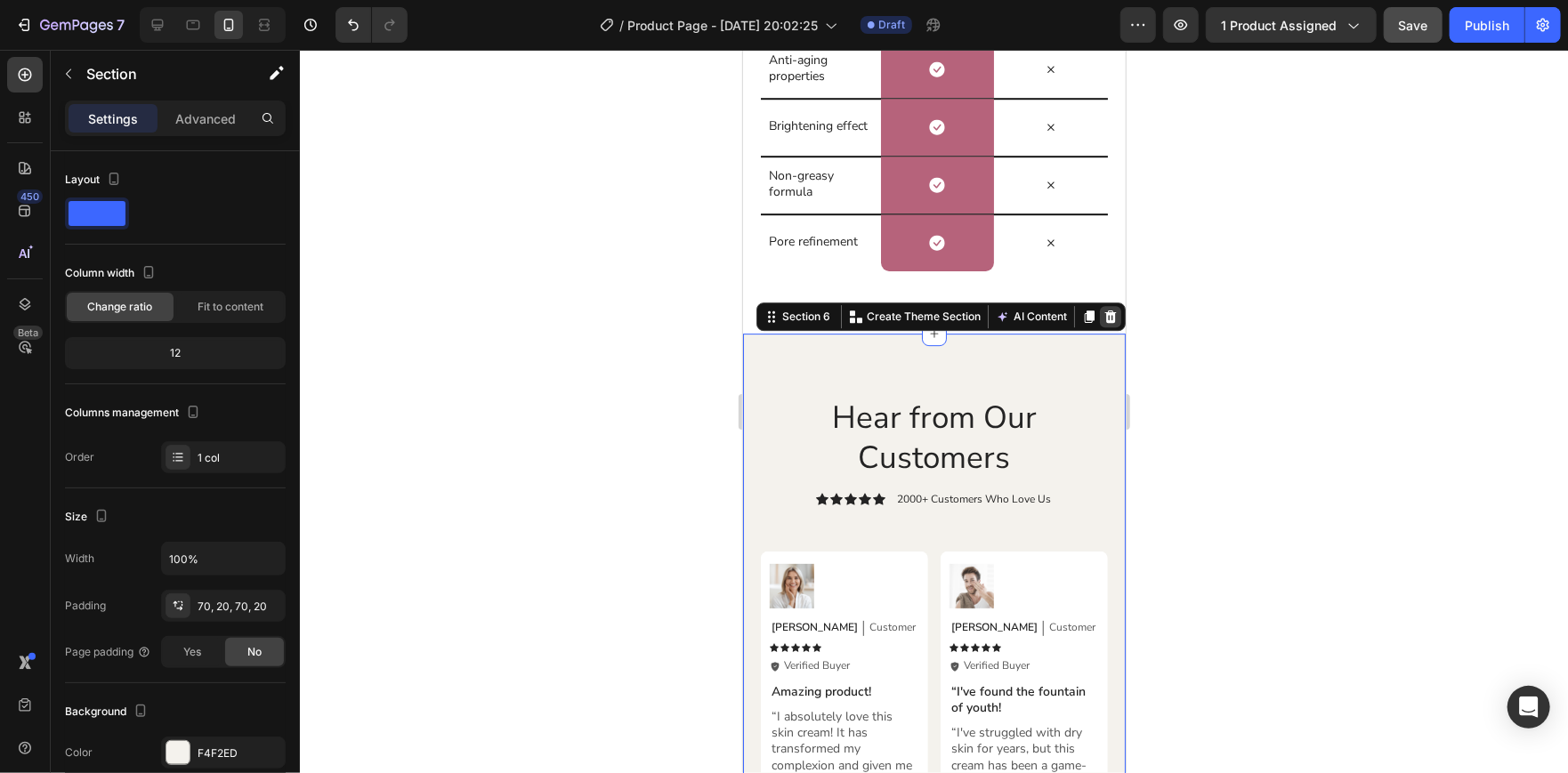
click at [1104, 309] on icon at bounding box center [1109, 315] width 12 height 13
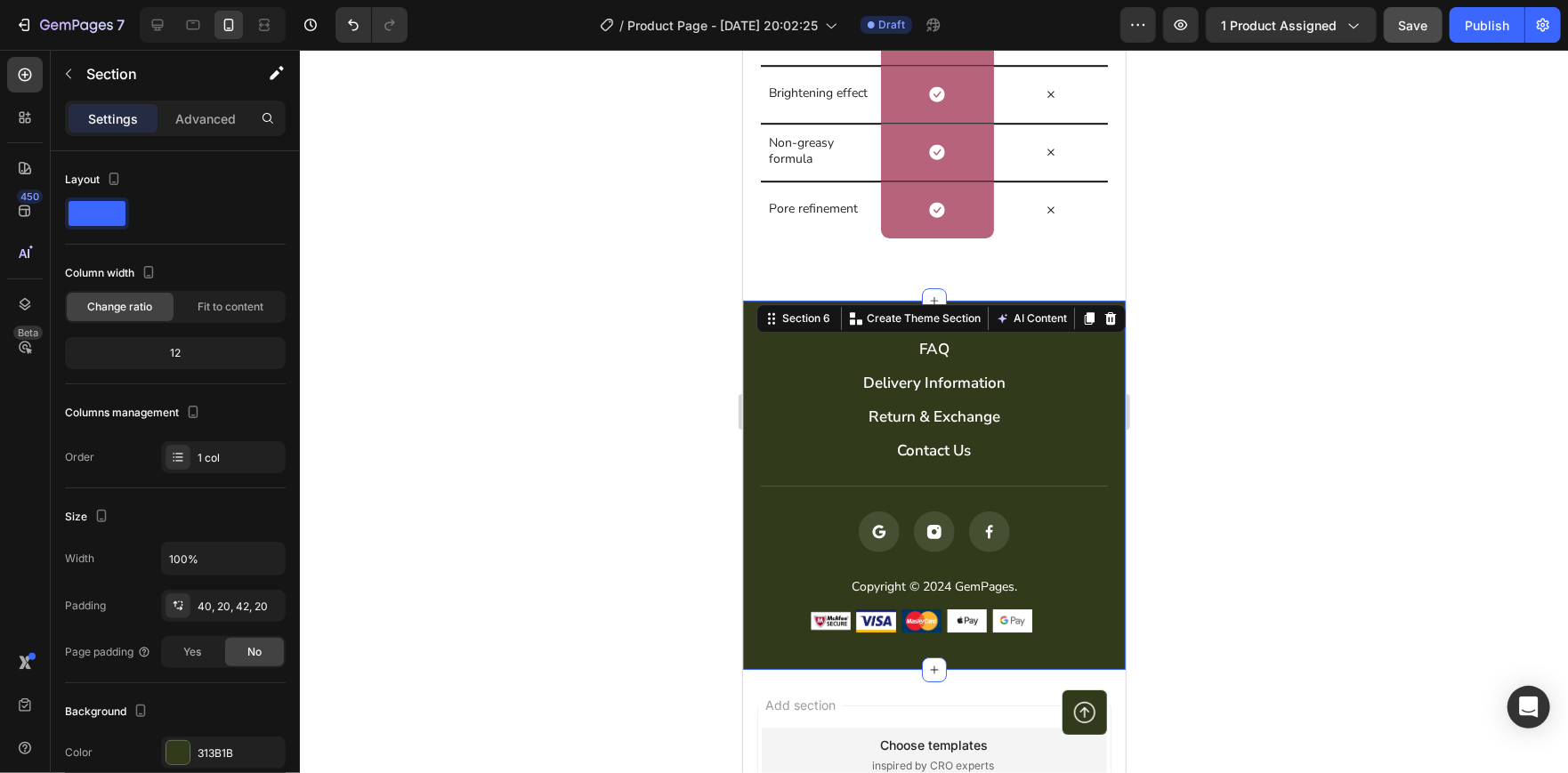
scroll to position [3260, 0]
click at [1103, 319] on icon at bounding box center [1109, 318] width 14 height 14
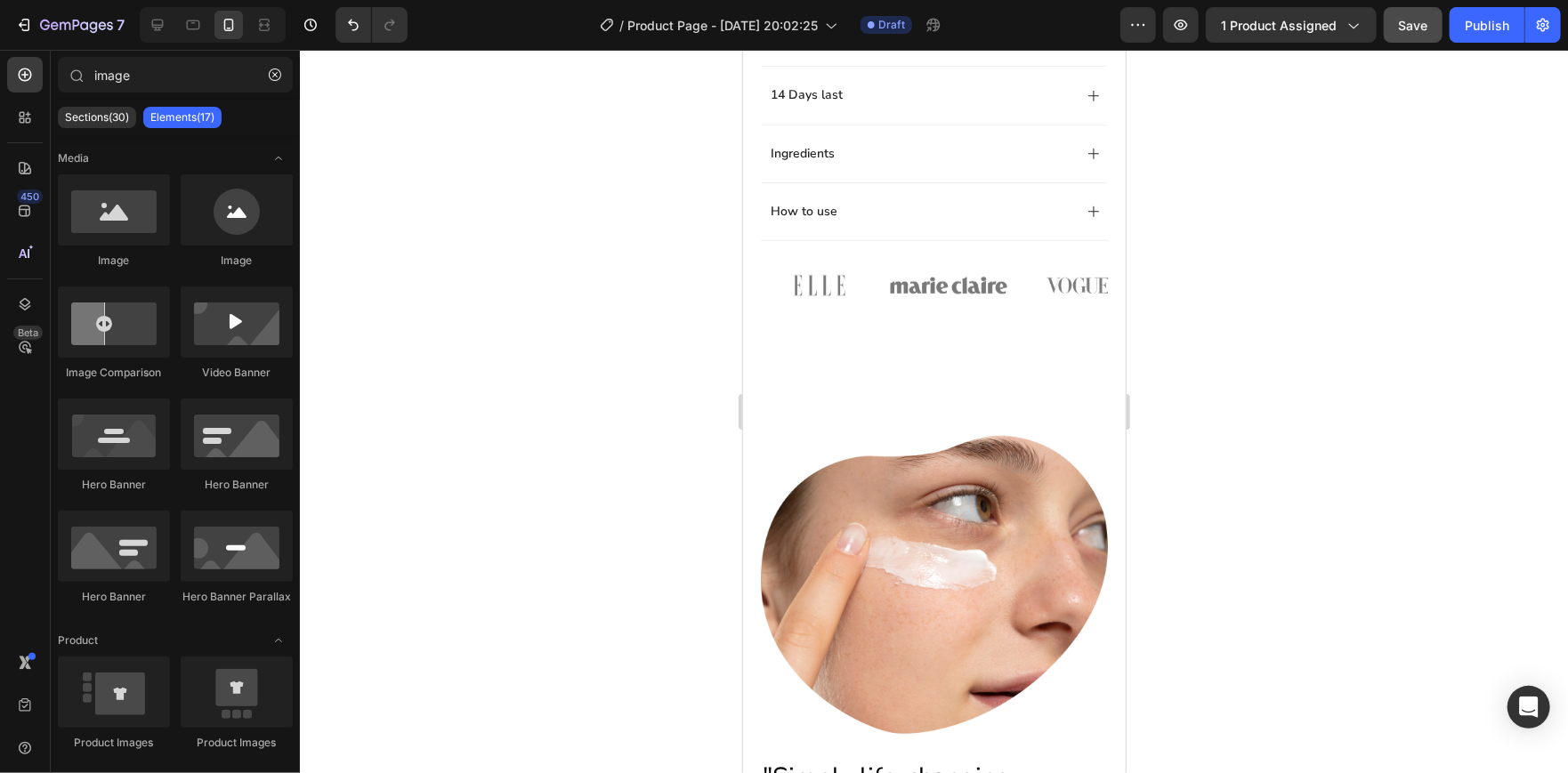
scroll to position [746, 0]
click at [277, 72] on icon "button" at bounding box center [275, 75] width 13 height 13
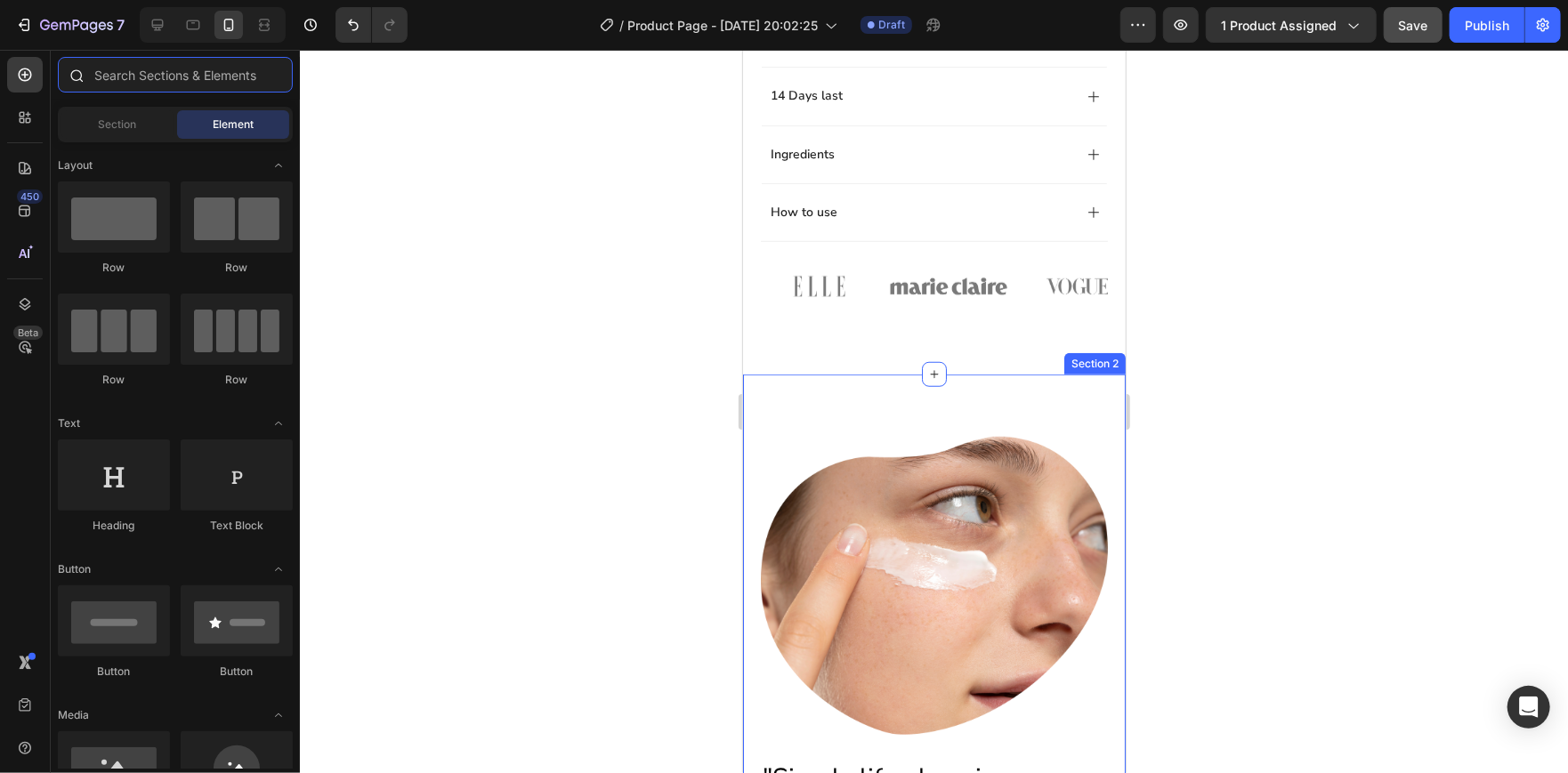
click at [167, 90] on input "text" at bounding box center [175, 75] width 235 height 36
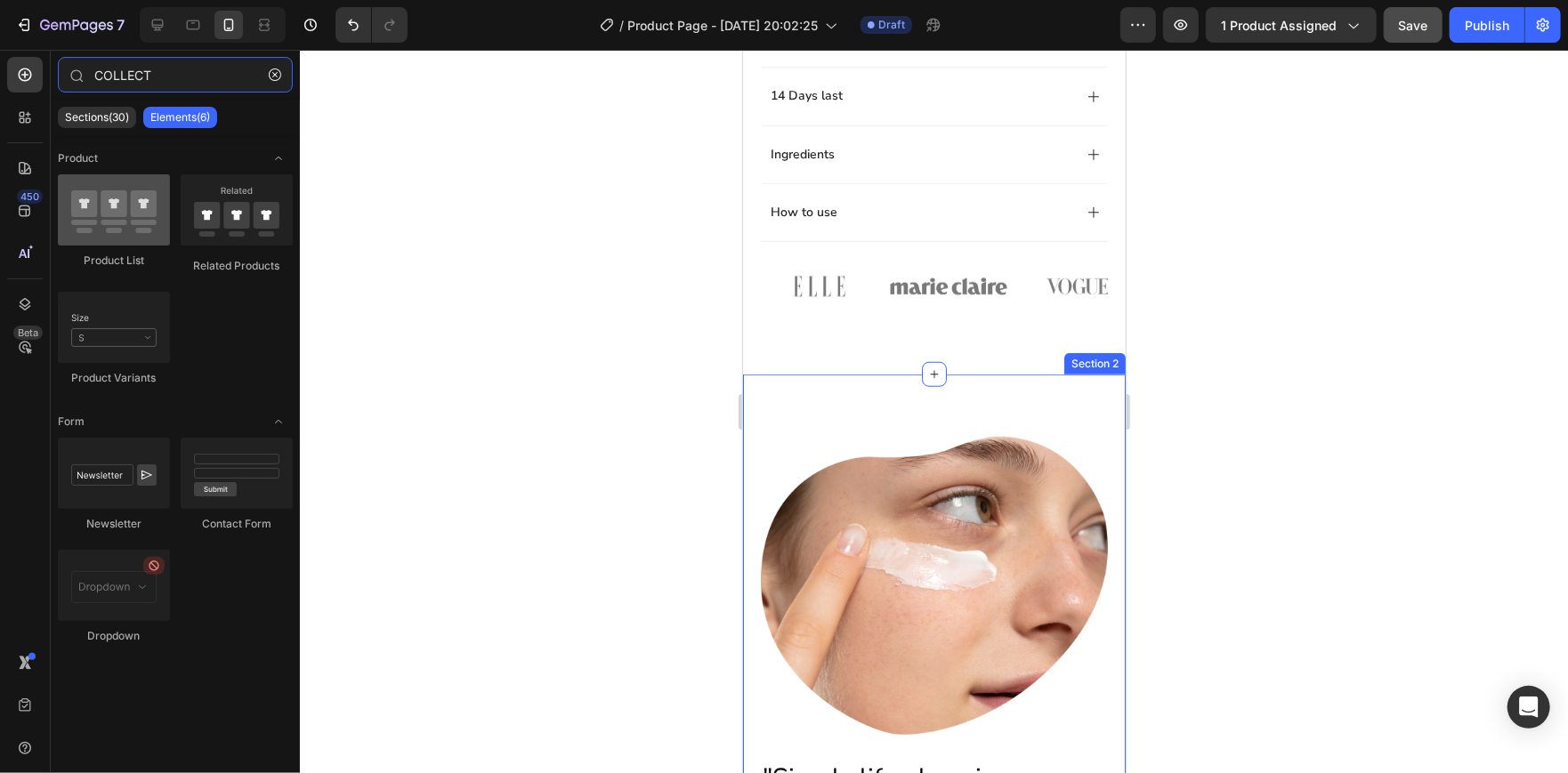
type input "COLLECT"
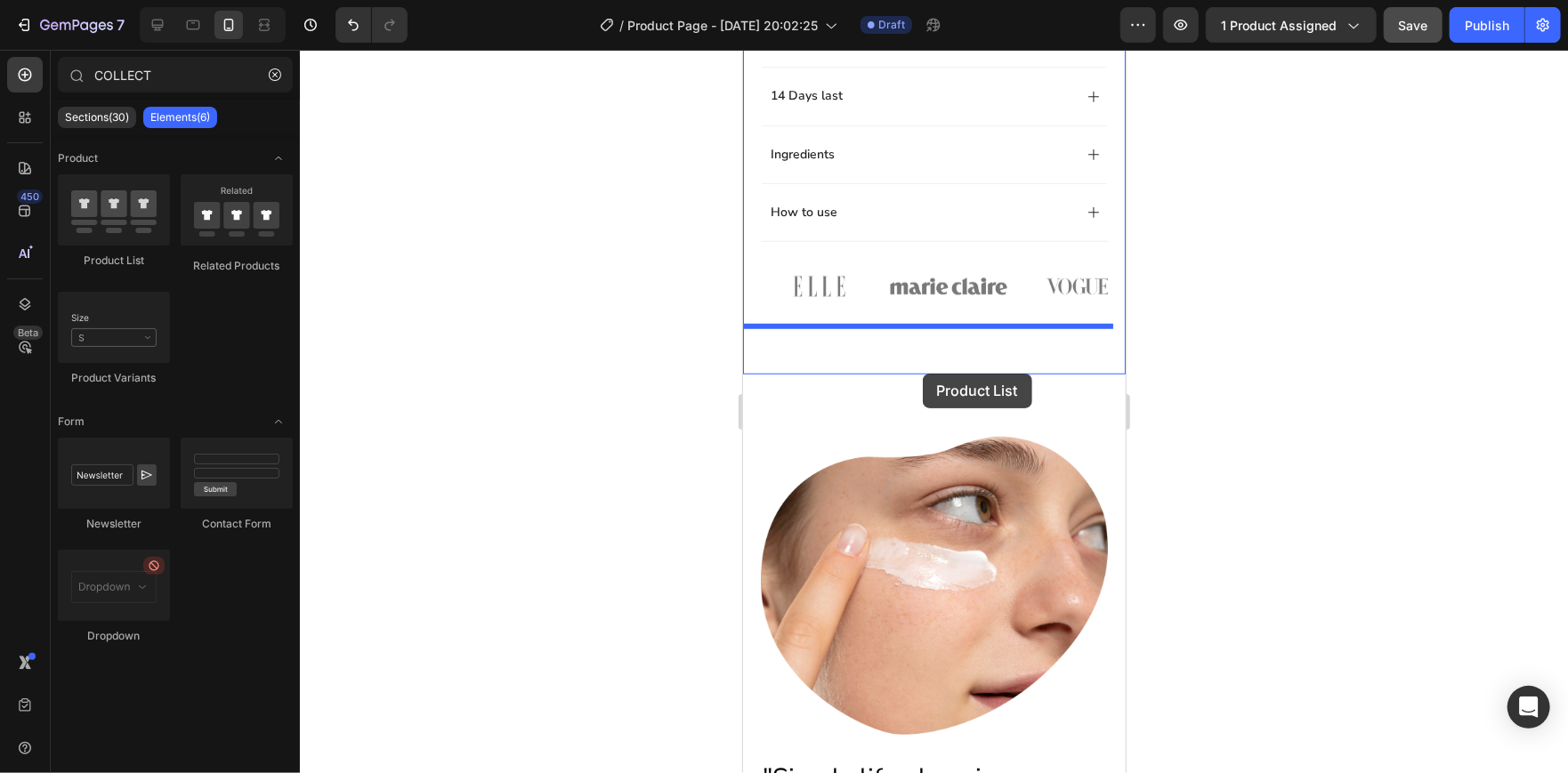
drag, startPoint x: 875, startPoint y: 265, endPoint x: 922, endPoint y: 373, distance: 117.8
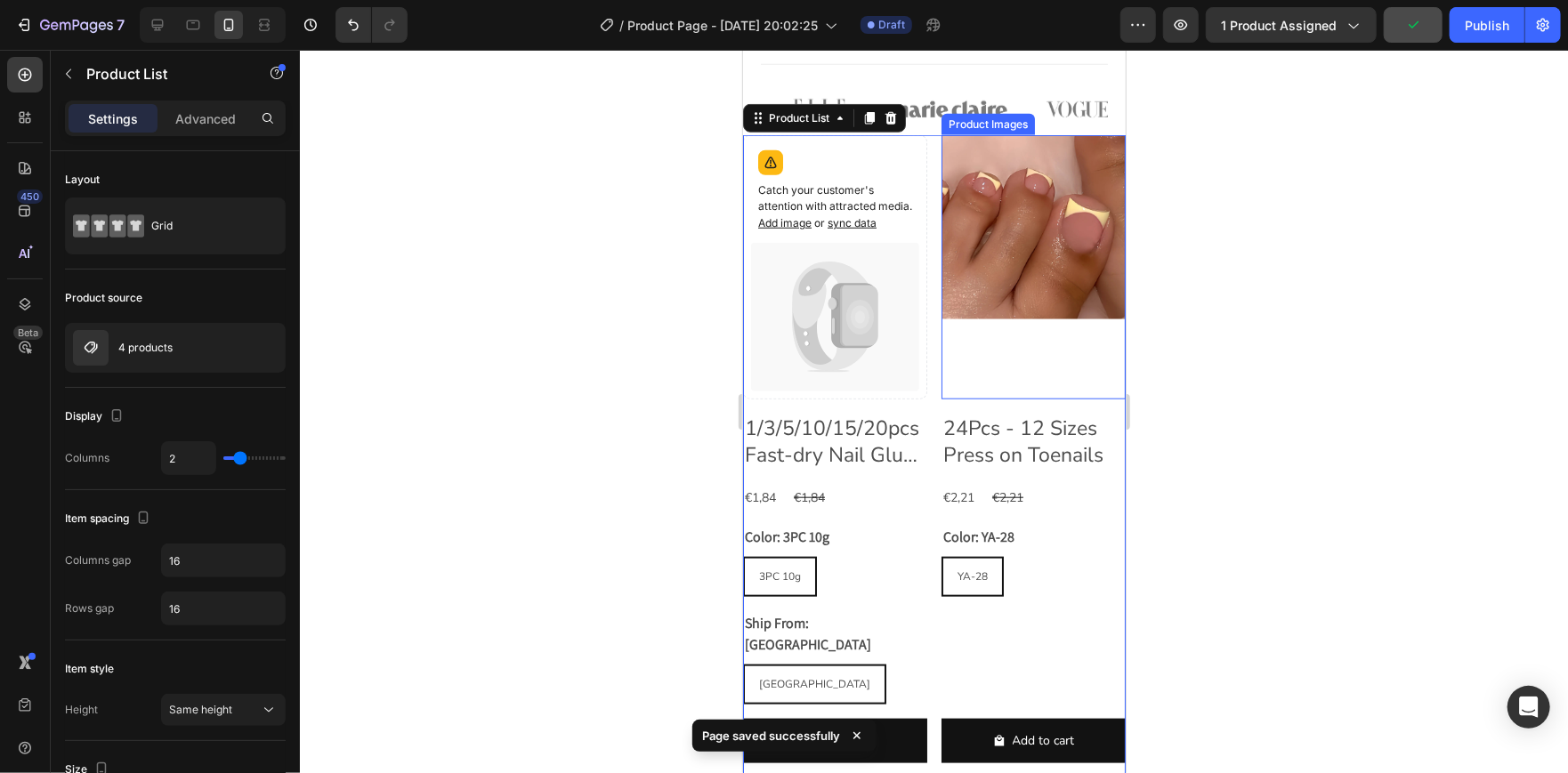
scroll to position [924, 0]
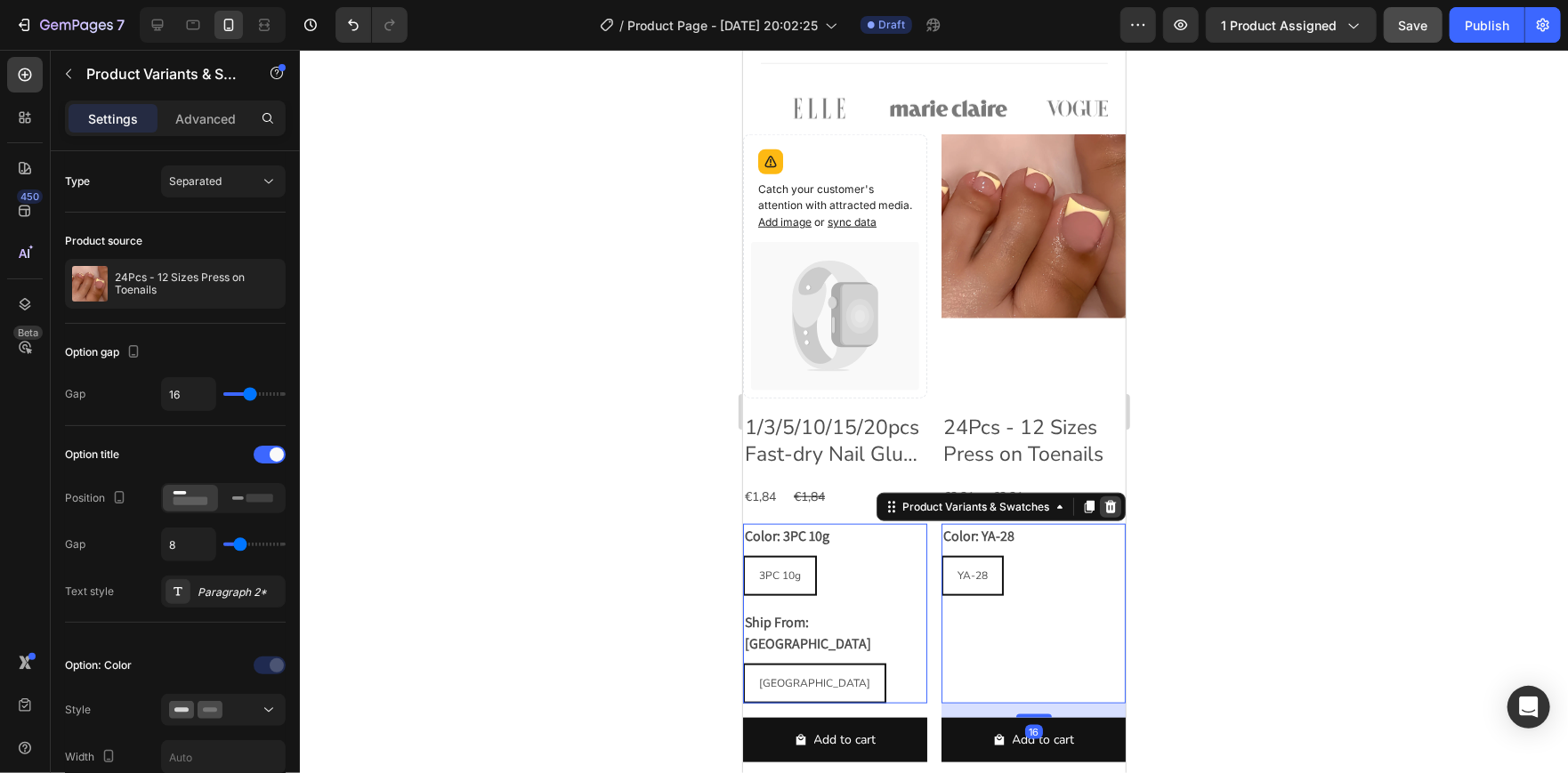
click at [742, 49] on icon at bounding box center [742, 49] width 0 height 0
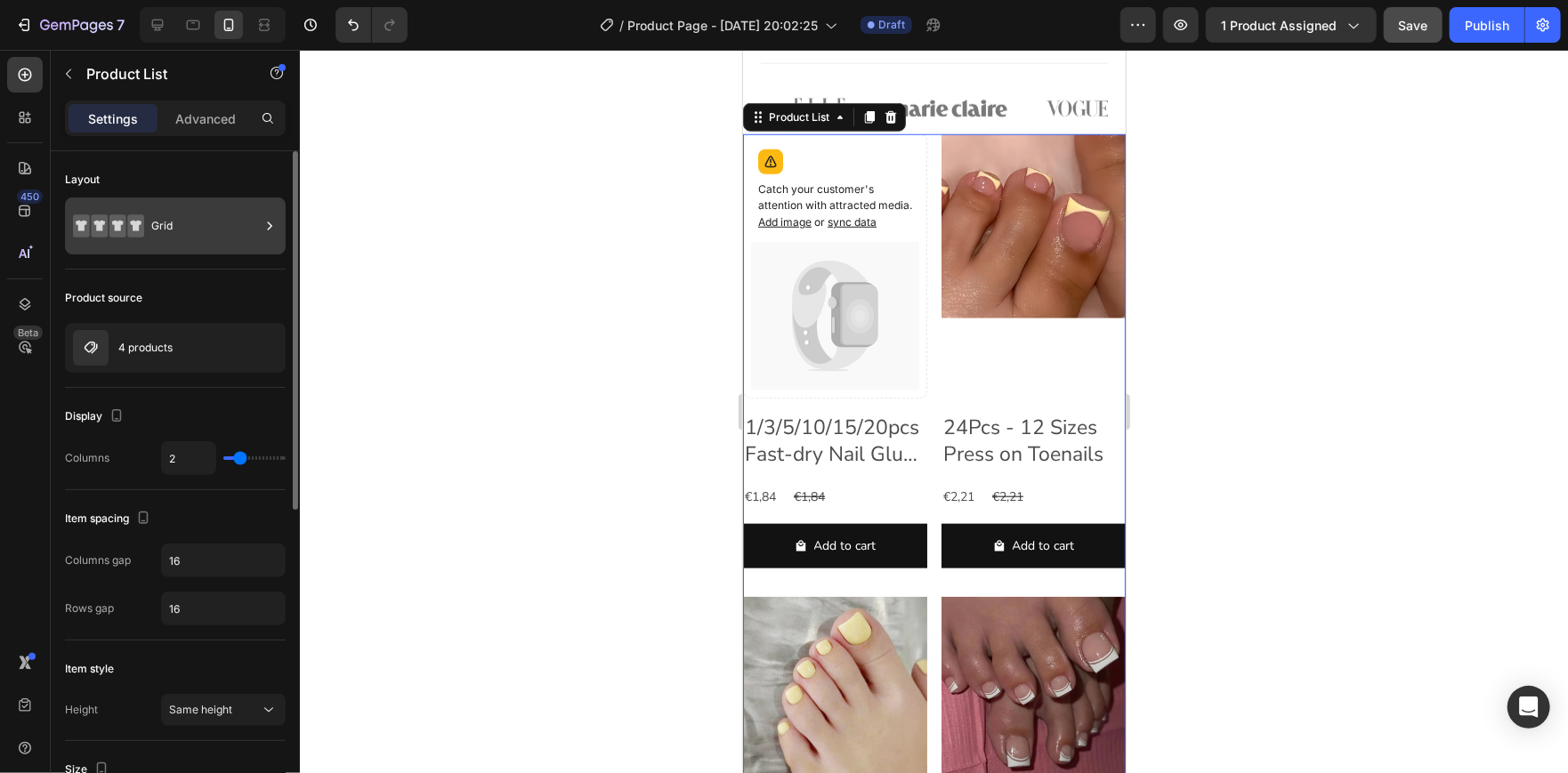
click at [187, 225] on div "Grid" at bounding box center [205, 226] width 108 height 41
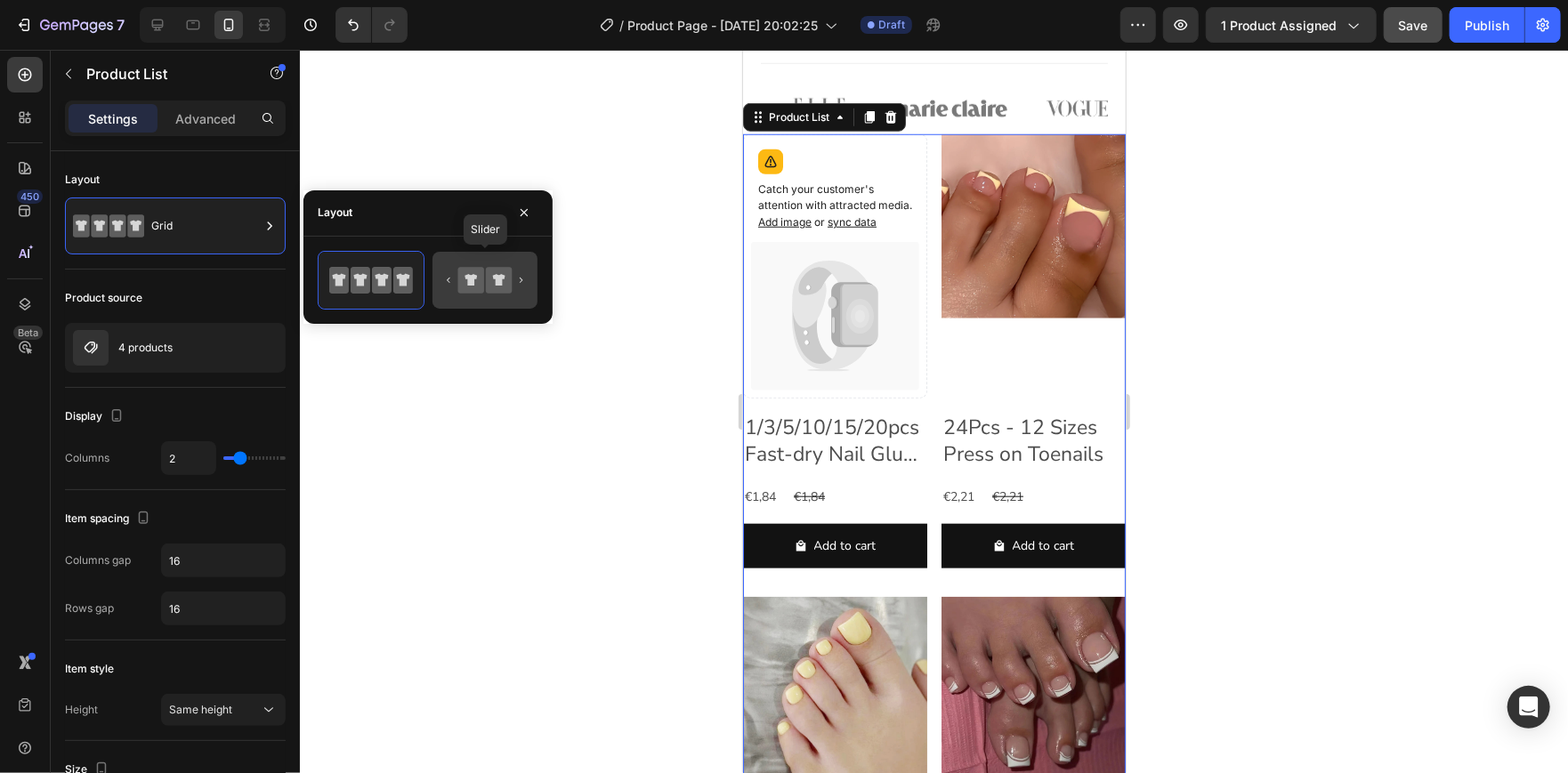
click at [471, 264] on icon at bounding box center [485, 281] width 84 height 36
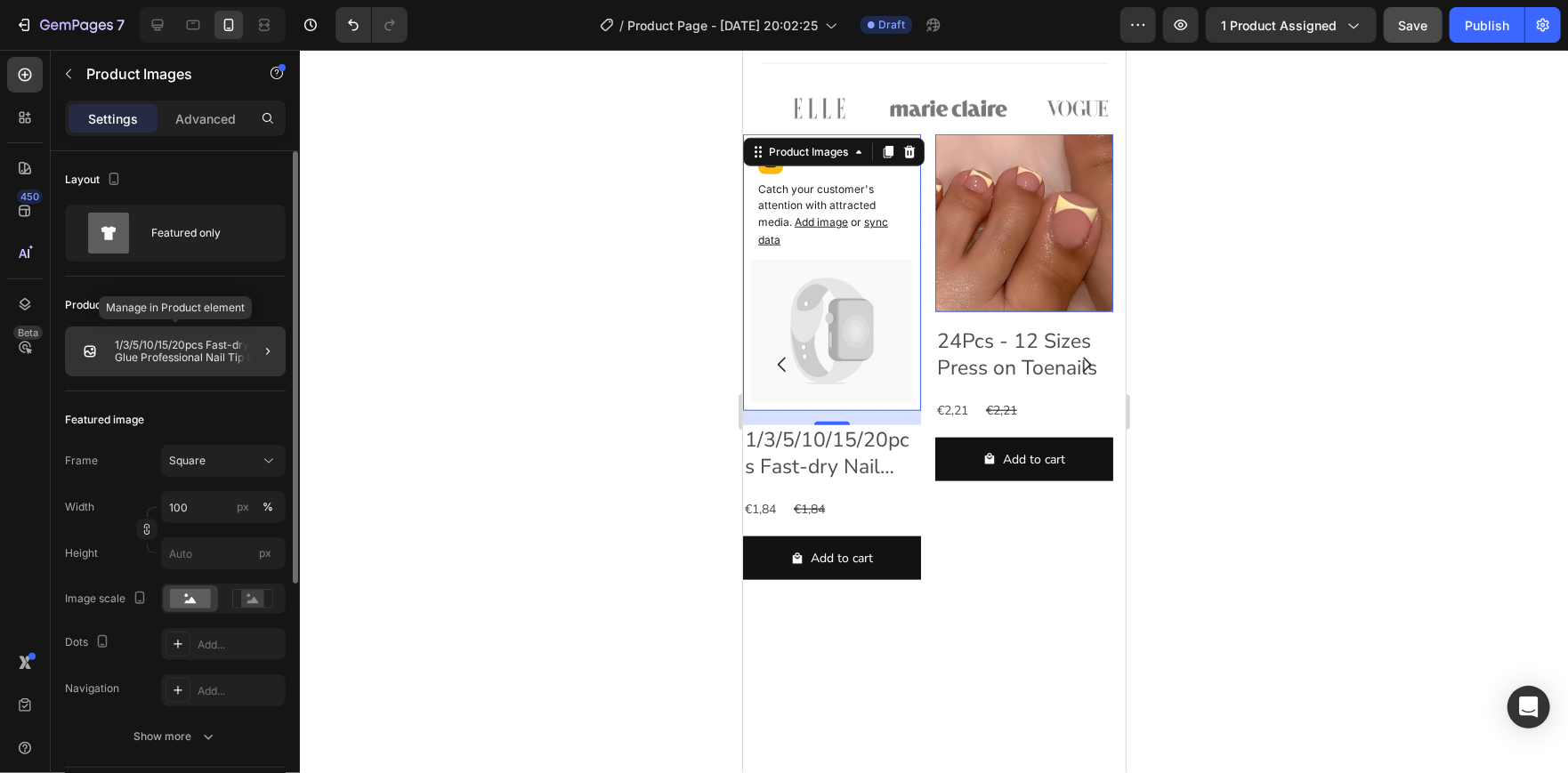
click at [138, 357] on p "1/3/5/10/15/20pcs Fast-dry Nail Glue Professional Nail Tip Bond Glue 2g/3g/10g …" at bounding box center [196, 351] width 164 height 25
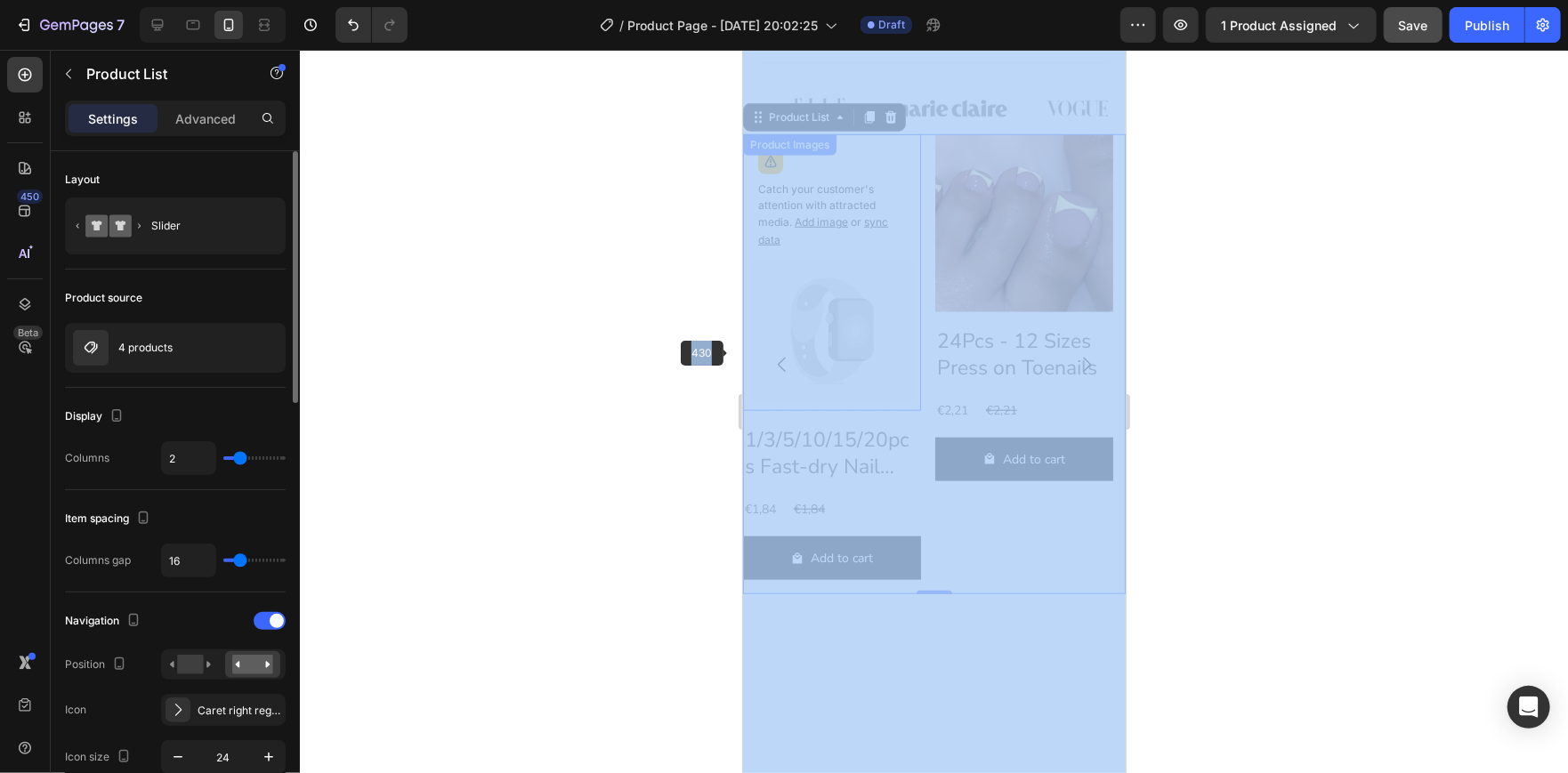
drag, startPoint x: 1067, startPoint y: 355, endPoint x: 913, endPoint y: 438, distance: 174.9
click at [528, 399] on div at bounding box center [933, 411] width 1268 height 723
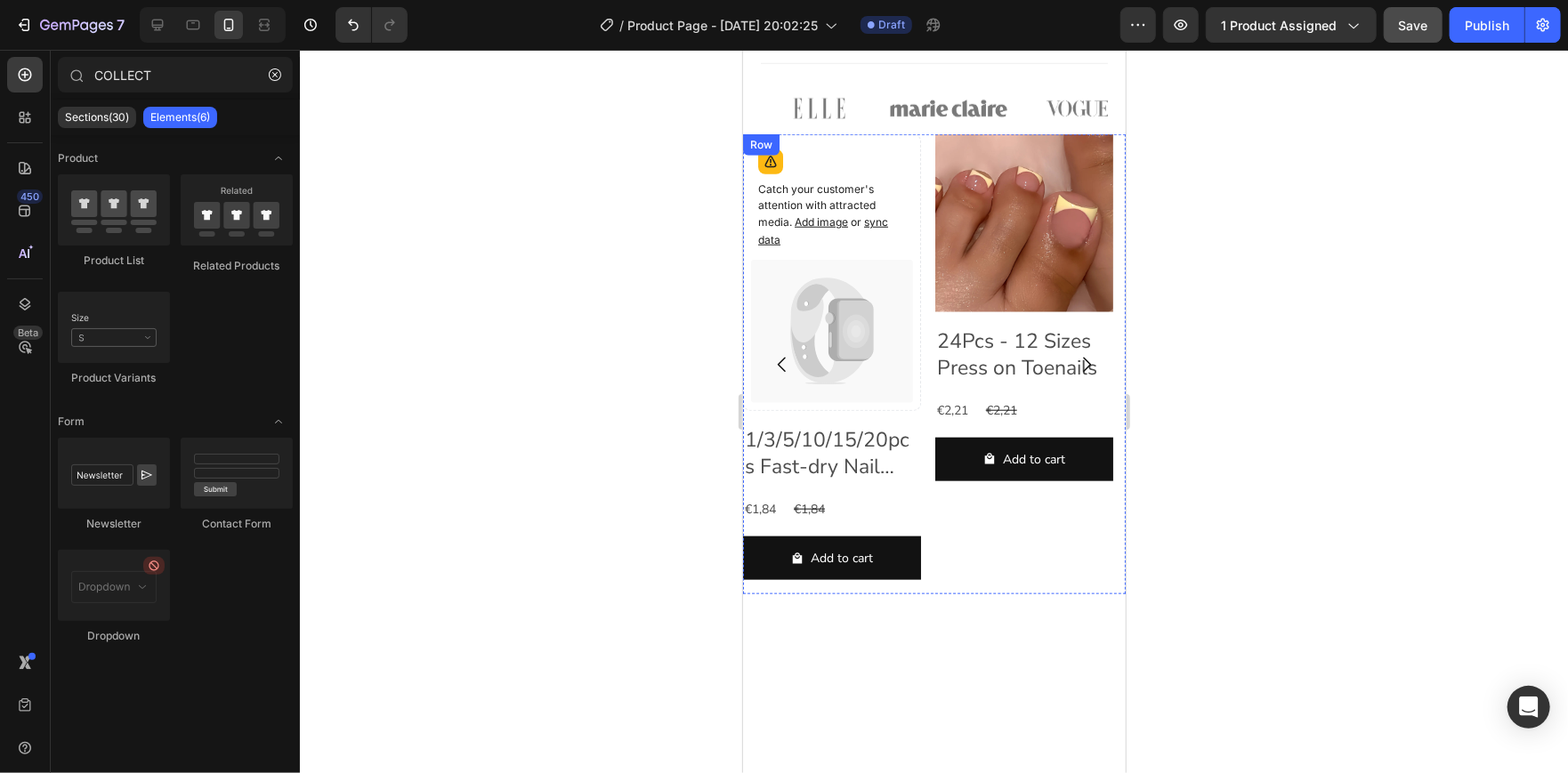
click at [528, 399] on div at bounding box center [933, 411] width 1268 height 723
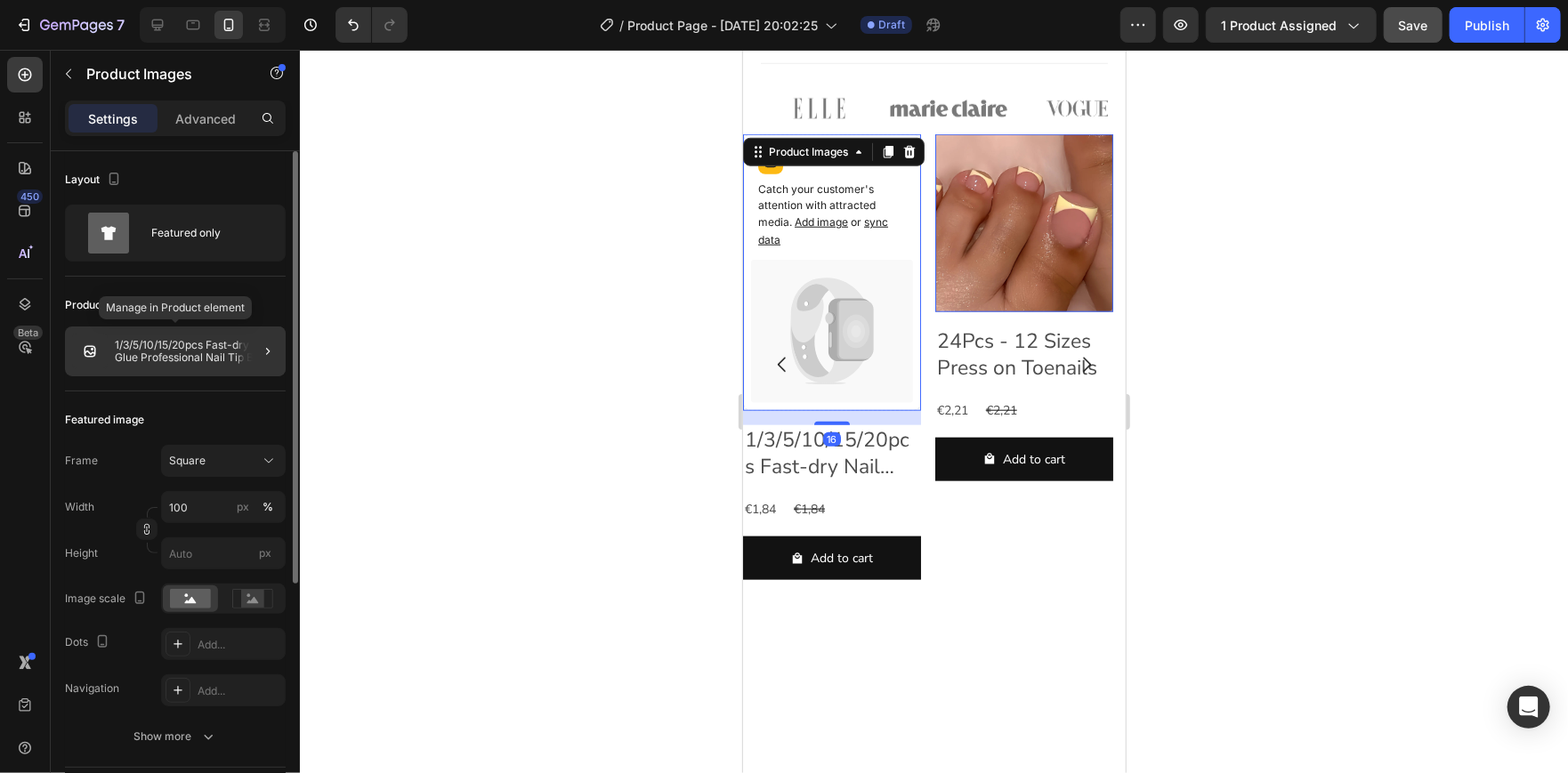
click at [182, 339] on p "1/3/5/10/15/20pcs Fast-dry Nail Glue Professional Nail Tip Bond Glue 2g/3g/10g …" at bounding box center [196, 351] width 164 height 25
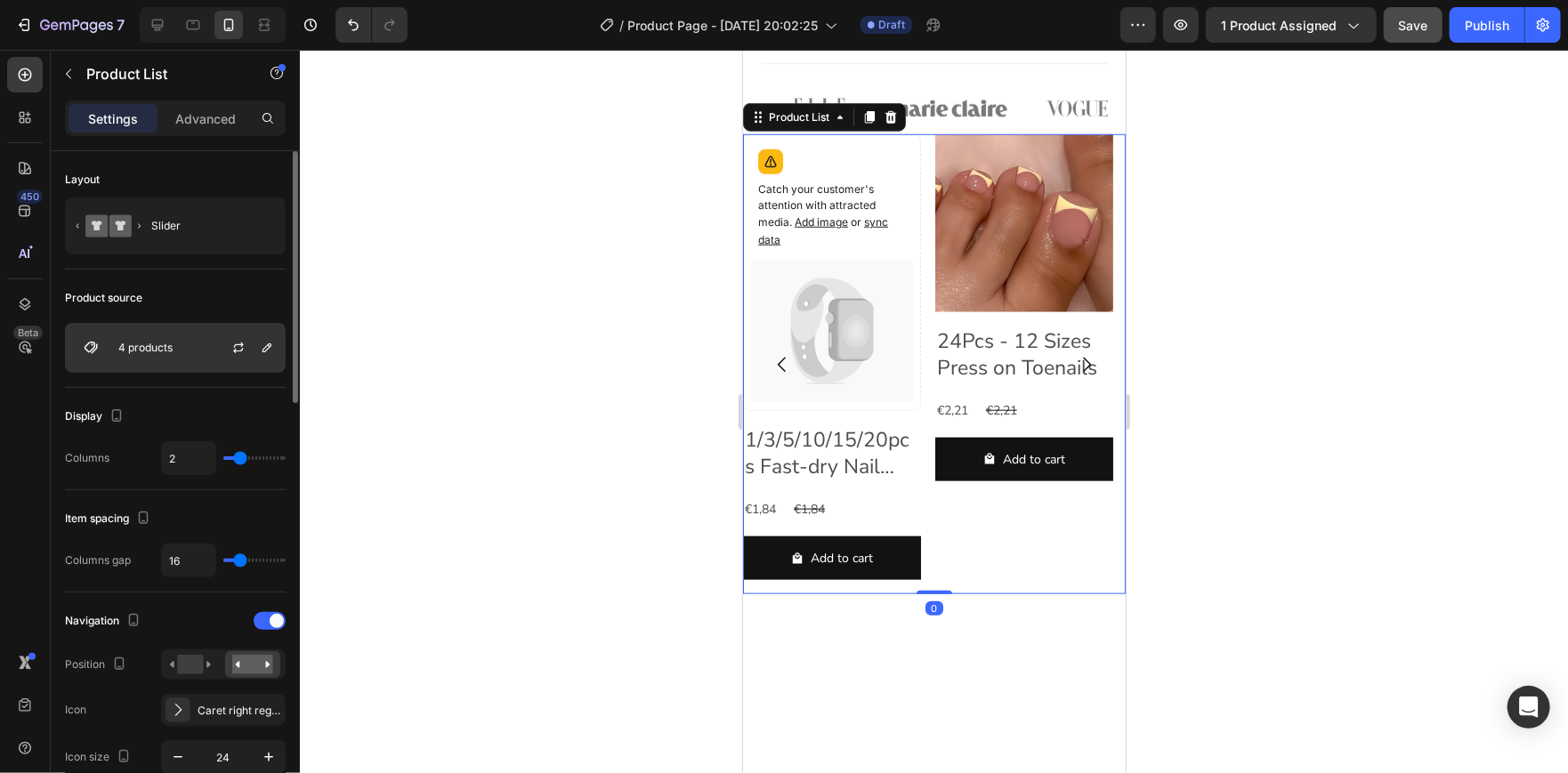
click at [156, 331] on div "4 products" at bounding box center [175, 348] width 221 height 50
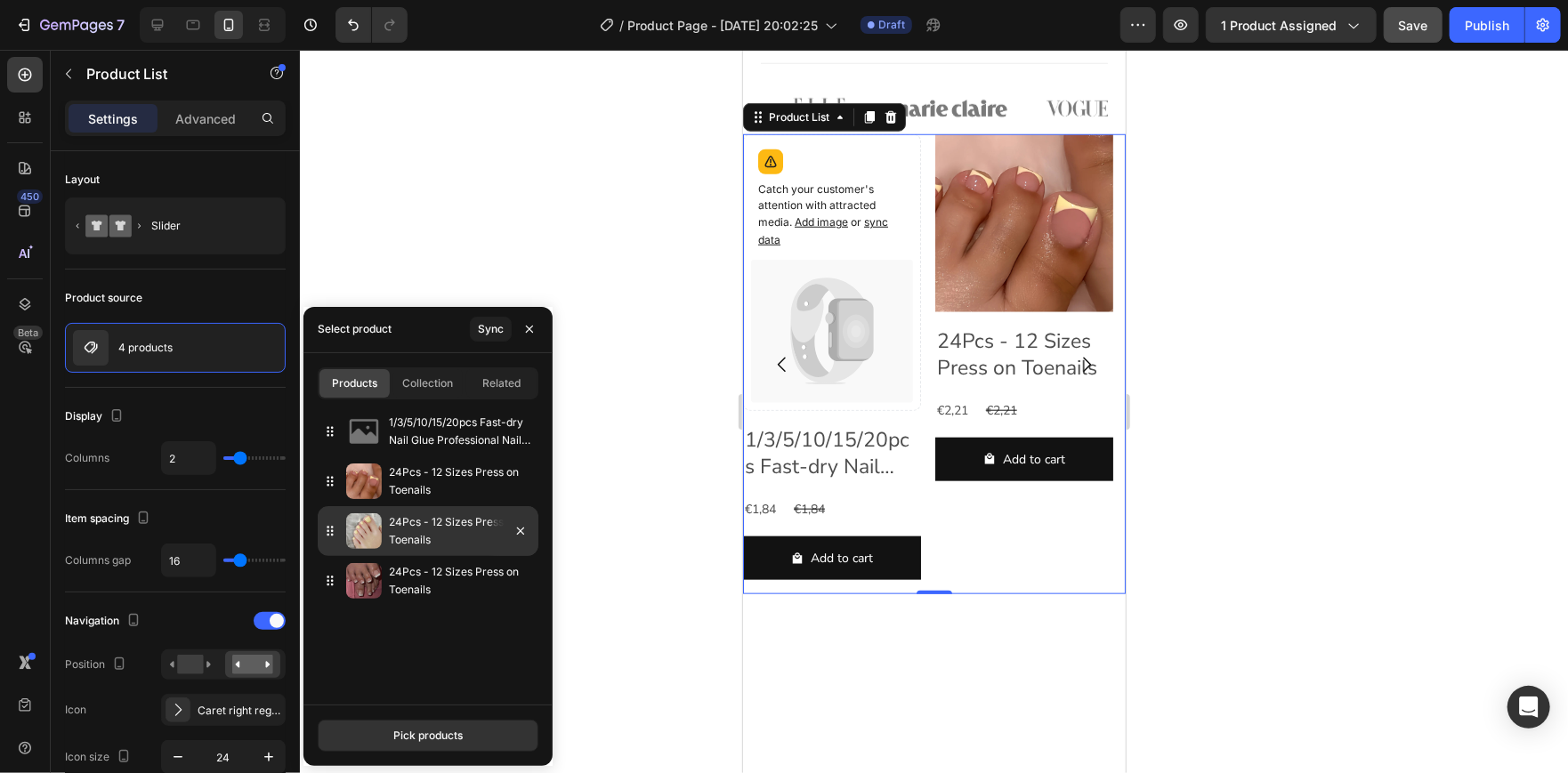
click at [415, 536] on p "24Pcs - 12 Sizes Press on Toenails" at bounding box center [459, 531] width 142 height 36
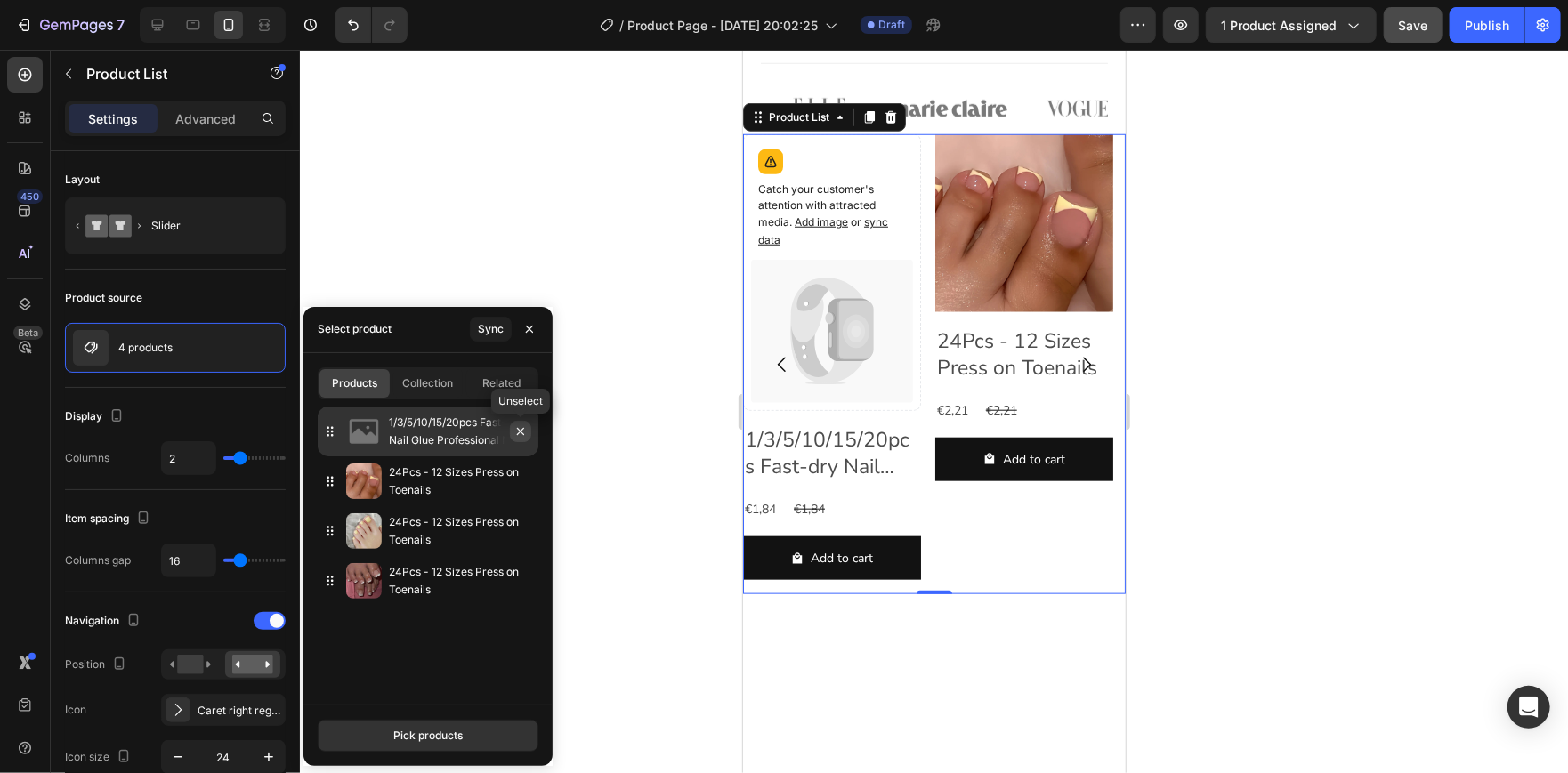
click at [518, 433] on icon "button" at bounding box center [520, 432] width 14 height 14
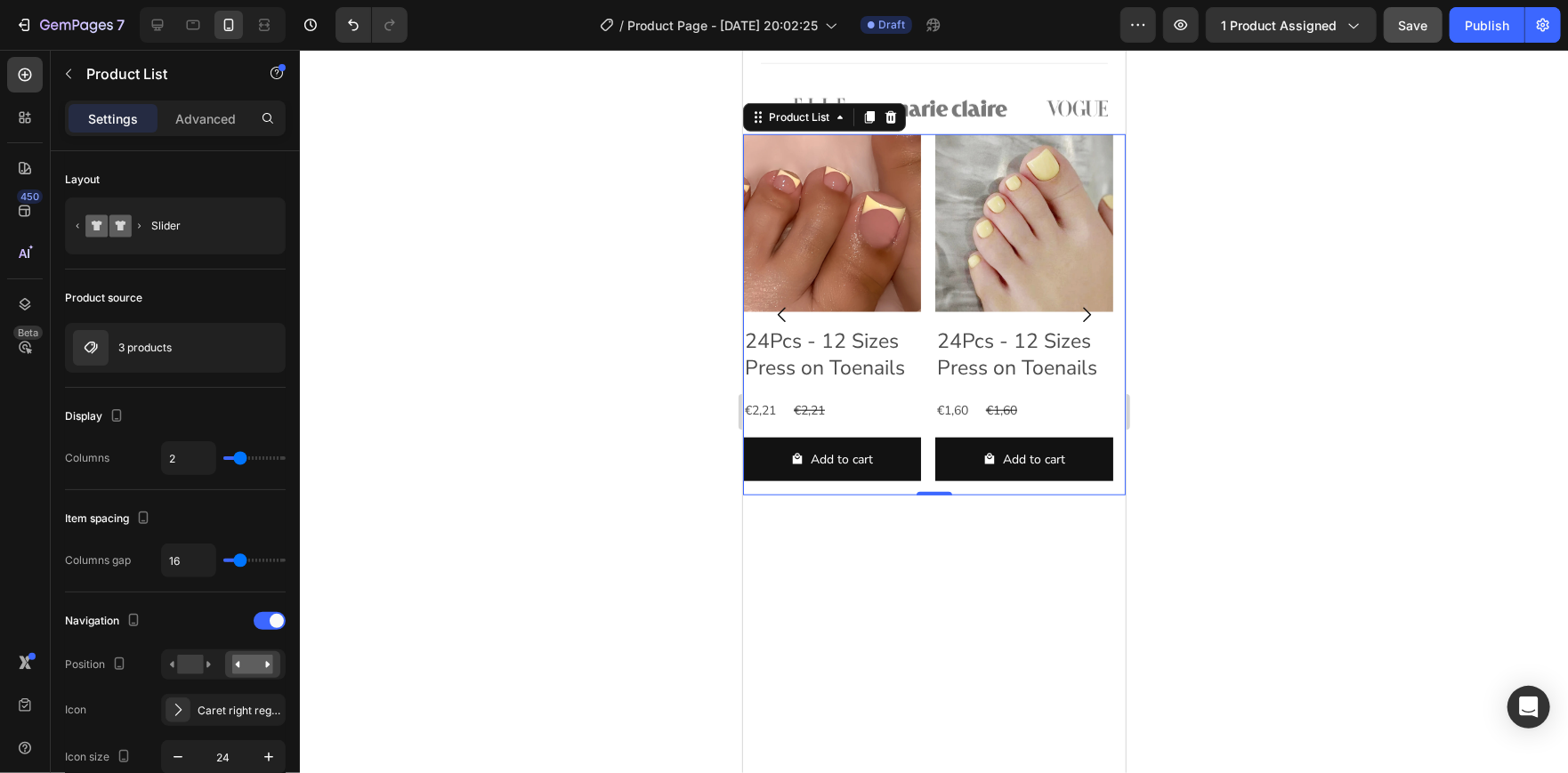
click at [574, 236] on div at bounding box center [933, 411] width 1268 height 723
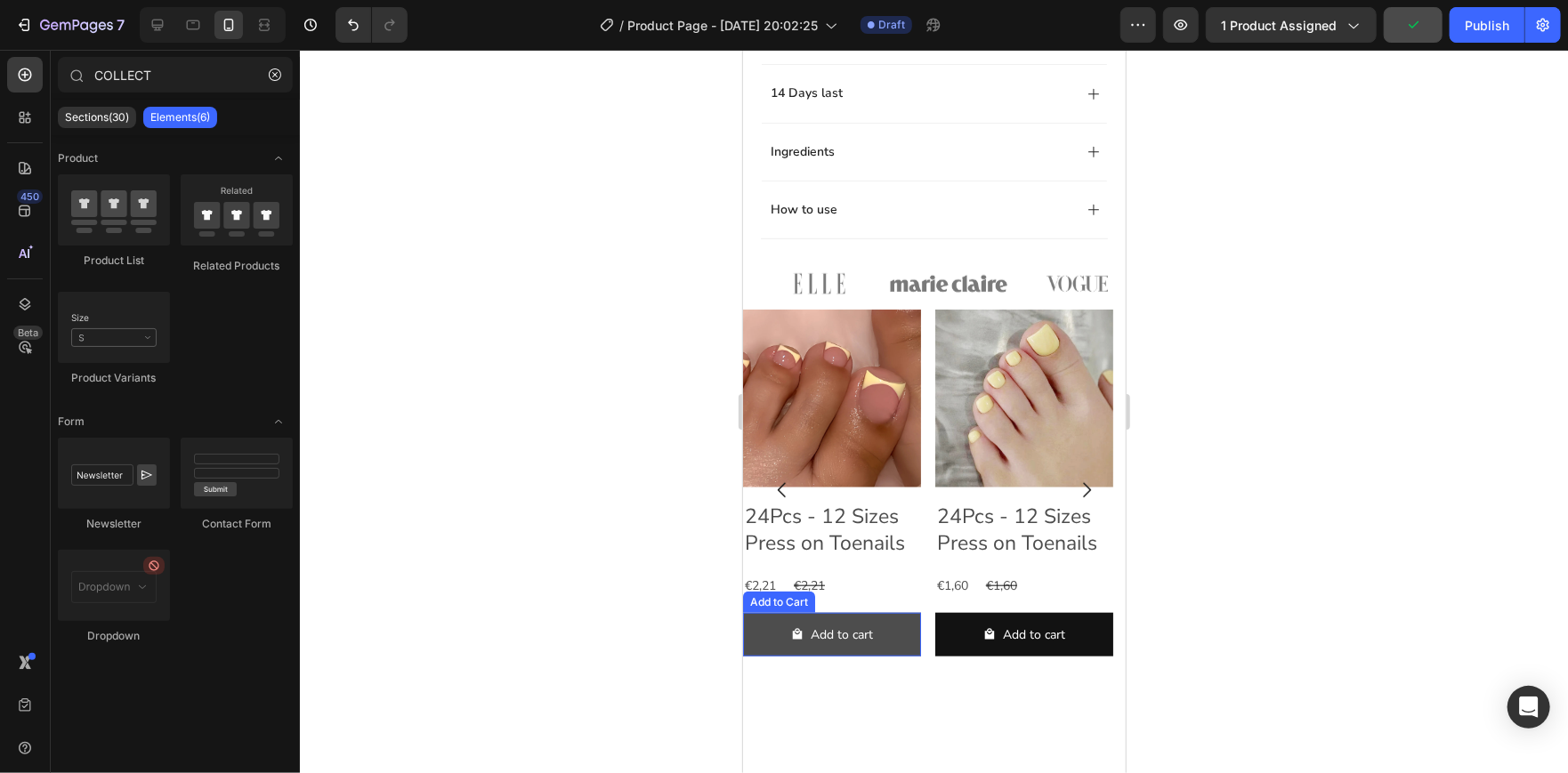
scroll to position [715, 0]
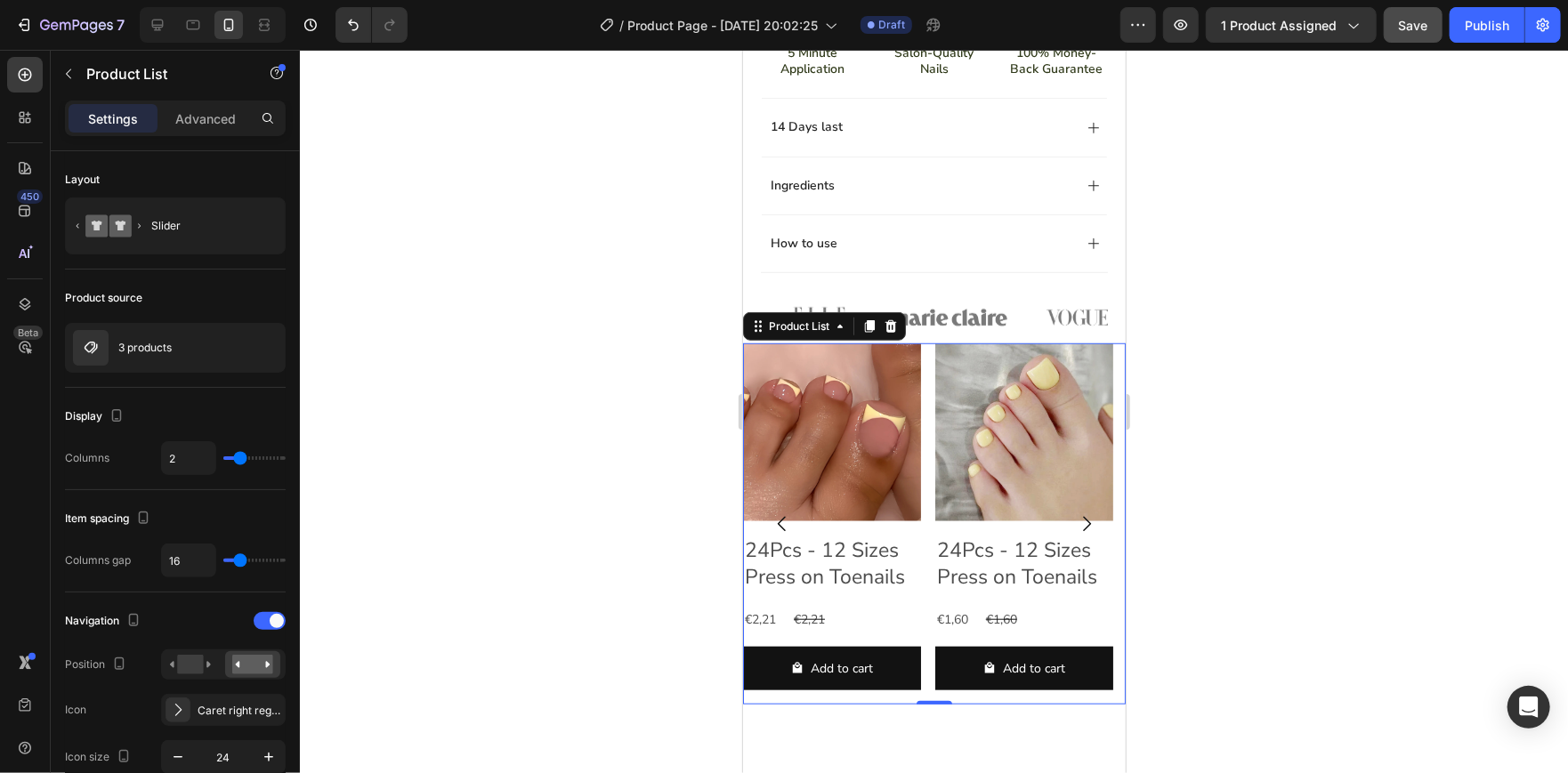
click at [1216, 371] on div at bounding box center [933, 411] width 1268 height 723
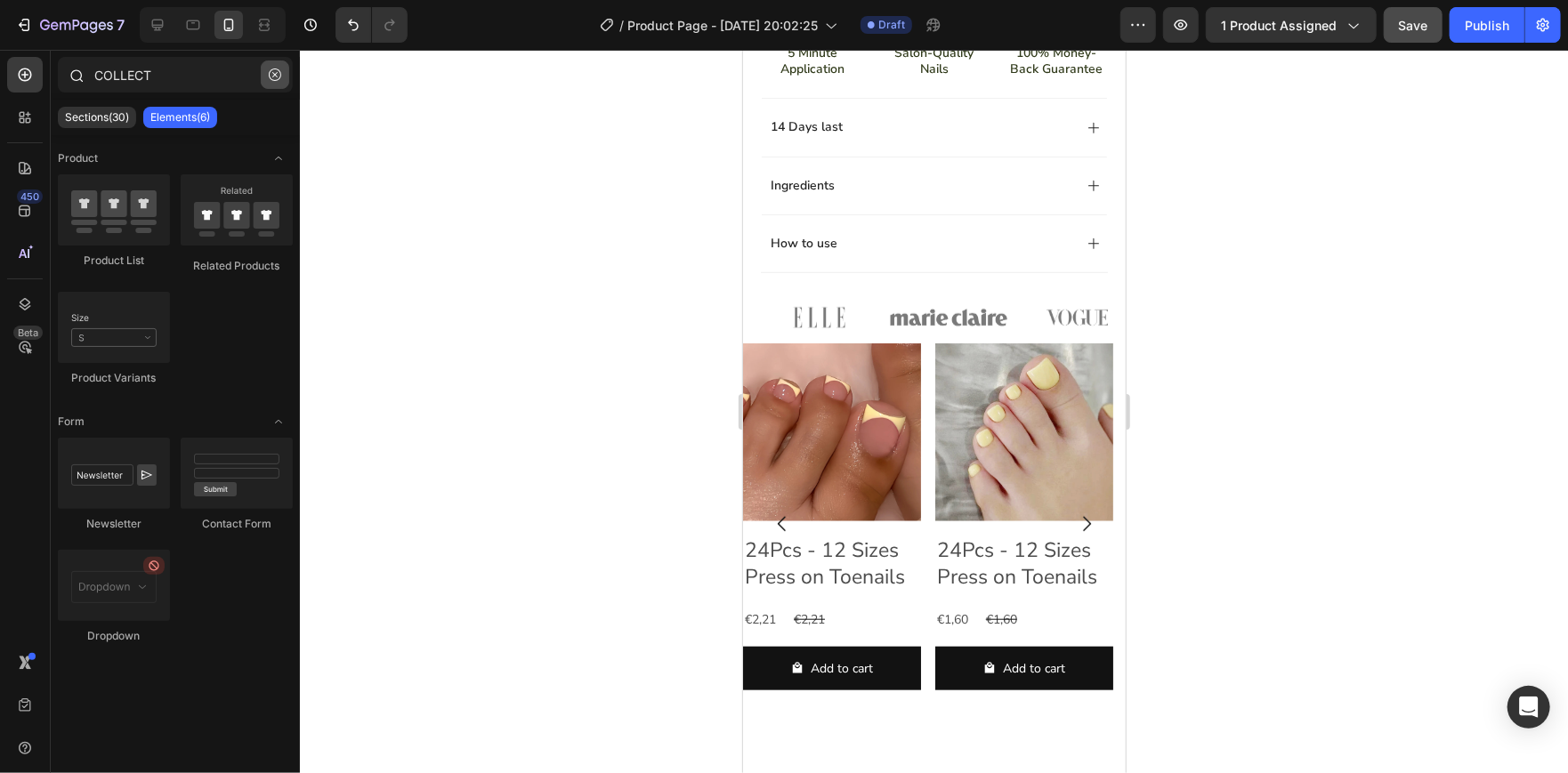
click at [281, 67] on button "button" at bounding box center [275, 75] width 29 height 29
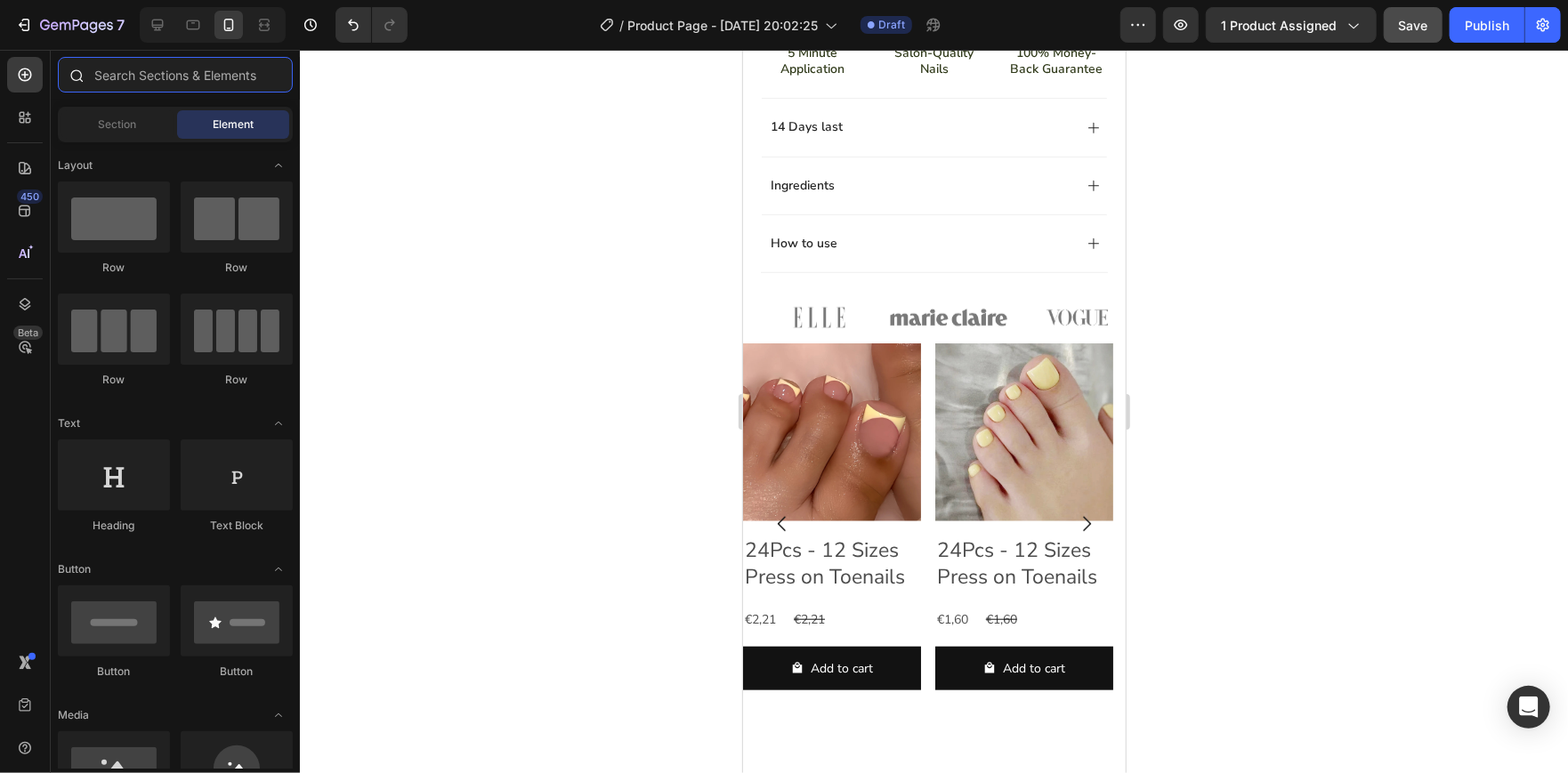
click at [160, 71] on input "text" at bounding box center [175, 75] width 235 height 36
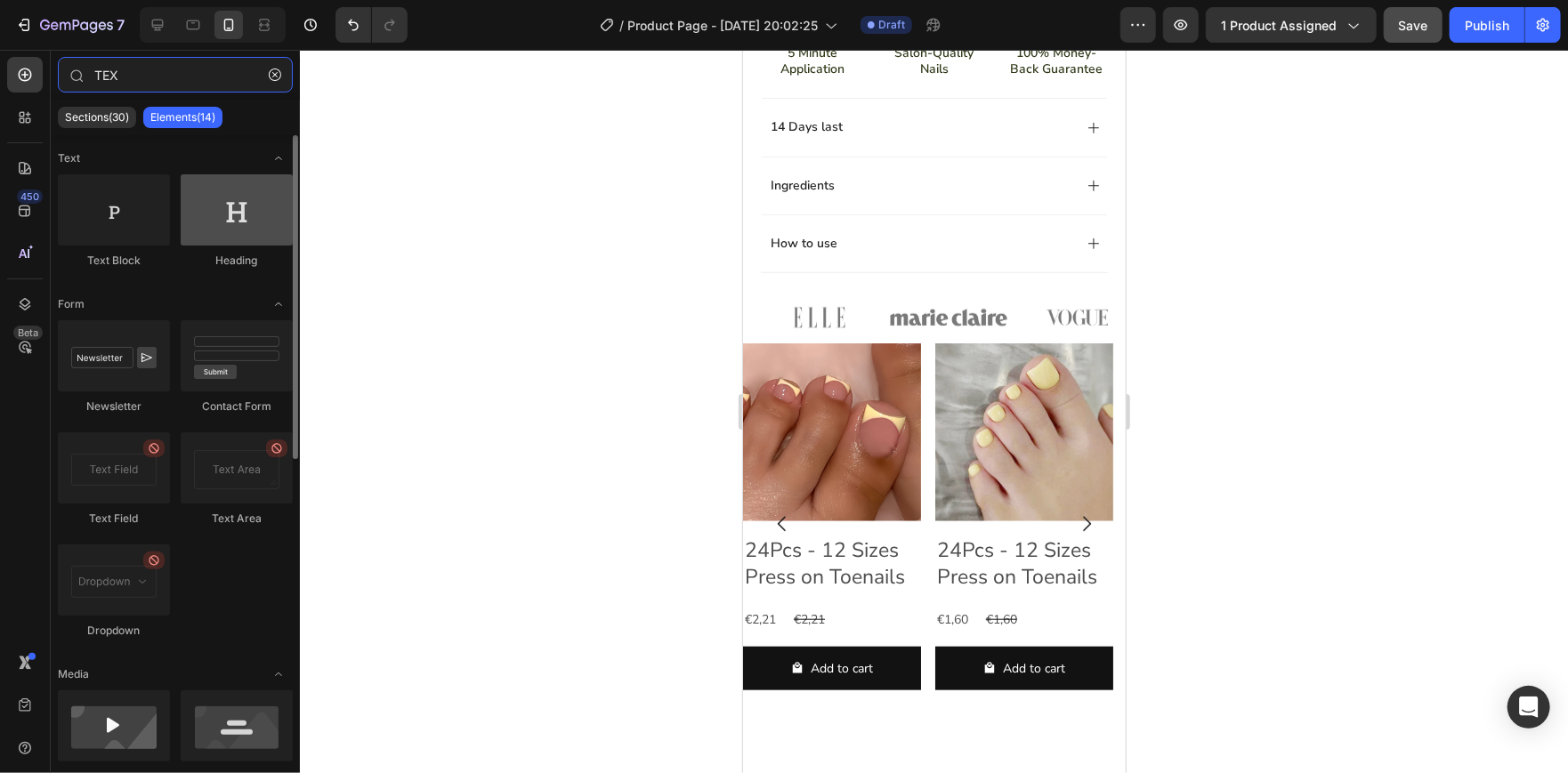
type input "TEX"
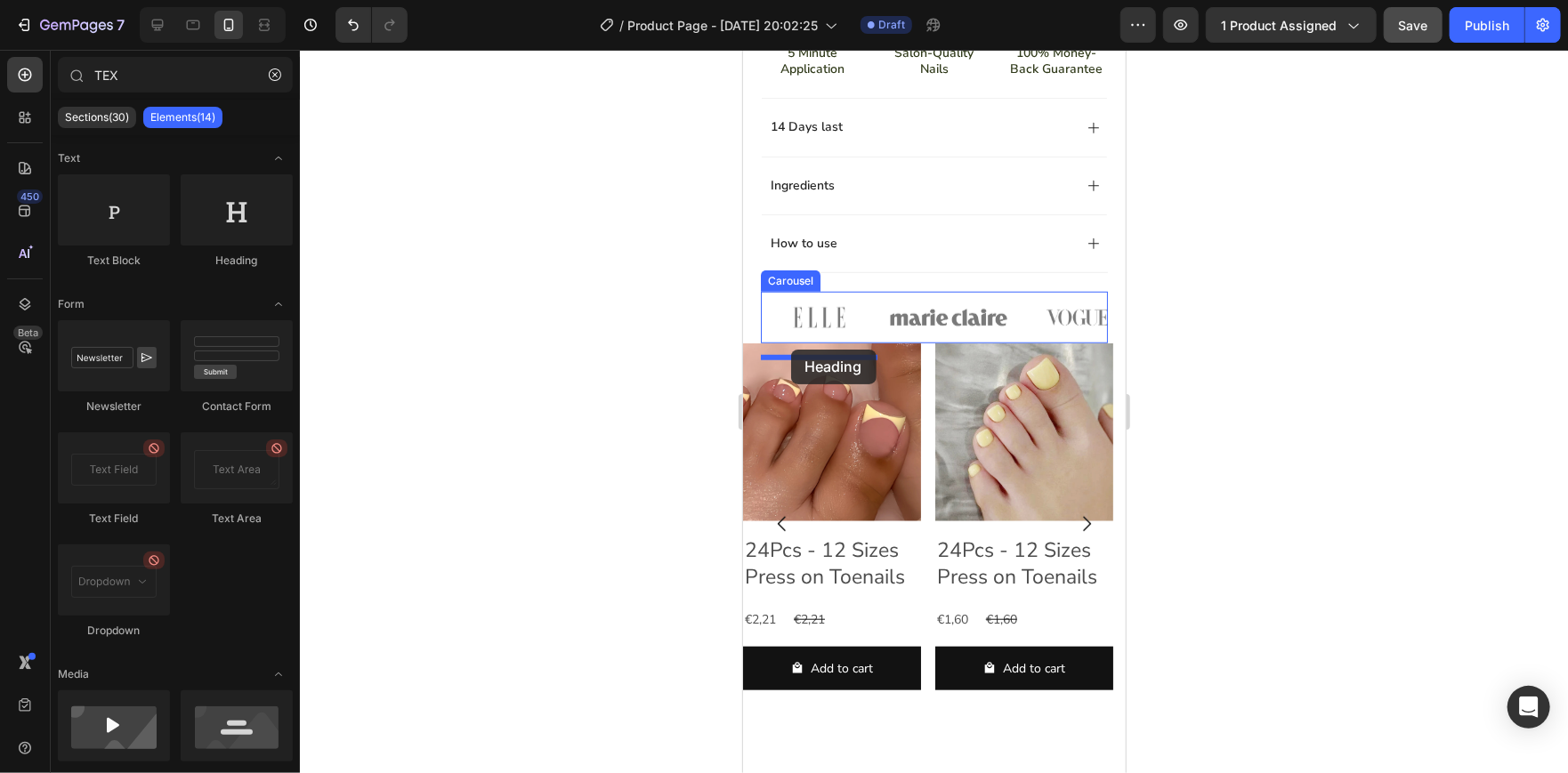
drag, startPoint x: 955, startPoint y: 256, endPoint x: 790, endPoint y: 349, distance: 189.4
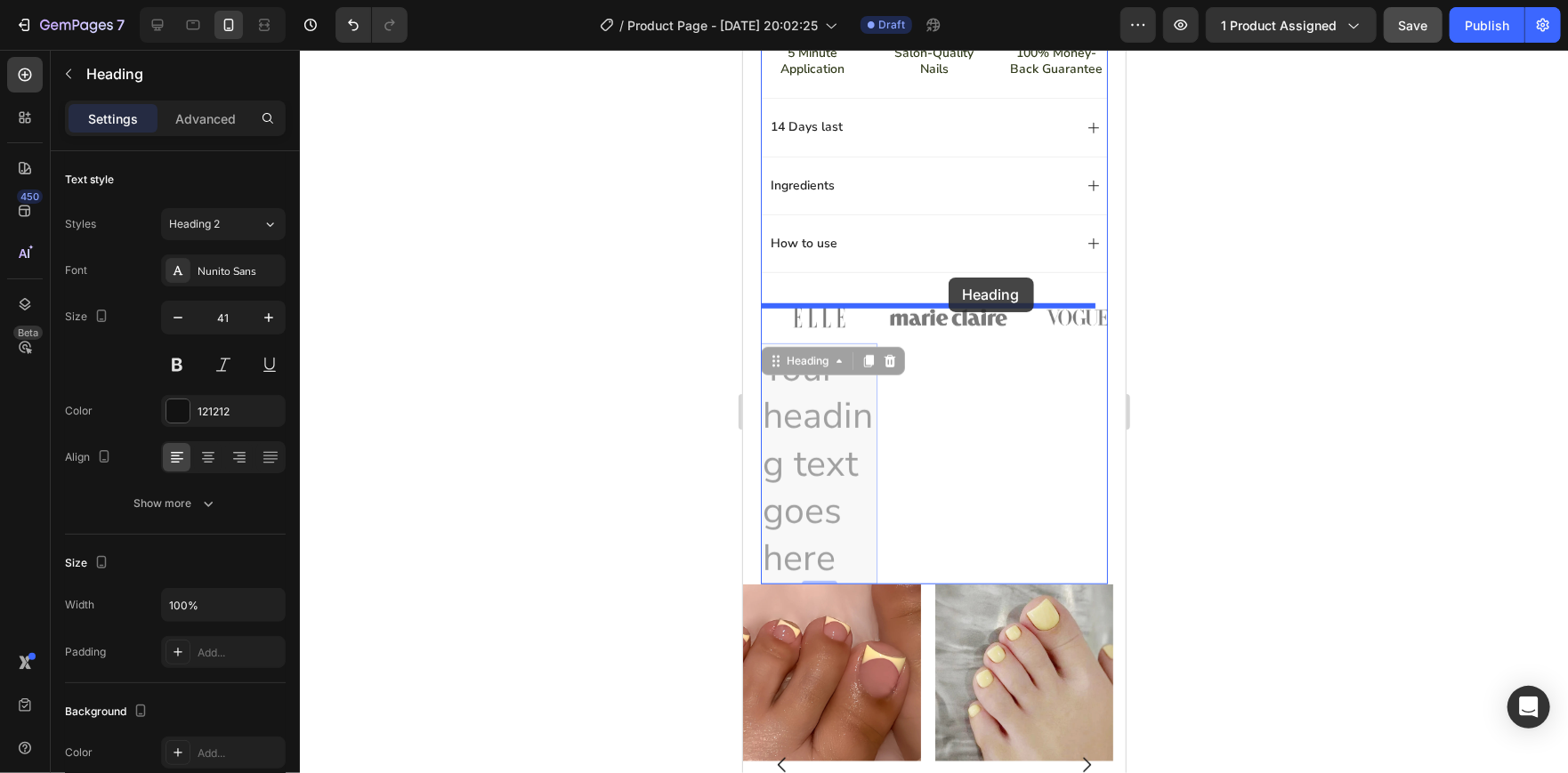
drag, startPoint x: 776, startPoint y: 382, endPoint x: 948, endPoint y: 276, distance: 202.0
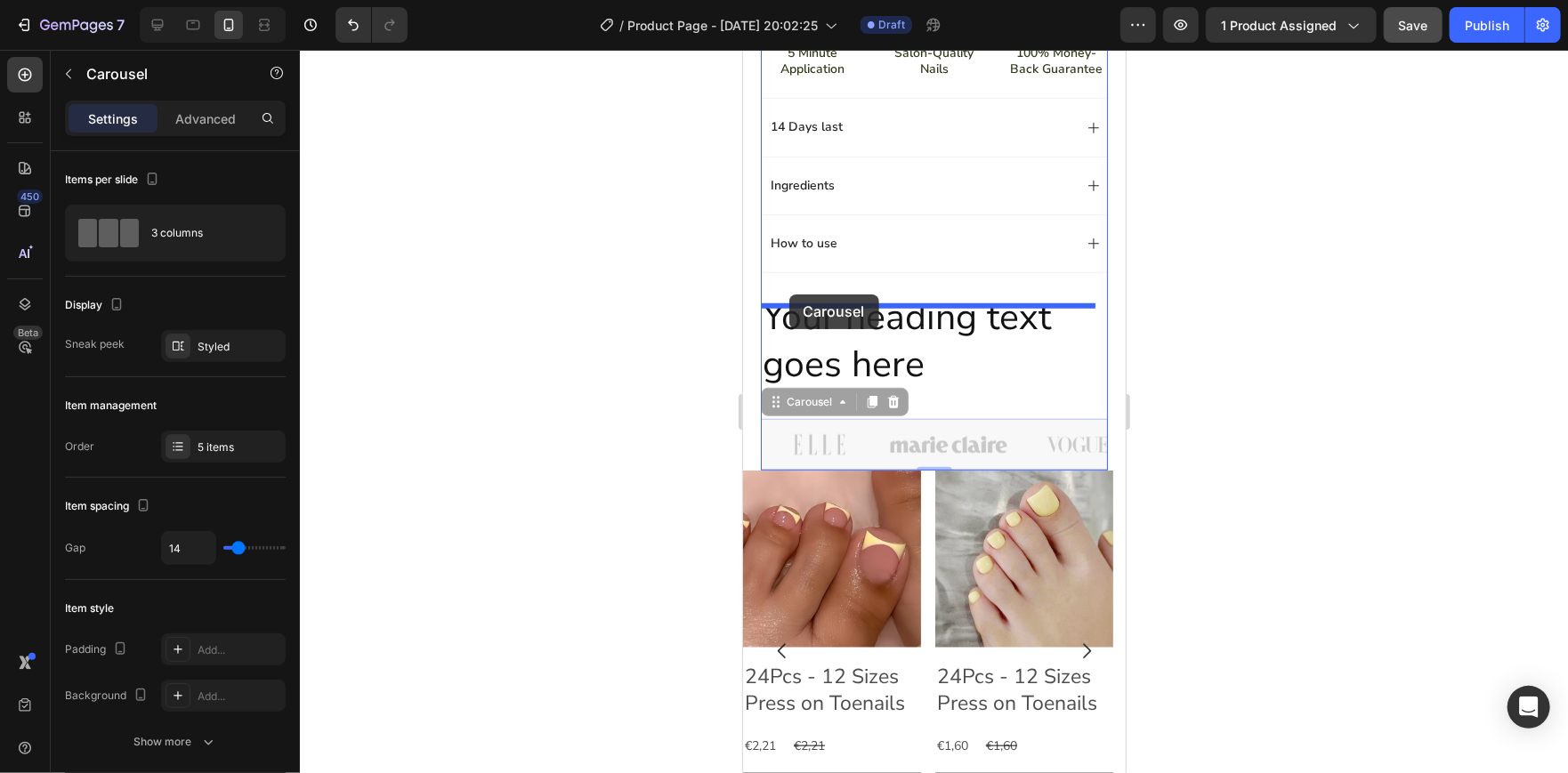
drag, startPoint x: 772, startPoint y: 416, endPoint x: 789, endPoint y: 293, distance: 124.2
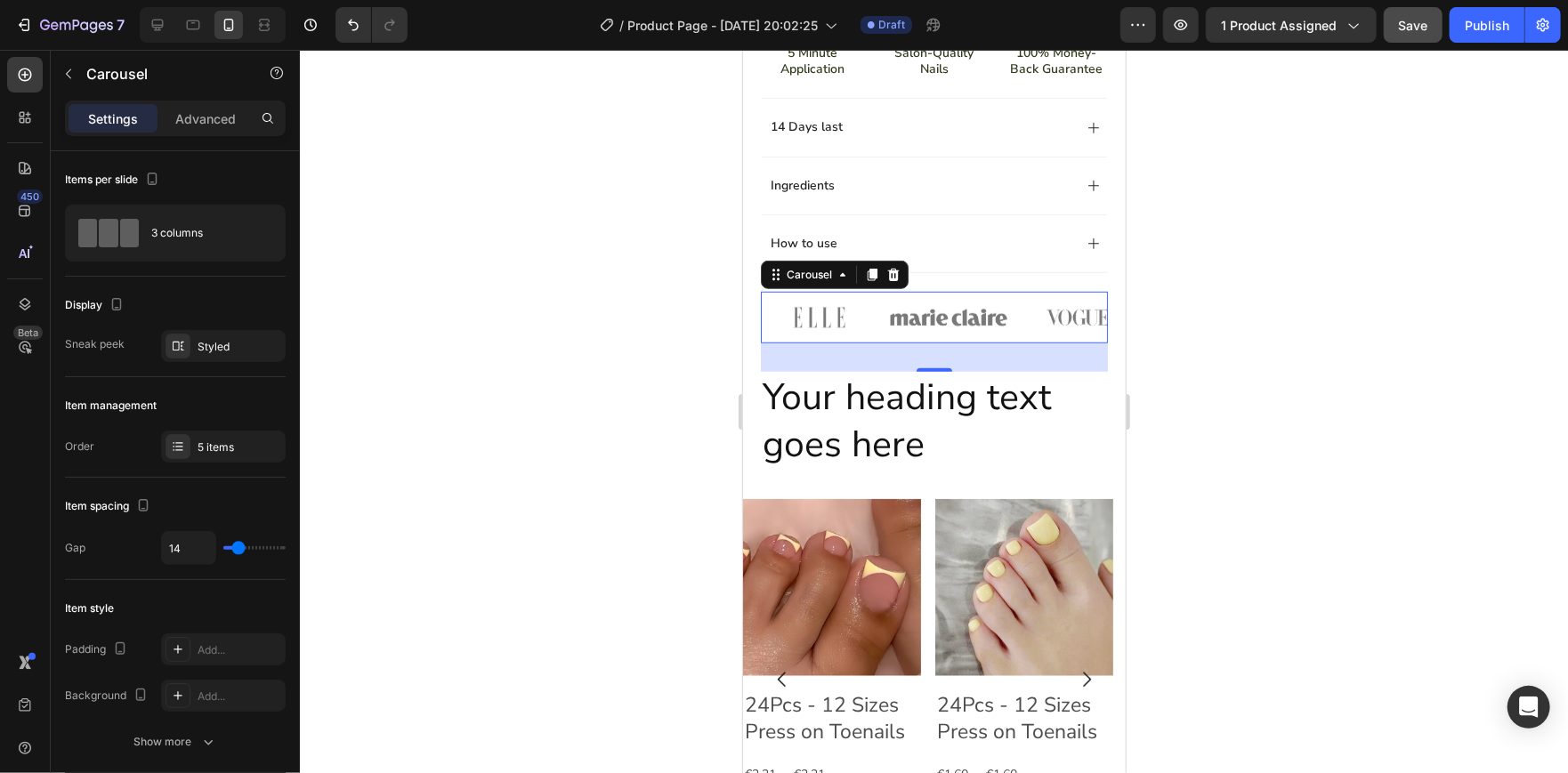
click at [1235, 380] on div at bounding box center [933, 411] width 1268 height 723
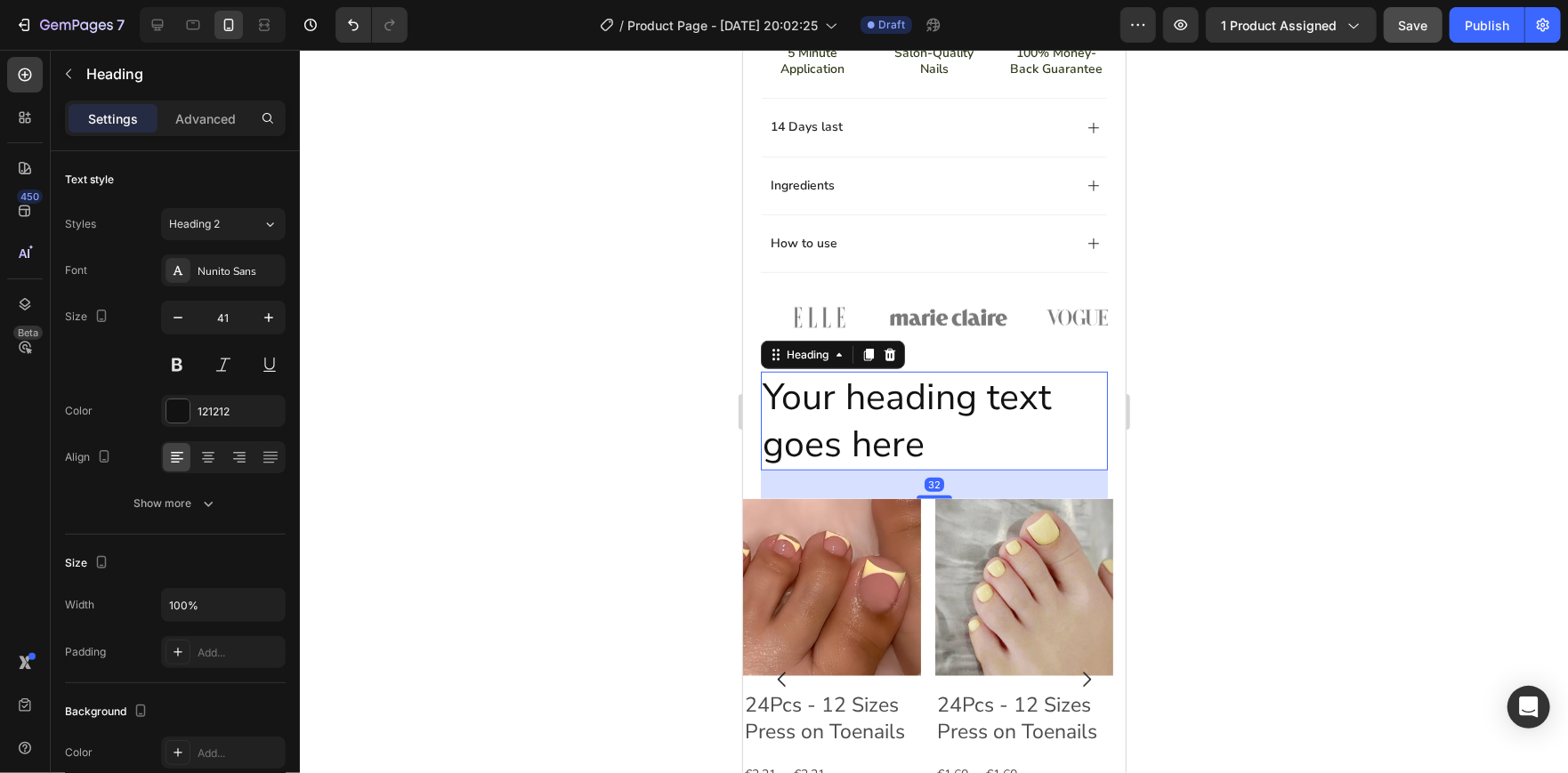
click at [975, 454] on h2 "Your heading text goes here" at bounding box center [933, 420] width 347 height 98
click at [975, 454] on p "Your heading text goes here" at bounding box center [933, 420] width 343 height 95
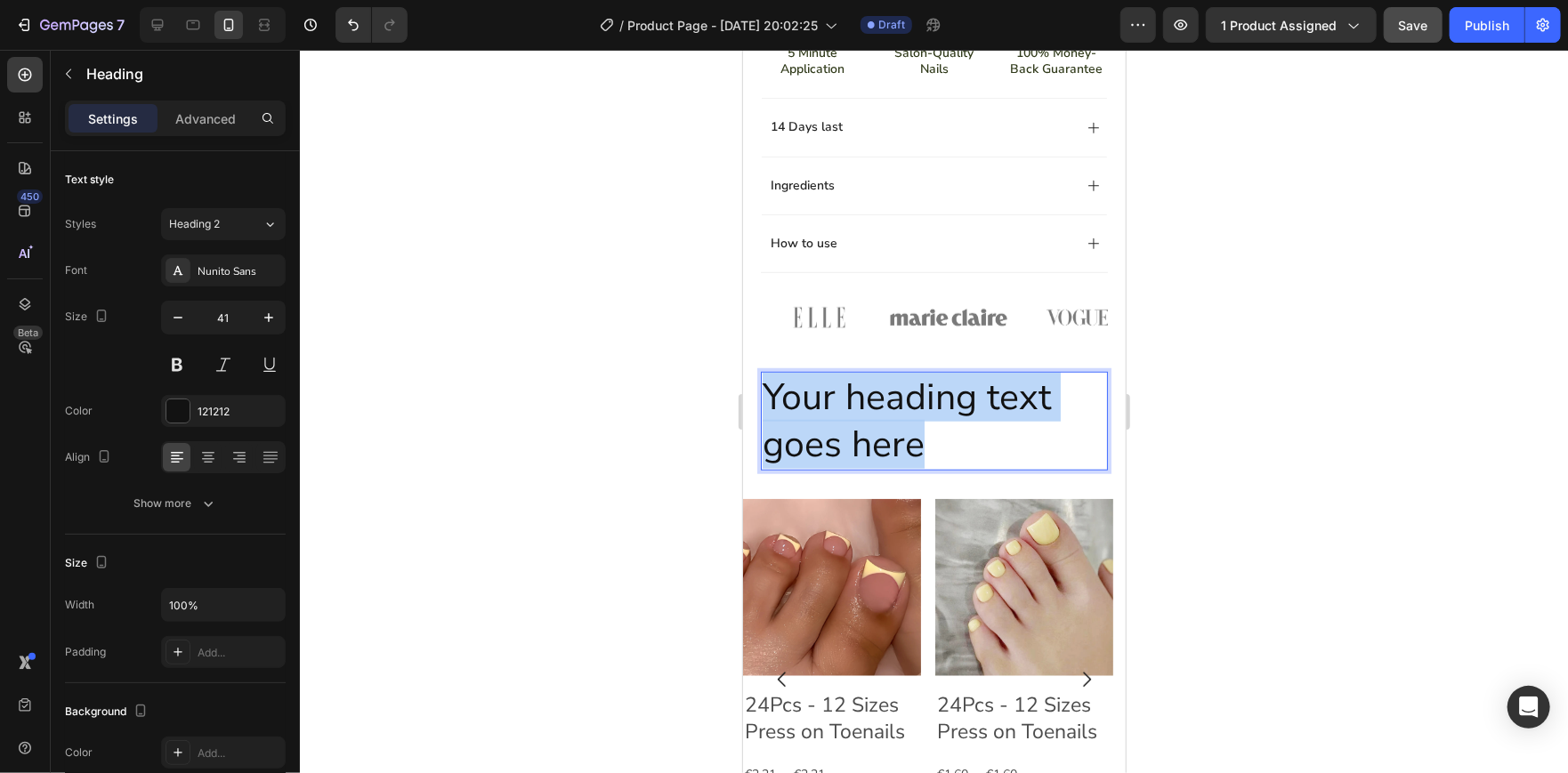
click at [975, 454] on p "Your heading text goes here" at bounding box center [933, 420] width 343 height 95
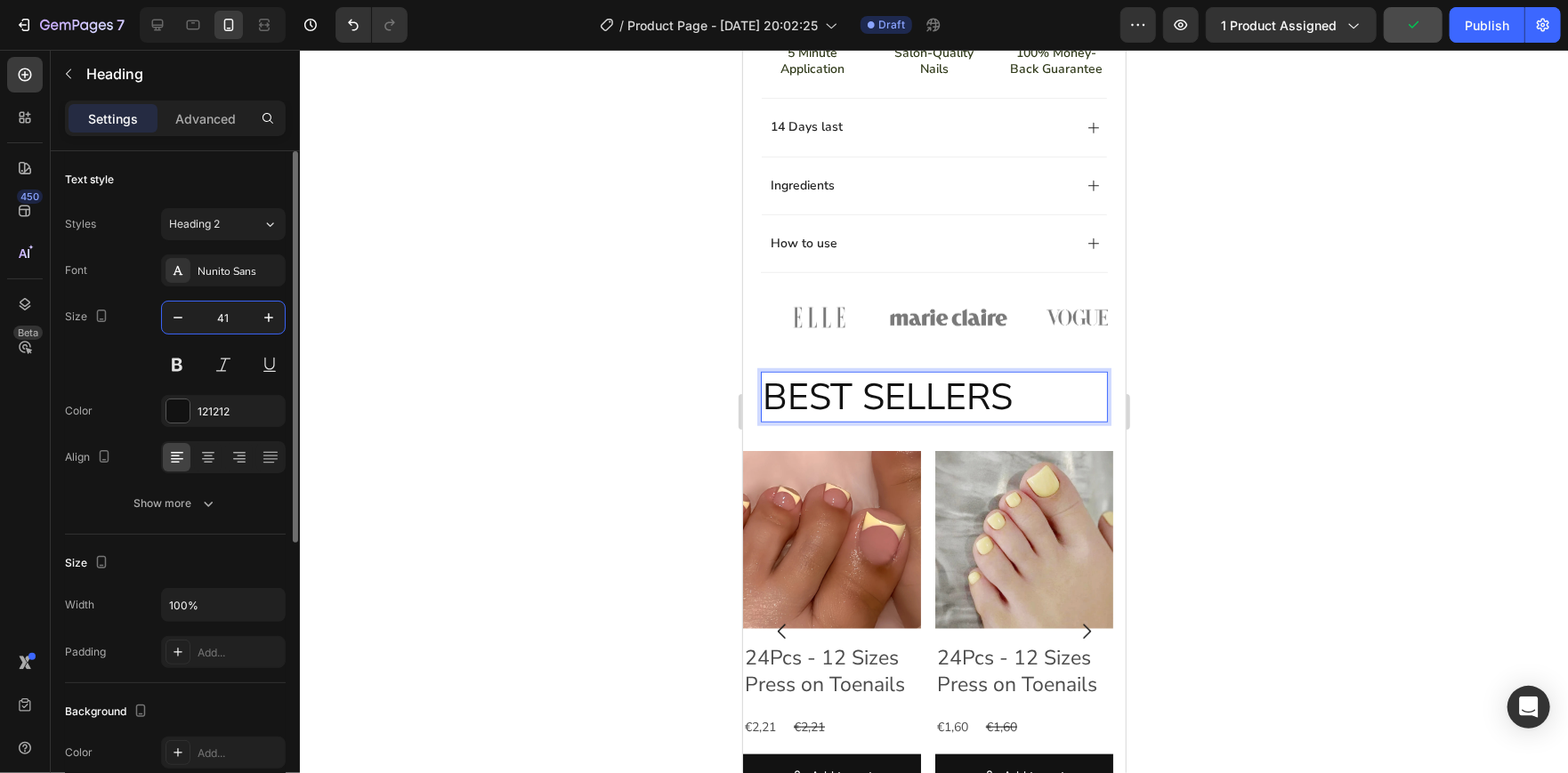
click at [224, 319] on input "41" at bounding box center [223, 317] width 59 height 32
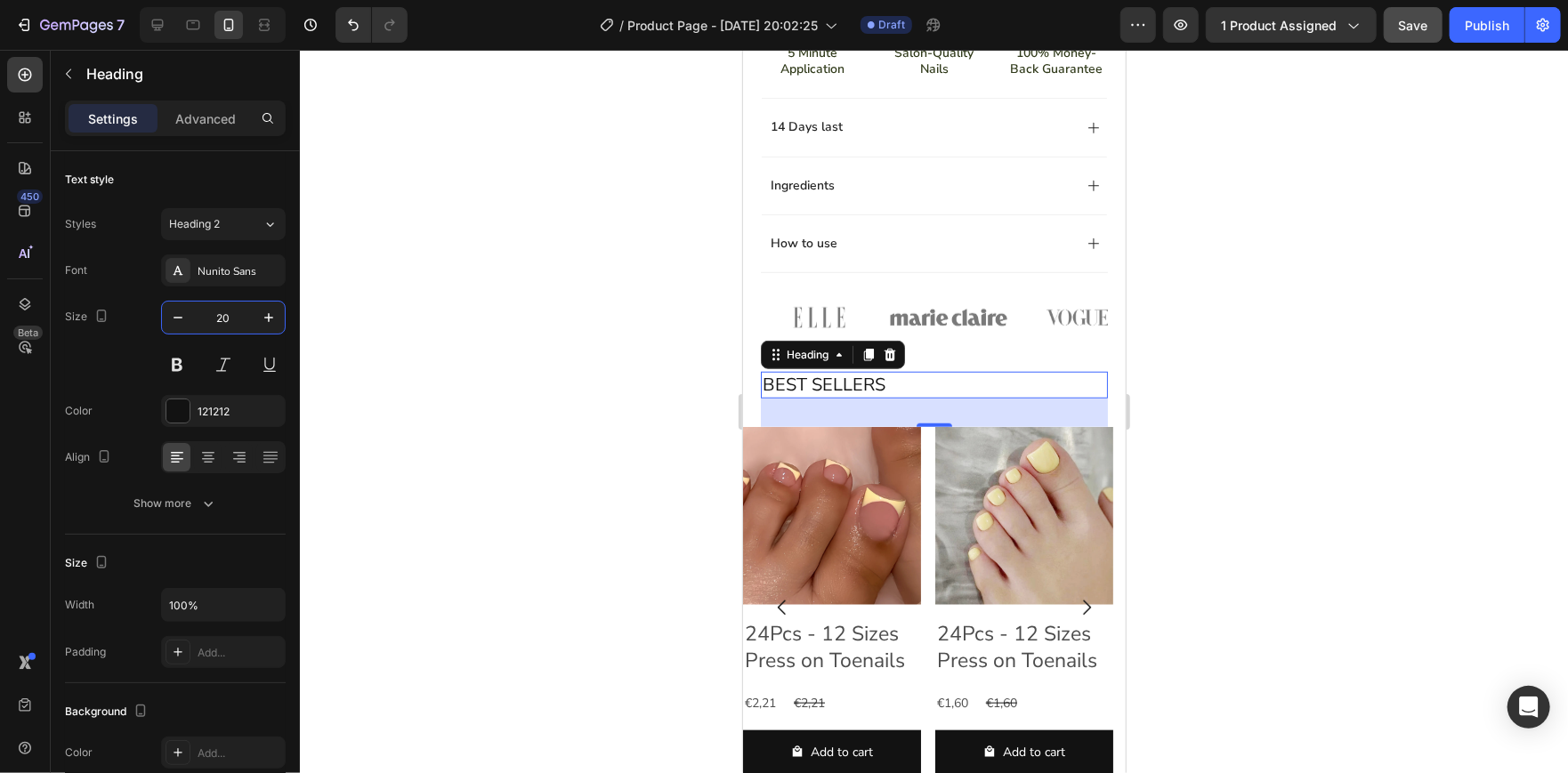
type input "20"
click at [427, 383] on div at bounding box center [933, 411] width 1268 height 723
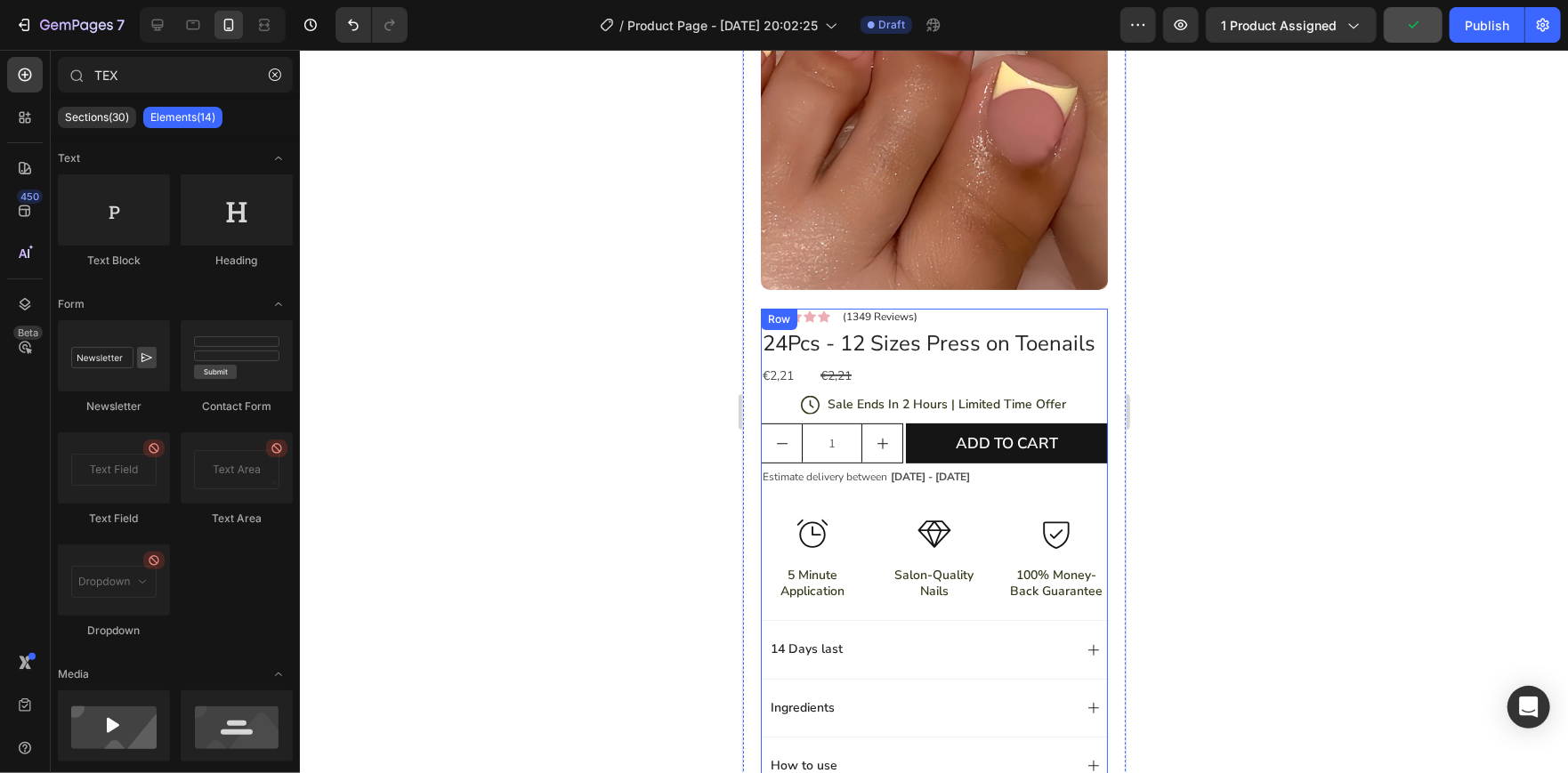
scroll to position [191, 0]
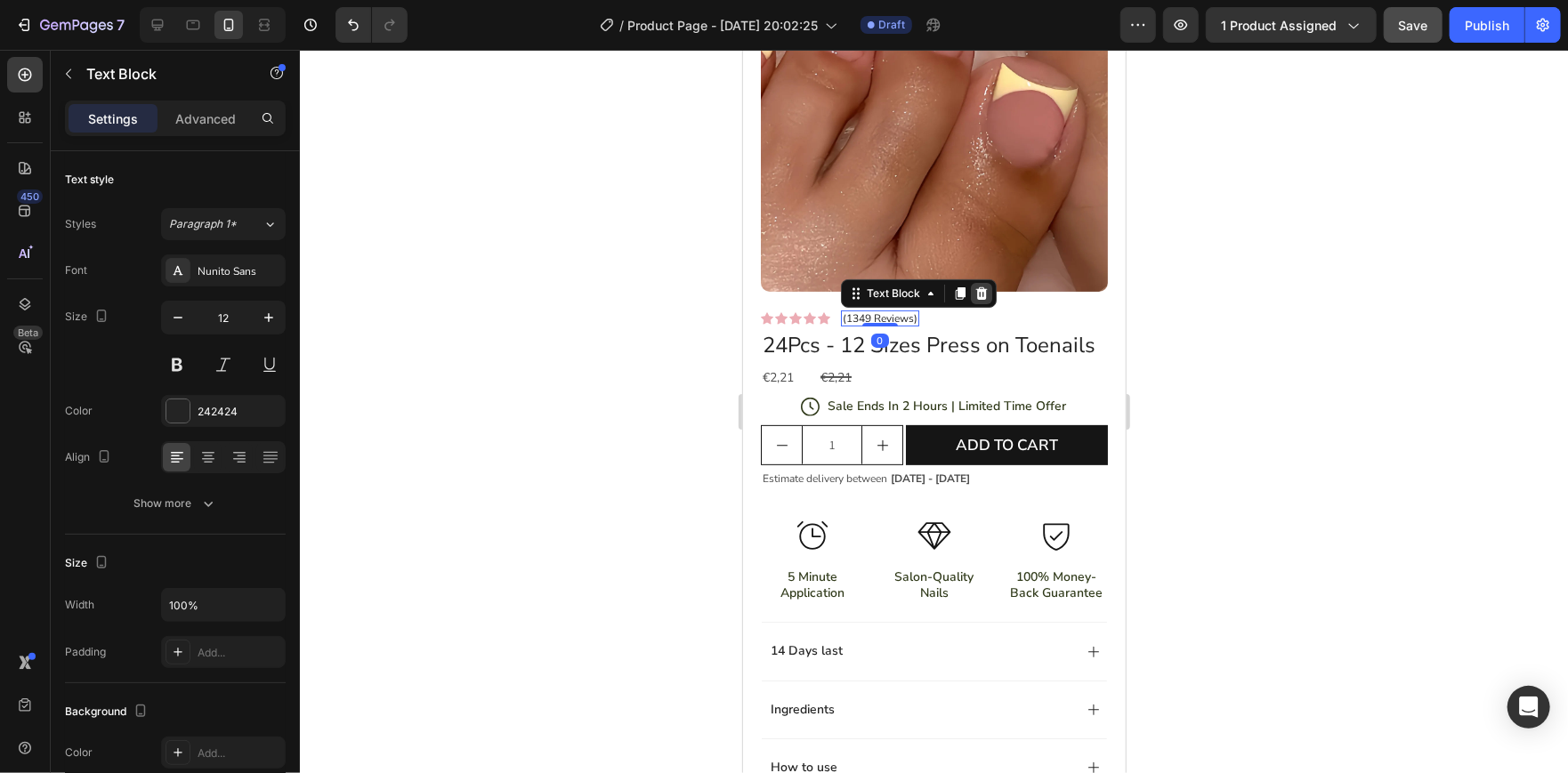
click at [975, 285] on icon at bounding box center [981, 291] width 12 height 13
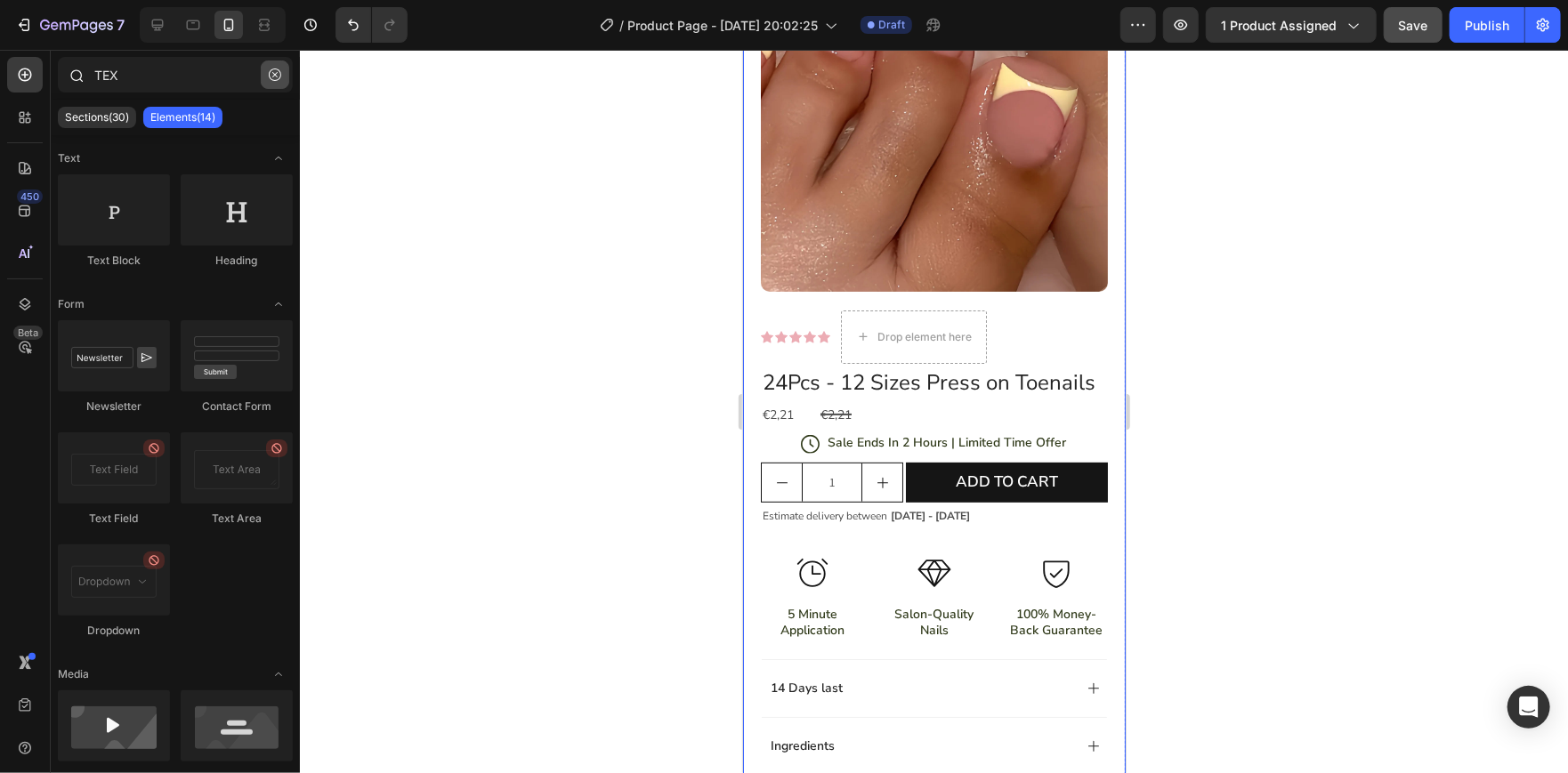
click at [285, 80] on button "button" at bounding box center [275, 75] width 29 height 29
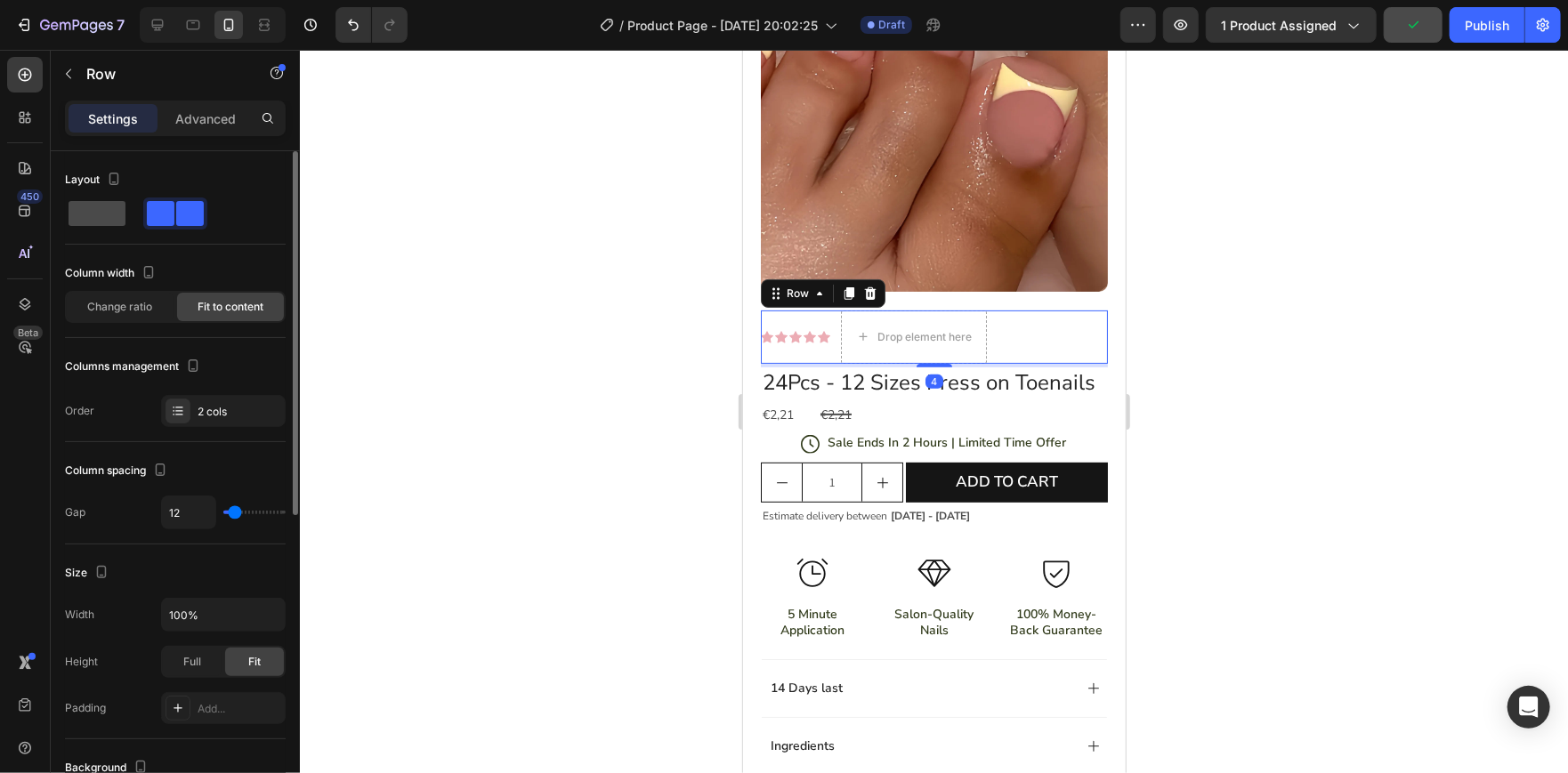
click at [107, 217] on span at bounding box center [97, 214] width 57 height 25
type input "0"
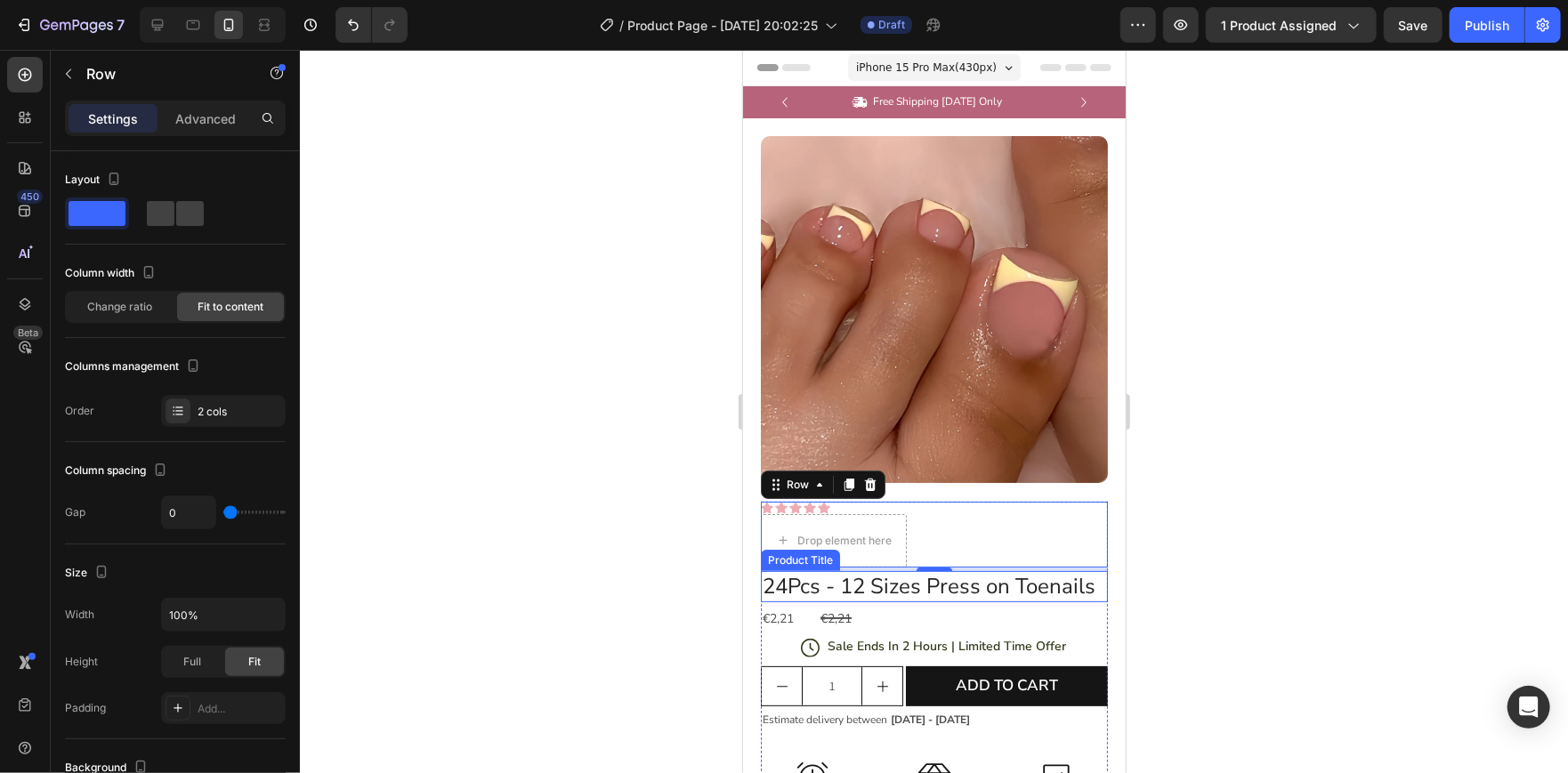
scroll to position [191, 0]
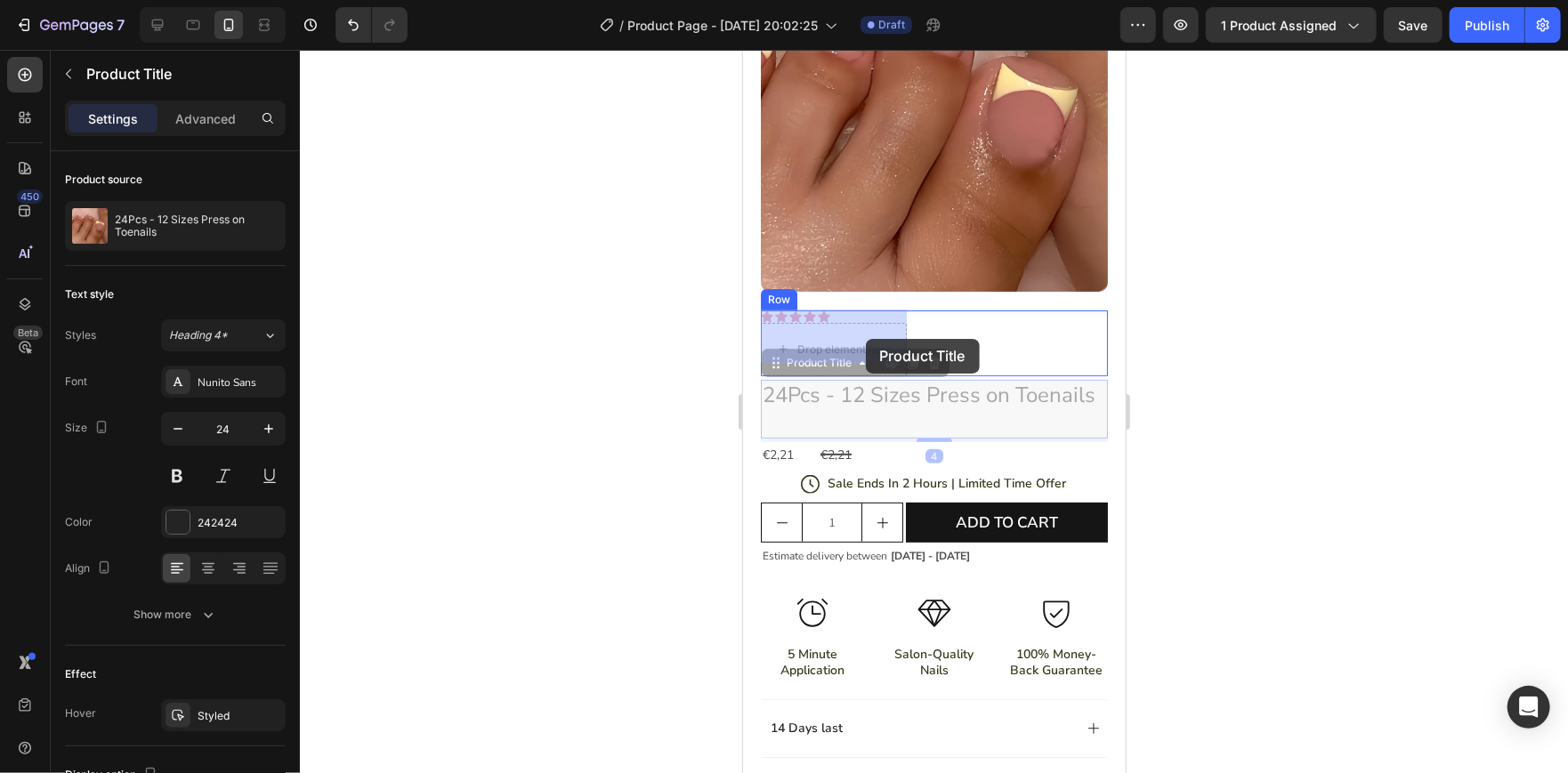
drag, startPoint x: 898, startPoint y: 392, endPoint x: 864, endPoint y: 338, distance: 63.8
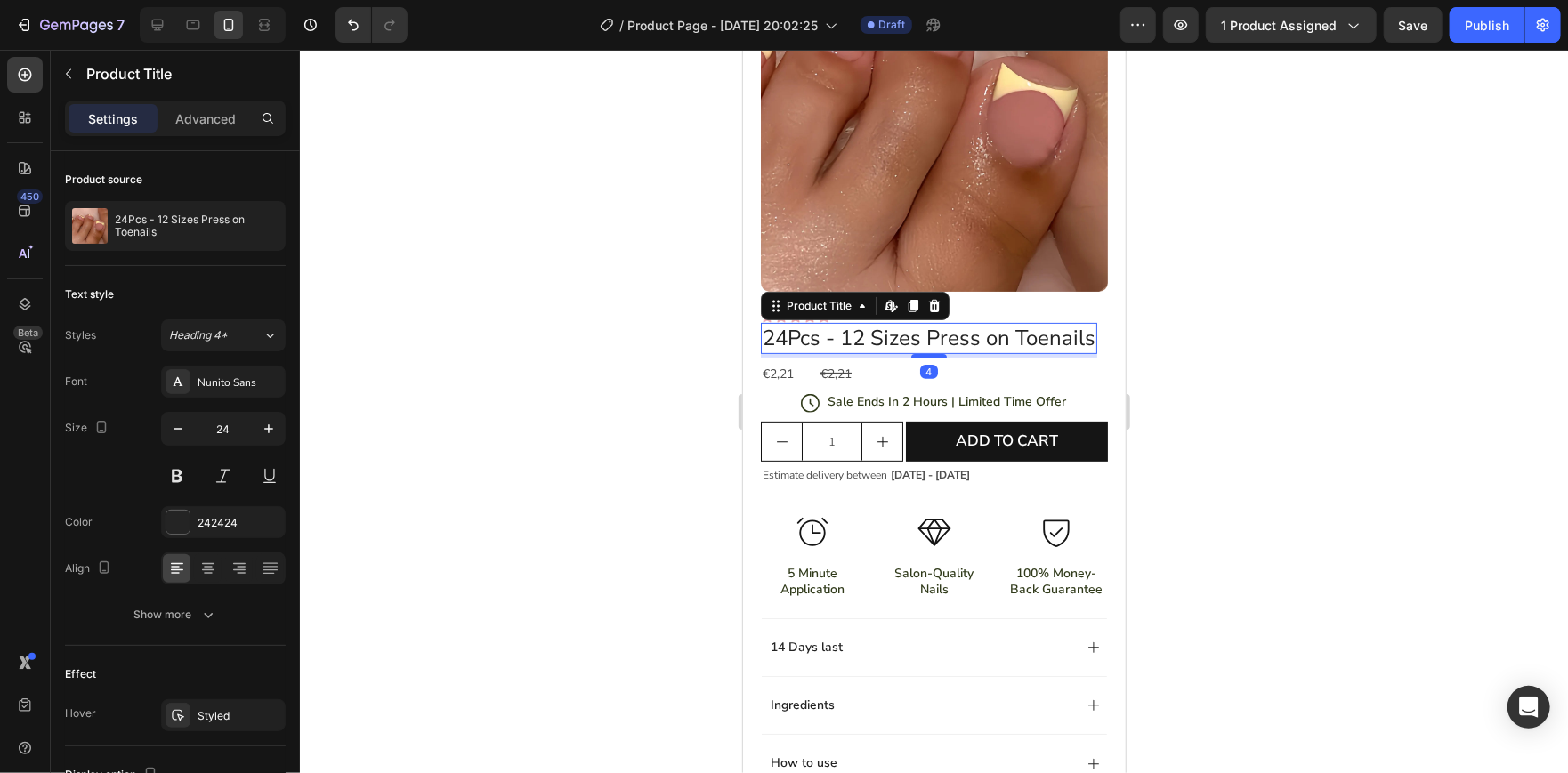
click at [1232, 366] on div at bounding box center [933, 411] width 1268 height 723
drag, startPoint x: 932, startPoint y: 369, endPoint x: 928, endPoint y: 344, distance: 25.3
click at [928, 344] on div "24Pcs - 12 Sizes Press on Toenails Product Title Edit content in Shopify 0" at bounding box center [928, 337] width 336 height 31
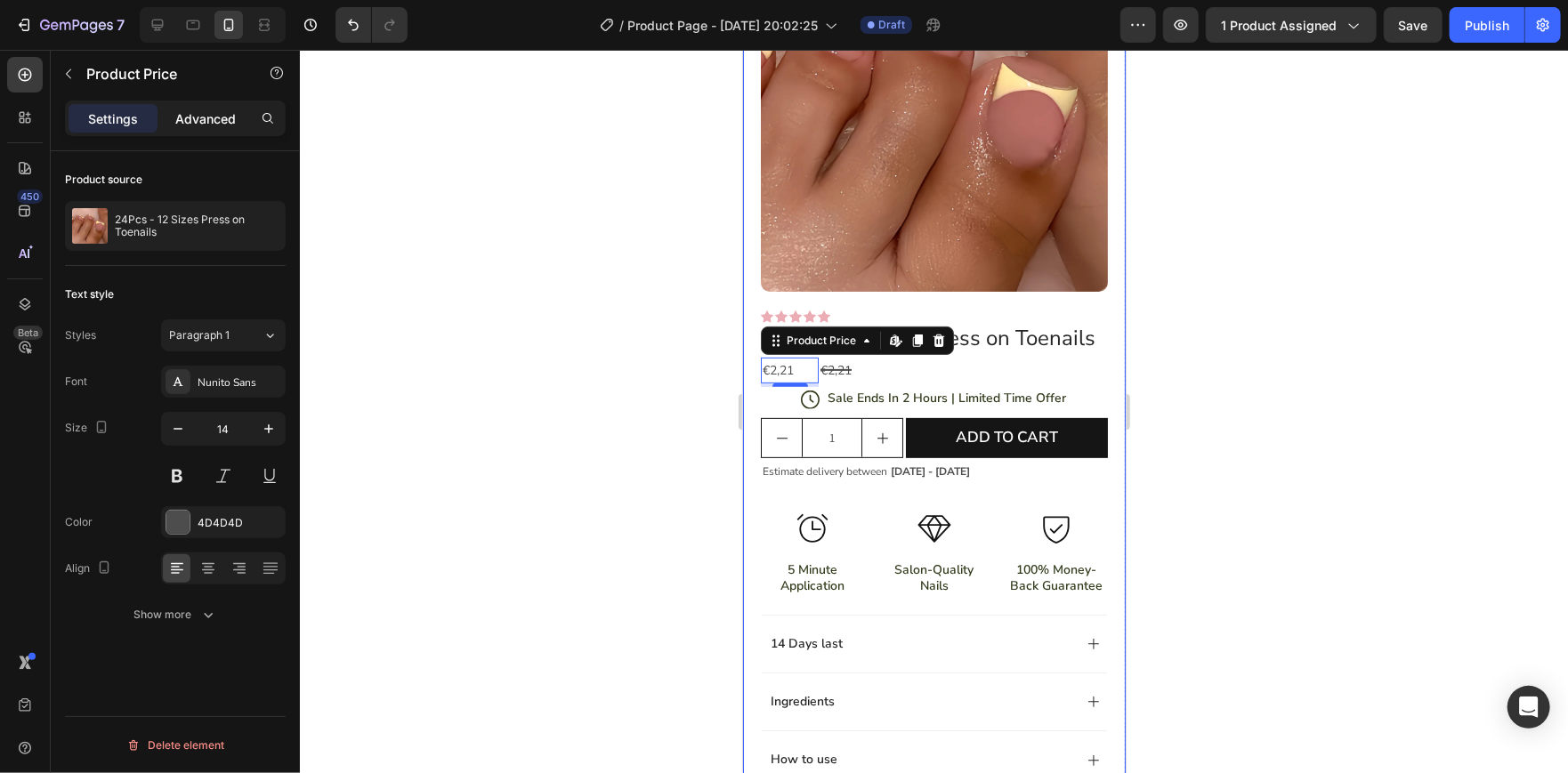
click at [193, 130] on div "Advanced" at bounding box center [206, 118] width 89 height 29
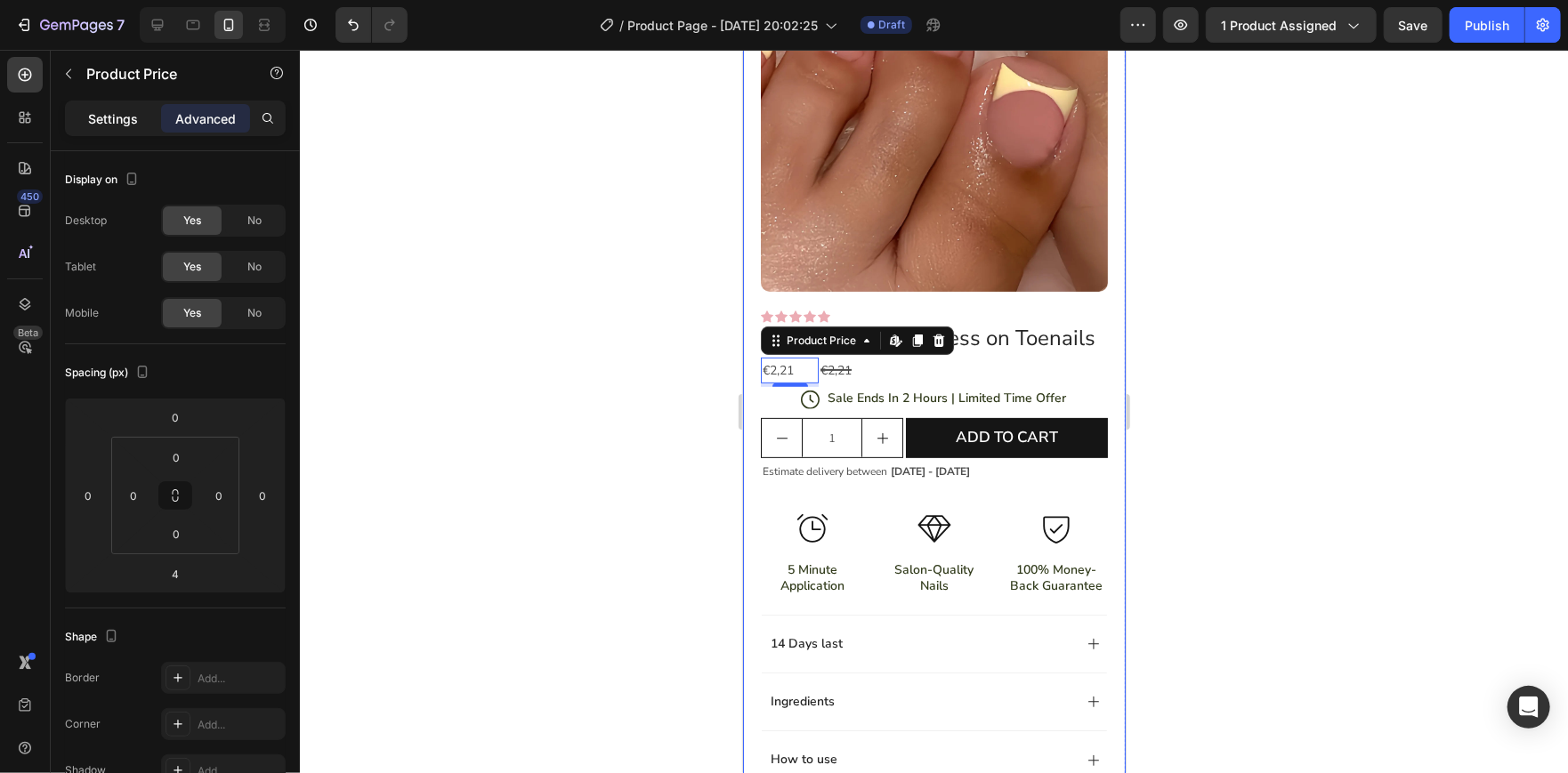
click at [122, 104] on div "Settings" at bounding box center [114, 118] width 89 height 29
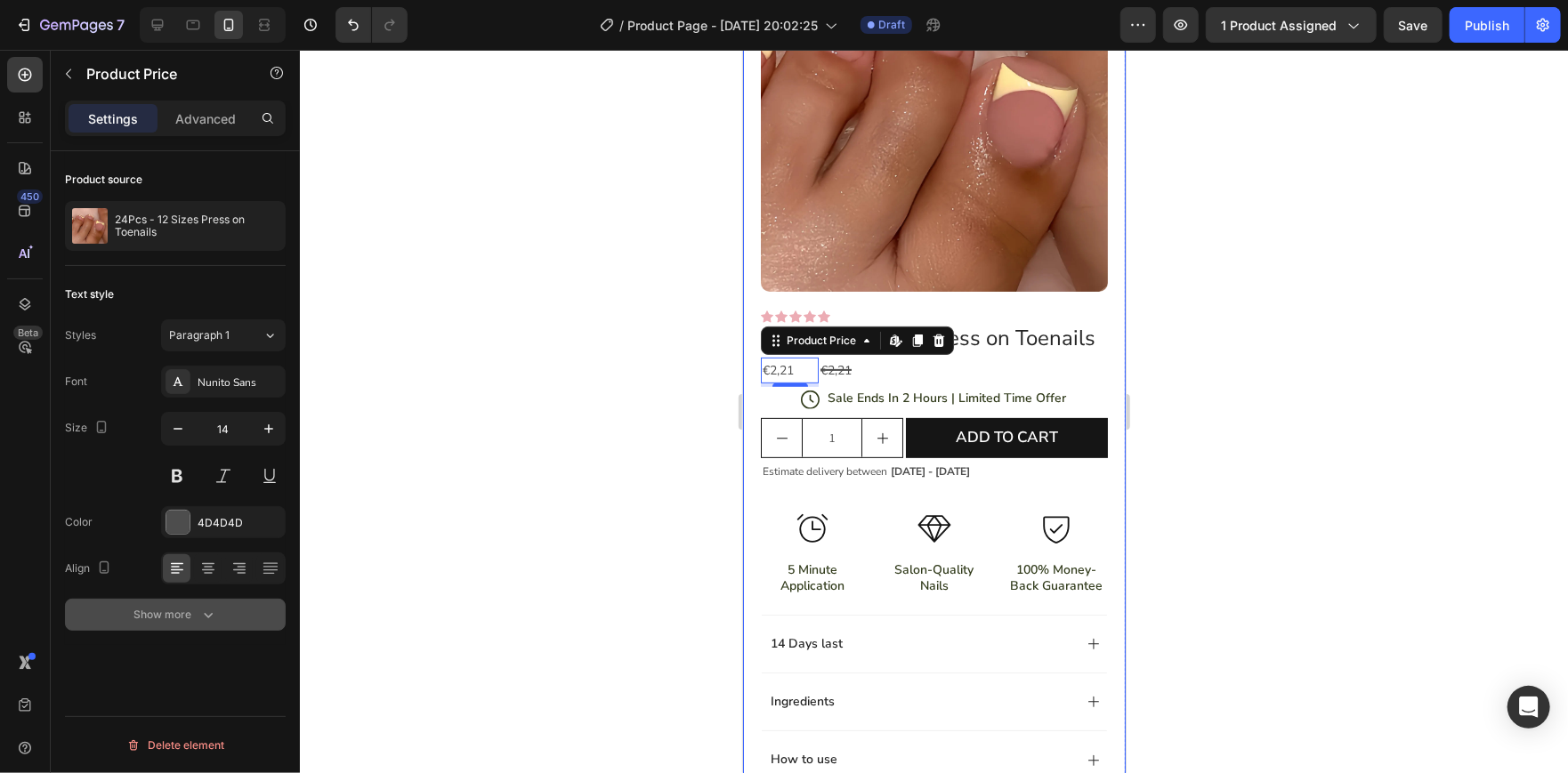
click at [161, 617] on div "Show more" at bounding box center [175, 615] width 83 height 18
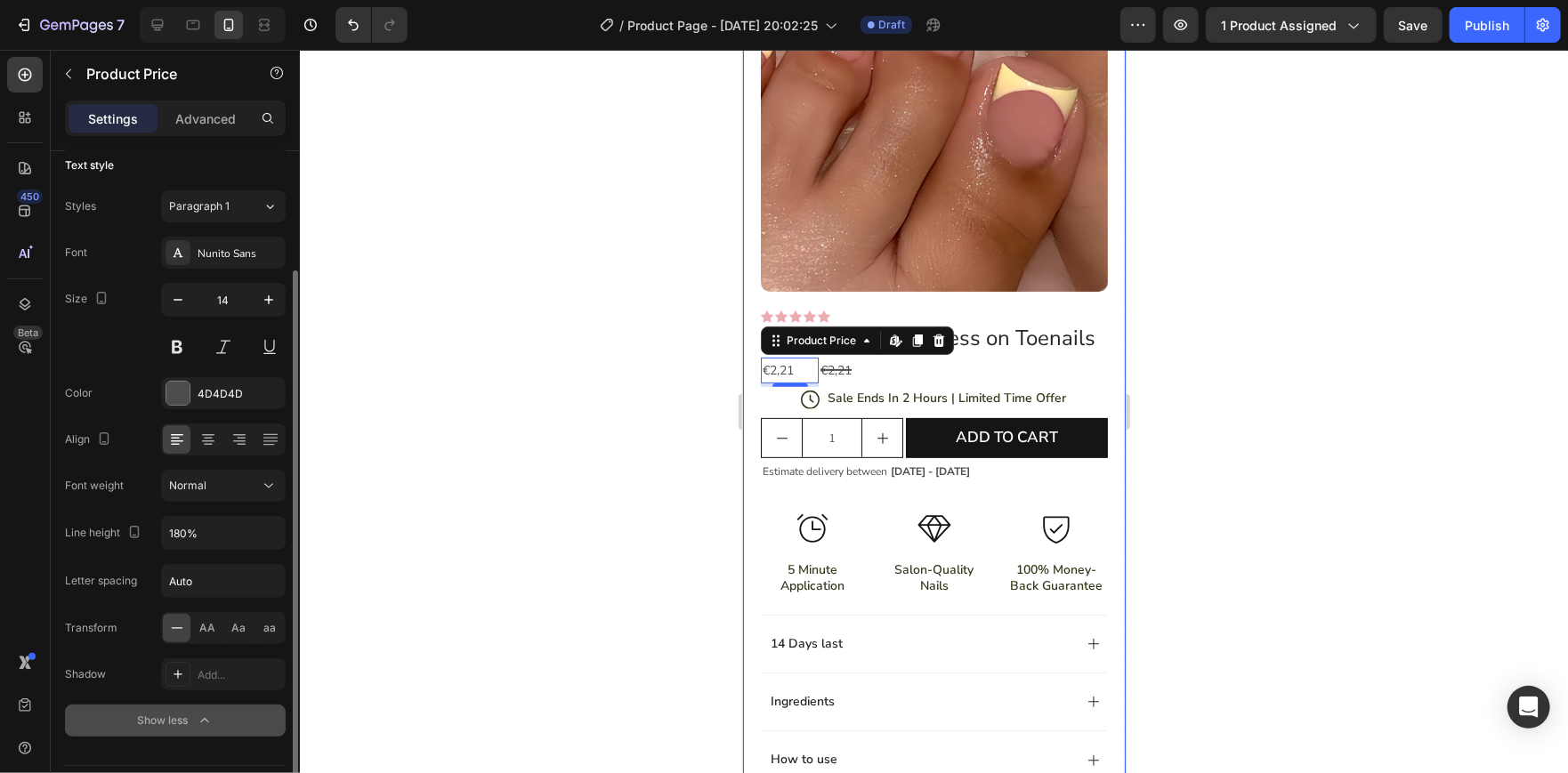
scroll to position [177, 0]
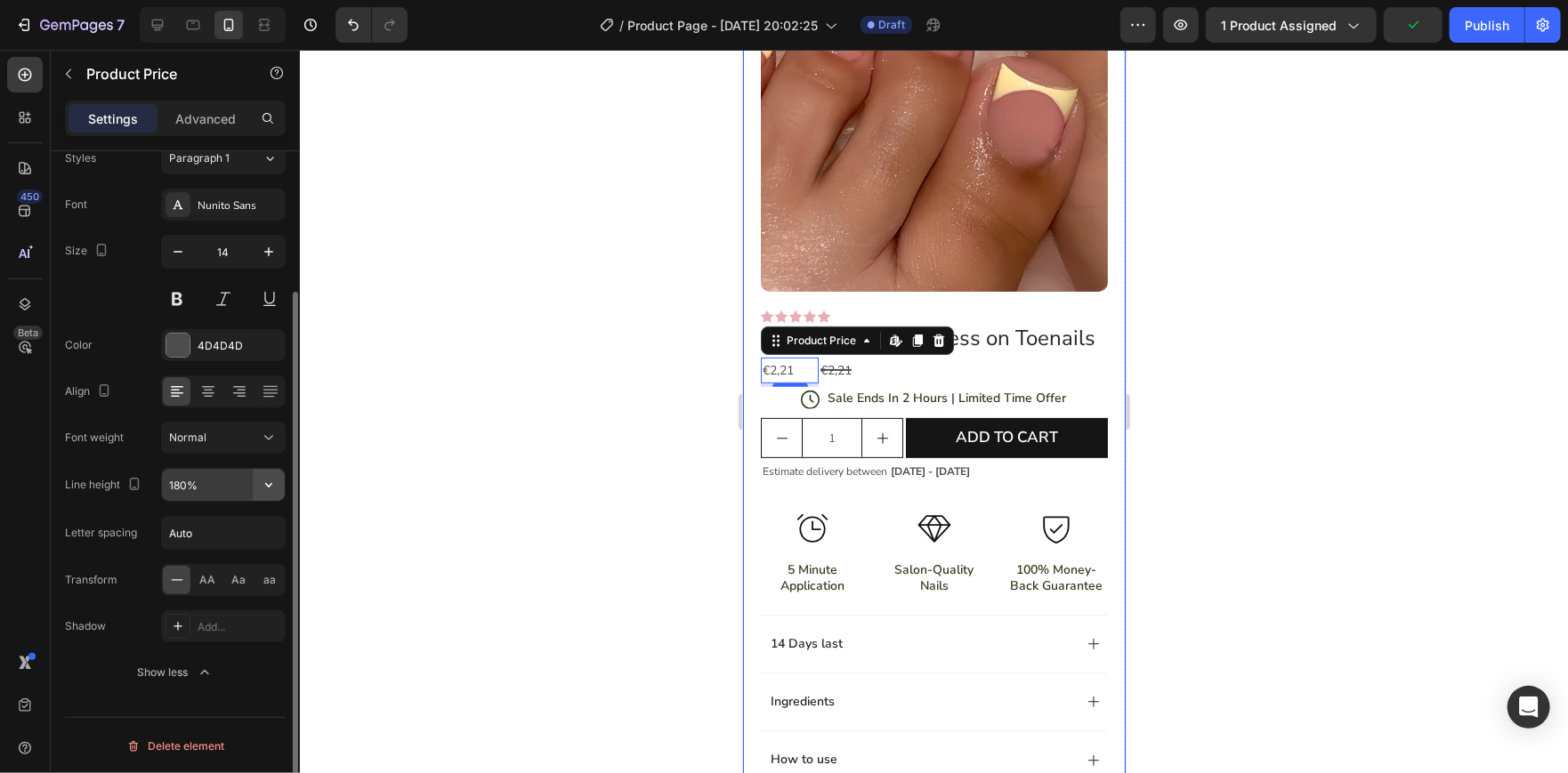
click at [266, 475] on icon "button" at bounding box center [269, 484] width 18 height 18
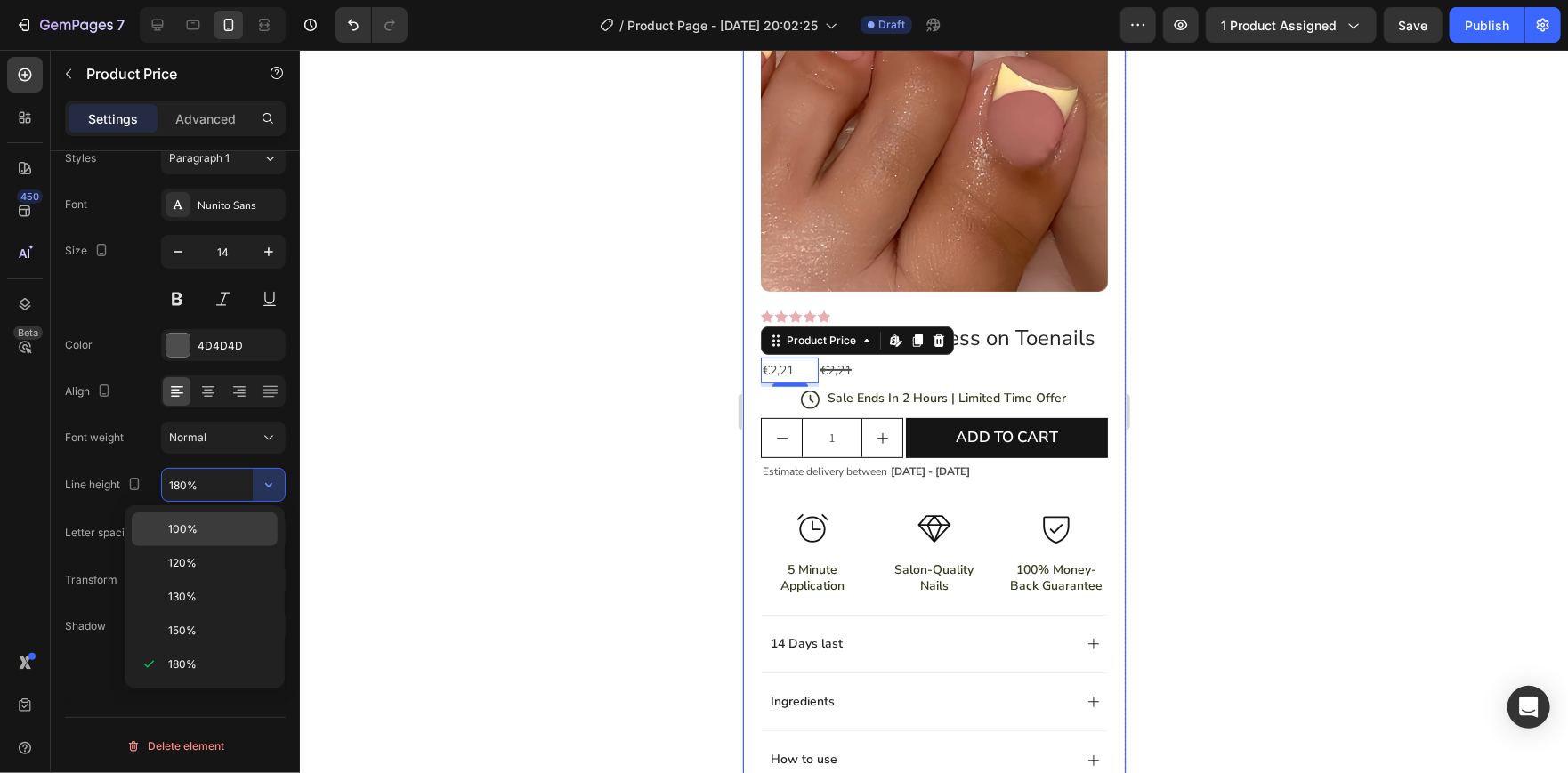
click at [237, 525] on p "100%" at bounding box center [218, 529] width 101 height 16
type input "100%"
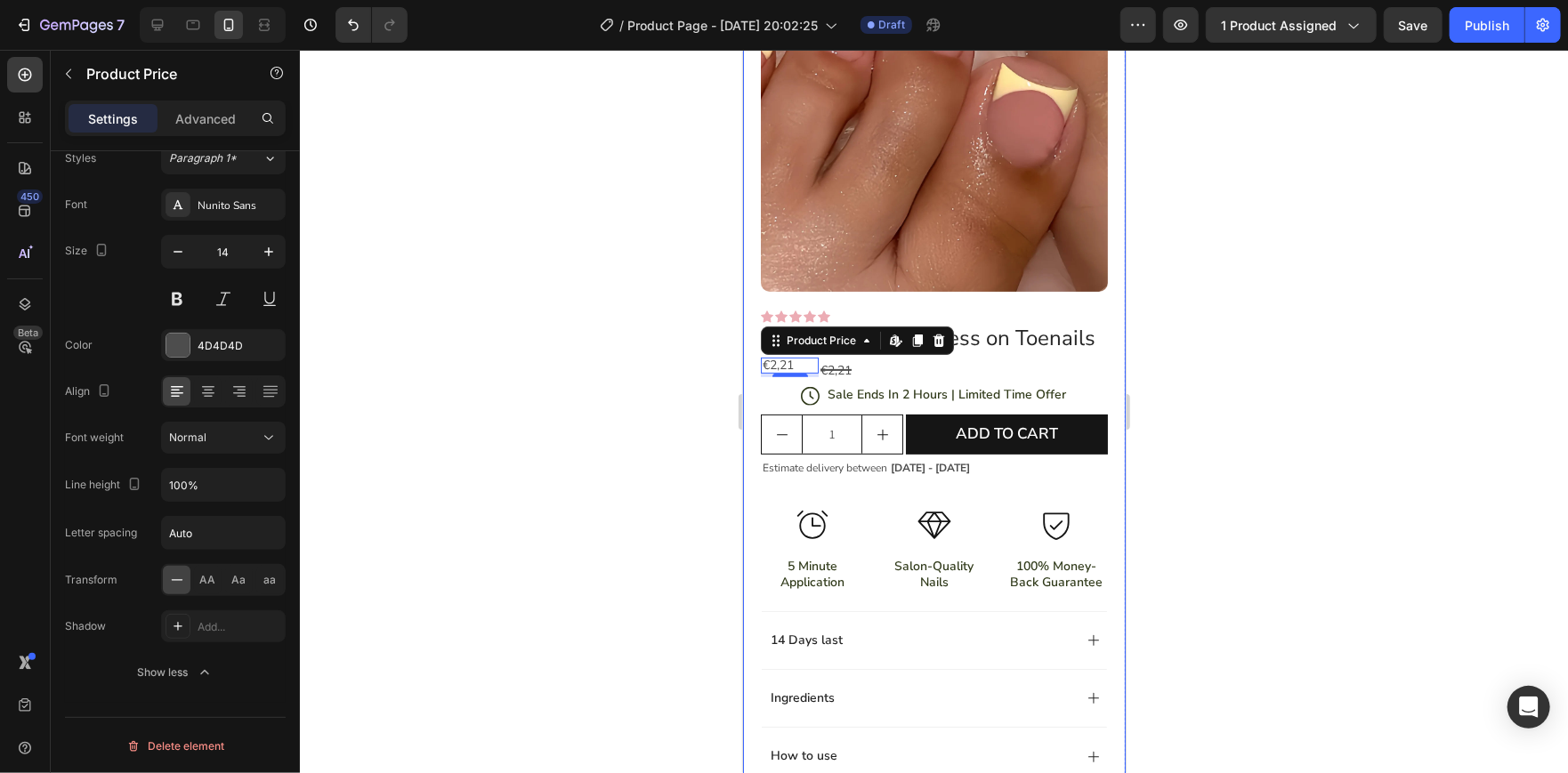
click at [593, 358] on div at bounding box center [933, 411] width 1268 height 723
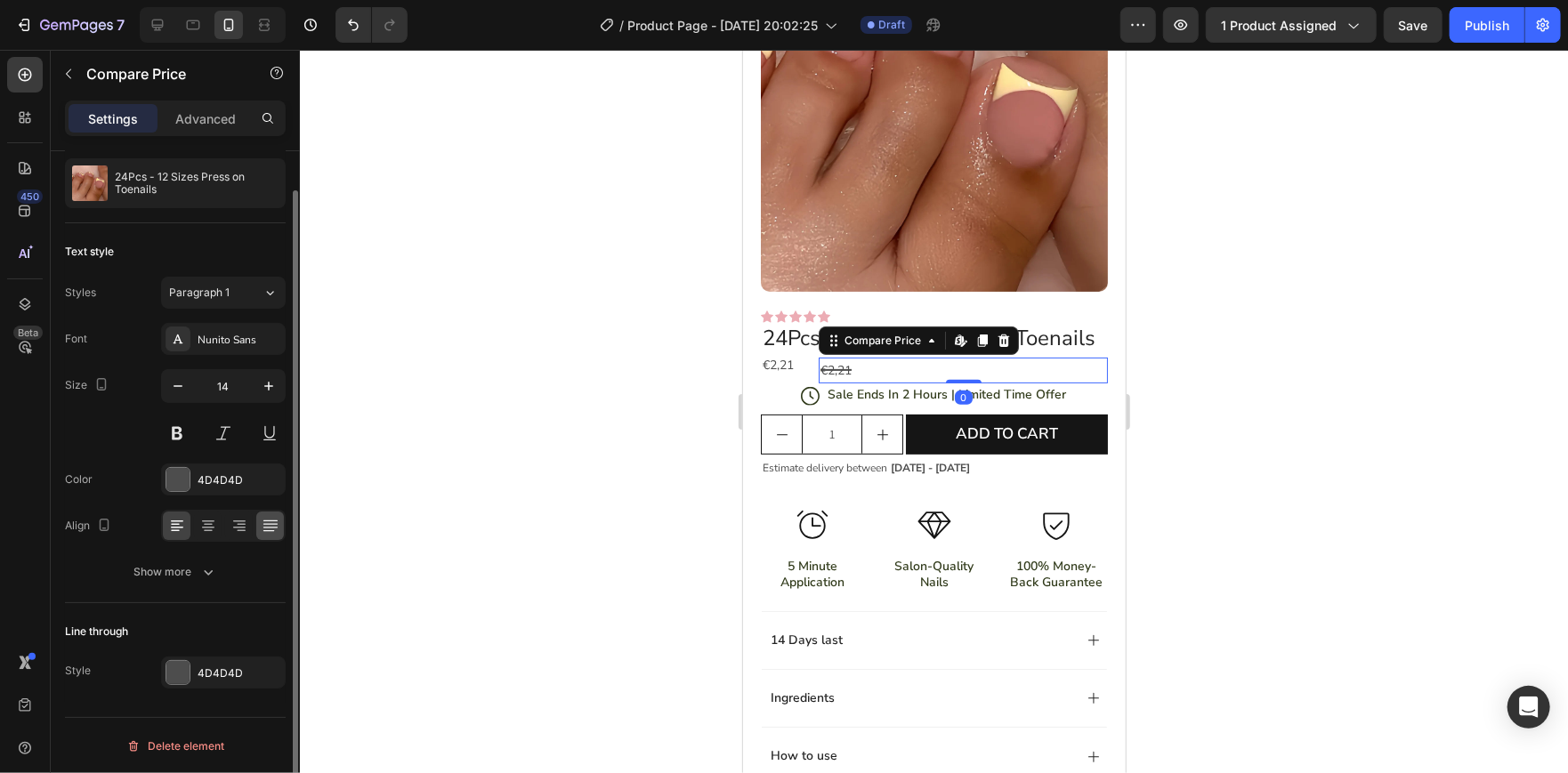
scroll to position [42, 0]
click at [178, 577] on div "Show more" at bounding box center [175, 573] width 83 height 18
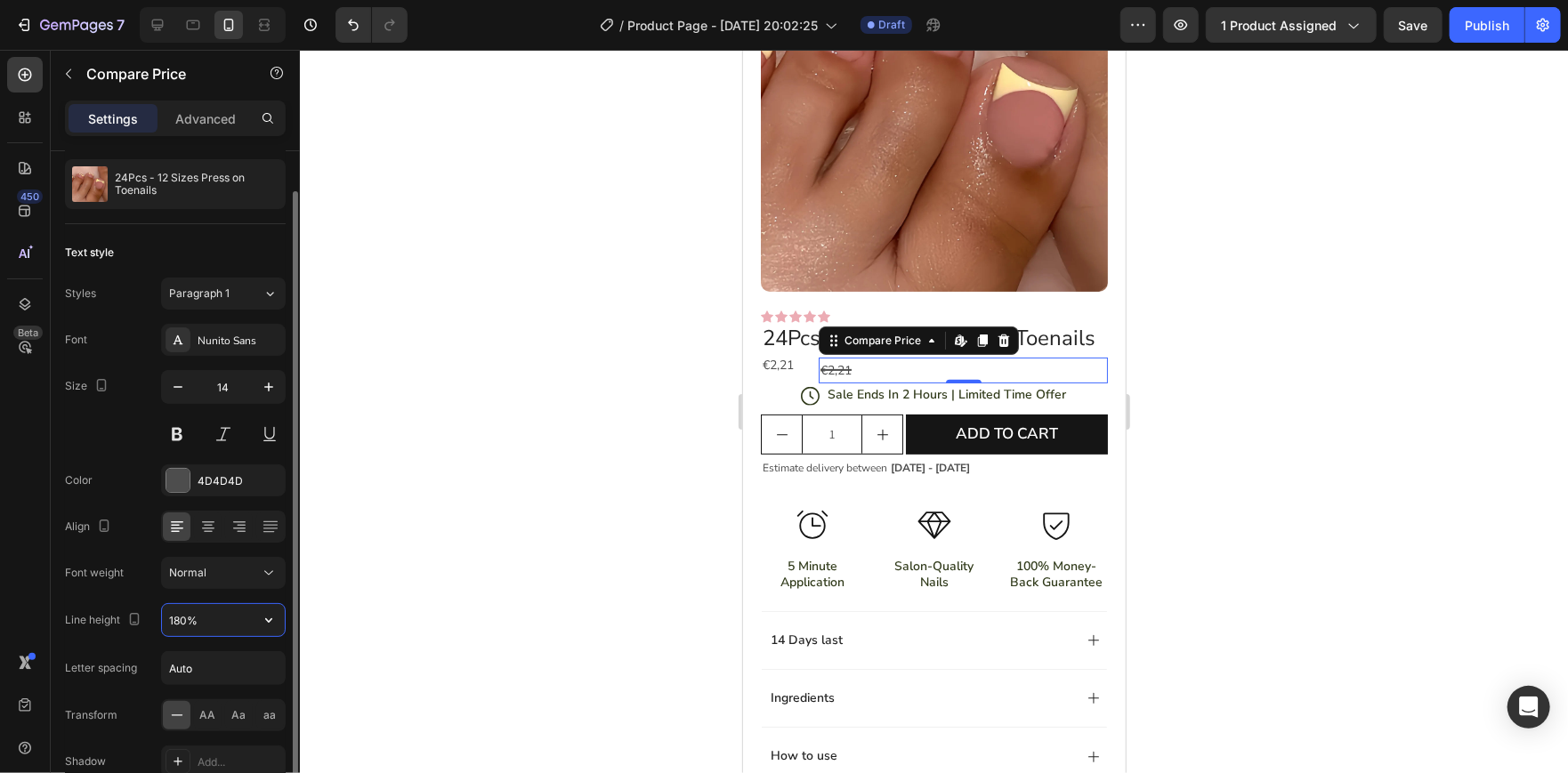
click at [207, 609] on input "180%" at bounding box center [223, 620] width 122 height 32
click at [260, 613] on icon "button" at bounding box center [269, 620] width 18 height 18
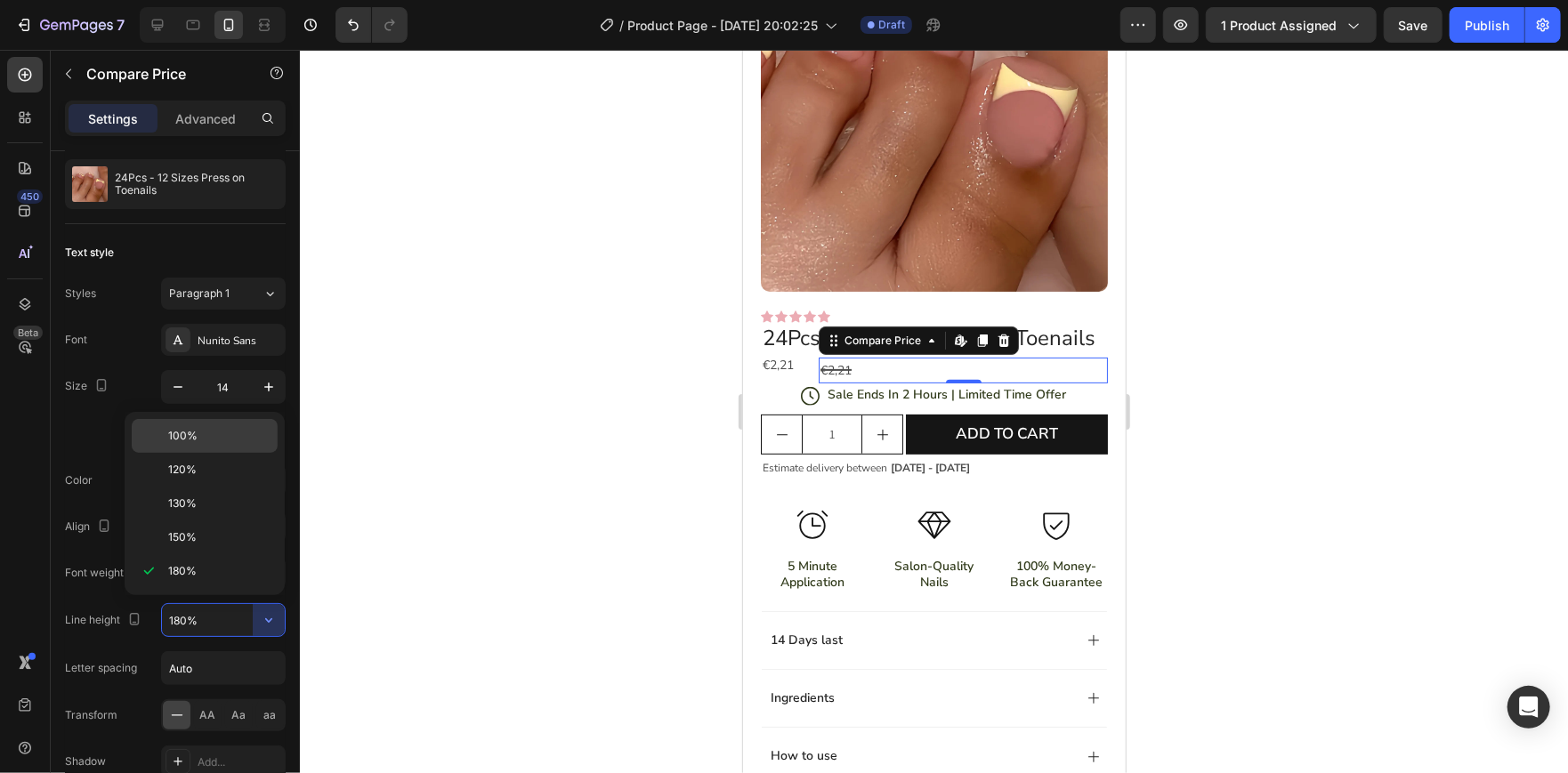
click at [181, 453] on div "100%" at bounding box center [204, 470] width 146 height 34
type input "100%"
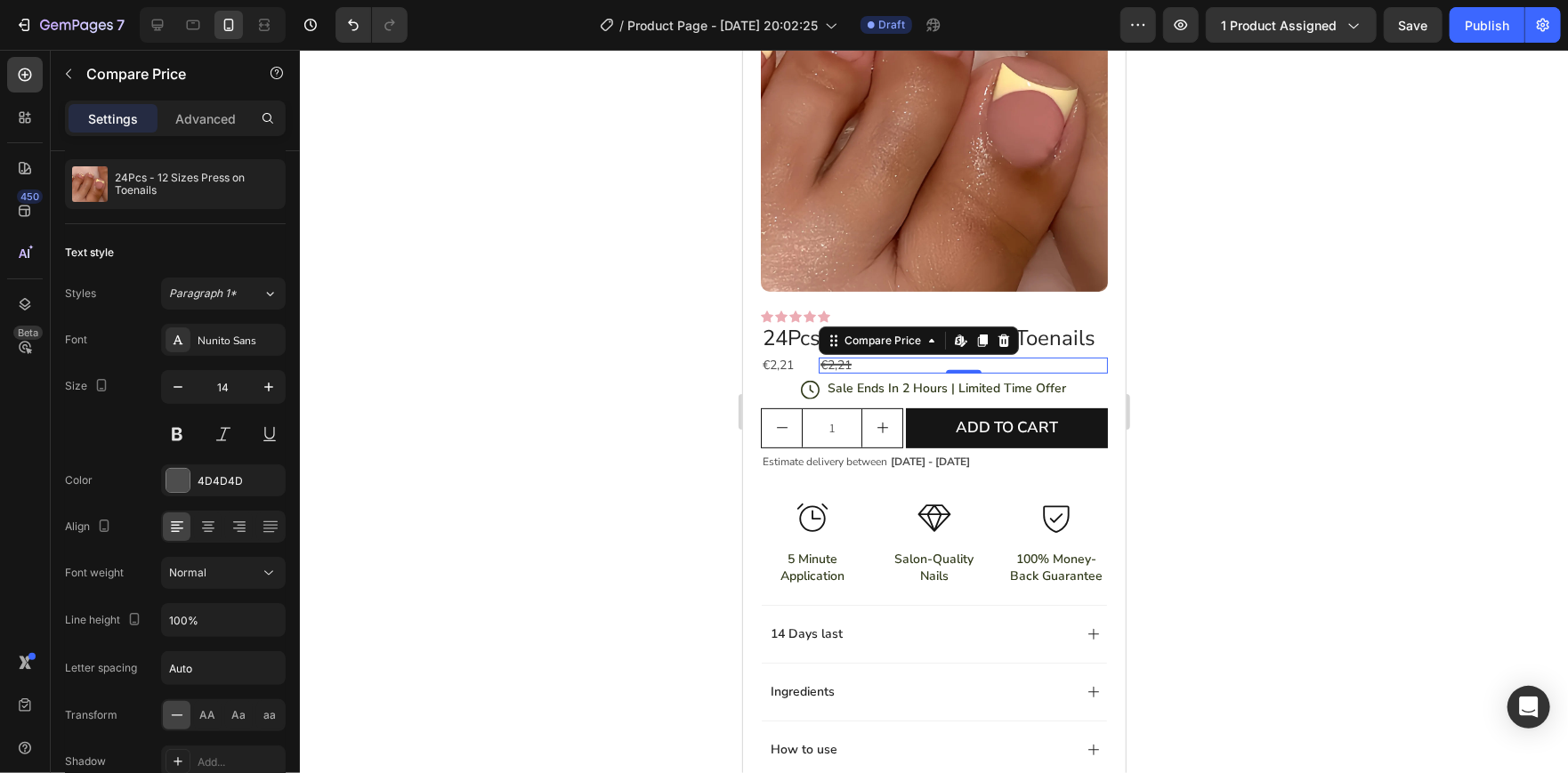
click at [476, 319] on div at bounding box center [933, 411] width 1268 height 723
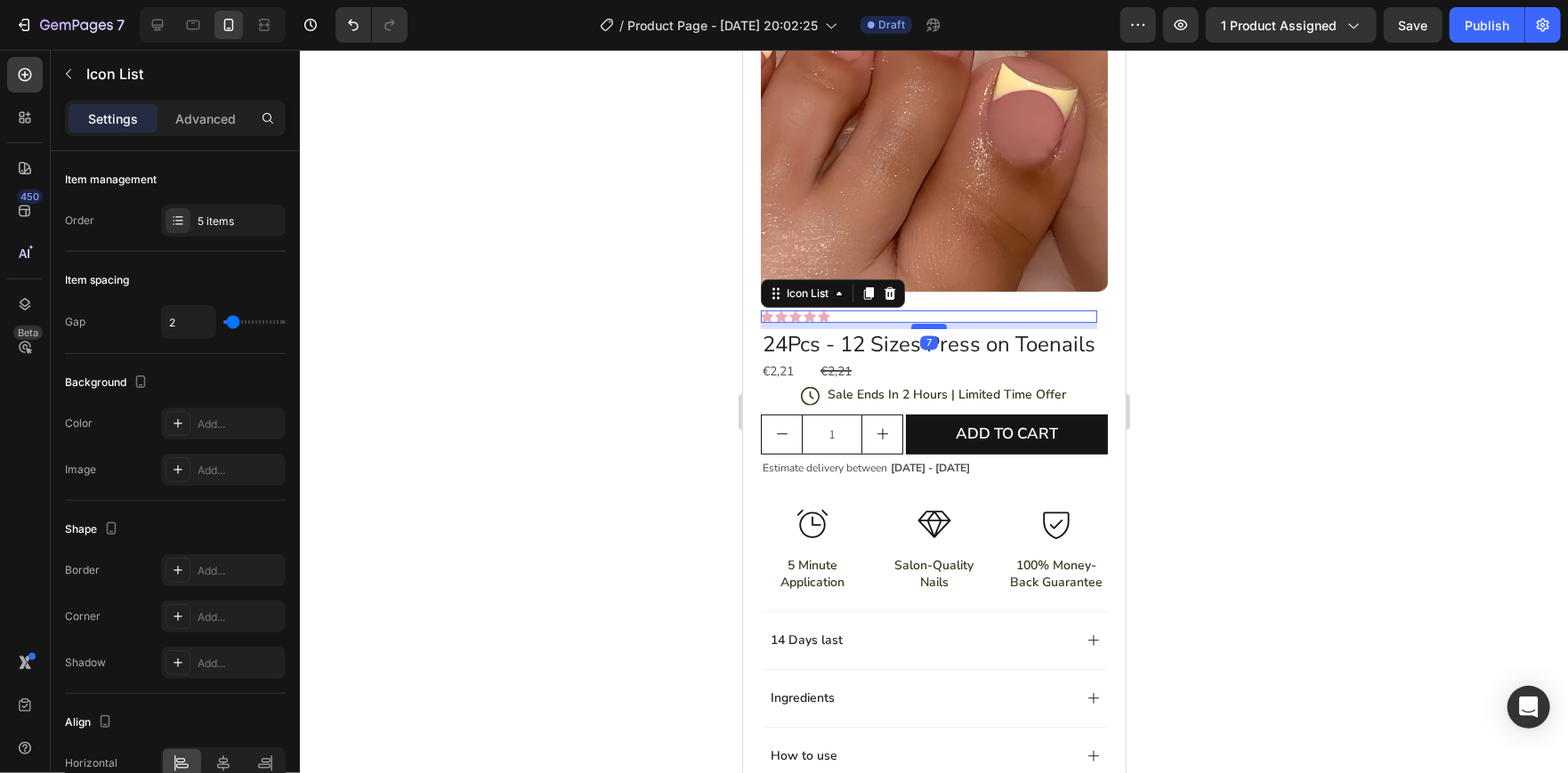
click at [921, 323] on div at bounding box center [928, 325] width 36 height 5
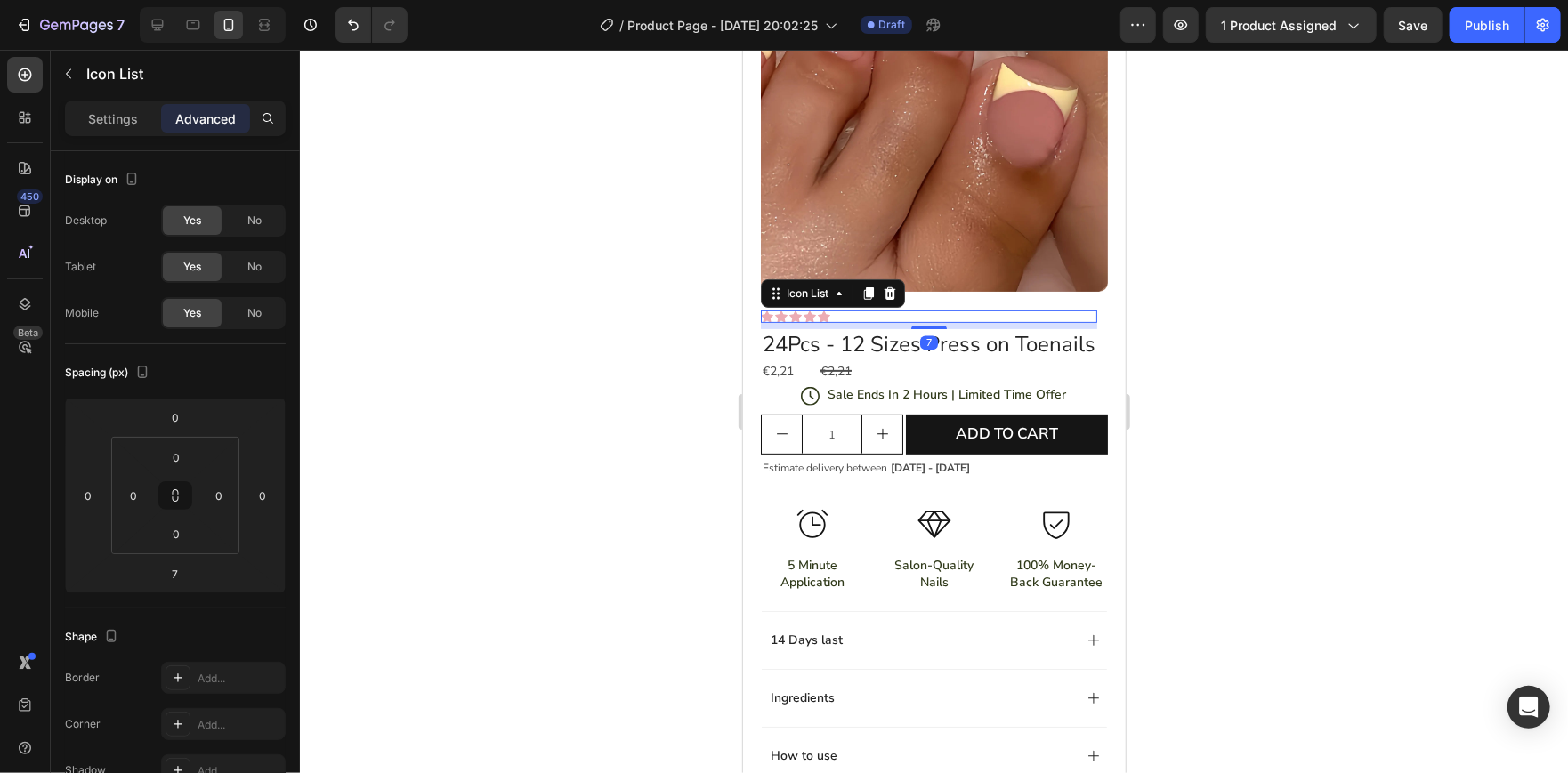
click at [1311, 322] on div at bounding box center [933, 411] width 1268 height 723
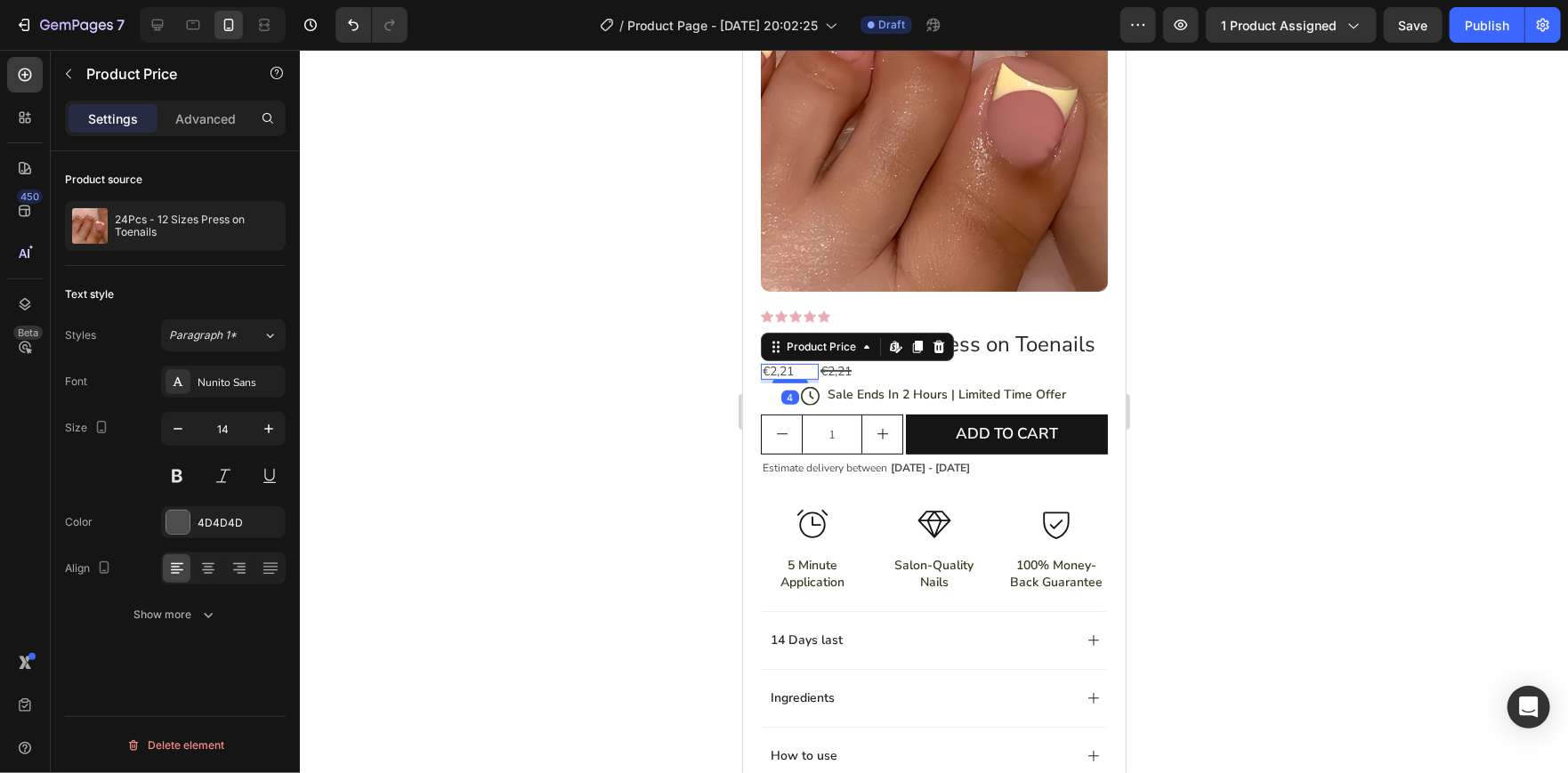
scroll to position [0, 0]
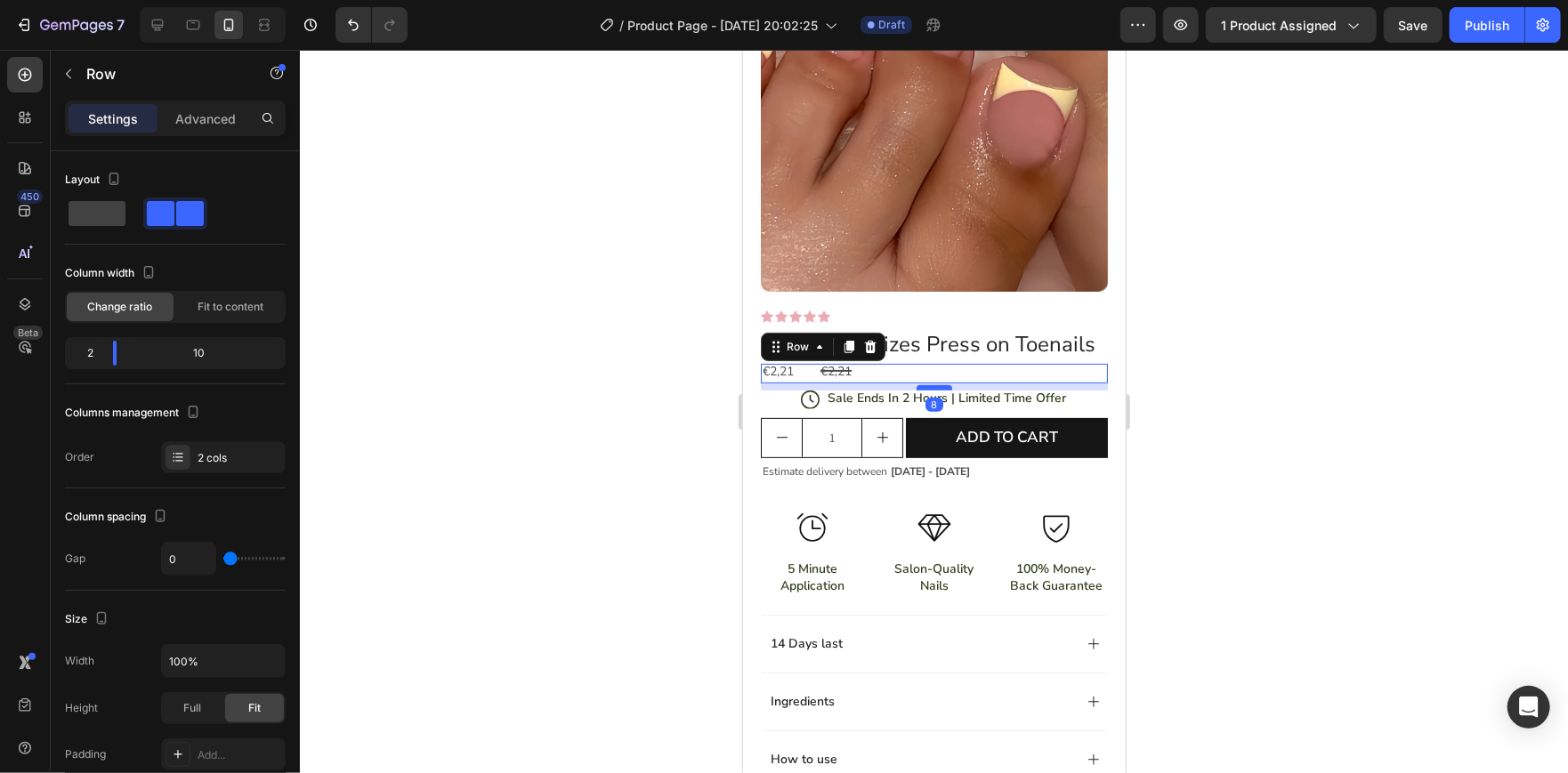
click at [927, 390] on div at bounding box center [933, 387] width 36 height 5
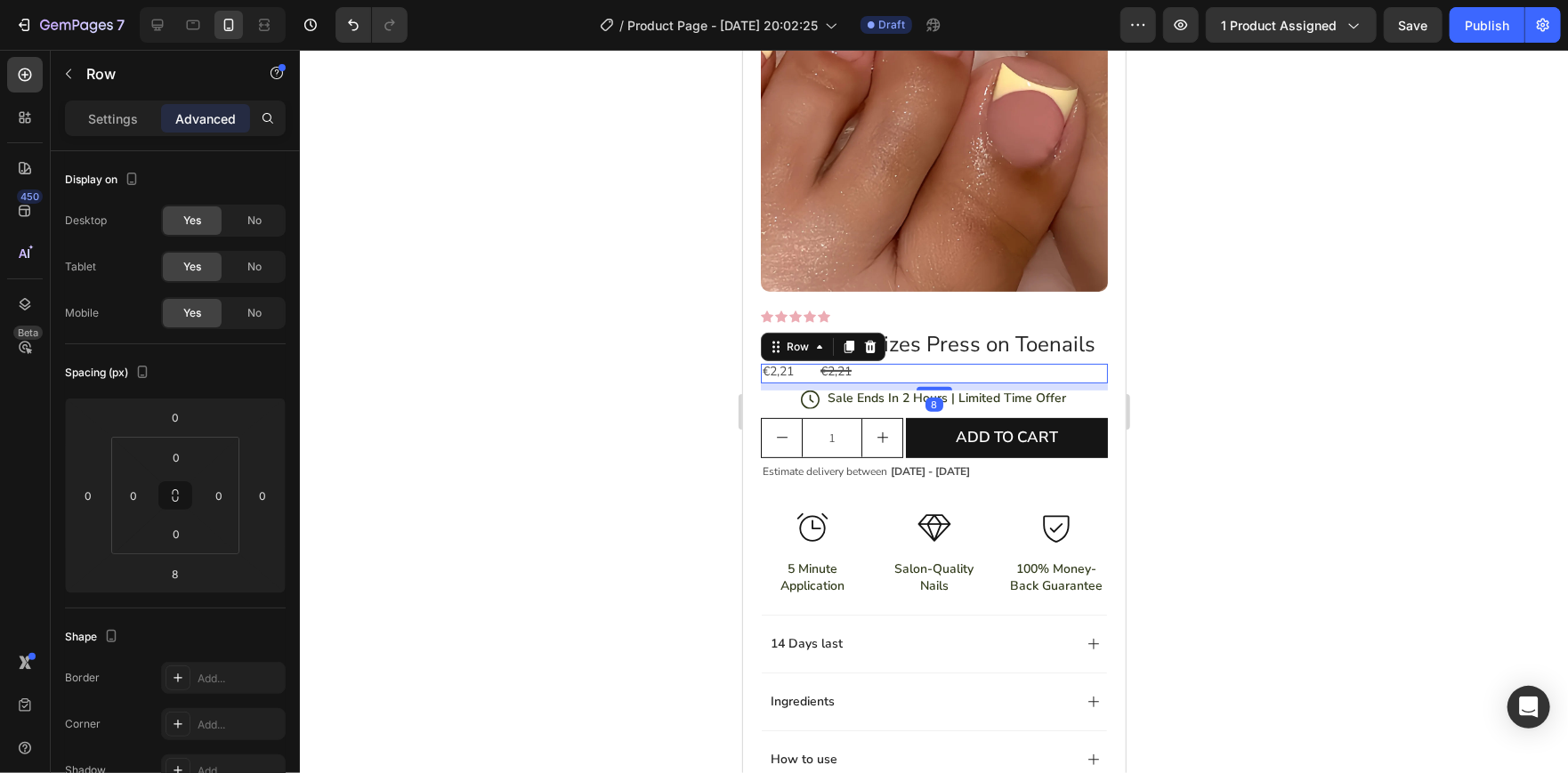
click at [1221, 377] on div at bounding box center [933, 411] width 1268 height 723
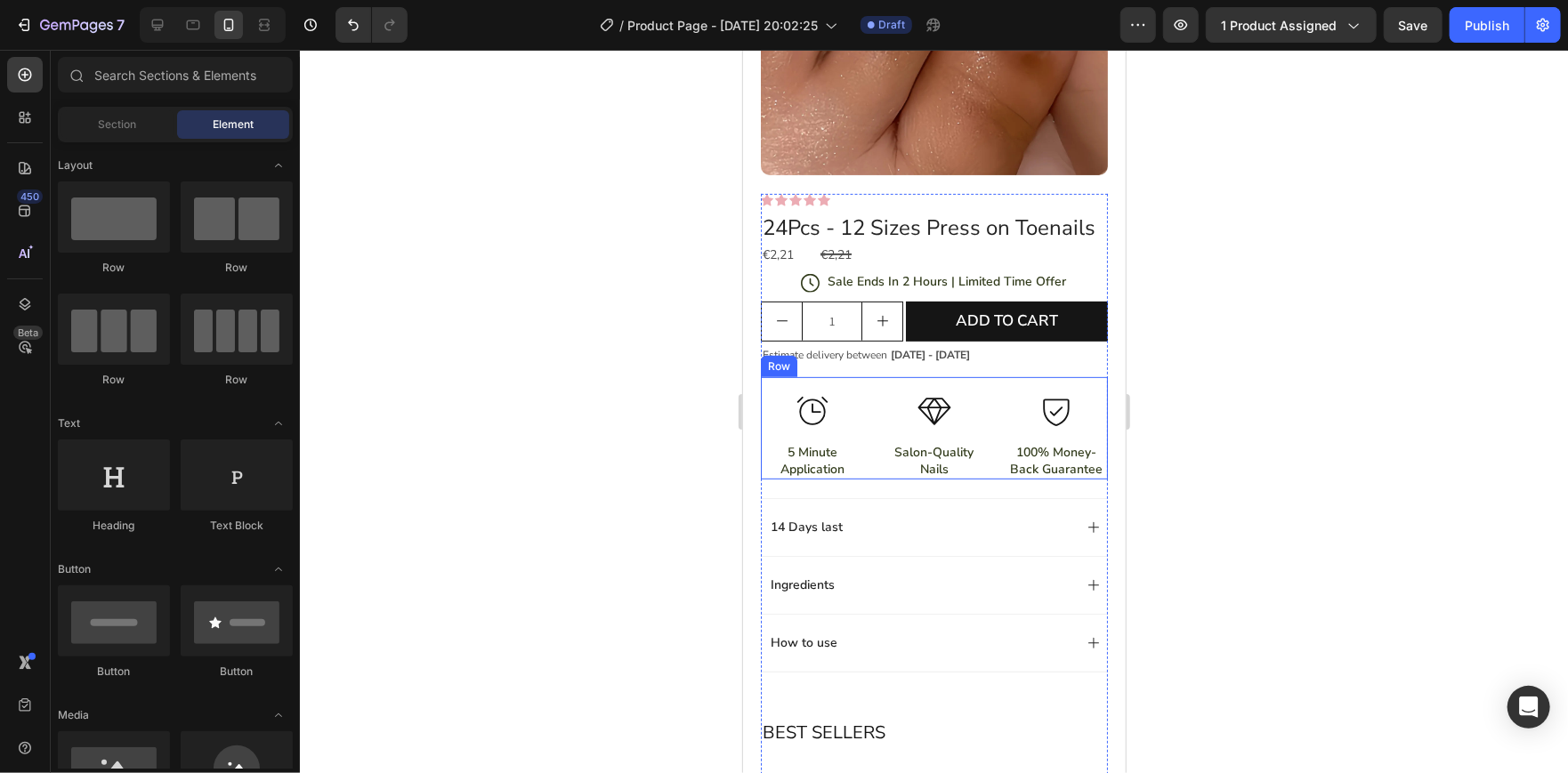
scroll to position [309, 0]
click at [1223, 361] on div at bounding box center [933, 411] width 1268 height 723
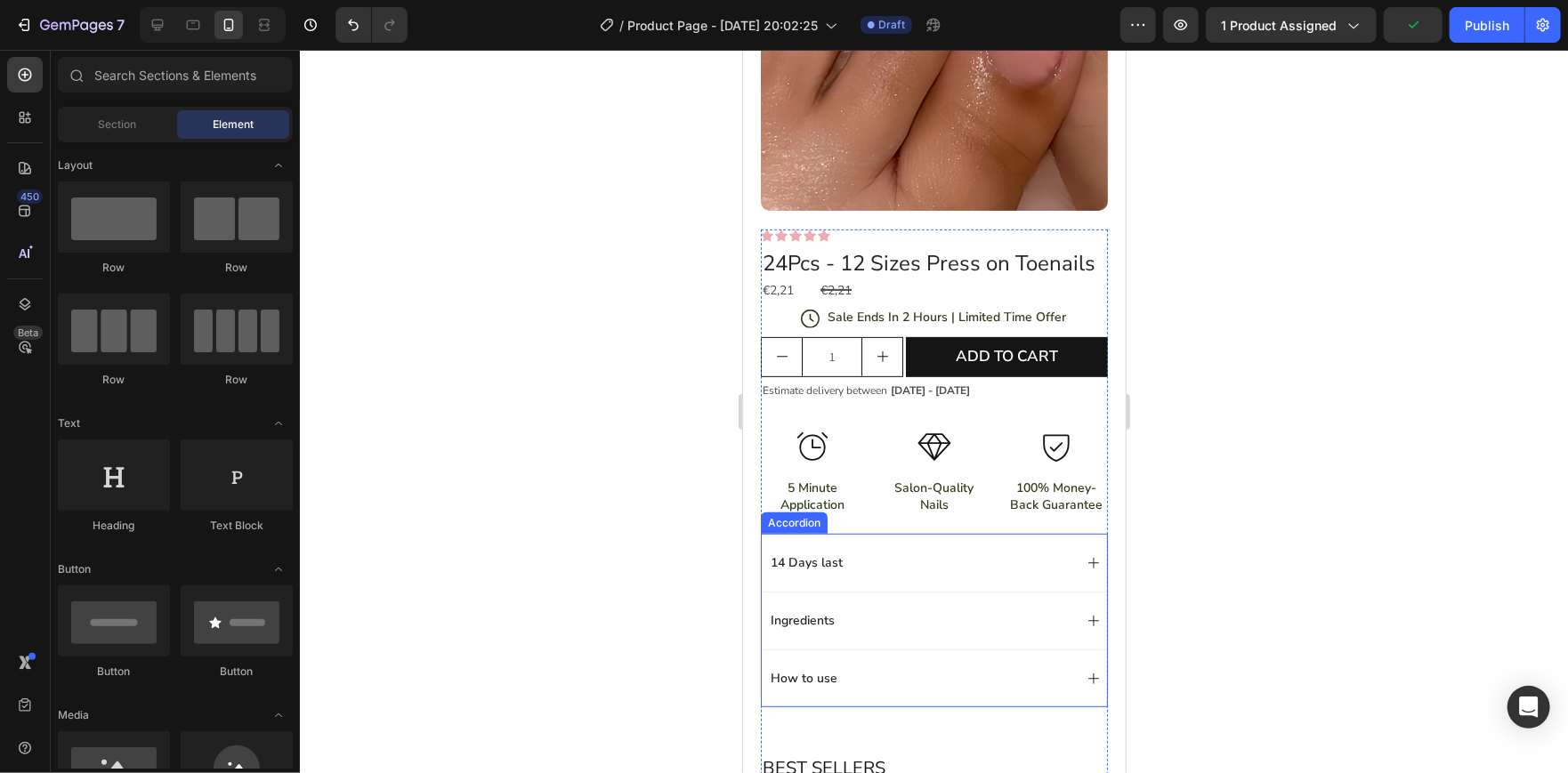
scroll to position [270, 0]
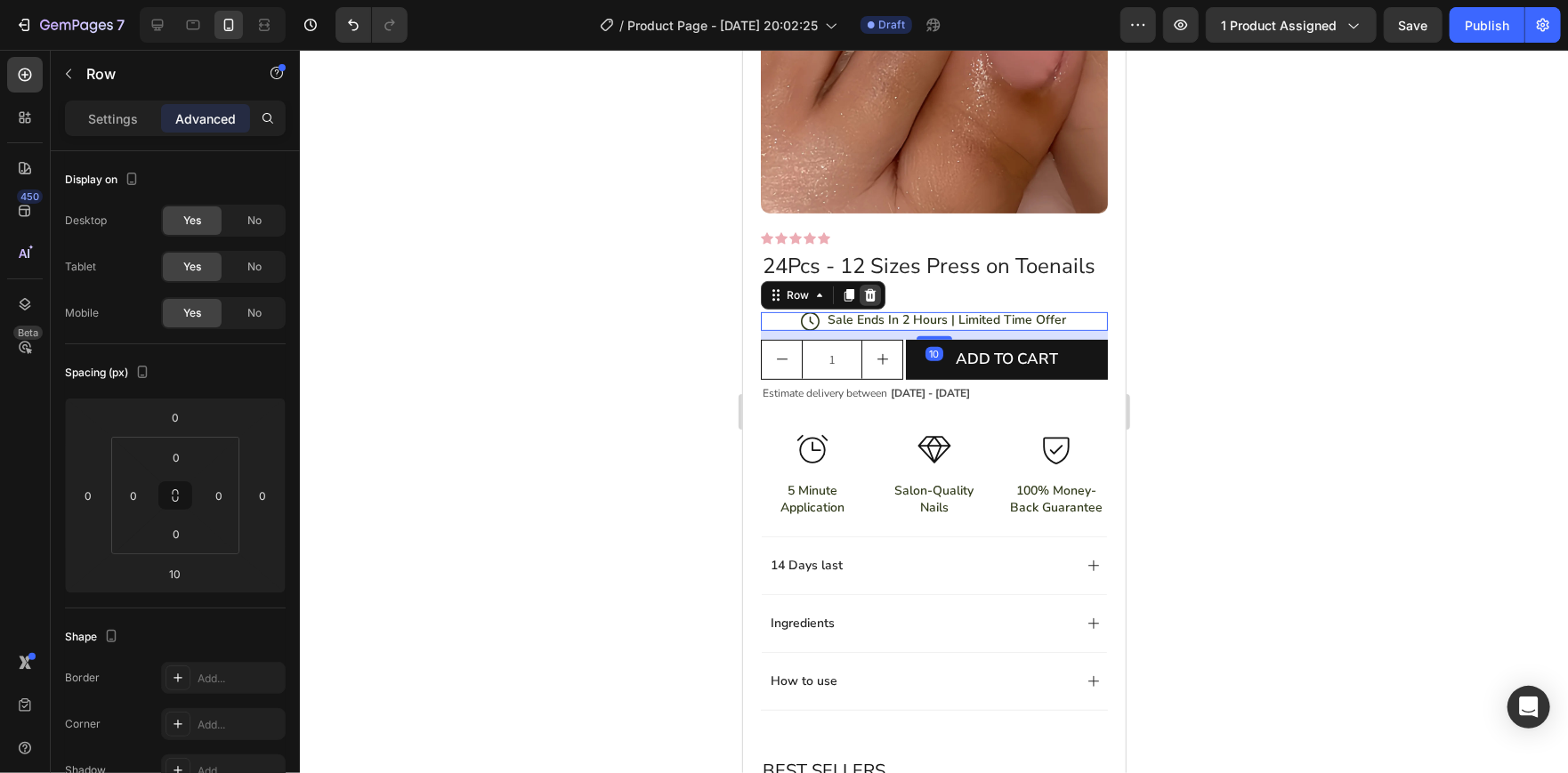
click at [872, 301] on icon at bounding box center [869, 294] width 14 height 14
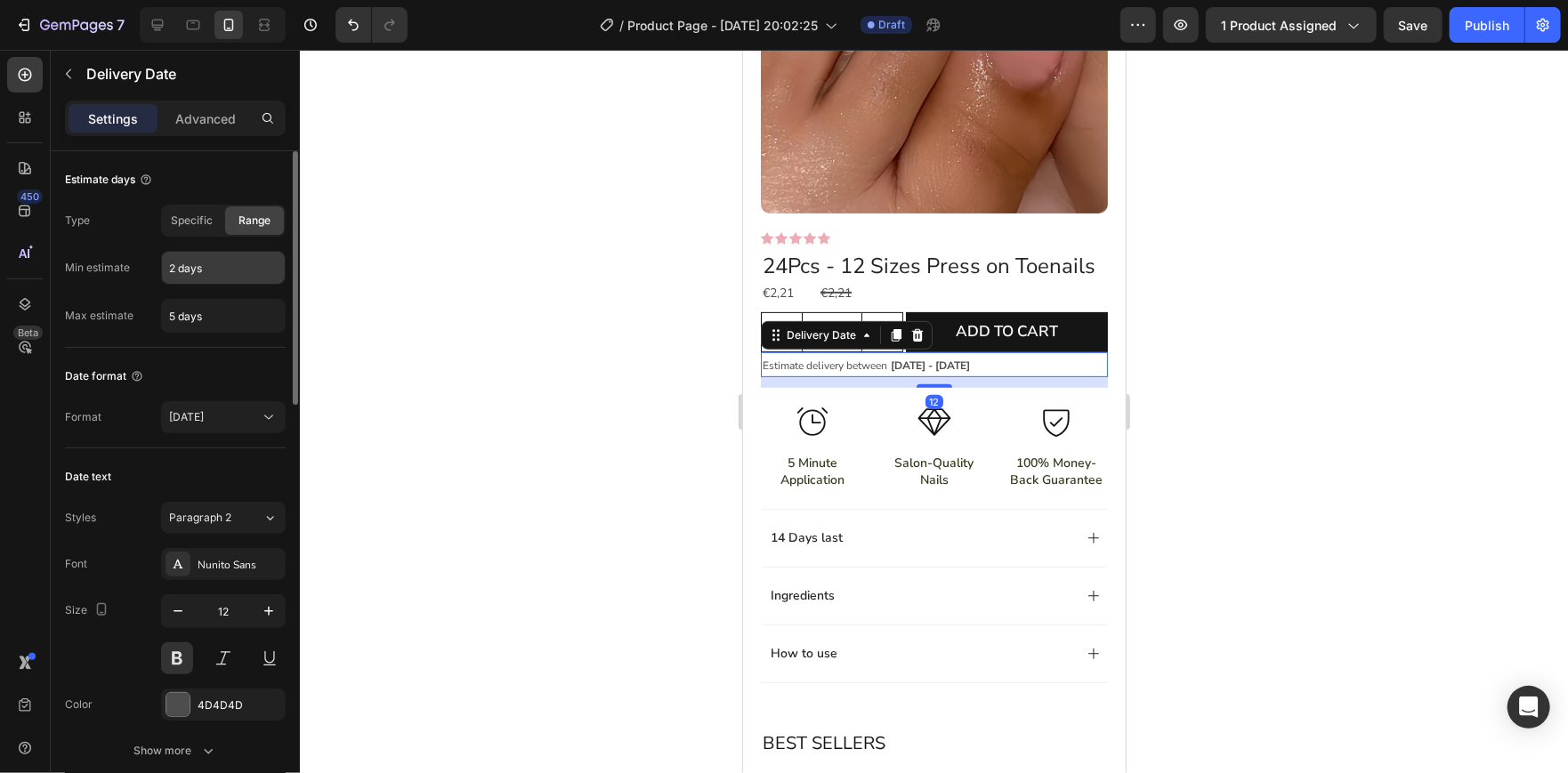
click at [174, 273] on input "2 days" at bounding box center [223, 268] width 122 height 32
type input "5 days"
click at [169, 316] on input "5 days" at bounding box center [223, 315] width 122 height 32
type input "7 days"
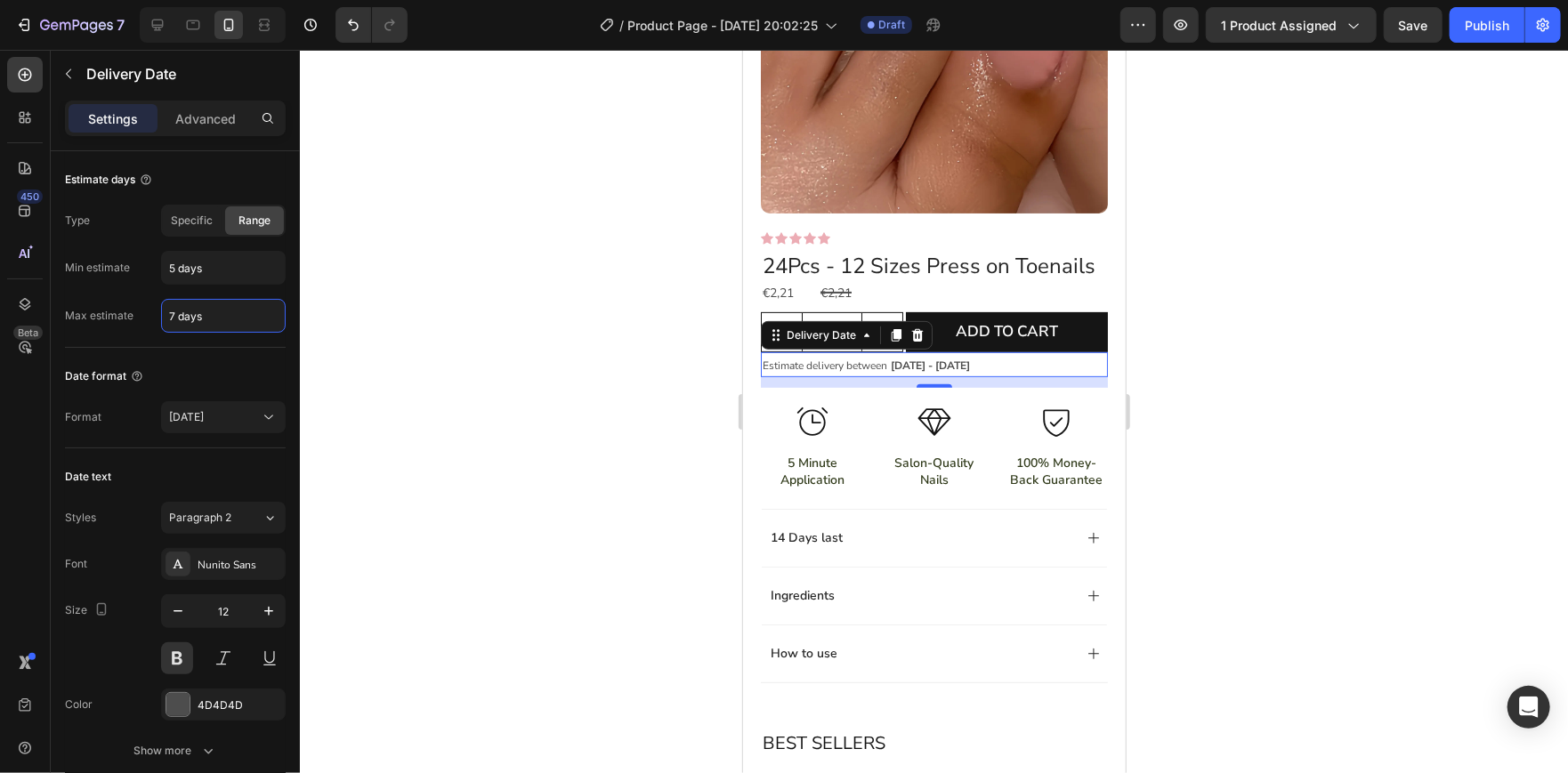
click at [382, 326] on div at bounding box center [933, 411] width 1268 height 723
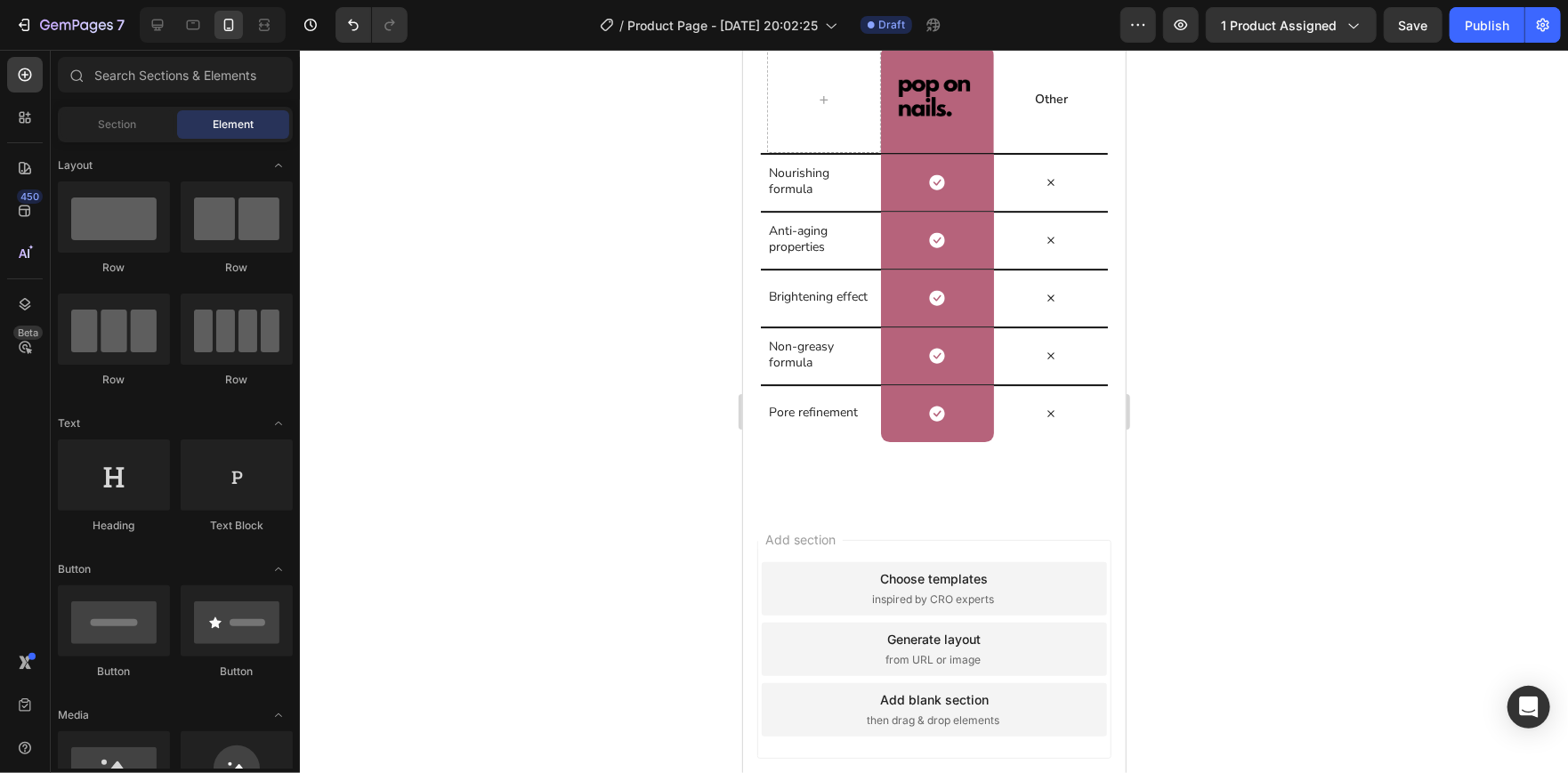
scroll to position [3309, 0]
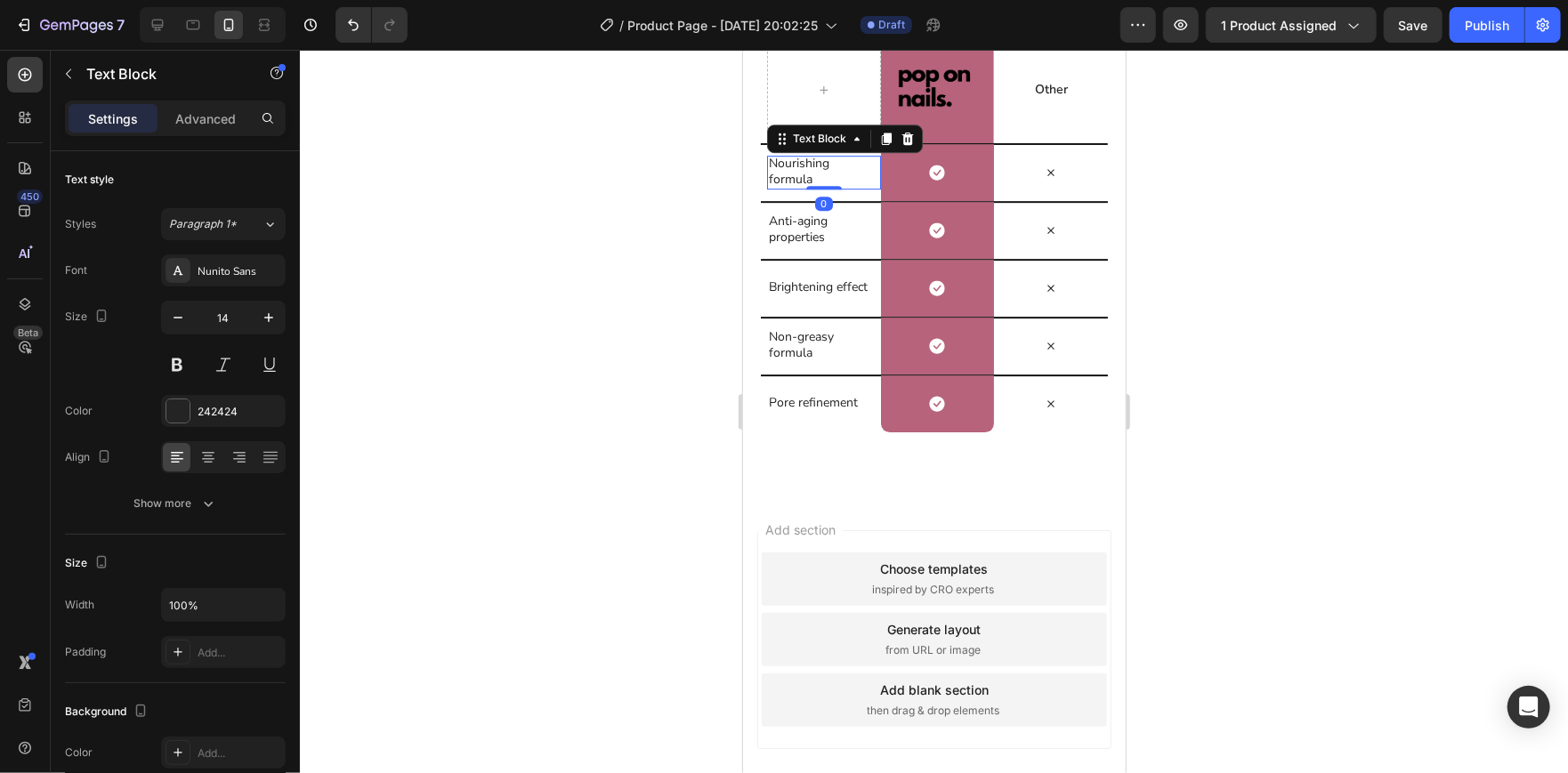
click at [794, 187] on p "Nourishing formula" at bounding box center [820, 171] width 104 height 32
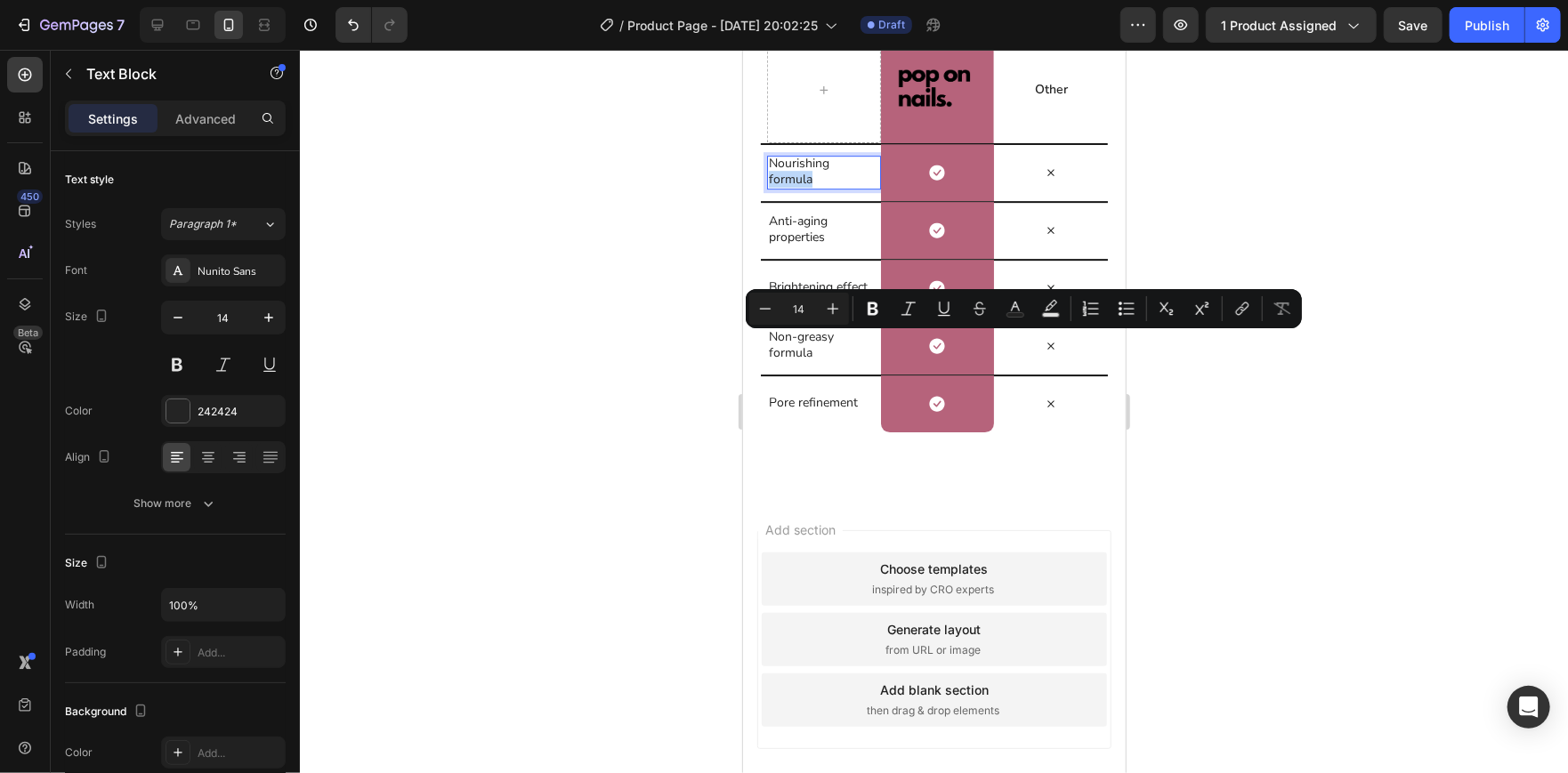
click at [834, 187] on p "Nourishing formula" at bounding box center [820, 171] width 104 height 32
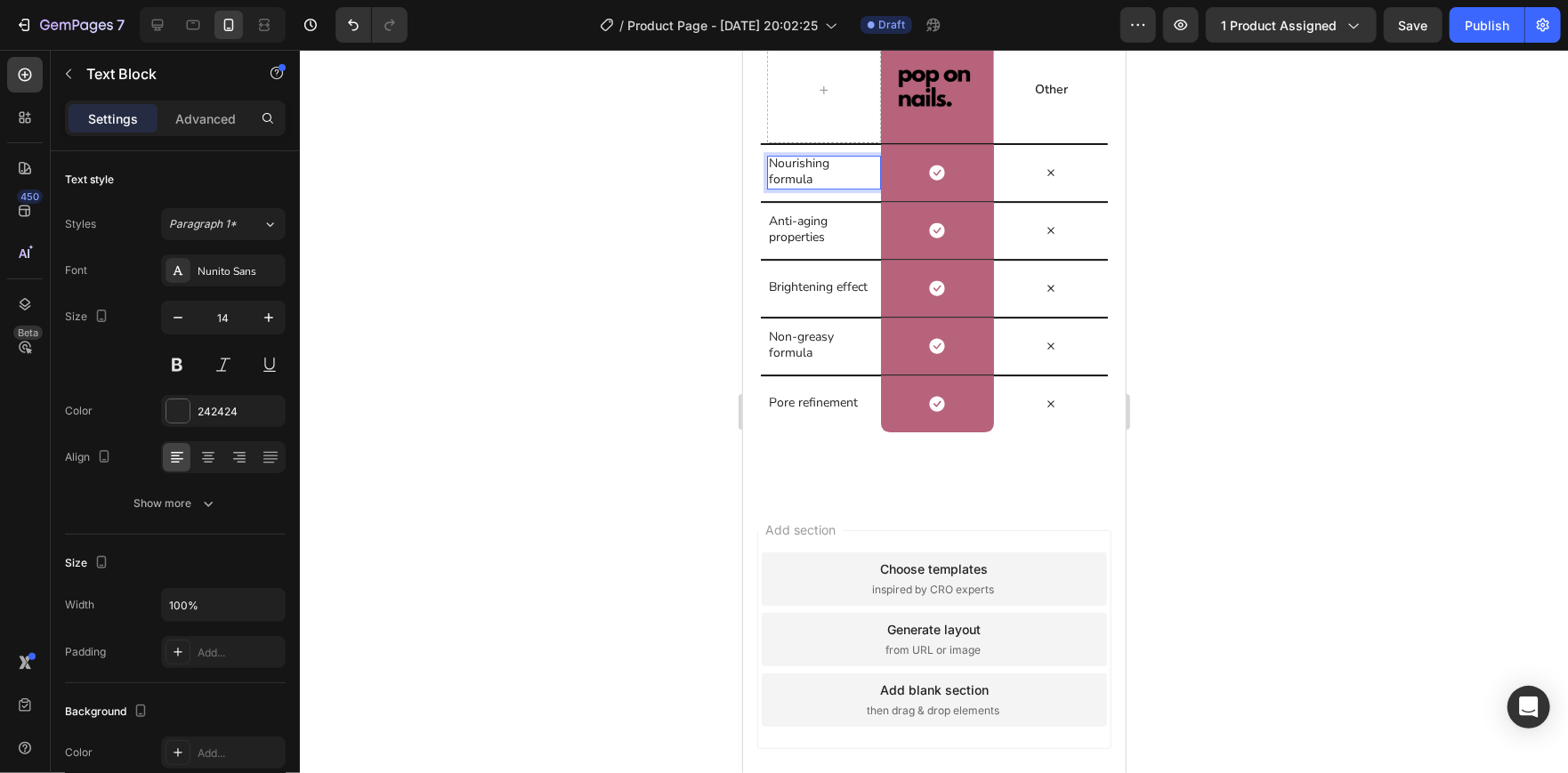
click at [834, 187] on p "Nourishing formula" at bounding box center [820, 171] width 104 height 32
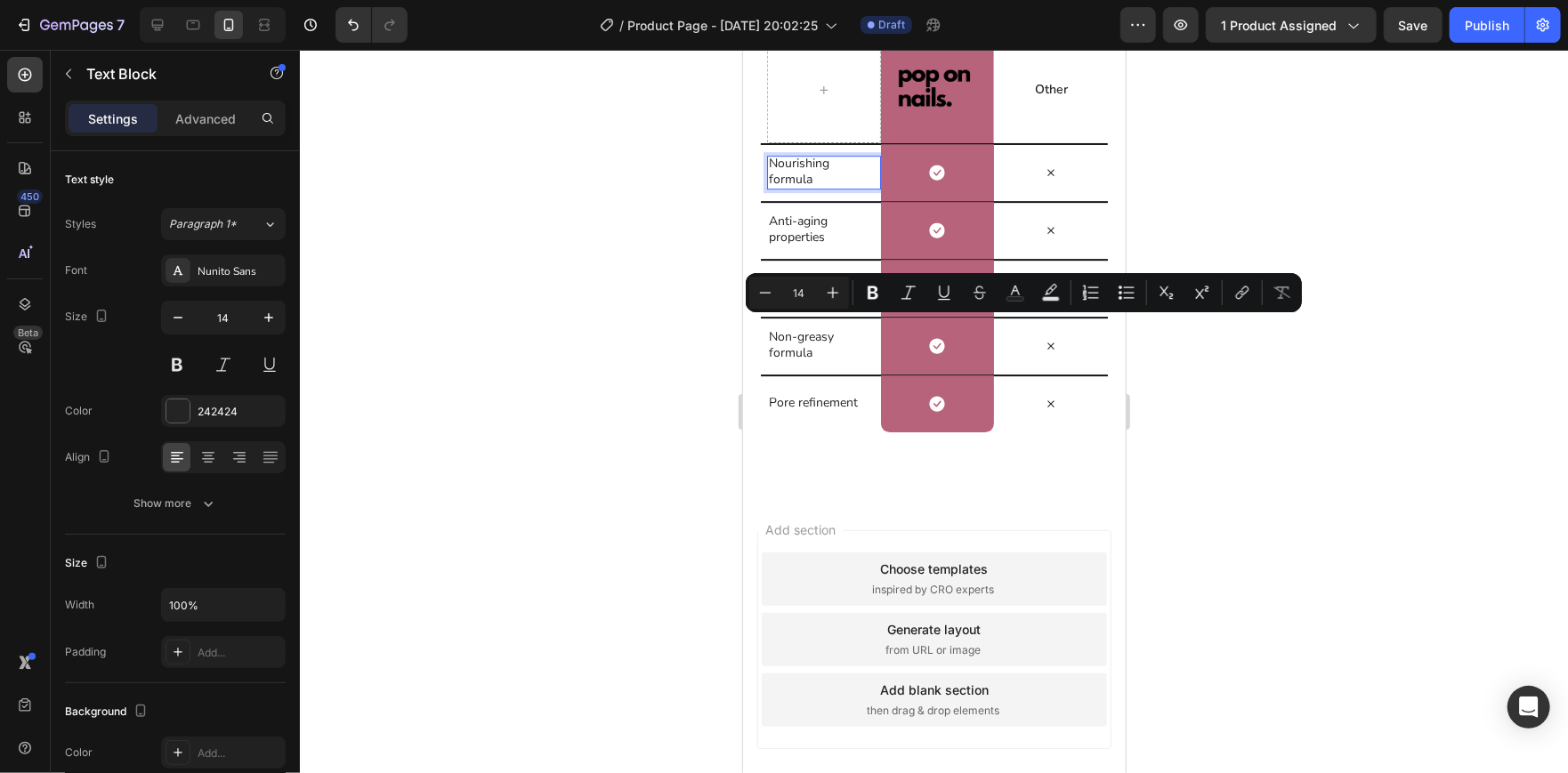
scroll to position [3316, 0]
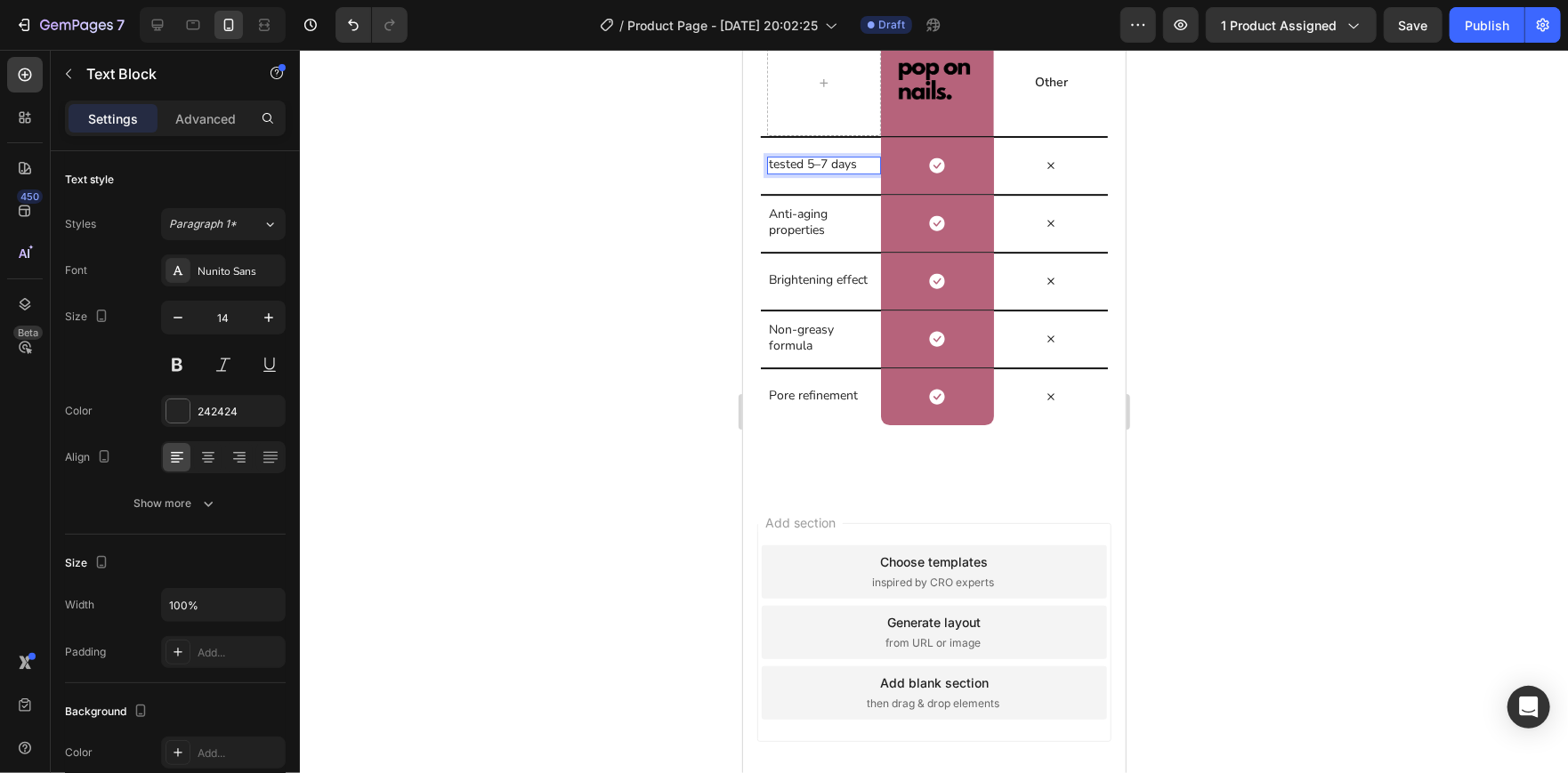
click at [773, 172] on p "tested 5–7 days" at bounding box center [820, 164] width 104 height 16
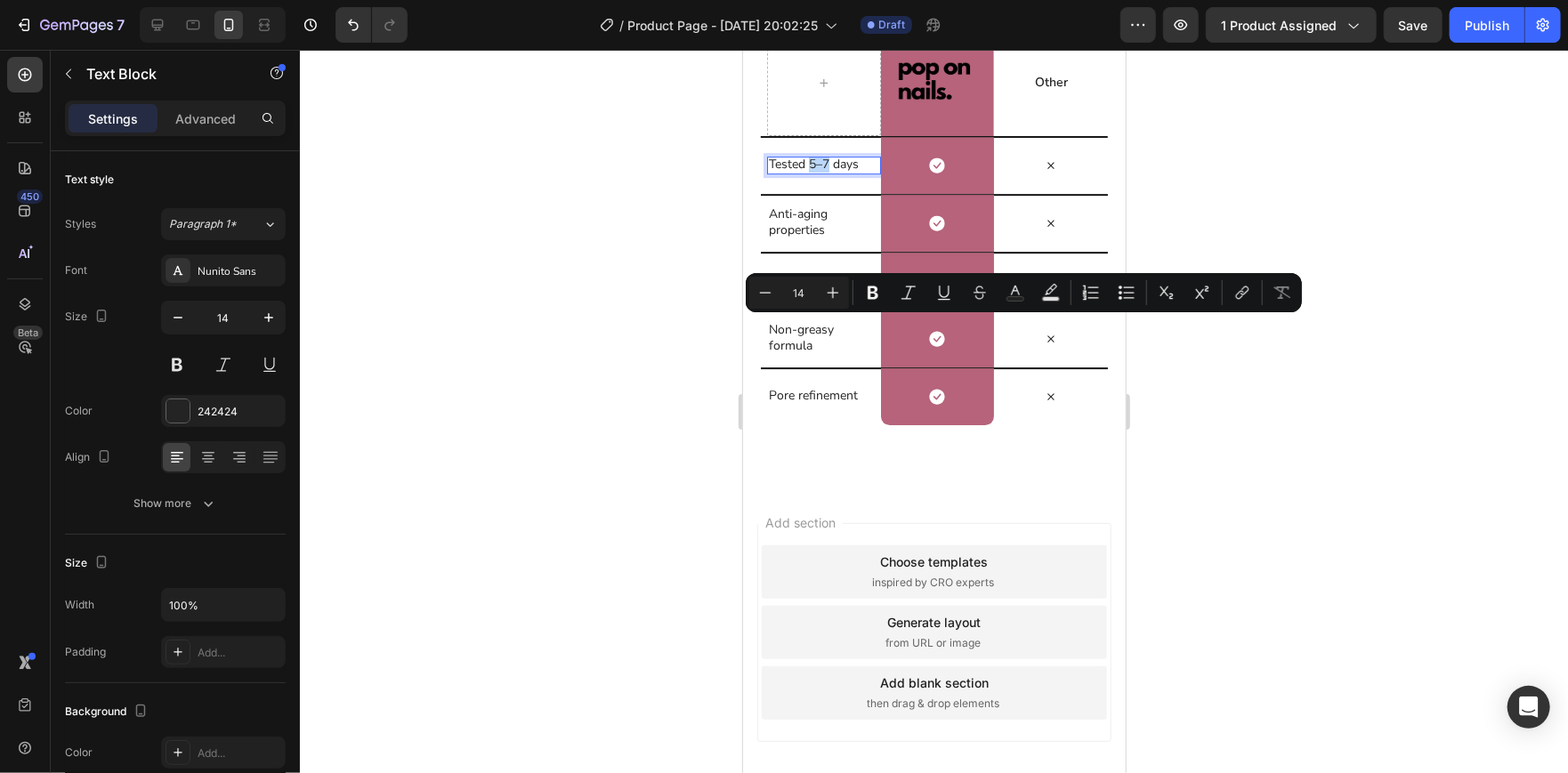
drag, startPoint x: 829, startPoint y: 327, endPoint x: 812, endPoint y: 326, distance: 17.0
click at [812, 172] on p "Tested 5–7 days" at bounding box center [820, 164] width 104 height 16
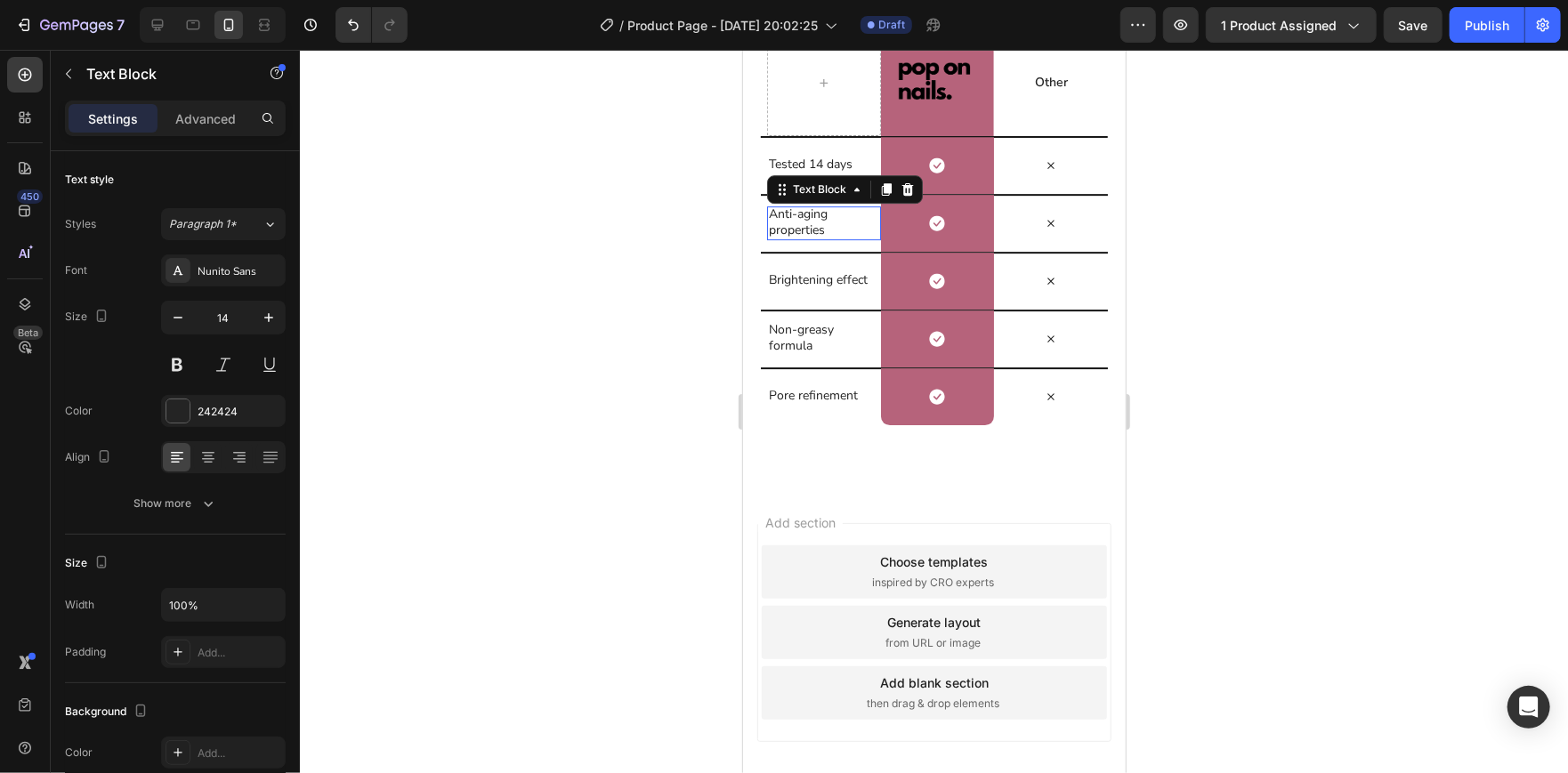
scroll to position [41, 0]
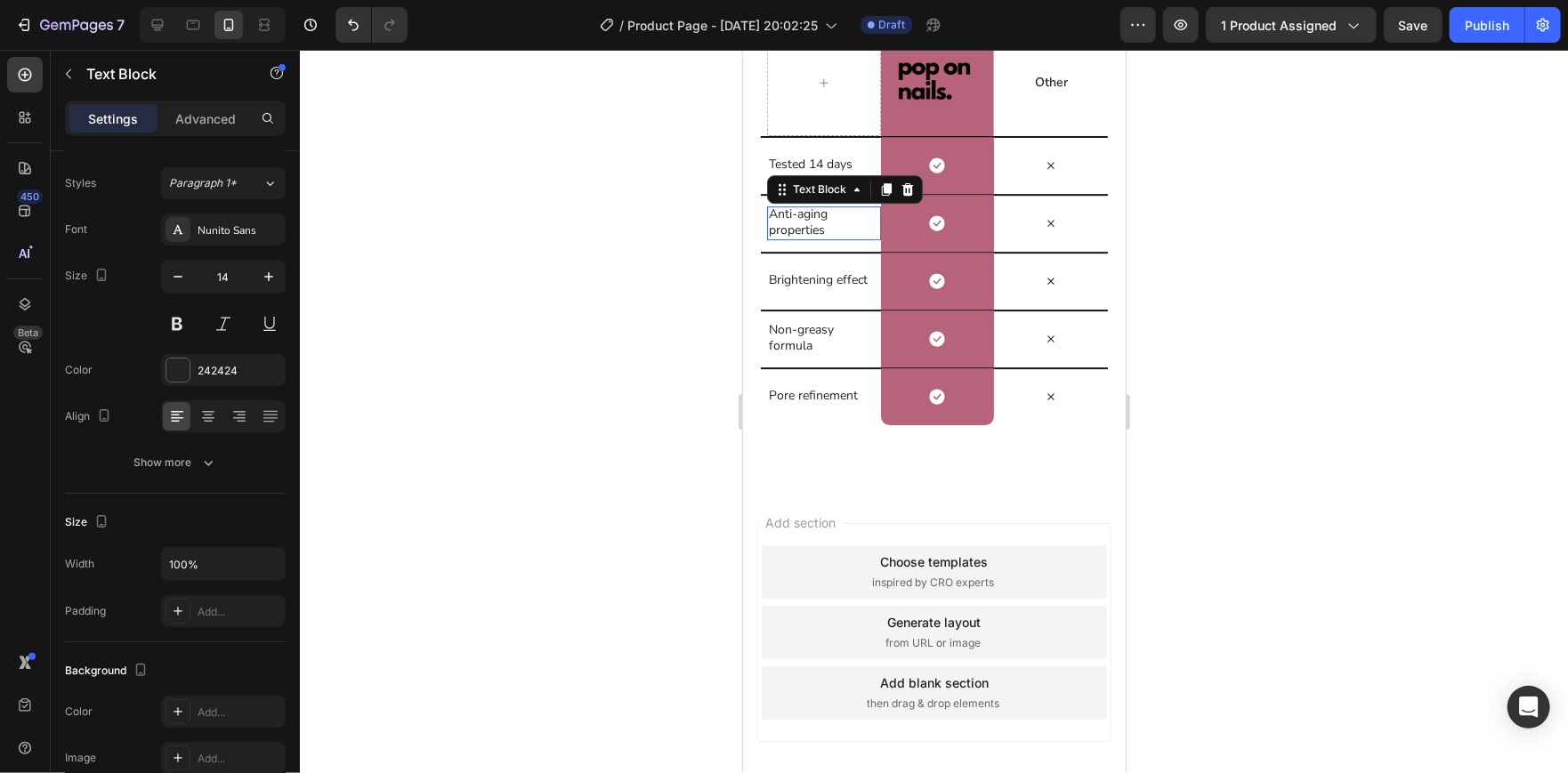
click at [799, 238] on p "Anti-aging properties" at bounding box center [820, 222] width 104 height 32
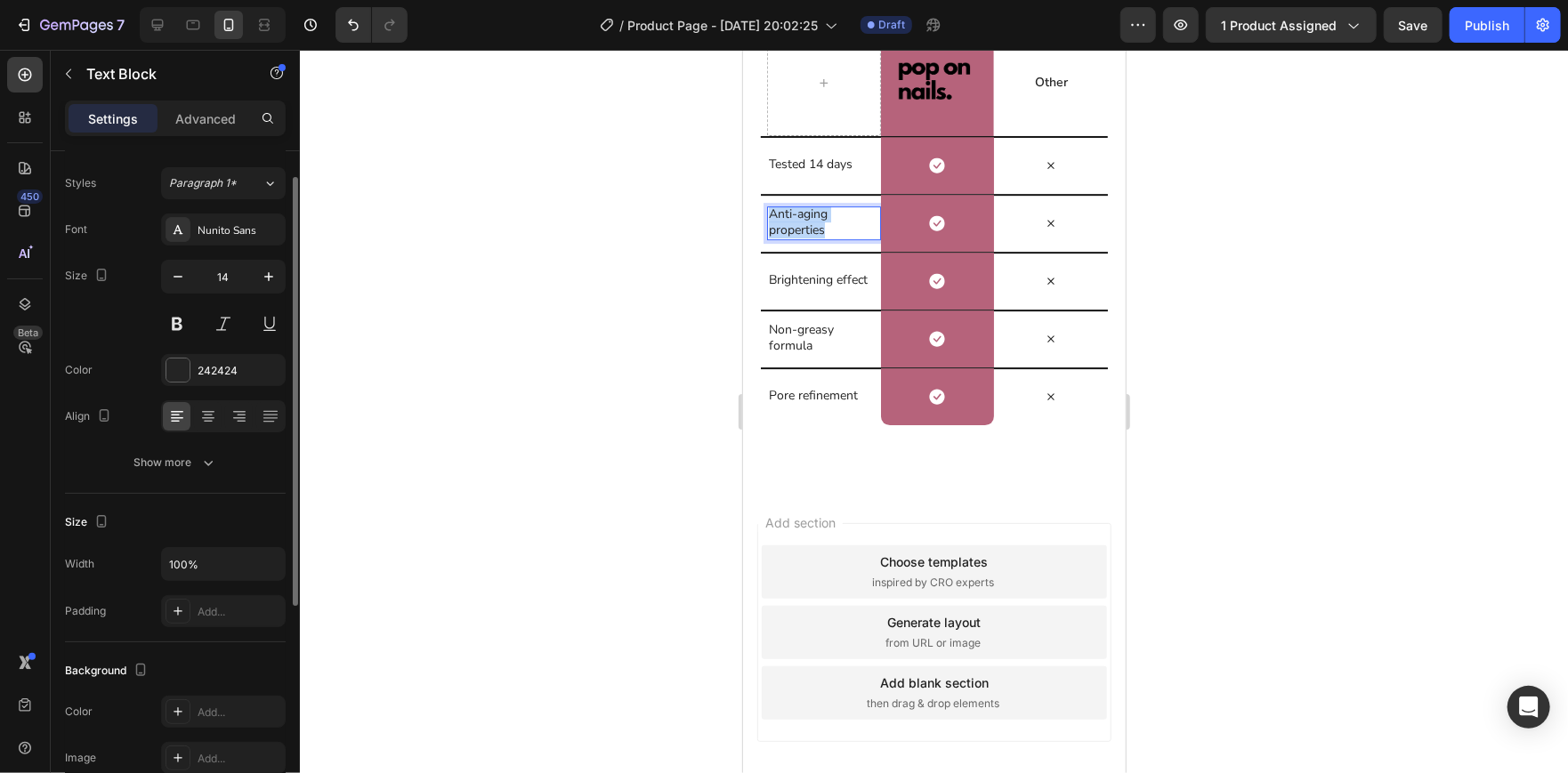
click at [799, 238] on p "Anti-aging properties" at bounding box center [820, 222] width 104 height 32
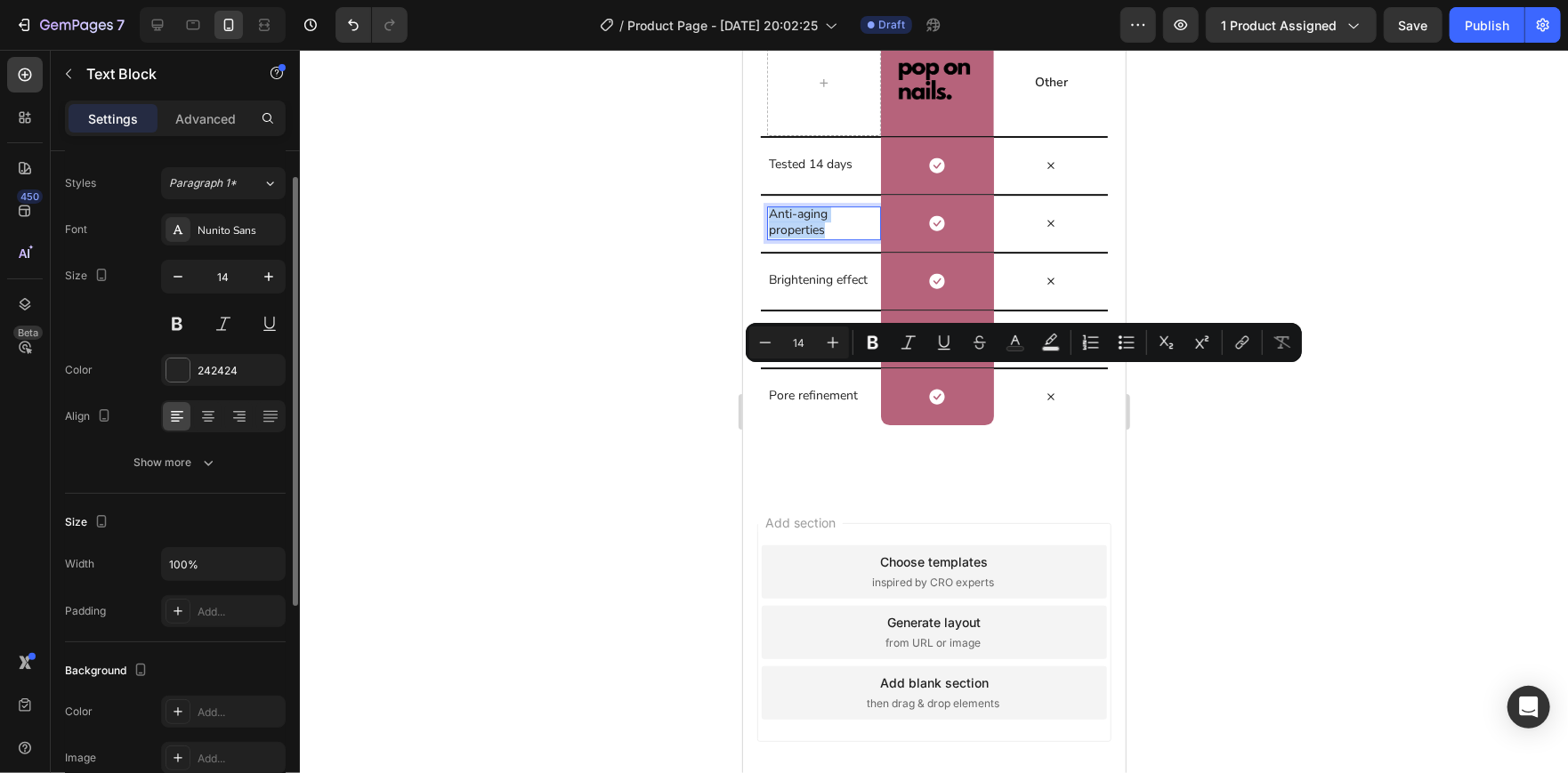
click at [799, 238] on p "Anti-aging properties" at bounding box center [820, 222] width 104 height 32
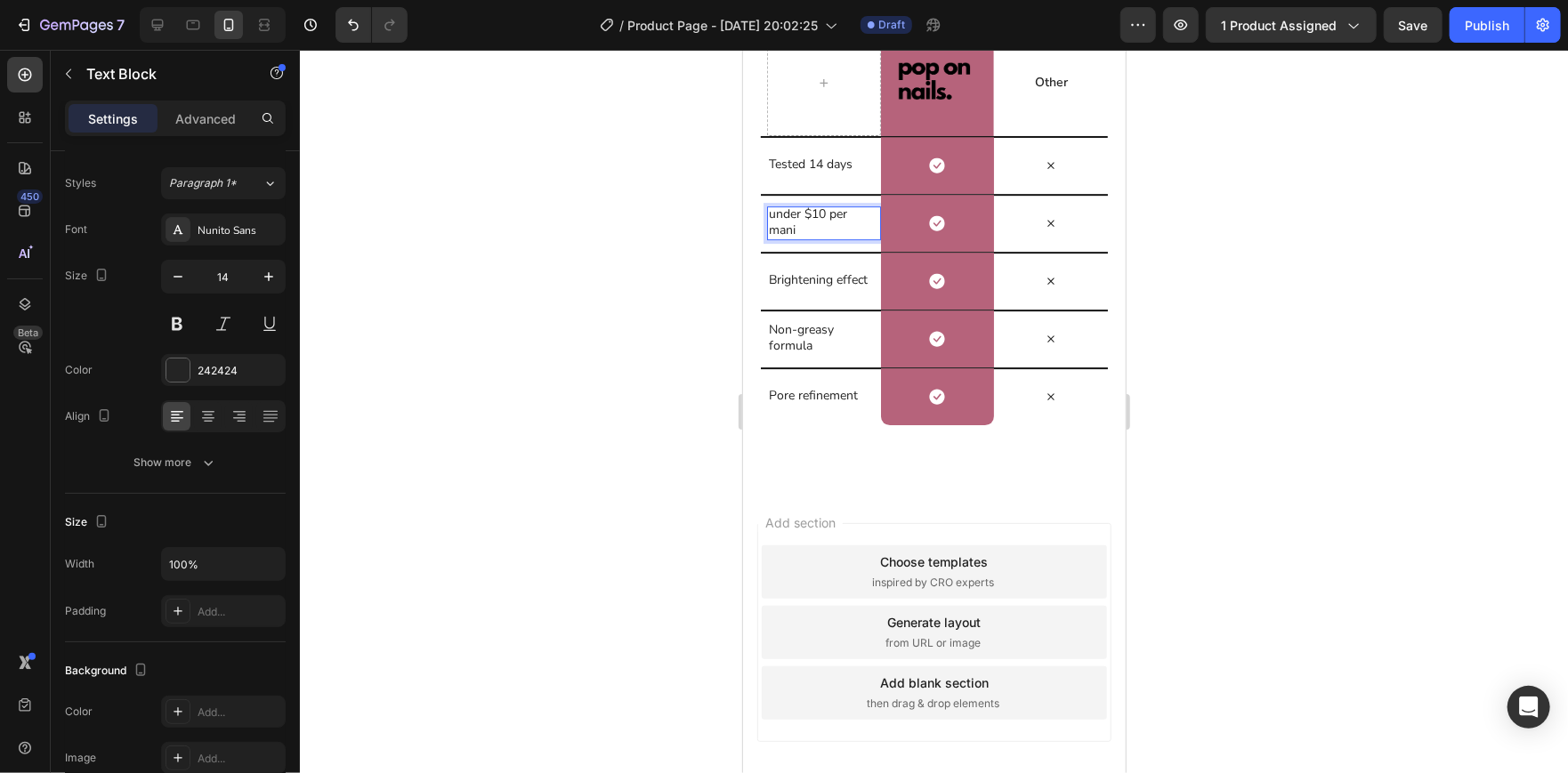
click at [773, 238] on p "under $10 per mani" at bounding box center [820, 222] width 104 height 32
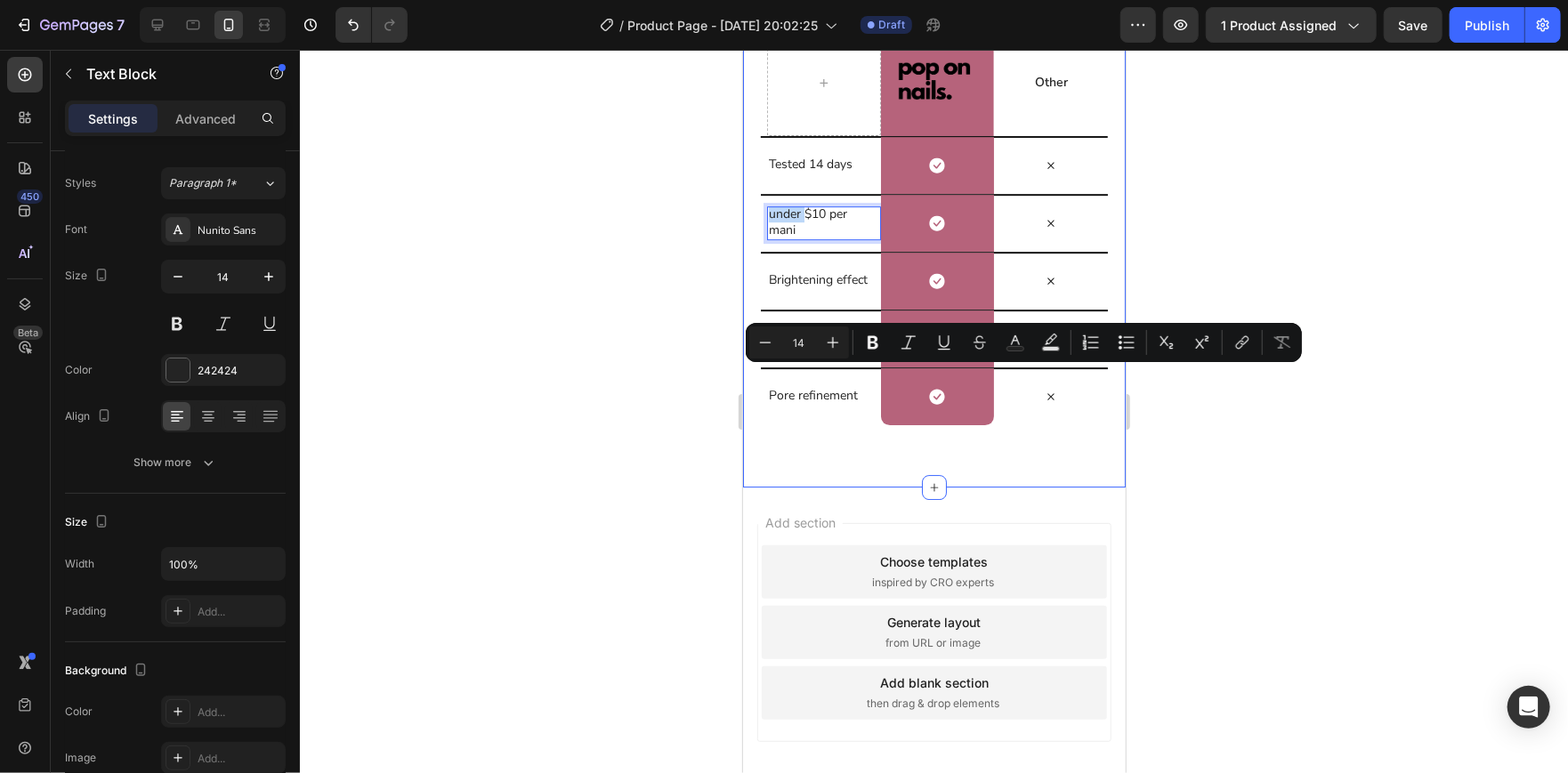
drag, startPoint x: 804, startPoint y: 377, endPoint x: 743, endPoint y: 377, distance: 61.0
click at [743, 377] on div "Us vs Them Heading Row Image Row Other Text Block Row Tested 14 days Text Block…" at bounding box center [933, 186] width 383 height 601
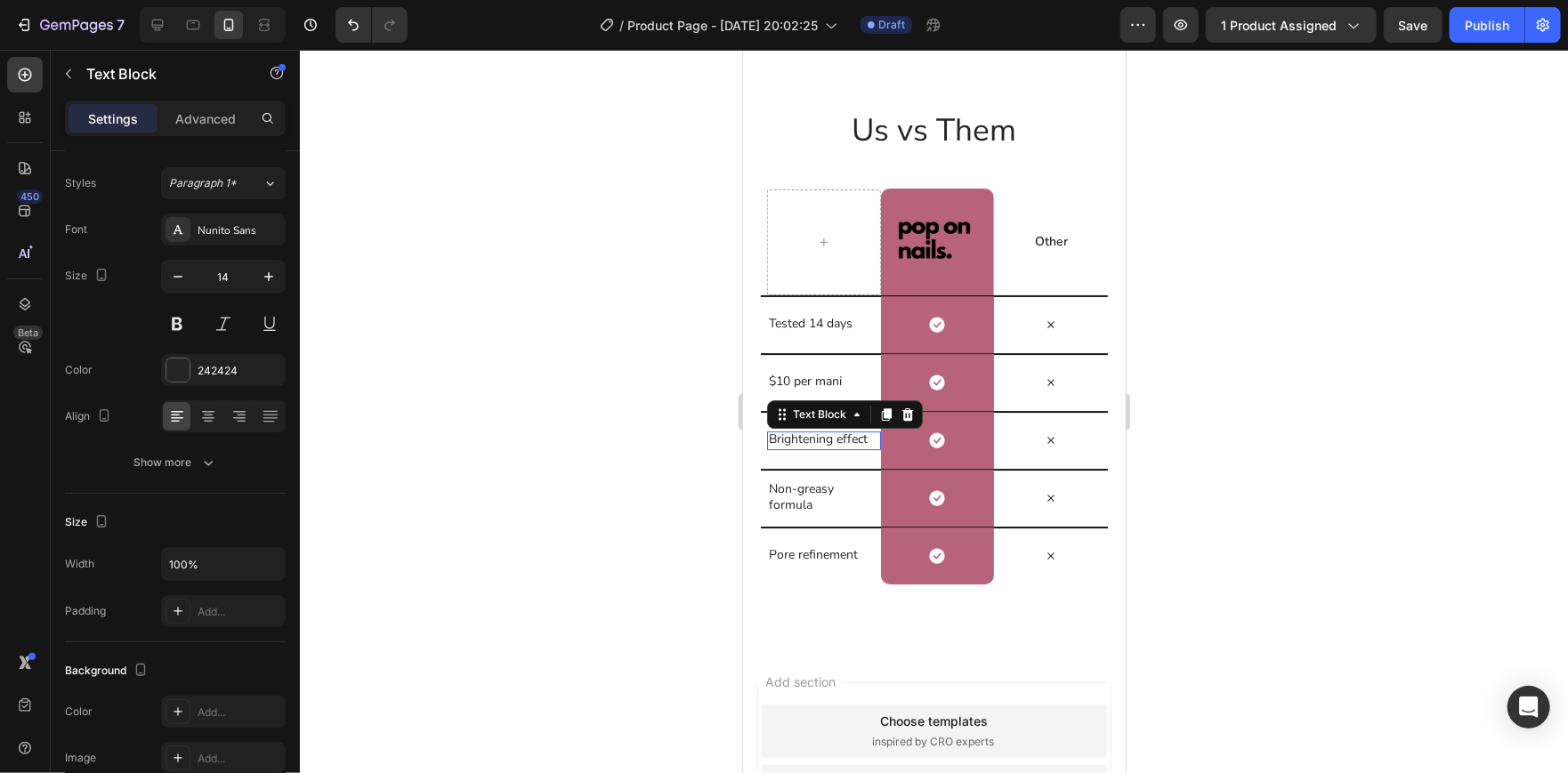
scroll to position [40, 0]
click at [804, 438] on p "Brightening effect" at bounding box center [820, 439] width 104 height 16
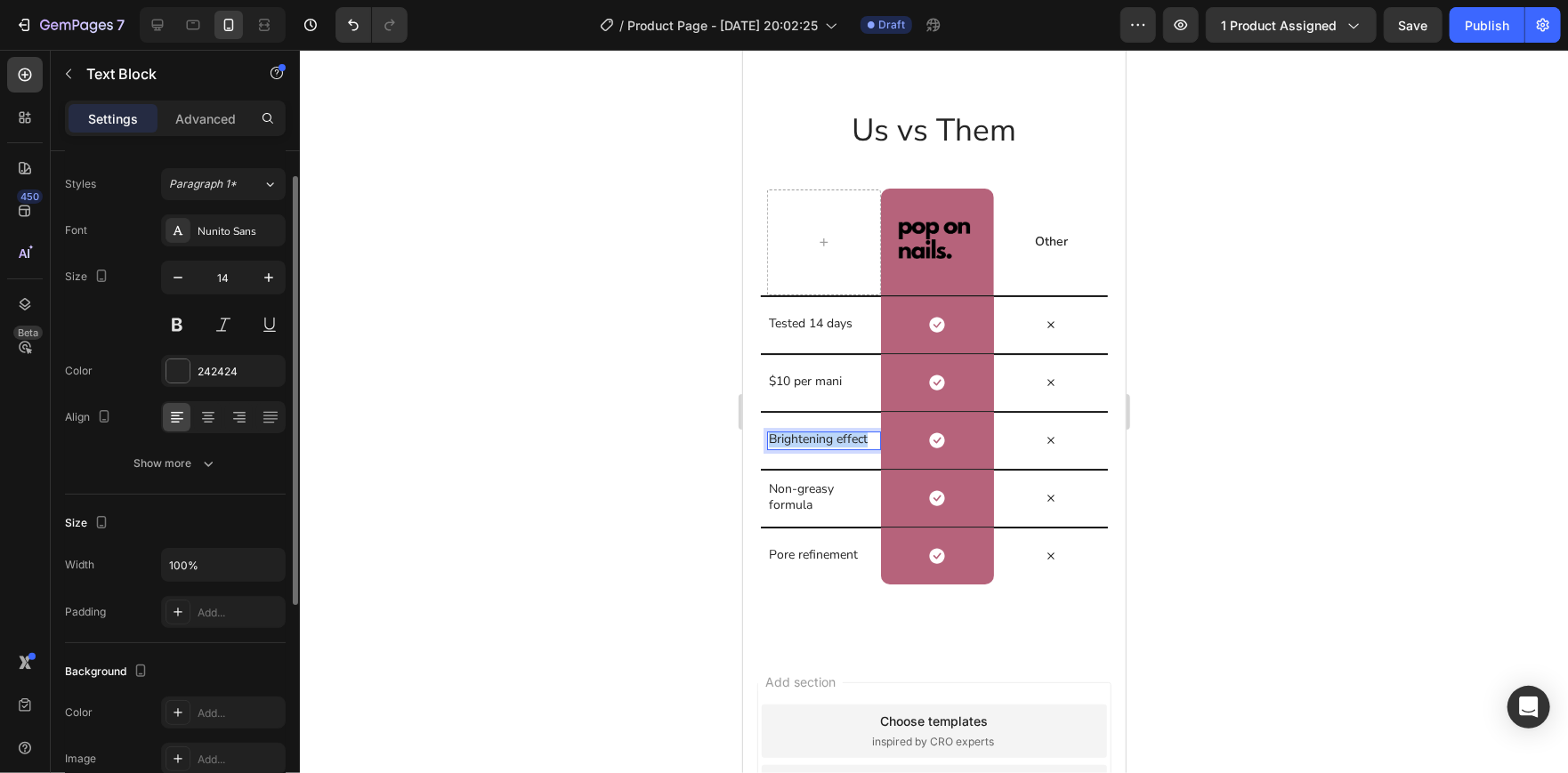
click at [804, 438] on p "Brightening effect" at bounding box center [820, 439] width 104 height 16
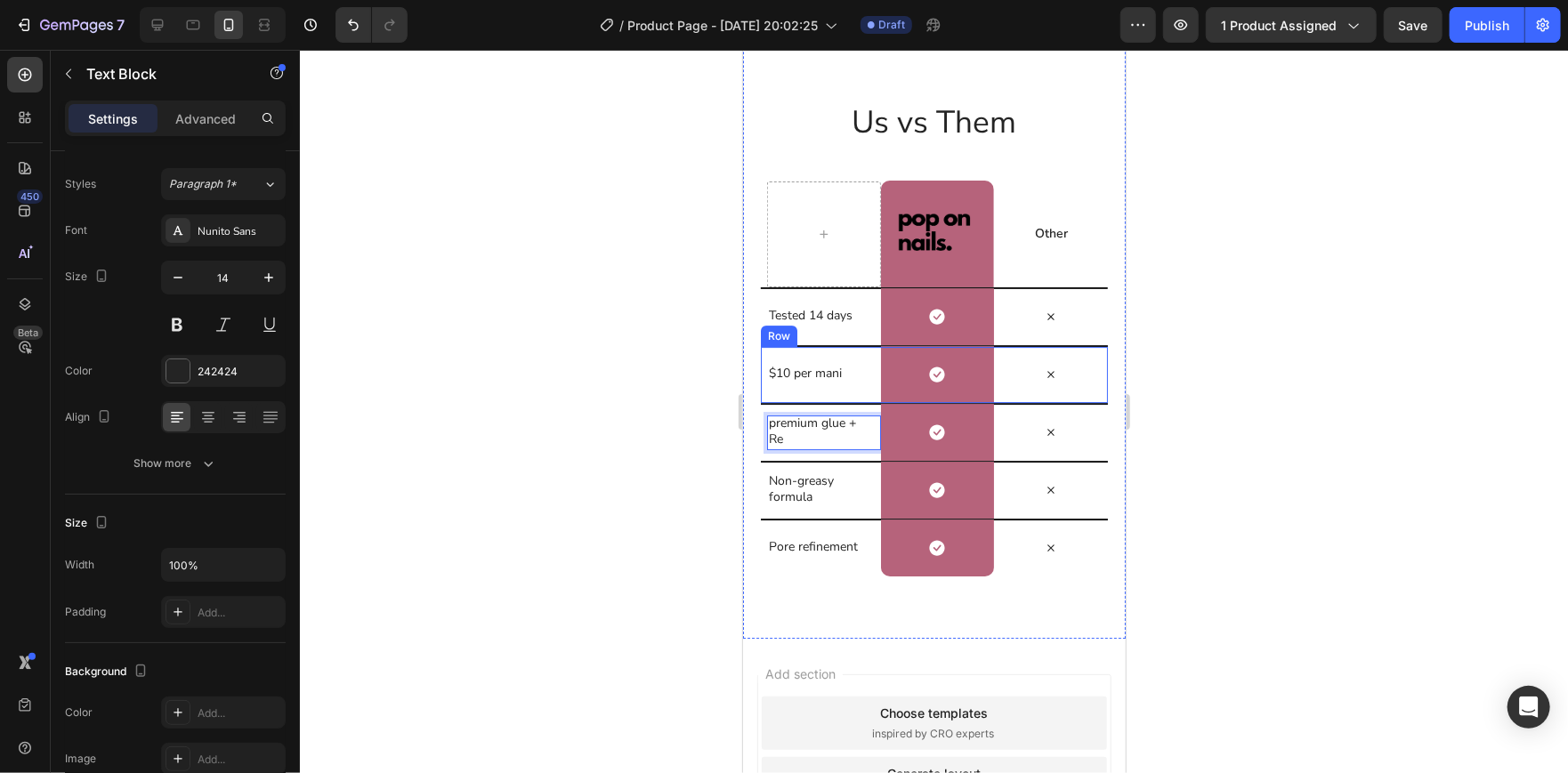
scroll to position [3324, 0]
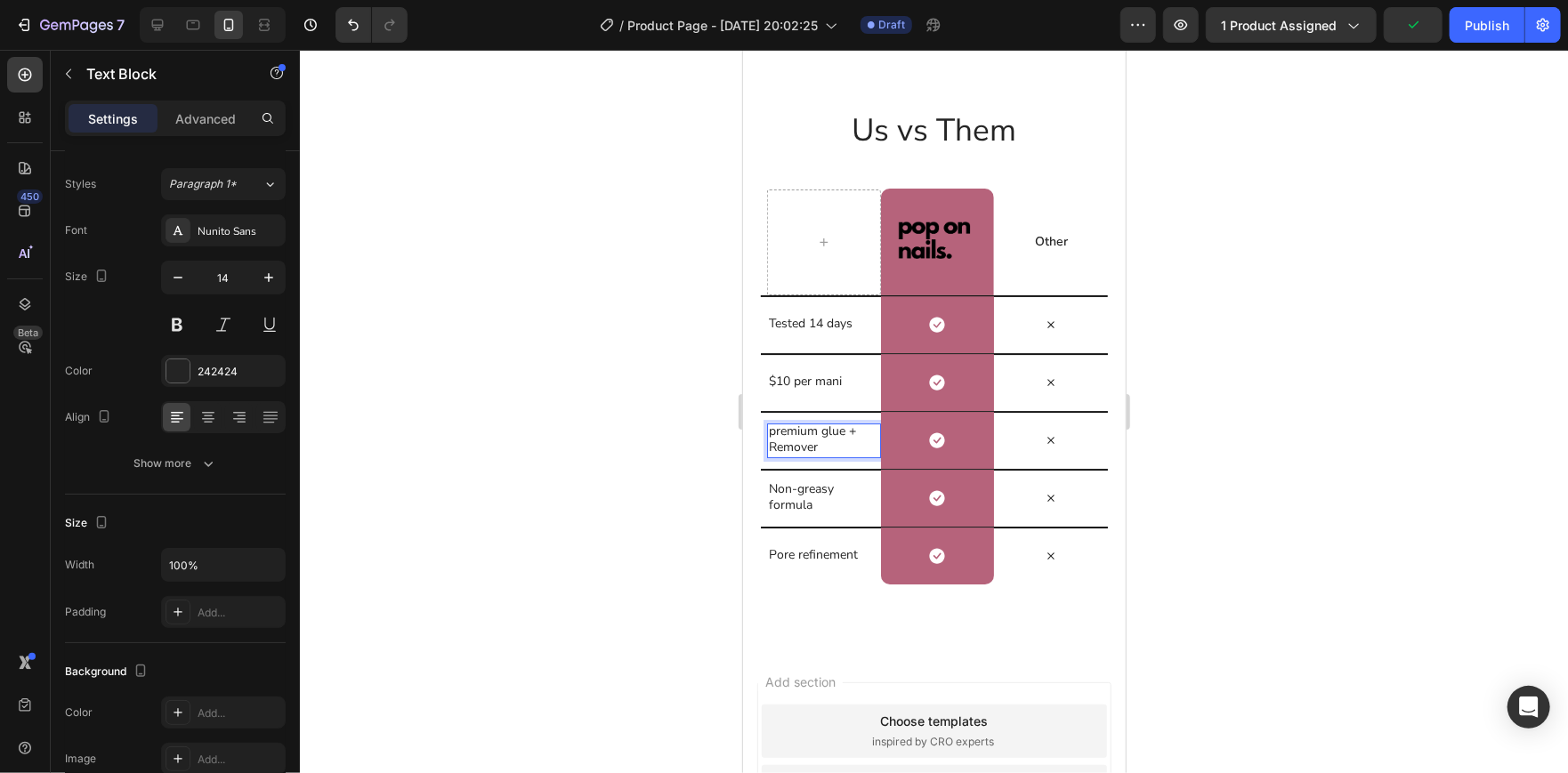
click at [773, 427] on p "premium glue + Remover" at bounding box center [820, 439] width 104 height 32
click at [626, 399] on div at bounding box center [933, 411] width 1268 height 723
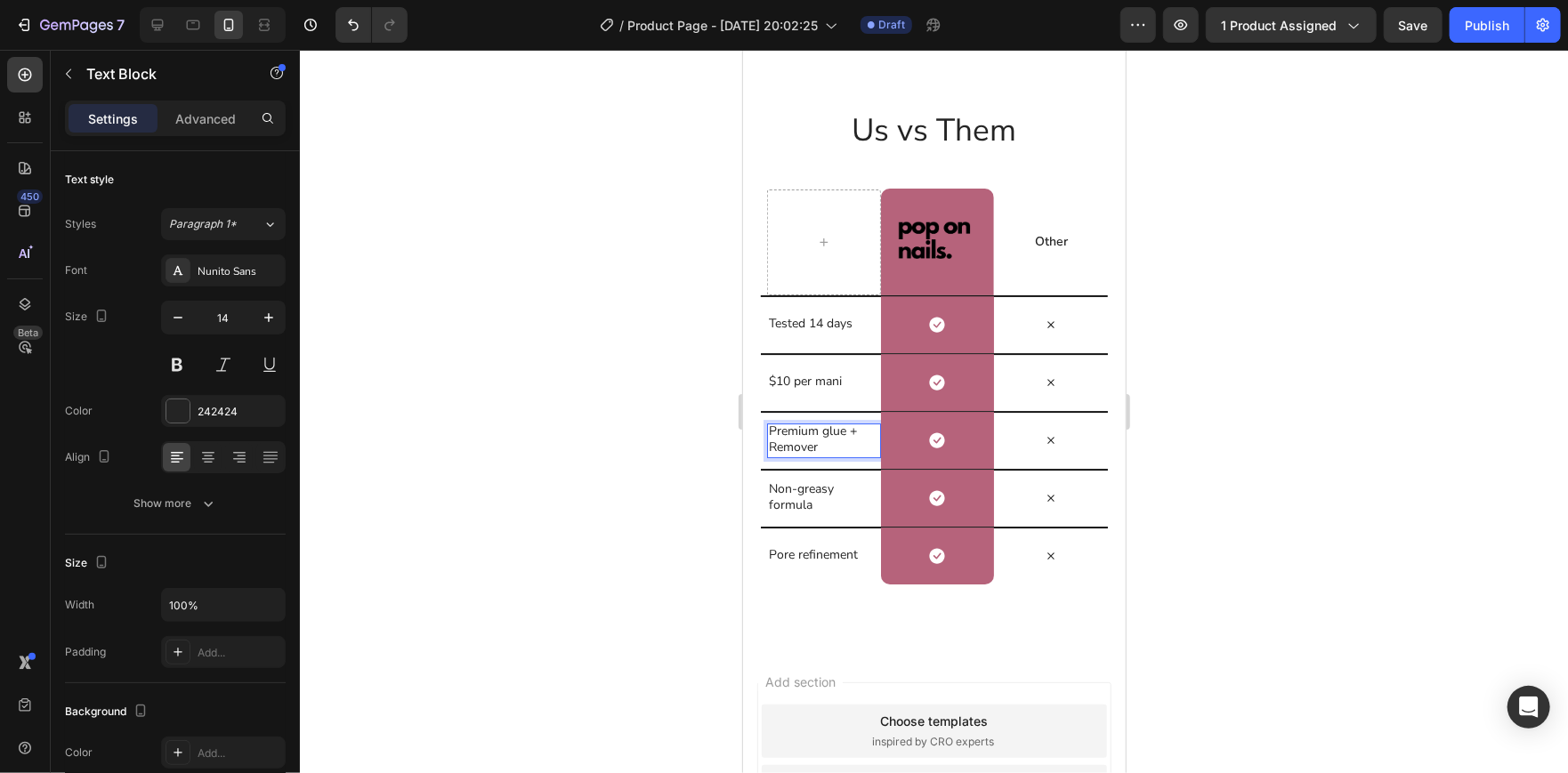
click at [830, 426] on p "Premium glue + Remover" at bounding box center [820, 439] width 104 height 32
click at [673, 434] on div at bounding box center [933, 411] width 1268 height 723
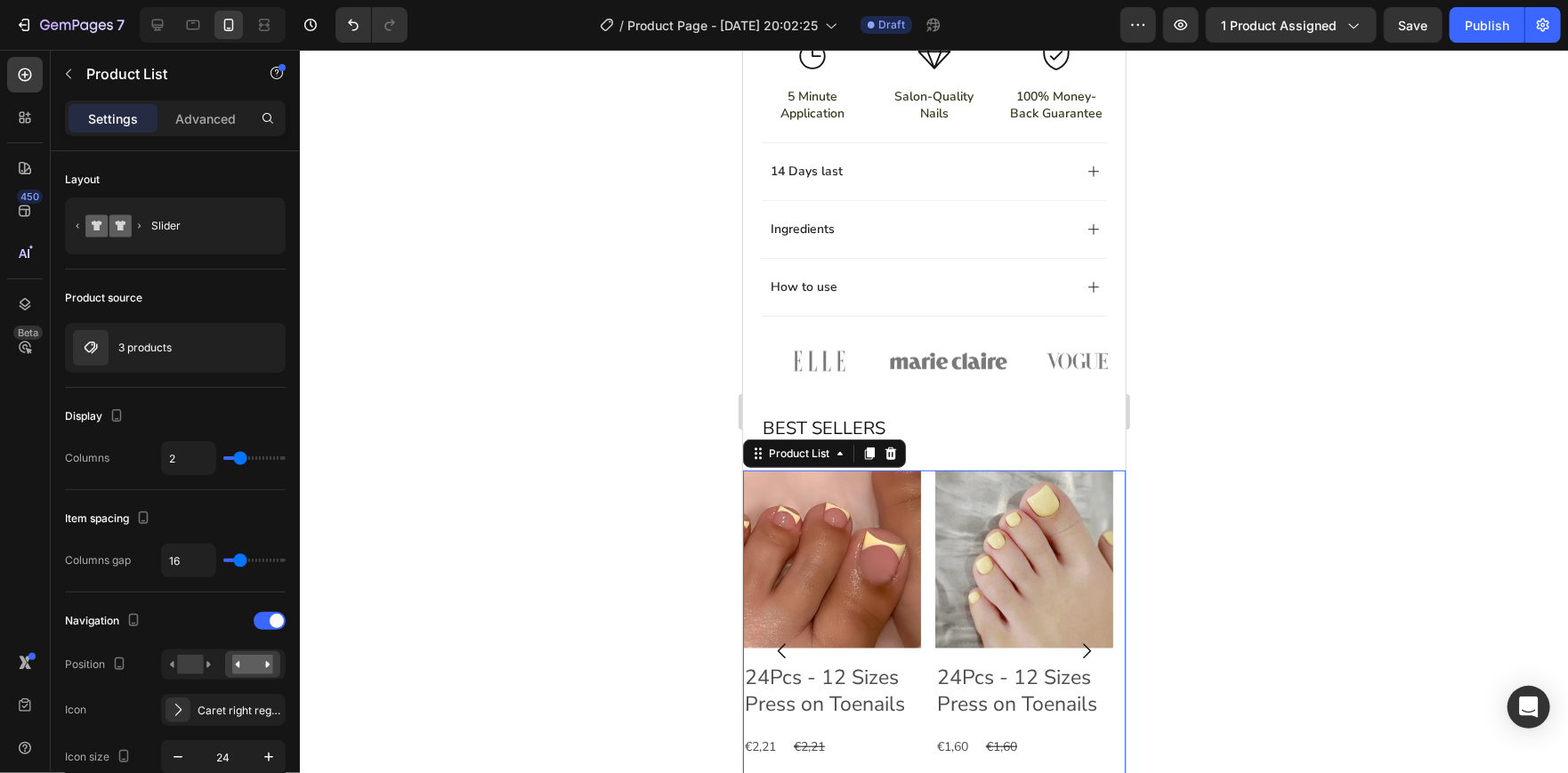
scroll to position [727, 0]
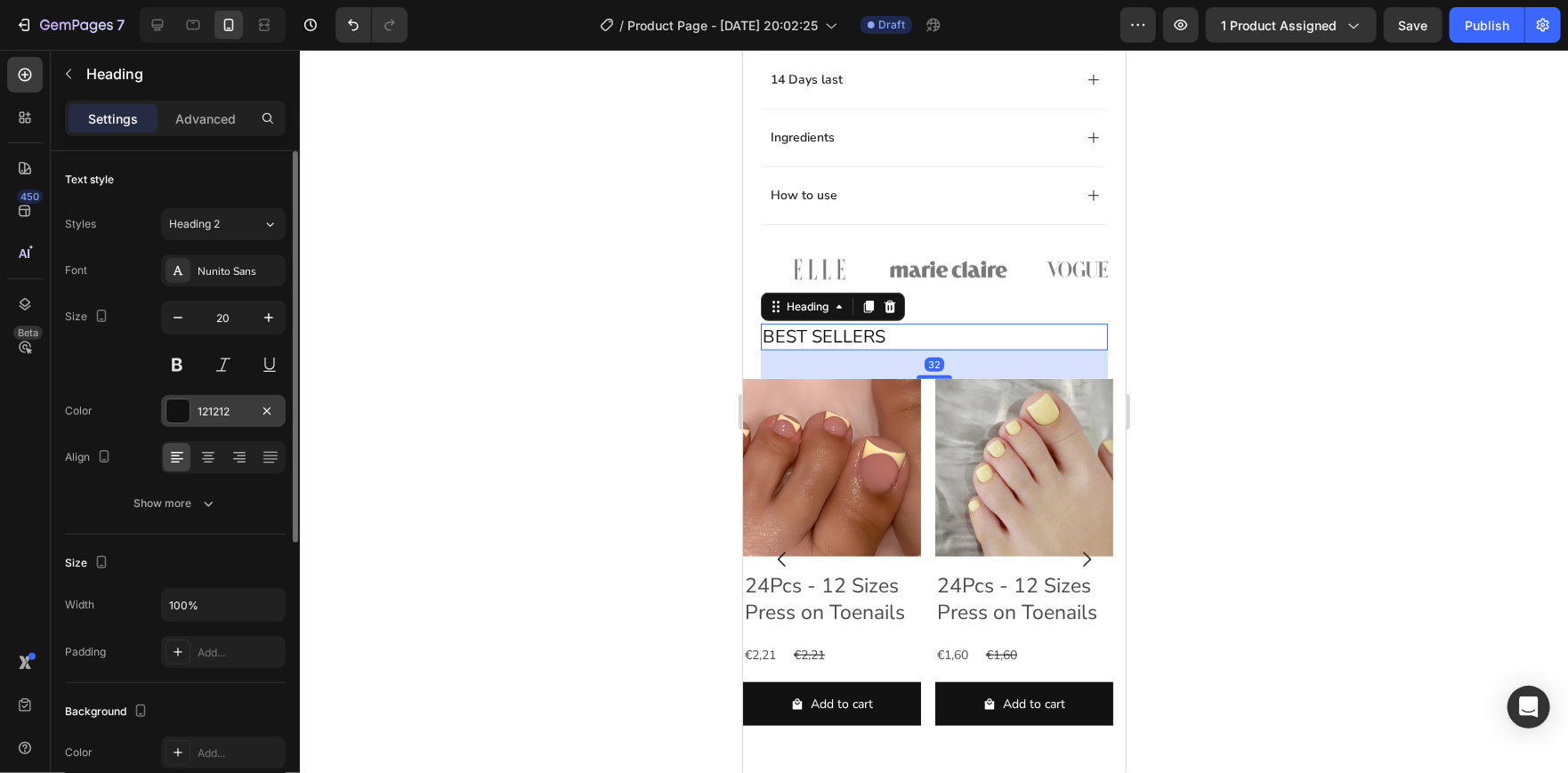
click at [184, 413] on div at bounding box center [178, 411] width 23 height 23
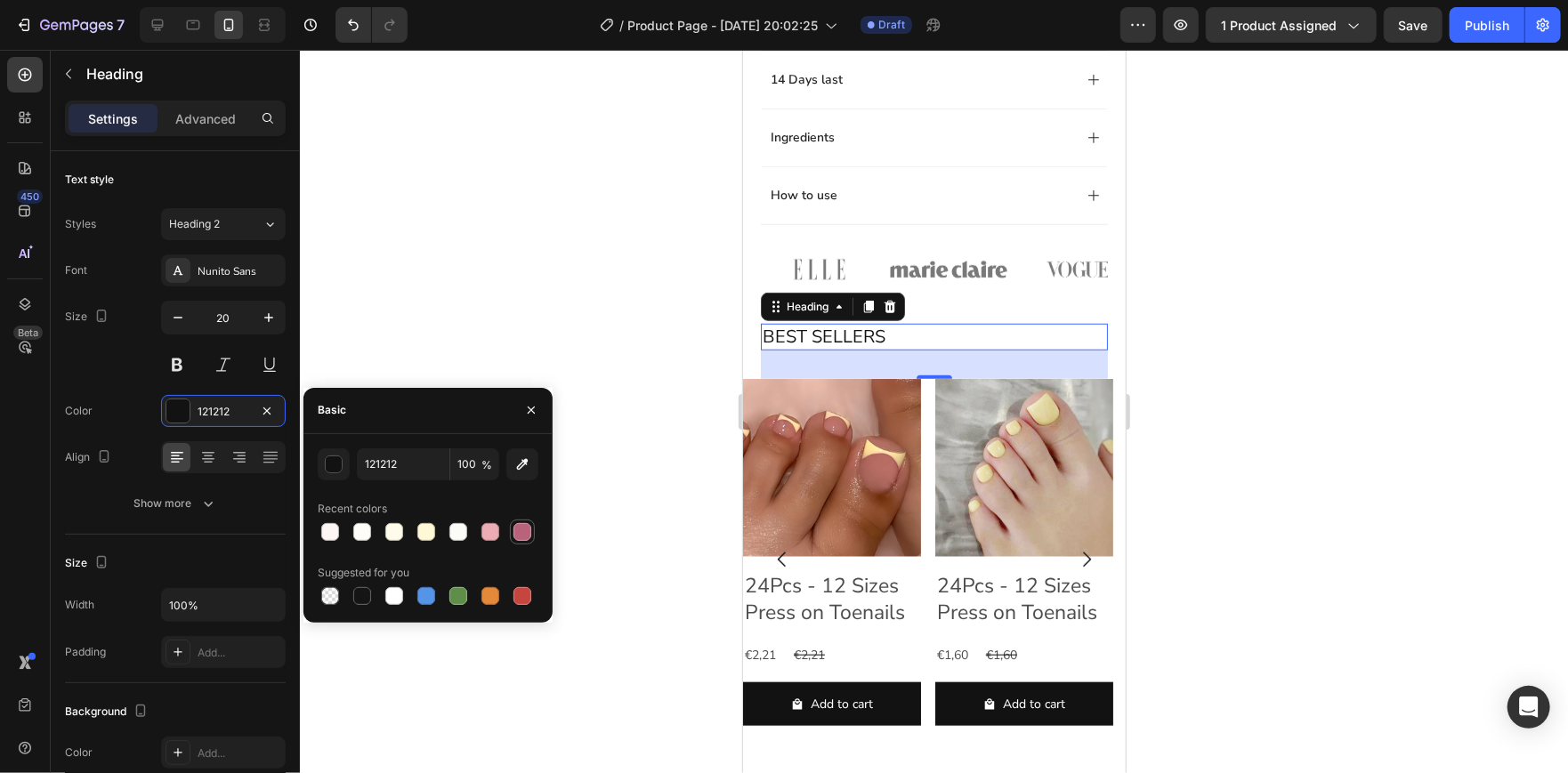
click at [528, 534] on div at bounding box center [522, 532] width 18 height 18
type input "B6637B"
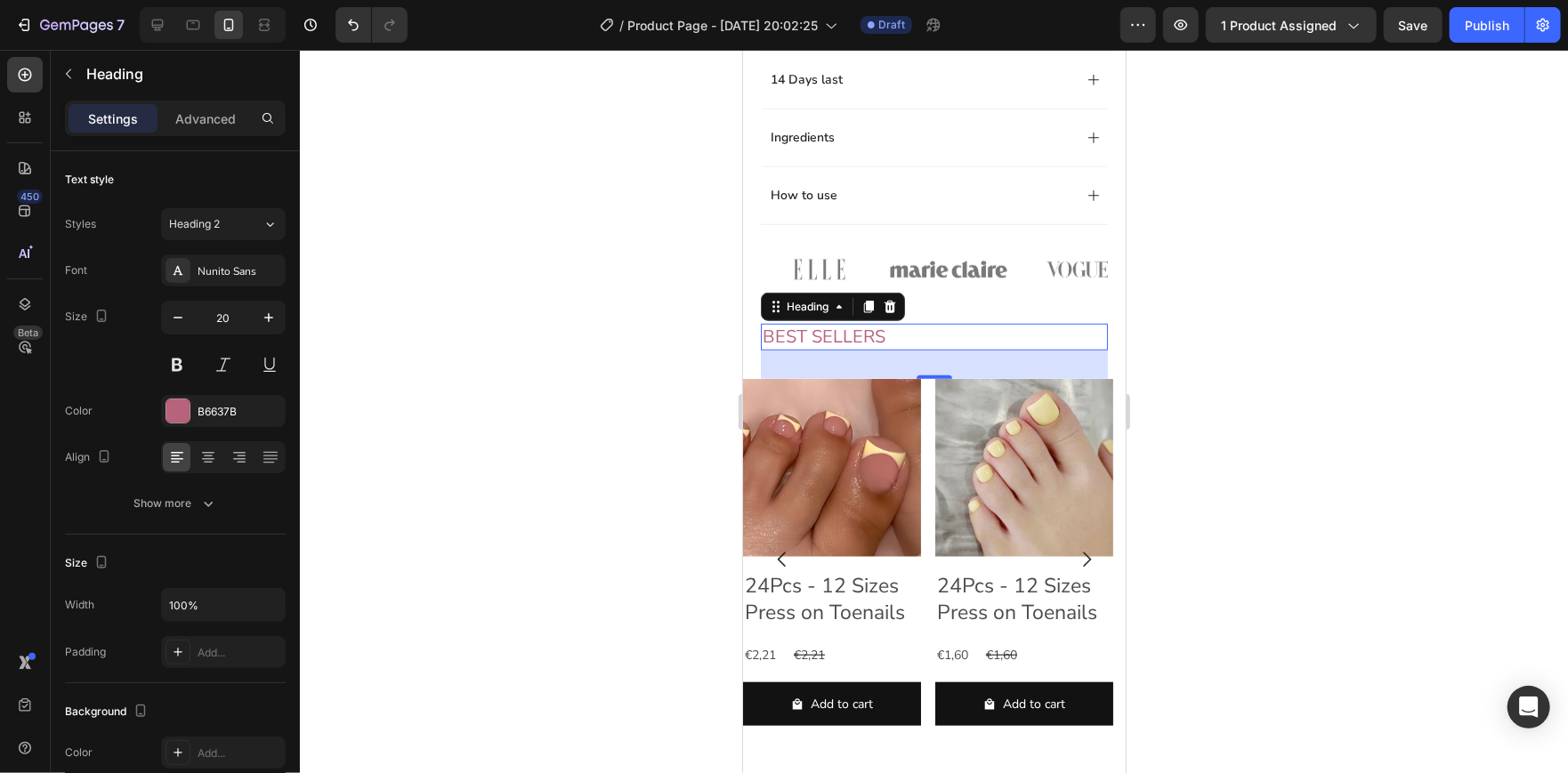
click at [567, 193] on div at bounding box center [933, 411] width 1268 height 723
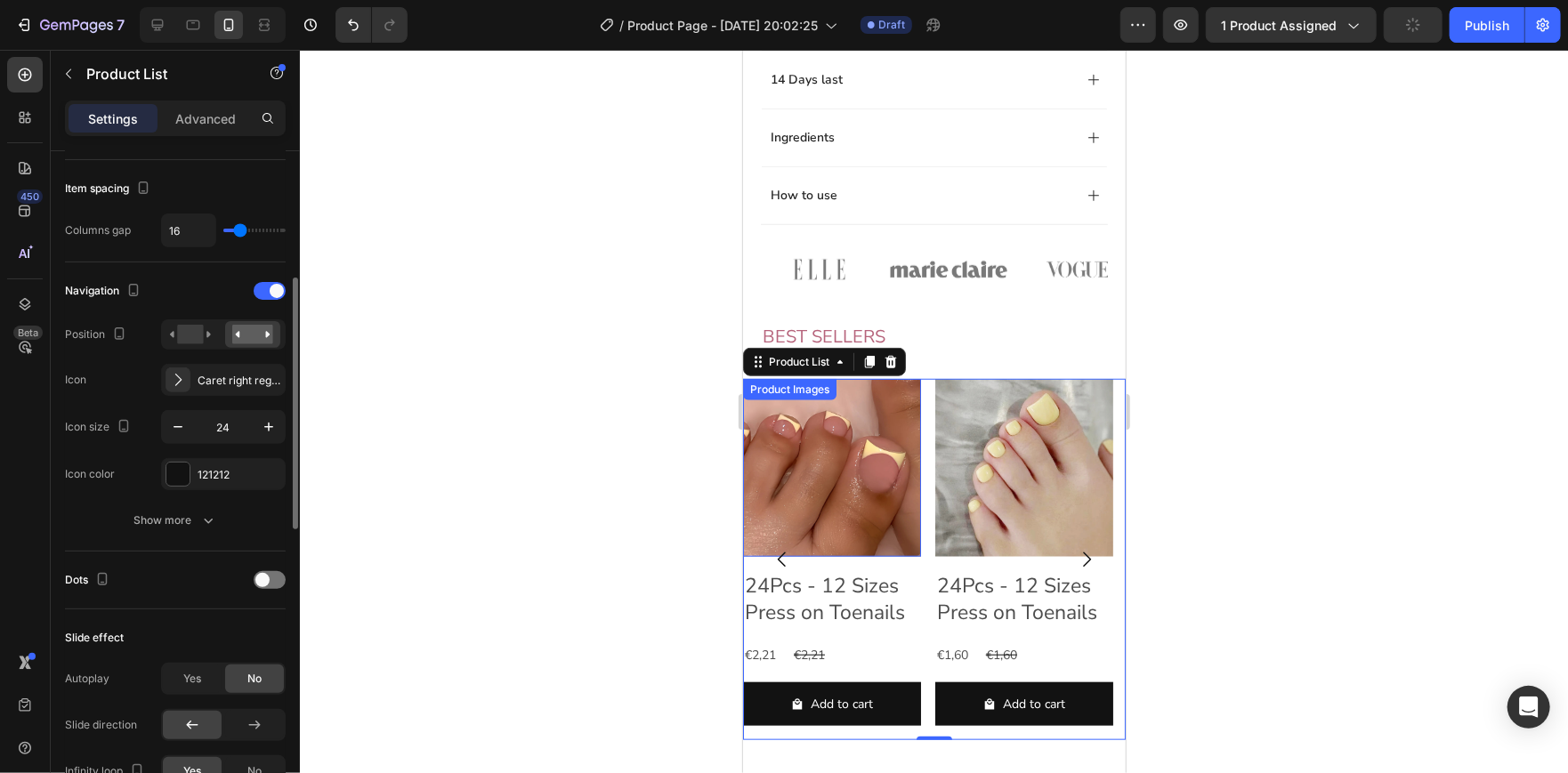
scroll to position [332, 0]
click at [451, 384] on div at bounding box center [933, 411] width 1268 height 723
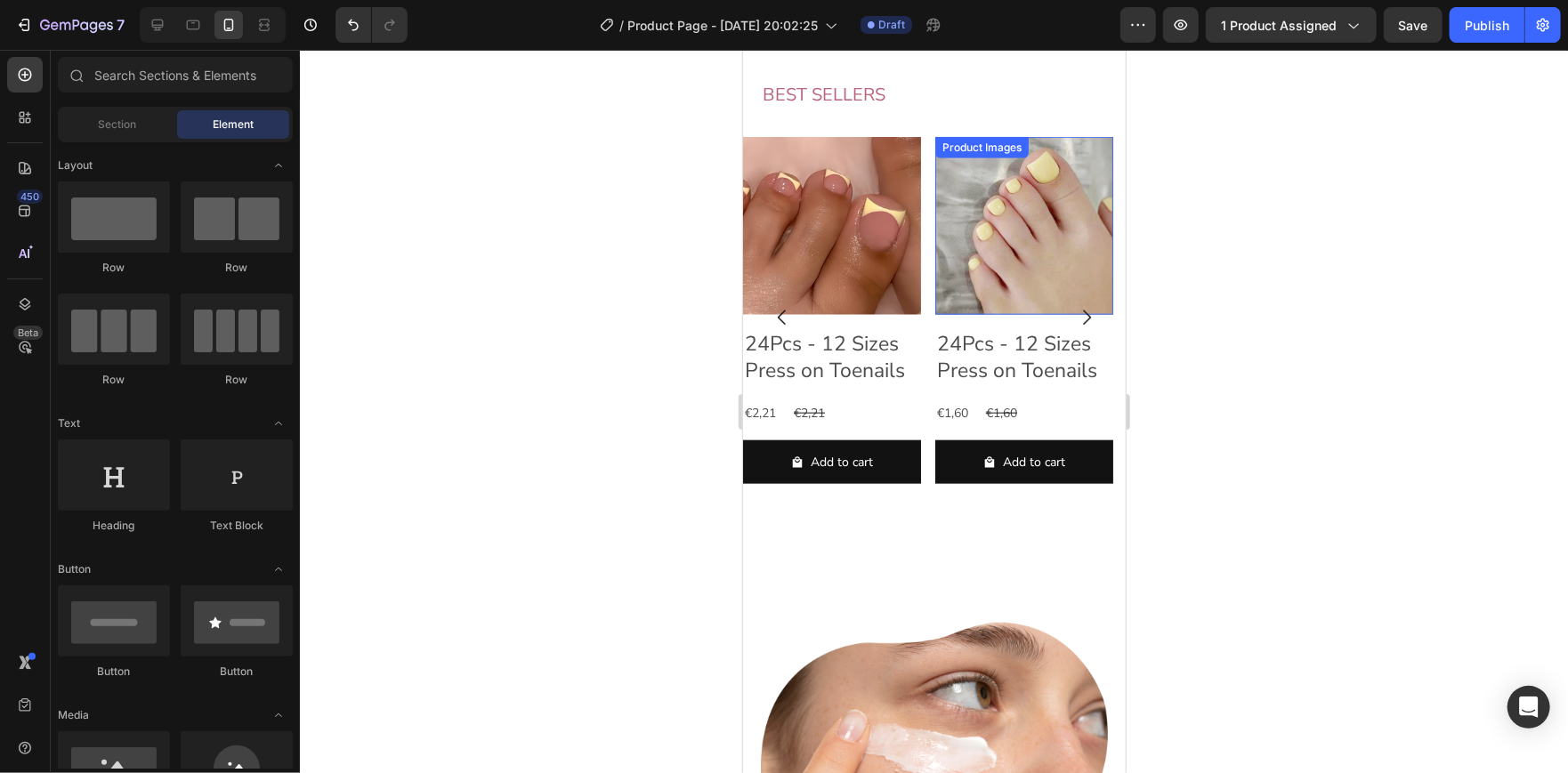
scroll to position [970, 0]
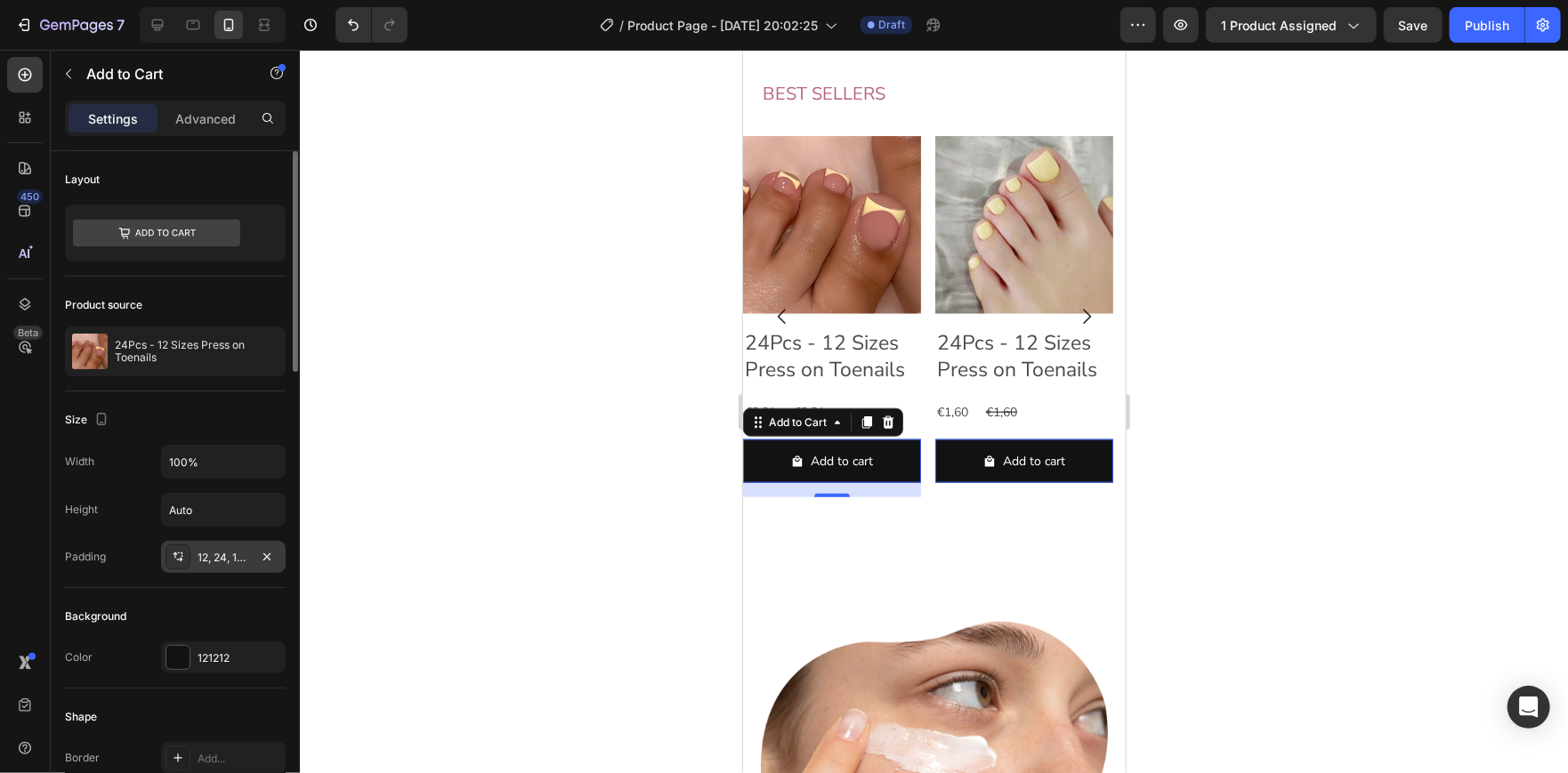
click at [223, 555] on div "12, 24, 12, 24" at bounding box center [223, 558] width 52 height 16
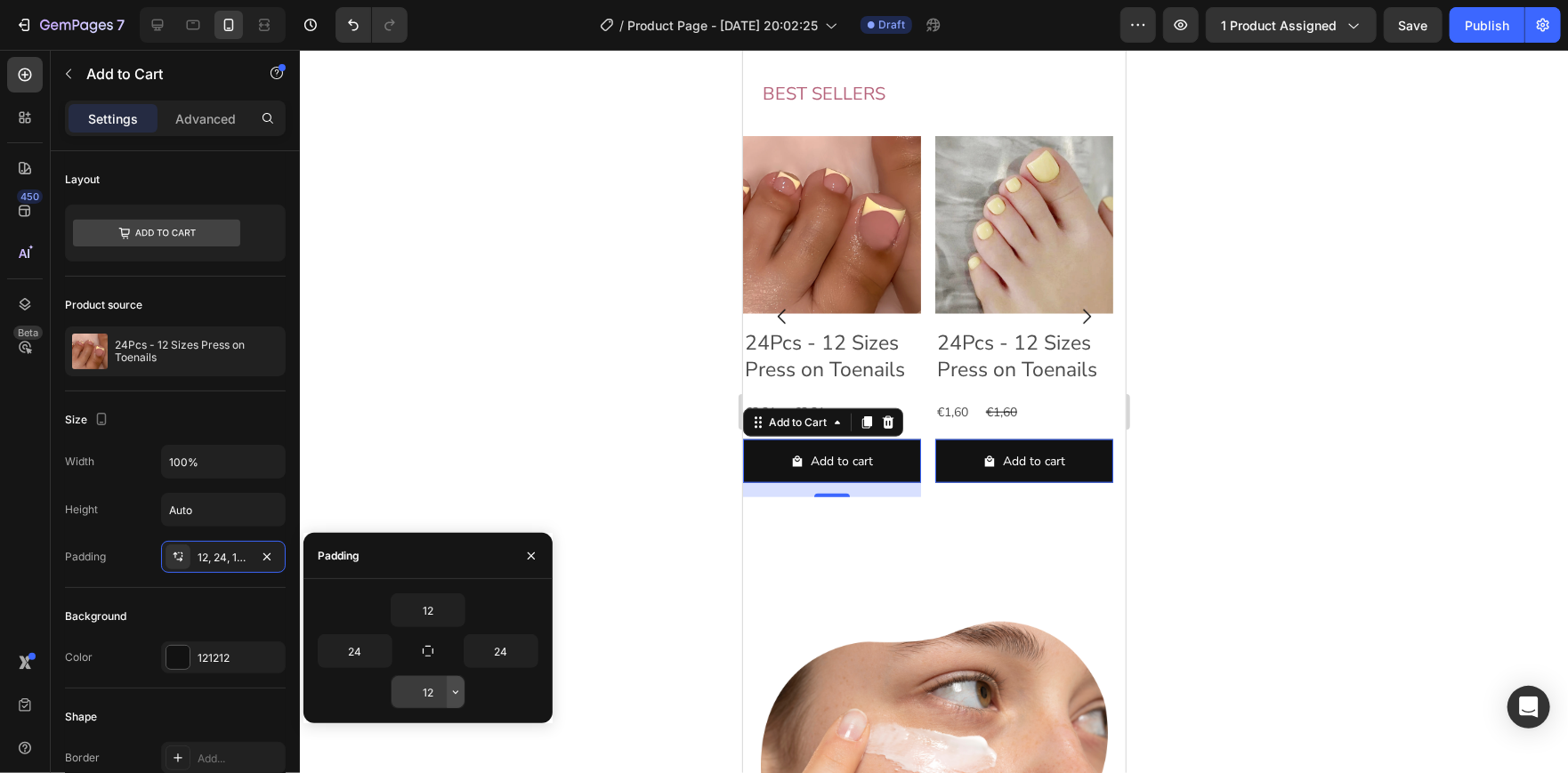
click at [449, 693] on icon "button" at bounding box center [456, 692] width 14 height 14
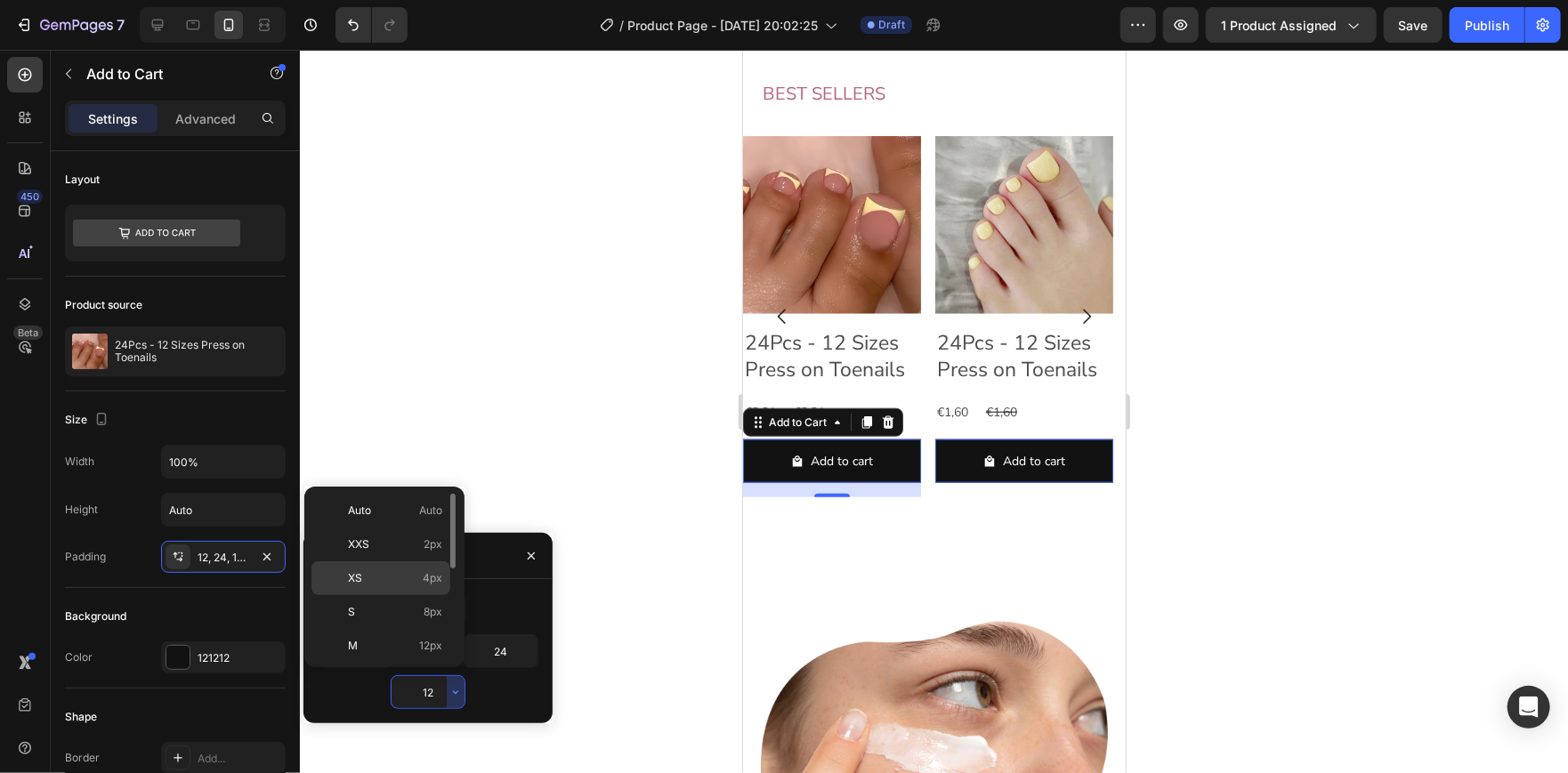
click at [398, 583] on p "XS 4px" at bounding box center [394, 578] width 94 height 16
type input "4"
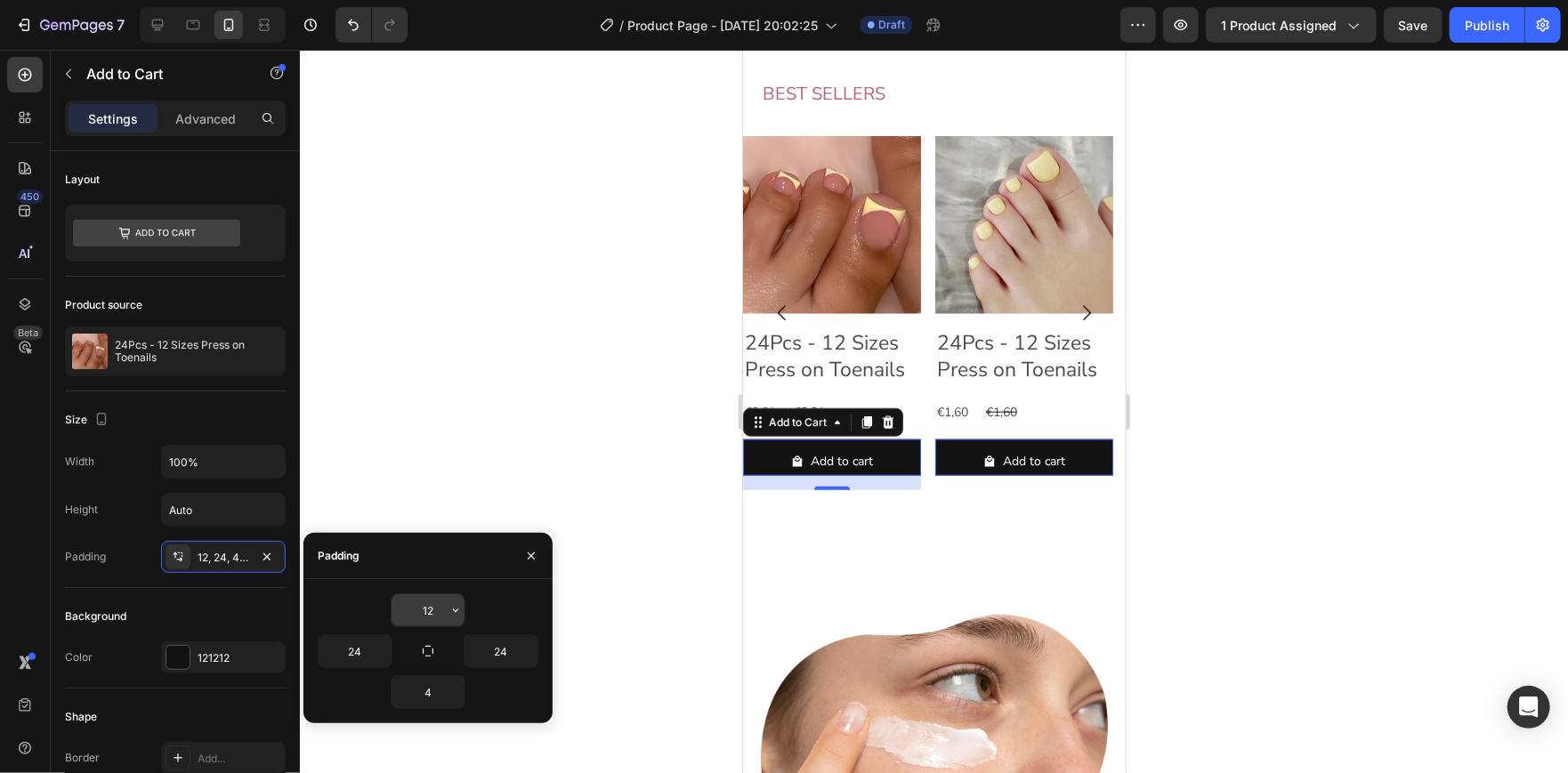
click at [449, 614] on icon "button" at bounding box center [456, 610] width 14 height 14
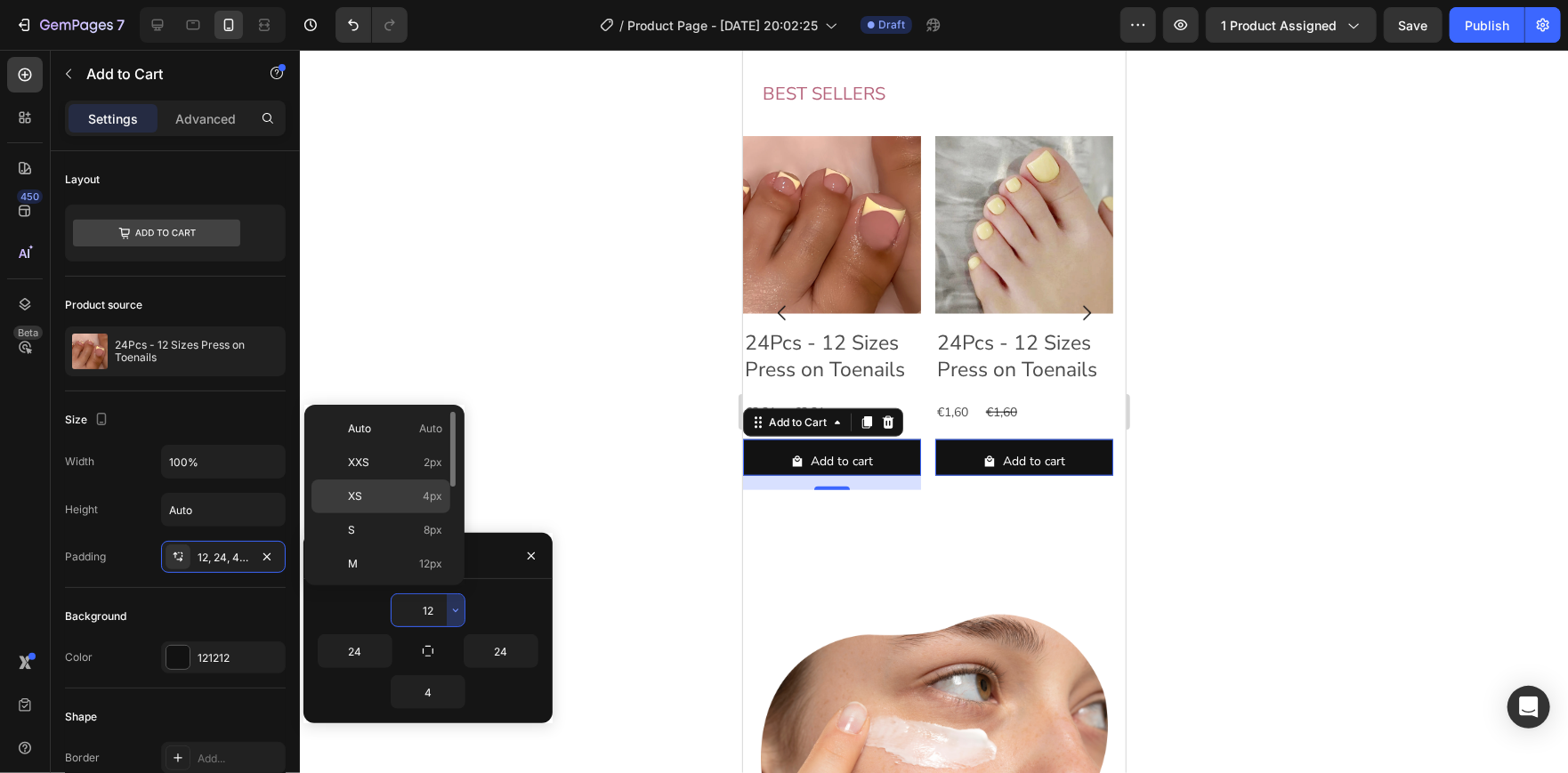
click at [423, 496] on span "4px" at bounding box center [433, 496] width 20 height 16
type input "4"
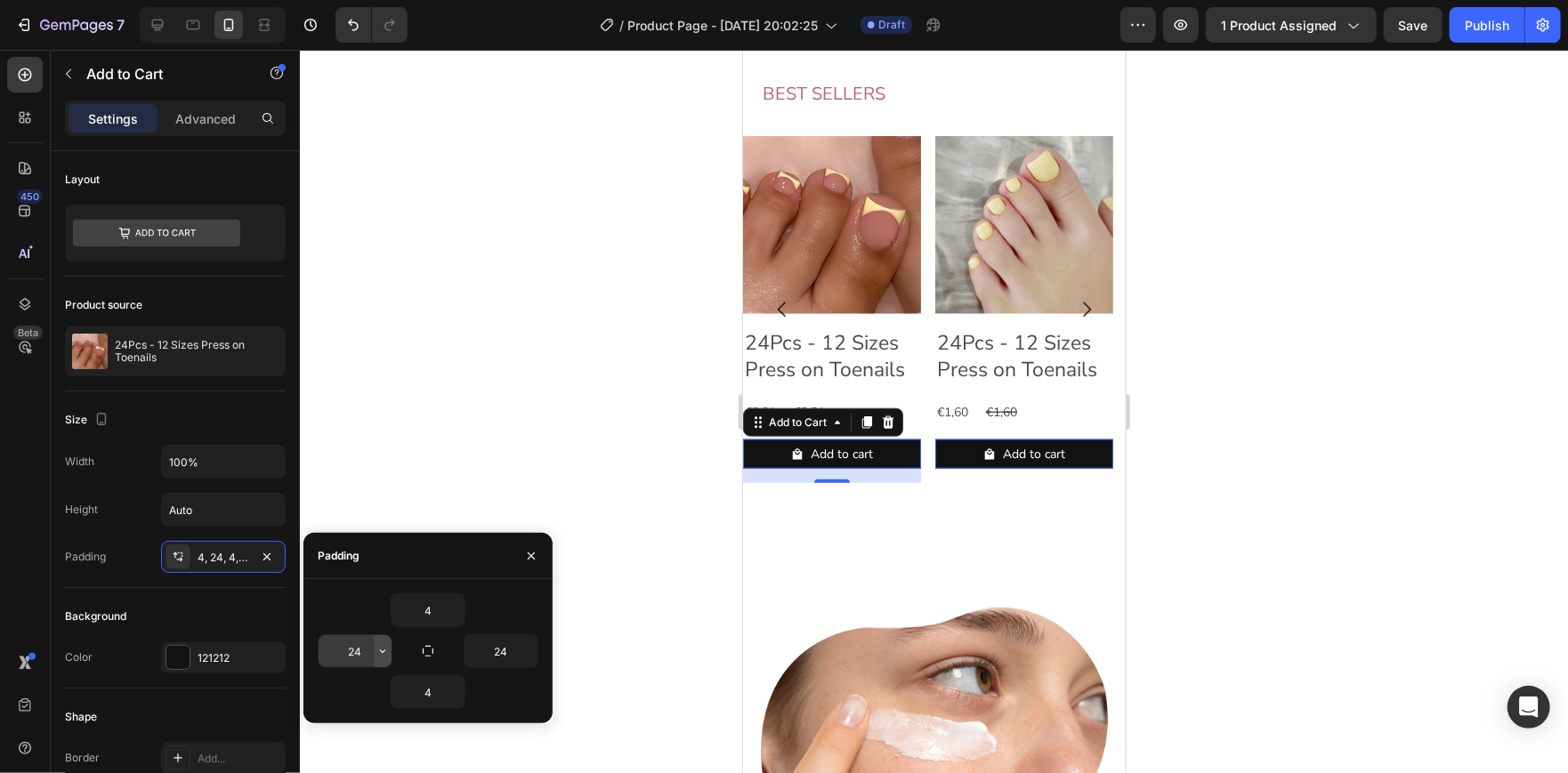
click at [376, 645] on icon "button" at bounding box center [383, 651] width 14 height 14
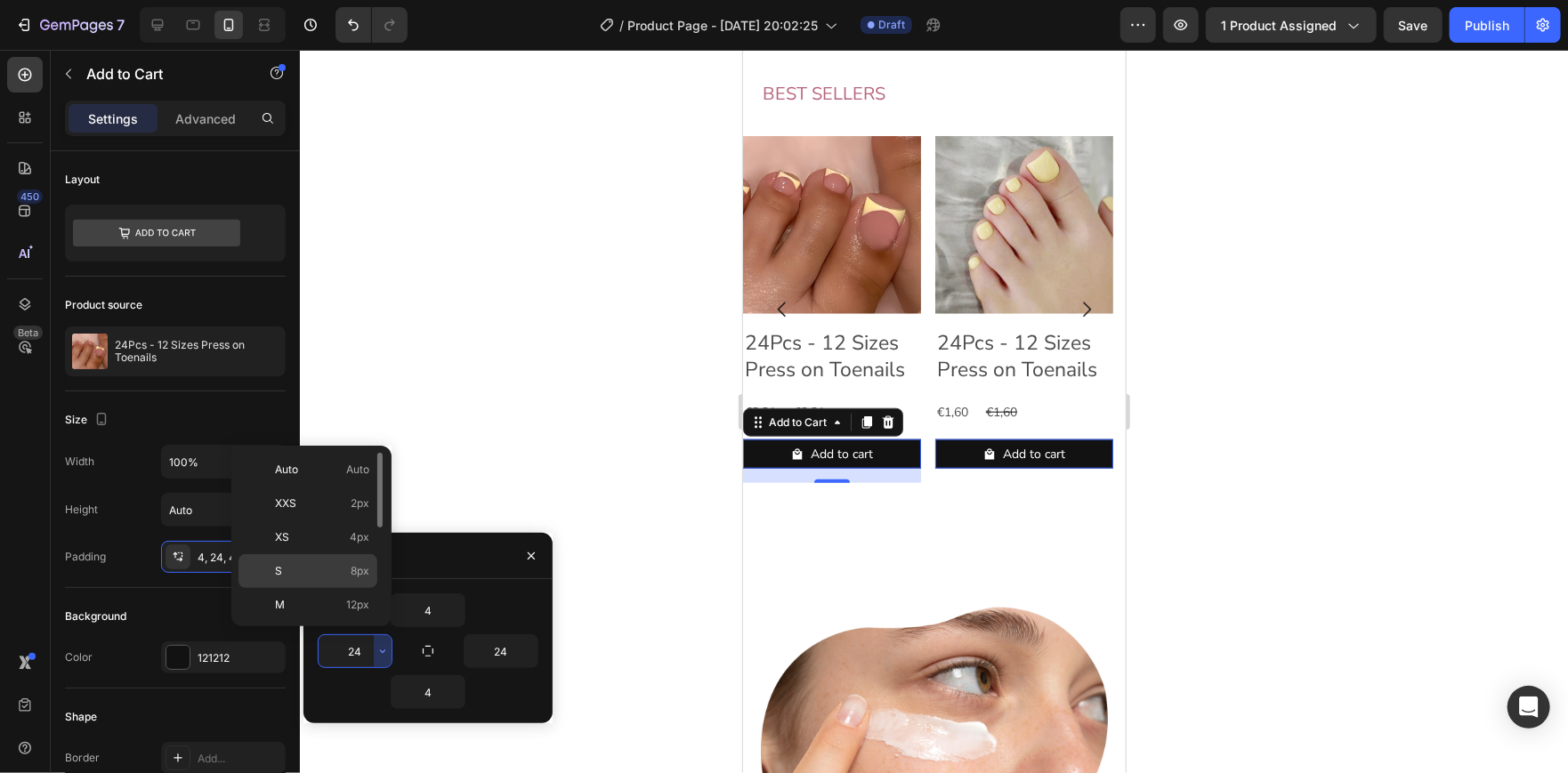
click at [347, 565] on p "S 8px" at bounding box center [322, 571] width 94 height 16
type input "8"
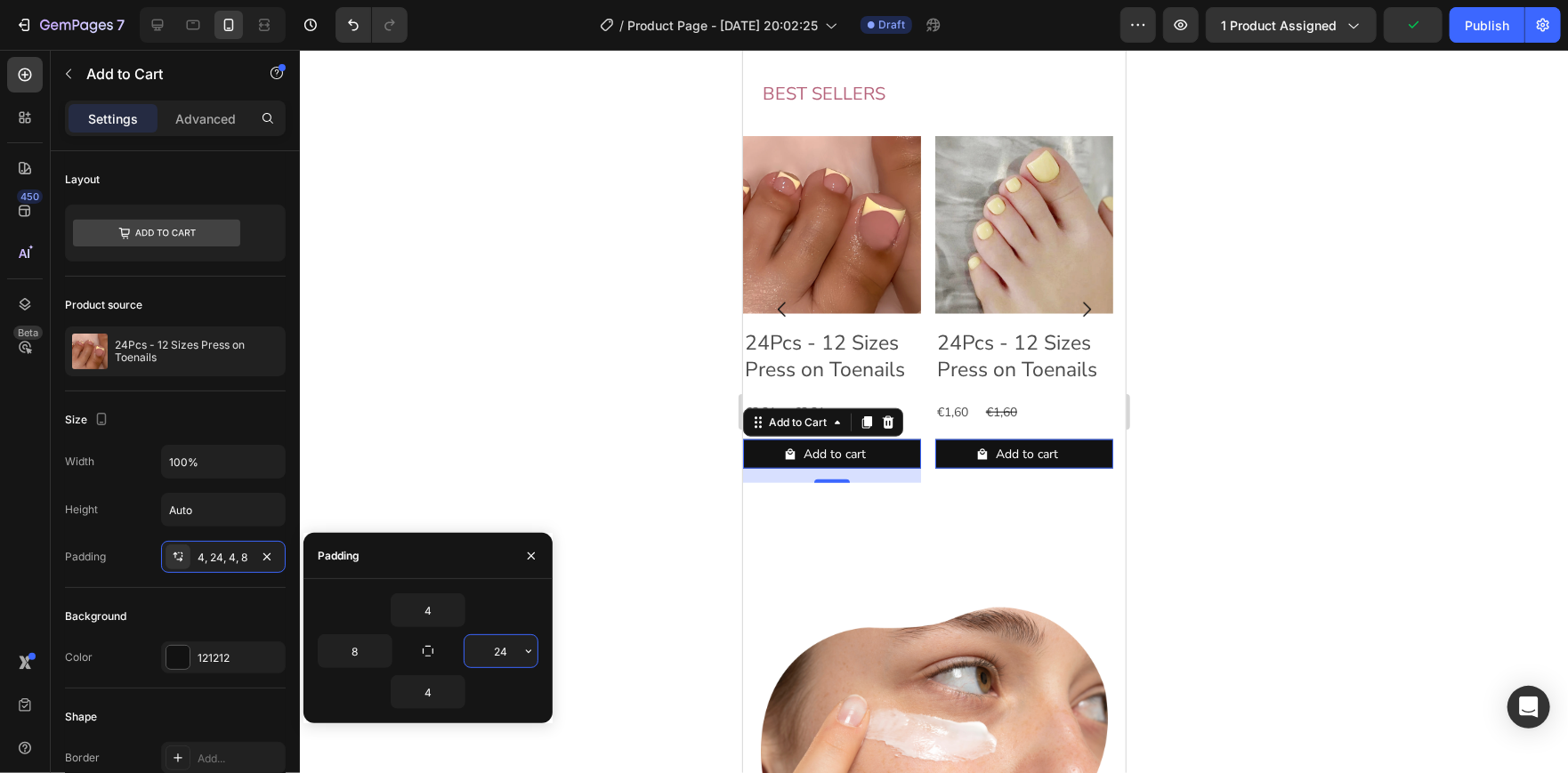
click at [504, 642] on input "24" at bounding box center [501, 651] width 73 height 32
click at [521, 648] on icon "button" at bounding box center [528, 651] width 14 height 14
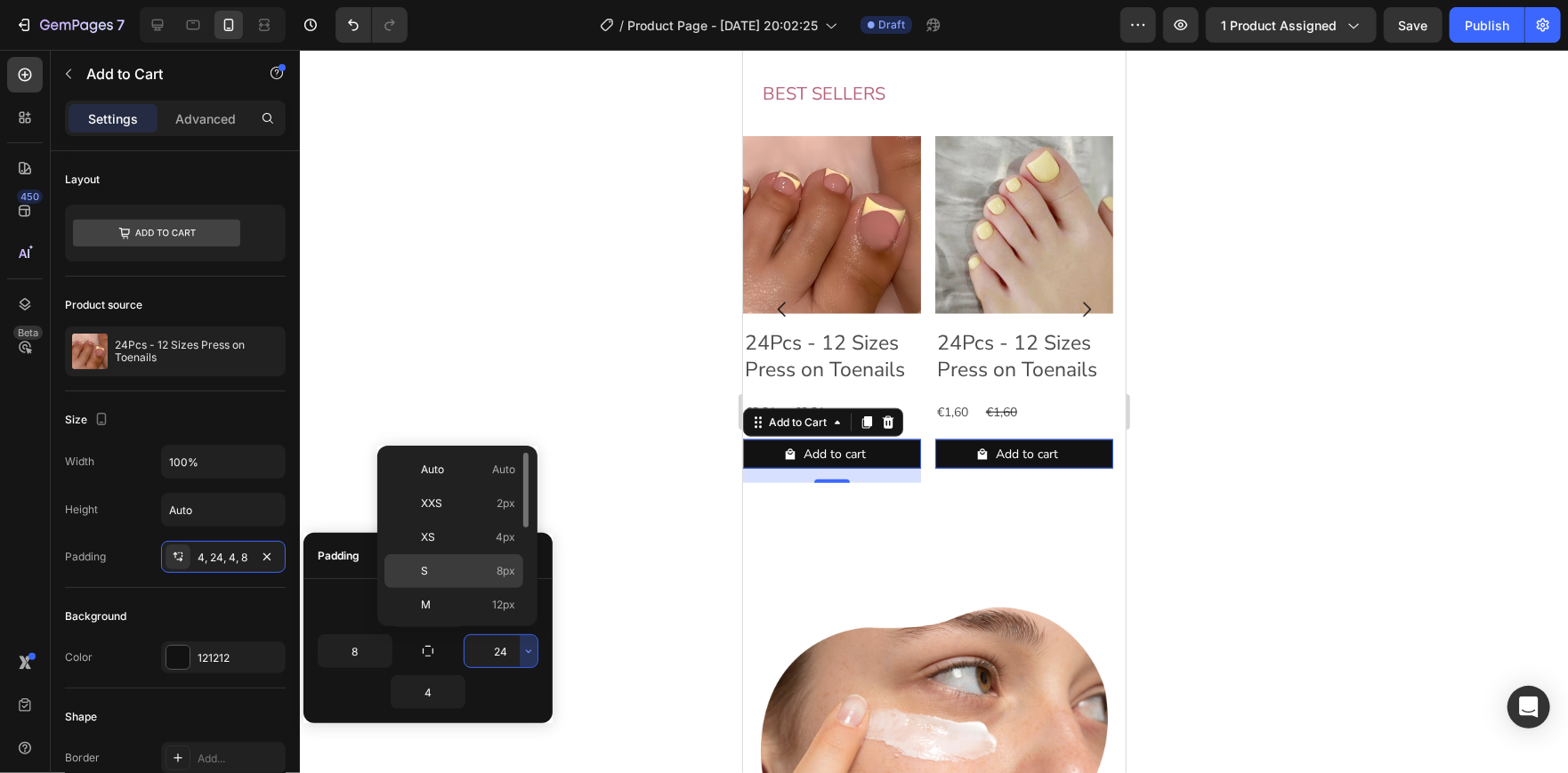
click at [477, 564] on p "S 8px" at bounding box center [468, 571] width 94 height 16
type input "8"
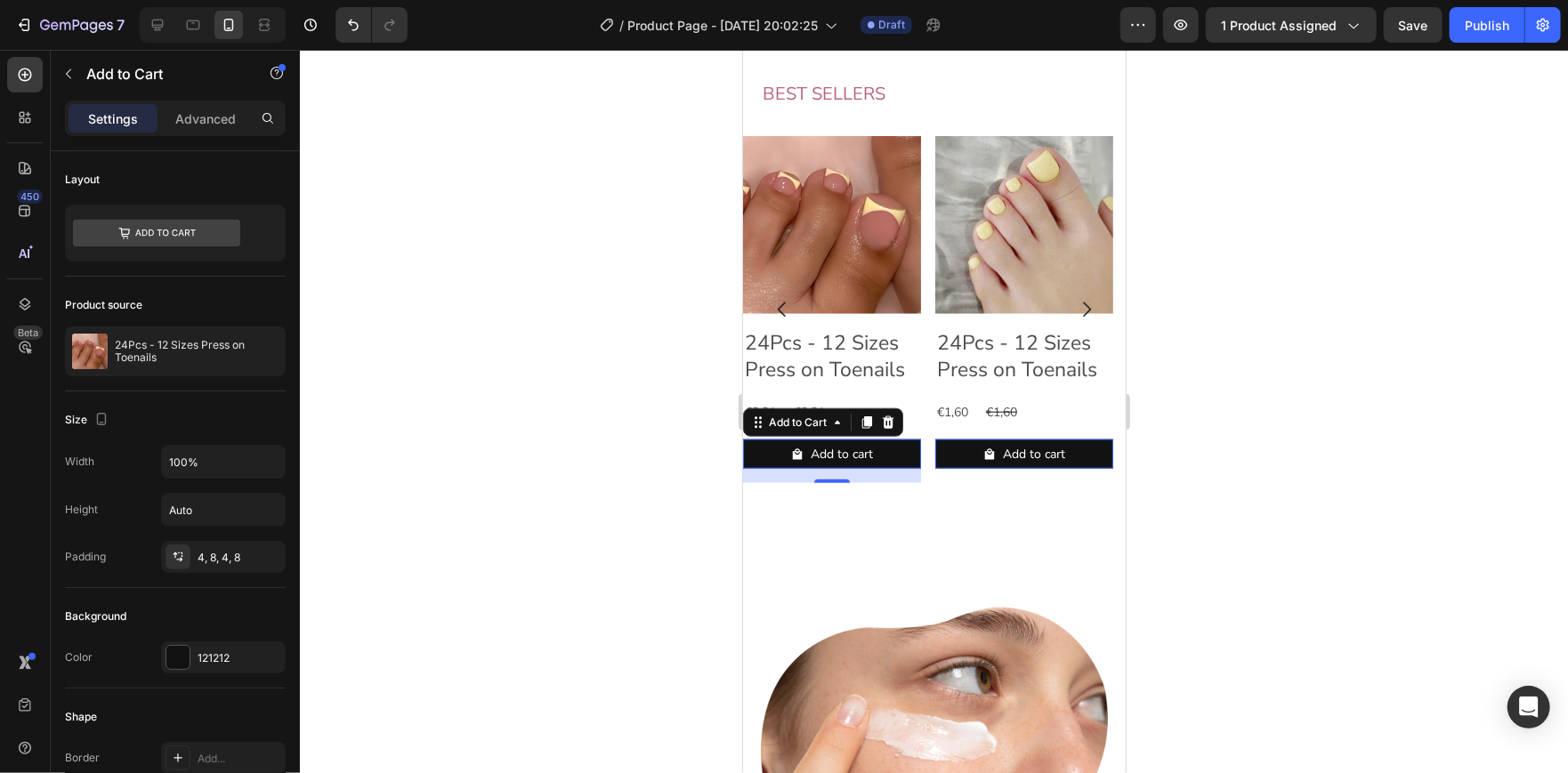
click at [474, 386] on div at bounding box center [933, 411] width 1268 height 723
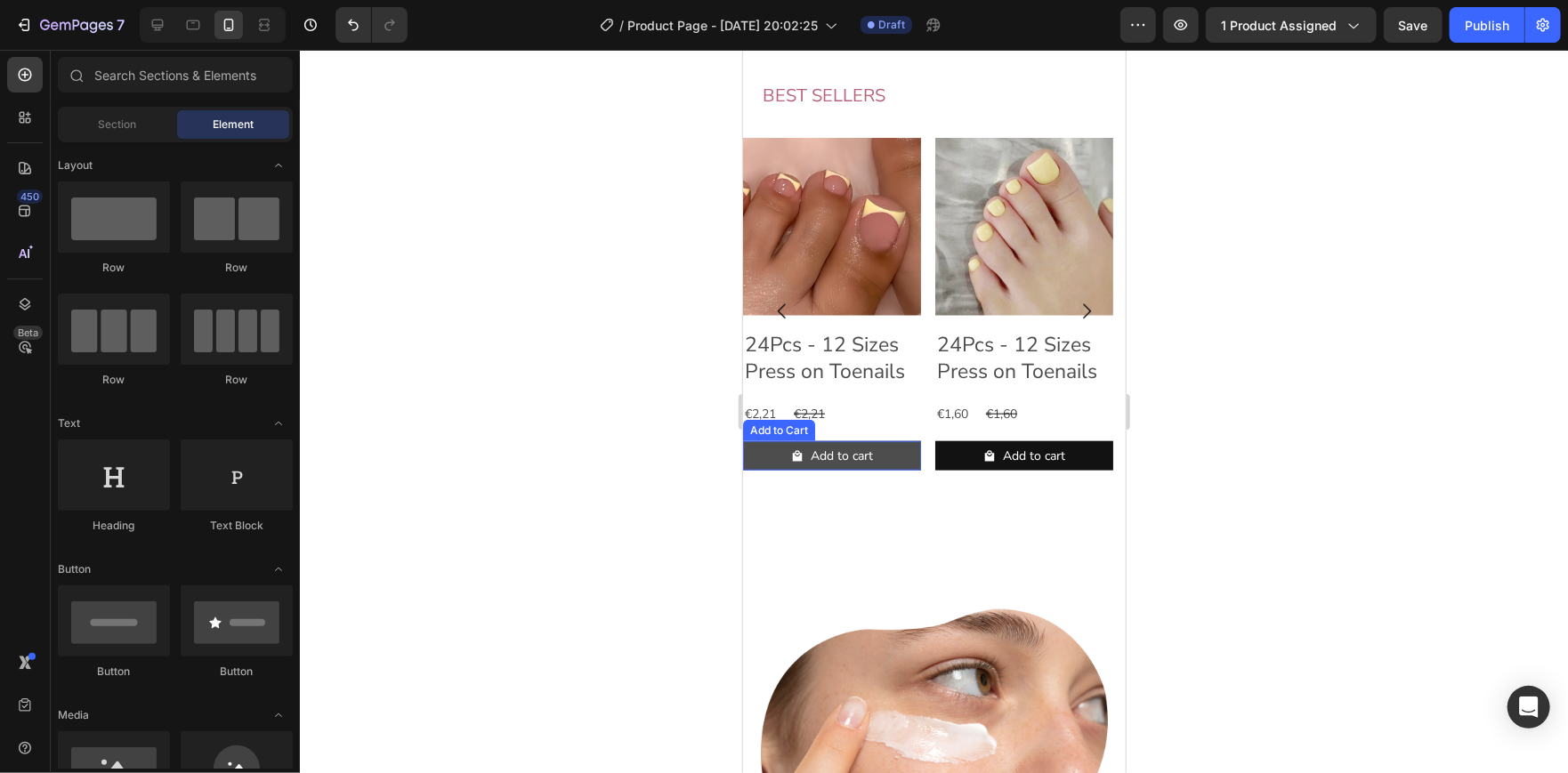
scroll to position [1096, 0]
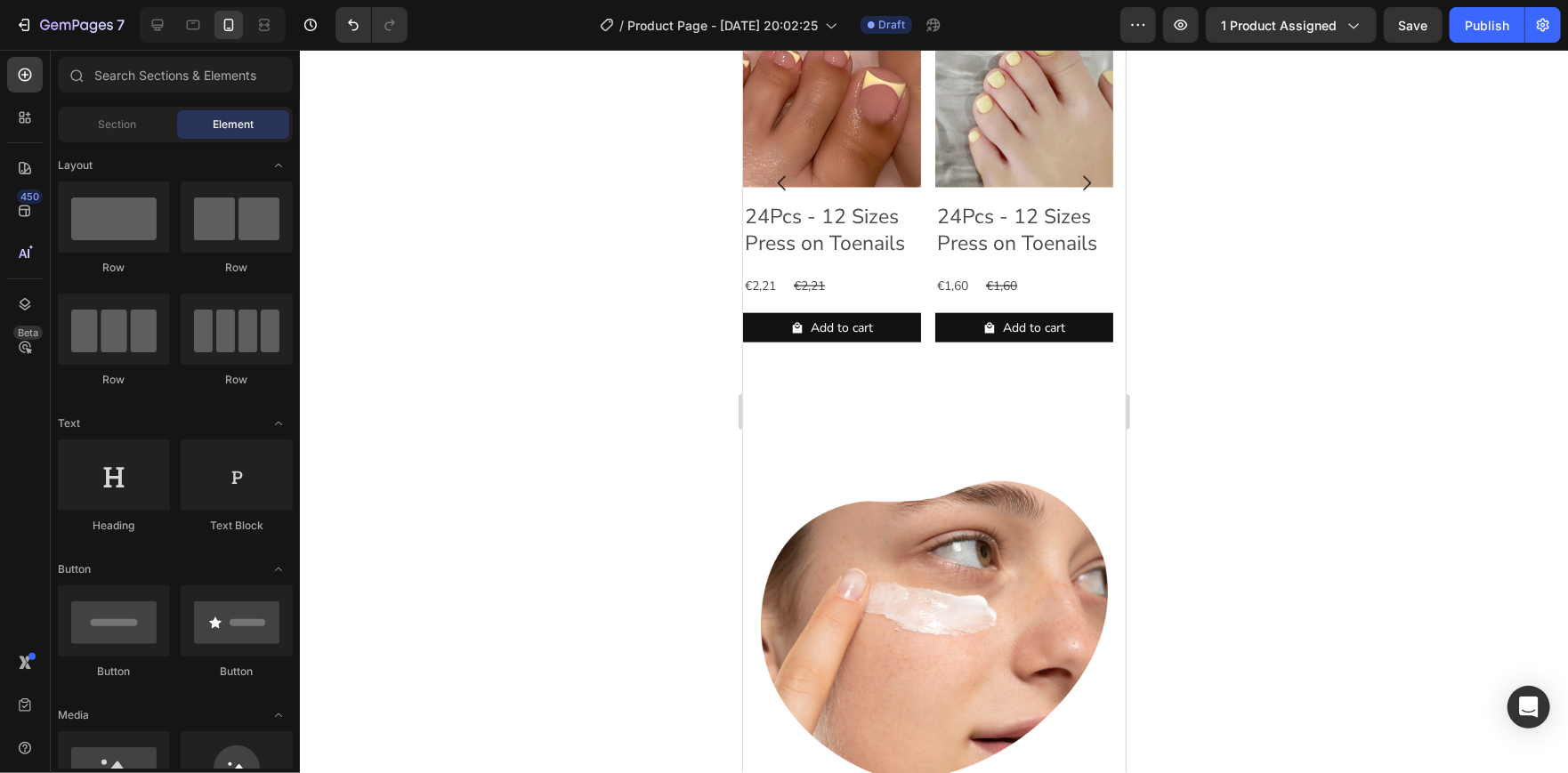
click at [1202, 323] on div at bounding box center [933, 411] width 1268 height 723
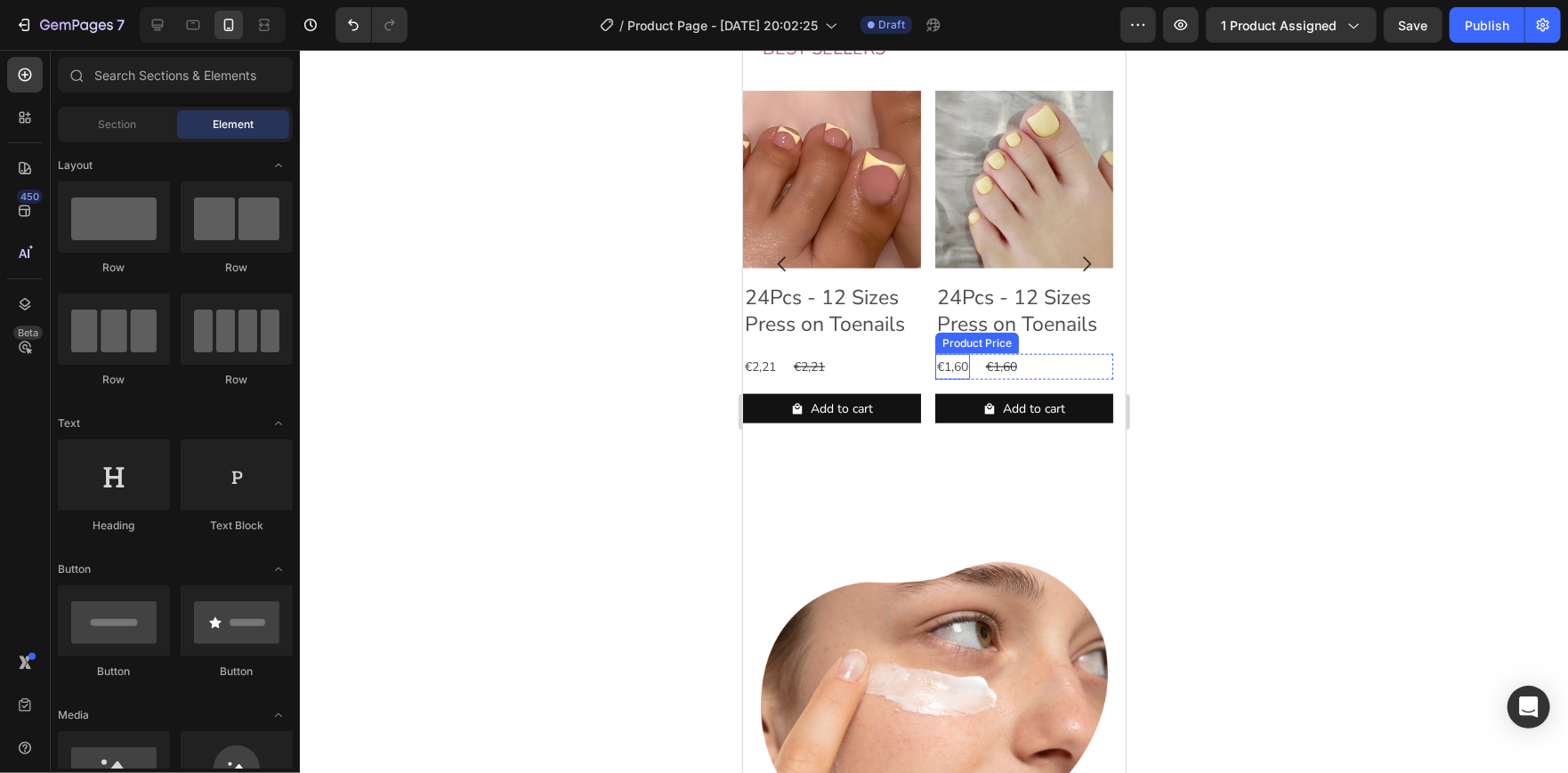
scroll to position [1017, 0]
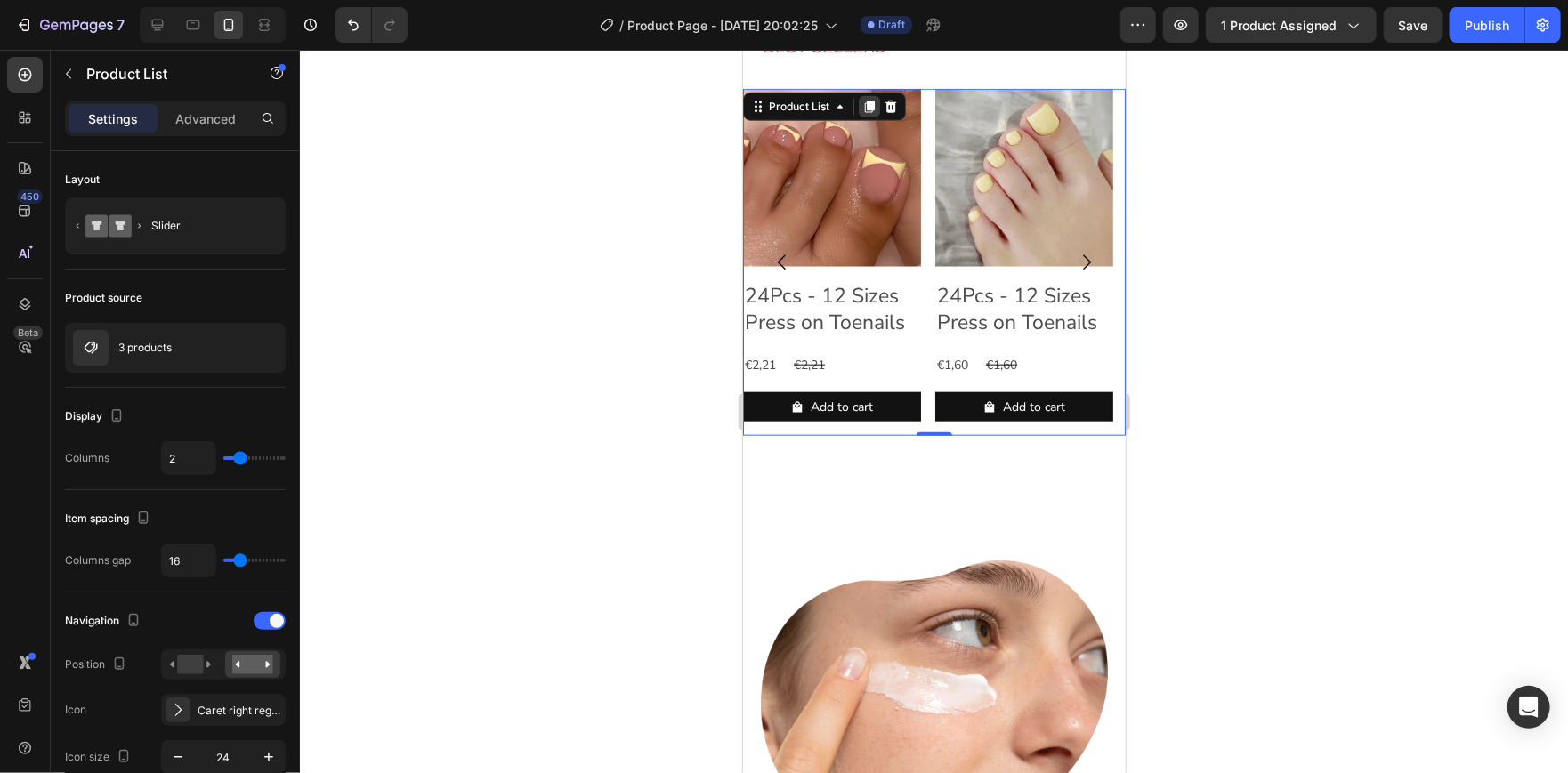
click at [862, 113] on icon at bounding box center [868, 105] width 14 height 14
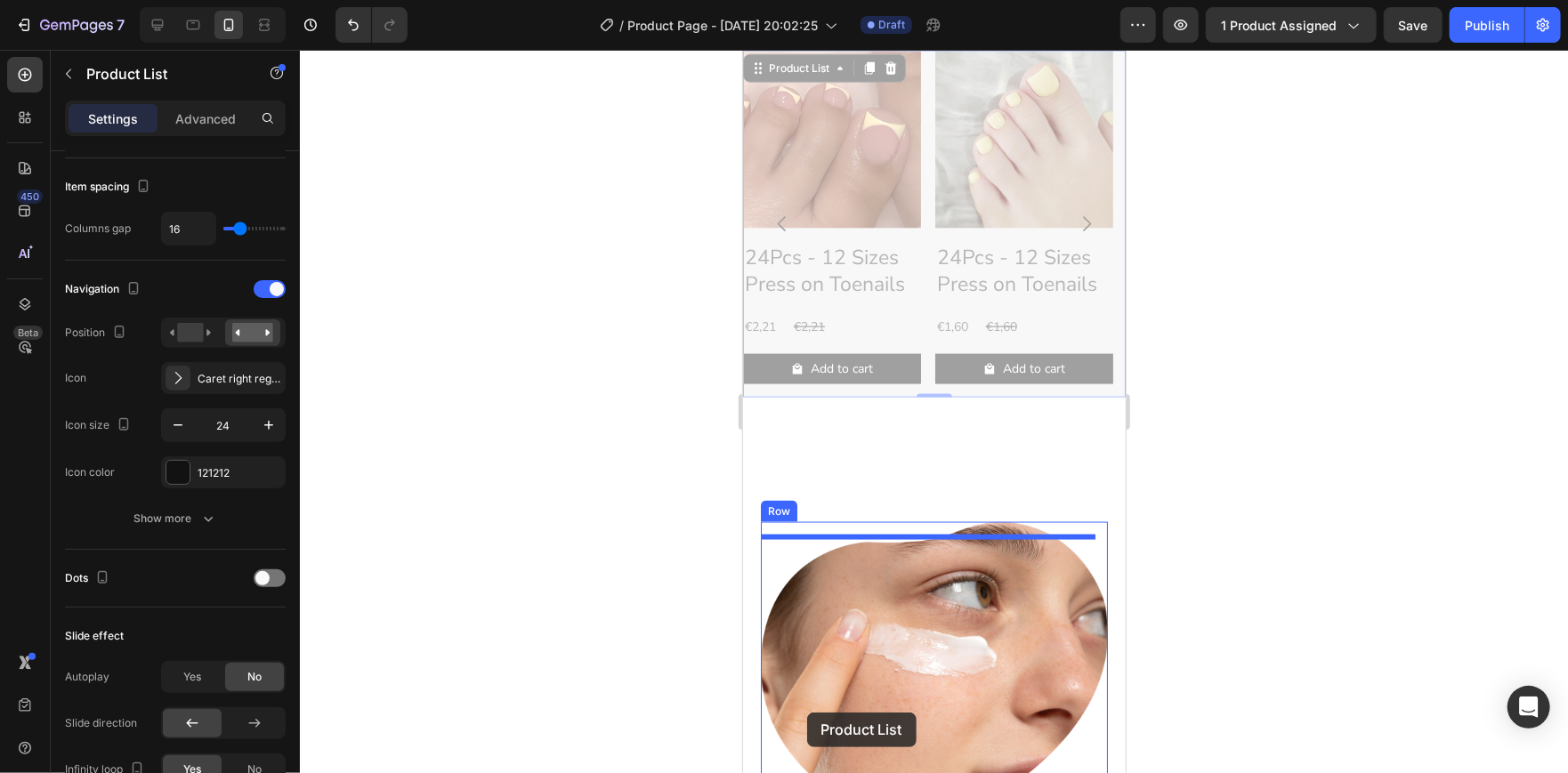
scroll to position [1418, 0]
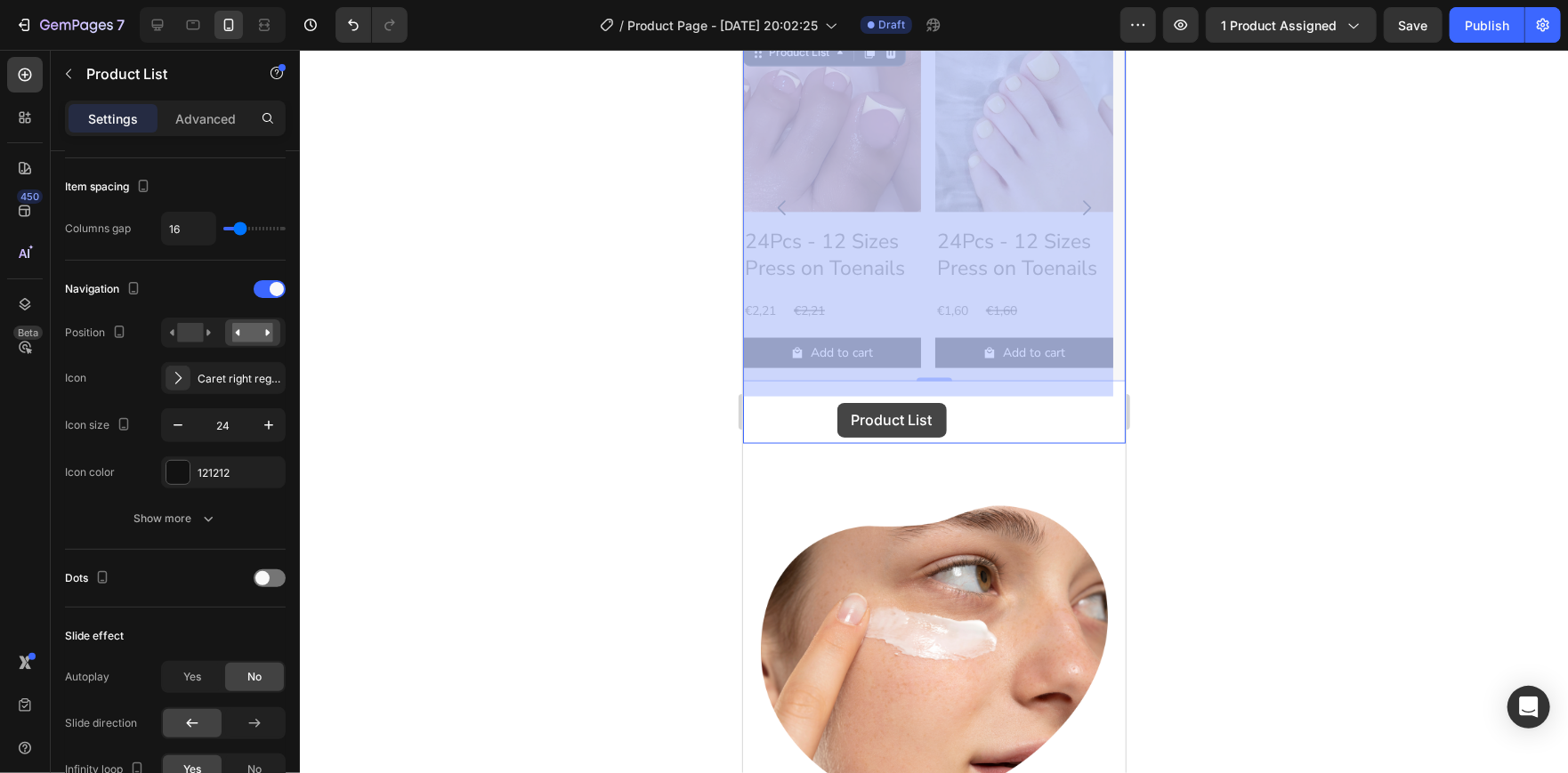
drag, startPoint x: 764, startPoint y: 281, endPoint x: 836, endPoint y: 402, distance: 140.8
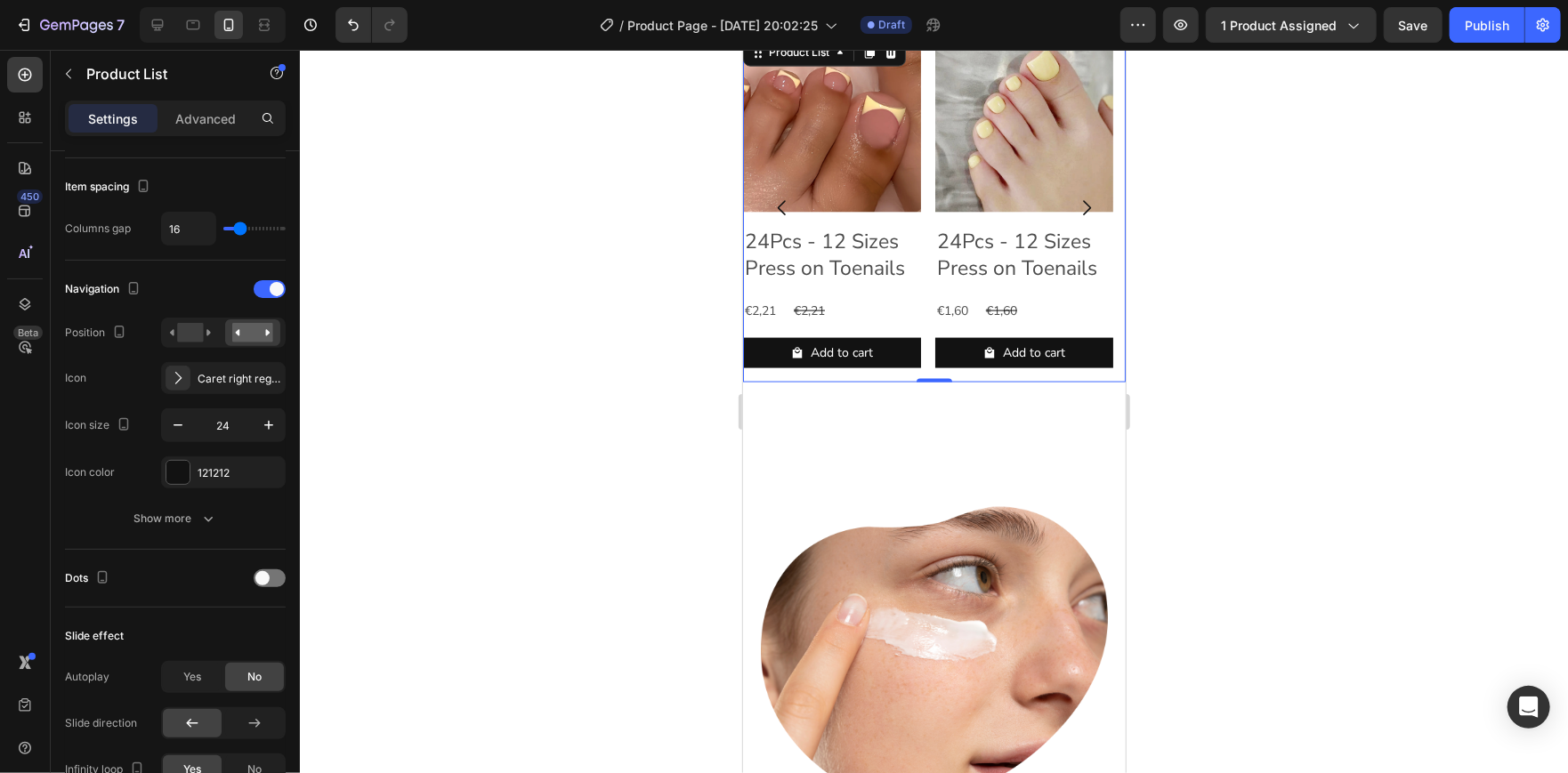
click at [1298, 335] on div at bounding box center [933, 411] width 1268 height 723
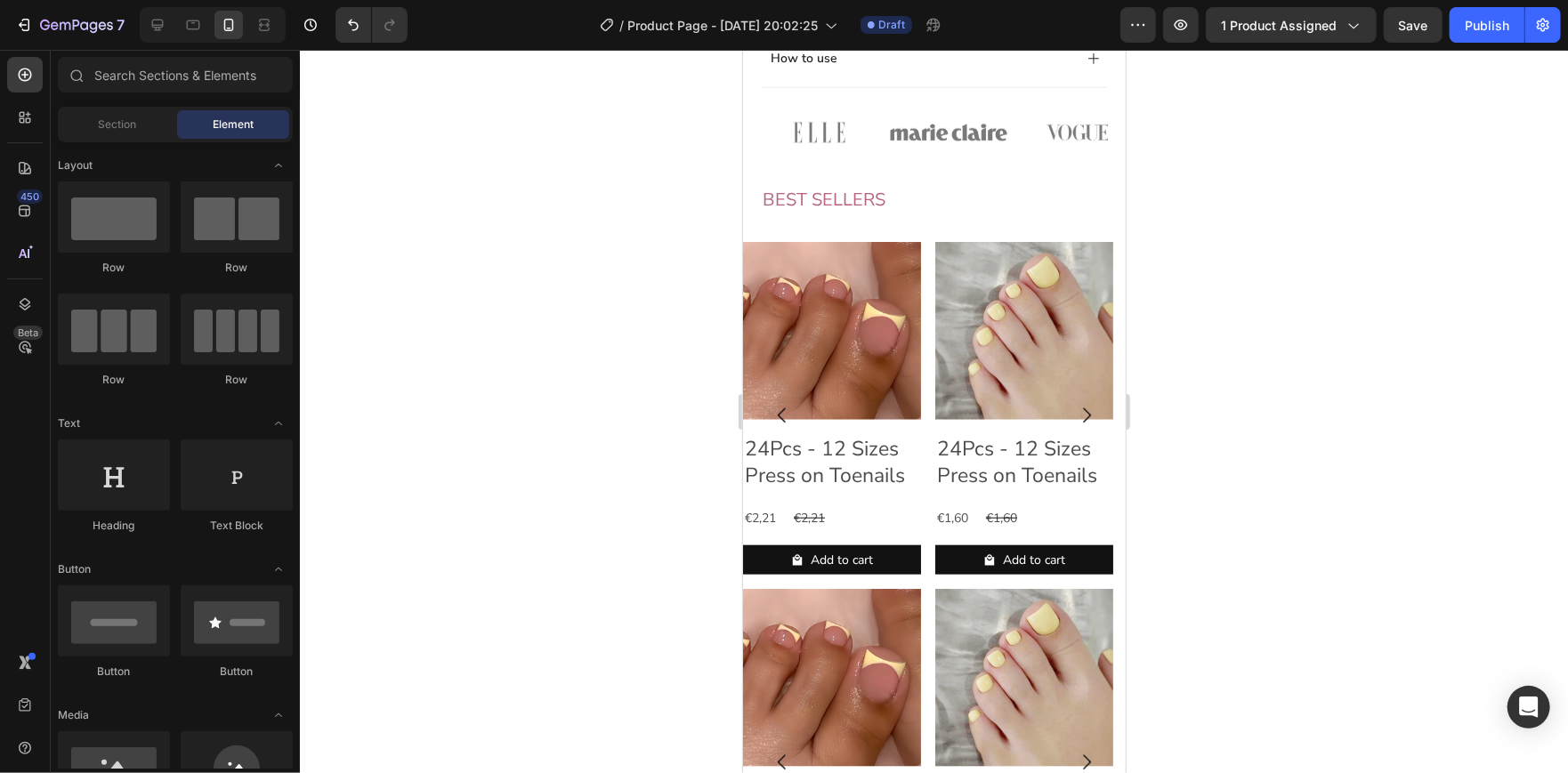
scroll to position [861, 0]
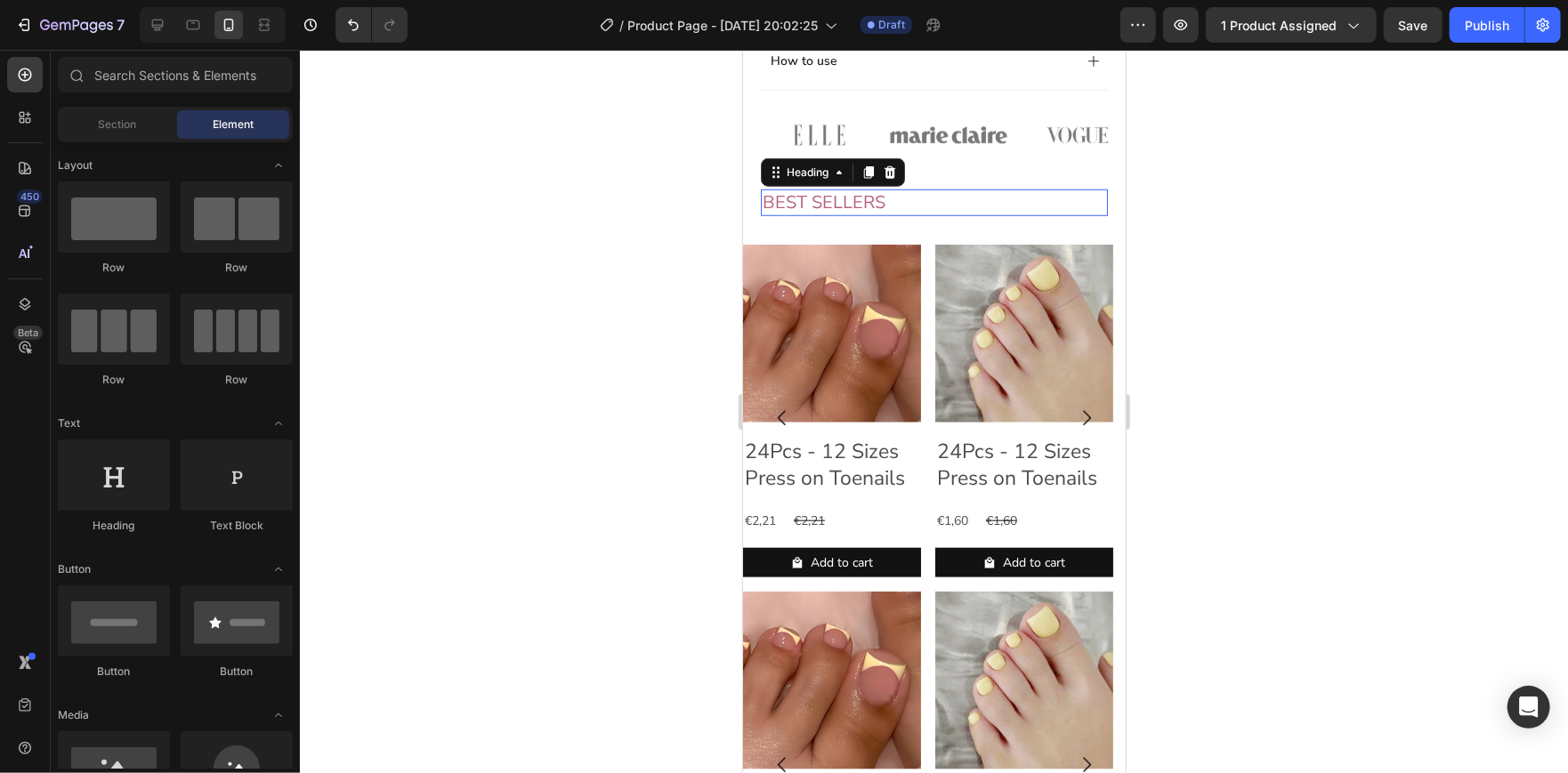
click at [915, 209] on h2 "BEST SELLERS" at bounding box center [933, 202] width 347 height 27
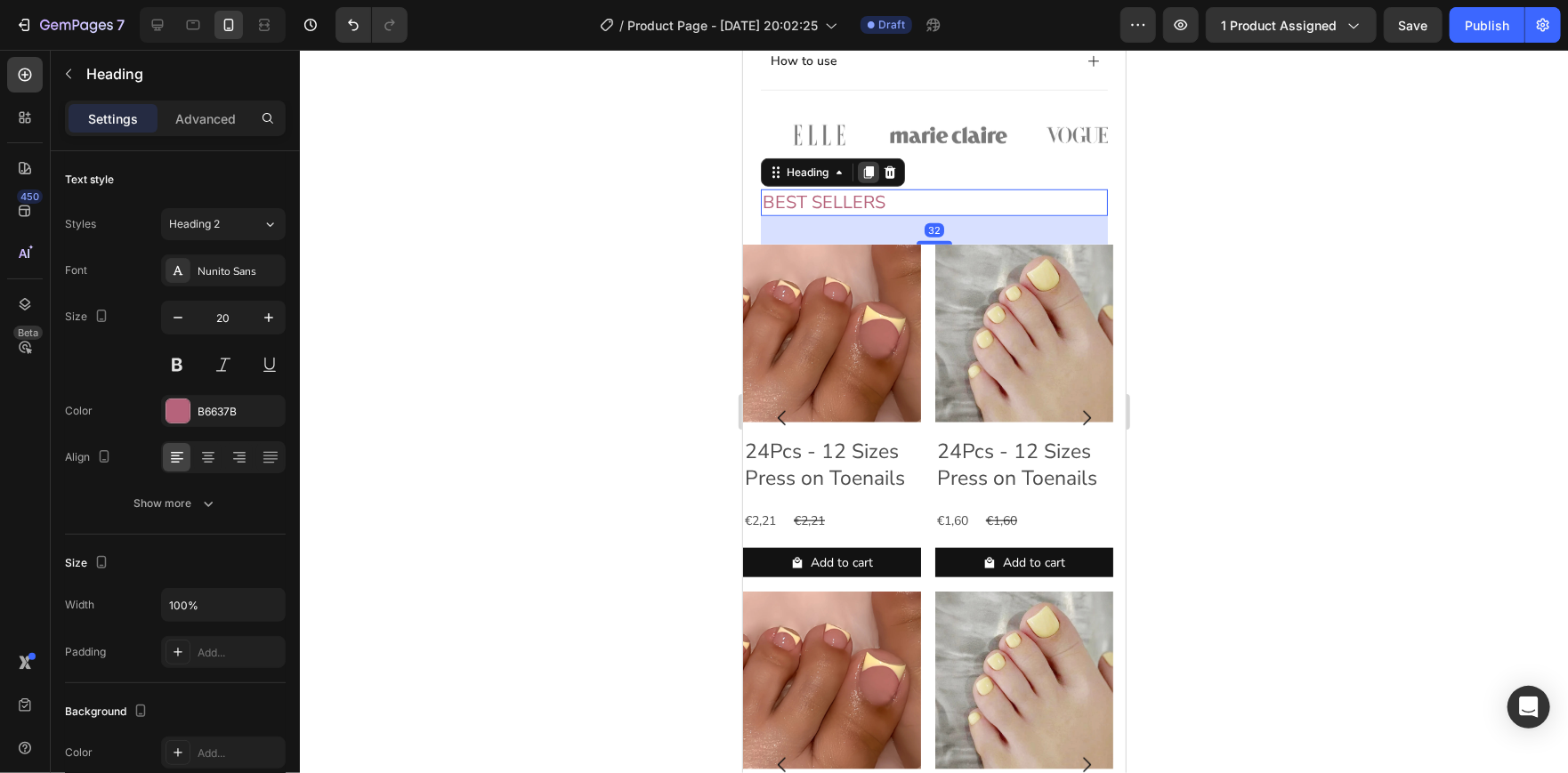
click at [858, 182] on div at bounding box center [867, 172] width 21 height 21
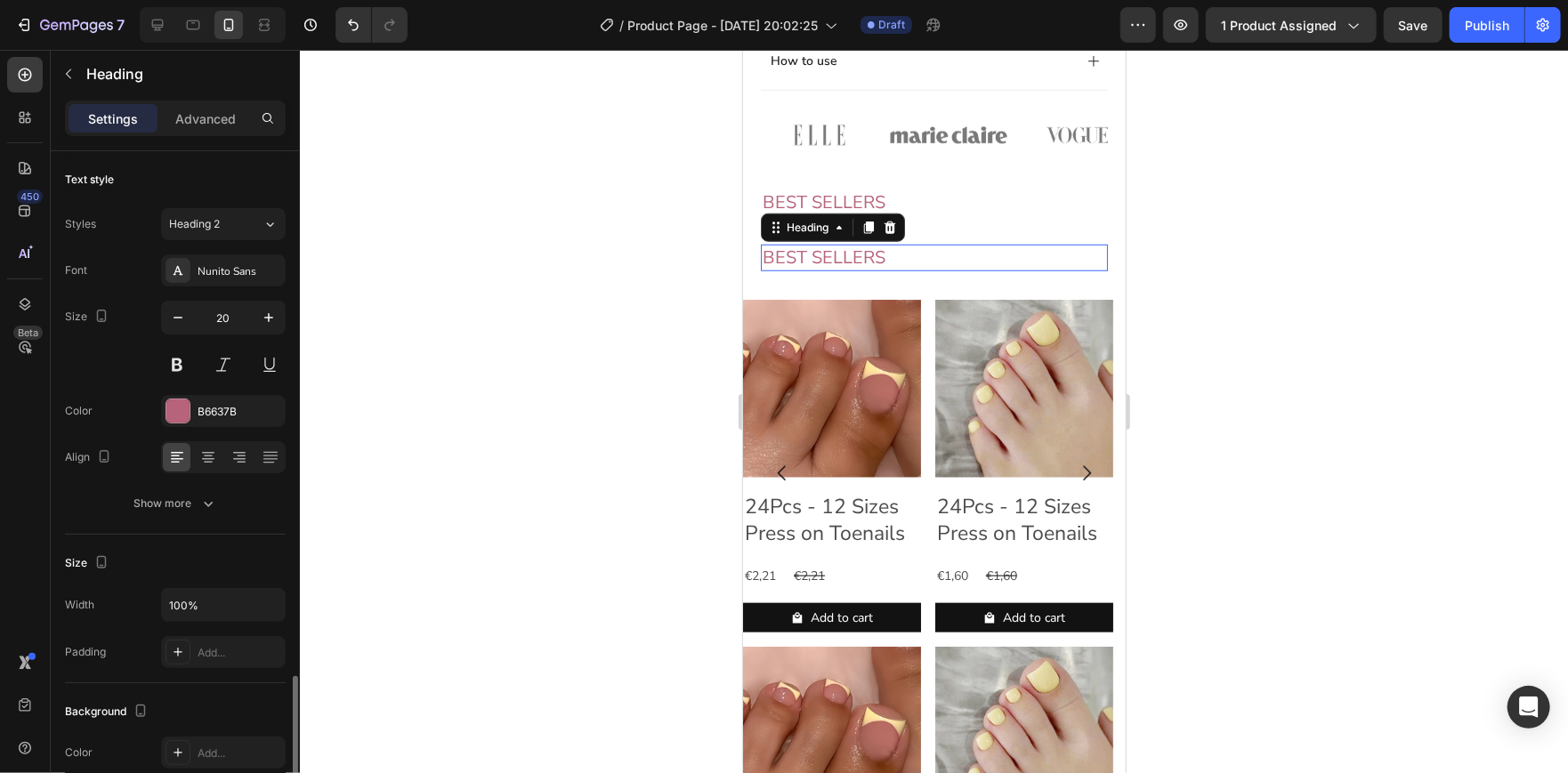
scroll to position [332, 0]
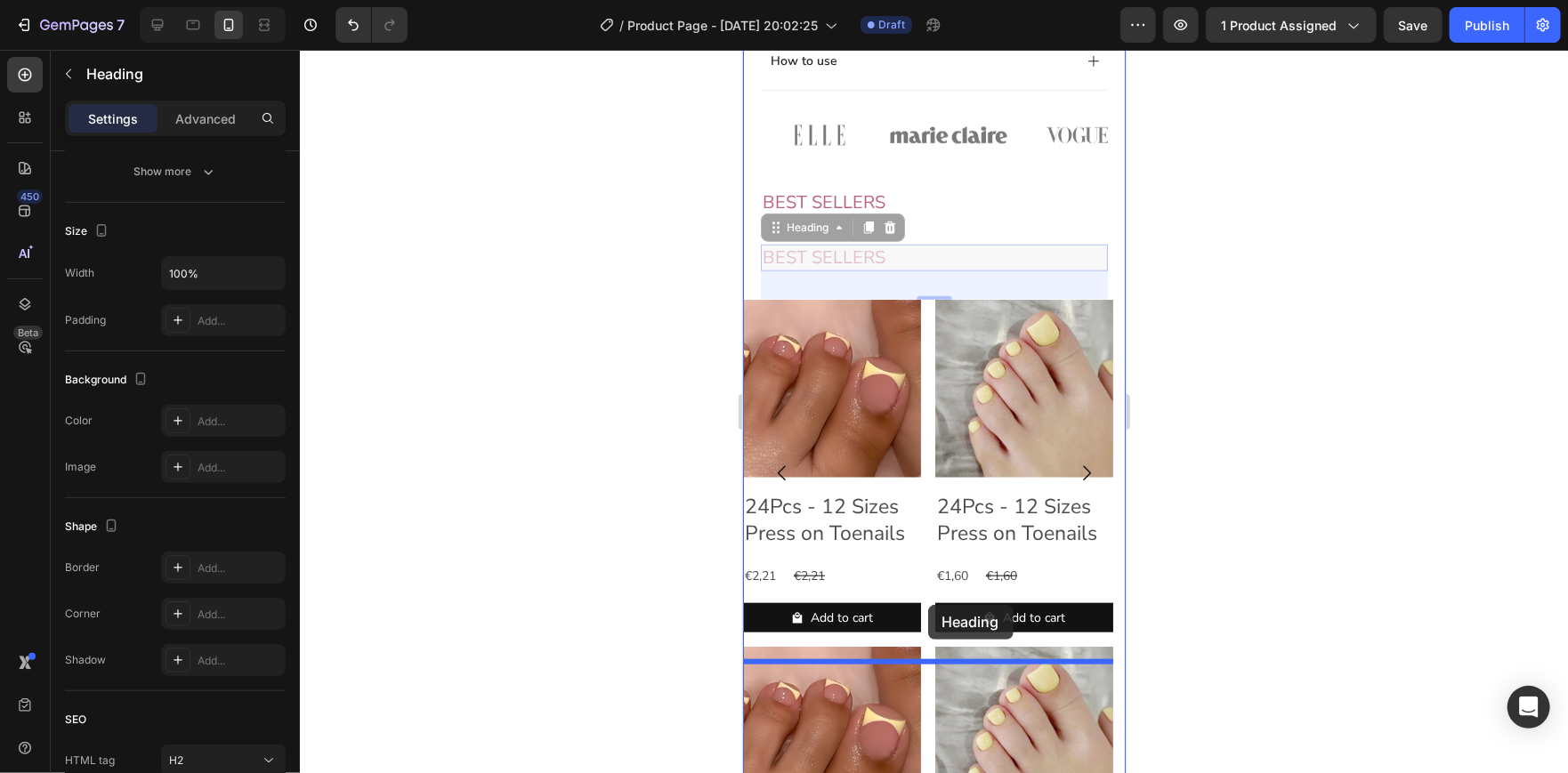
drag, startPoint x: 782, startPoint y: 248, endPoint x: 927, endPoint y: 604, distance: 384.4
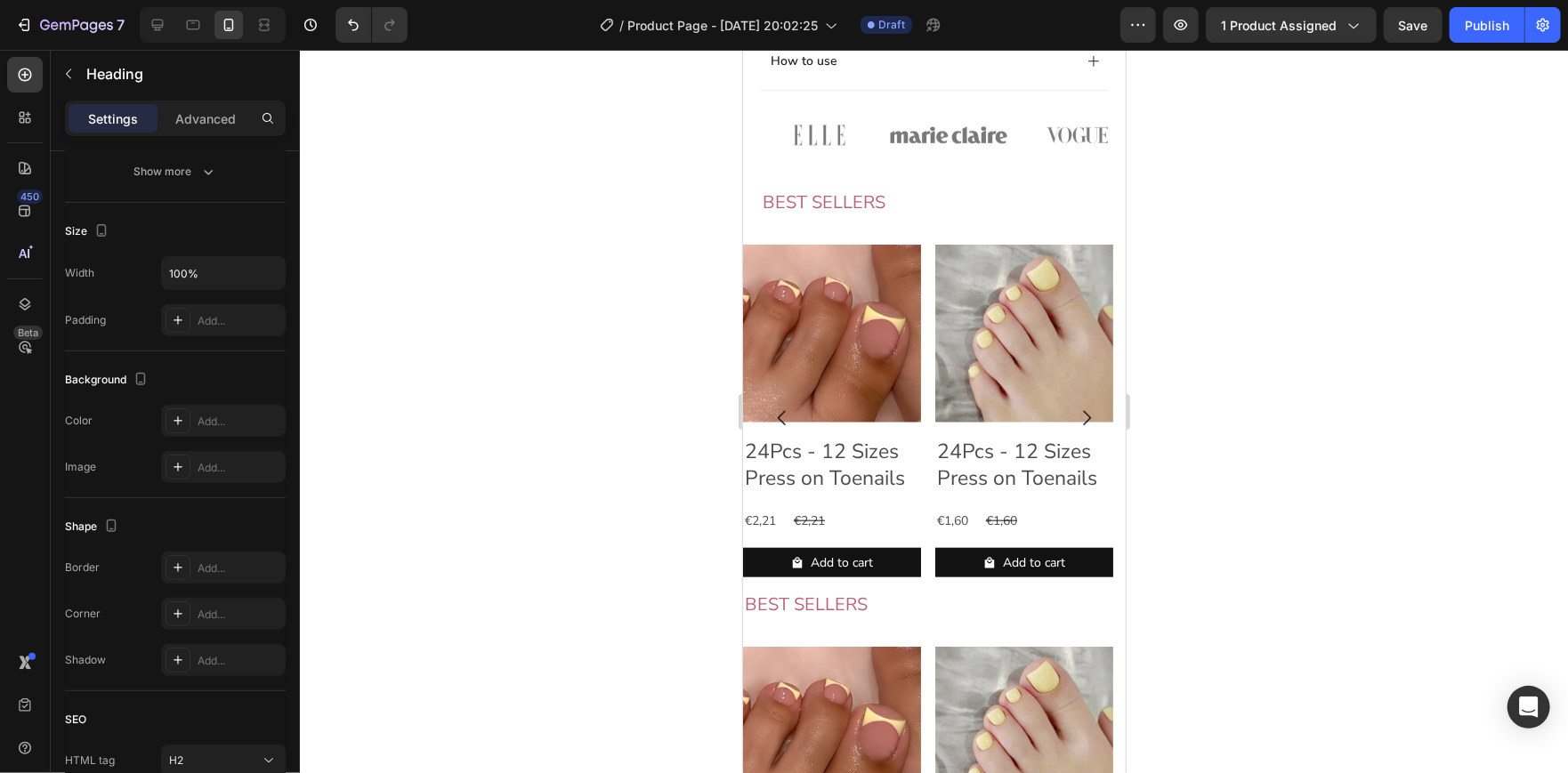
click at [1335, 347] on div at bounding box center [933, 411] width 1268 height 723
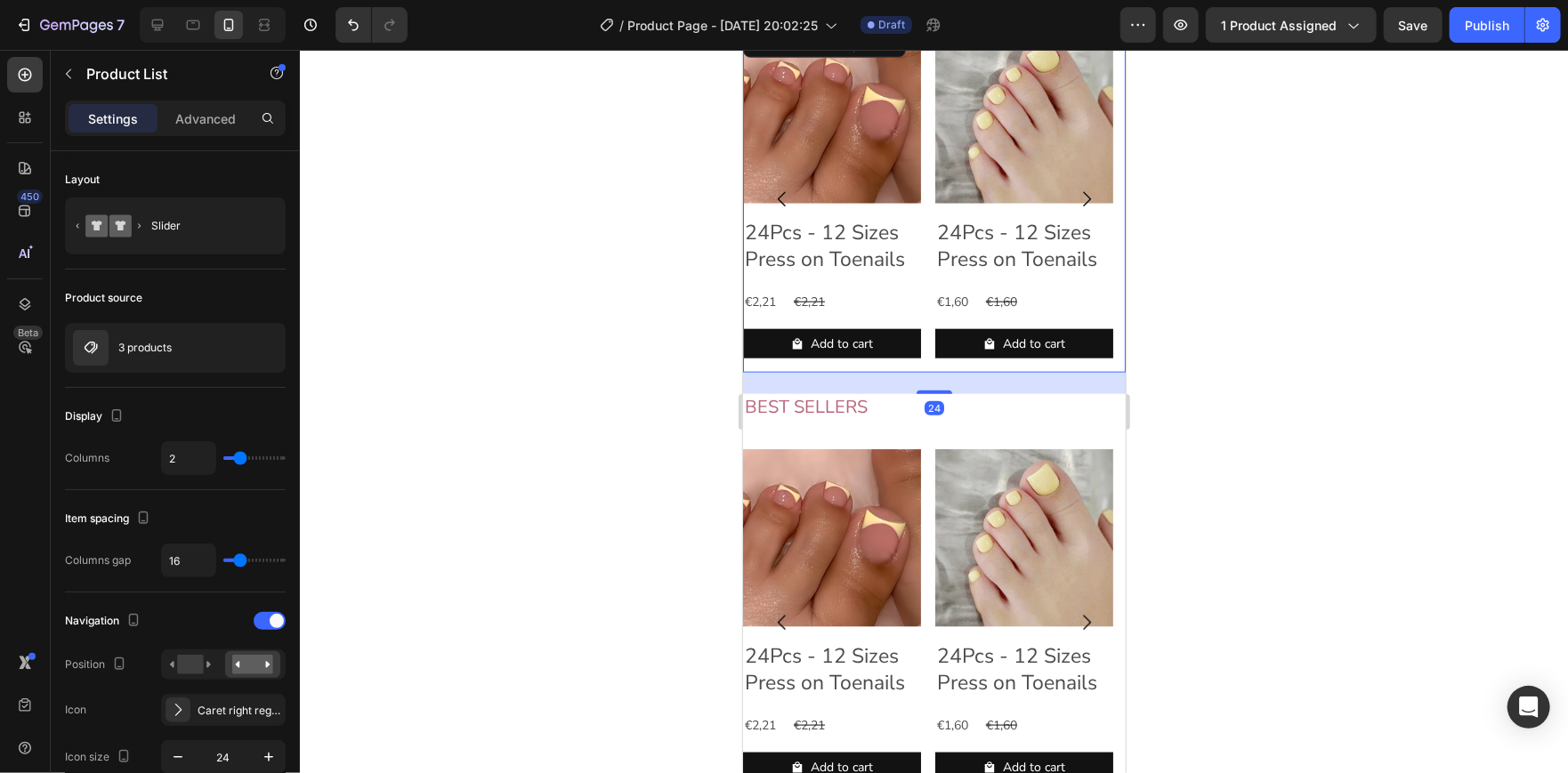
scroll to position [1096, 0]
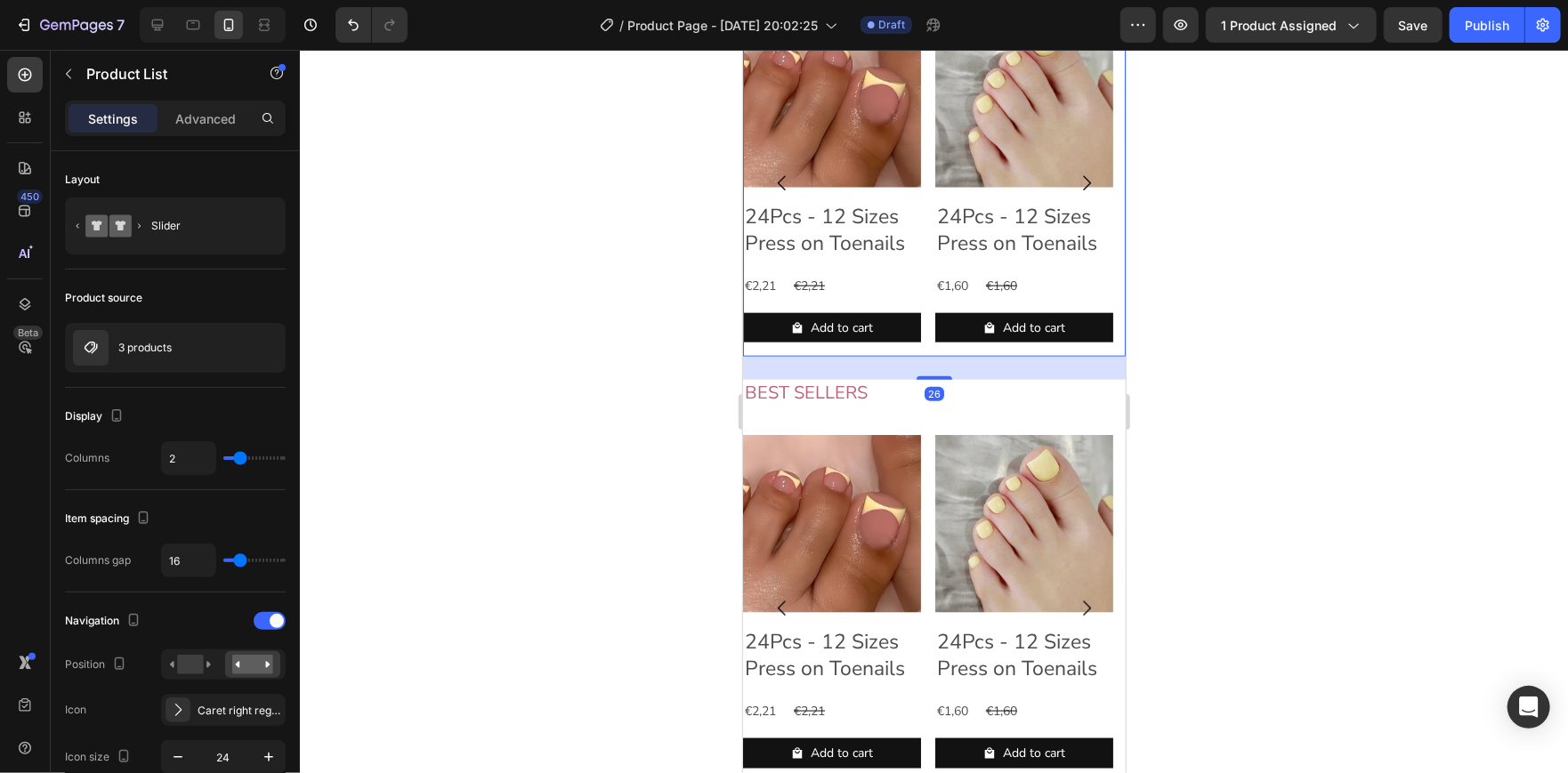
drag, startPoint x: 929, startPoint y: 391, endPoint x: 930, endPoint y: 414, distance: 23.0
click at [930, 356] on div "26" at bounding box center [933, 356] width 383 height 0
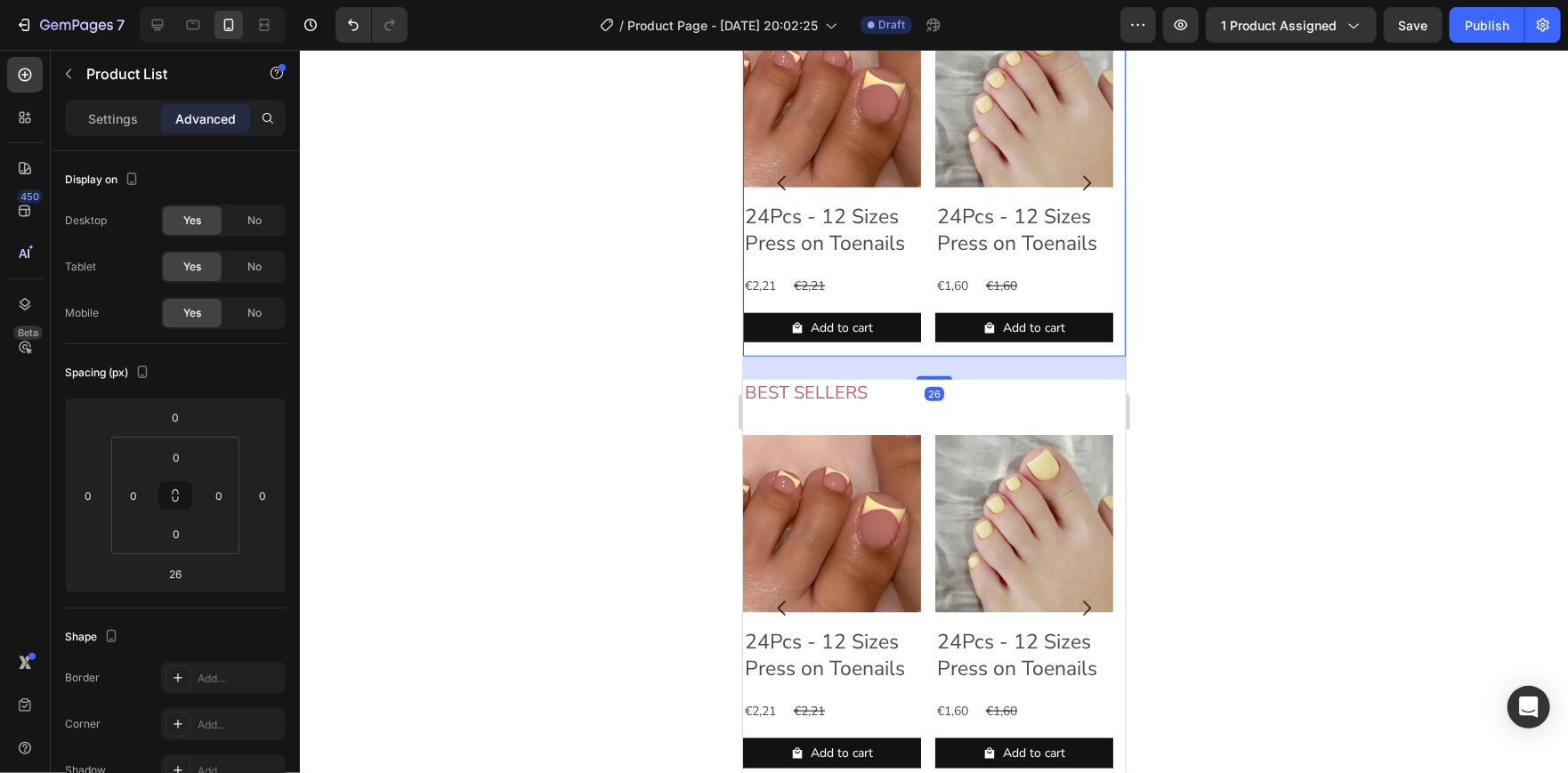
click at [1215, 357] on div at bounding box center [933, 411] width 1268 height 723
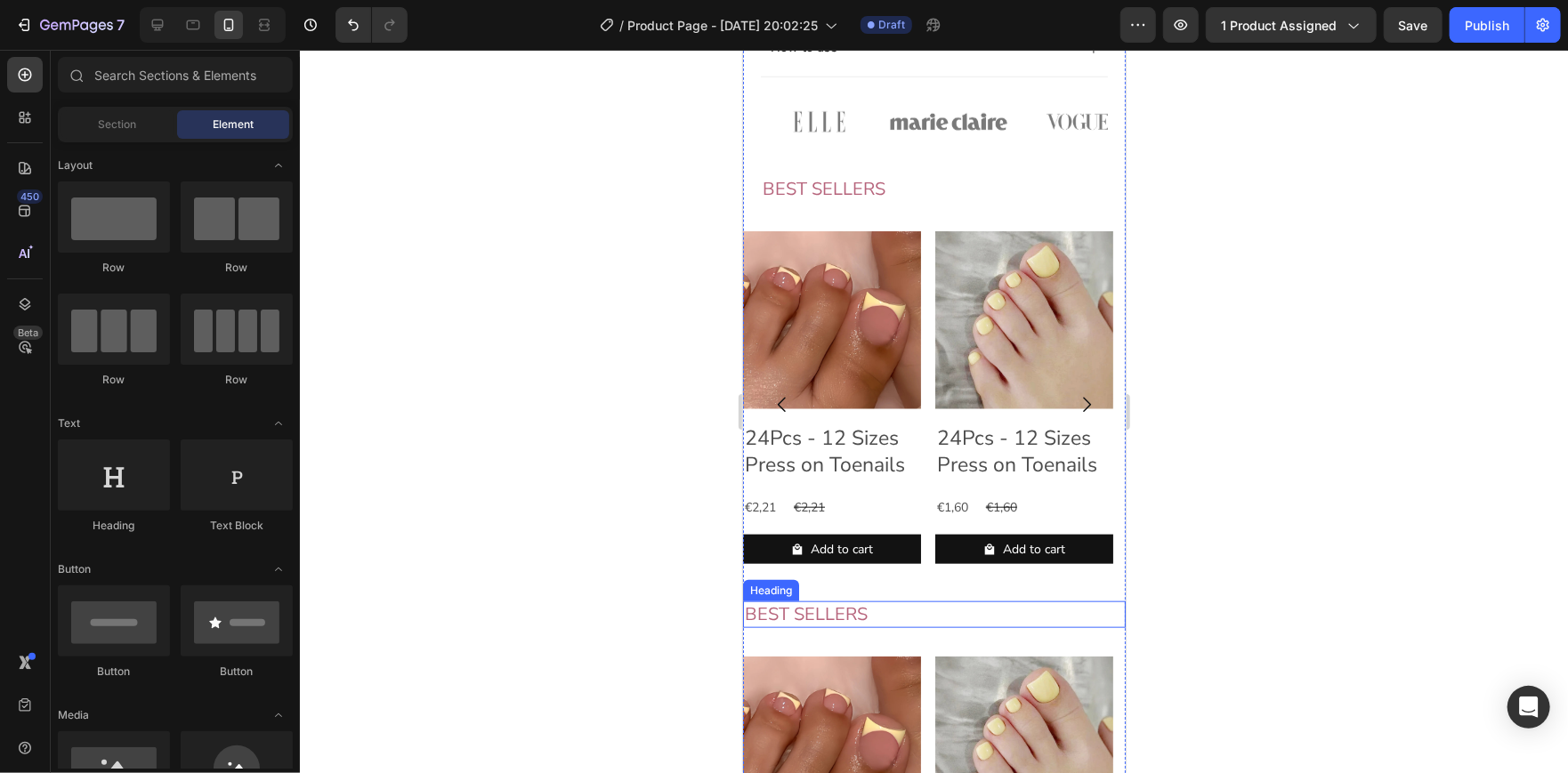
scroll to position [868, 0]
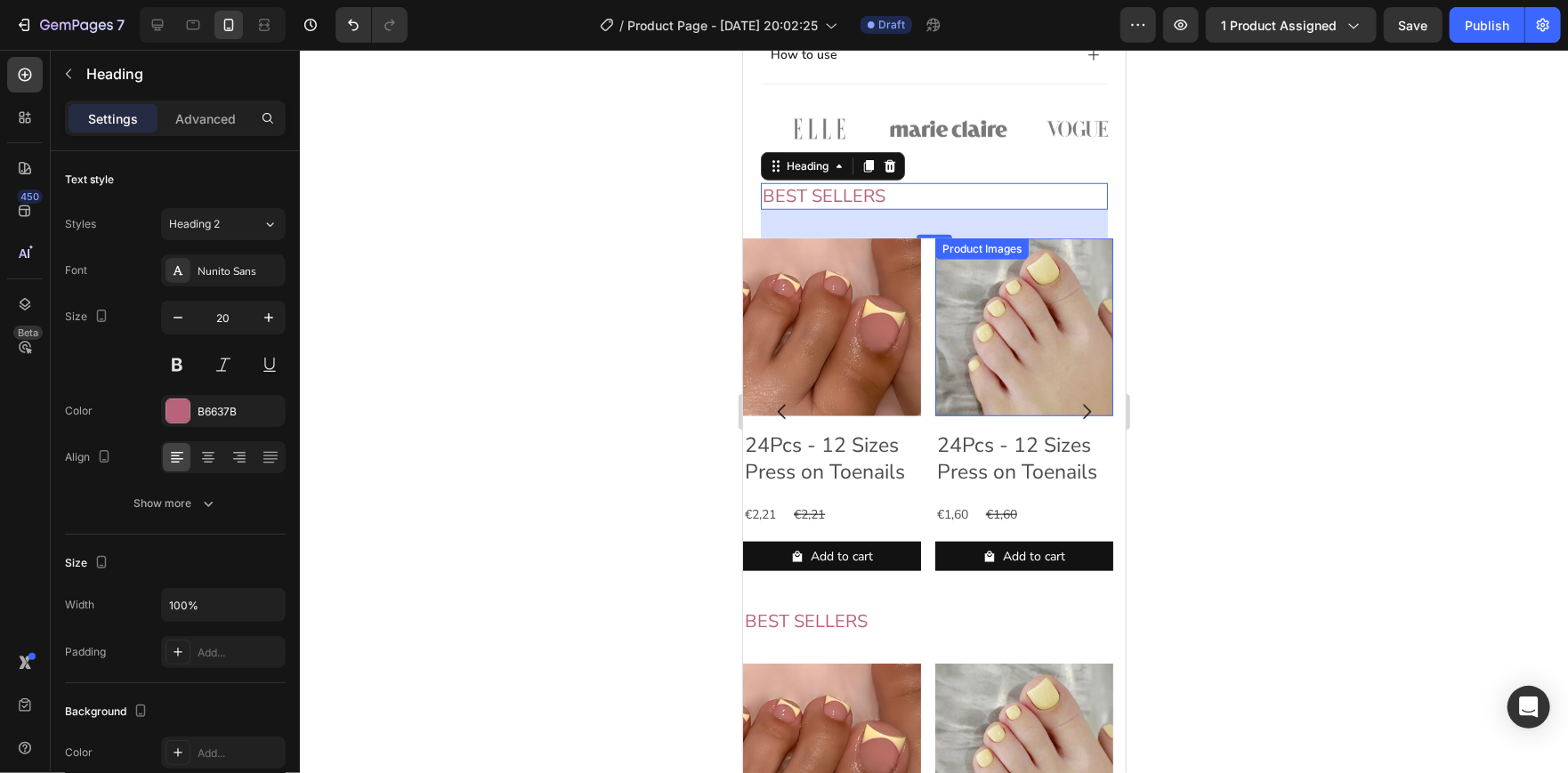
click at [1260, 264] on div at bounding box center [933, 411] width 1268 height 723
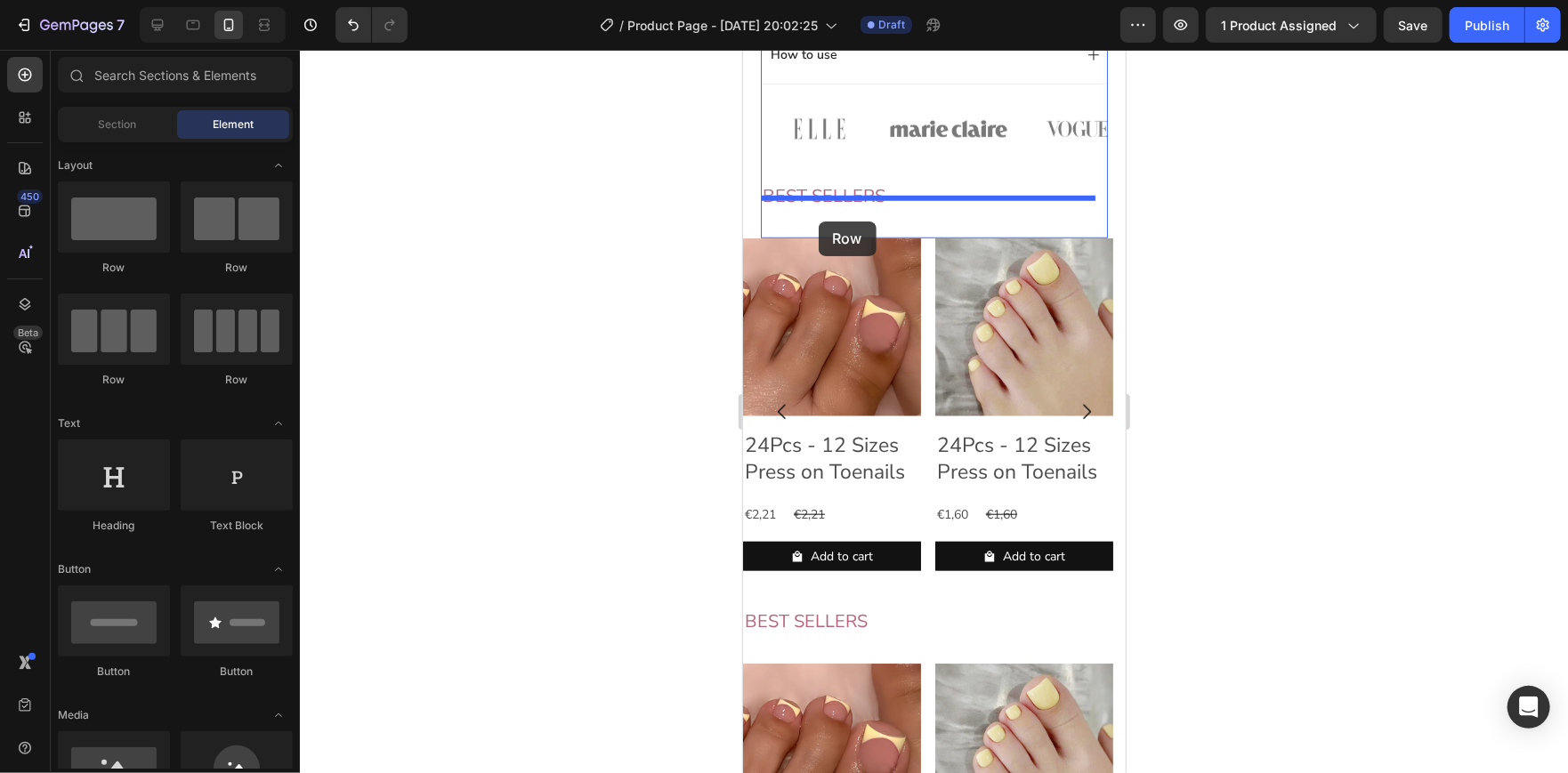
drag, startPoint x: 968, startPoint y: 276, endPoint x: 818, endPoint y: 221, distance: 159.8
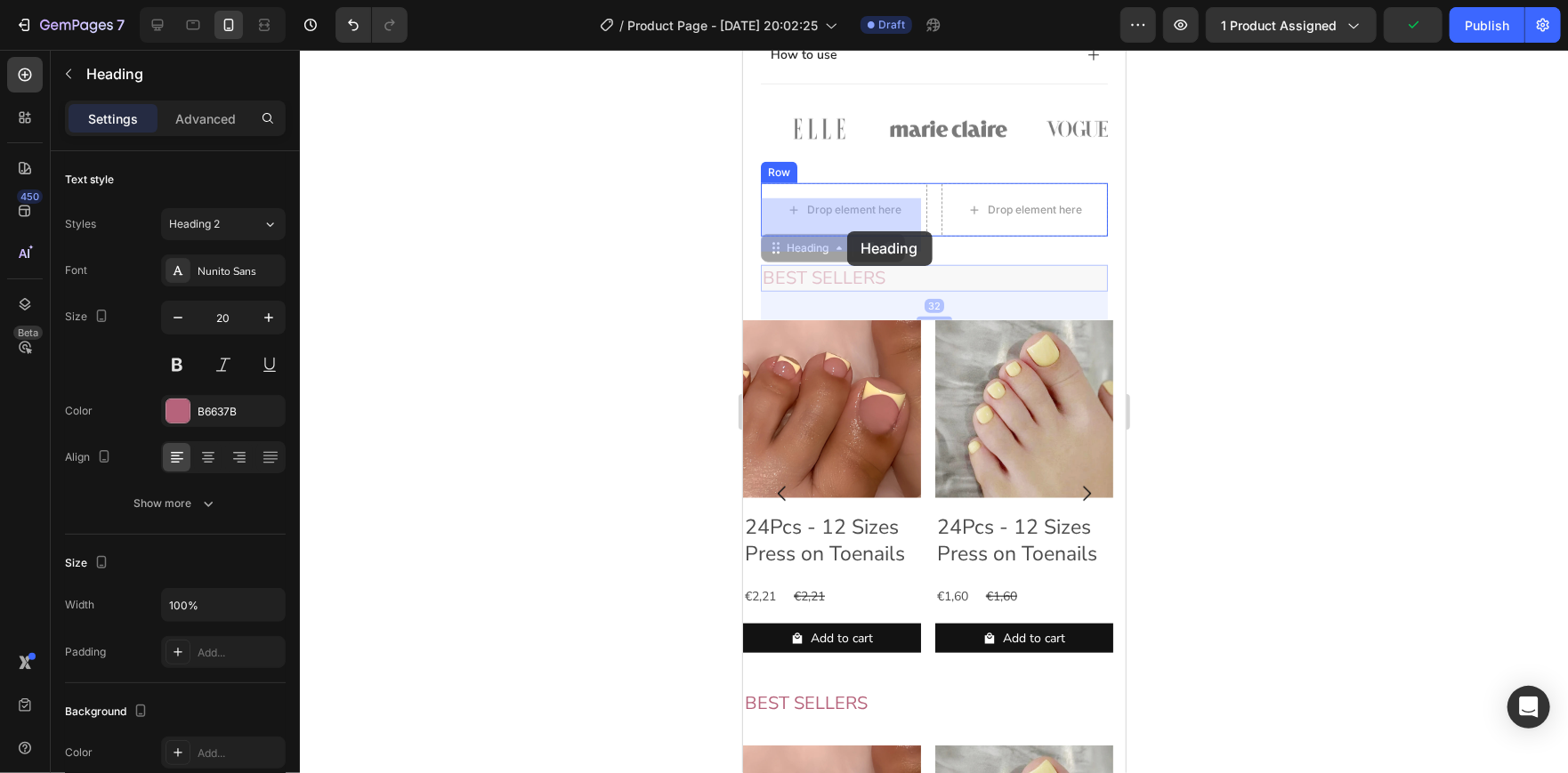
drag, startPoint x: 861, startPoint y: 295, endPoint x: 846, endPoint y: 231, distance: 65.7
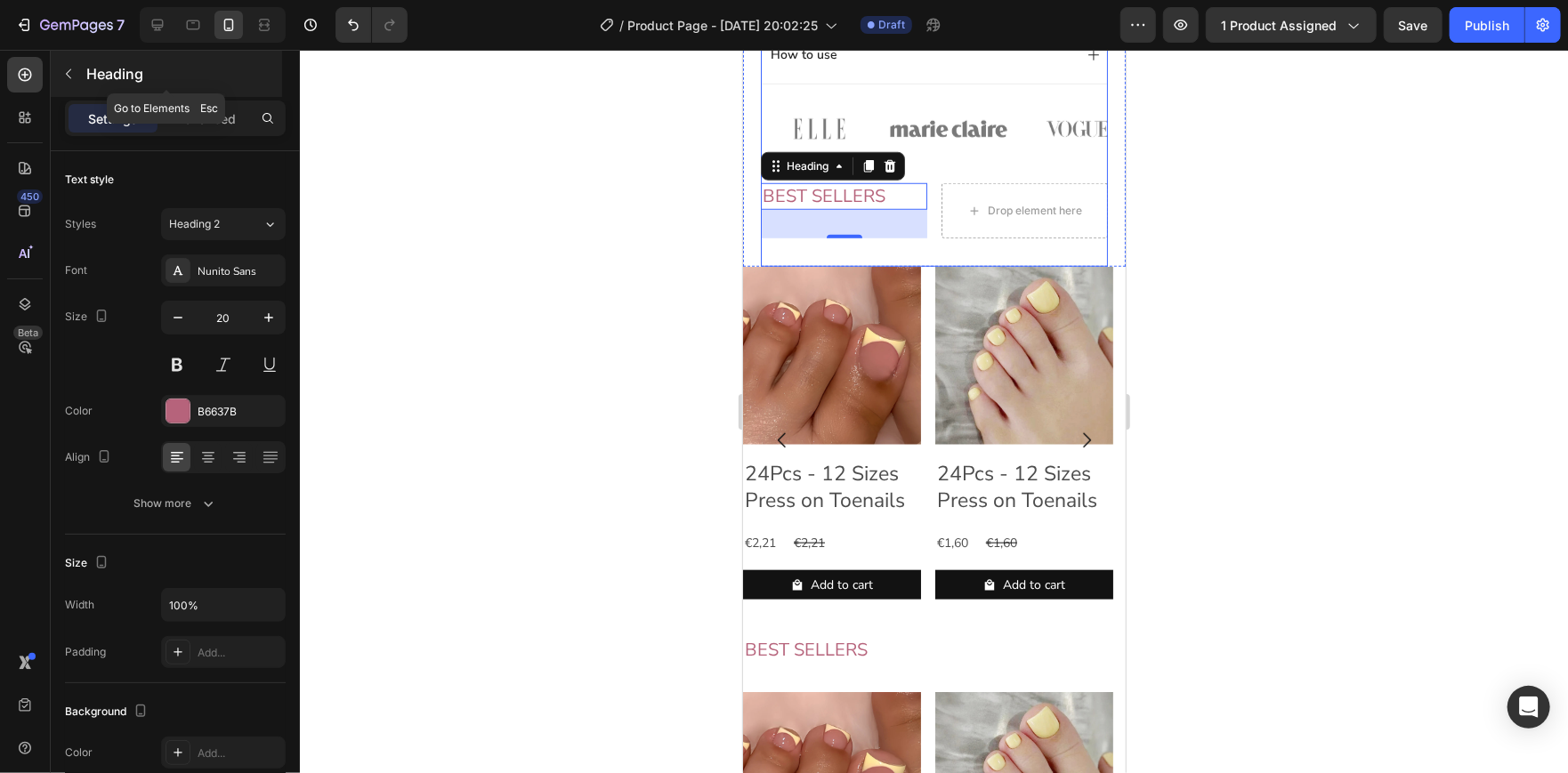
click at [73, 85] on button "button" at bounding box center [69, 74] width 29 height 29
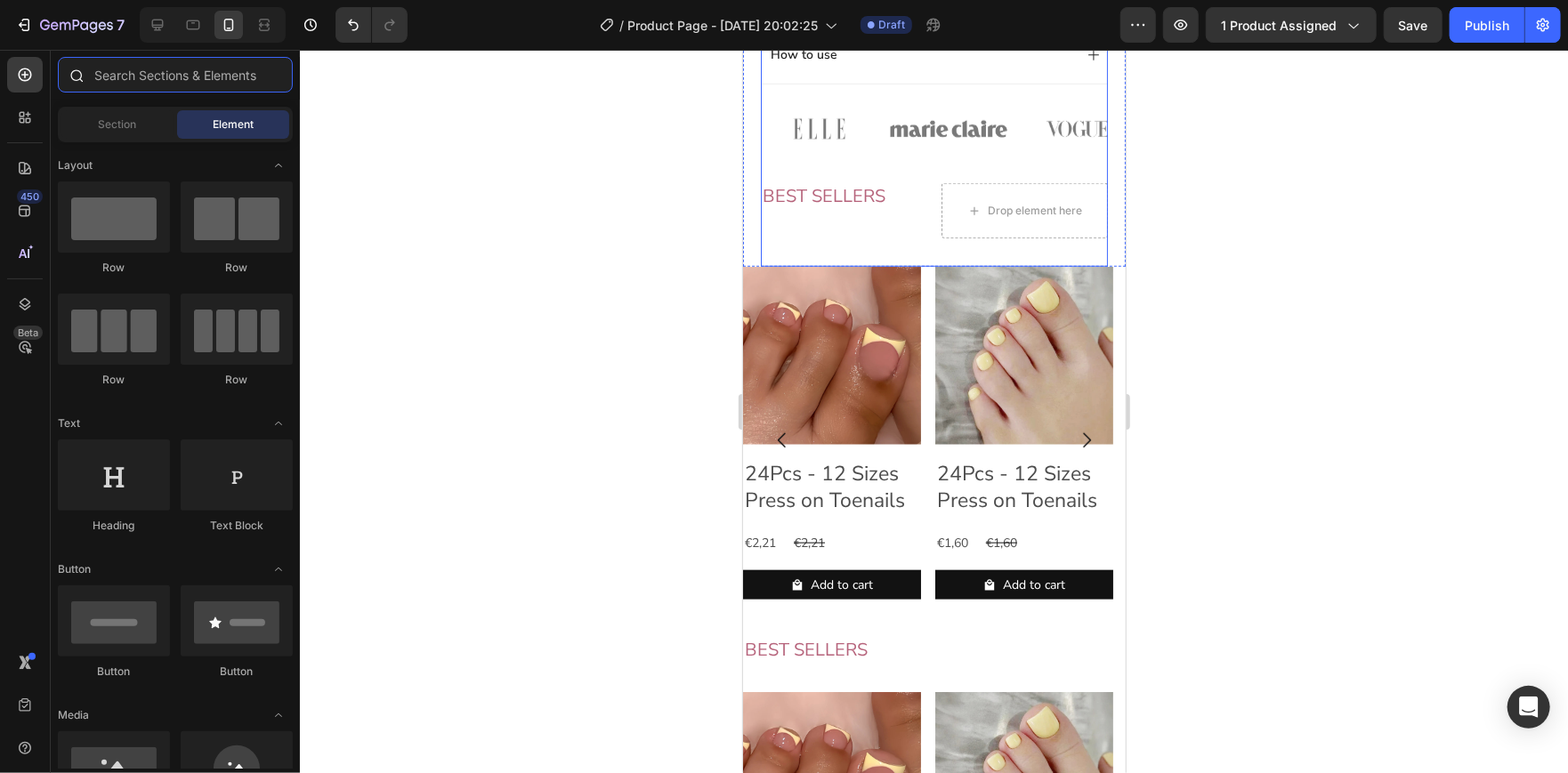
click at [202, 86] on input "text" at bounding box center [175, 75] width 235 height 36
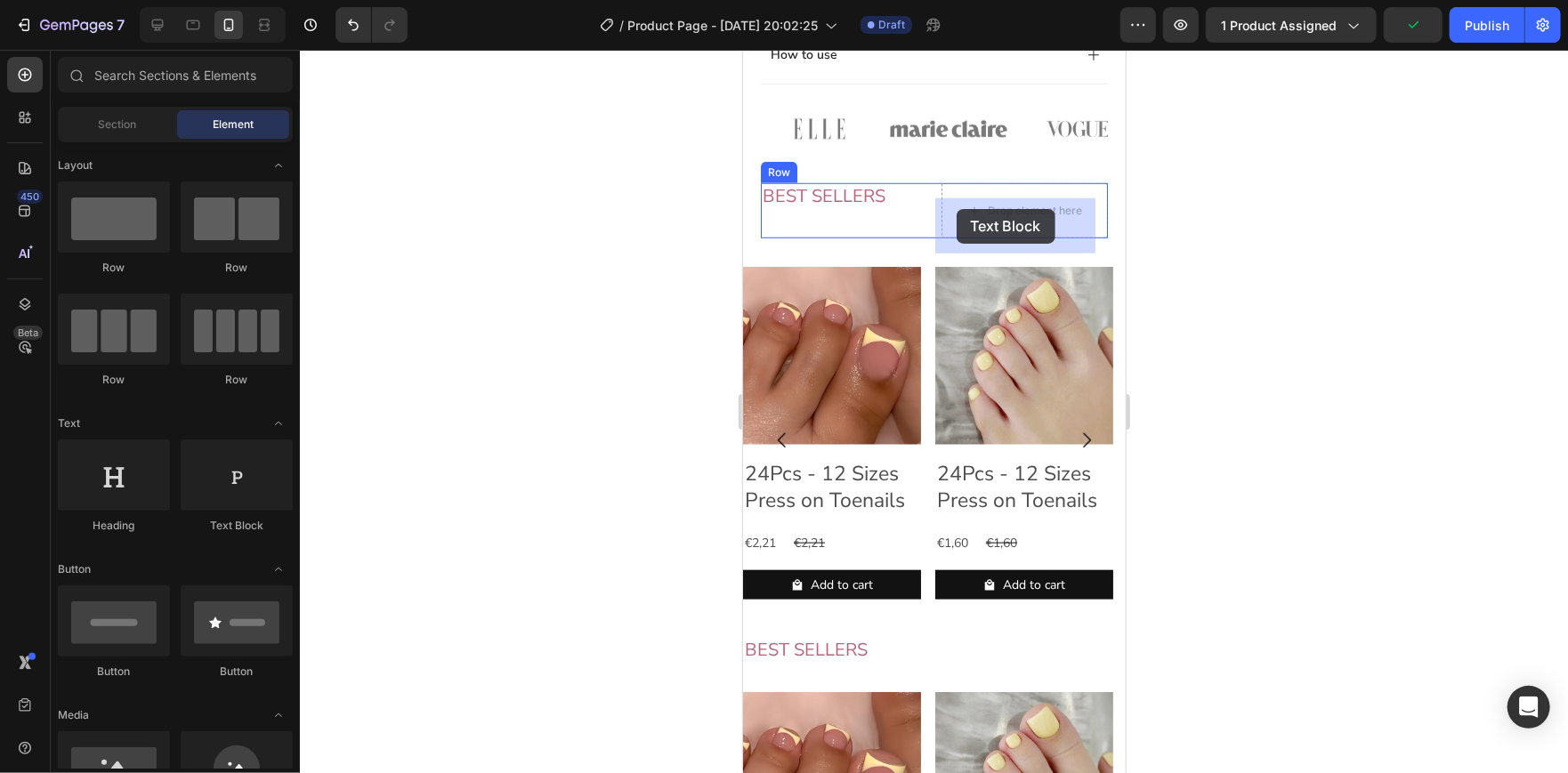
drag, startPoint x: 942, startPoint y: 510, endPoint x: 956, endPoint y: 208, distance: 302.3
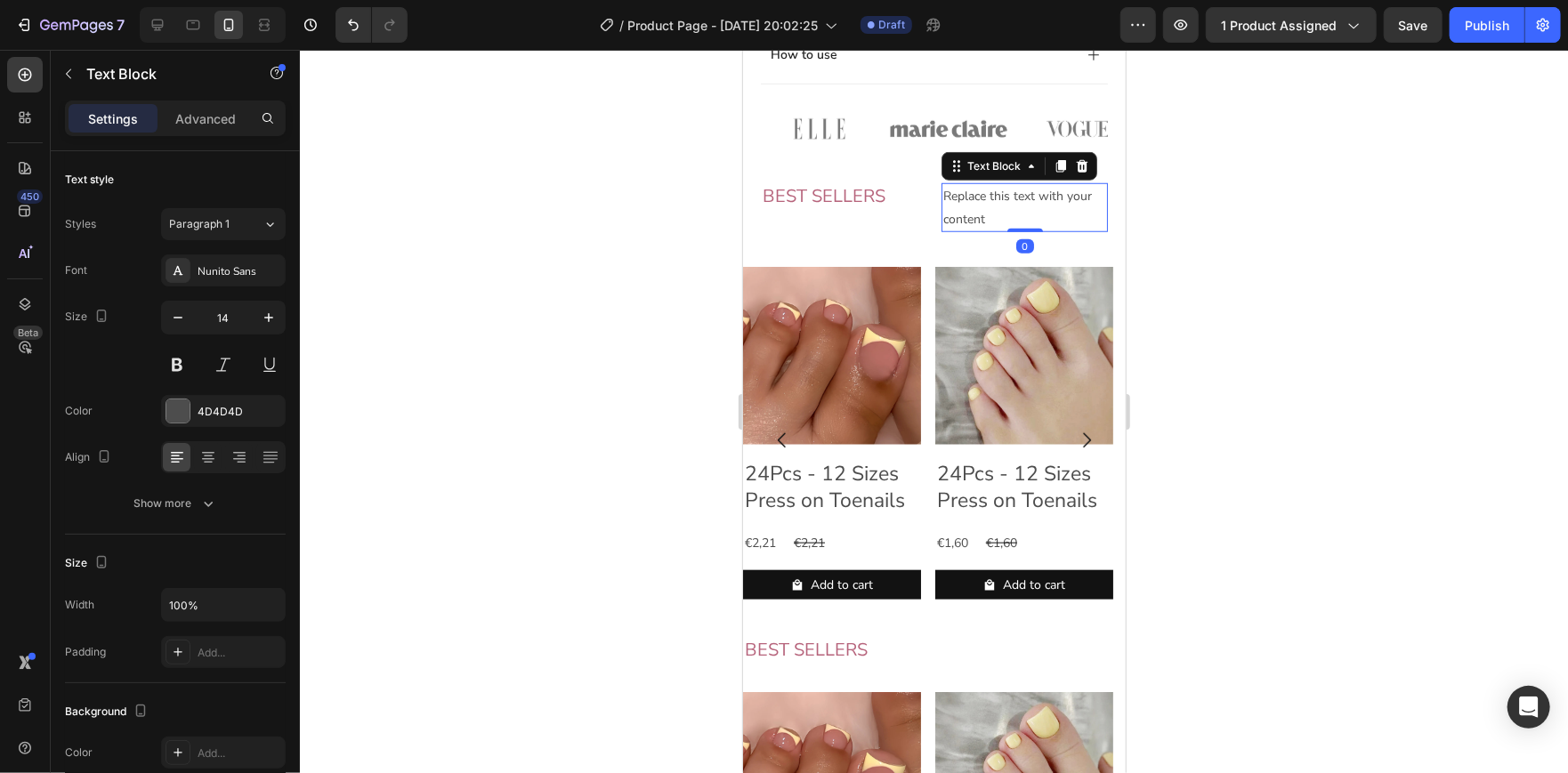
click at [1013, 218] on div "Replace this text with your content" at bounding box center [1024, 206] width 166 height 48
click at [1013, 218] on p "Replace this text with your content" at bounding box center [1024, 206] width 163 height 45
click at [1001, 219] on div at bounding box center [1001, 219] width 0 height 0
click at [1025, 214] on p "Replace this text with your content" at bounding box center [1024, 206] width 163 height 45
click at [1261, 208] on div at bounding box center [933, 411] width 1268 height 723
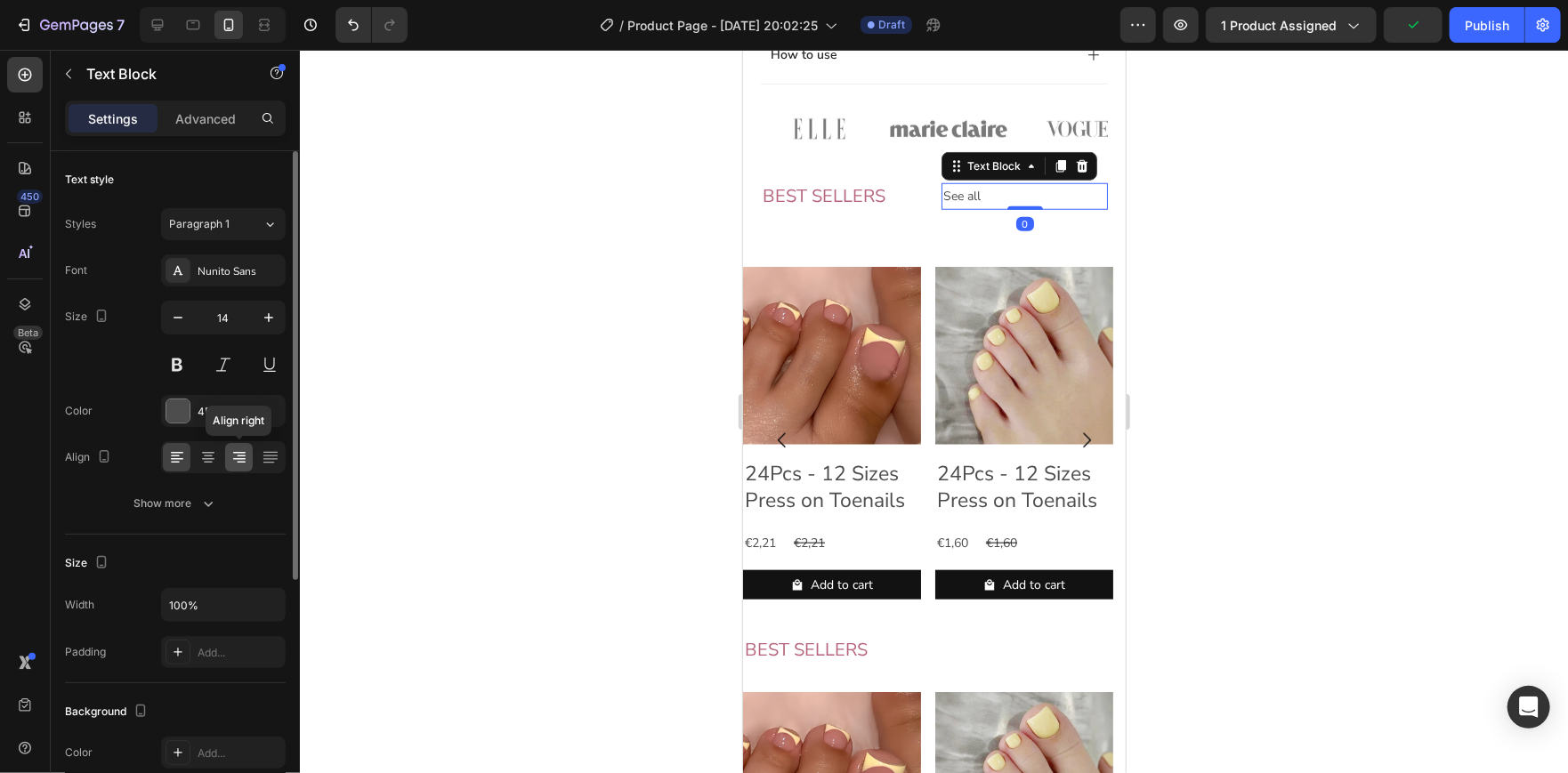
click at [231, 462] on icon at bounding box center [240, 458] width 18 height 18
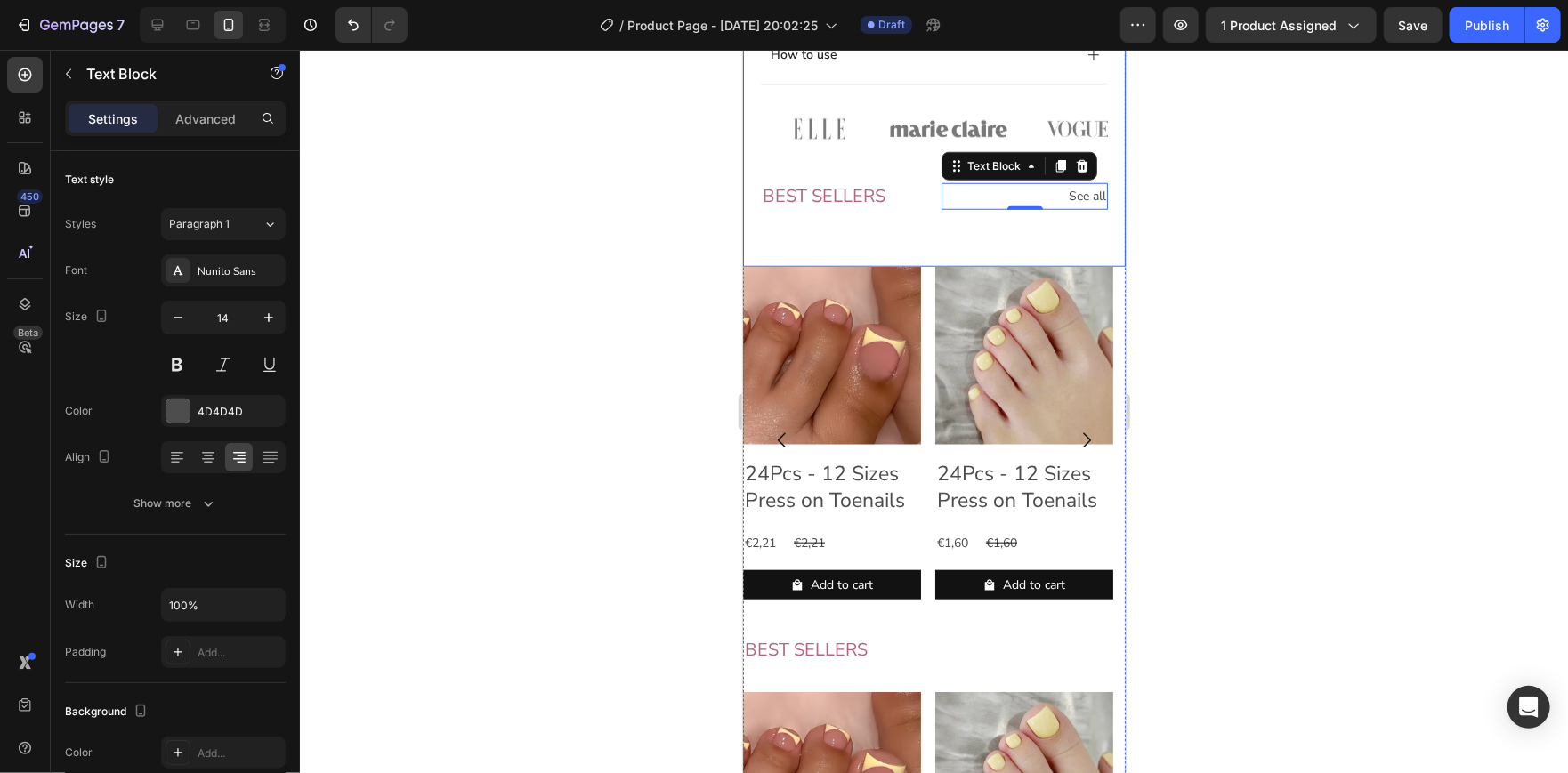
click at [1252, 228] on div at bounding box center [933, 411] width 1268 height 723
click at [1066, 206] on p "See all" at bounding box center [1024, 195] width 163 height 22
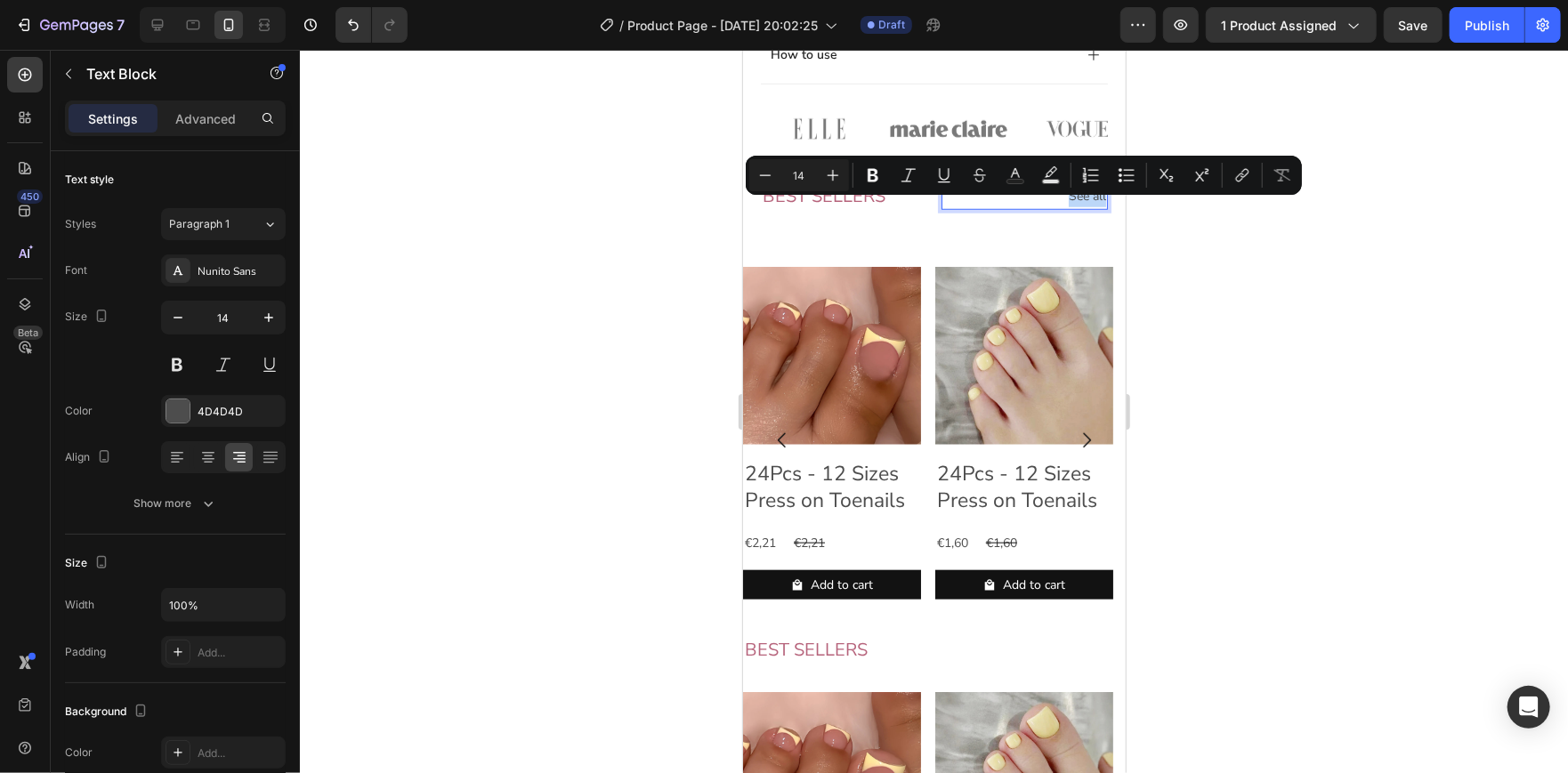
click at [1066, 206] on p "See all" at bounding box center [1024, 195] width 163 height 22
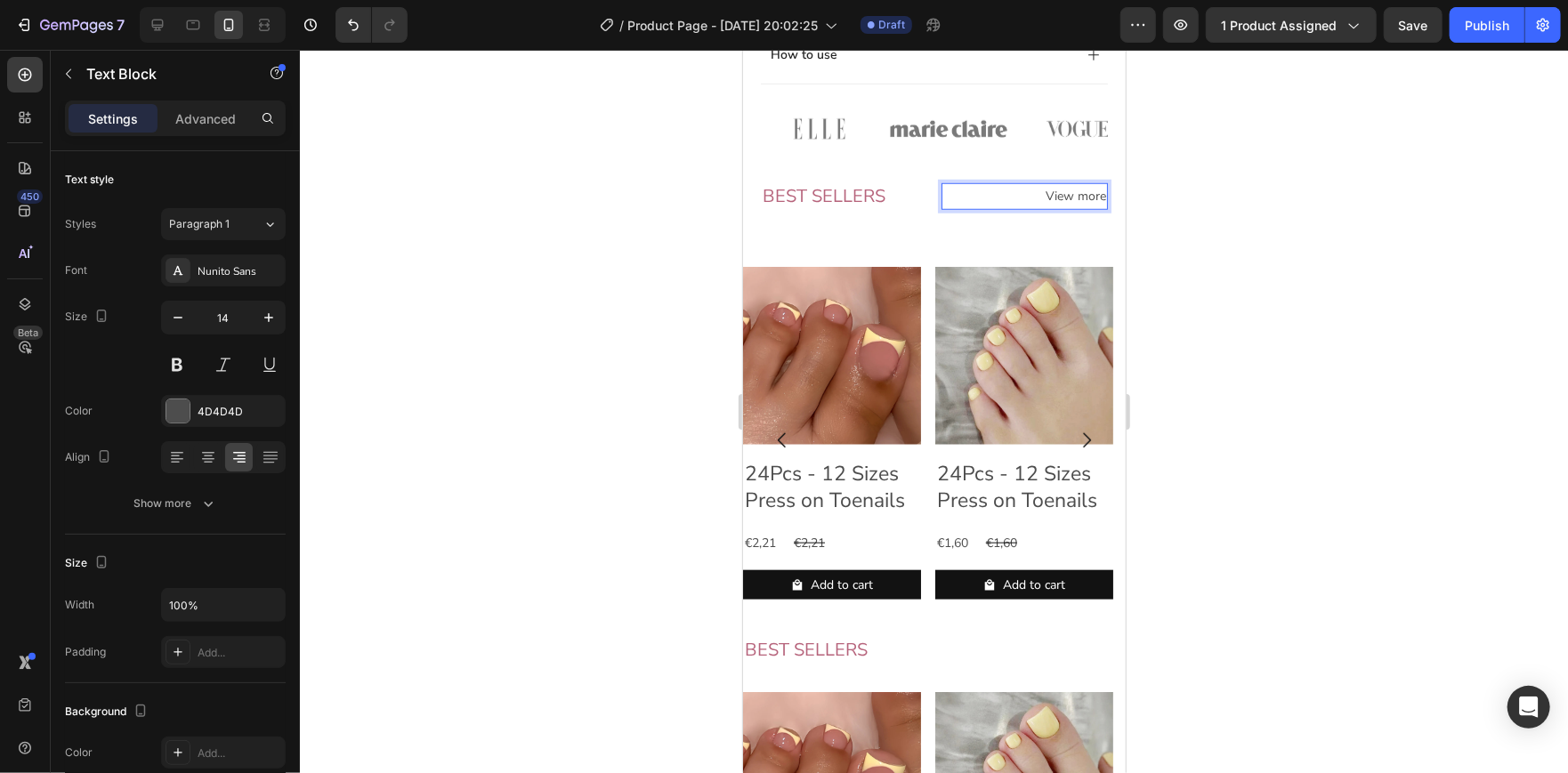
click at [1261, 265] on div at bounding box center [933, 411] width 1268 height 723
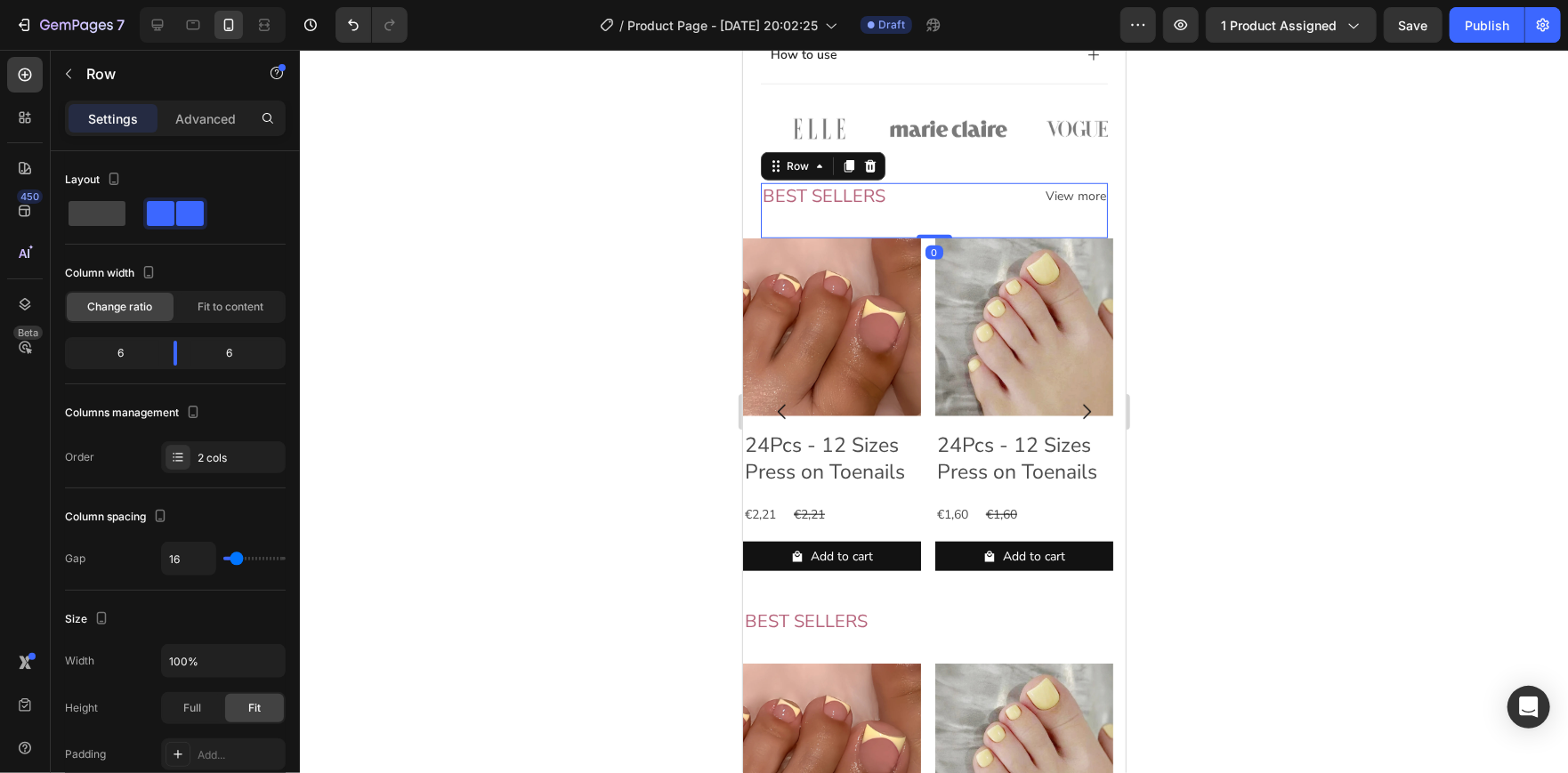
drag, startPoint x: 925, startPoint y: 278, endPoint x: 919, endPoint y: 240, distance: 38.5
click at [919, 238] on div "BEST SELLERS Heading View more Text Block Row 0" at bounding box center [933, 210] width 347 height 55
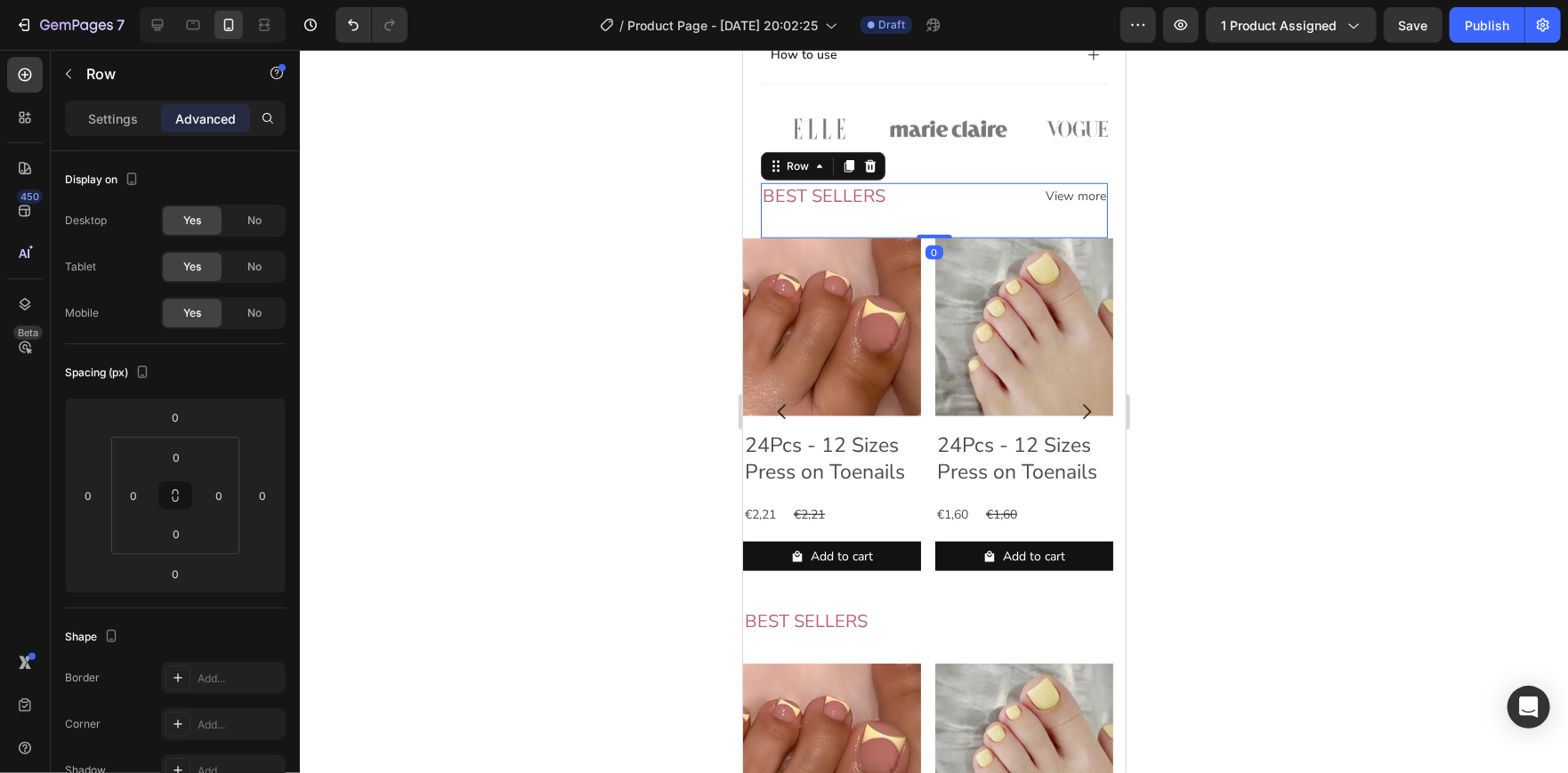
drag, startPoint x: 1228, startPoint y: 230, endPoint x: 1175, endPoint y: 228, distance: 53.0
click at [1175, 228] on div at bounding box center [933, 411] width 1268 height 723
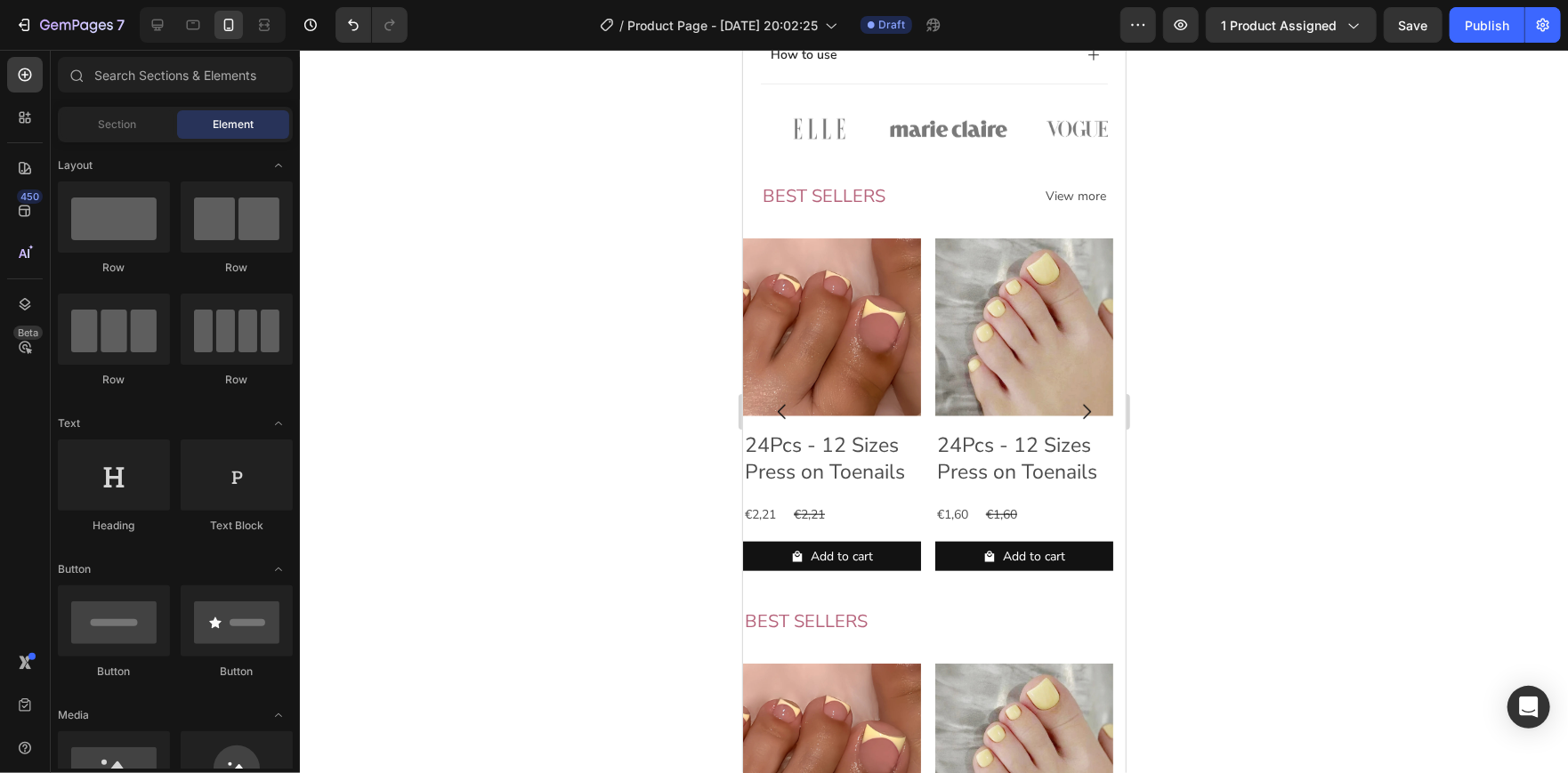
click at [1175, 228] on div at bounding box center [933, 411] width 1268 height 723
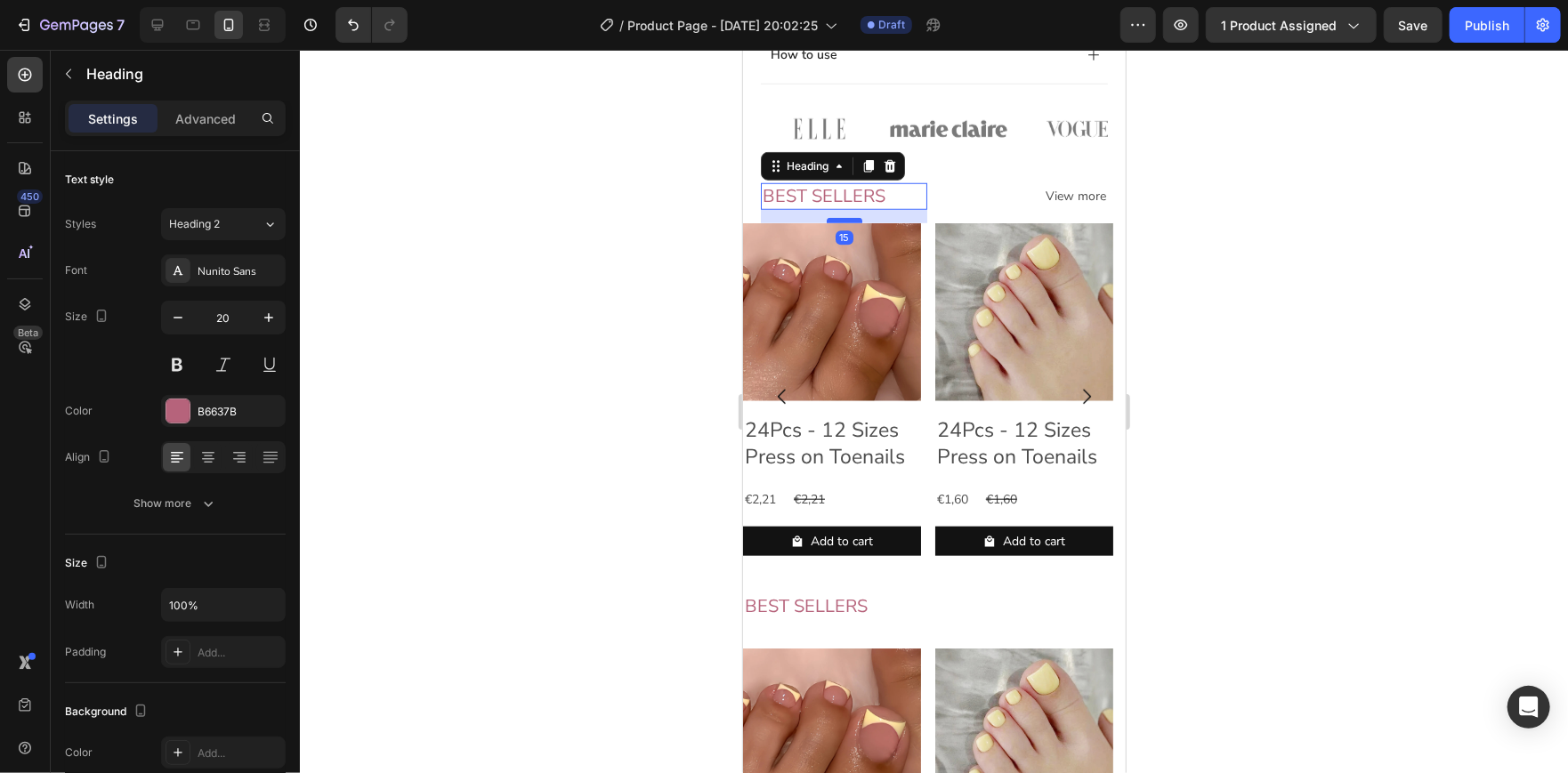
drag, startPoint x: 846, startPoint y: 248, endPoint x: 845, endPoint y: 232, distance: 16.0
click at [845, 223] on div at bounding box center [844, 220] width 36 height 5
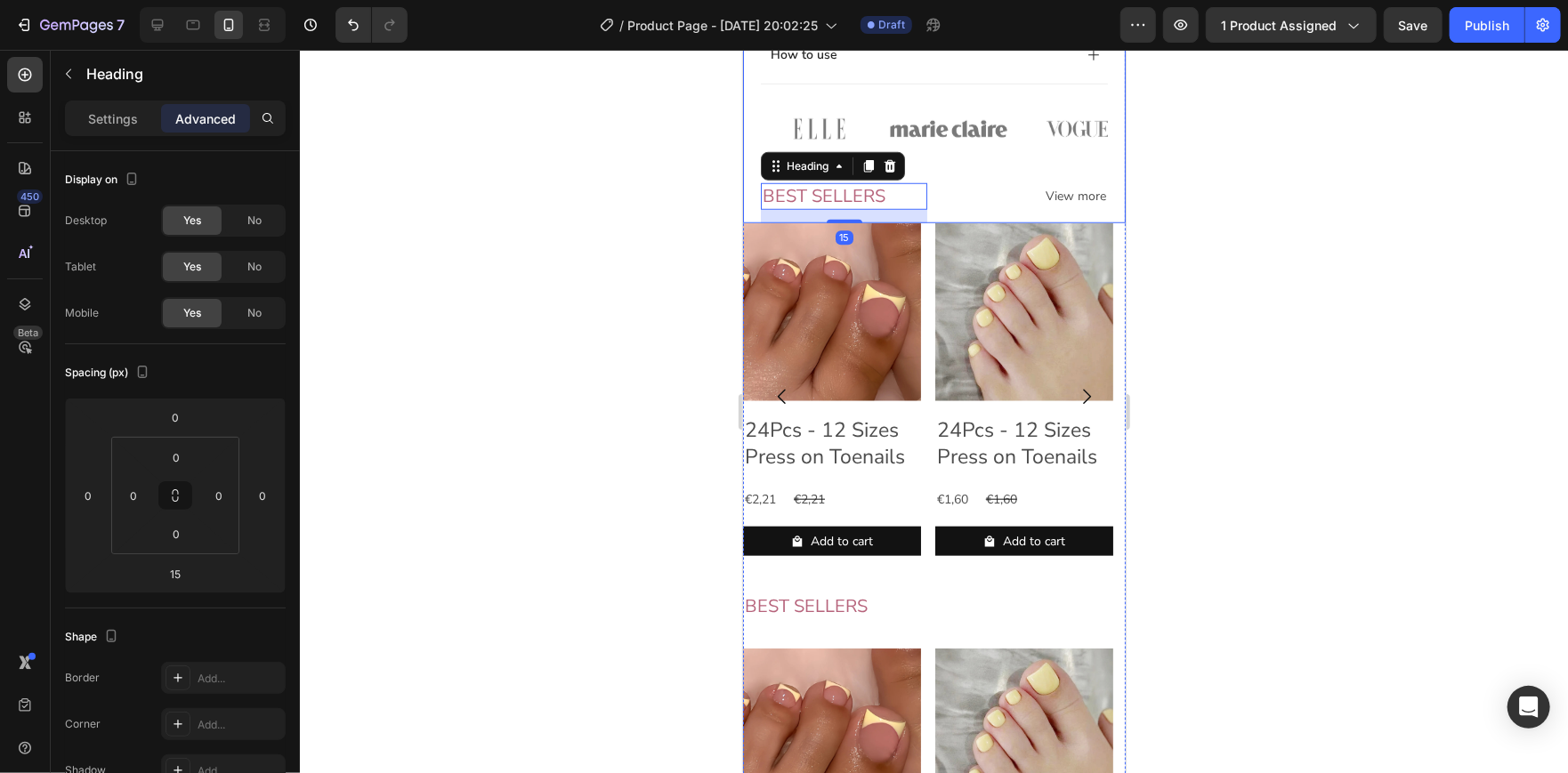
click at [1314, 194] on div at bounding box center [933, 411] width 1268 height 723
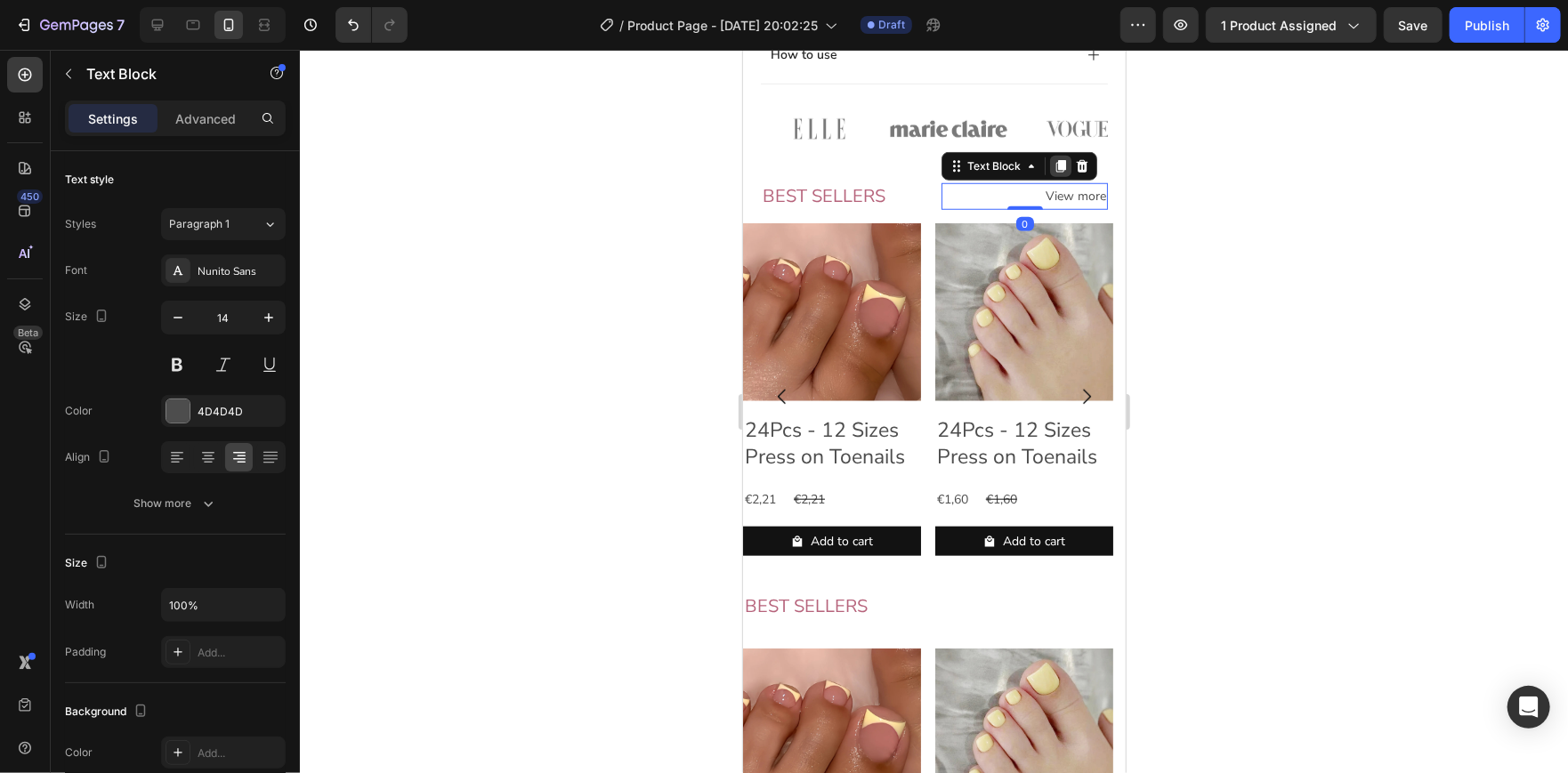
click at [1052, 172] on icon at bounding box center [1059, 165] width 14 height 14
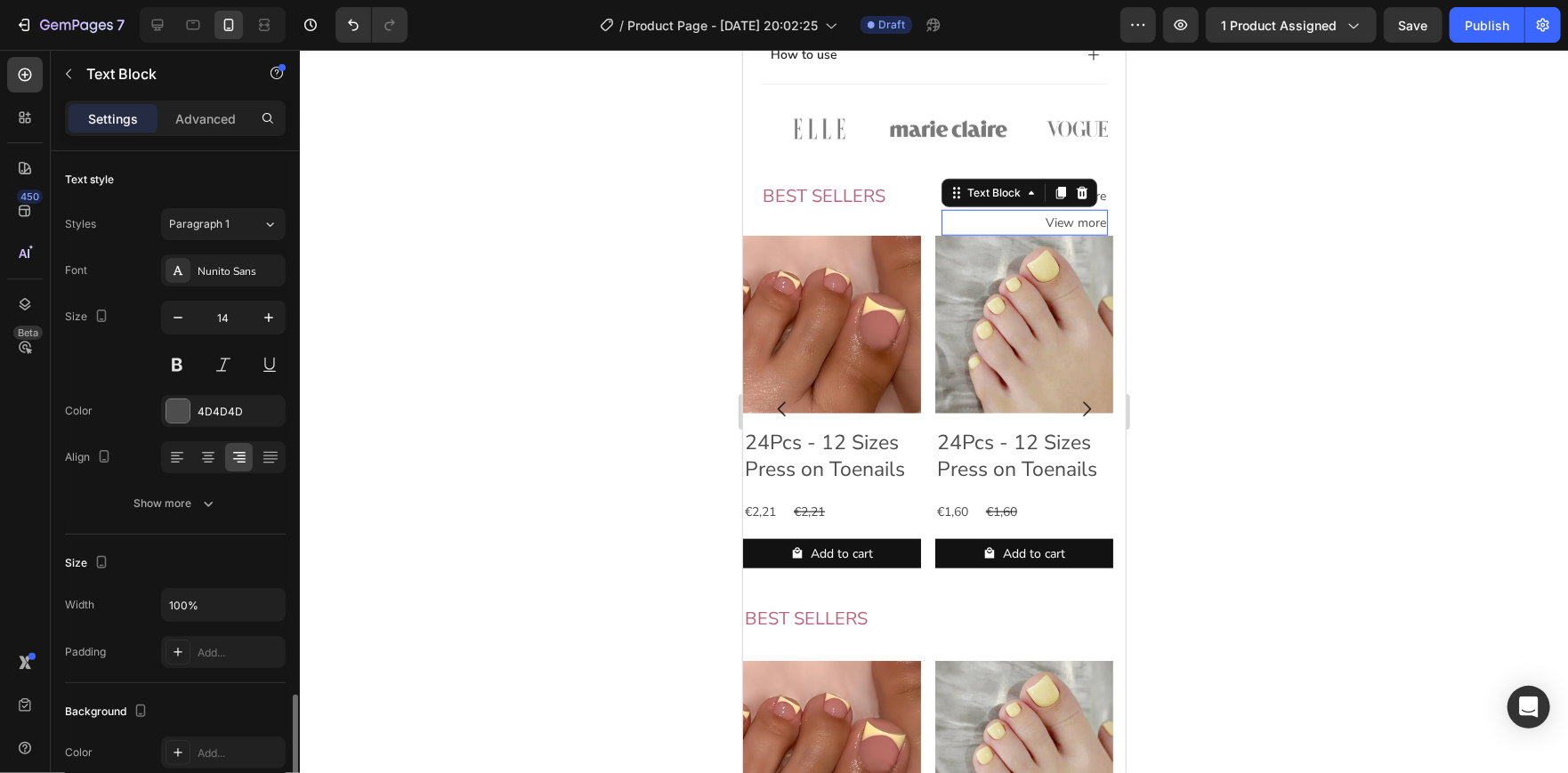
scroll to position [332, 0]
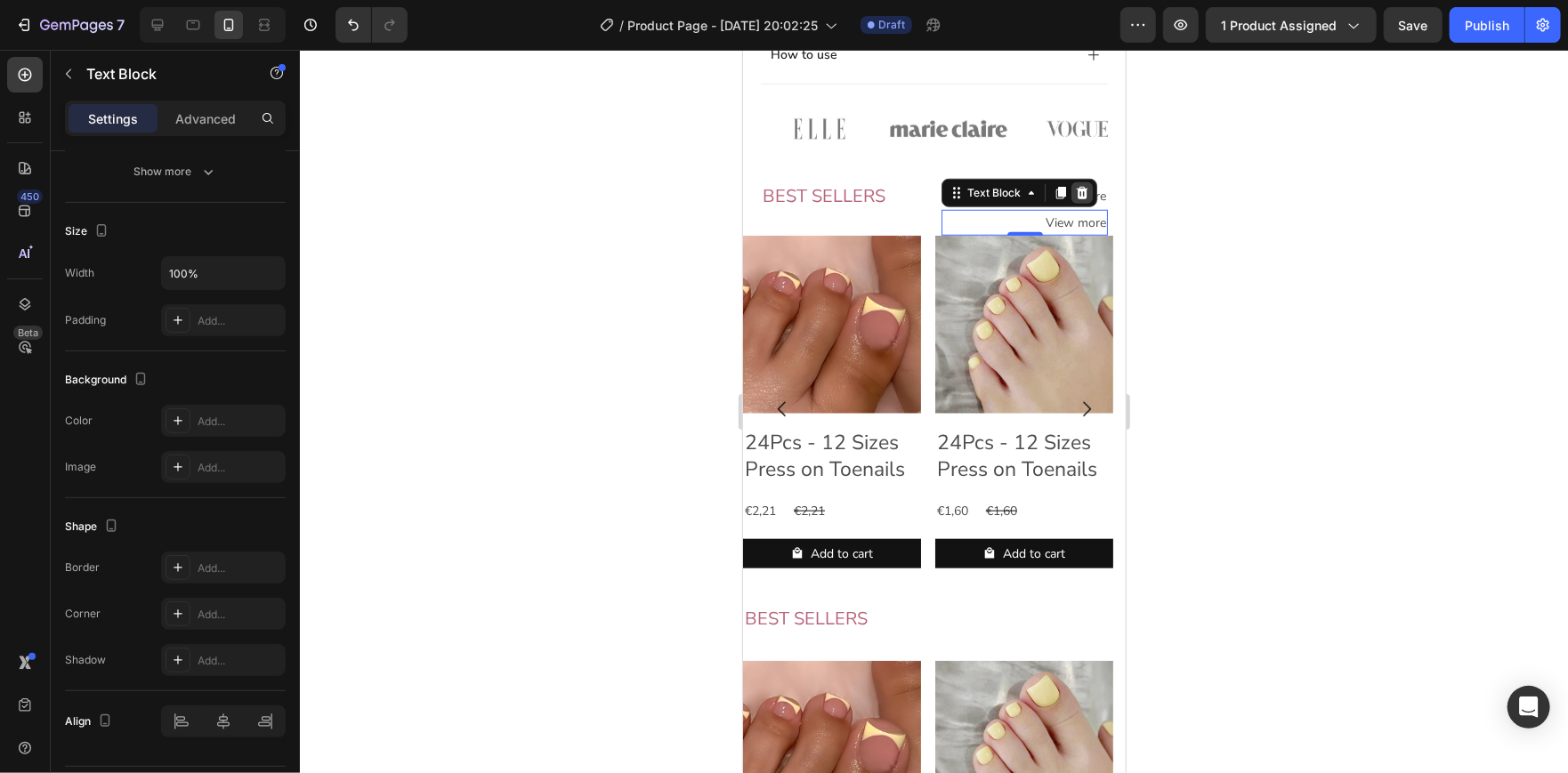
click at [1075, 198] on icon at bounding box center [1081, 192] width 12 height 13
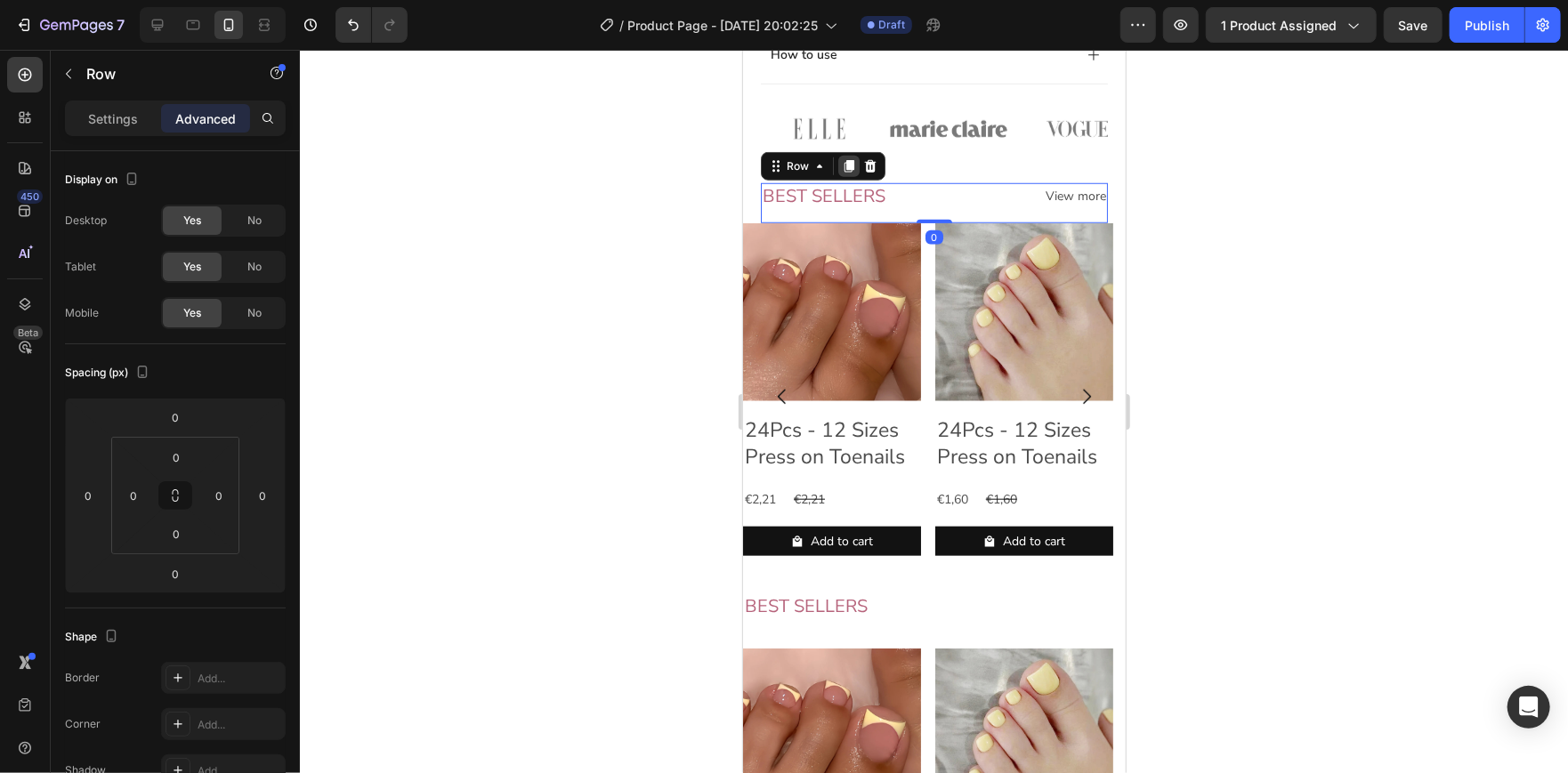
click at [848, 172] on icon at bounding box center [847, 166] width 10 height 13
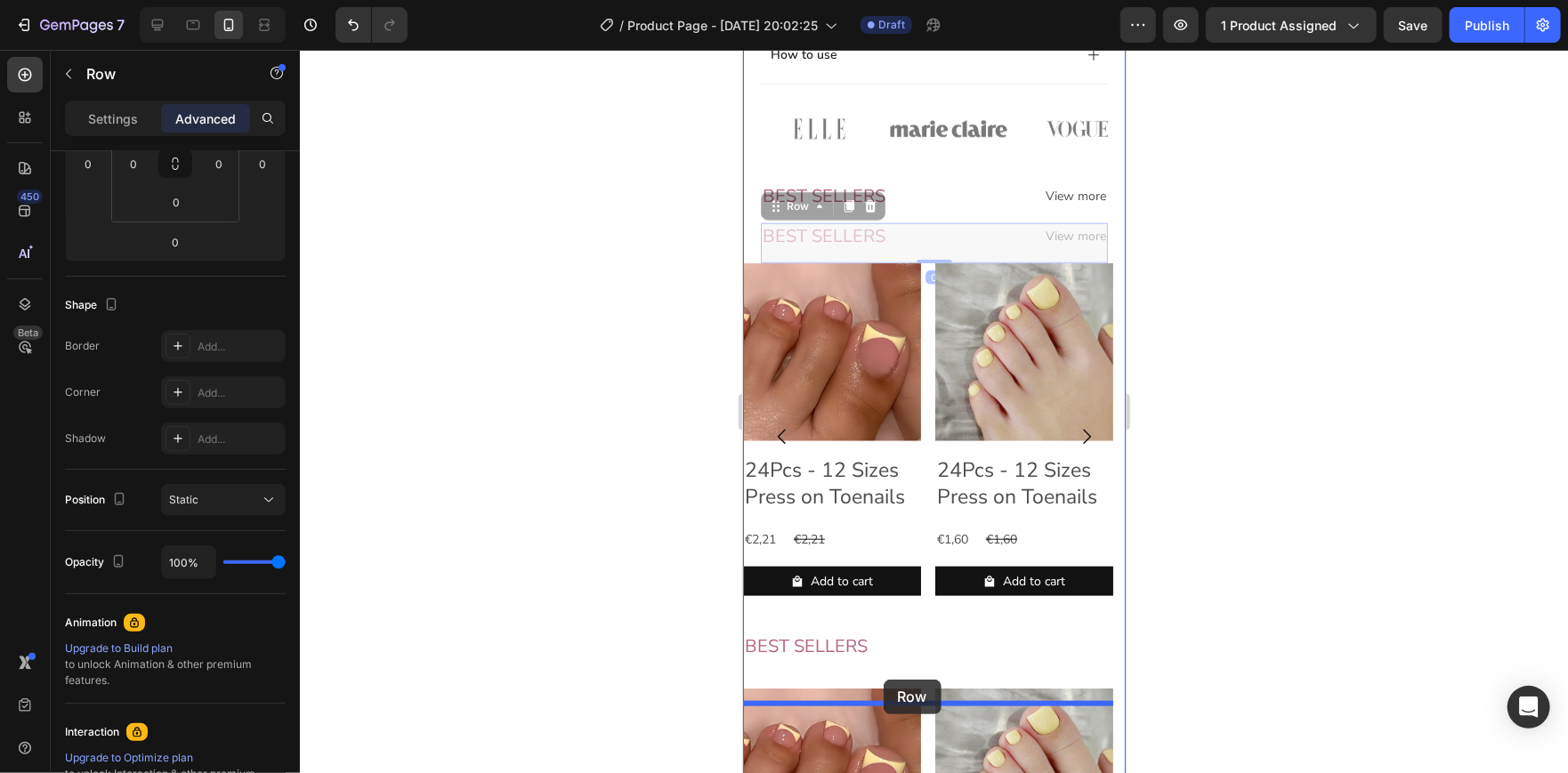
drag, startPoint x: 777, startPoint y: 222, endPoint x: 882, endPoint y: 678, distance: 467.9
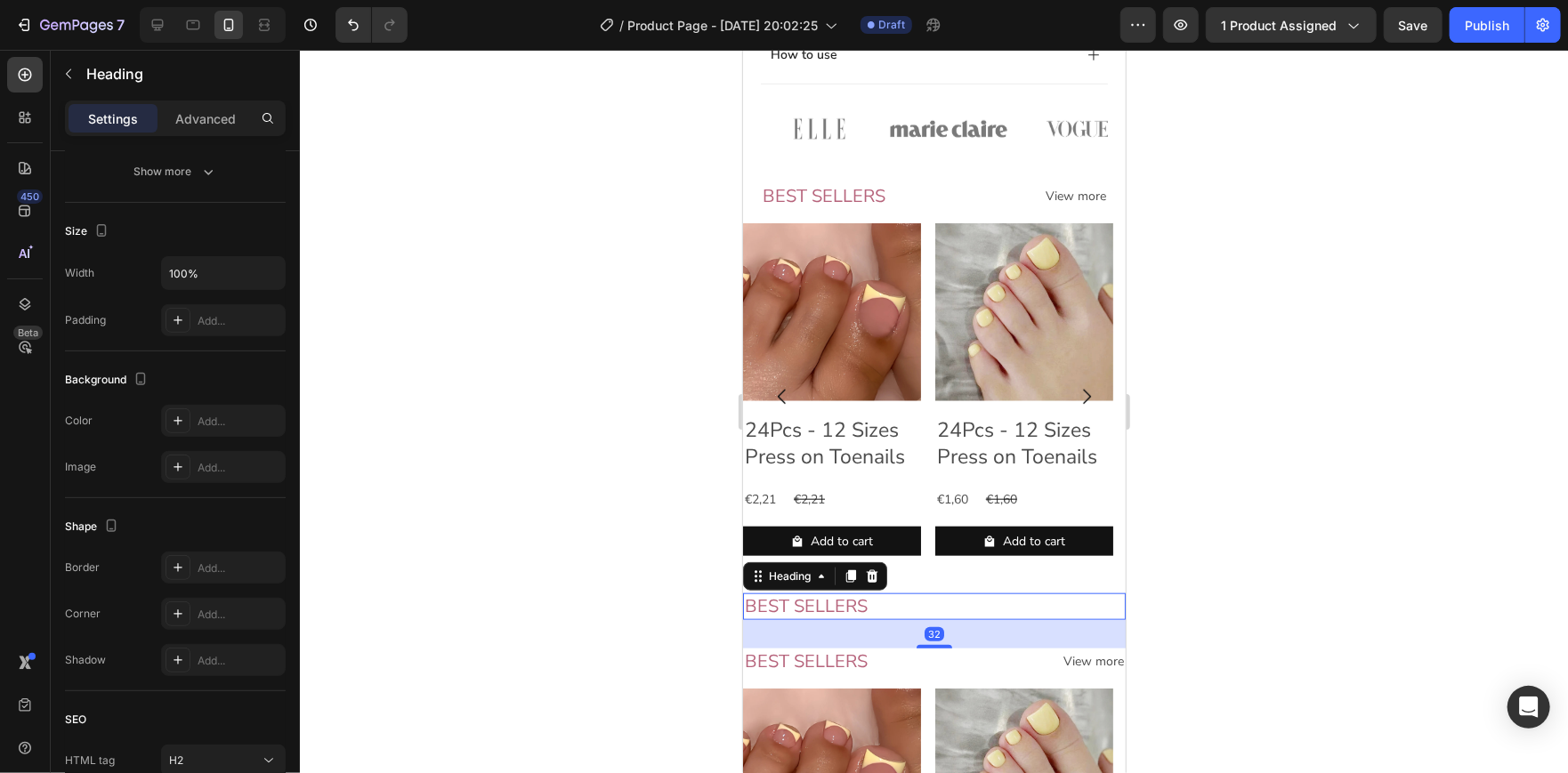
scroll to position [0, 0]
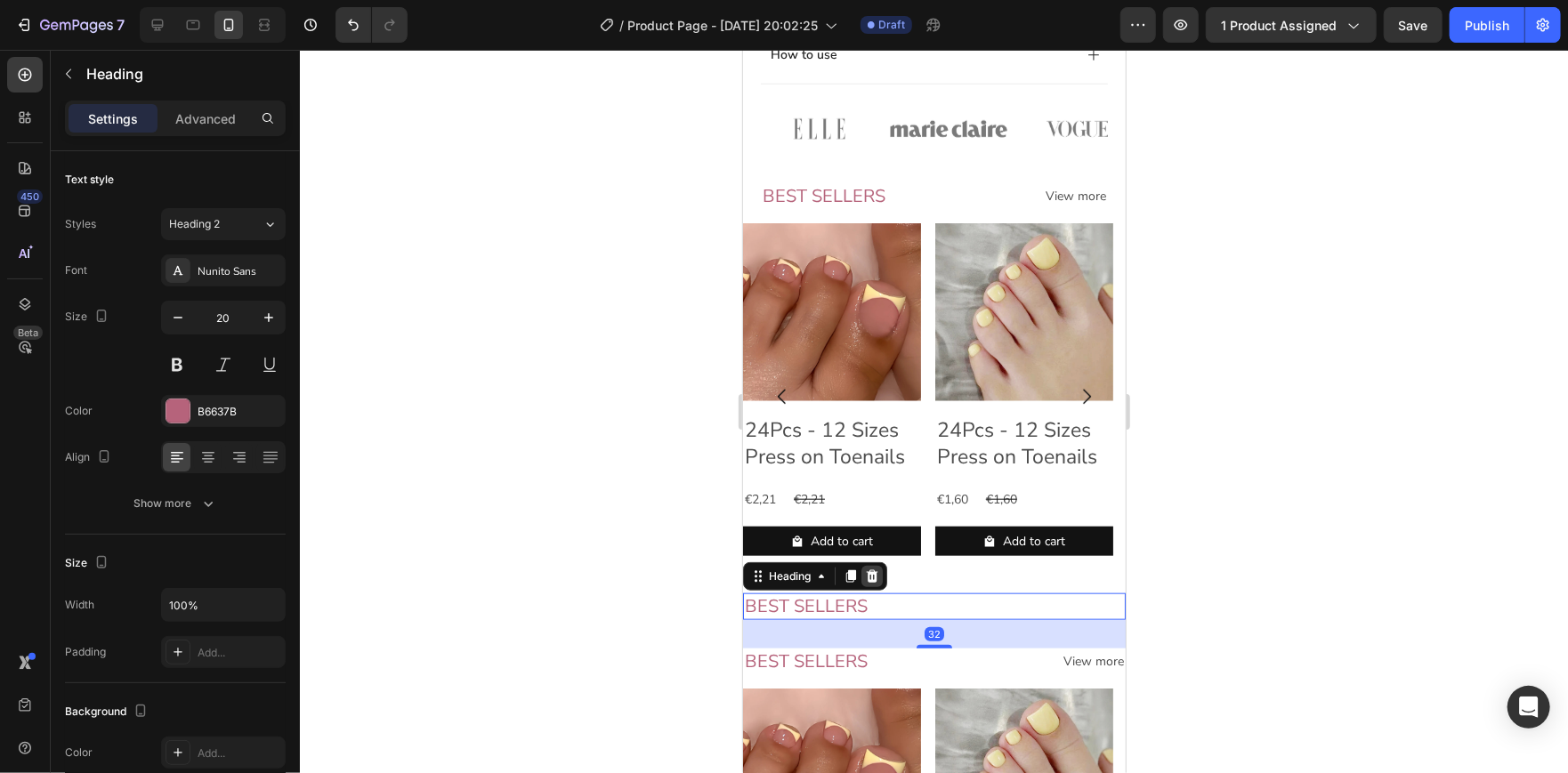
click at [870, 583] on icon at bounding box center [871, 576] width 14 height 14
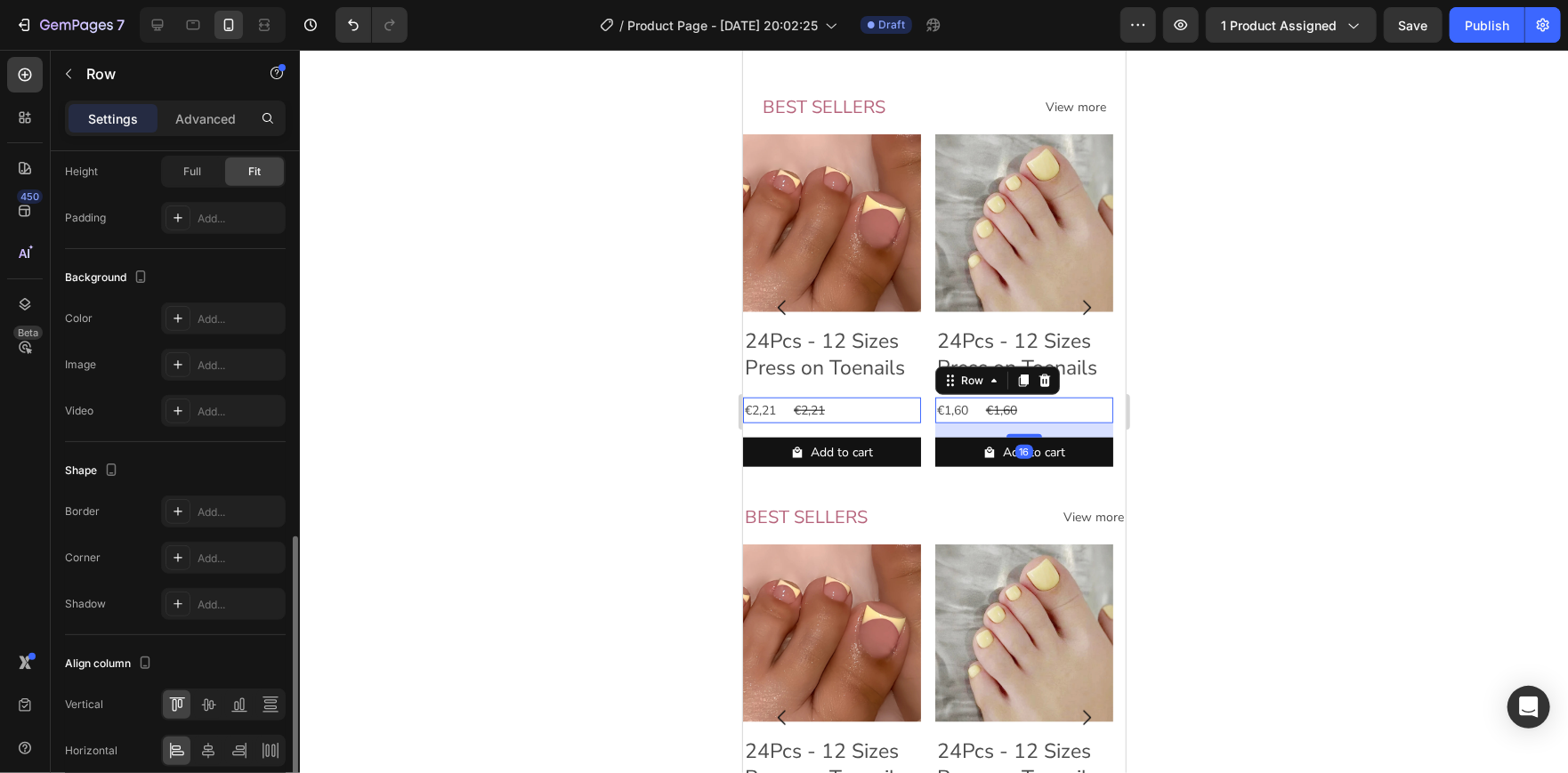
scroll to position [567, 0]
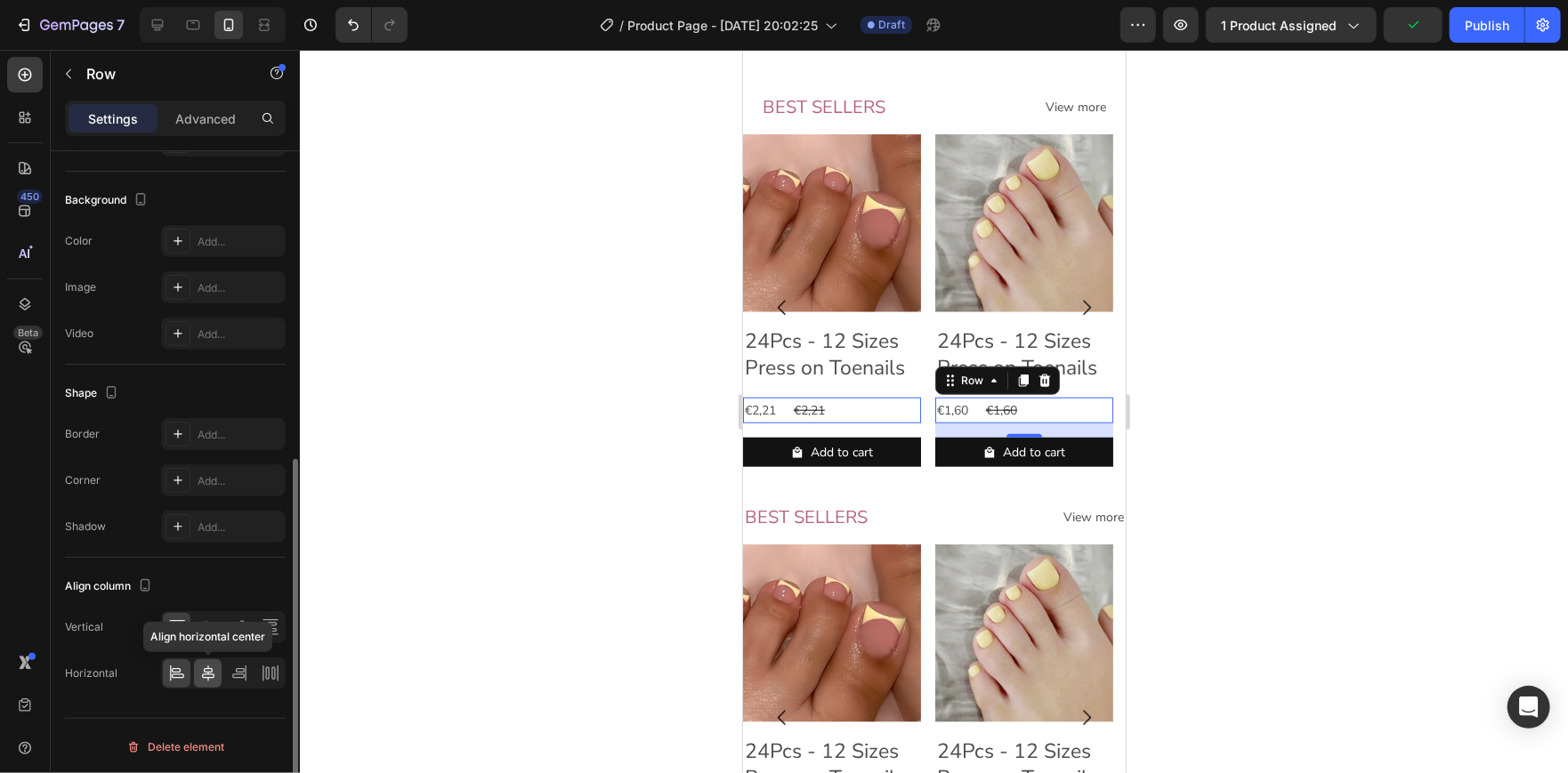
click at [209, 668] on icon at bounding box center [208, 673] width 18 height 18
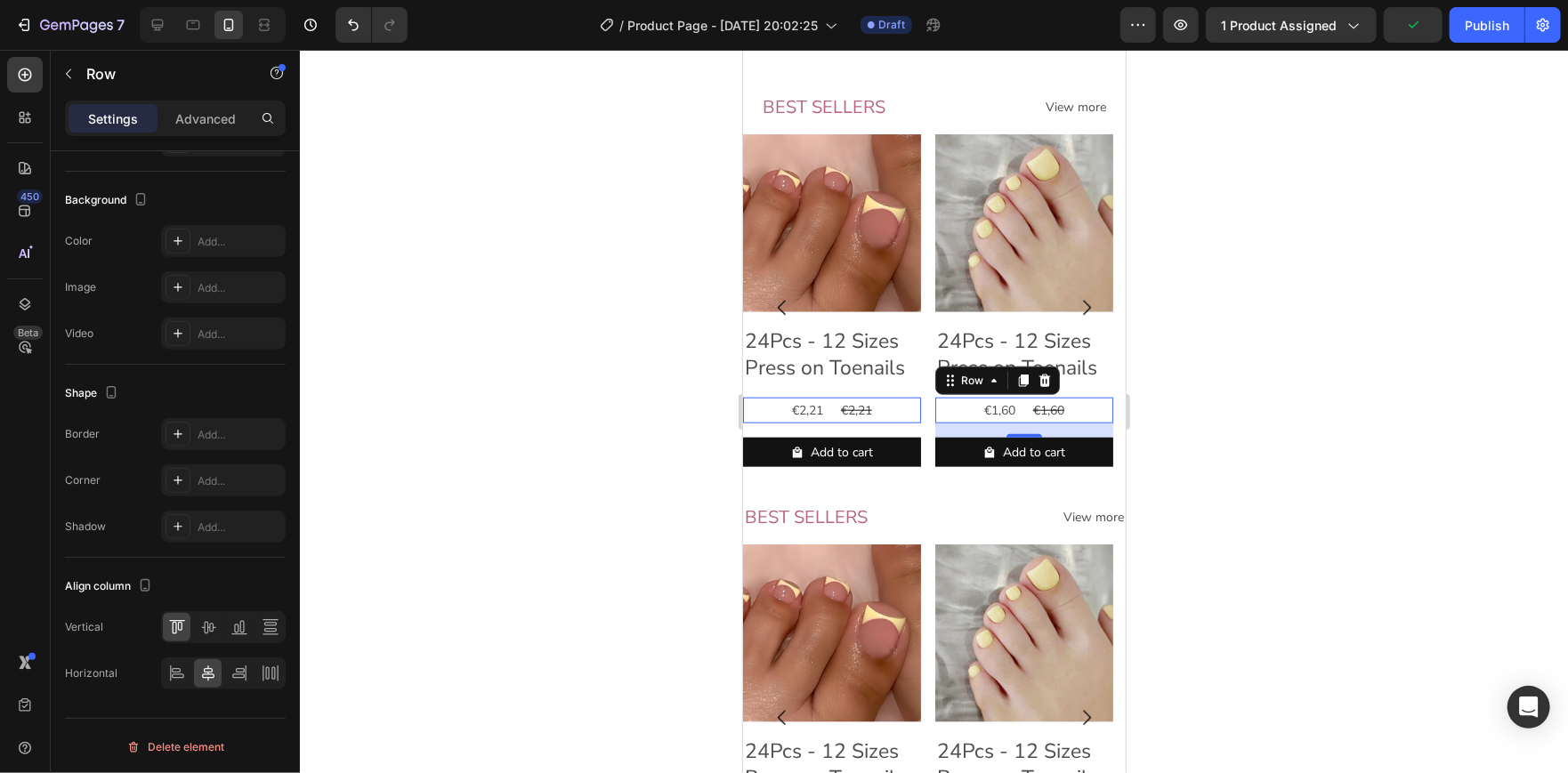
click at [566, 431] on div at bounding box center [933, 411] width 1268 height 723
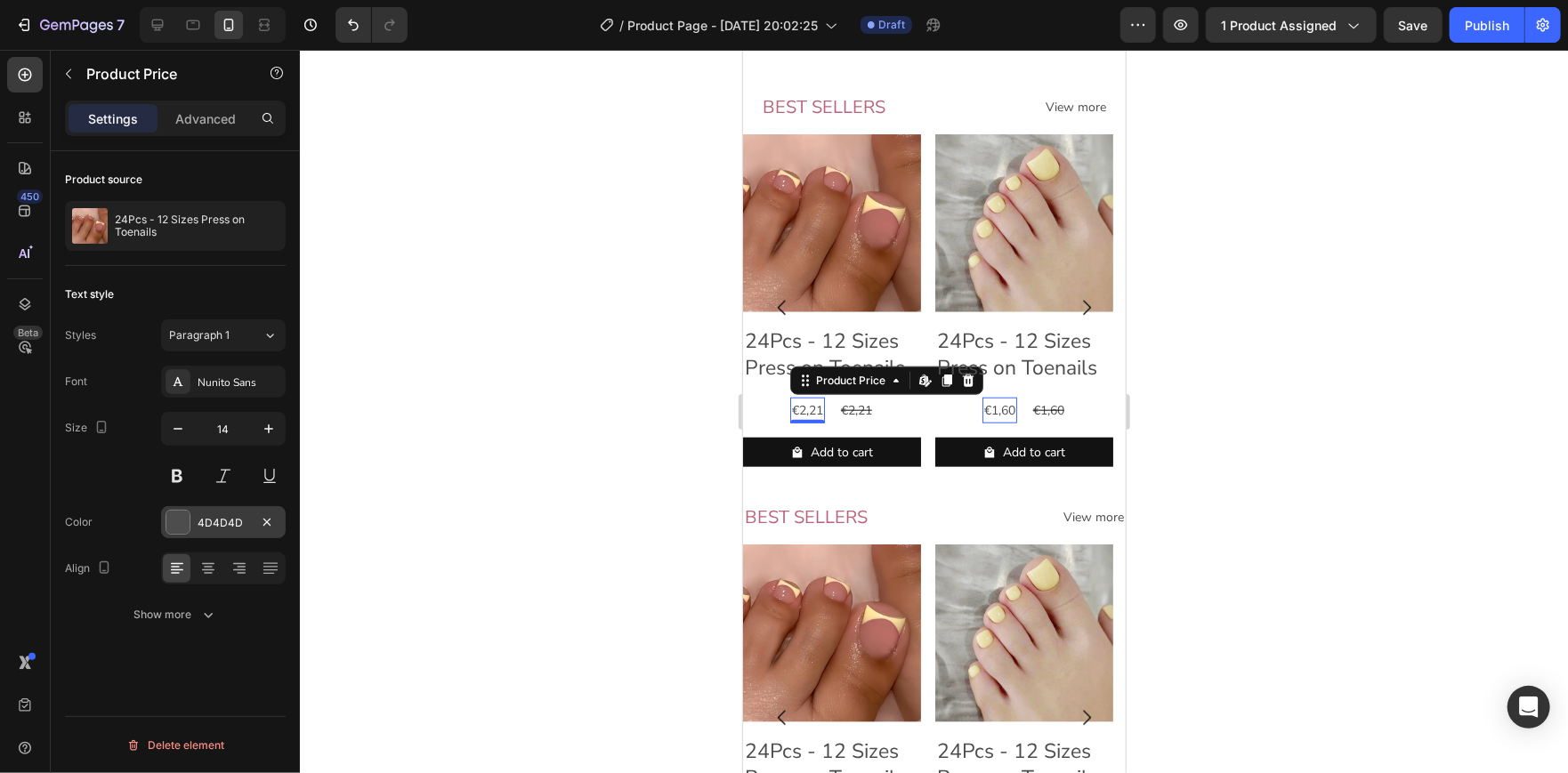
click at [181, 525] on div at bounding box center [178, 522] width 23 height 23
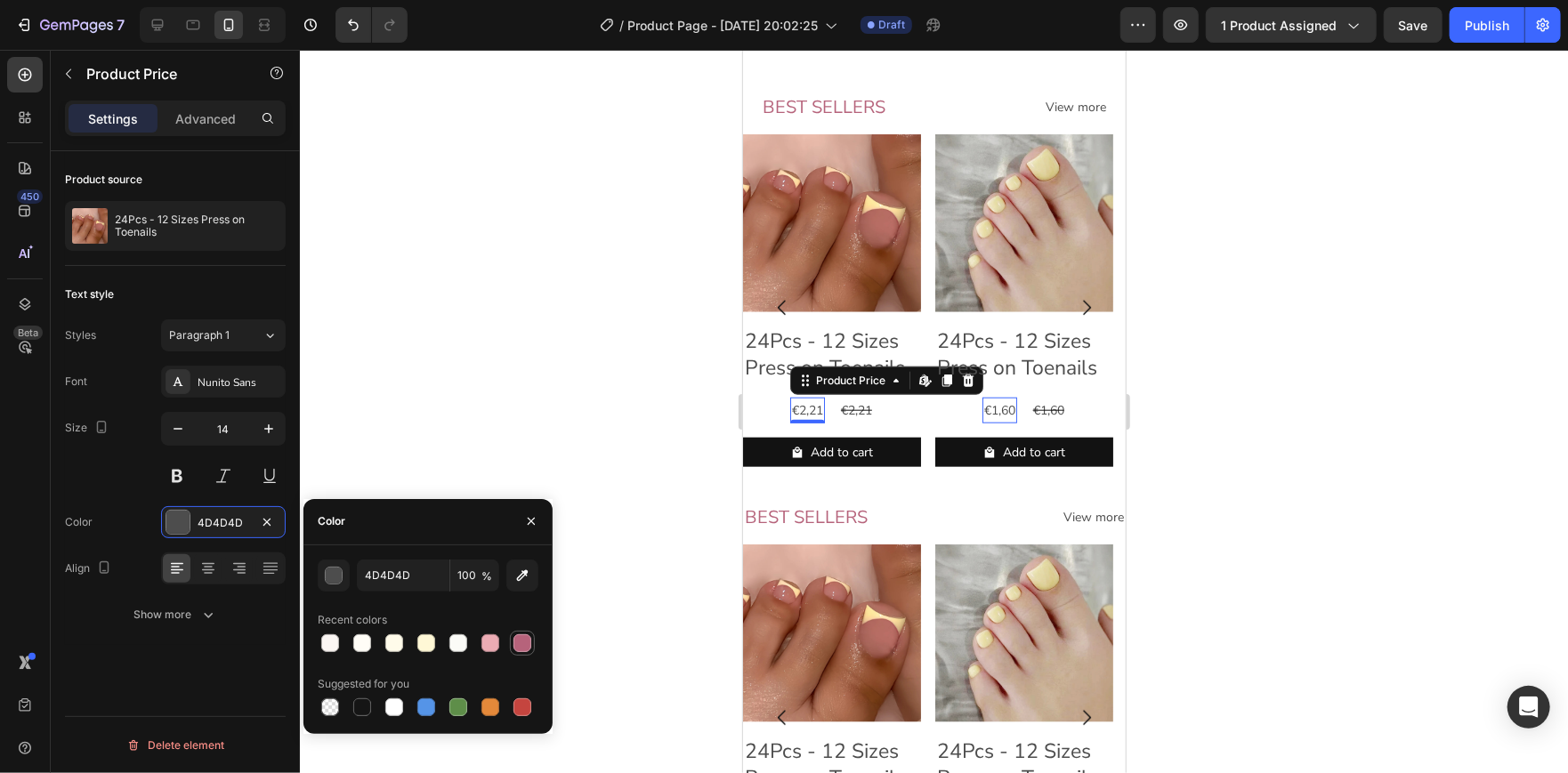
click at [524, 635] on div at bounding box center [522, 643] width 18 height 18
type input "B6637B"
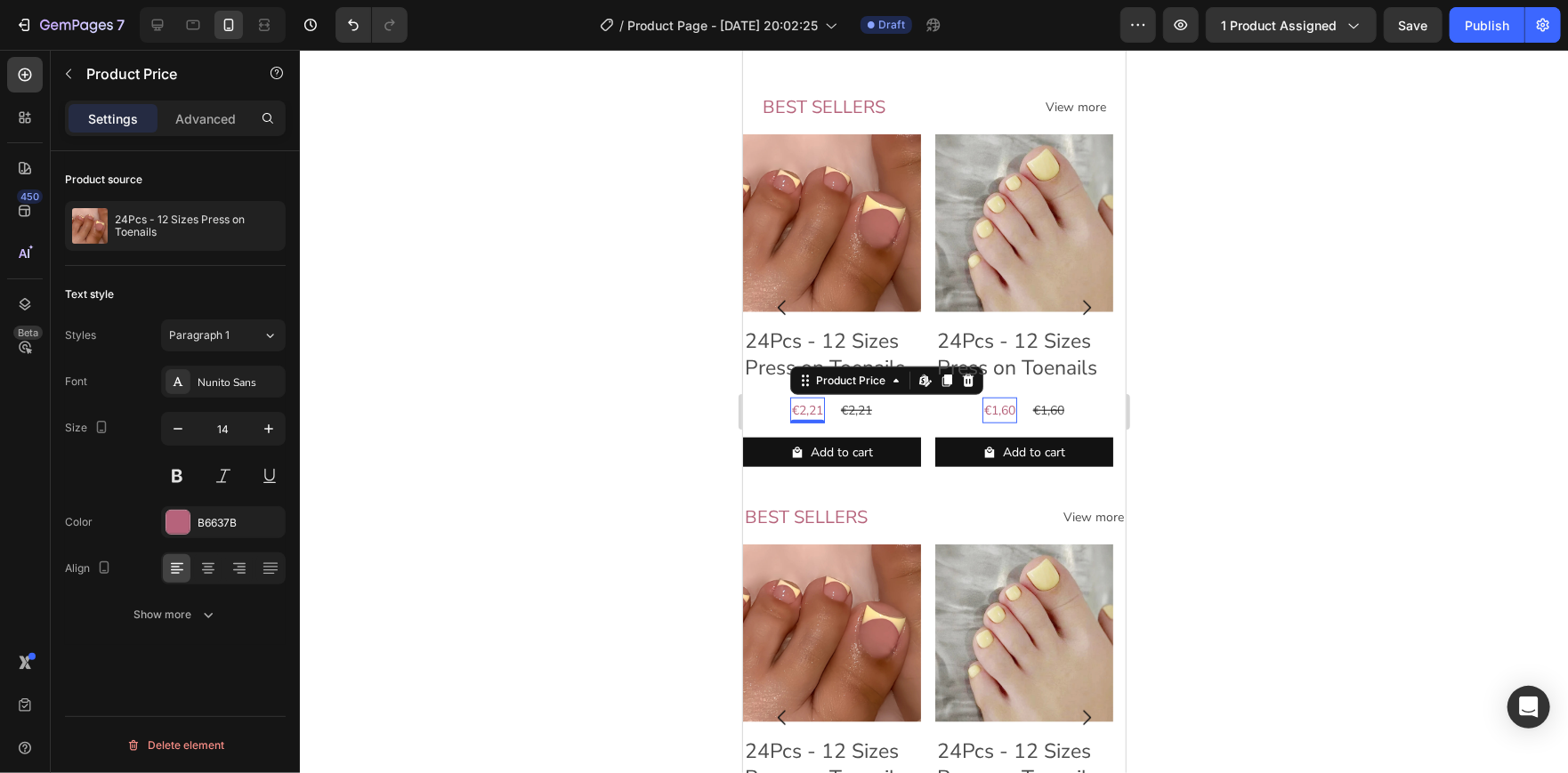
click at [538, 323] on div at bounding box center [933, 411] width 1268 height 723
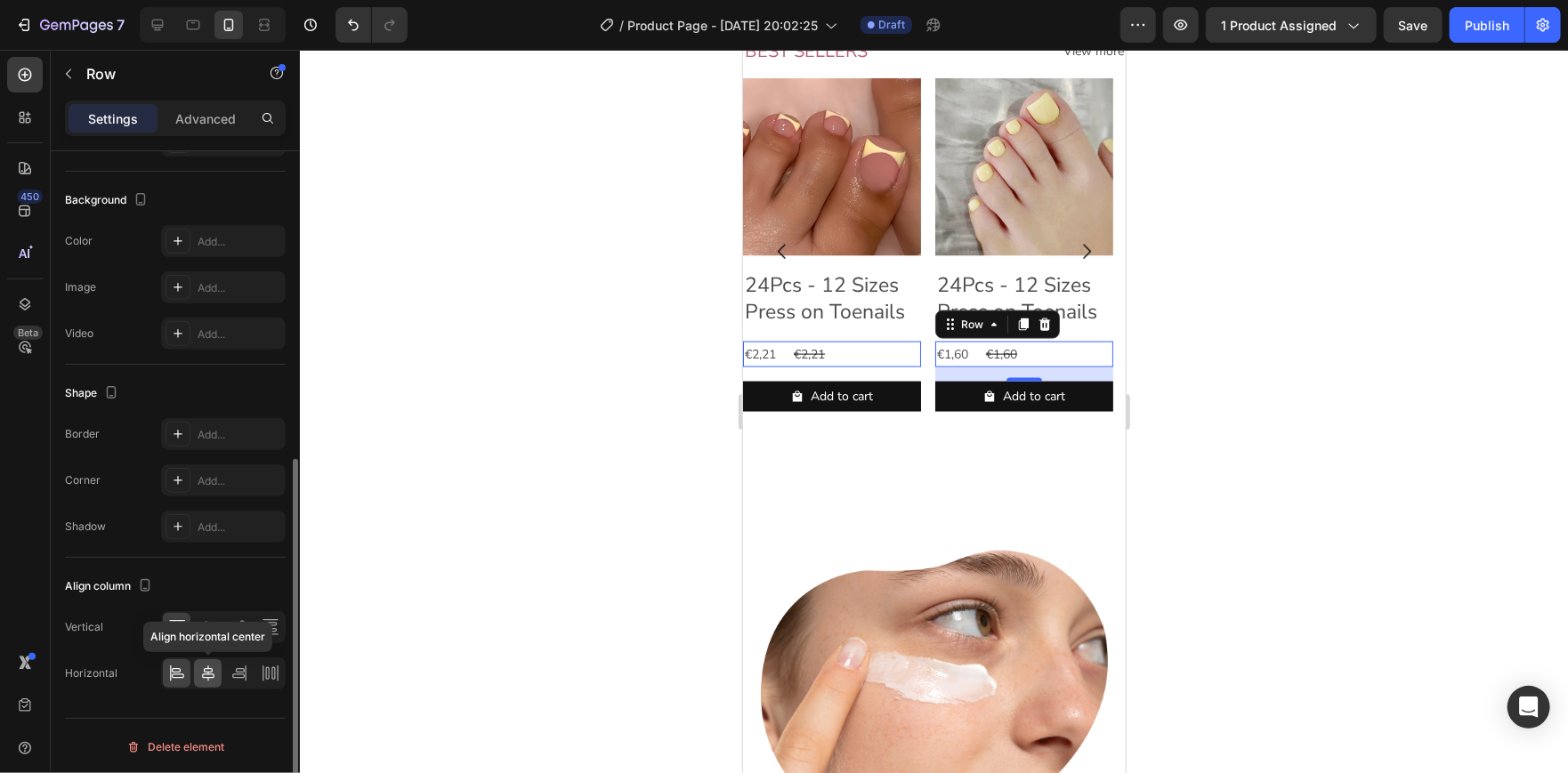
click at [207, 660] on div at bounding box center [207, 673] width 28 height 29
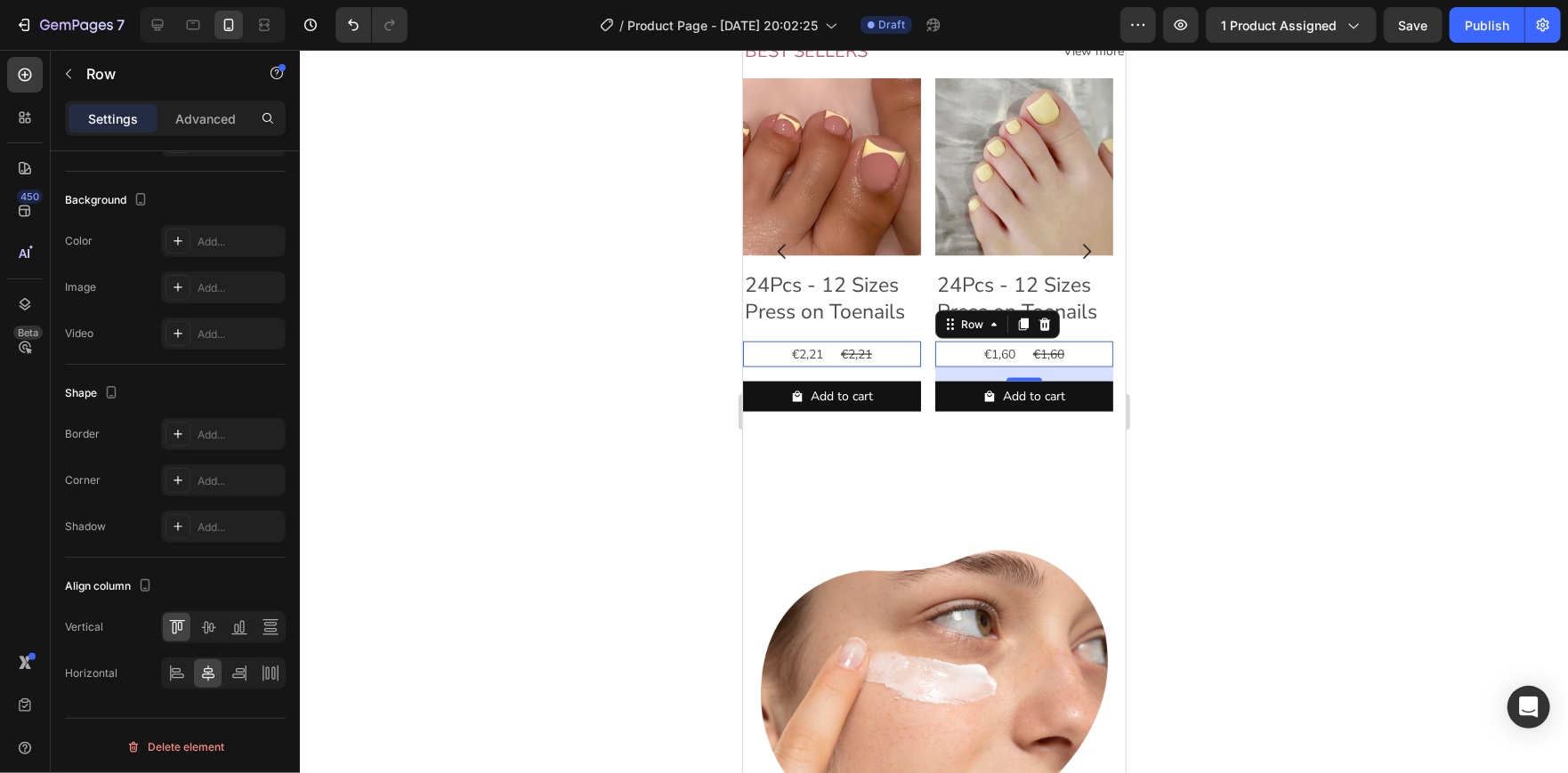
click at [470, 414] on div at bounding box center [933, 411] width 1268 height 723
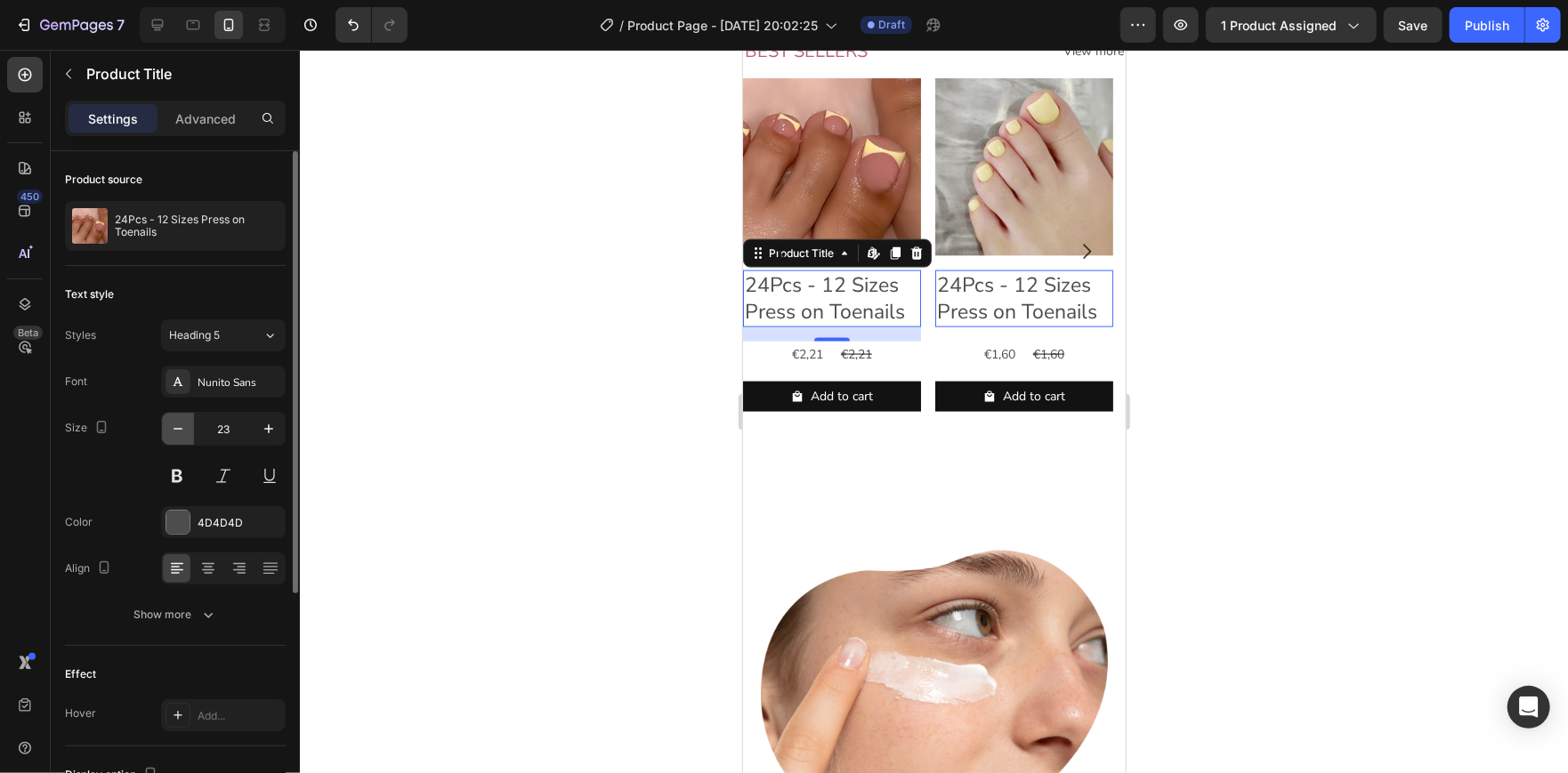
click at [172, 431] on icon "button" at bounding box center [178, 429] width 18 height 18
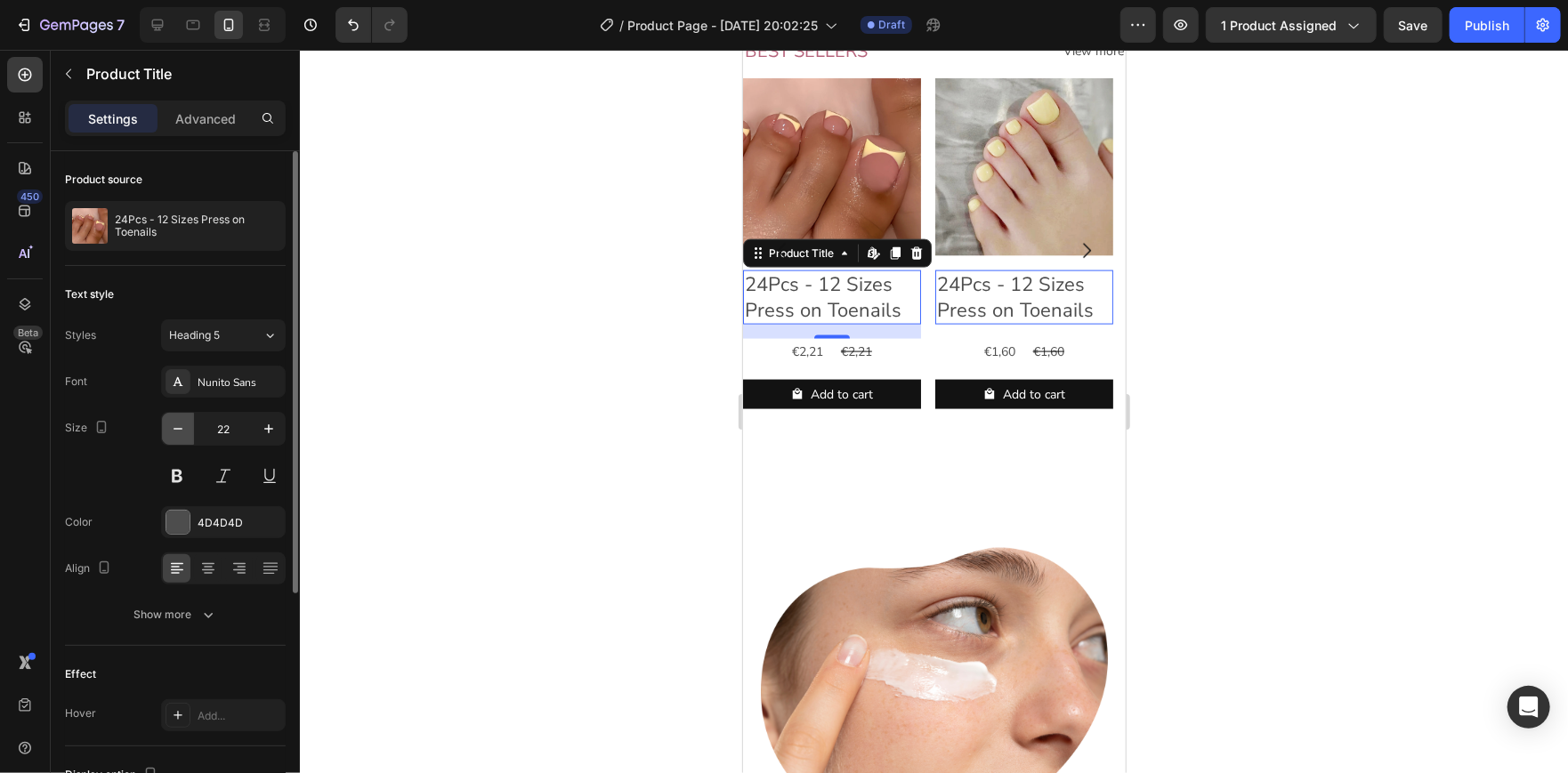
click at [172, 431] on icon "button" at bounding box center [178, 429] width 18 height 18
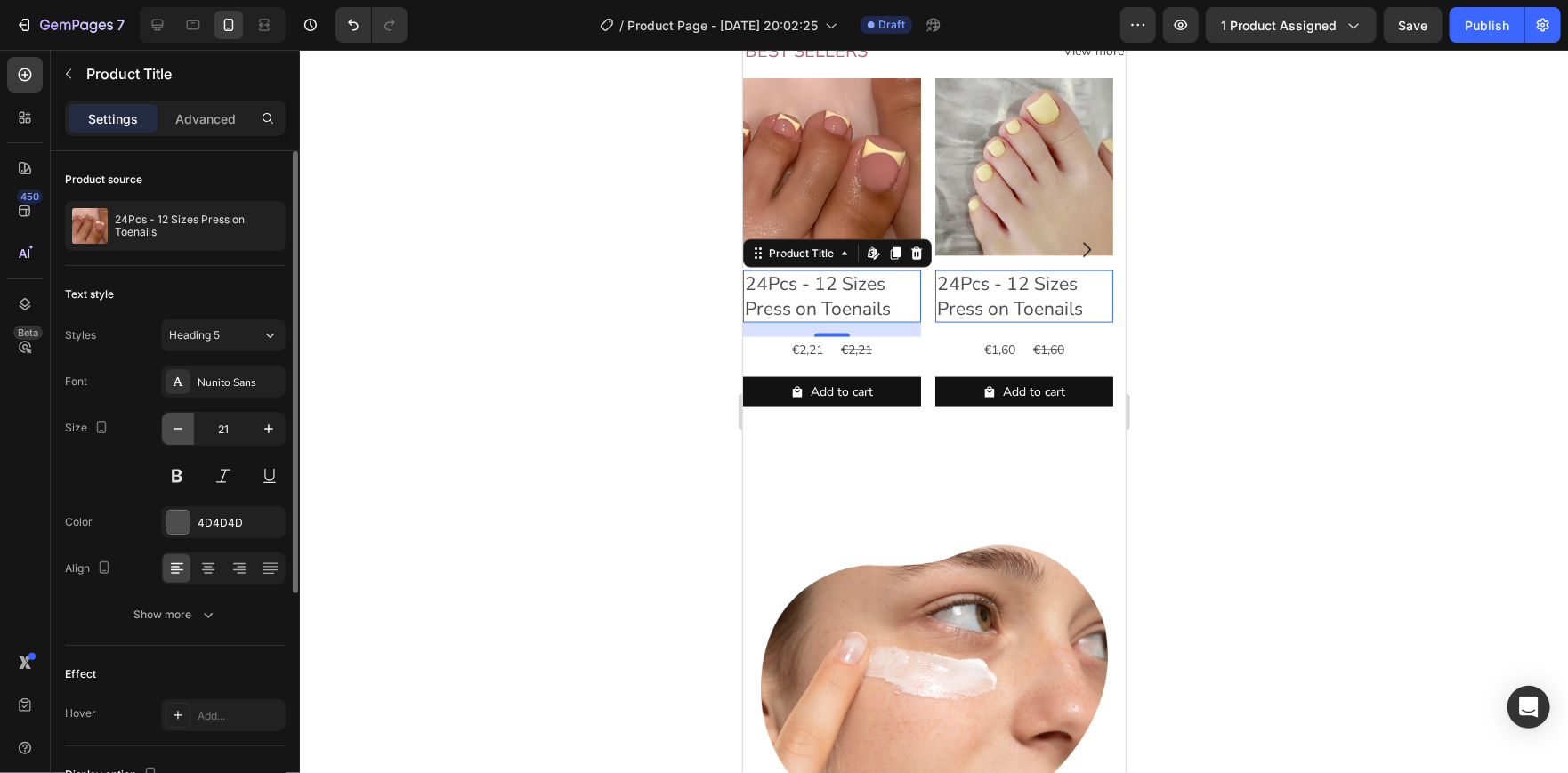
click at [172, 431] on icon "button" at bounding box center [178, 429] width 18 height 18
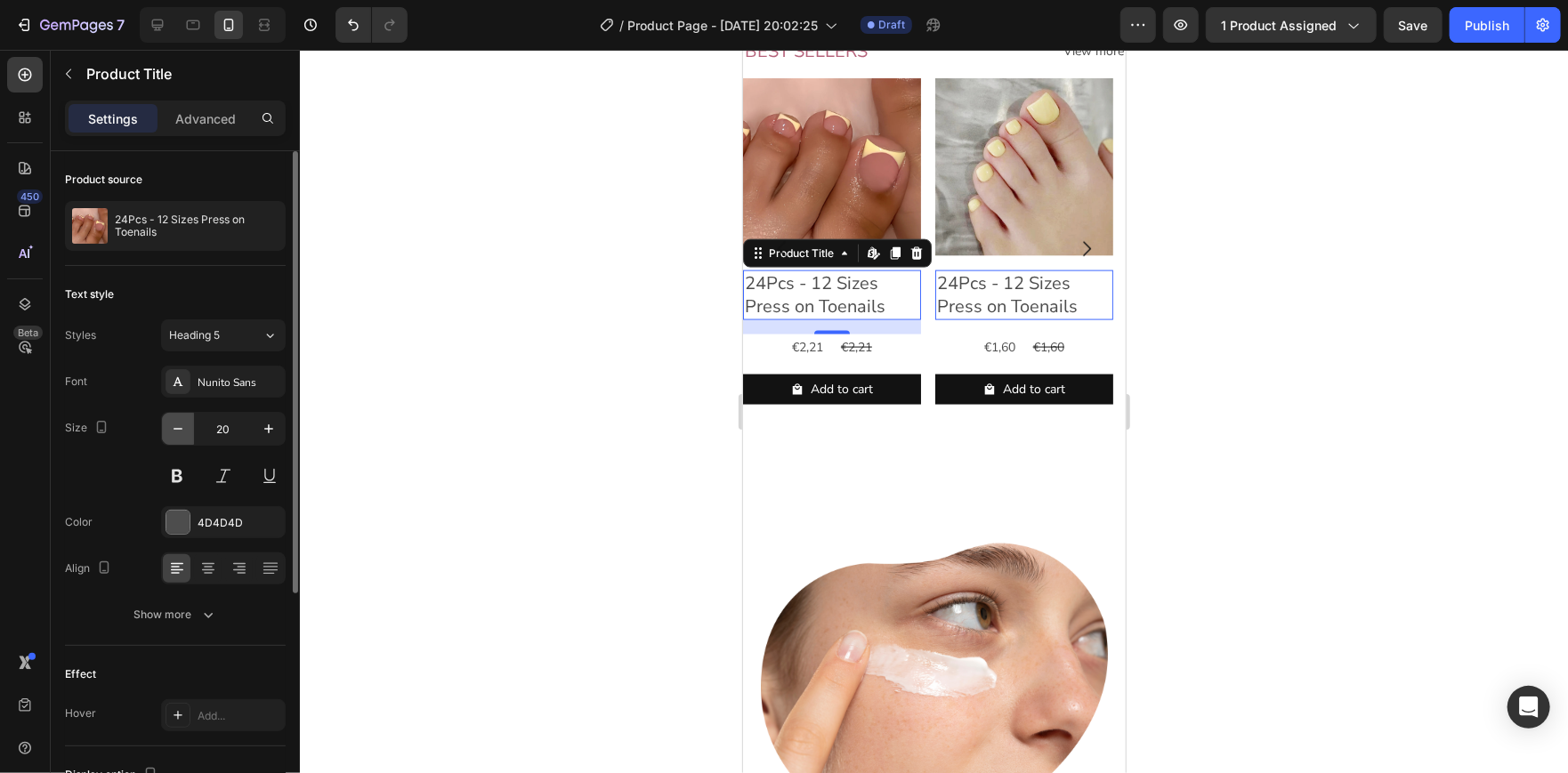
click at [172, 431] on icon "button" at bounding box center [178, 429] width 18 height 18
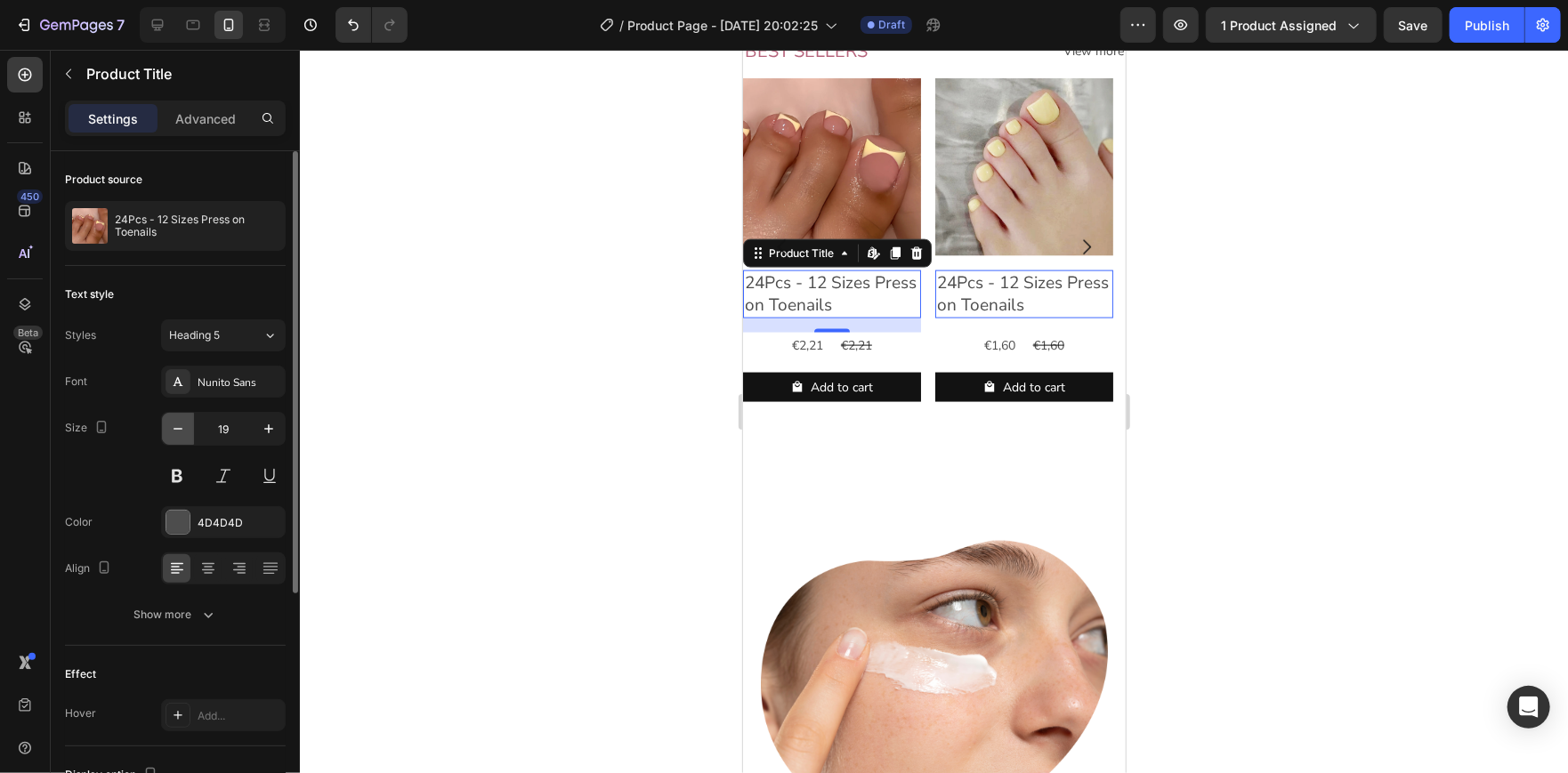
click at [172, 431] on icon "button" at bounding box center [178, 429] width 18 height 18
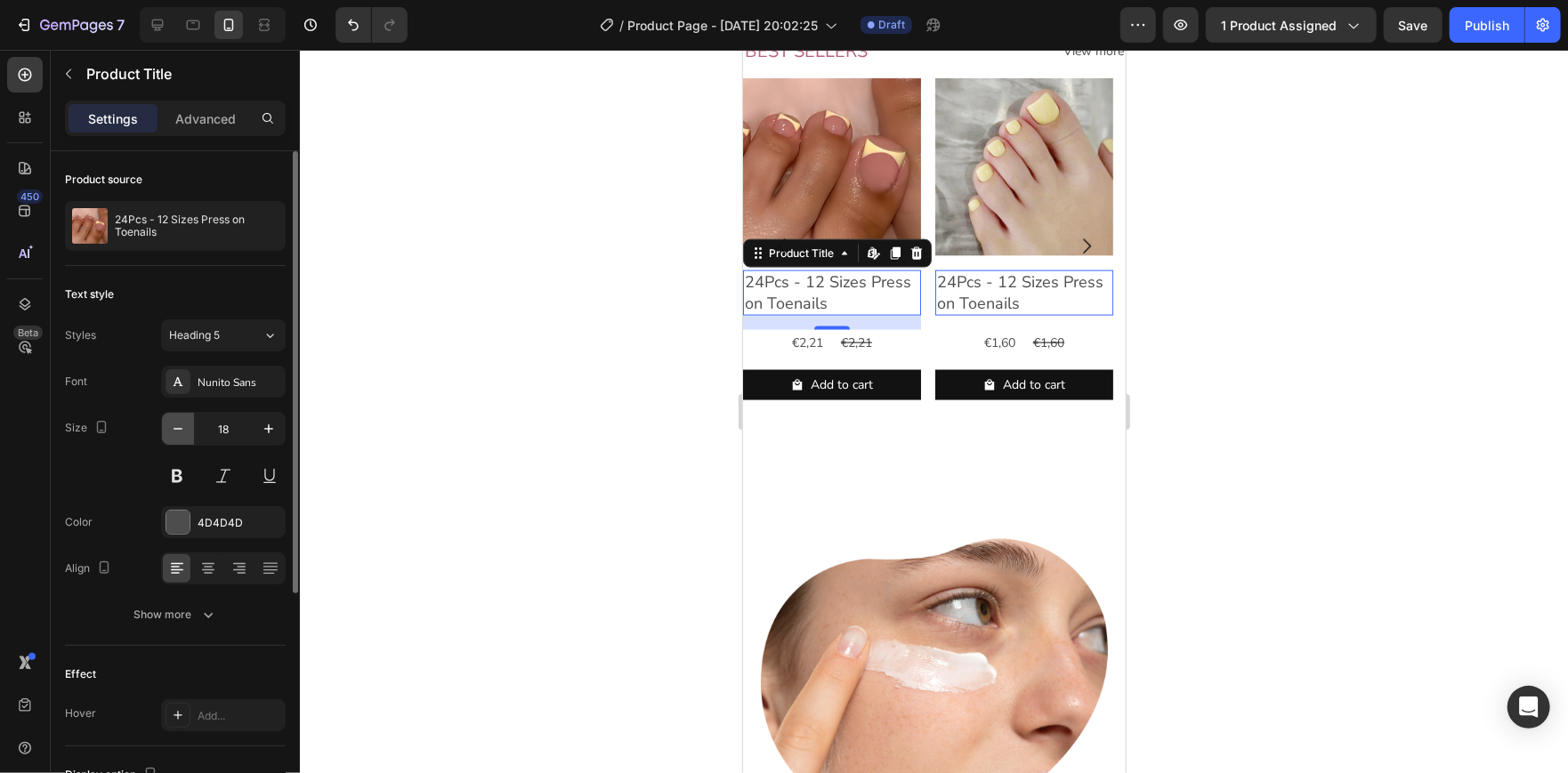
click at [172, 431] on icon "button" at bounding box center [178, 429] width 18 height 18
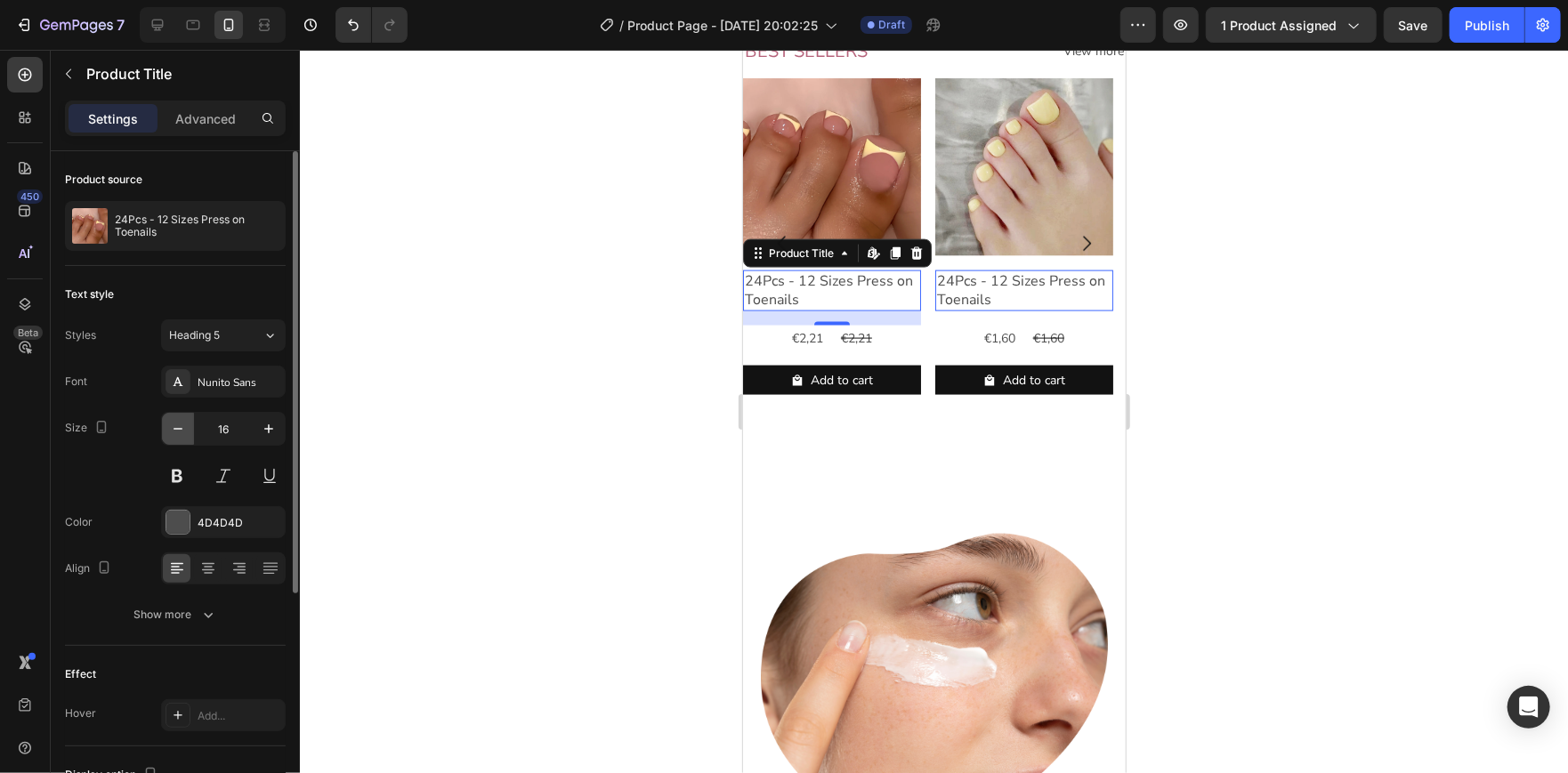
click at [180, 436] on icon "button" at bounding box center [178, 429] width 18 height 18
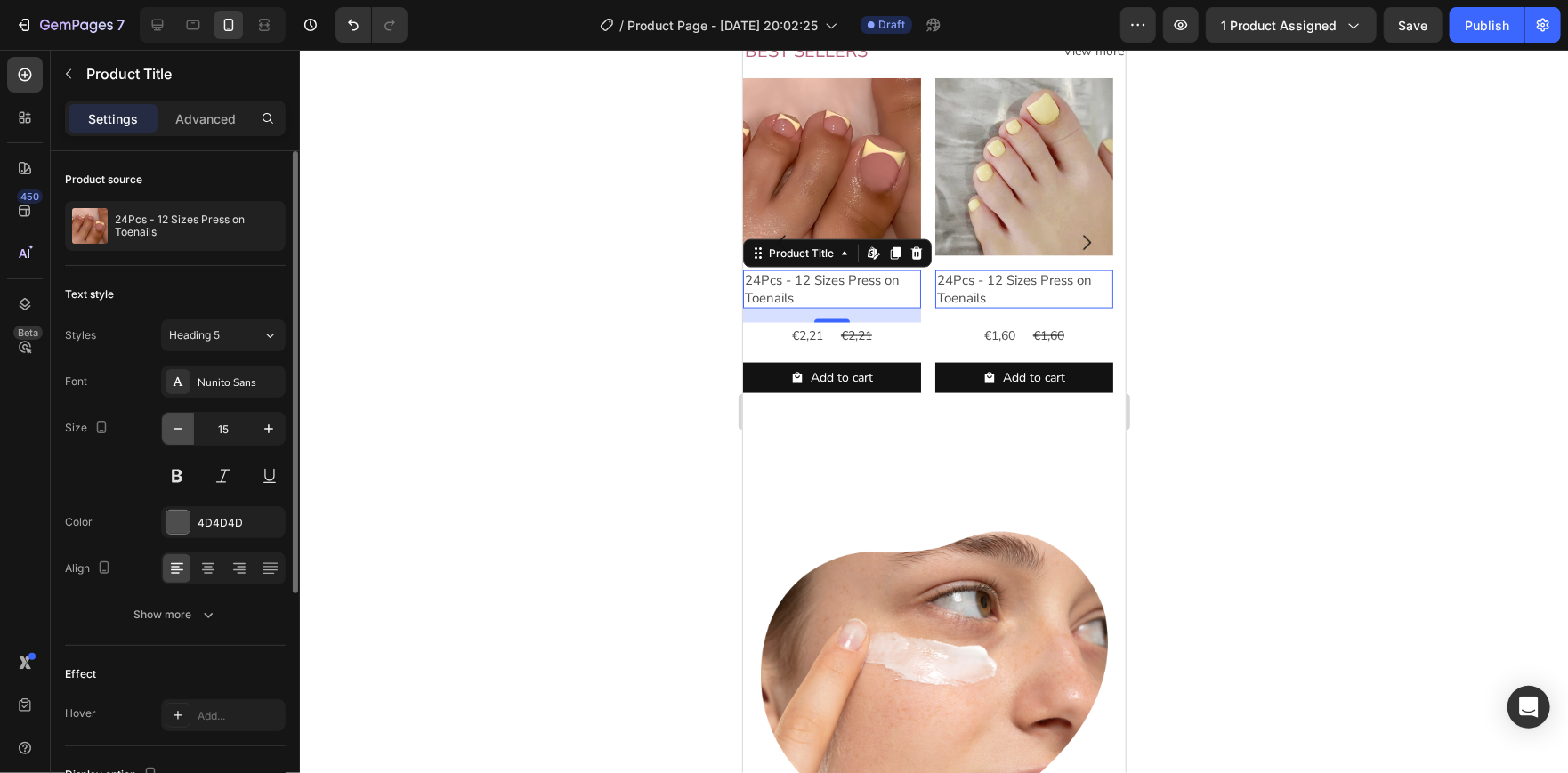
click at [180, 436] on icon "button" at bounding box center [178, 429] width 18 height 18
type input "14"
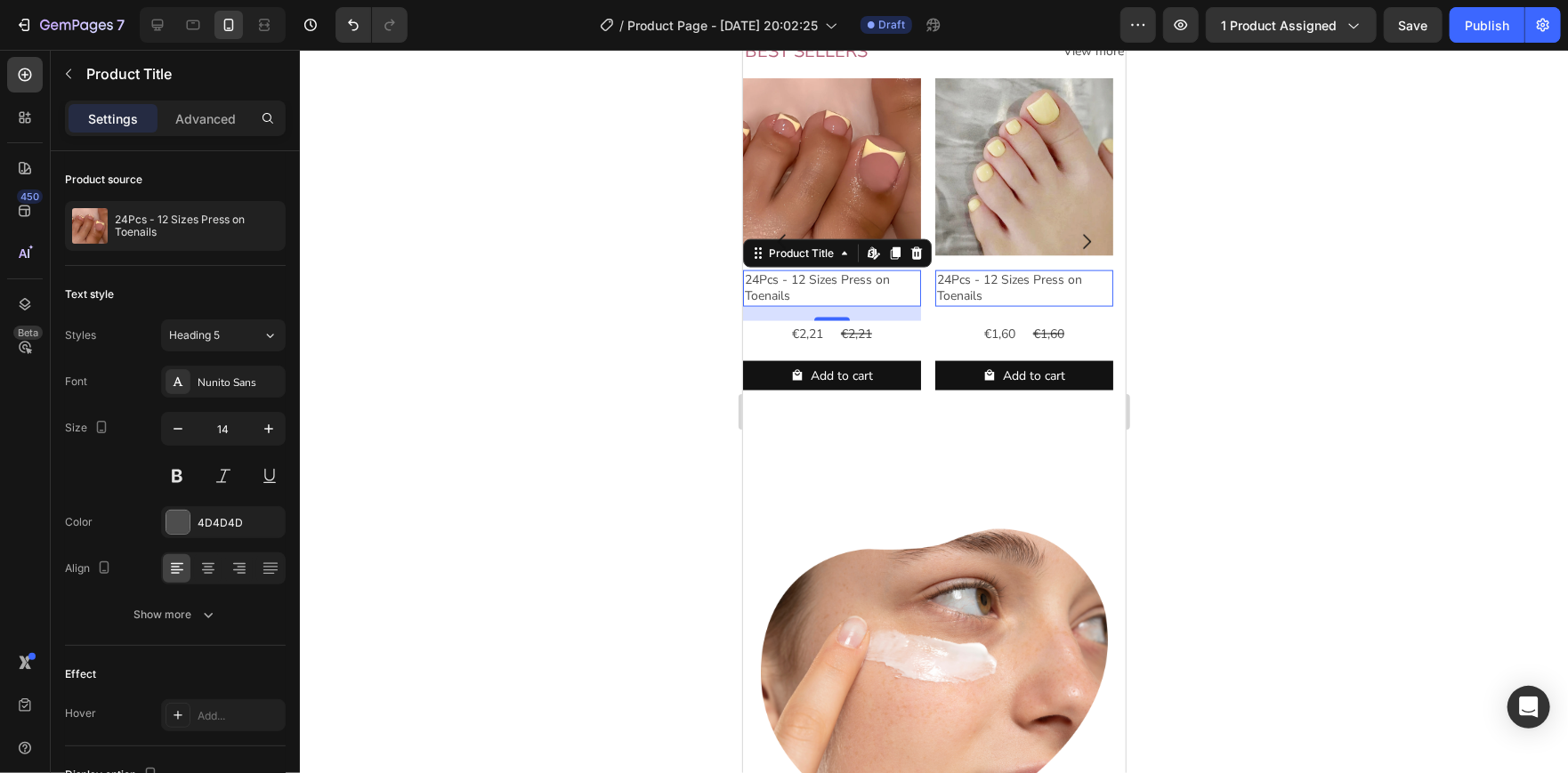
click at [429, 325] on div at bounding box center [933, 411] width 1268 height 723
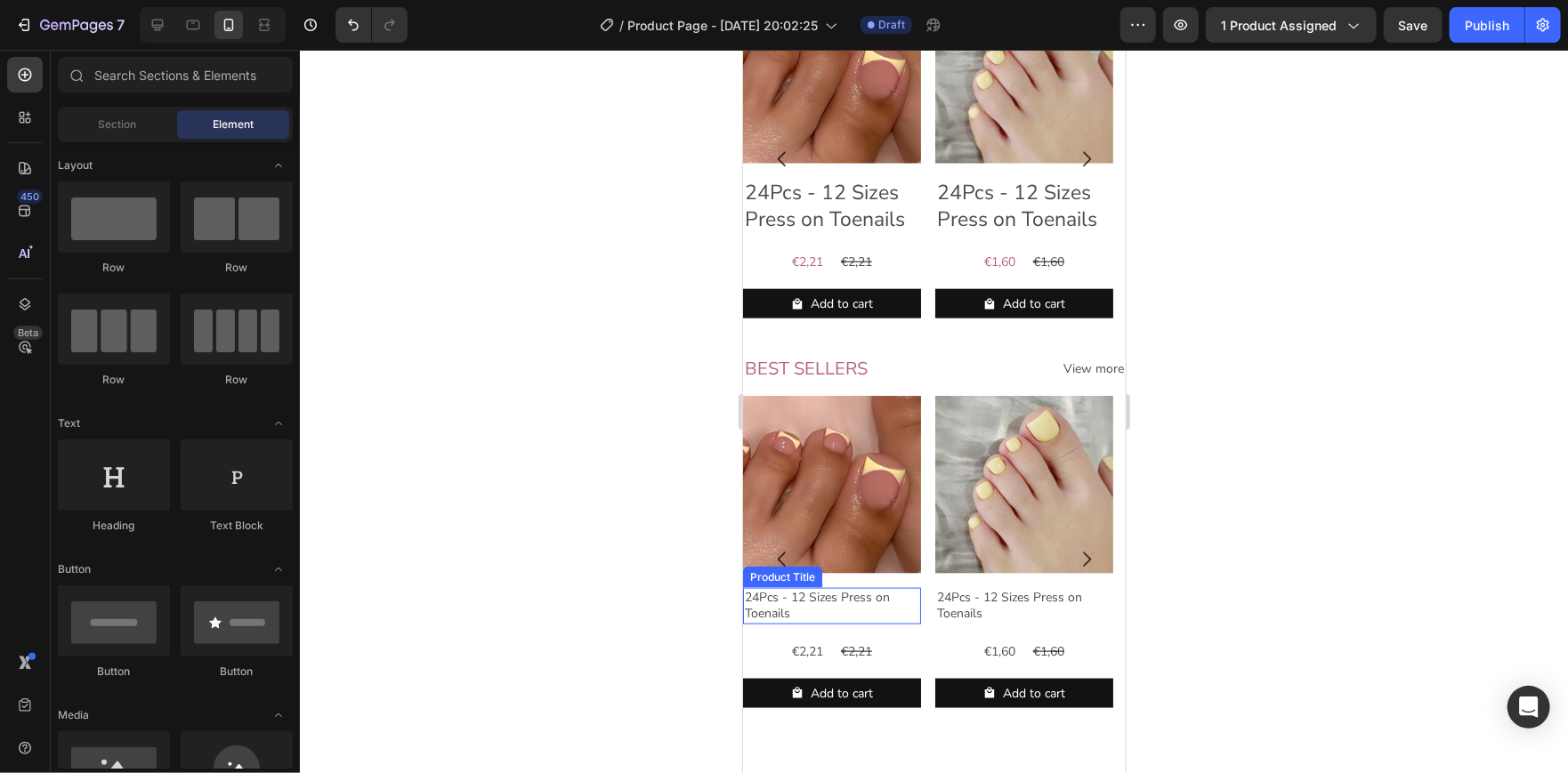
scroll to position [1005, 0]
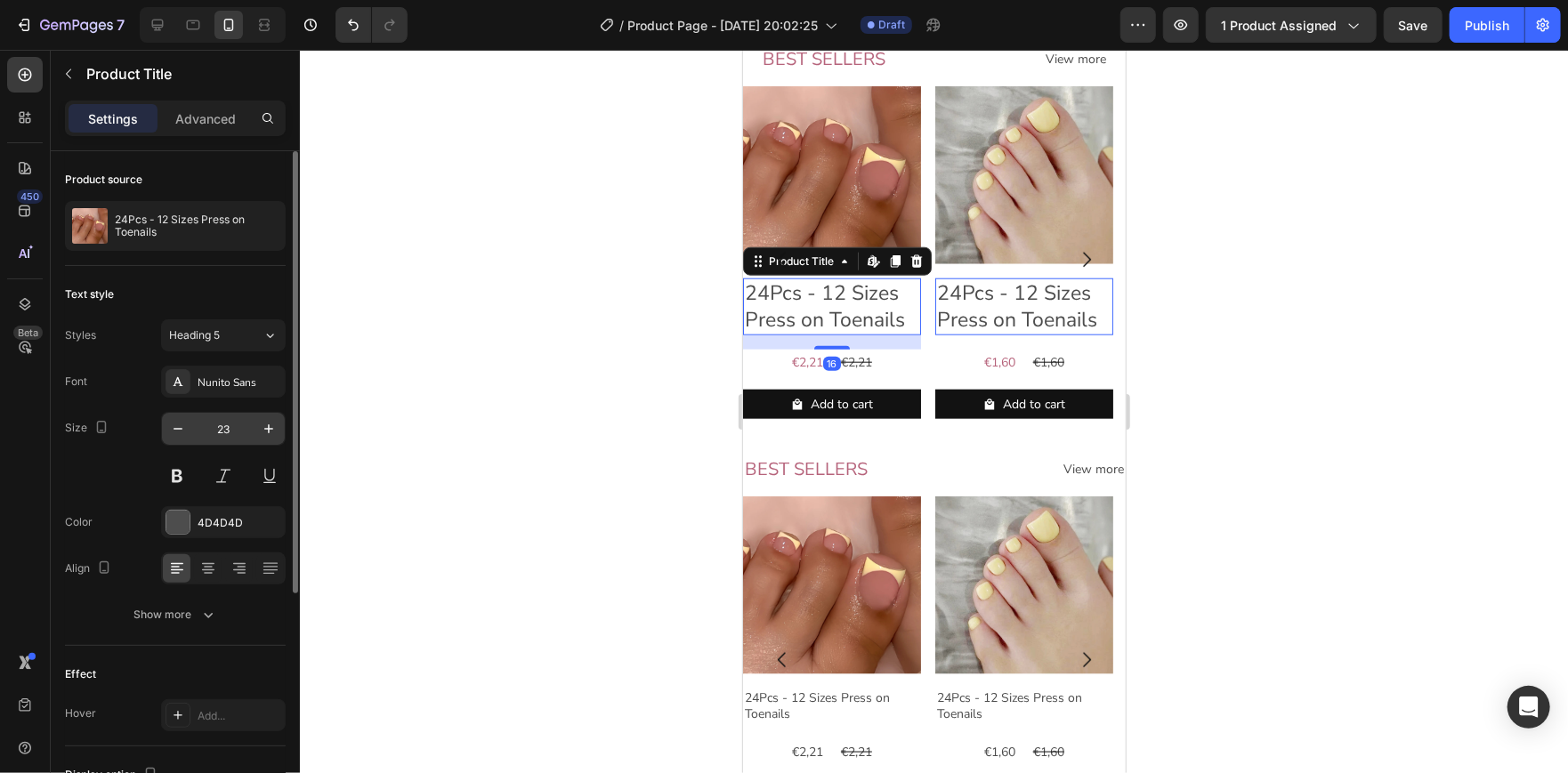
click at [230, 433] on input "23" at bounding box center [223, 429] width 59 height 32
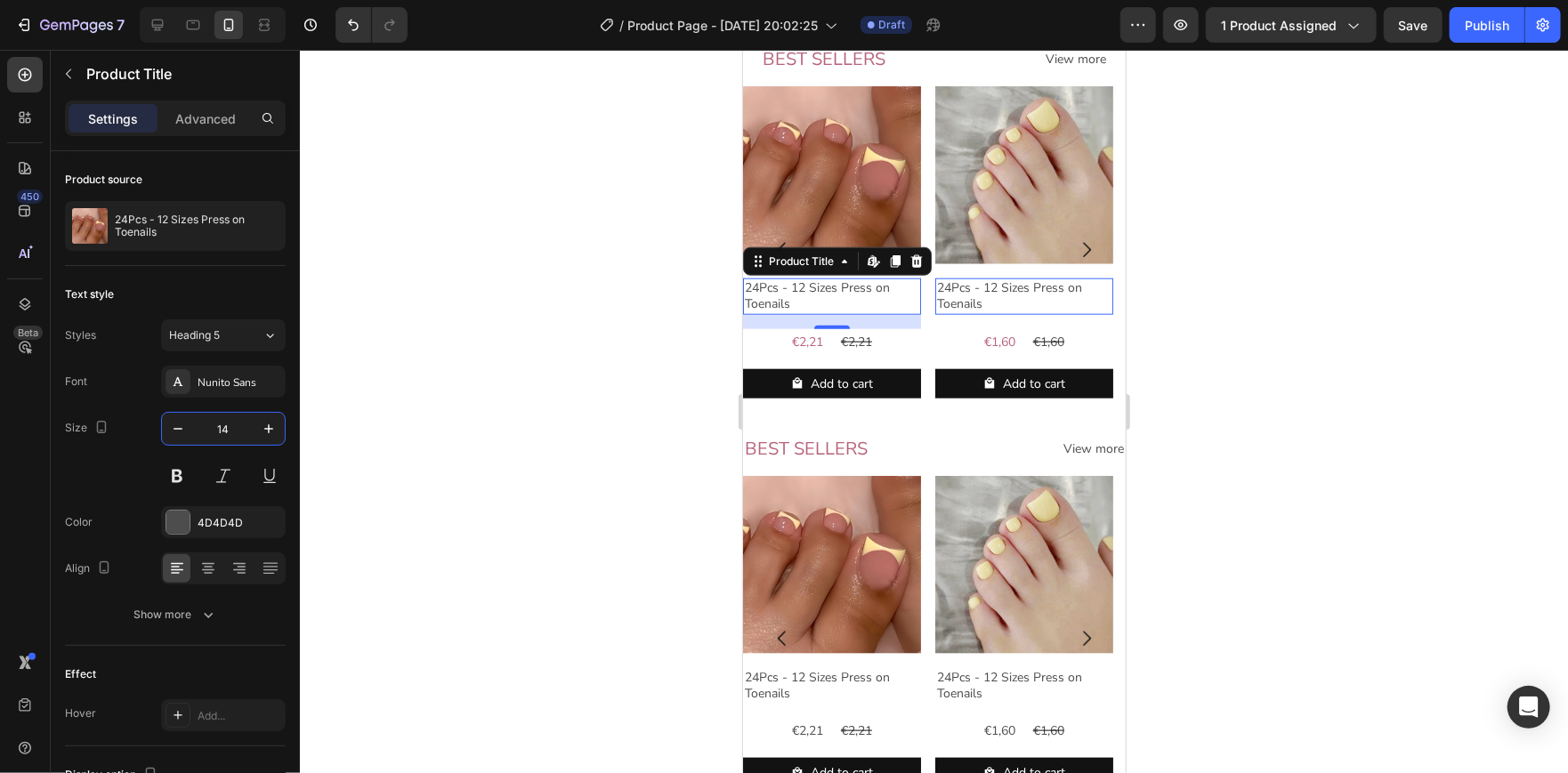
type input "14"
click at [1428, 394] on div at bounding box center [933, 411] width 1268 height 723
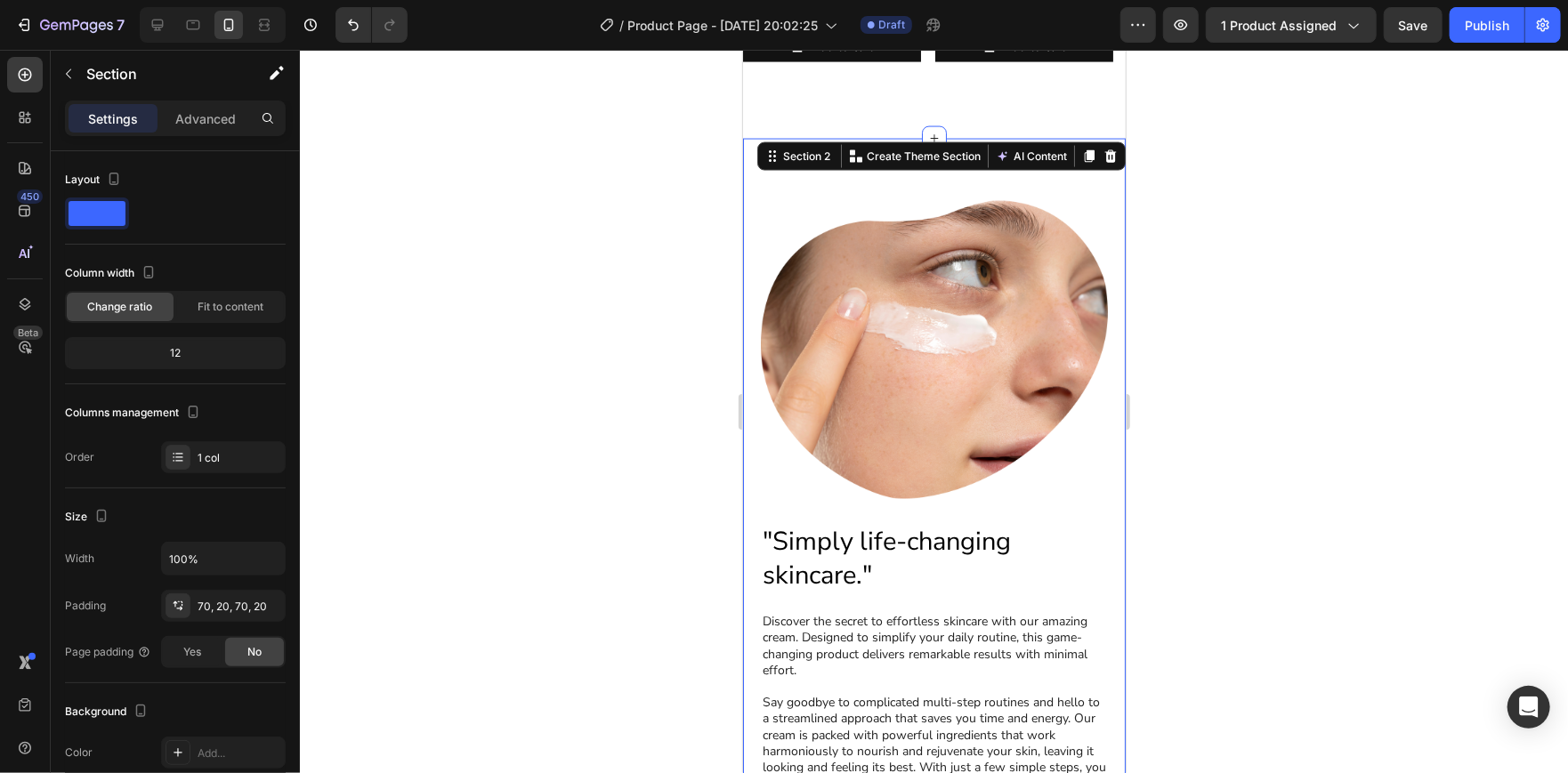
scroll to position [1729, 0]
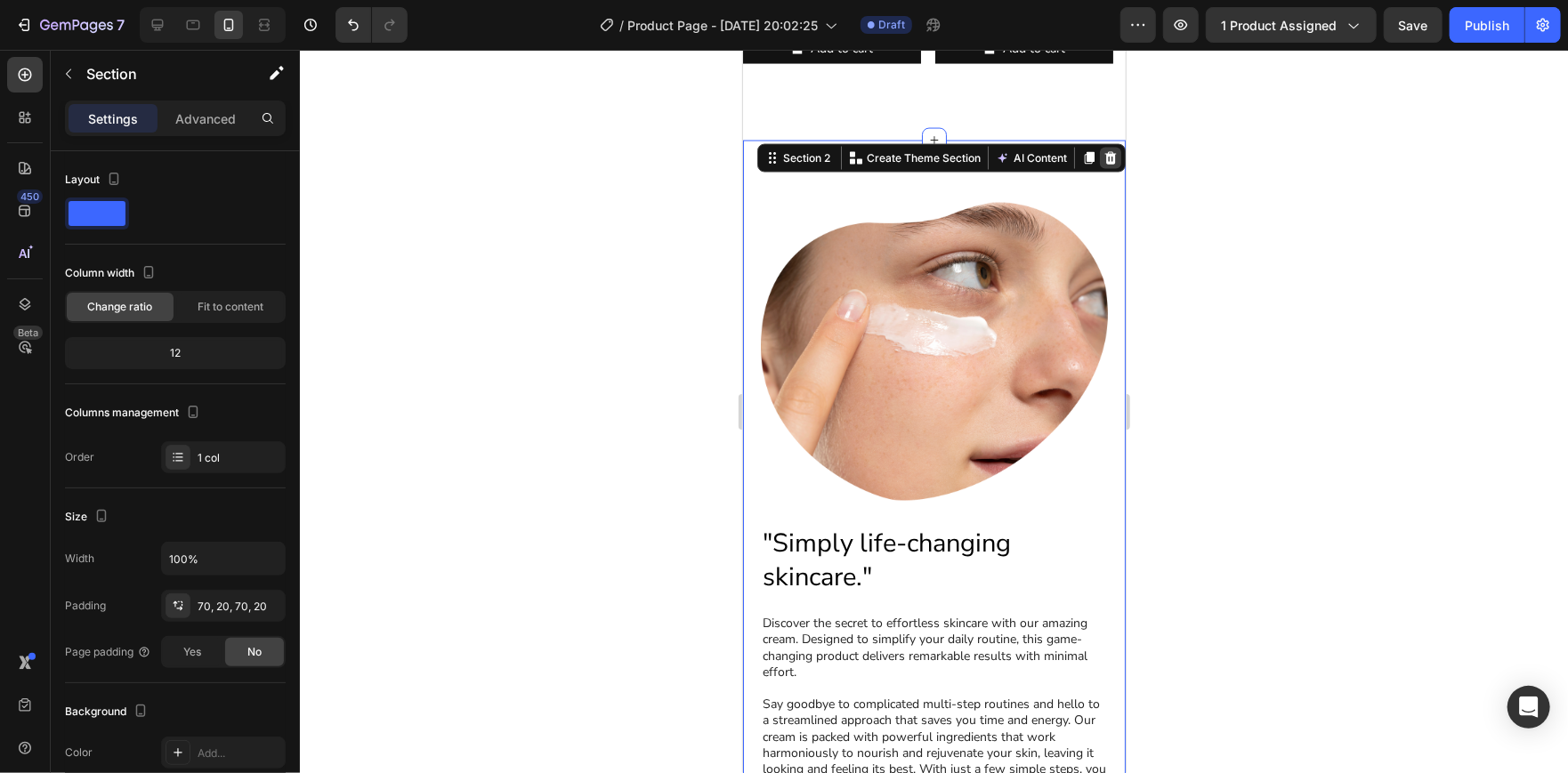
click at [1104, 164] on icon at bounding box center [1109, 157] width 12 height 13
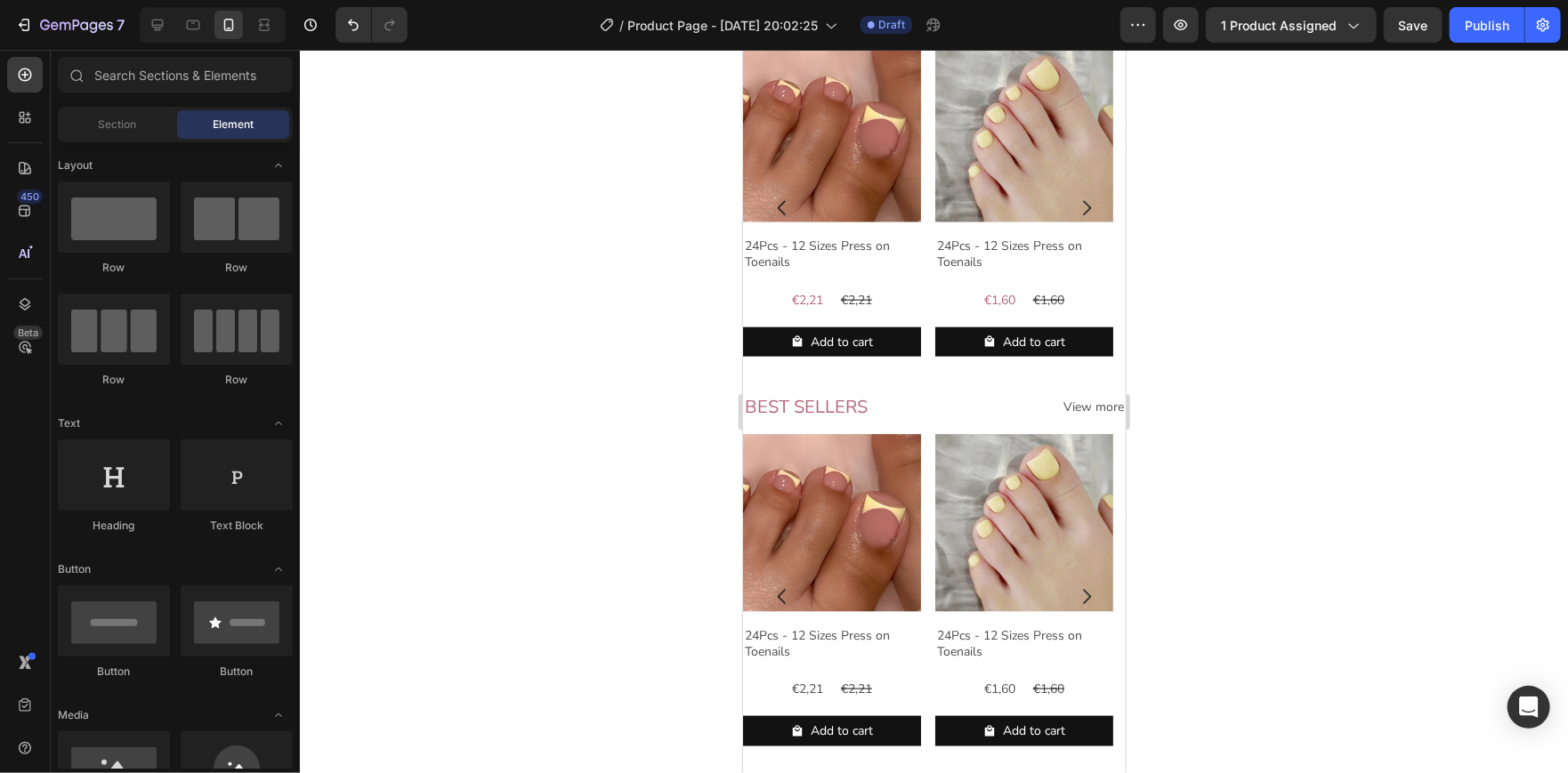
scroll to position [1045, 0]
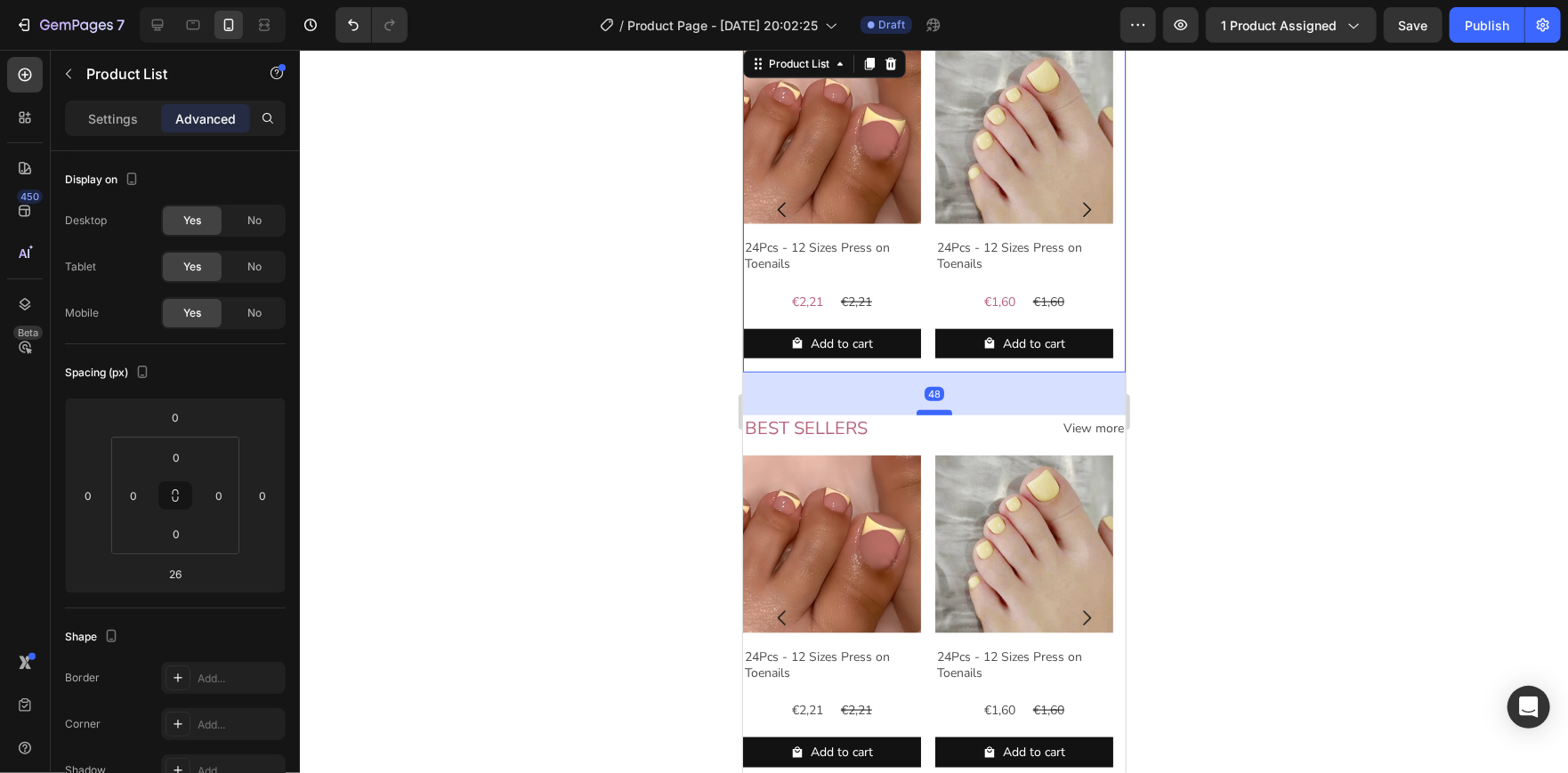
drag, startPoint x: 926, startPoint y: 405, endPoint x: 928, endPoint y: 424, distance: 19.1
click at [928, 415] on div at bounding box center [933, 412] width 36 height 5
type input "48"
click at [1215, 378] on div at bounding box center [933, 411] width 1268 height 723
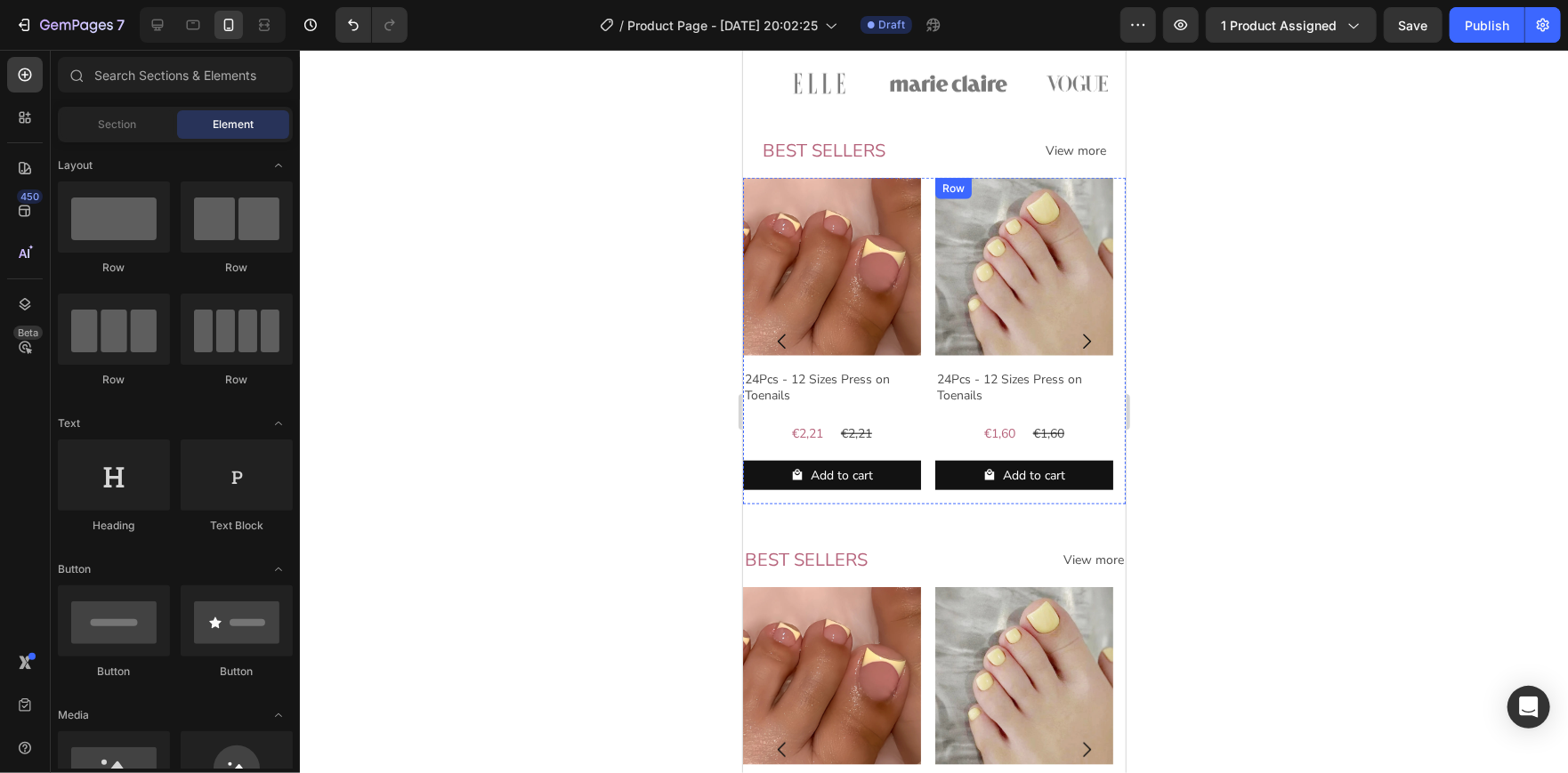
scroll to position [938, 0]
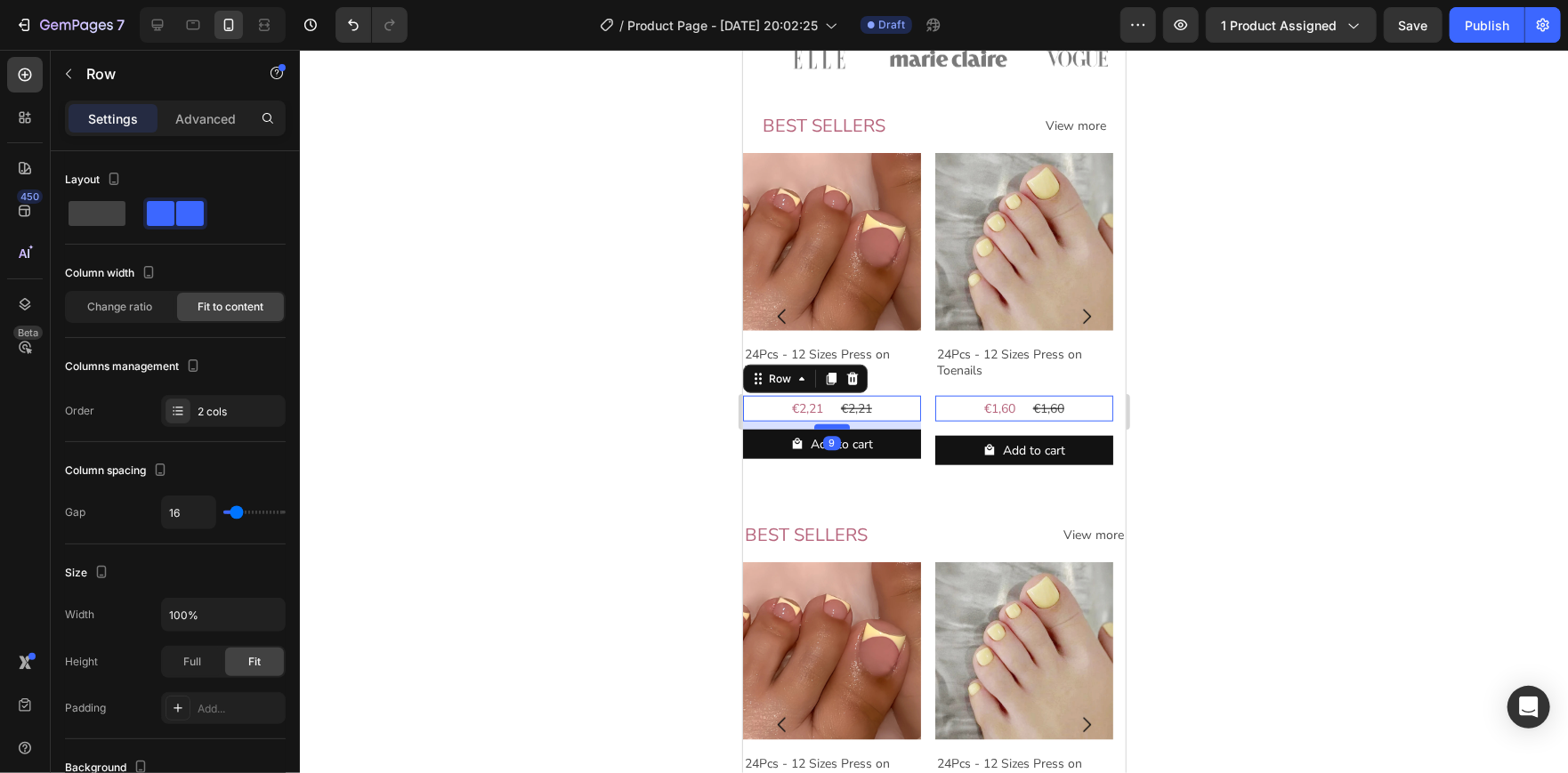
click at [841, 429] on div at bounding box center [831, 426] width 36 height 5
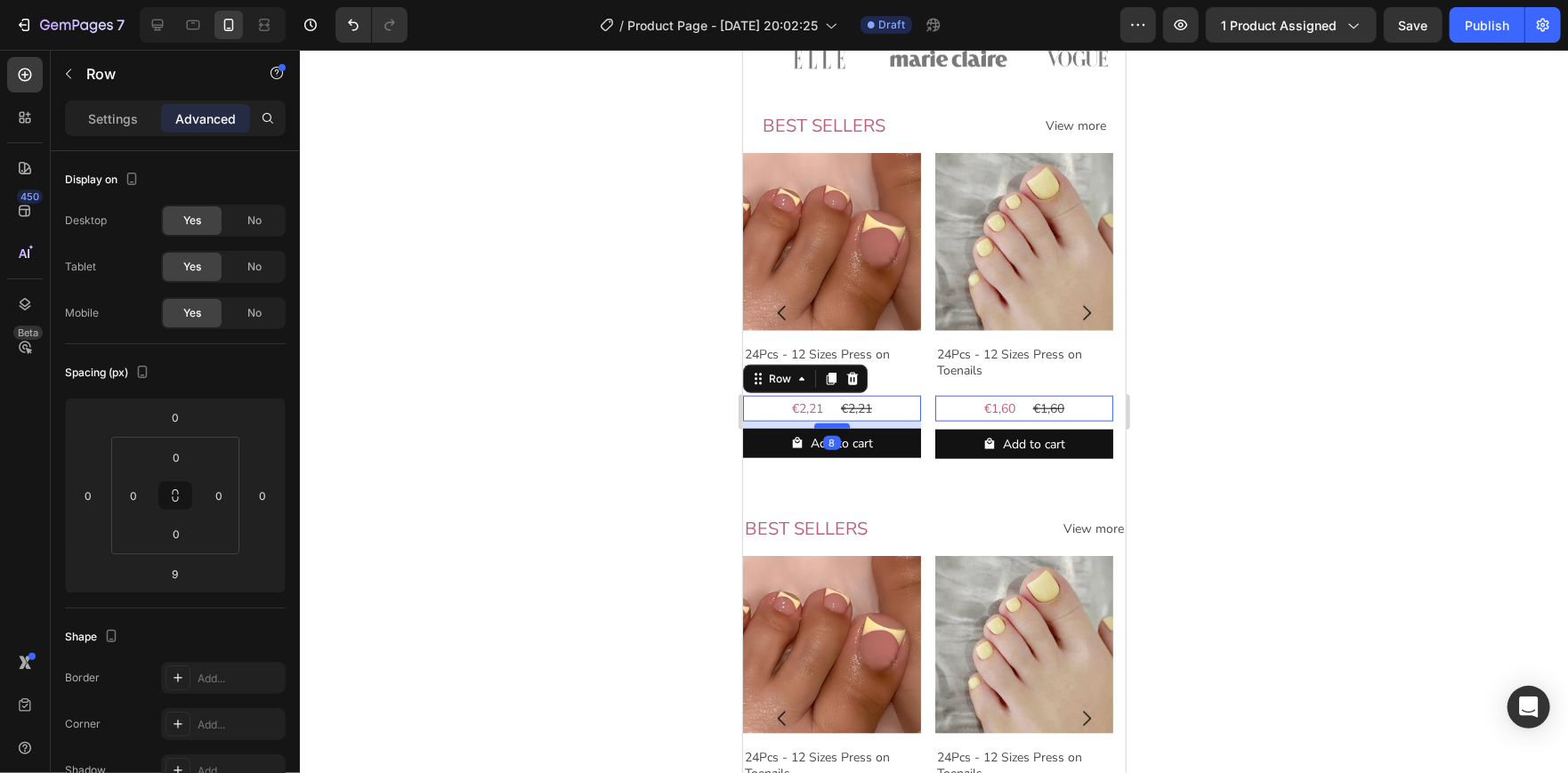
click at [840, 428] on div at bounding box center [831, 425] width 36 height 5
type input "8"
click at [1227, 433] on div at bounding box center [933, 411] width 1268 height 723
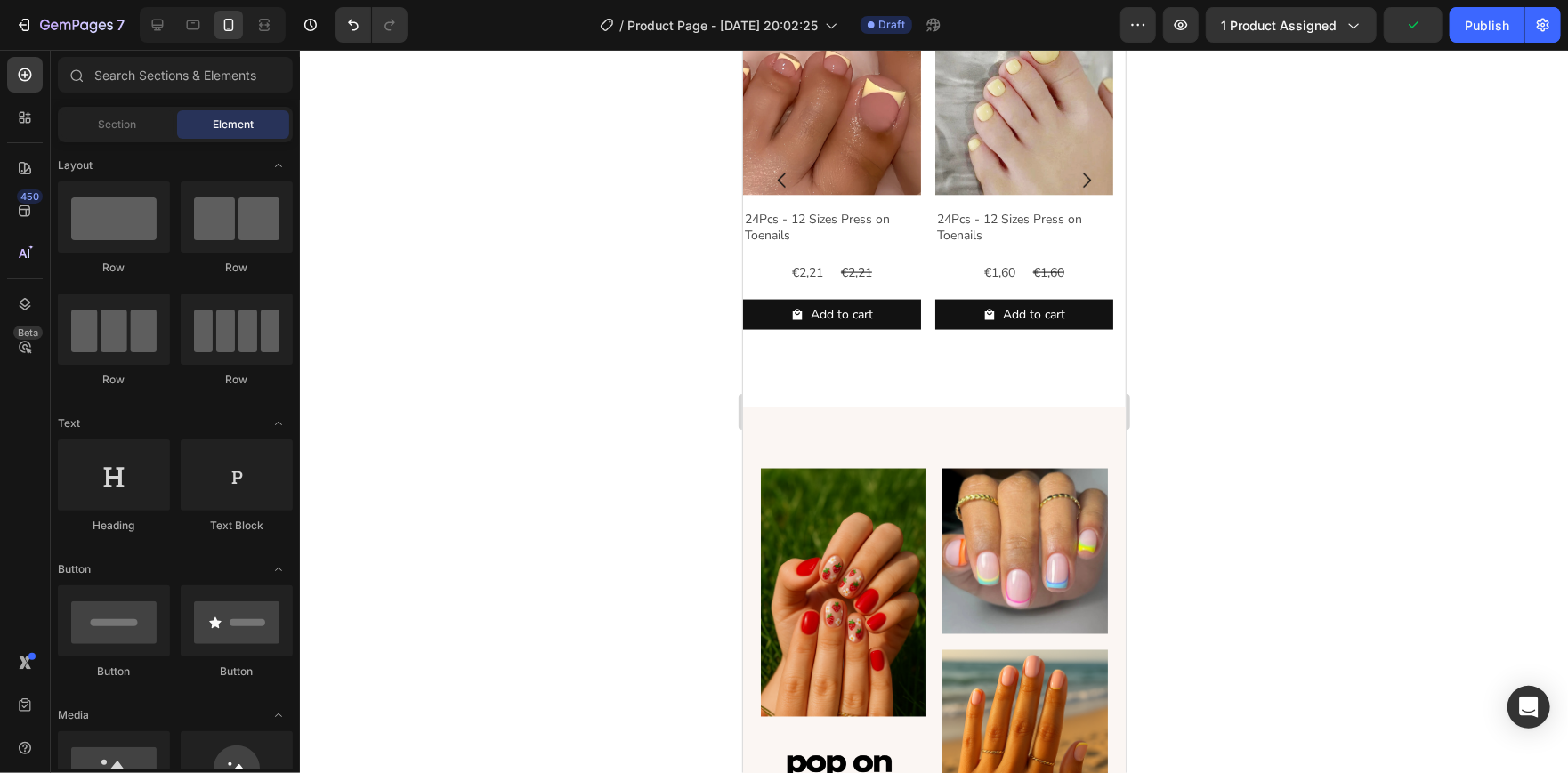
scroll to position [1475, 0]
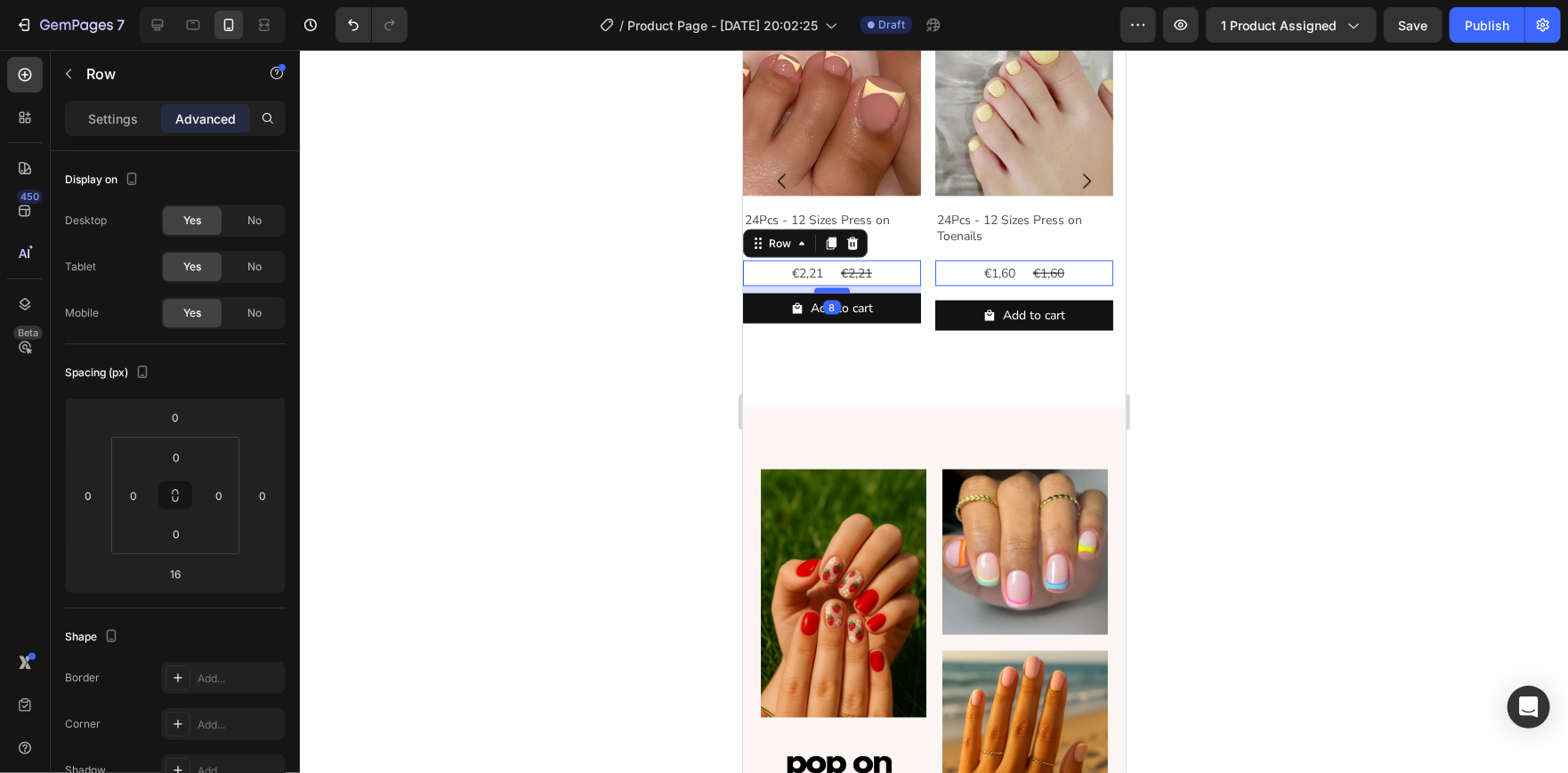
click at [837, 292] on div at bounding box center [831, 290] width 36 height 5
type input "8"
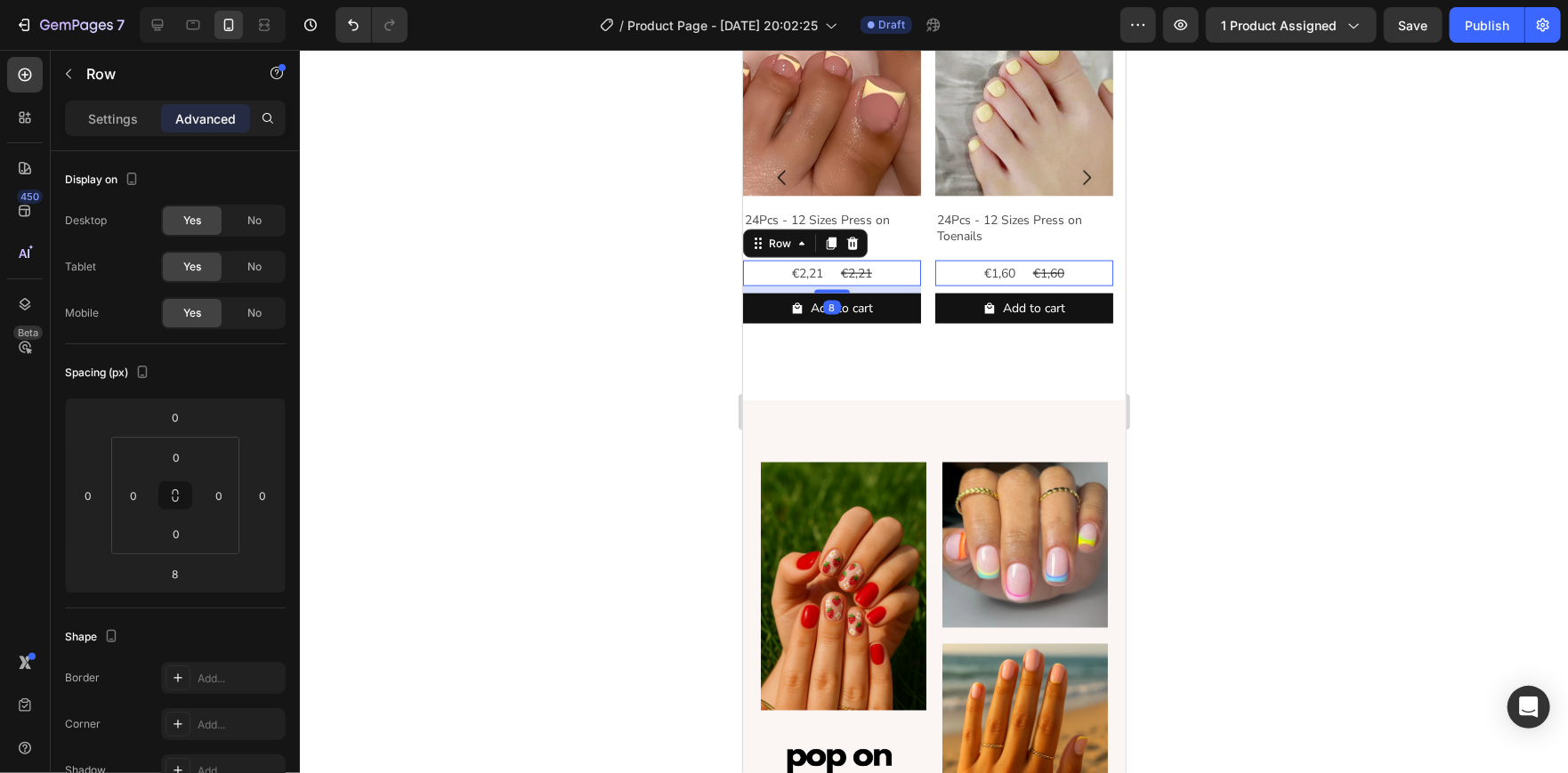
scroll to position [1472, 0]
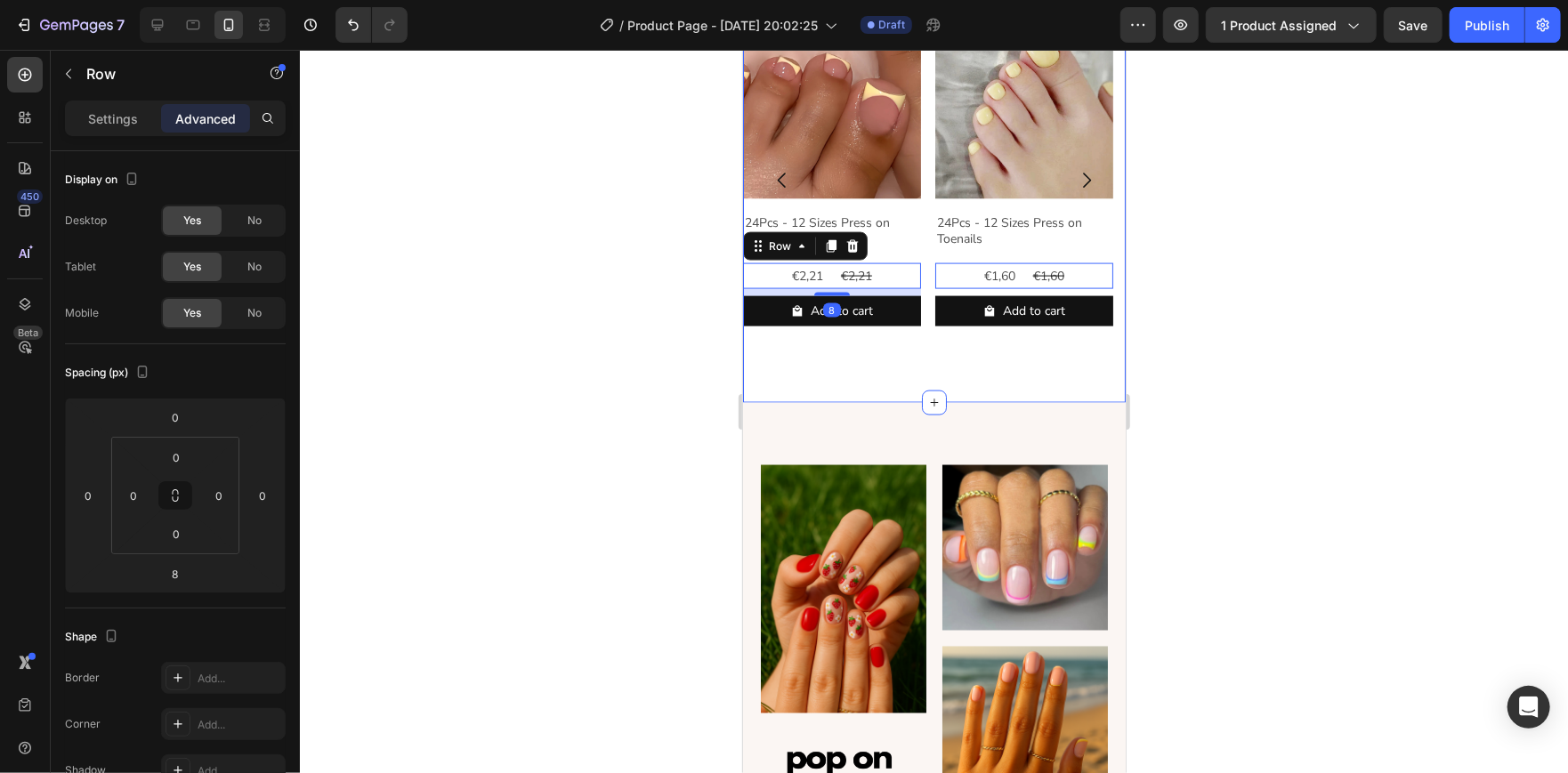
click at [1196, 382] on div at bounding box center [933, 411] width 1268 height 723
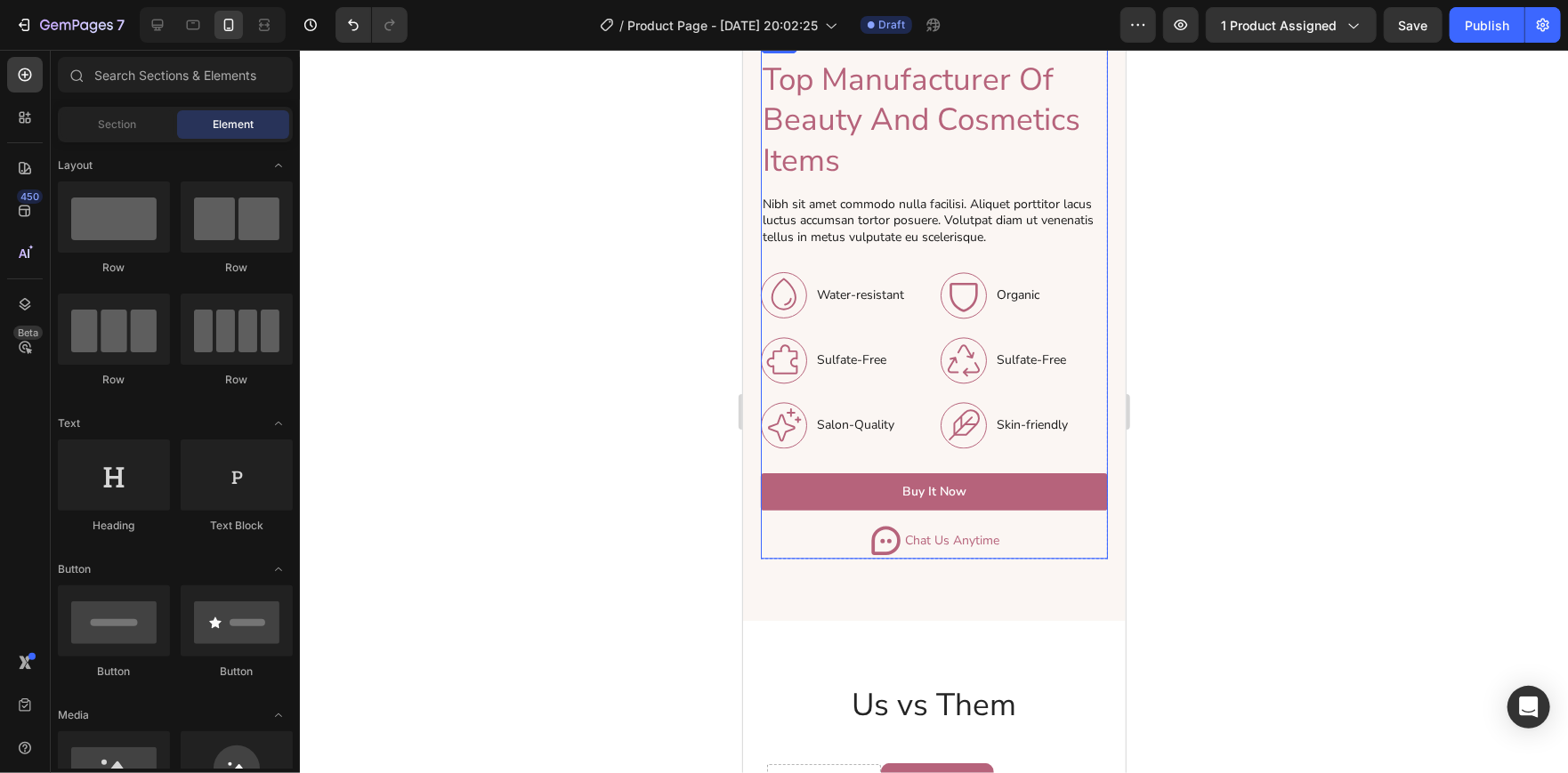
scroll to position [2221, 0]
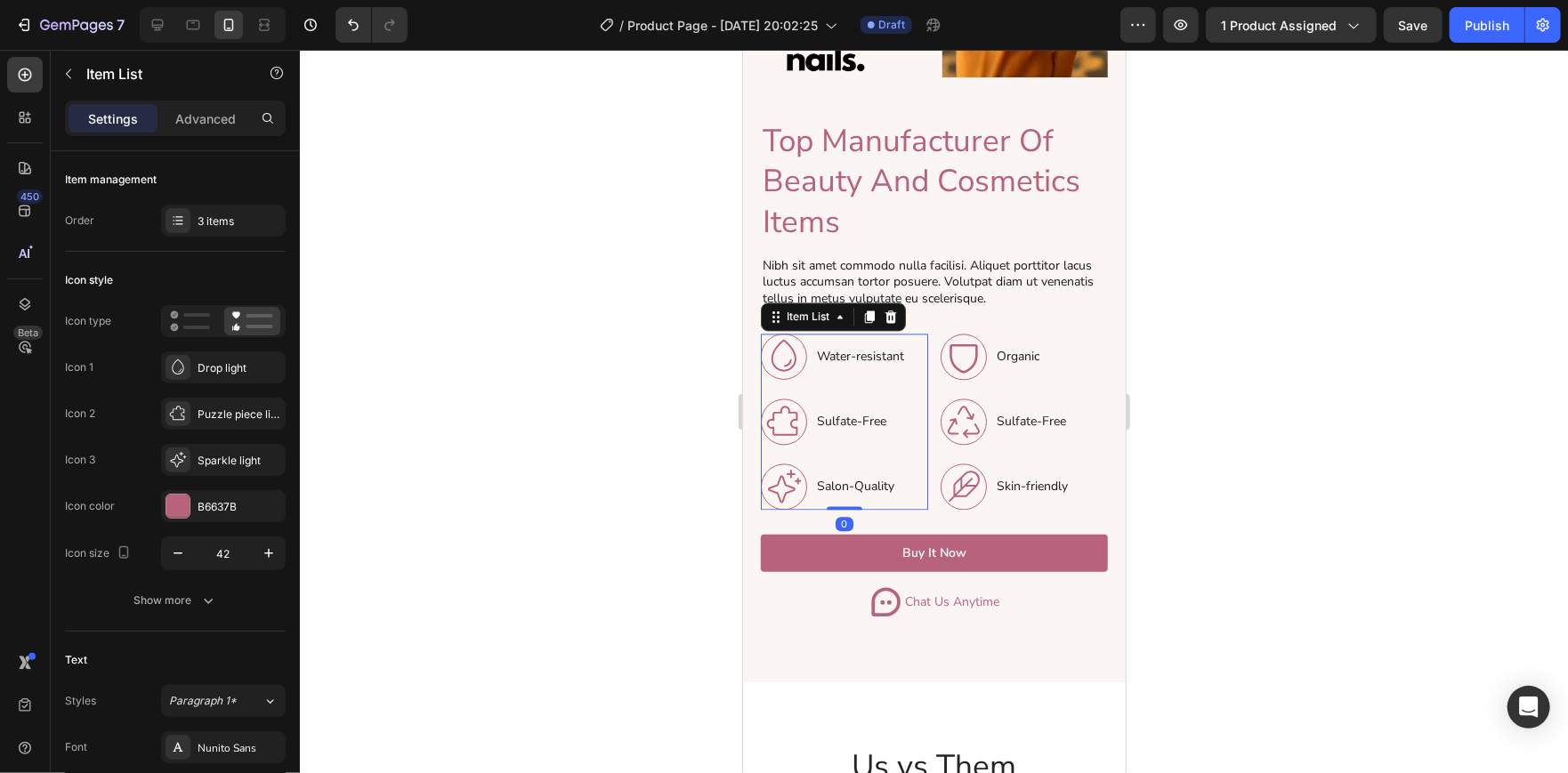
click at [868, 414] on p "Sulfate-Free" at bounding box center [860, 420] width 88 height 19
click at [590, 375] on div at bounding box center [933, 411] width 1268 height 723
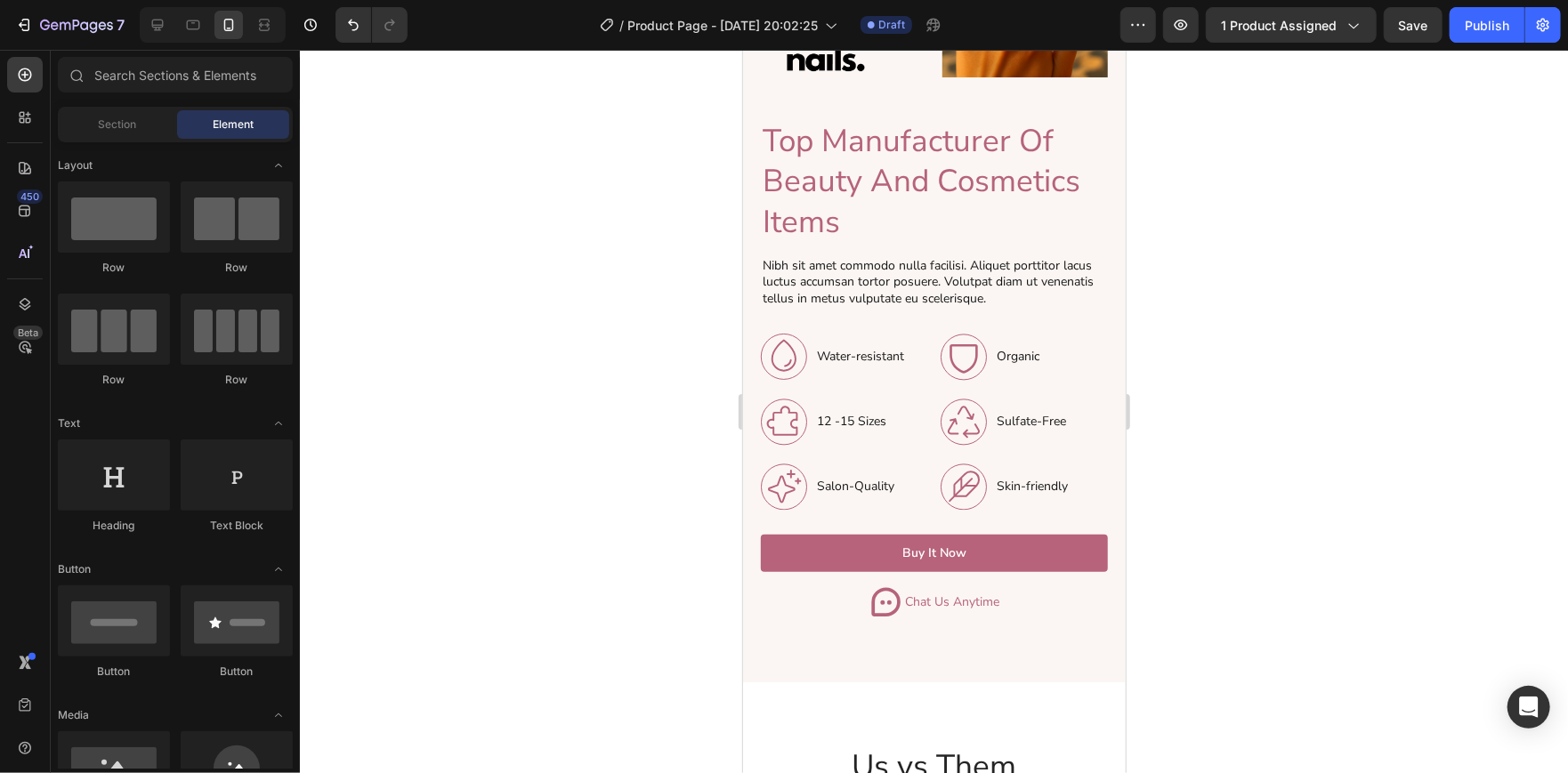
click at [1277, 428] on div at bounding box center [933, 411] width 1268 height 723
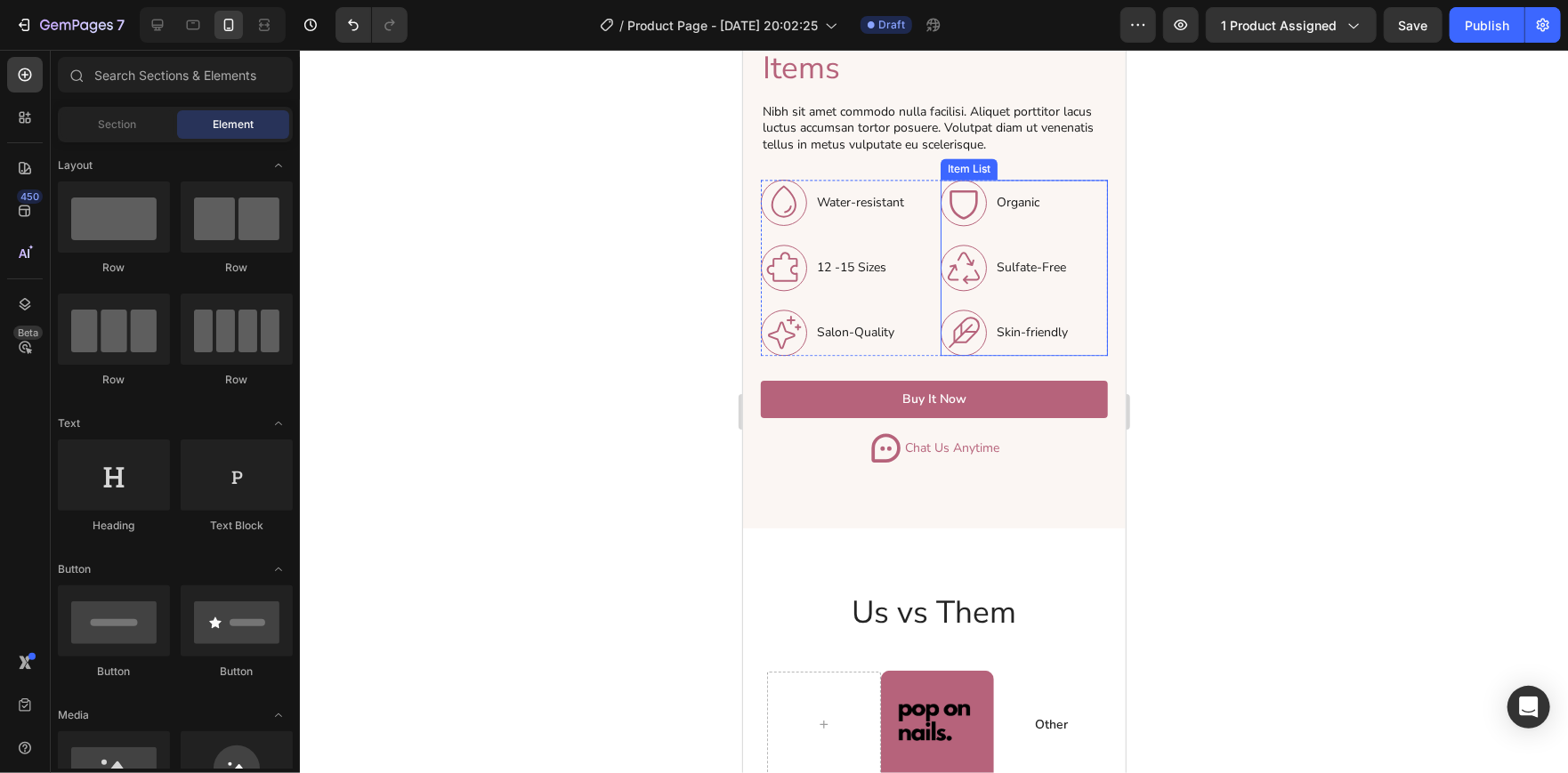
scroll to position [2376, 0]
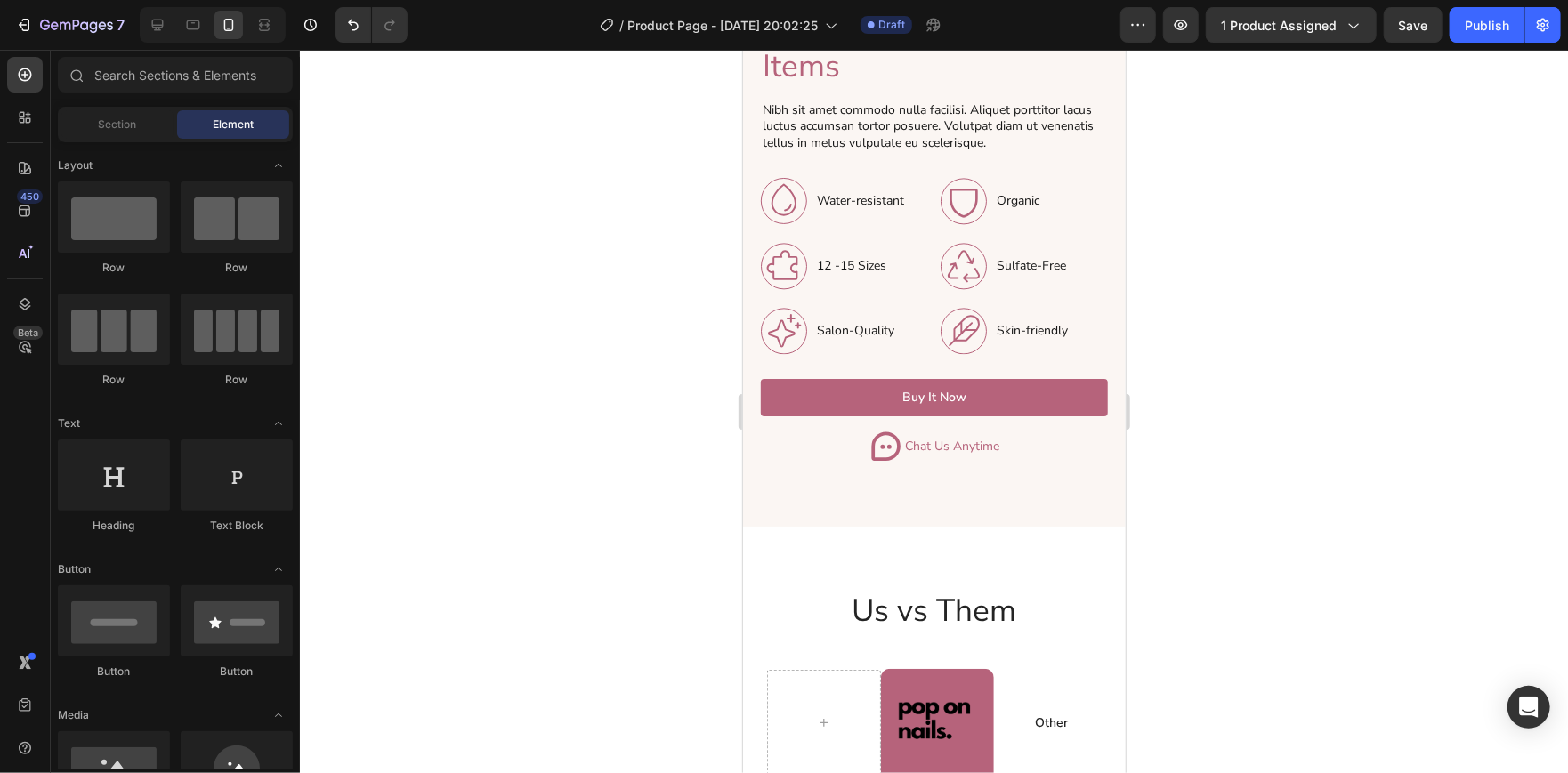
click at [1194, 252] on div at bounding box center [933, 411] width 1268 height 723
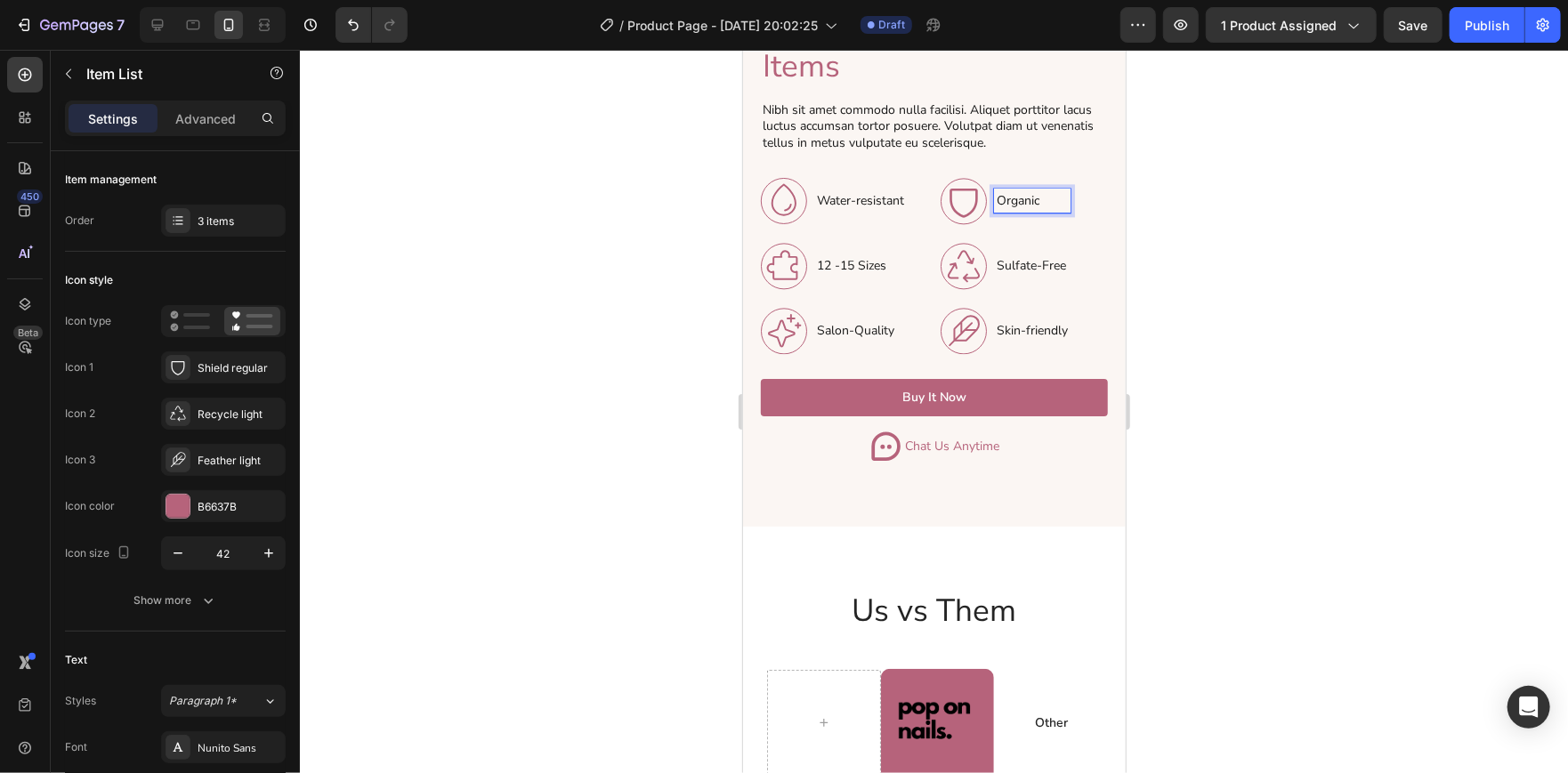
click at [1002, 190] on p "Organic" at bounding box center [1032, 199] width 72 height 19
click at [1263, 159] on div at bounding box center [933, 411] width 1268 height 723
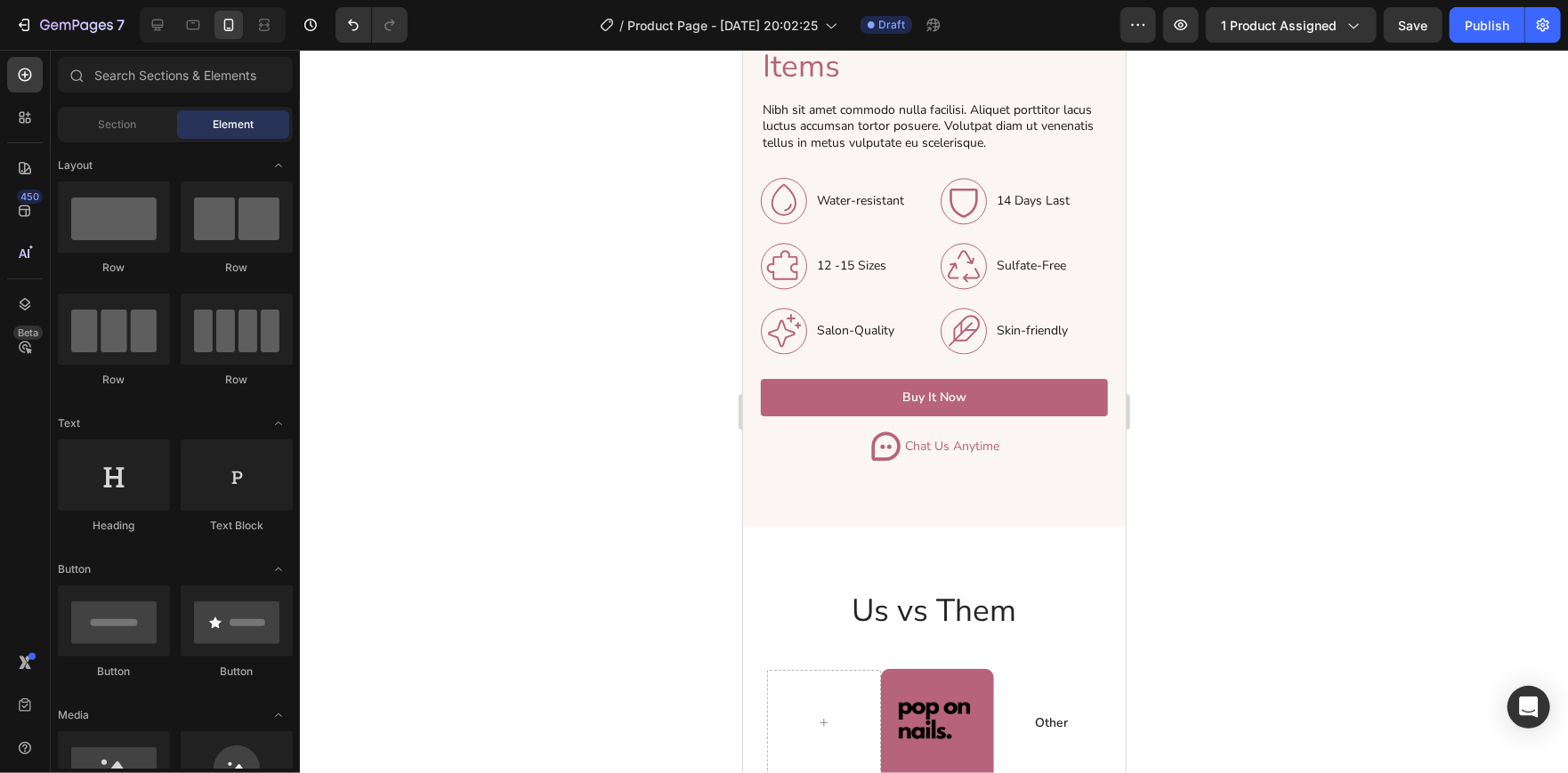
click at [1225, 243] on div at bounding box center [933, 411] width 1268 height 723
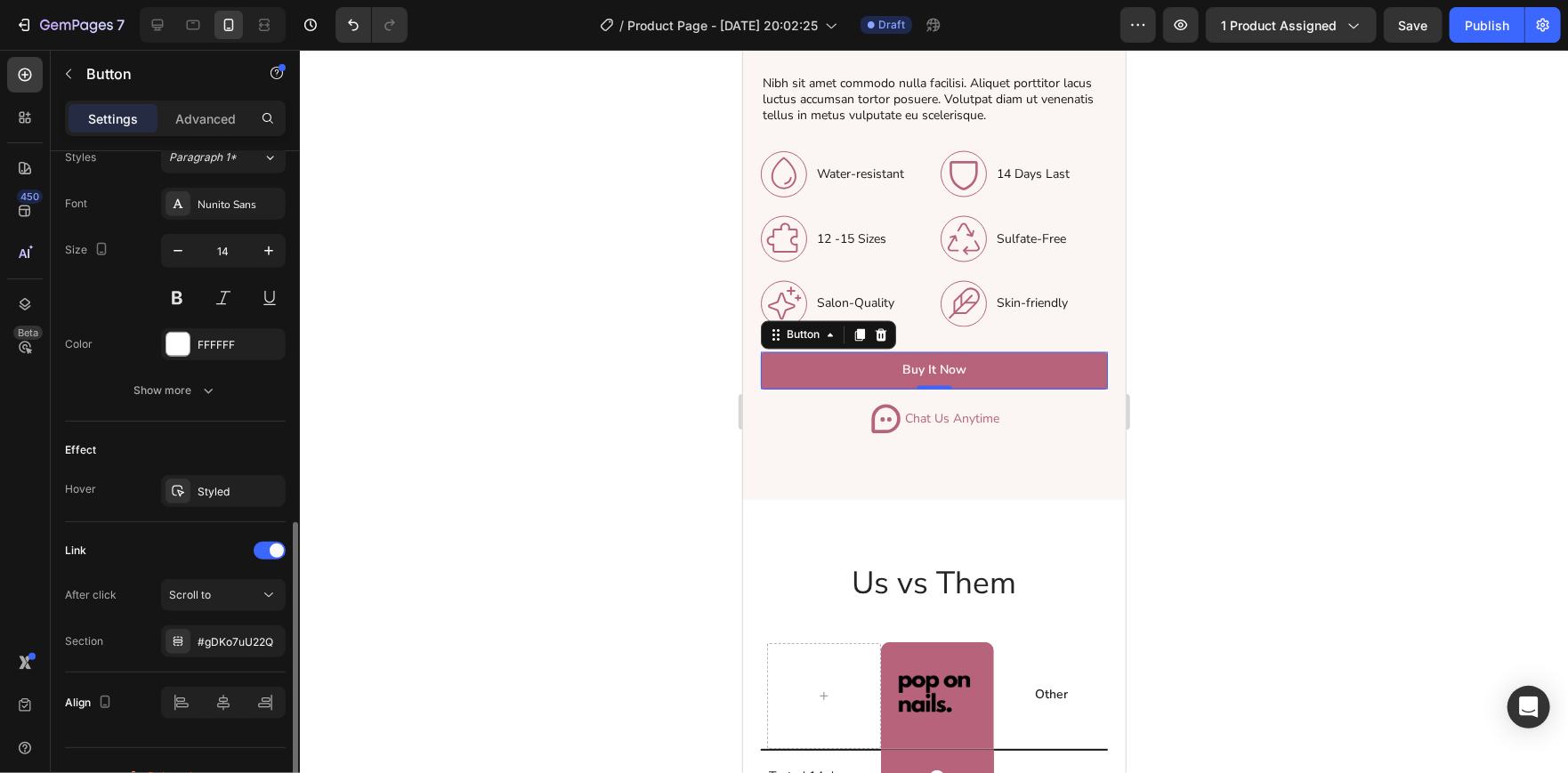
scroll to position [693, 0]
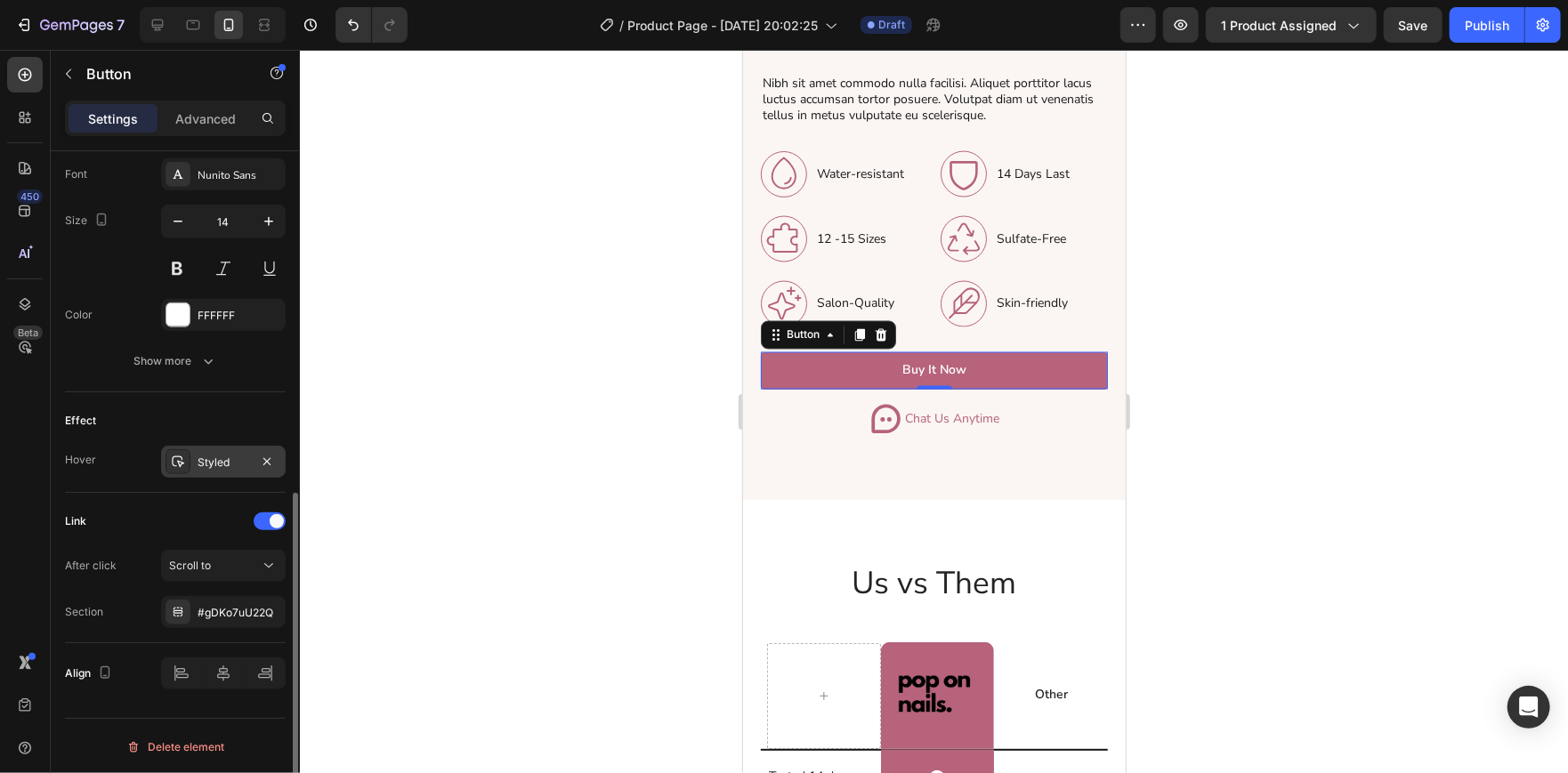
click at [210, 450] on div "Styled" at bounding box center [223, 462] width 124 height 32
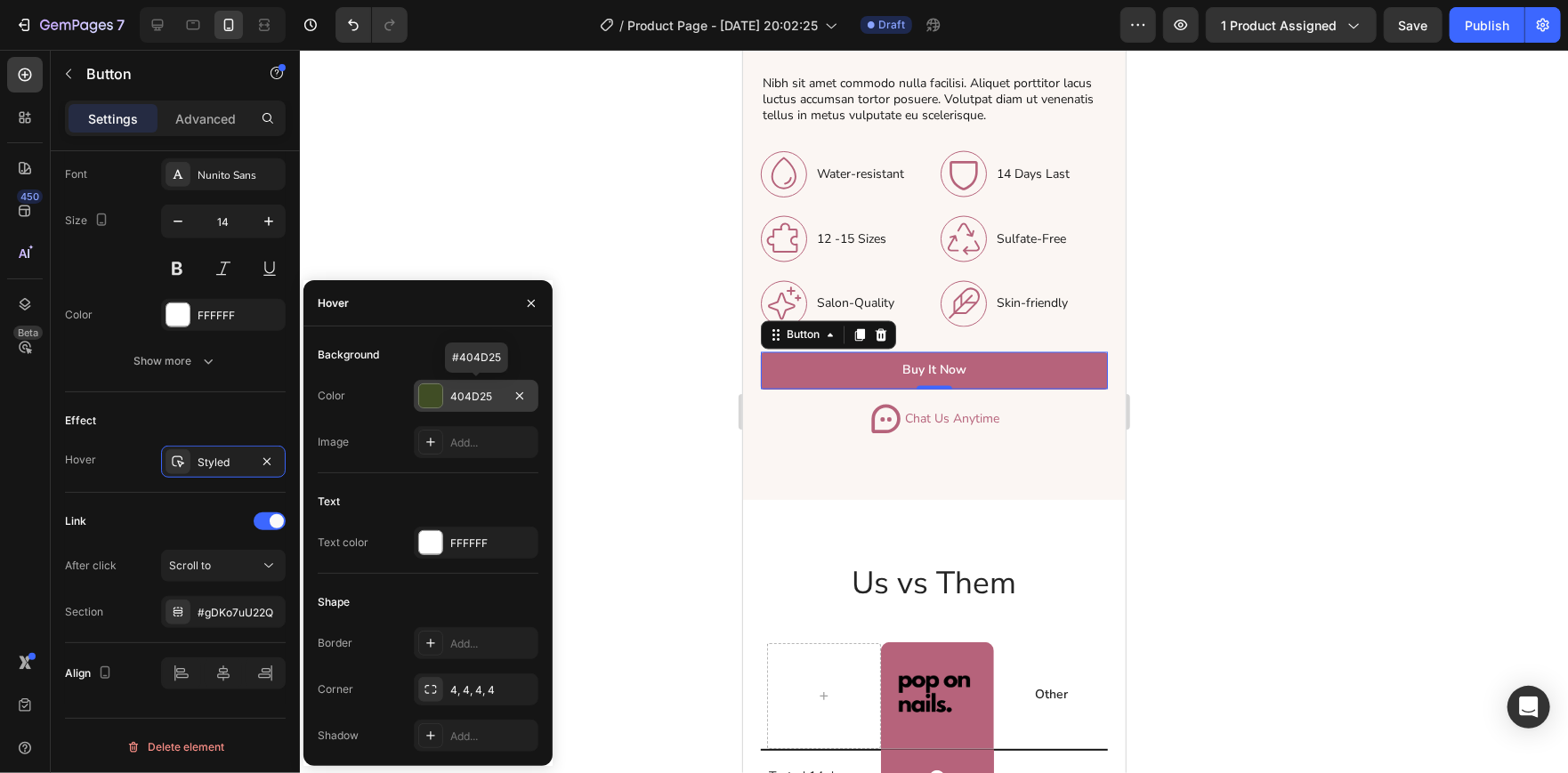
click at [451, 383] on div "404D25" at bounding box center [476, 396] width 124 height 32
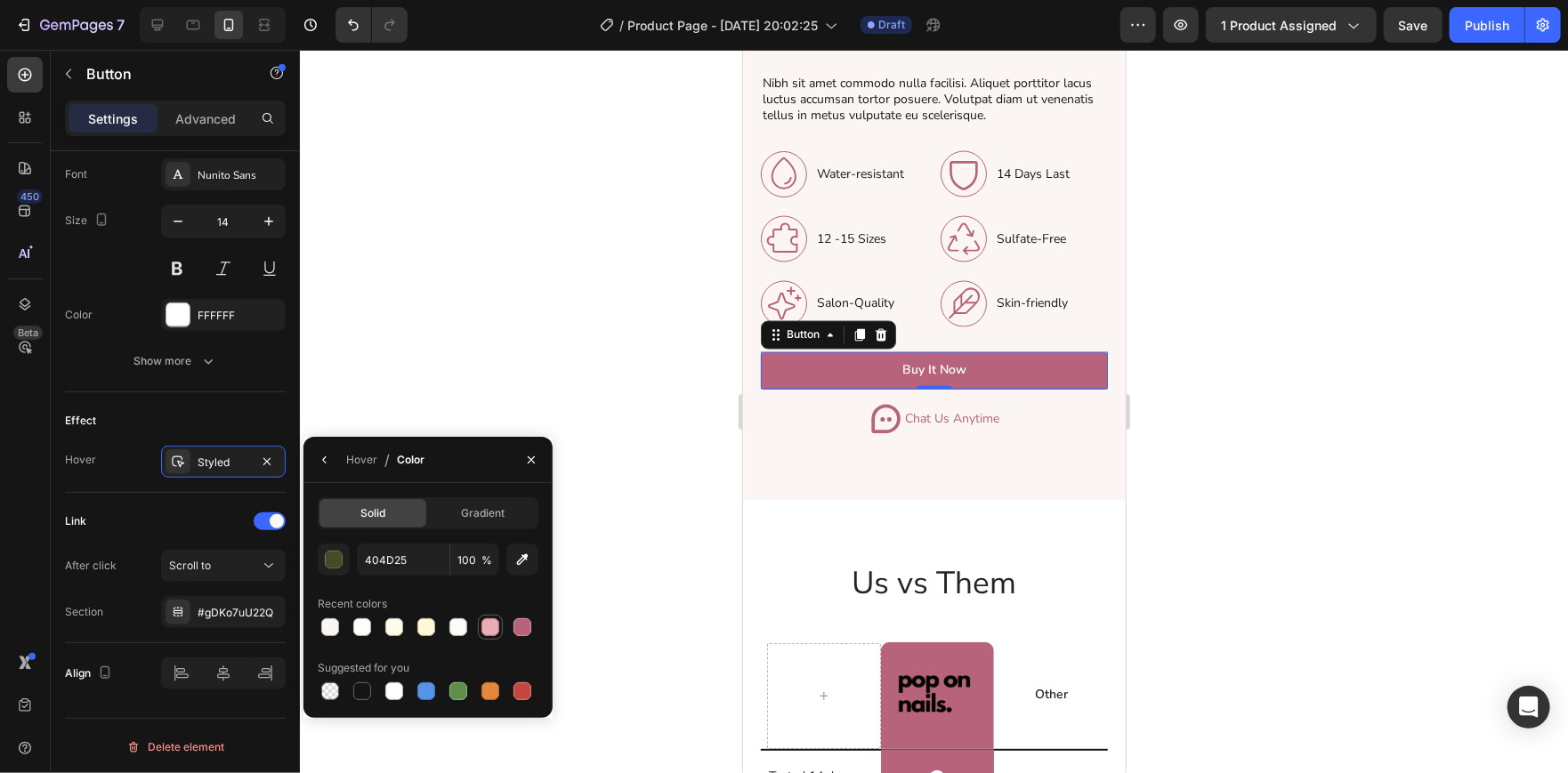
click at [491, 622] on div at bounding box center [490, 627] width 18 height 18
type input "ECACB4"
click at [601, 370] on div at bounding box center [933, 411] width 1268 height 723
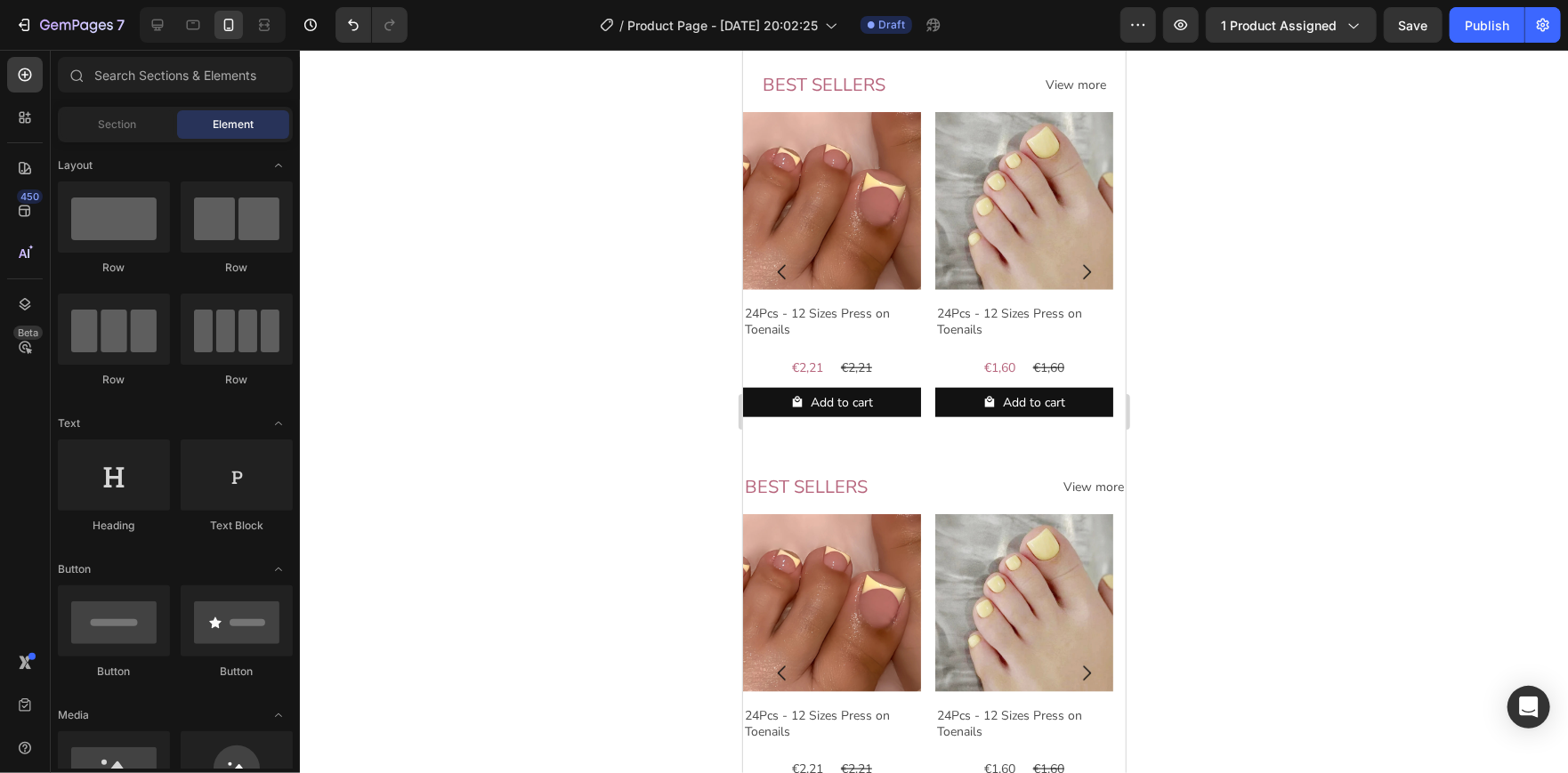
scroll to position [981, 0]
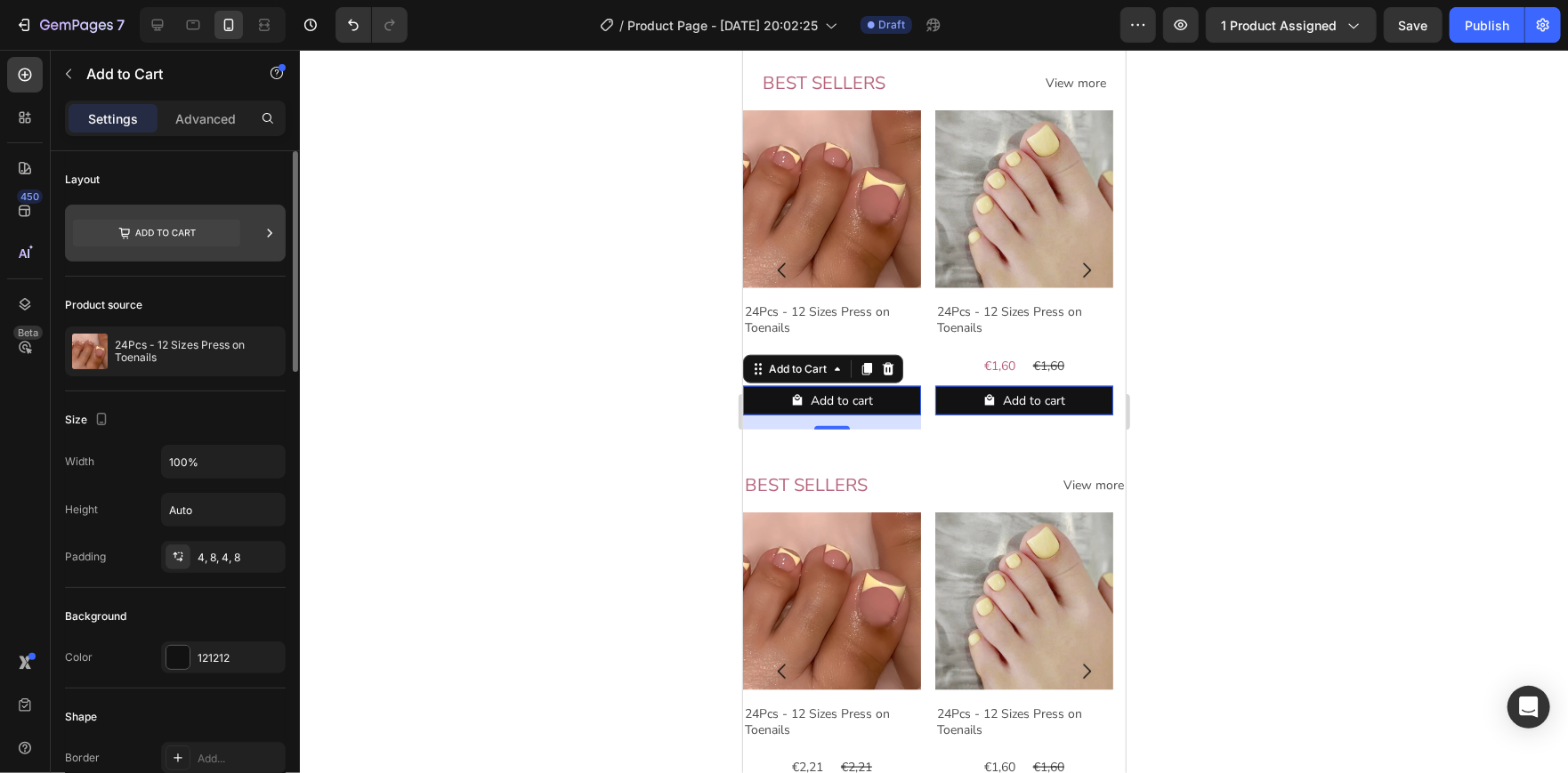
click at [184, 220] on icon at bounding box center [156, 233] width 167 height 27
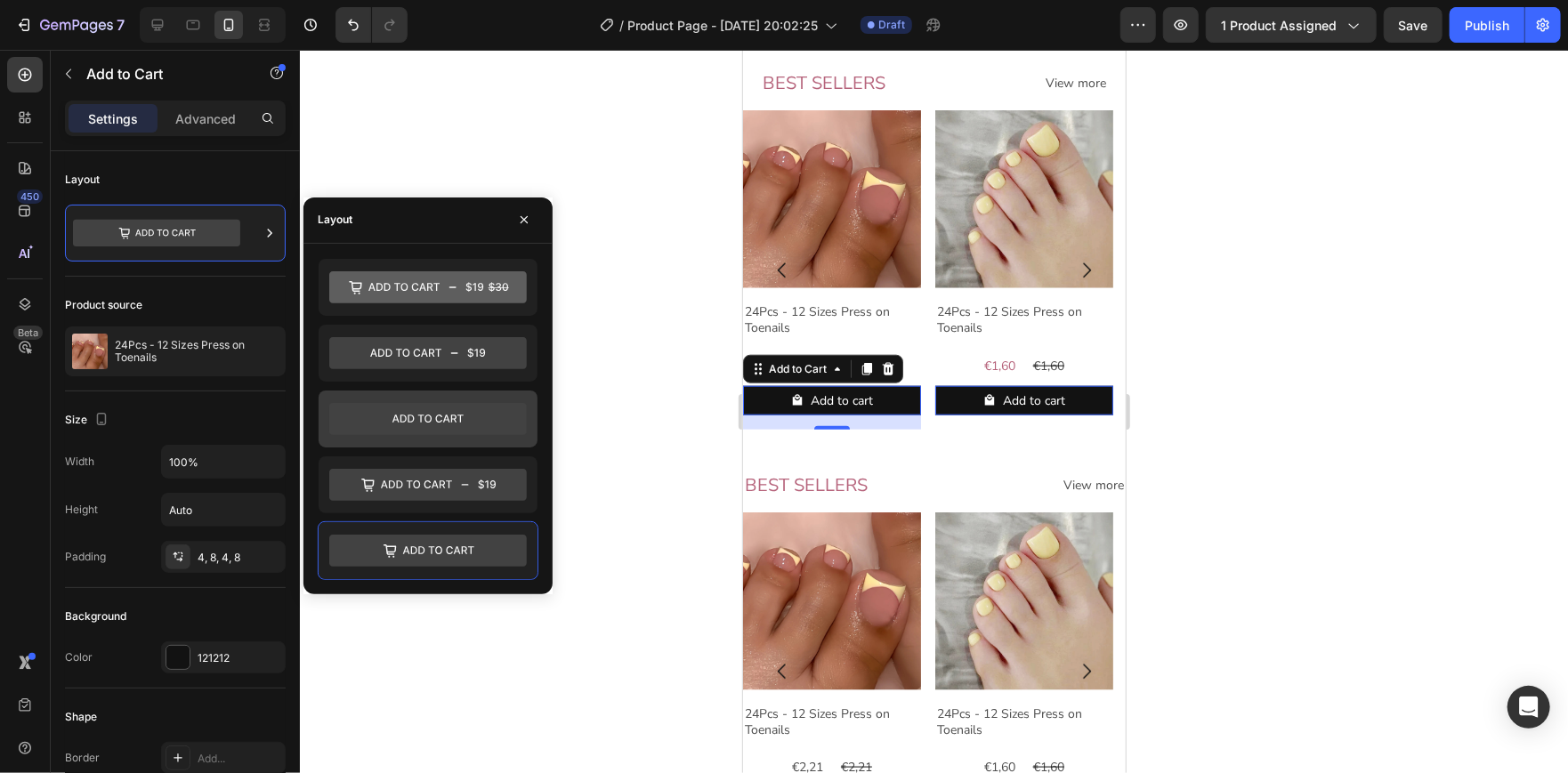
click at [431, 425] on icon at bounding box center [427, 419] width 198 height 32
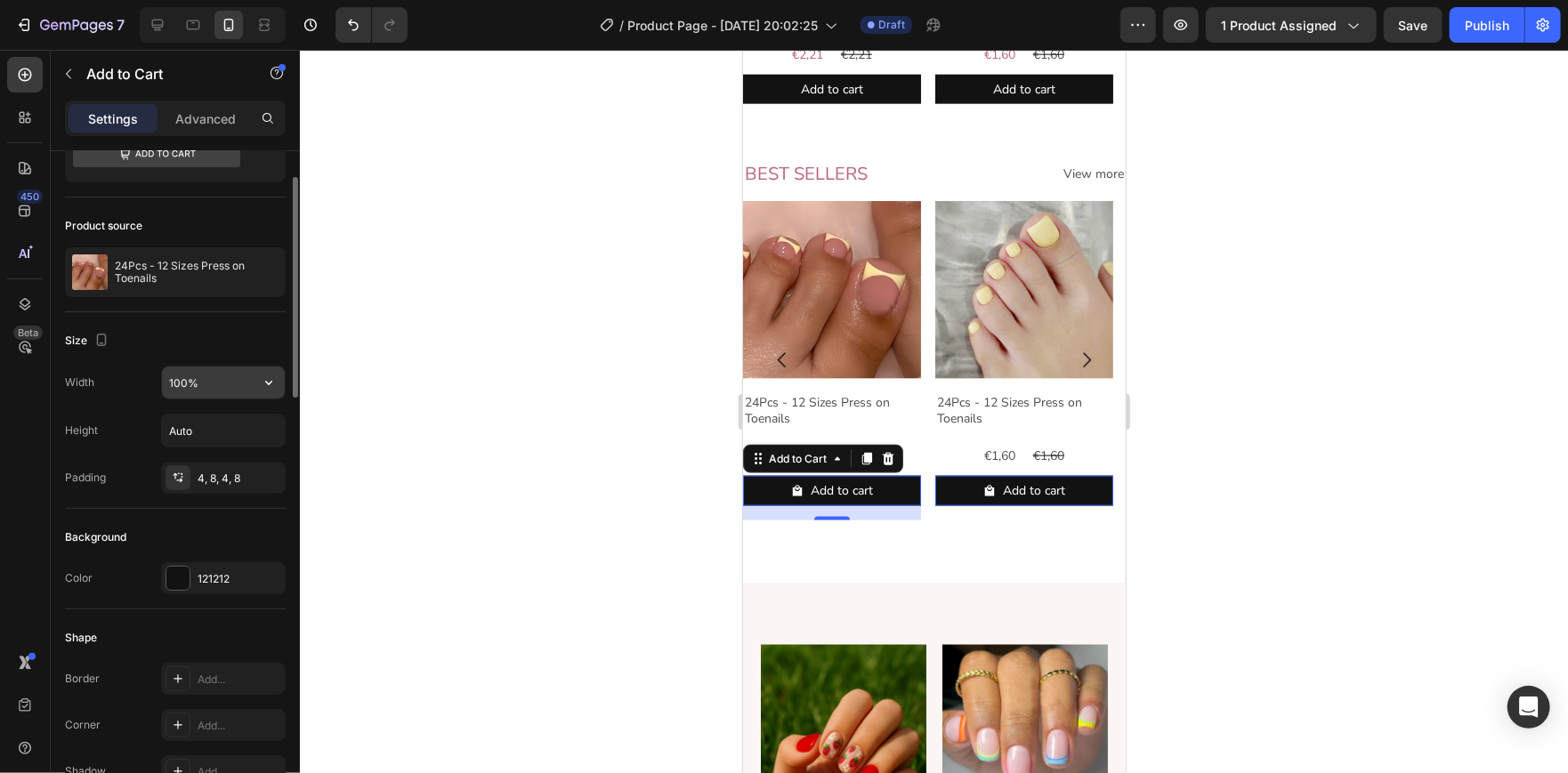
scroll to position [0, 0]
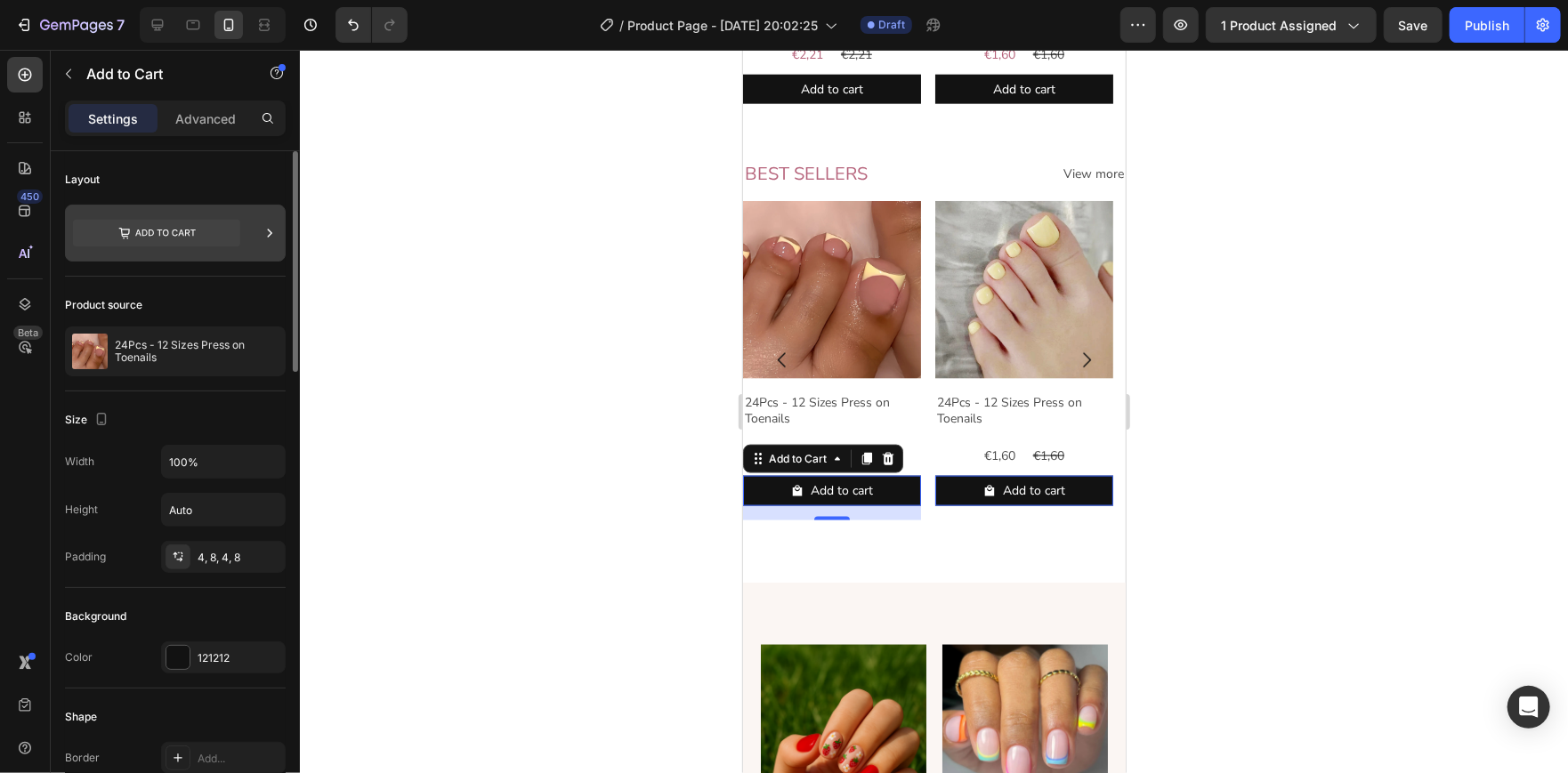
click at [188, 248] on icon at bounding box center [156, 233] width 167 height 41
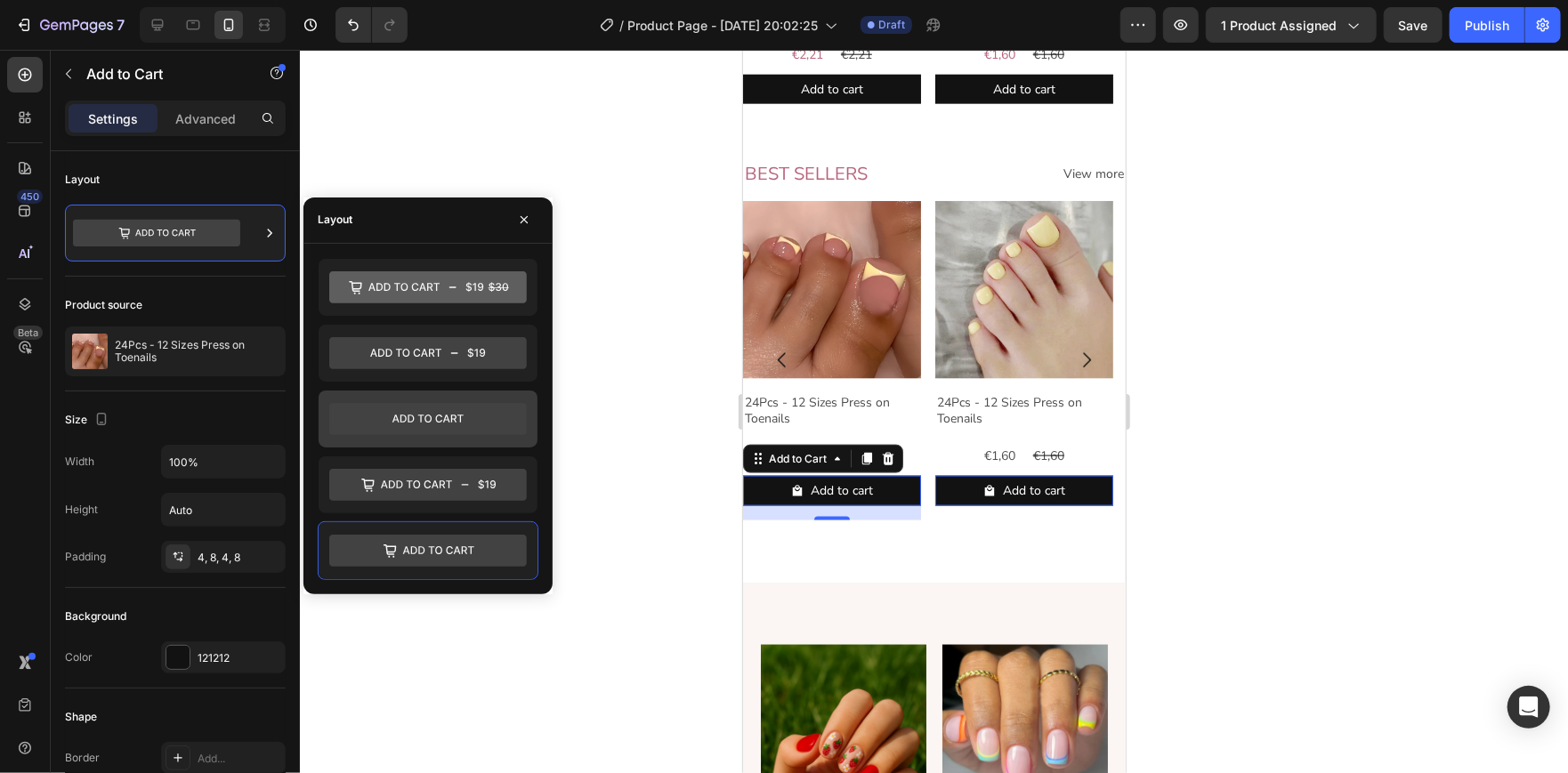
click at [434, 413] on icon at bounding box center [427, 419] width 198 height 32
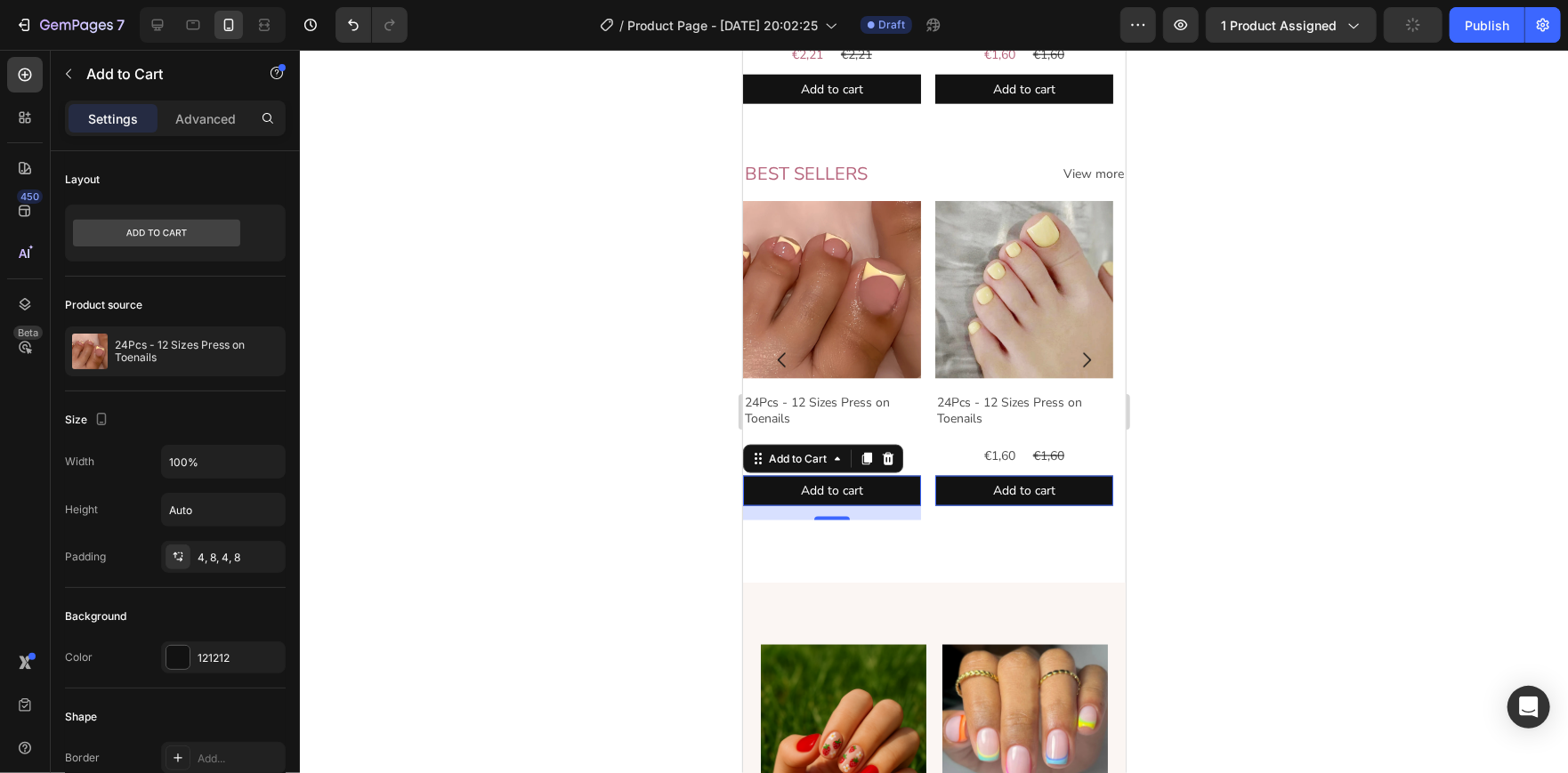
click at [623, 409] on div at bounding box center [933, 411] width 1268 height 723
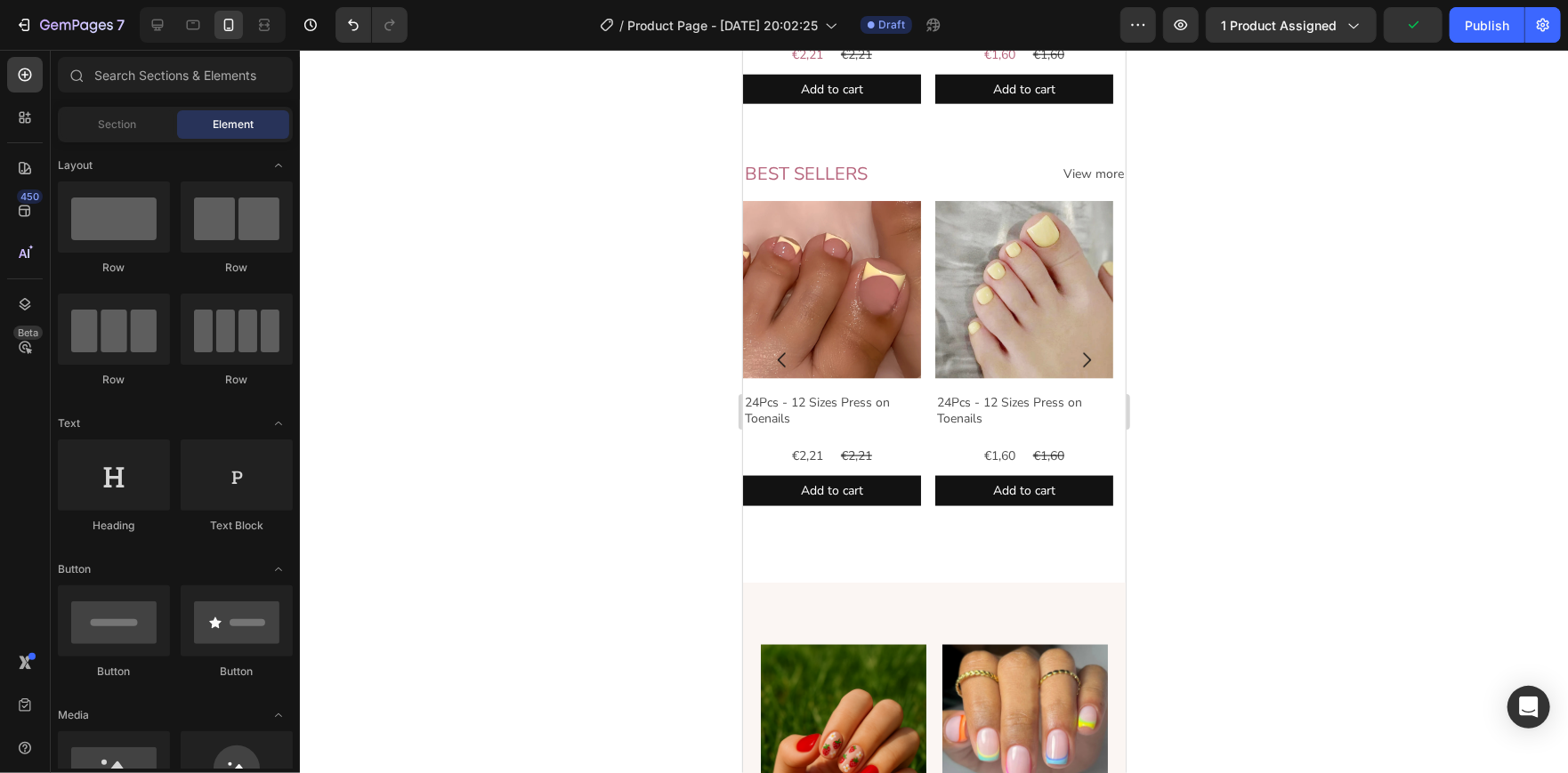
click at [1213, 232] on div at bounding box center [933, 411] width 1268 height 723
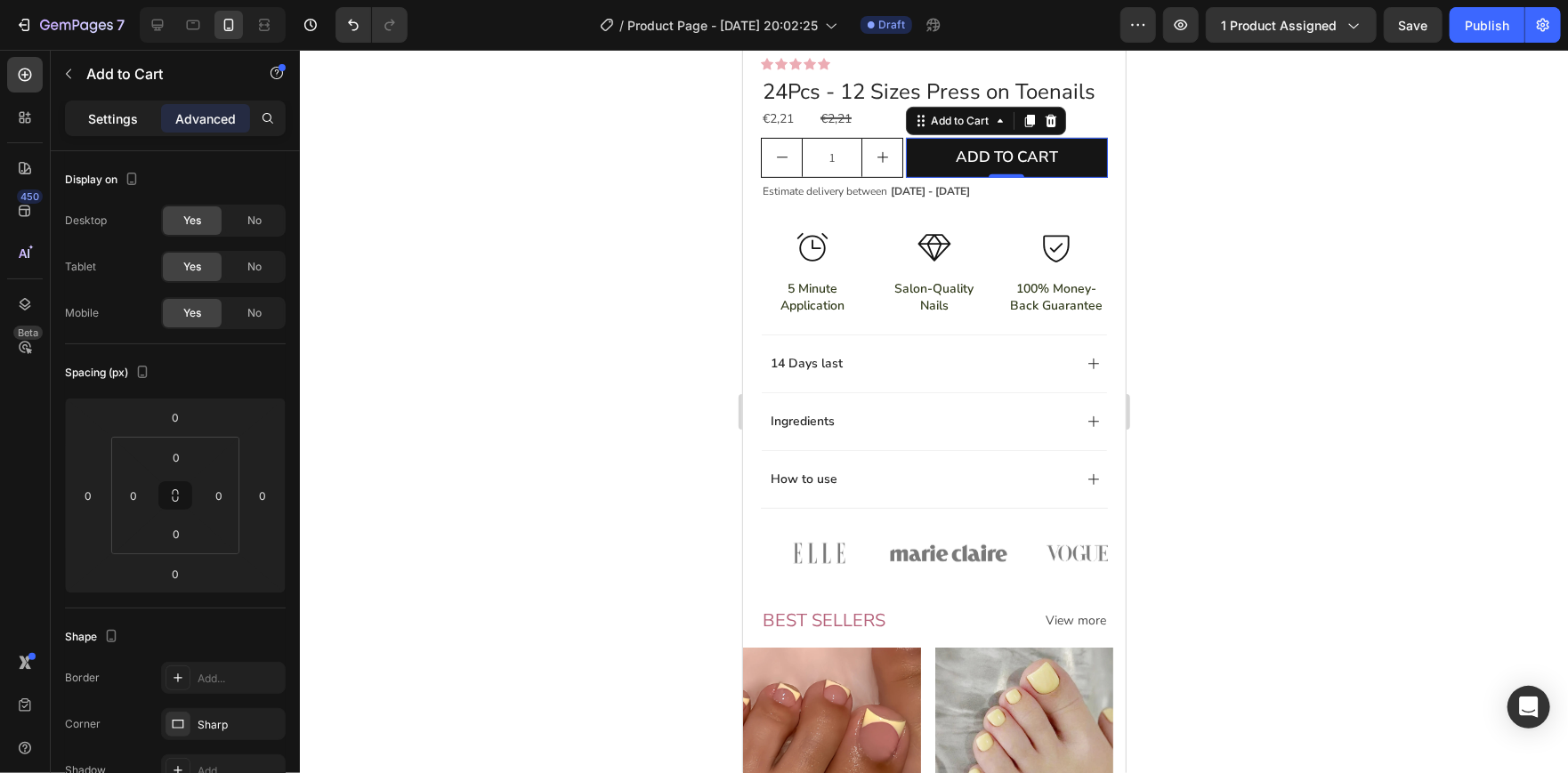
click at [105, 123] on p "Settings" at bounding box center [114, 118] width 50 height 19
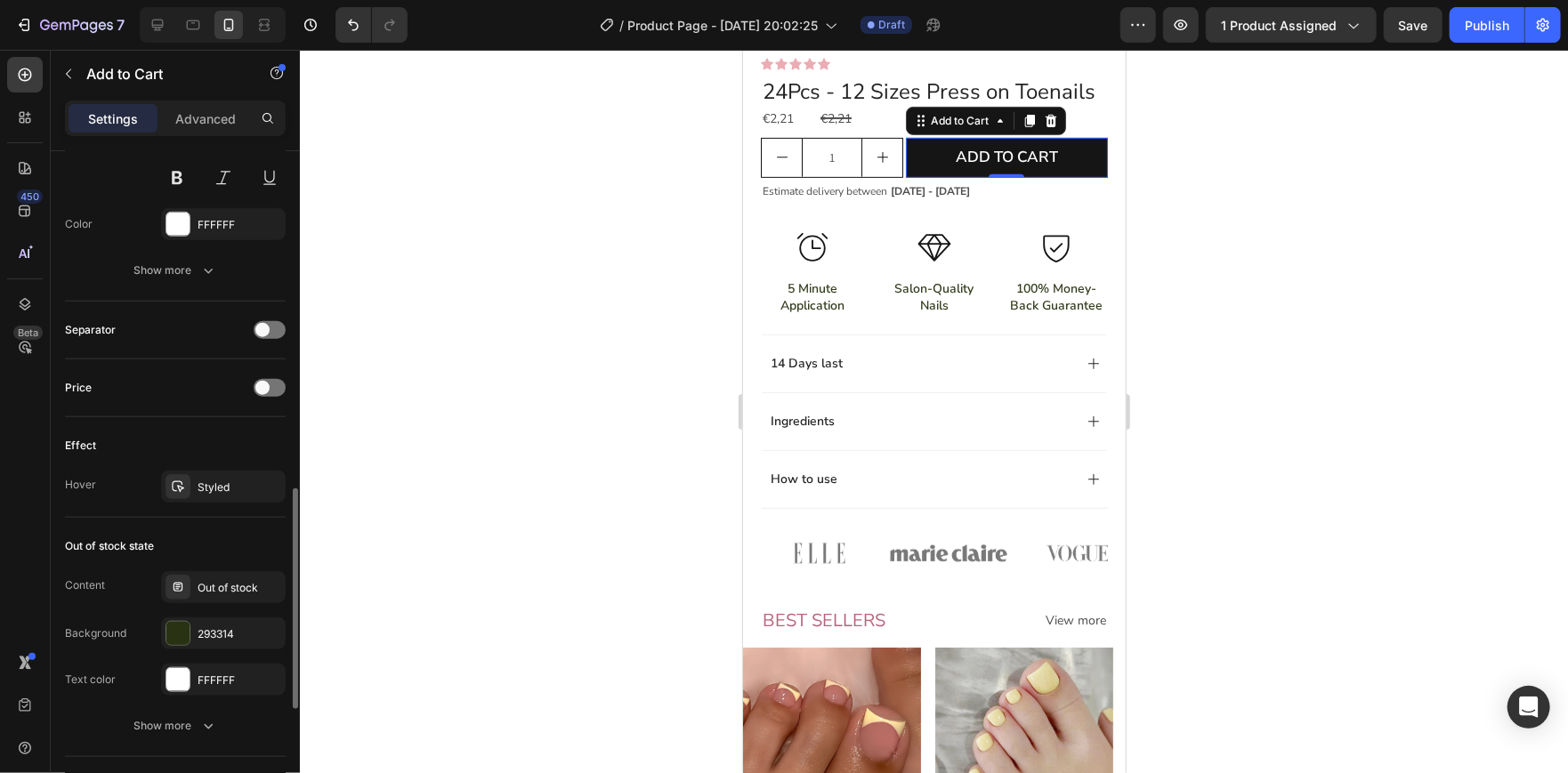
scroll to position [1019, 0]
click at [202, 490] on div "Styled" at bounding box center [223, 485] width 52 height 16
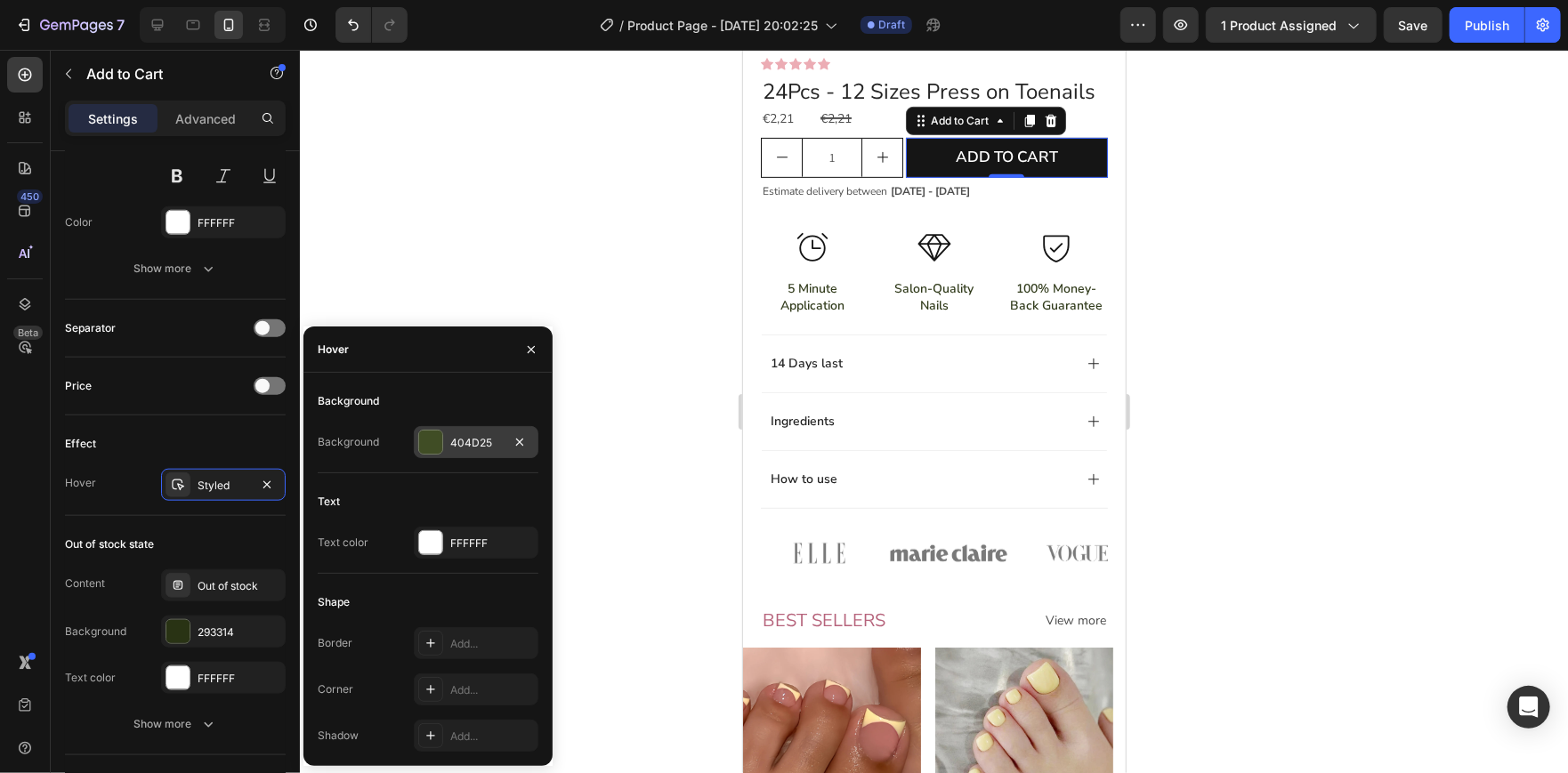
click at [423, 444] on div at bounding box center [431, 442] width 23 height 23
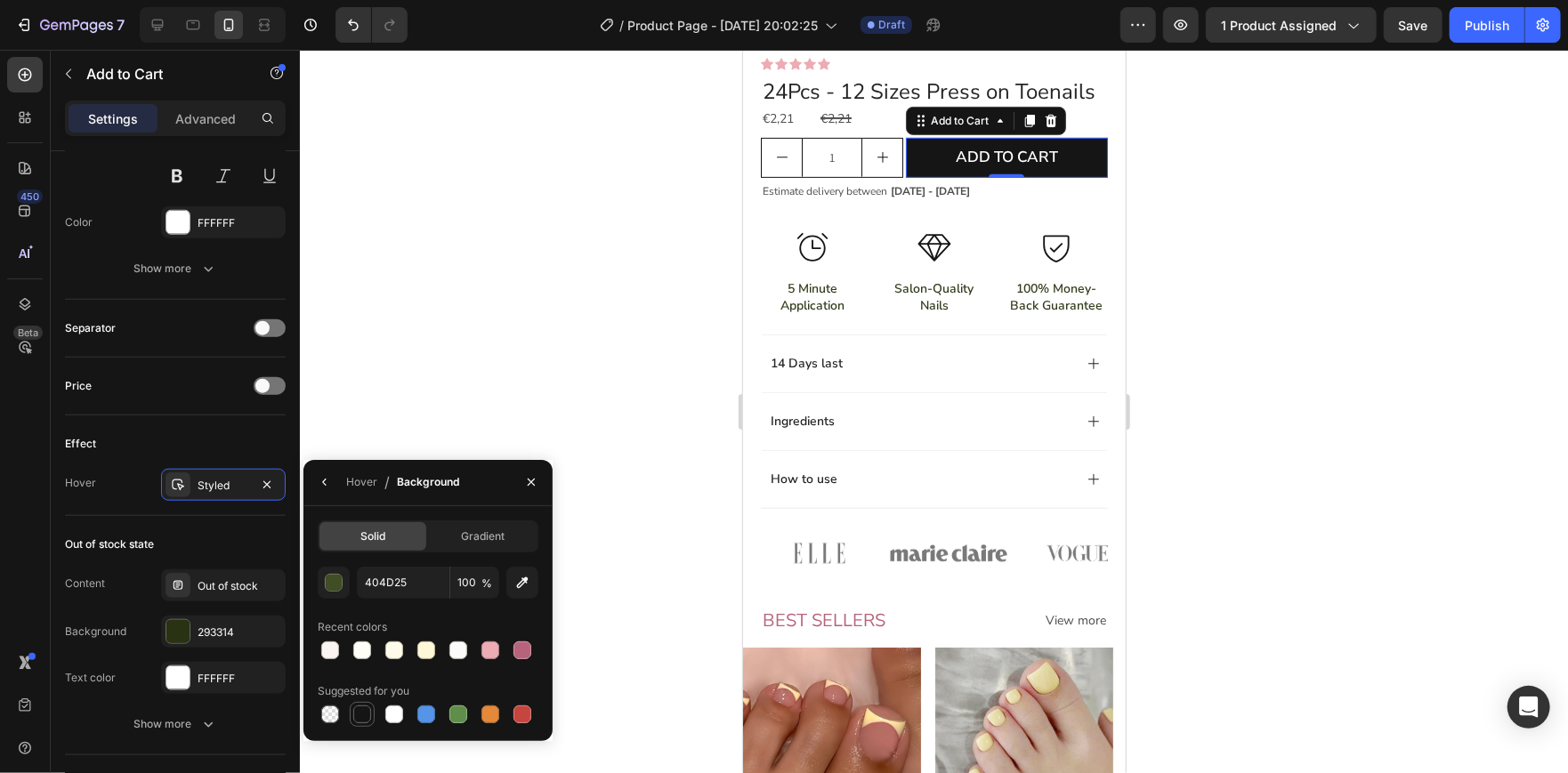
click at [354, 710] on div at bounding box center [362, 714] width 18 height 18
click at [341, 589] on div "button" at bounding box center [333, 583] width 18 height 18
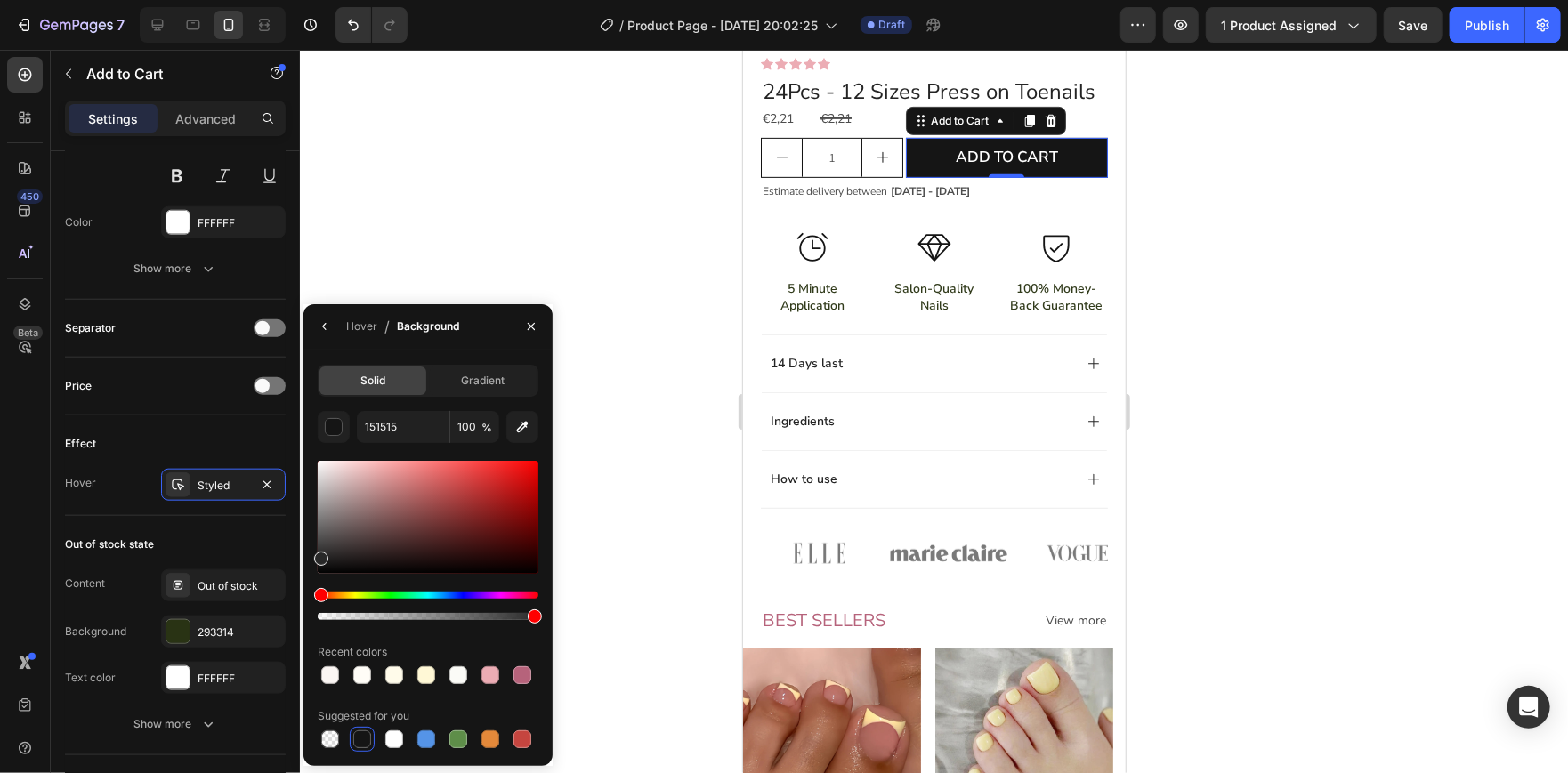
drag, startPoint x: 322, startPoint y: 558, endPoint x: 301, endPoint y: 555, distance: 21.2
click at [301, 0] on div "7 / Product Page - Aug 27, 20:02:25 Draft Preview 1 product assigned Save Publi…" at bounding box center [784, 0] width 1568 height 0
type input "282828"
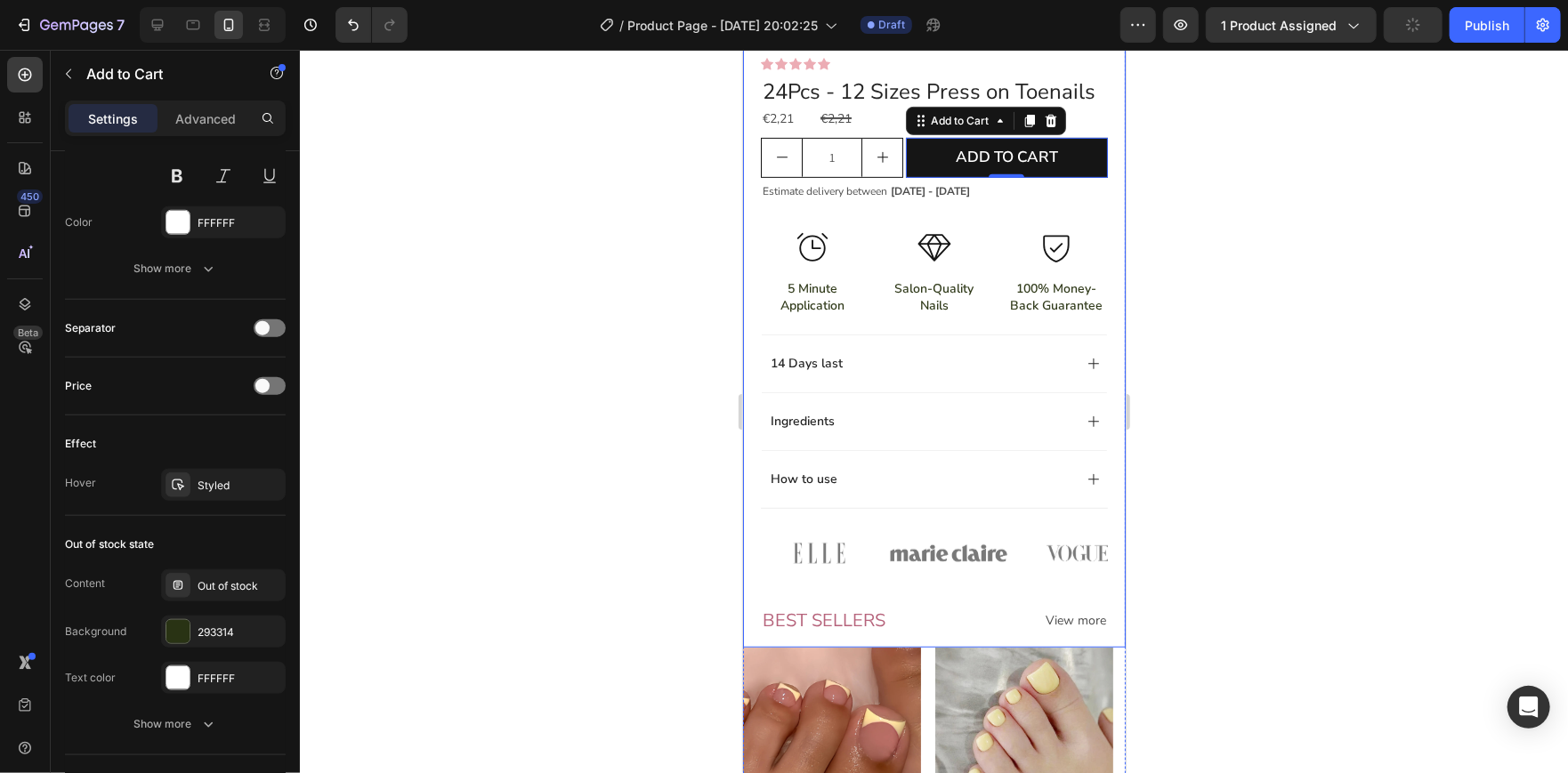
click at [594, 439] on div at bounding box center [933, 411] width 1268 height 723
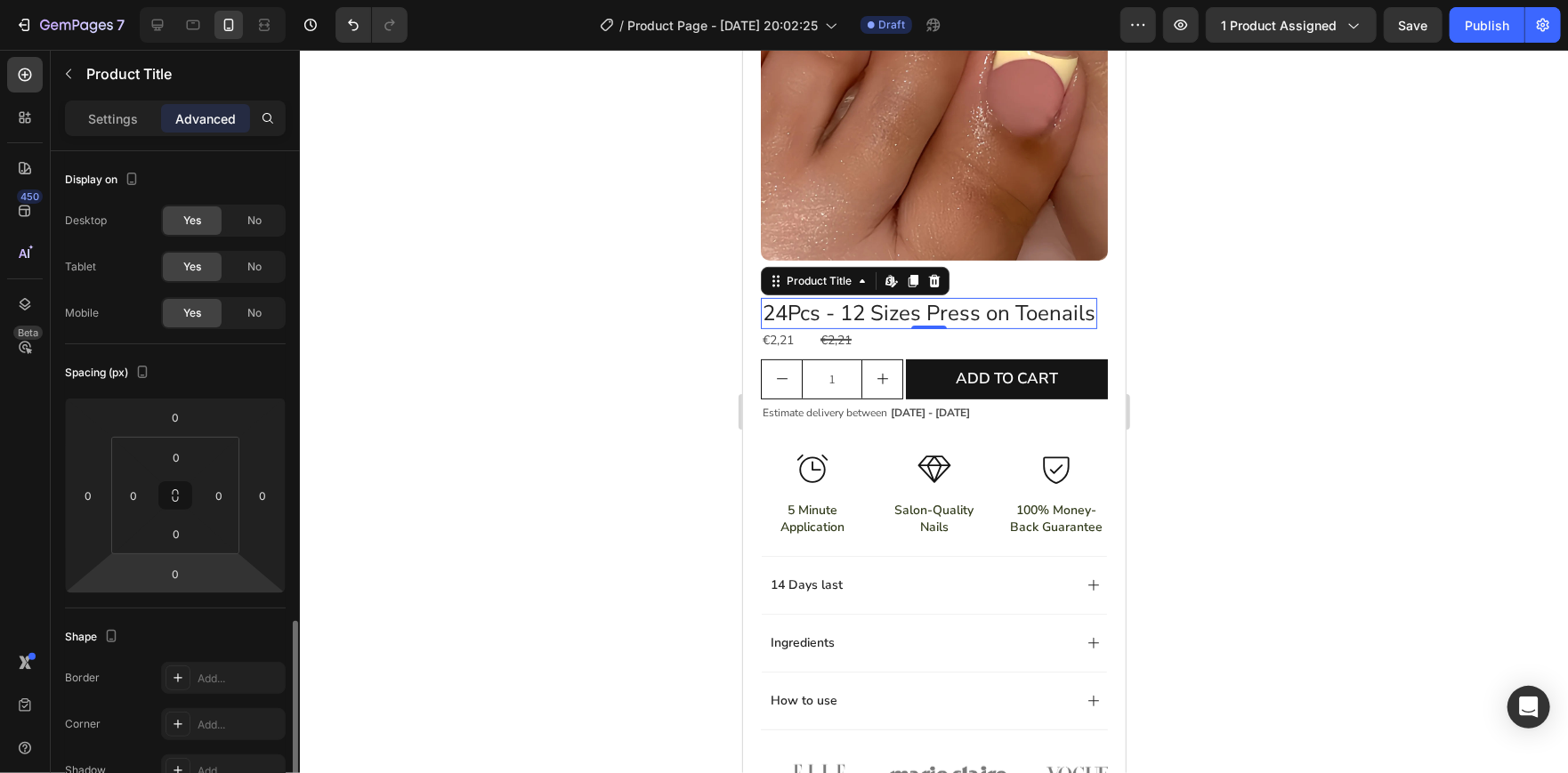
scroll to position [561, 0]
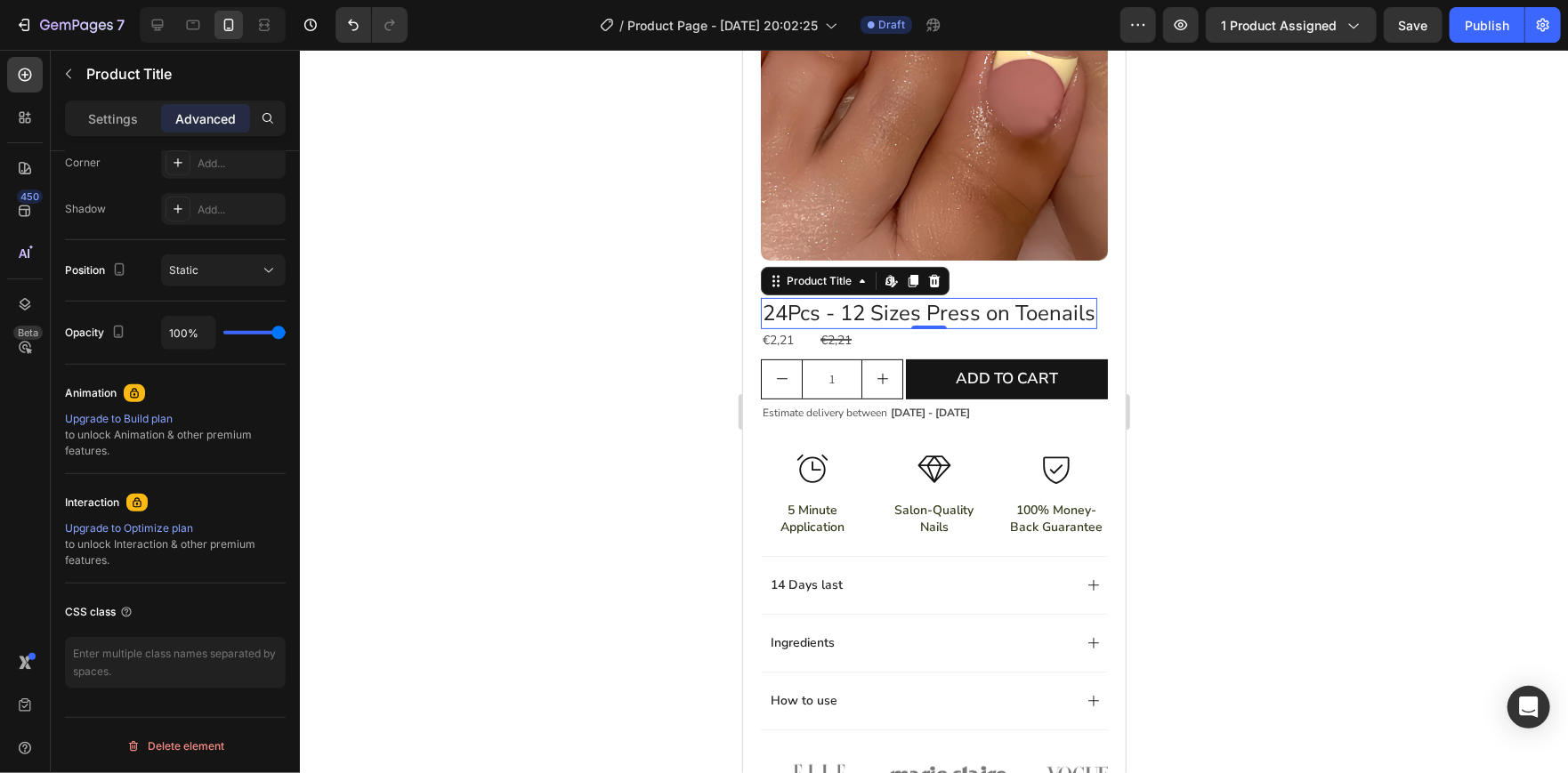
click at [555, 372] on div at bounding box center [933, 411] width 1268 height 723
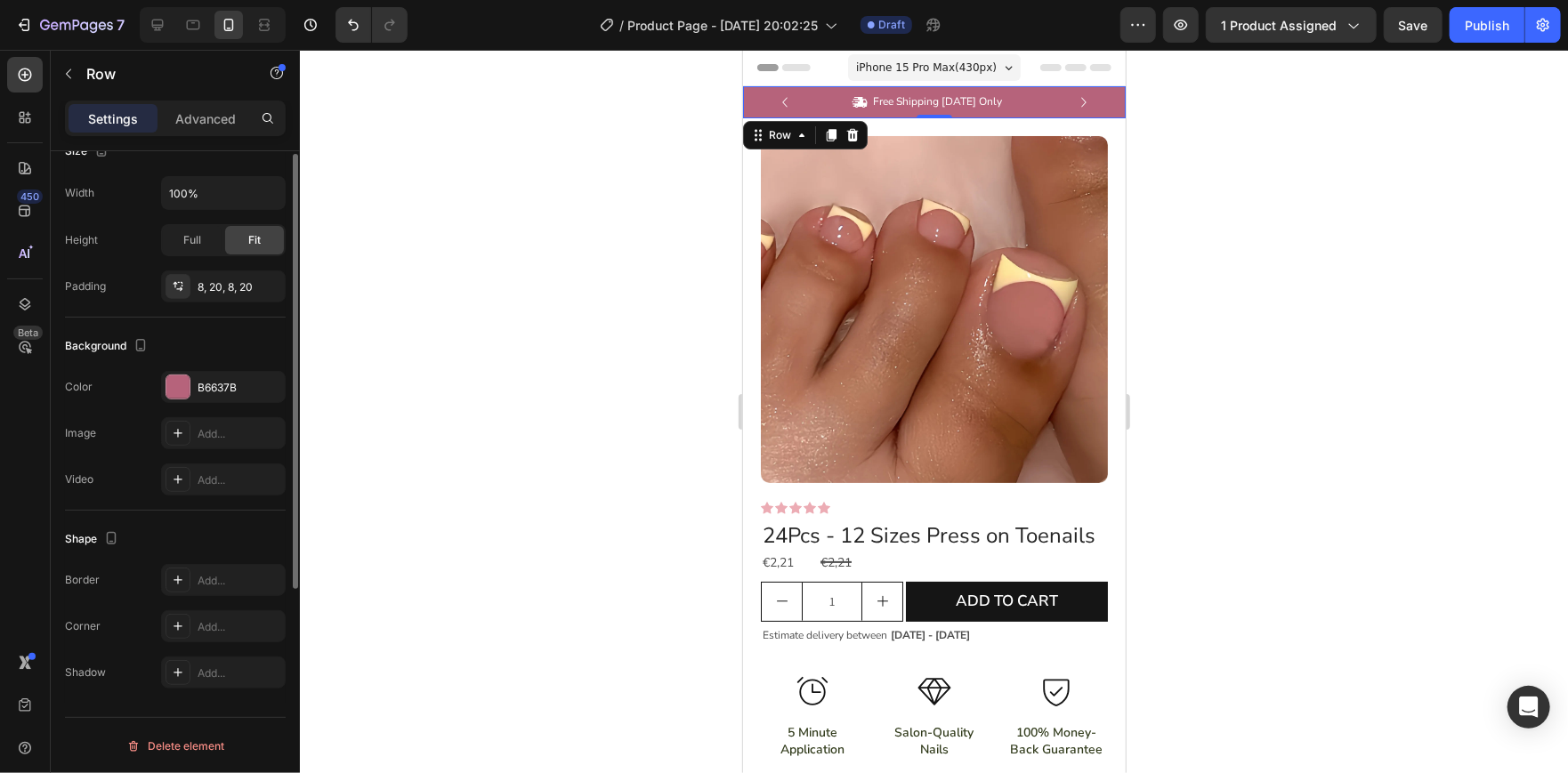
scroll to position [0, 0]
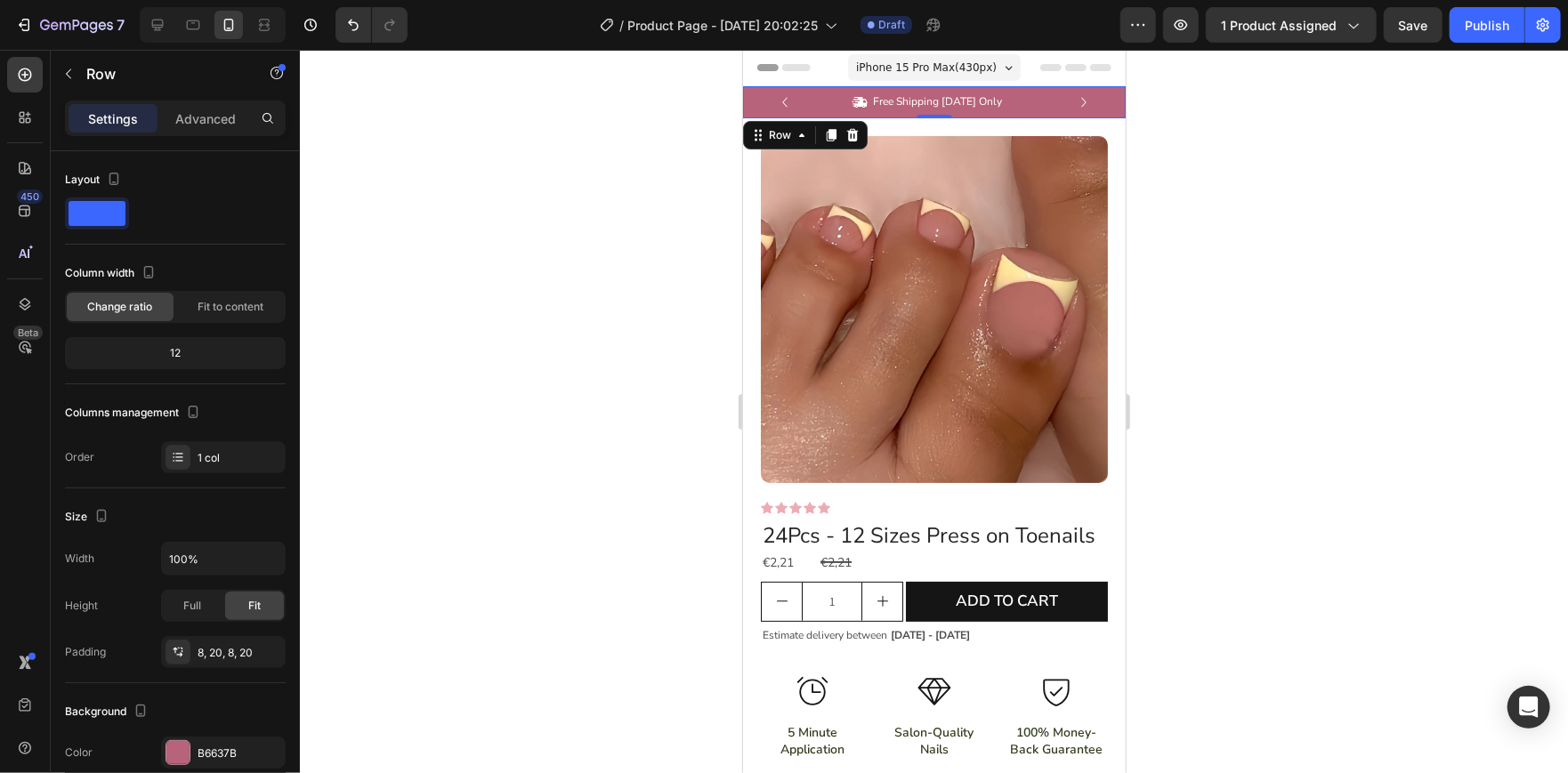
click at [577, 348] on div at bounding box center [933, 411] width 1268 height 723
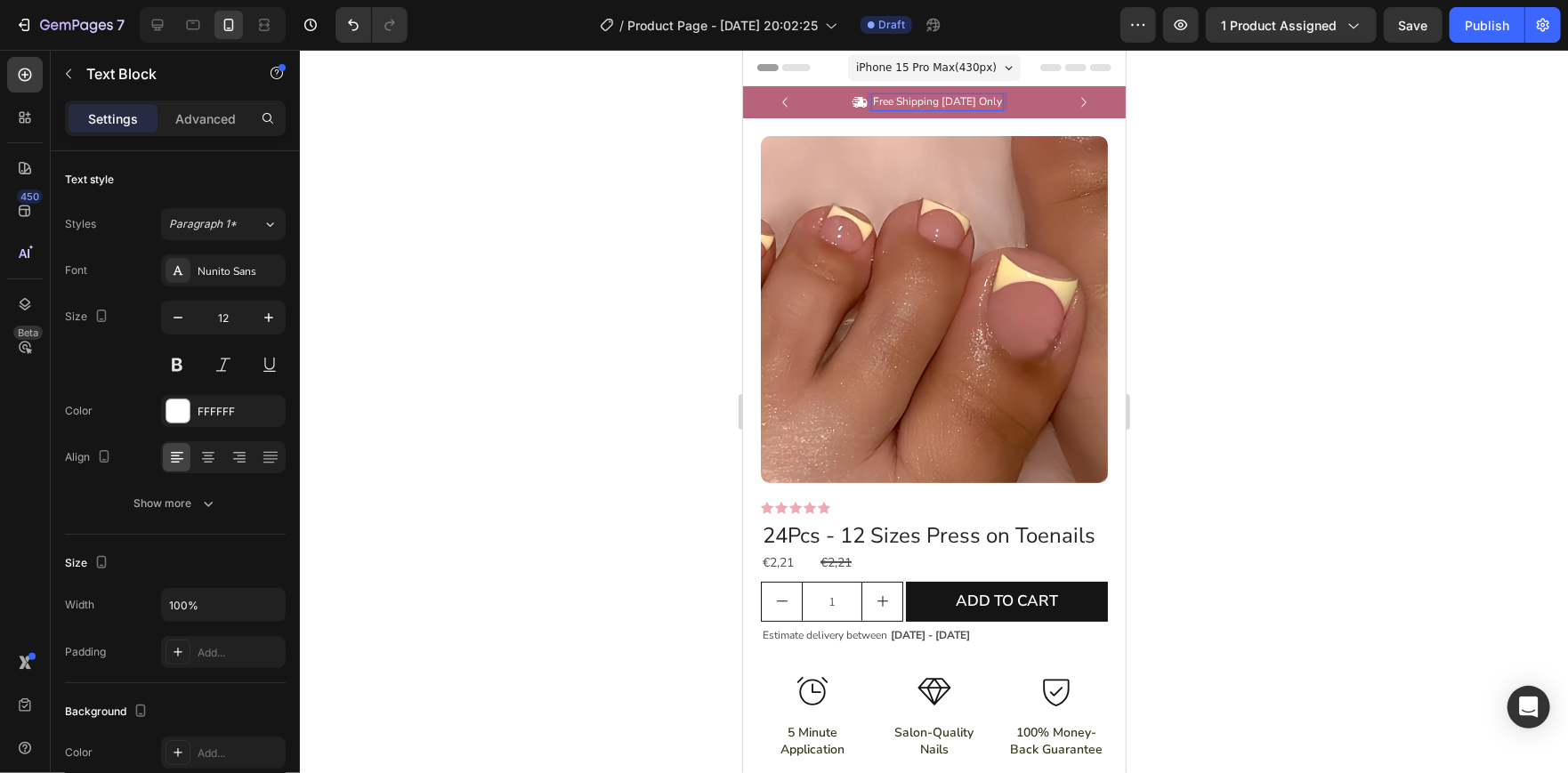
click at [991, 101] on p "Free Shipping [DATE] Only" at bounding box center [936, 101] width 129 height 14
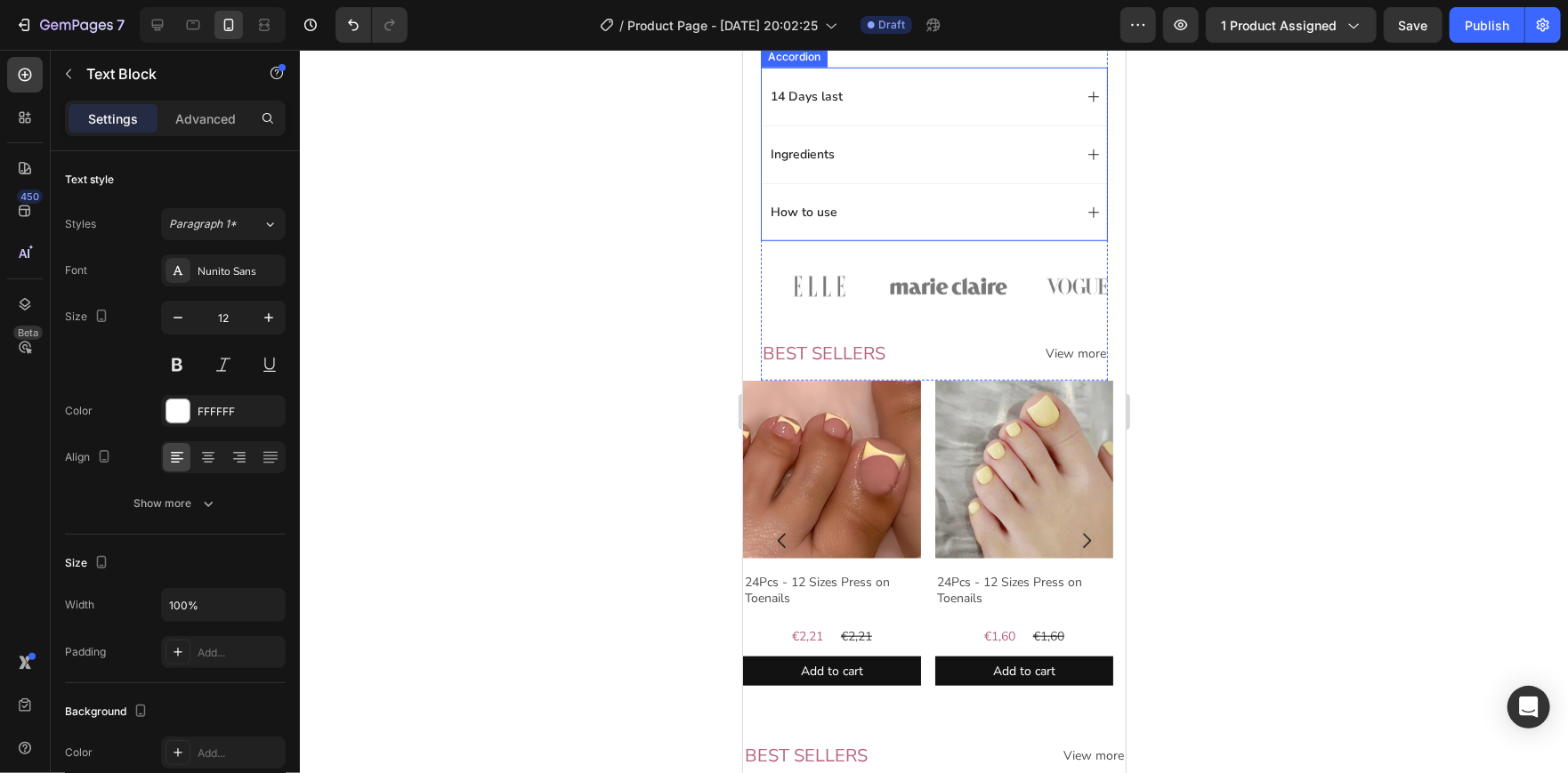
scroll to position [711, 0]
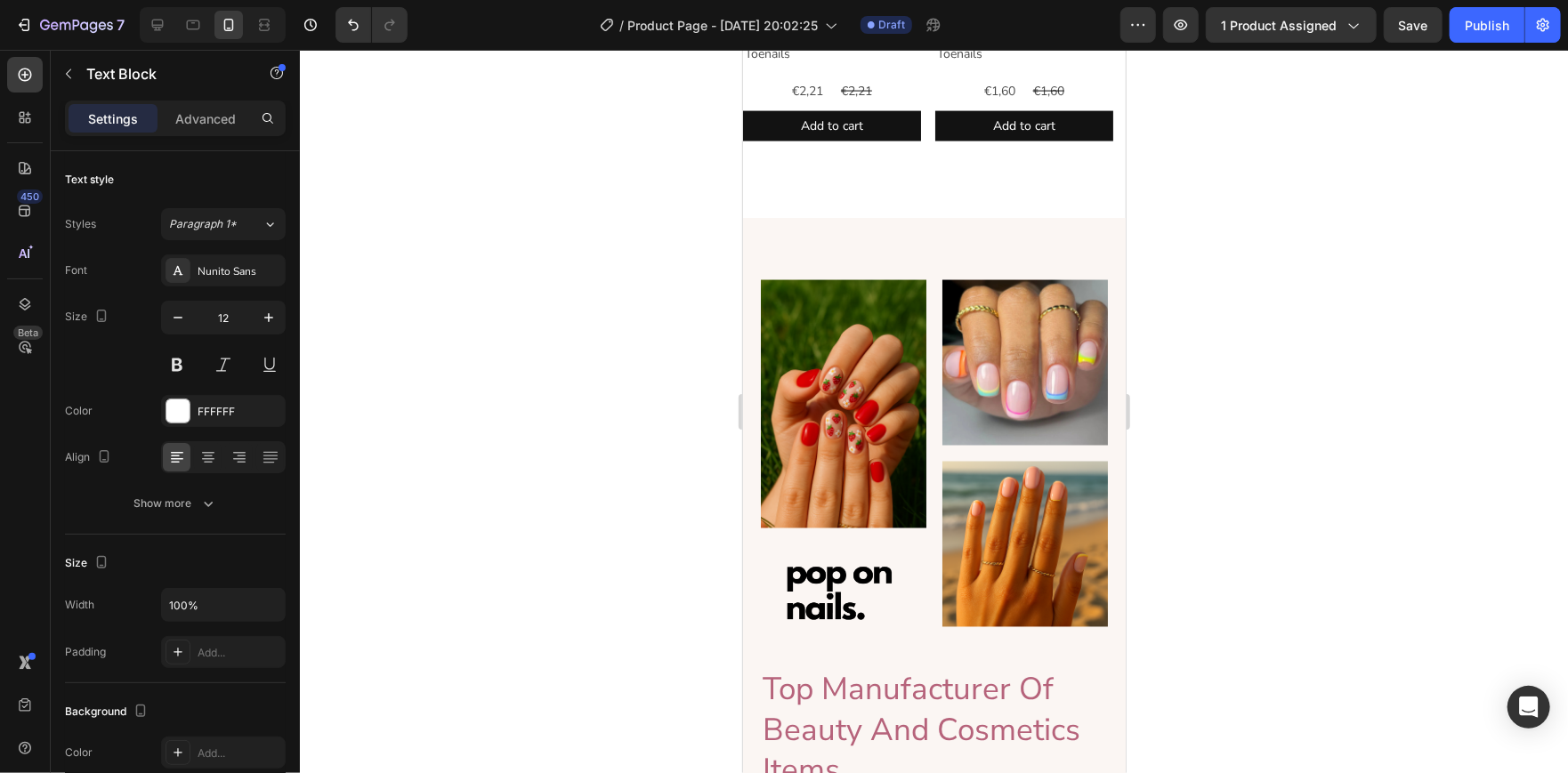
type input "16"
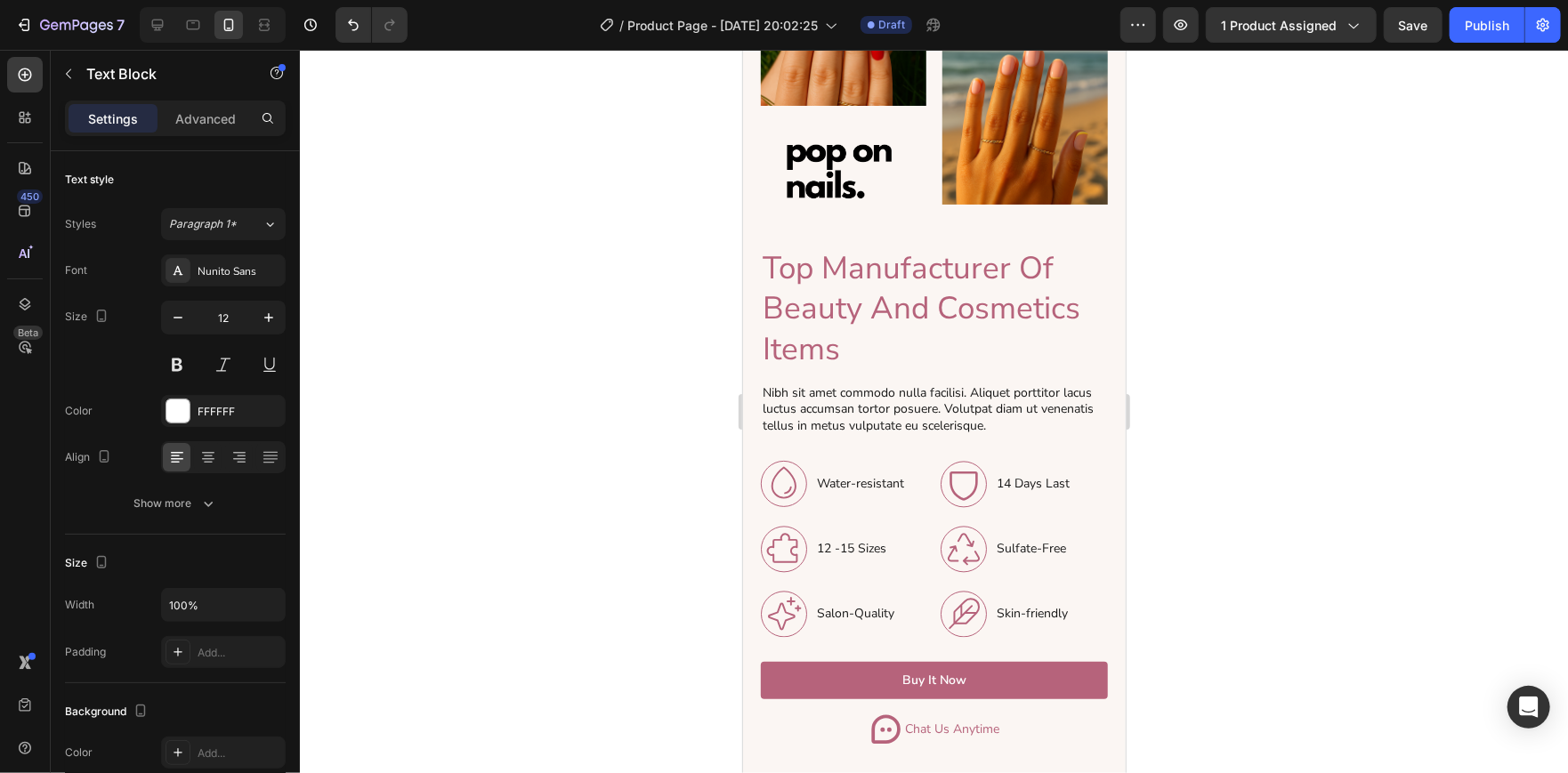
scroll to position [2138, 0]
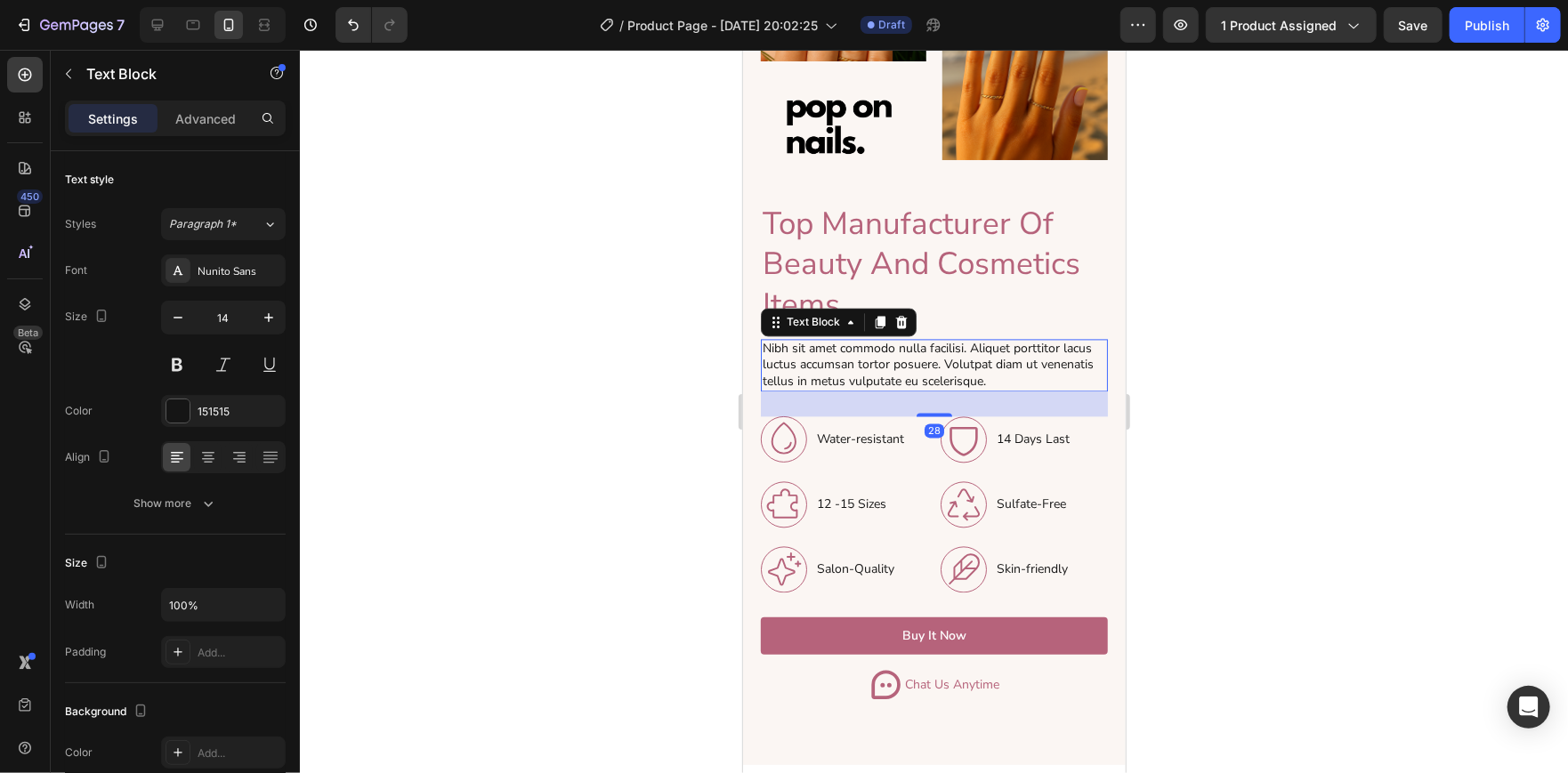
click at [830, 358] on p "Nibh sit amet commodo nulla facilisi. Aliquet porttitor lacus luctus accumsan t…" at bounding box center [933, 364] width 343 height 49
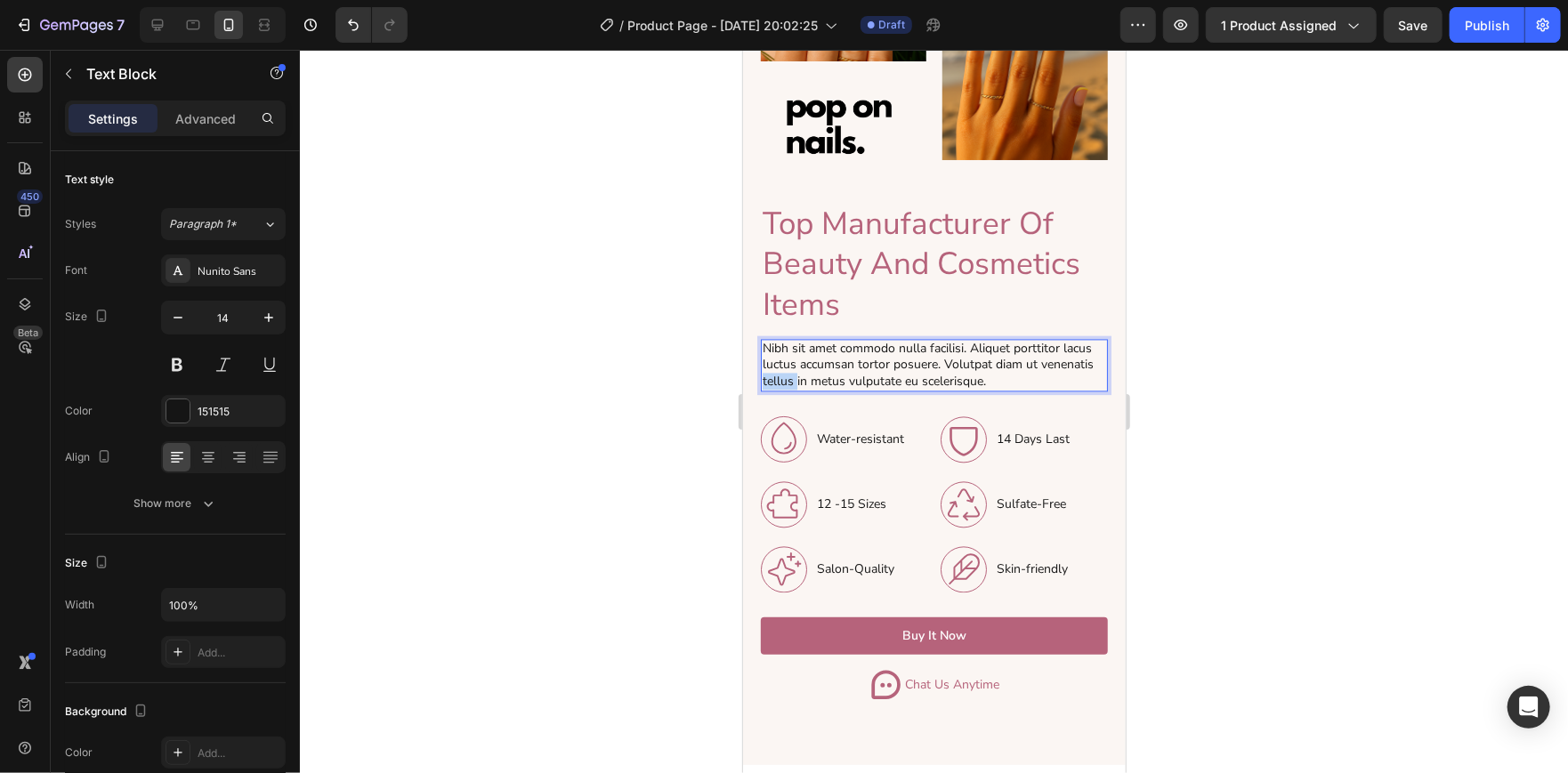
click at [830, 358] on p "Nibh sit amet commodo nulla facilisi. Aliquet porttitor lacus luctus accumsan t…" at bounding box center [933, 364] width 343 height 49
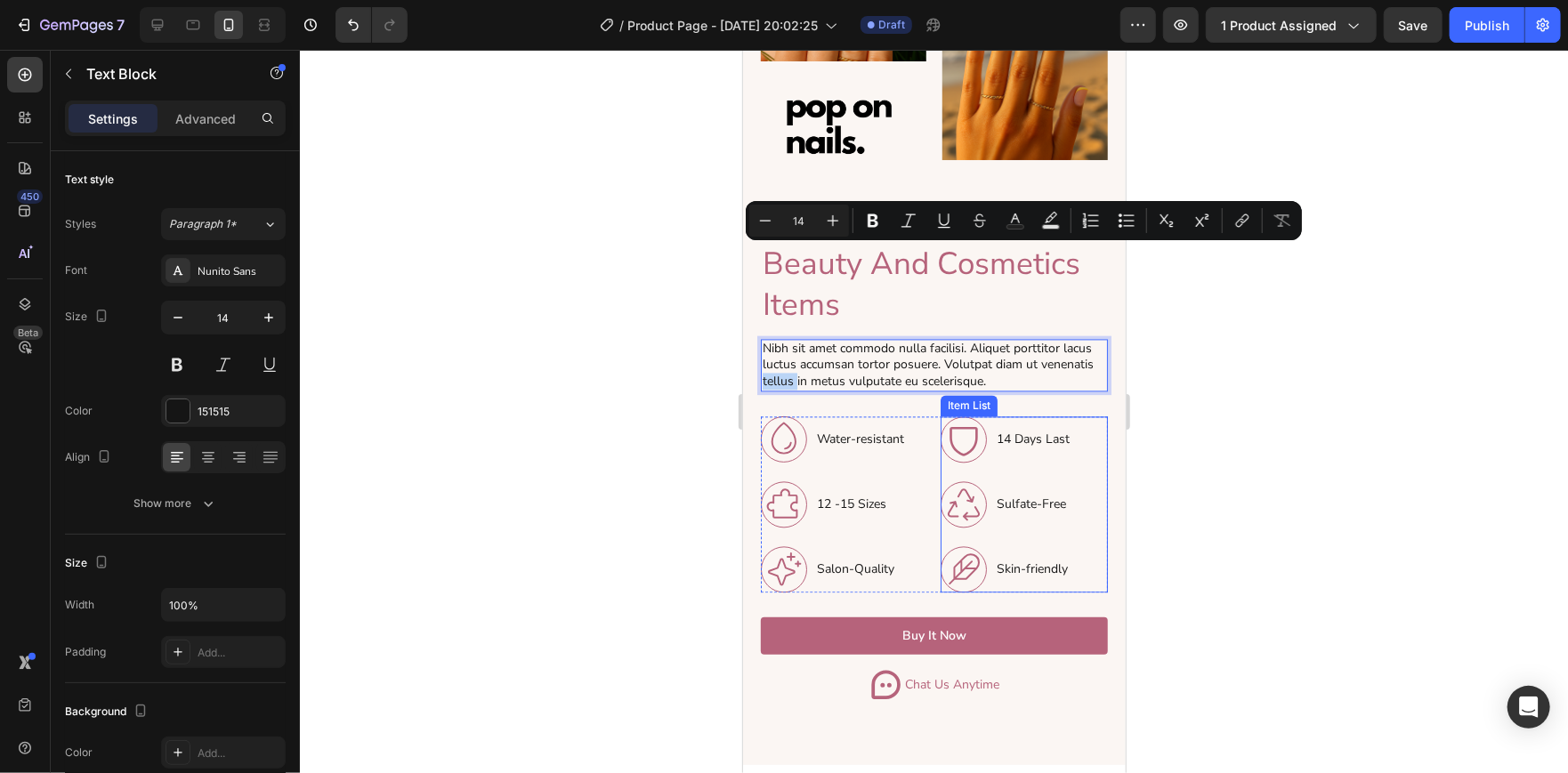
scroll to position [2219, 0]
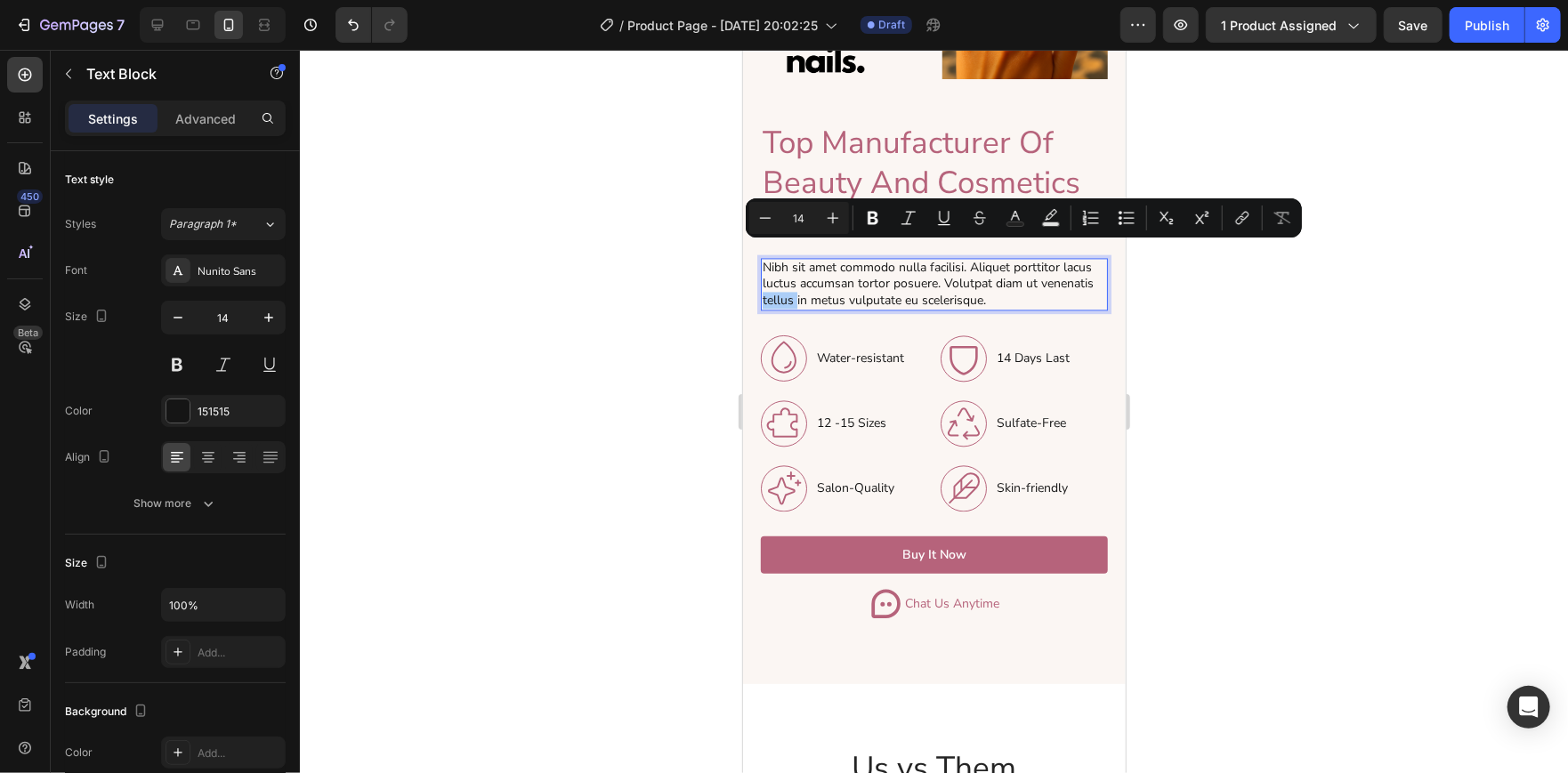
drag, startPoint x: 1255, startPoint y: 319, endPoint x: 208, endPoint y: 330, distance: 1047.1
click at [1255, 319] on div at bounding box center [933, 411] width 1268 height 723
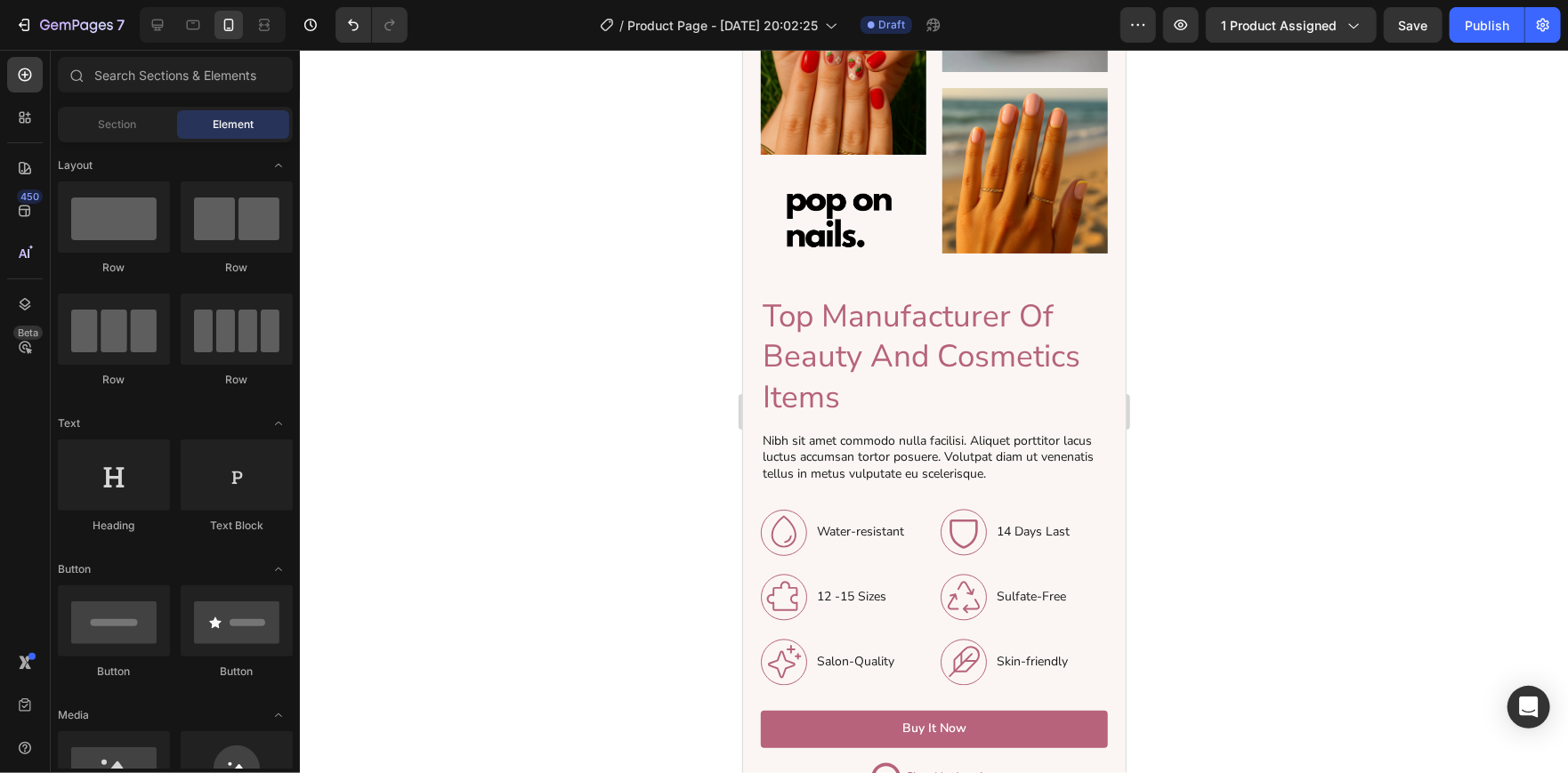
scroll to position [2046, 0]
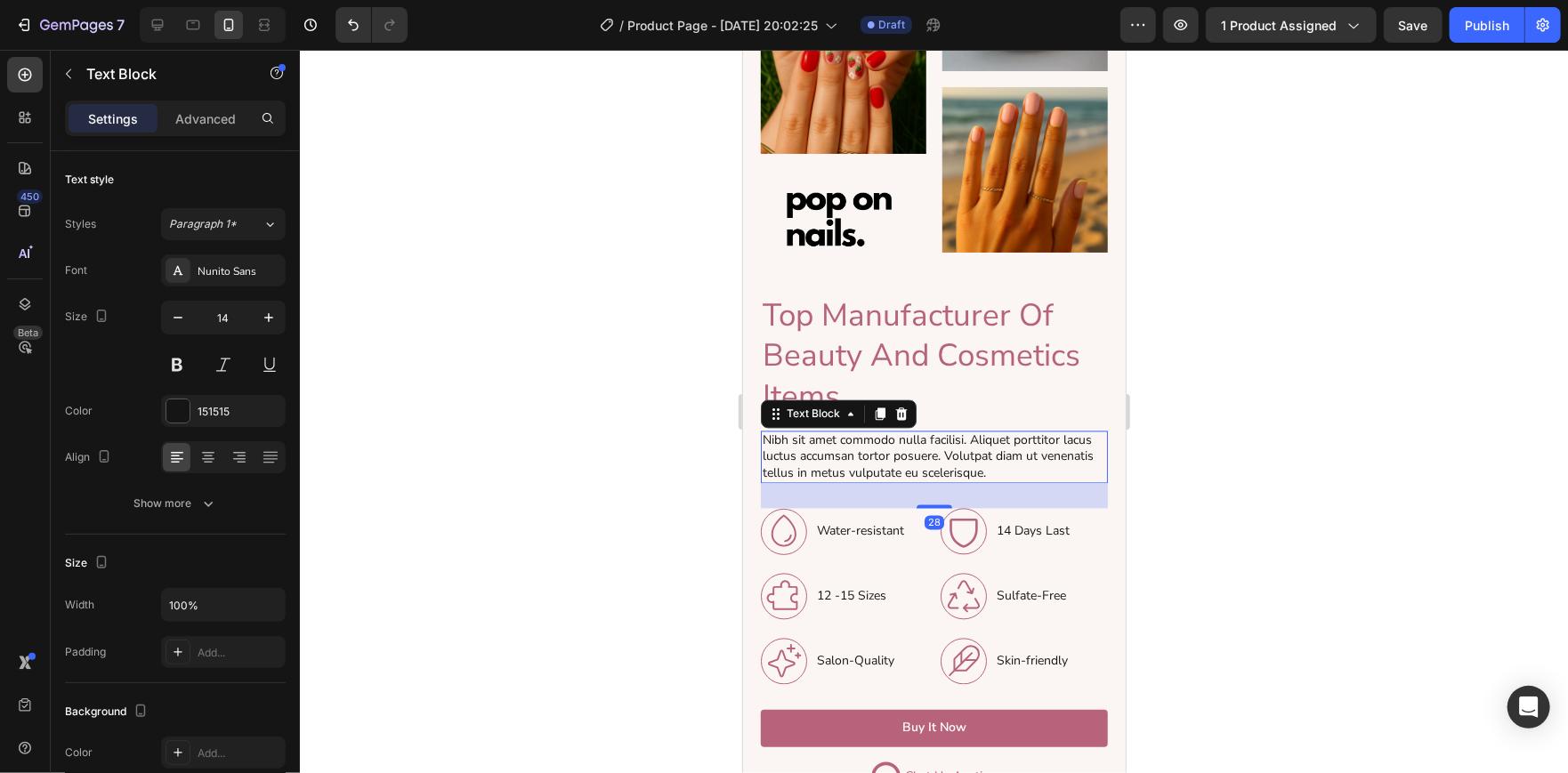
click at [988, 450] on p "Nibh sit amet commodo nulla facilisi. Aliquet porttitor lacus luctus accumsan t…" at bounding box center [933, 457] width 343 height 49
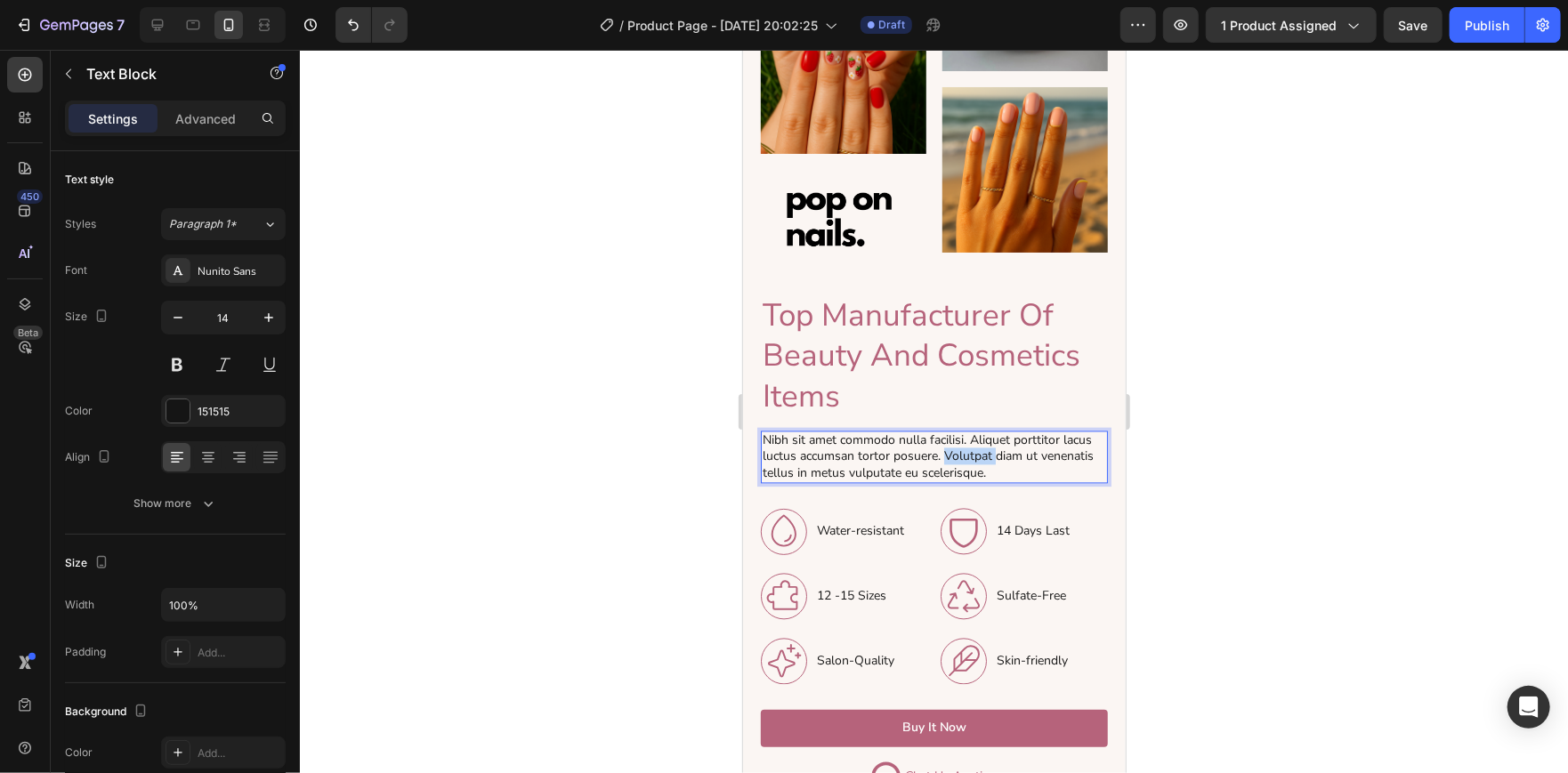
click at [988, 450] on p "Nibh sit amet commodo nulla facilisi. Aliquet porttitor lacus luctus accumsan t…" at bounding box center [933, 457] width 343 height 49
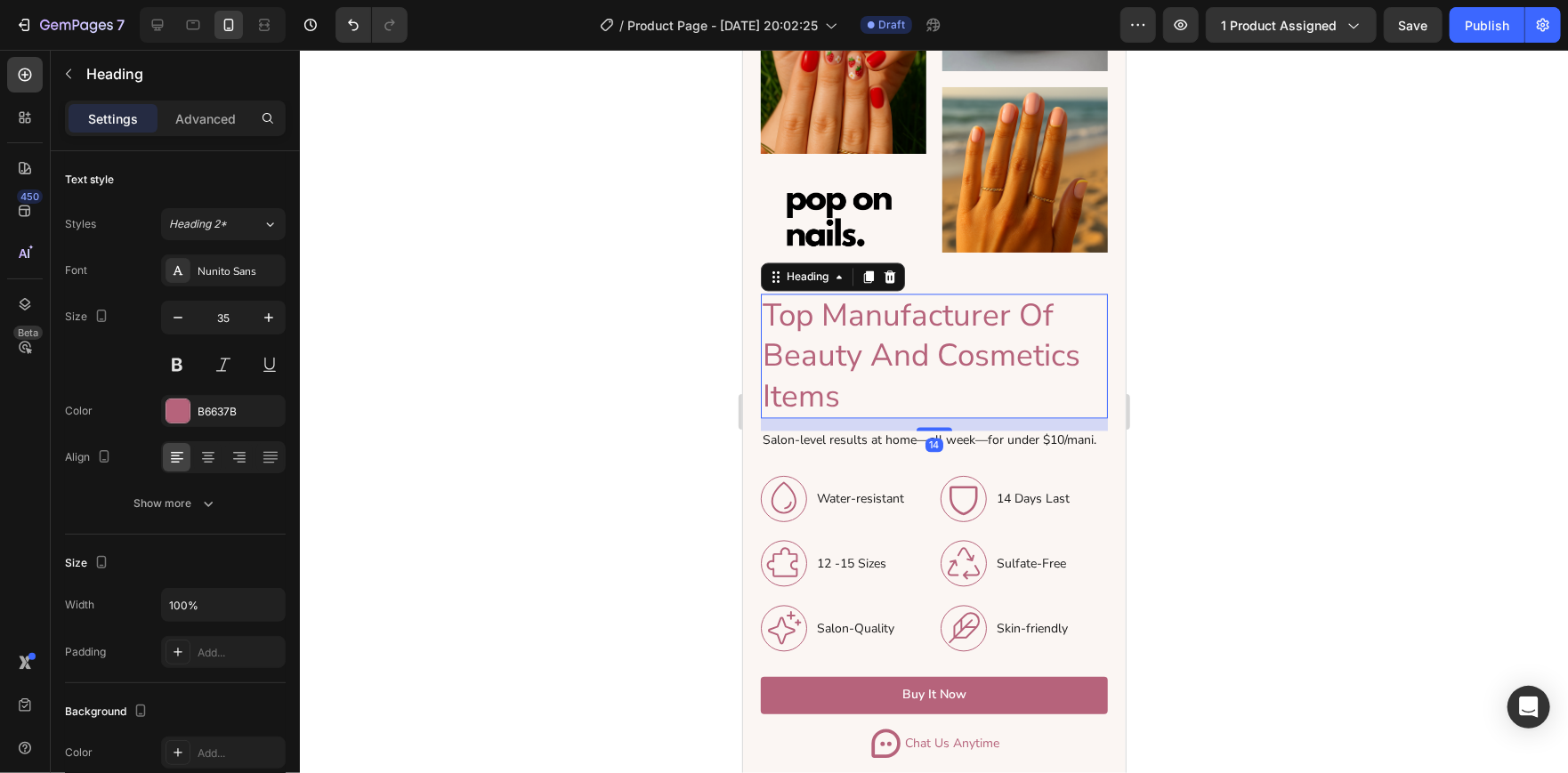
click at [854, 339] on h2 "Top Manufacturer Of Beauty And Cosmetics Items" at bounding box center [933, 356] width 347 height 125
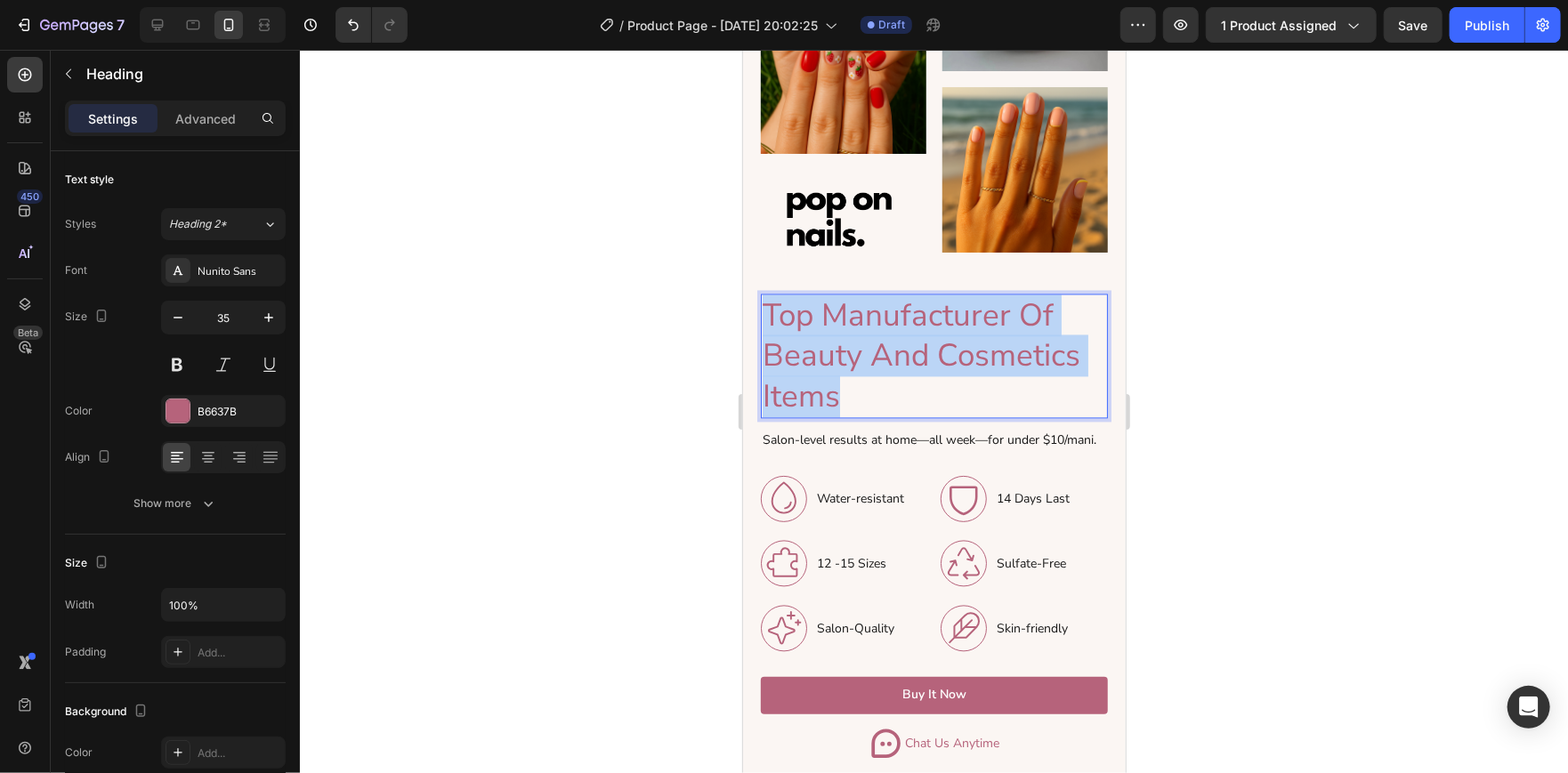
click at [854, 339] on p "Top Manufacturer Of Beauty And Cosmetics Items" at bounding box center [933, 356] width 343 height 122
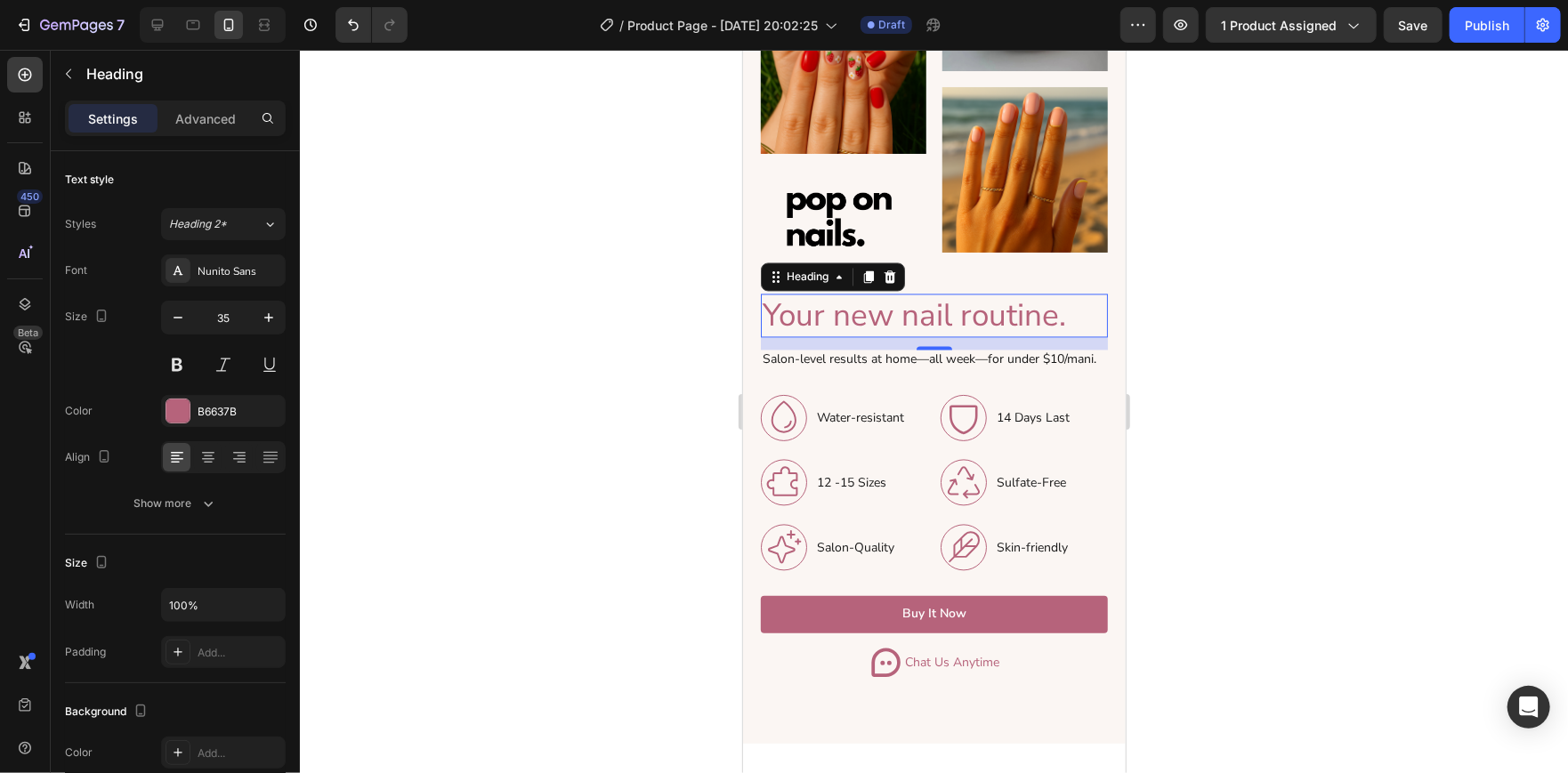
click at [1367, 376] on div at bounding box center [933, 411] width 1268 height 723
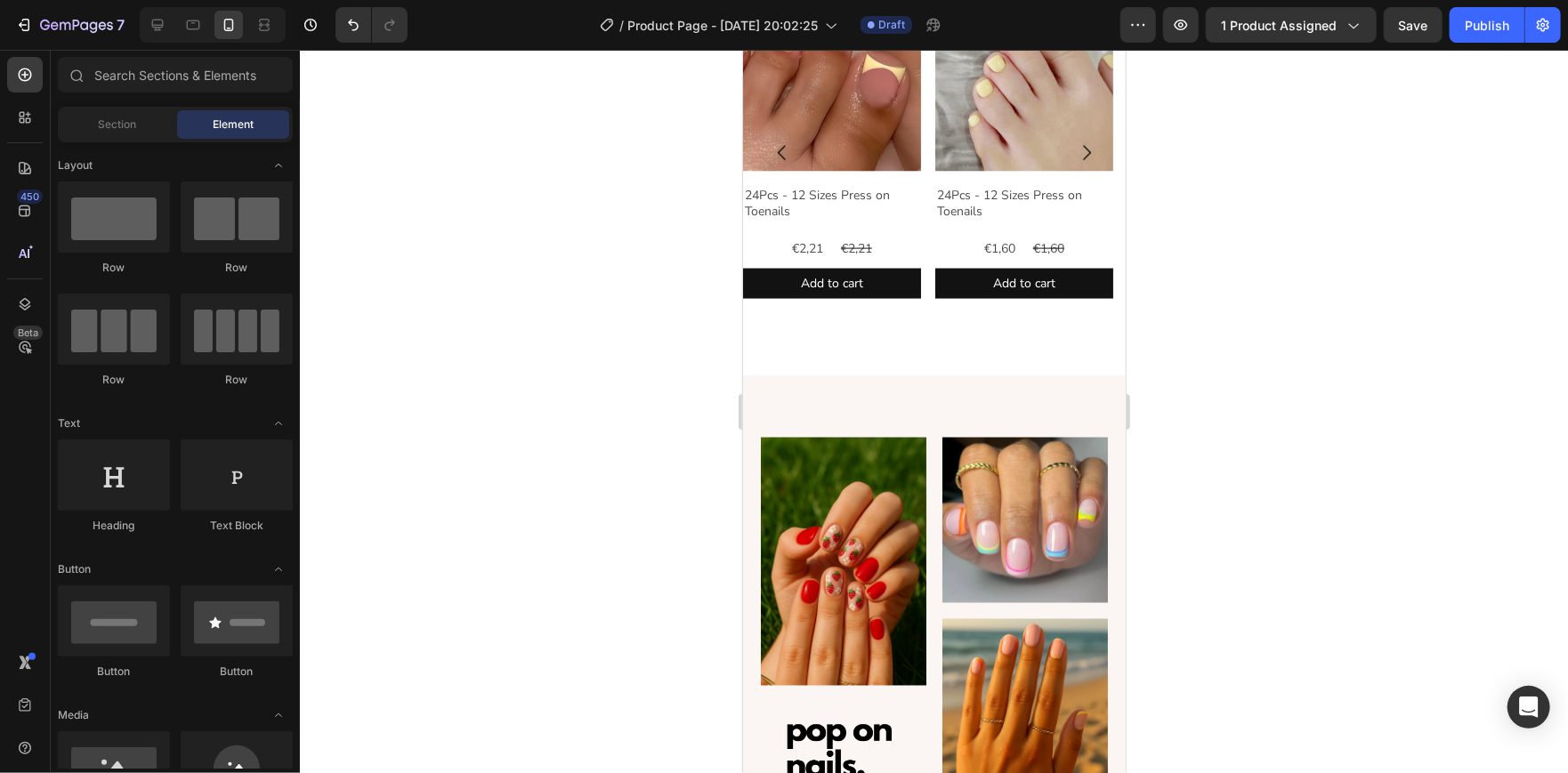
scroll to position [1469, 0]
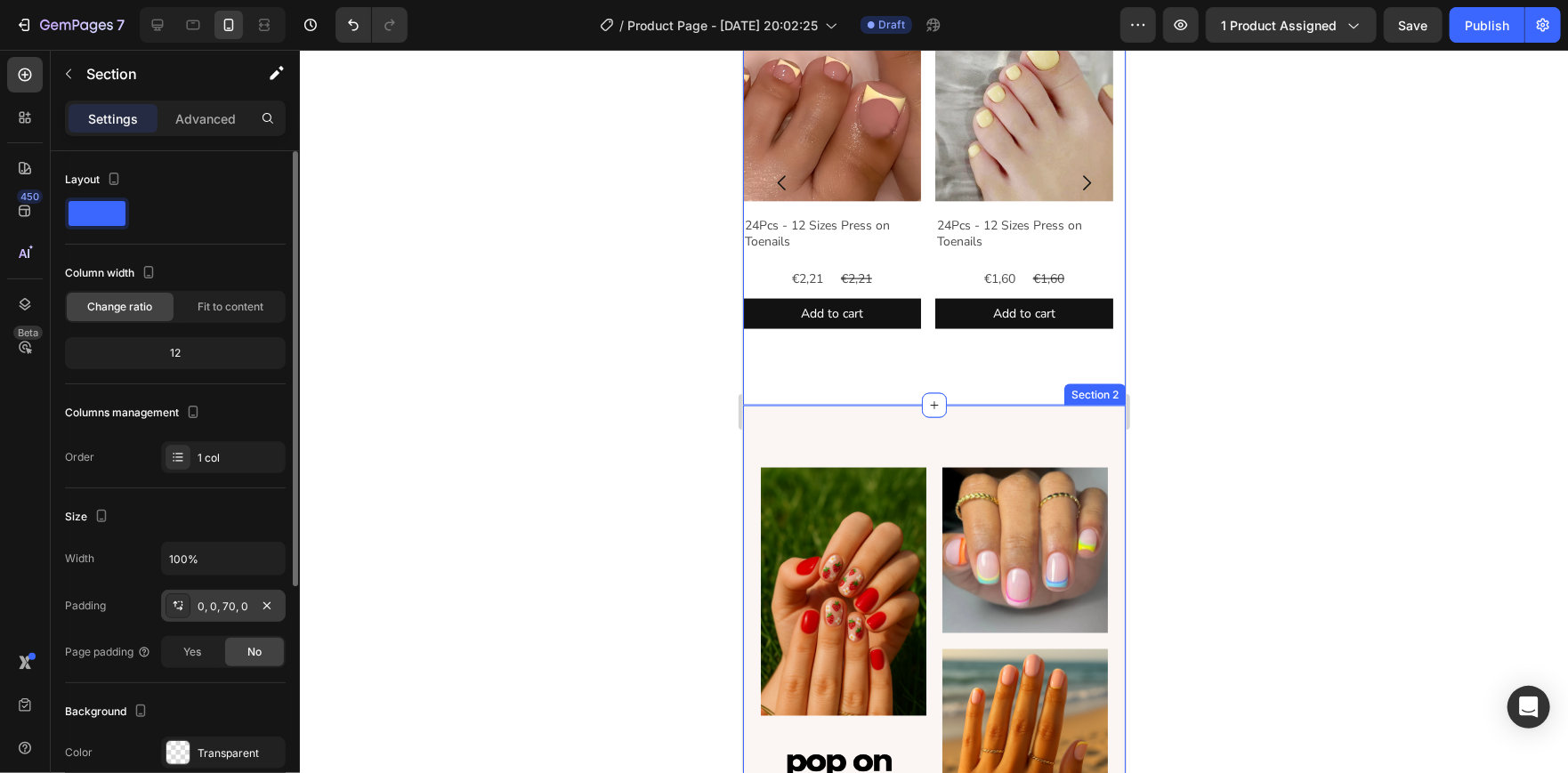
click at [237, 595] on div "0, 0, 70, 0" at bounding box center [223, 606] width 124 height 32
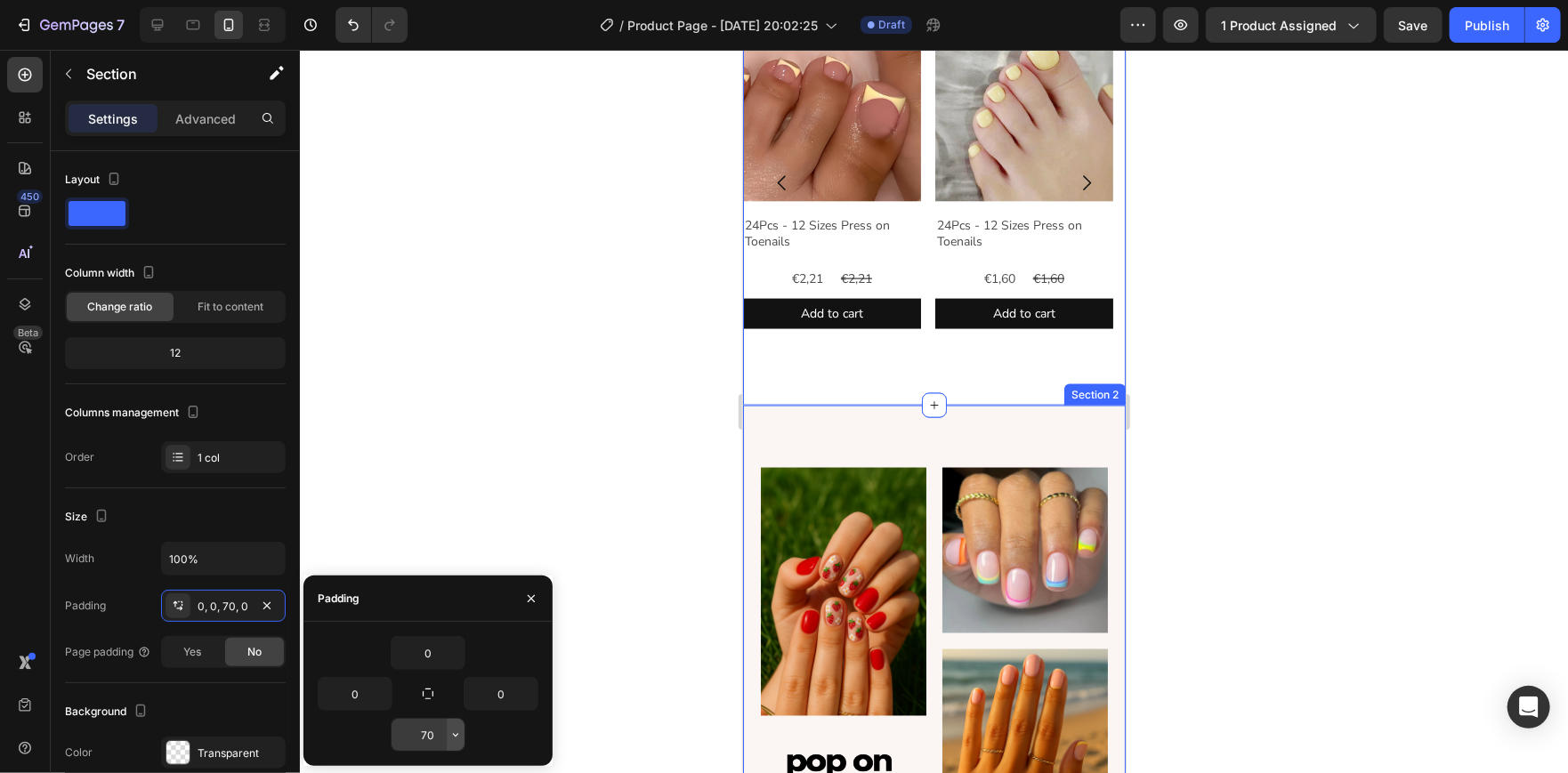
click at [459, 735] on icon "button" at bounding box center [456, 735] width 14 height 14
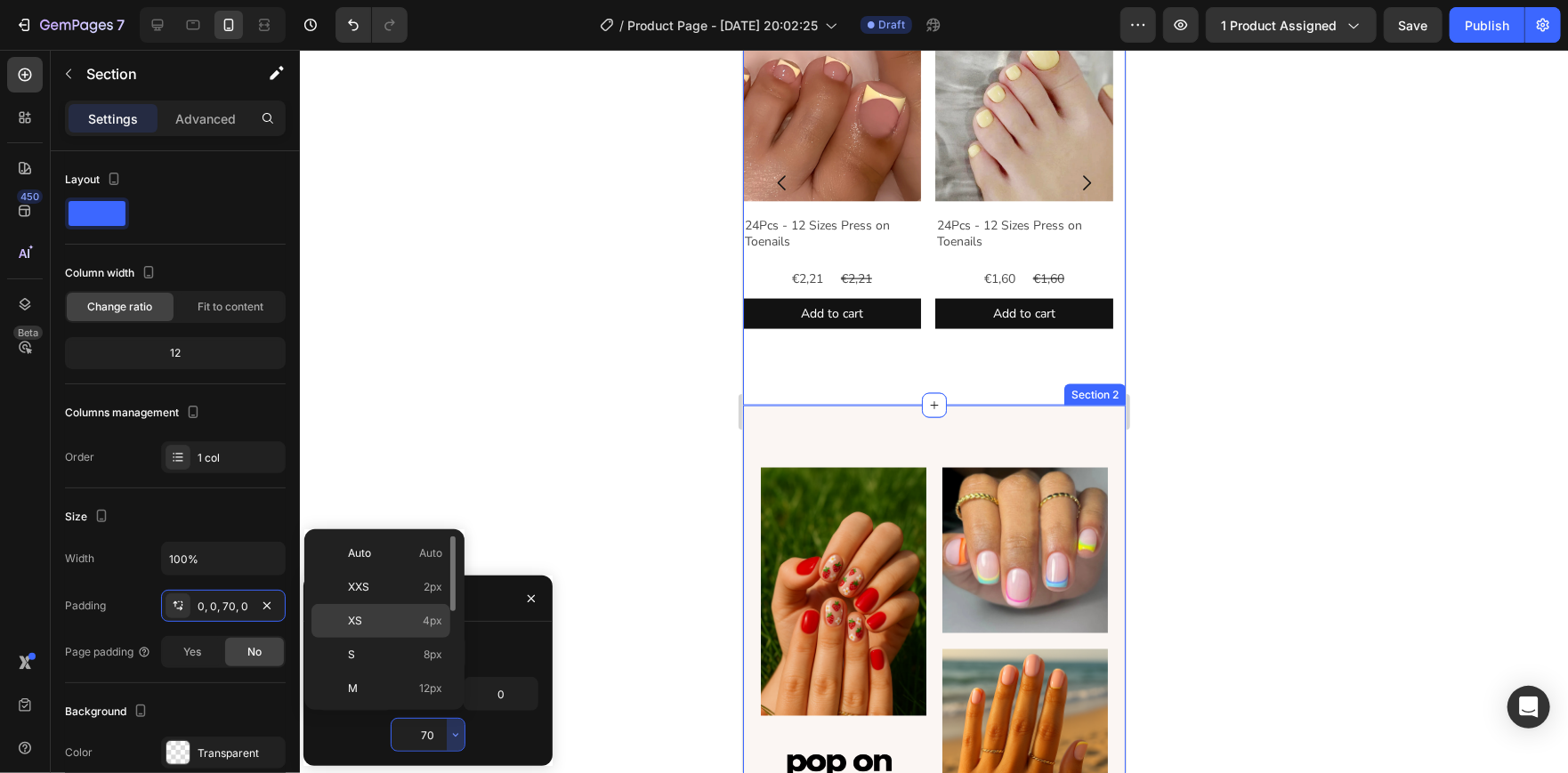
click at [433, 638] on div "XS 4px" at bounding box center [380, 655] width 139 height 34
type input "4"
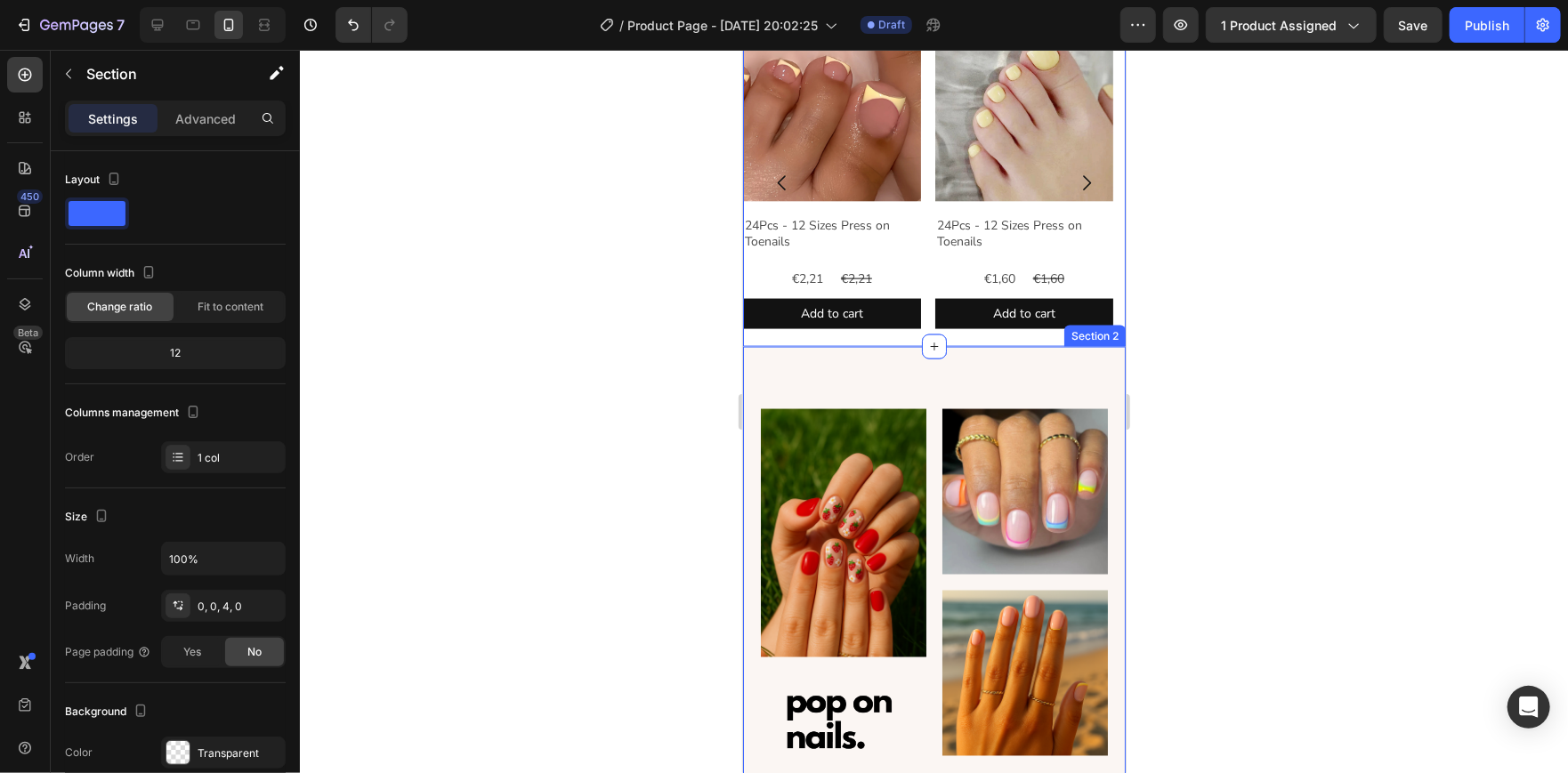
click at [515, 290] on div at bounding box center [933, 411] width 1268 height 723
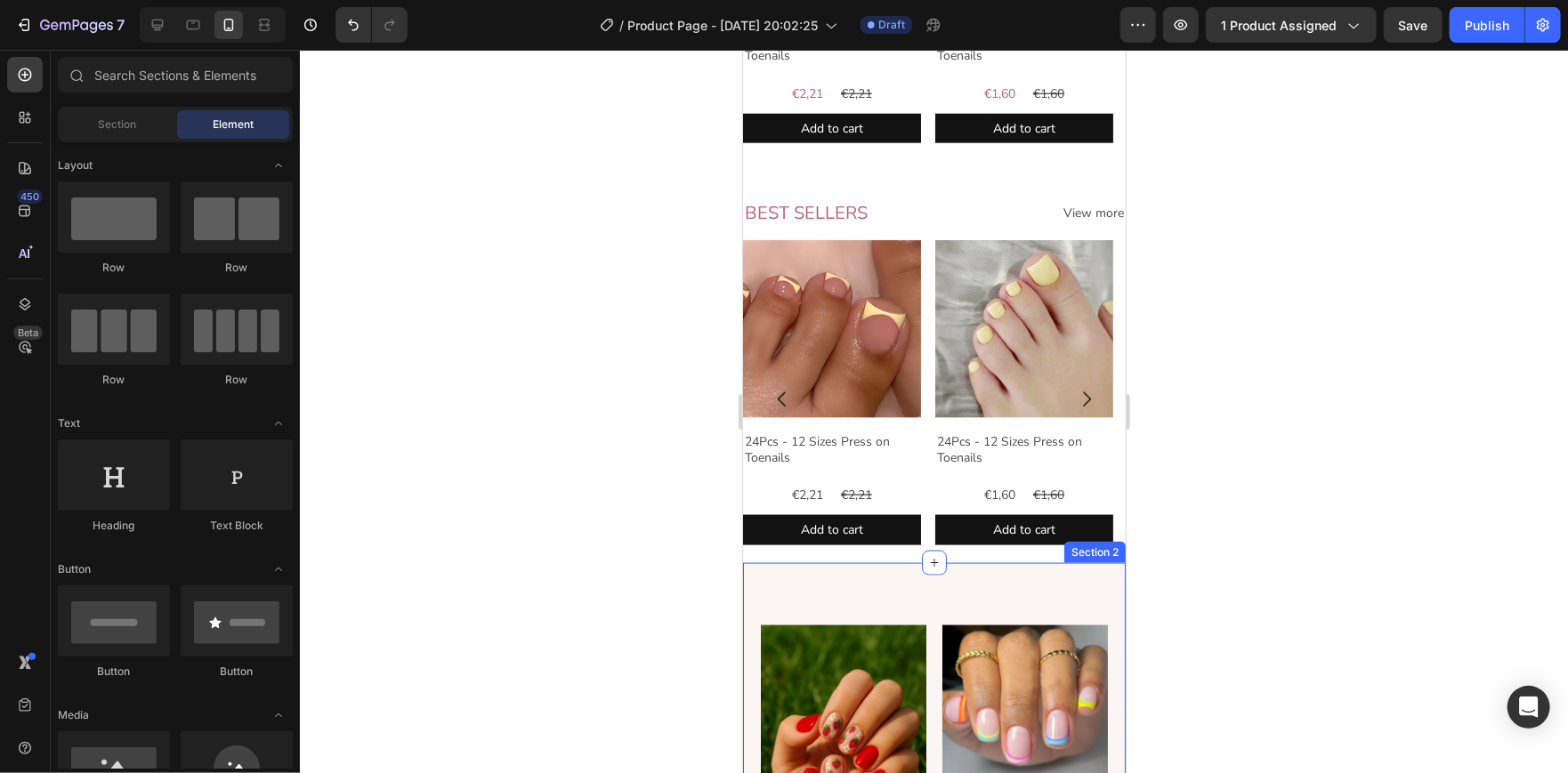
scroll to position [1252, 0]
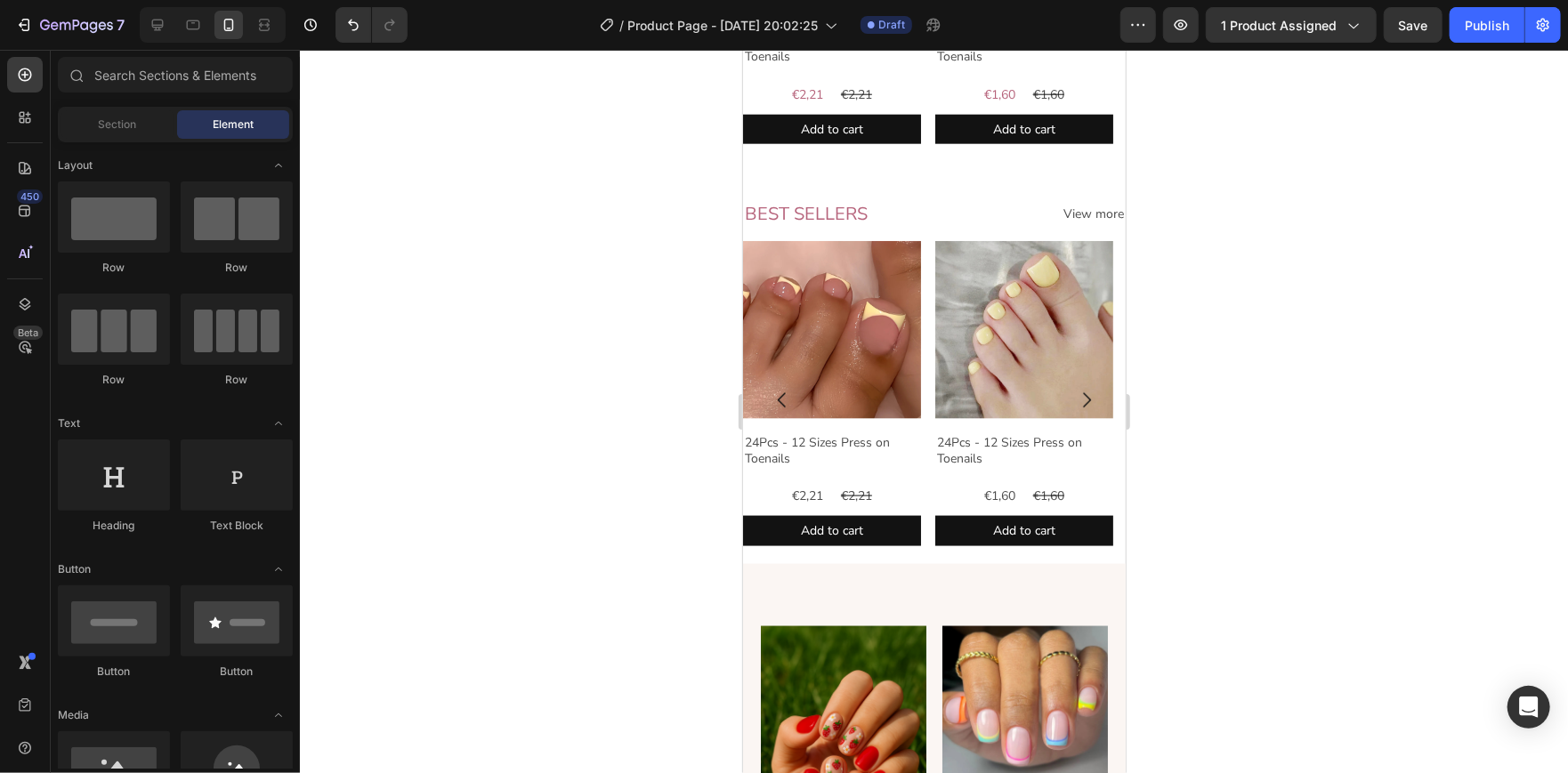
click at [1223, 366] on div at bounding box center [933, 411] width 1268 height 723
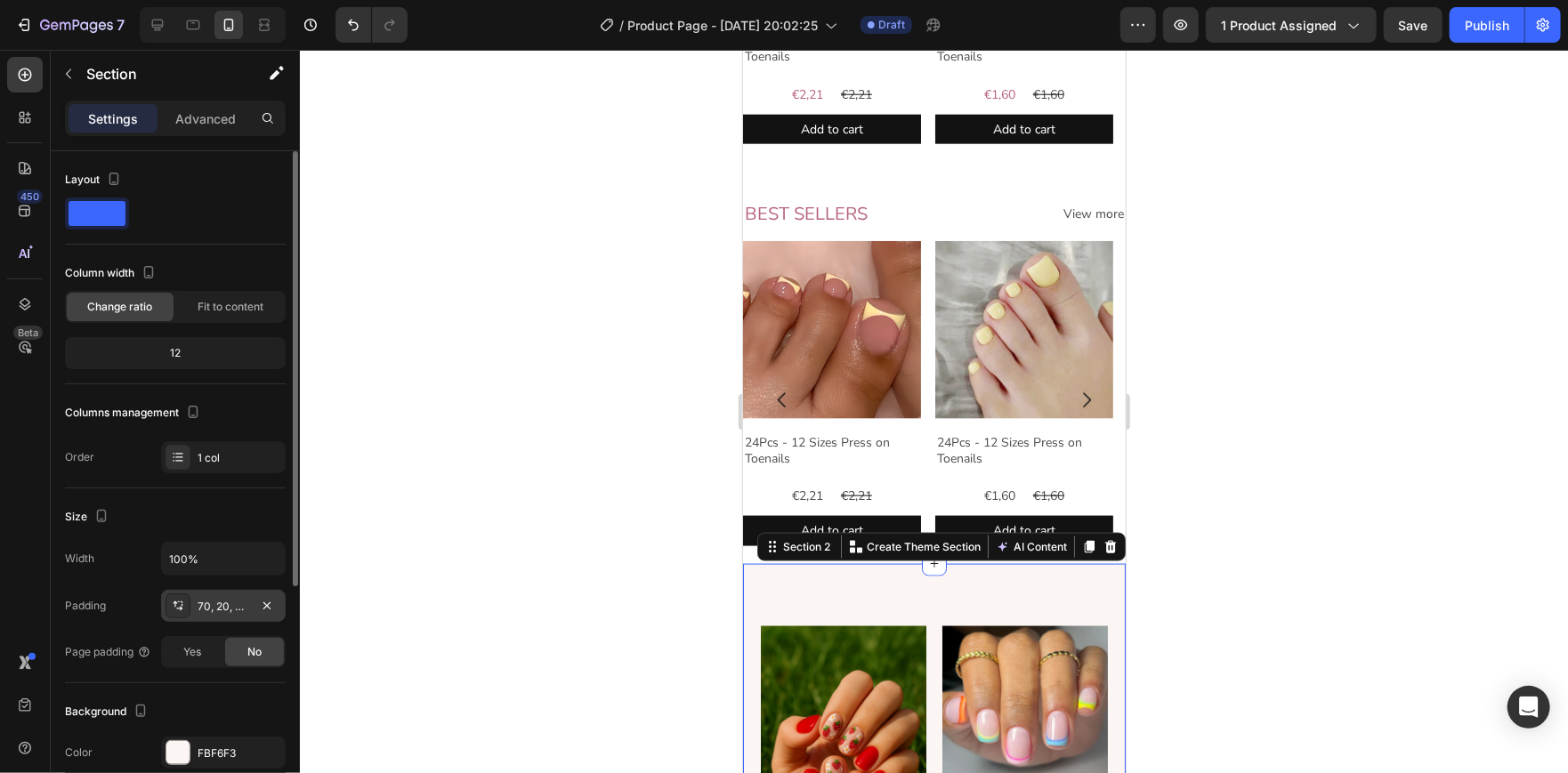
click at [215, 604] on div "70, 20, 70, 20" at bounding box center [223, 607] width 52 height 16
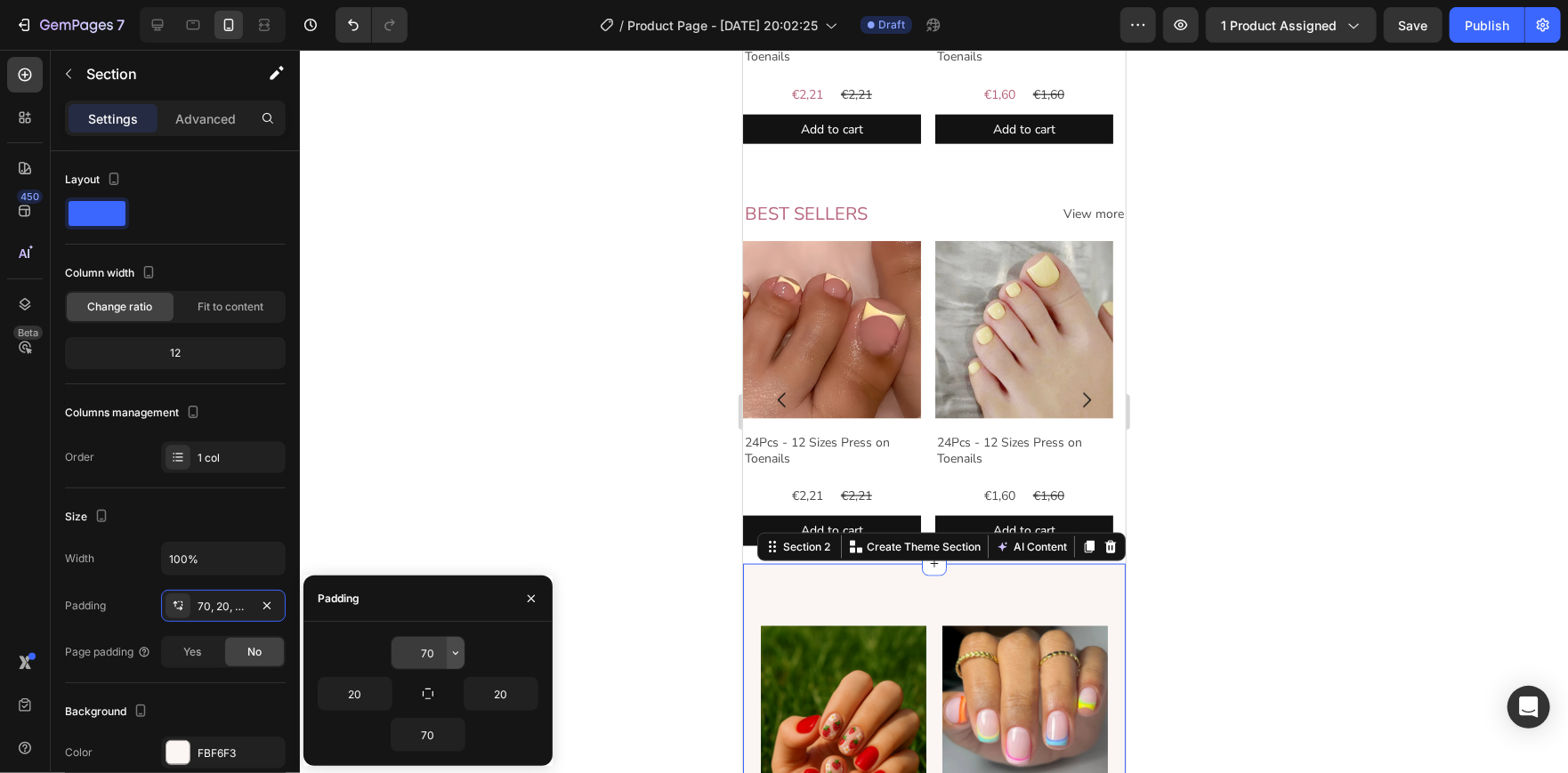
click at [452, 659] on icon "button" at bounding box center [456, 652] width 14 height 14
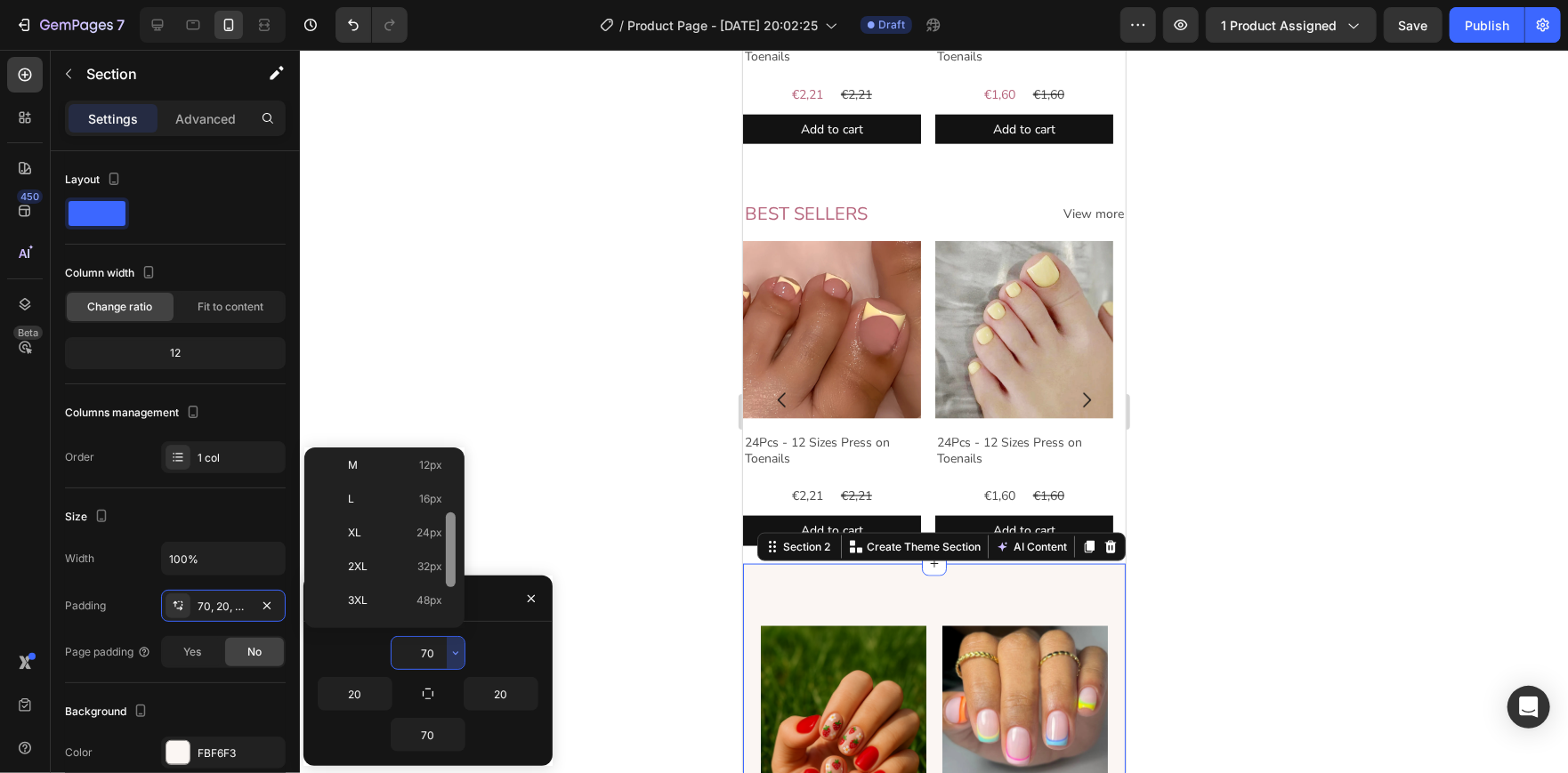
scroll to position [144, 0]
drag, startPoint x: 448, startPoint y: 513, endPoint x: 462, endPoint y: 578, distance: 66.5
click at [462, 578] on div "Auto Auto XXS 2px XS 4px S 8px M 12px L 16px XL 24px 2XL 32px 3XL 48px 4XL 80px…" at bounding box center [384, 538] width 160 height 181
click at [420, 615] on div "3XL 48px" at bounding box center [380, 632] width 139 height 34
type input "48"
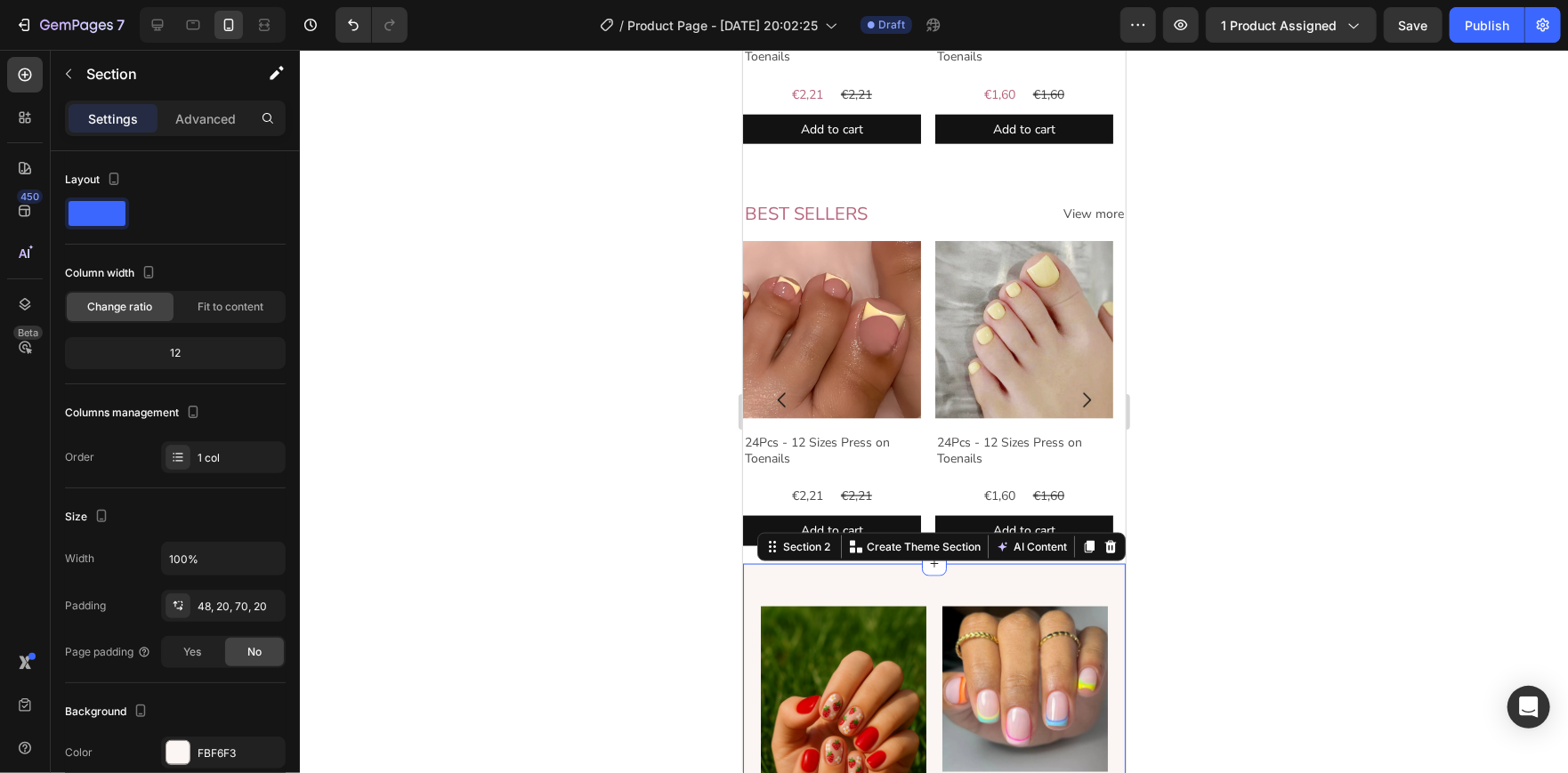
click at [556, 434] on div at bounding box center [933, 411] width 1268 height 723
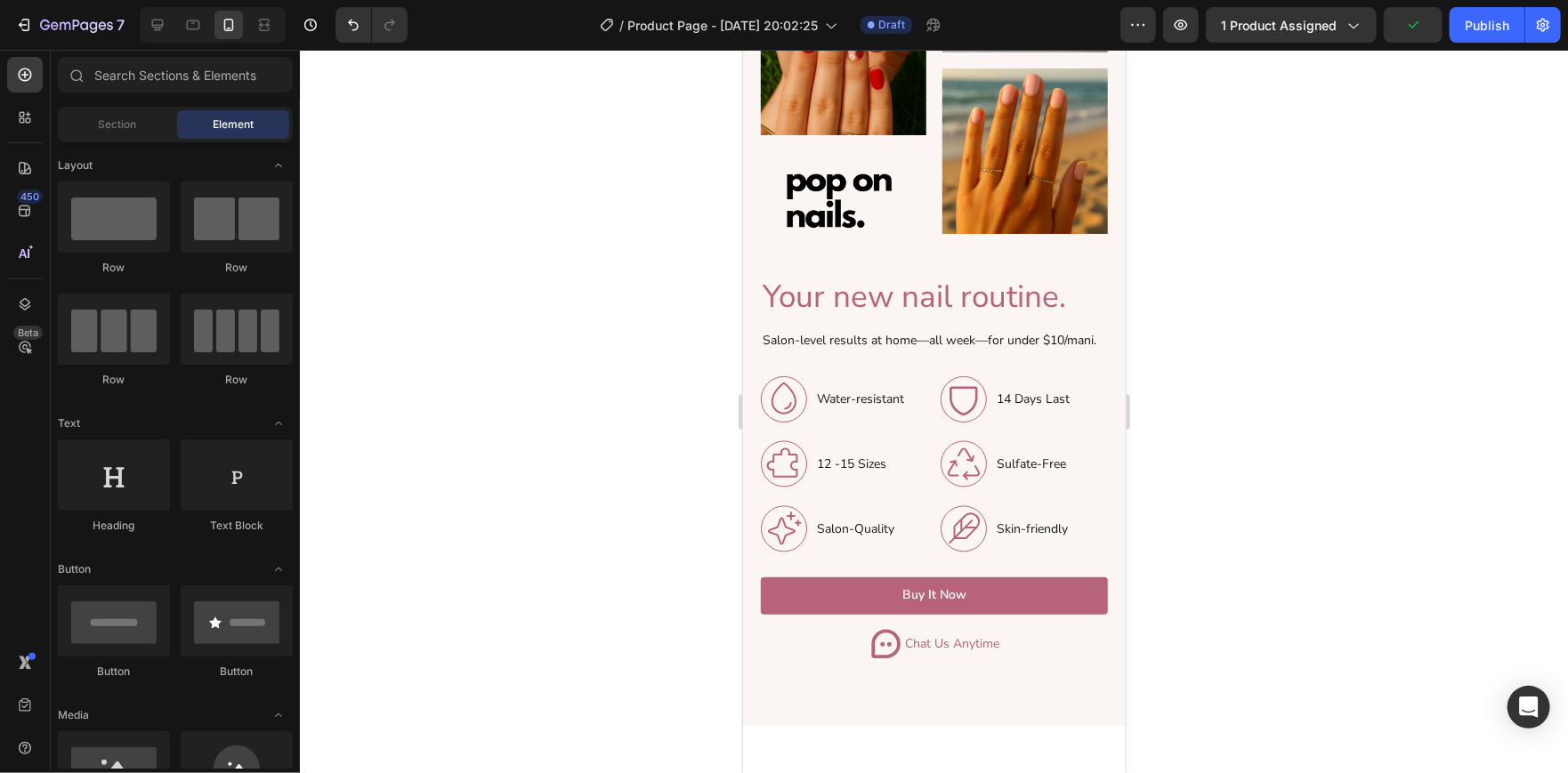
scroll to position [1988, 0]
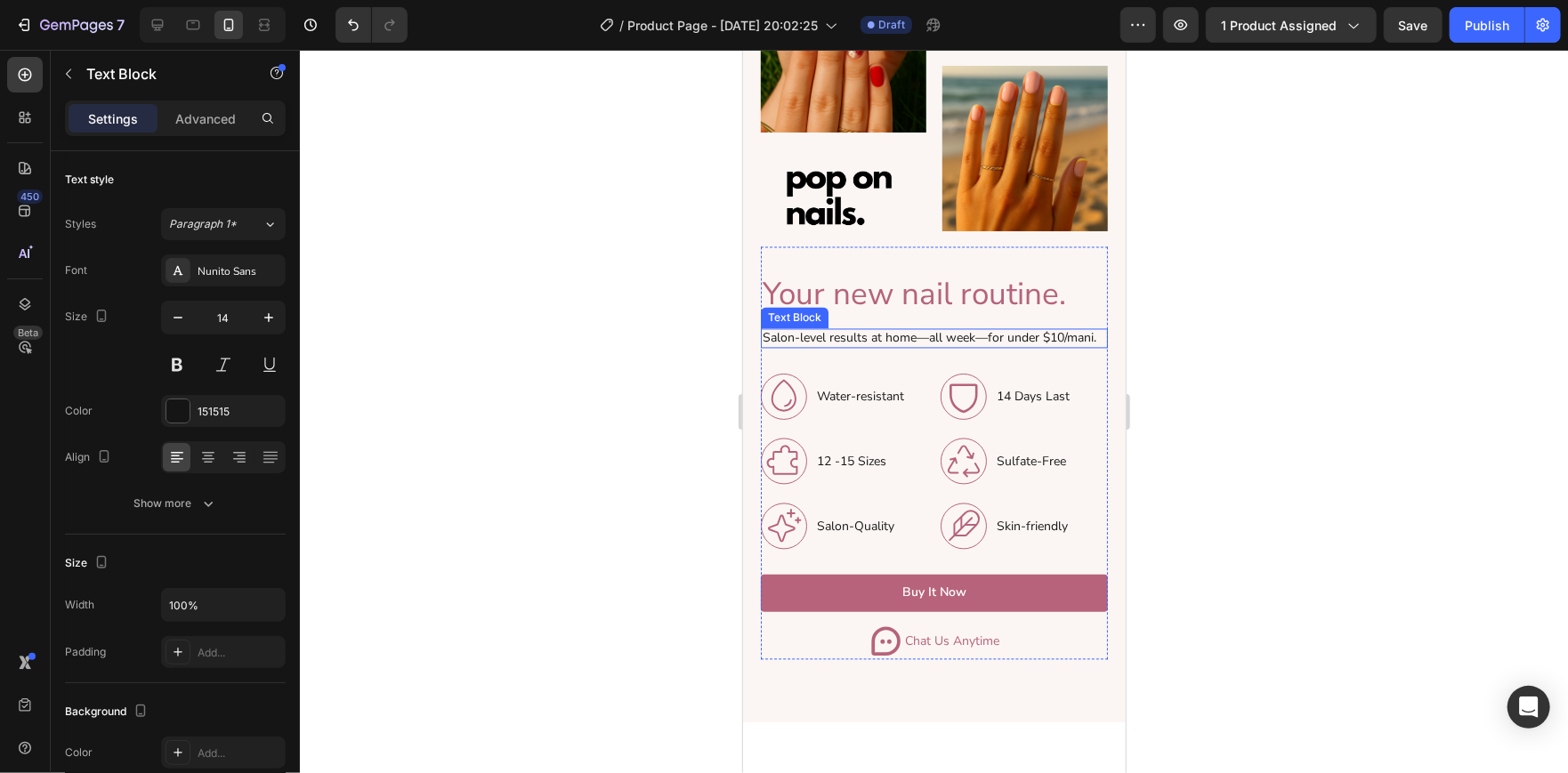
click at [875, 337] on p "Salon-level results at home—all week—for under $10/mani." at bounding box center [933, 338] width 343 height 16
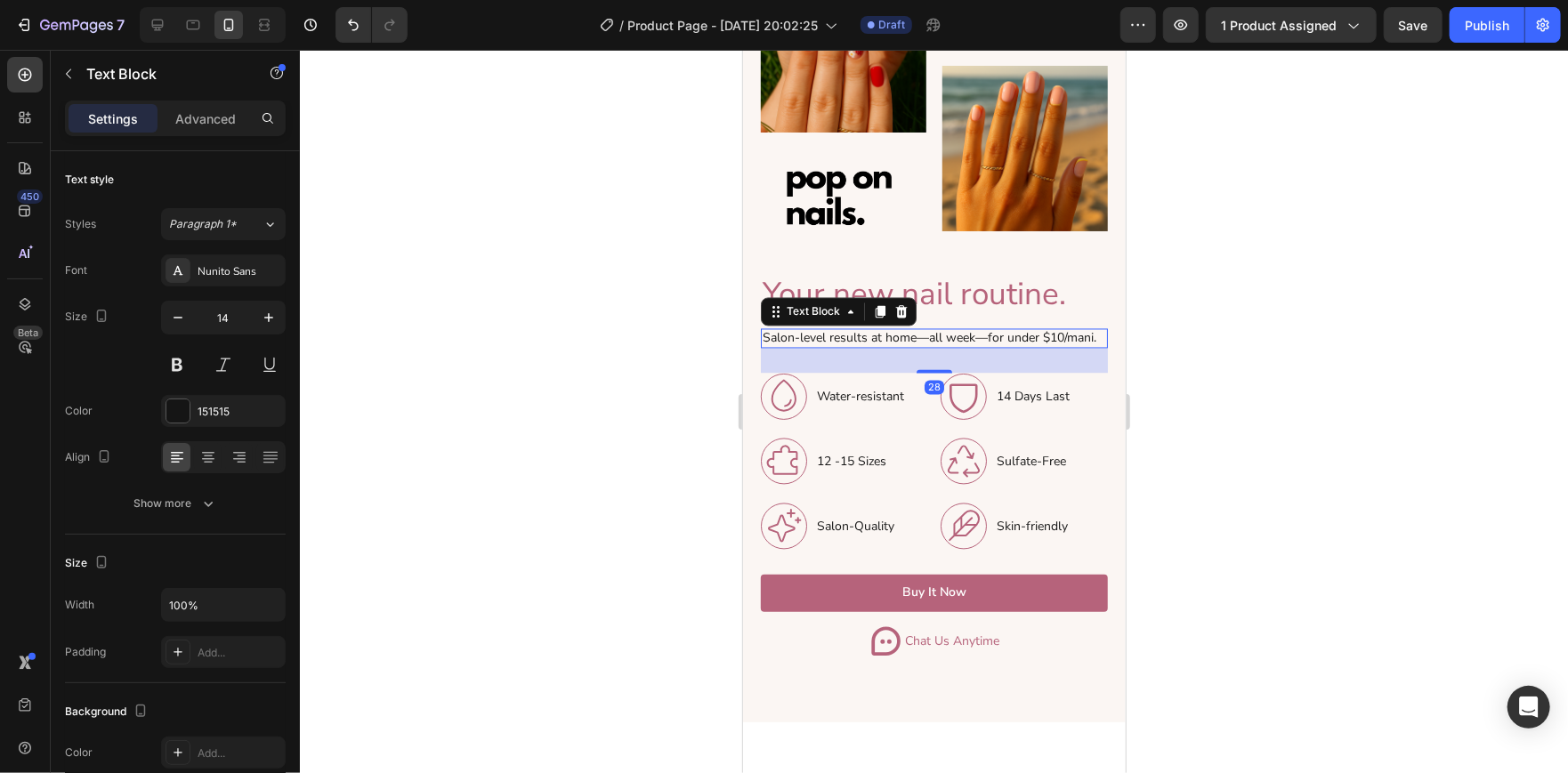
click at [875, 337] on p "Salon-level results at home—all week—for under $10/mani." at bounding box center [933, 338] width 343 height 16
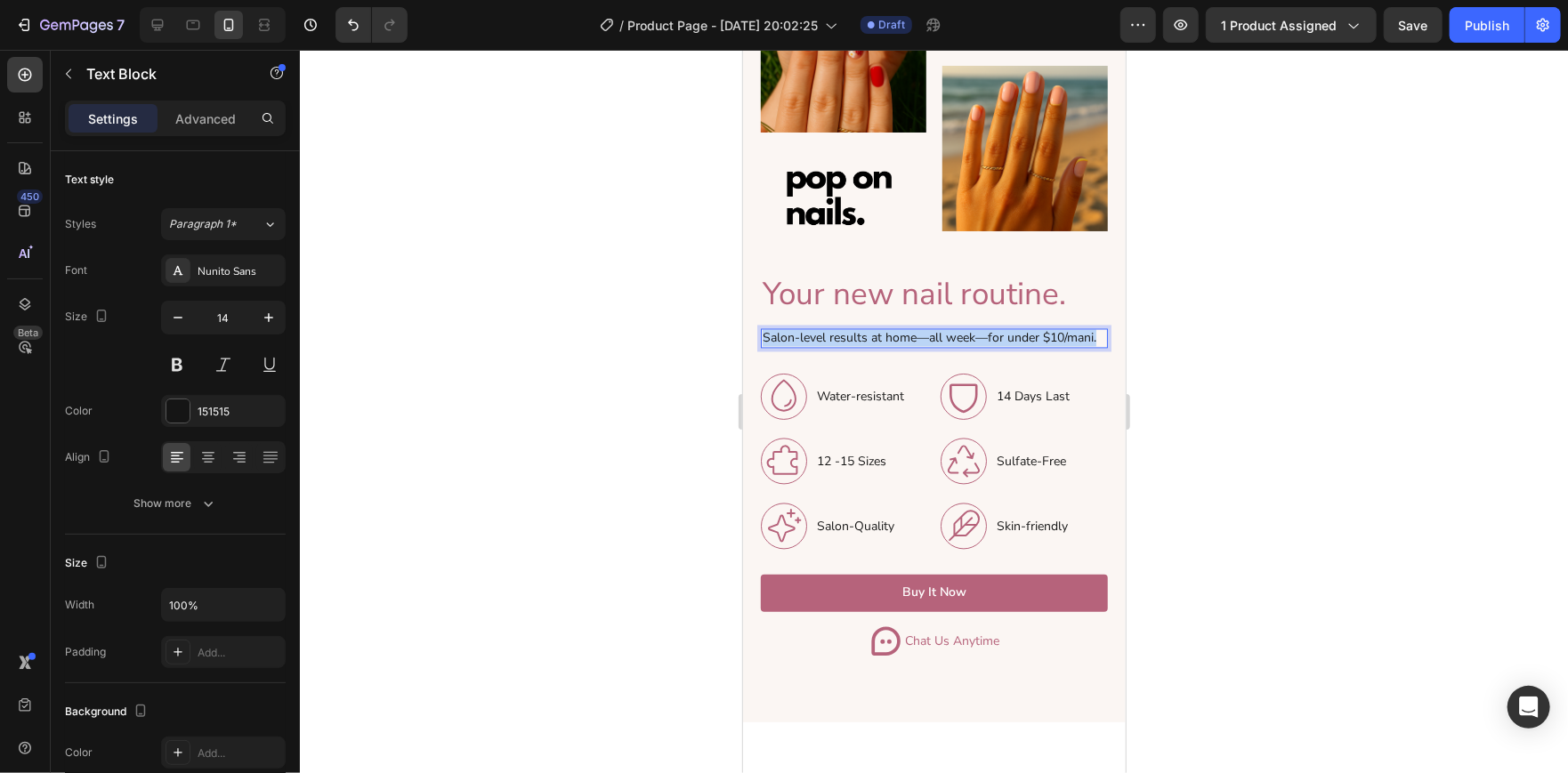
click at [875, 337] on p "Salon-level results at home—all week—for under $10/mani." at bounding box center [933, 338] width 343 height 16
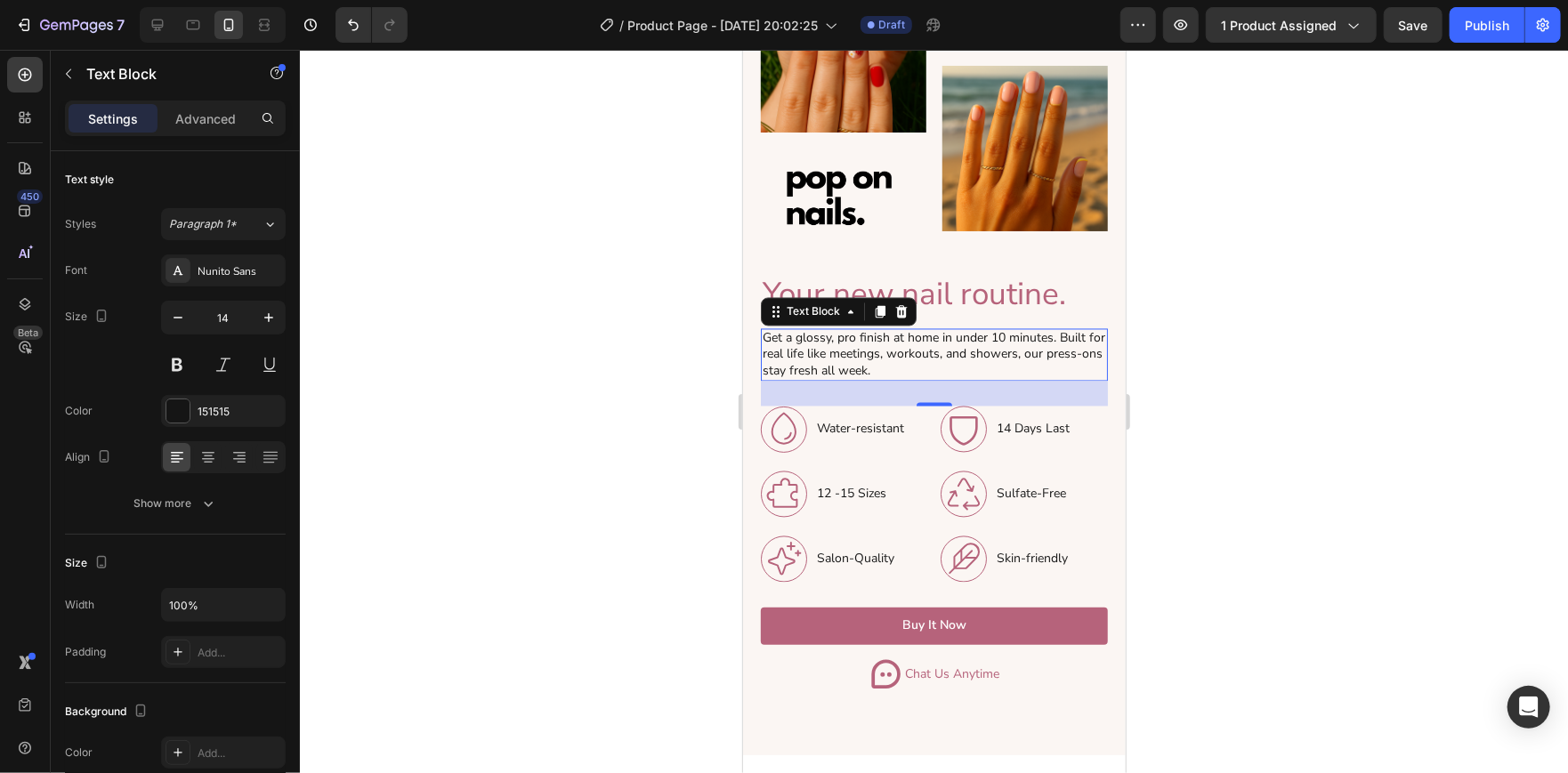
click at [1211, 339] on div at bounding box center [933, 411] width 1268 height 723
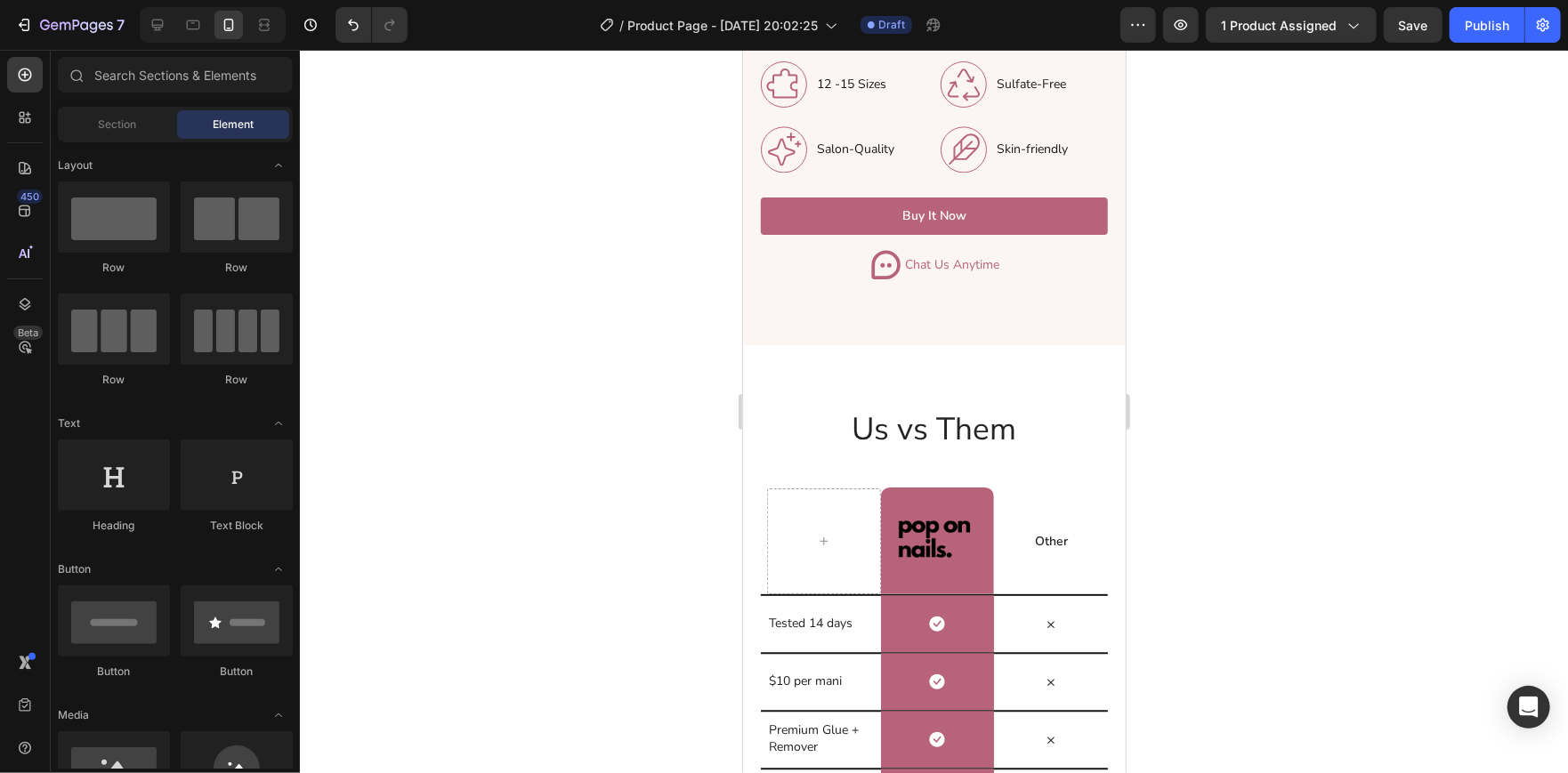
scroll to position [2399, 0]
click at [131, 85] on input "text" at bounding box center [175, 75] width 235 height 36
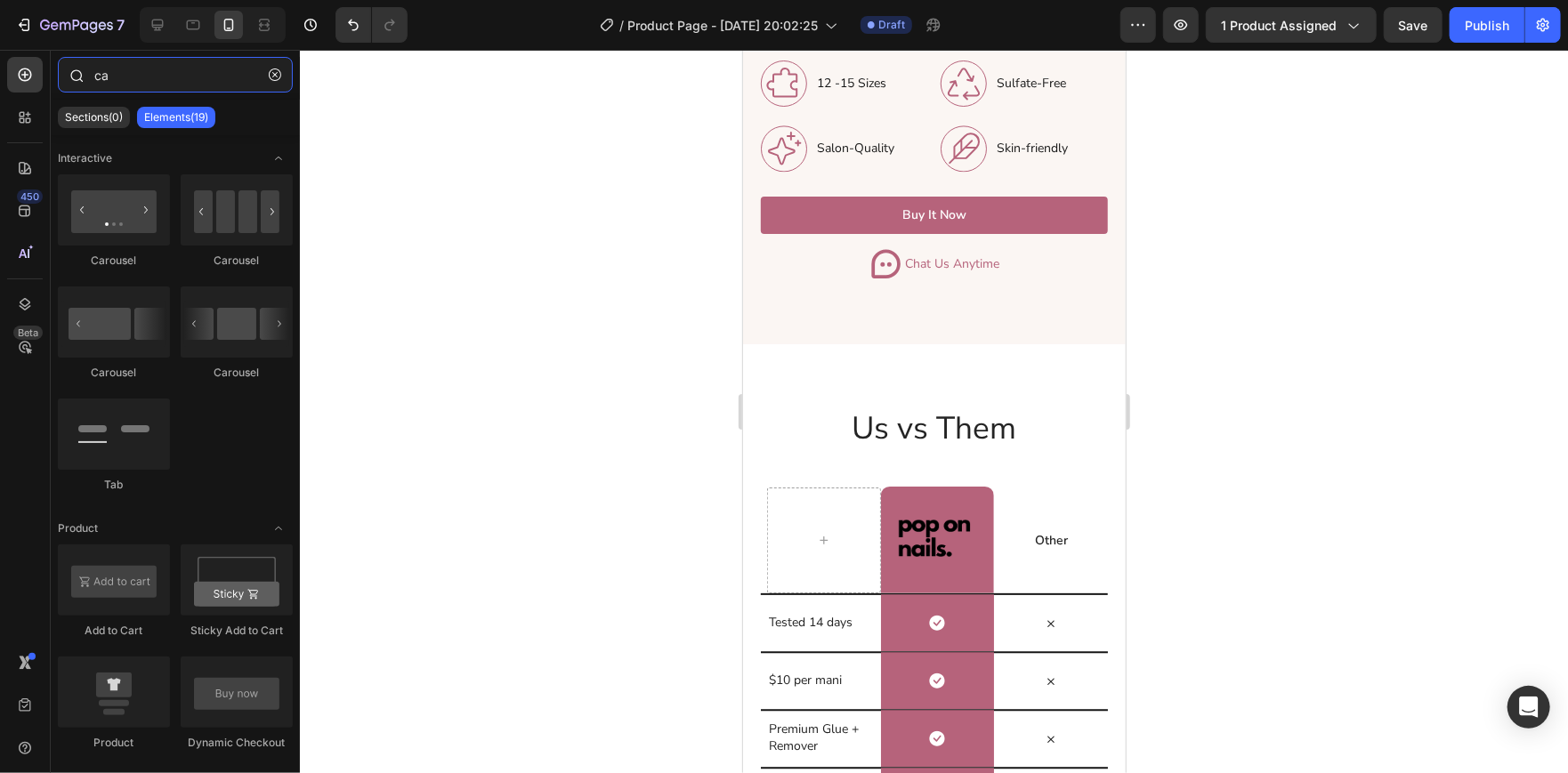
type input "c"
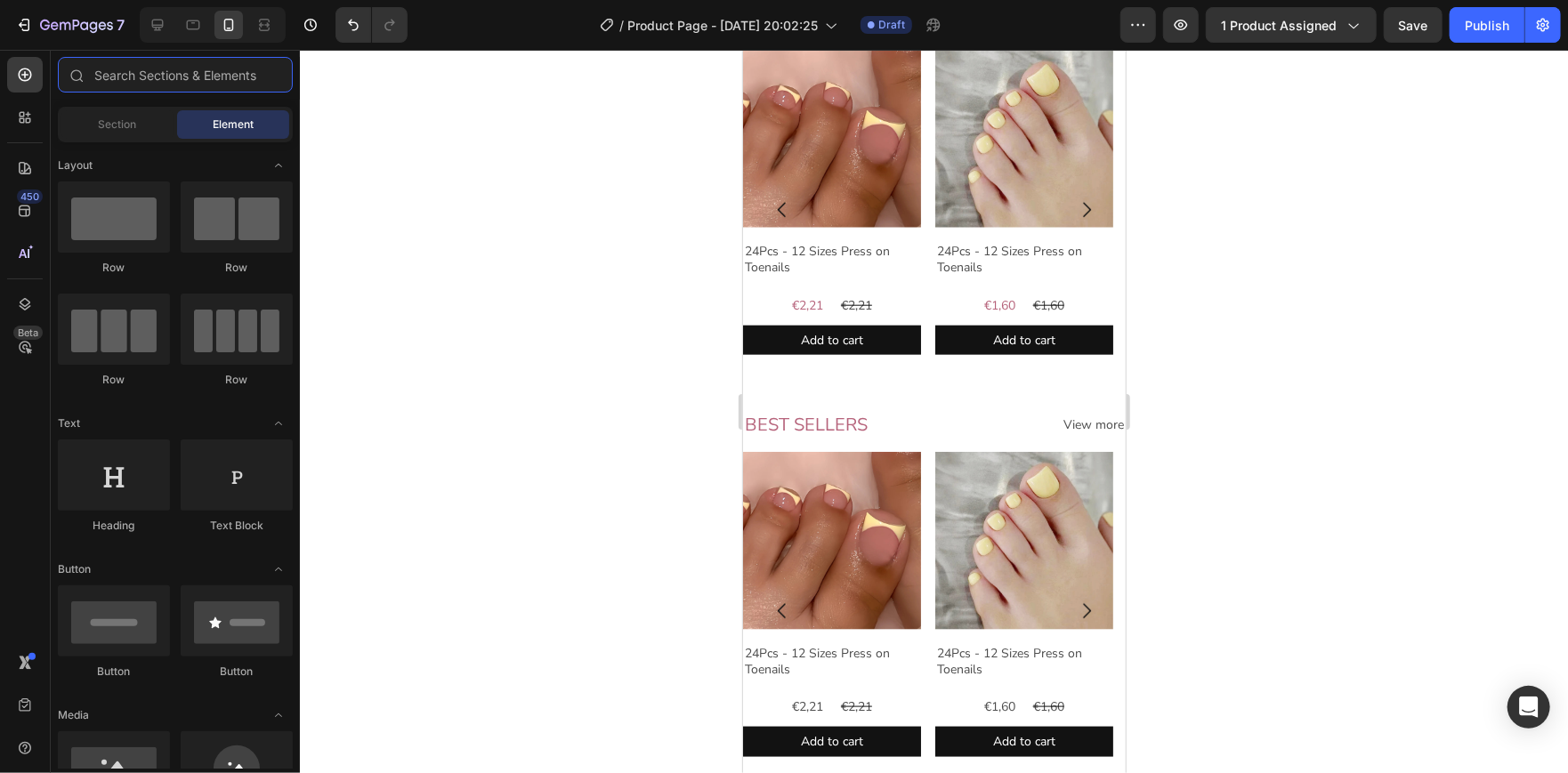
scroll to position [1042, 0]
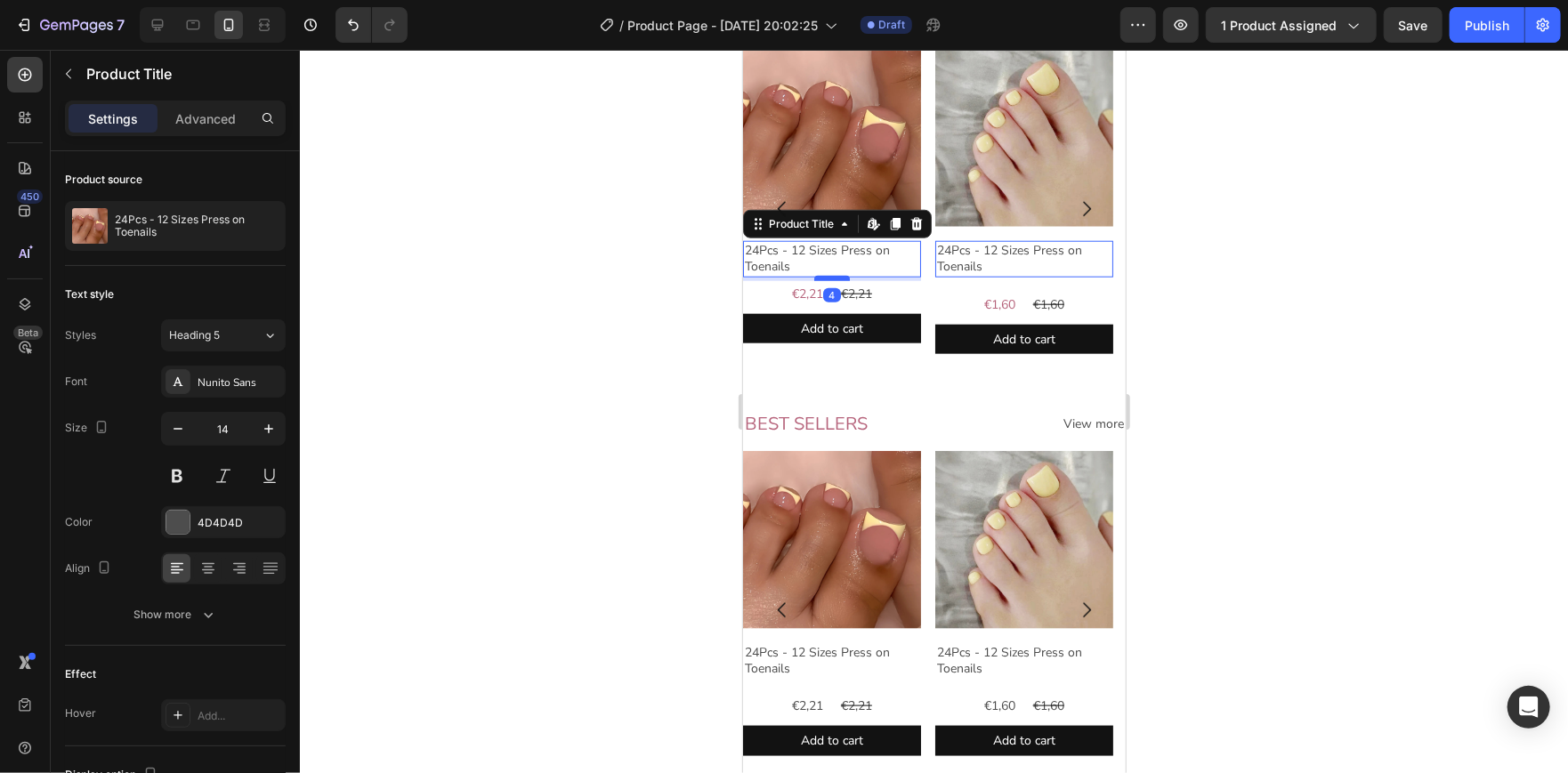
drag, startPoint x: 832, startPoint y: 301, endPoint x: 832, endPoint y: 290, distance: 11.0
click at [832, 280] on div at bounding box center [831, 278] width 36 height 5
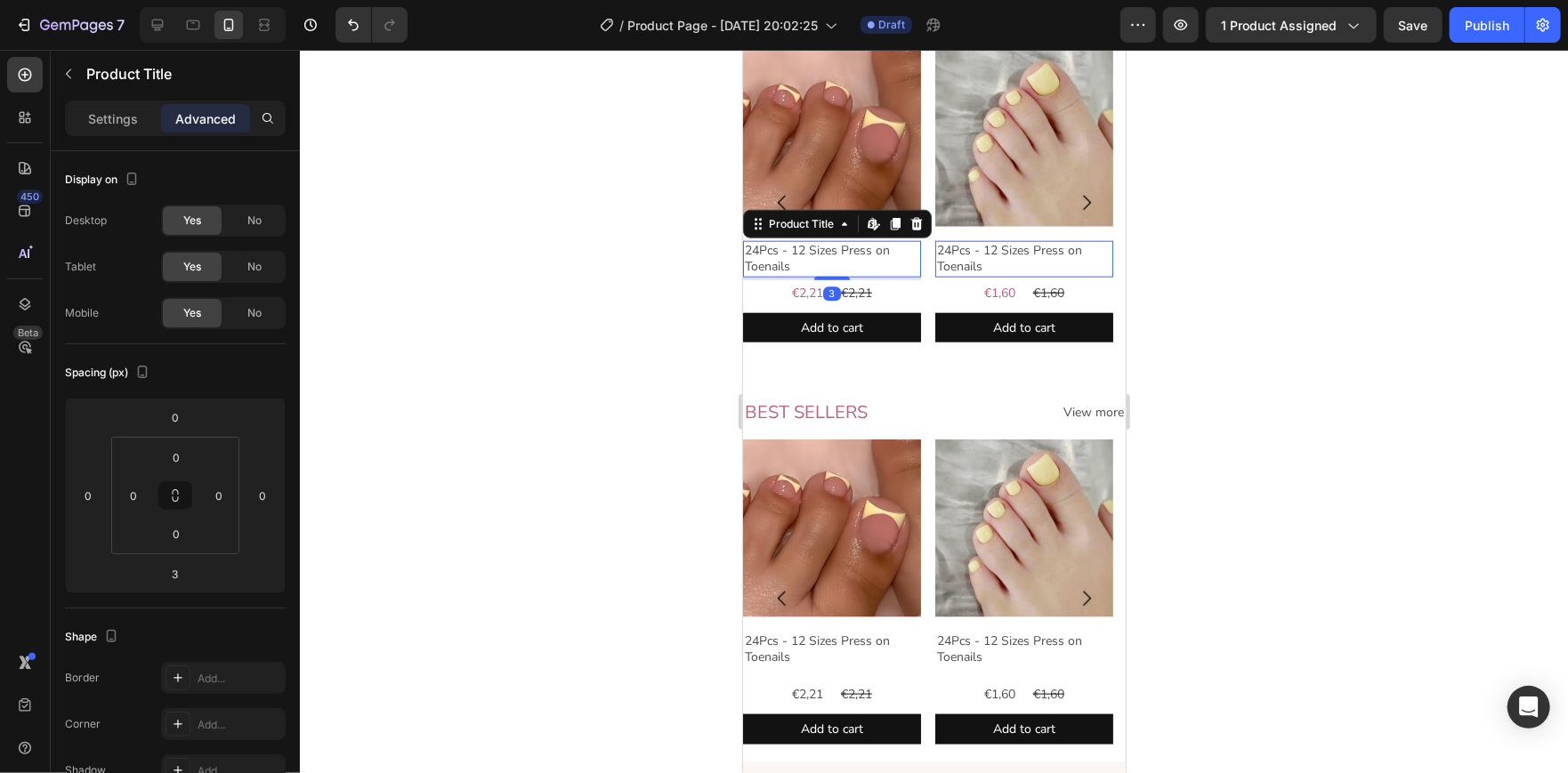
click at [1255, 391] on div at bounding box center [933, 411] width 1268 height 723
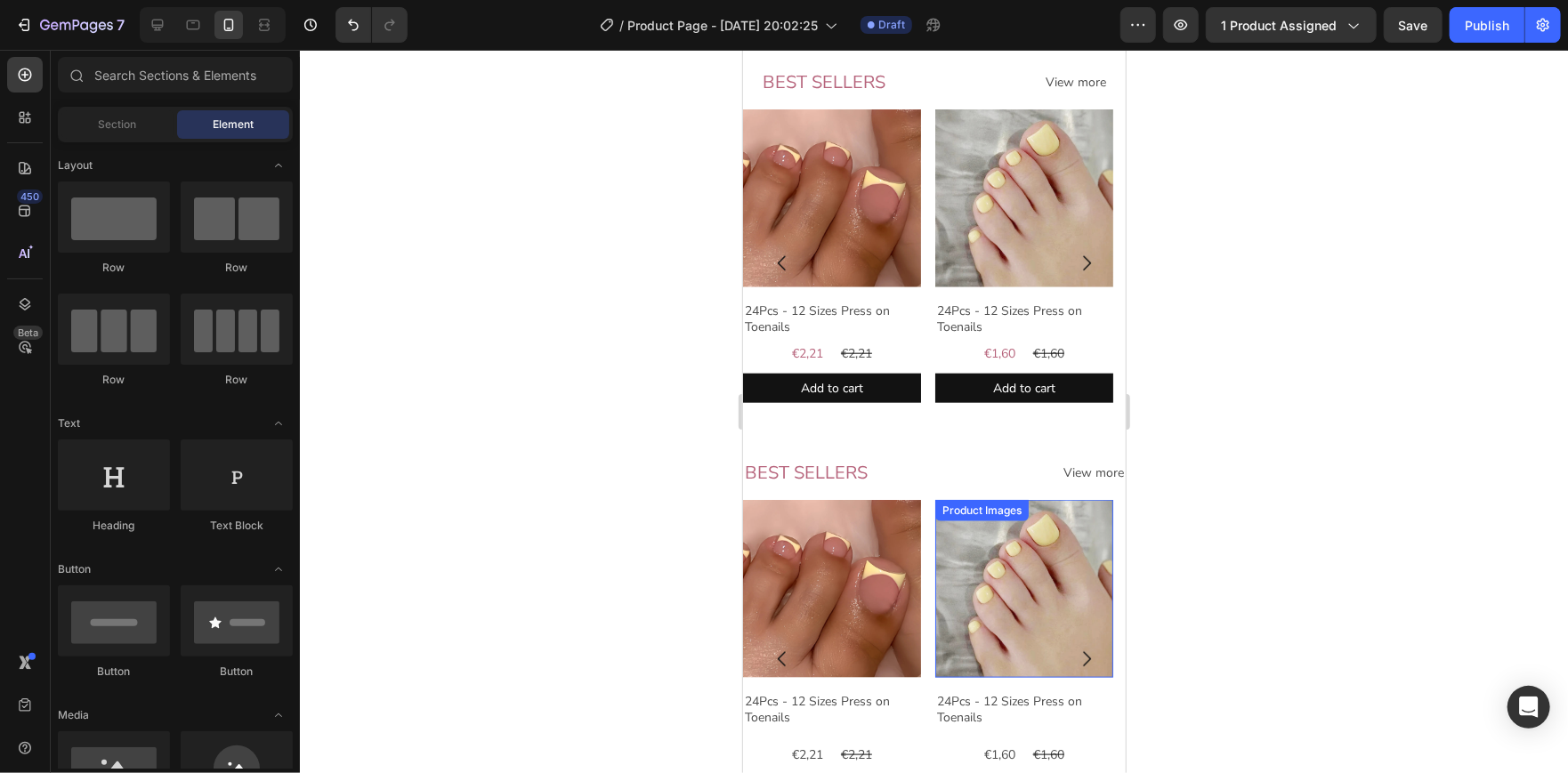
scroll to position [980, 0]
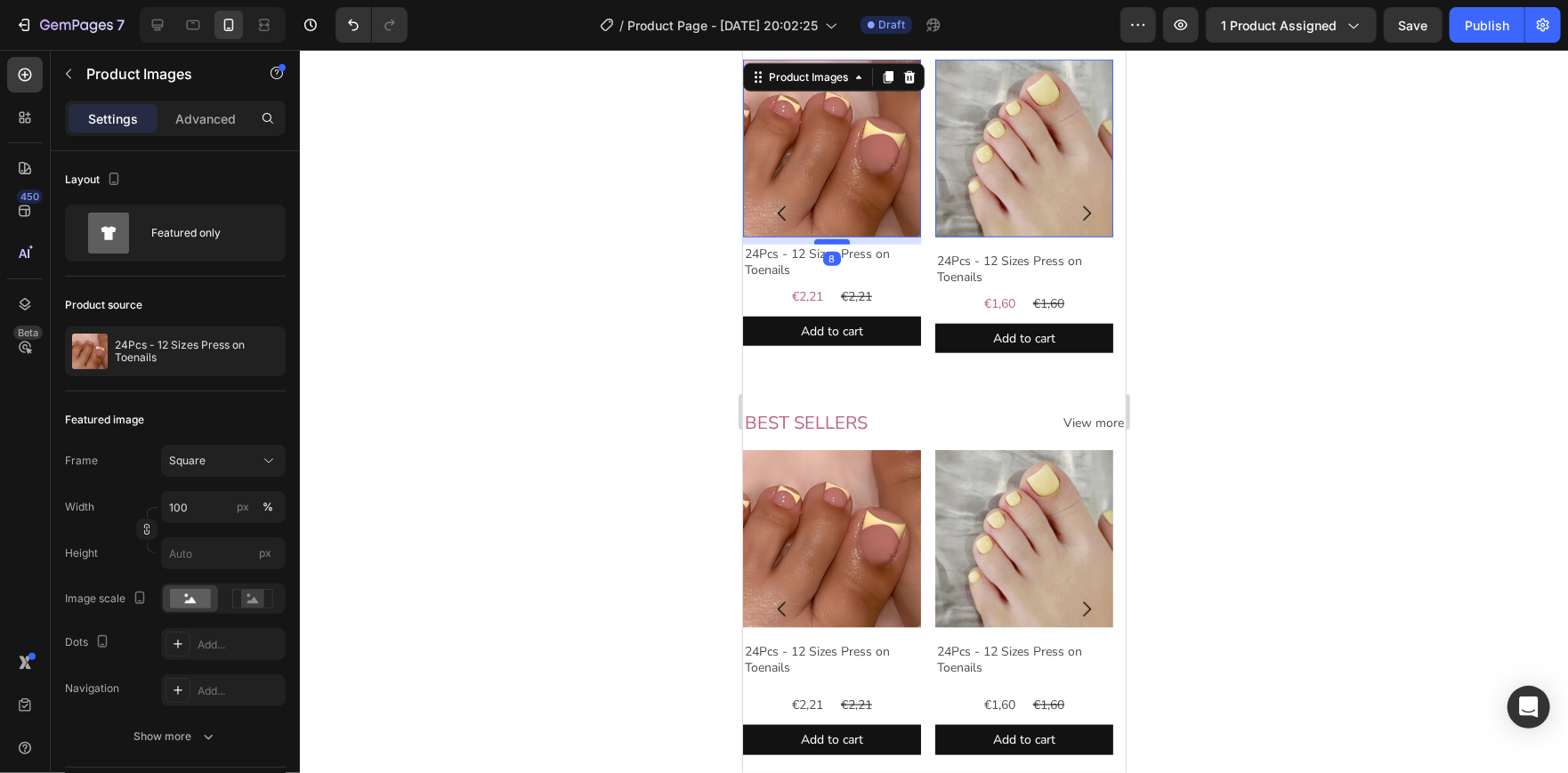
click at [830, 244] on div at bounding box center [831, 241] width 36 height 5
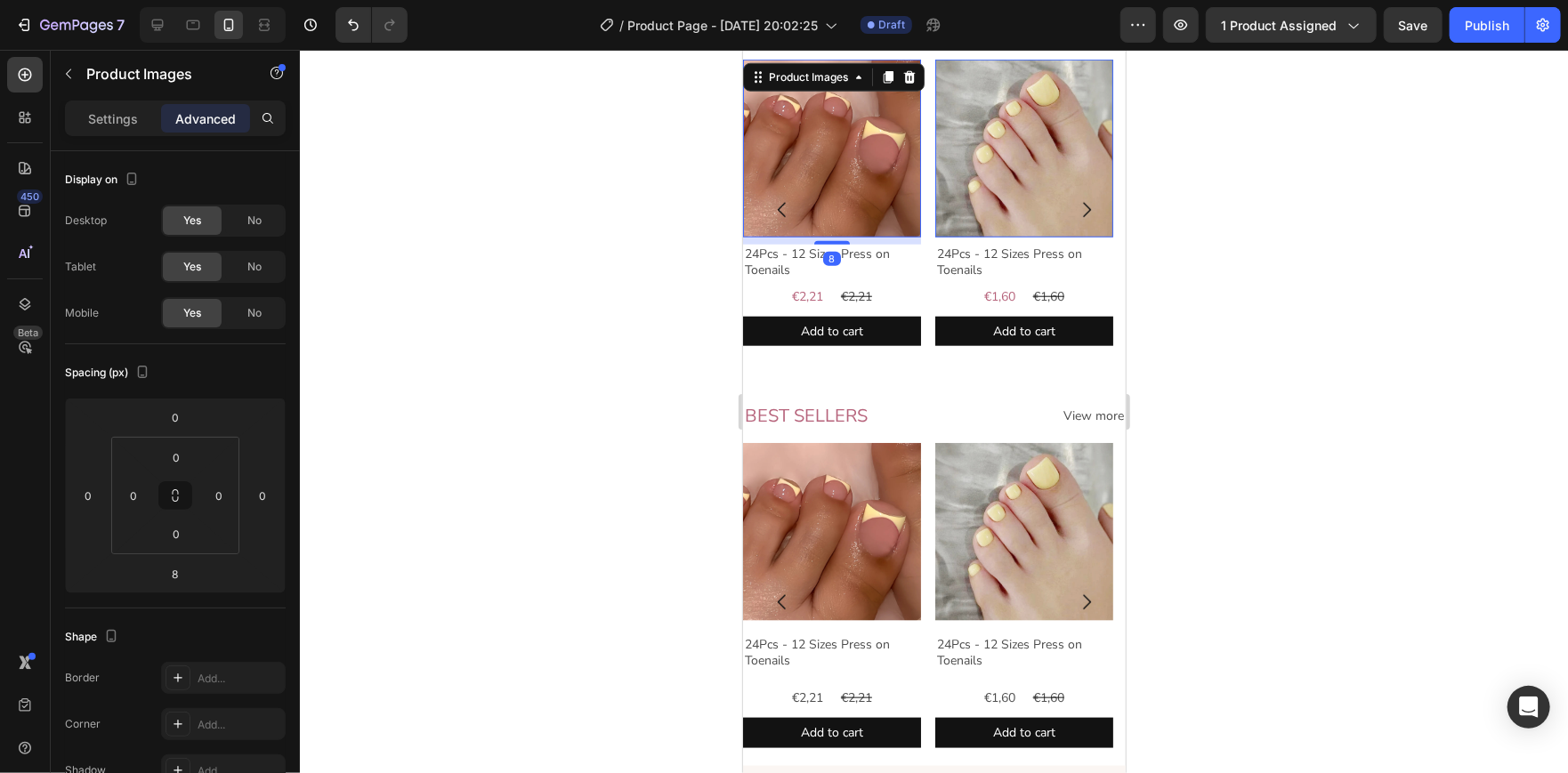
click at [1238, 279] on div at bounding box center [933, 411] width 1268 height 723
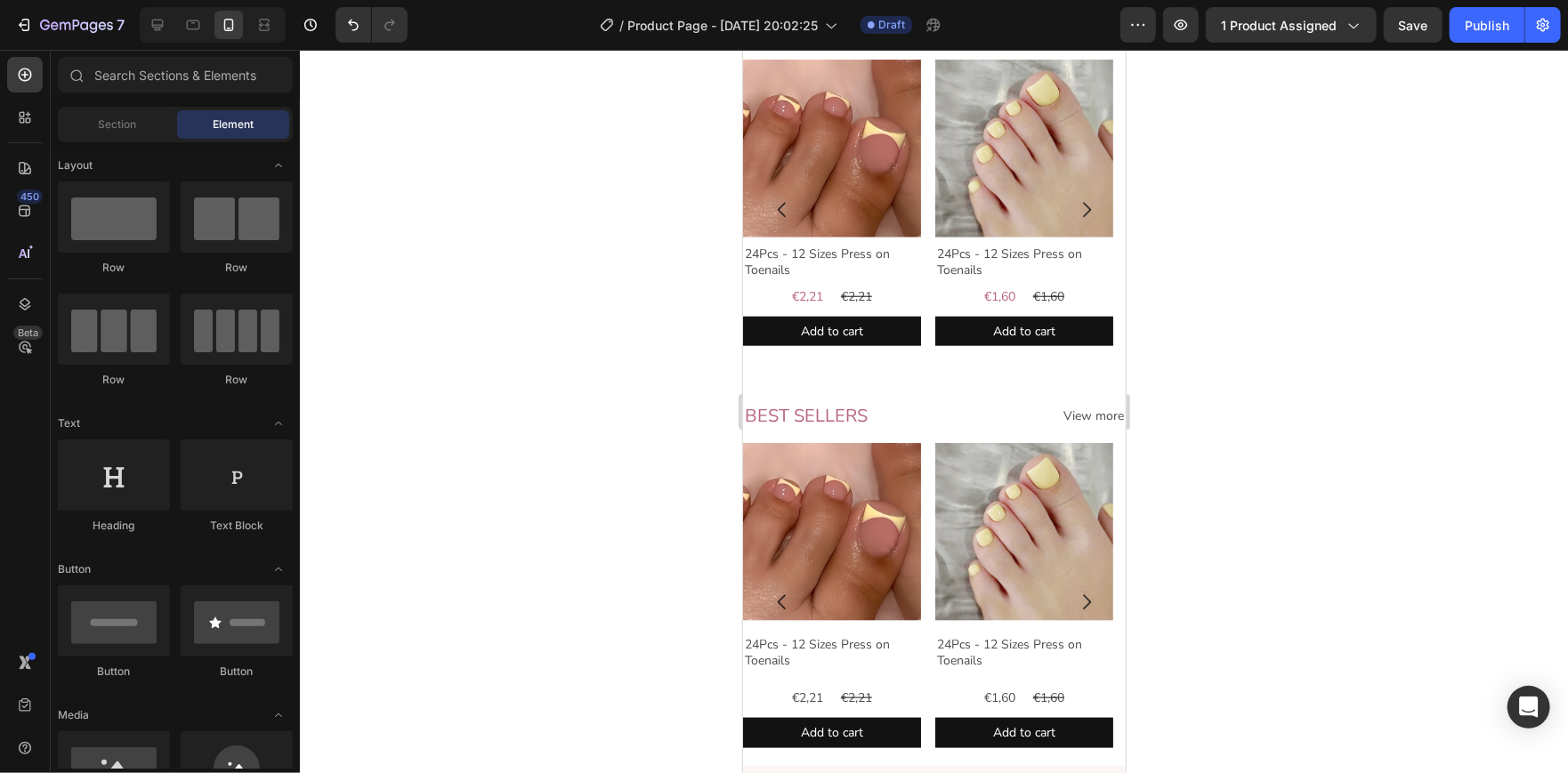
click at [1335, 500] on div at bounding box center [933, 411] width 1268 height 723
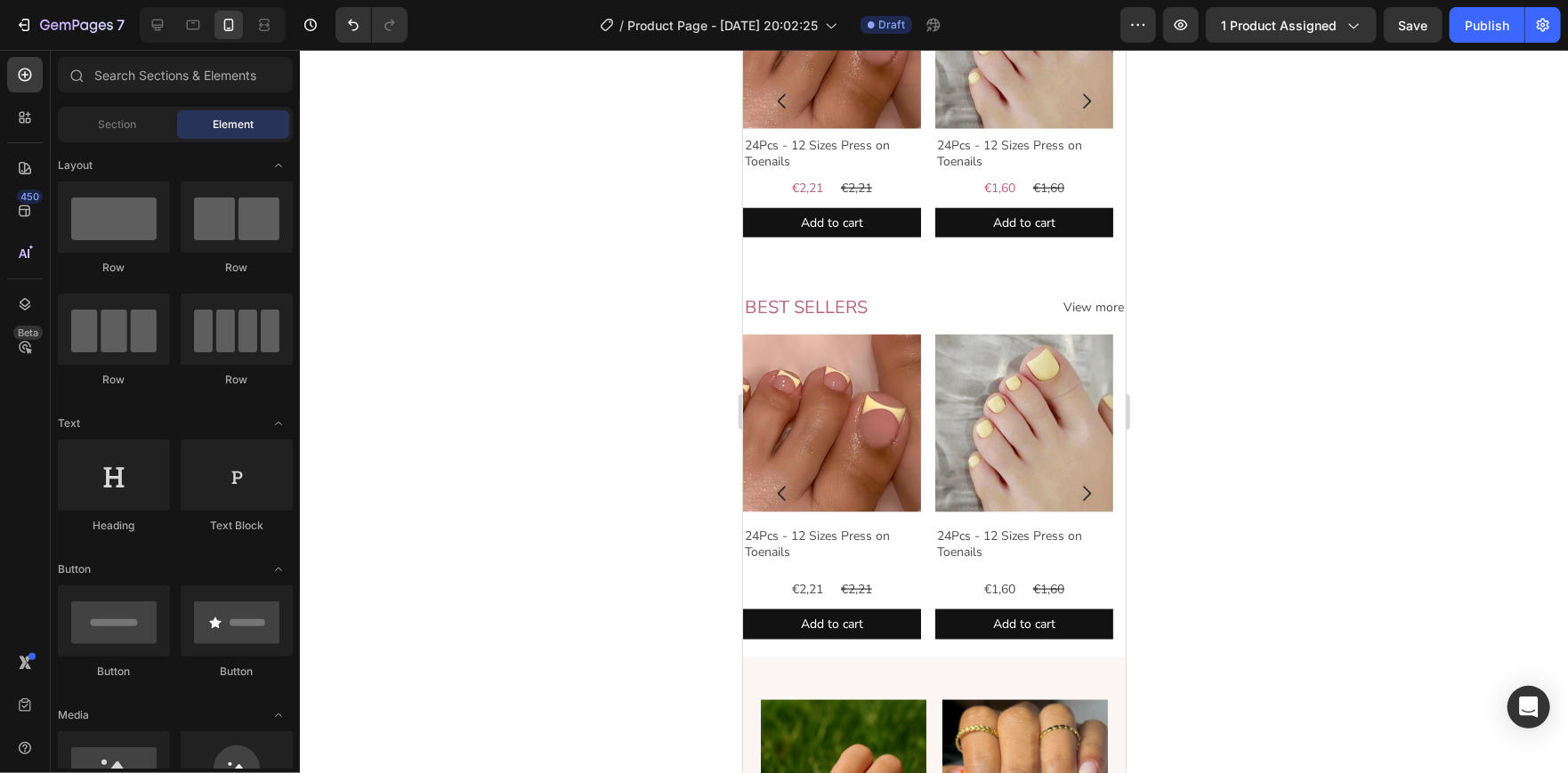
scroll to position [1089, 0]
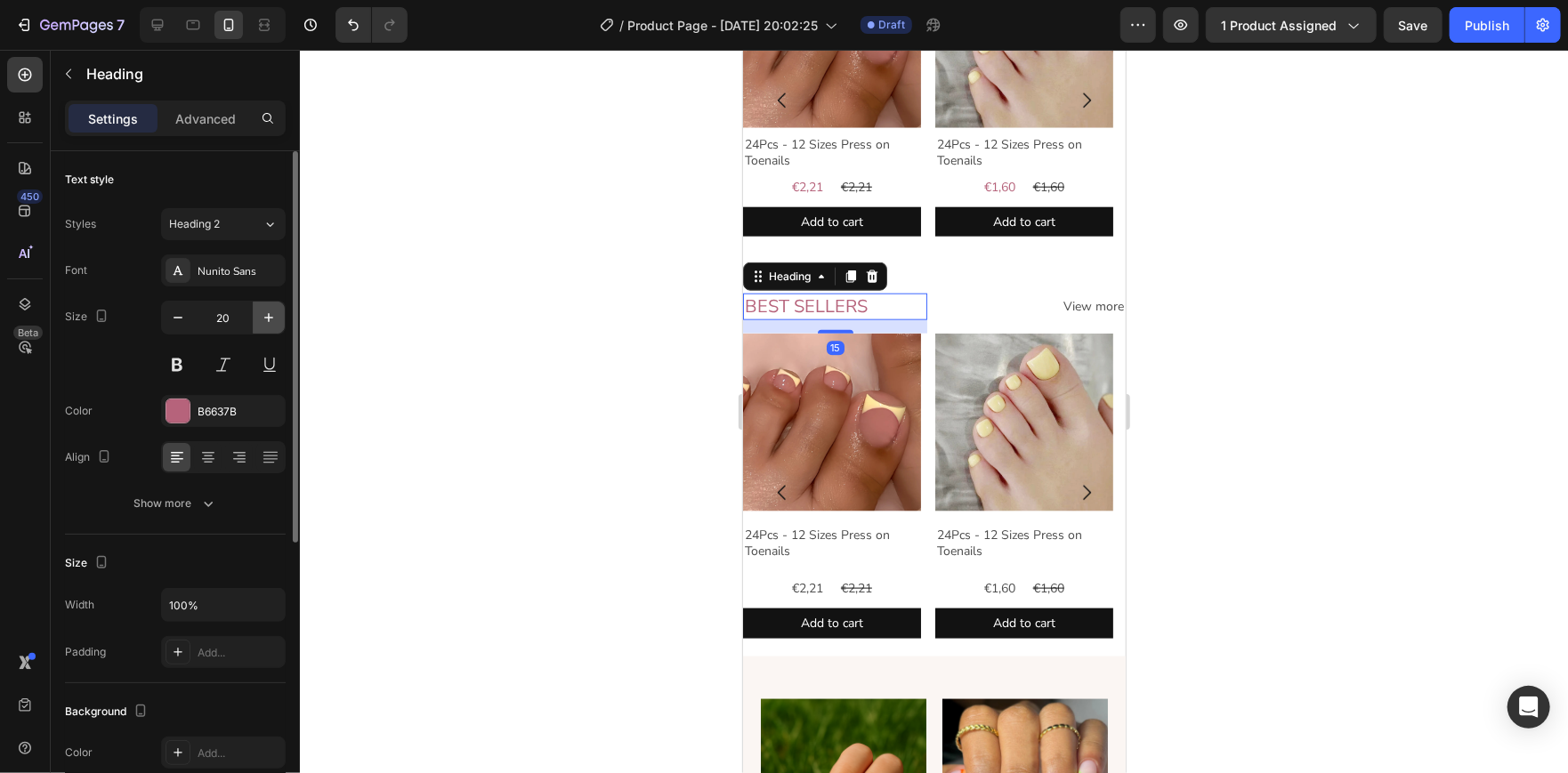
click at [273, 308] on icon "button" at bounding box center [269, 317] width 18 height 18
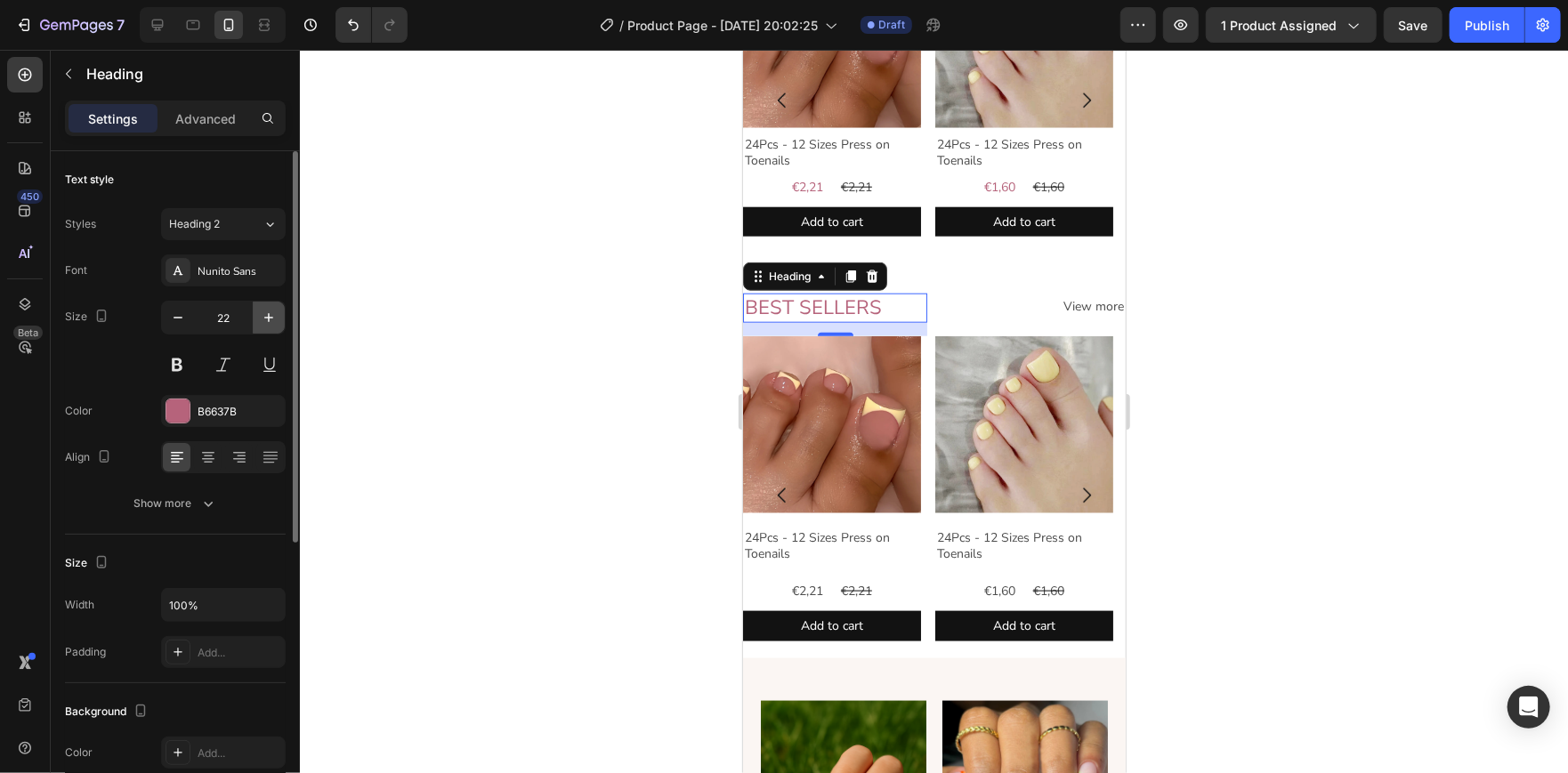
type input "23"
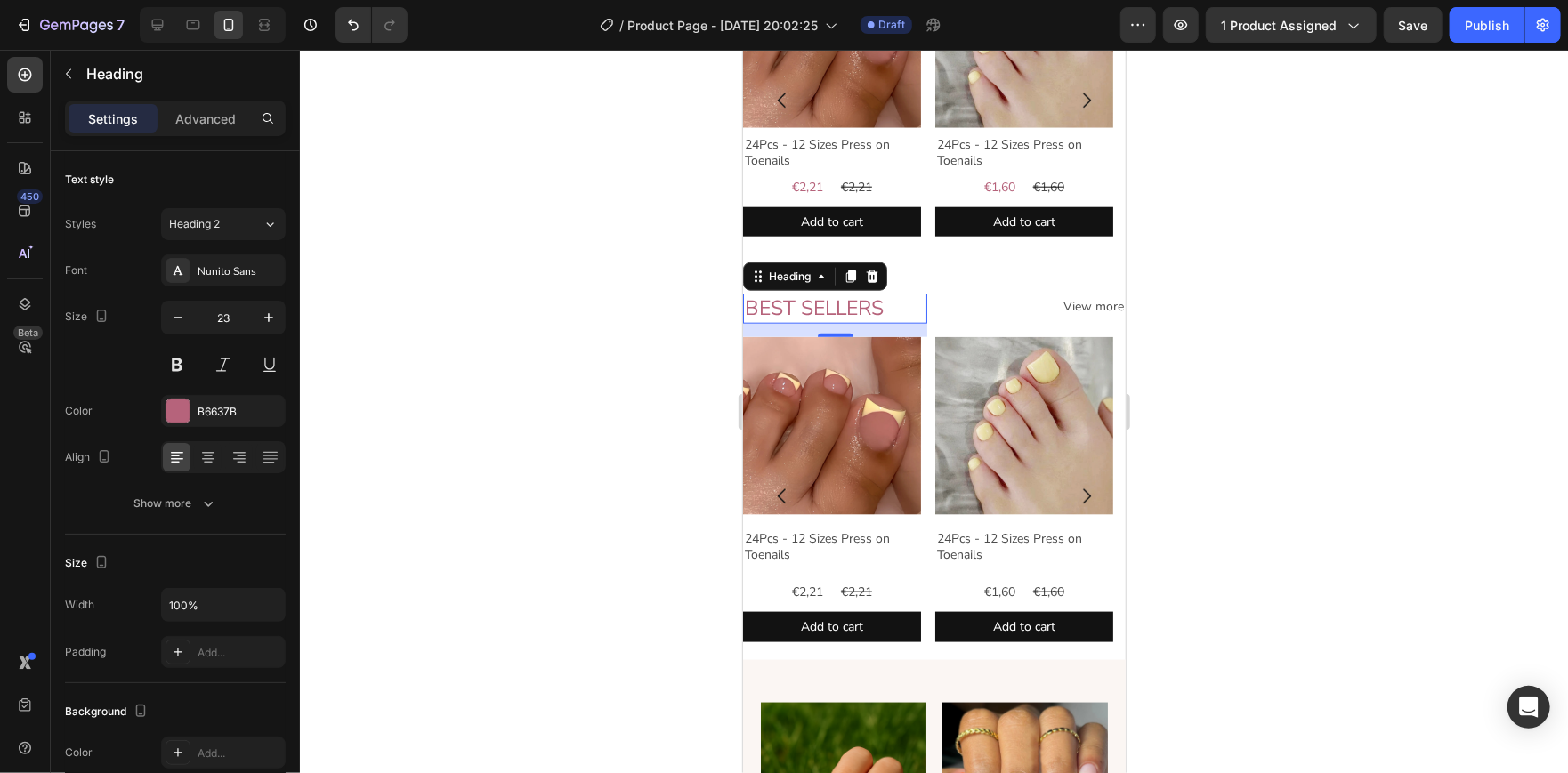
click at [484, 342] on div at bounding box center [933, 411] width 1268 height 723
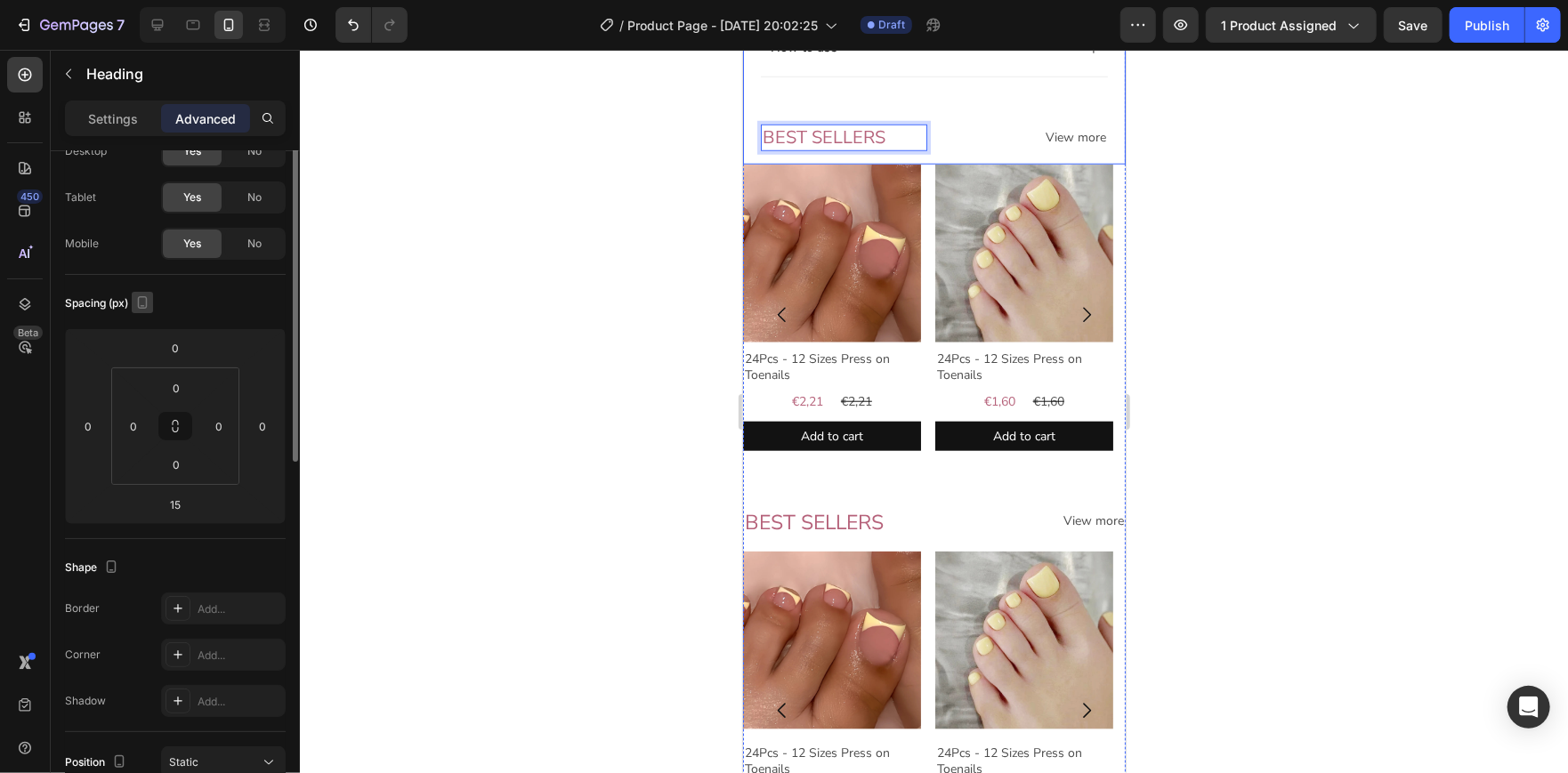
scroll to position [9, 0]
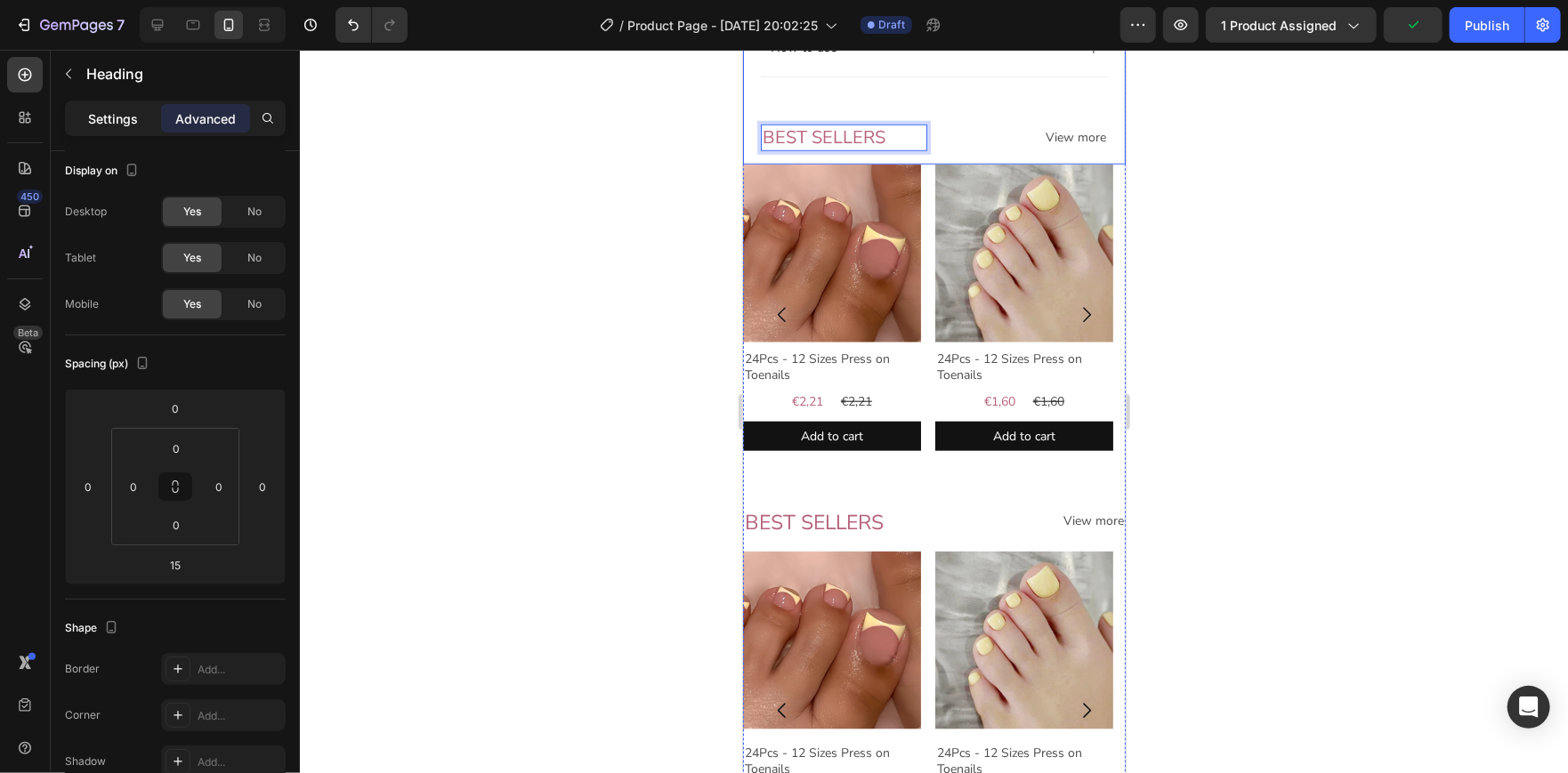
click at [121, 130] on div "Settings" at bounding box center [114, 118] width 89 height 29
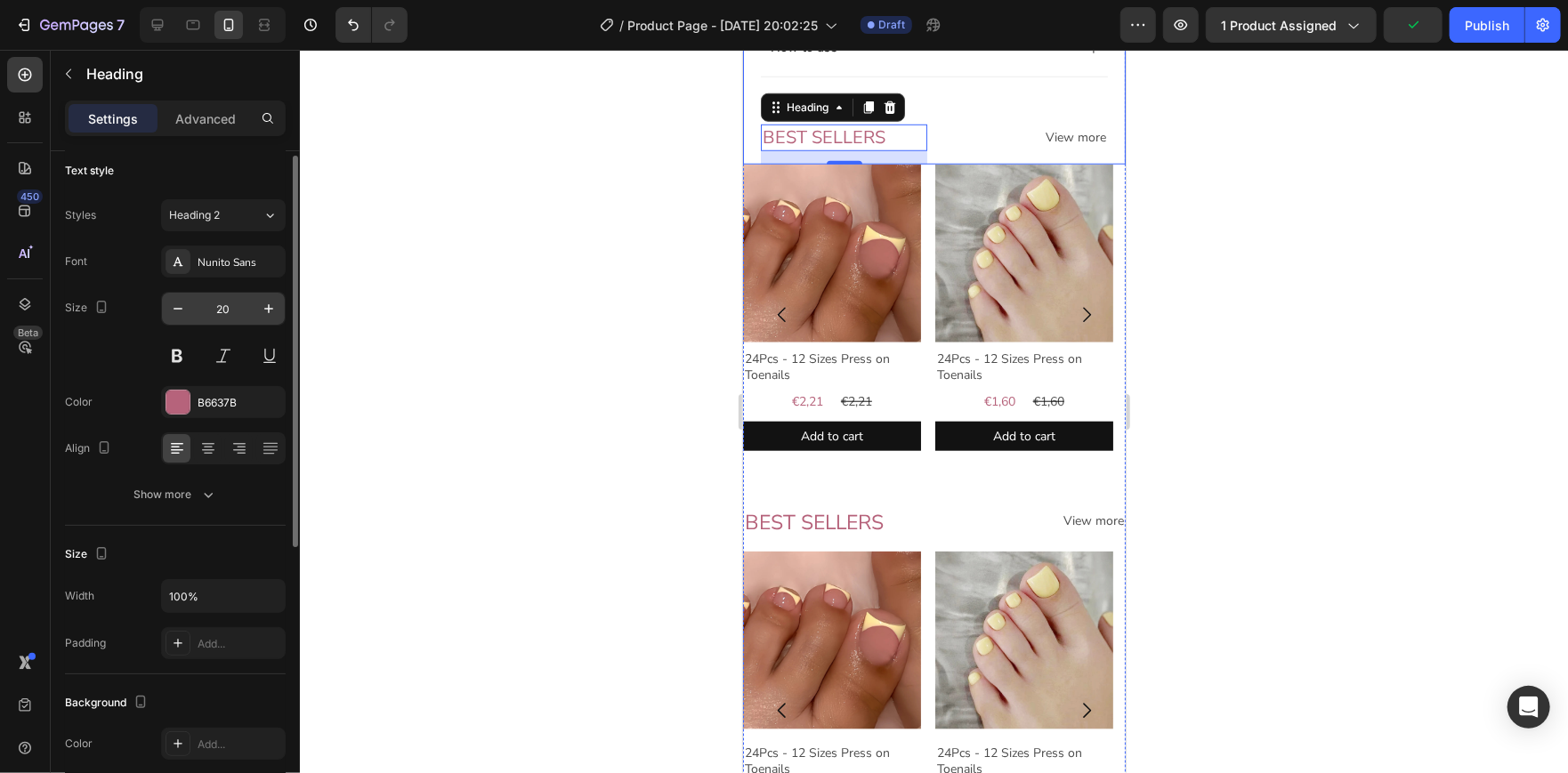
click at [243, 306] on input "20" at bounding box center [223, 308] width 59 height 32
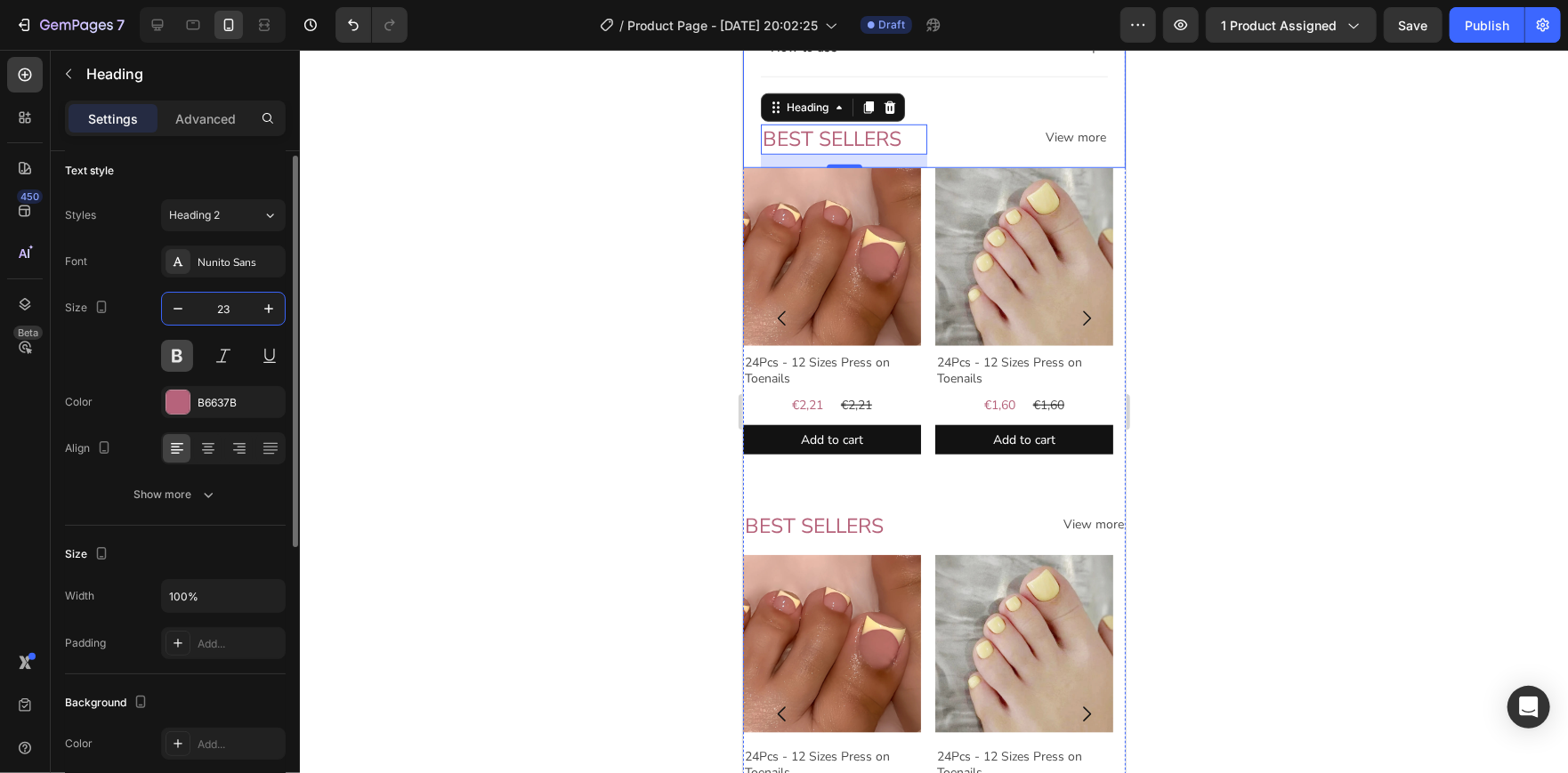
type input "23"
click at [177, 360] on button at bounding box center [177, 356] width 32 height 32
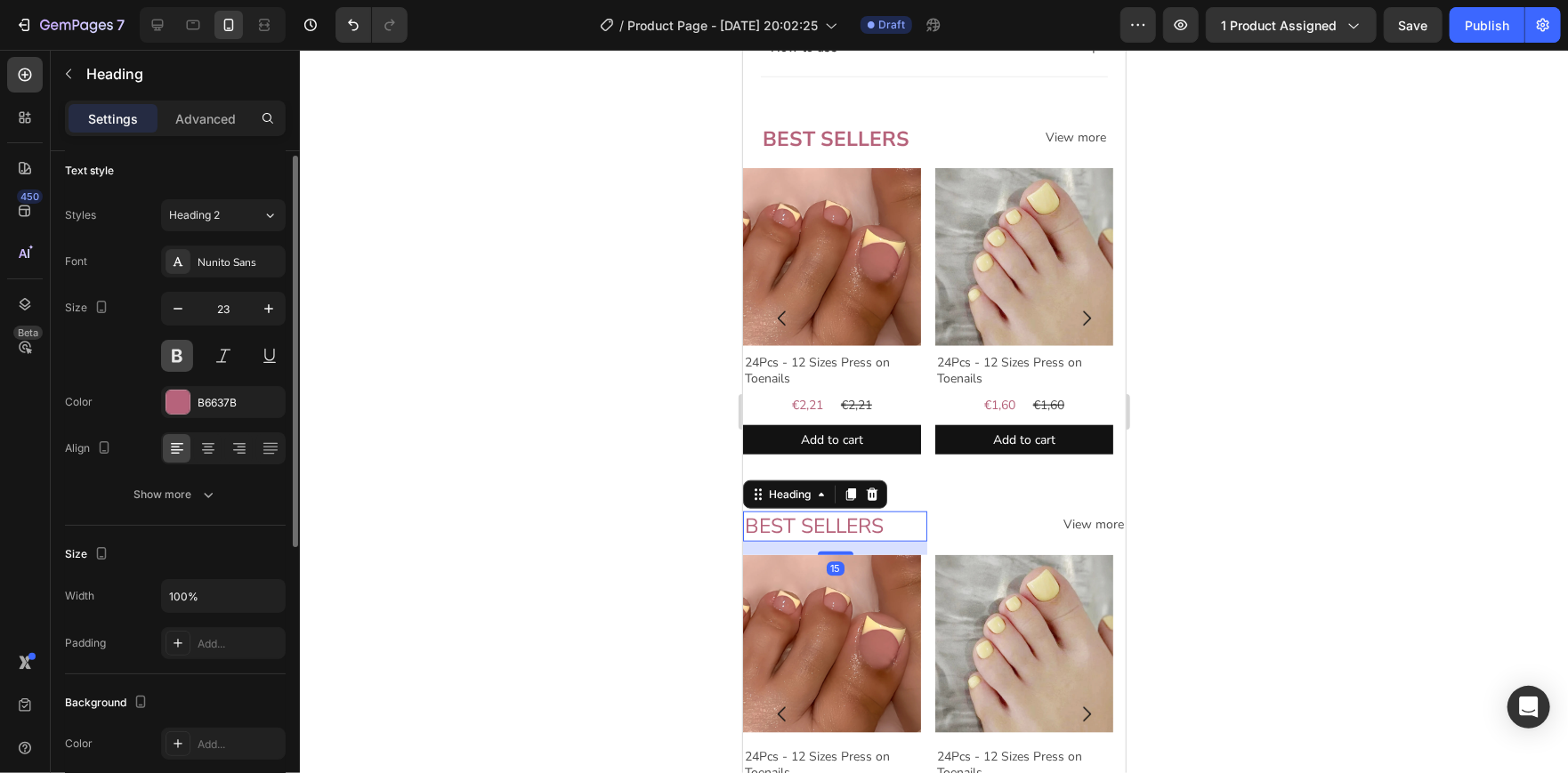
click at [176, 349] on button at bounding box center [177, 356] width 32 height 32
click at [417, 311] on div at bounding box center [933, 411] width 1268 height 723
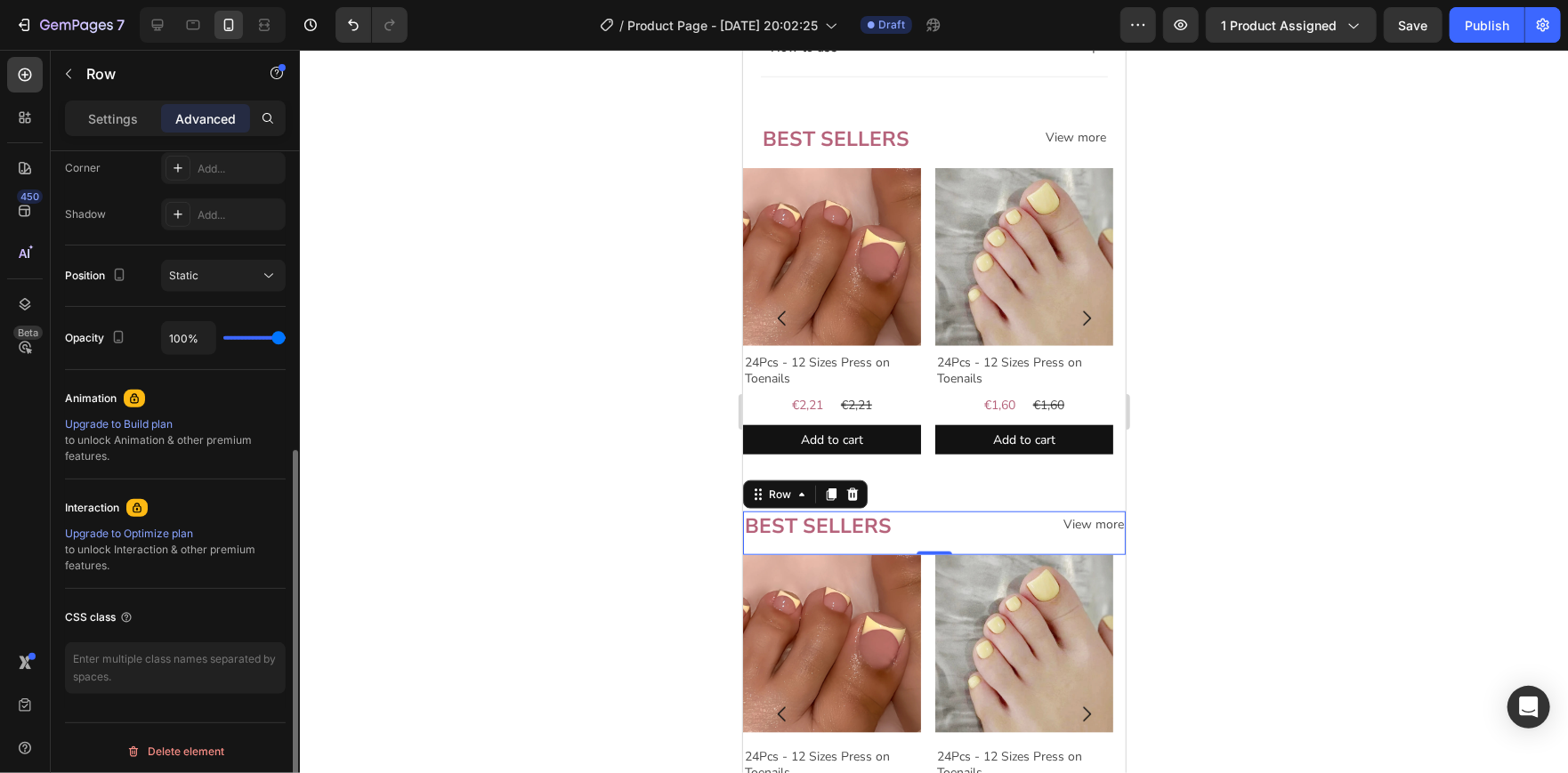
scroll to position [561, 0]
click at [853, 500] on icon at bounding box center [851, 493] width 12 height 13
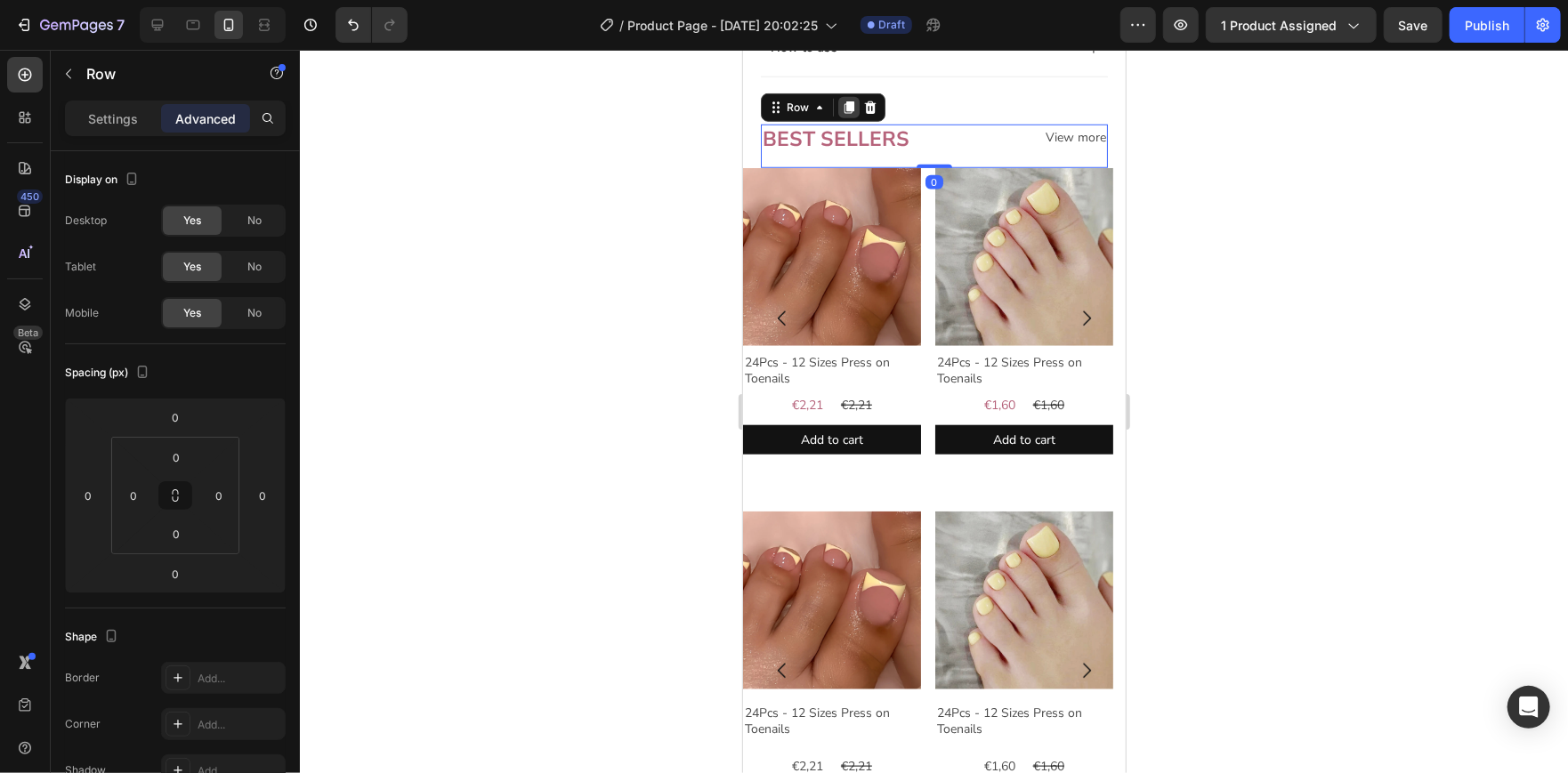
click at [847, 113] on icon at bounding box center [847, 107] width 10 height 13
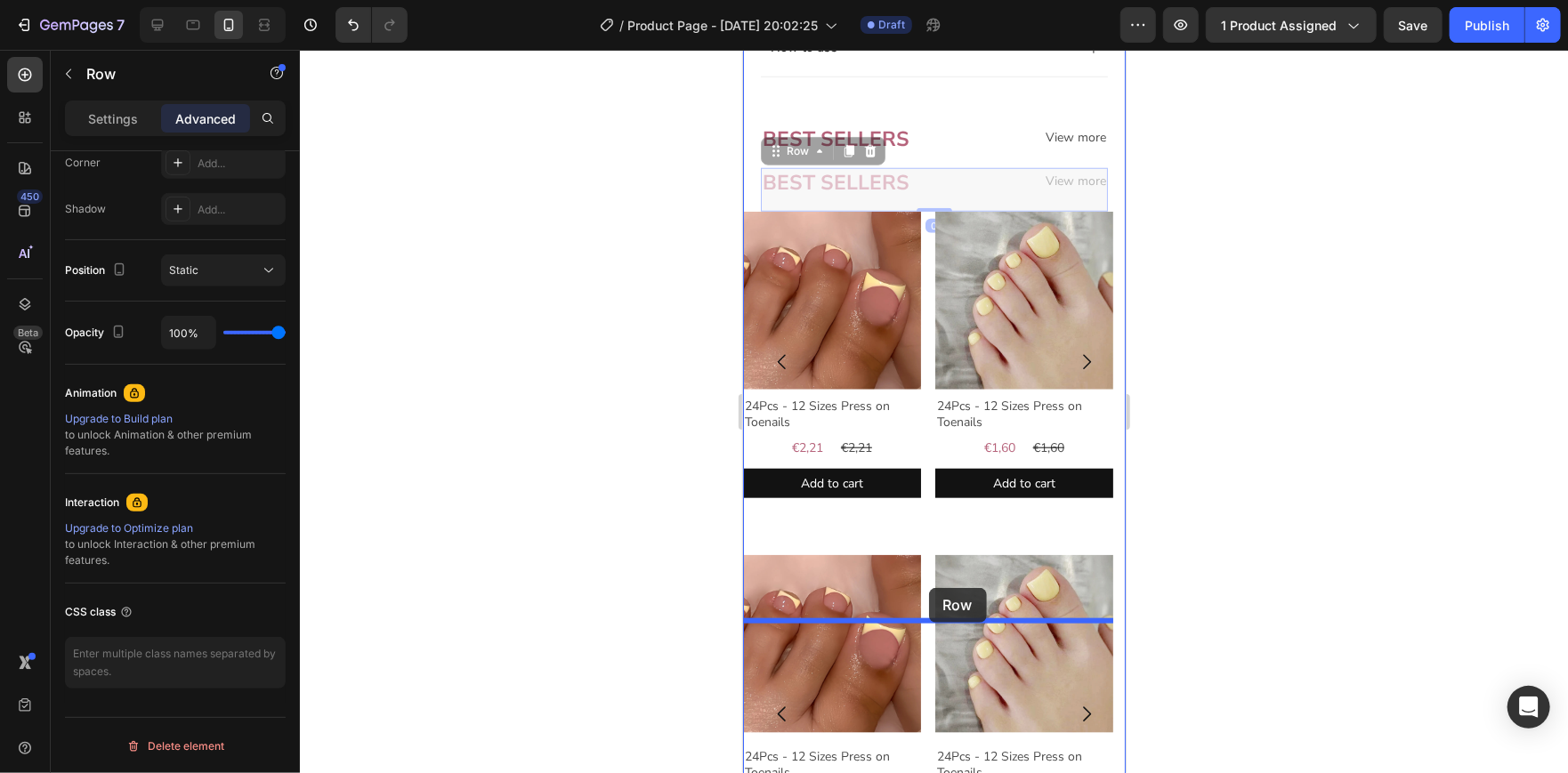
drag, startPoint x: 771, startPoint y: 214, endPoint x: 928, endPoint y: 587, distance: 404.7
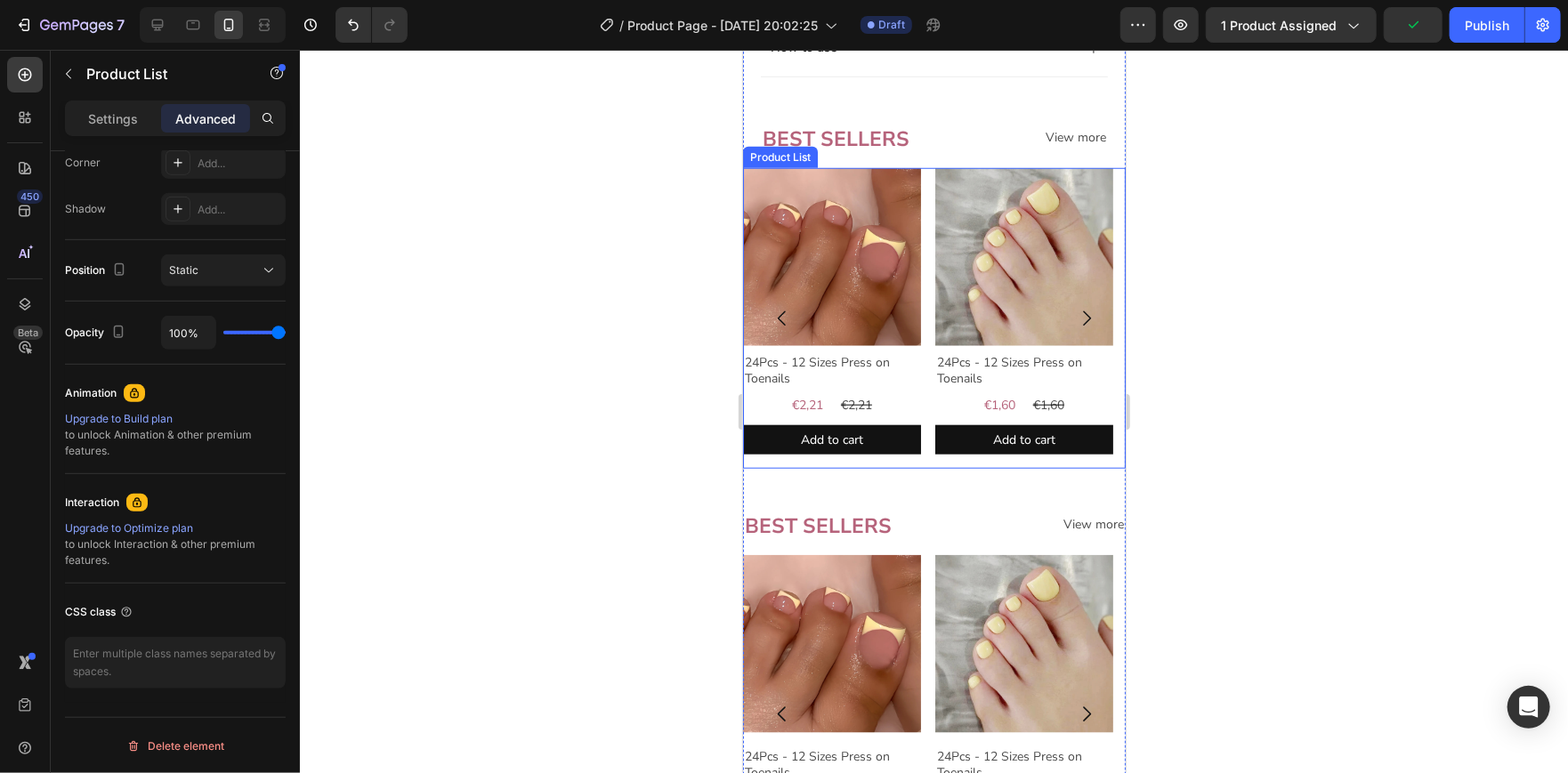
scroll to position [0, 0]
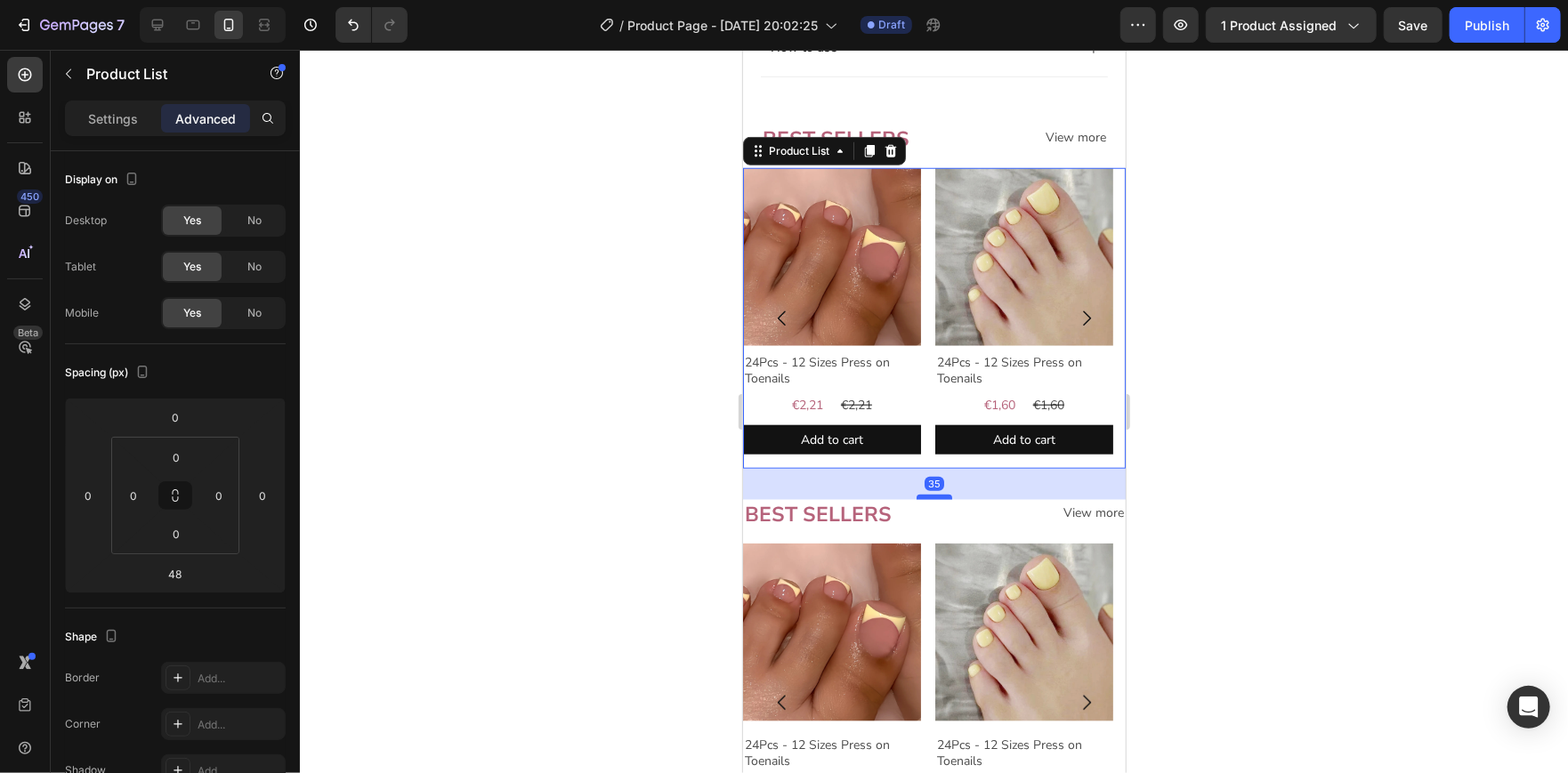
drag, startPoint x: 940, startPoint y: 573, endPoint x: 940, endPoint y: 561, distance: 12.0
click at [940, 499] on div at bounding box center [933, 496] width 36 height 5
type input "35"
click at [1218, 534] on div at bounding box center [933, 411] width 1268 height 723
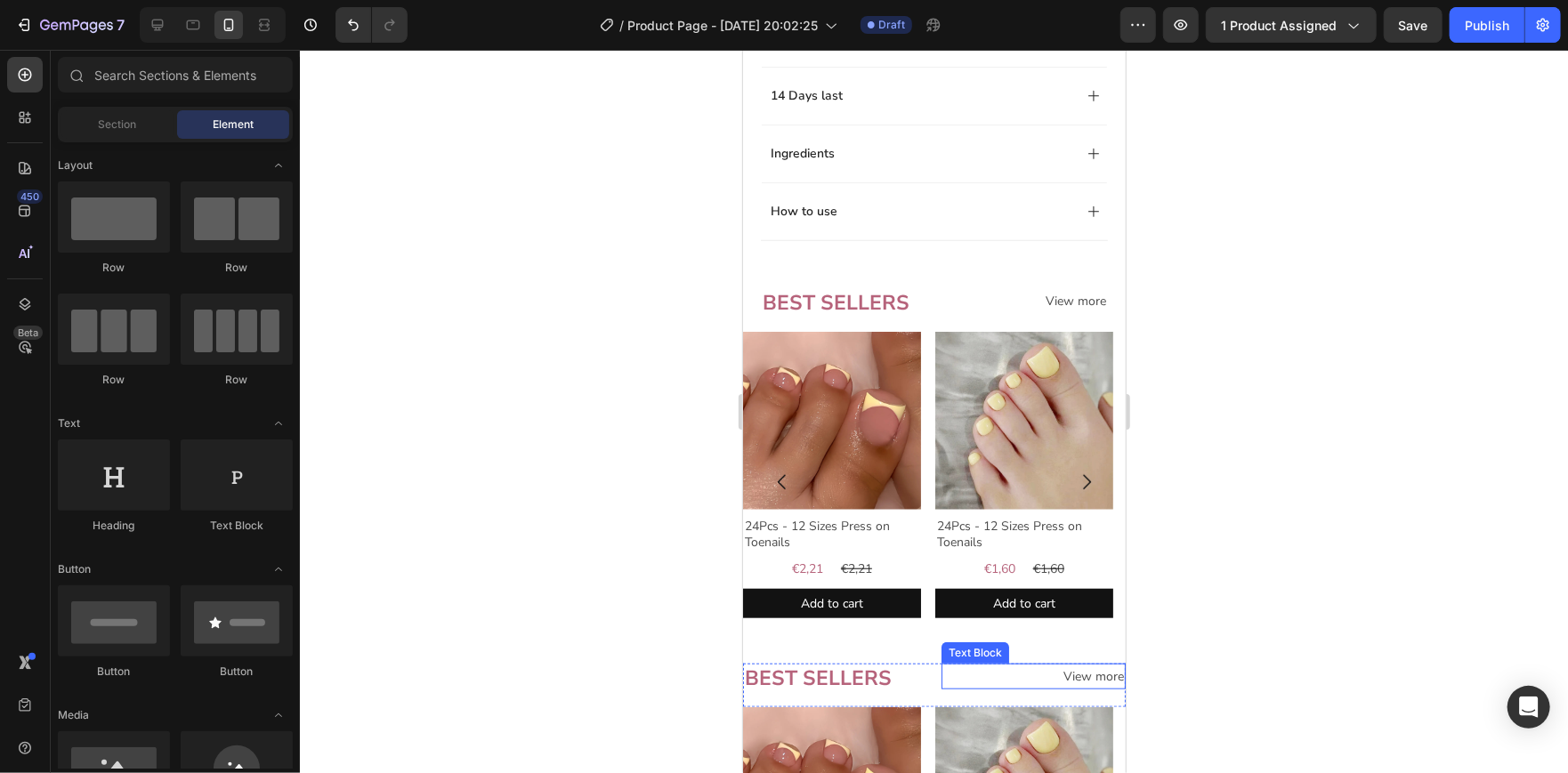
scroll to position [627, 0]
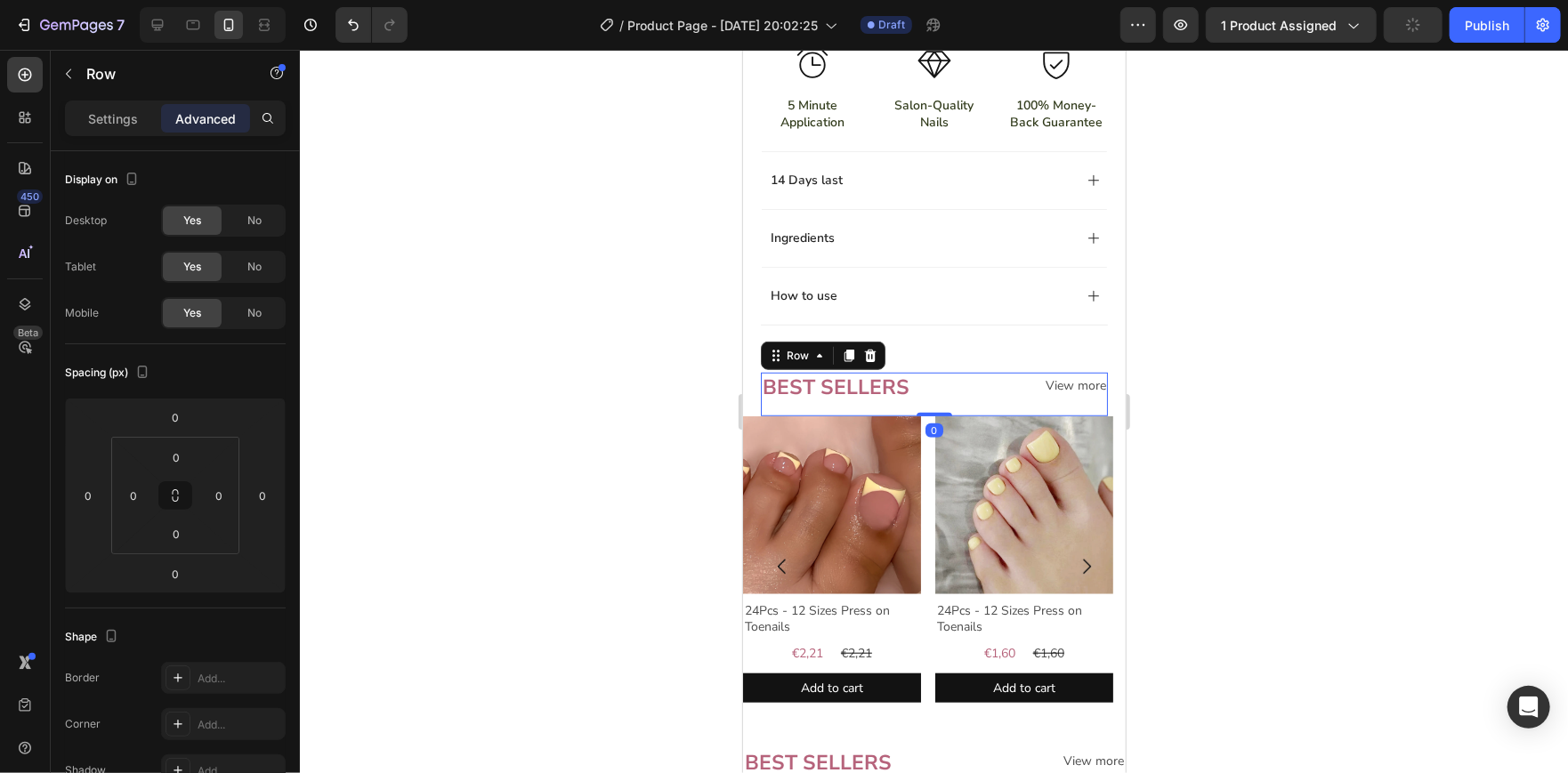
click at [988, 416] on div "View more Text Block" at bounding box center [1024, 393] width 166 height 44
click at [124, 116] on p "Settings" at bounding box center [114, 118] width 50 height 19
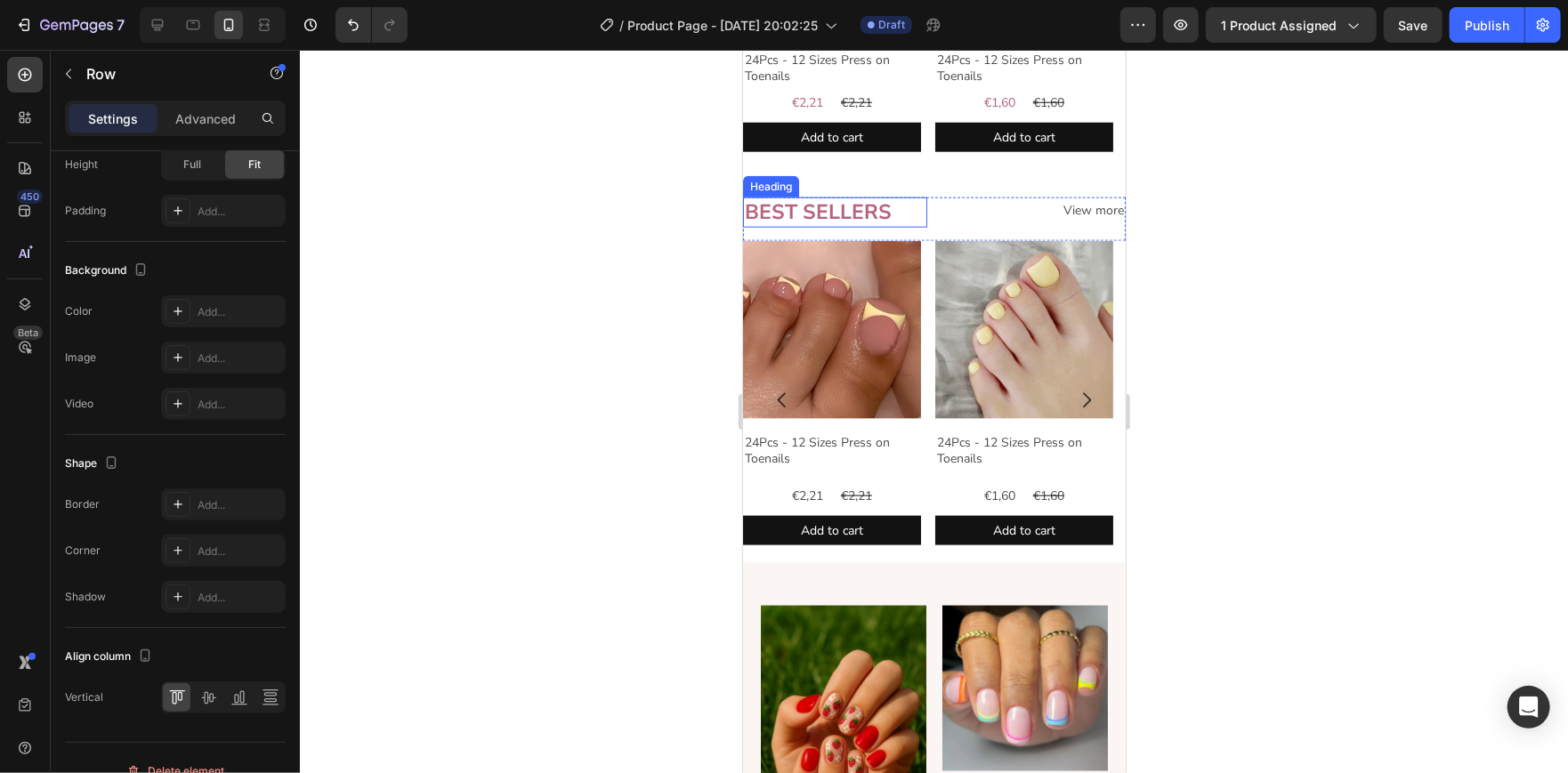
scroll to position [0, 0]
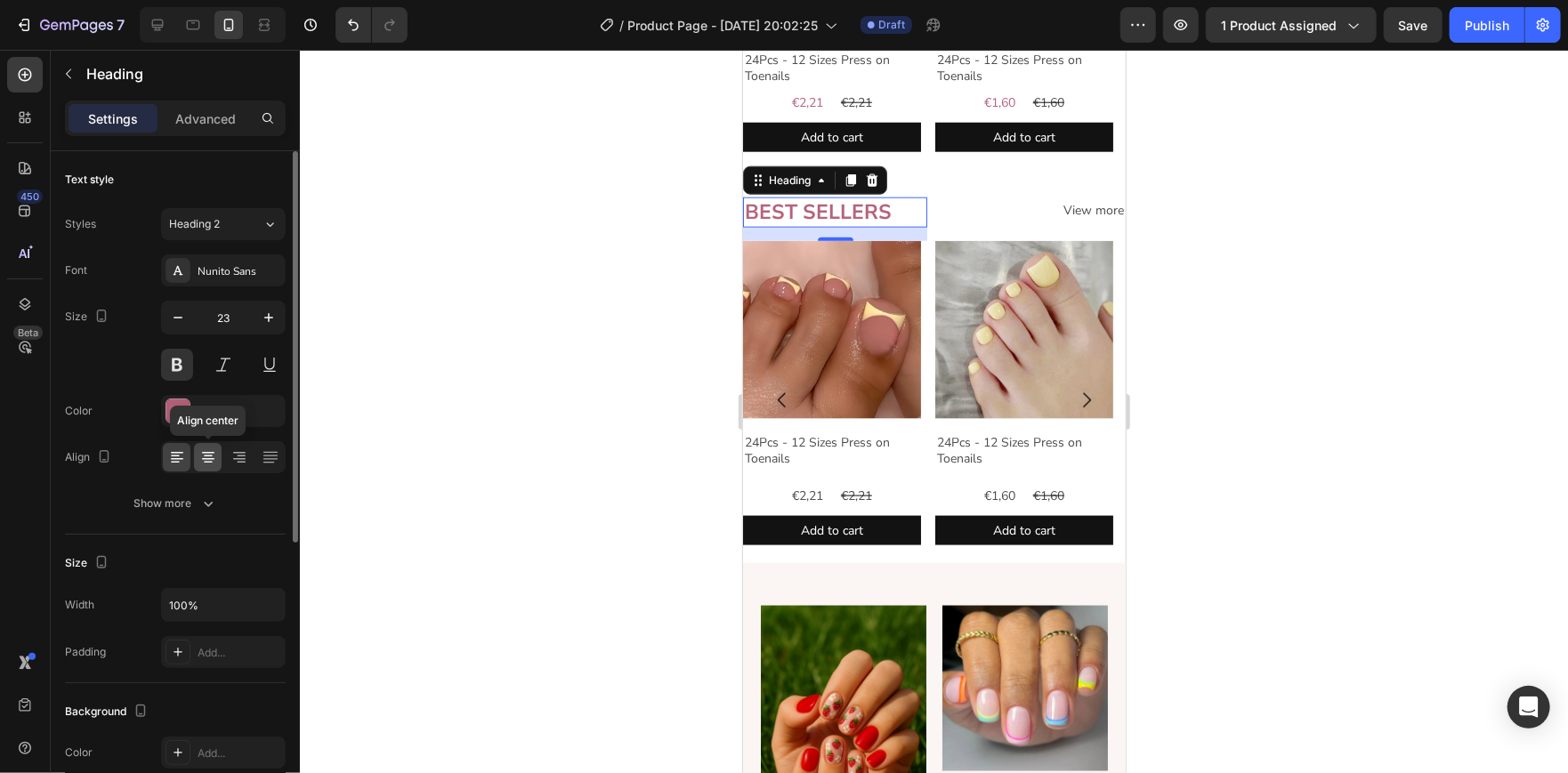
click at [205, 458] on icon at bounding box center [208, 459] width 13 height 2
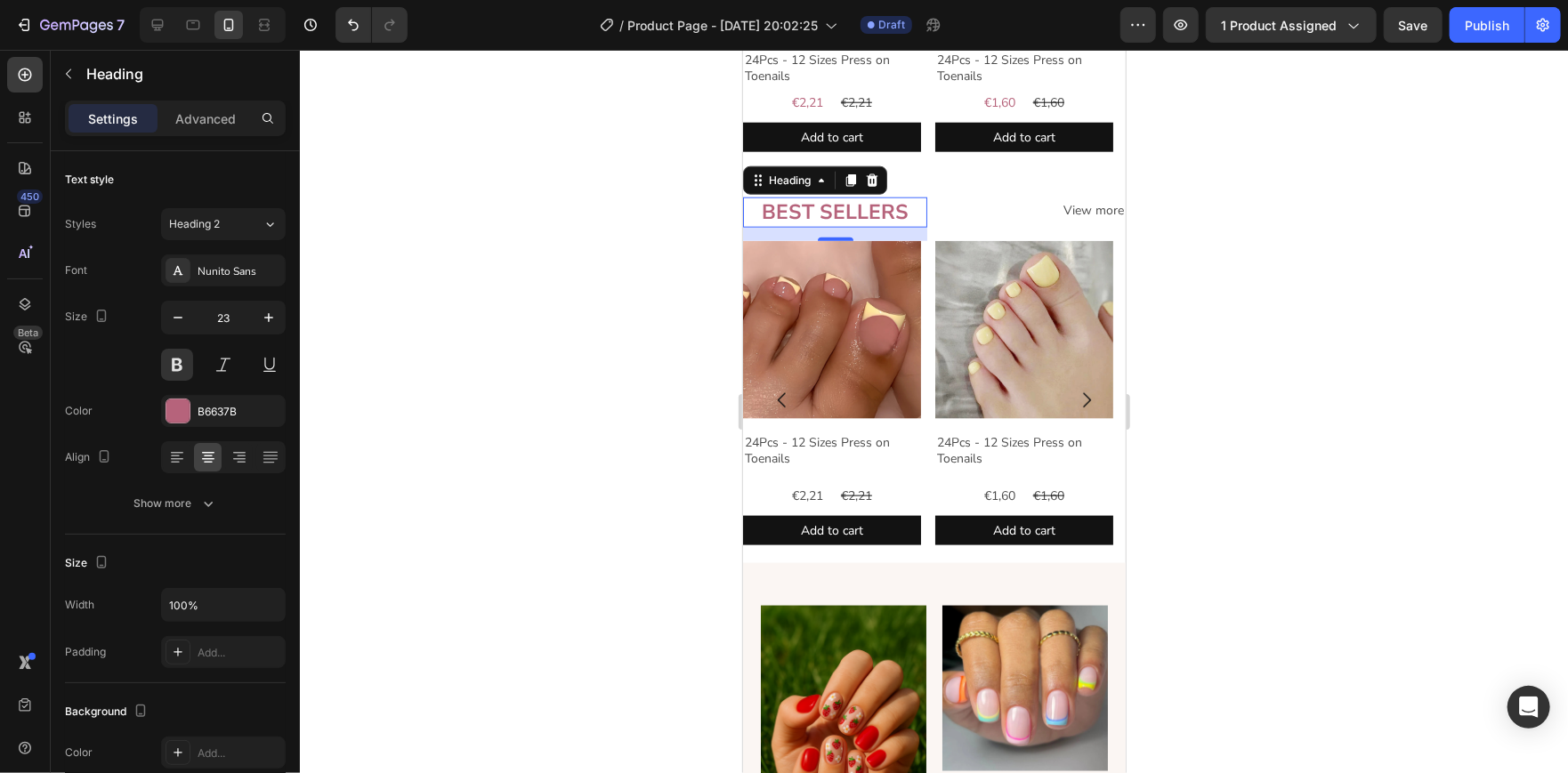
click at [471, 267] on div at bounding box center [933, 411] width 1268 height 723
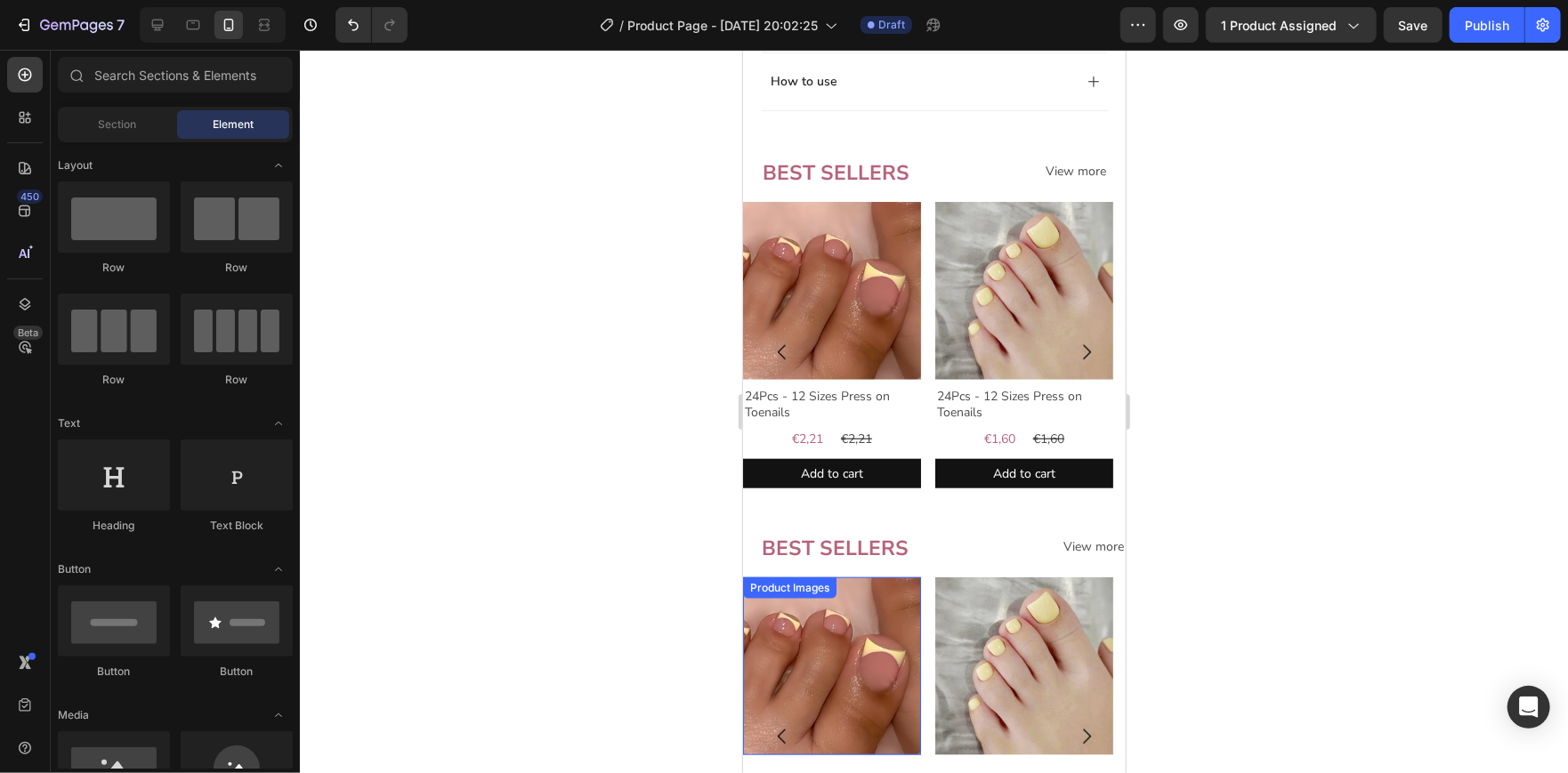
scroll to position [844, 0]
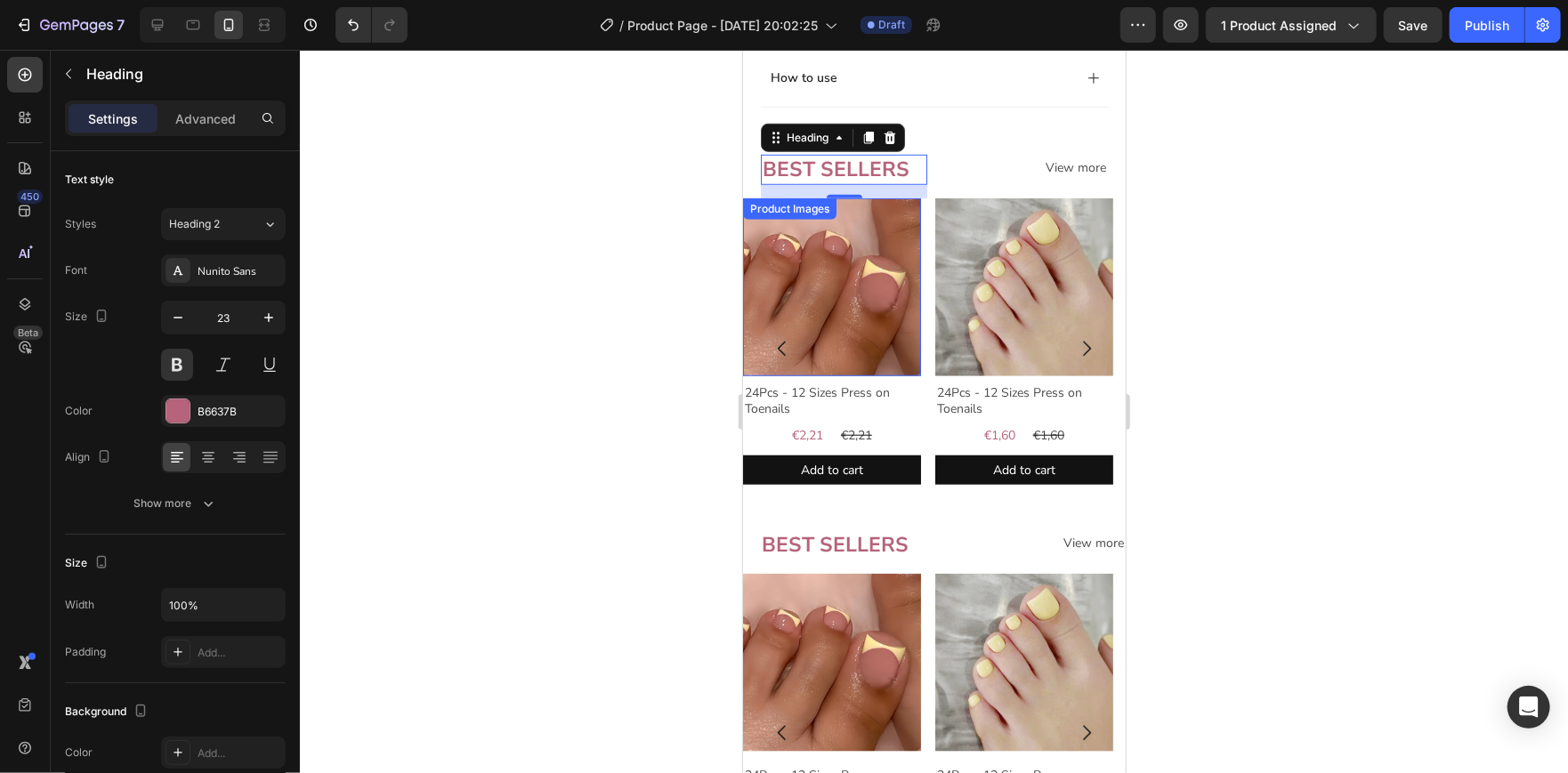
click at [562, 375] on div at bounding box center [933, 411] width 1268 height 723
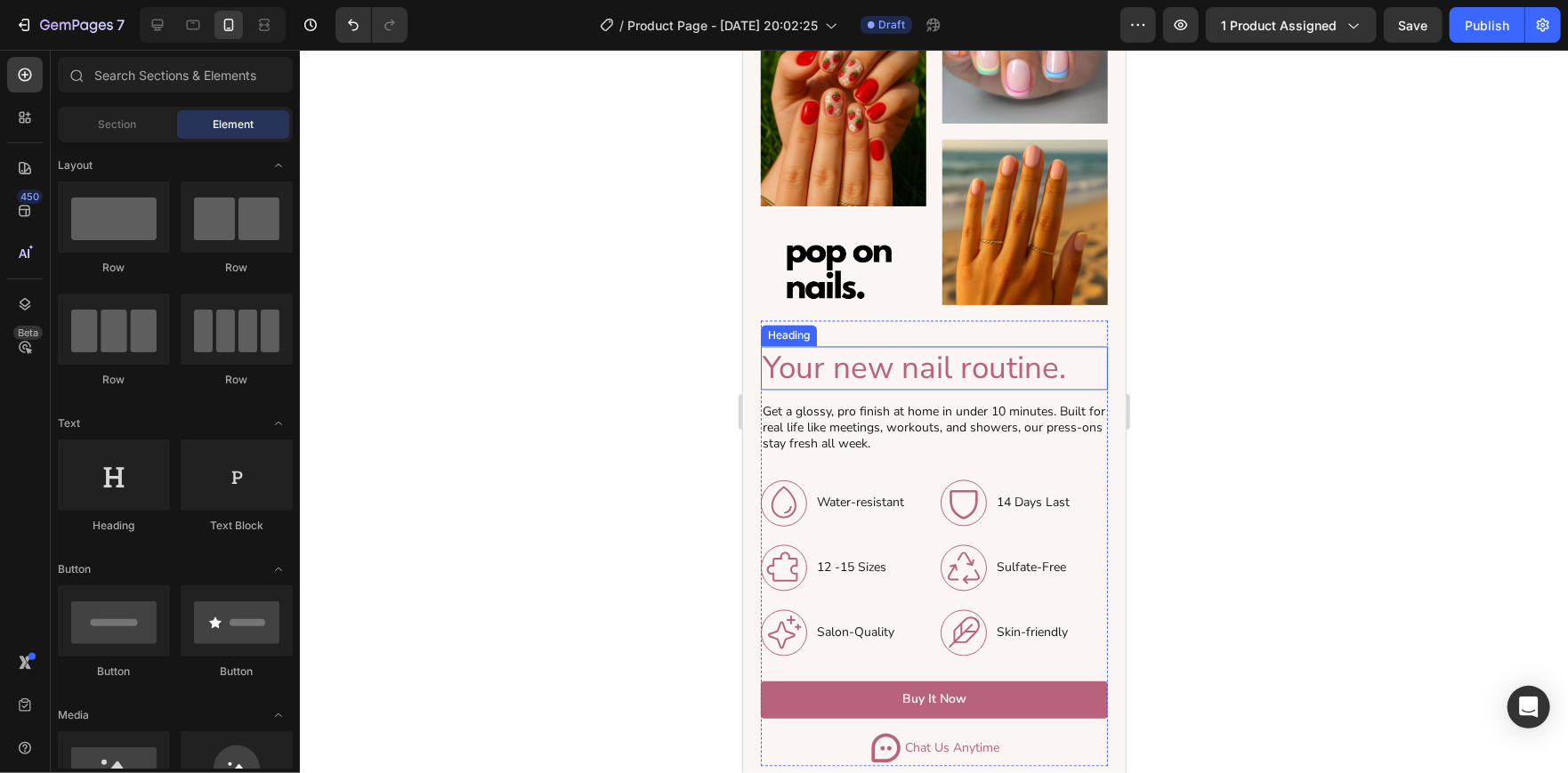
scroll to position [1975, 0]
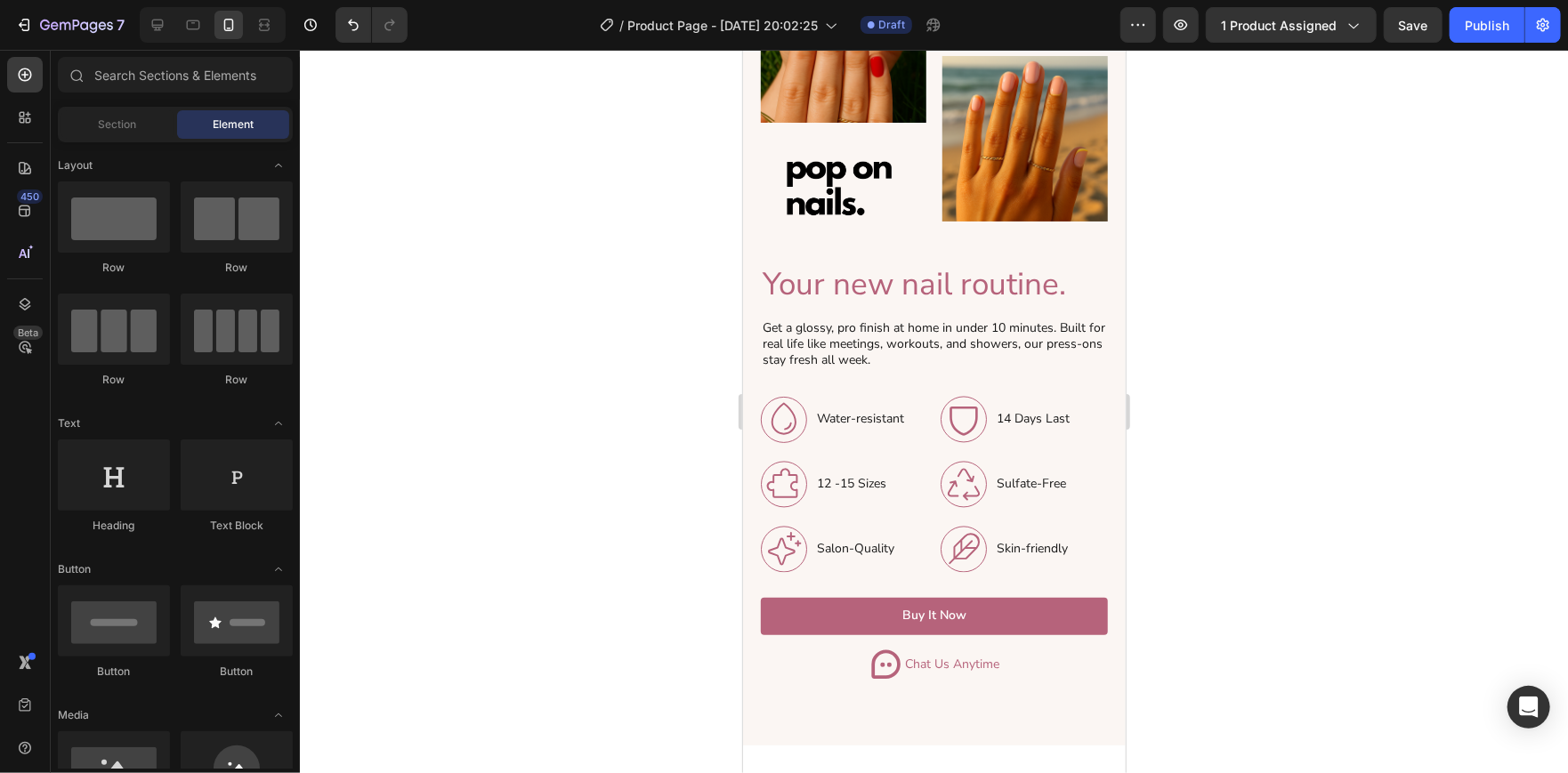
click at [1184, 394] on div at bounding box center [933, 411] width 1268 height 723
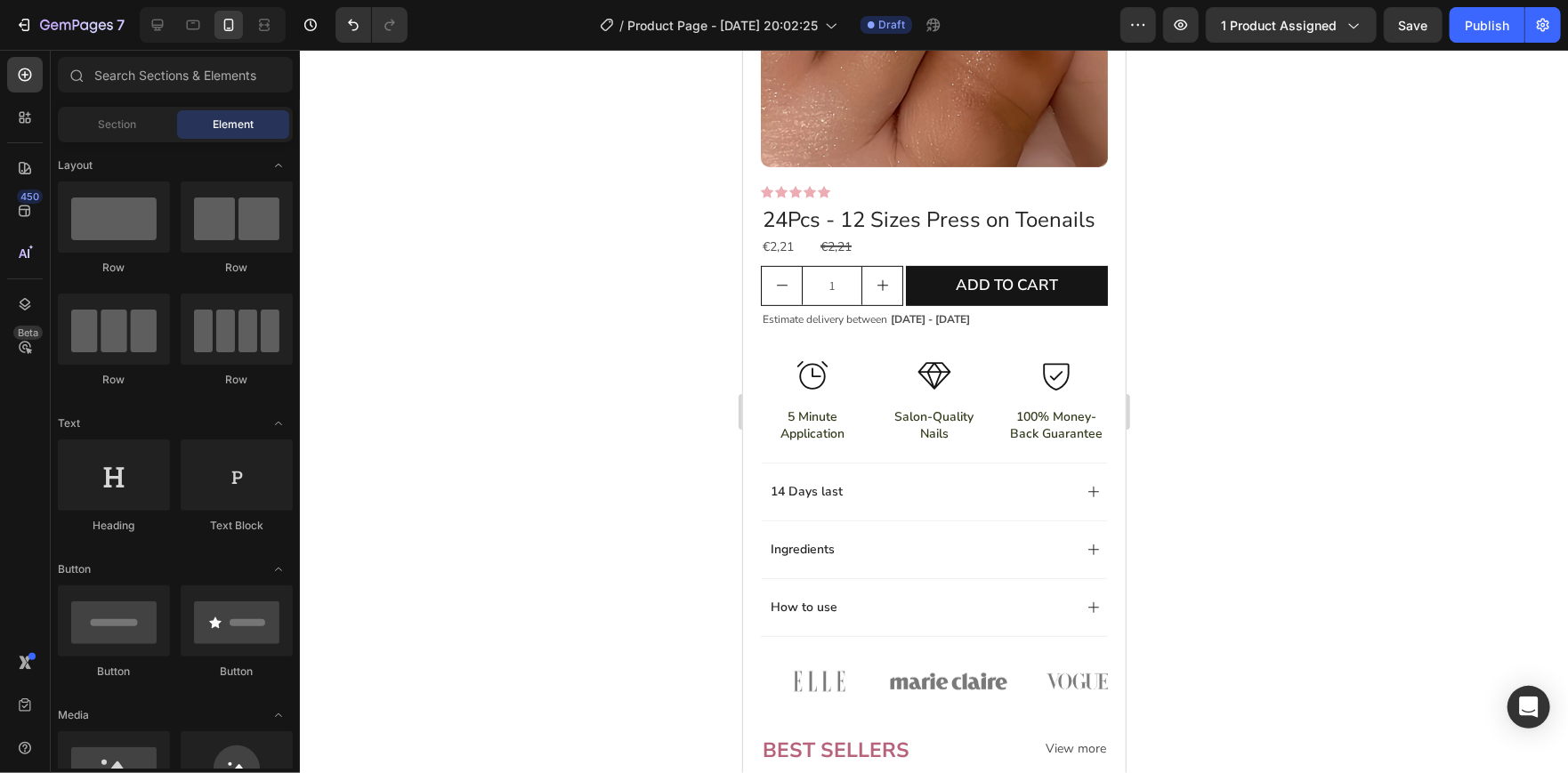
scroll to position [315, 0]
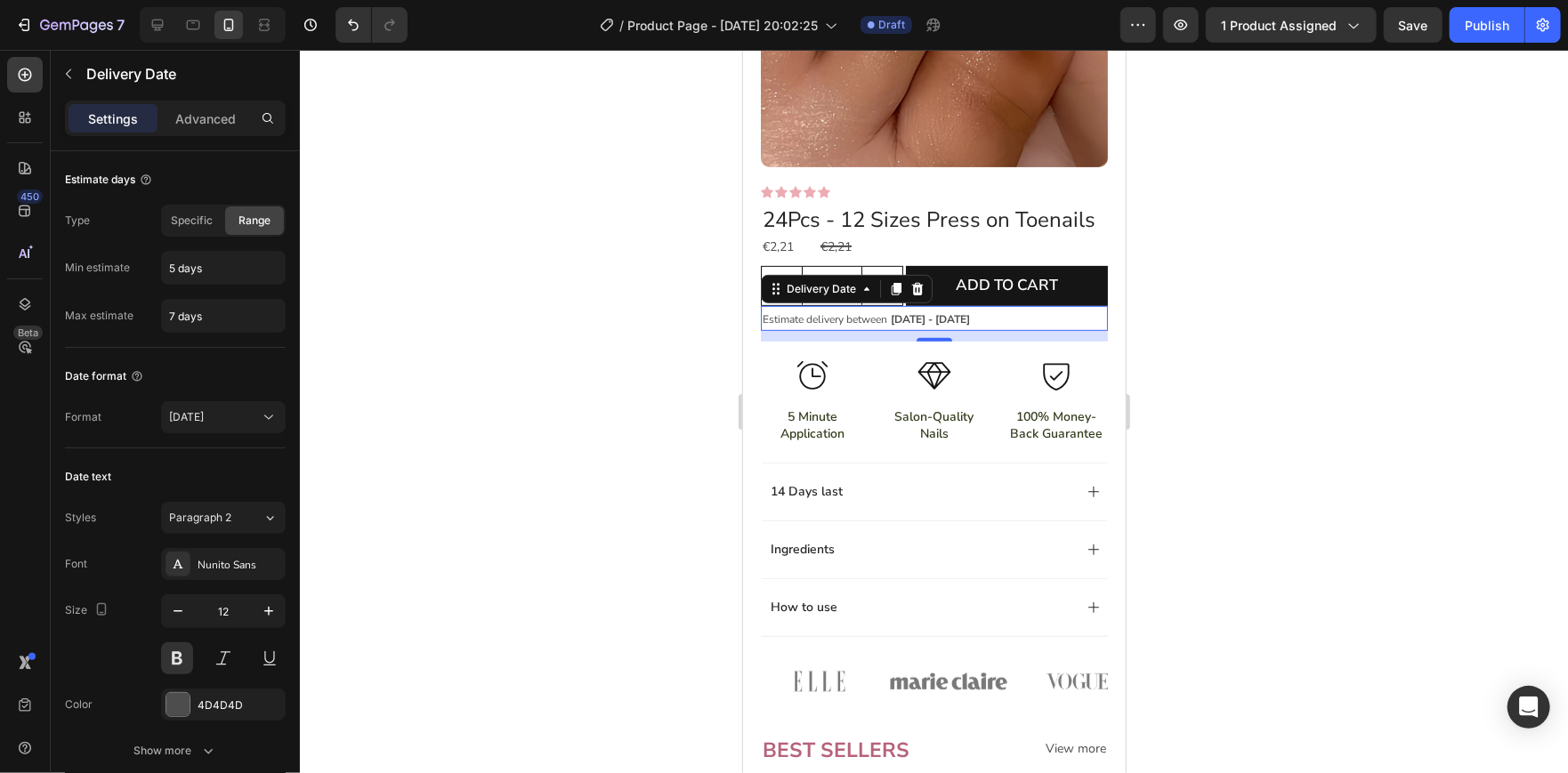
click at [1290, 333] on div at bounding box center [933, 411] width 1268 height 723
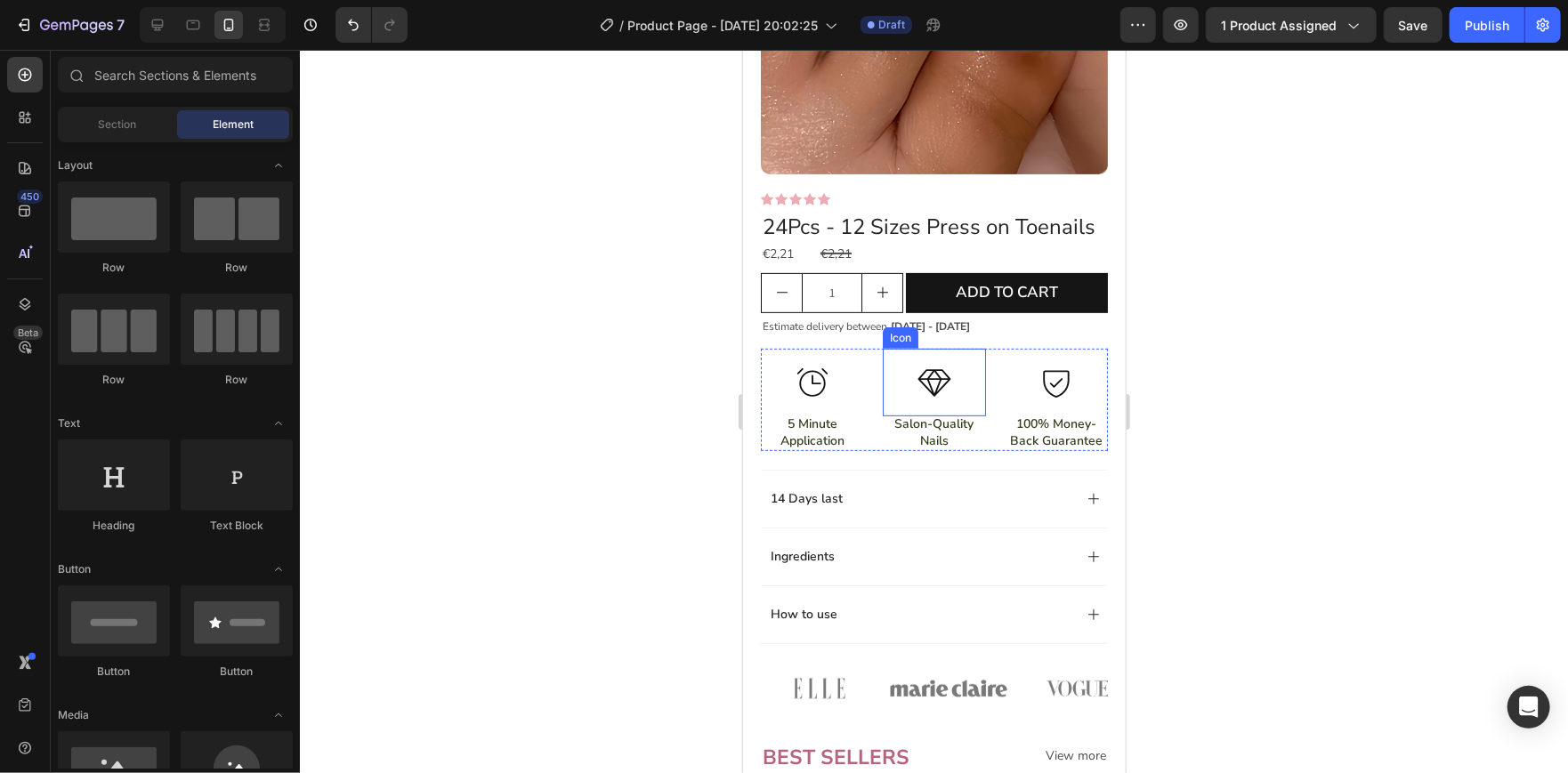
scroll to position [254, 0]
